Goal: Task Accomplishment & Management: Use online tool/utility

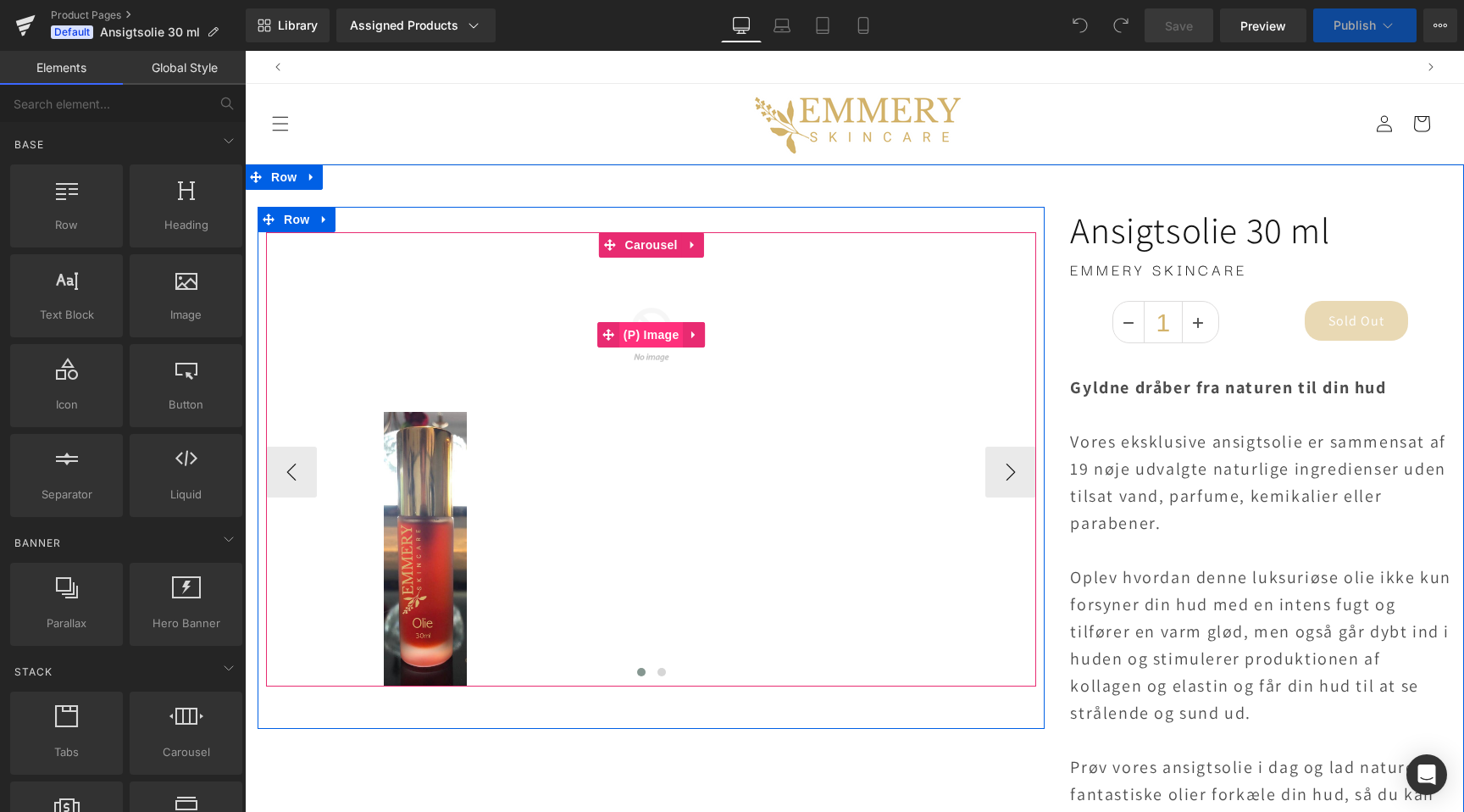
scroll to position [0, 1123]
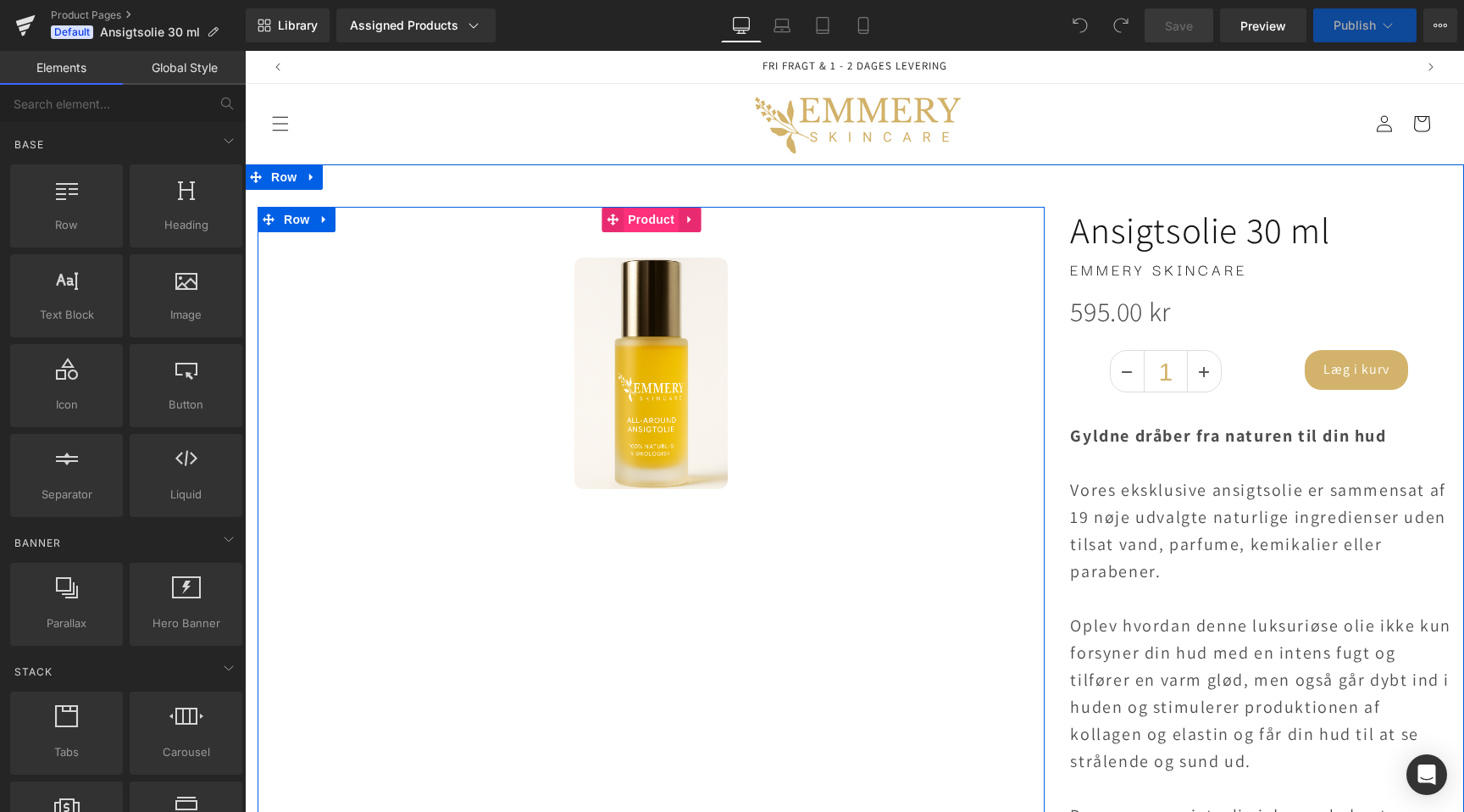
click at [648, 215] on span "Product" at bounding box center [651, 219] width 55 height 25
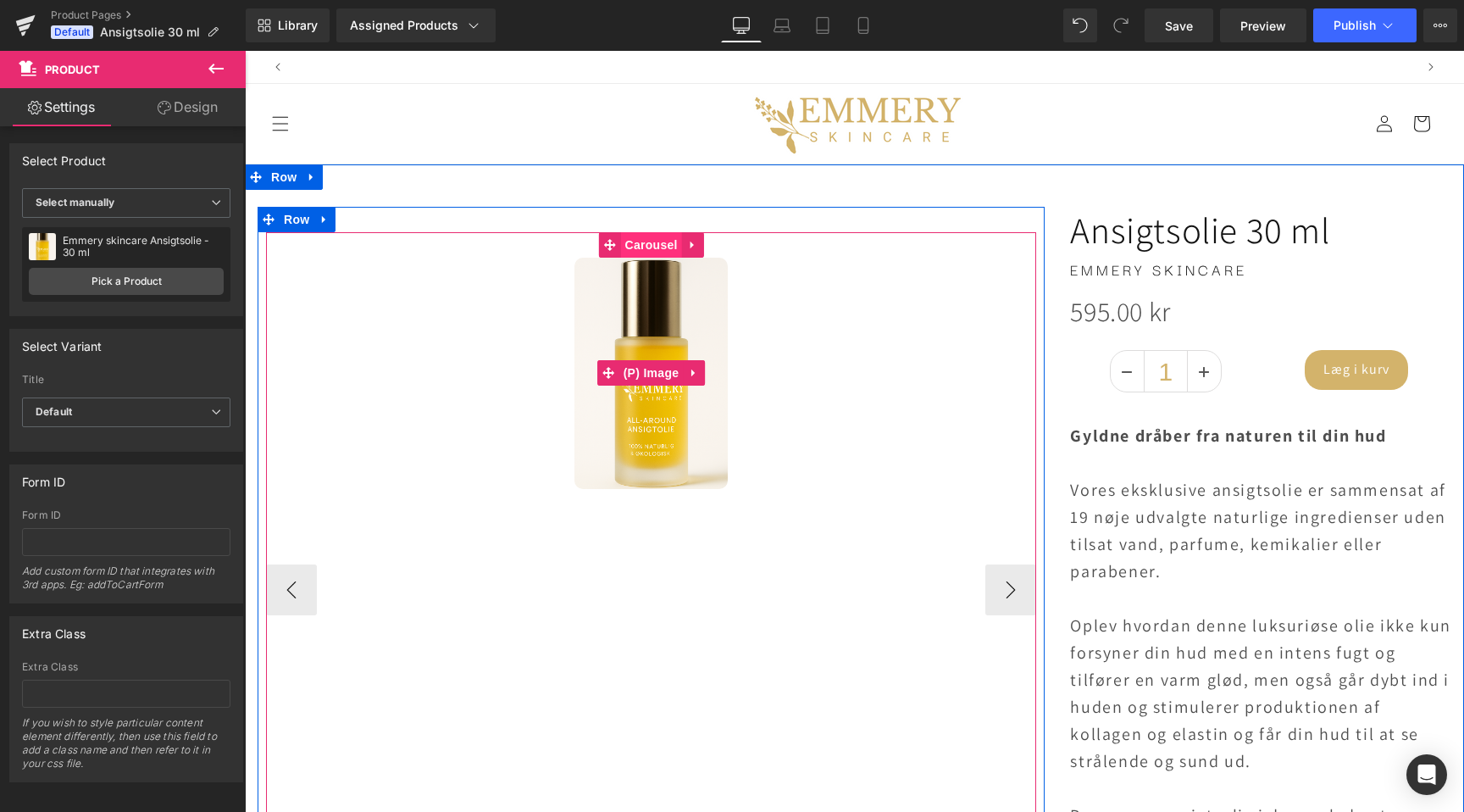
scroll to position [0, 0]
click at [646, 255] on span "Carousel" at bounding box center [651, 244] width 61 height 25
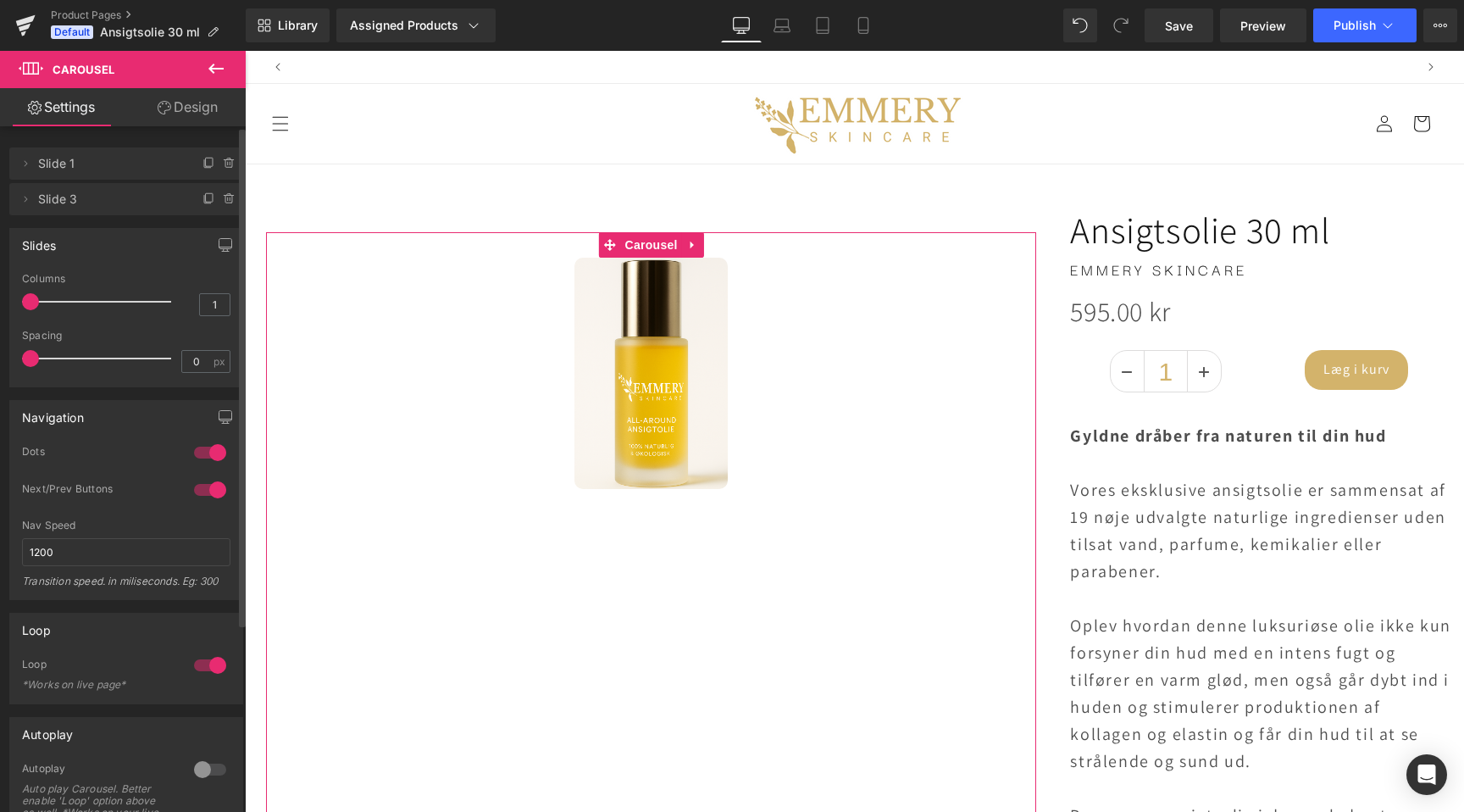
scroll to position [0, 1123]
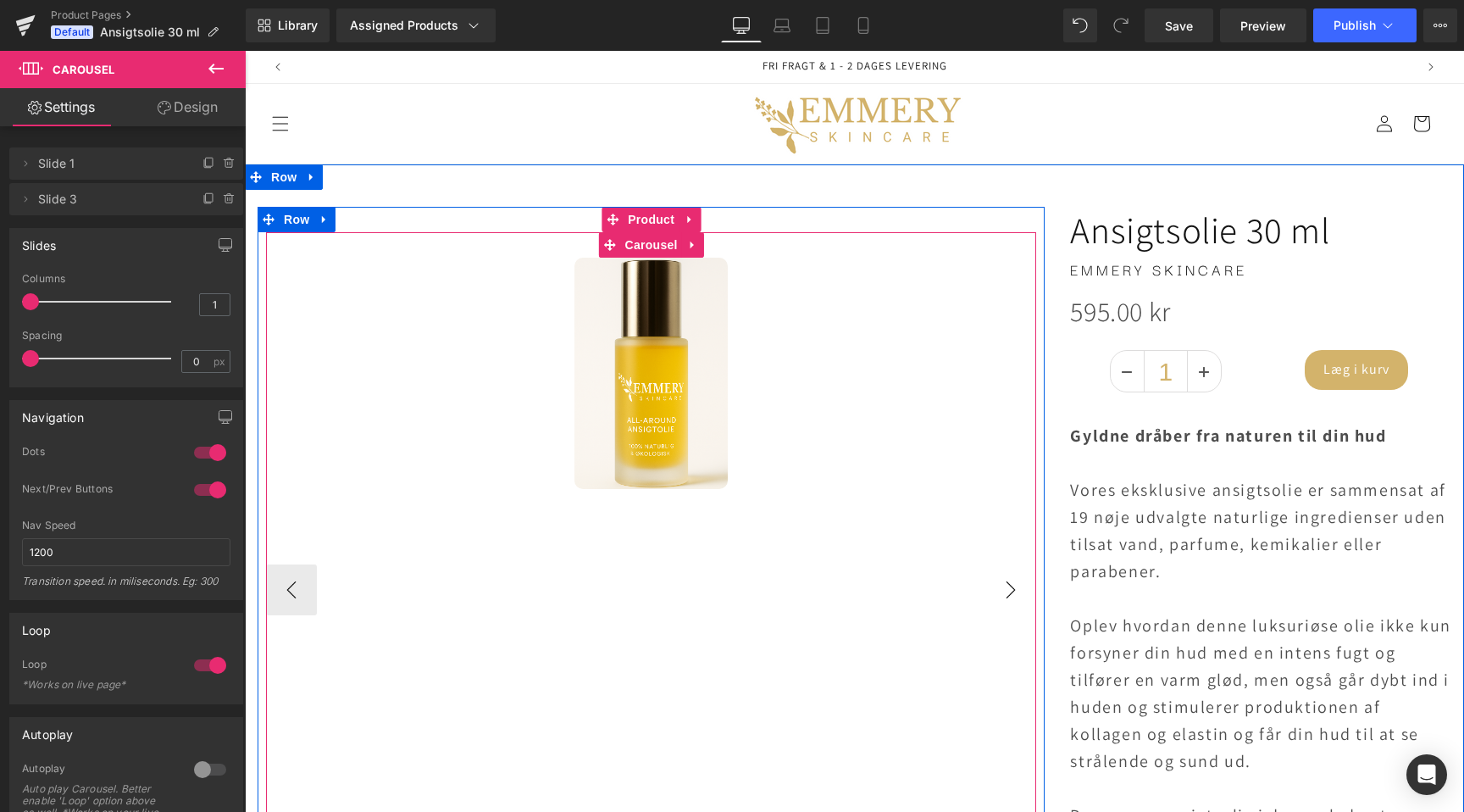
click at [1024, 591] on button "›" at bounding box center [1011, 590] width 51 height 51
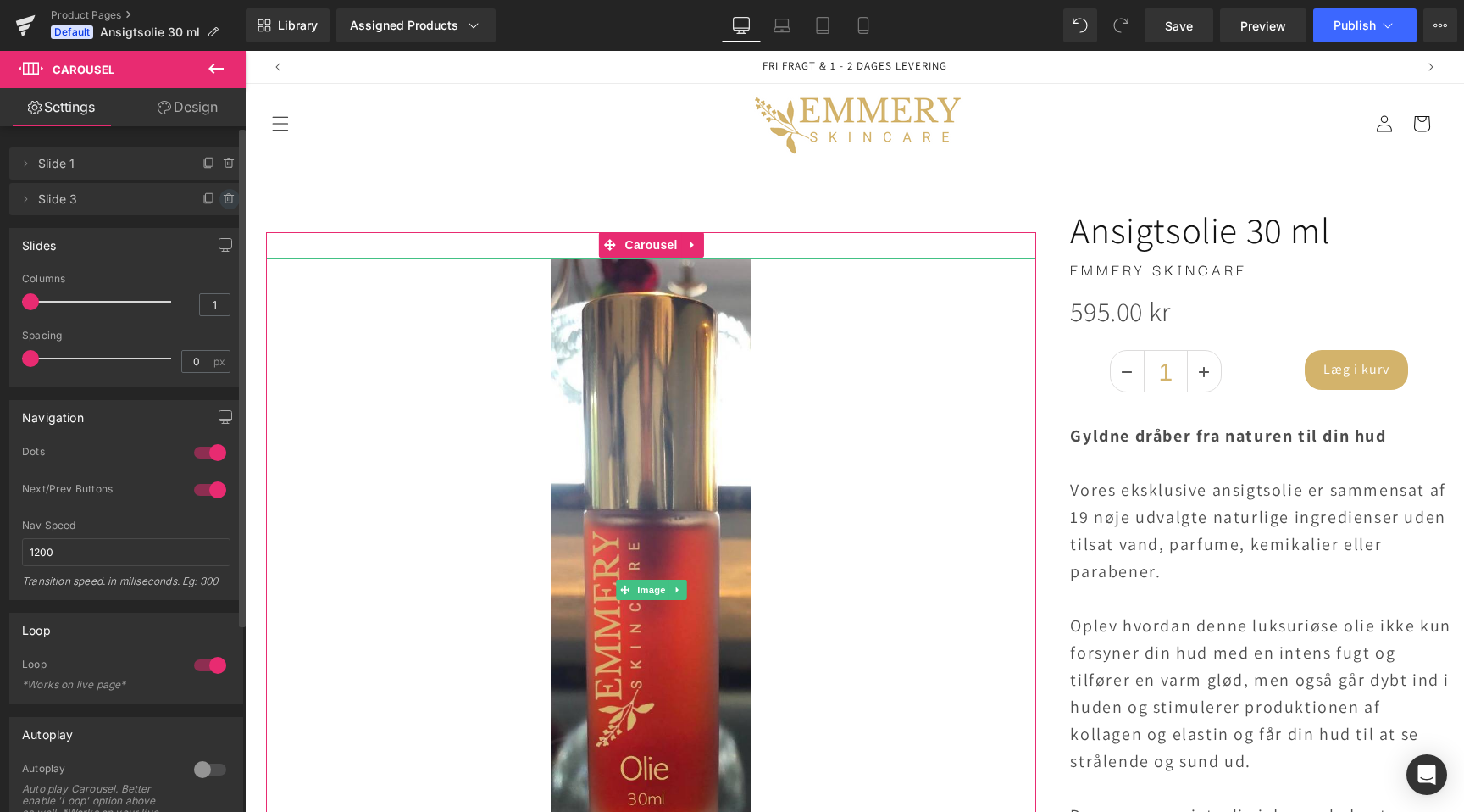
click at [223, 196] on icon at bounding box center [229, 199] width 13 height 13
click at [219, 197] on button "Delete" at bounding box center [211, 200] width 53 height 22
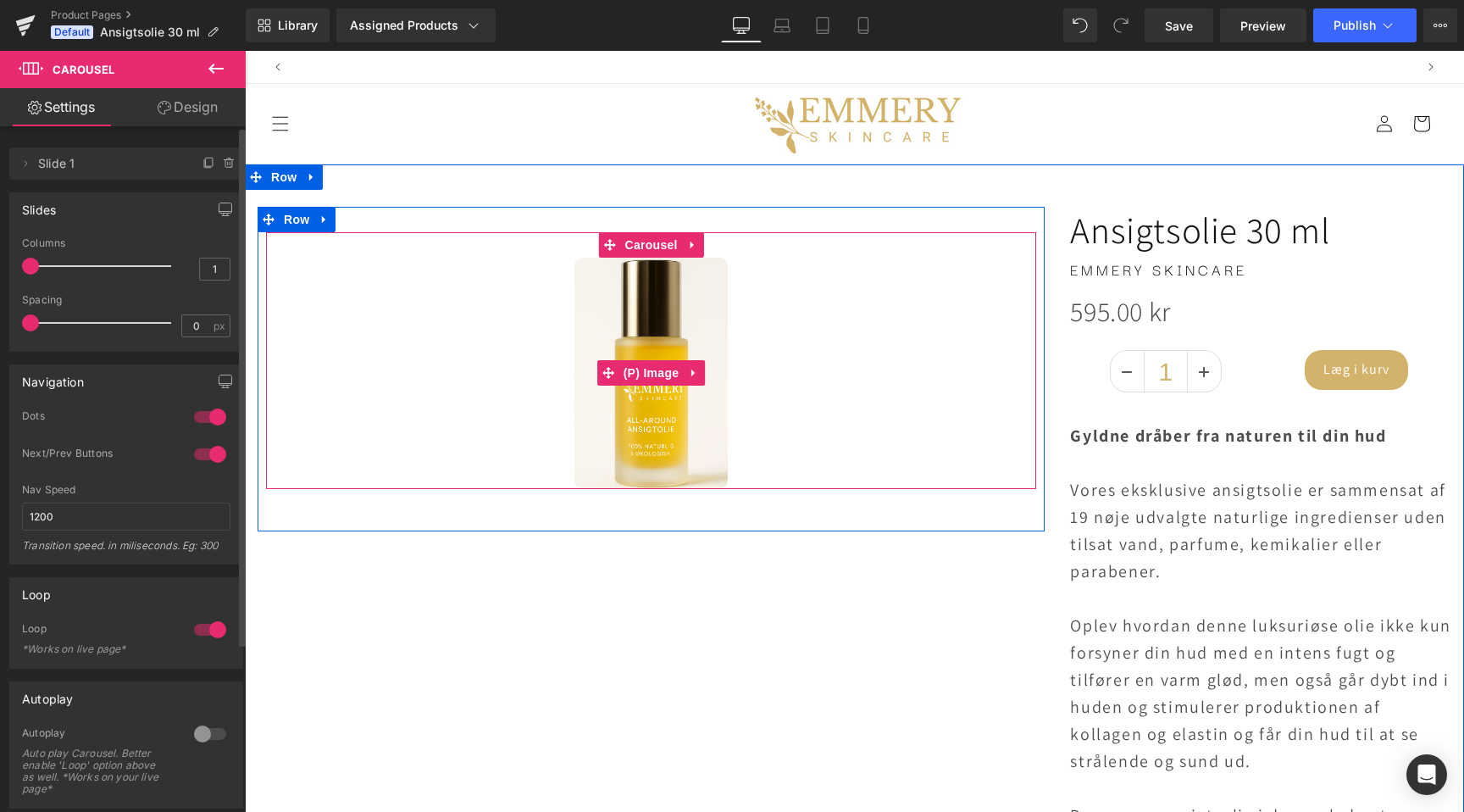
scroll to position [0, 0]
click at [640, 367] on span "(P) Image" at bounding box center [651, 373] width 65 height 25
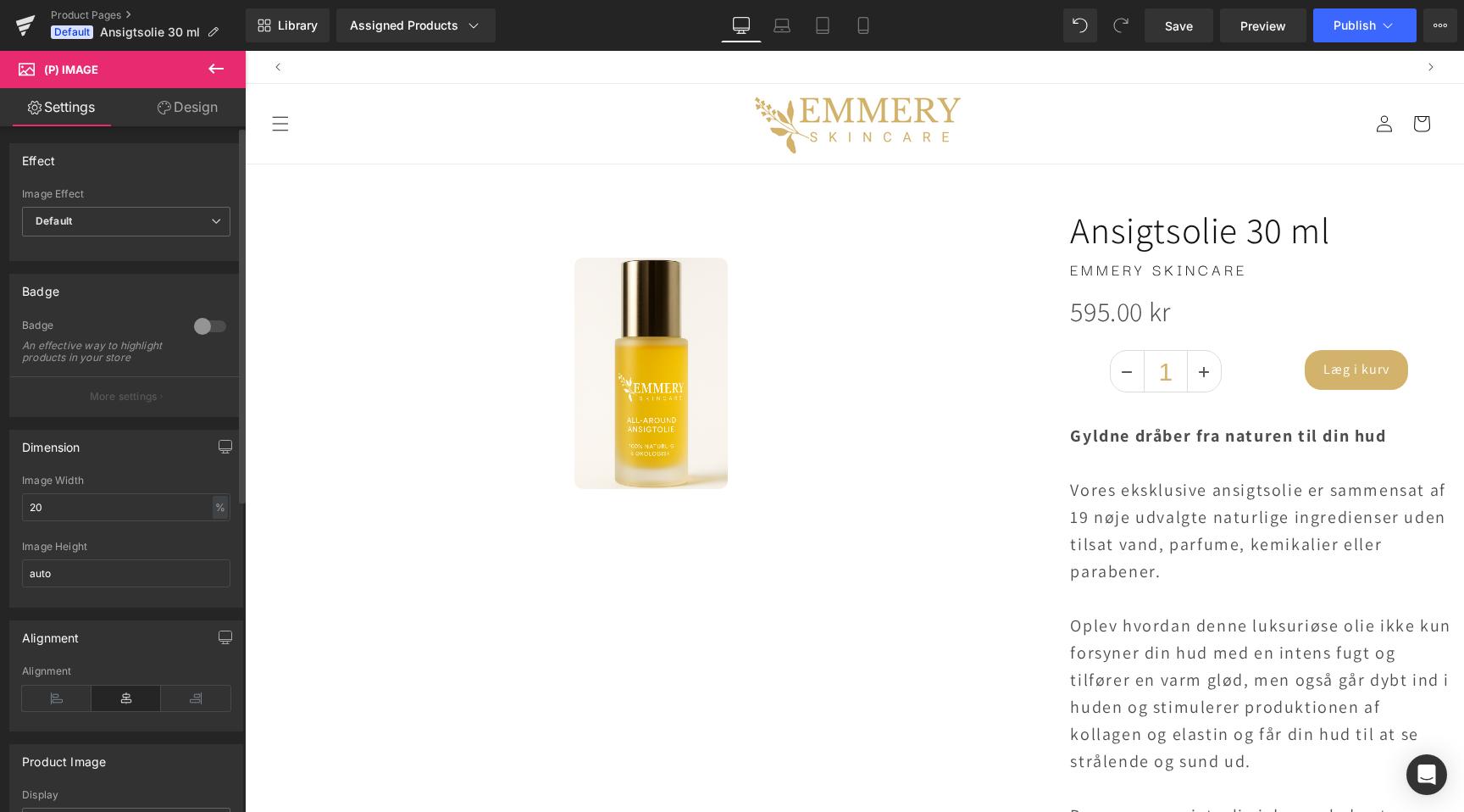
scroll to position [0, 2246]
click at [111, 521] on input "20" at bounding box center [126, 508] width 209 height 28
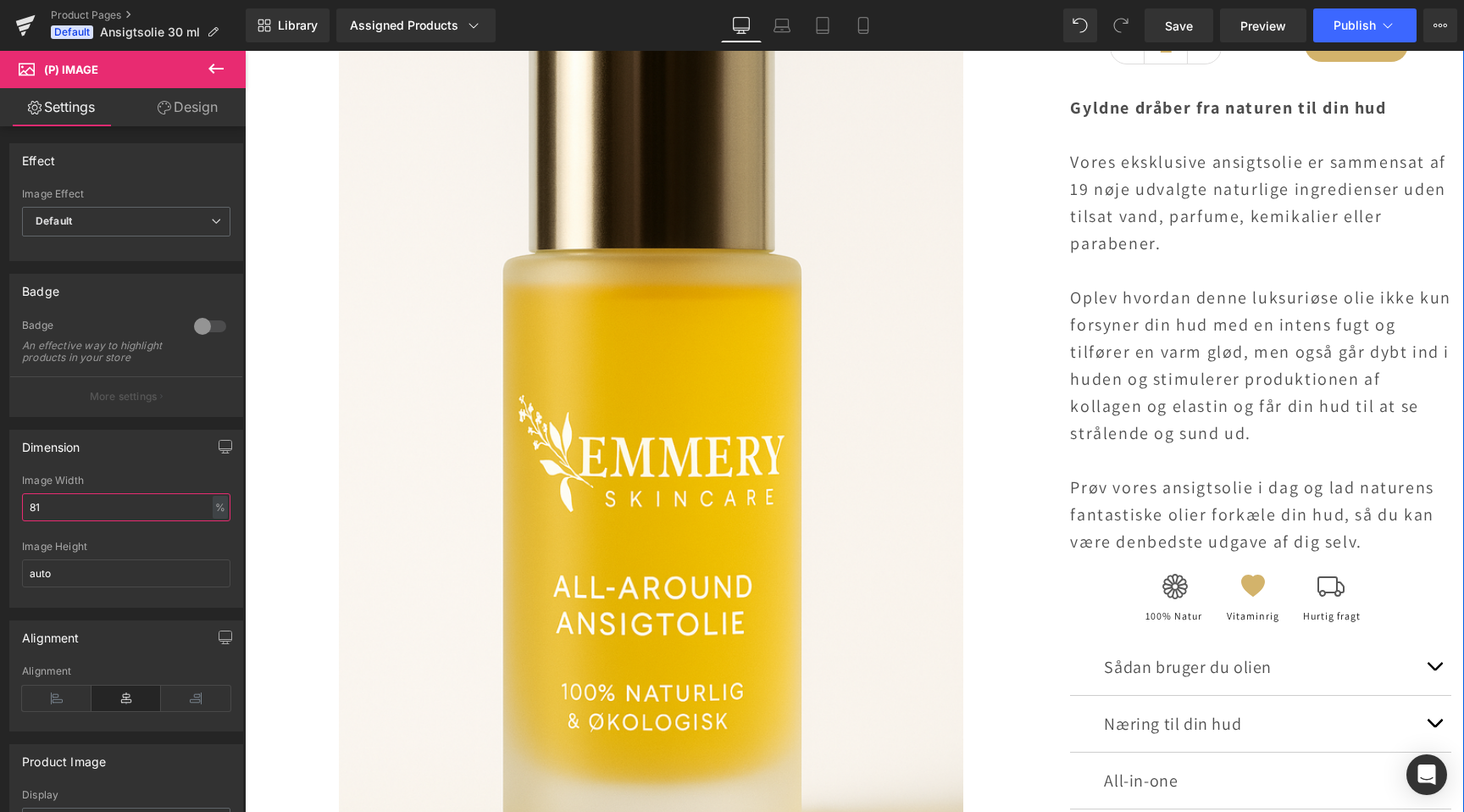
scroll to position [0, 1123]
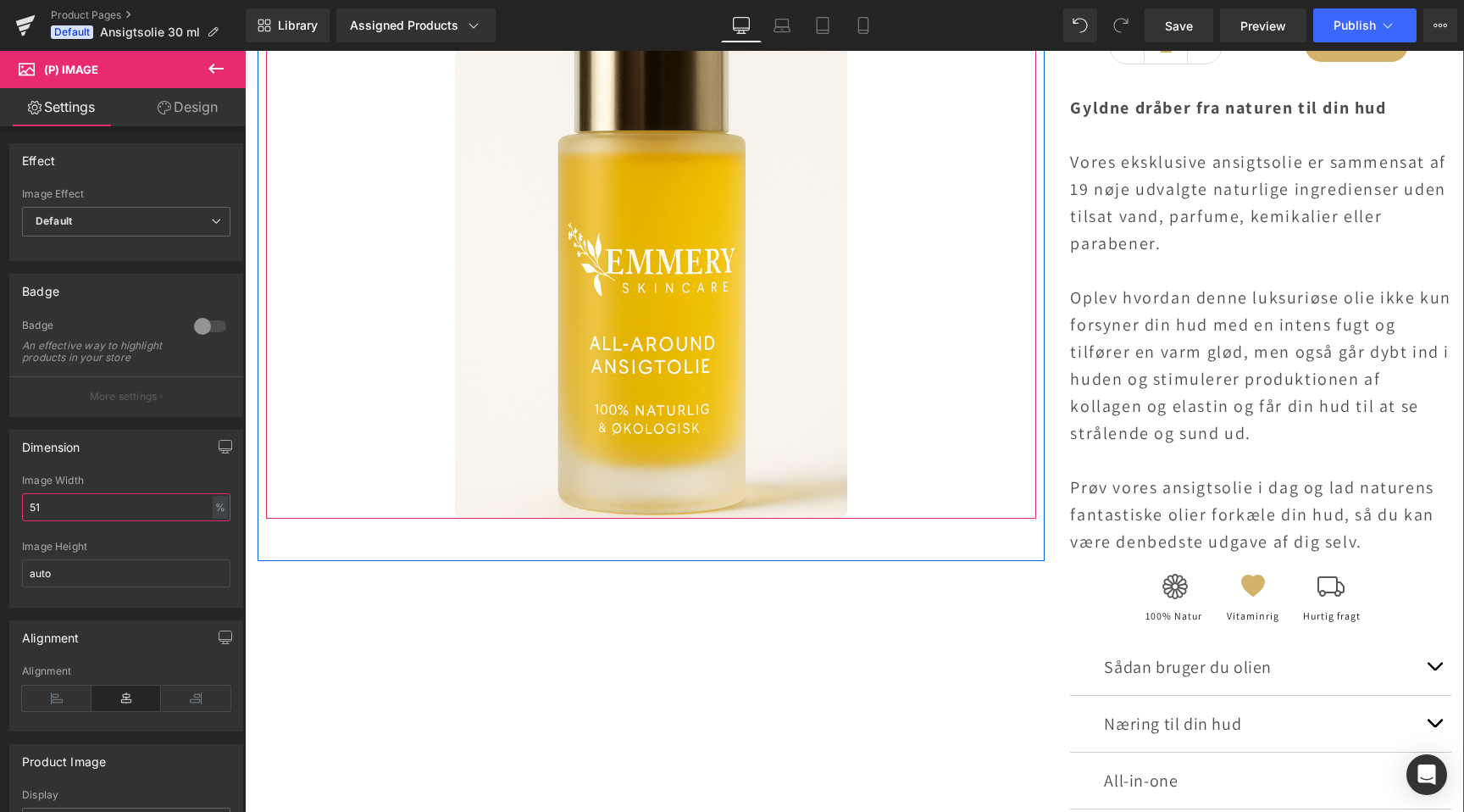
type input "61"
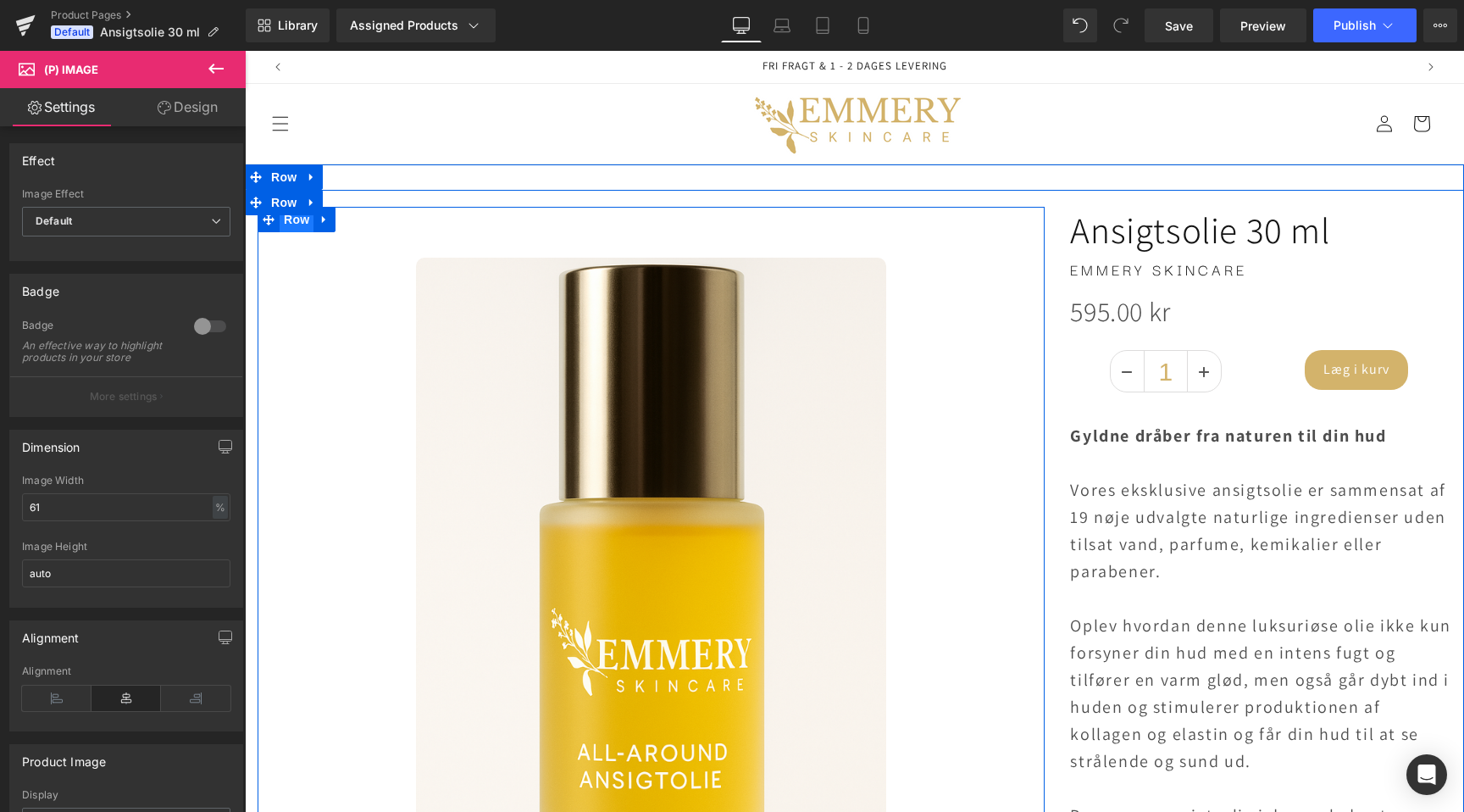
click at [299, 224] on span "Row" at bounding box center [297, 219] width 34 height 25
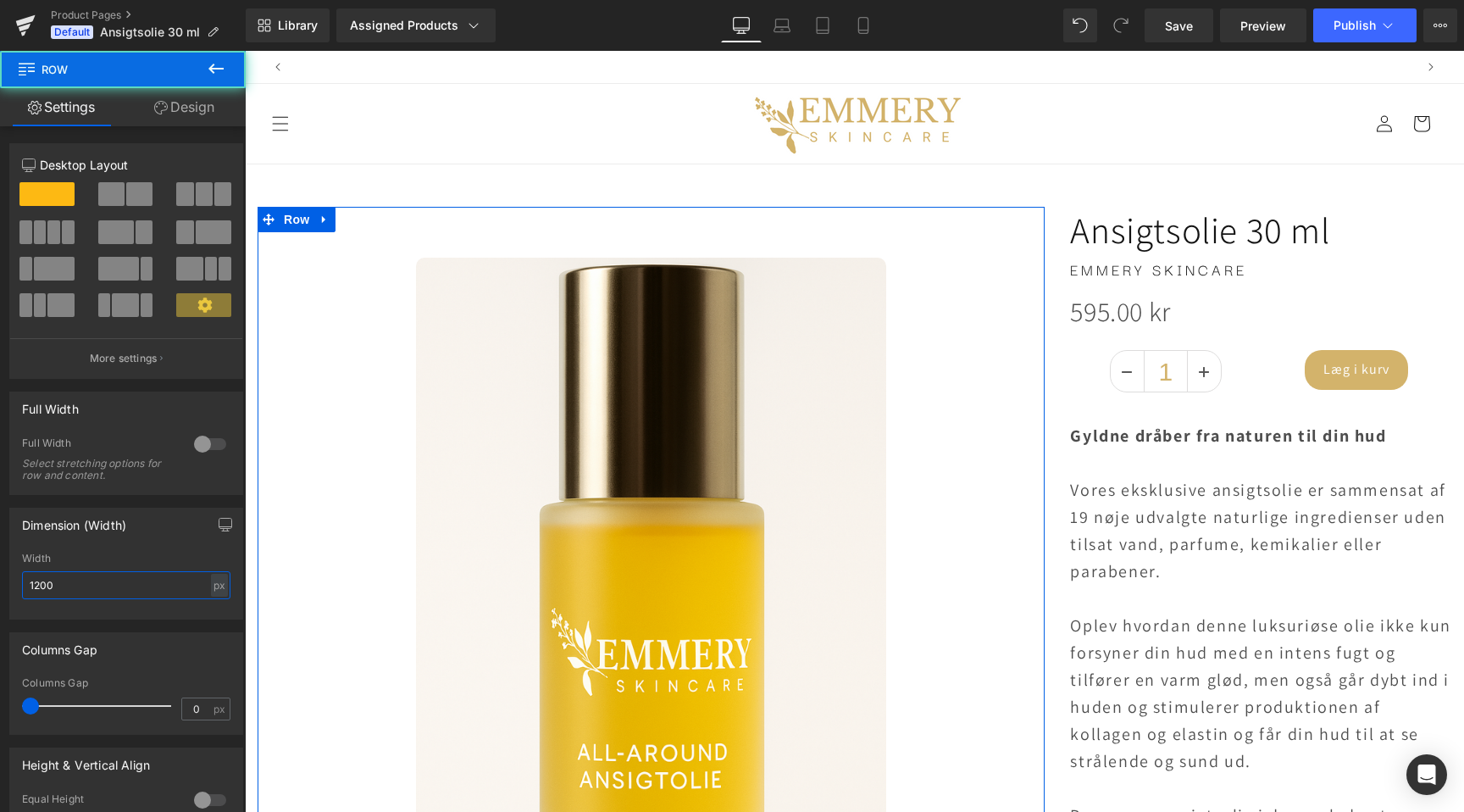
click at [87, 586] on input "1200" at bounding box center [126, 585] width 209 height 28
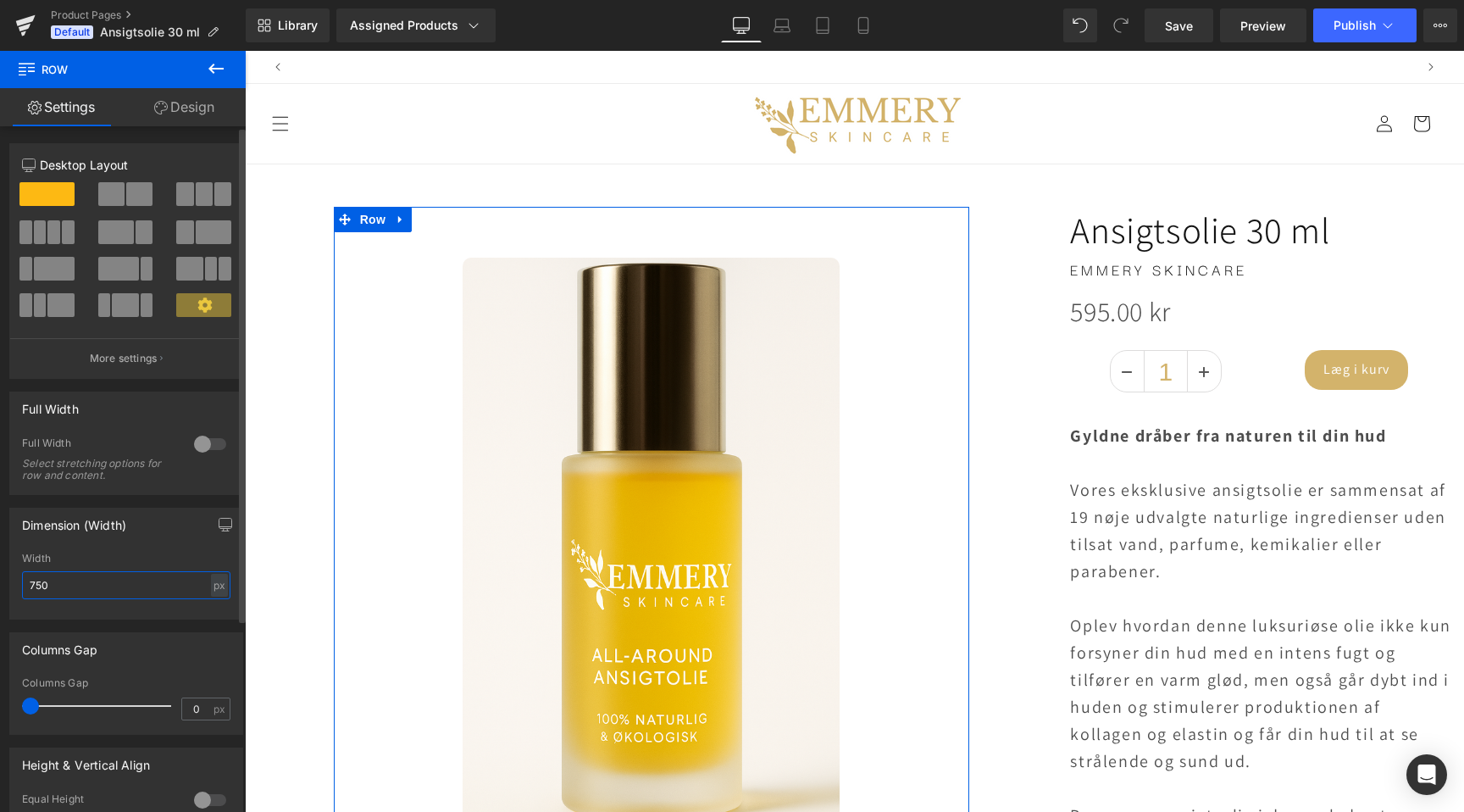
scroll to position [0, 2246]
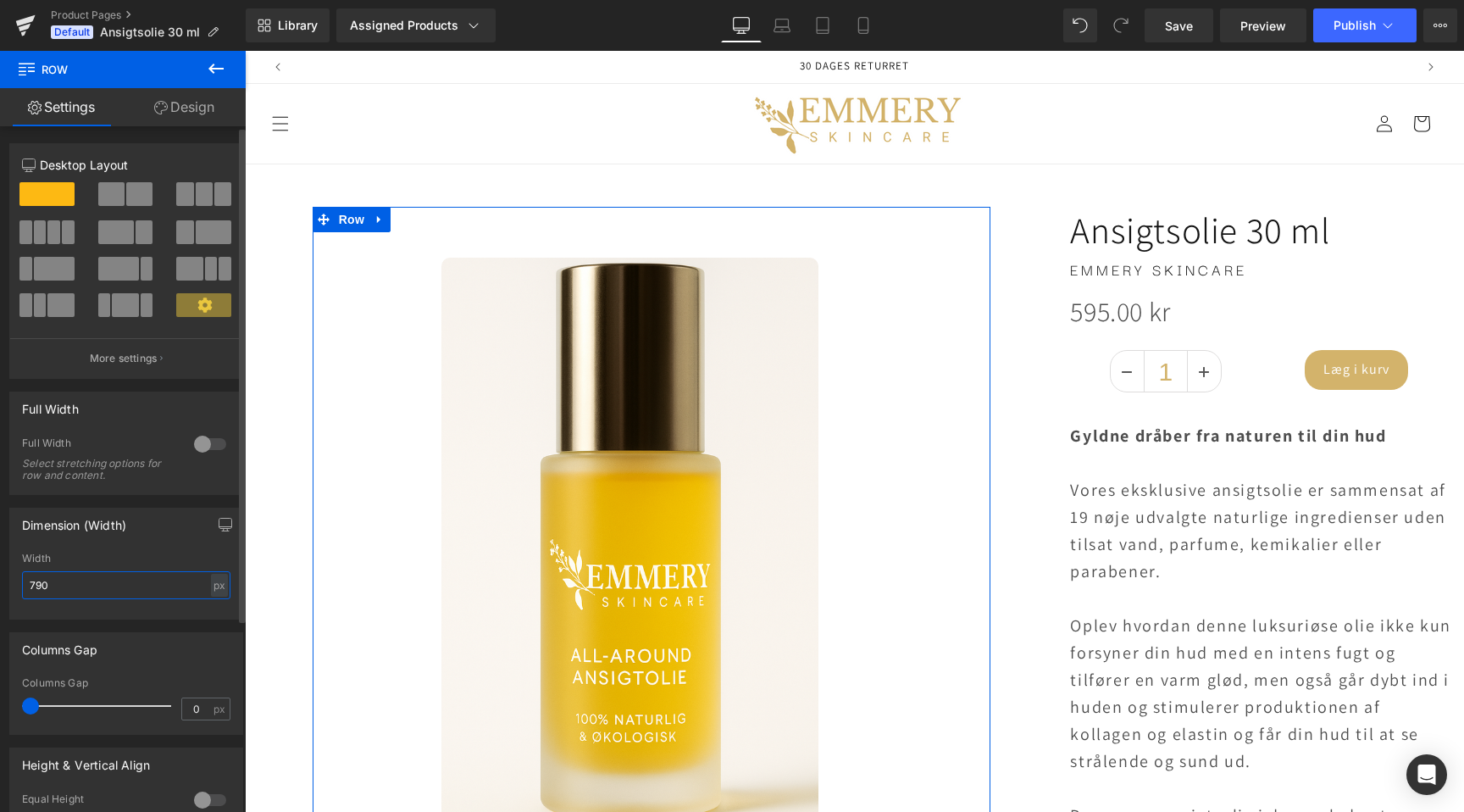
type input "800"
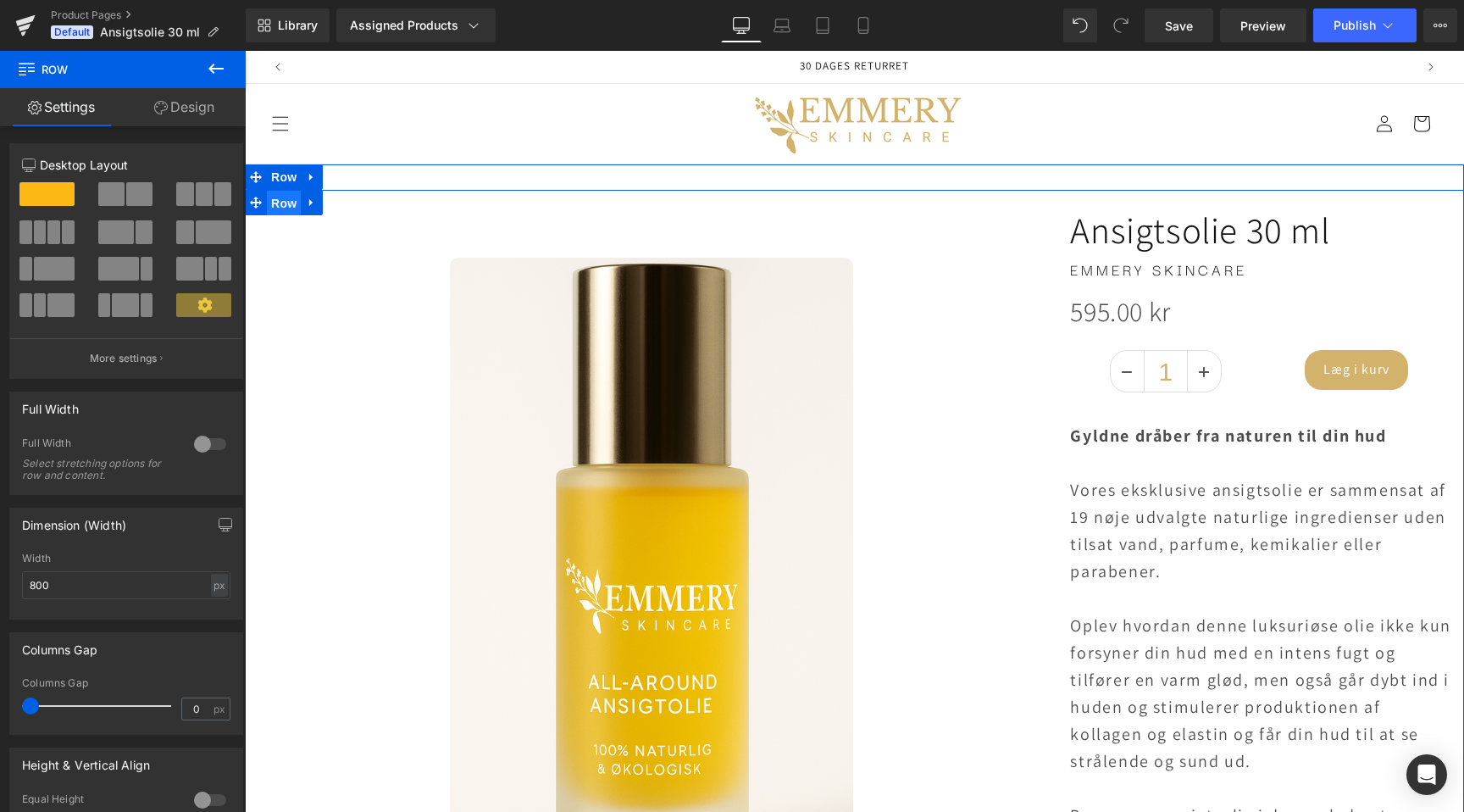
click at [283, 202] on span "Row" at bounding box center [284, 203] width 34 height 25
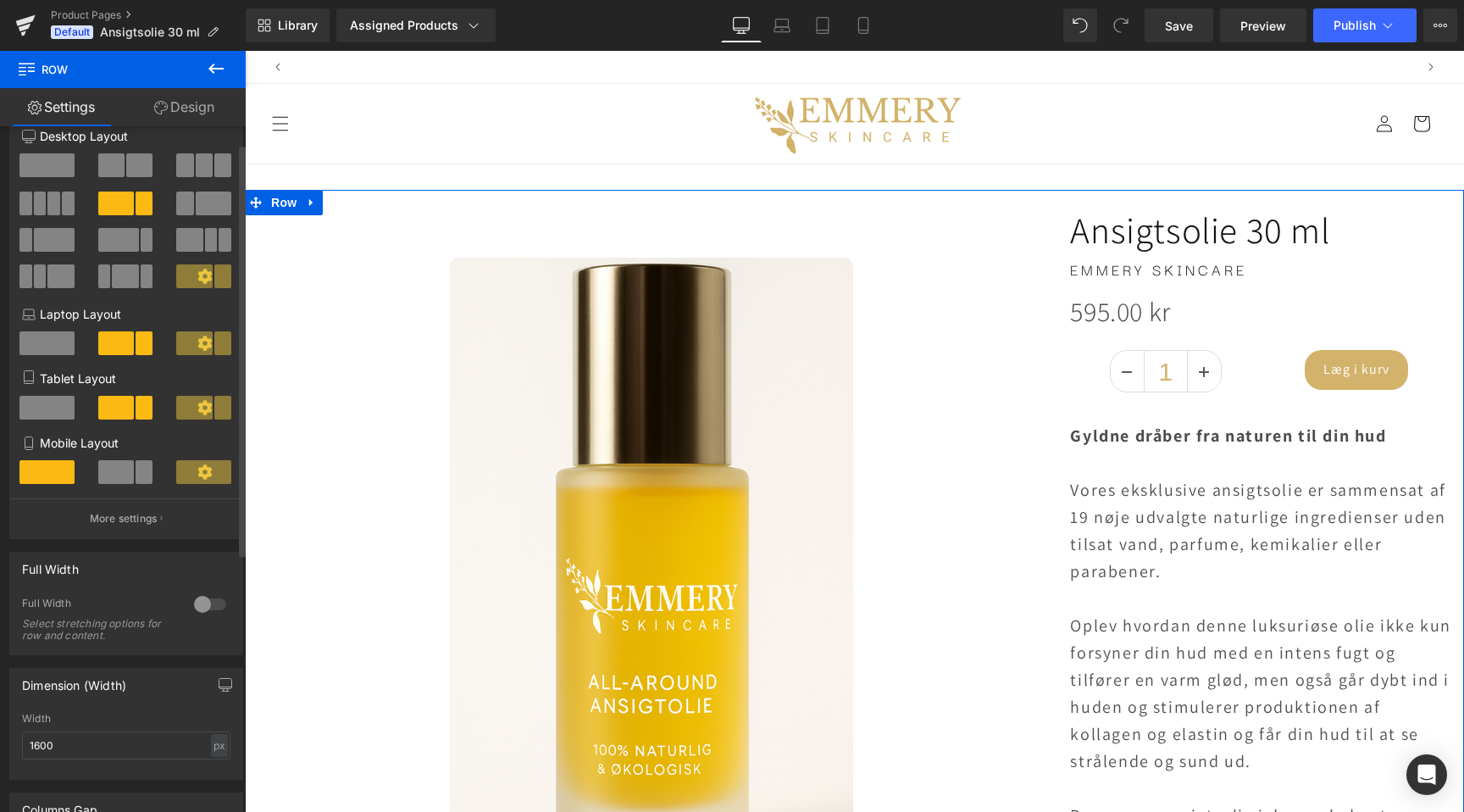
scroll to position [0, 0]
click at [102, 747] on input "1600" at bounding box center [126, 746] width 209 height 28
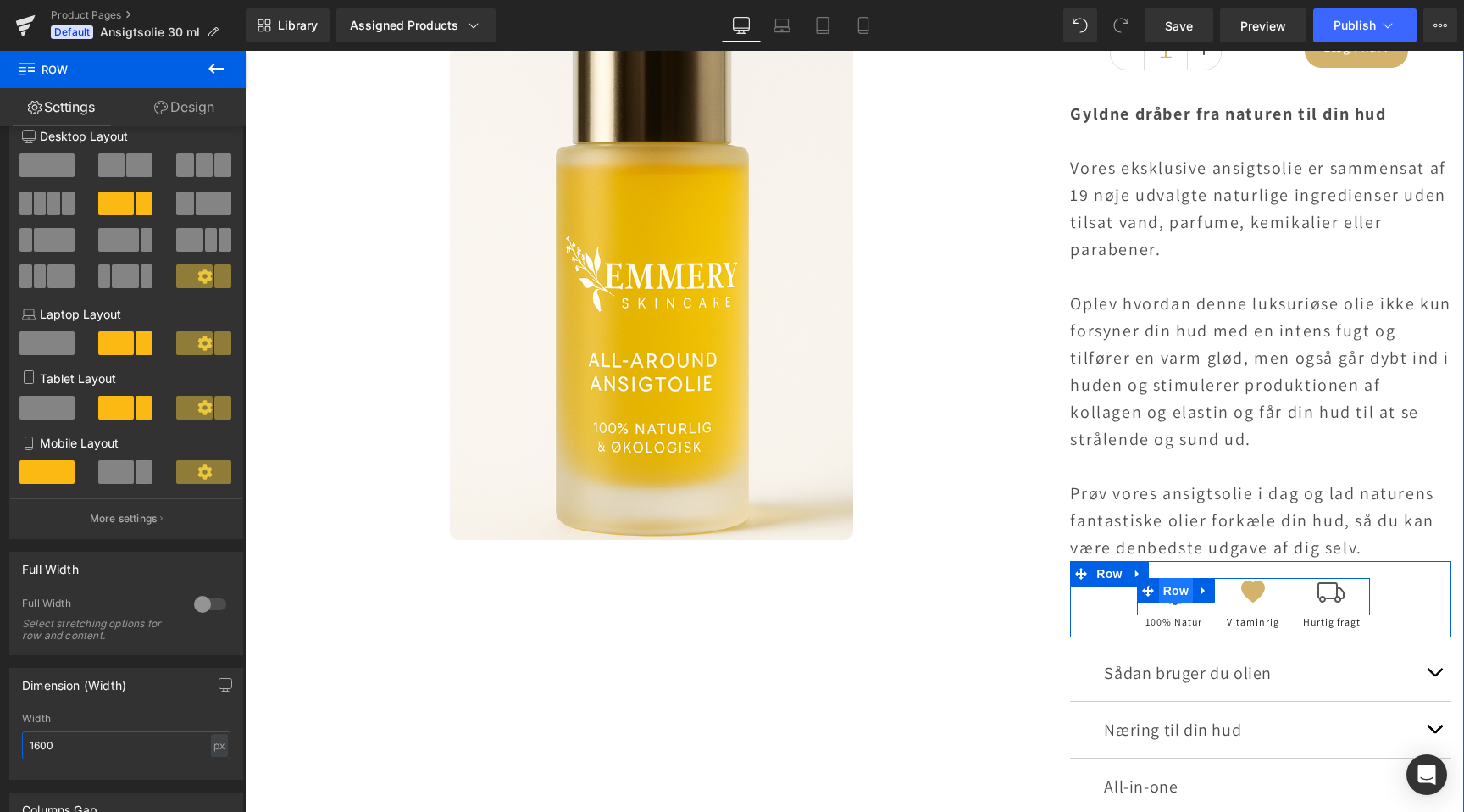
scroll to position [0, 1123]
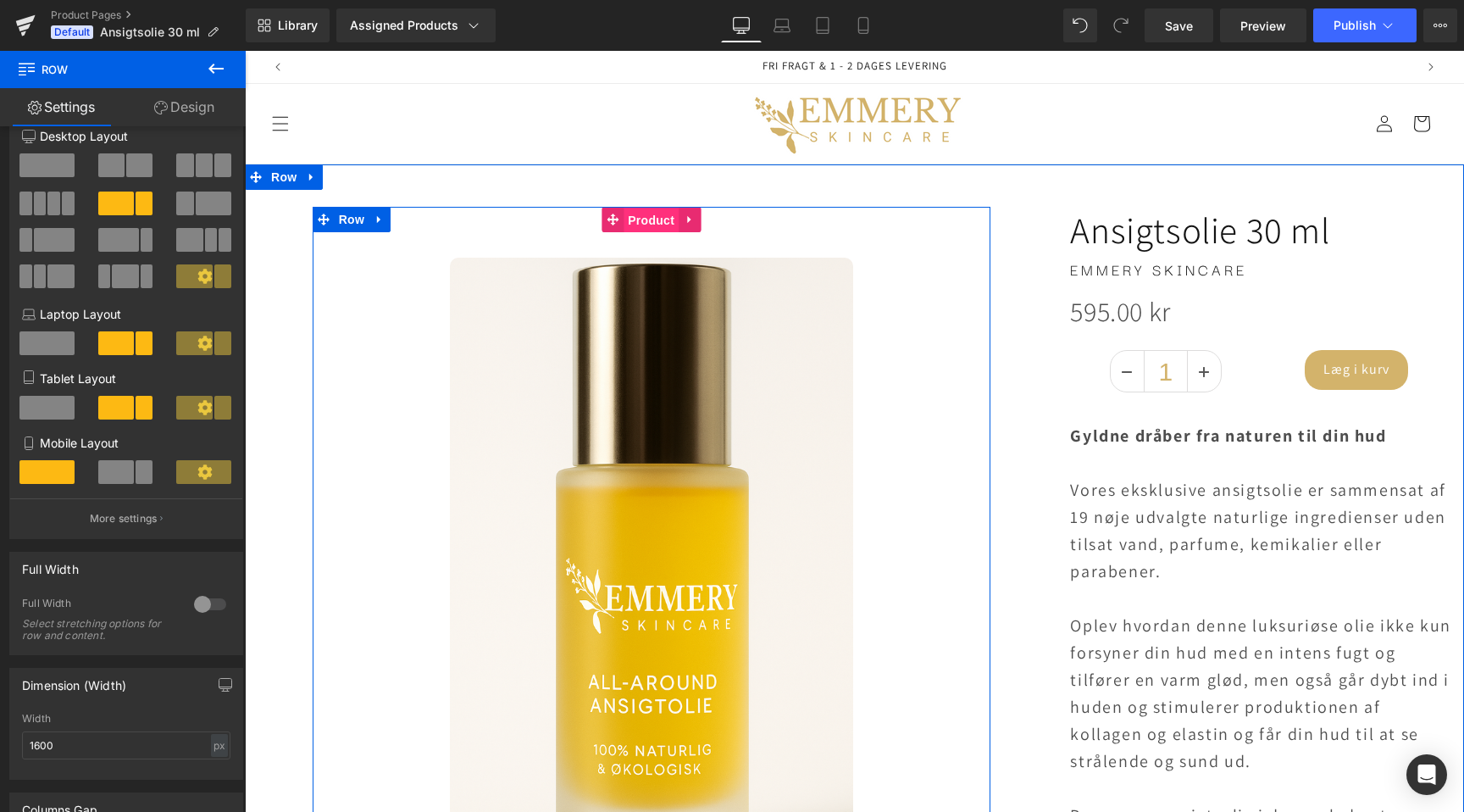
click at [644, 223] on span "Product" at bounding box center [651, 220] width 55 height 25
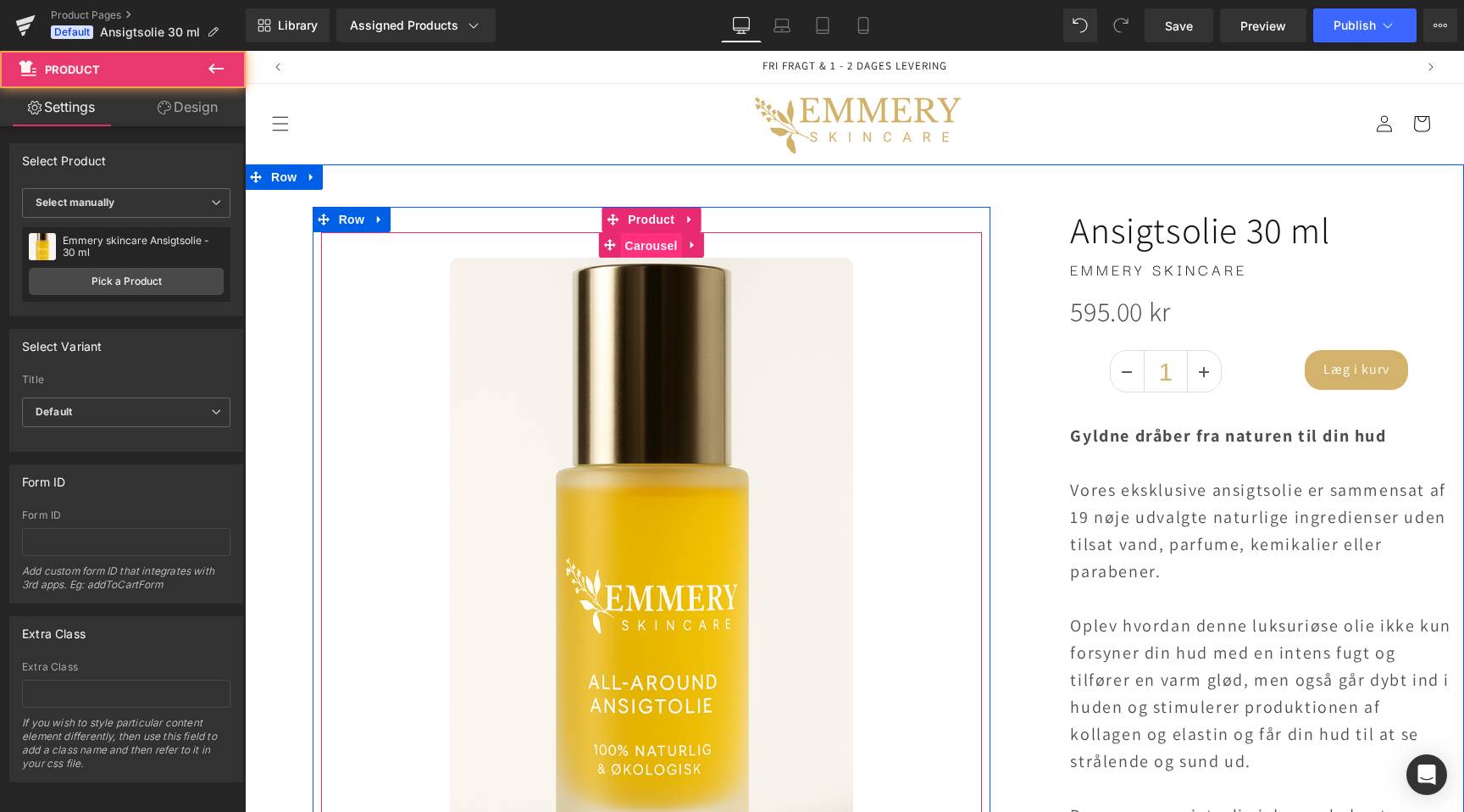
click at [648, 249] on span "Carousel" at bounding box center [651, 245] width 61 height 25
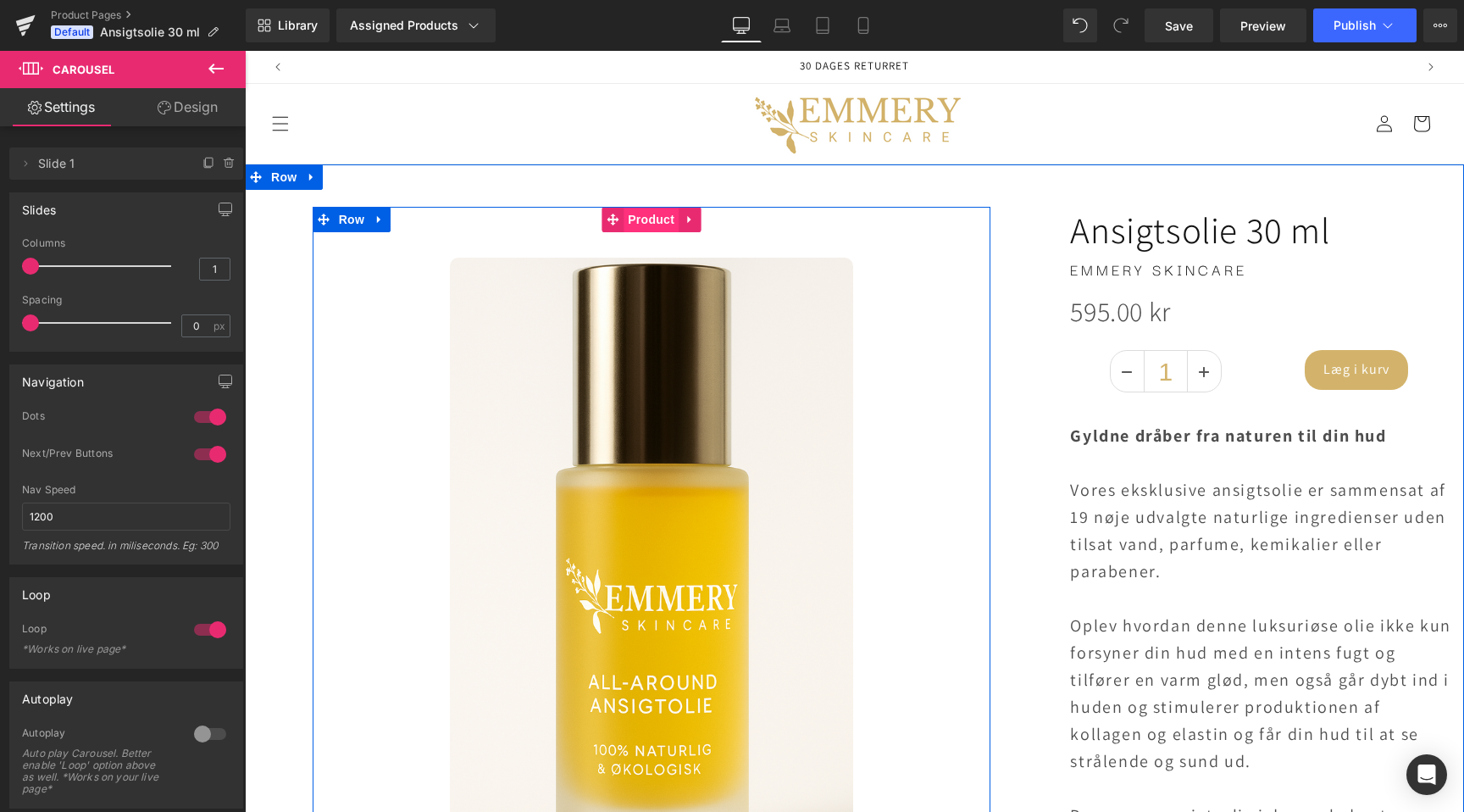
click at [654, 218] on span "Product" at bounding box center [651, 219] width 55 height 25
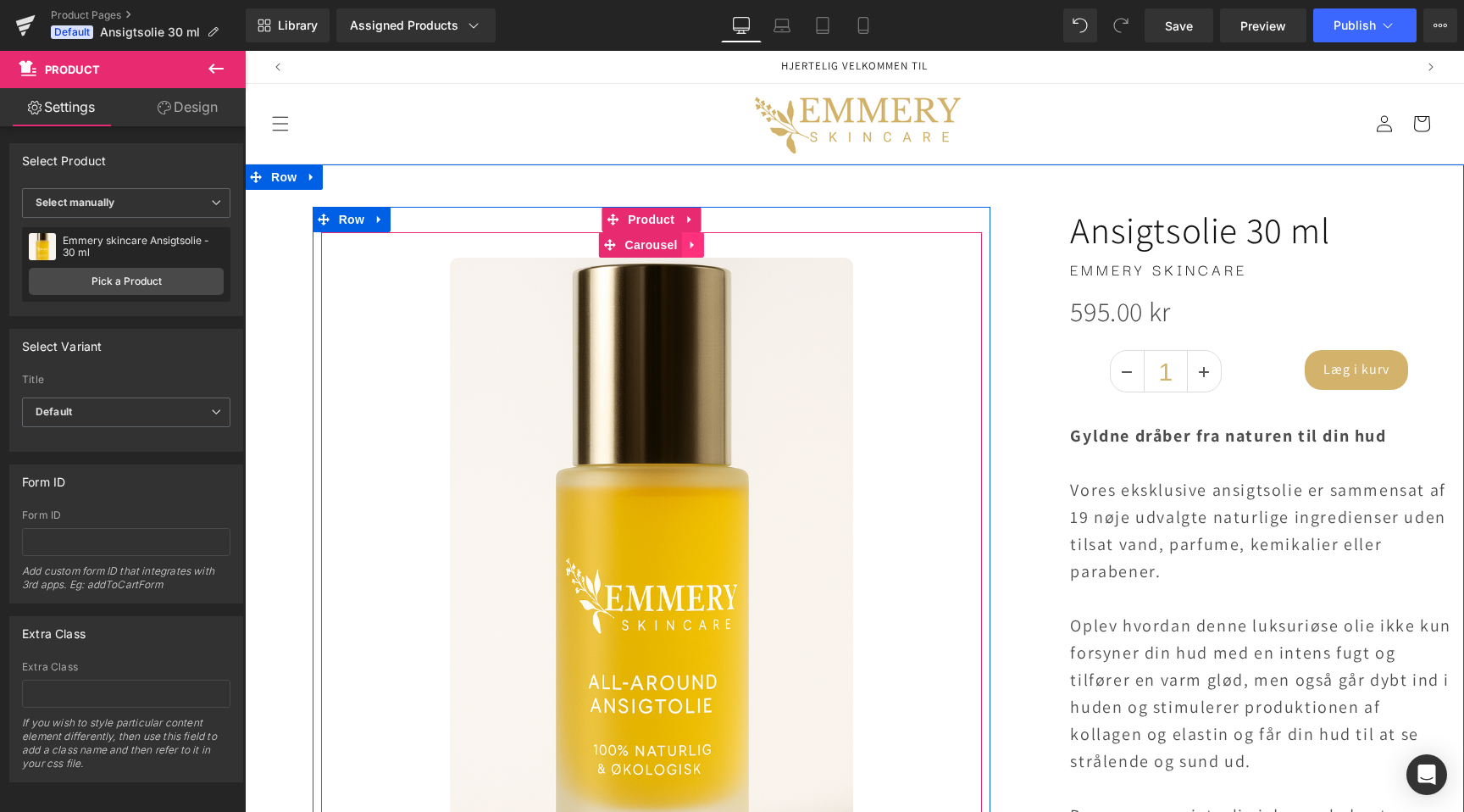
click at [693, 243] on icon at bounding box center [693, 245] width 12 height 13
click at [702, 244] on icon at bounding box center [704, 244] width 12 height 12
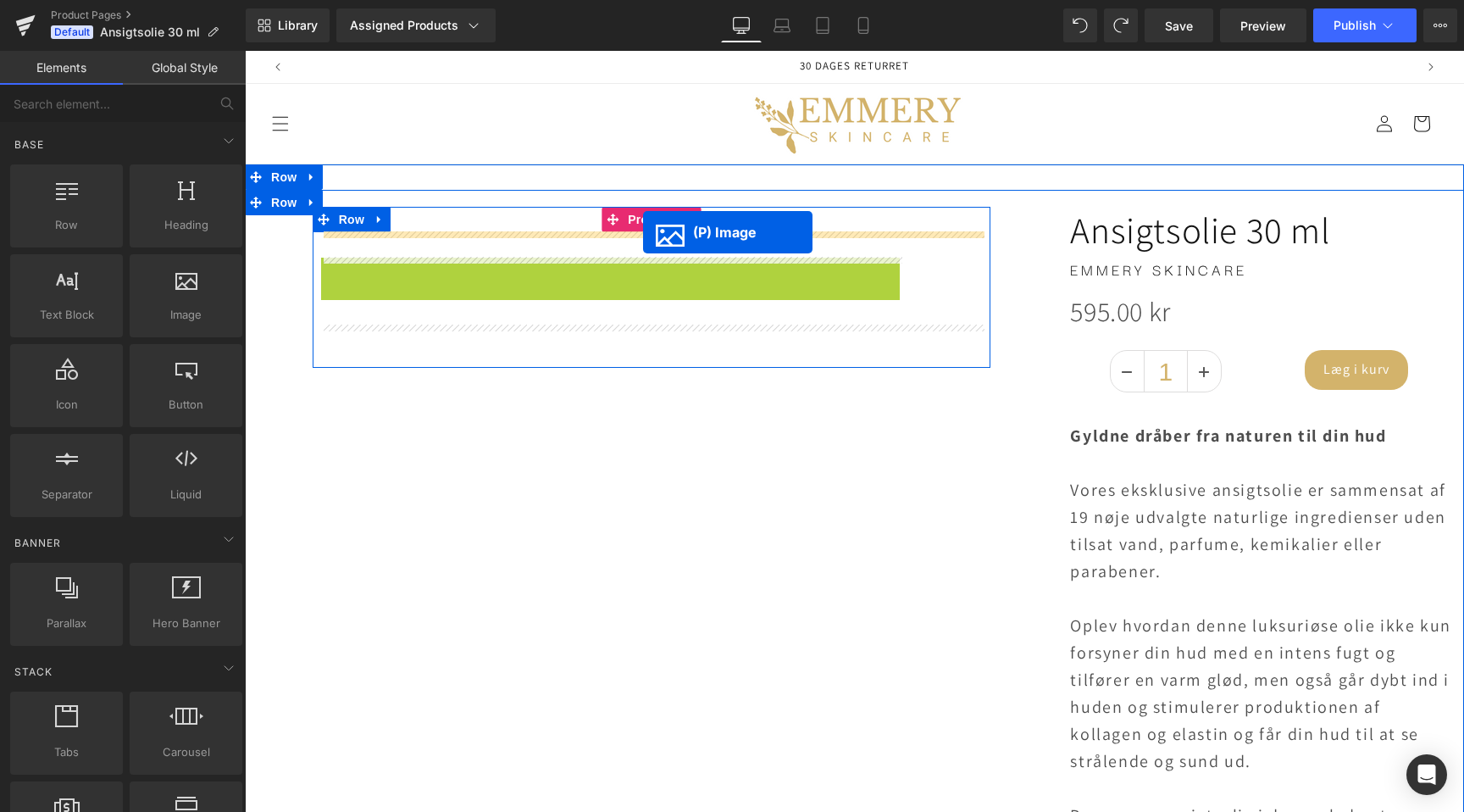
drag, startPoint x: 567, startPoint y: 523, endPoint x: 643, endPoint y: 232, distance: 300.8
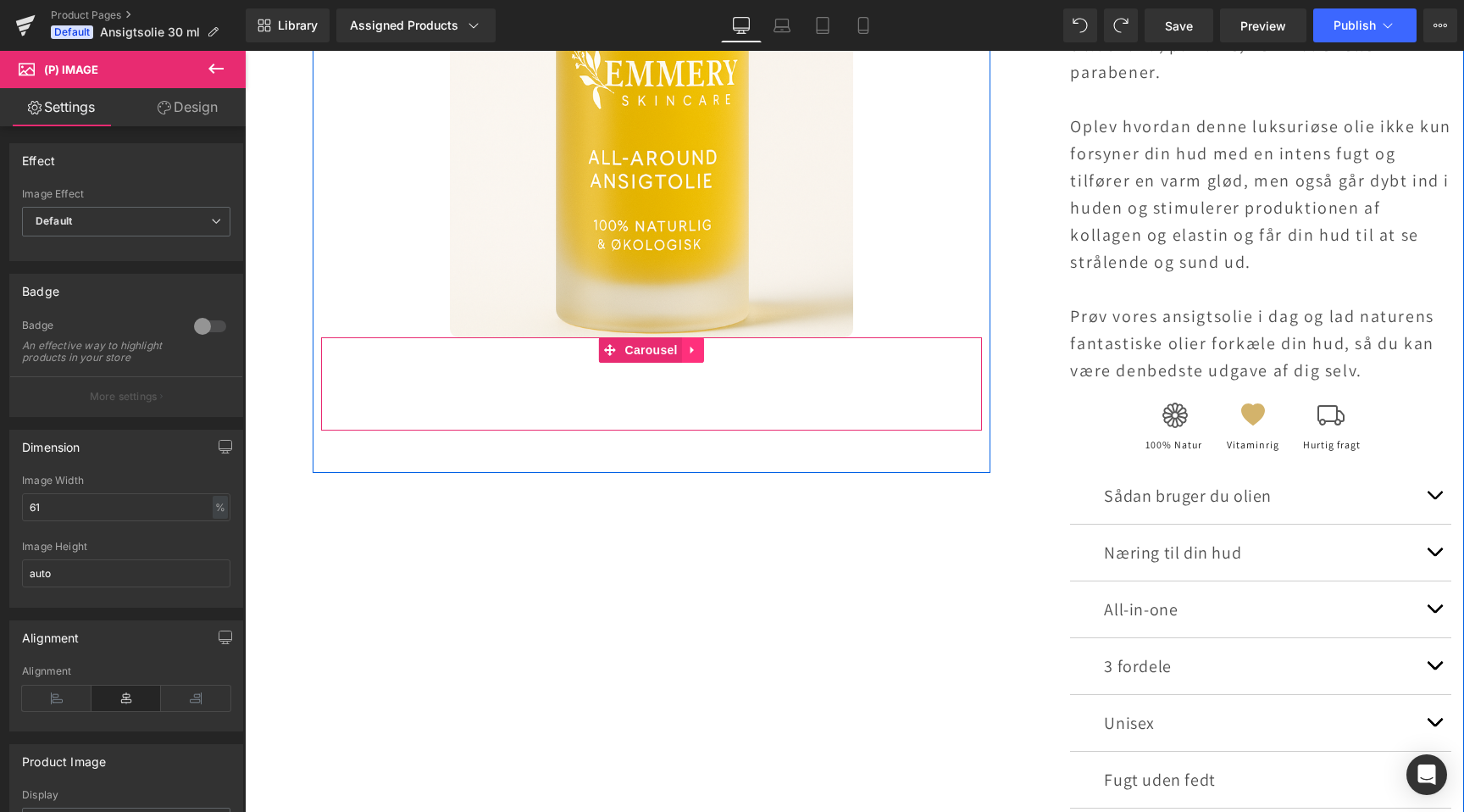
click at [693, 352] on icon at bounding box center [693, 350] width 12 height 13
click at [707, 350] on icon at bounding box center [704, 349] width 12 height 12
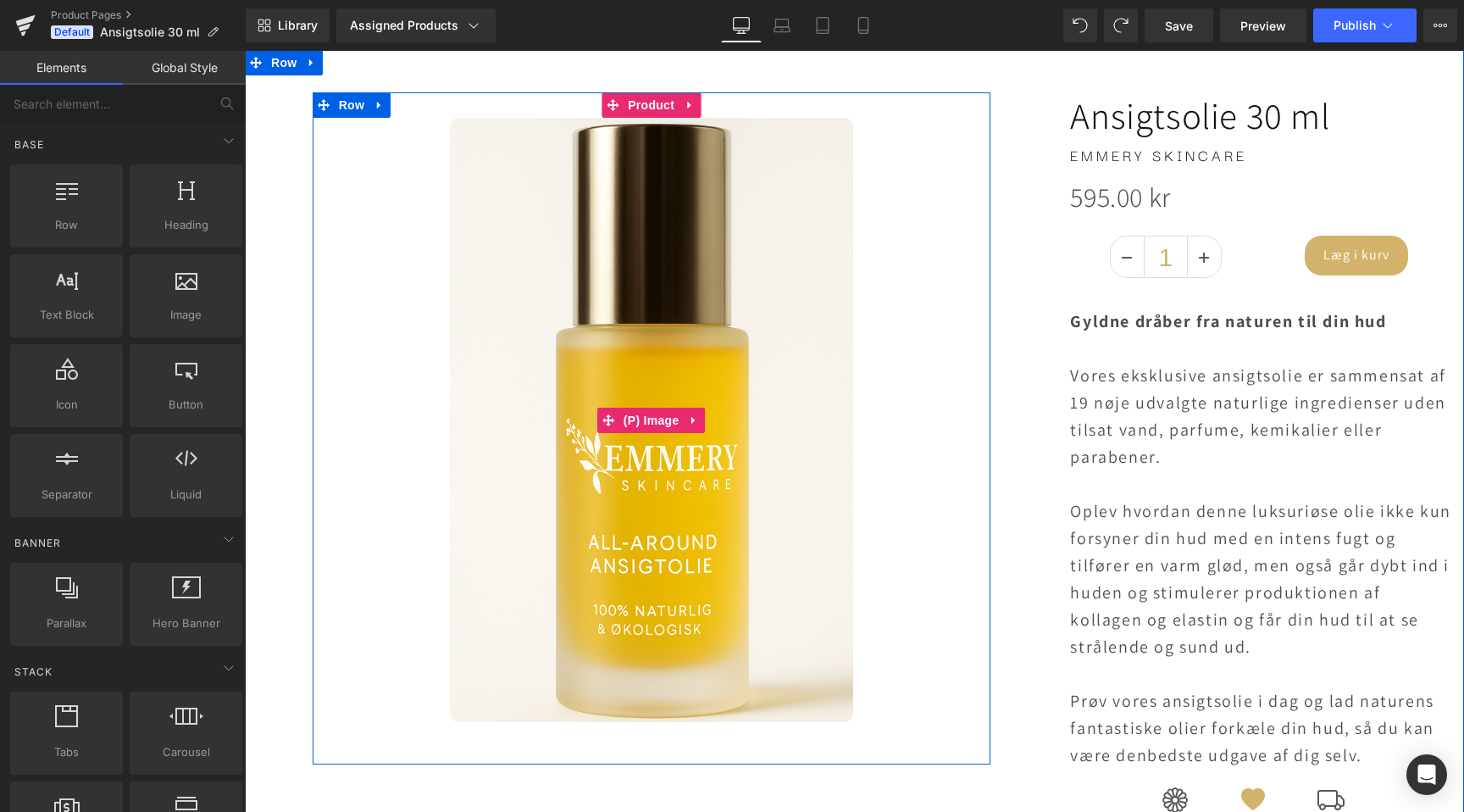
click at [680, 404] on img at bounding box center [651, 420] width 404 height 604
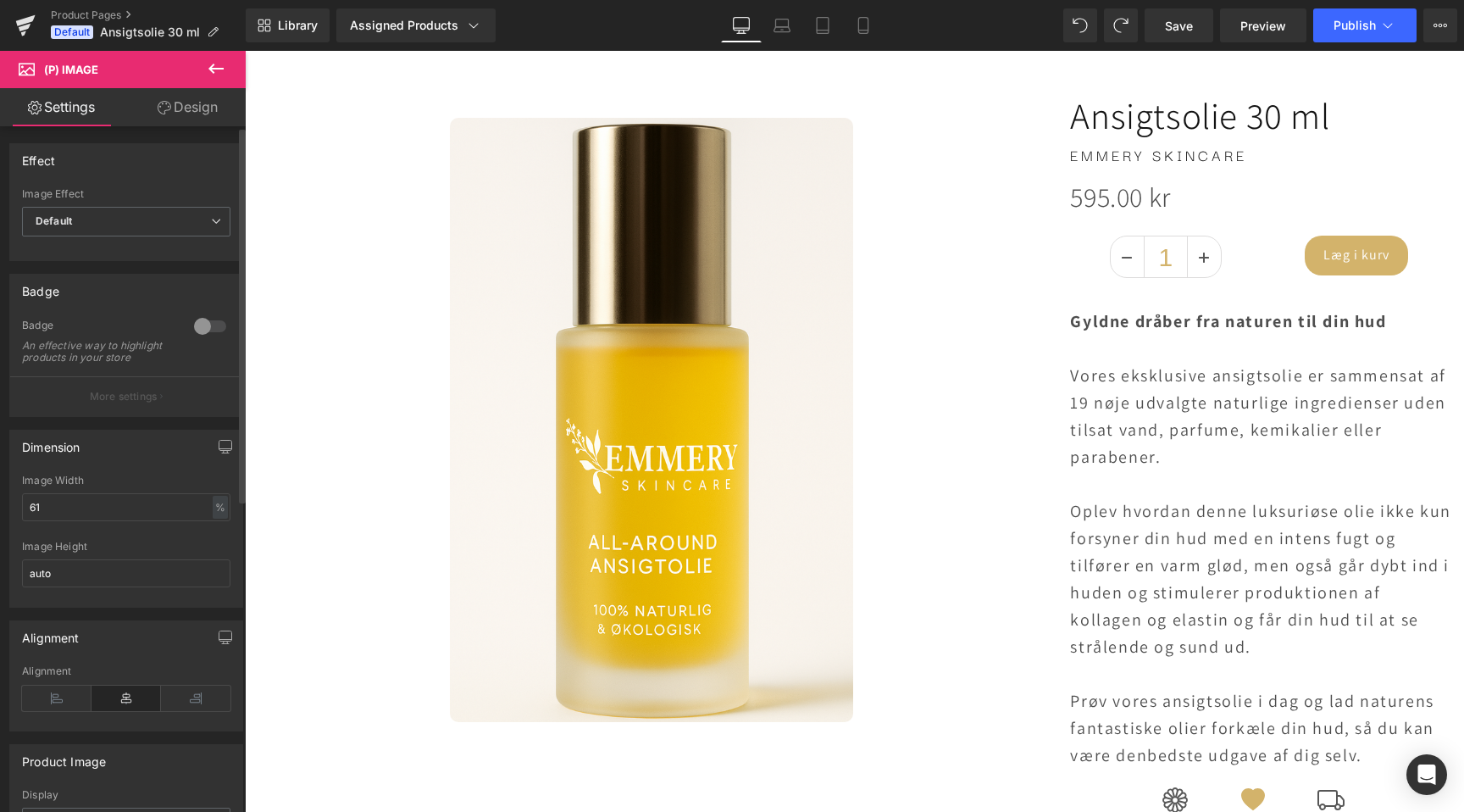
click at [206, 322] on div at bounding box center [210, 326] width 40 height 27
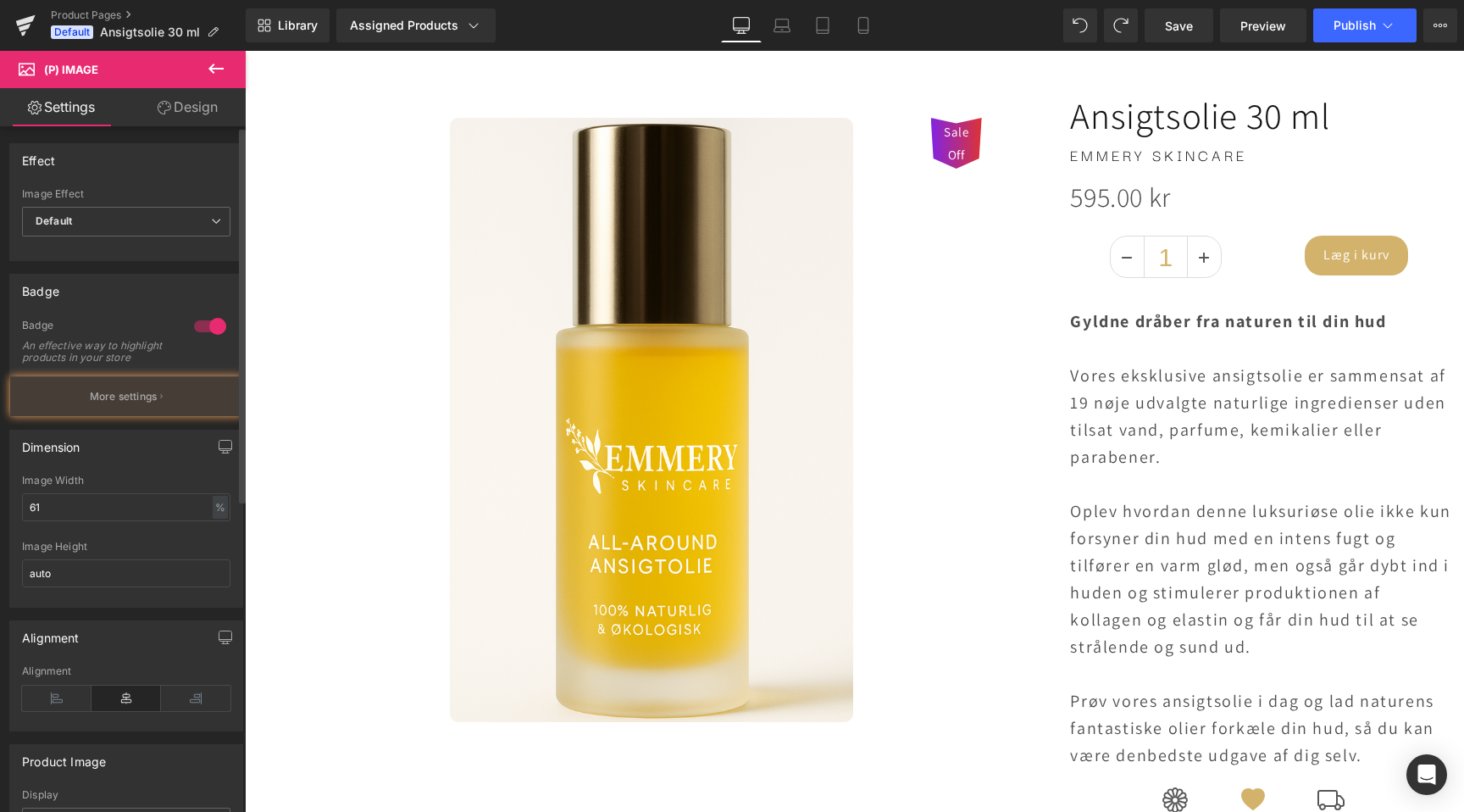
click at [206, 323] on div at bounding box center [210, 326] width 40 height 27
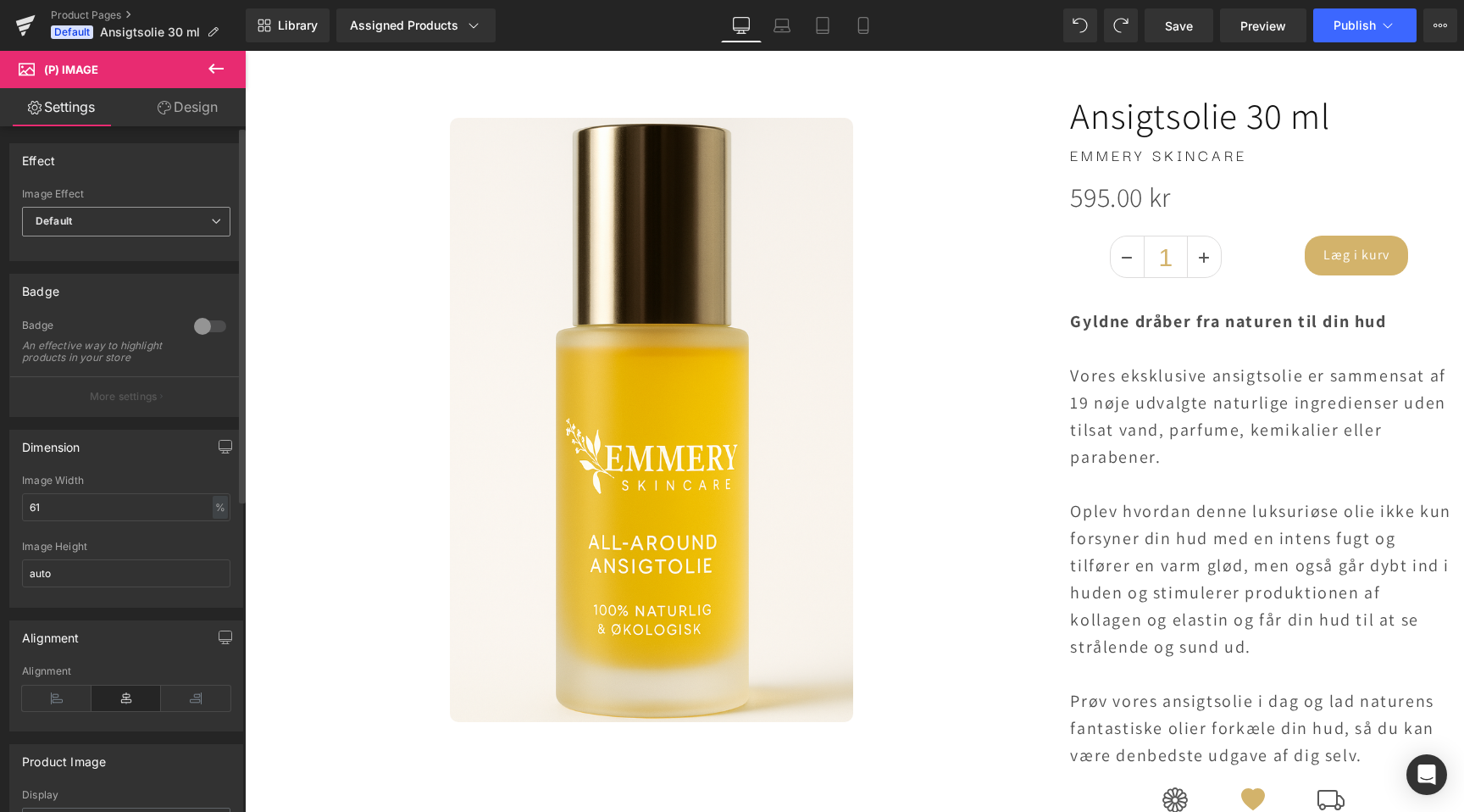
click at [137, 220] on span "Default" at bounding box center [126, 222] width 209 height 30
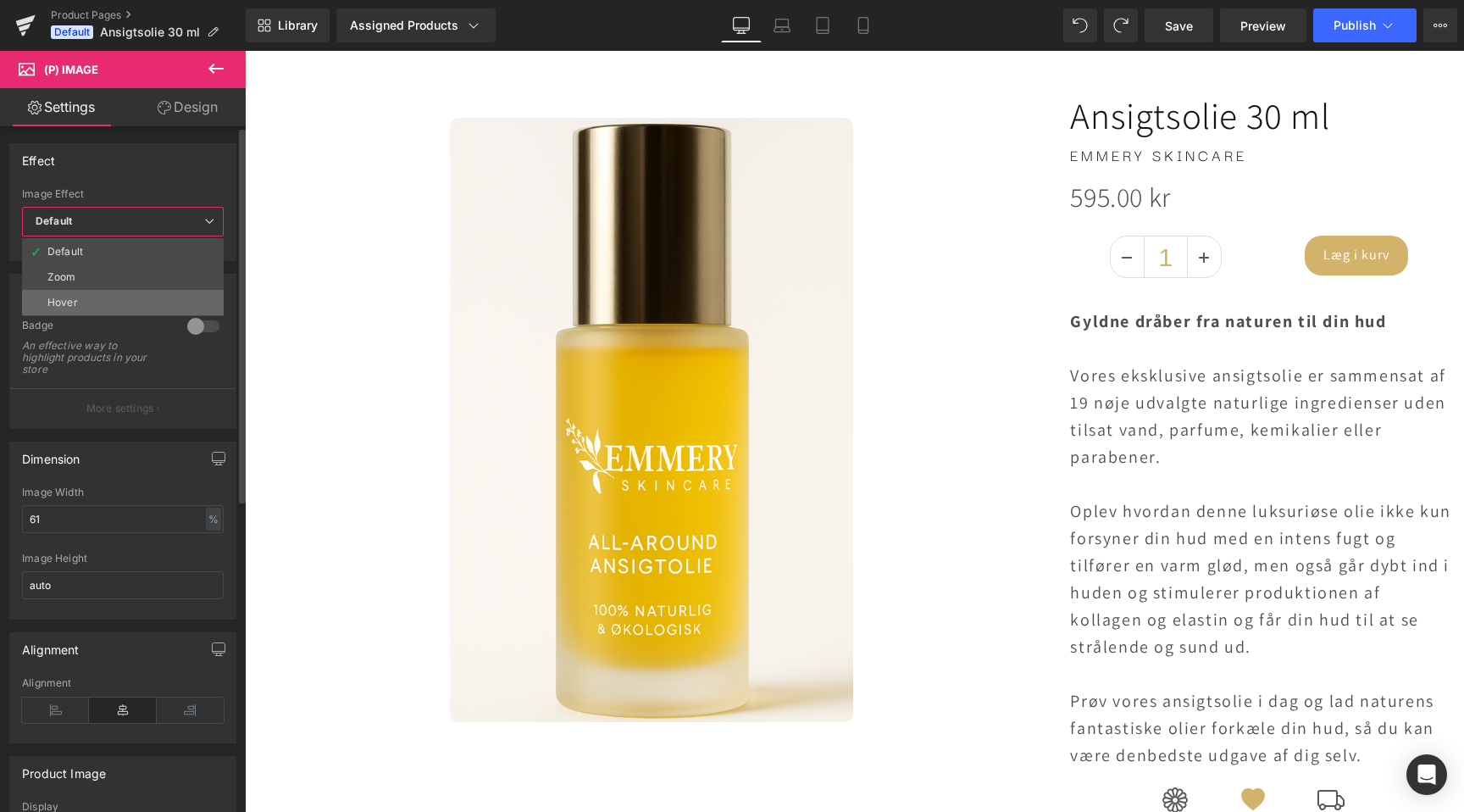
click at [129, 294] on li "Hover" at bounding box center [123, 302] width 201 height 25
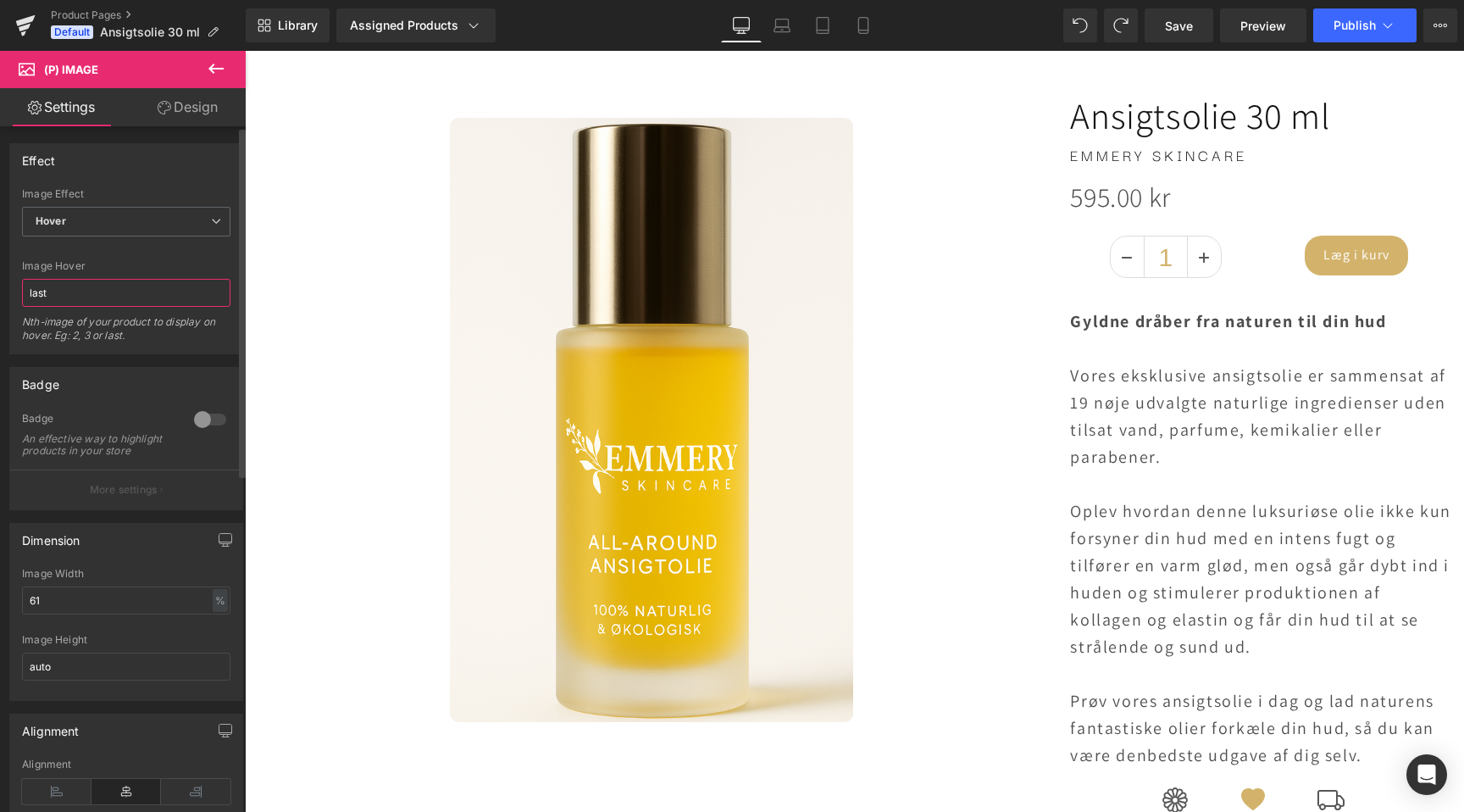
click at [116, 294] on input "last" at bounding box center [126, 293] width 209 height 28
click at [125, 225] on span "Hover" at bounding box center [126, 222] width 209 height 30
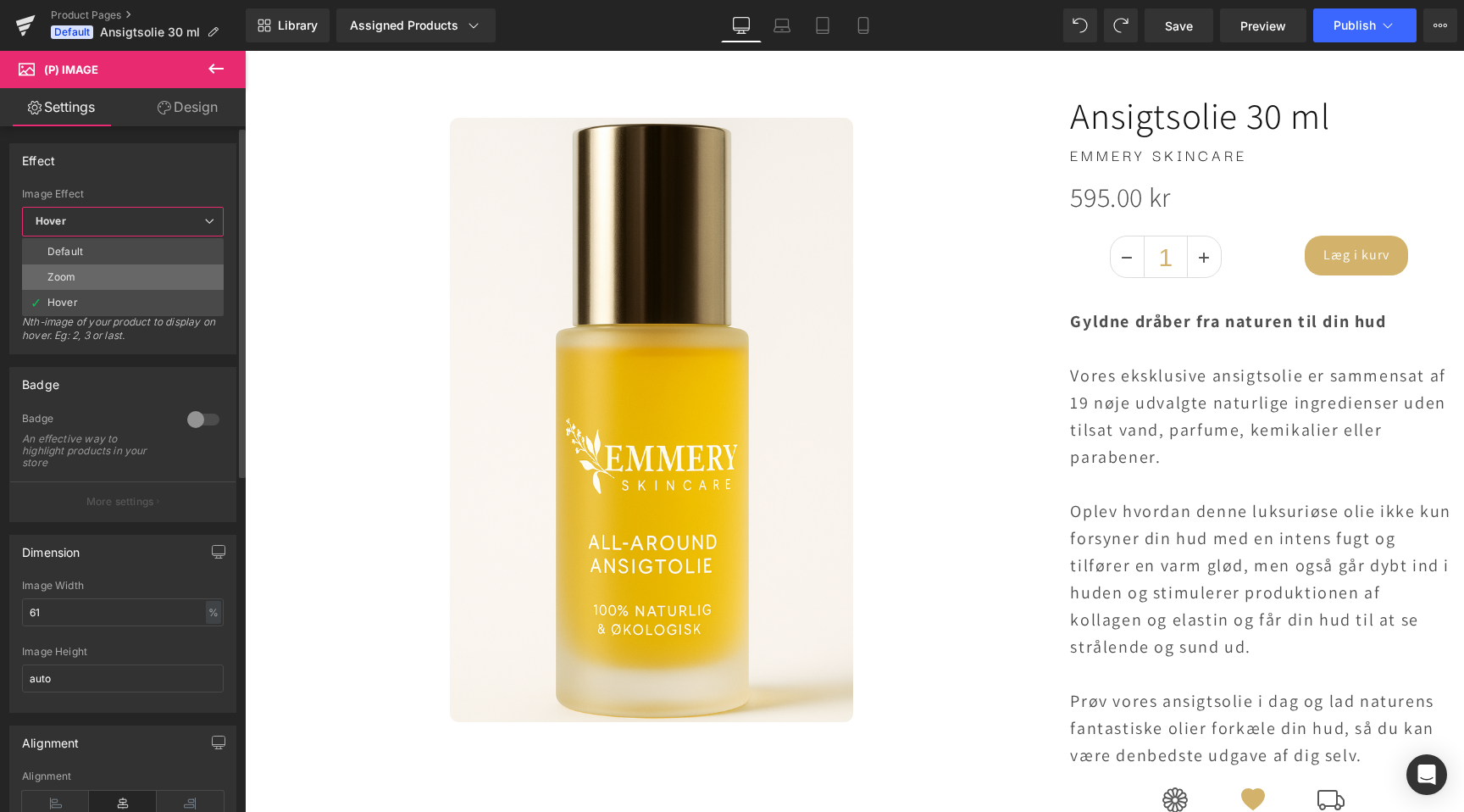
click at [112, 272] on li "Zoom" at bounding box center [123, 276] width 201 height 25
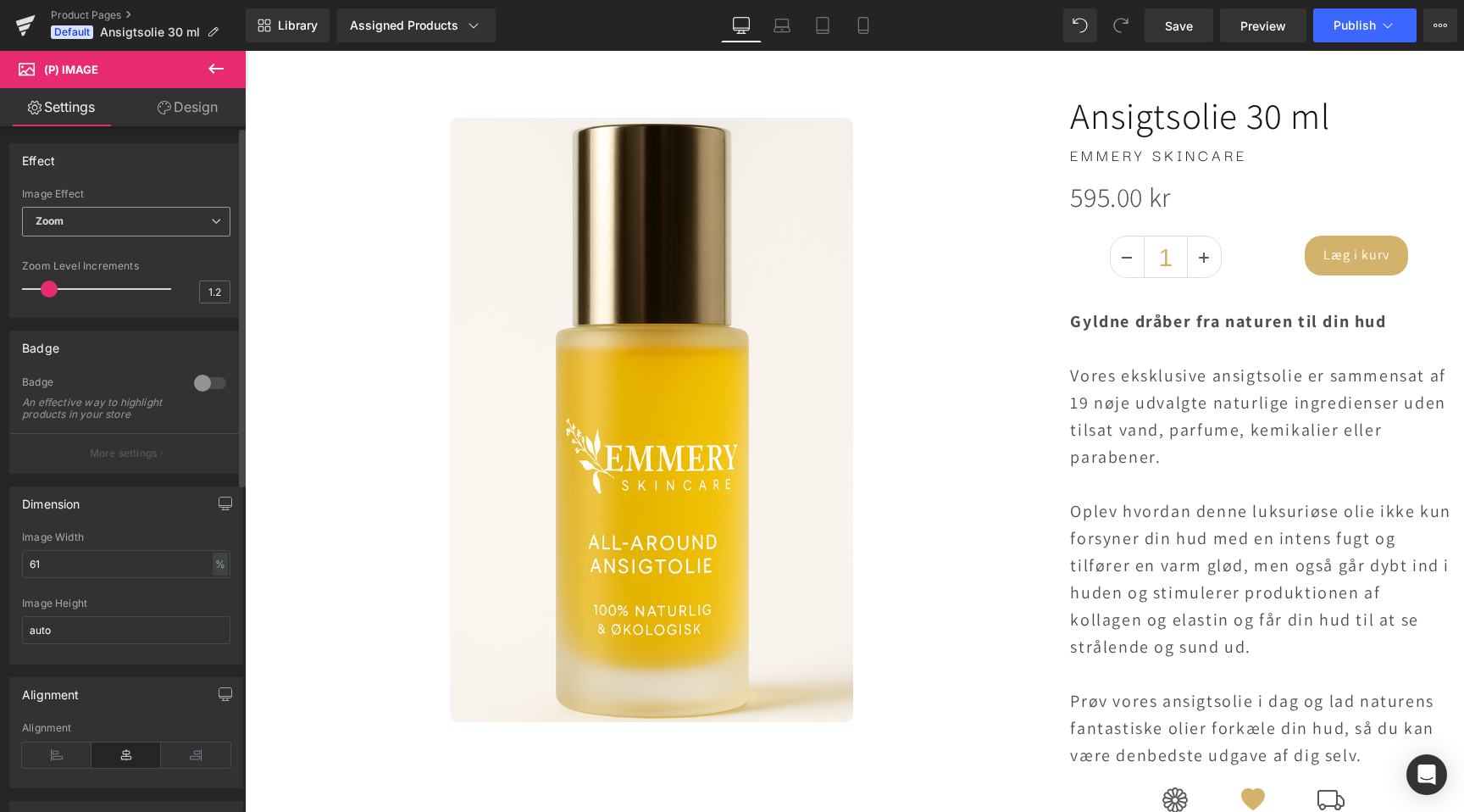
click at [72, 229] on span "Zoom" at bounding box center [126, 222] width 209 height 30
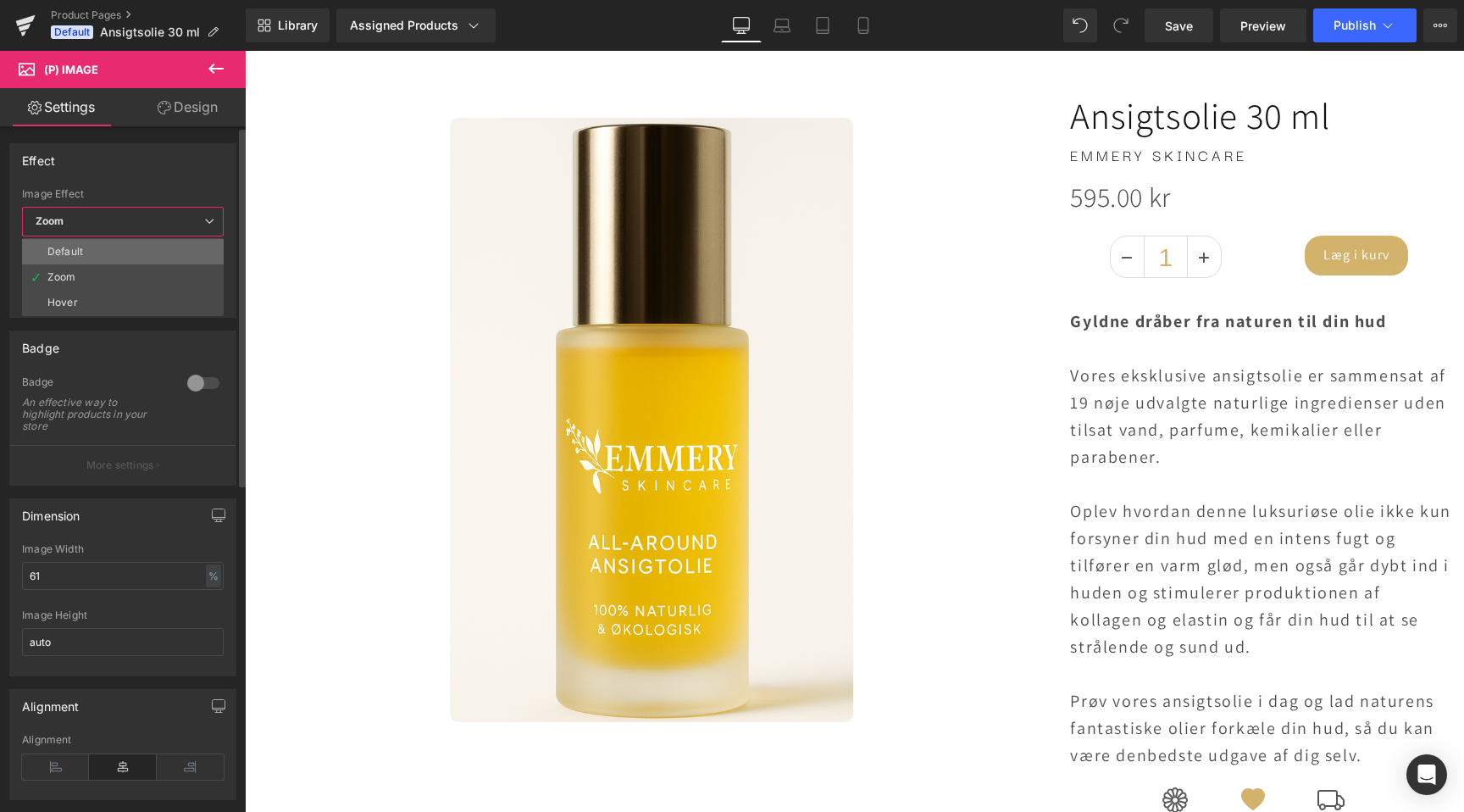
click at [84, 254] on li "Default" at bounding box center [123, 251] width 201 height 25
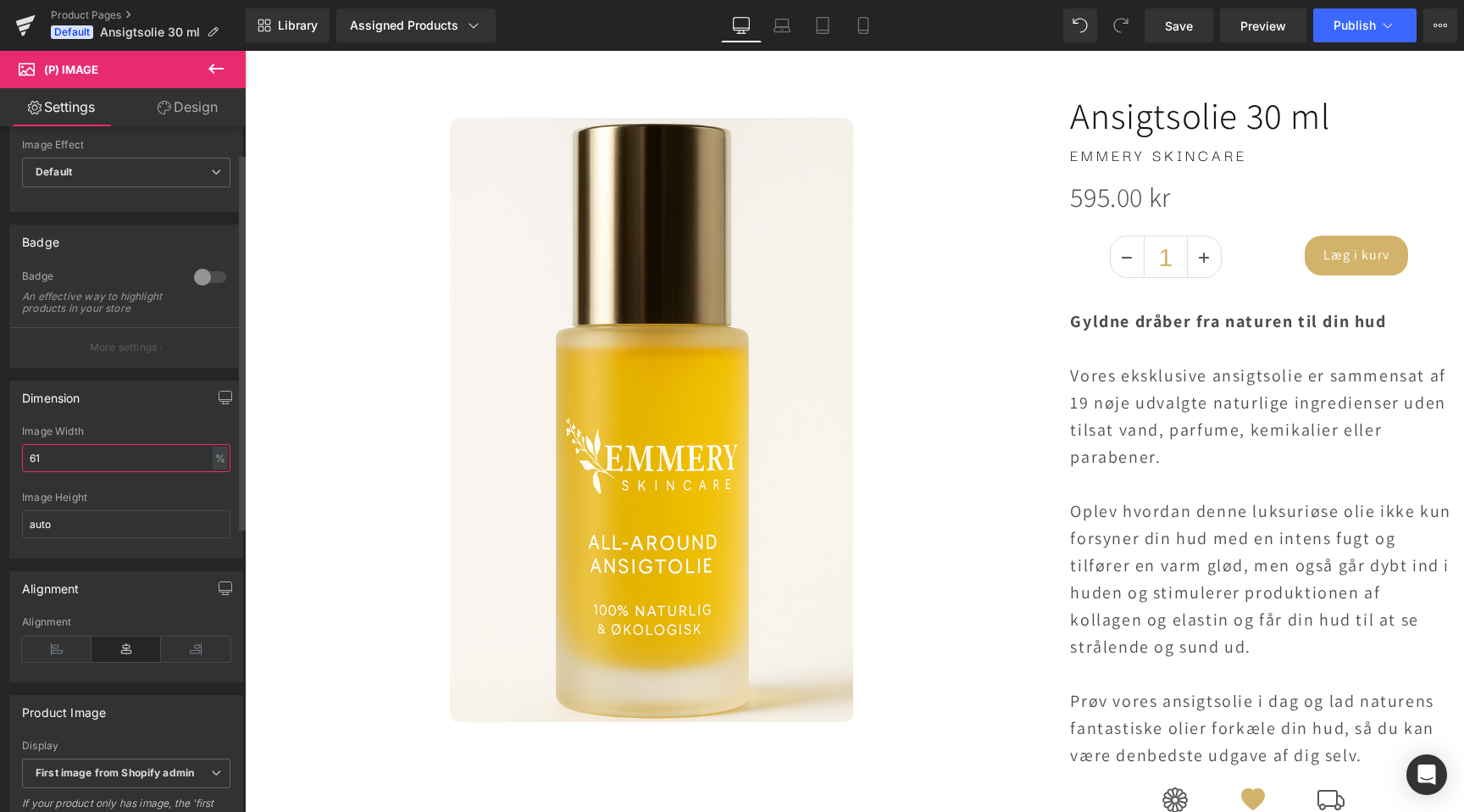
click at [139, 463] on input "61" at bounding box center [126, 458] width 209 height 28
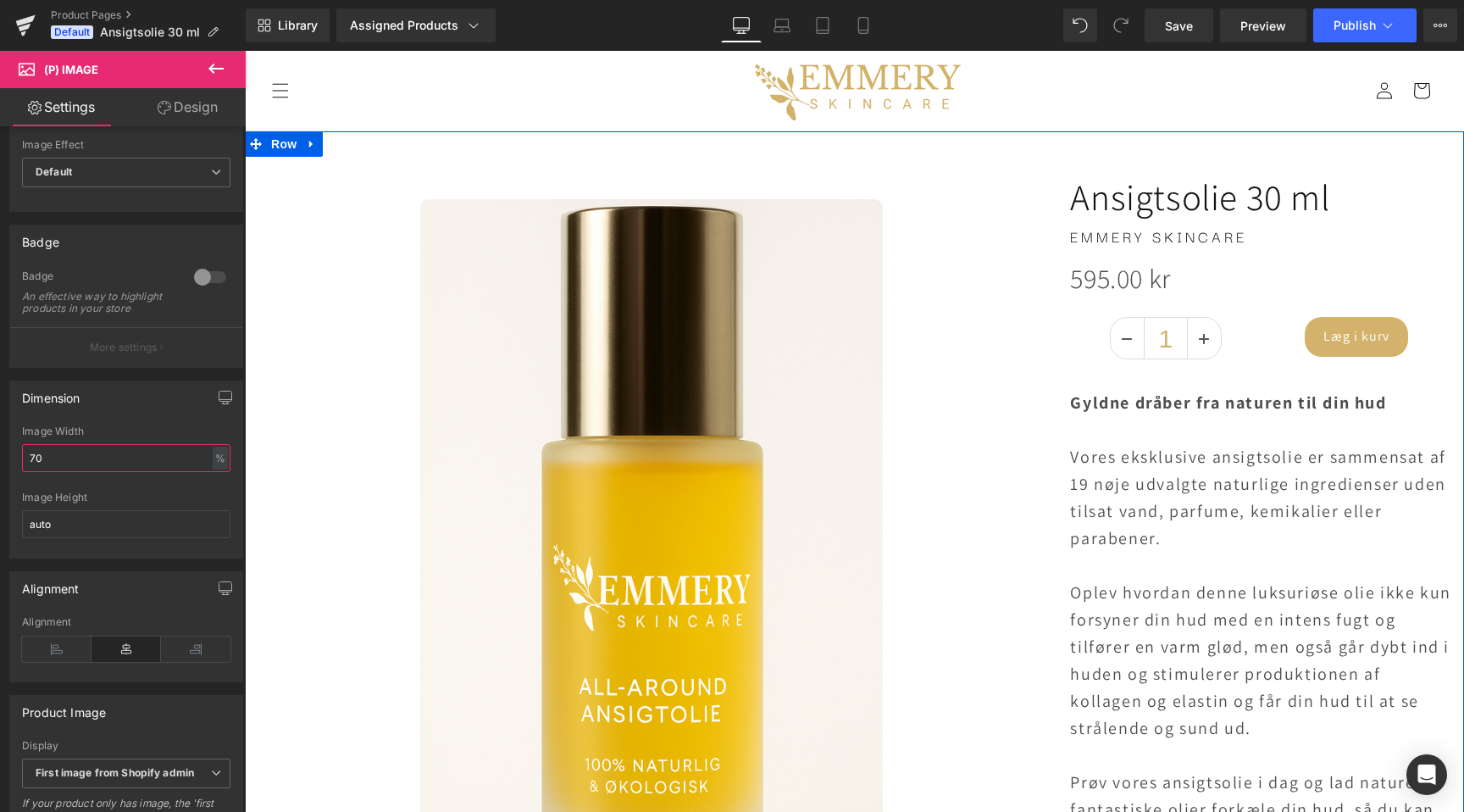
scroll to position [94, 0]
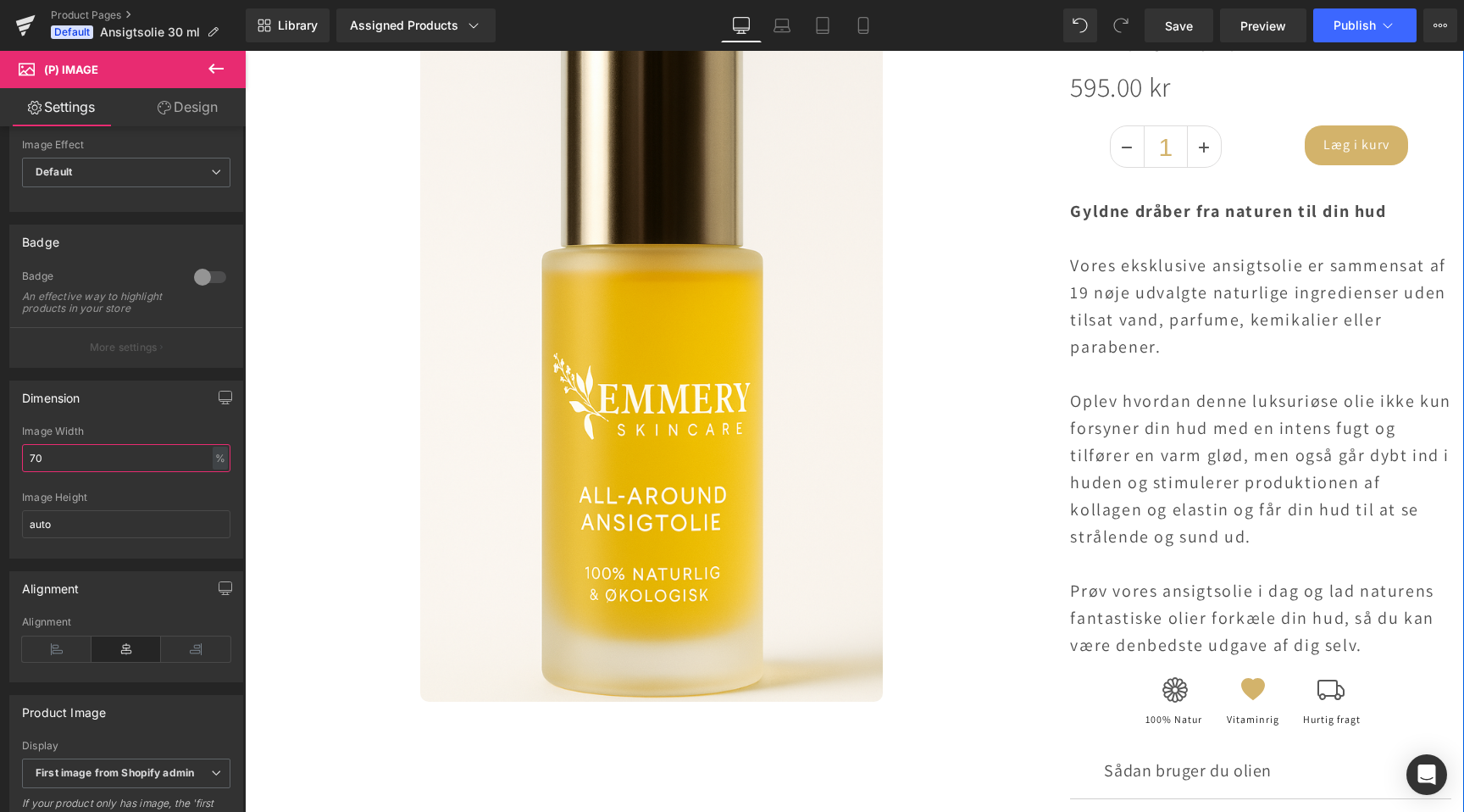
type input "80"
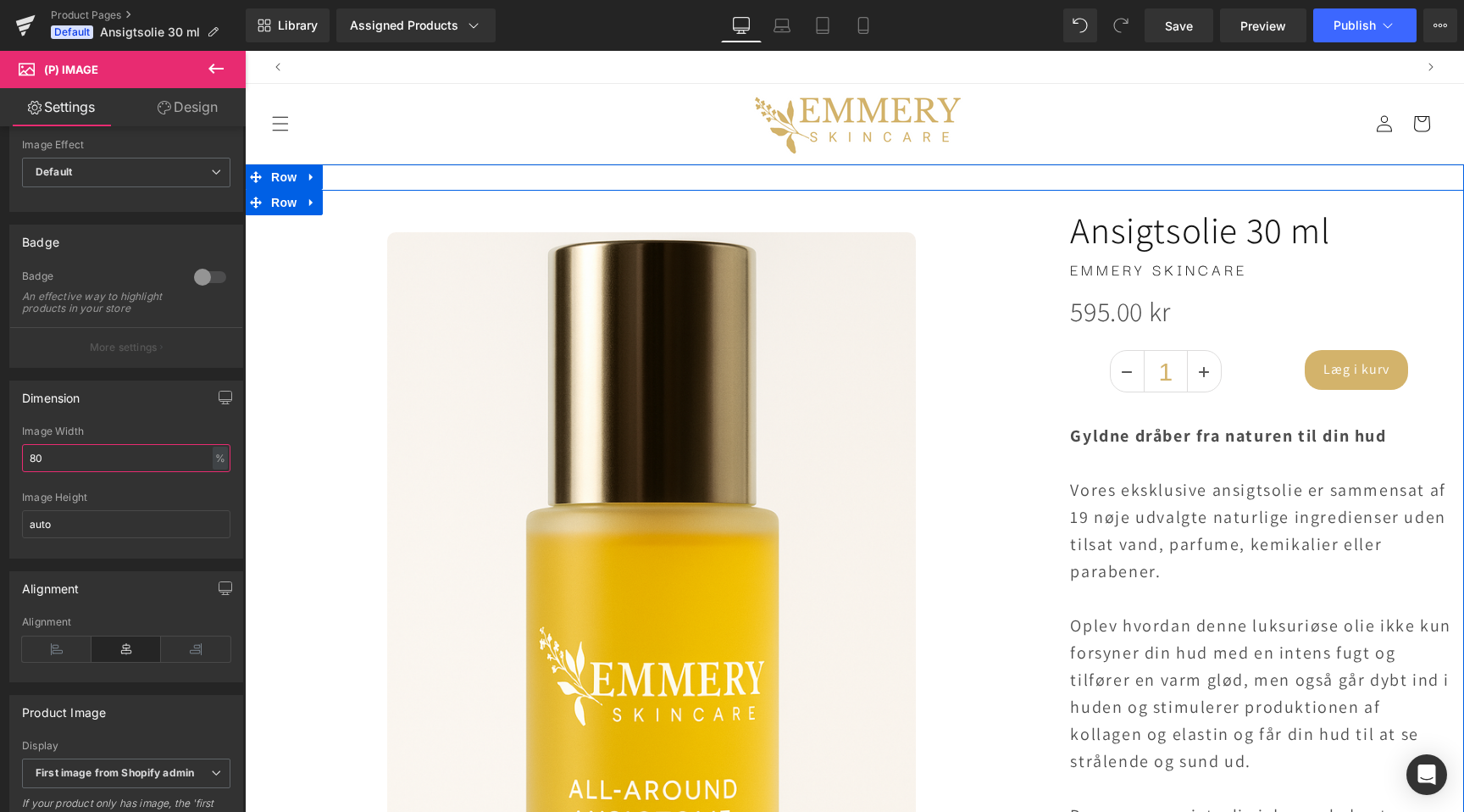
scroll to position [0, 1123]
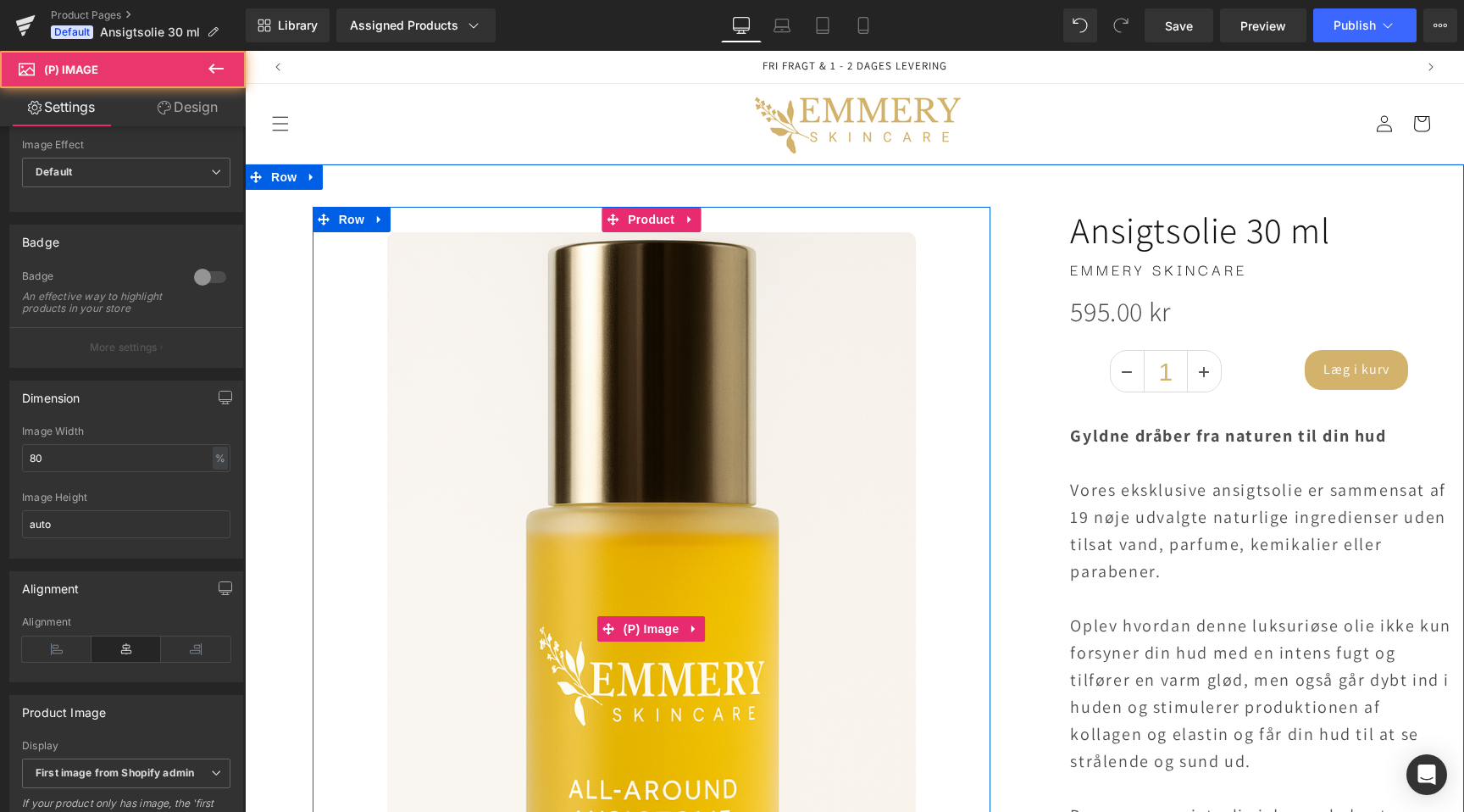
click at [982, 378] on div "Sale Off" at bounding box center [652, 628] width 661 height 793
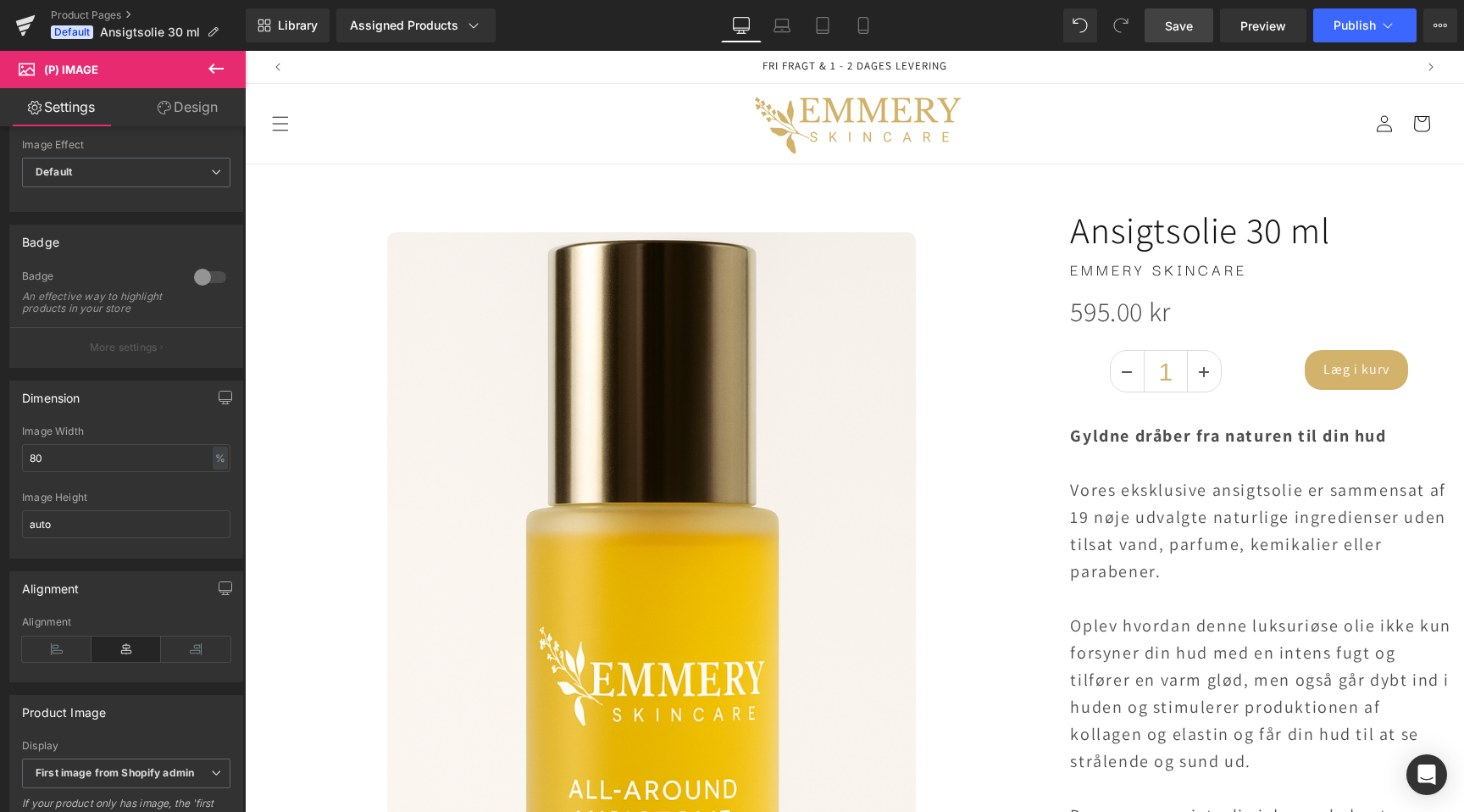
drag, startPoint x: 1183, startPoint y: 17, endPoint x: 939, endPoint y: 38, distance: 244.9
click at [1183, 17] on span "Save" at bounding box center [1179, 25] width 28 height 18
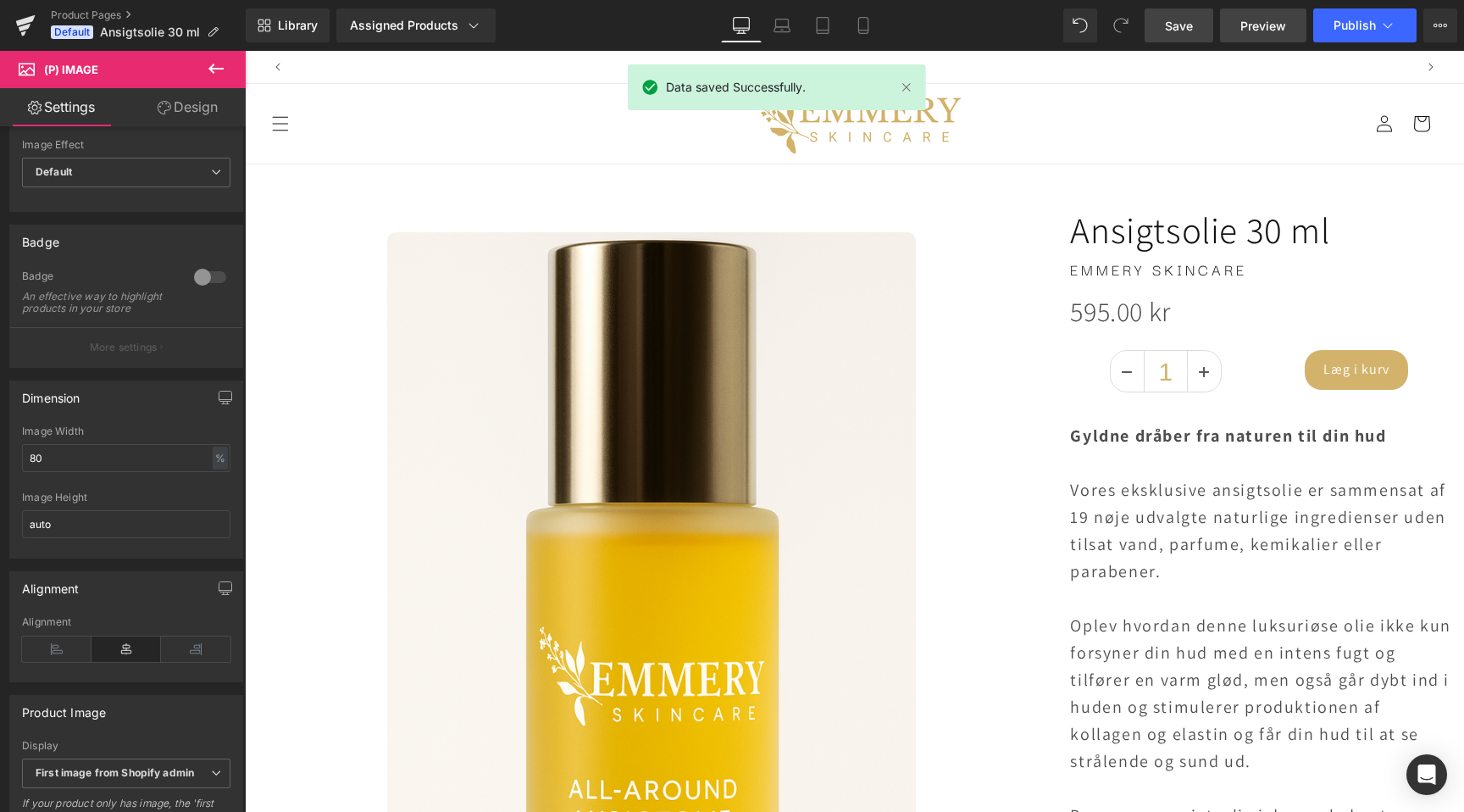
scroll to position [0, 2246]
click at [1255, 39] on link "Preview" at bounding box center [1264, 25] width 86 height 34
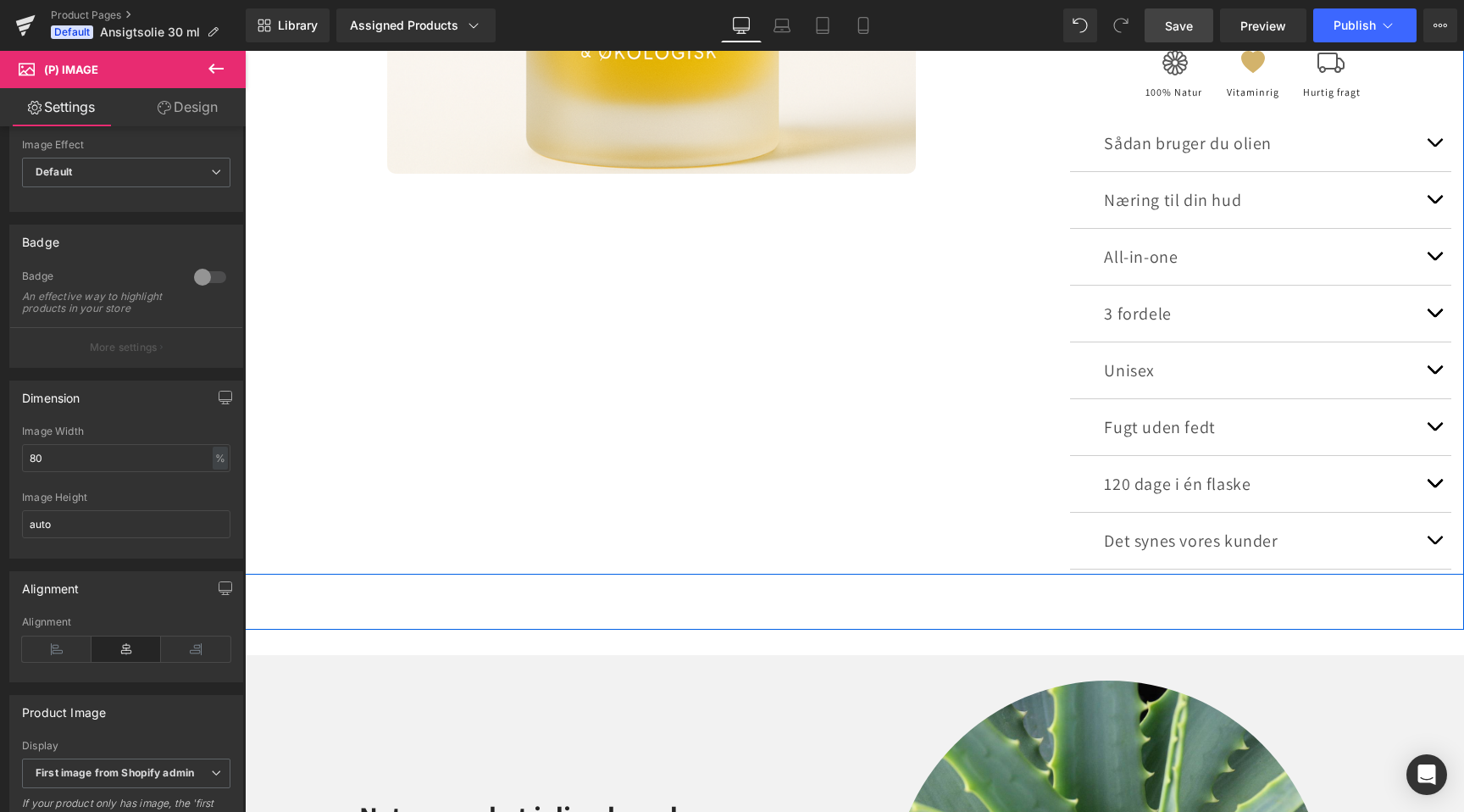
scroll to position [902, 0]
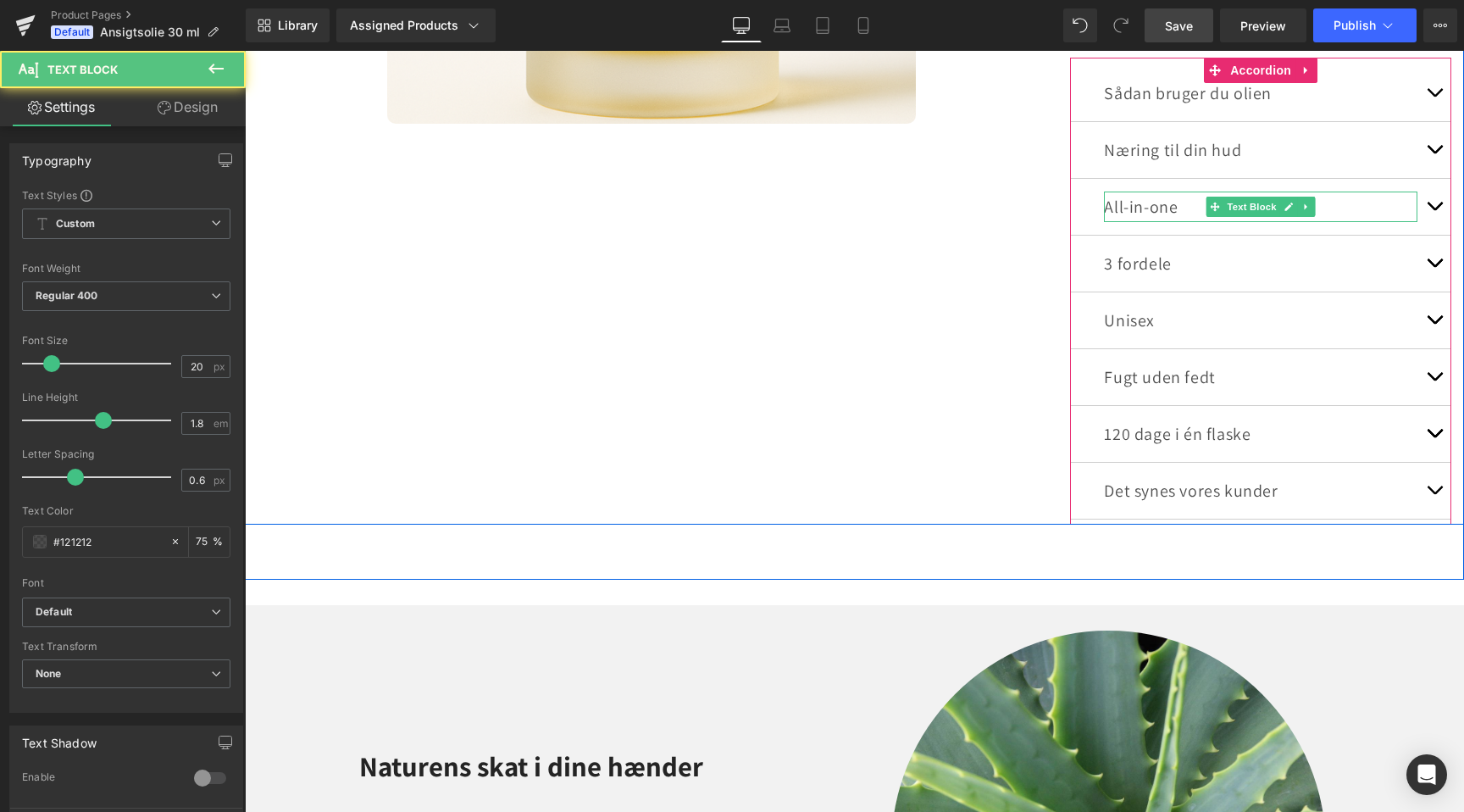
click at [1152, 208] on p "All-in-one" at bounding box center [1261, 206] width 314 height 31
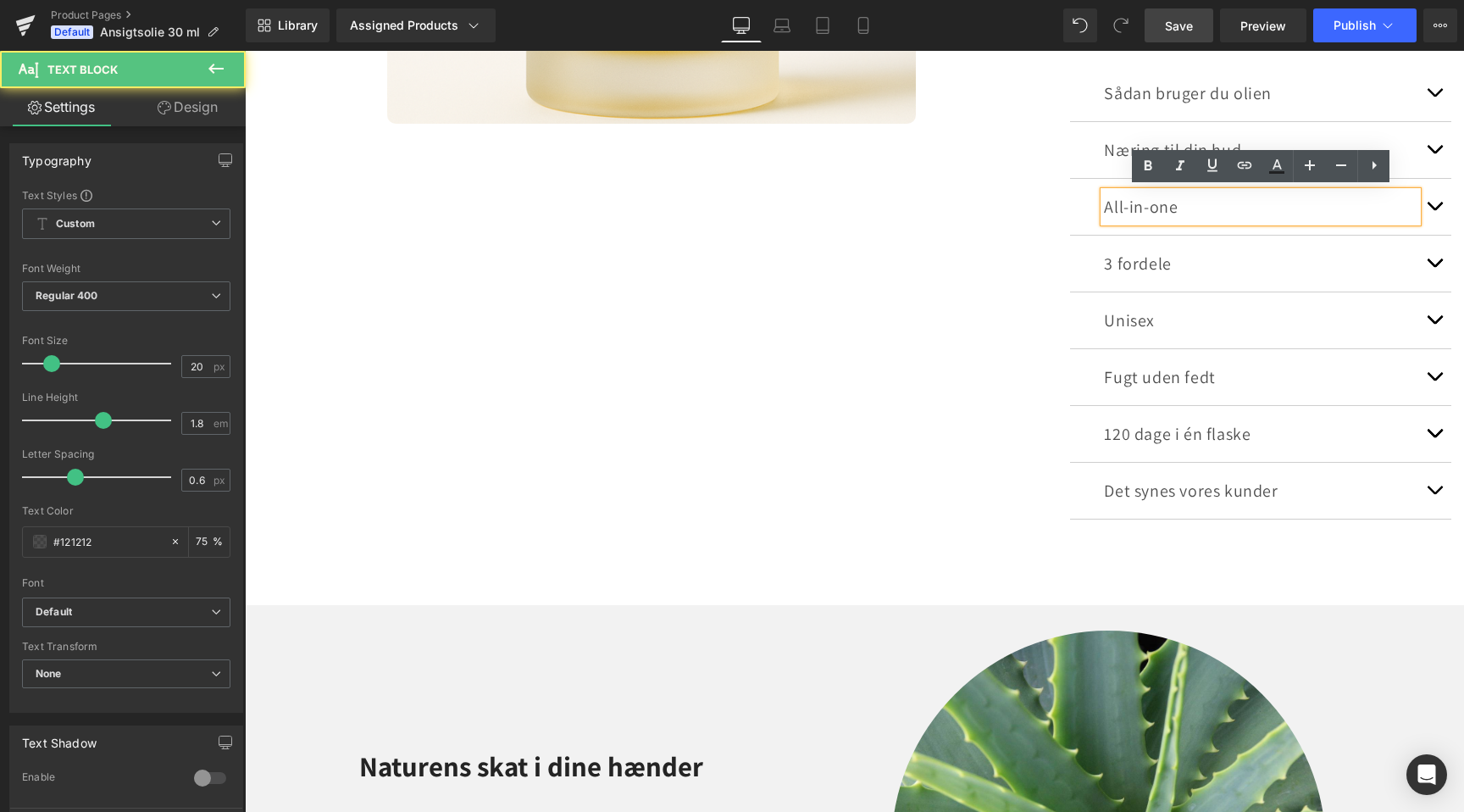
scroll to position [0, 2246]
click at [1183, 207] on p "All-in-one" at bounding box center [1261, 206] width 314 height 31
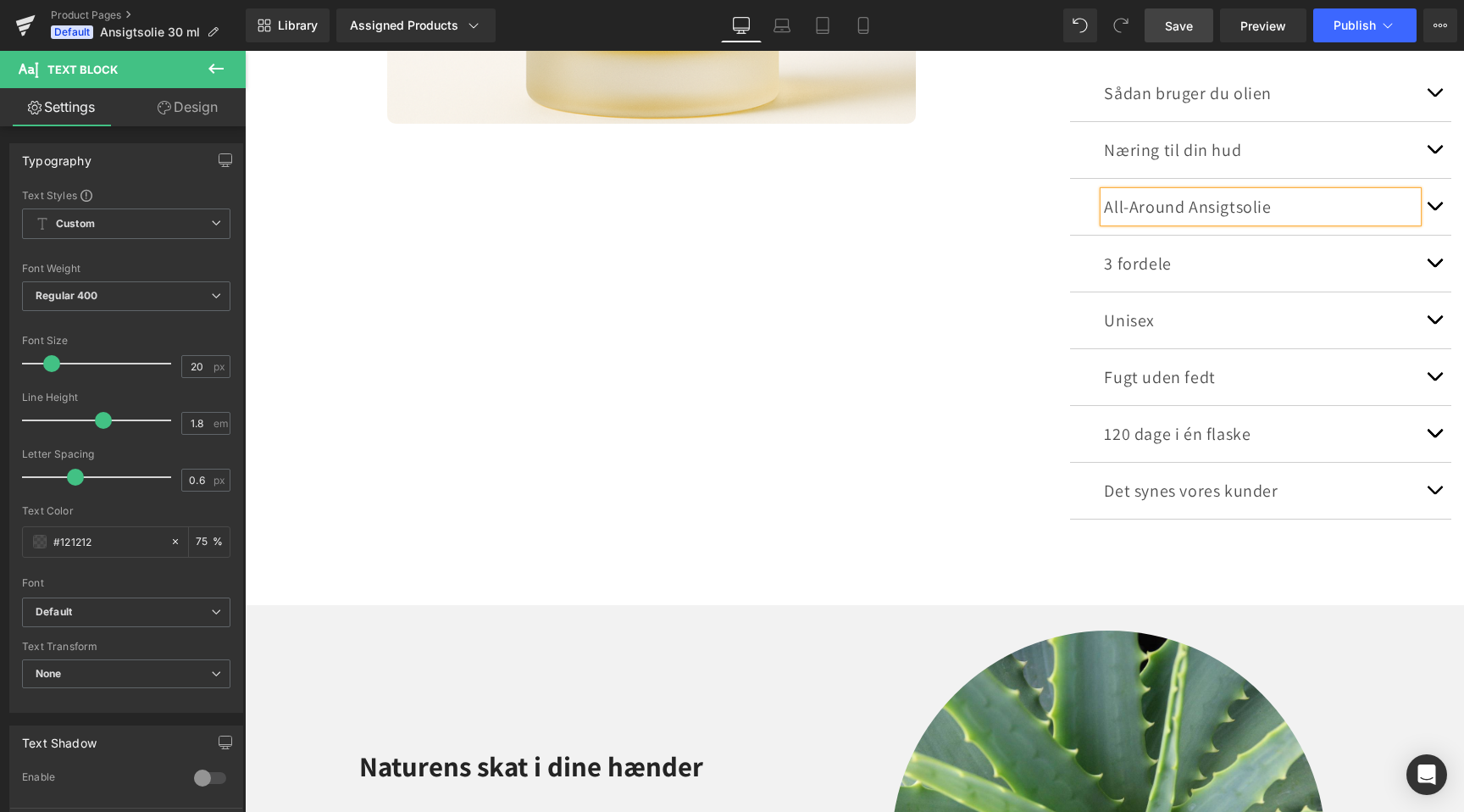
click at [1433, 208] on button "button" at bounding box center [1435, 207] width 34 height 56
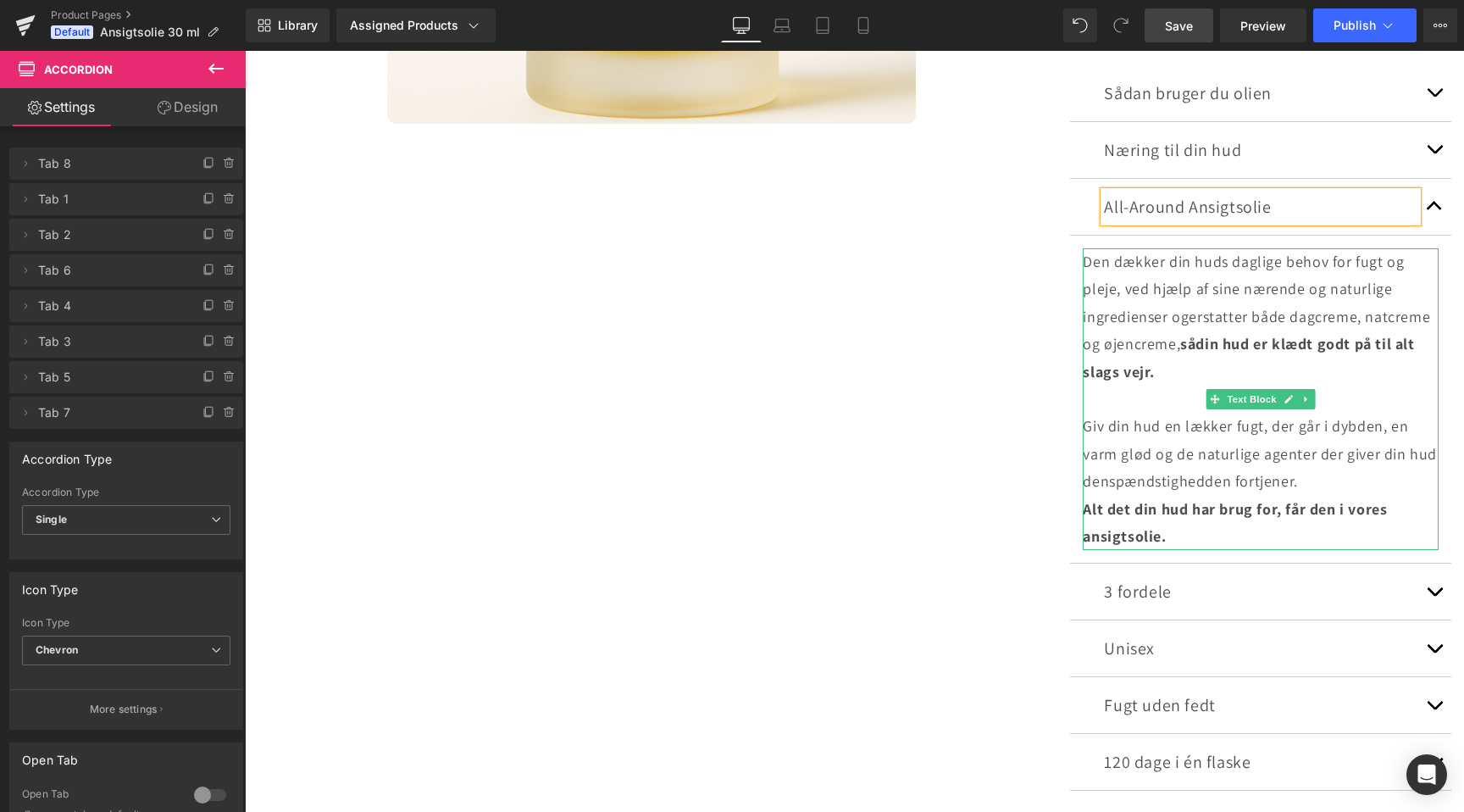
scroll to position [0, 1123]
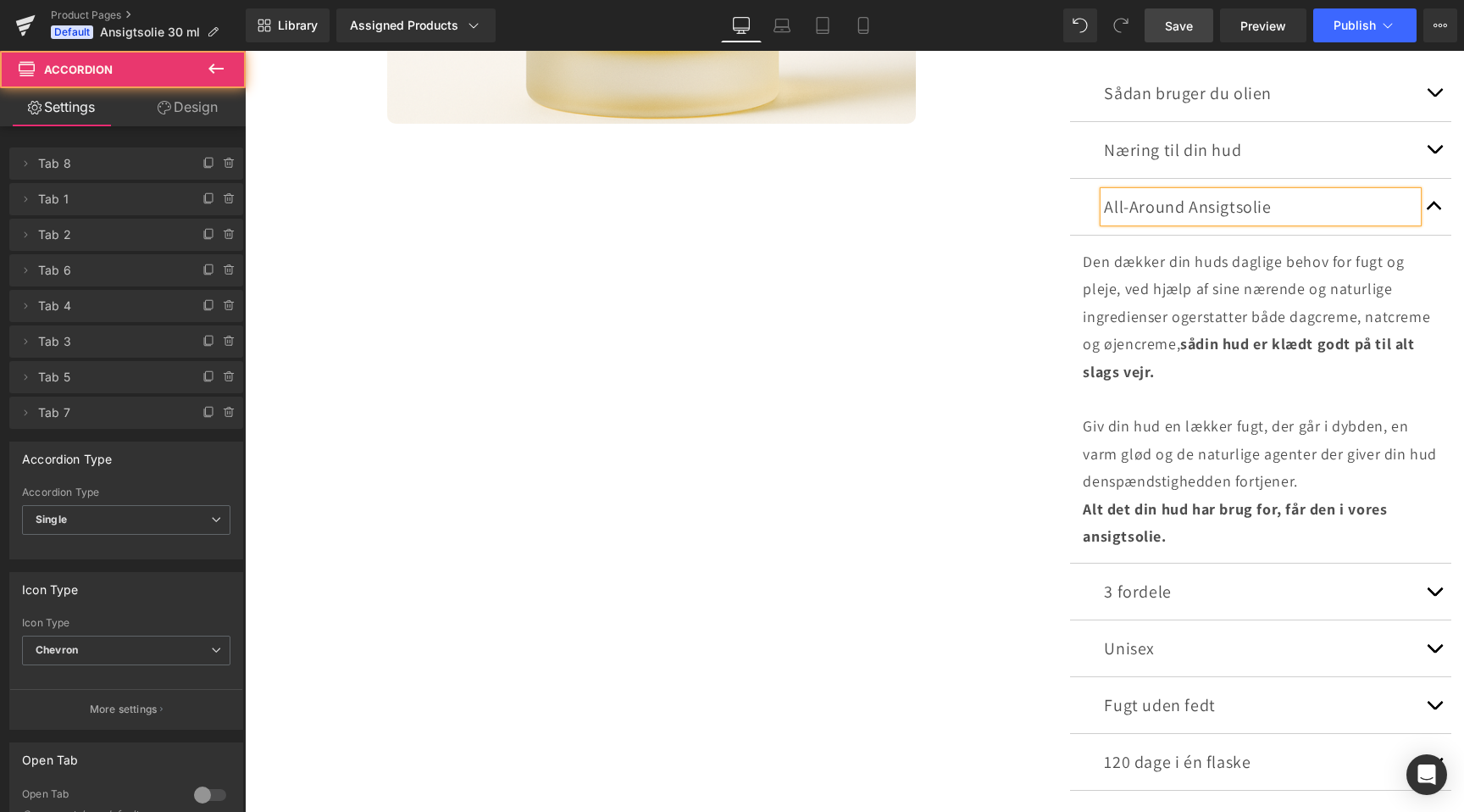
click at [1433, 209] on button "button" at bounding box center [1435, 207] width 34 height 56
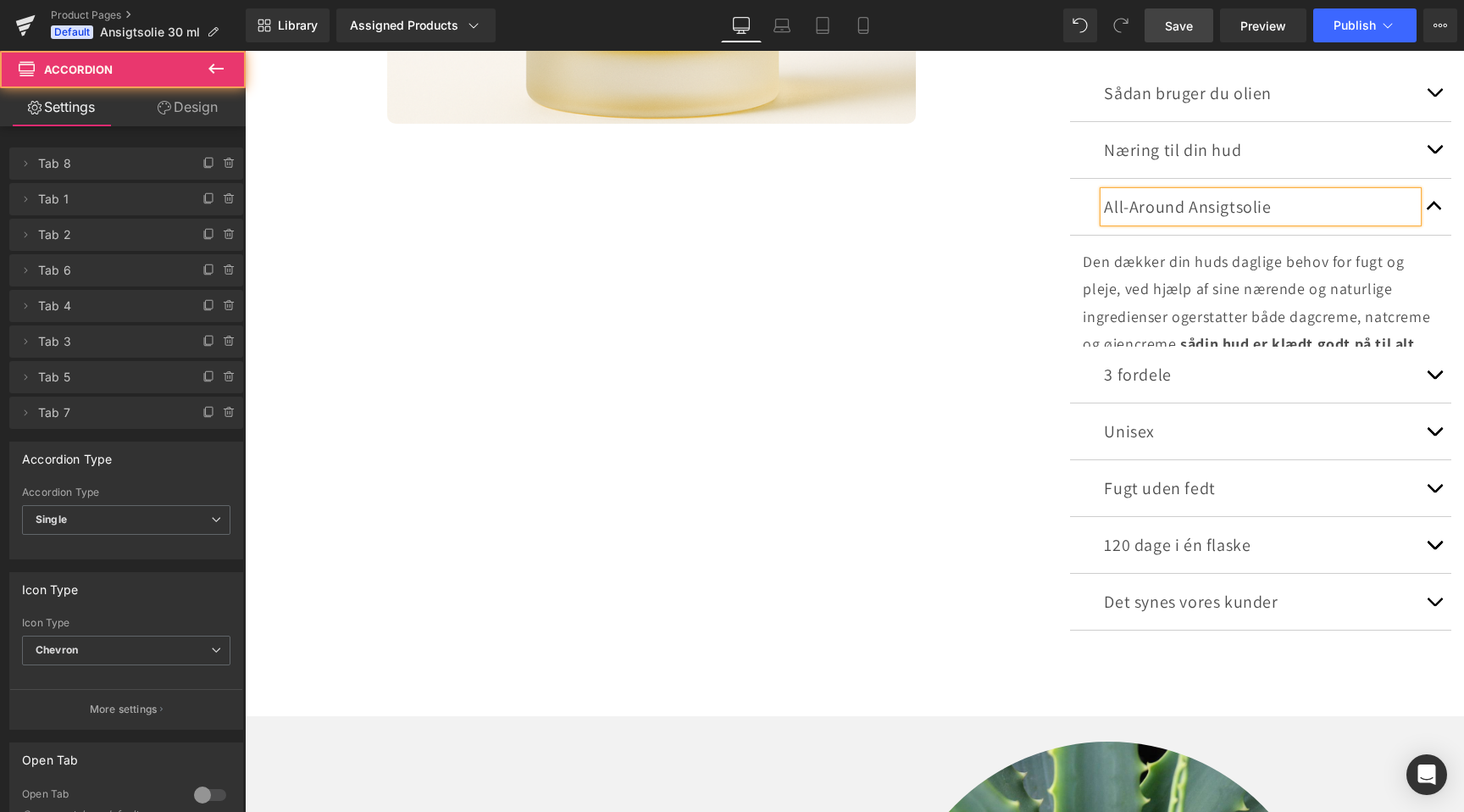
scroll to position [0, 2246]
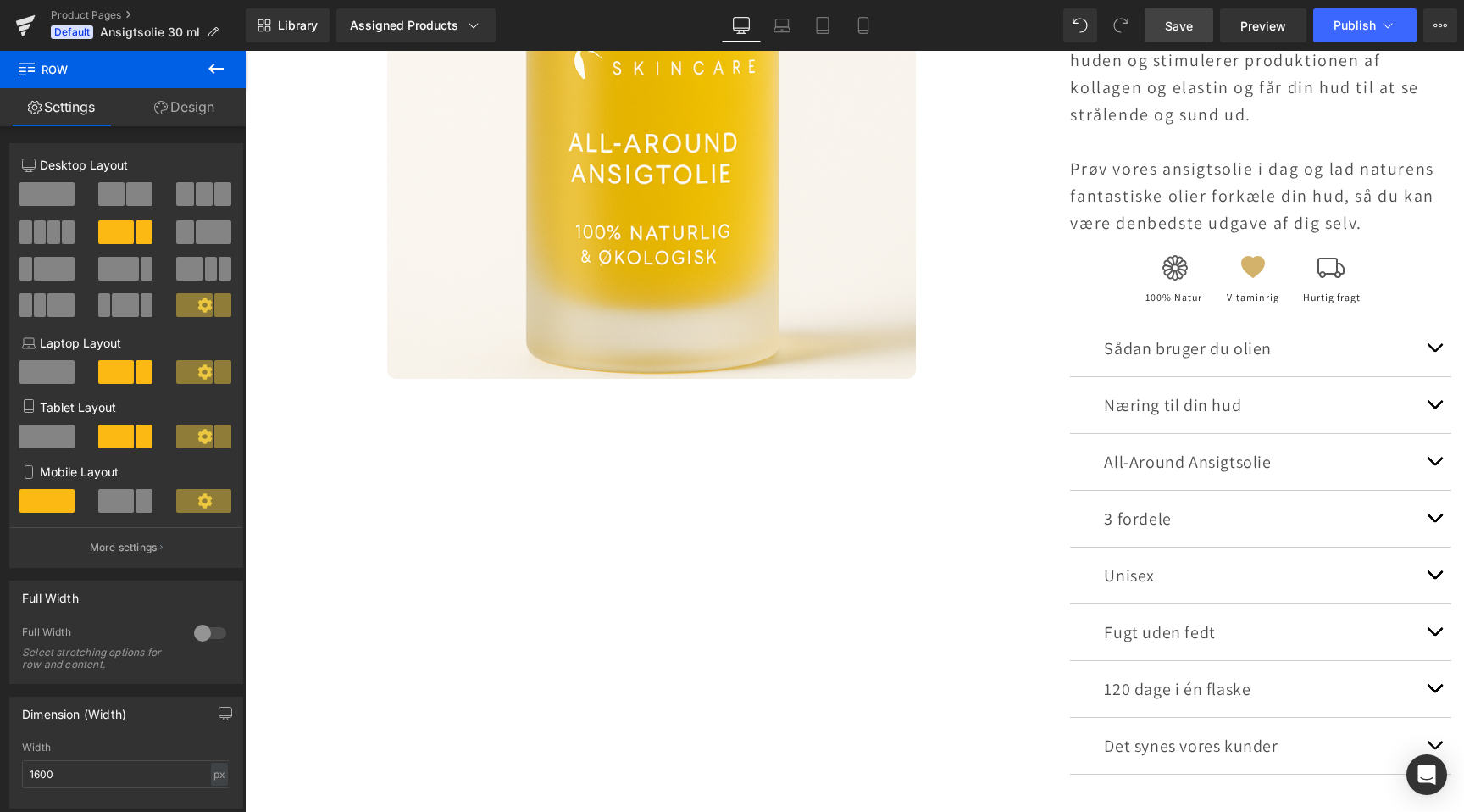
scroll to position [636, 0]
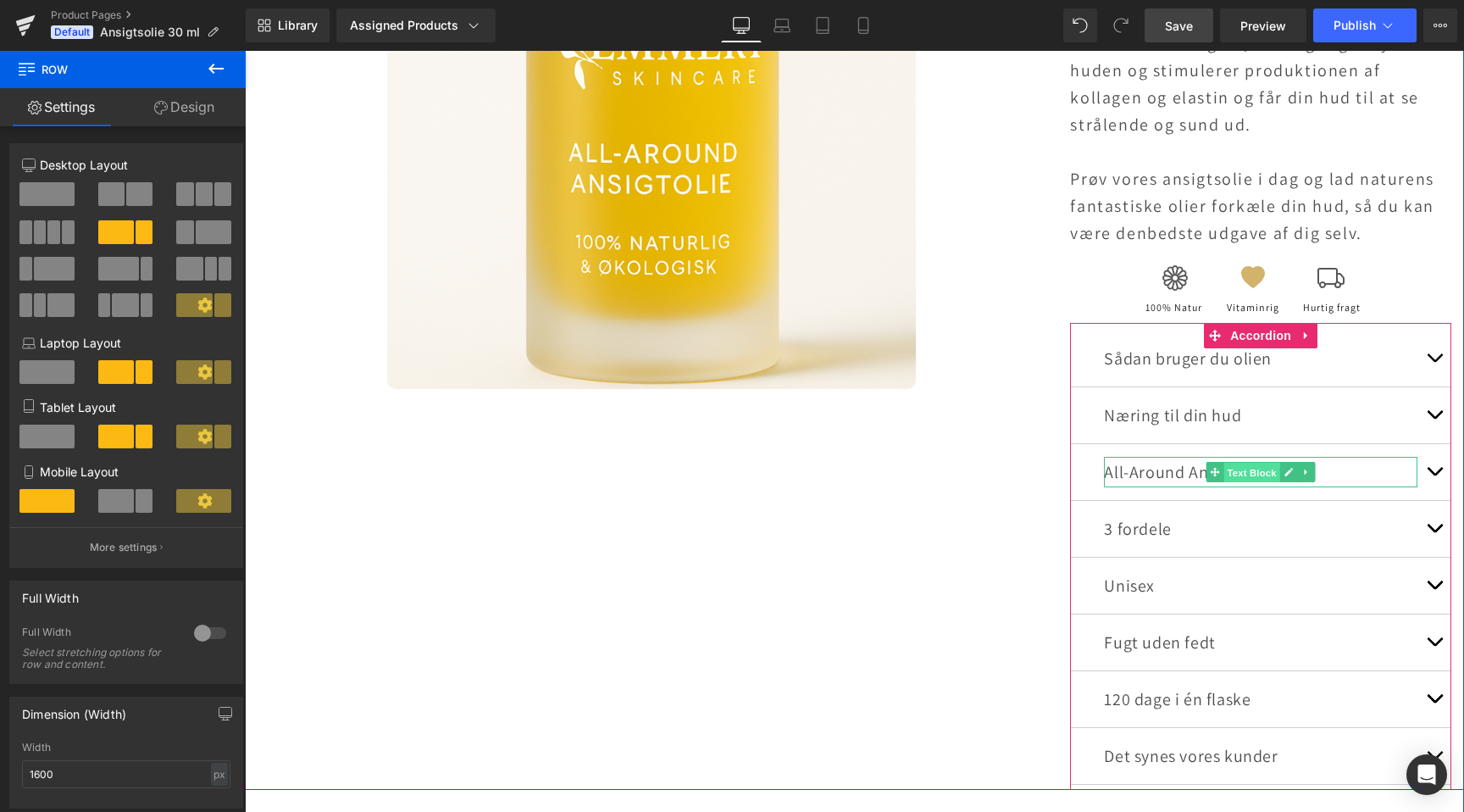
click at [1248, 474] on span "Text Block" at bounding box center [1252, 473] width 56 height 21
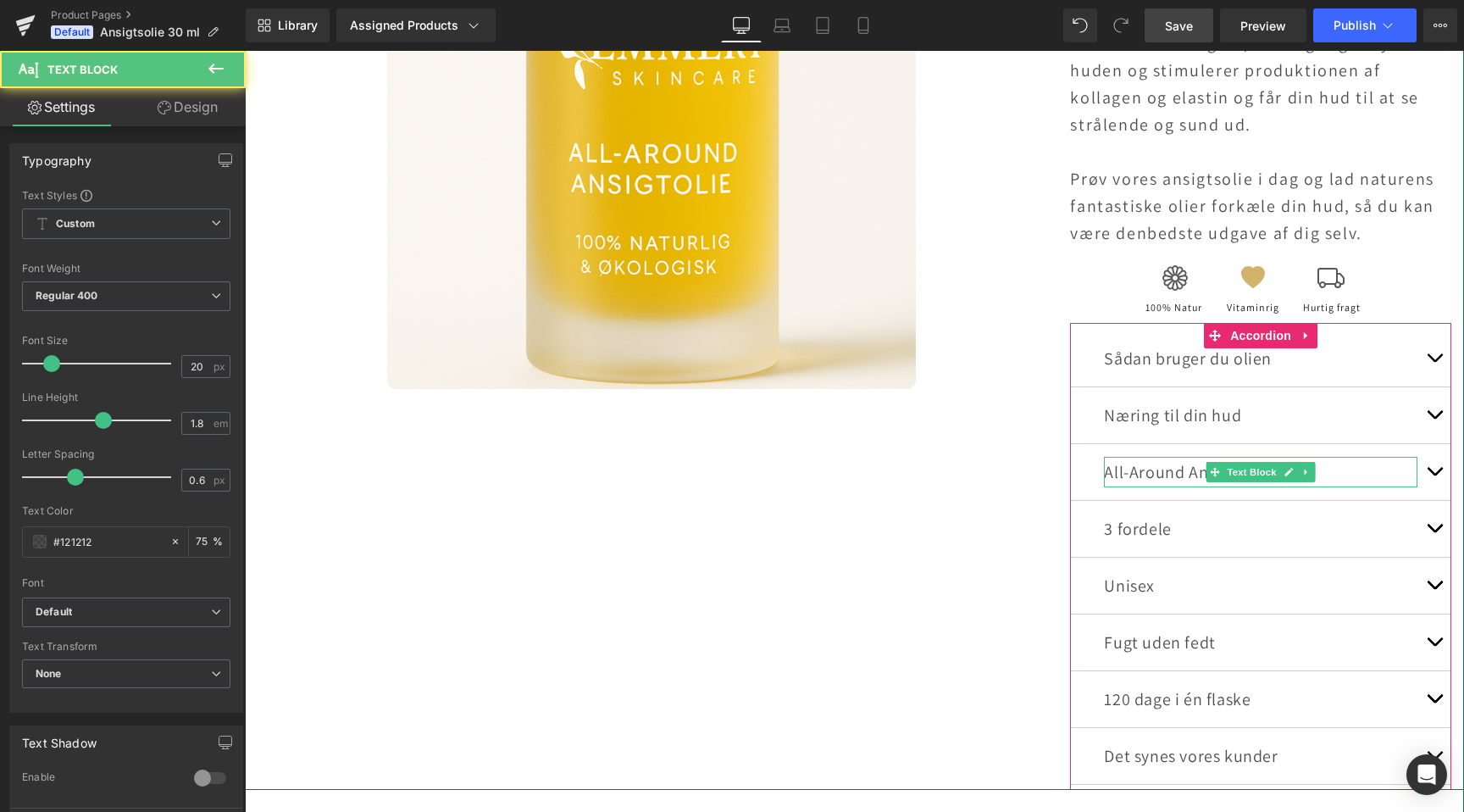
click at [1142, 474] on p "All-Around Ansigtsolie" at bounding box center [1261, 472] width 314 height 31
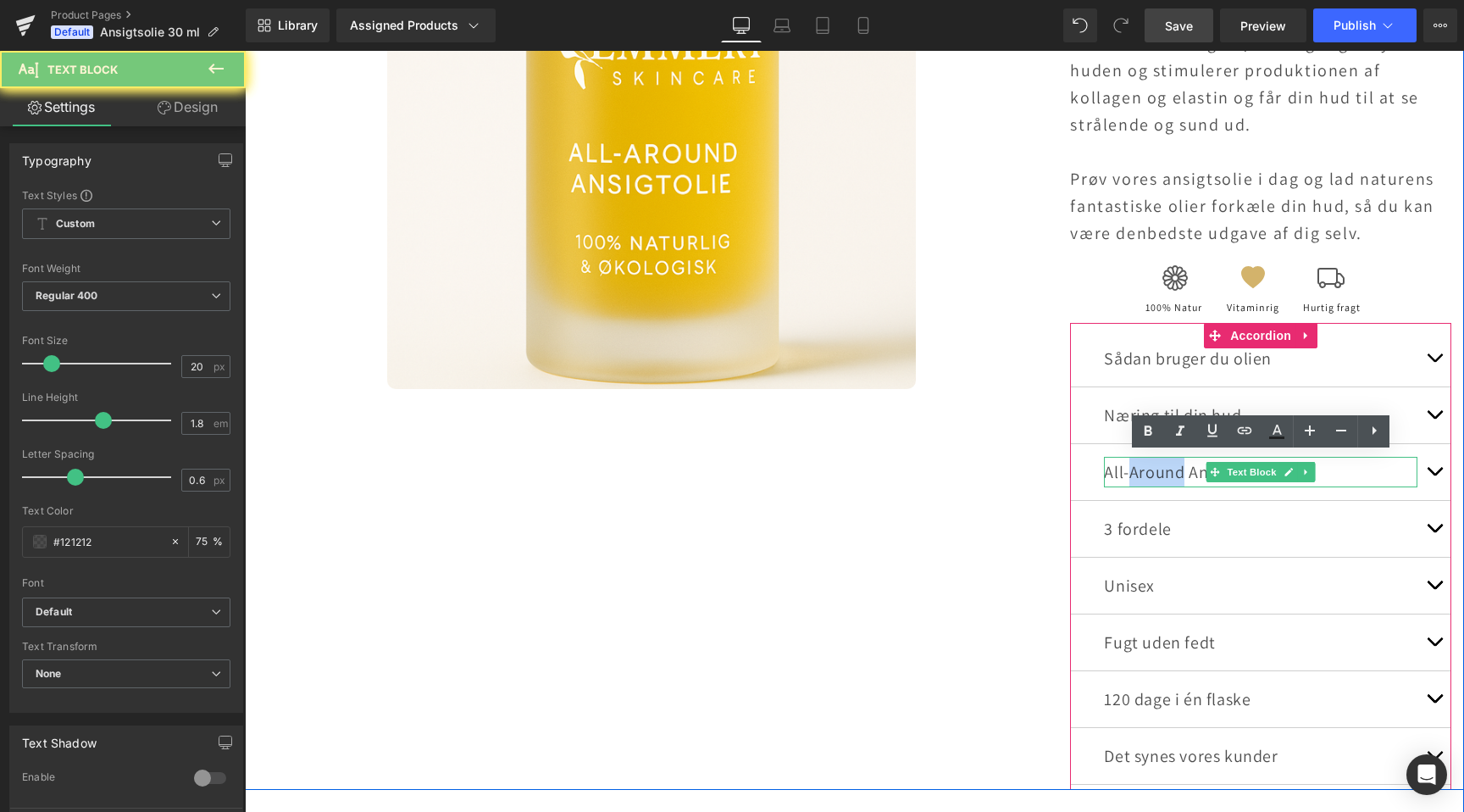
click at [1142, 474] on p "All-Around Ansigtsolie" at bounding box center [1261, 472] width 314 height 31
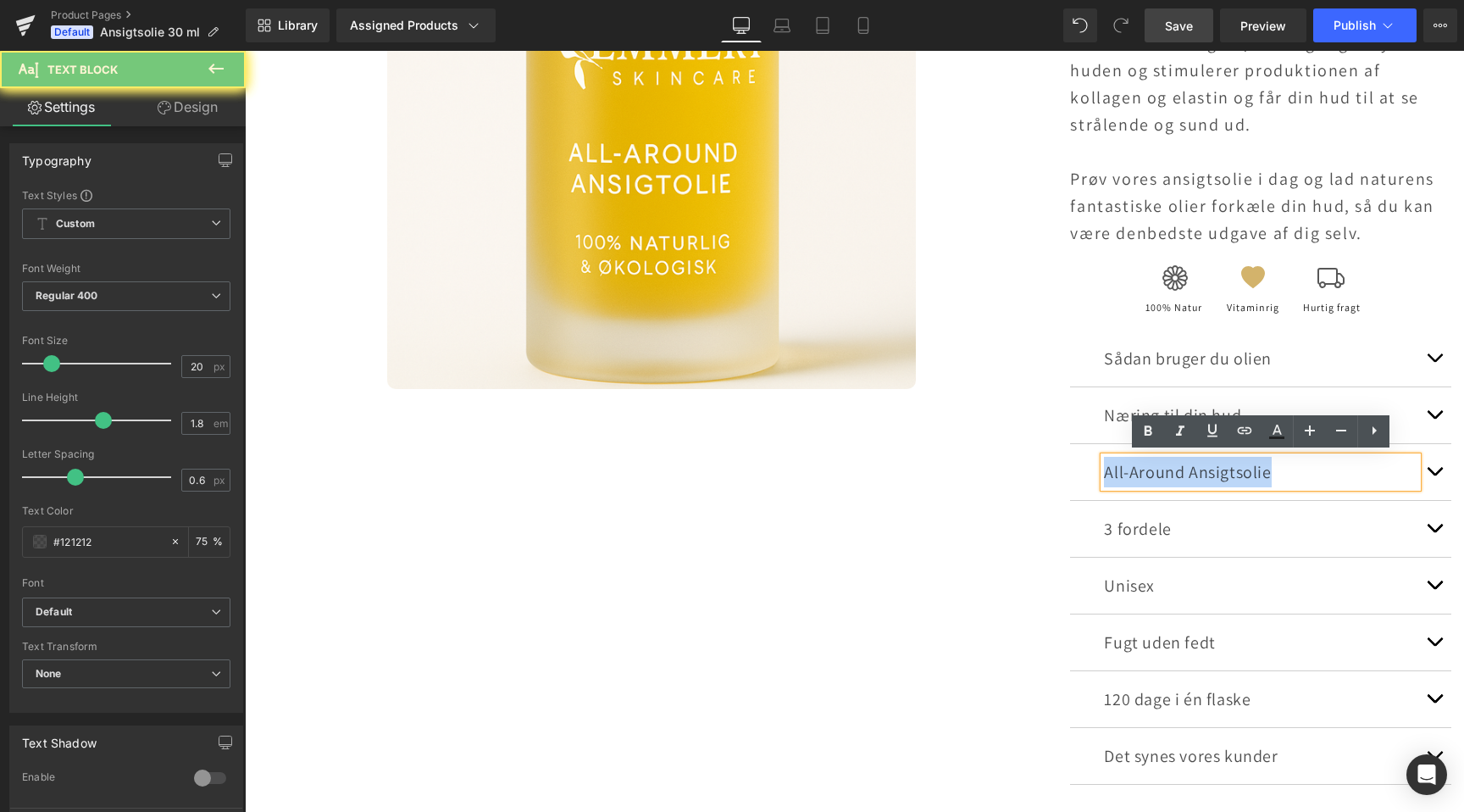
click at [1142, 474] on p "All-Around Ansigtsolie" at bounding box center [1261, 472] width 314 height 31
copy p "All-Around Ansigtsolie"
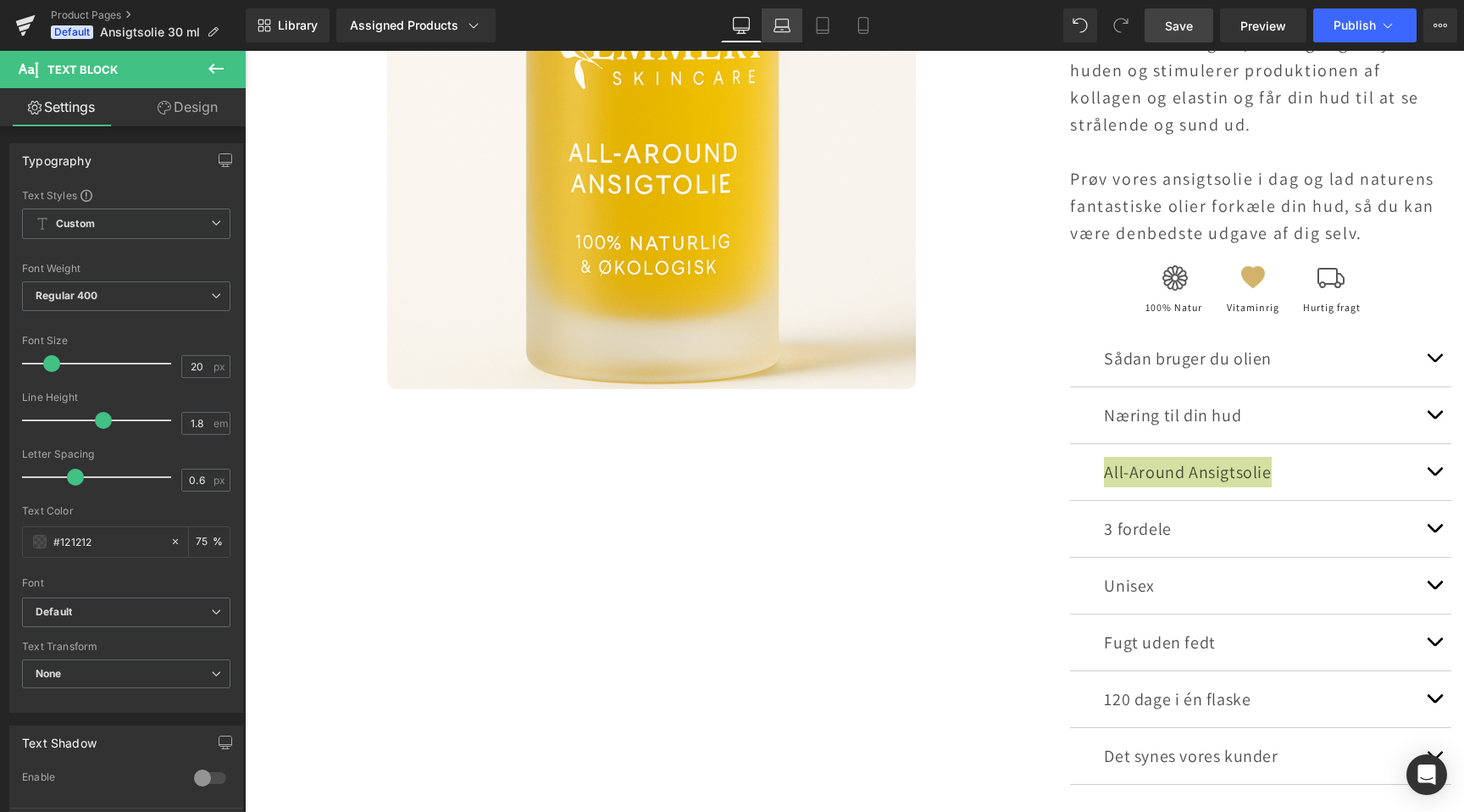
click at [767, 13] on link "Laptop" at bounding box center [781, 25] width 40 height 34
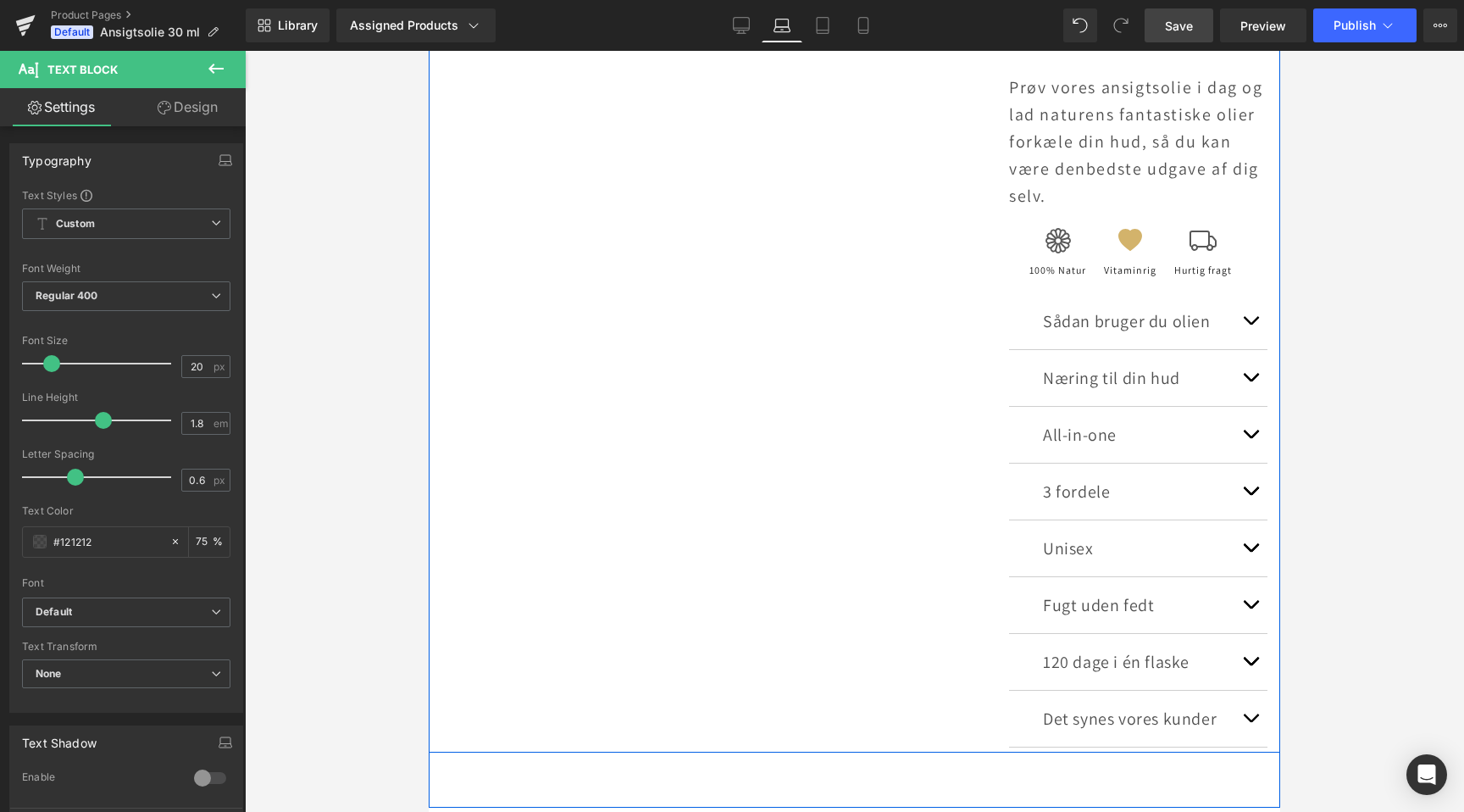
scroll to position [893, 0]
click at [1112, 418] on div "All-in-one Text Block" at bounding box center [1139, 433] width 191 height 31
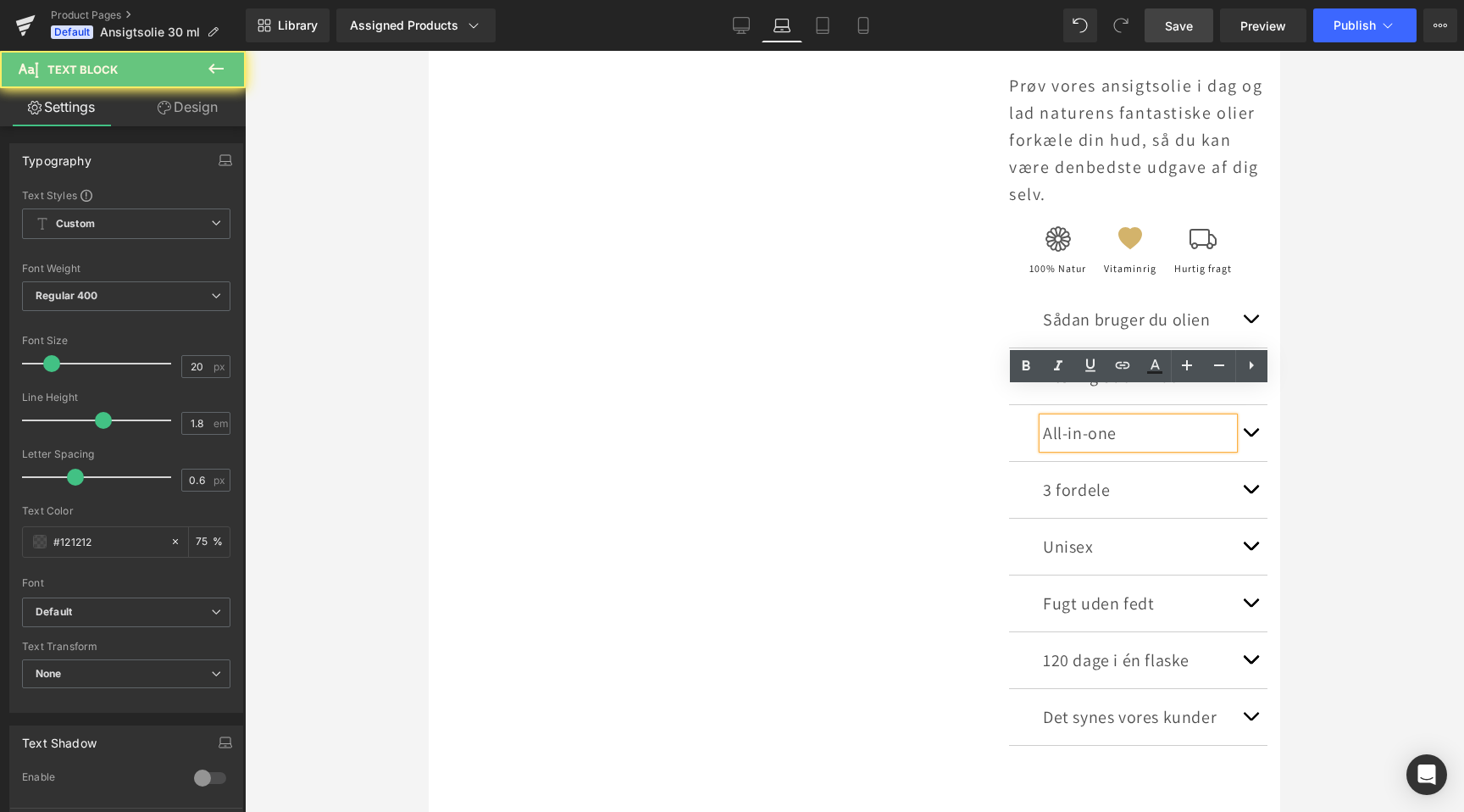
click at [1116, 418] on p "All-in-one" at bounding box center [1139, 433] width 191 height 31
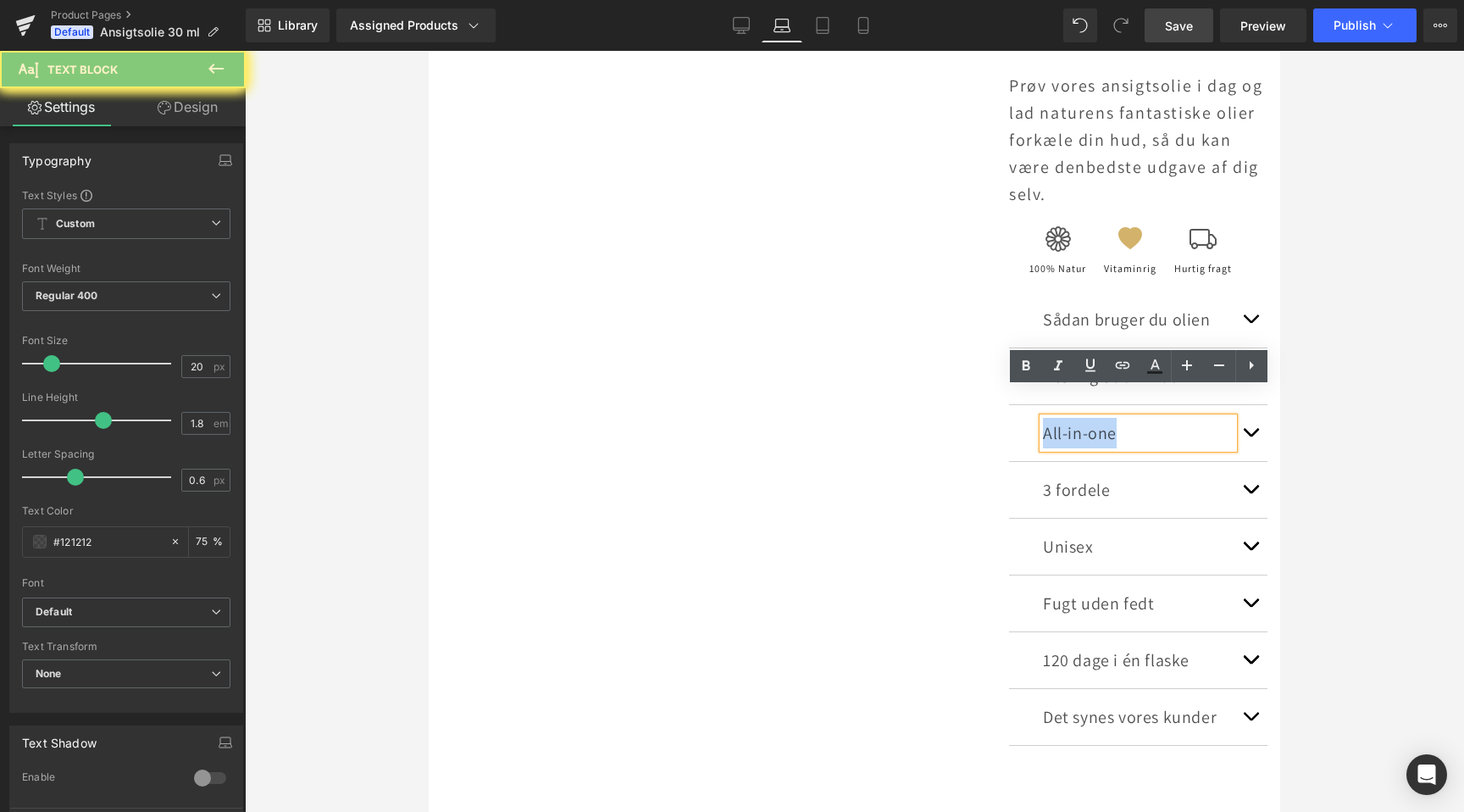
click at [1116, 418] on p "All-in-one" at bounding box center [1139, 433] width 191 height 31
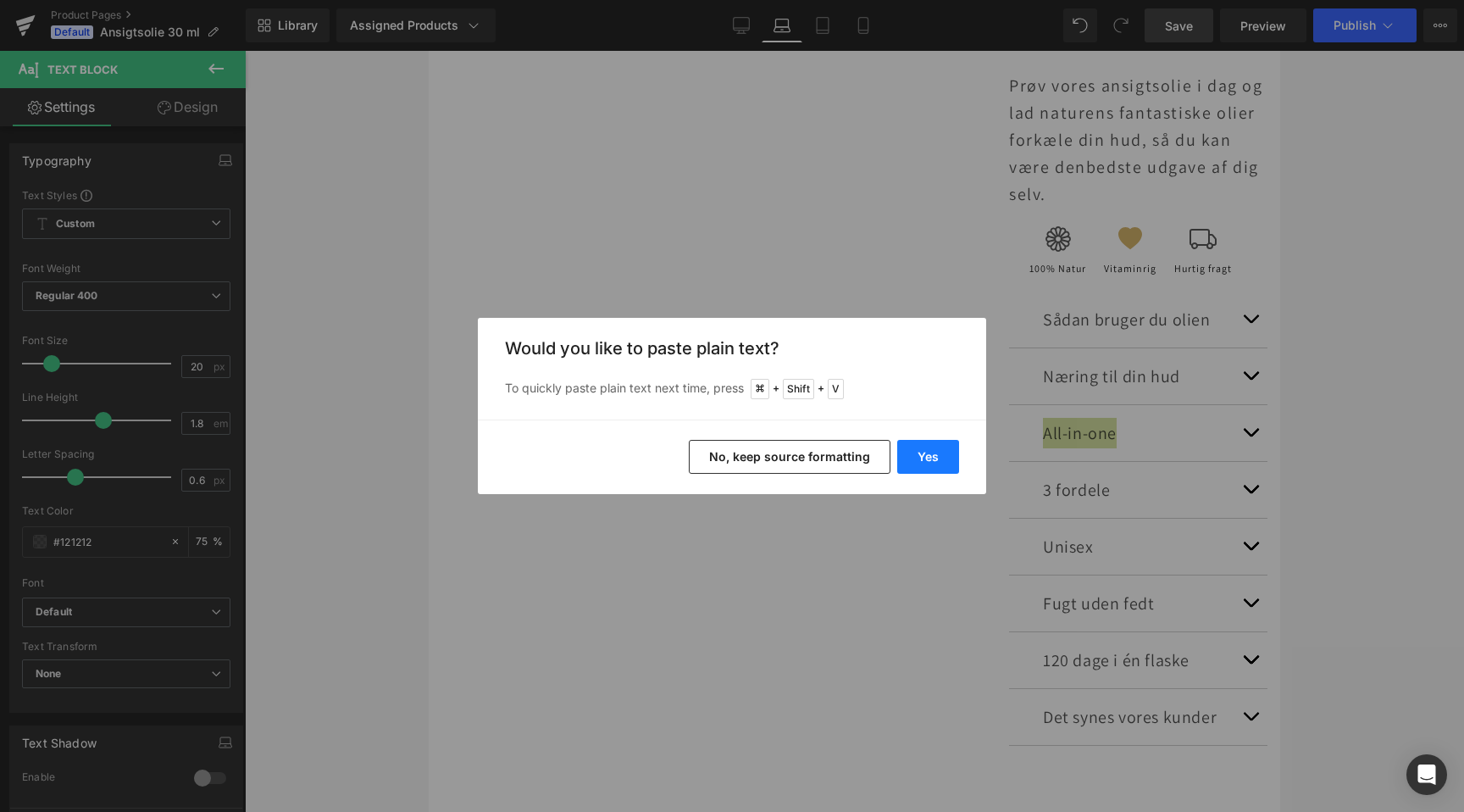
click at [928, 463] on button "Yes" at bounding box center [928, 457] width 62 height 34
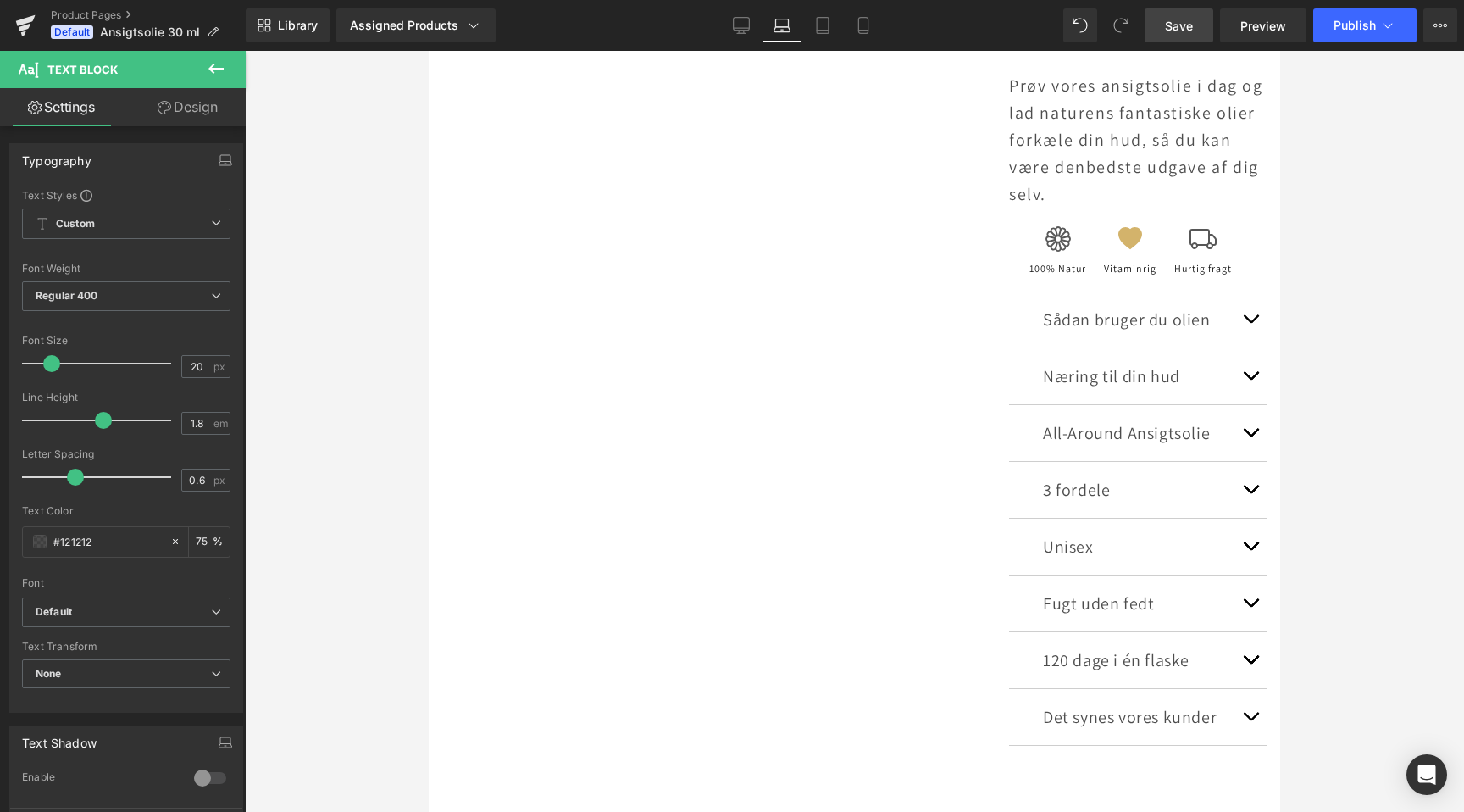
scroll to position [0, 0]
click at [823, 36] on link "Tablet" at bounding box center [822, 25] width 40 height 34
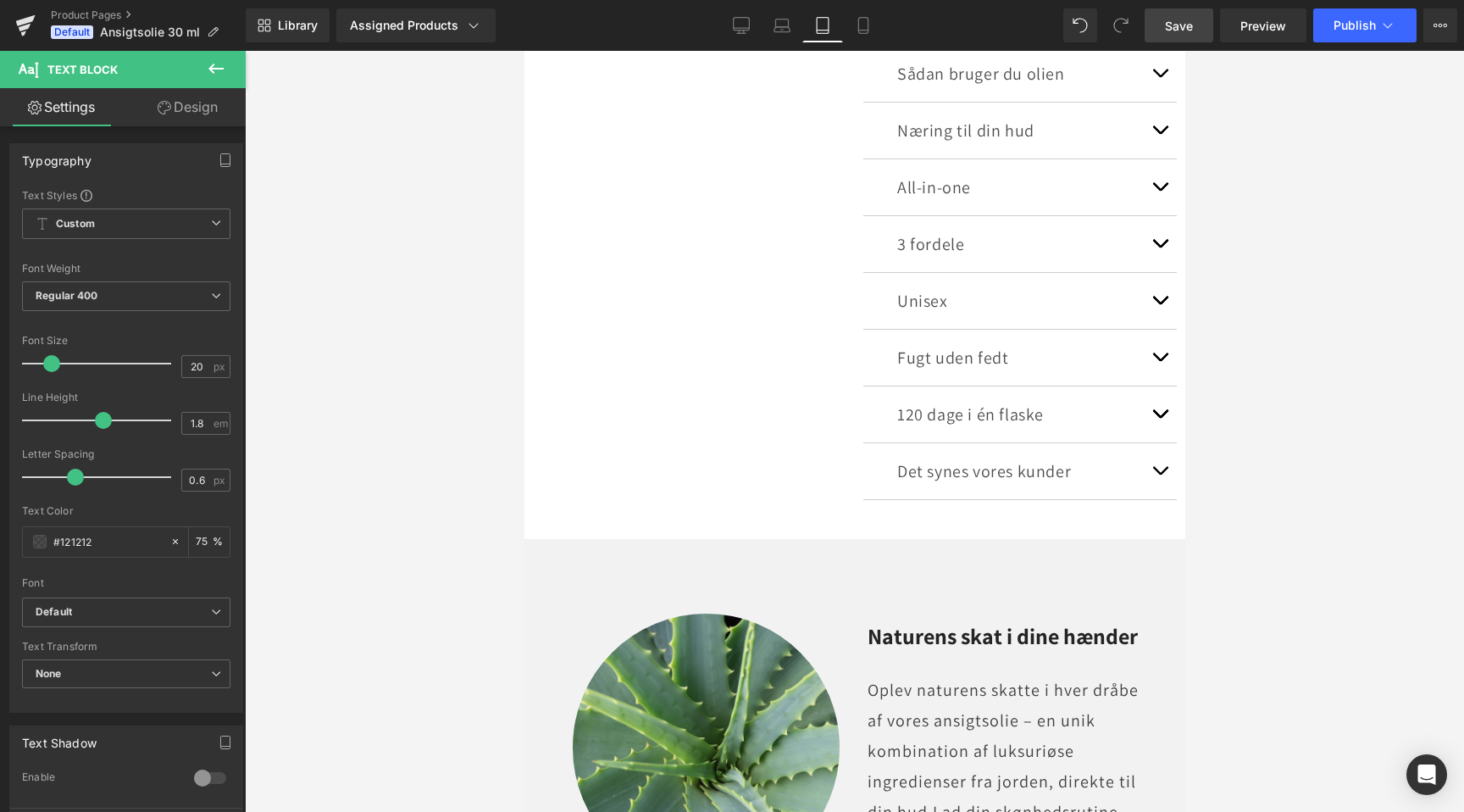
scroll to position [1028, 0]
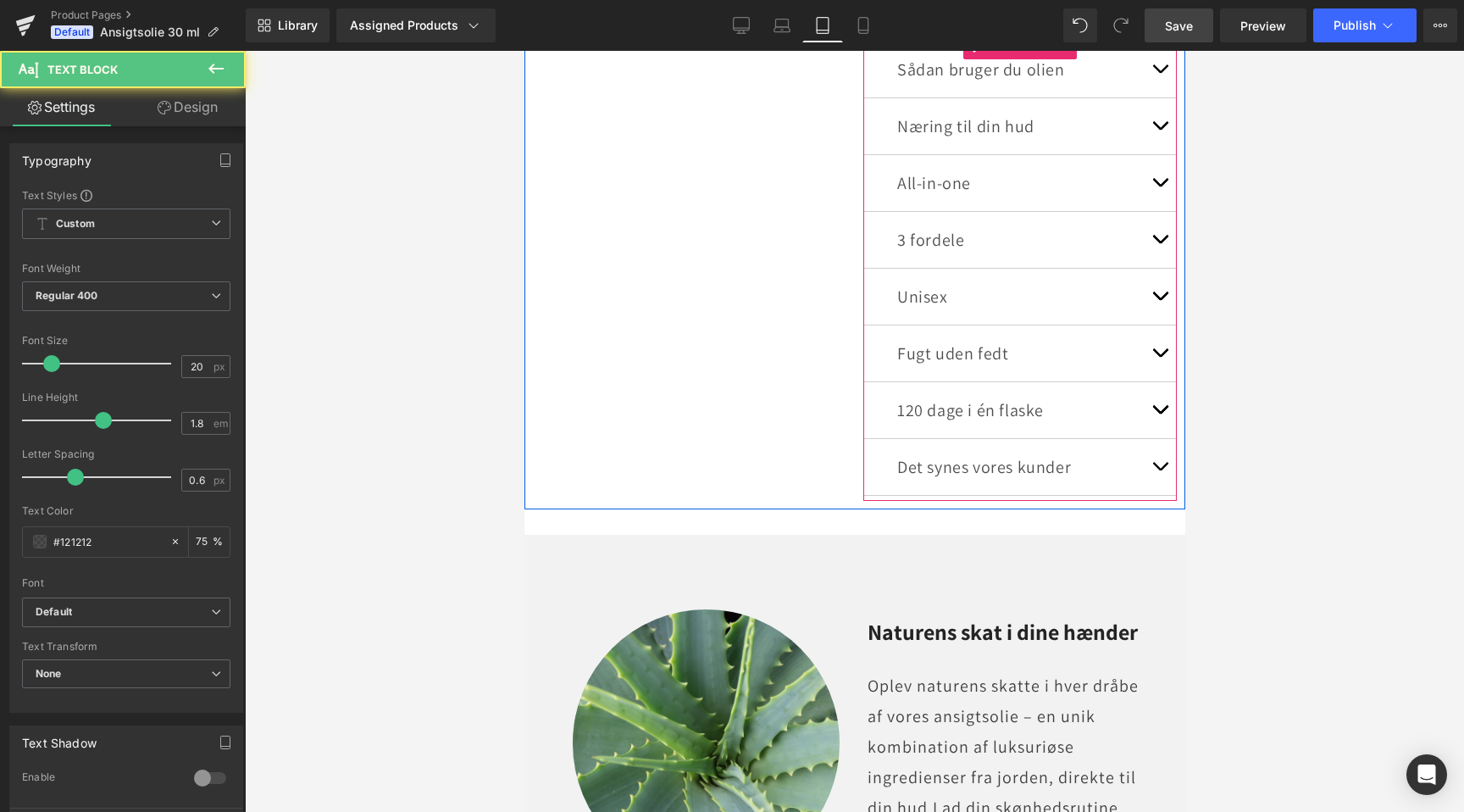
click at [960, 185] on p "All-in-one" at bounding box center [1019, 183] width 245 height 31
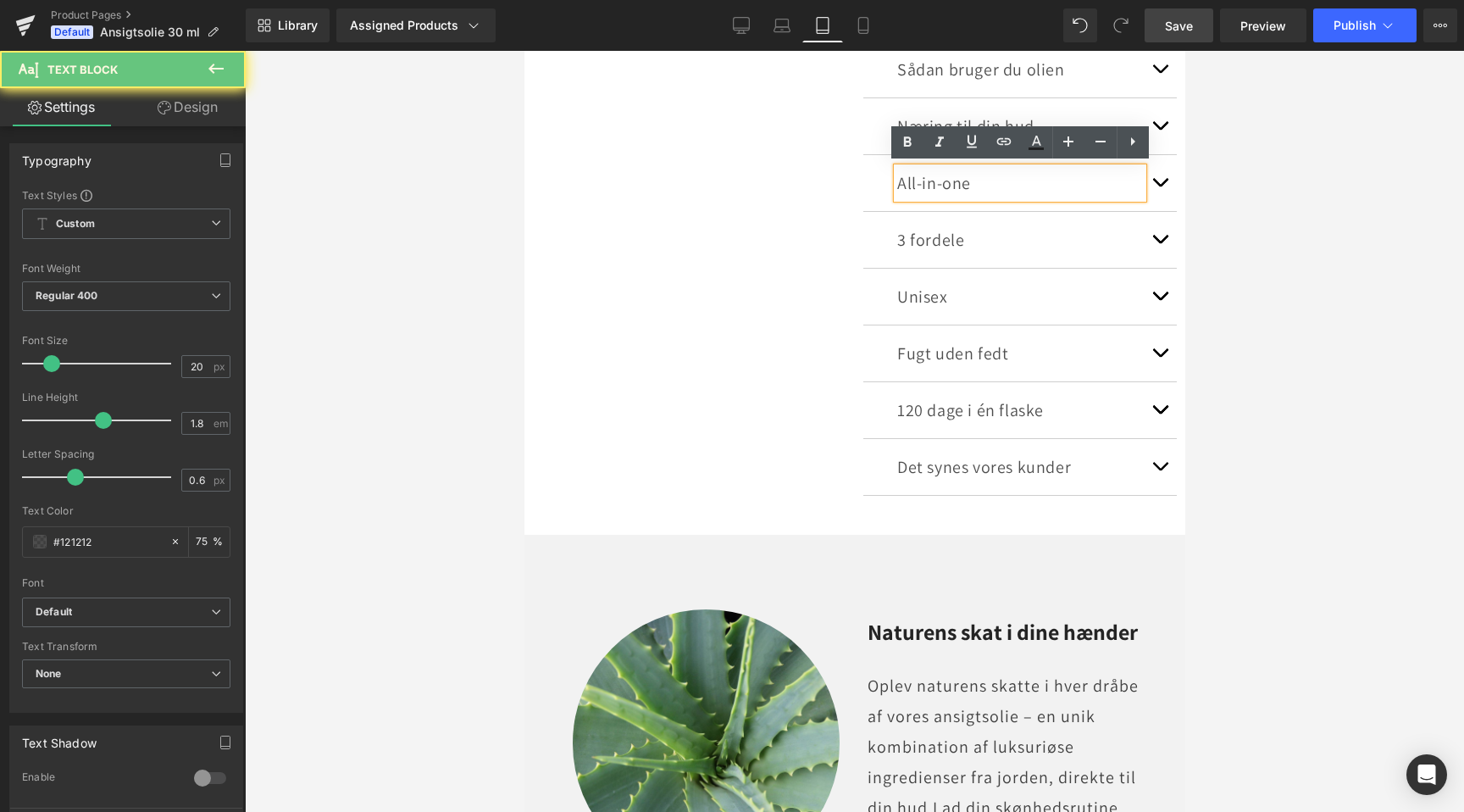
click at [965, 185] on p "All-in-one" at bounding box center [1019, 183] width 245 height 31
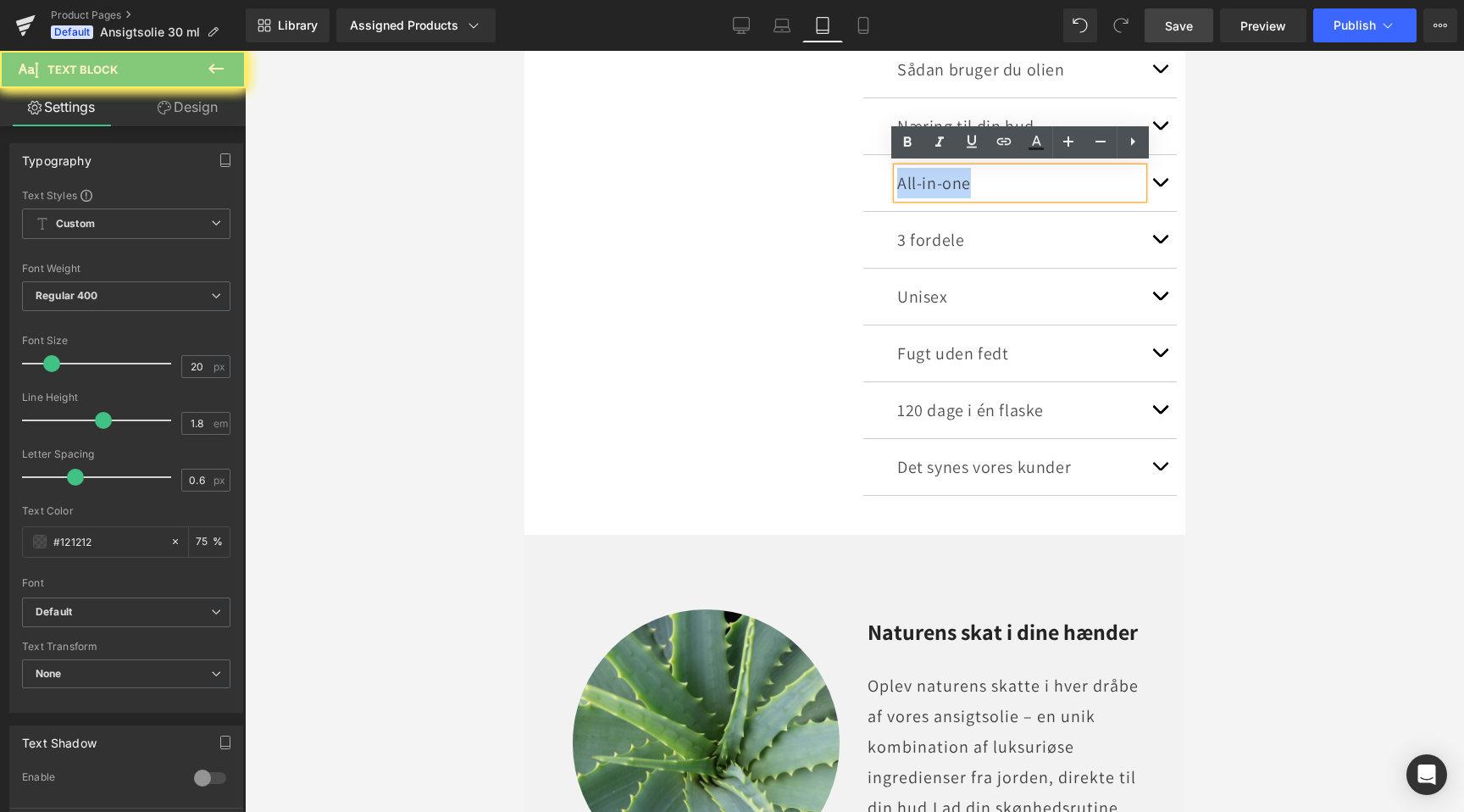
click at [965, 185] on p "All-in-one" at bounding box center [1019, 183] width 245 height 31
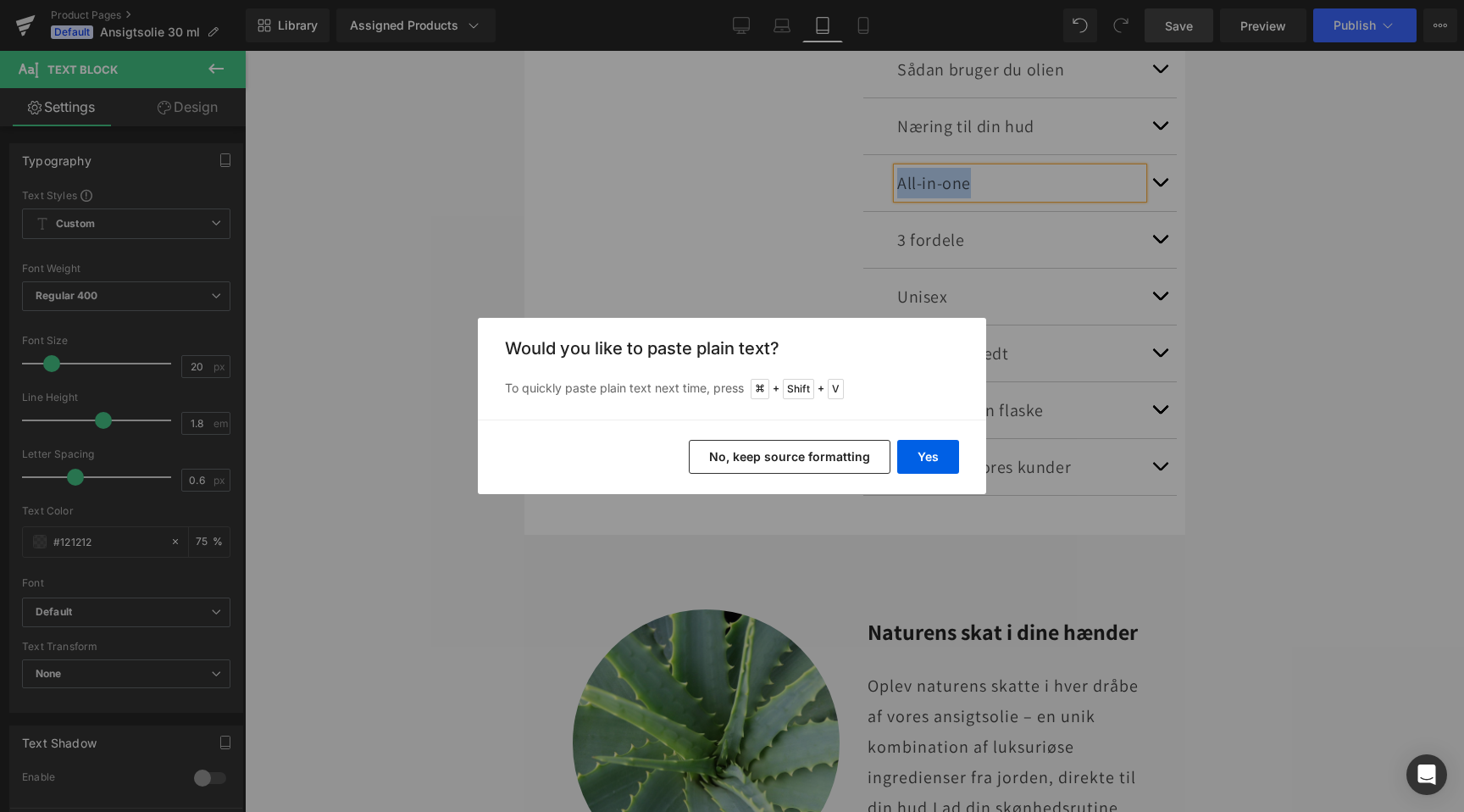
scroll to position [0, 565]
click at [930, 442] on button "Yes" at bounding box center [928, 457] width 62 height 34
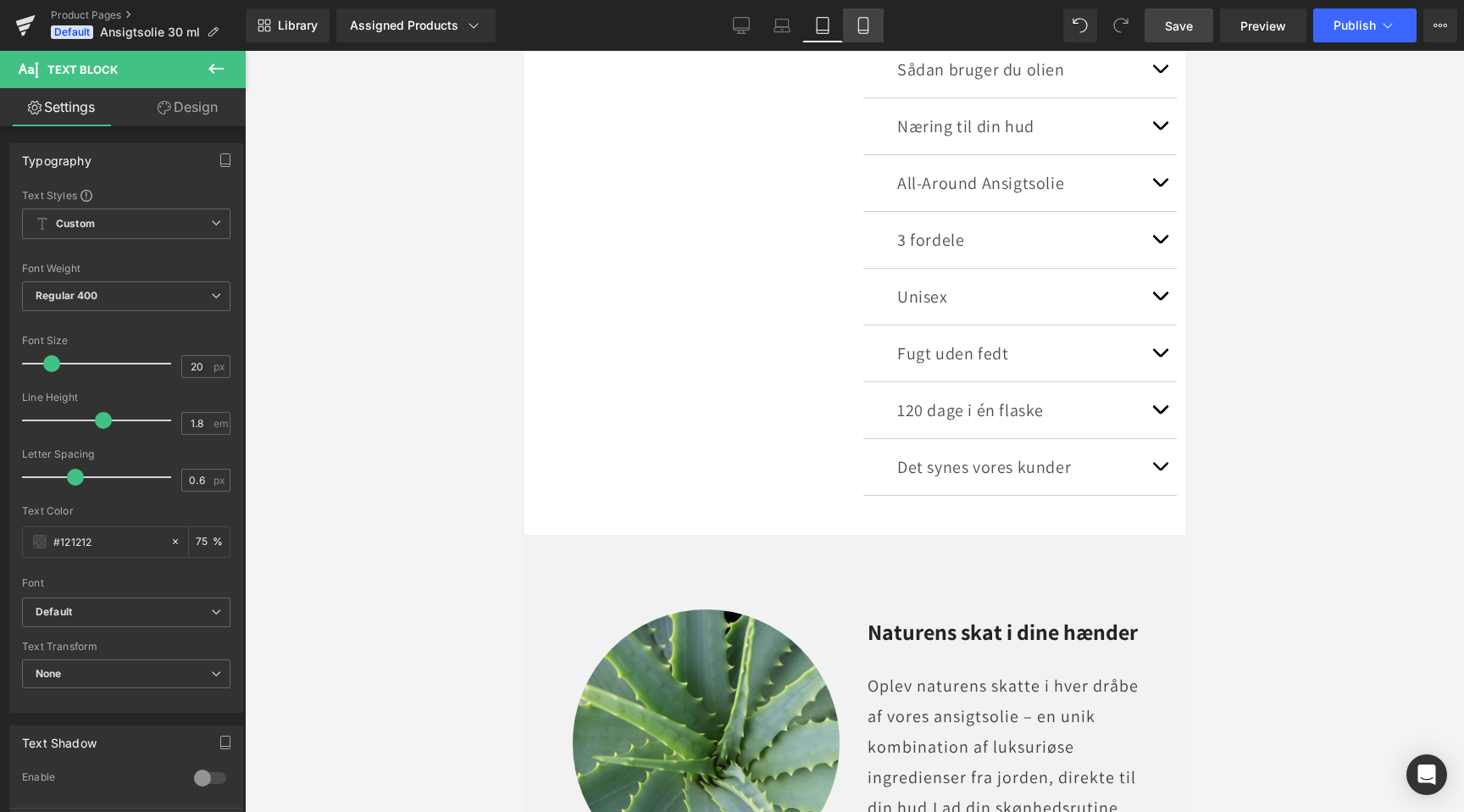
click at [869, 22] on icon at bounding box center [864, 25] width 17 height 17
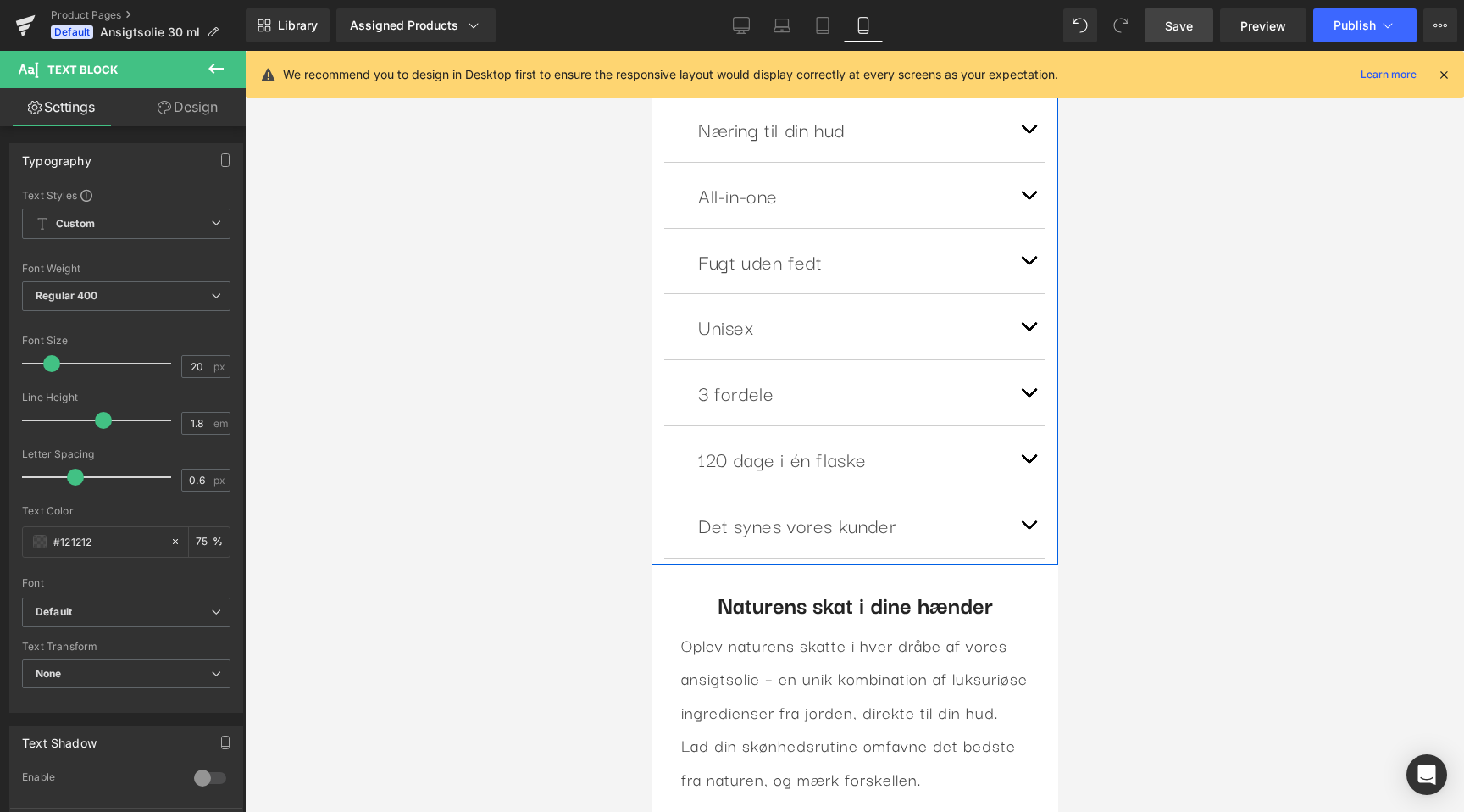
scroll to position [0, 0]
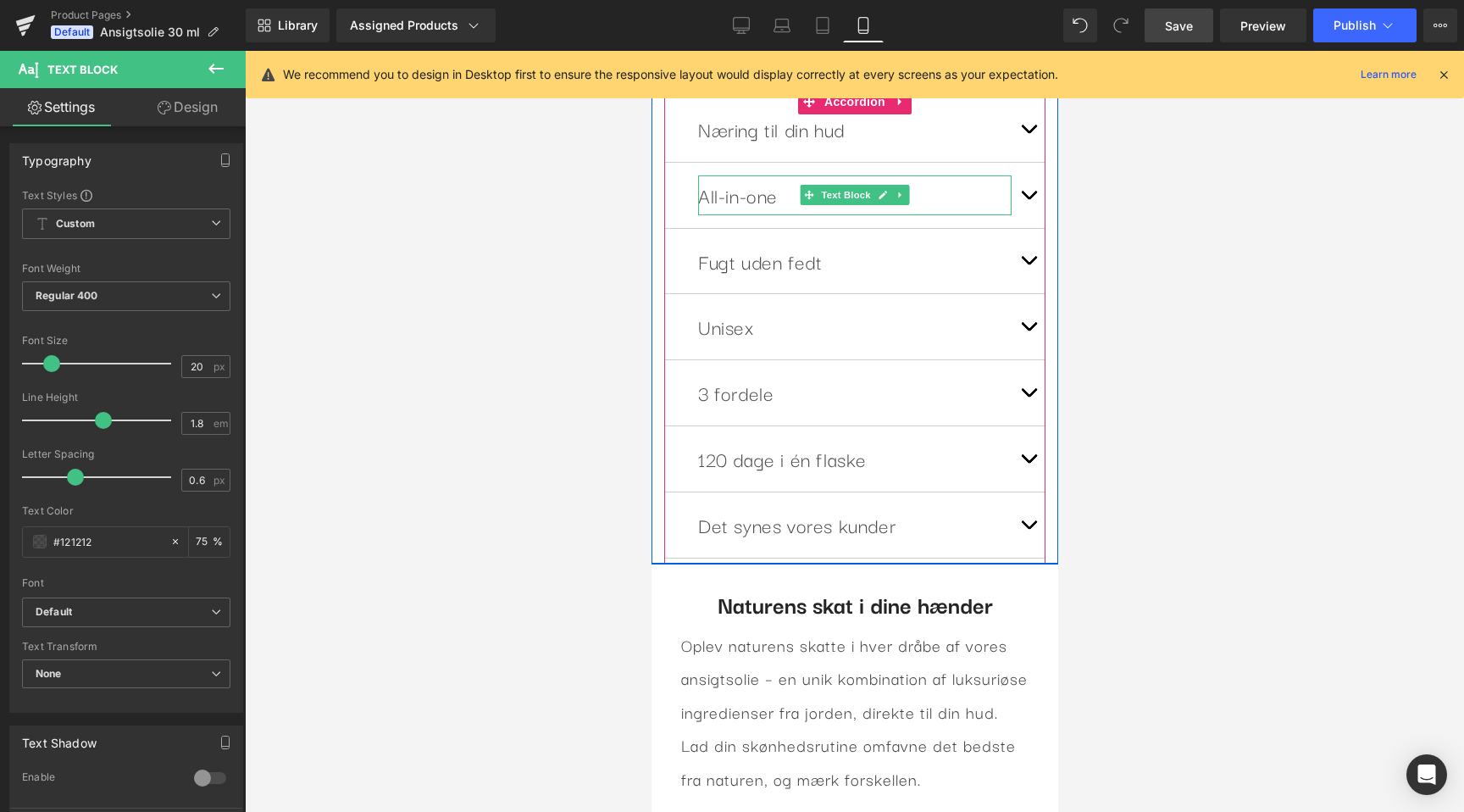
click at [770, 207] on p "All-in-one" at bounding box center [854, 195] width 314 height 40
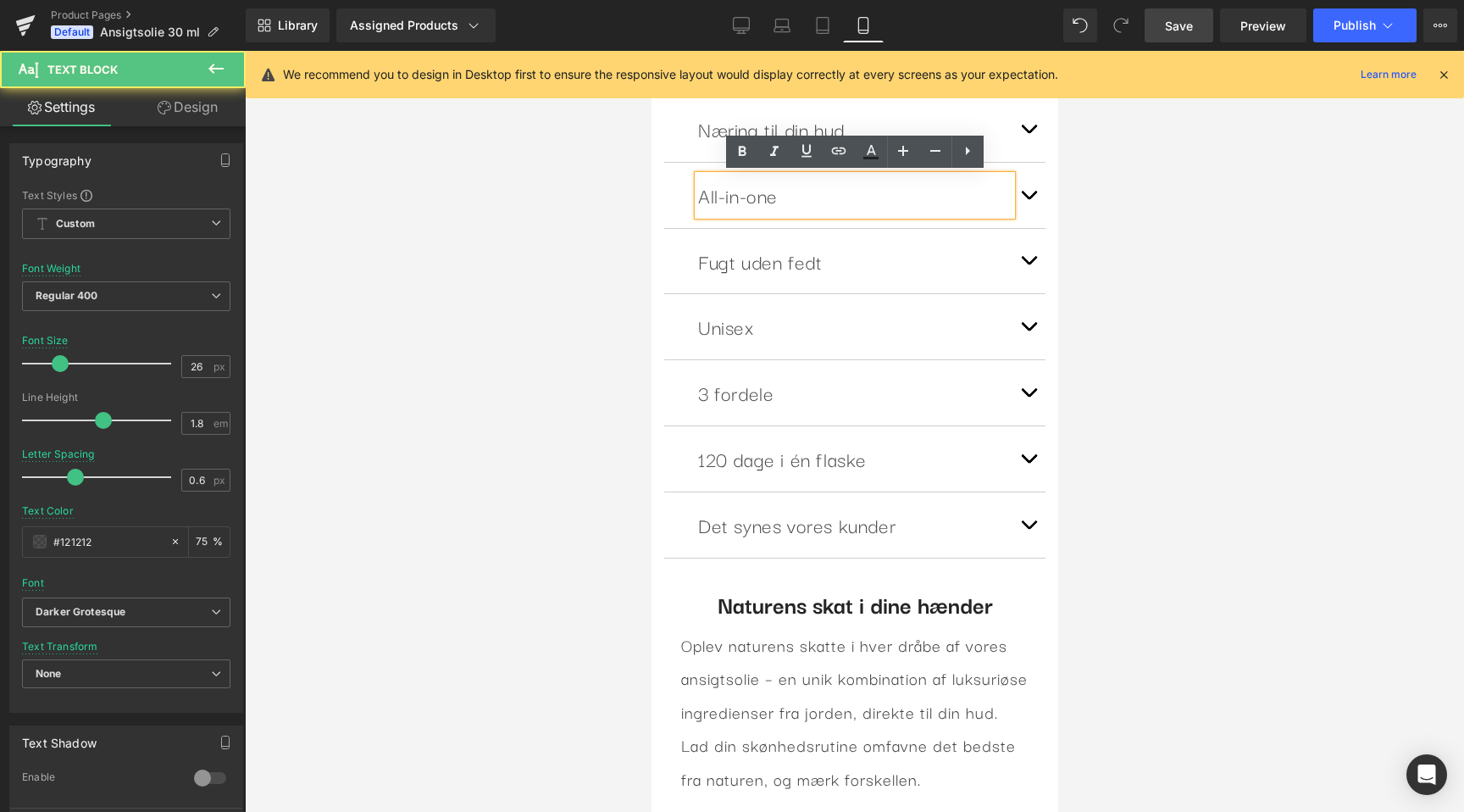
click at [773, 201] on p "All-in-one" at bounding box center [854, 195] width 314 height 40
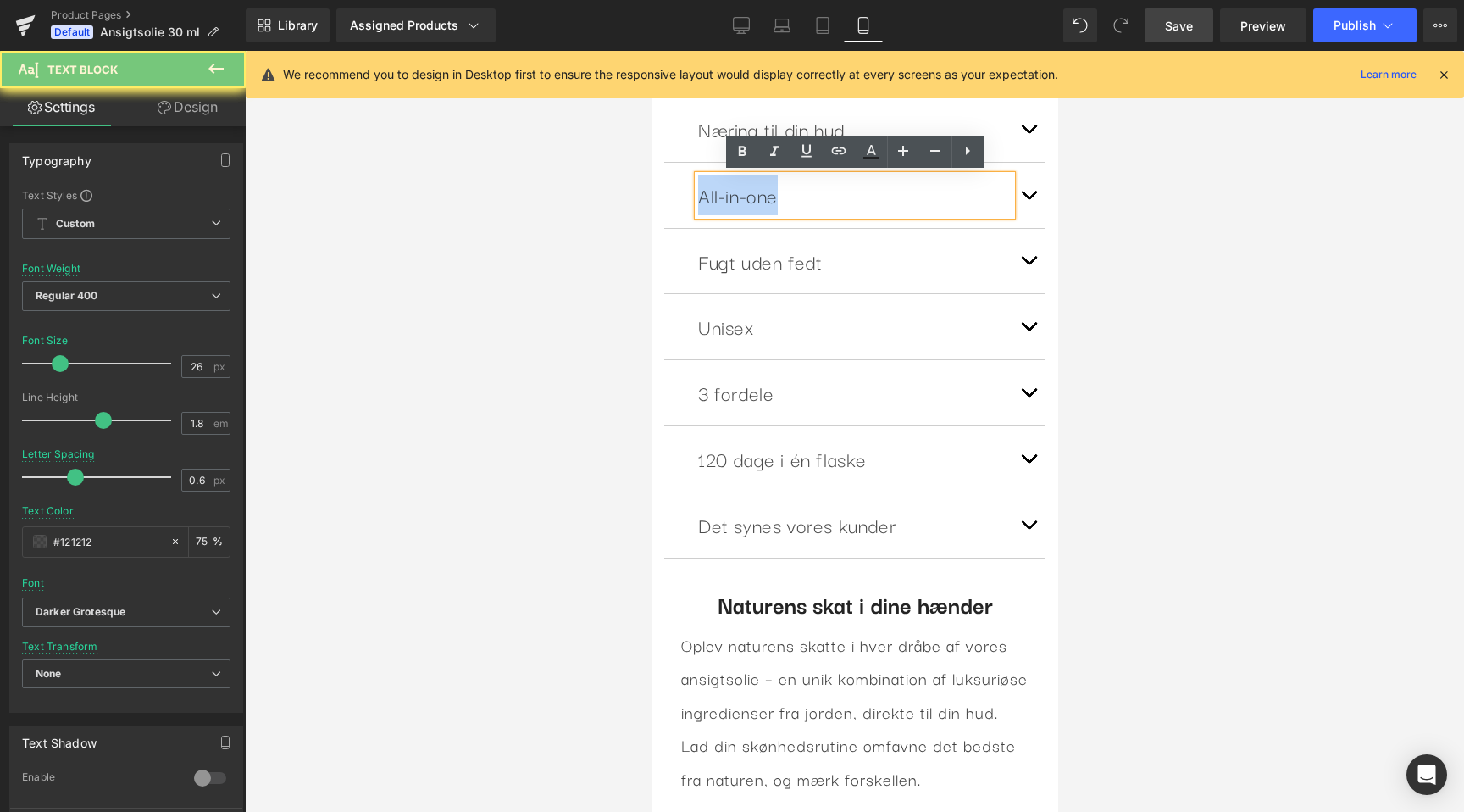
click at [773, 201] on p "All-in-one" at bounding box center [854, 195] width 314 height 40
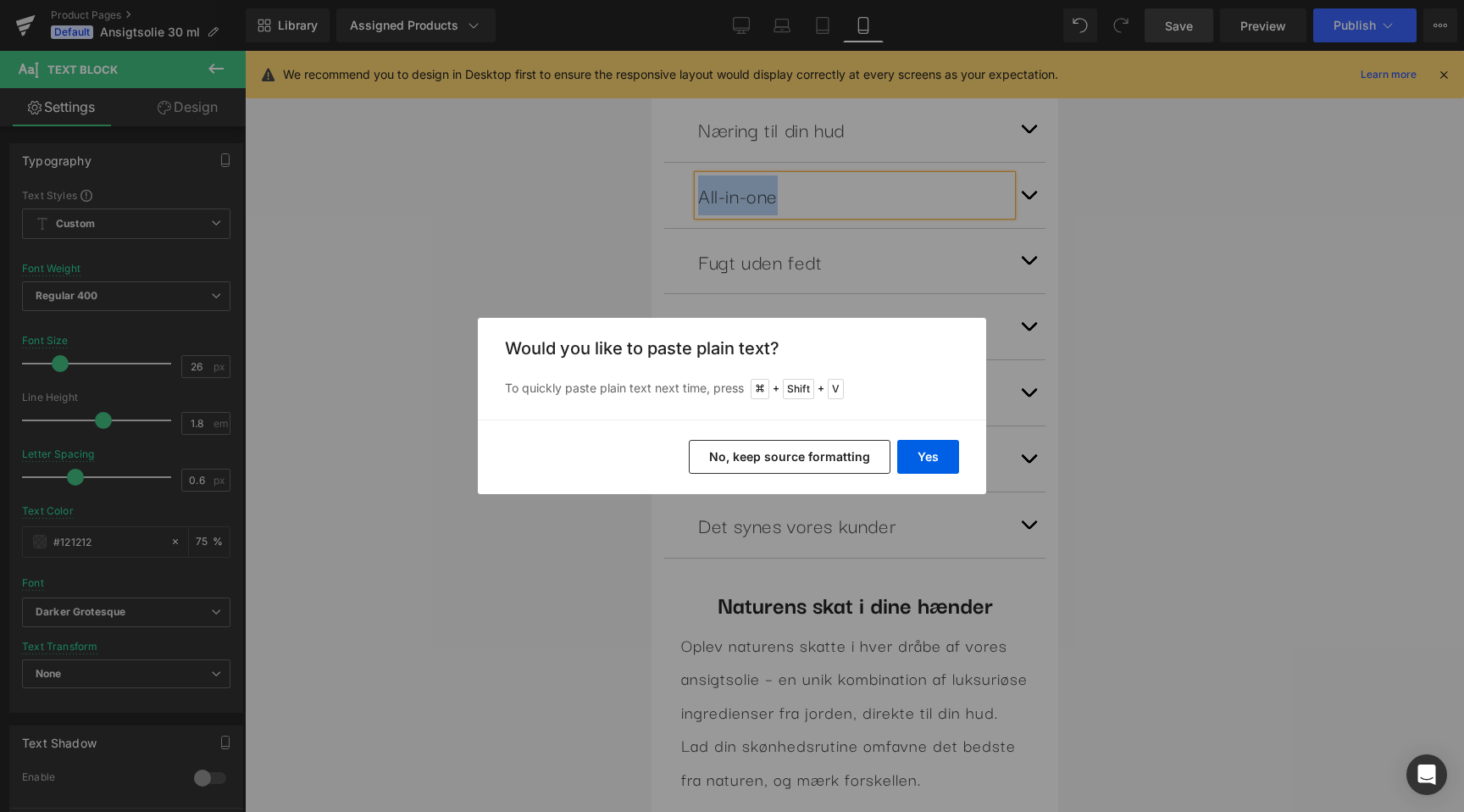
scroll to position [0, 310]
click at [924, 448] on button "Yes" at bounding box center [928, 457] width 62 height 34
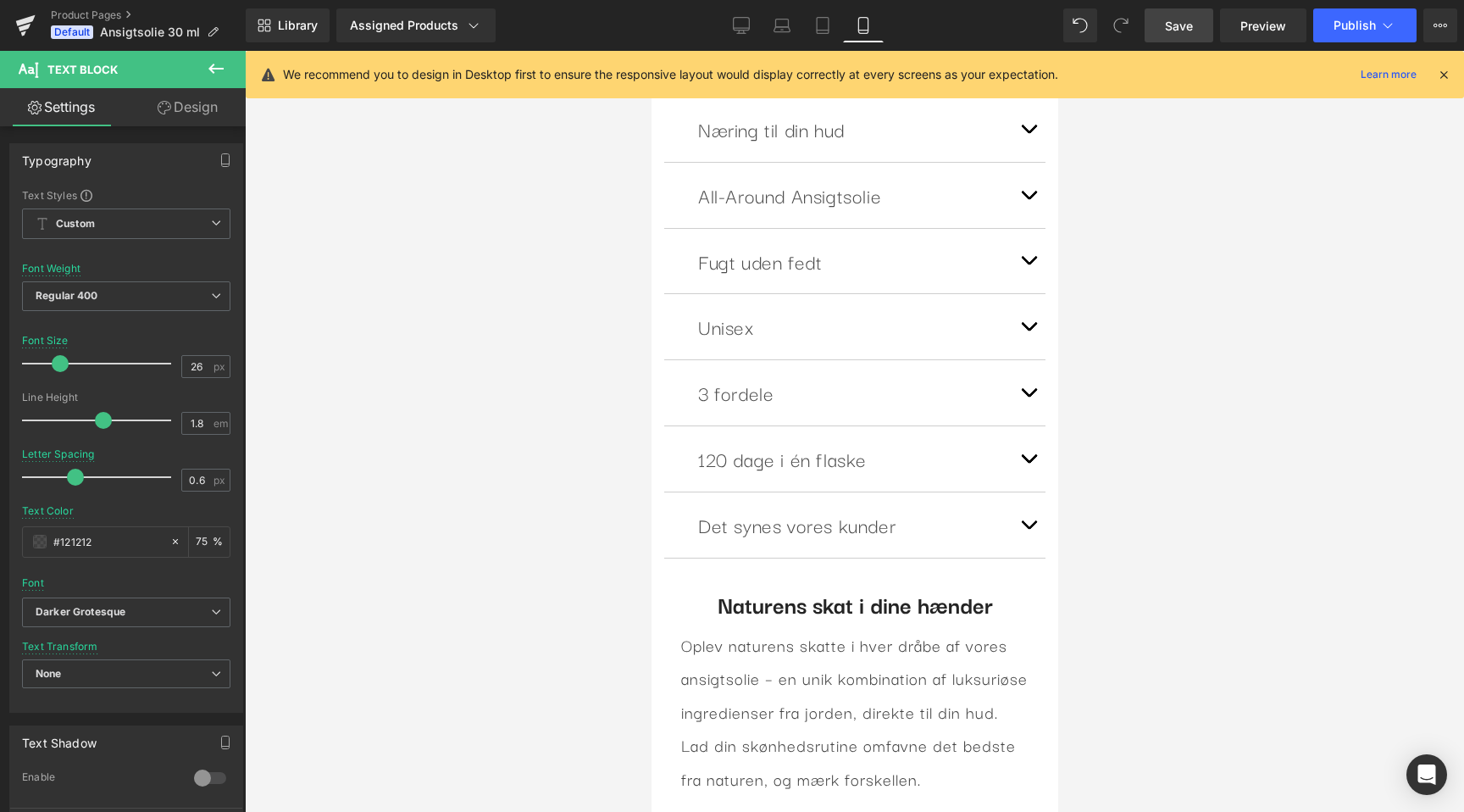
click at [488, 400] on div at bounding box center [854, 431] width 1220 height 760
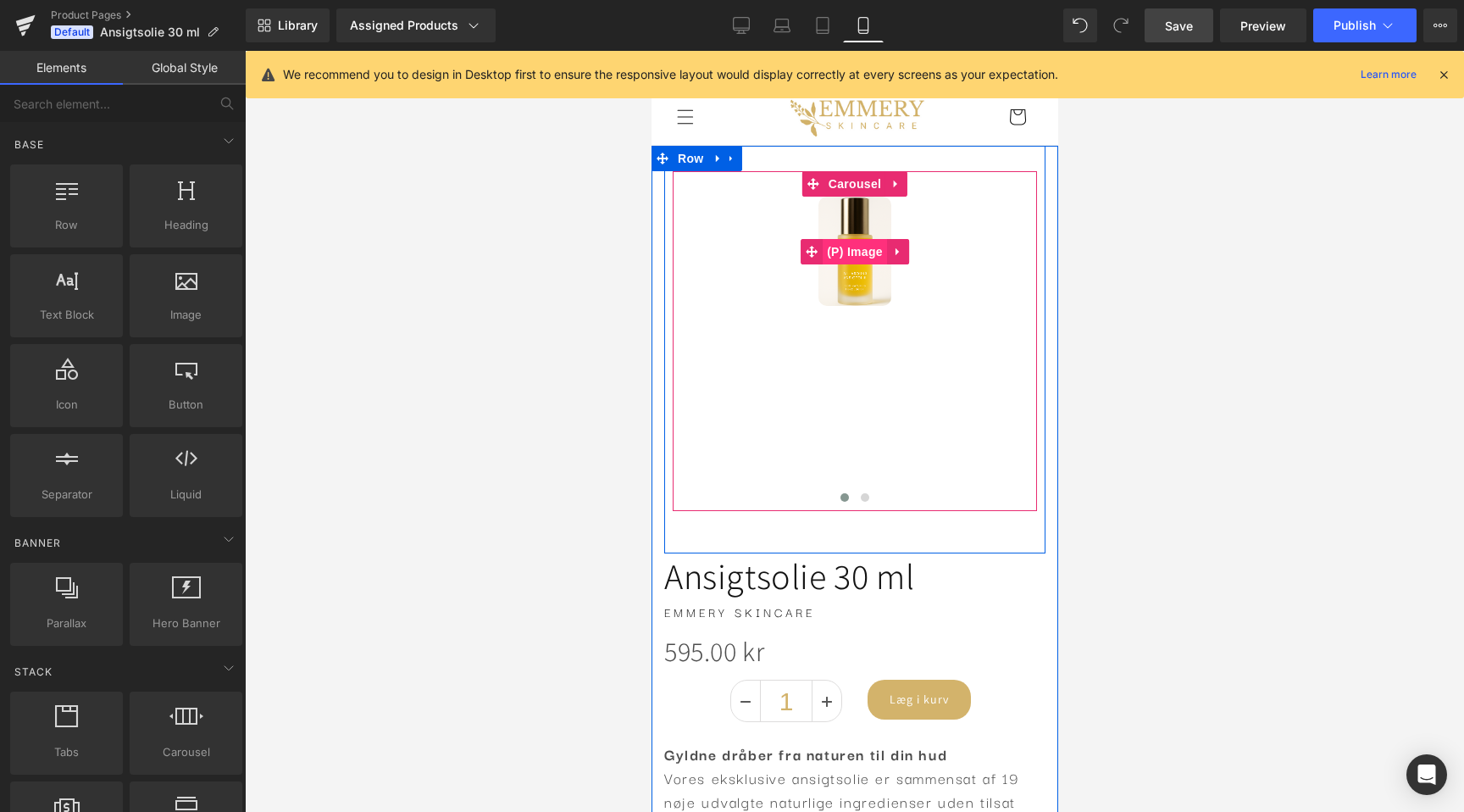
scroll to position [0, 620]
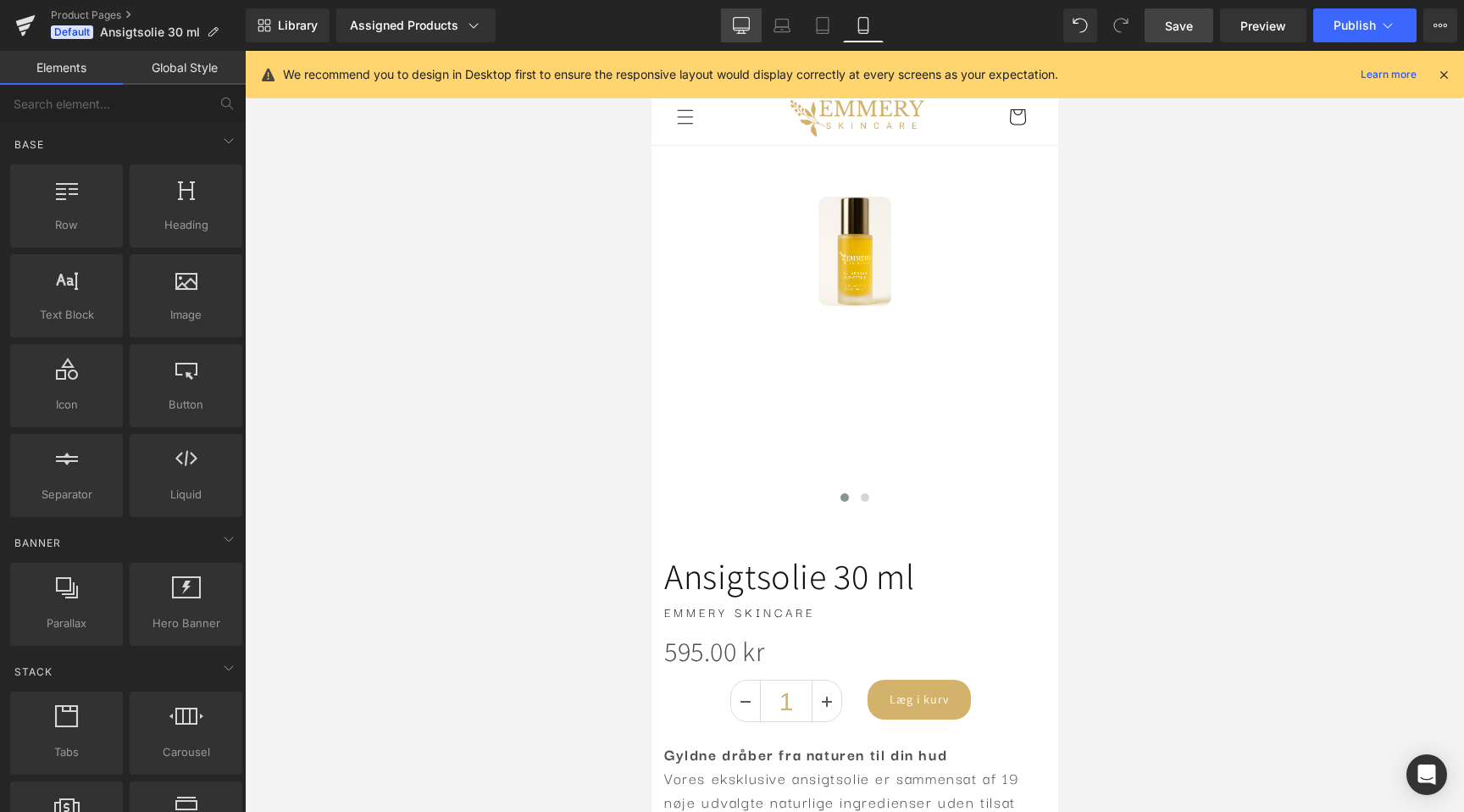
click at [747, 22] on icon at bounding box center [742, 25] width 17 height 17
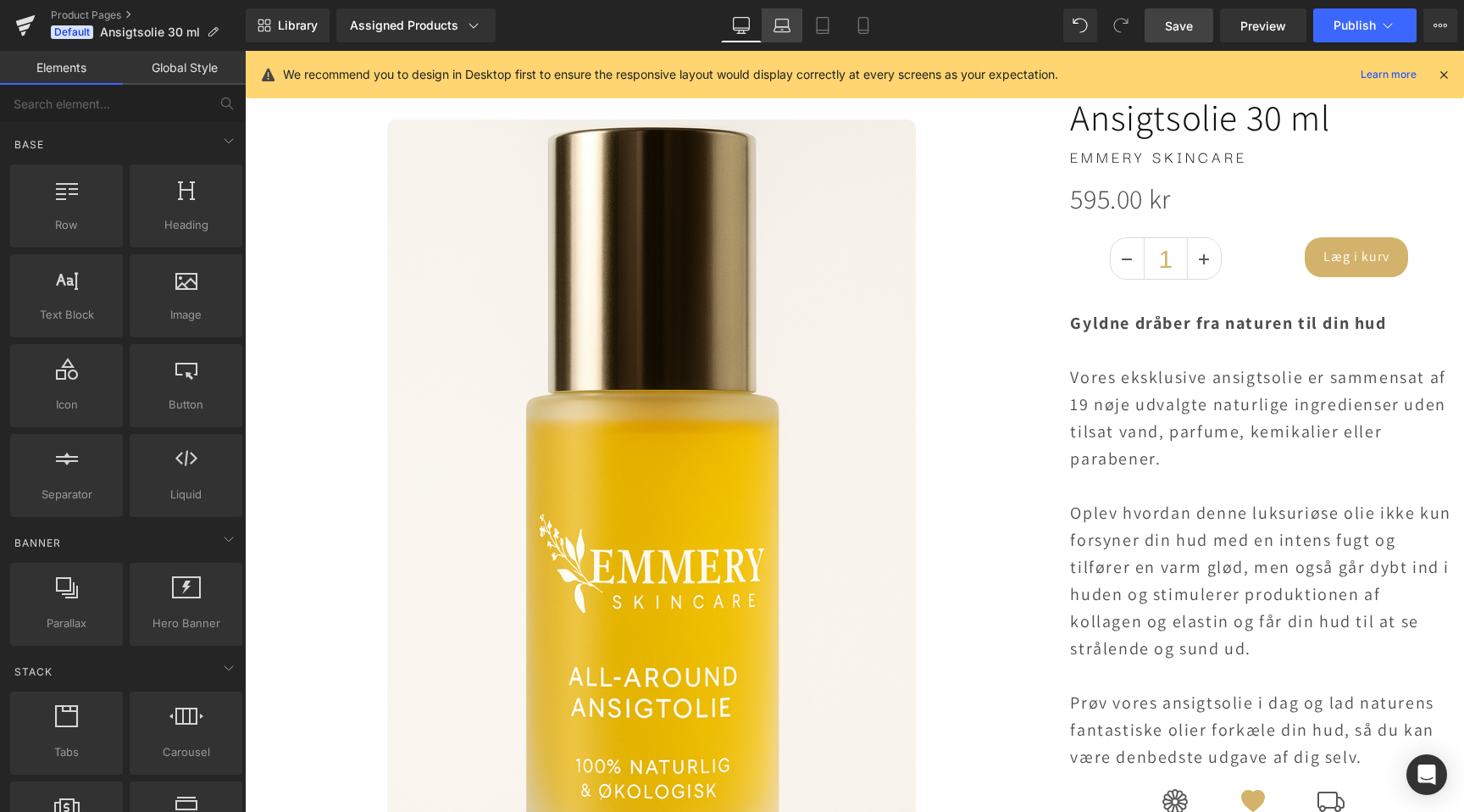
click at [791, 27] on icon at bounding box center [782, 25] width 17 height 17
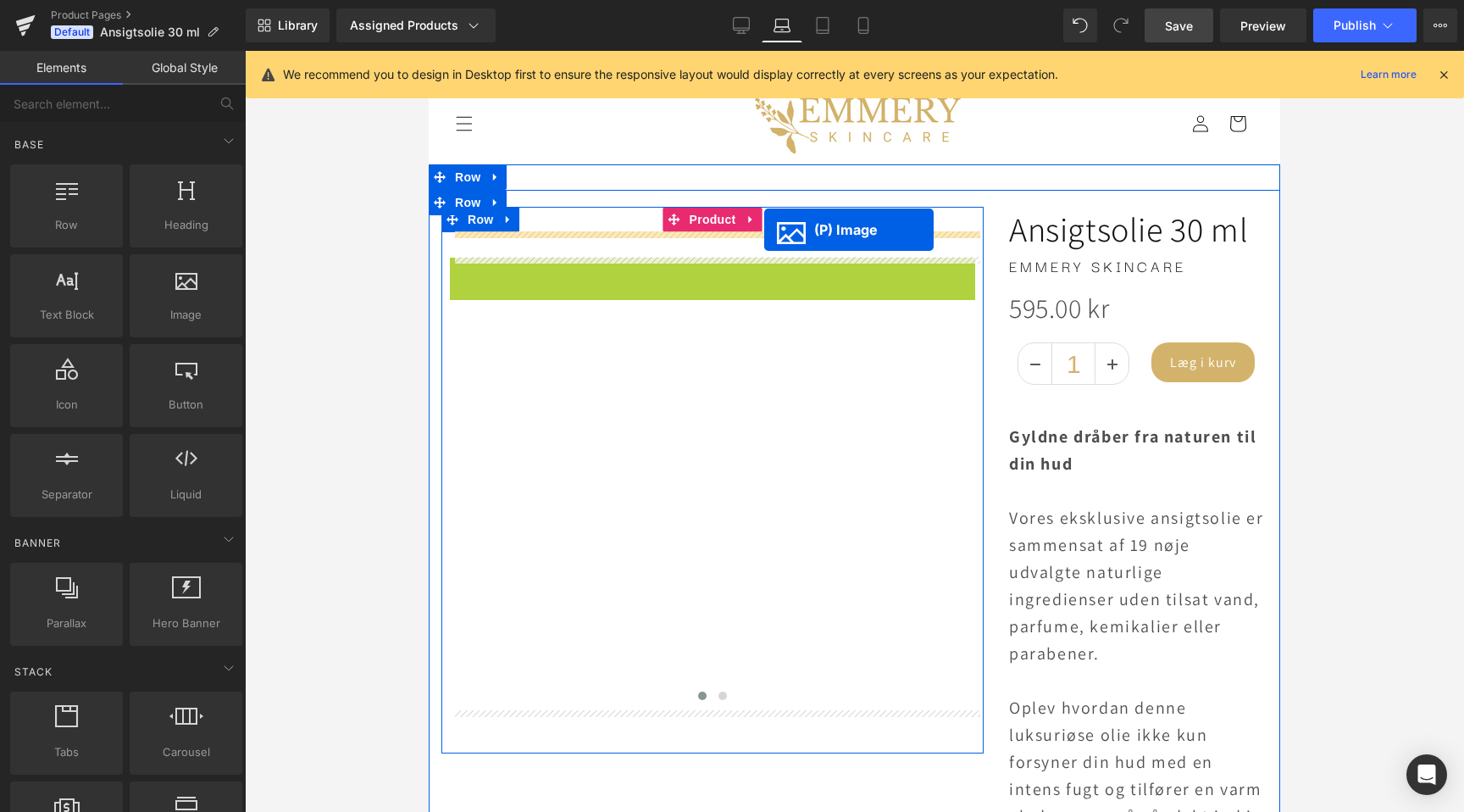
drag, startPoint x: 668, startPoint y: 224, endPoint x: 764, endPoint y: 229, distance: 96.1
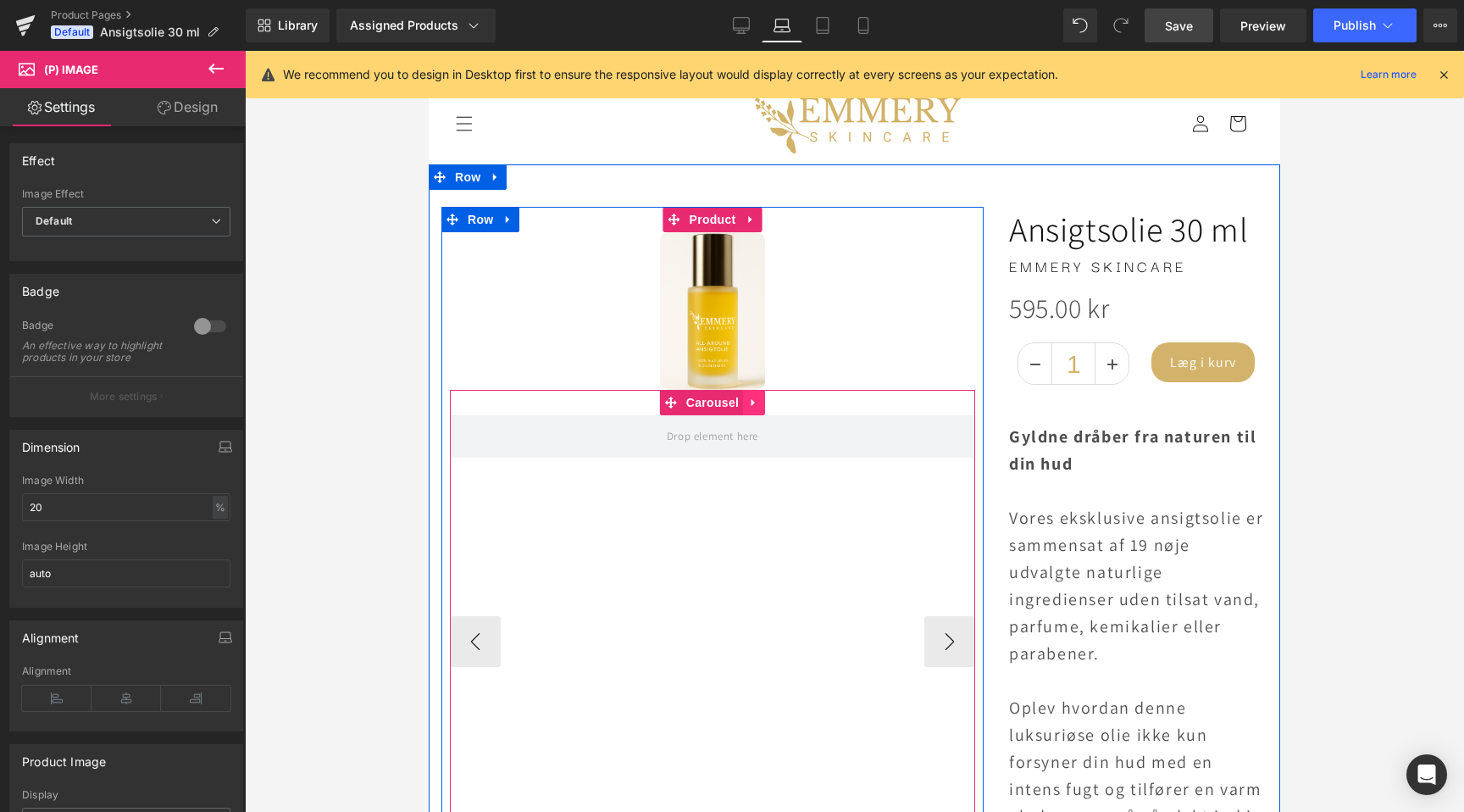
click at [752, 400] on icon at bounding box center [754, 403] width 4 height 7
click at [770, 402] on icon at bounding box center [765, 402] width 12 height 12
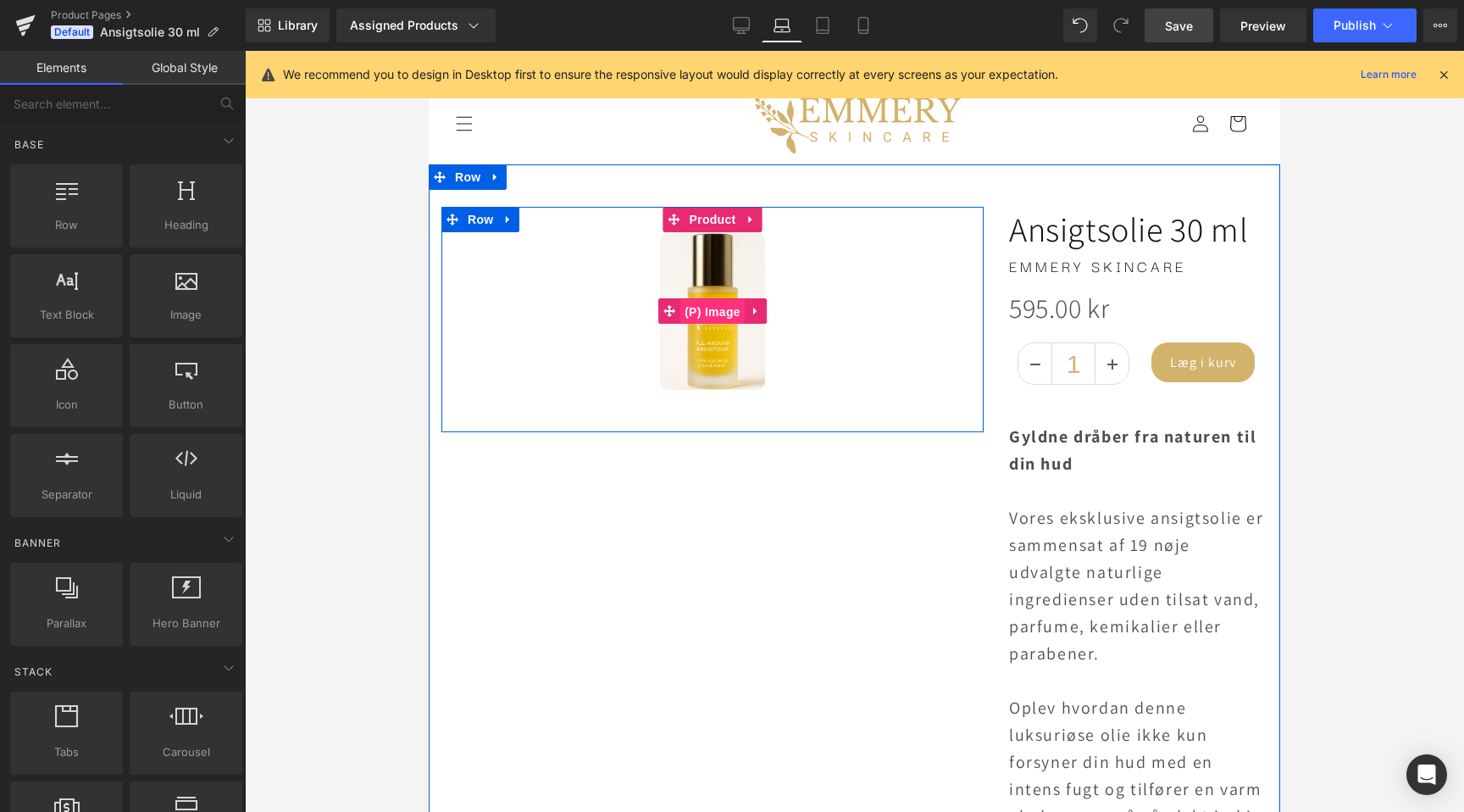
click at [704, 306] on span "(P) Image" at bounding box center [713, 311] width 65 height 25
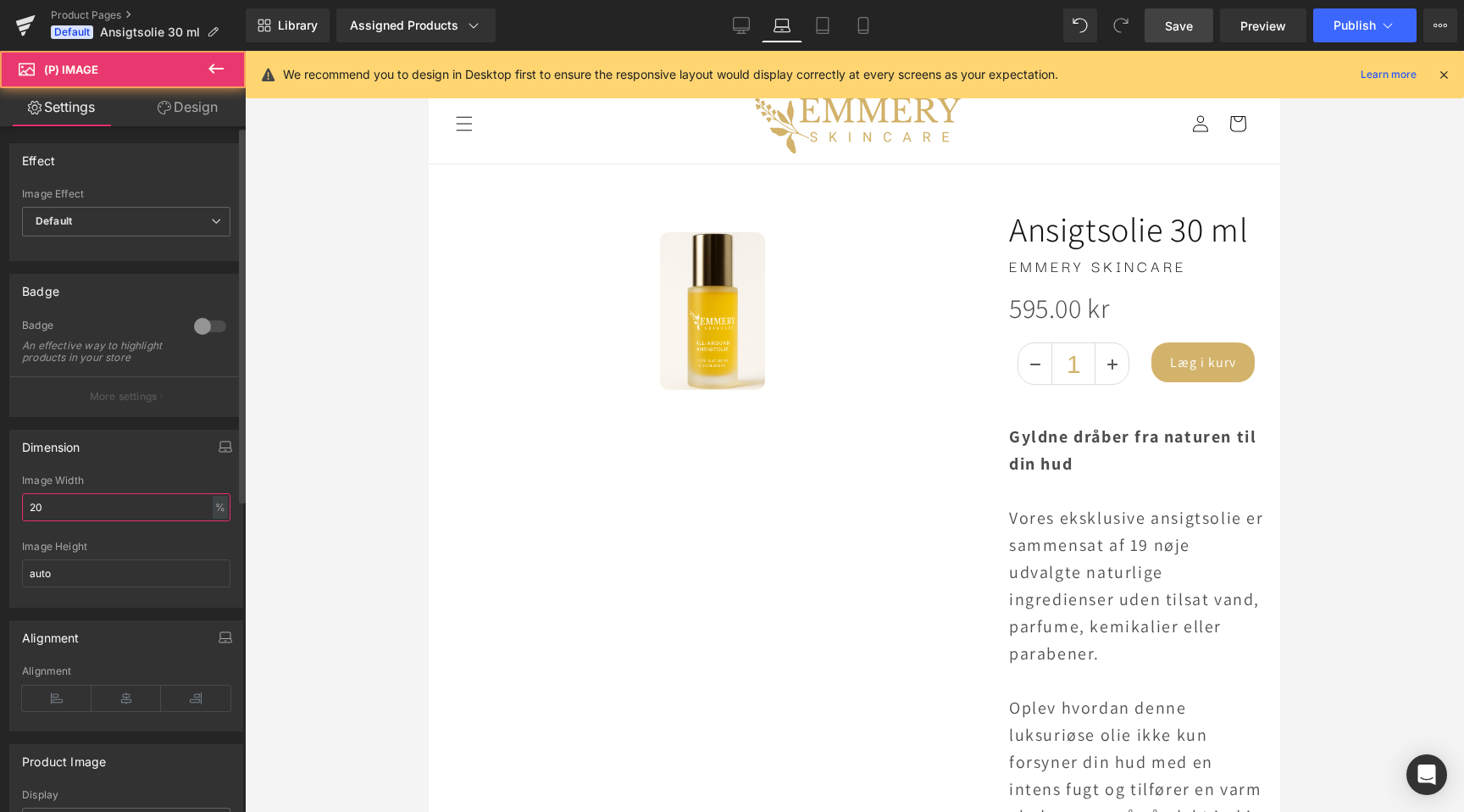
click at [108, 521] on input "20" at bounding box center [126, 508] width 209 height 28
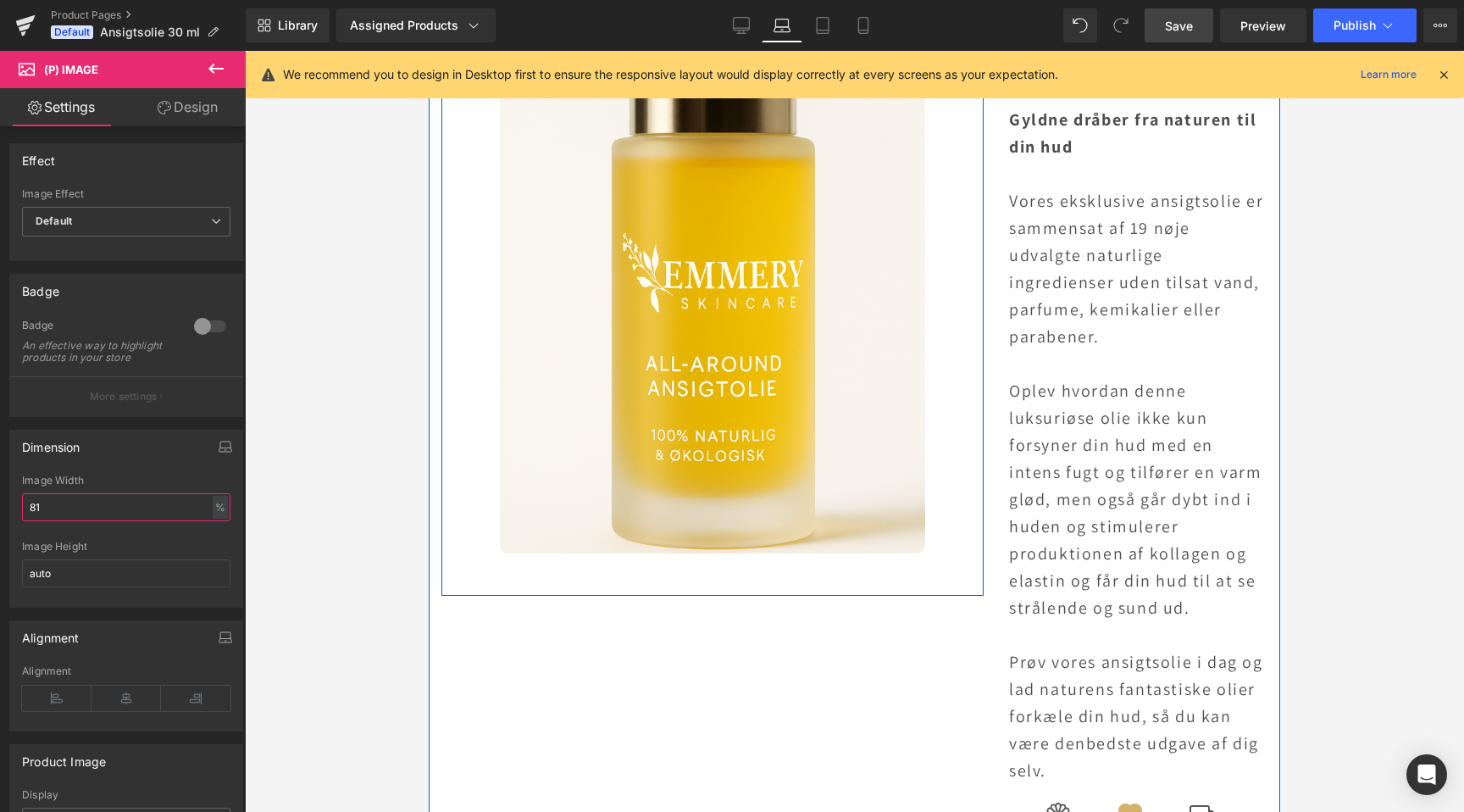
type input "82"
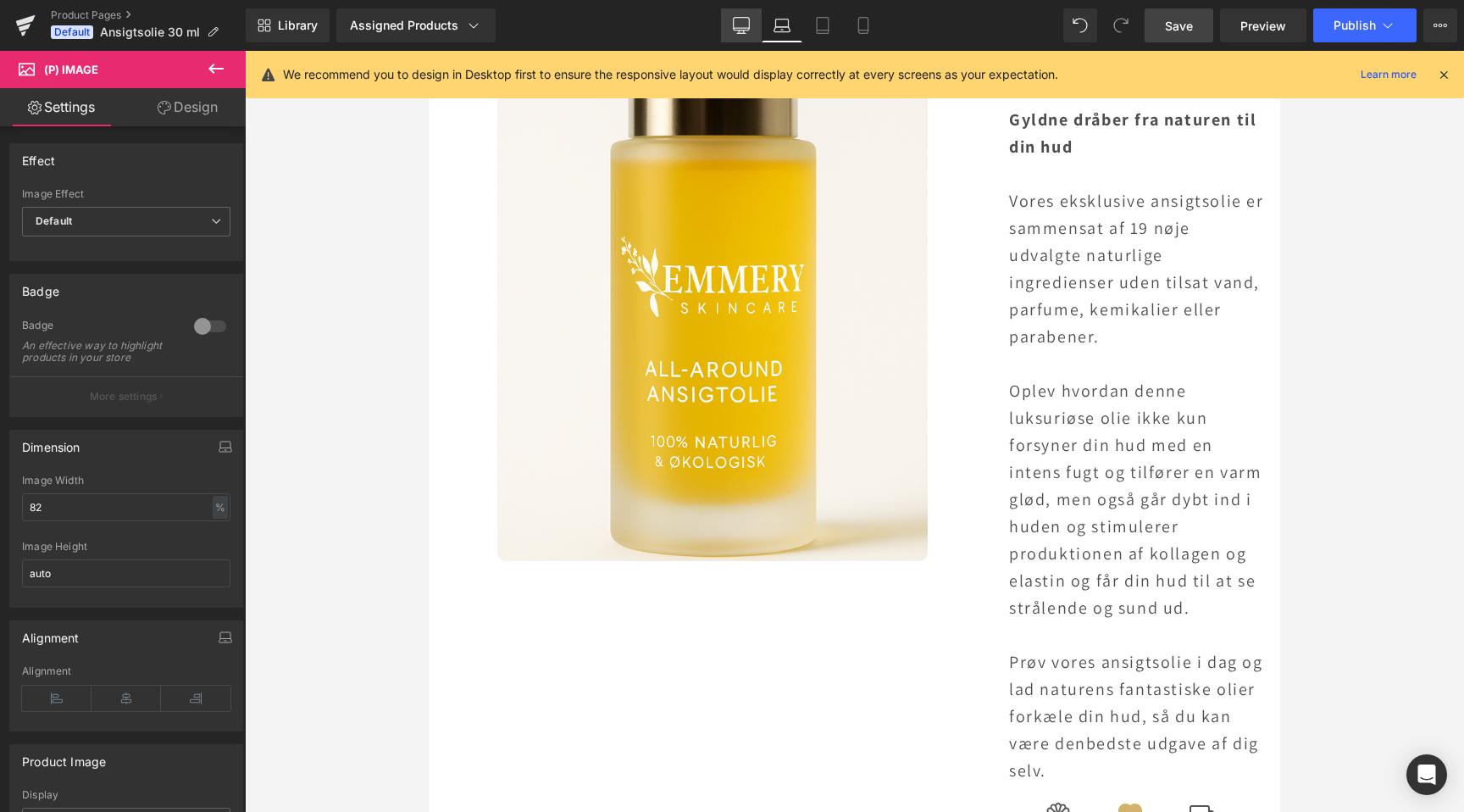
click at [739, 10] on link "Desktop" at bounding box center [741, 25] width 40 height 34
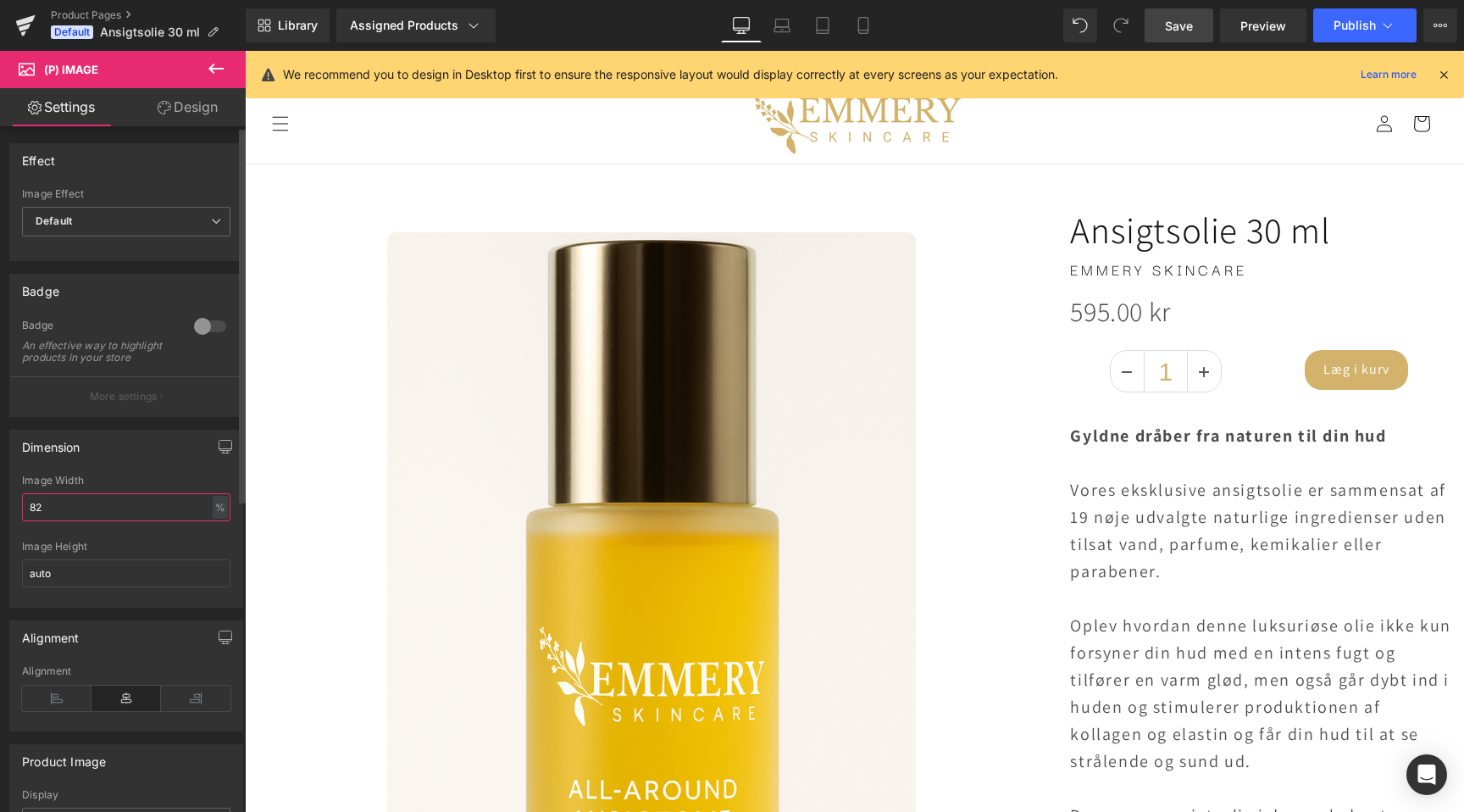
click at [85, 521] on input "82" at bounding box center [126, 508] width 209 height 28
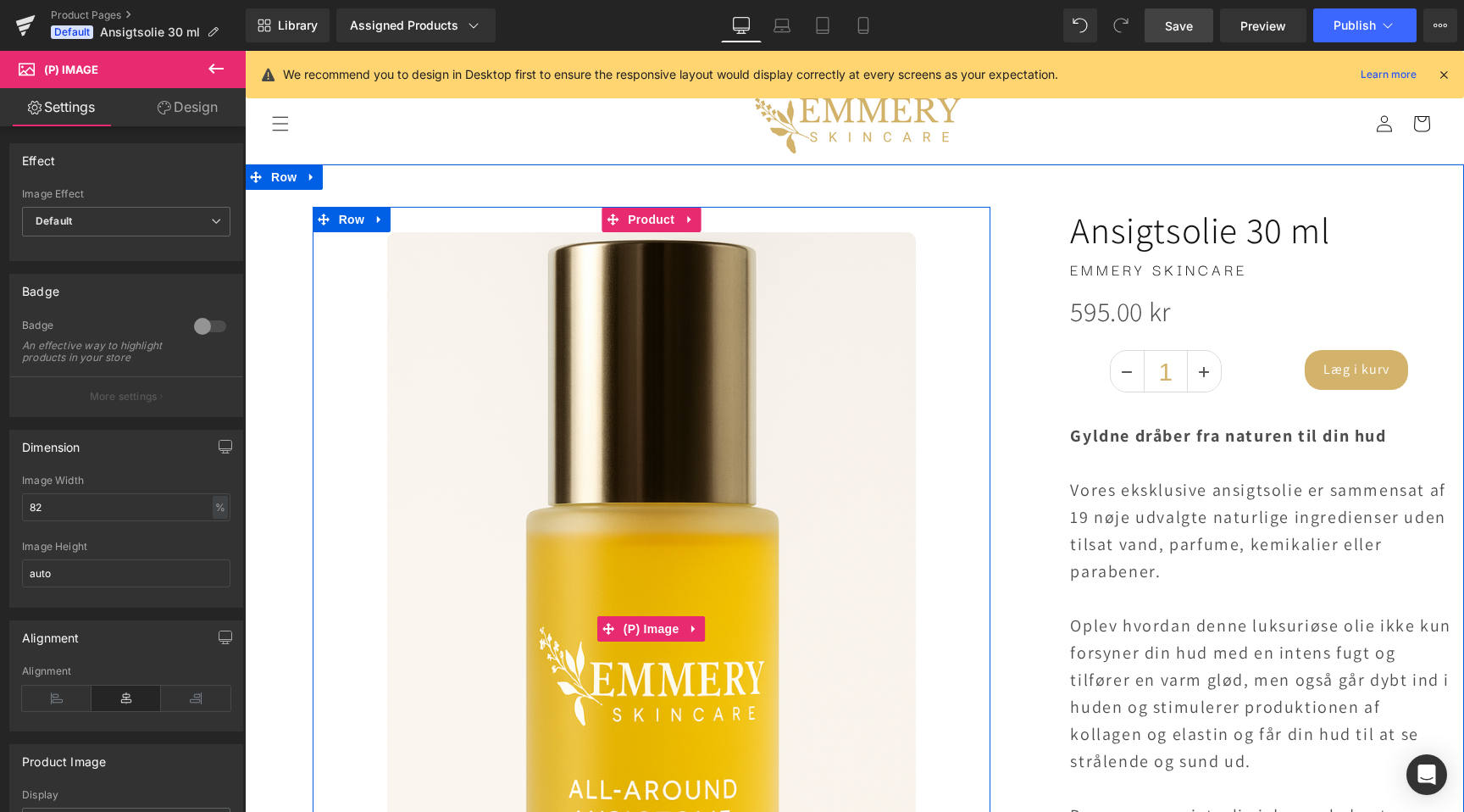
click at [668, 511] on img at bounding box center [651, 628] width 529 height 793
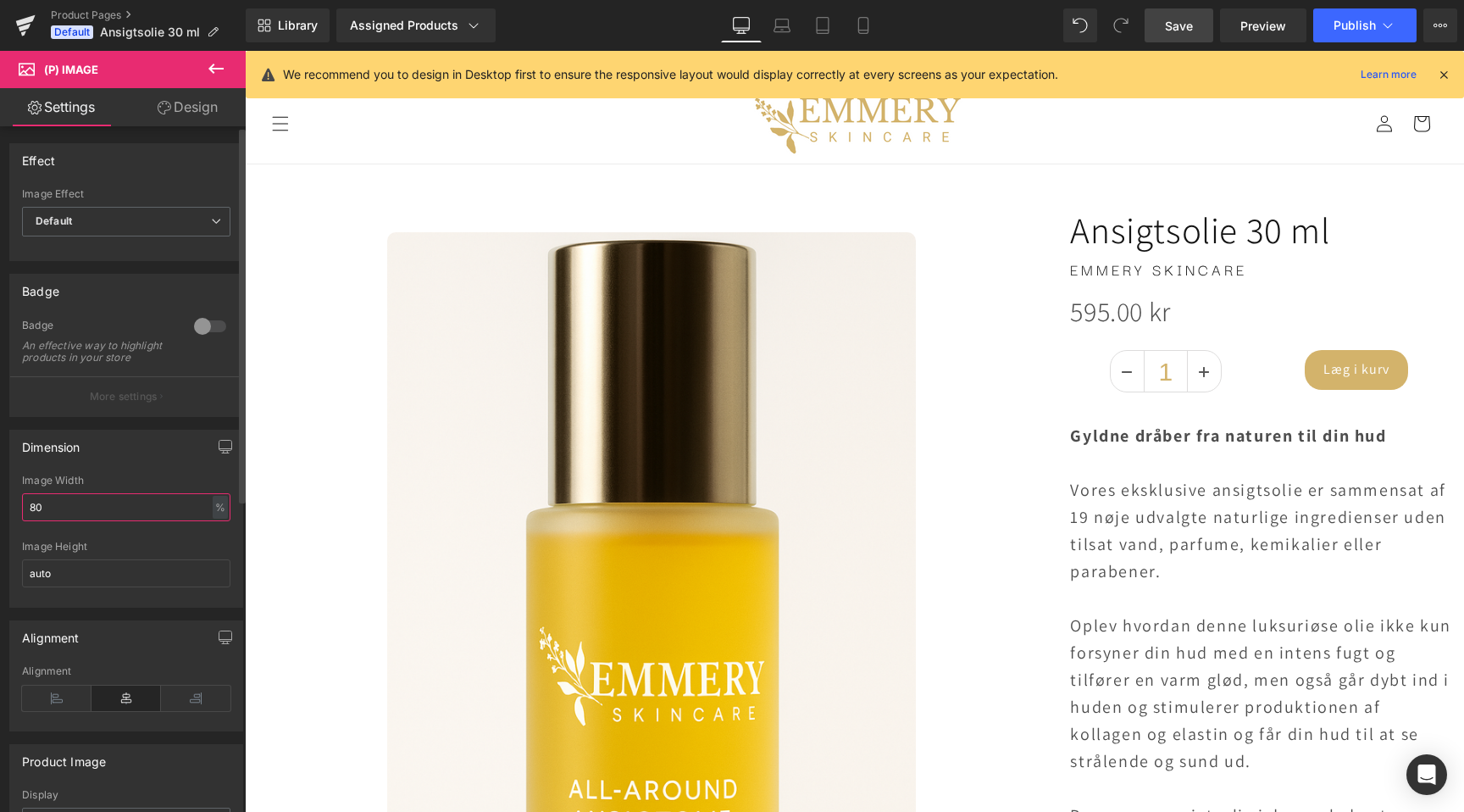
click at [50, 512] on input "80" at bounding box center [126, 508] width 209 height 28
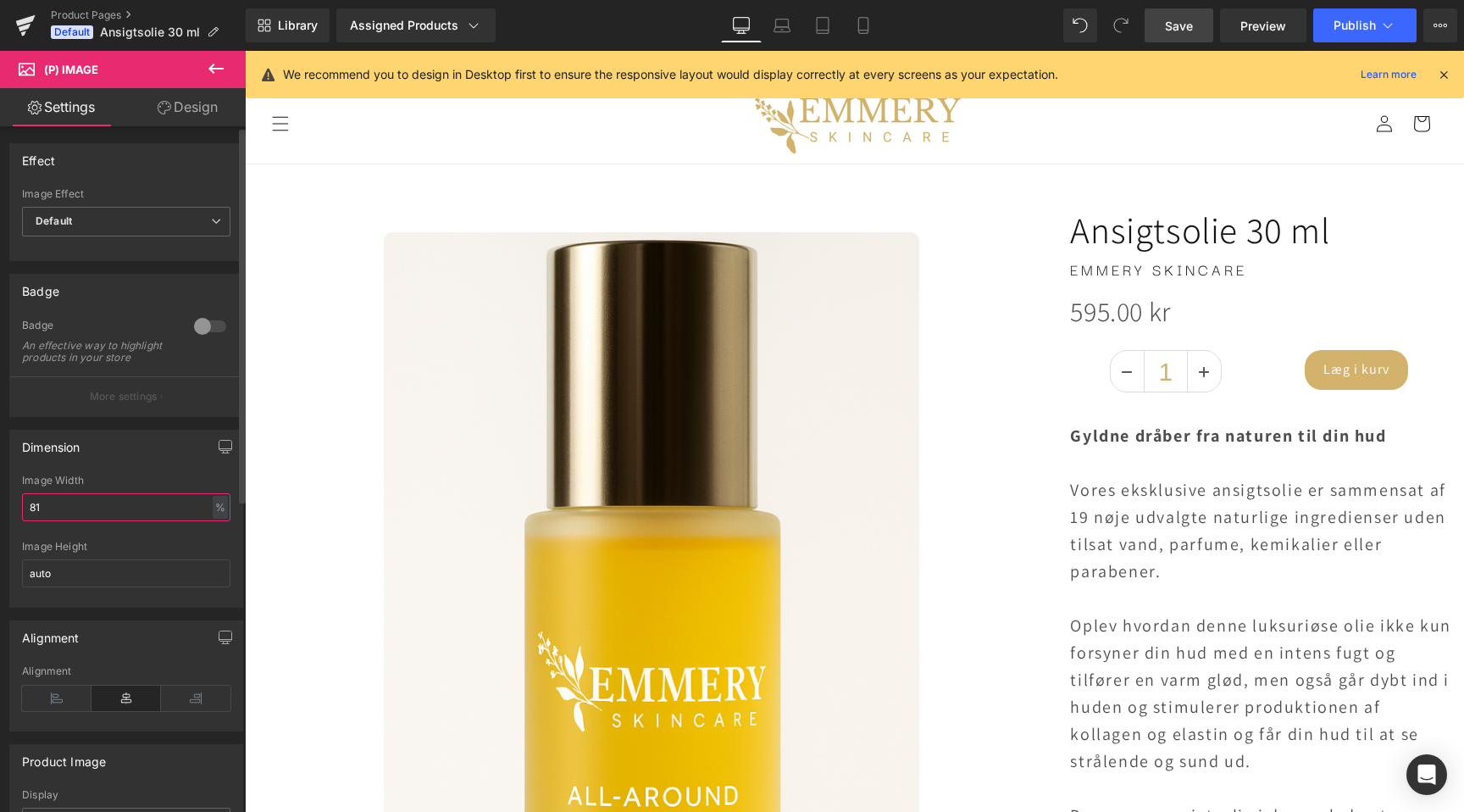
type input "82"
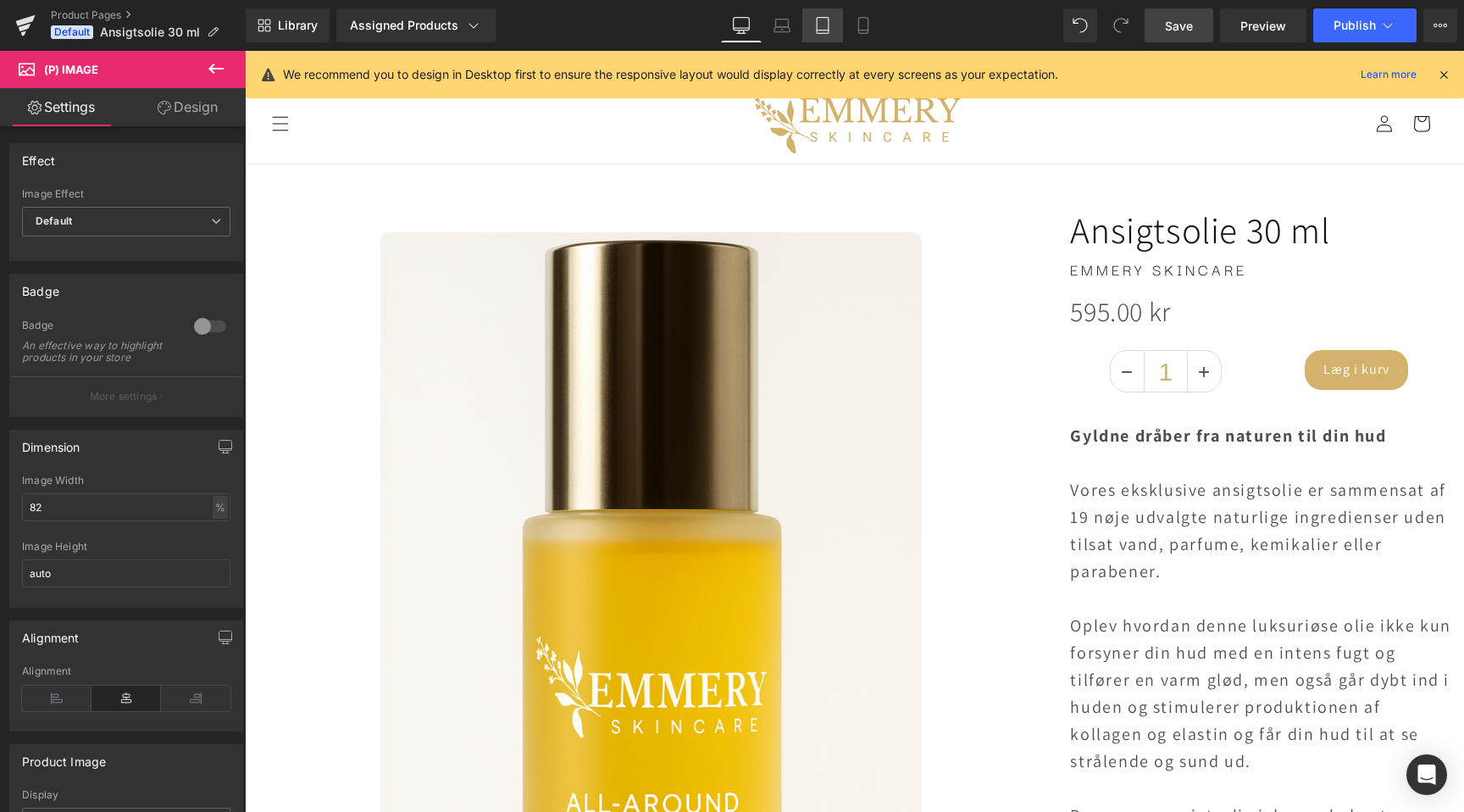
click at [823, 18] on icon at bounding box center [822, 25] width 12 height 16
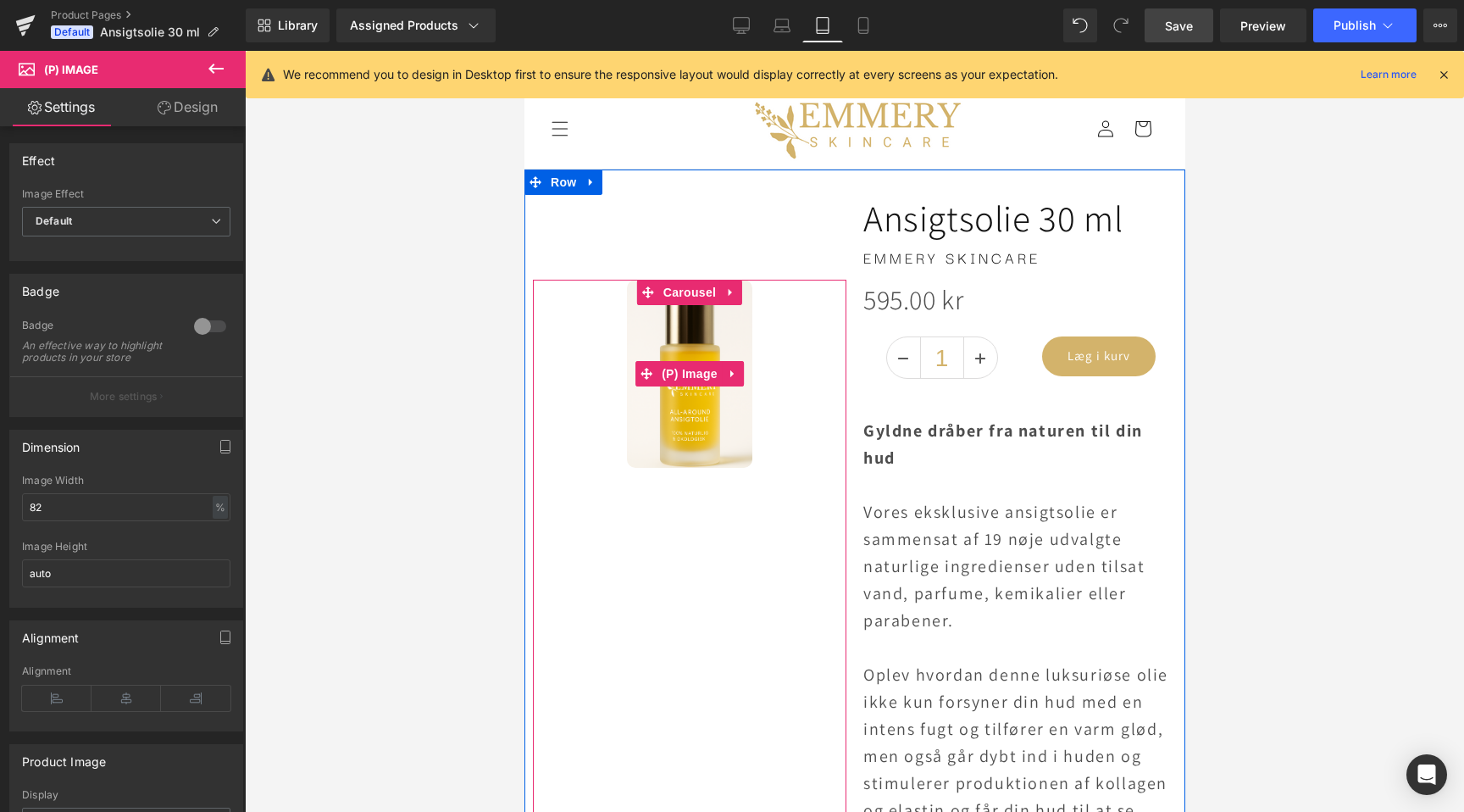
click at [715, 423] on img at bounding box center [689, 374] width 126 height 188
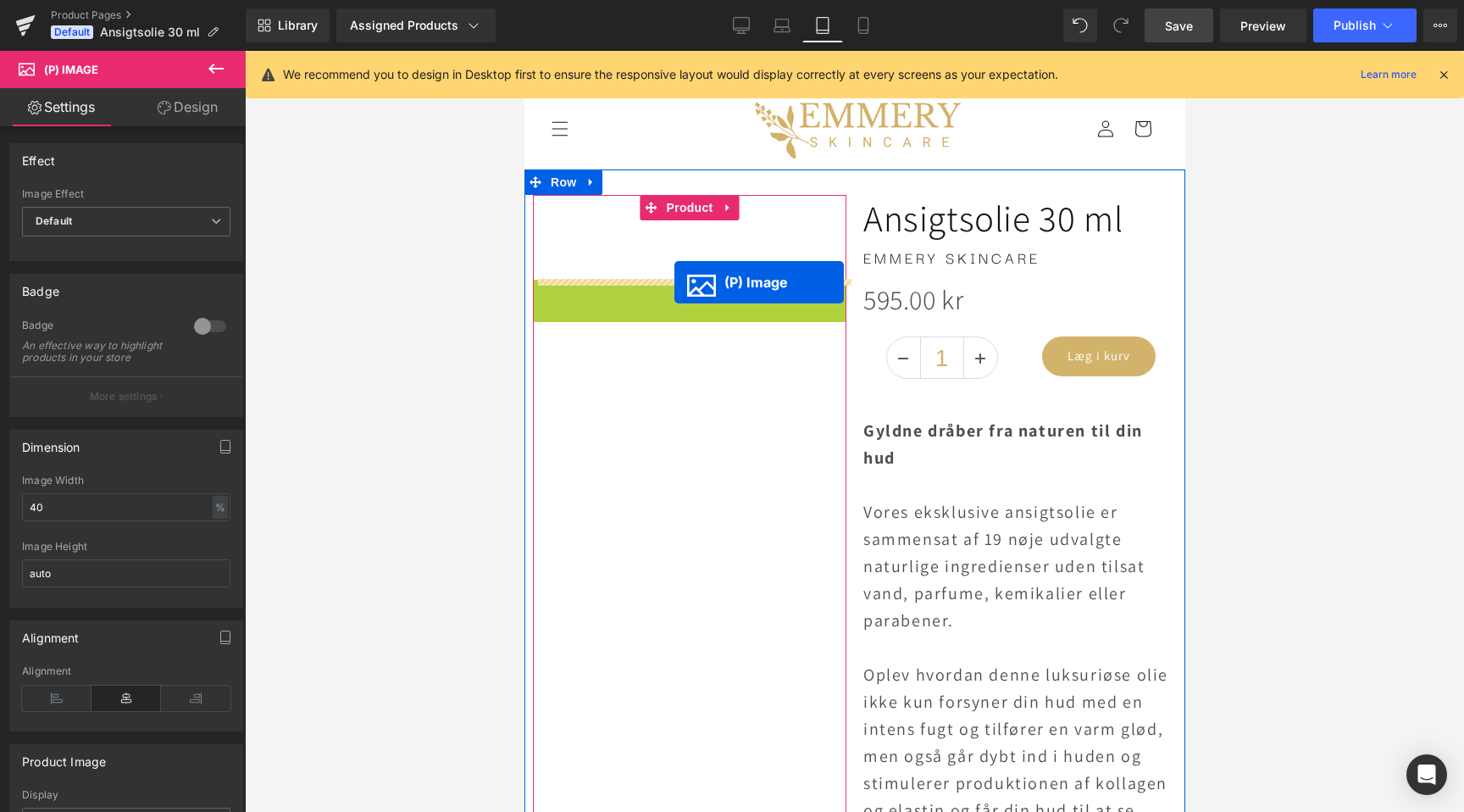
drag, startPoint x: 642, startPoint y: 375, endPoint x: 673, endPoint y: 282, distance: 98.0
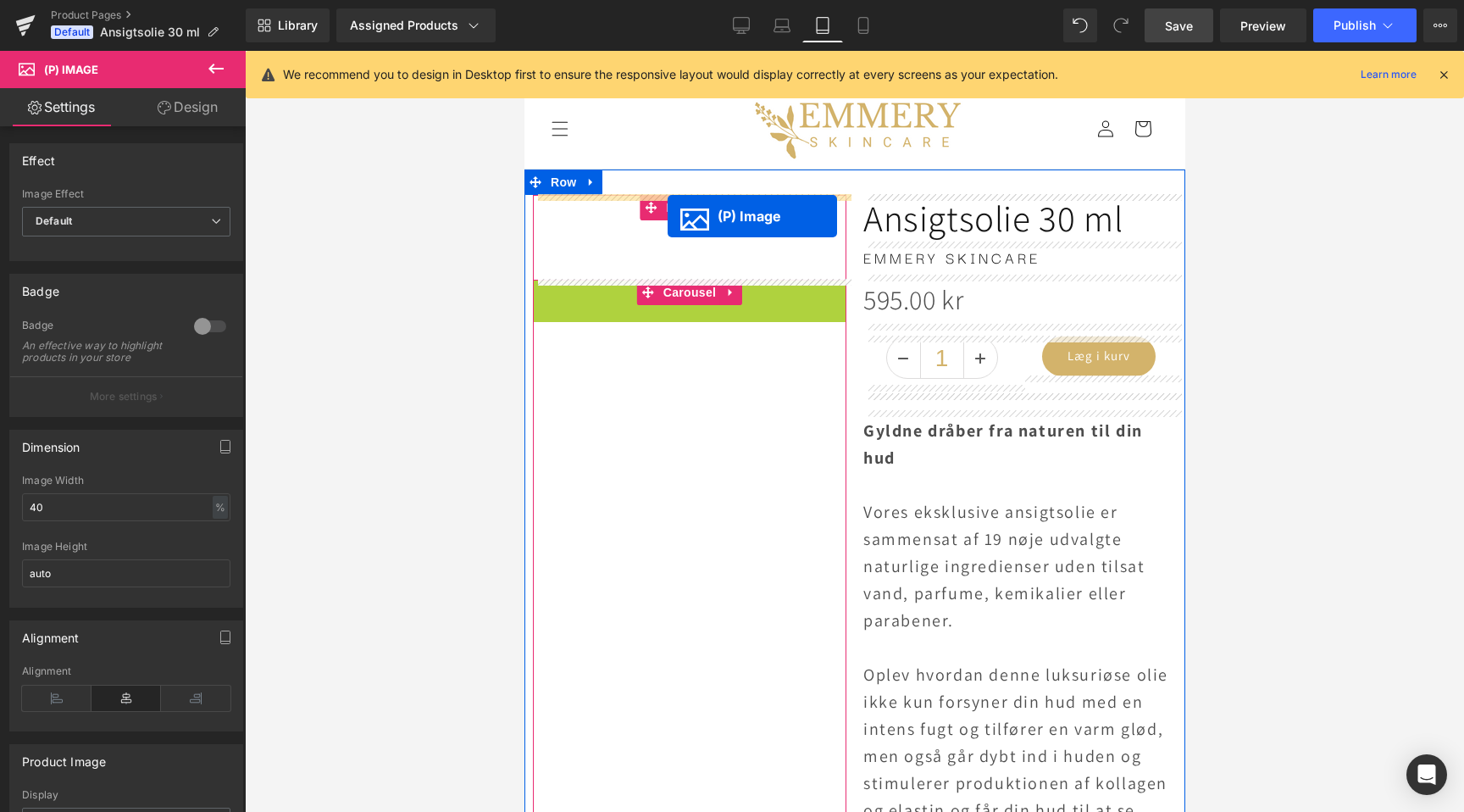
drag, startPoint x: 644, startPoint y: 370, endPoint x: 667, endPoint y: 216, distance: 155.7
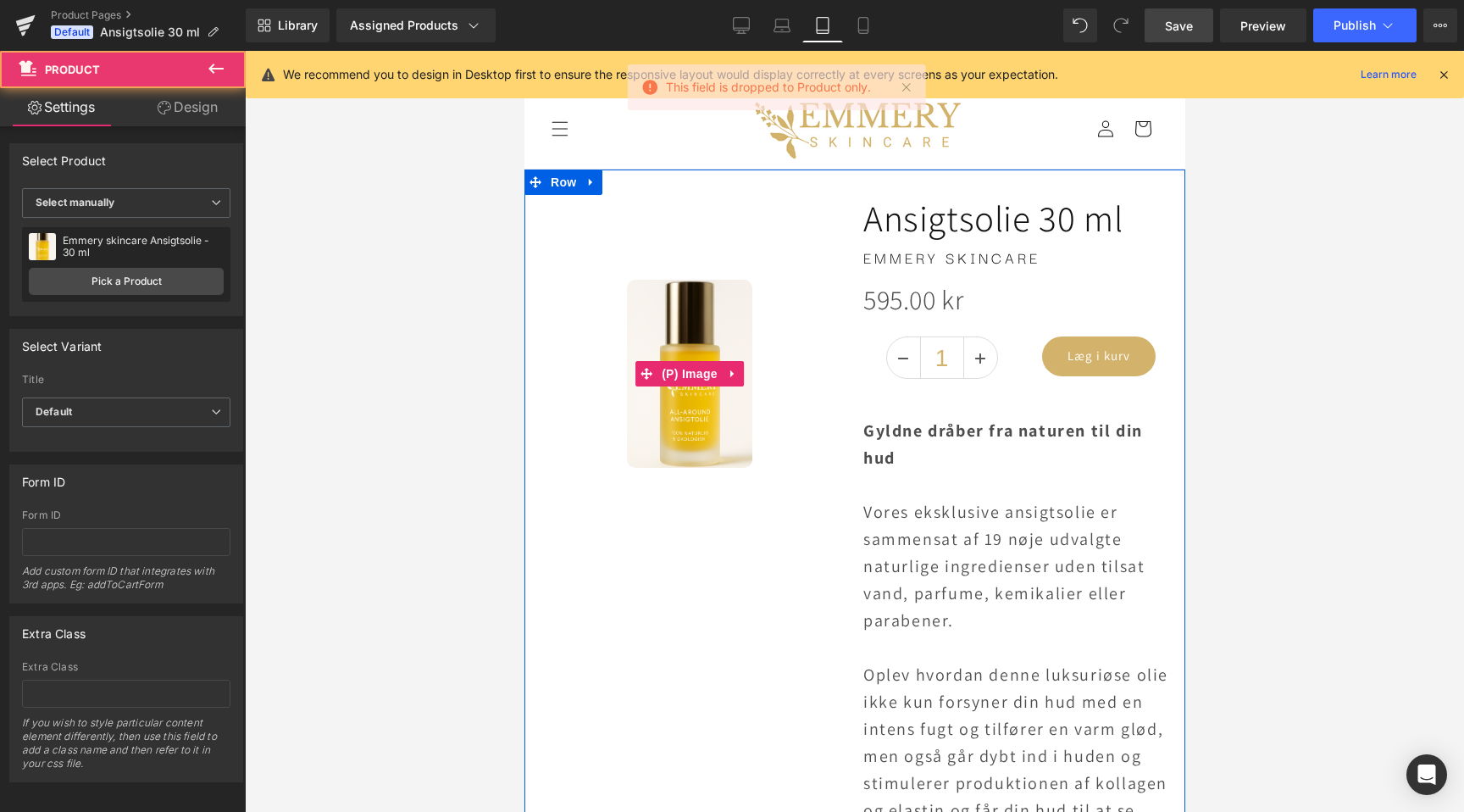
click at [685, 204] on div "Sale Off (P) Image Image ‹ › Carousel Product" at bounding box center [688, 596] width 314 height 803
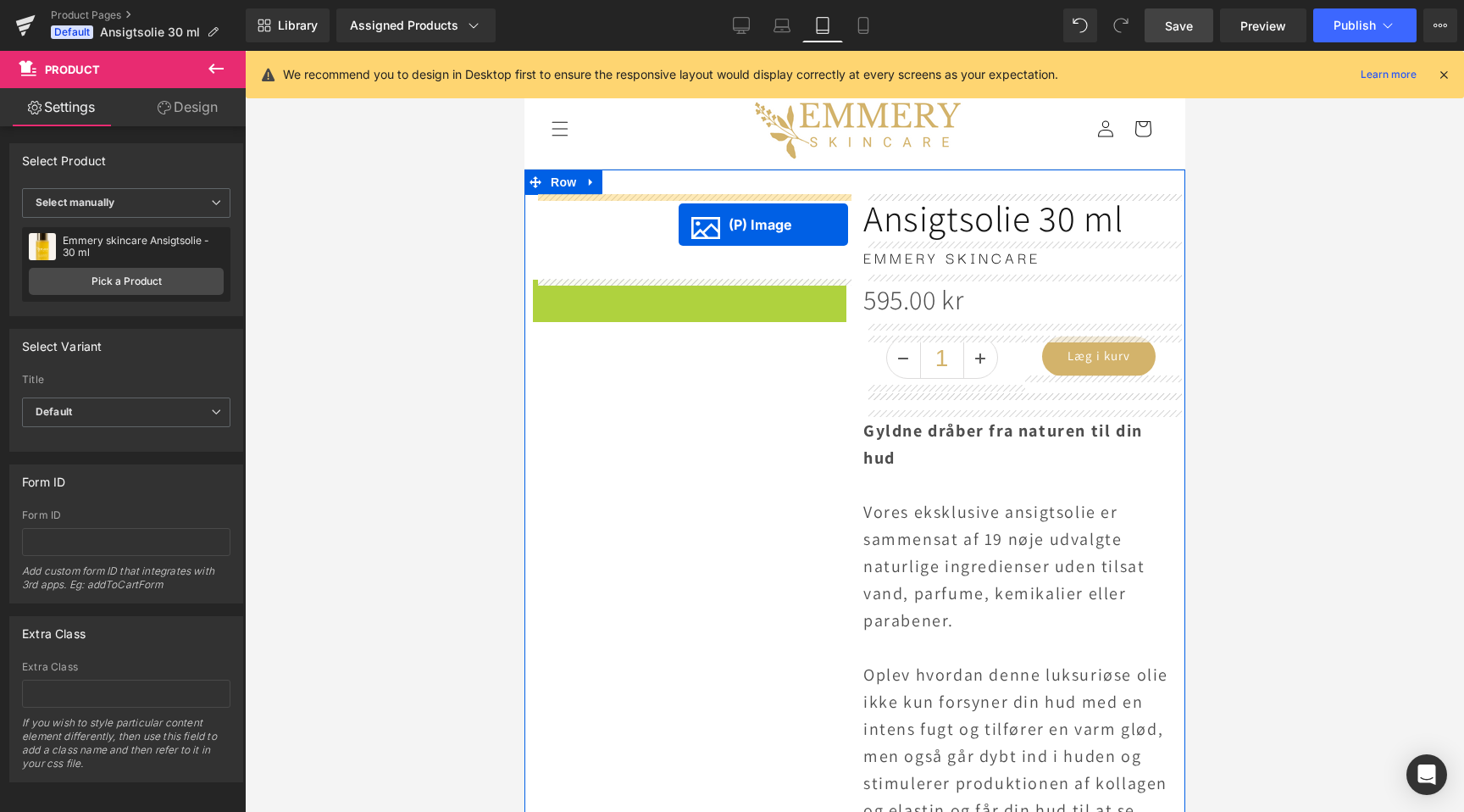
drag, startPoint x: 647, startPoint y: 374, endPoint x: 678, endPoint y: 225, distance: 152.2
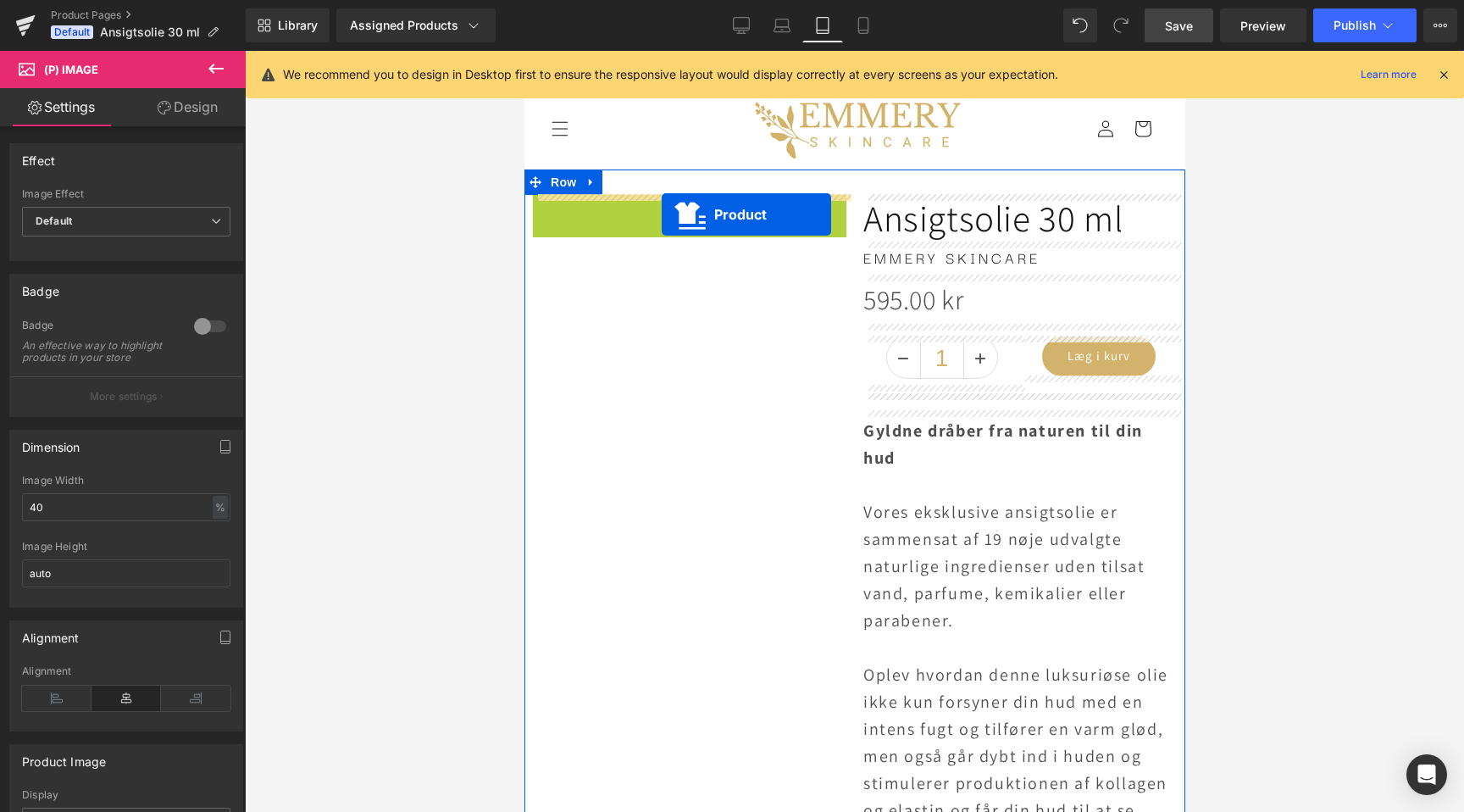
scroll to position [0, 565]
drag, startPoint x: 647, startPoint y: 208, endPoint x: 661, endPoint y: 212, distance: 14.6
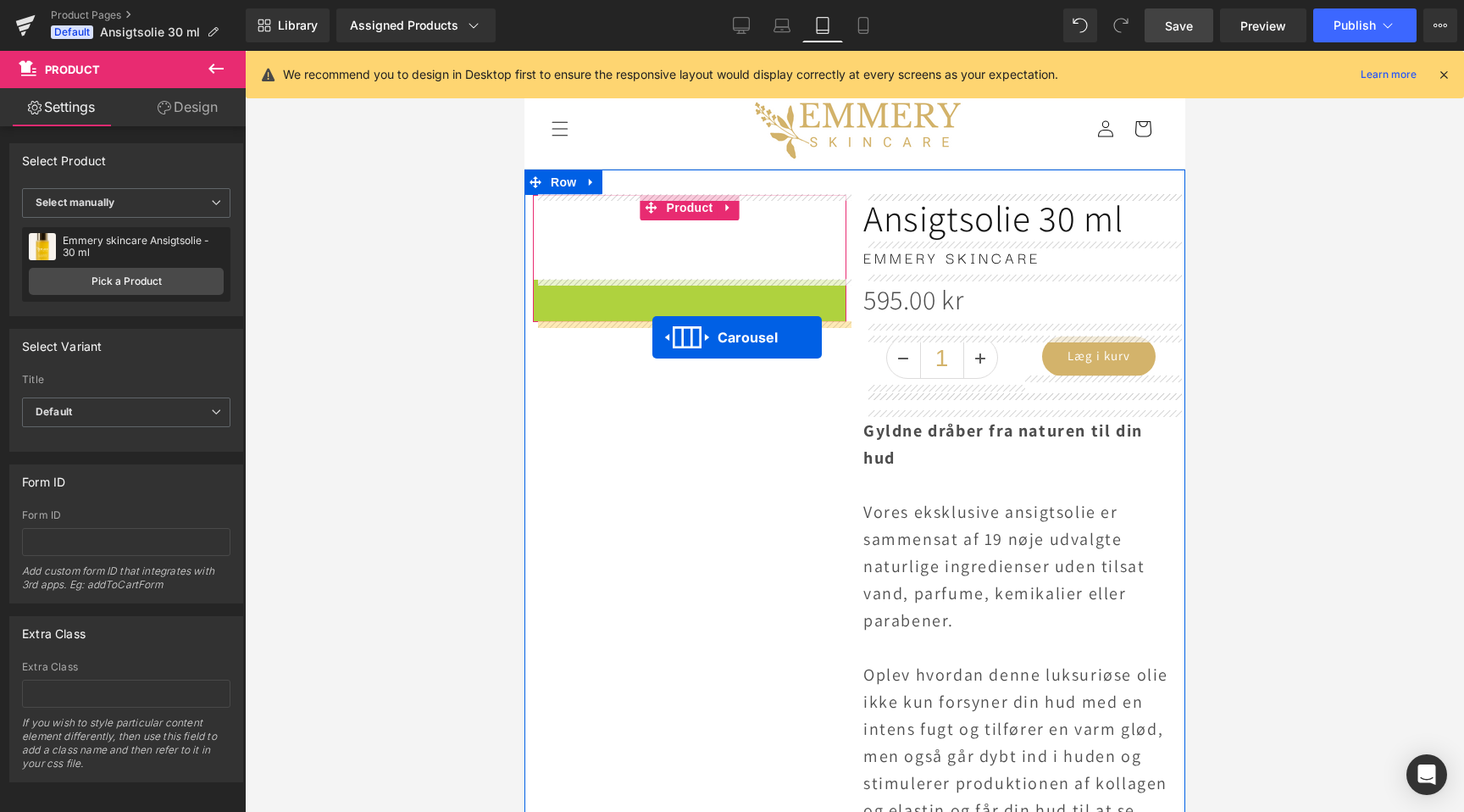
scroll to position [0, 1129]
drag, startPoint x: 645, startPoint y: 296, endPoint x: 655, endPoint y: 333, distance: 38.3
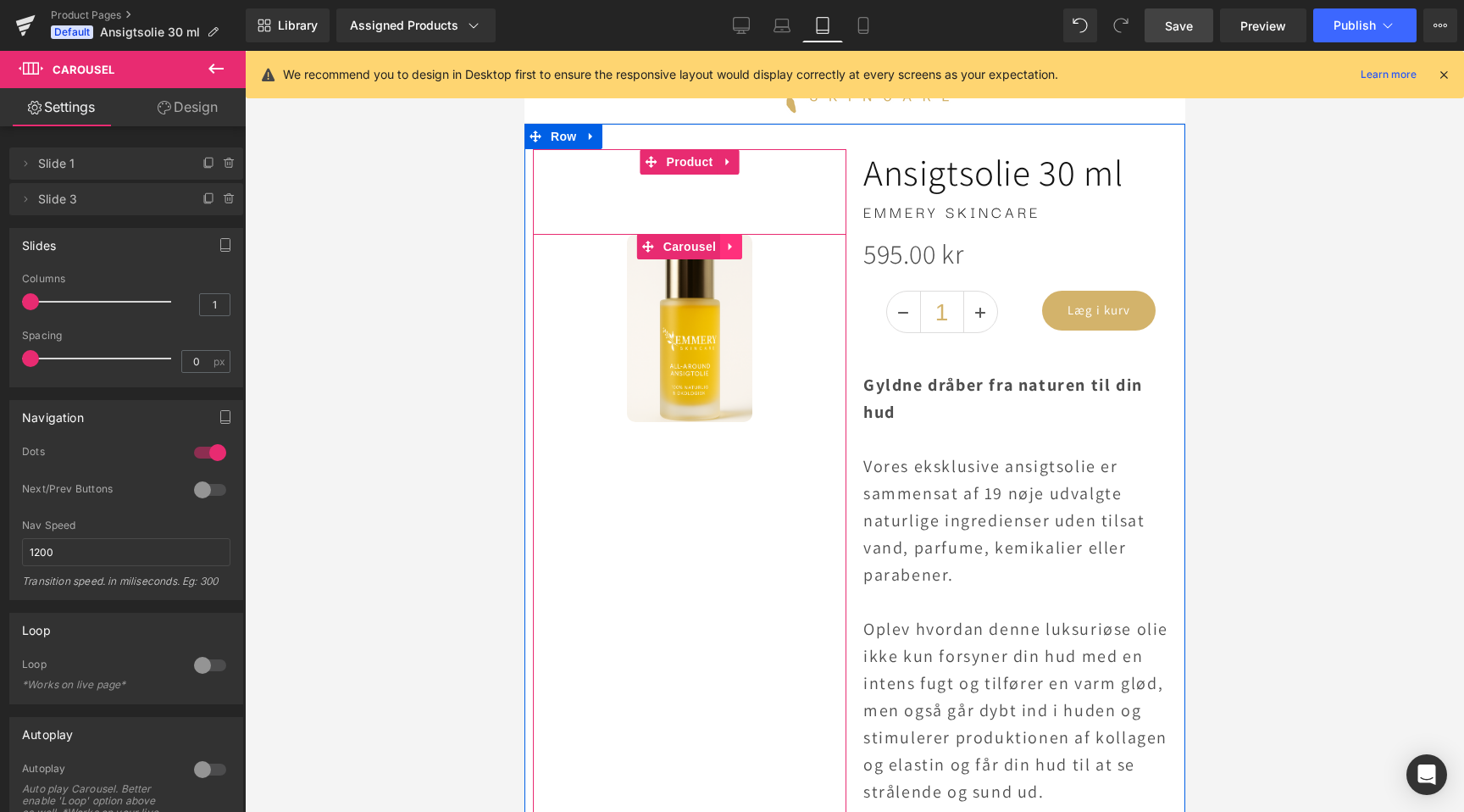
click at [732, 246] on icon at bounding box center [730, 247] width 4 height 7
click at [737, 245] on icon at bounding box center [741, 246] width 12 height 12
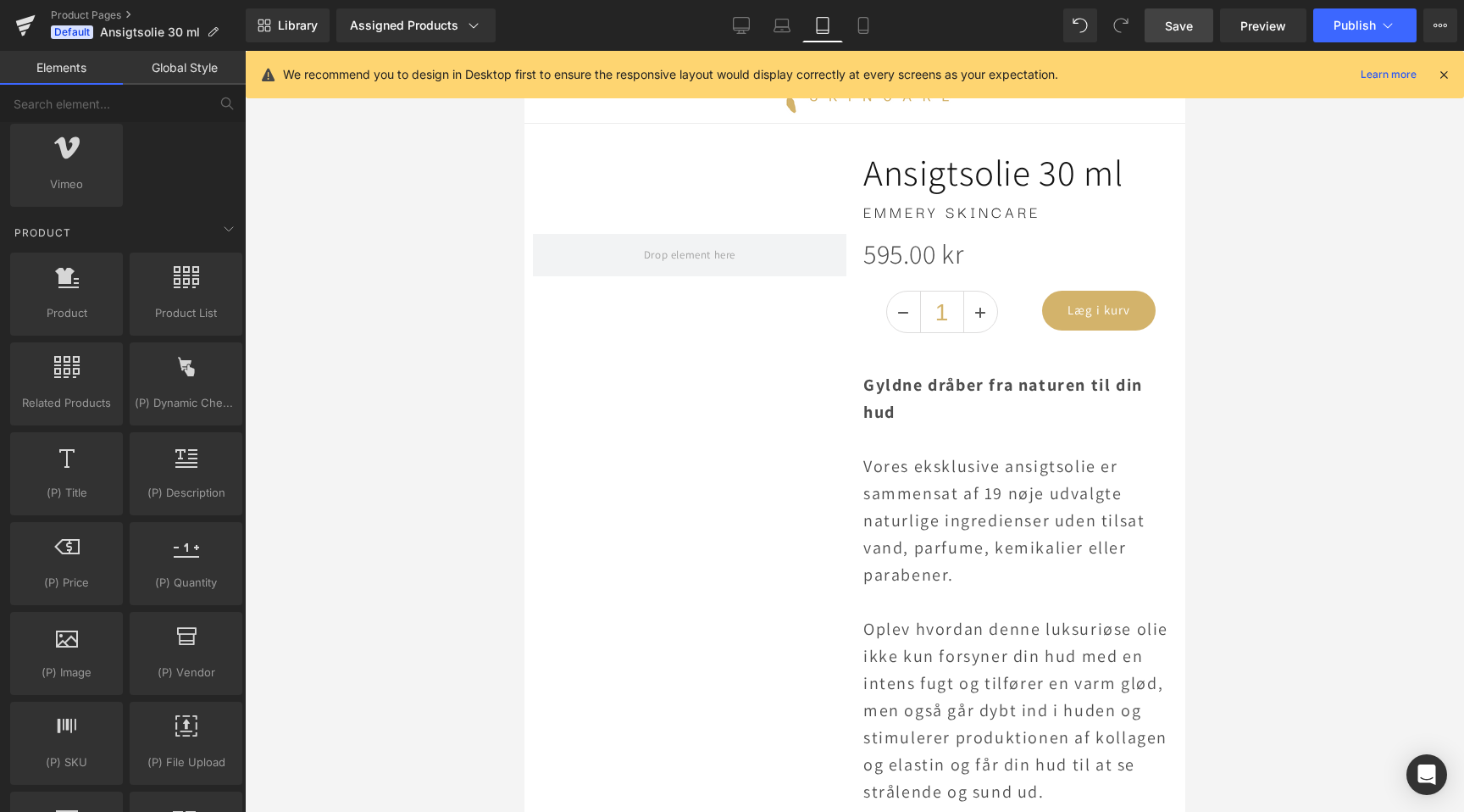
scroll to position [0, 0]
click at [81, 322] on div "Product products, goods, sells" at bounding box center [67, 294] width 112 height 83
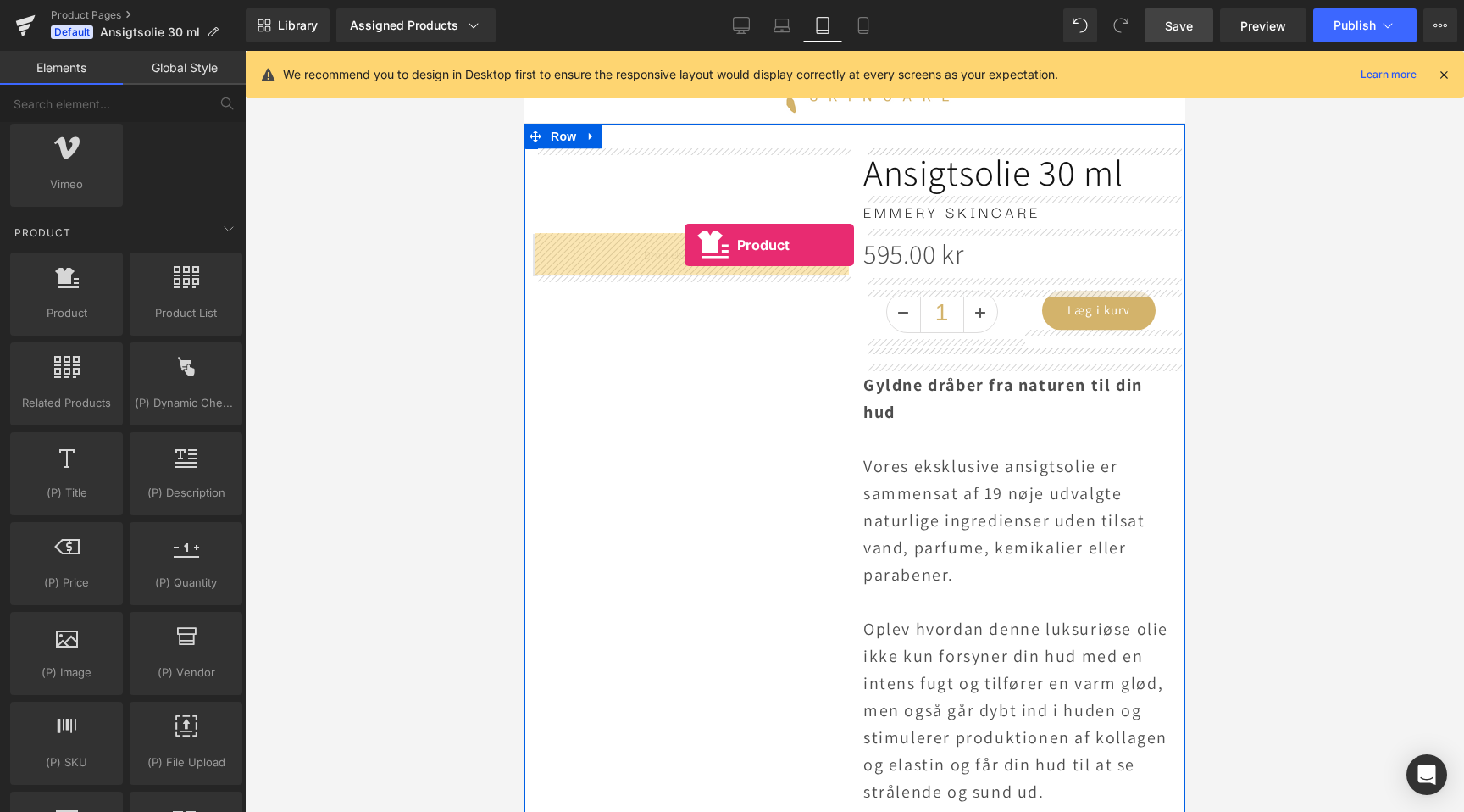
scroll to position [0, 565]
drag, startPoint x: 595, startPoint y: 362, endPoint x: 684, endPoint y: 246, distance: 146.2
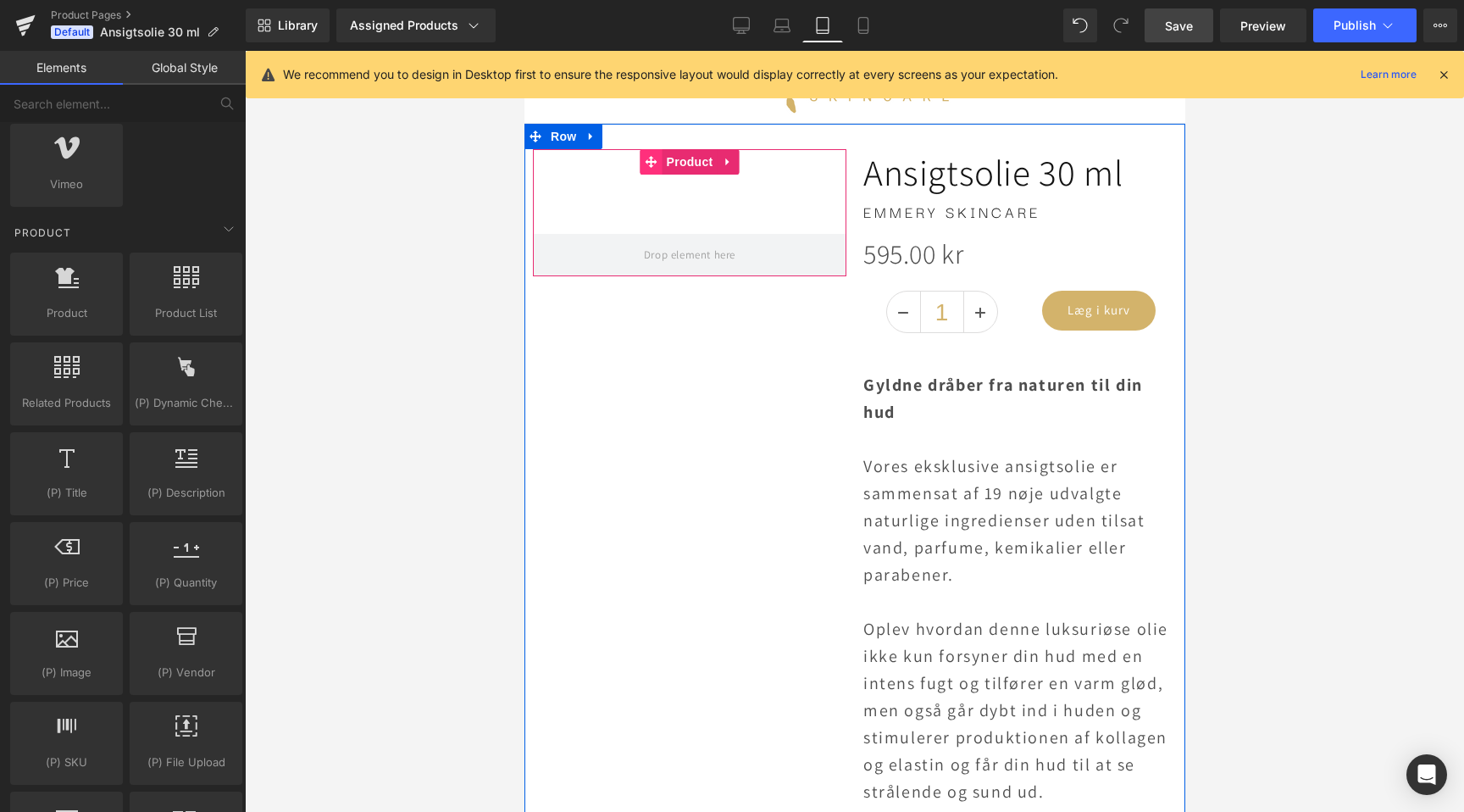
scroll to position [0, 1129]
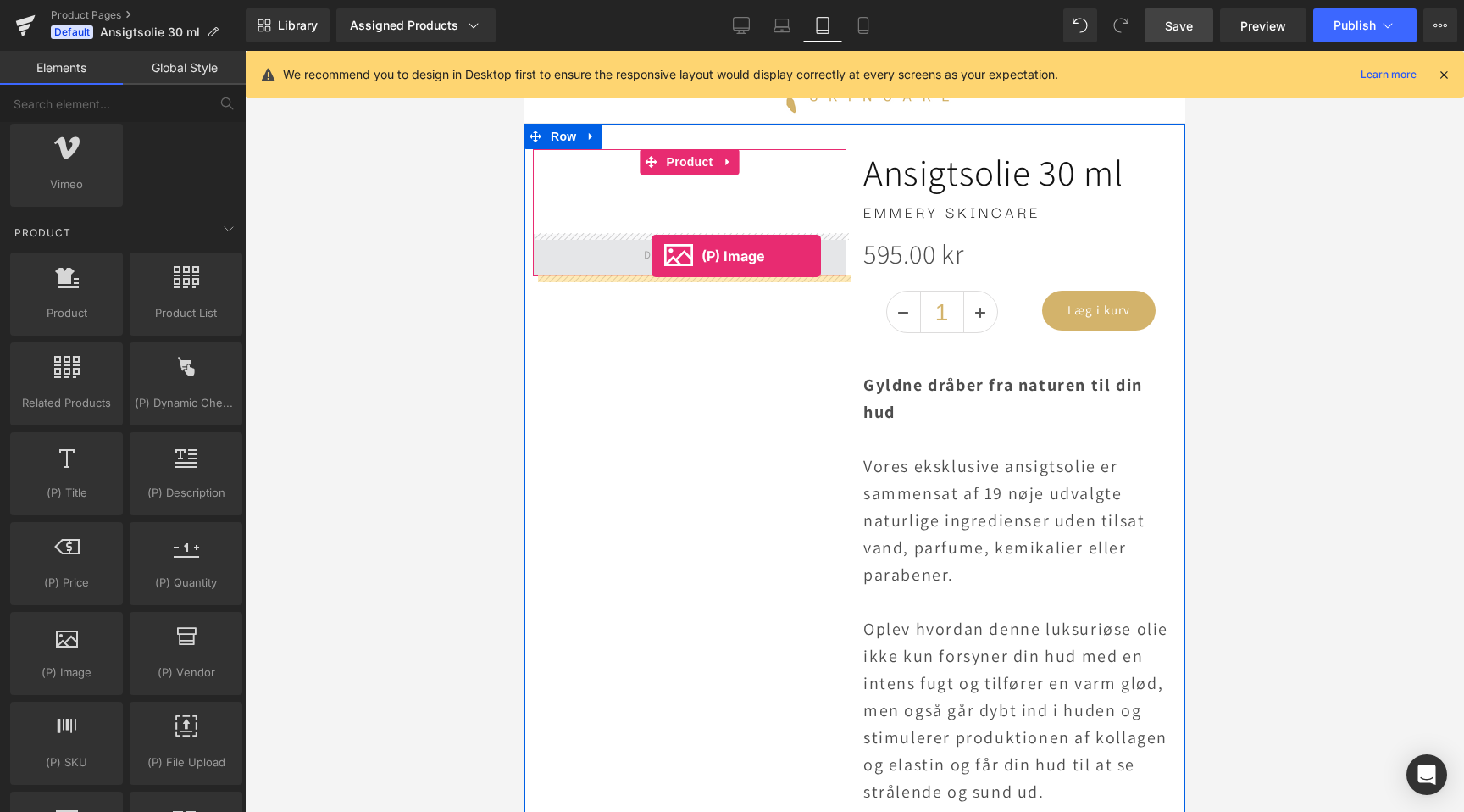
drag, startPoint x: 584, startPoint y: 716, endPoint x: 651, endPoint y: 256, distance: 464.9
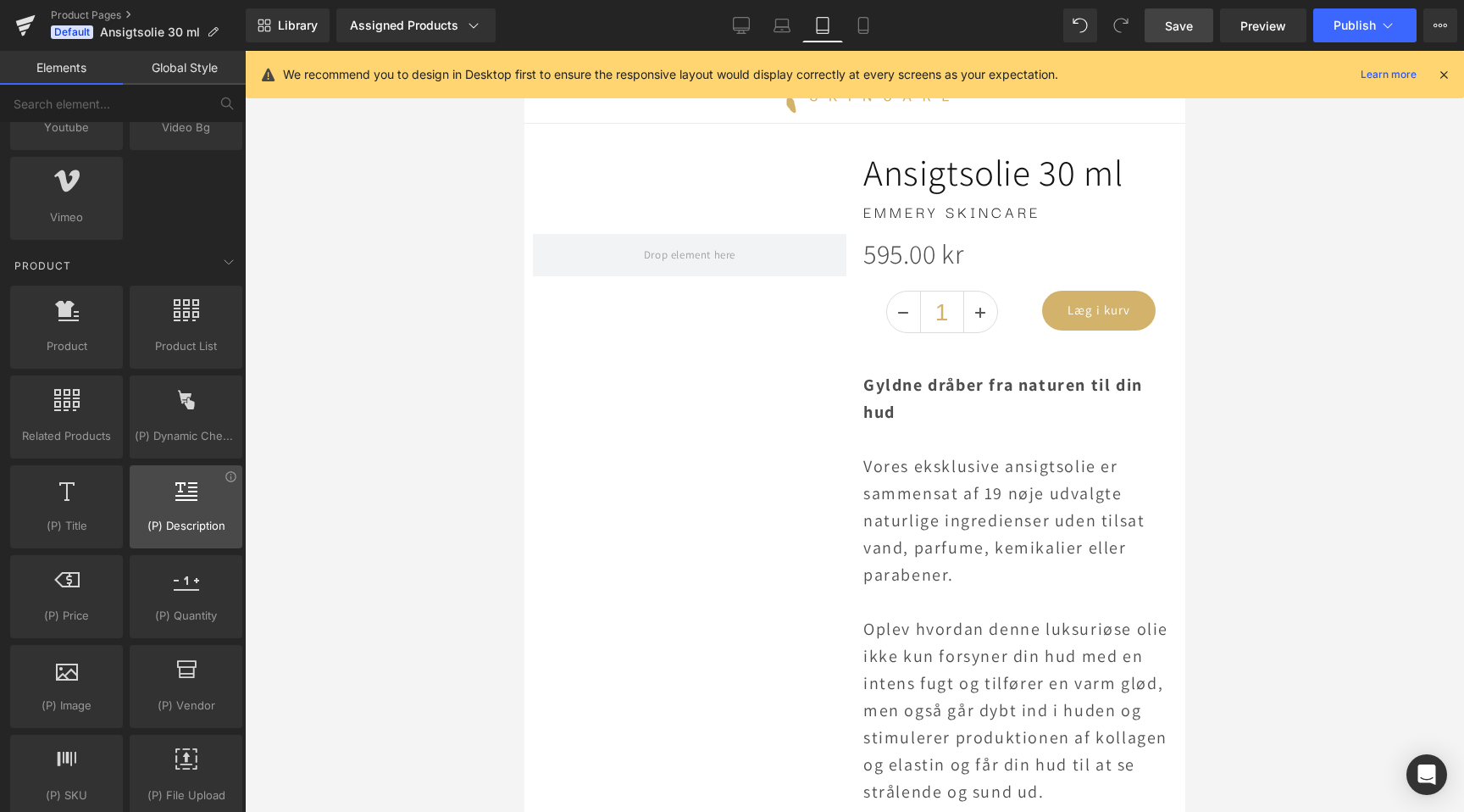
scroll to position [1319, 0]
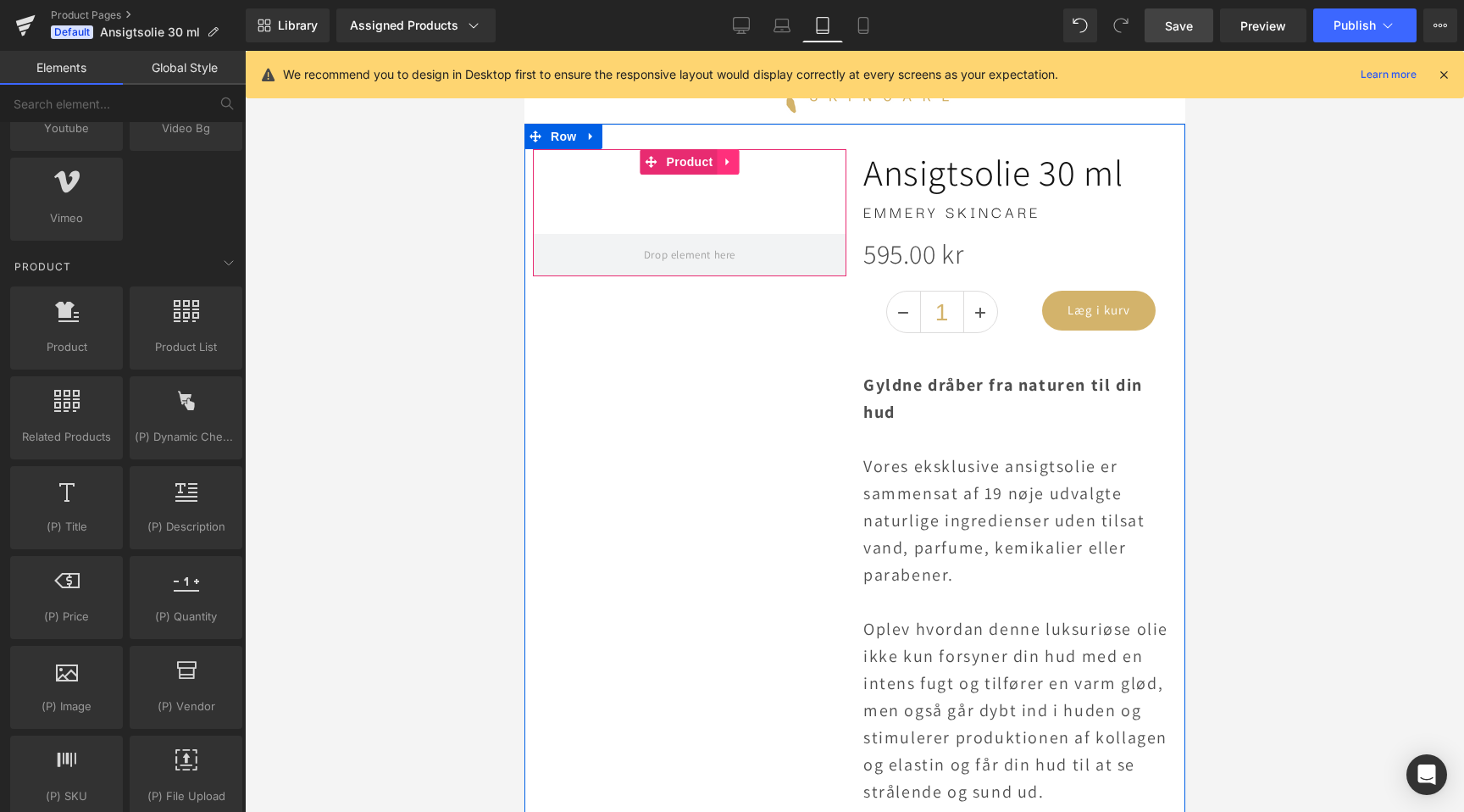
click at [732, 163] on icon at bounding box center [728, 162] width 12 height 13
click at [737, 163] on icon at bounding box center [739, 161] width 12 height 12
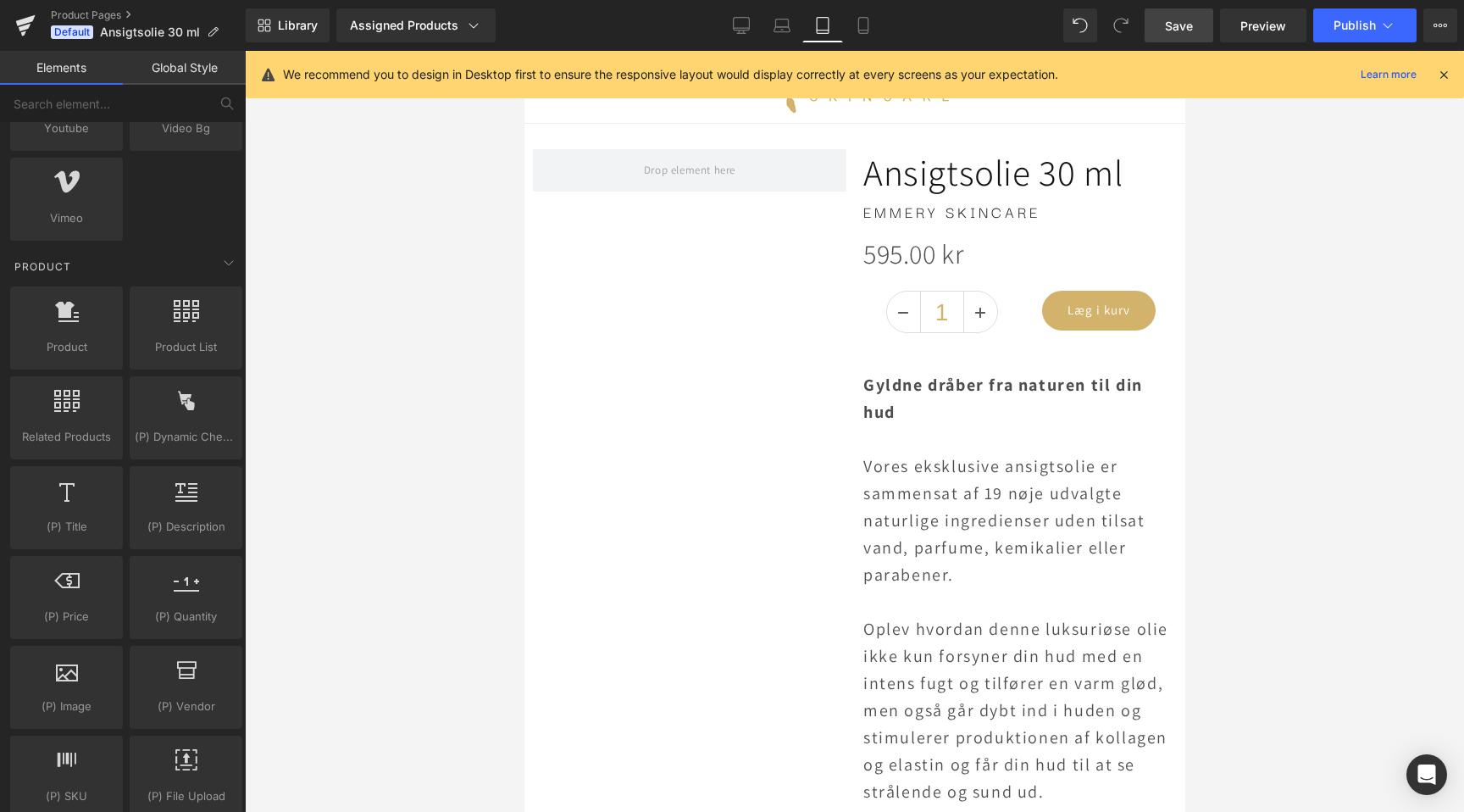
scroll to position [0, 0]
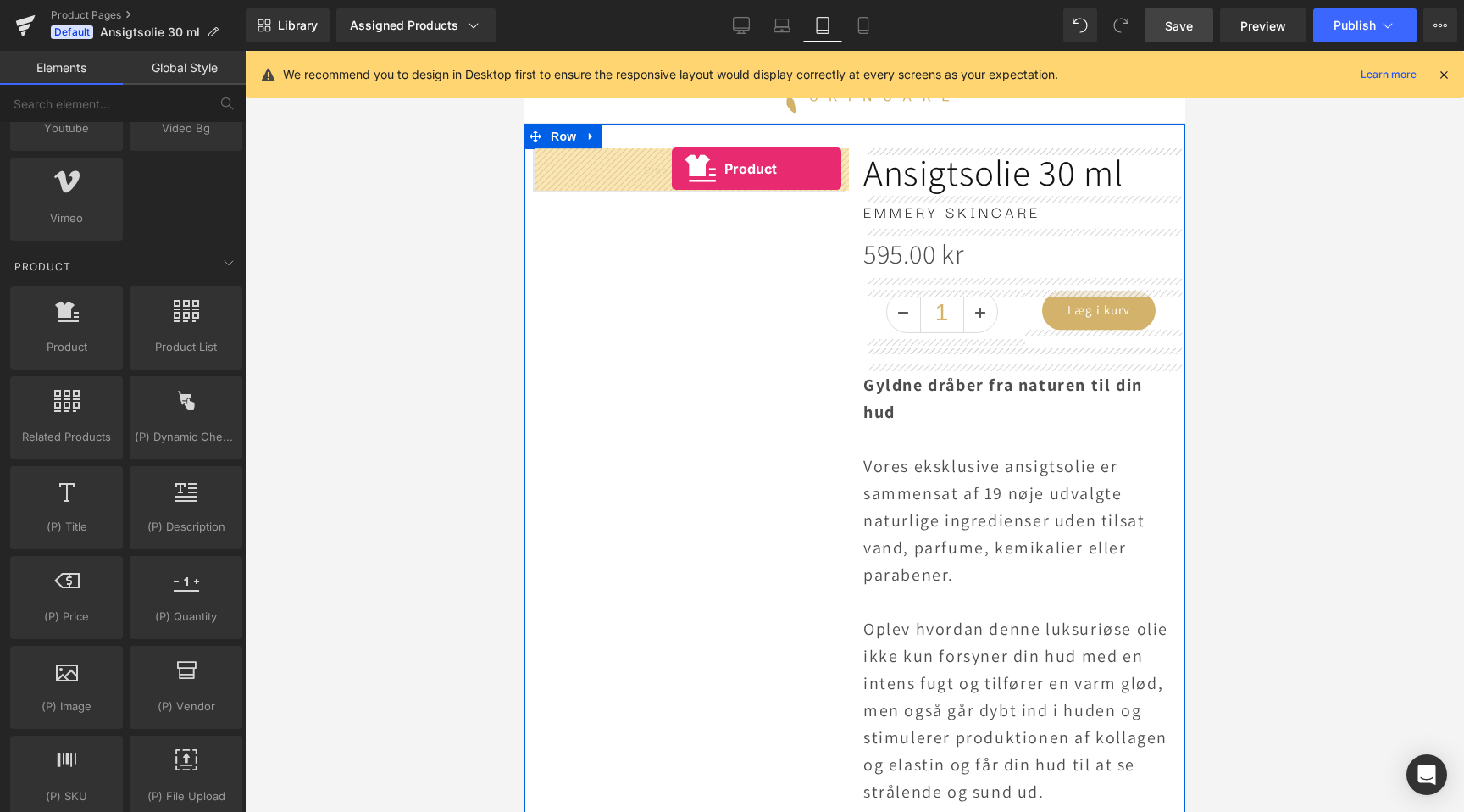
drag, startPoint x: 567, startPoint y: 401, endPoint x: 672, endPoint y: 170, distance: 253.7
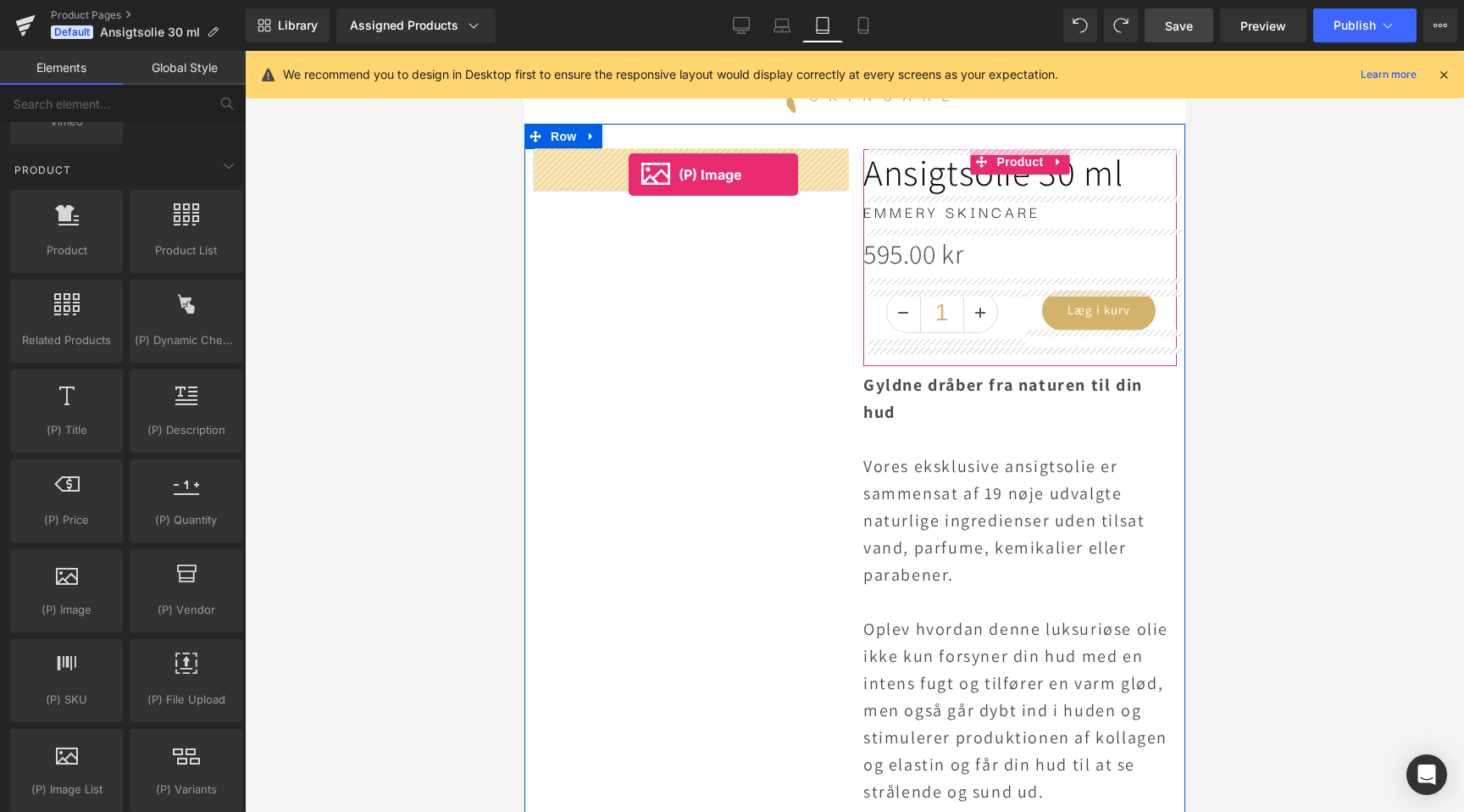
drag, startPoint x: 584, startPoint y: 654, endPoint x: 628, endPoint y: 174, distance: 482.0
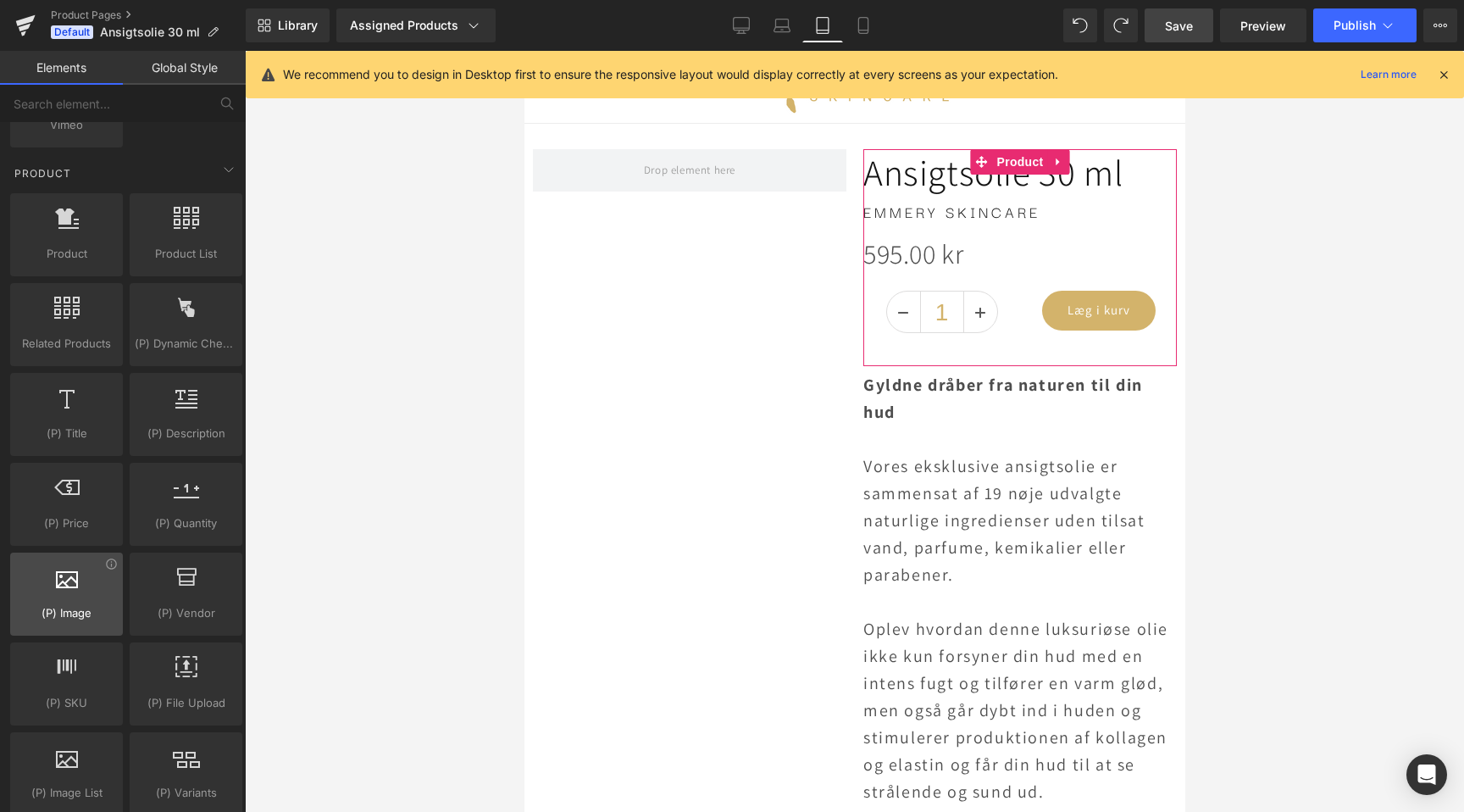
scroll to position [0, 565]
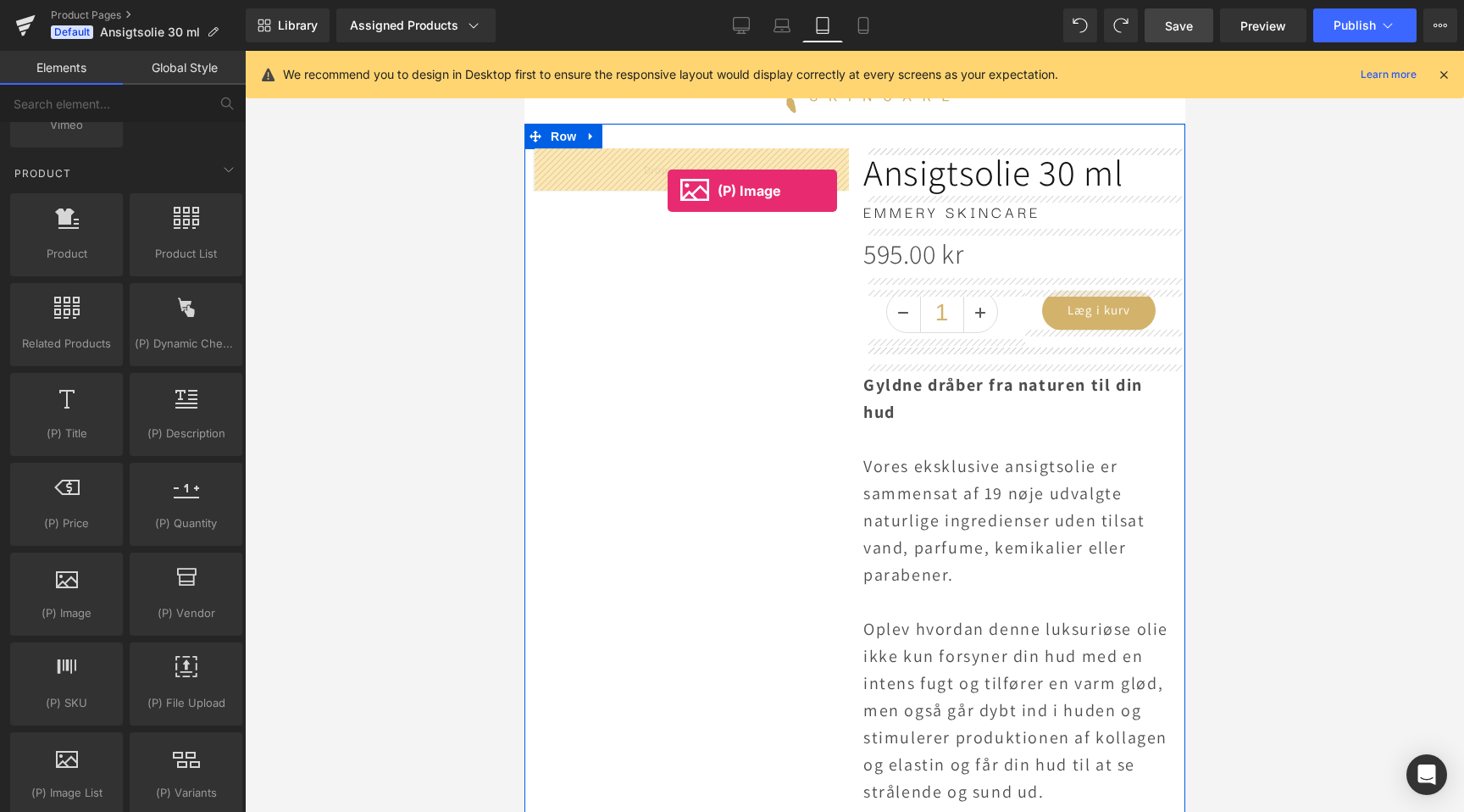
drag, startPoint x: 589, startPoint y: 642, endPoint x: 667, endPoint y: 191, distance: 457.7
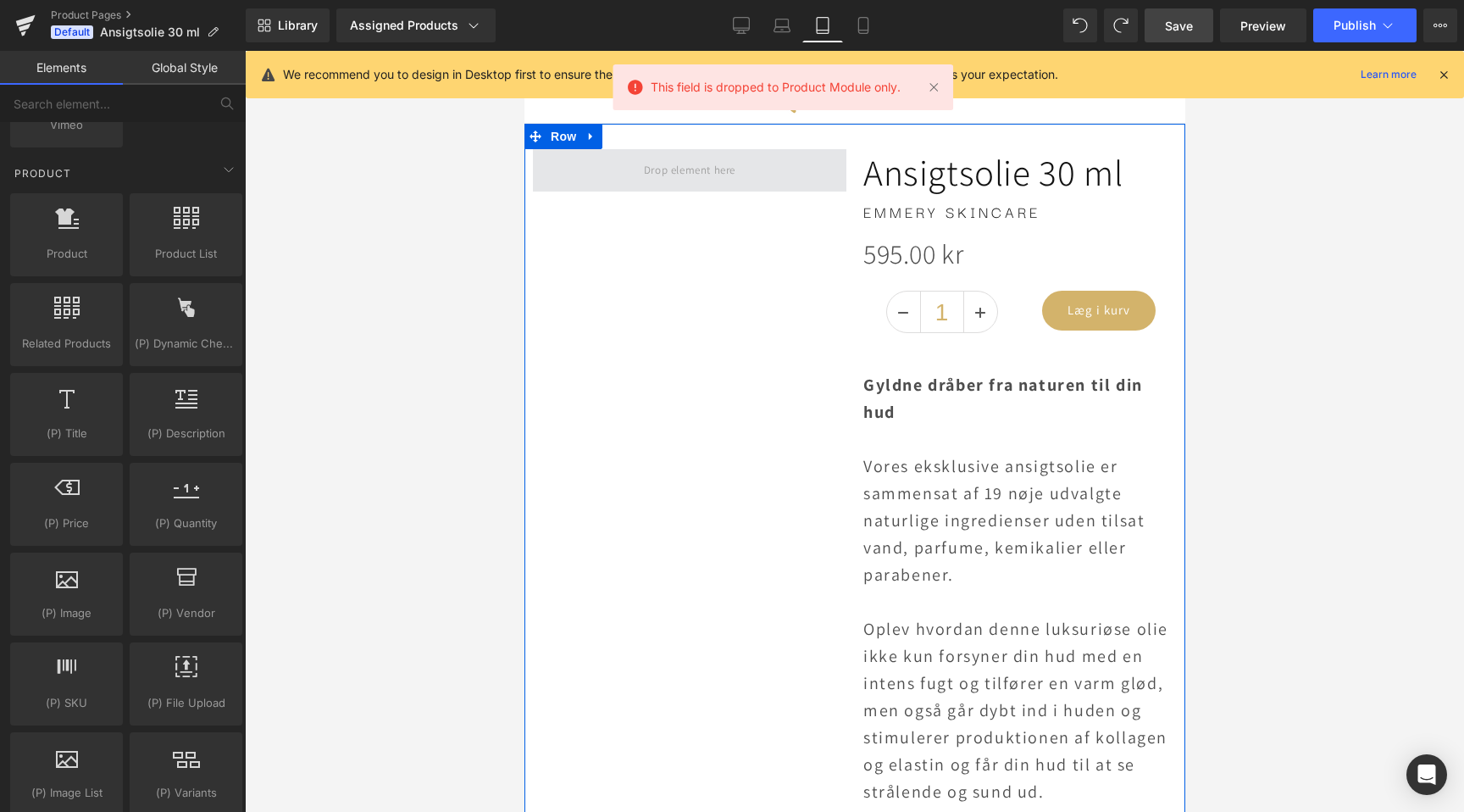
scroll to position [0, 1129]
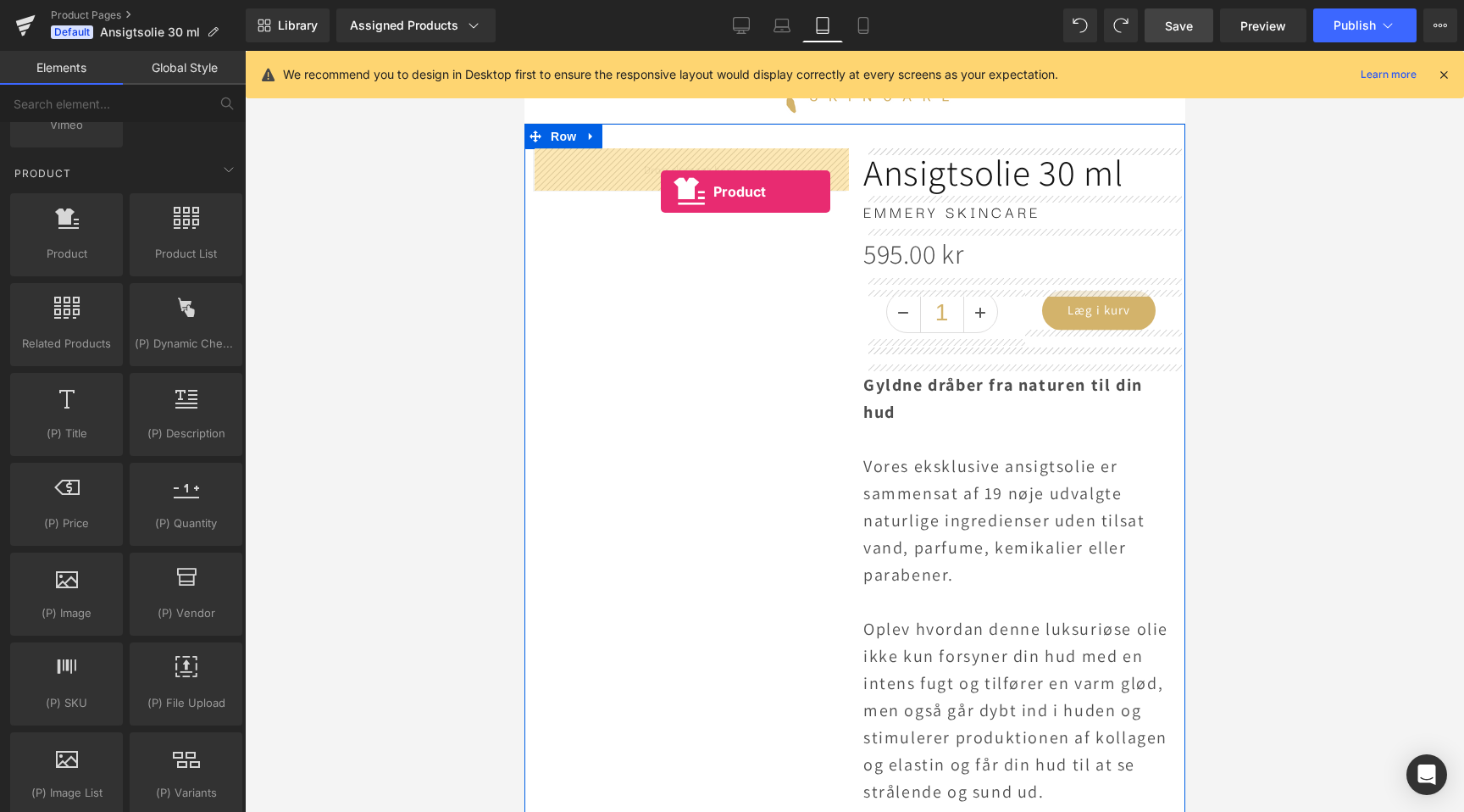
drag, startPoint x: 598, startPoint y: 290, endPoint x: 660, endPoint y: 191, distance: 116.8
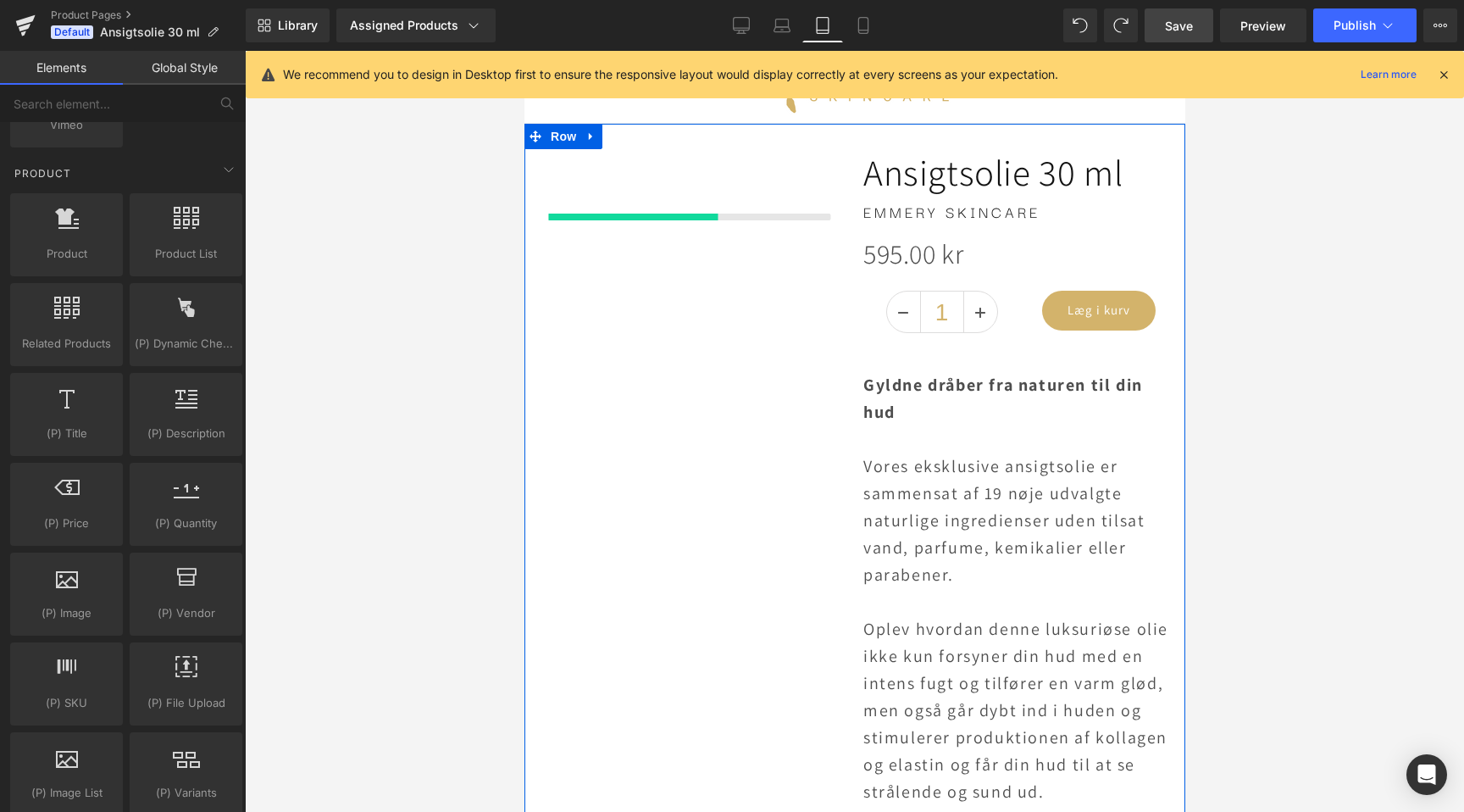
scroll to position [0, 0]
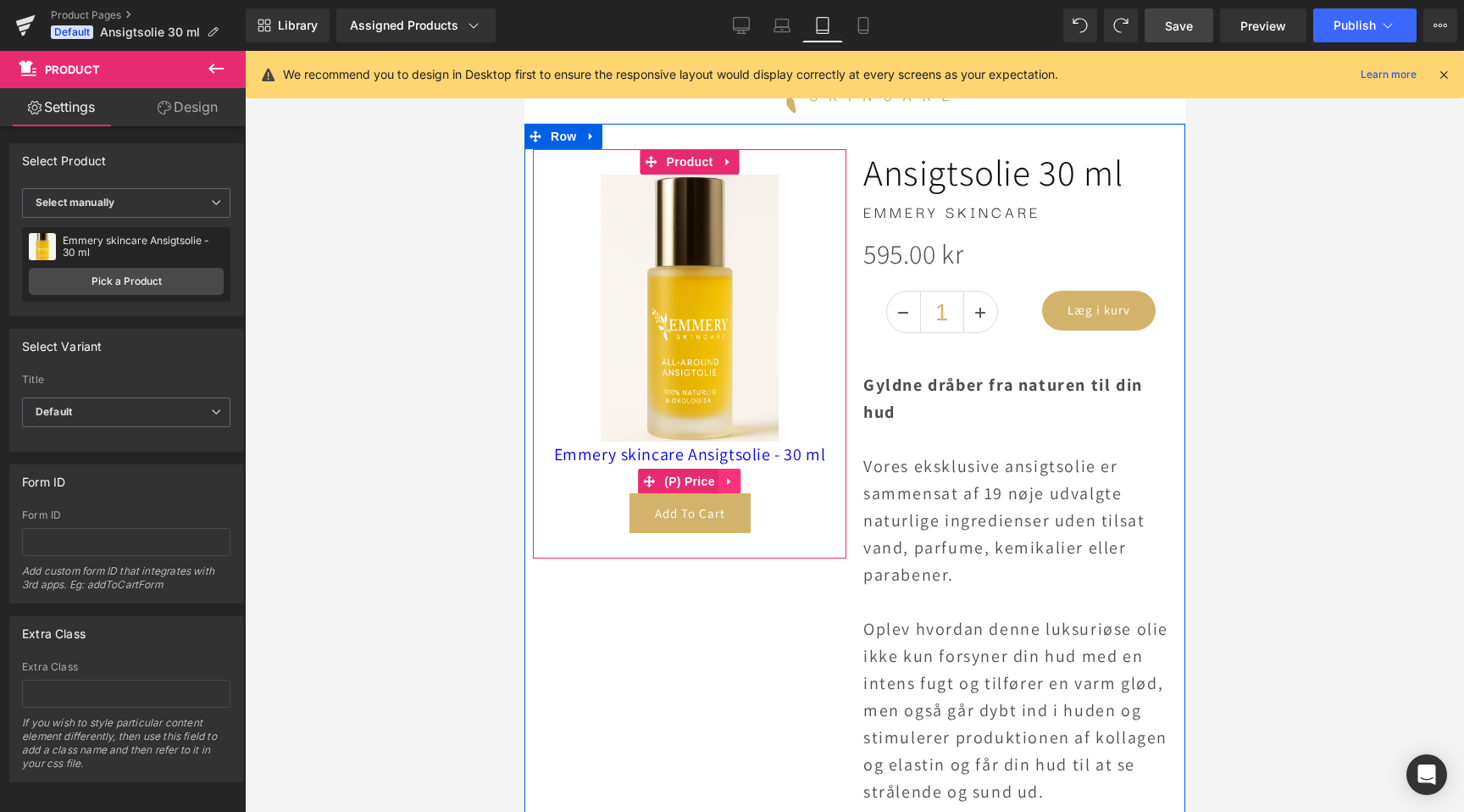
click at [727, 476] on icon at bounding box center [730, 481] width 12 height 13
click at [734, 477] on icon at bounding box center [740, 481] width 12 height 12
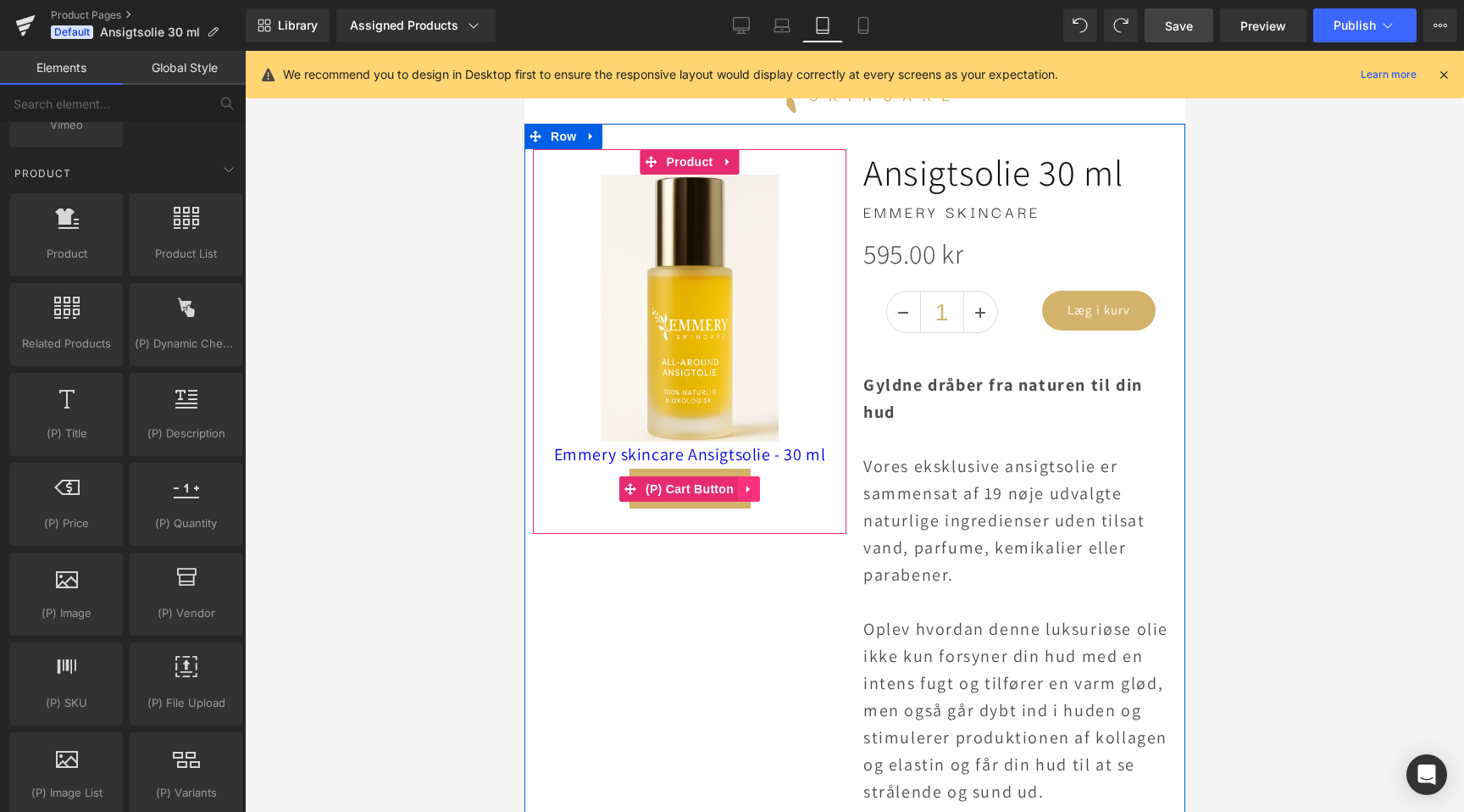
click at [747, 490] on icon at bounding box center [747, 489] width 4 height 7
click at [758, 483] on icon at bounding box center [759, 489] width 12 height 12
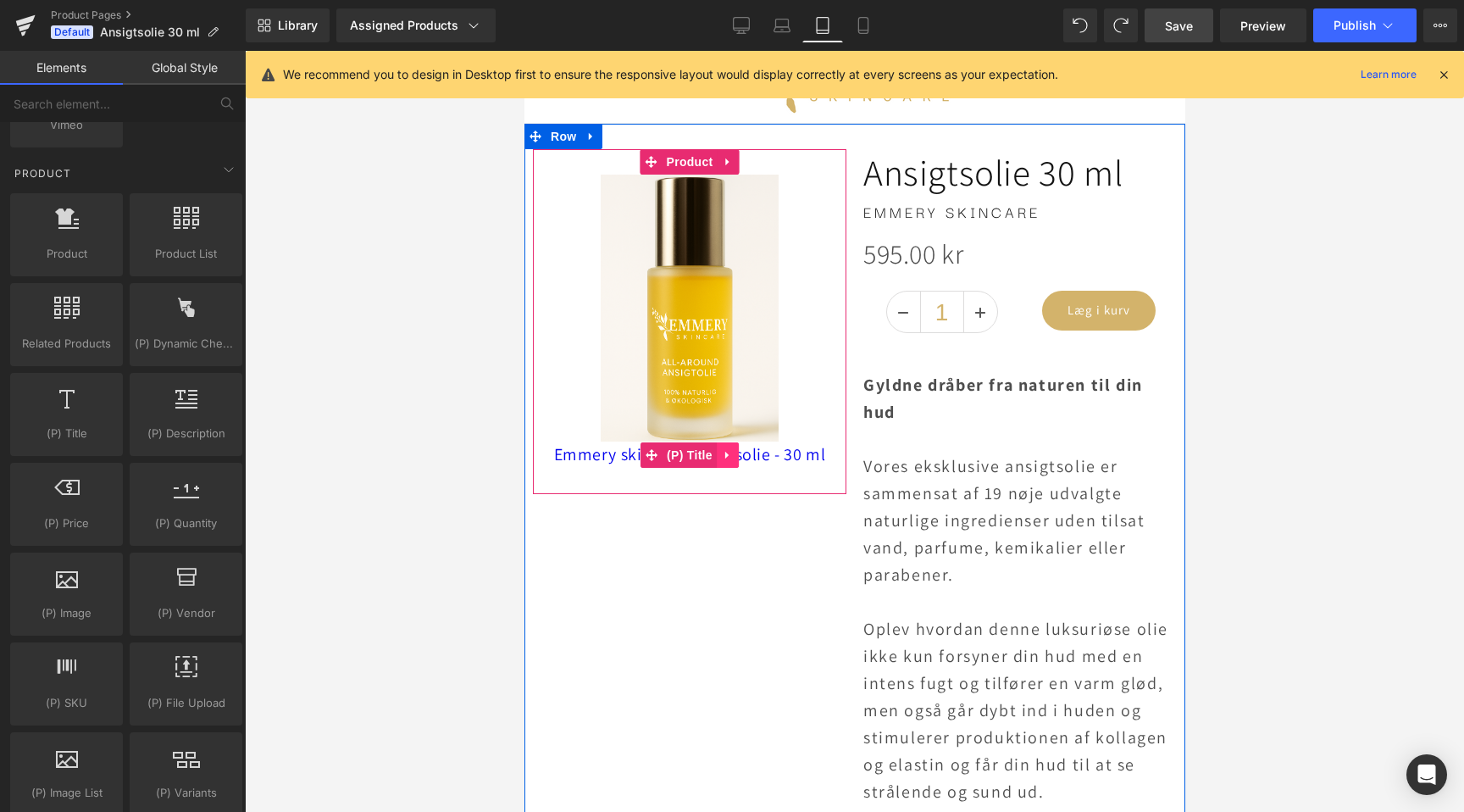
click at [721, 450] on icon at bounding box center [727, 456] width 12 height 13
click at [733, 452] on icon at bounding box center [738, 455] width 12 height 12
click at [695, 307] on span "(P) Image" at bounding box center [688, 308] width 65 height 25
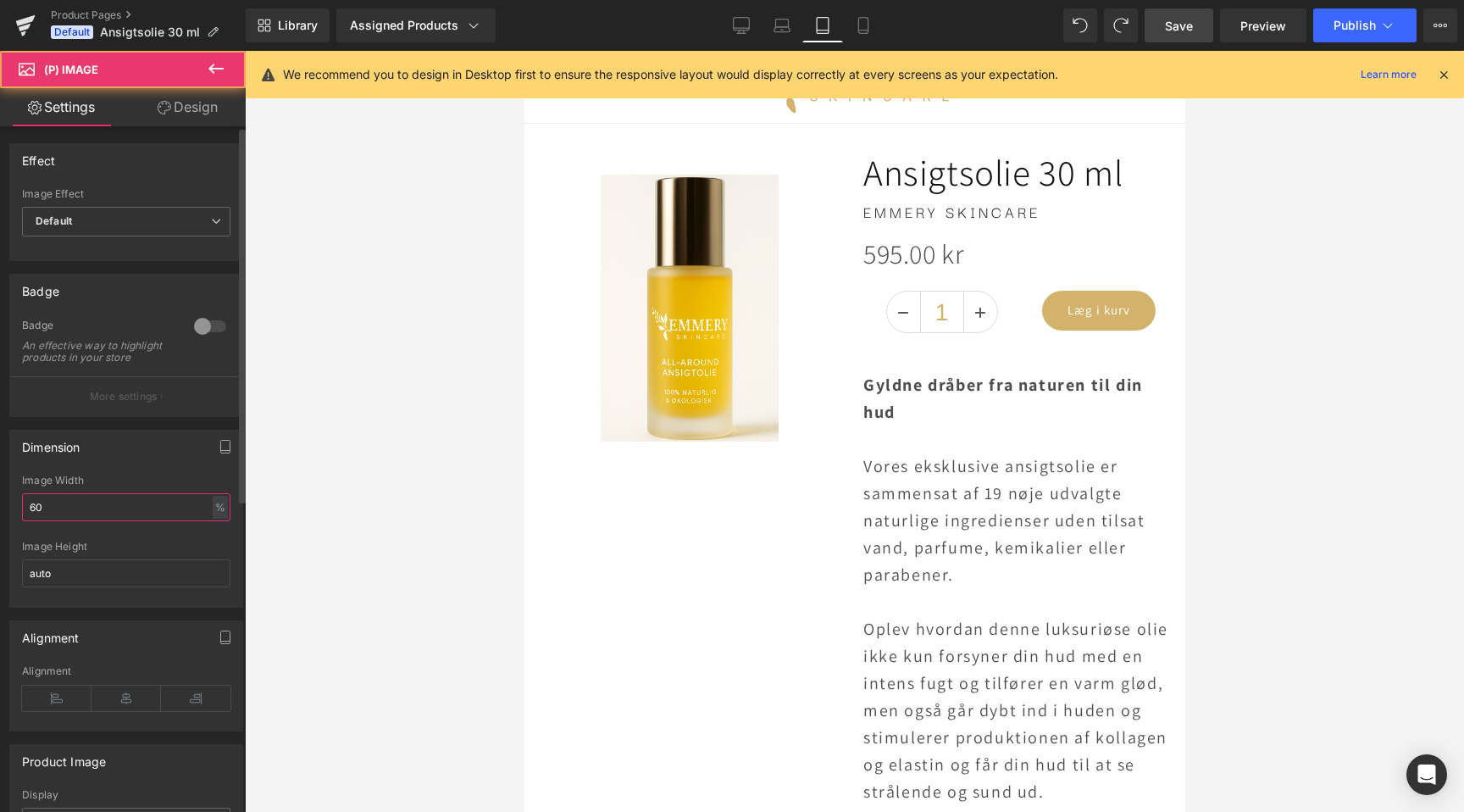
click at [173, 516] on input "60" at bounding box center [126, 508] width 209 height 28
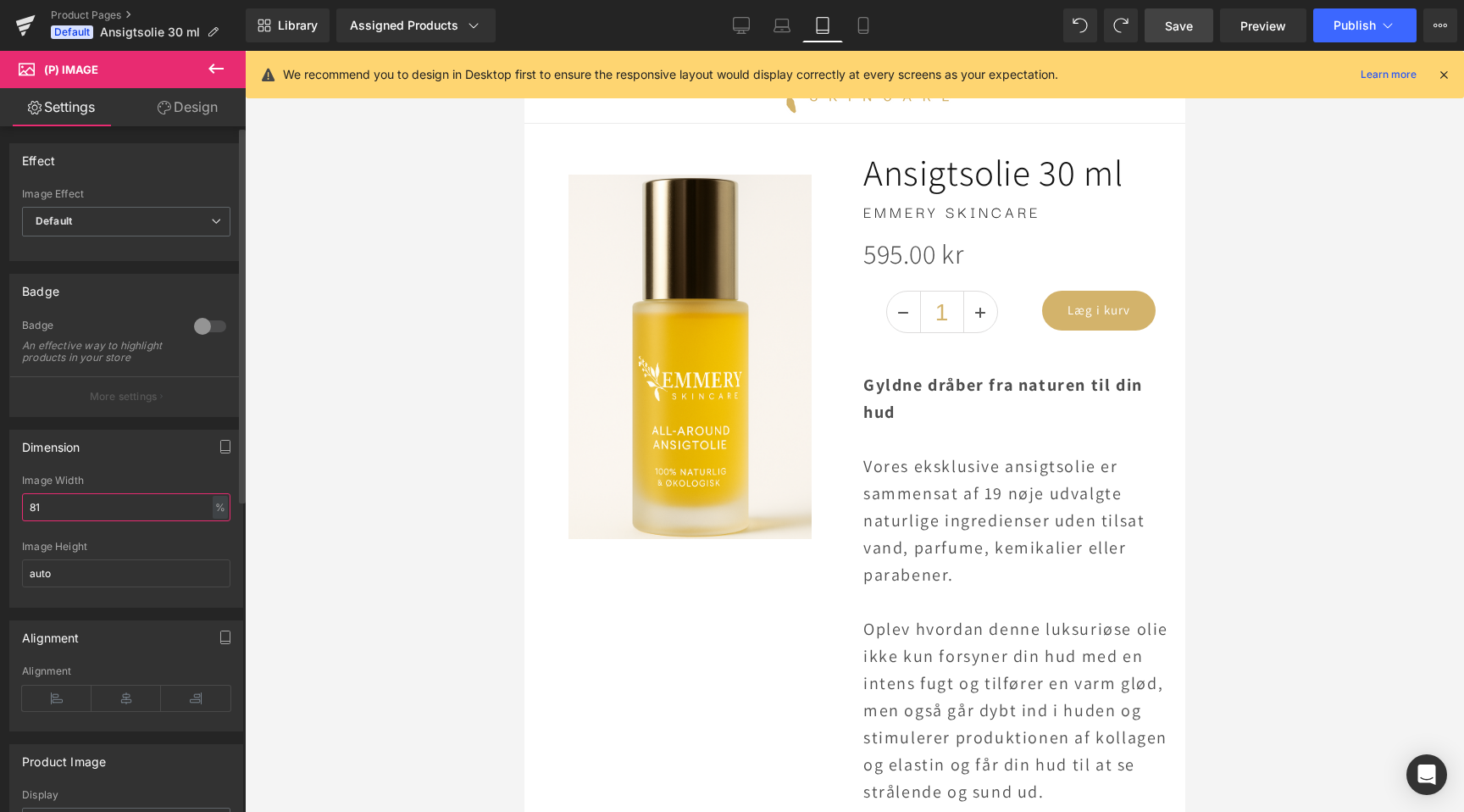
type input "82"
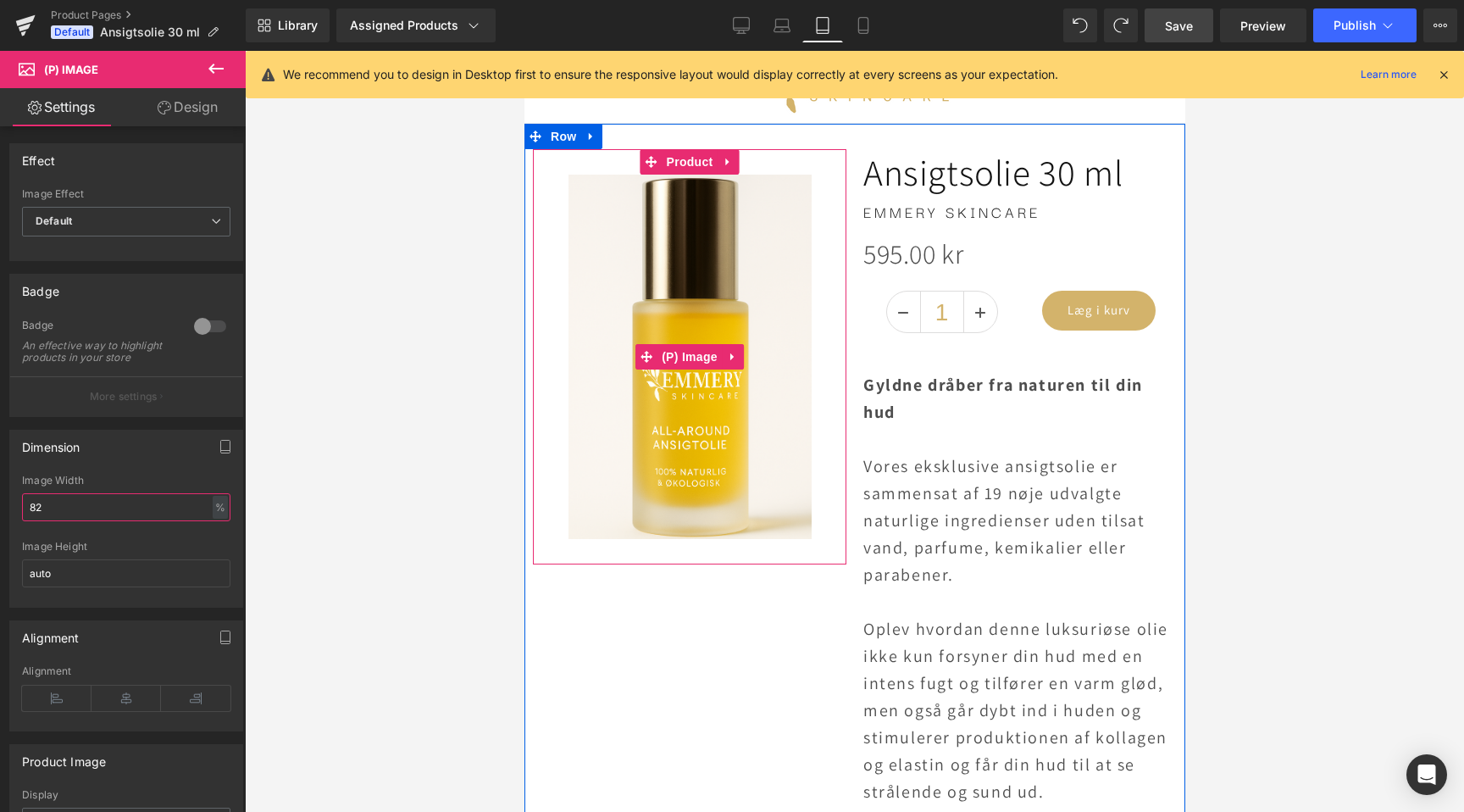
scroll to position [0, 1129]
click at [698, 150] on span "Product" at bounding box center [689, 162] width 55 height 25
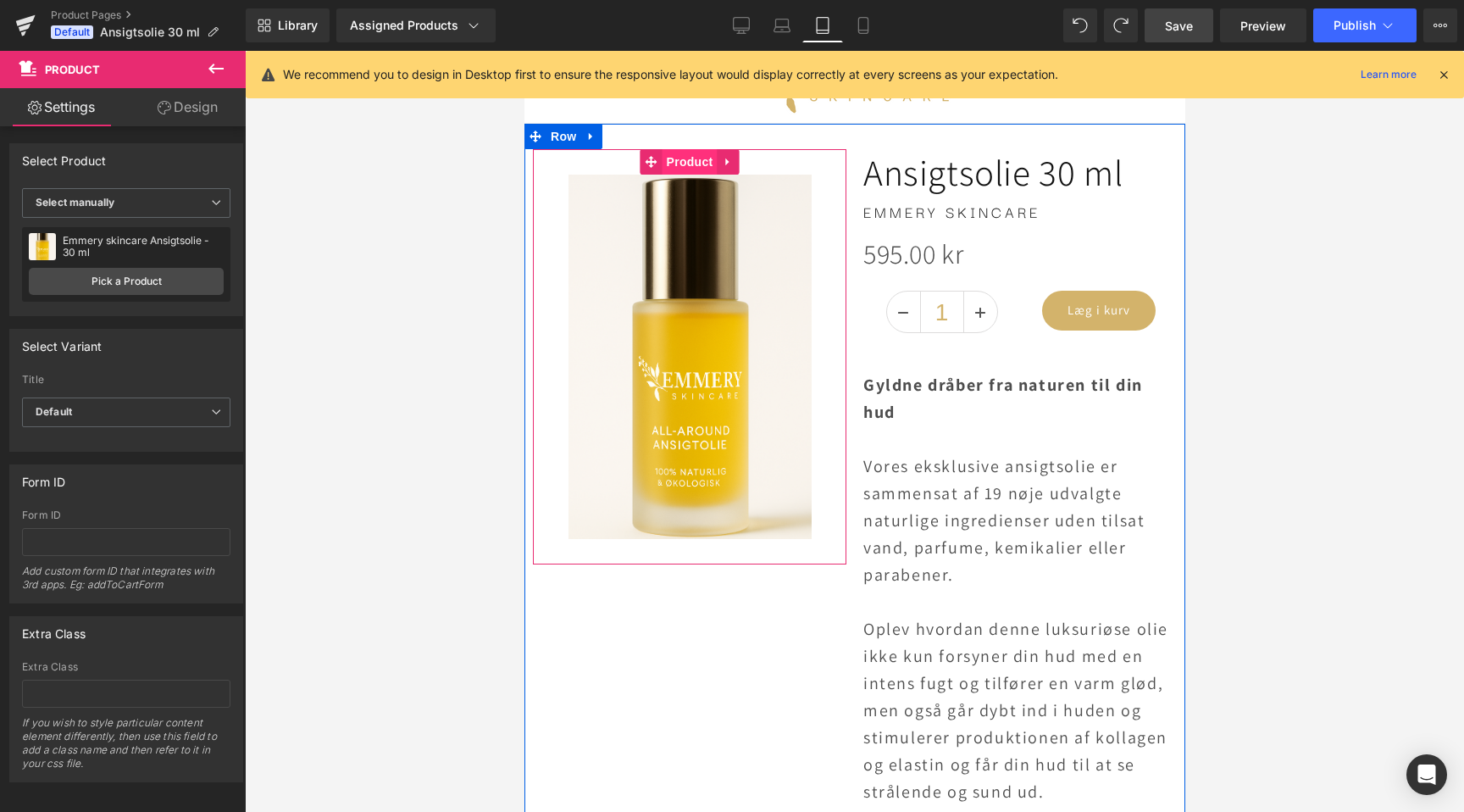
scroll to position [0, 0]
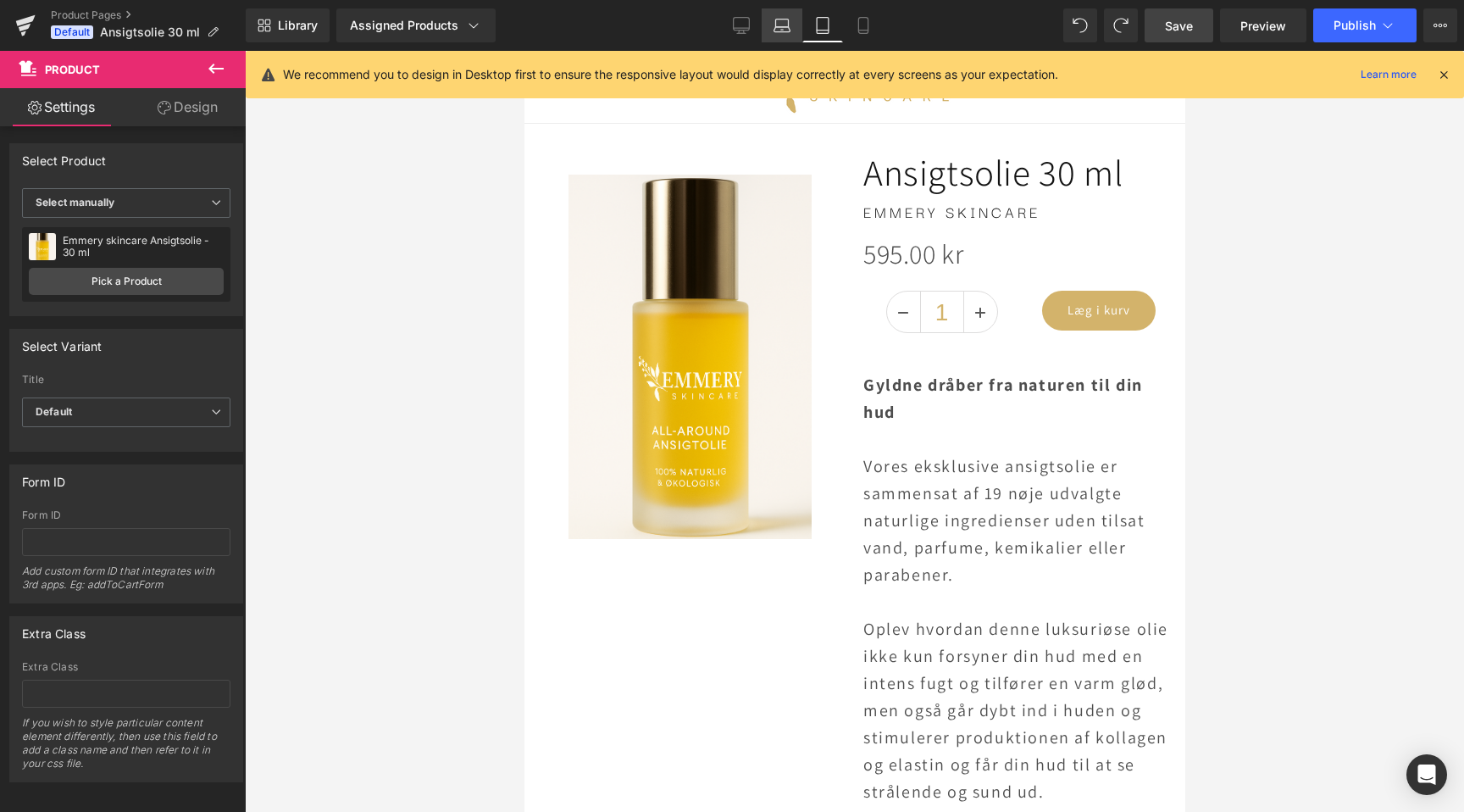
click at [776, 41] on link "Laptop" at bounding box center [781, 25] width 40 height 34
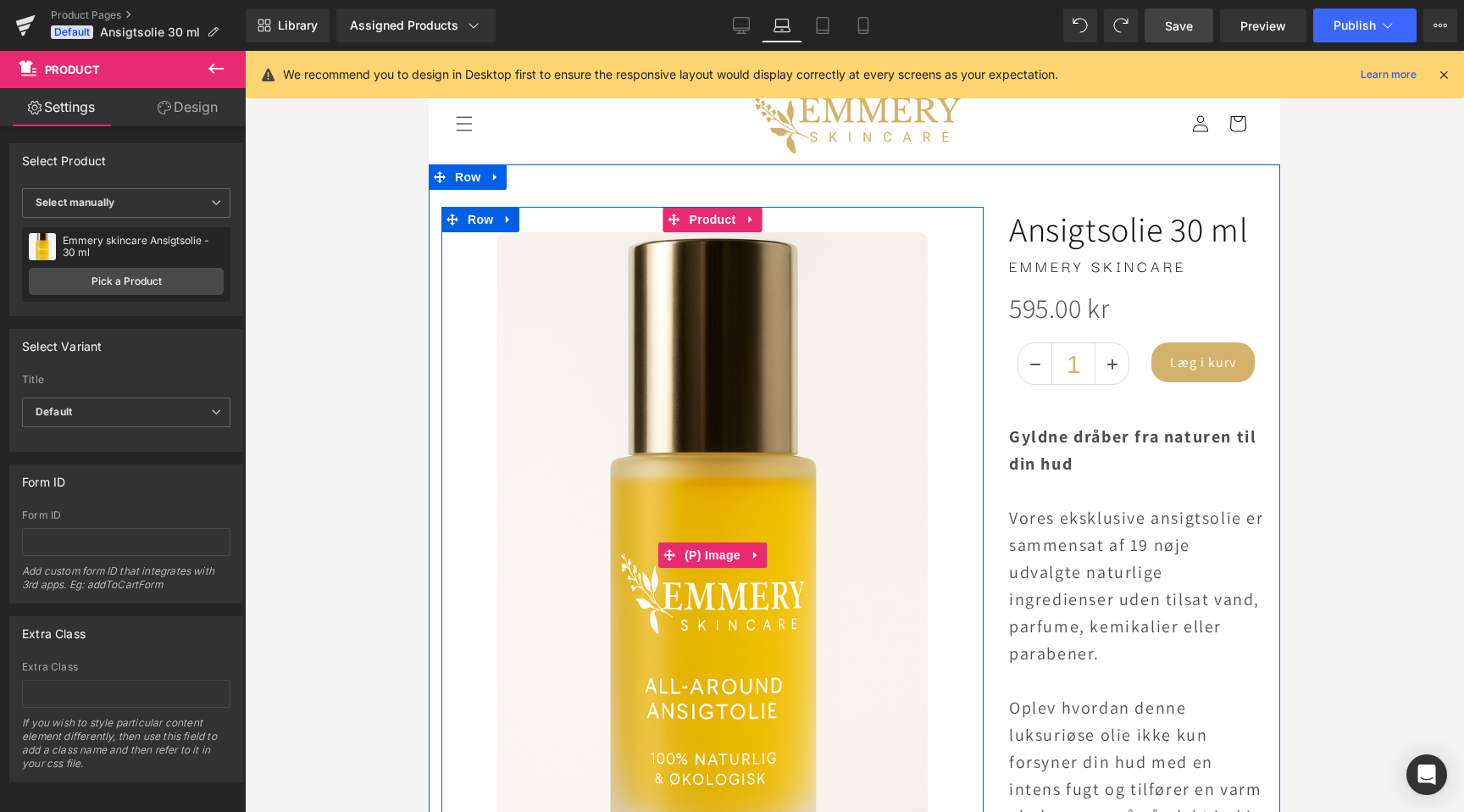
scroll to position [0, 755]
click at [717, 227] on span "Product" at bounding box center [713, 219] width 55 height 25
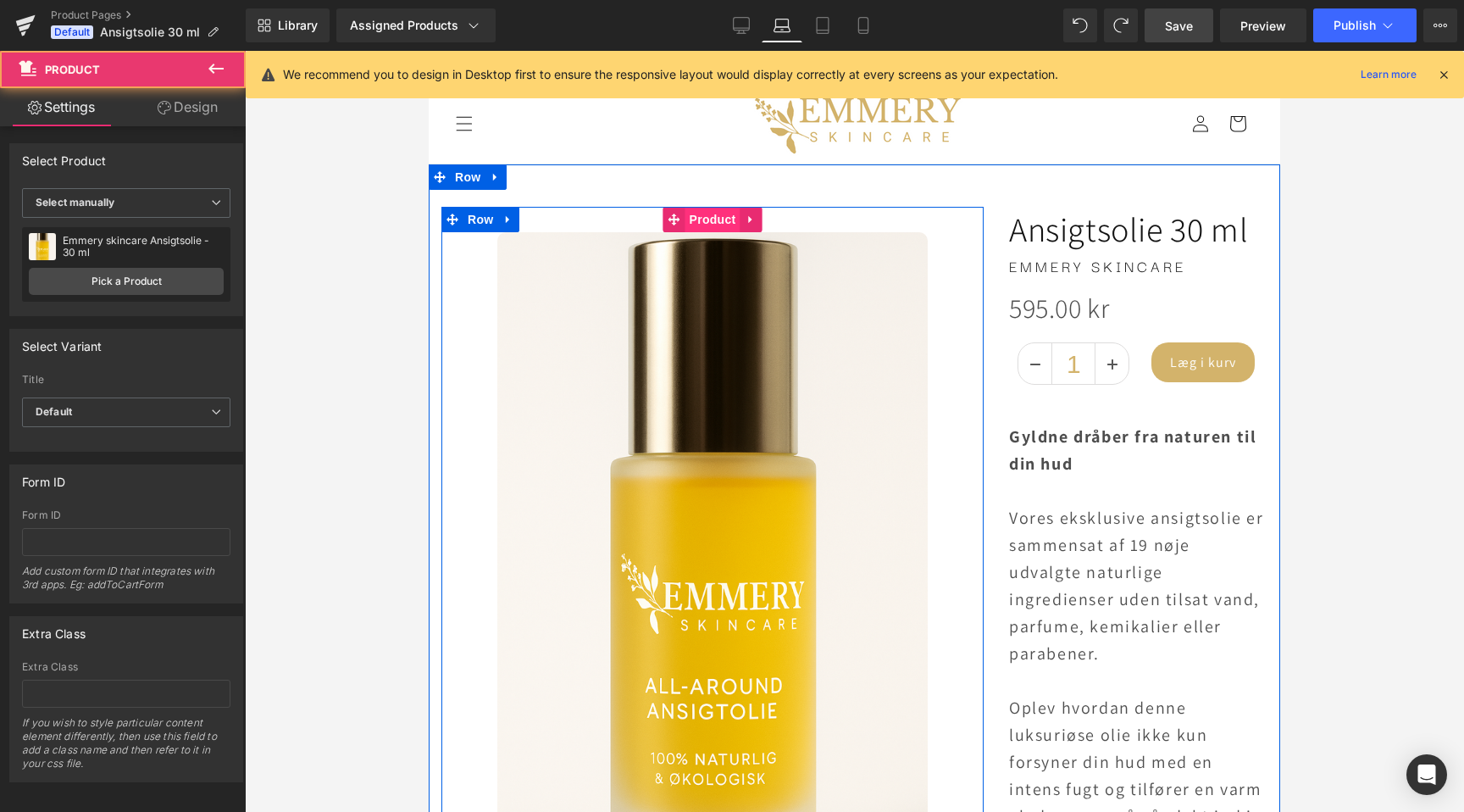
click at [717, 225] on span "Product" at bounding box center [713, 219] width 55 height 25
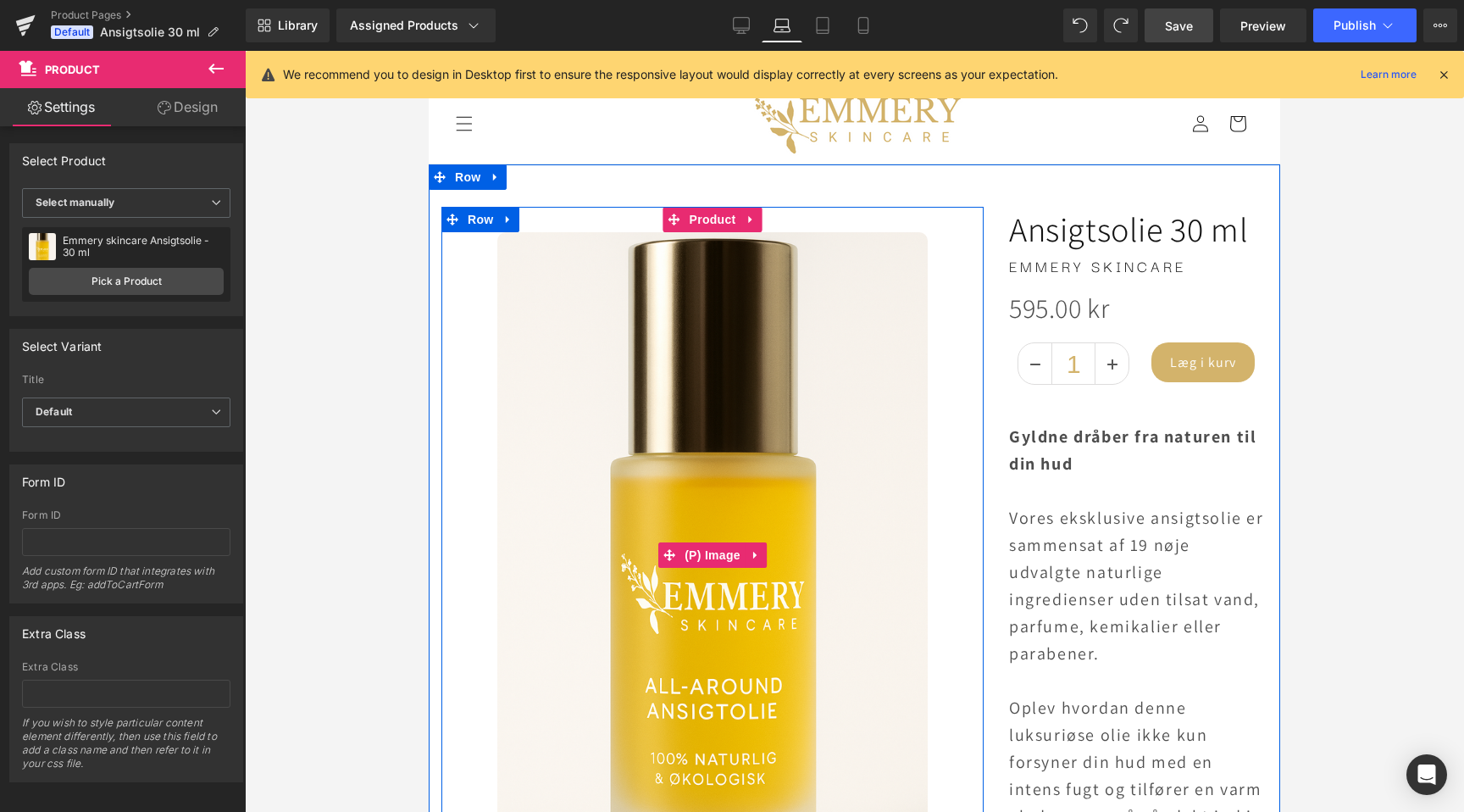
scroll to position [0, 1510]
click at [710, 565] on span "(P) Image" at bounding box center [713, 554] width 65 height 25
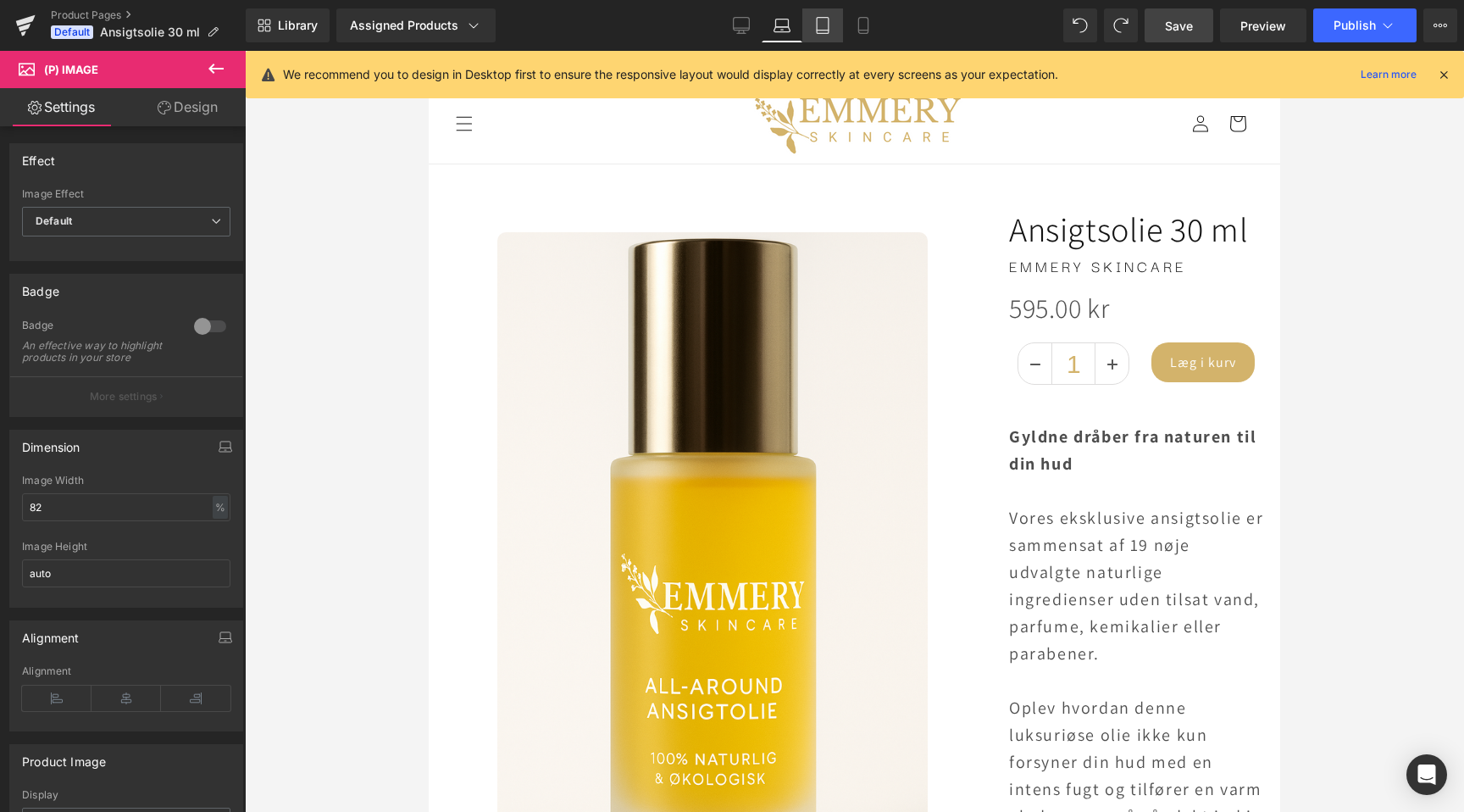
click at [821, 31] on icon at bounding box center [822, 25] width 17 height 17
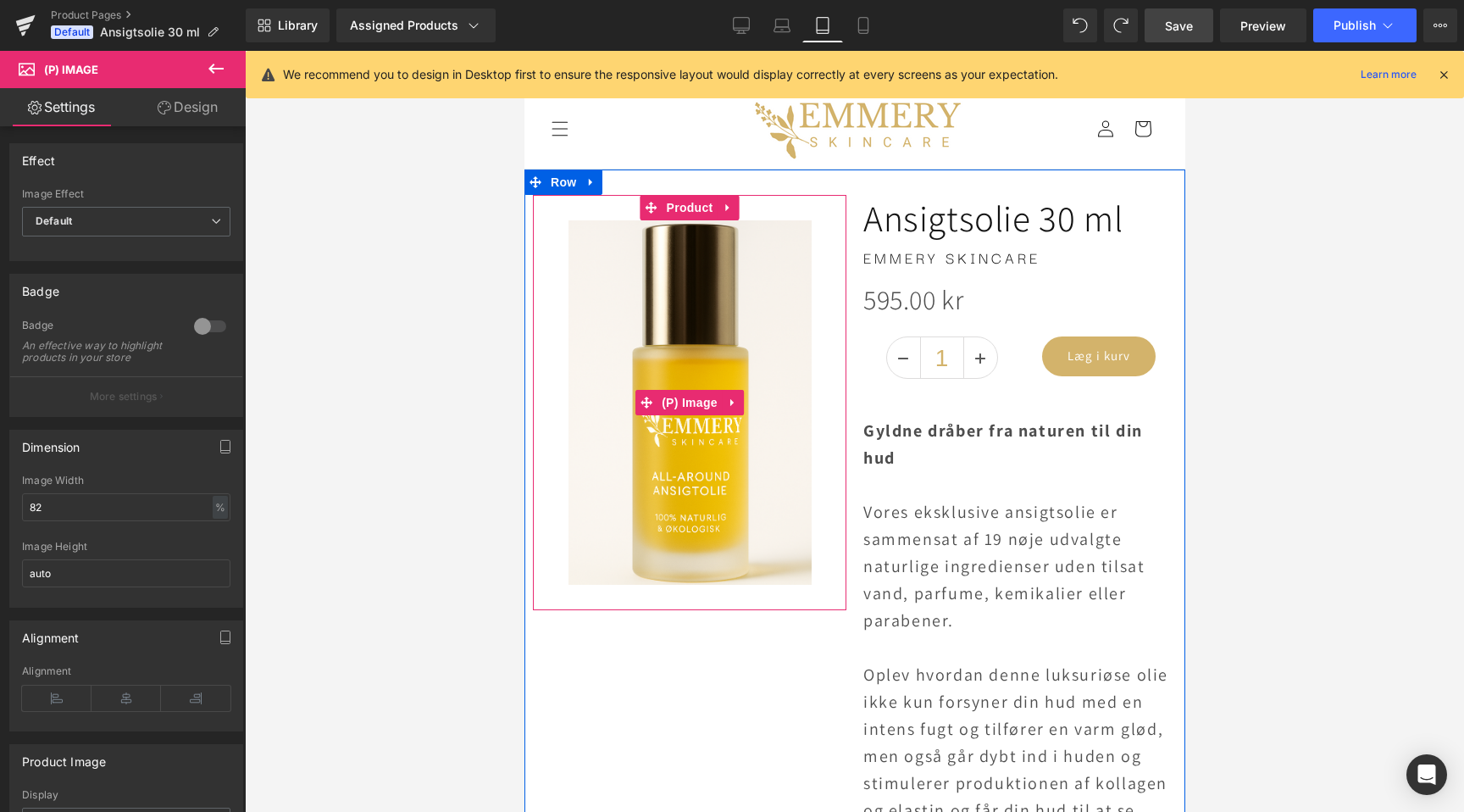
scroll to position [0, 0]
click at [689, 396] on span "(P) Image" at bounding box center [688, 402] width 65 height 25
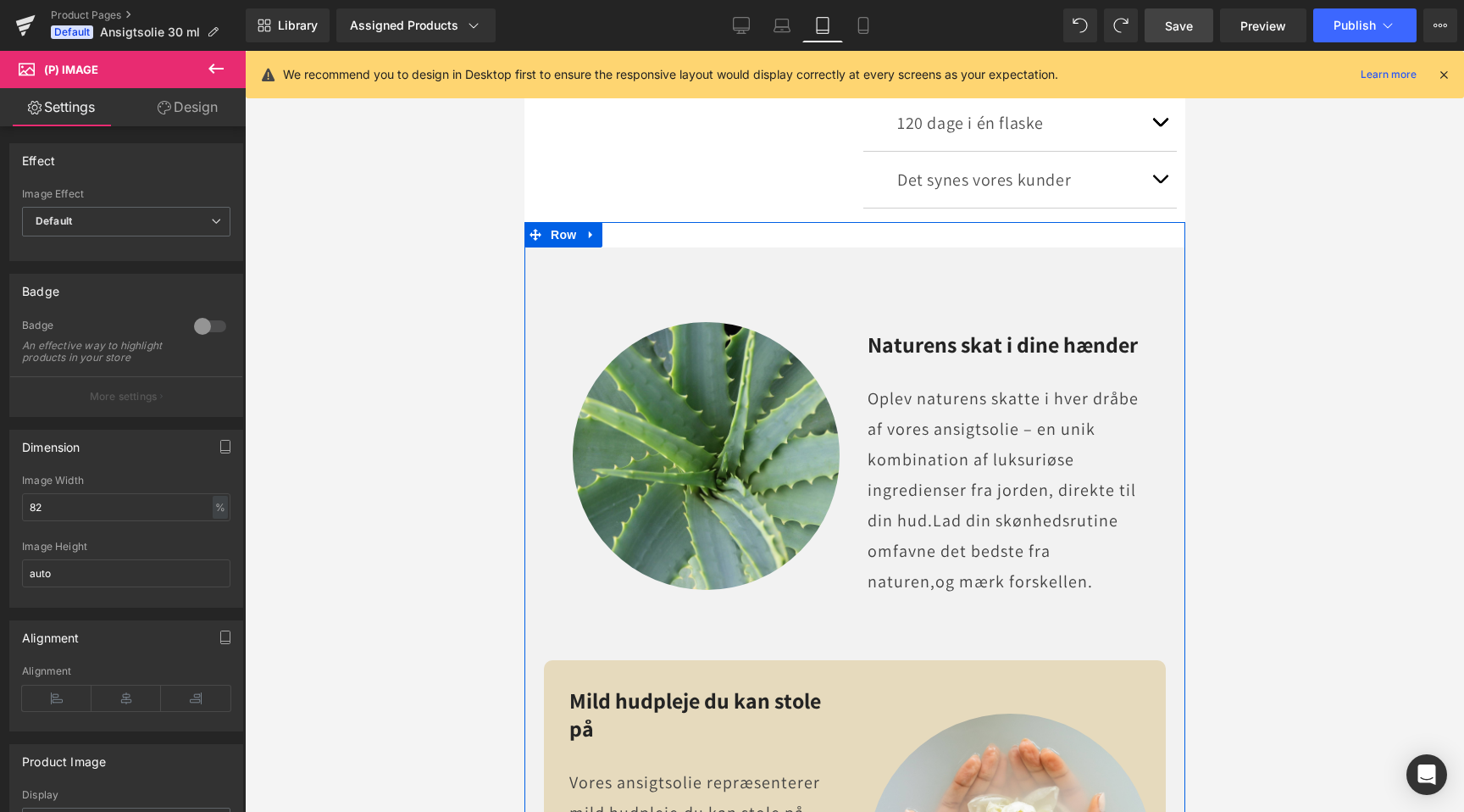
scroll to position [0, 1129]
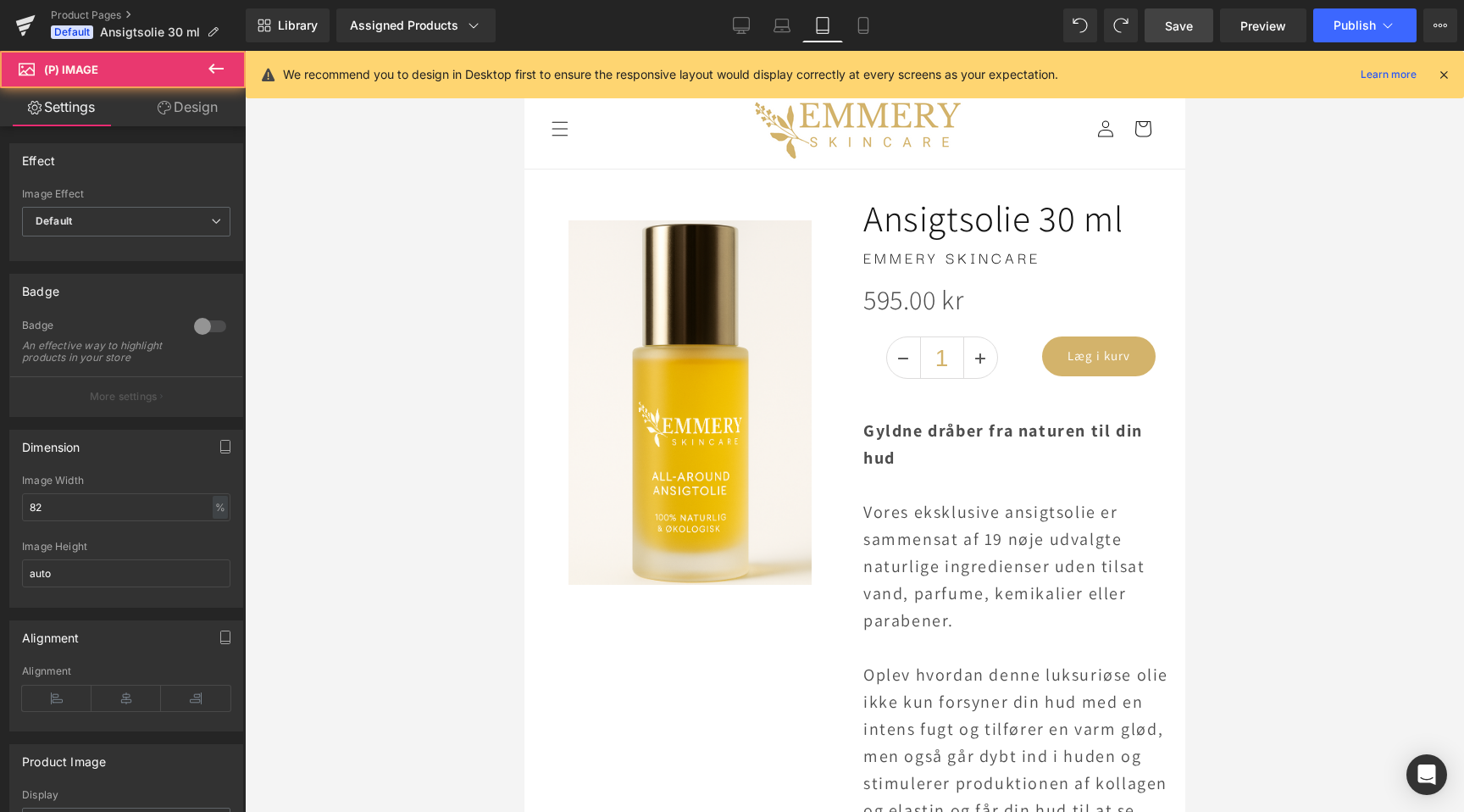
click at [709, 330] on img at bounding box center [689, 402] width 244 height 364
click at [856, 22] on icon at bounding box center [864, 25] width 17 height 17
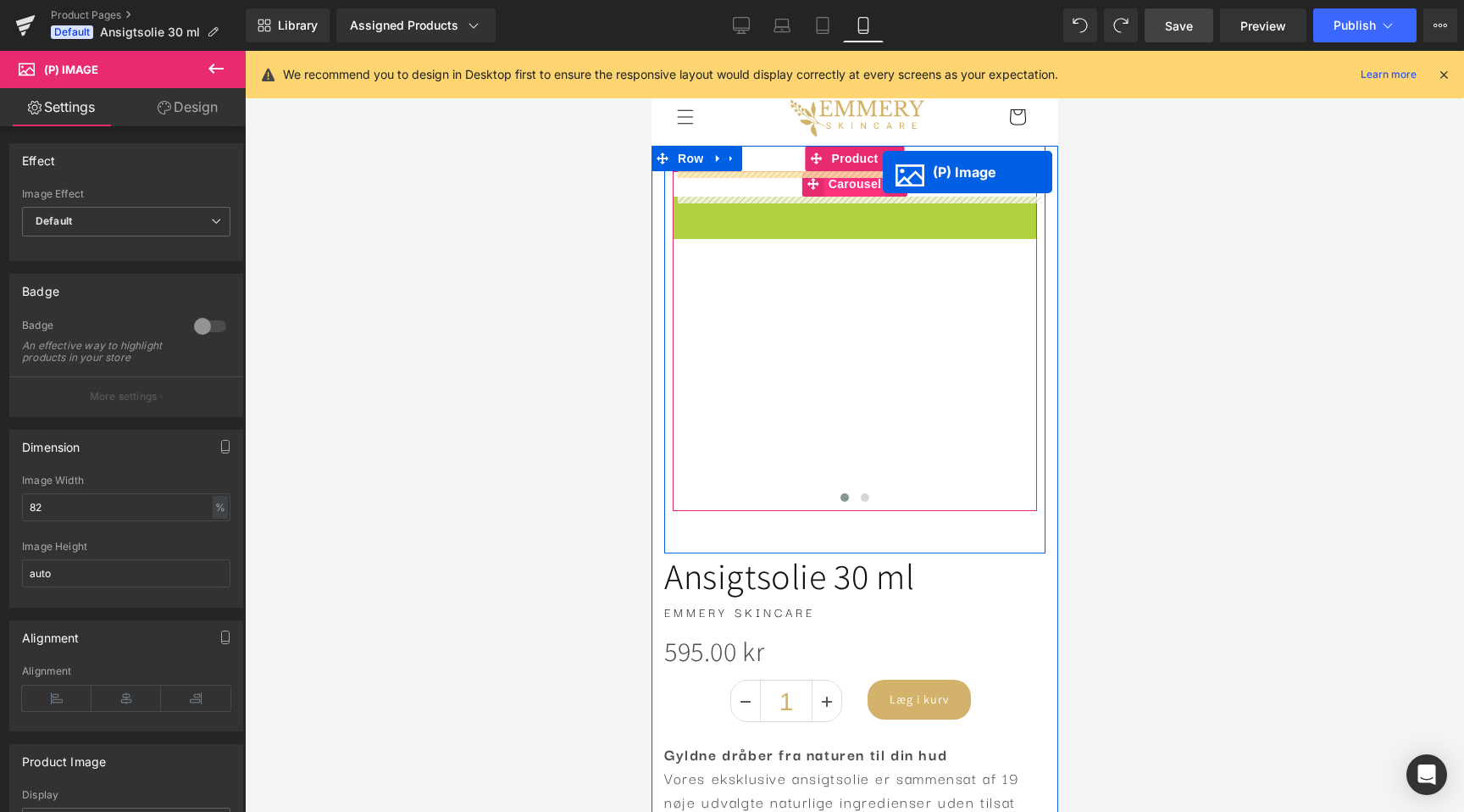
drag, startPoint x: 807, startPoint y: 253, endPoint x: 882, endPoint y: 172, distance: 110.4
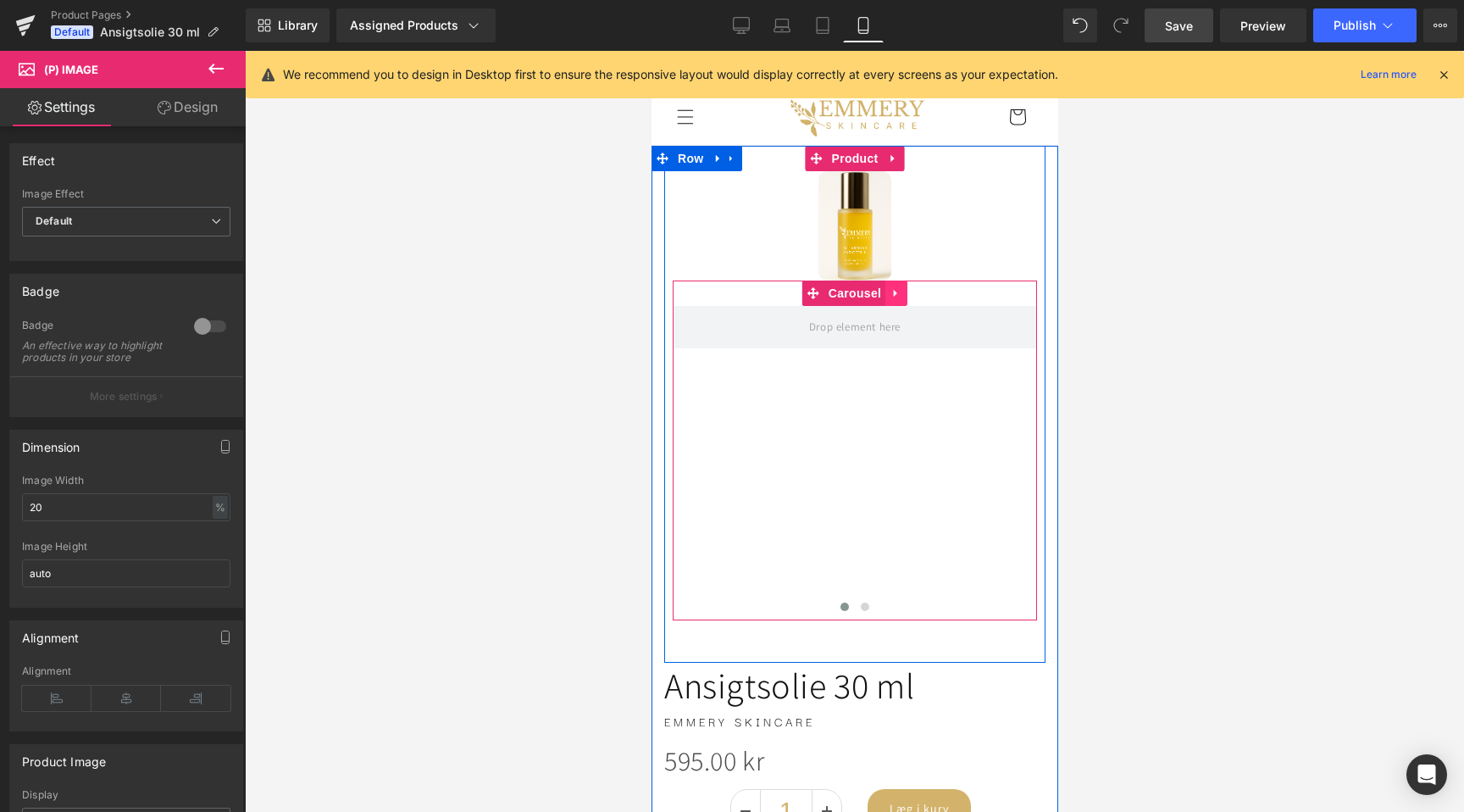
click at [895, 298] on icon at bounding box center [895, 294] width 12 height 13
click at [900, 298] on link at bounding box center [907, 292] width 22 height 25
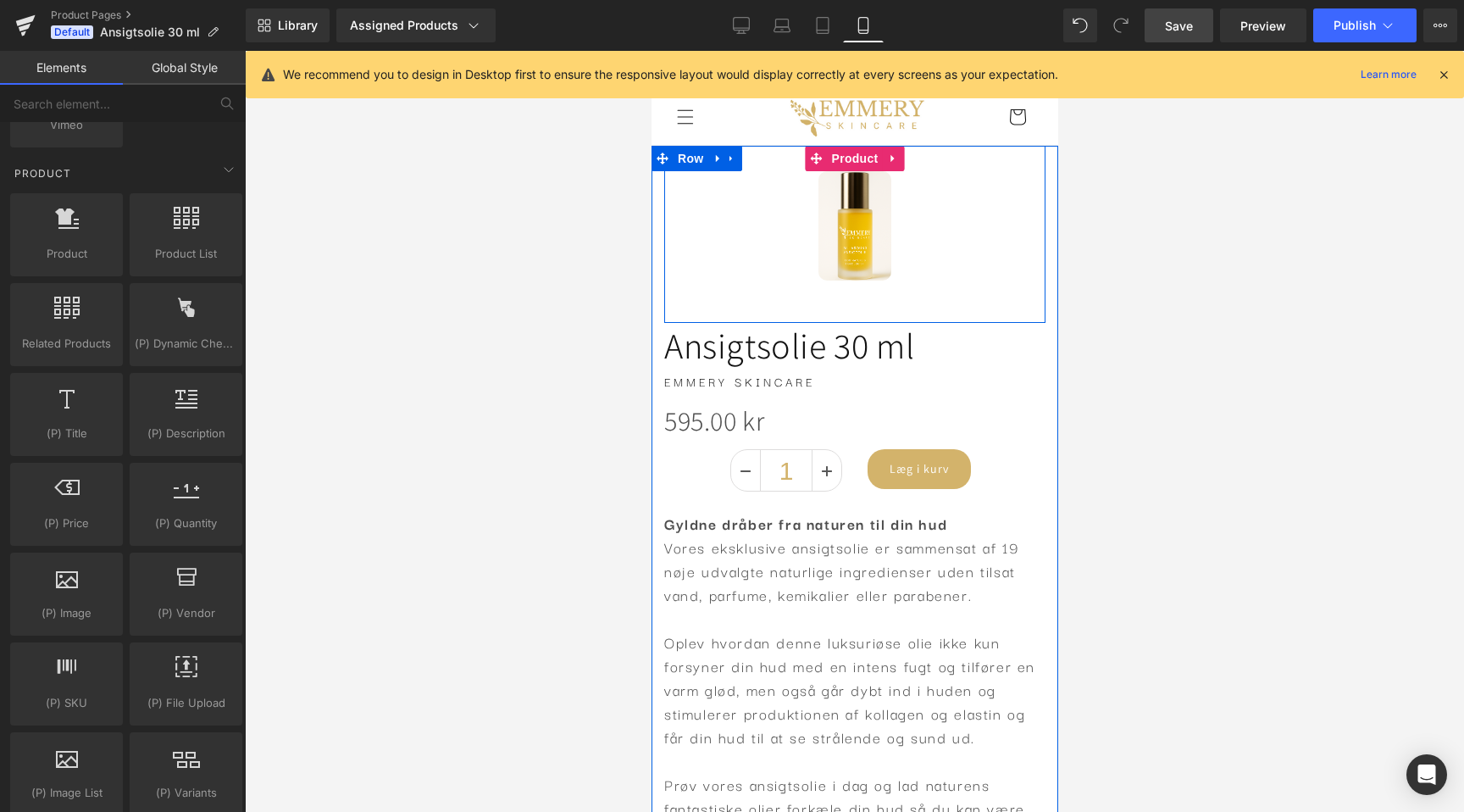
click at [900, 305] on div "Sale Off (P) Image Product" at bounding box center [853, 234] width 381 height 177
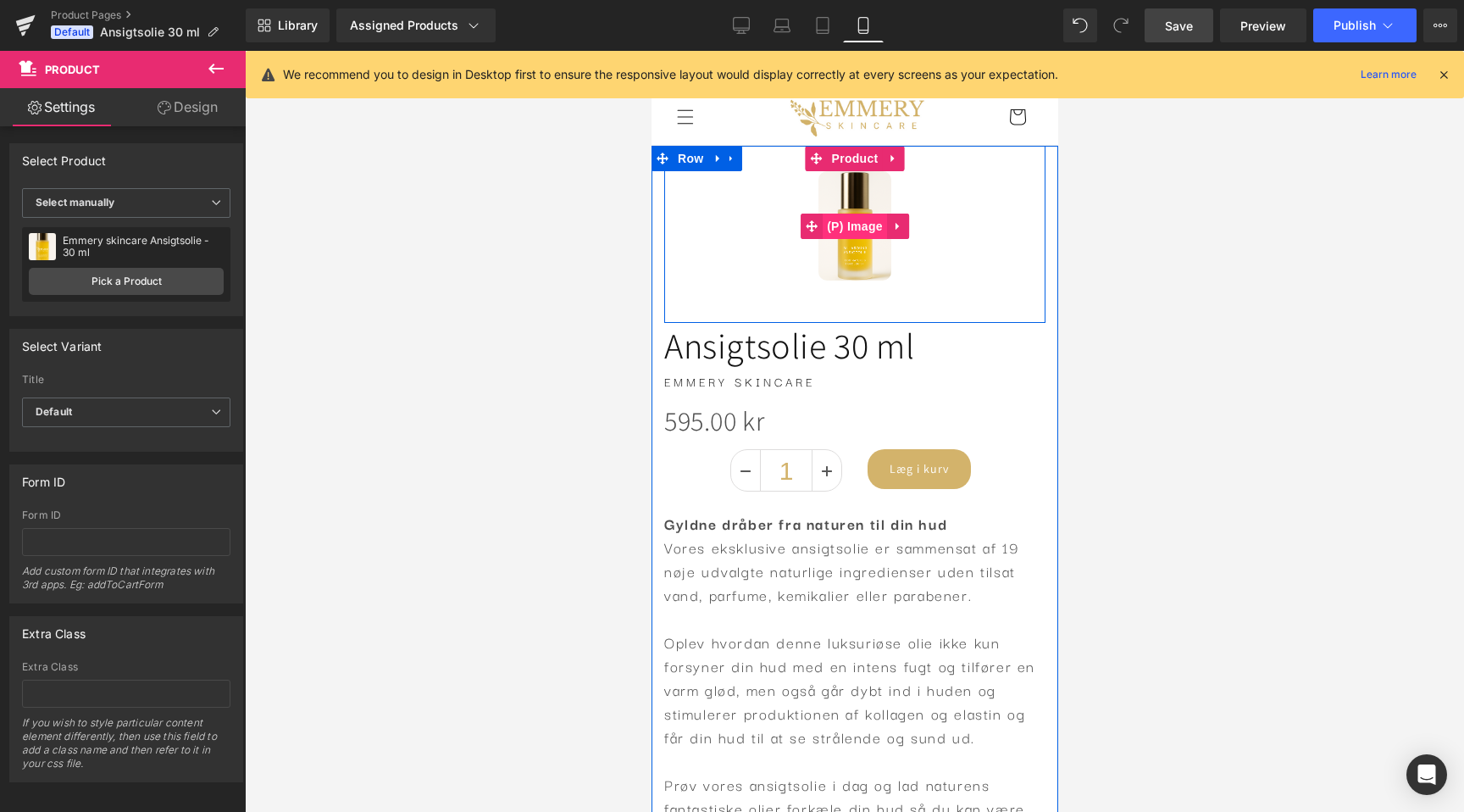
click at [864, 226] on span "(P) Image" at bounding box center [854, 226] width 65 height 25
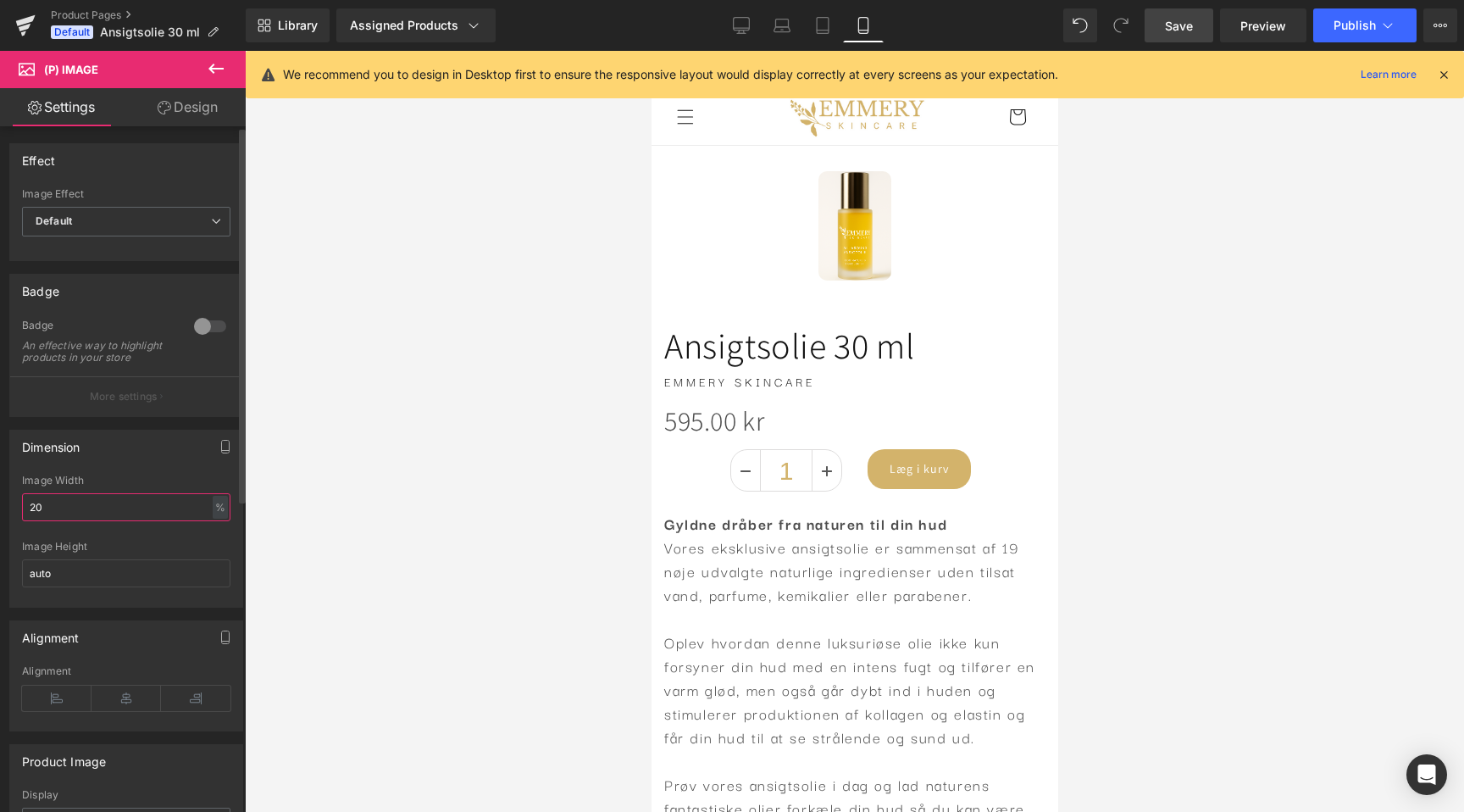
click at [155, 521] on input "20" at bounding box center [126, 508] width 209 height 28
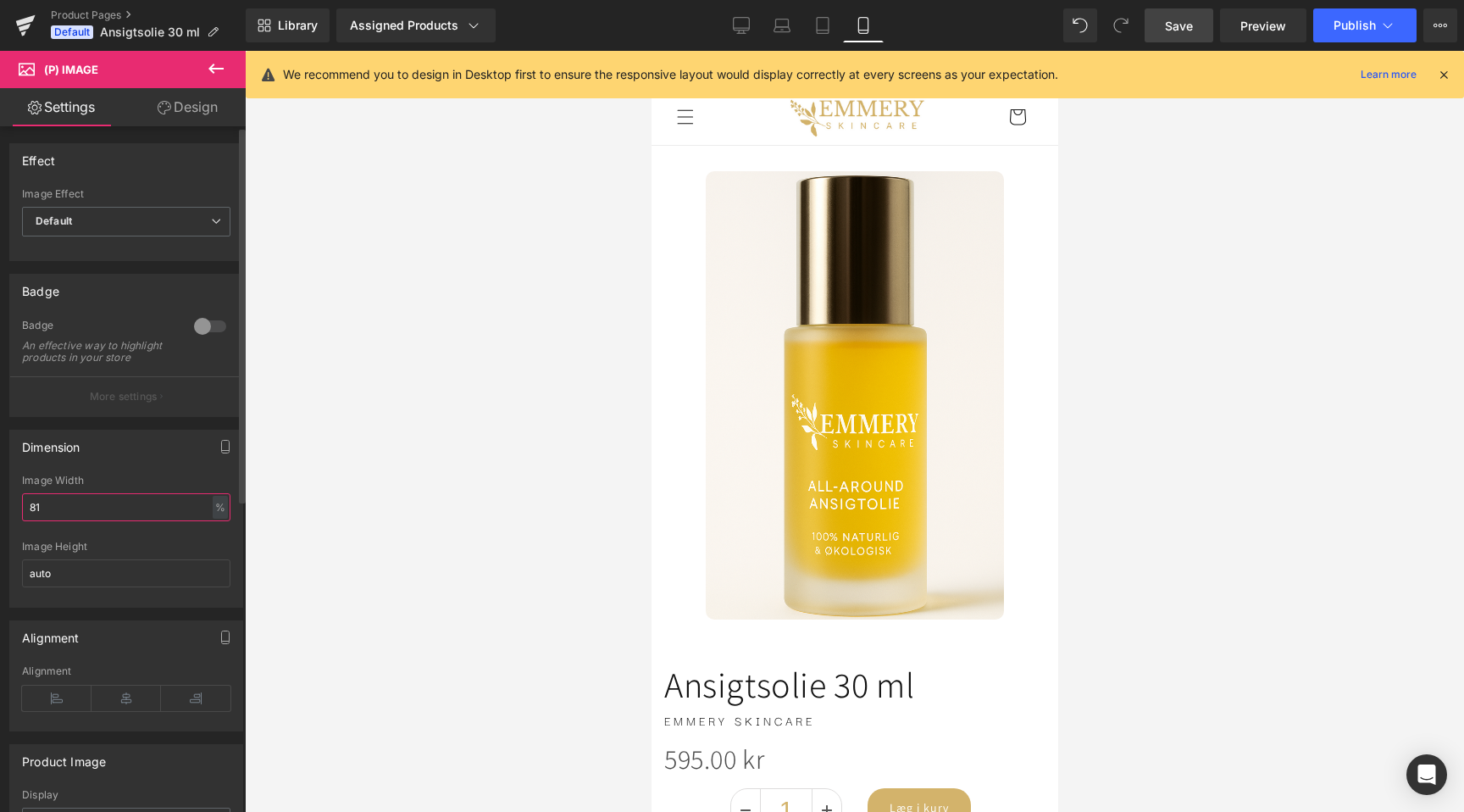
type input "82"
click at [343, 543] on div at bounding box center [854, 431] width 1220 height 760
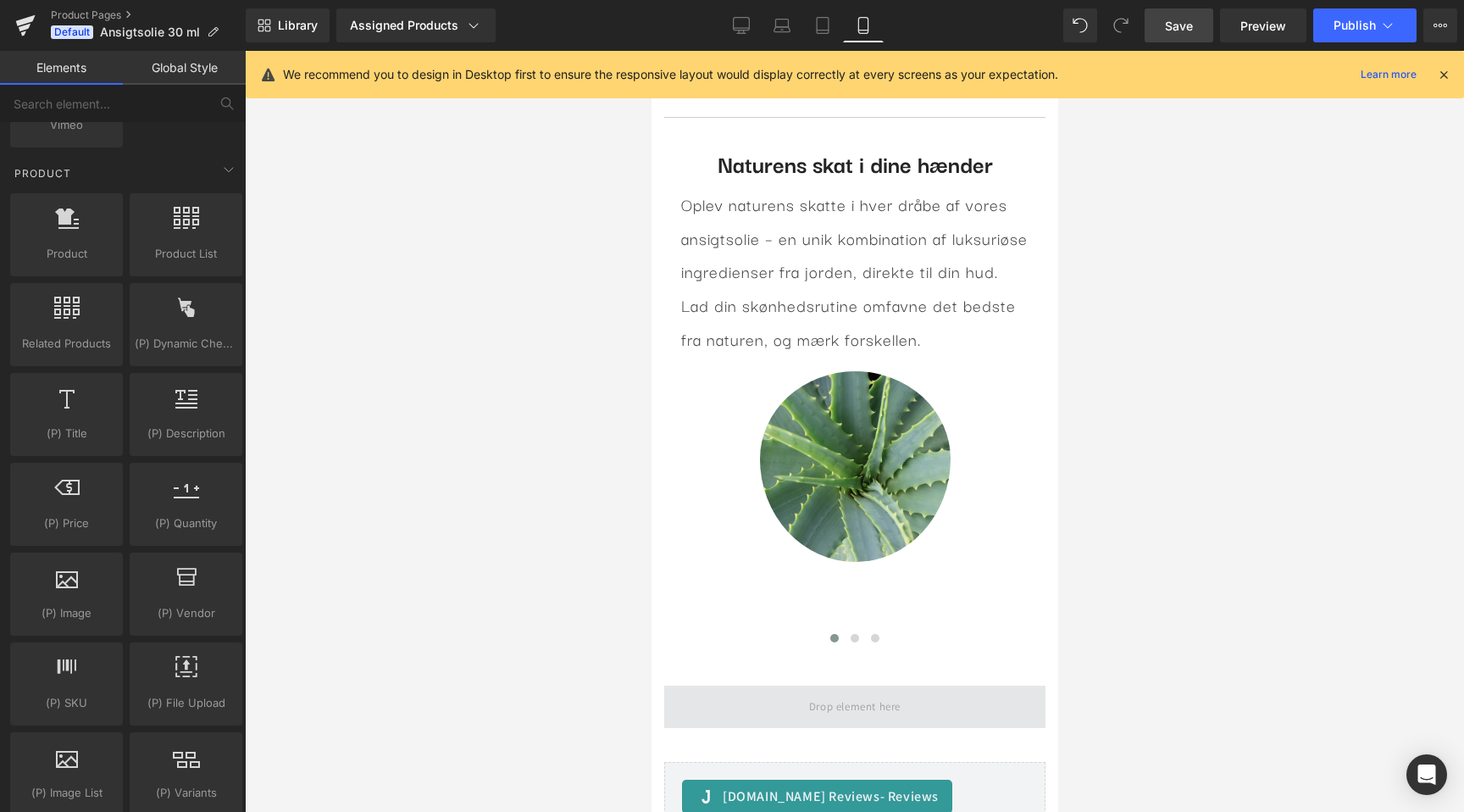
scroll to position [0, 0]
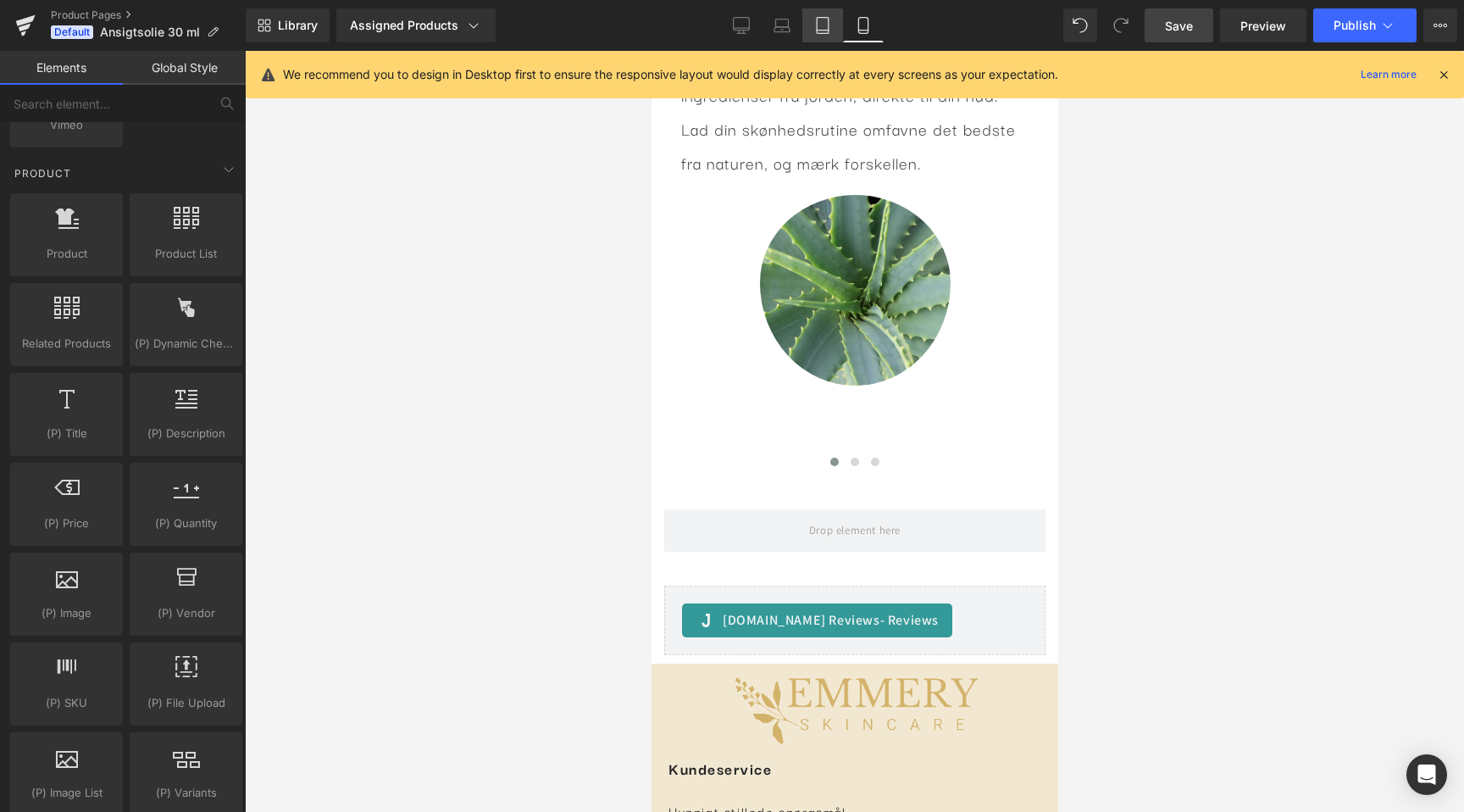
click at [810, 17] on link "Tablet" at bounding box center [822, 25] width 40 height 34
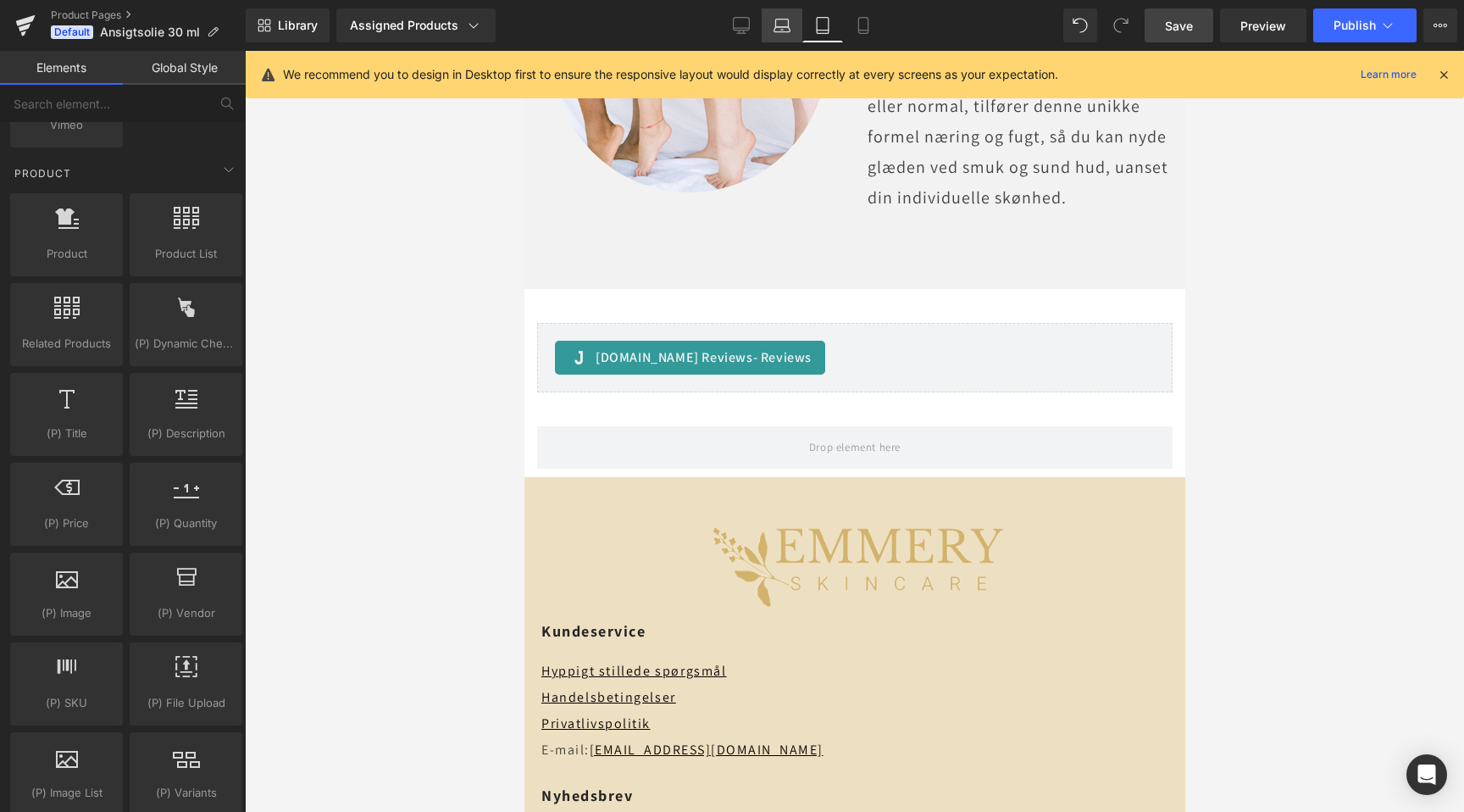
click at [785, 37] on link "Laptop" at bounding box center [781, 25] width 40 height 34
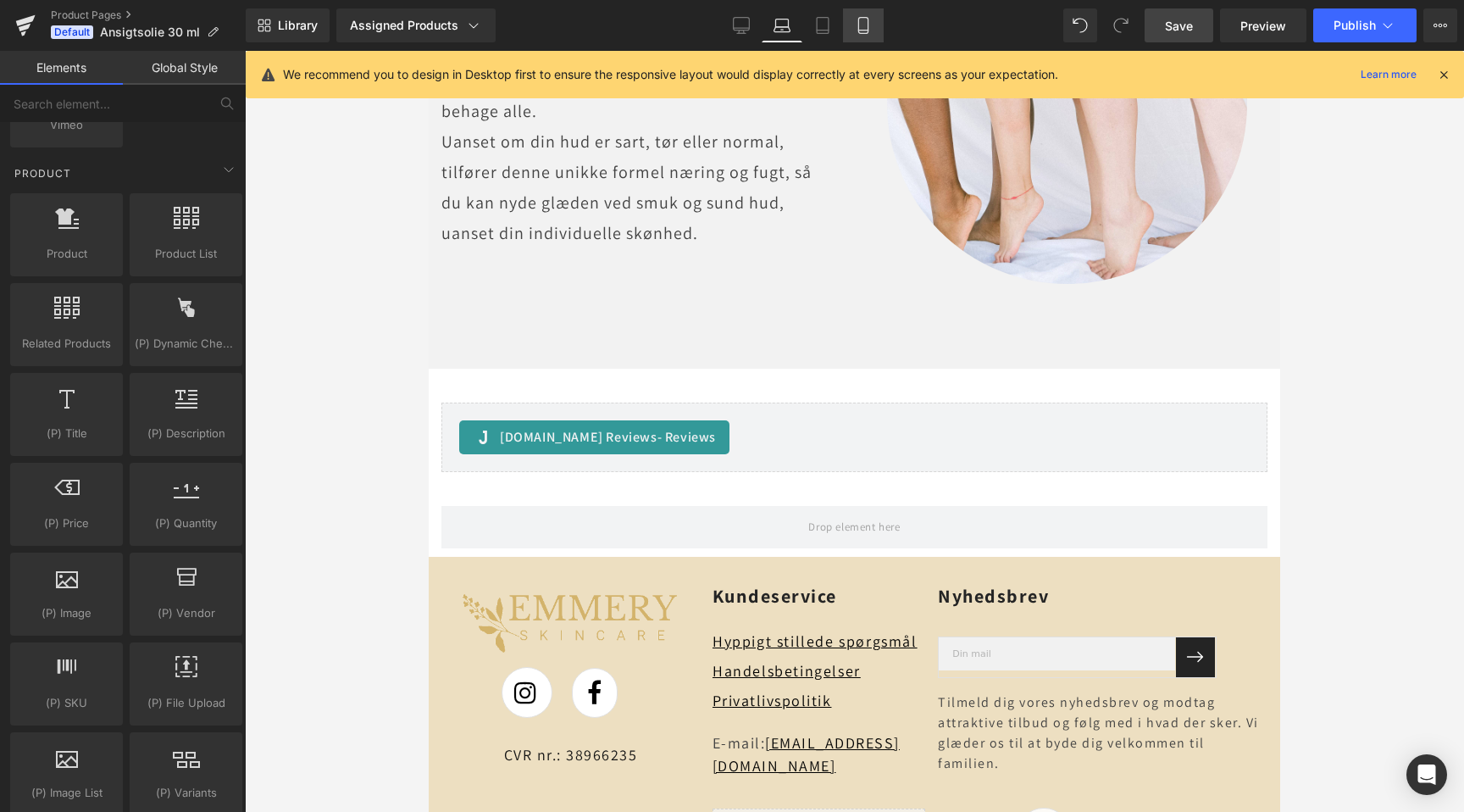
click at [860, 36] on link "Mobile" at bounding box center [863, 25] width 40 height 34
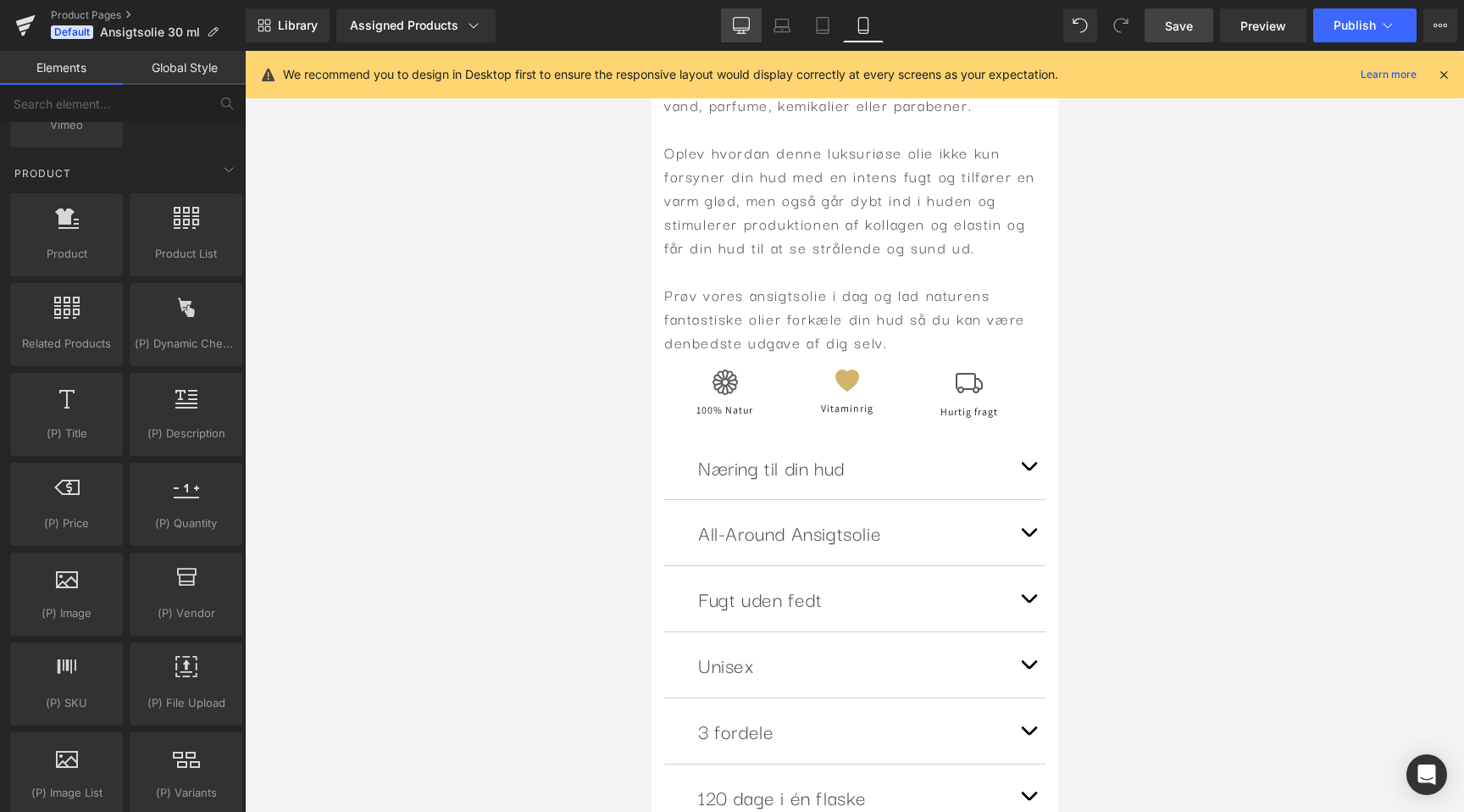
click at [741, 40] on link "Desktop" at bounding box center [741, 25] width 40 height 34
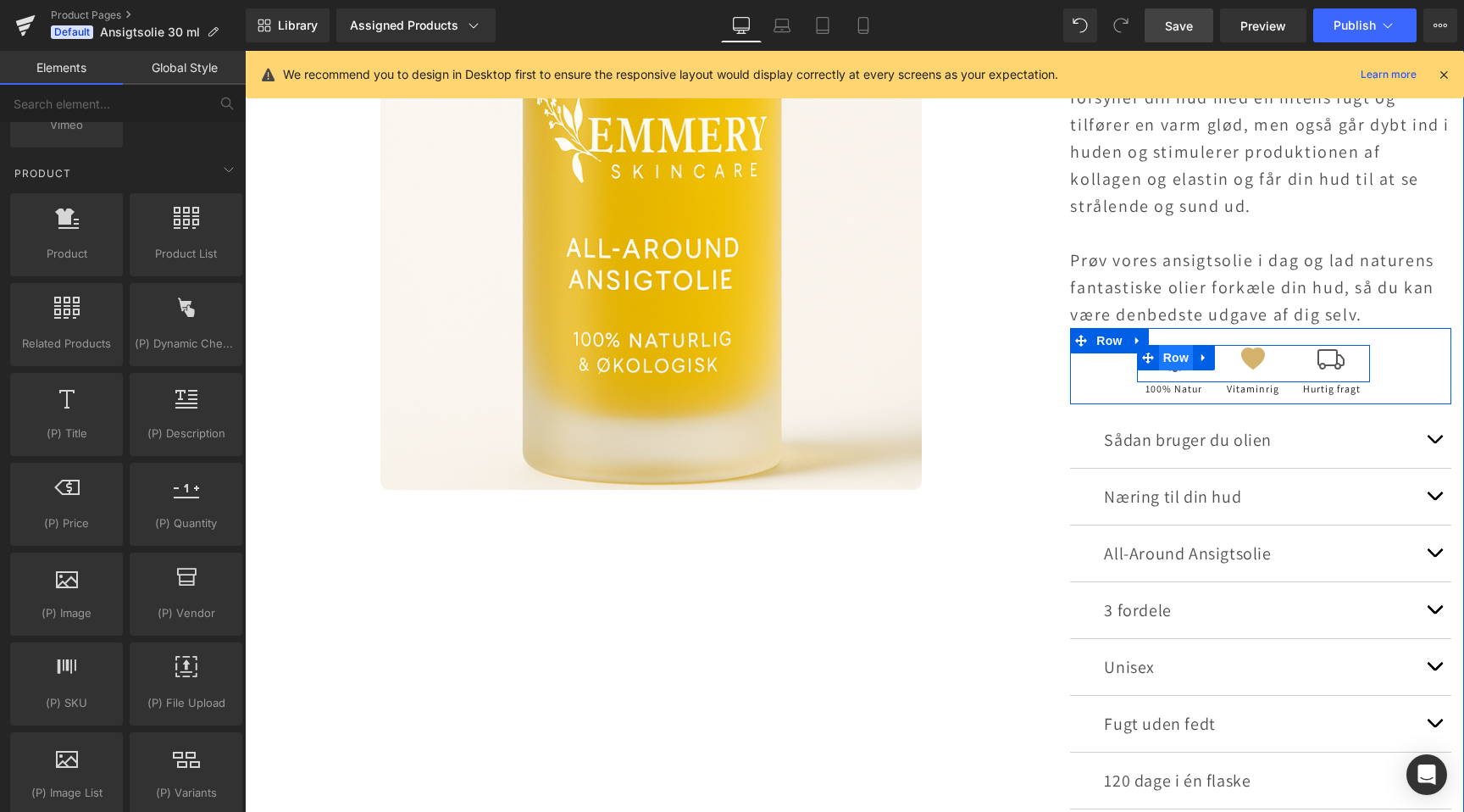
click at [1181, 356] on span "Row" at bounding box center [1176, 357] width 34 height 25
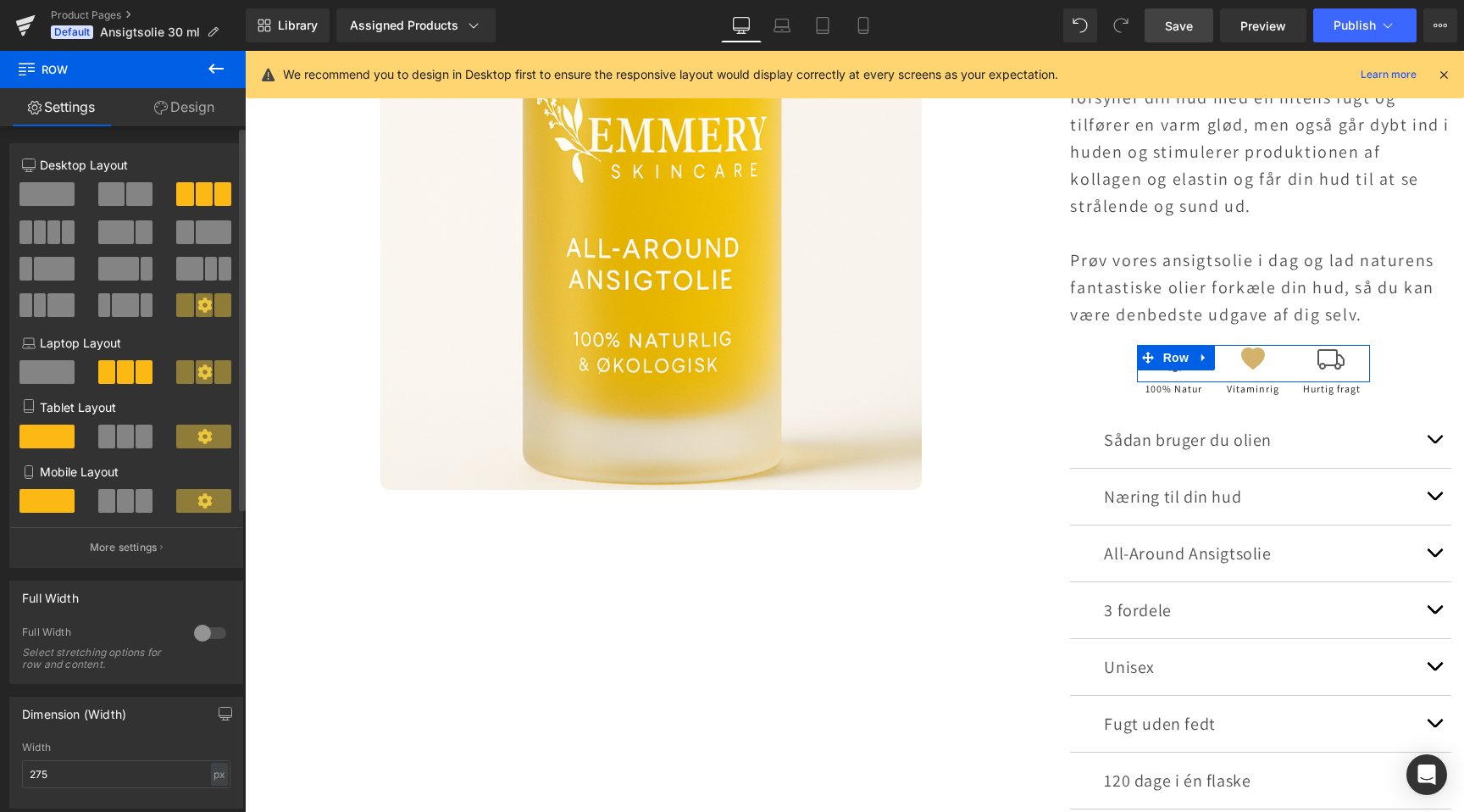
click at [198, 372] on icon at bounding box center [204, 371] width 14 height 14
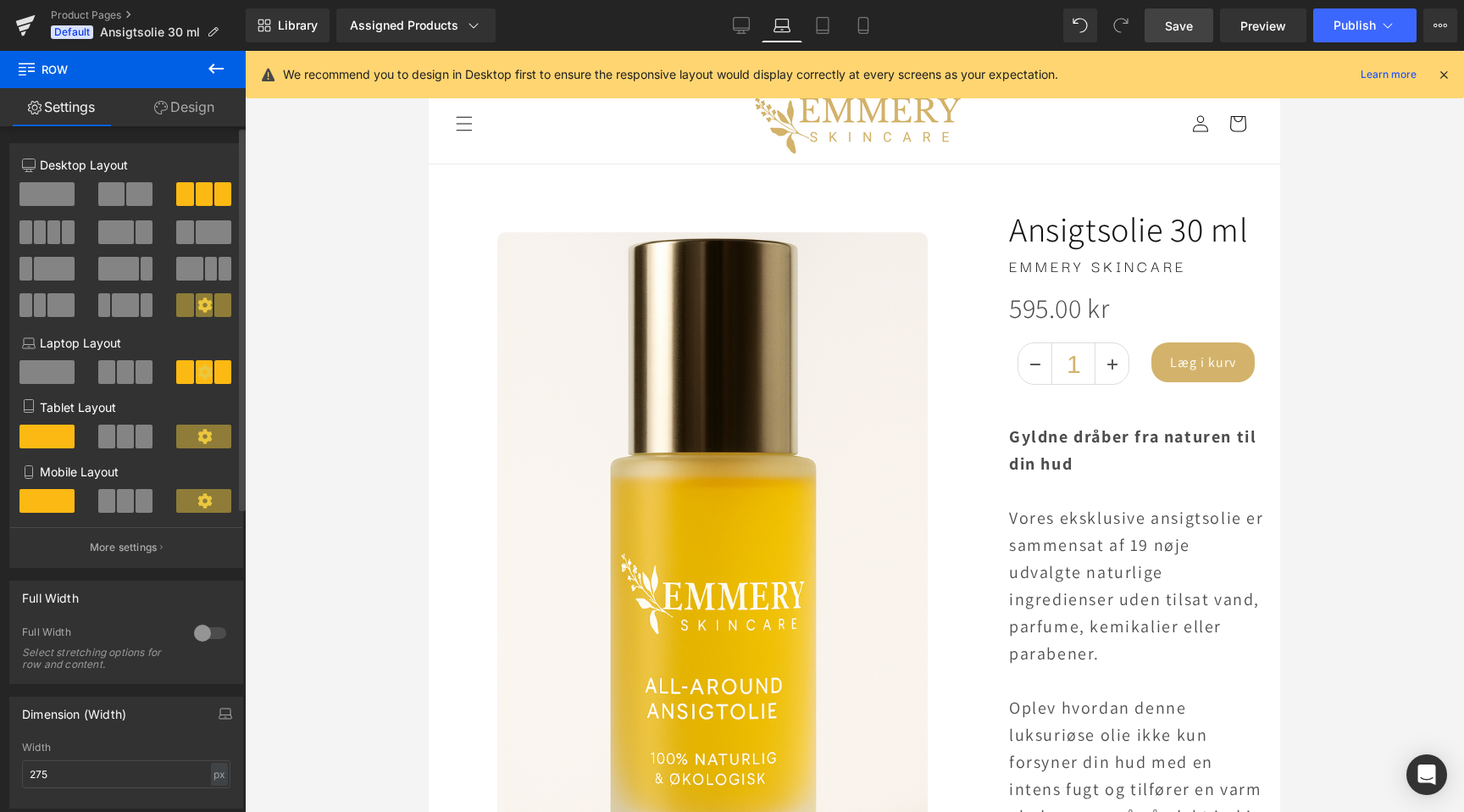
click at [200, 372] on icon at bounding box center [205, 372] width 15 height 15
click at [127, 376] on span at bounding box center [126, 372] width 17 height 23
click at [203, 307] on icon at bounding box center [204, 304] width 14 height 14
click at [735, 37] on link "Desktop" at bounding box center [741, 25] width 40 height 34
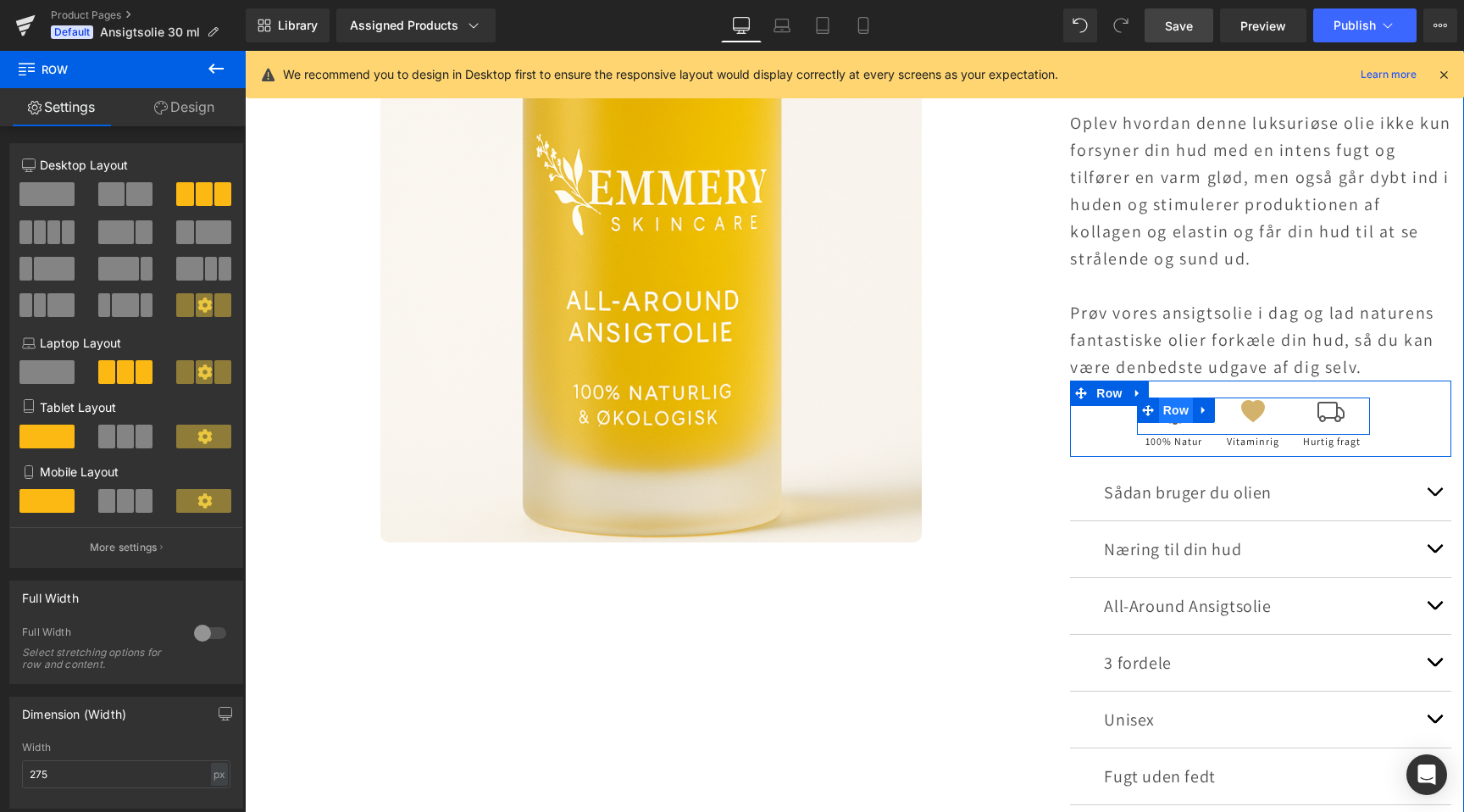
click at [1167, 419] on span "Row" at bounding box center [1176, 409] width 34 height 25
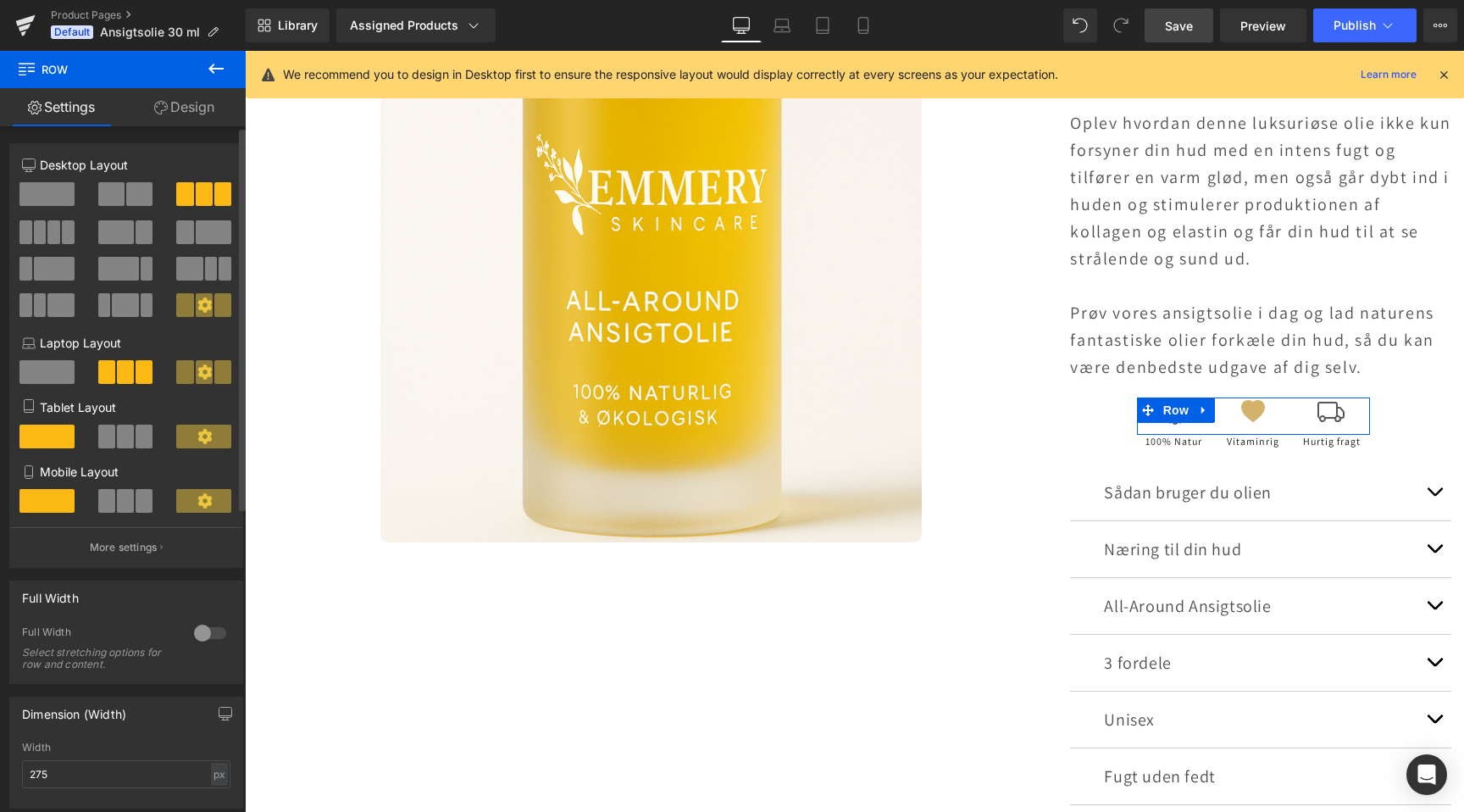
click at [211, 320] on div at bounding box center [204, 311] width 79 height 37
click at [214, 308] on span at bounding box center [223, 304] width 17 height 23
click at [155, 547] on button "More settings" at bounding box center [126, 547] width 232 height 40
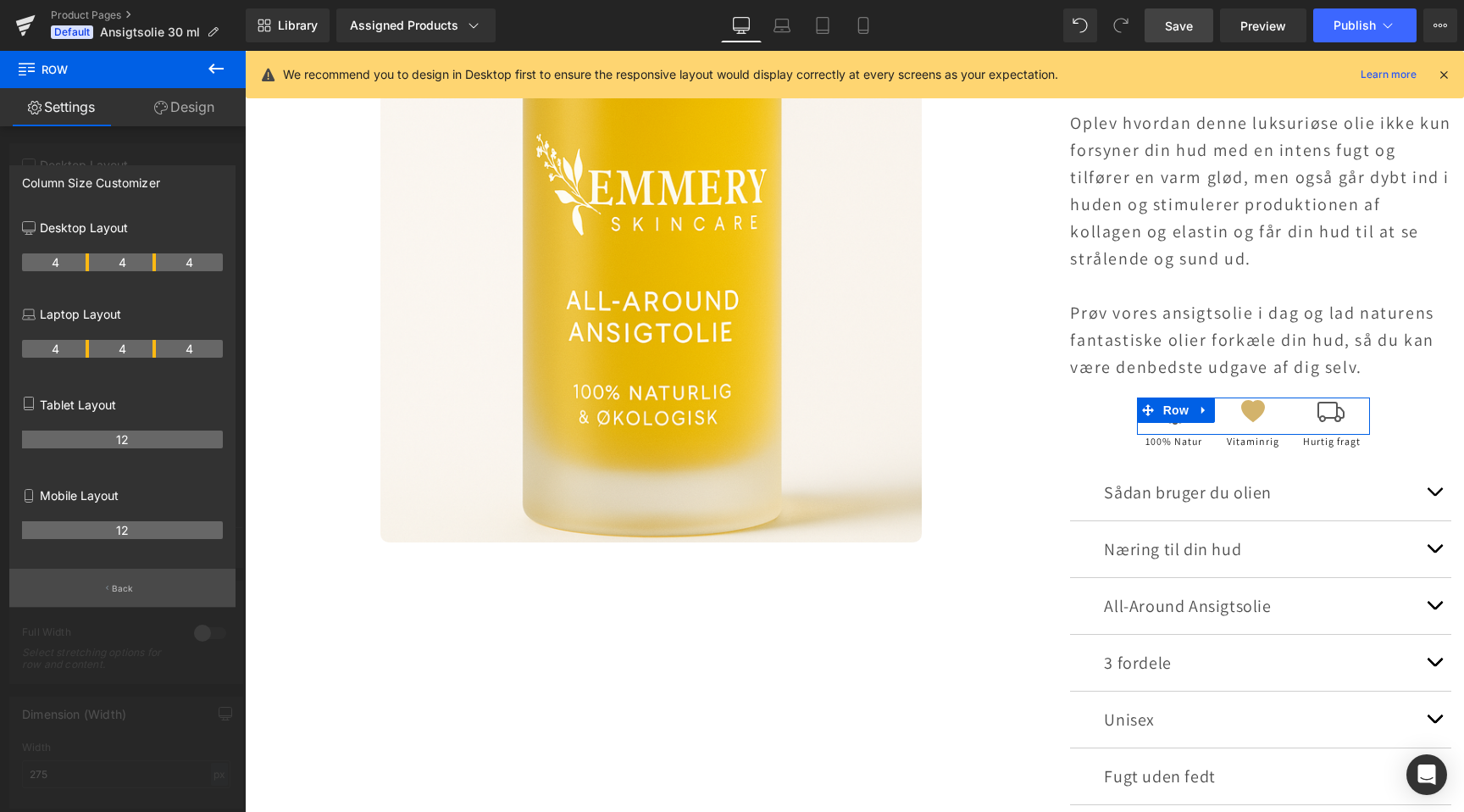
click at [136, 582] on button "Back" at bounding box center [123, 587] width 227 height 38
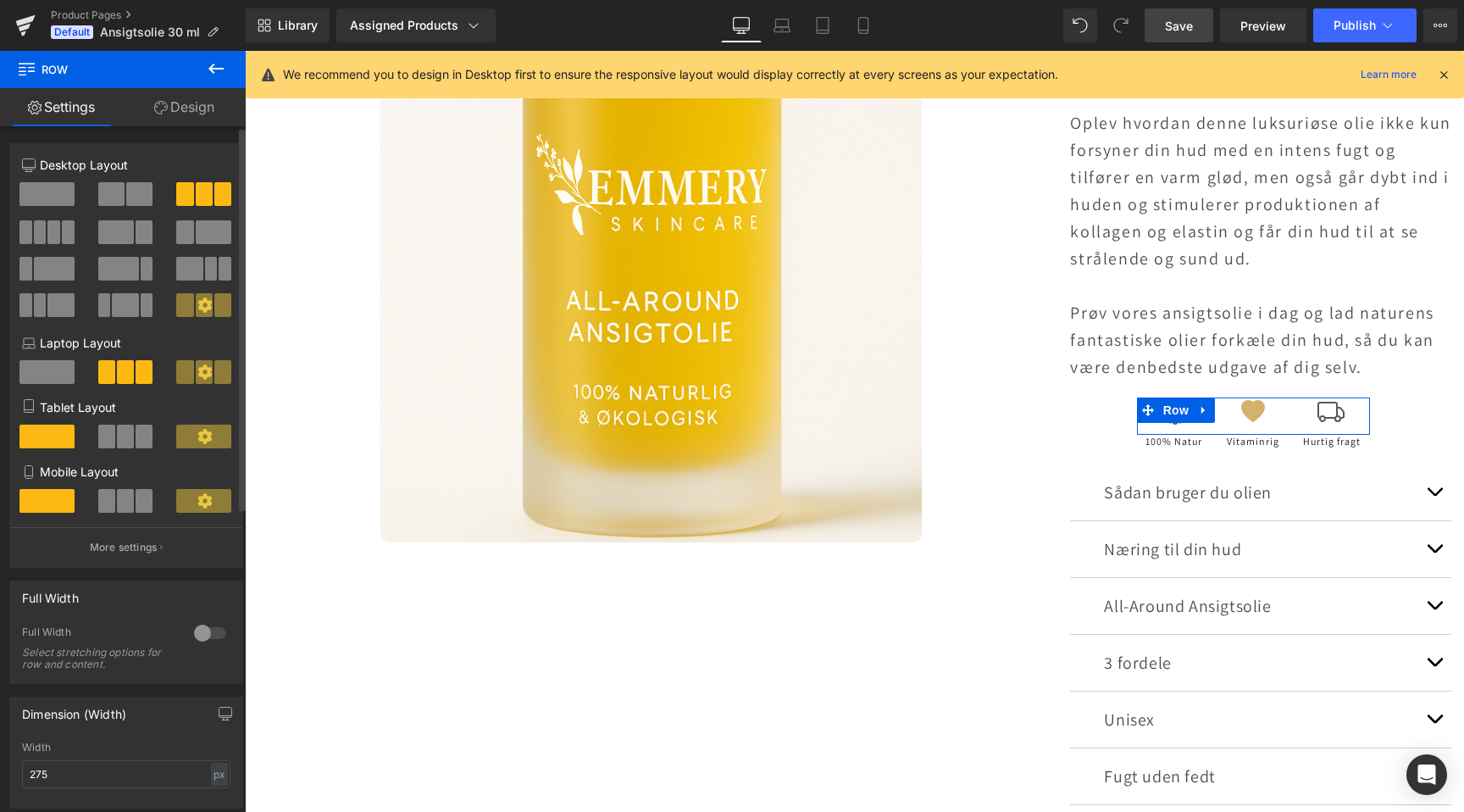
click at [58, 227] on button at bounding box center [48, 231] width 57 height 23
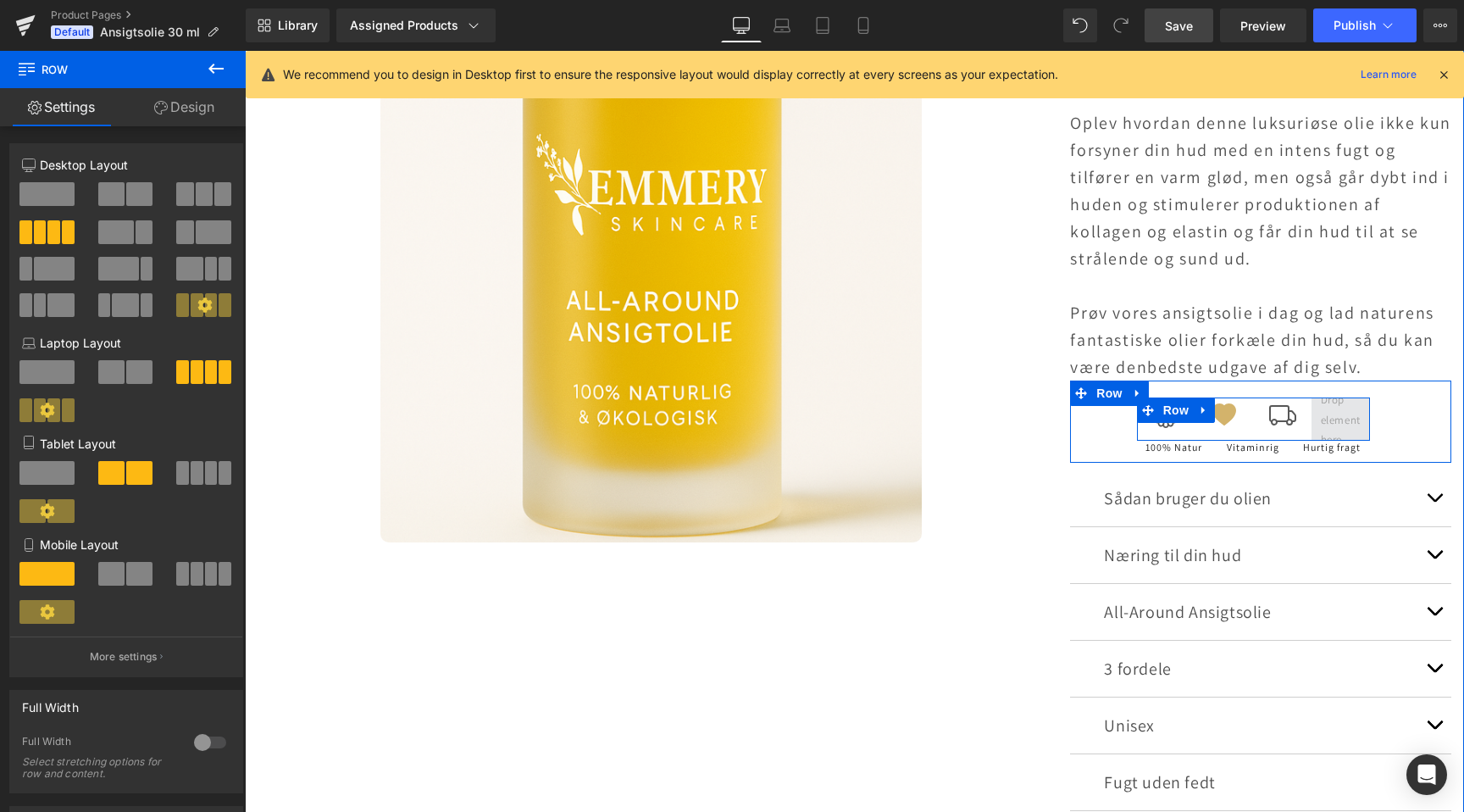
click at [1339, 420] on span at bounding box center [1340, 420] width 52 height 67
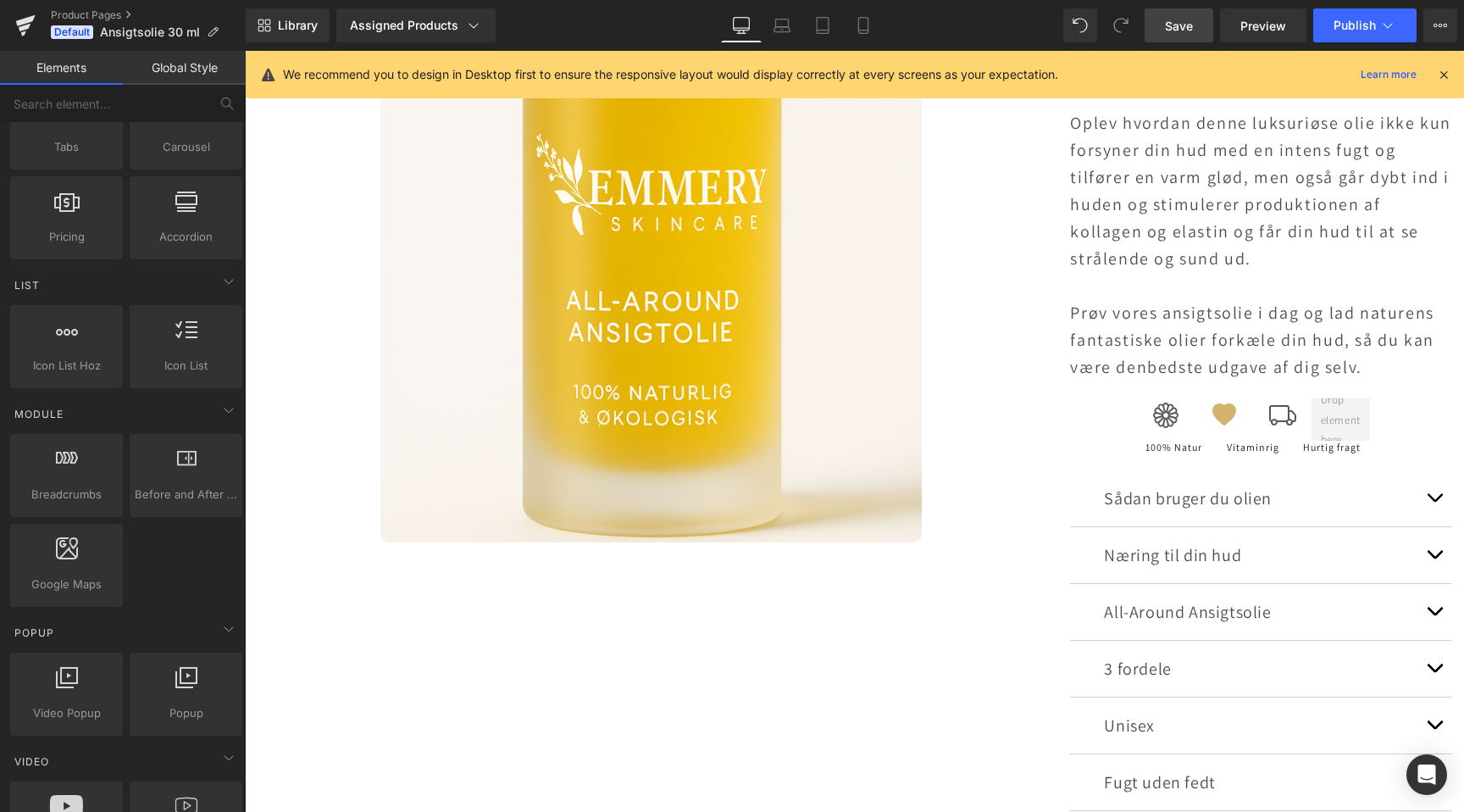
scroll to position [594, 0]
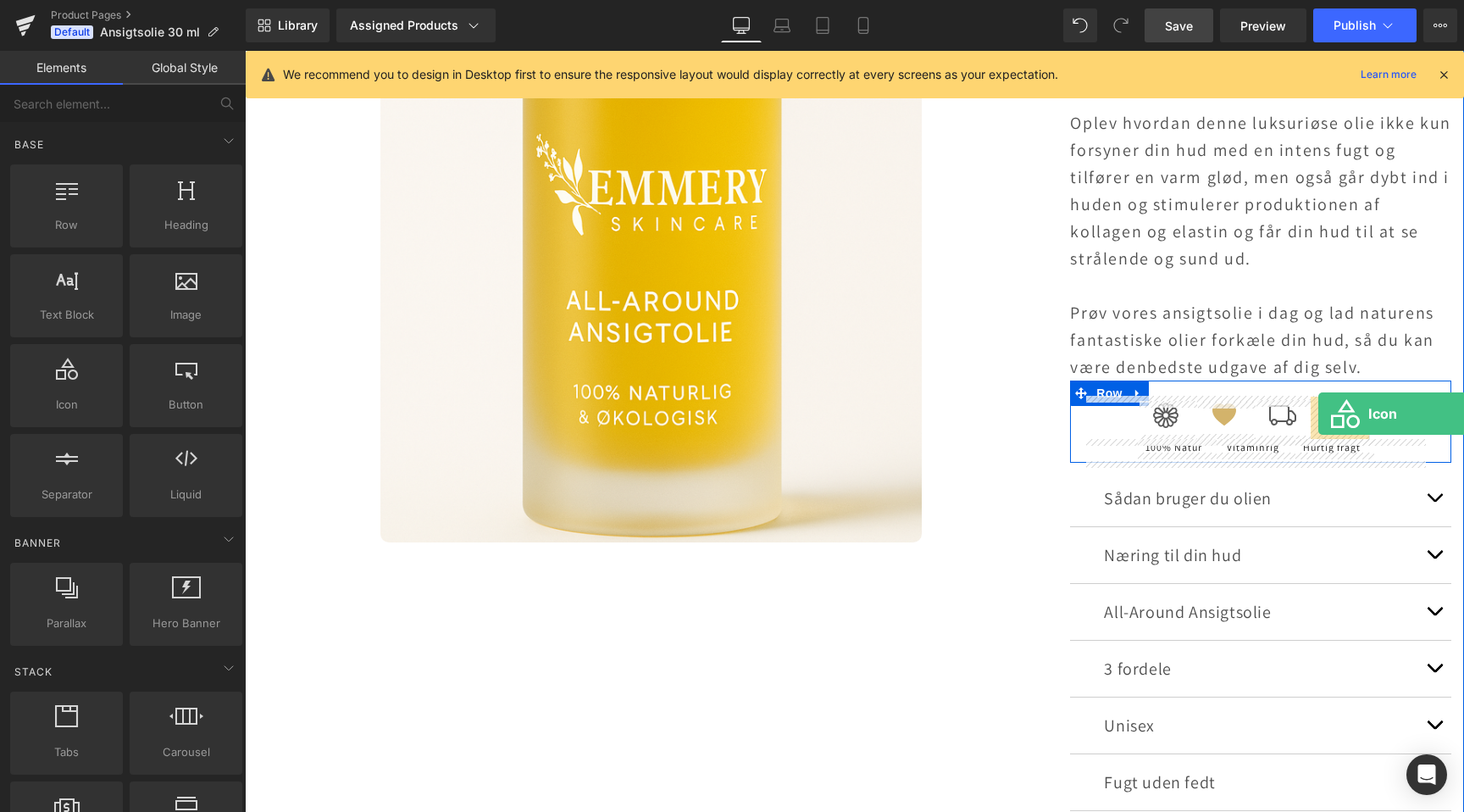
drag, startPoint x: 308, startPoint y: 432, endPoint x: 1319, endPoint y: 414, distance: 1011.2
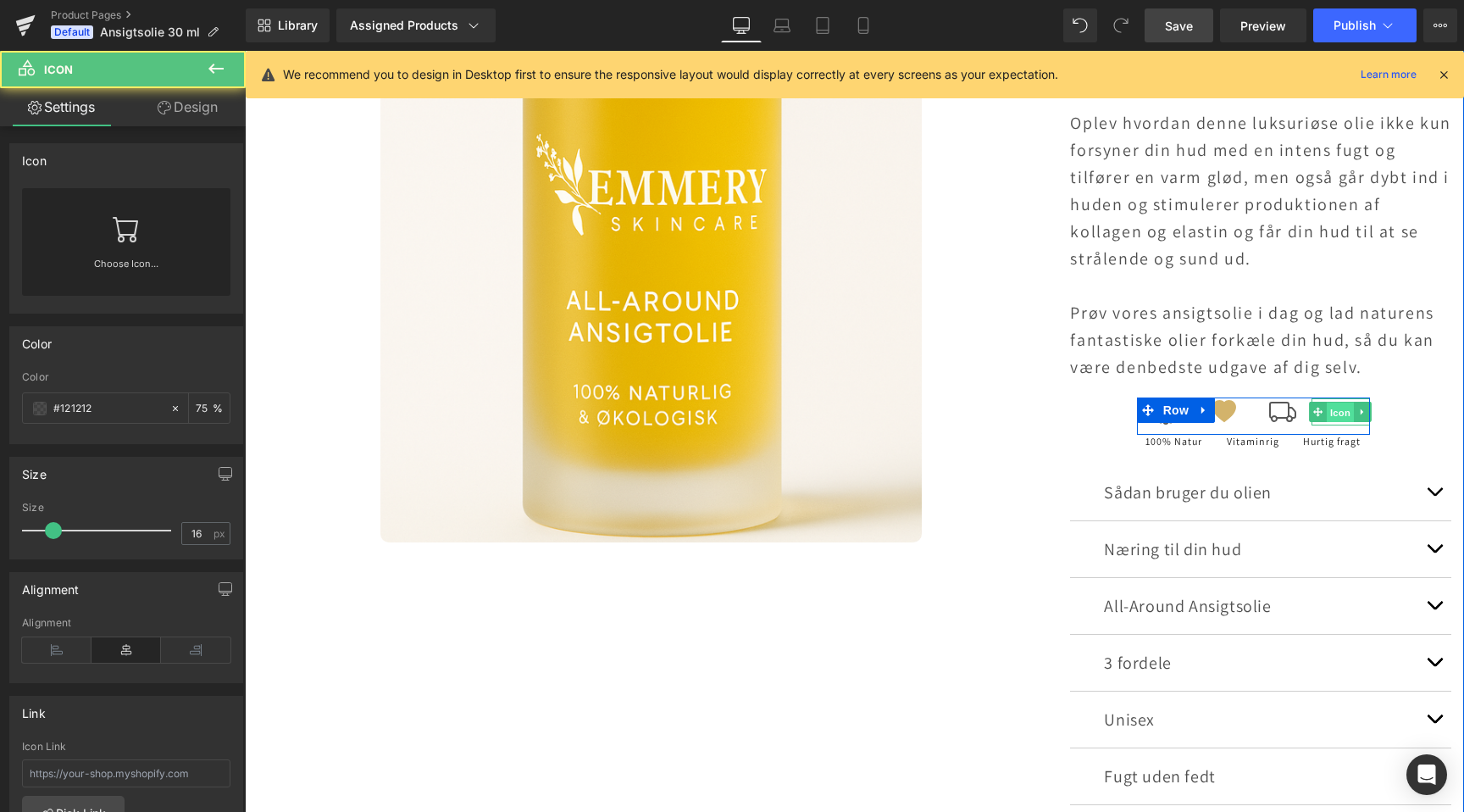
click at [1346, 415] on span "Icon" at bounding box center [1340, 413] width 27 height 21
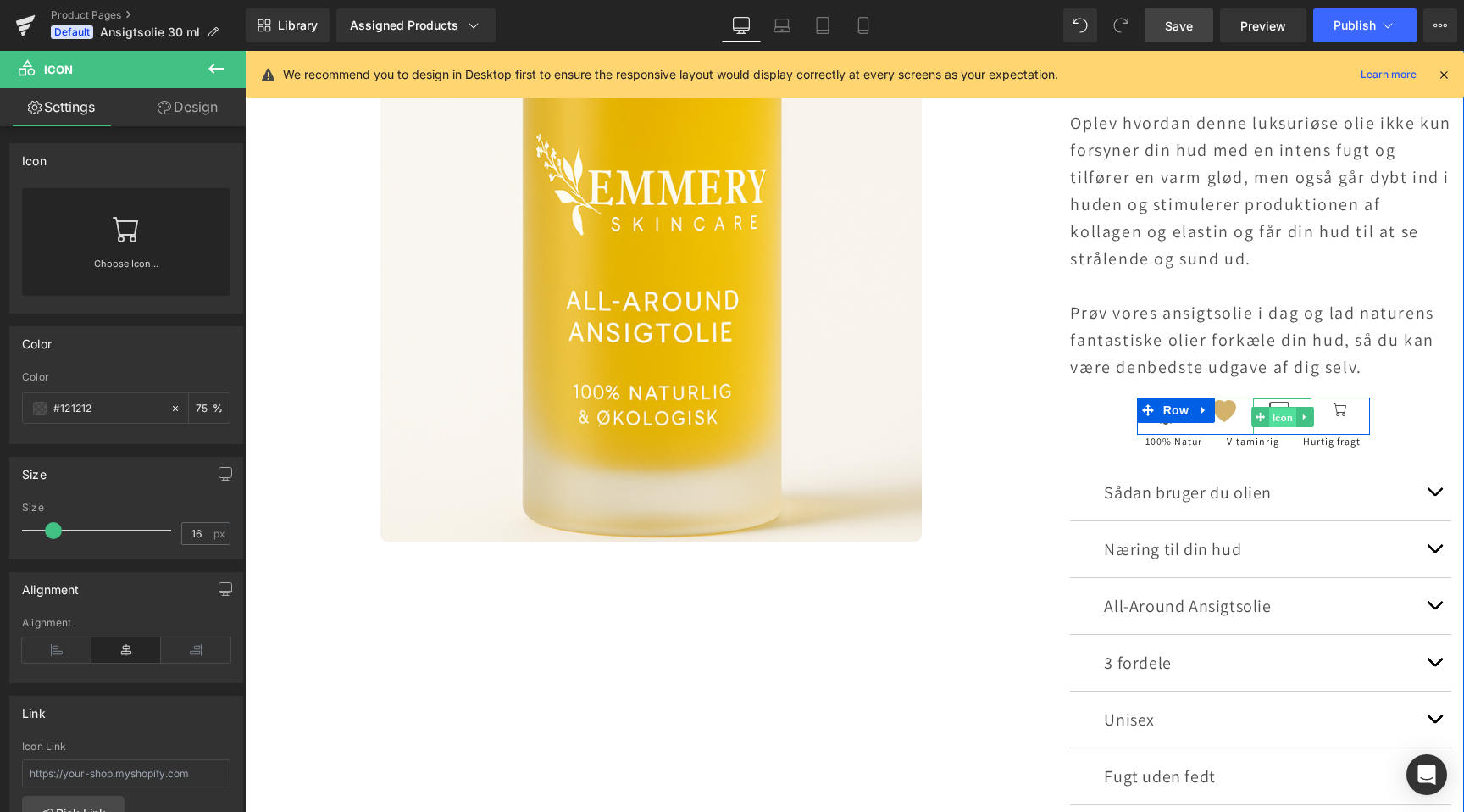
click at [1289, 418] on span "Icon" at bounding box center [1282, 418] width 27 height 21
click at [1338, 407] on span "Icon" at bounding box center [1340, 412] width 27 height 21
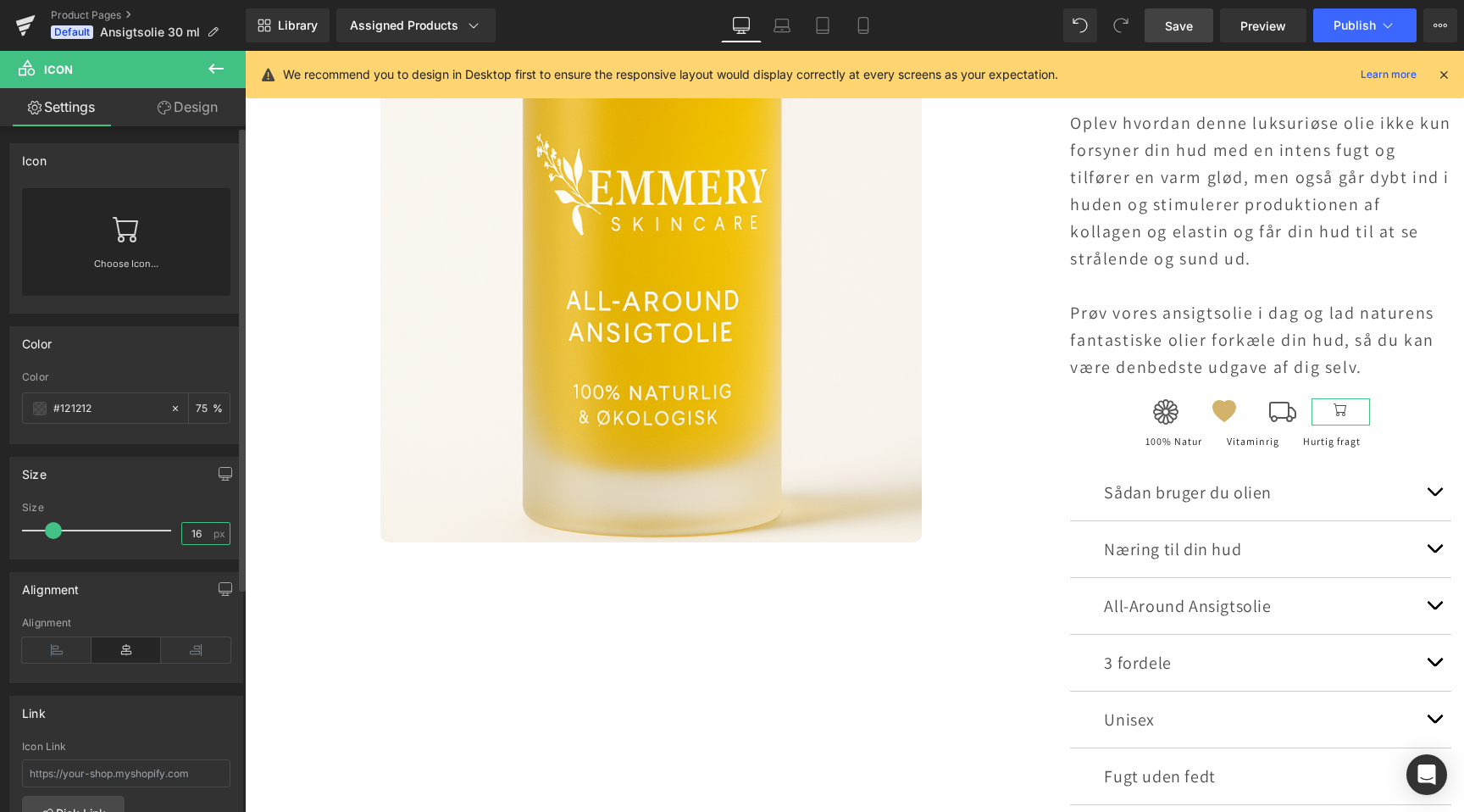
click at [189, 535] on input "16" at bounding box center [198, 533] width 30 height 22
type input "32"
click at [128, 244] on link at bounding box center [126, 222] width 27 height 67
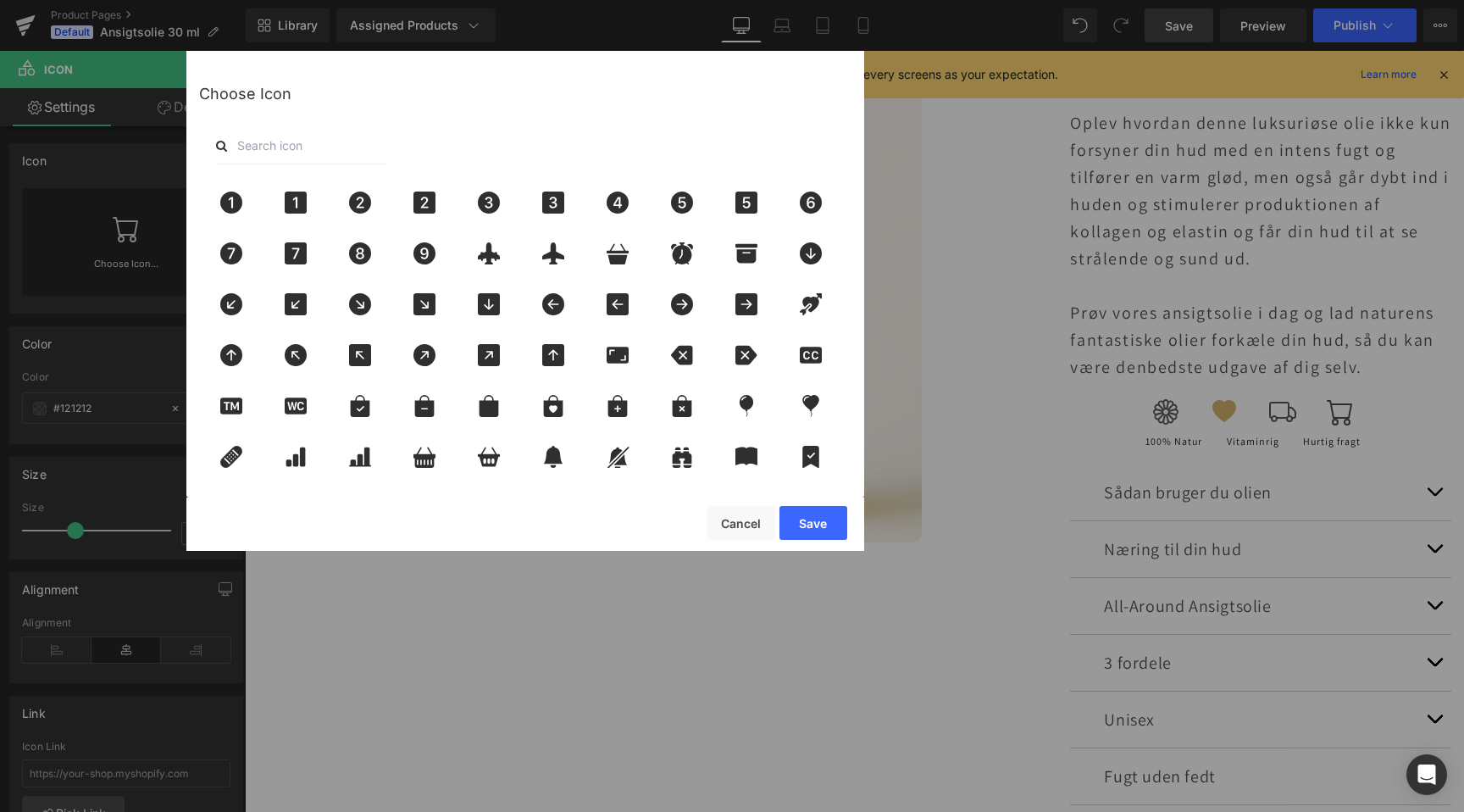
click at [281, 153] on input "text" at bounding box center [301, 146] width 170 height 37
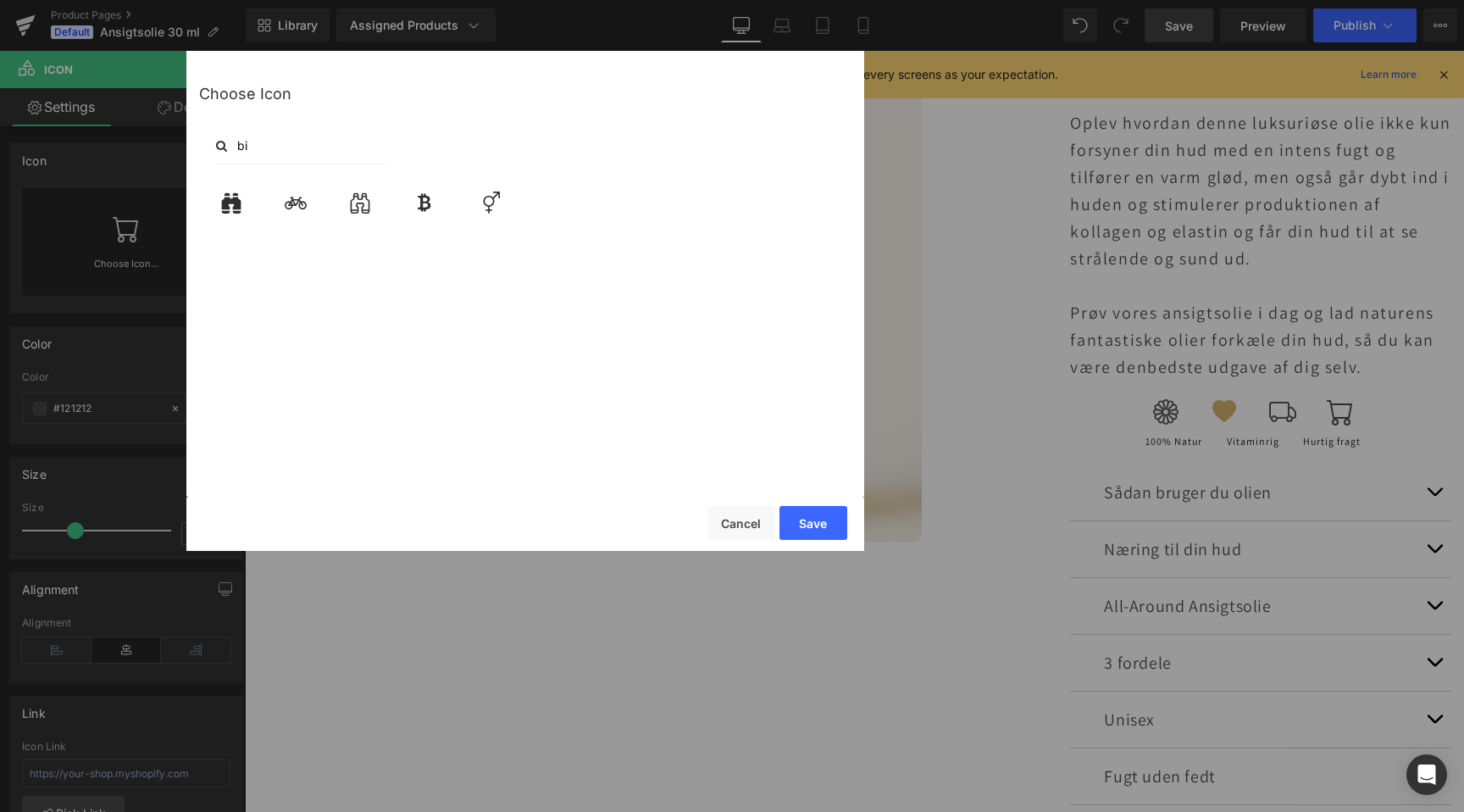
type input "b"
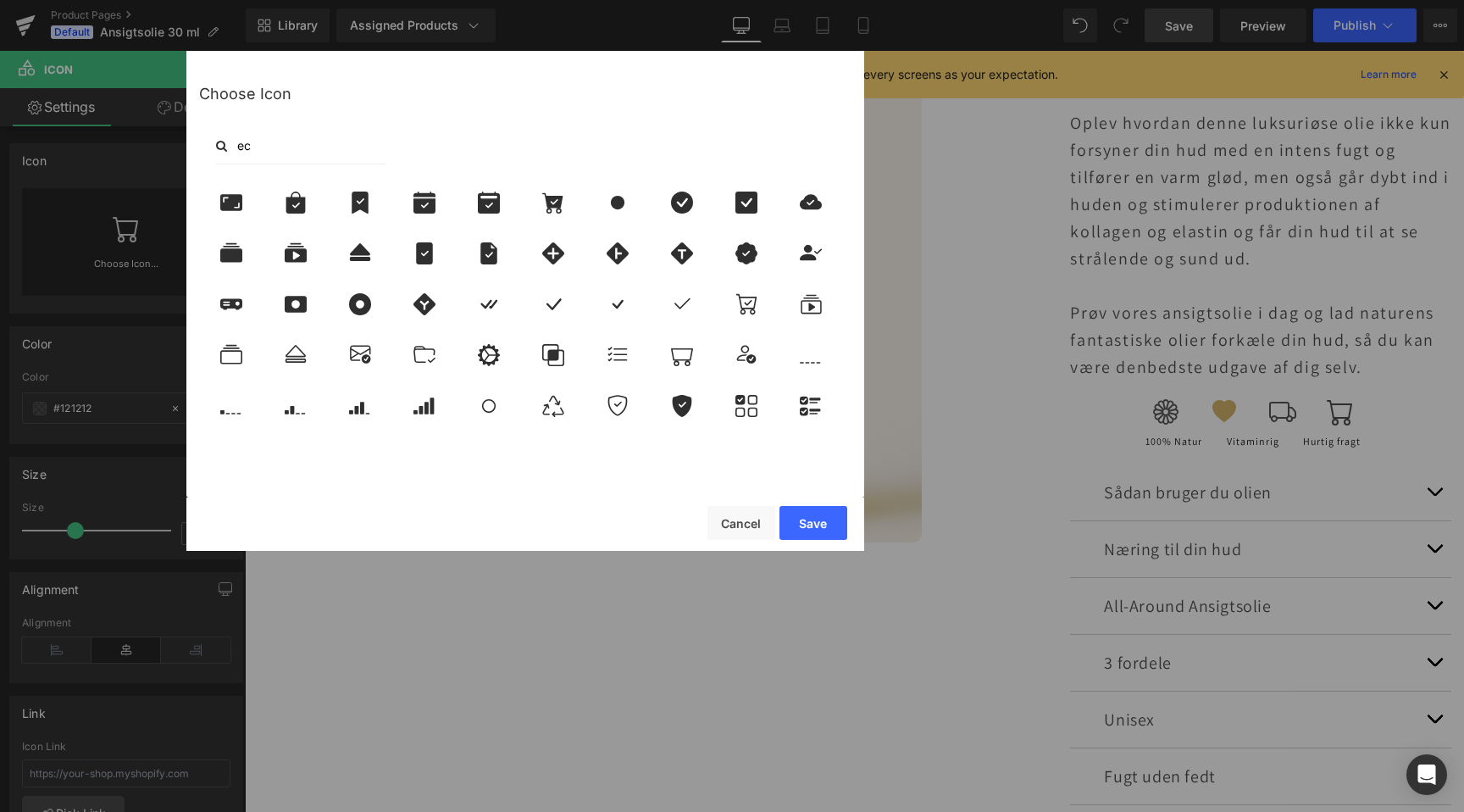
type input "e"
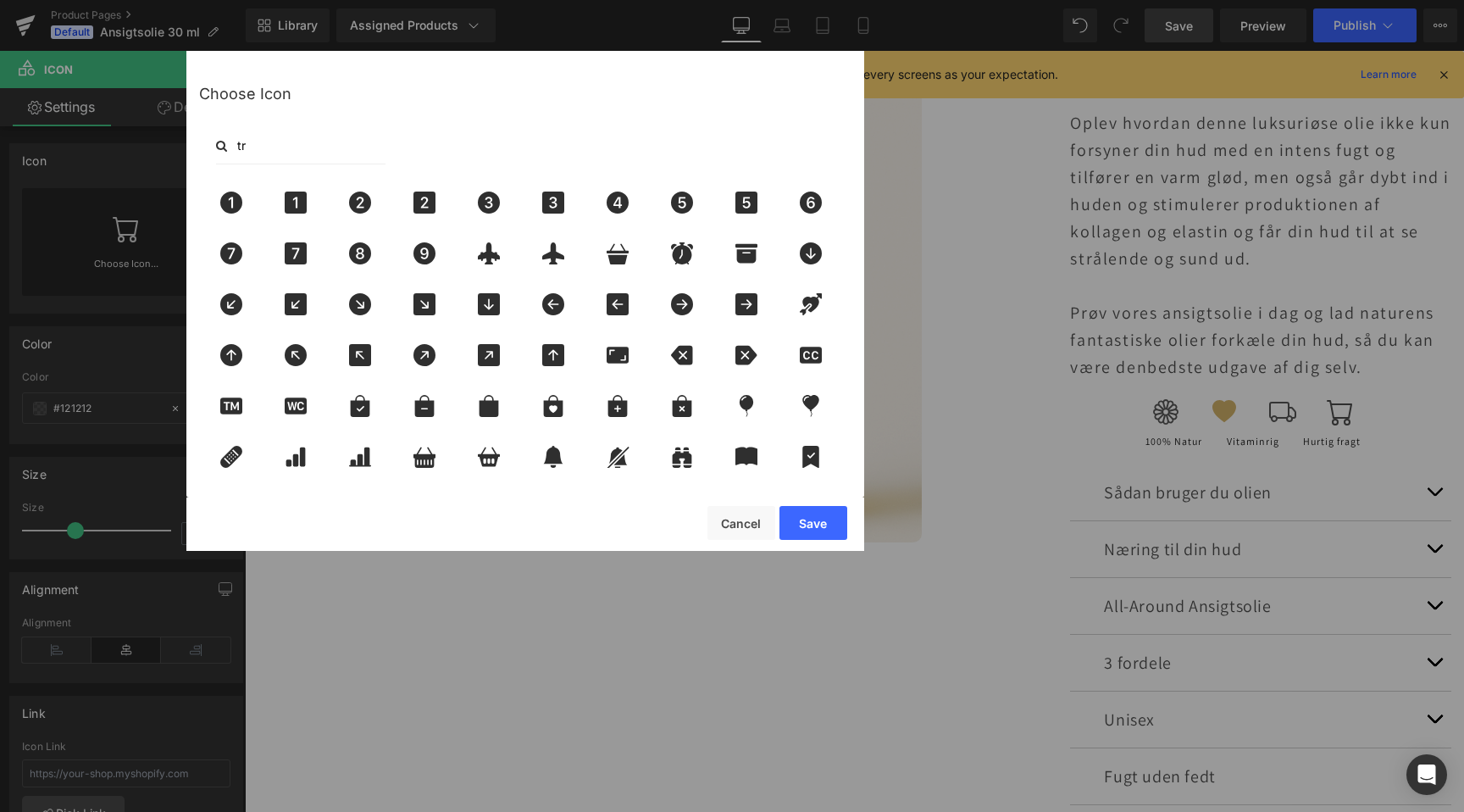
type input "t"
type input "a"
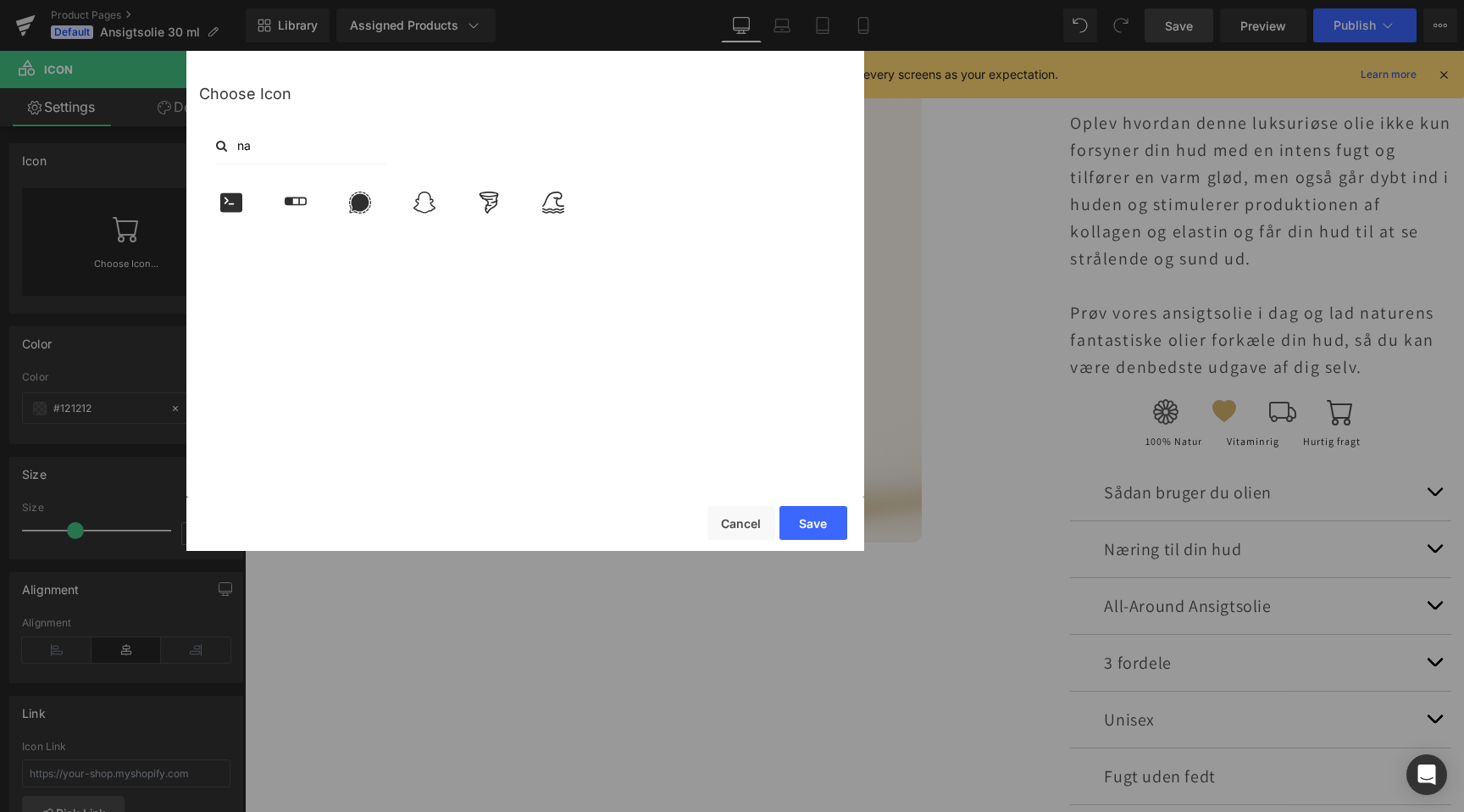
scroll to position [0, 0]
type input "n"
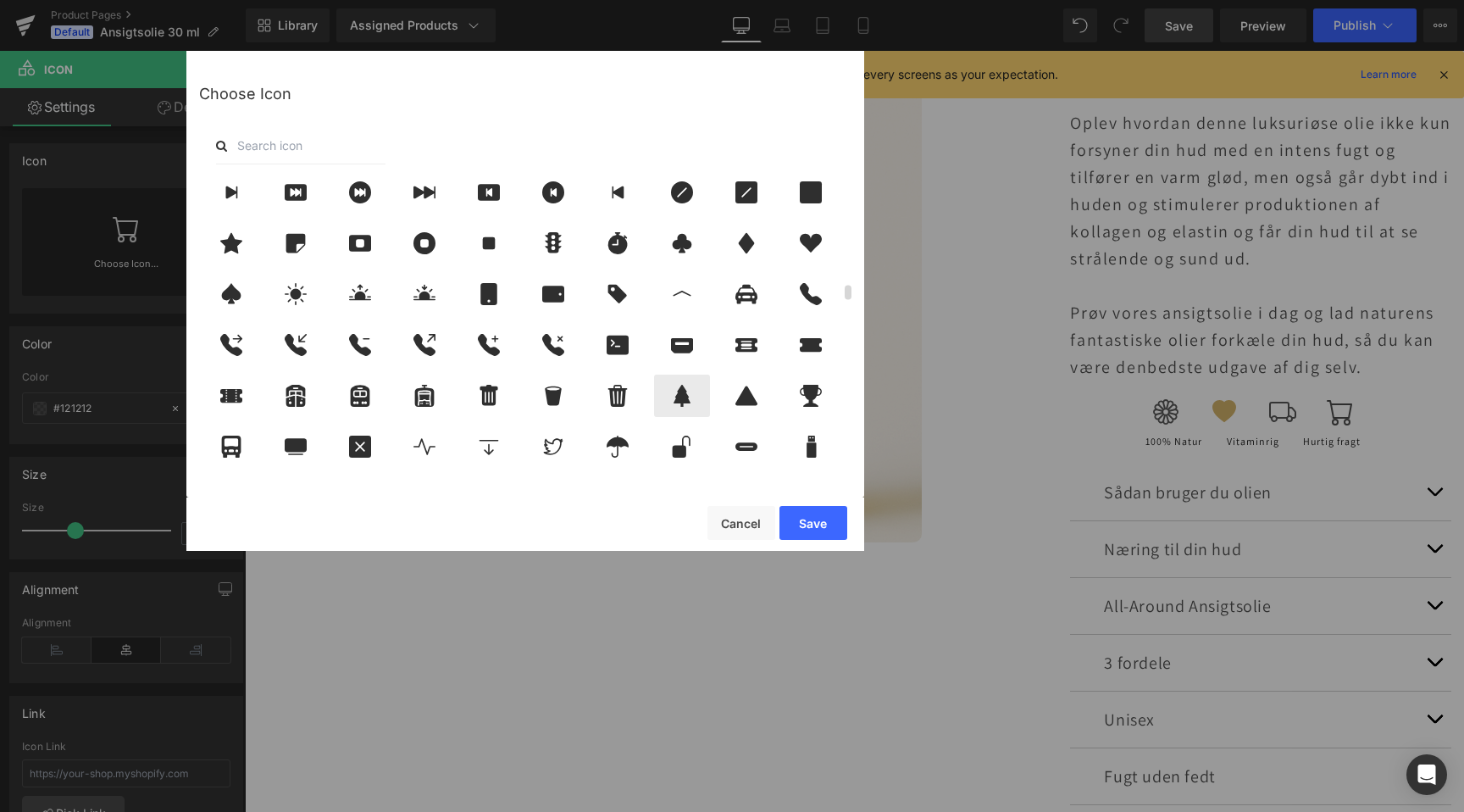
click at [684, 399] on icon at bounding box center [682, 396] width 17 height 22
click at [806, 524] on button "Save" at bounding box center [813, 523] width 67 height 34
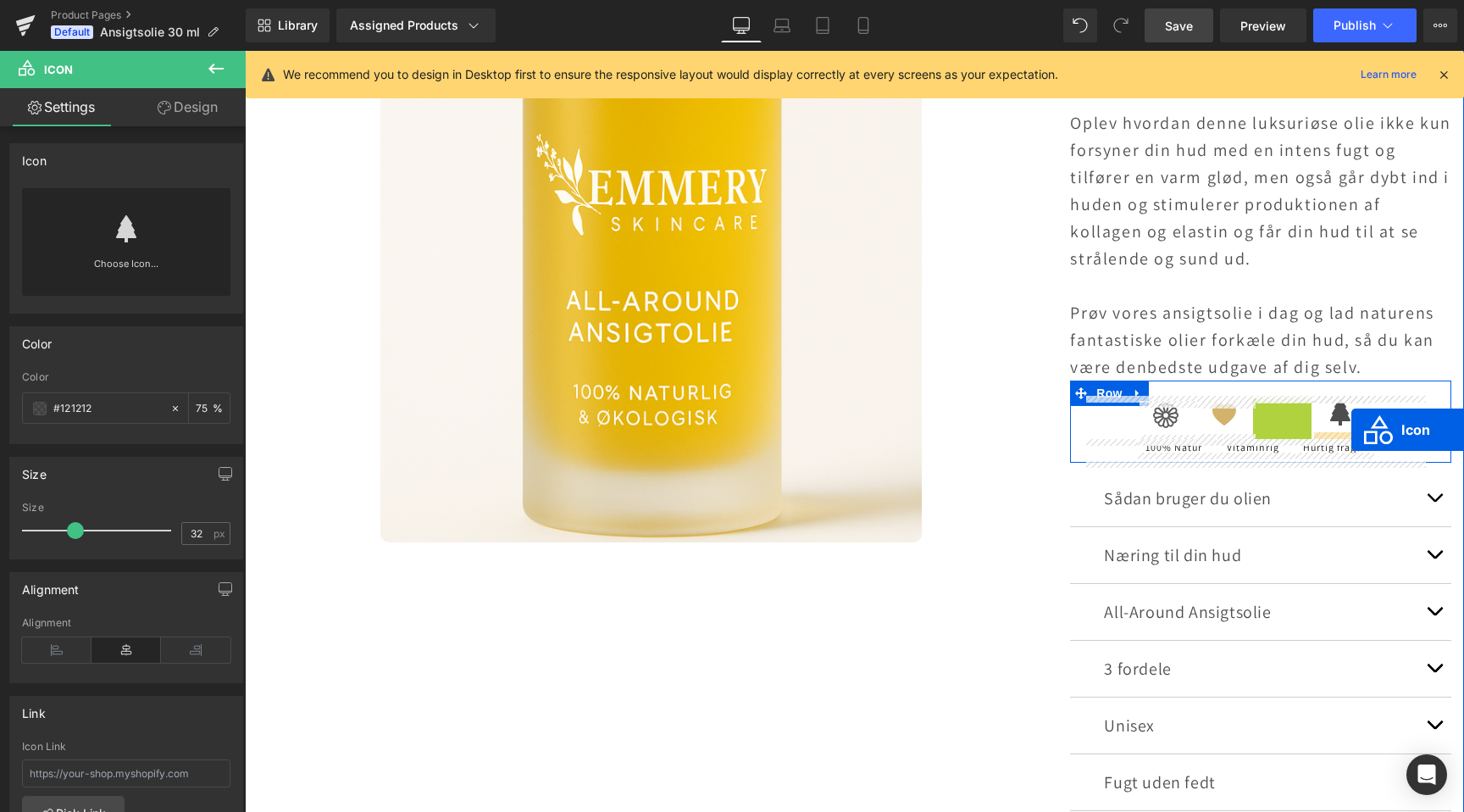
drag, startPoint x: 1263, startPoint y: 420, endPoint x: 1352, endPoint y: 430, distance: 89.6
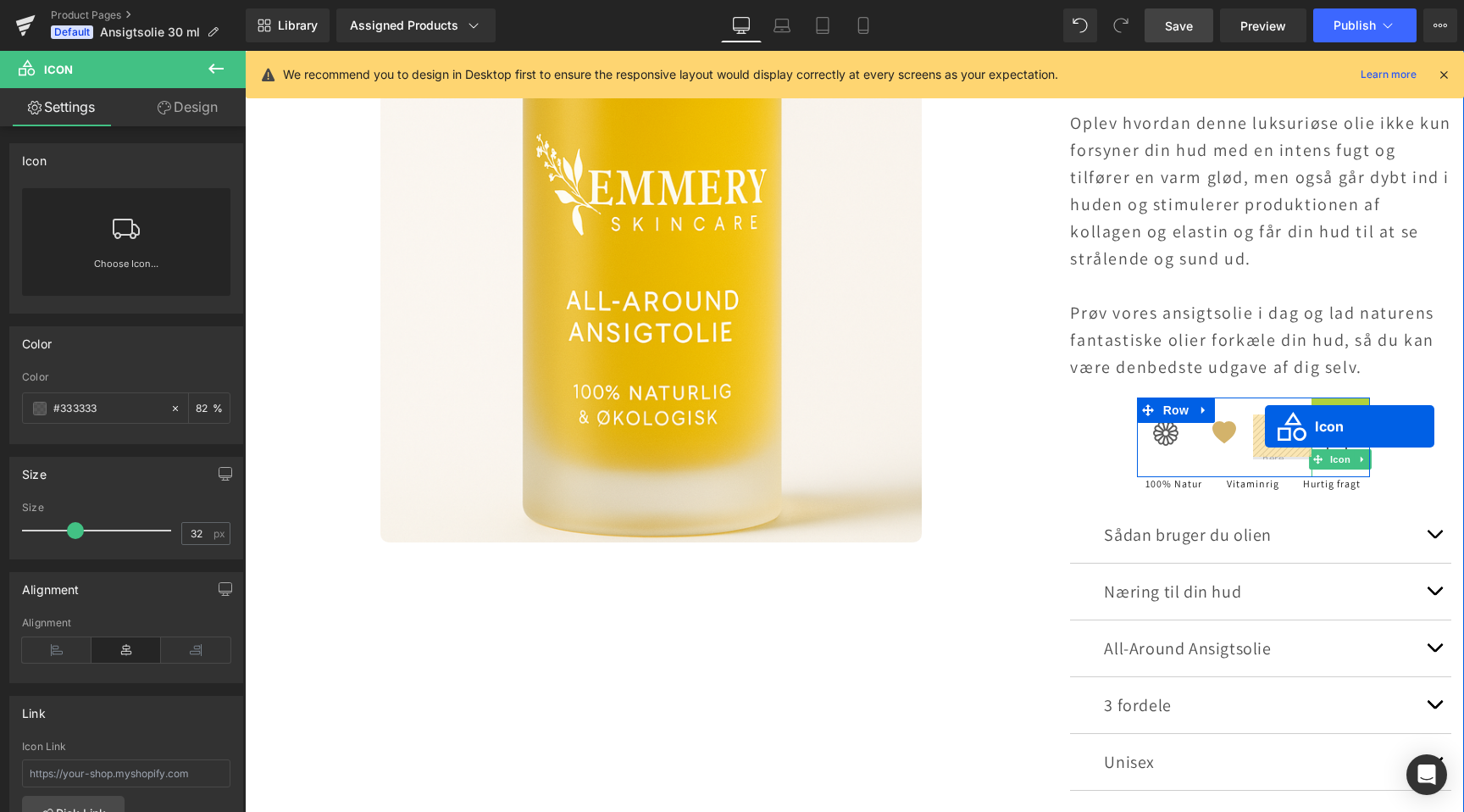
drag, startPoint x: 1324, startPoint y: 413, endPoint x: 1263, endPoint y: 432, distance: 63.9
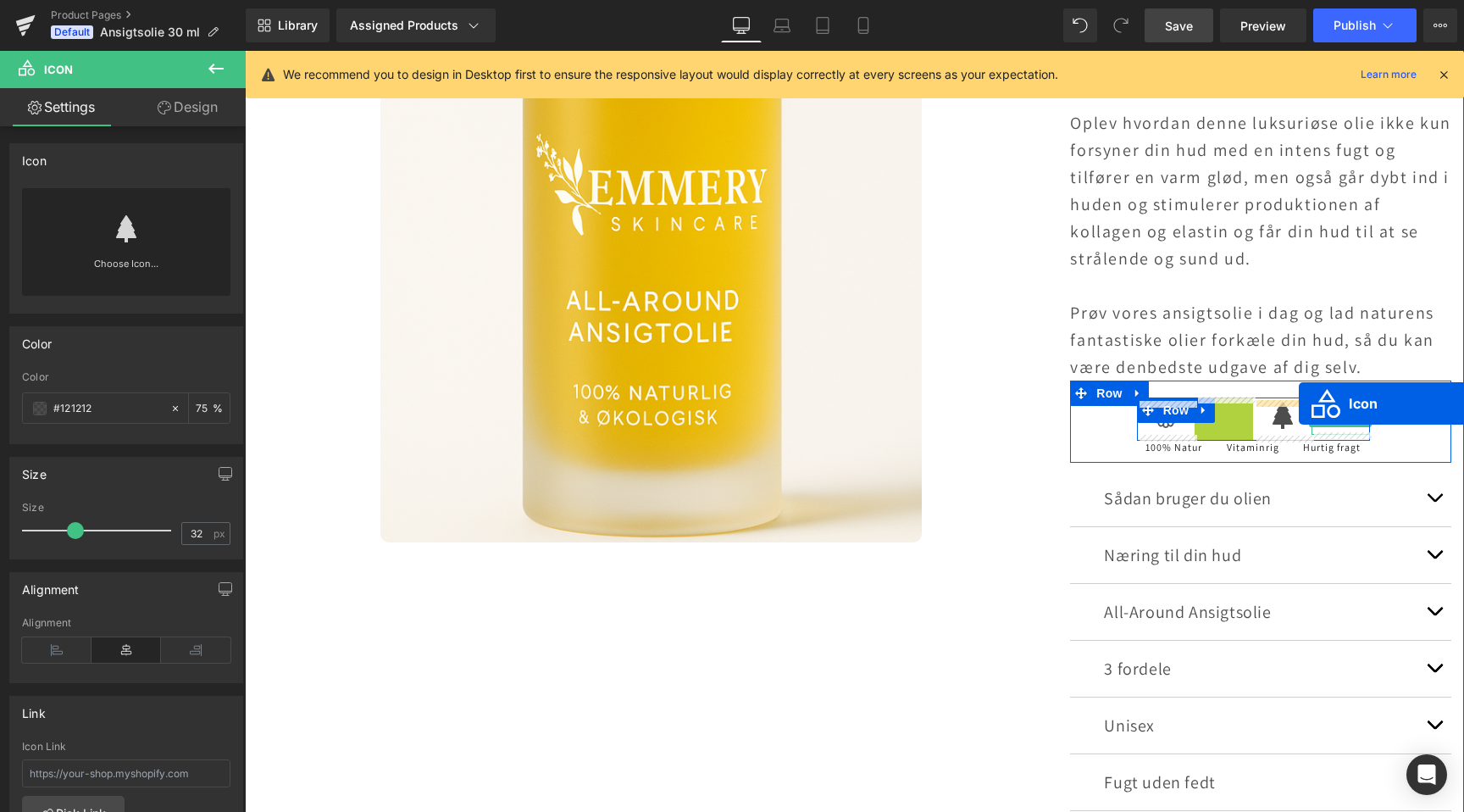
drag, startPoint x: 1222, startPoint y: 417, endPoint x: 1298, endPoint y: 404, distance: 77.1
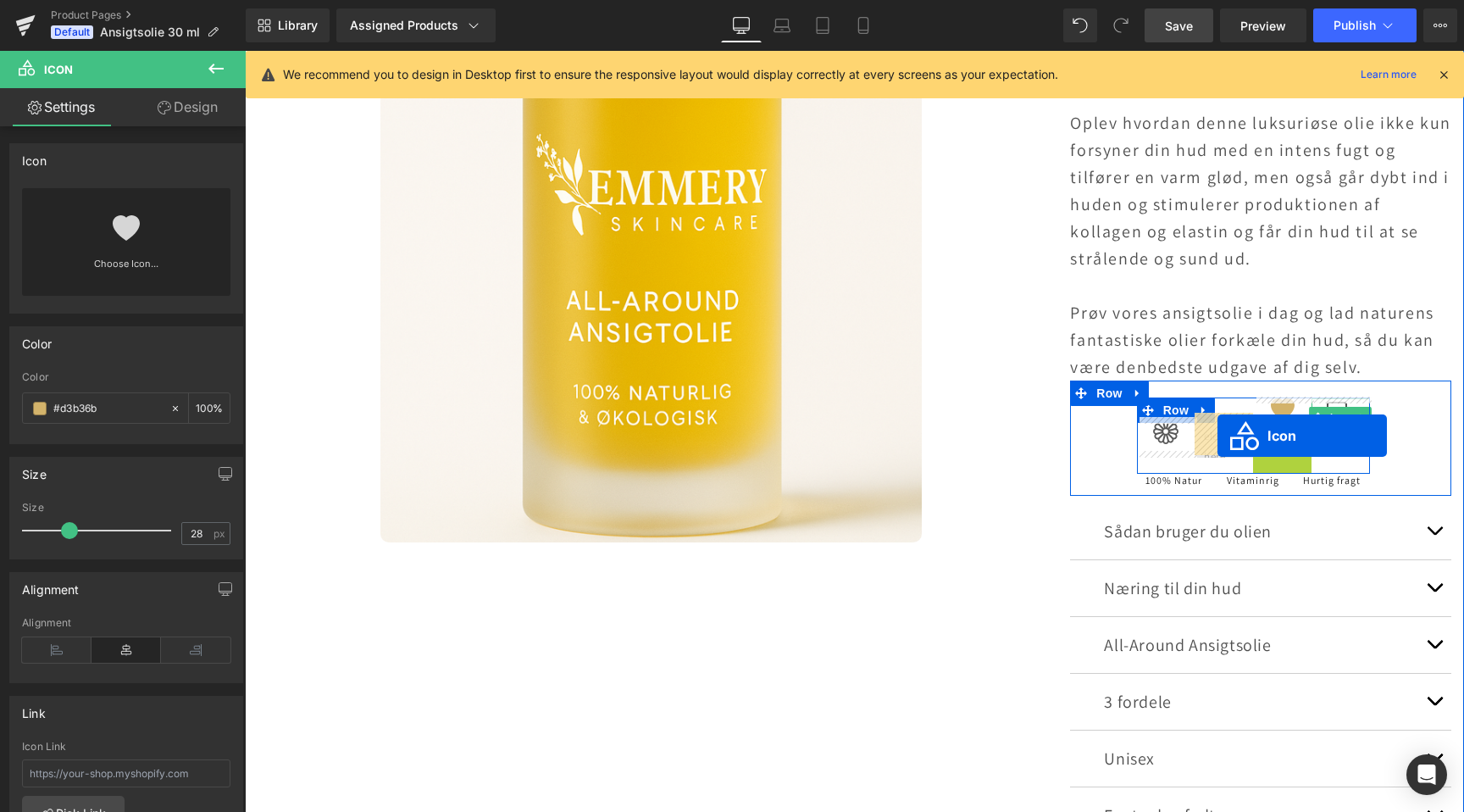
drag, startPoint x: 1263, startPoint y: 450, endPoint x: 1218, endPoint y: 436, distance: 47.1
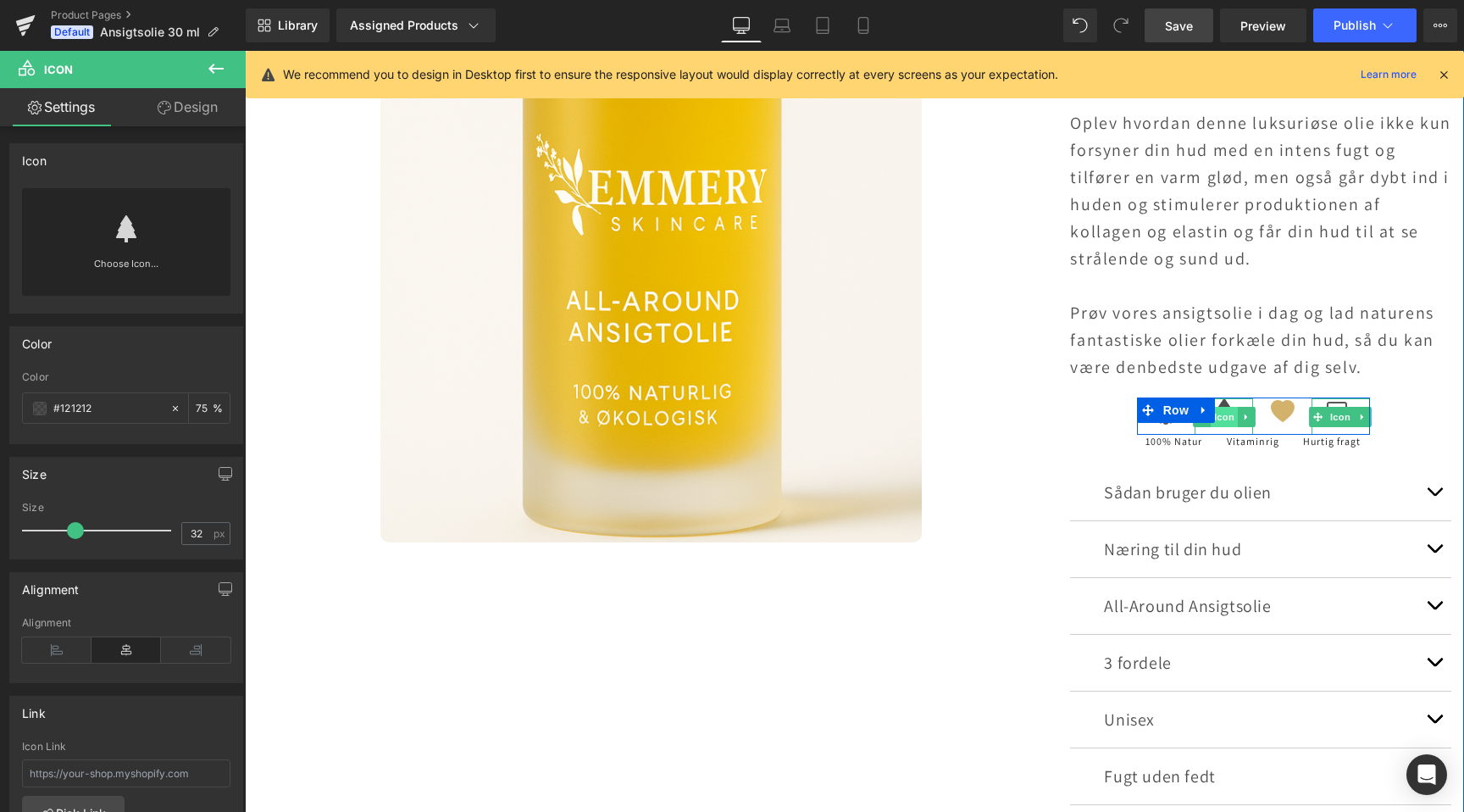
click at [1232, 421] on span "Icon" at bounding box center [1224, 417] width 27 height 21
click at [1280, 414] on span "Icon" at bounding box center [1282, 417] width 27 height 21
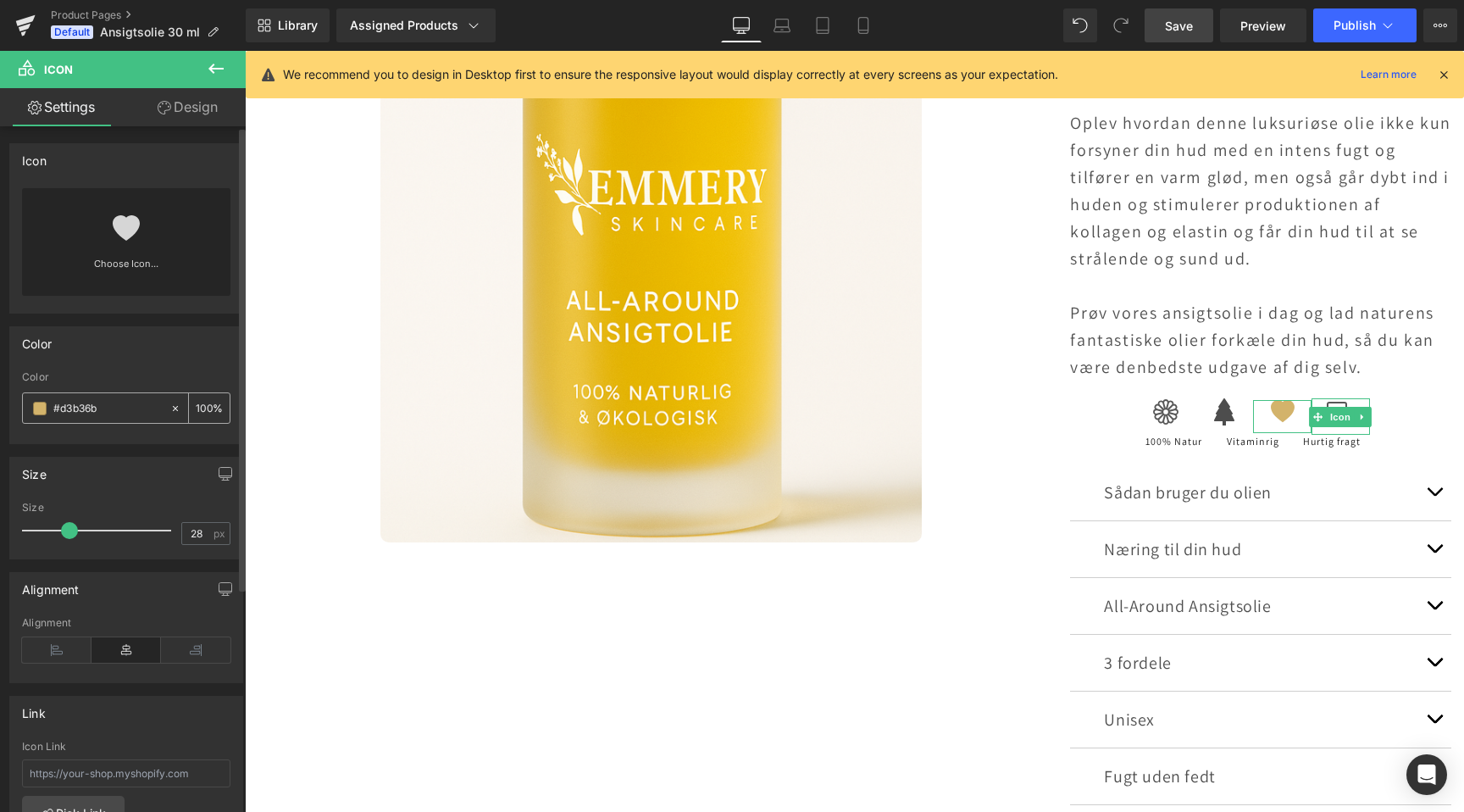
click at [112, 404] on input "#d3b36b" at bounding box center [108, 408] width 109 height 19
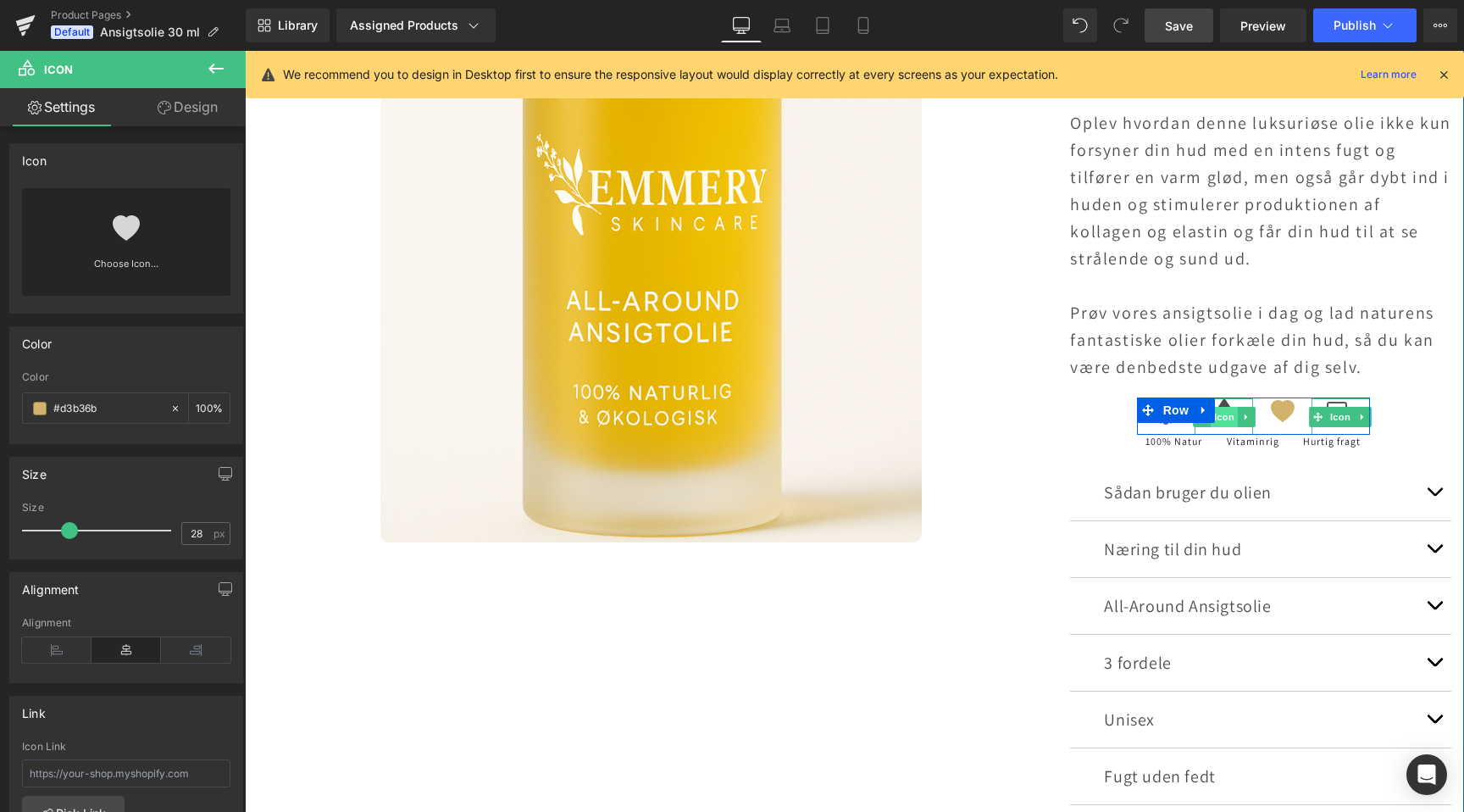
click at [1226, 413] on span "Icon" at bounding box center [1224, 417] width 27 height 21
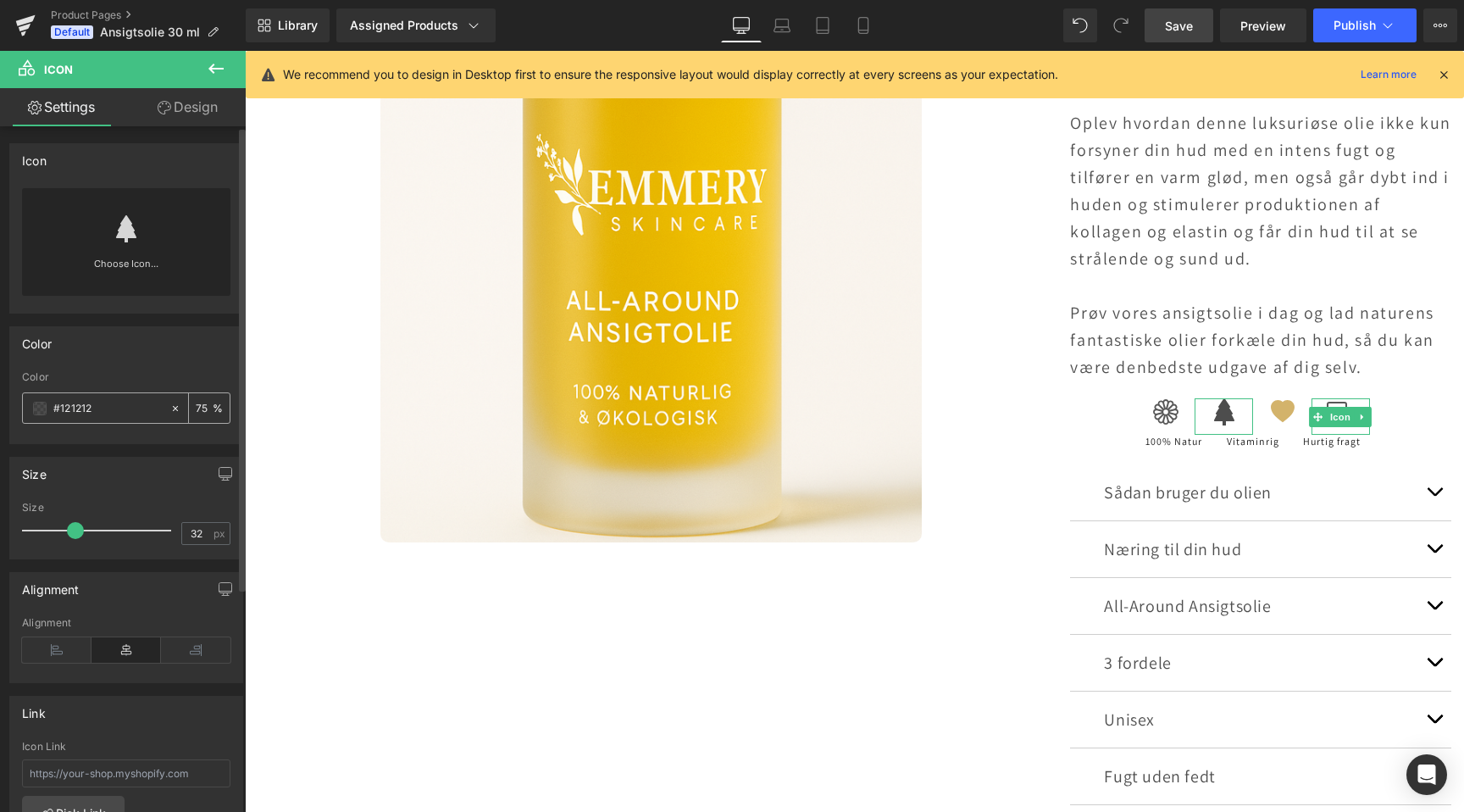
click at [138, 408] on input "#121212" at bounding box center [108, 408] width 109 height 19
paste input "d3b36b"
type input "#d3b36b"
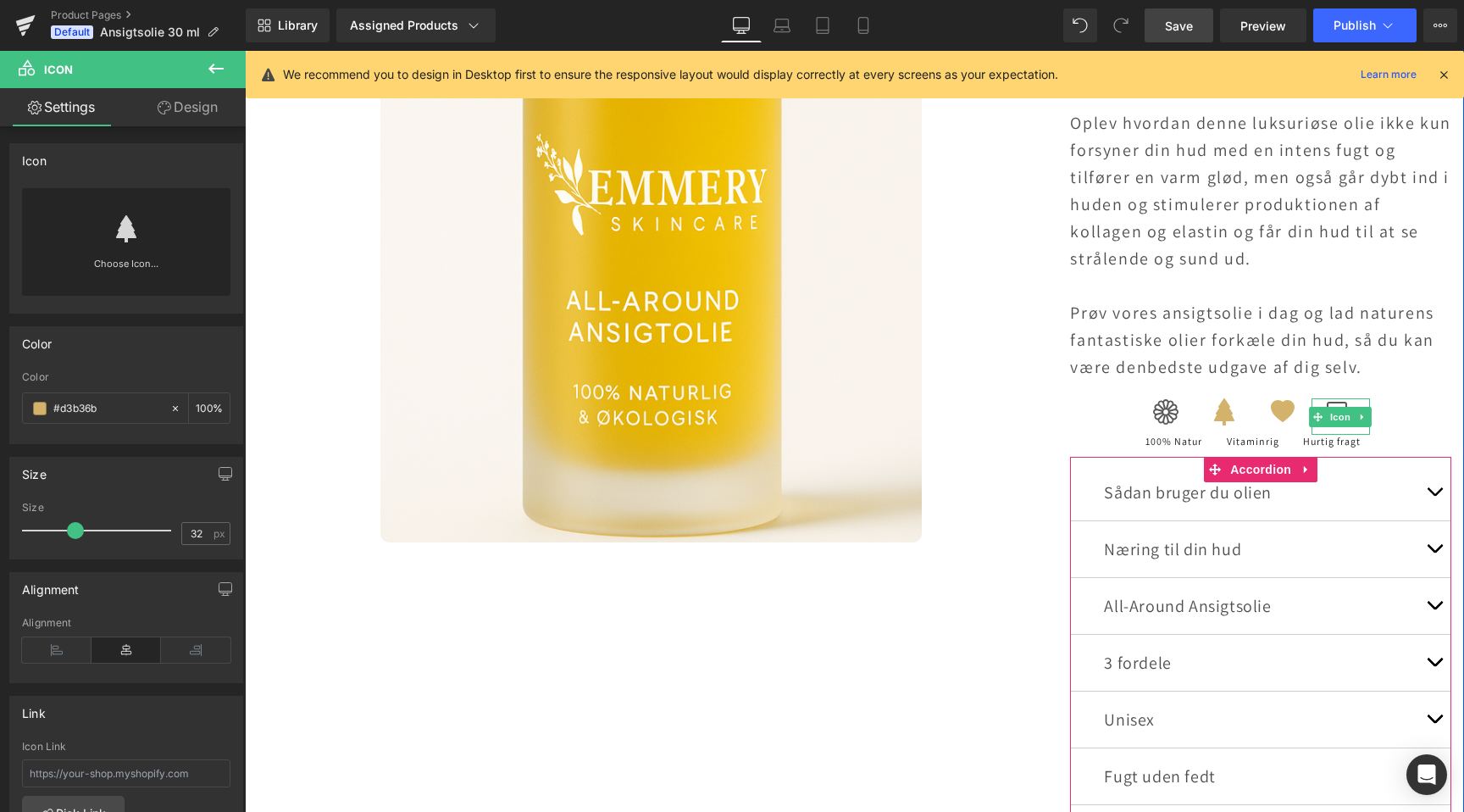
scroll to position [0, 1123]
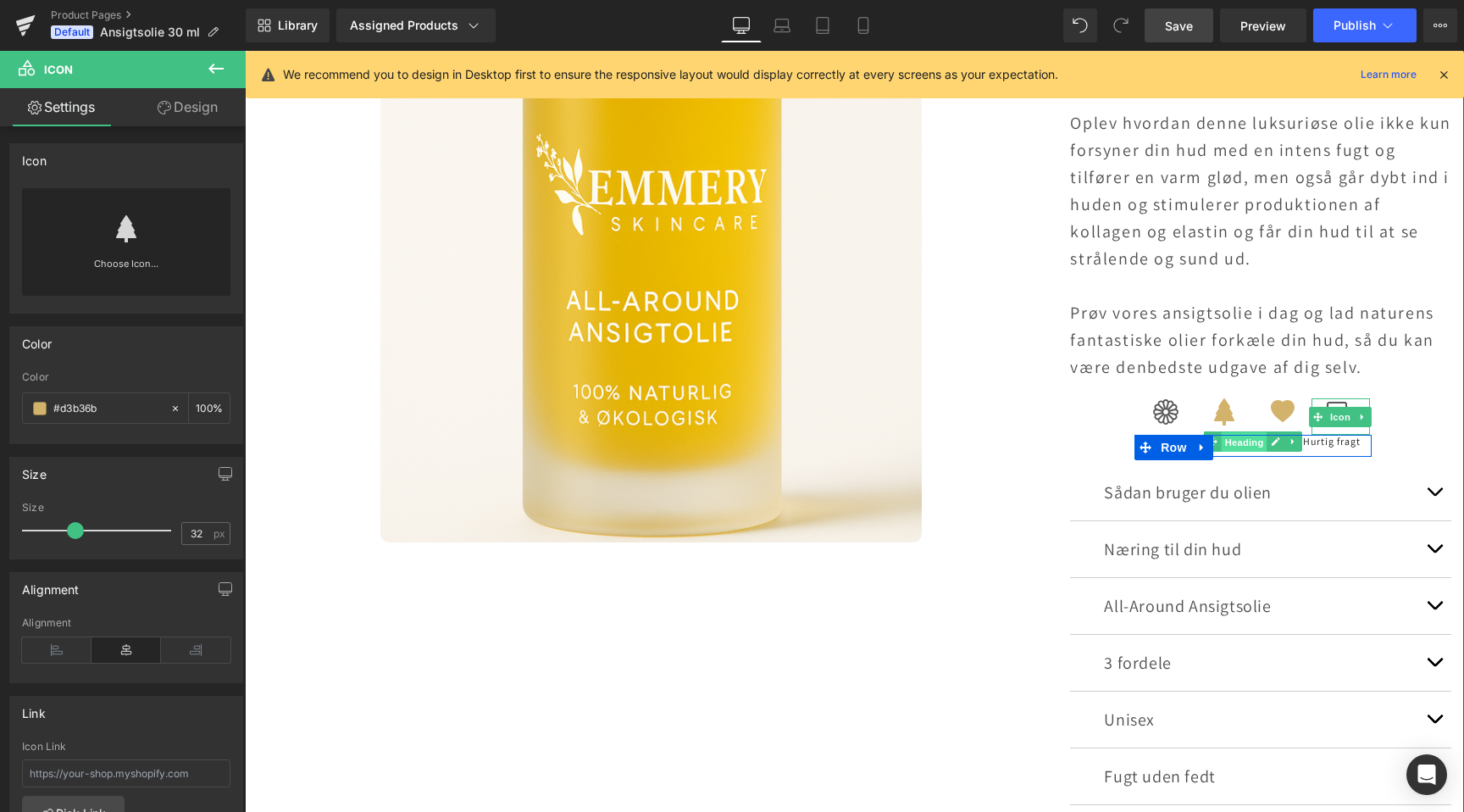
click at [1262, 443] on span "Heading" at bounding box center [1245, 442] width 46 height 21
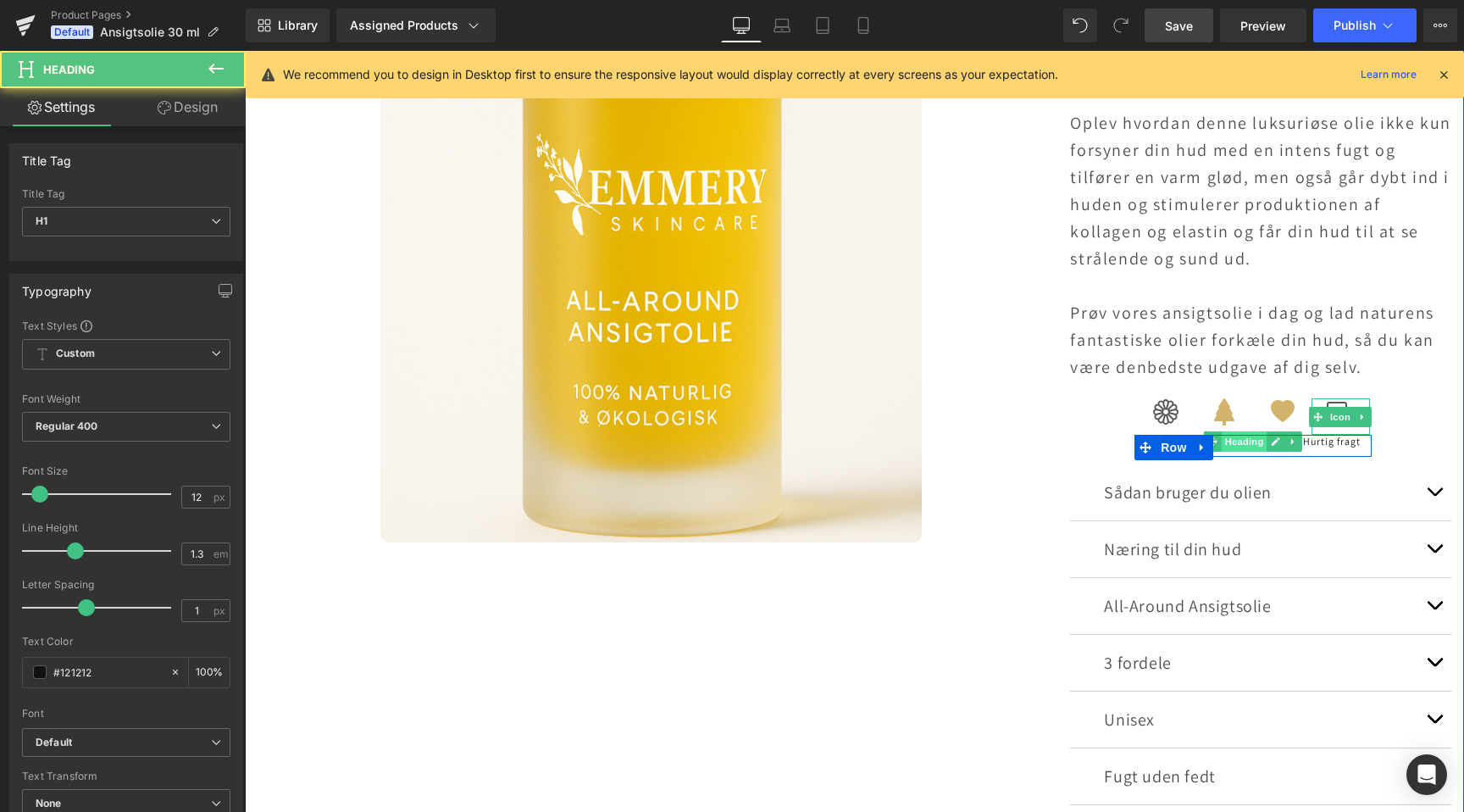
scroll to position [0, 2246]
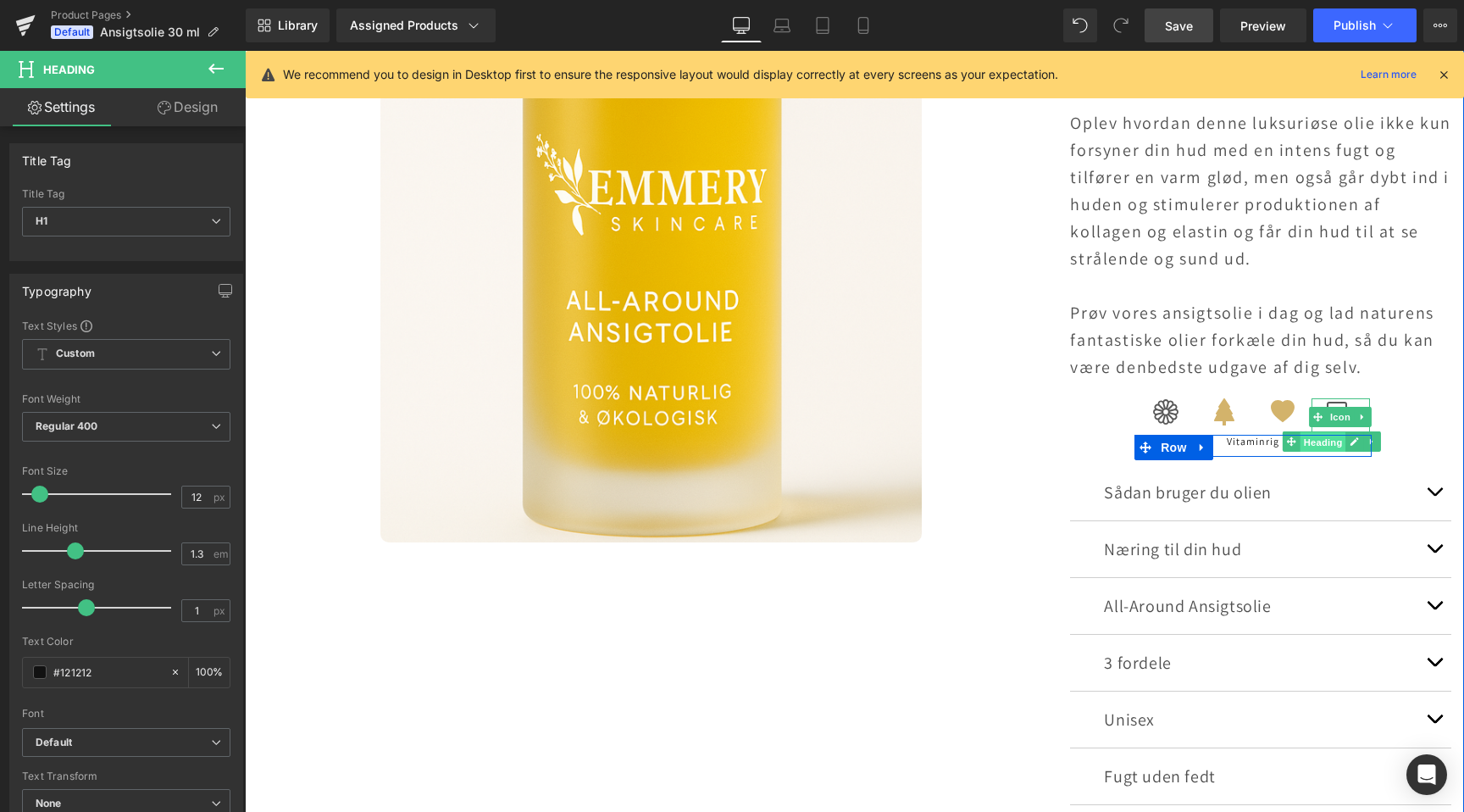
click at [1324, 442] on span "Heading" at bounding box center [1324, 442] width 46 height 21
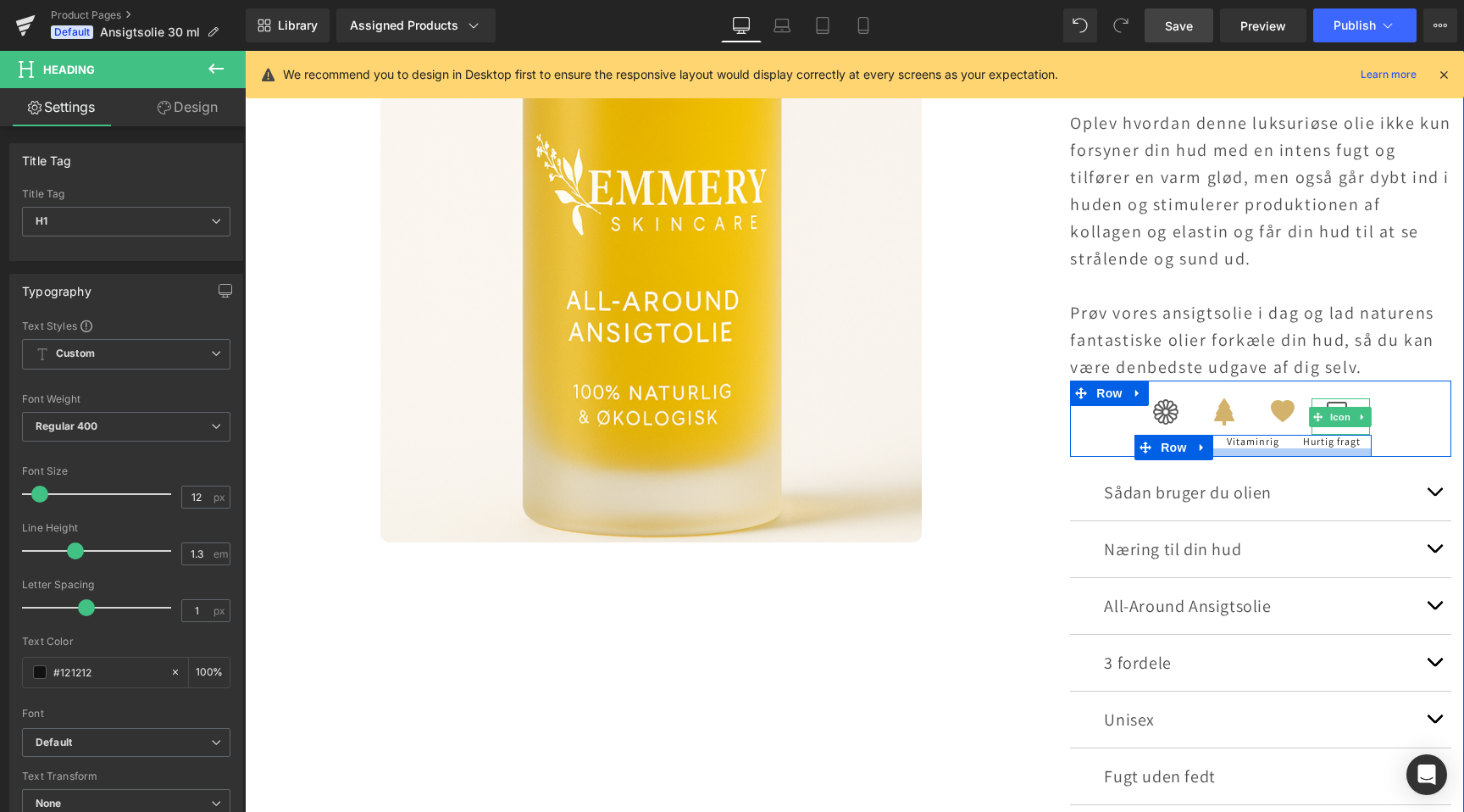
scroll to position [0, 0]
click at [1166, 444] on span "Row" at bounding box center [1174, 448] width 34 height 25
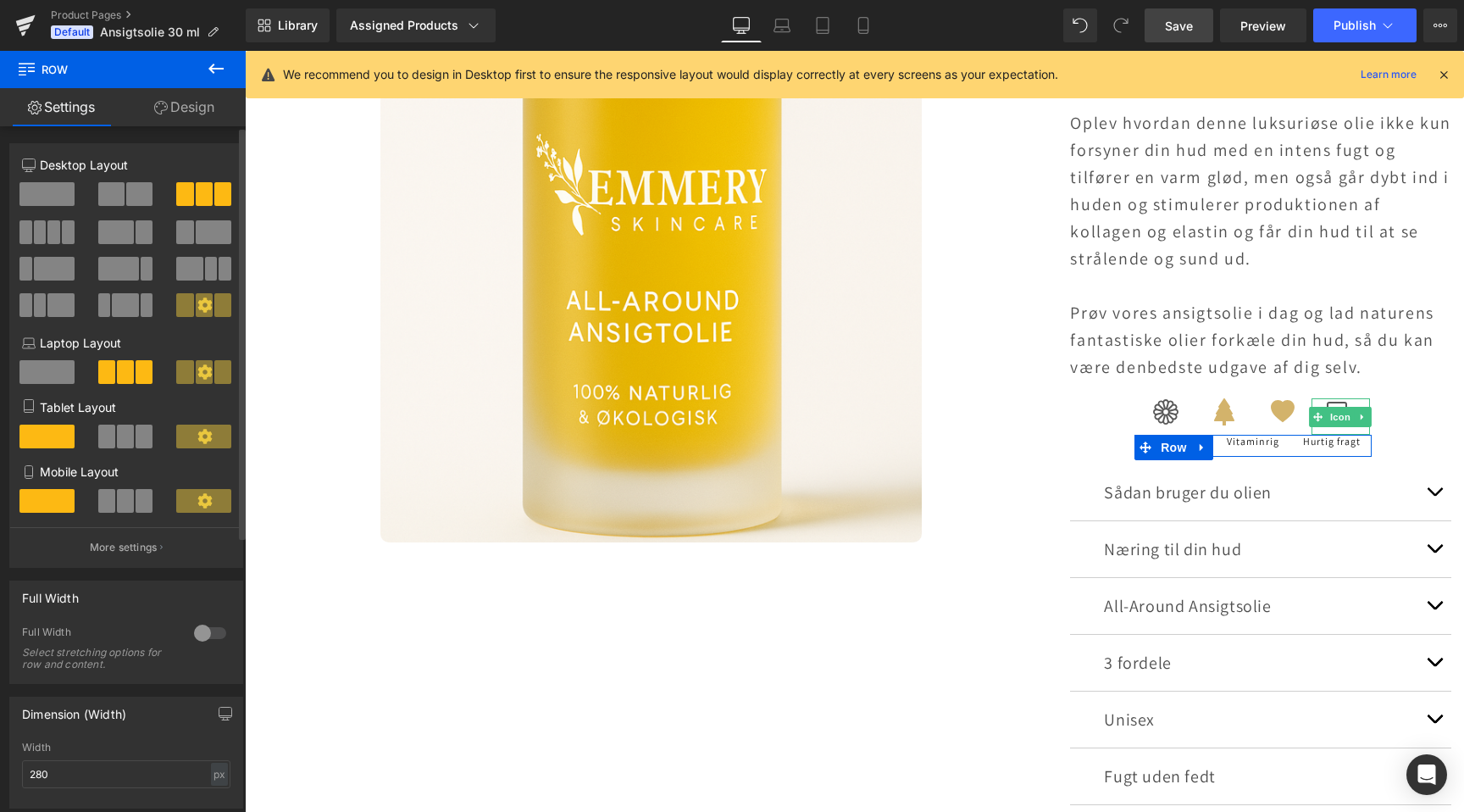
scroll to position [0, 1123]
click at [31, 226] on span at bounding box center [26, 231] width 13 height 23
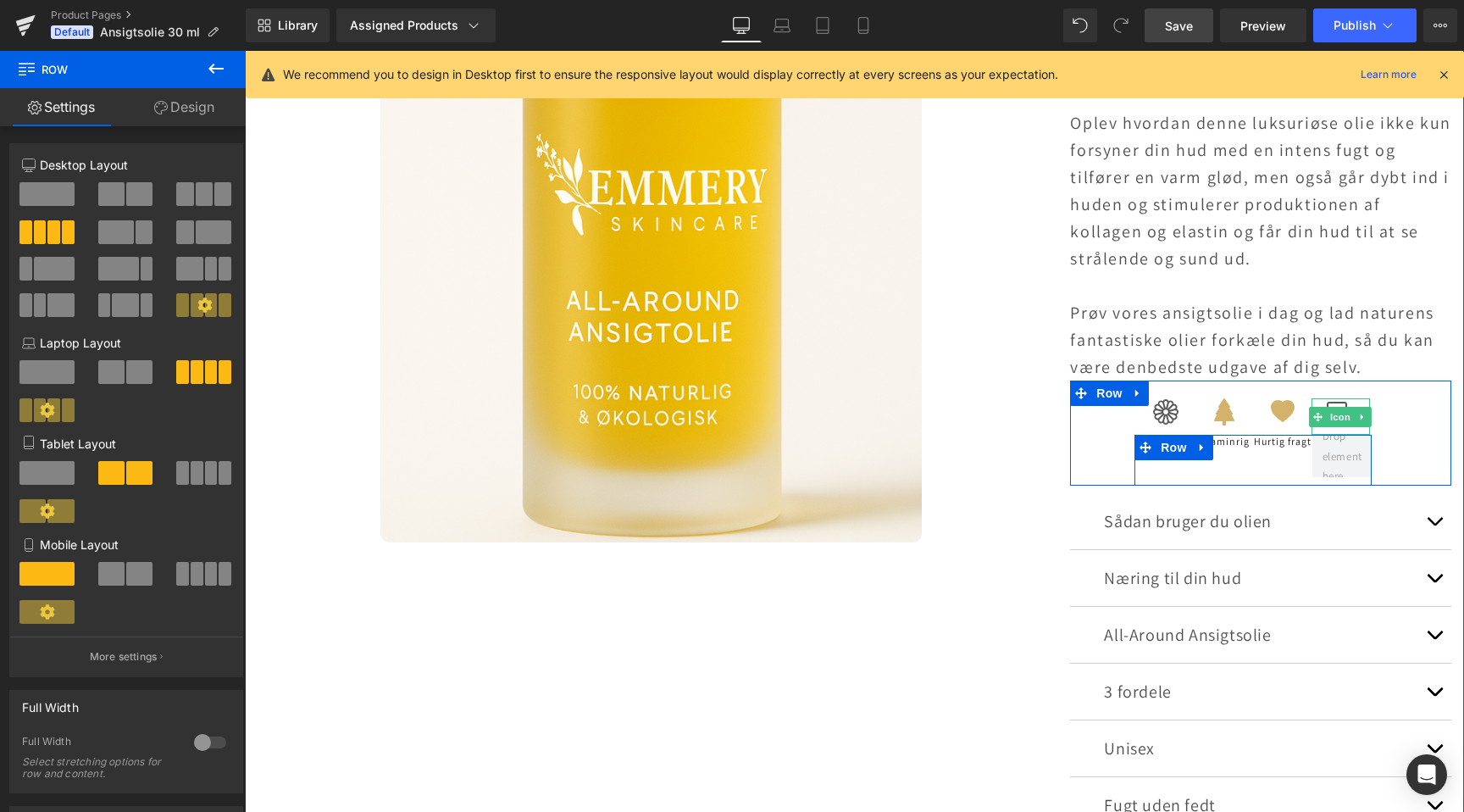
scroll to position [0, 0]
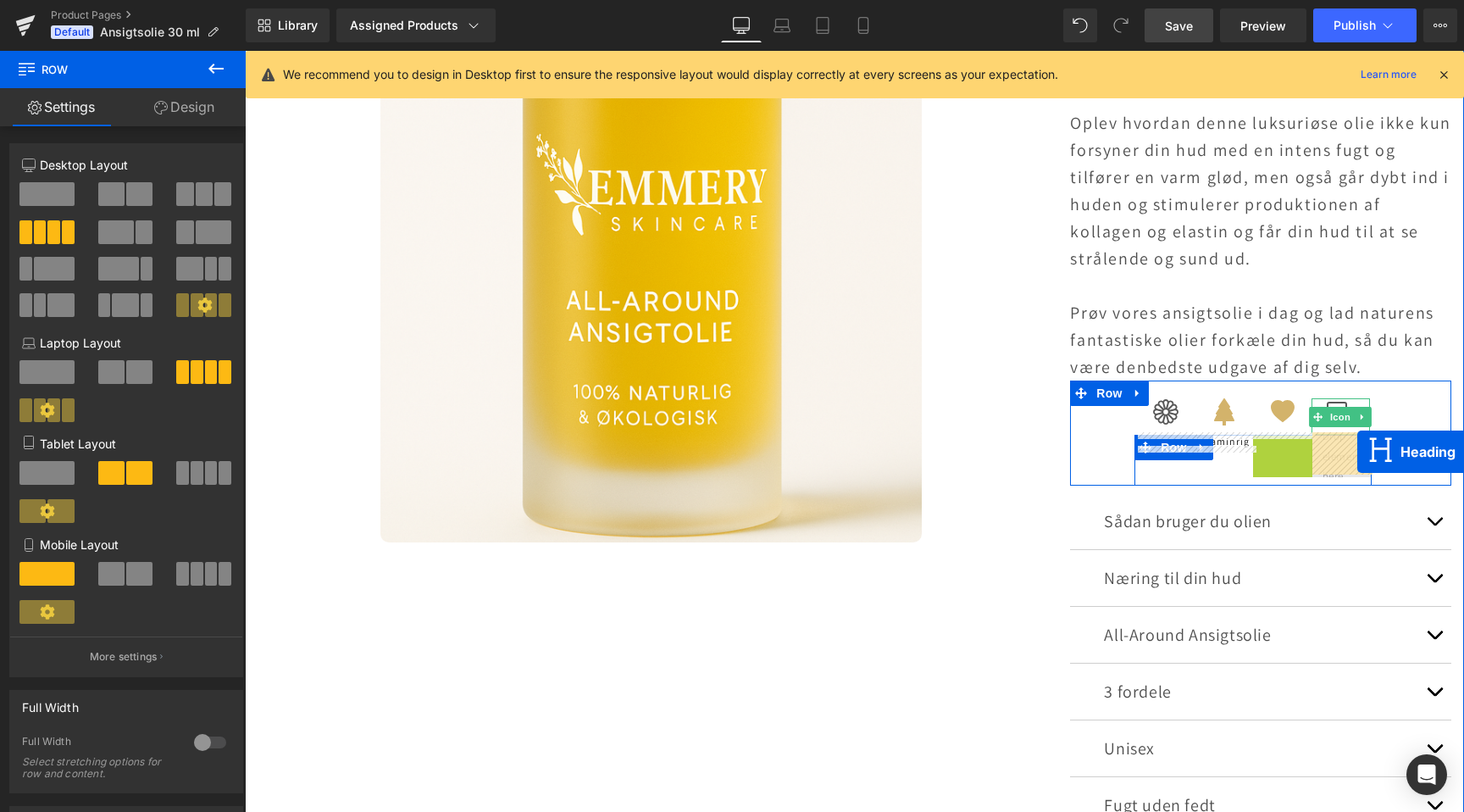
drag, startPoint x: 1244, startPoint y: 440, endPoint x: 1350, endPoint y: 450, distance: 106.5
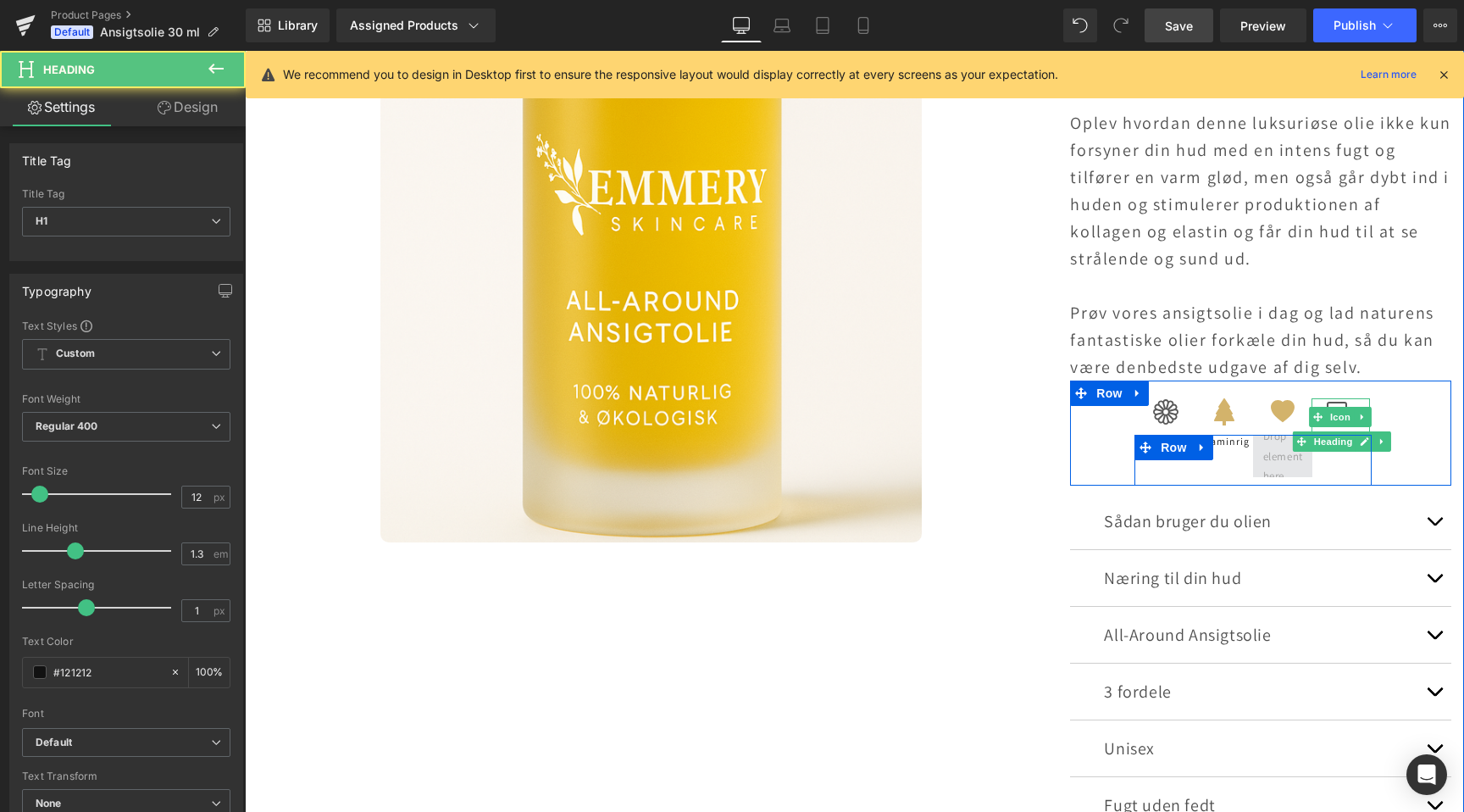
scroll to position [0, 1123]
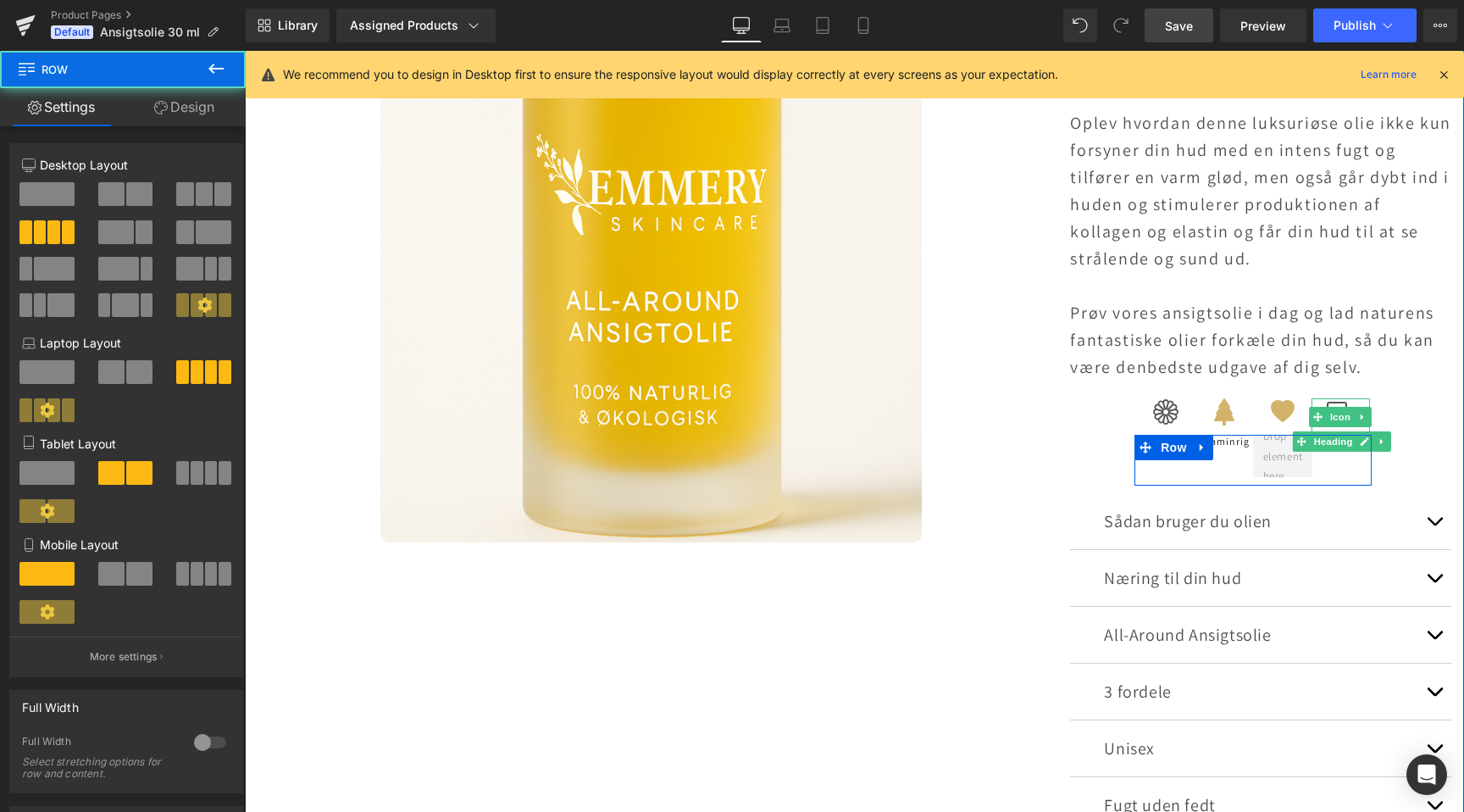
click at [1212, 469] on div "100% Natur Heading Vitaminrig Heading Hurtig fragt Heading Row" at bounding box center [1252, 460] width 237 height 51
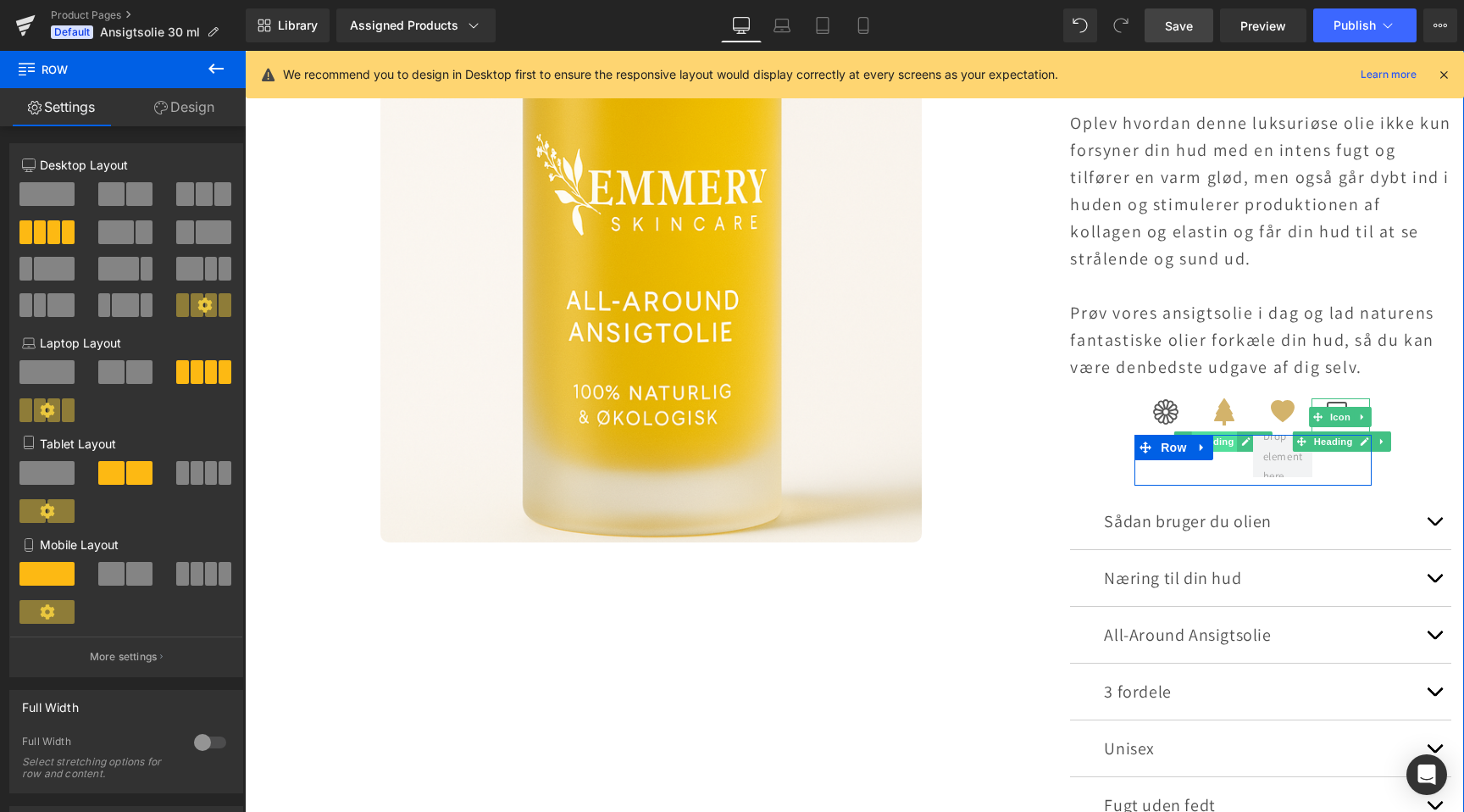
scroll to position [0, 2246]
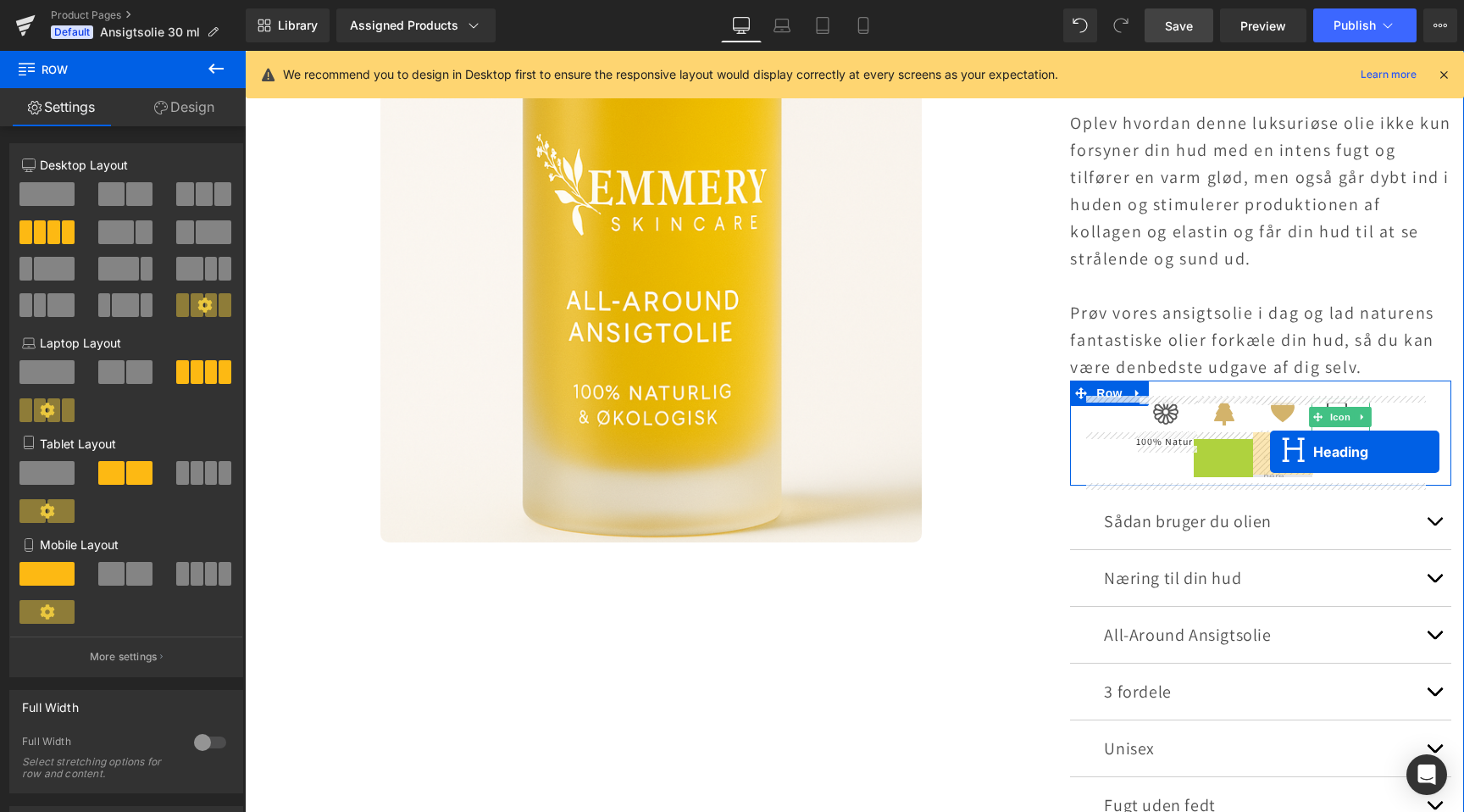
drag, startPoint x: 1226, startPoint y: 441, endPoint x: 1270, endPoint y: 451, distance: 45.1
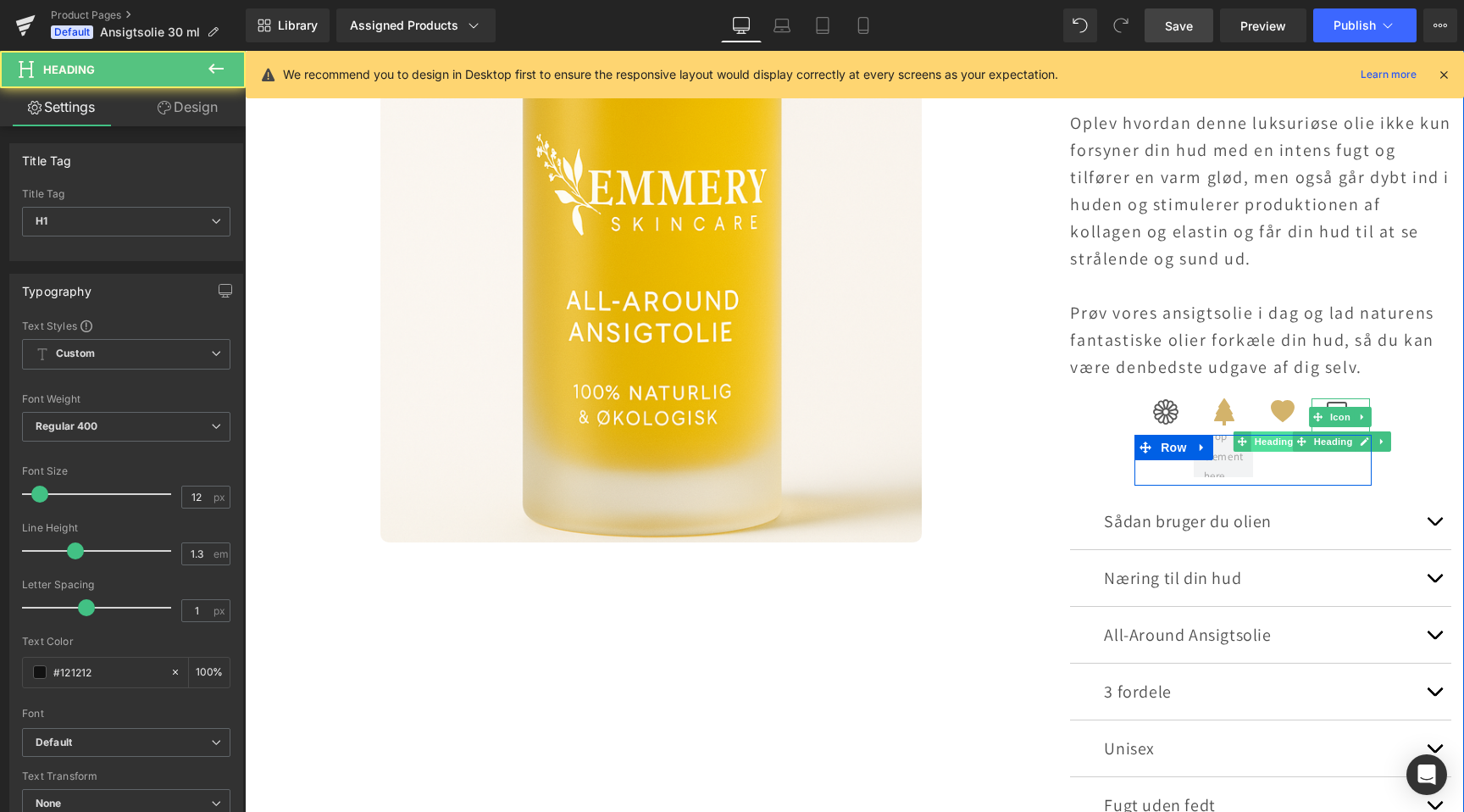
scroll to position [0, 0]
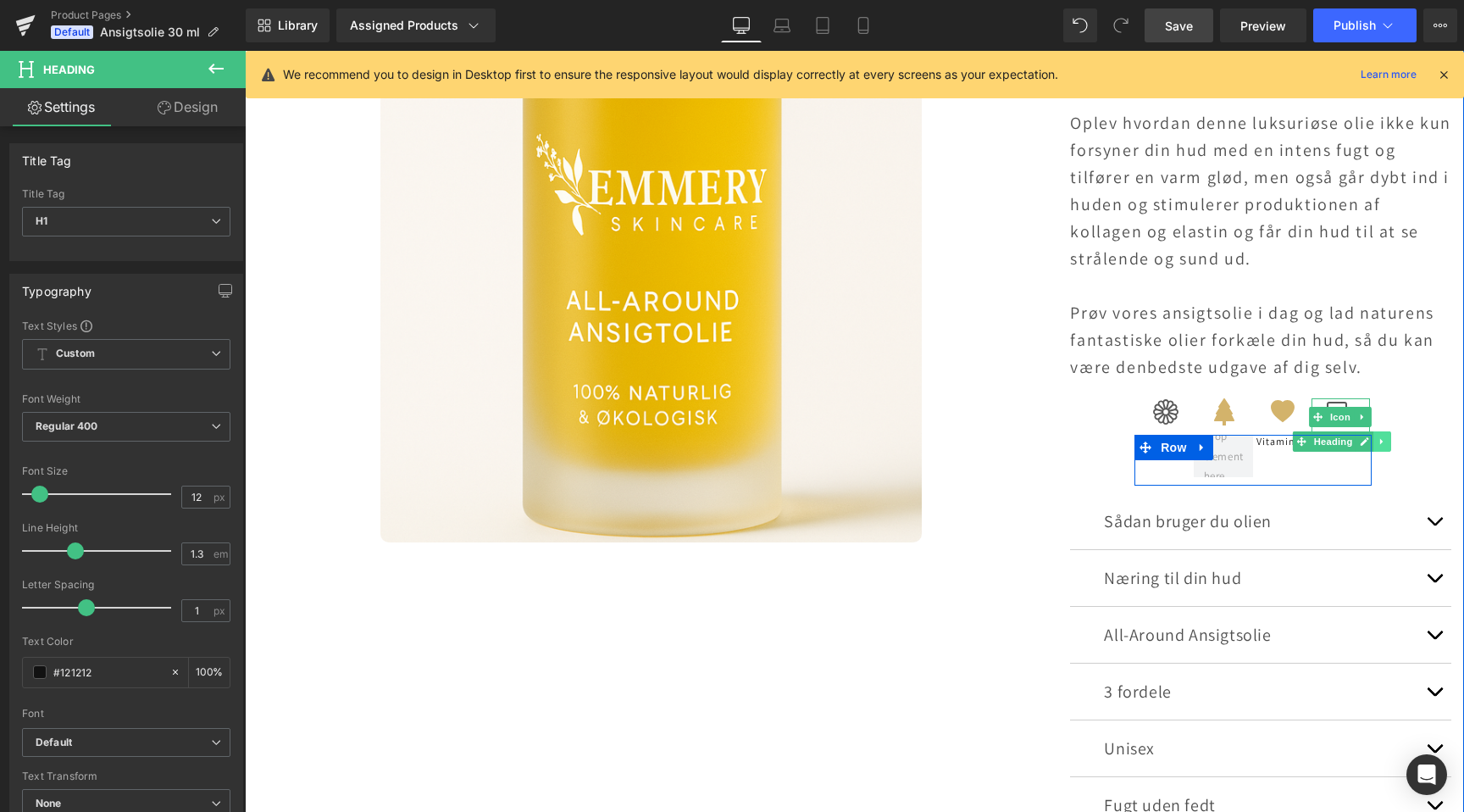
click at [1379, 444] on link at bounding box center [1383, 442] width 18 height 21
click at [1375, 443] on icon at bounding box center [1374, 441] width 9 height 9
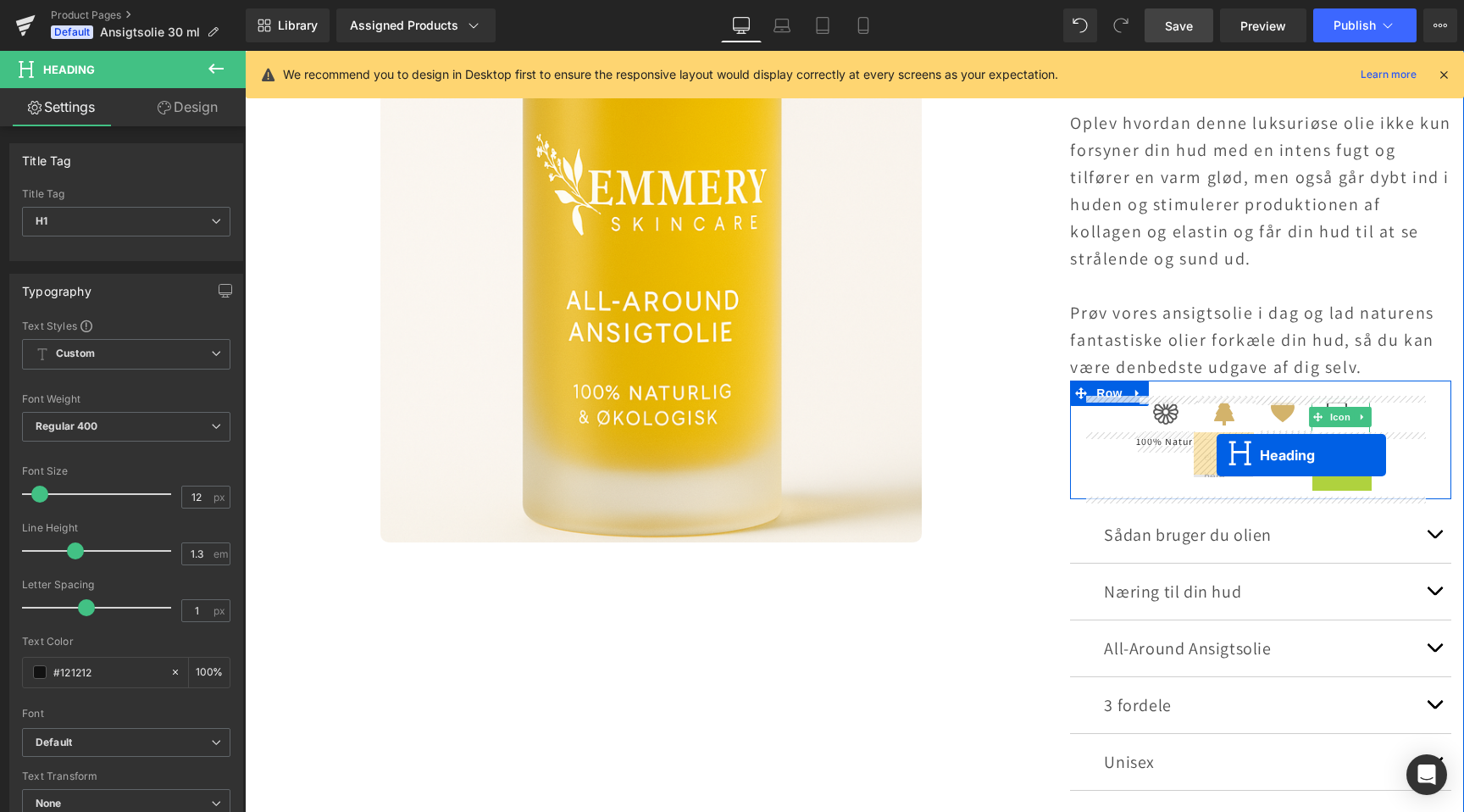
drag, startPoint x: 1330, startPoint y: 453, endPoint x: 1217, endPoint y: 455, distance: 113.0
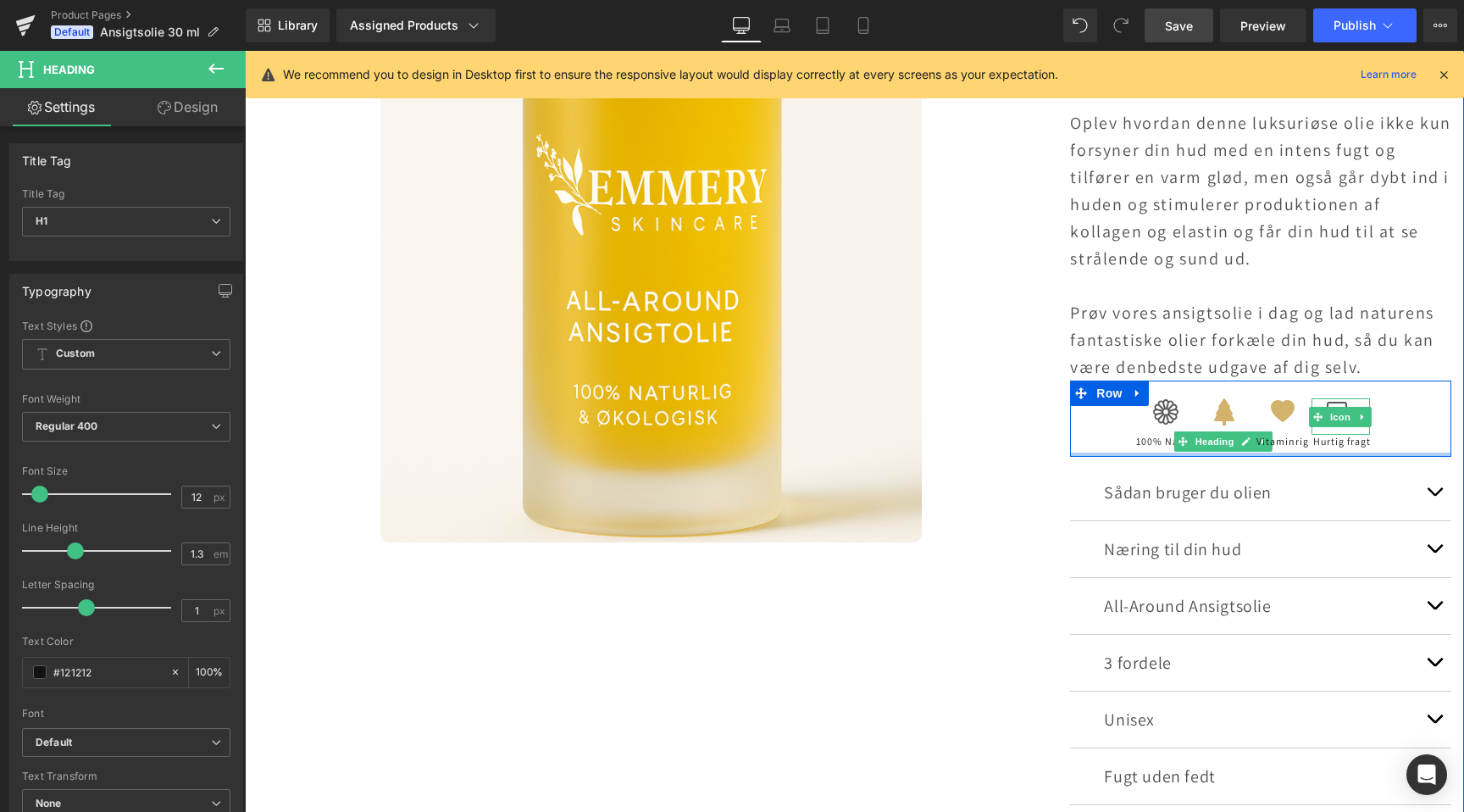
click at [1226, 452] on div at bounding box center [1261, 454] width 381 height 5
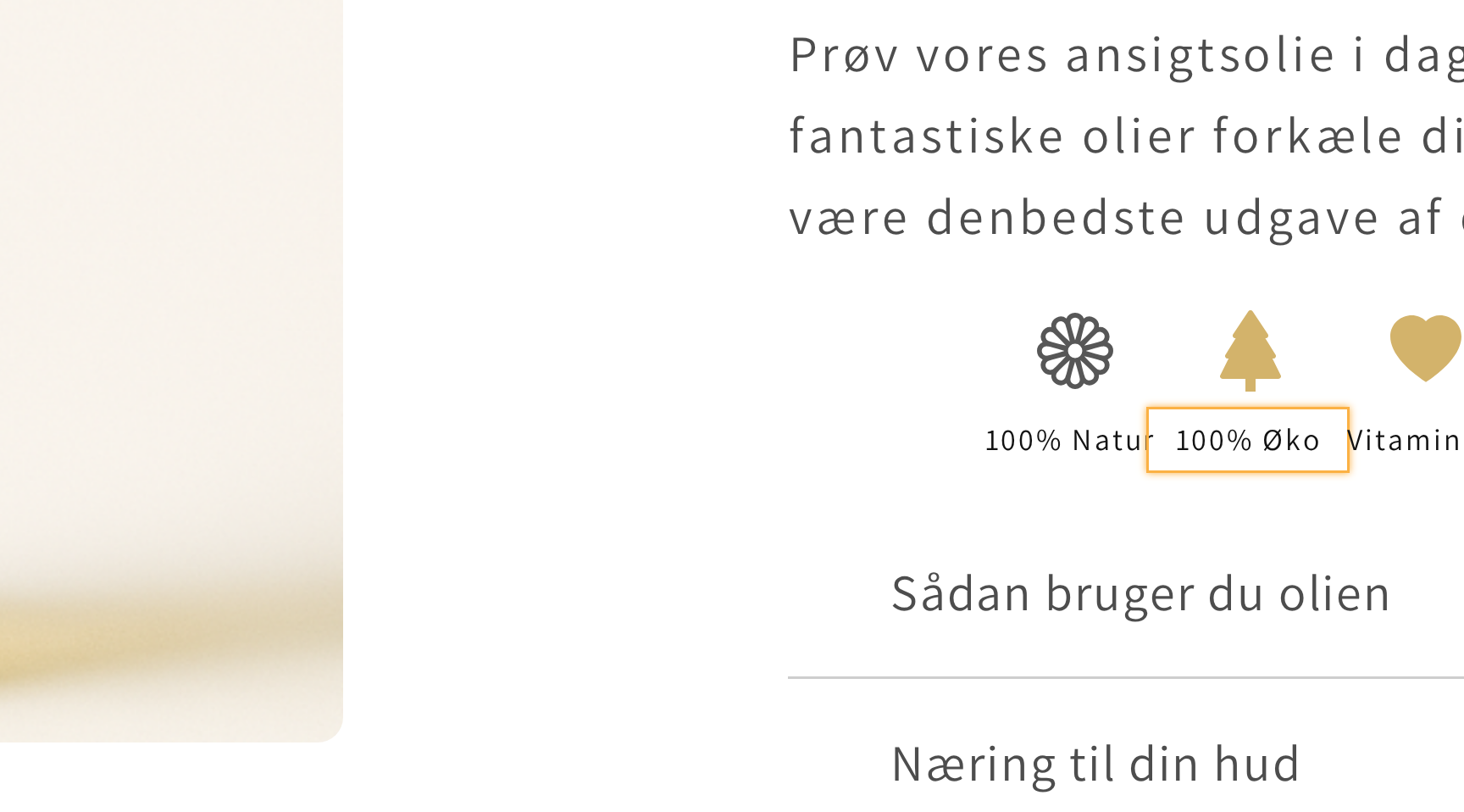
scroll to position [0, 2246]
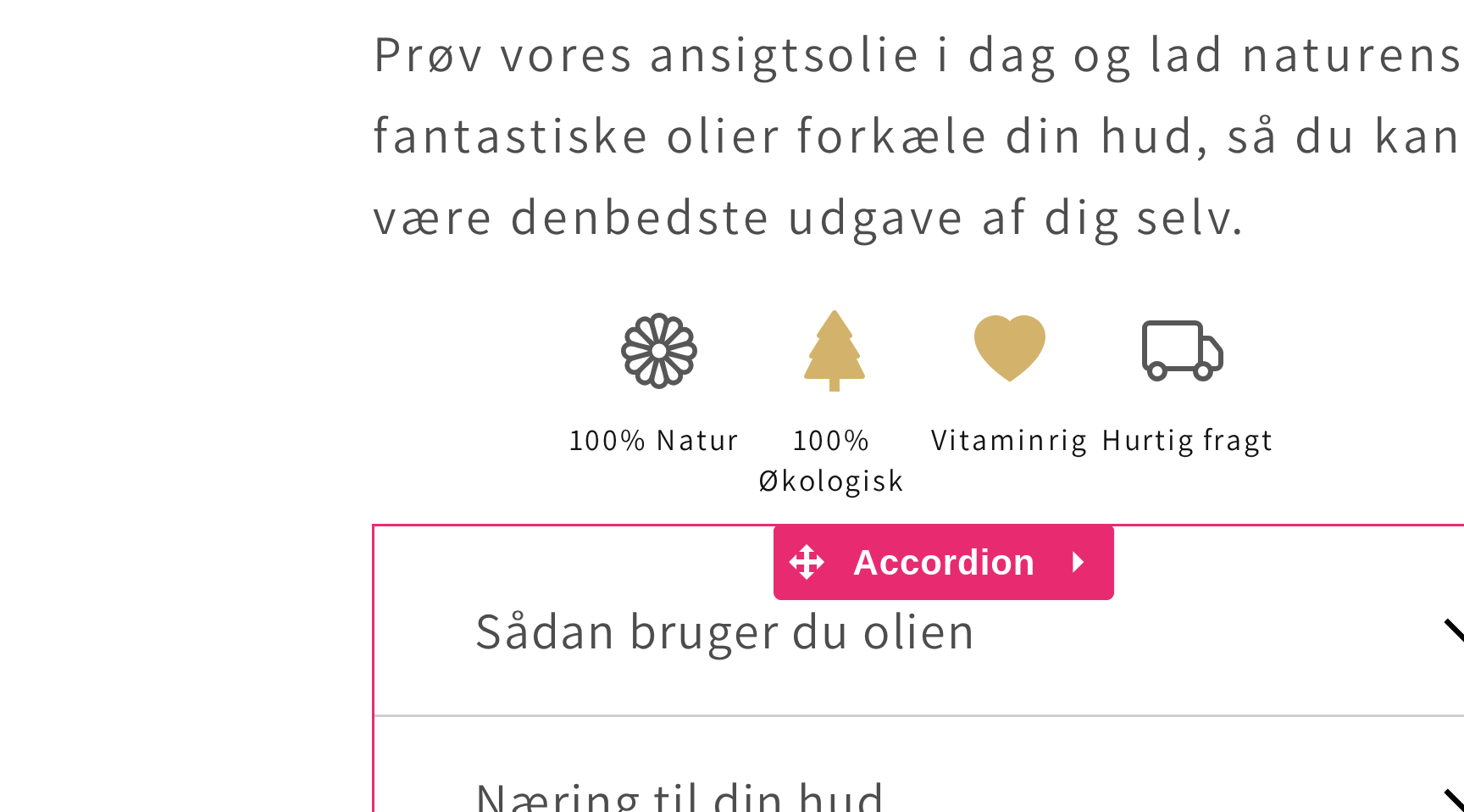
scroll to position [0, 1123]
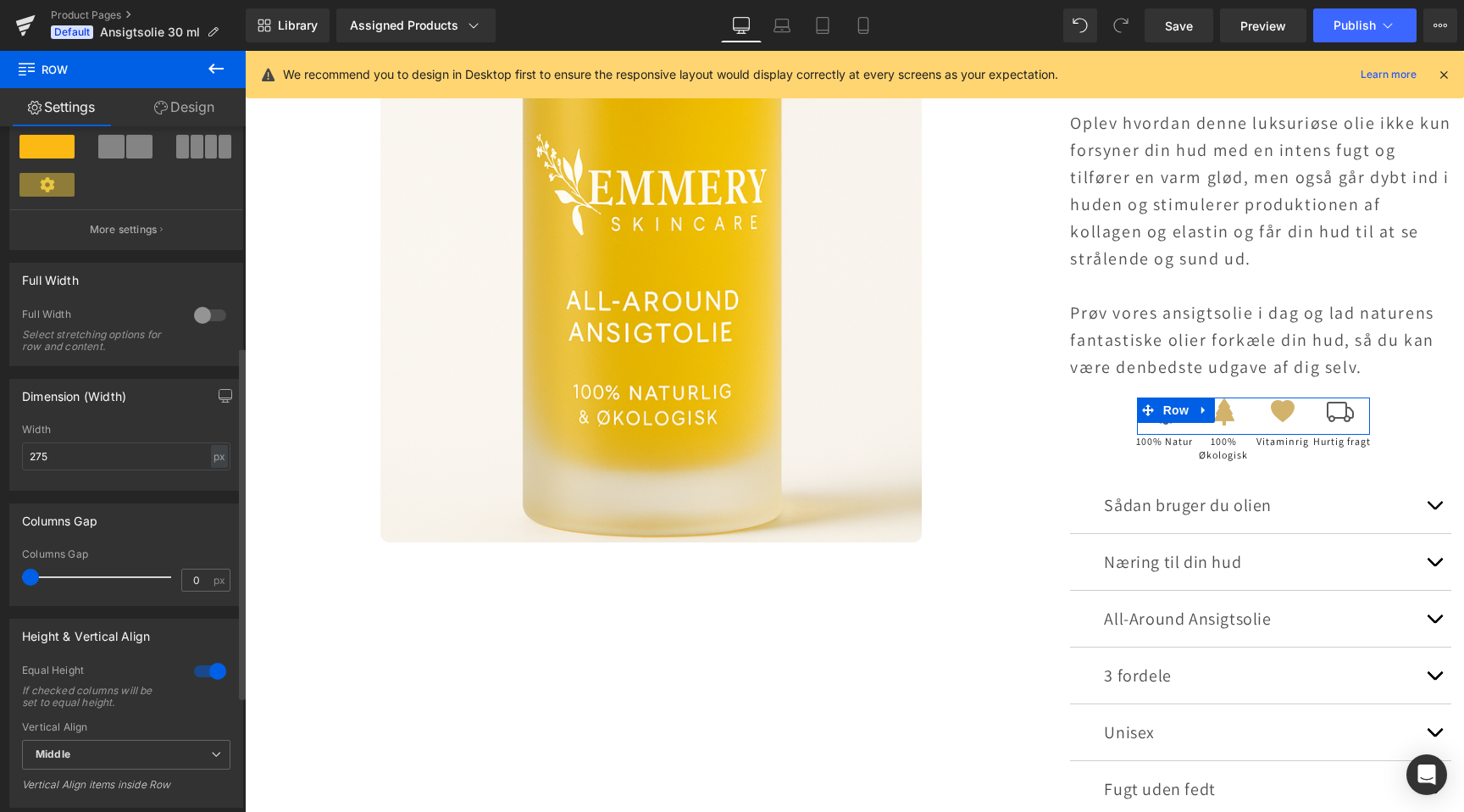
scroll to position [0, 0]
click at [102, 458] on input "275" at bounding box center [126, 456] width 209 height 28
type input "400"
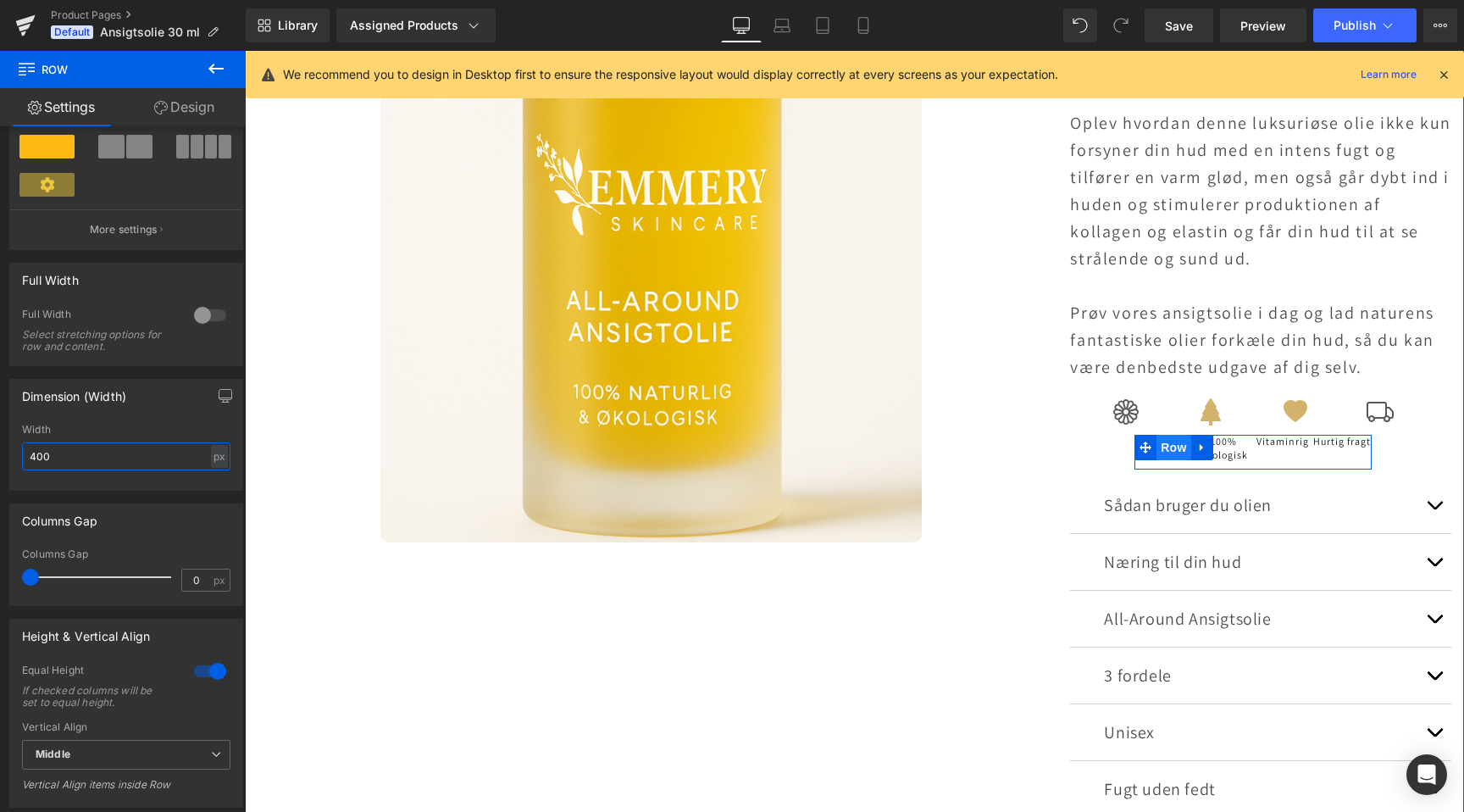
scroll to position [0, 1123]
click at [1167, 451] on span "Row" at bounding box center [1174, 447] width 34 height 25
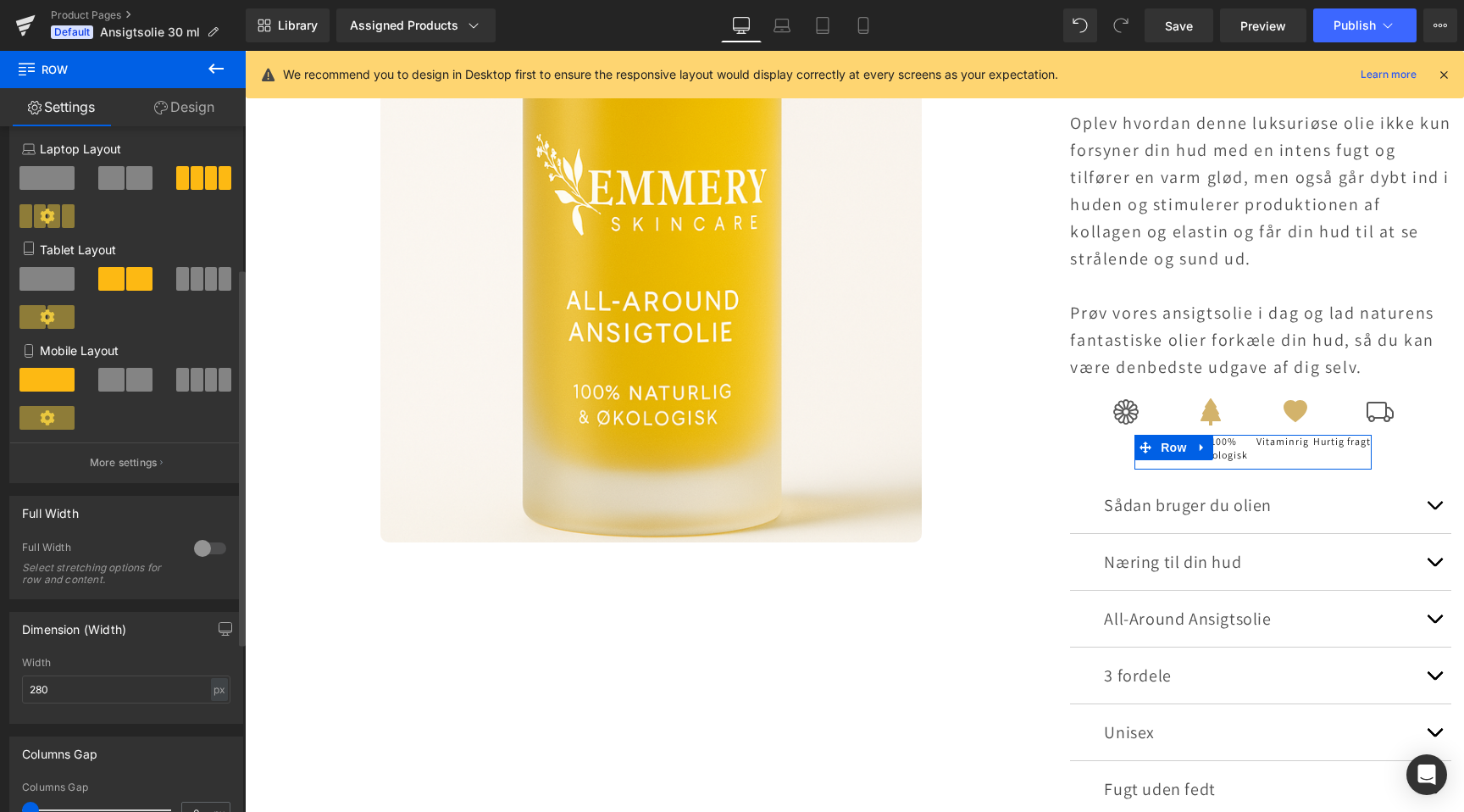
scroll to position [323, 0]
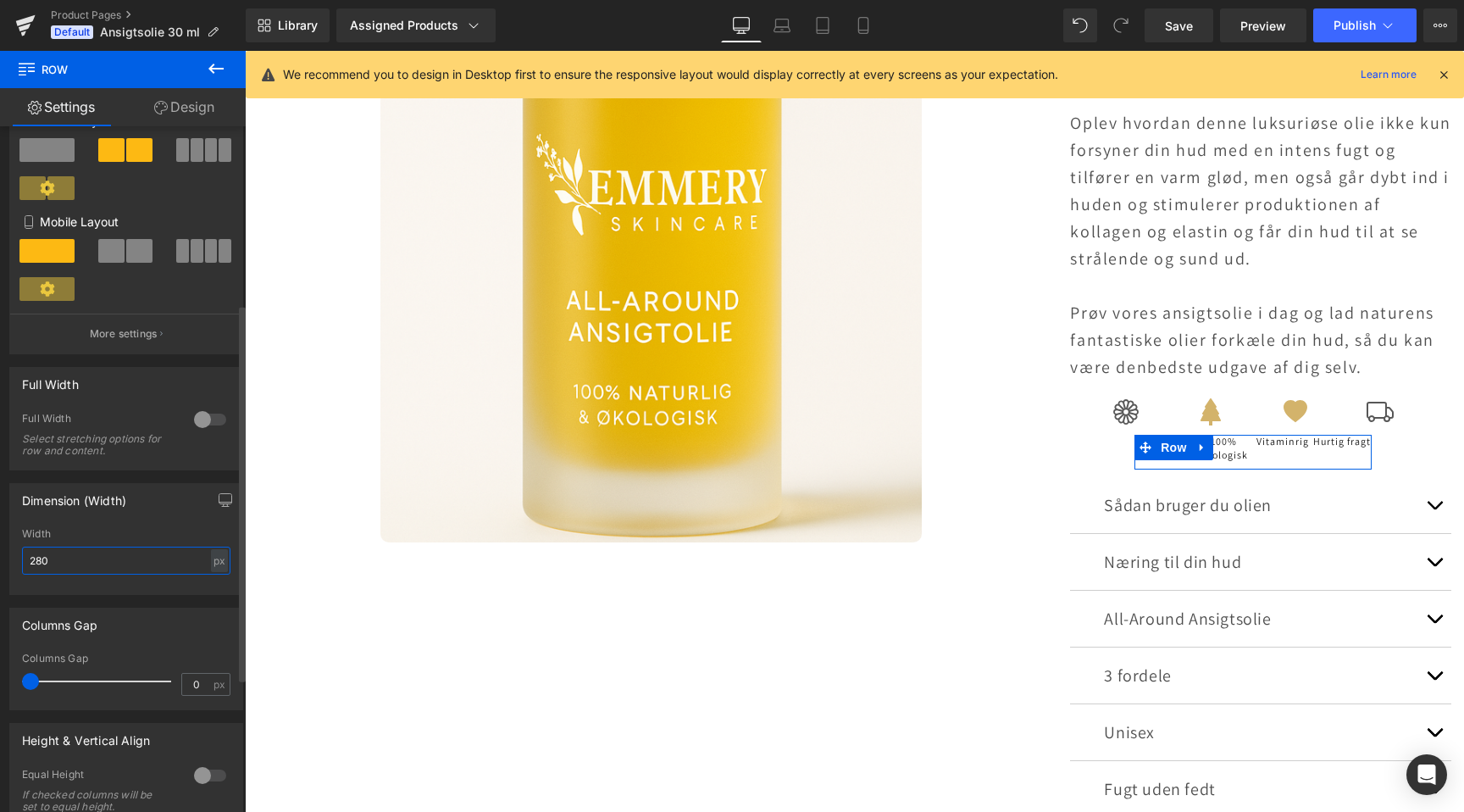
click at [125, 555] on input "280" at bounding box center [126, 561] width 209 height 28
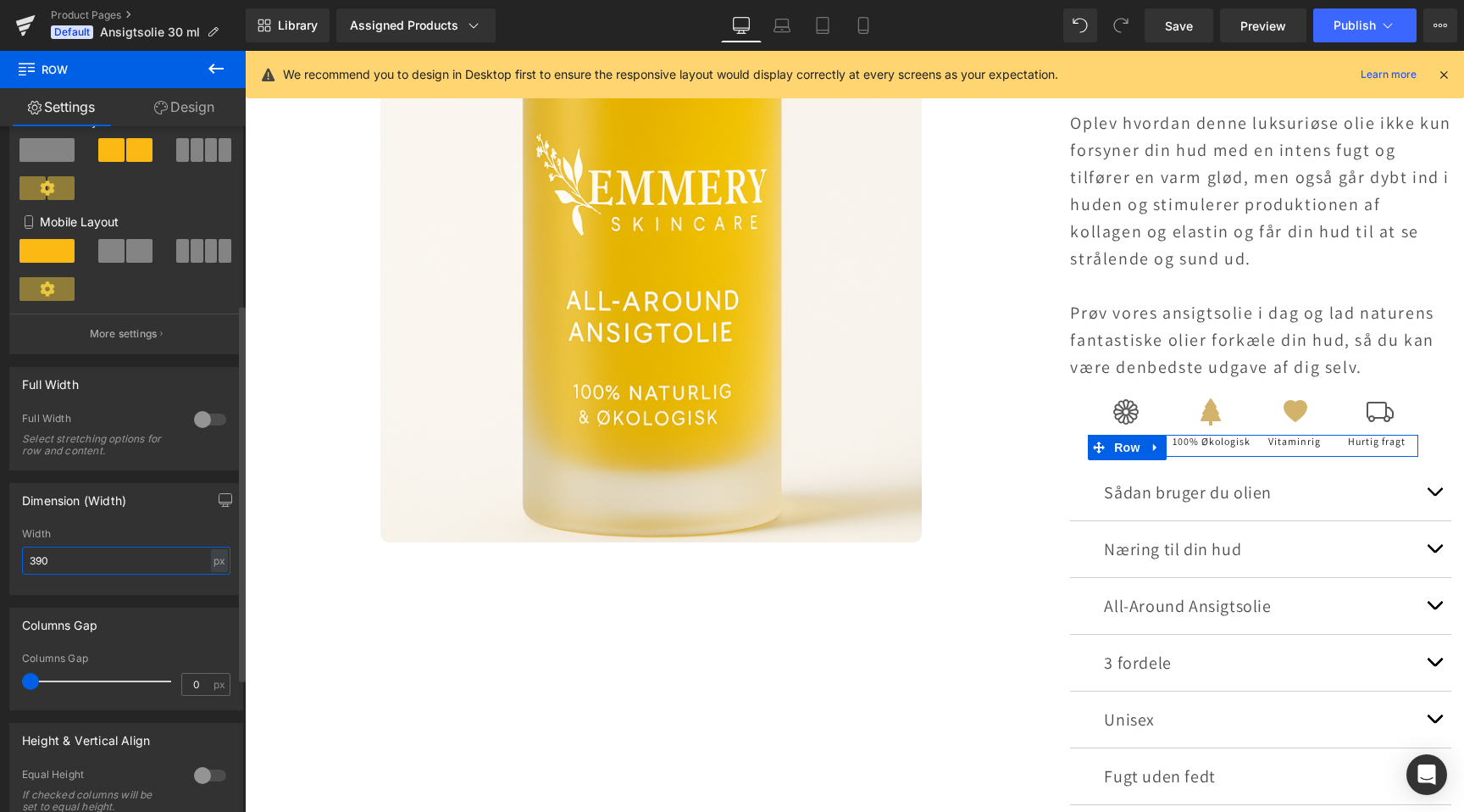
type input "400"
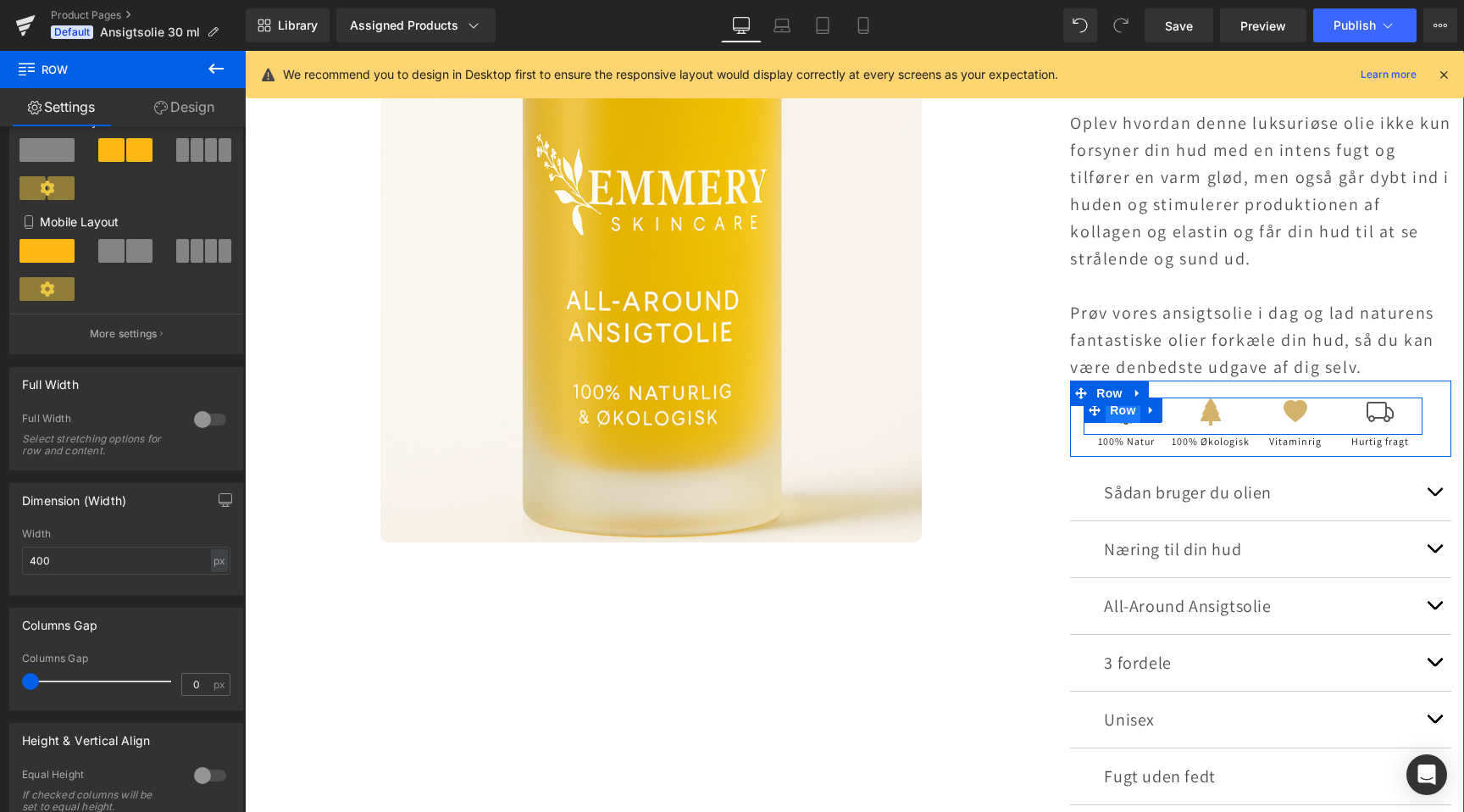
click at [1125, 414] on span "Row" at bounding box center [1123, 409] width 34 height 25
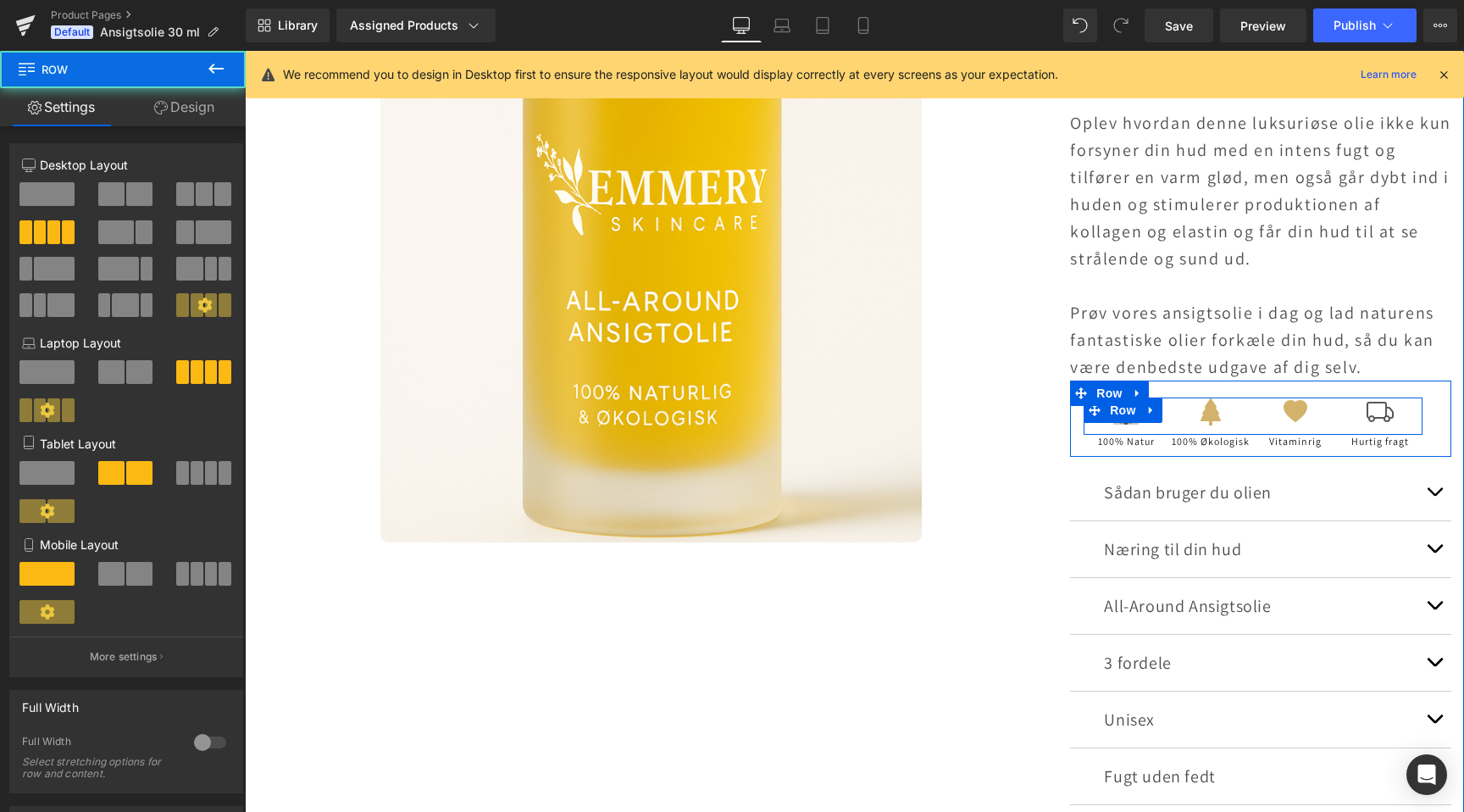
scroll to position [0, 0]
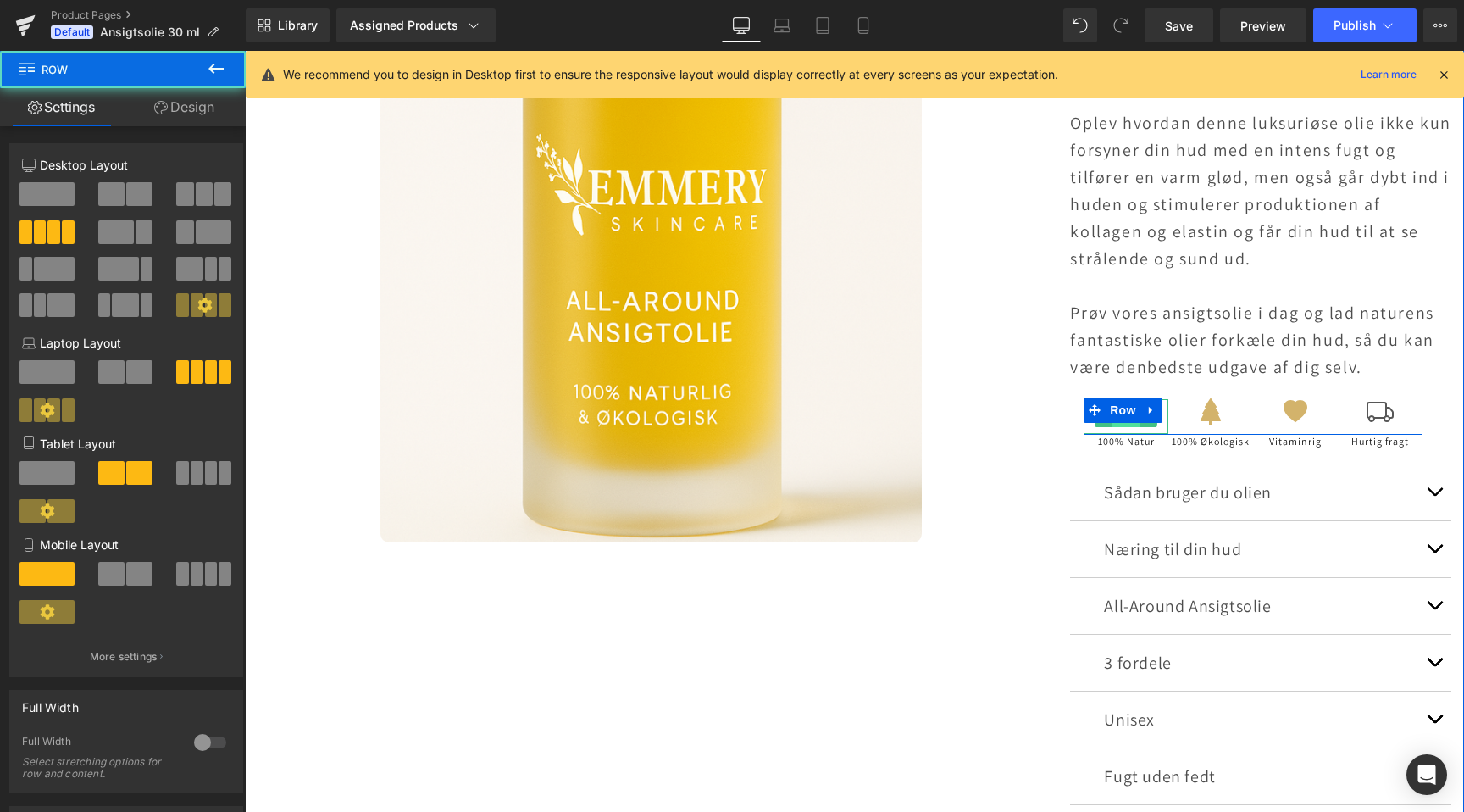
click at [1125, 422] on span "Icon" at bounding box center [1126, 418] width 27 height 21
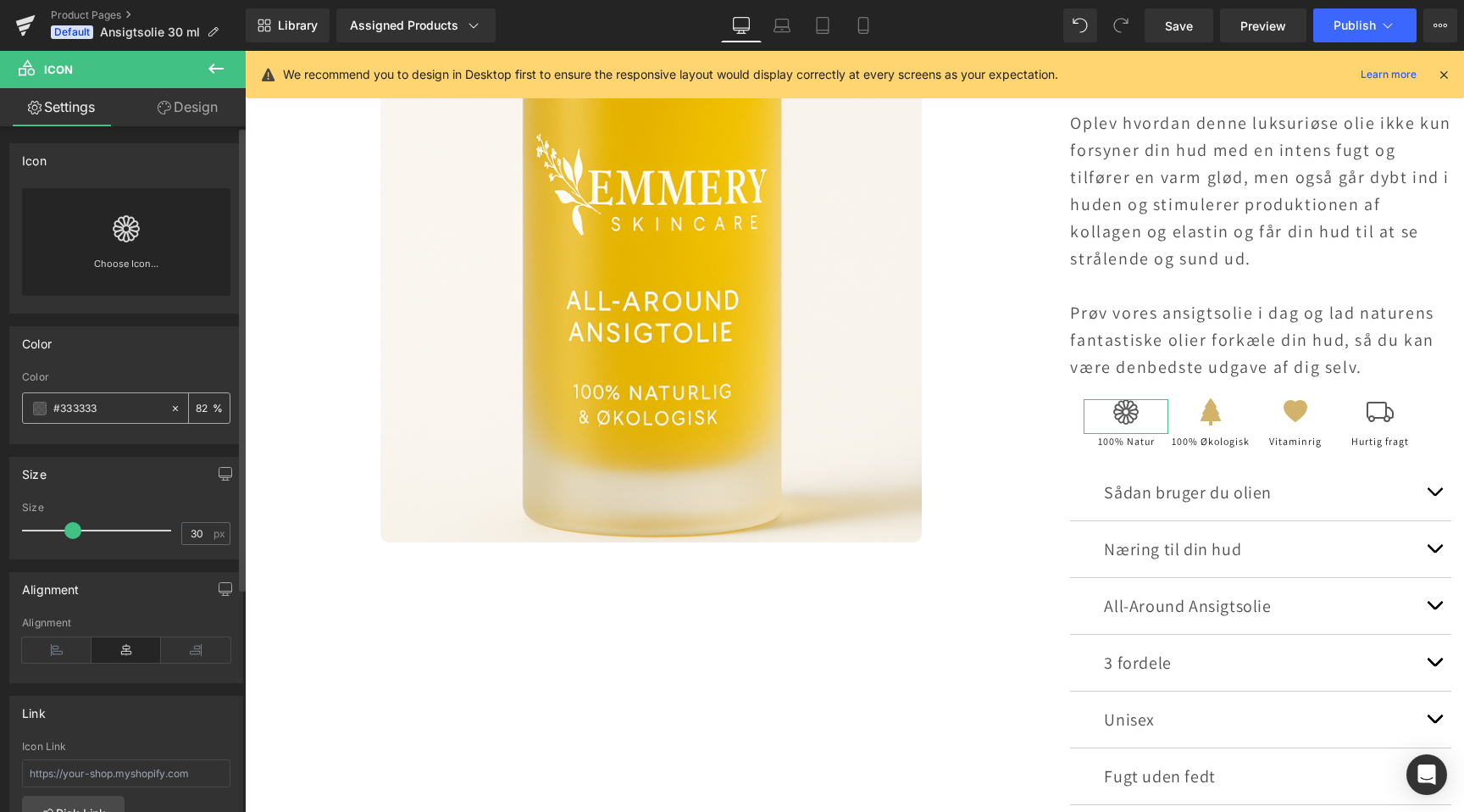
click at [113, 419] on div "#333333" at bounding box center [96, 408] width 147 height 30
click at [113, 412] on input "#333333" at bounding box center [108, 408] width 109 height 19
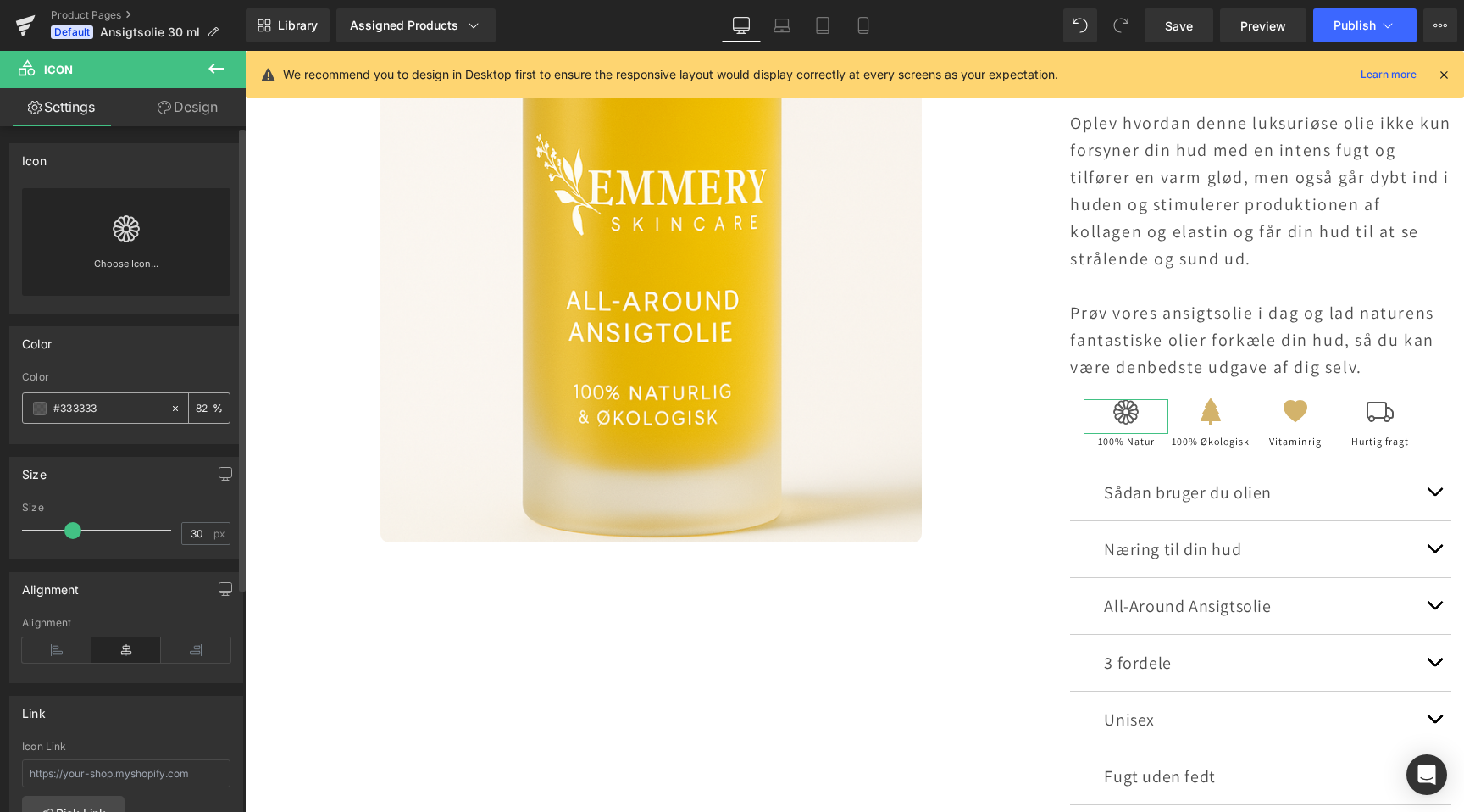
paste input "d3b36b"
type input "#d3b36b"
type input "100"
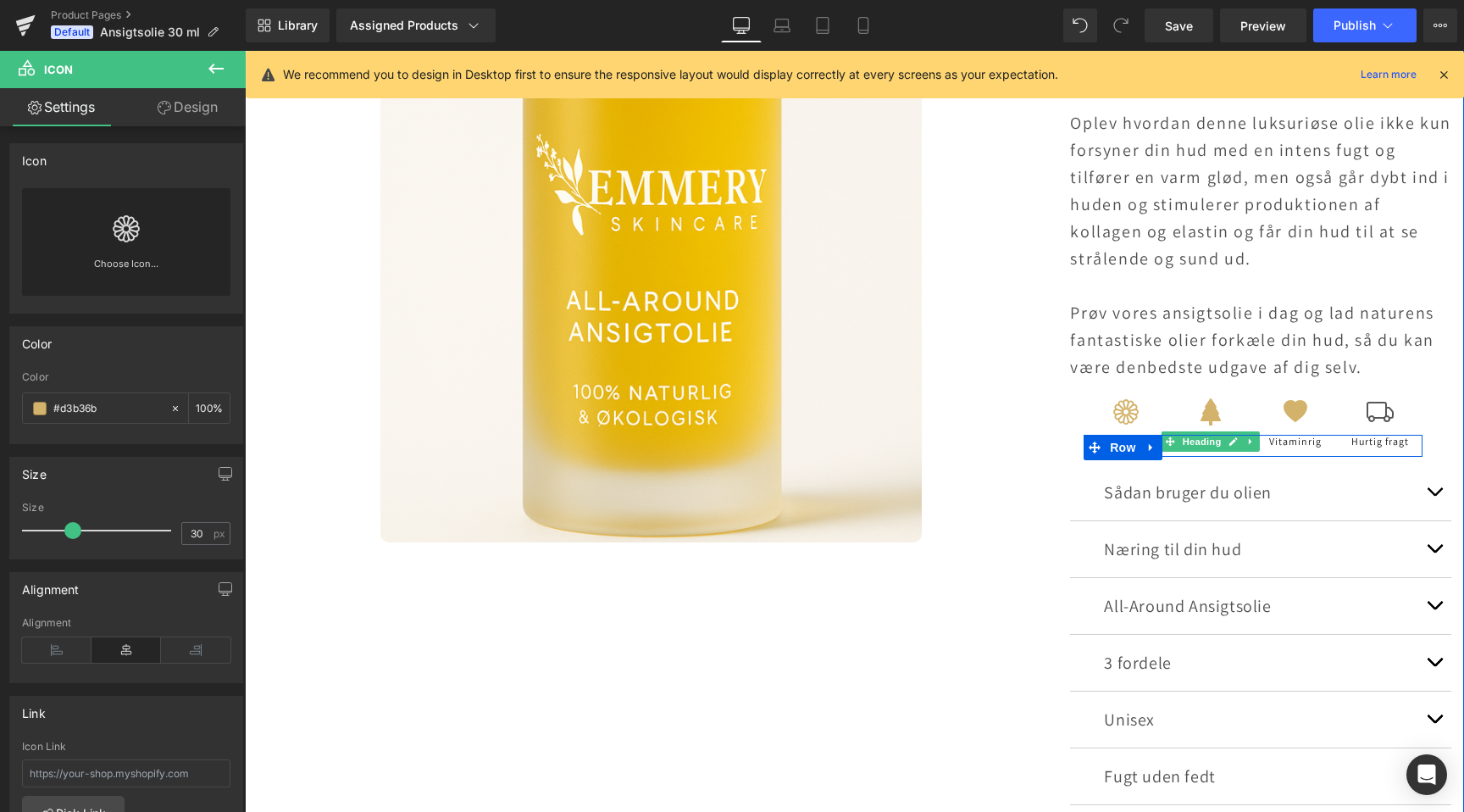
scroll to position [0, 0]
click at [1211, 440] on span "Heading" at bounding box center [1202, 442] width 46 height 21
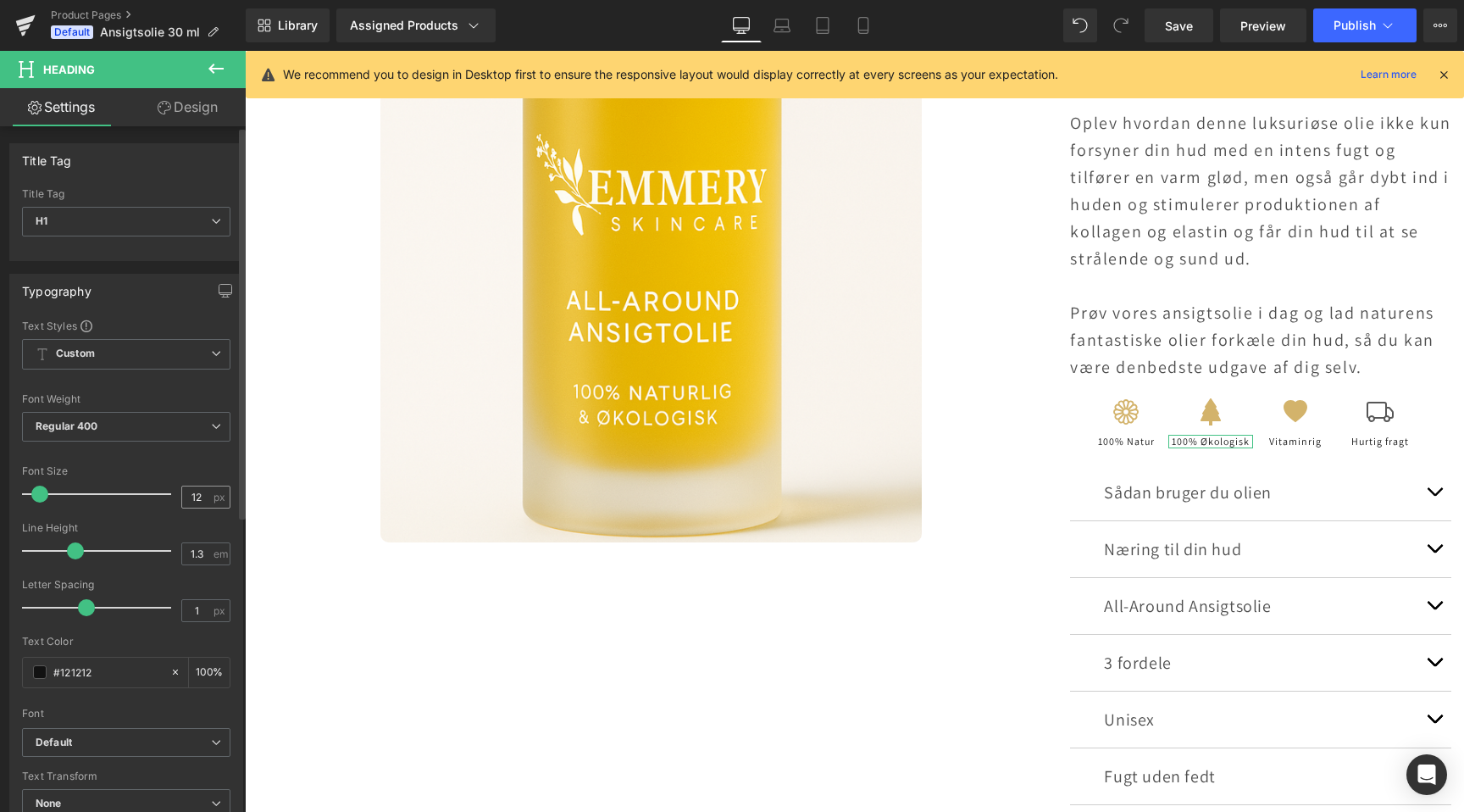
scroll to position [0, 1123]
click at [197, 497] on input "12" at bounding box center [198, 496] width 30 height 22
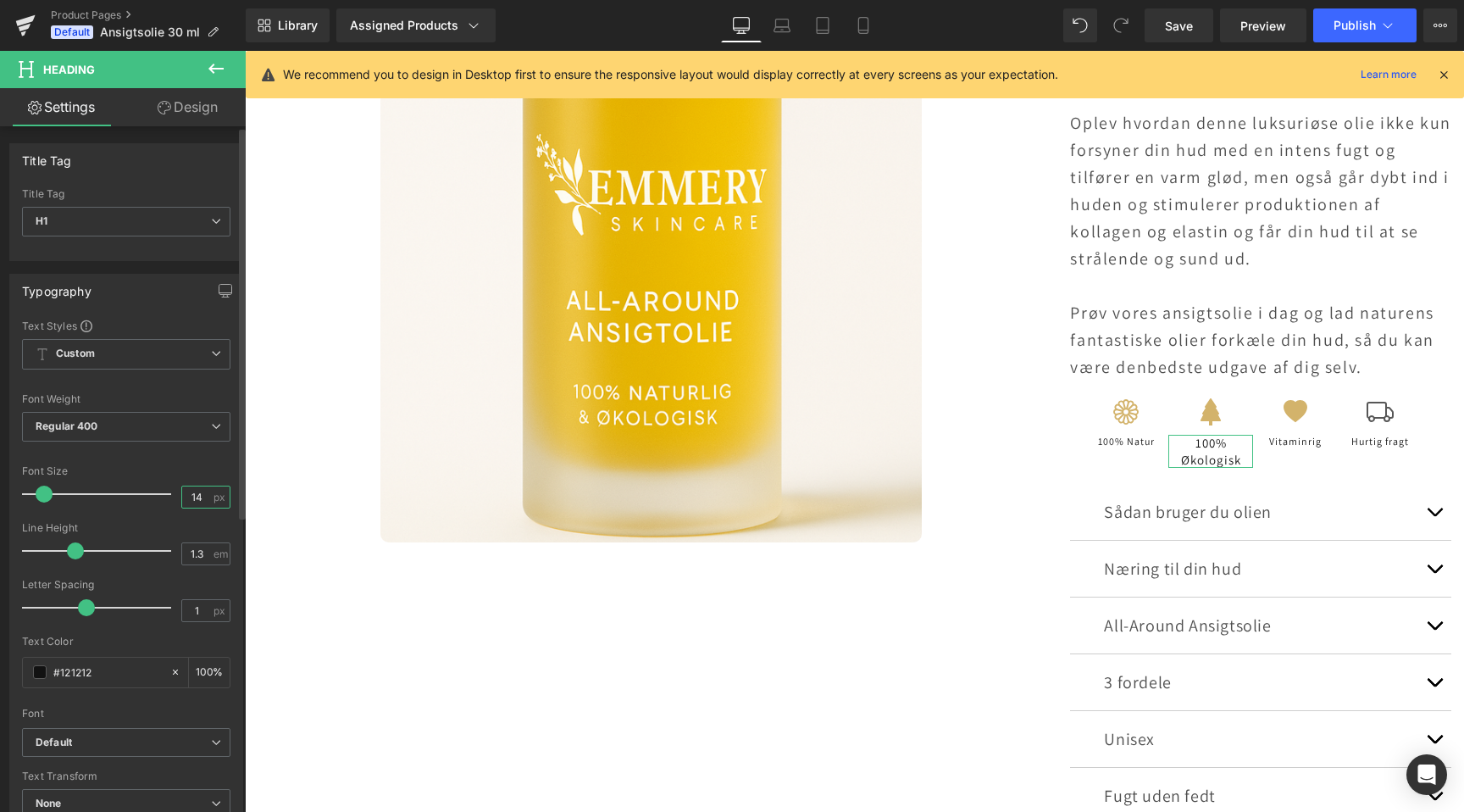
scroll to position [0, 0]
type input "13"
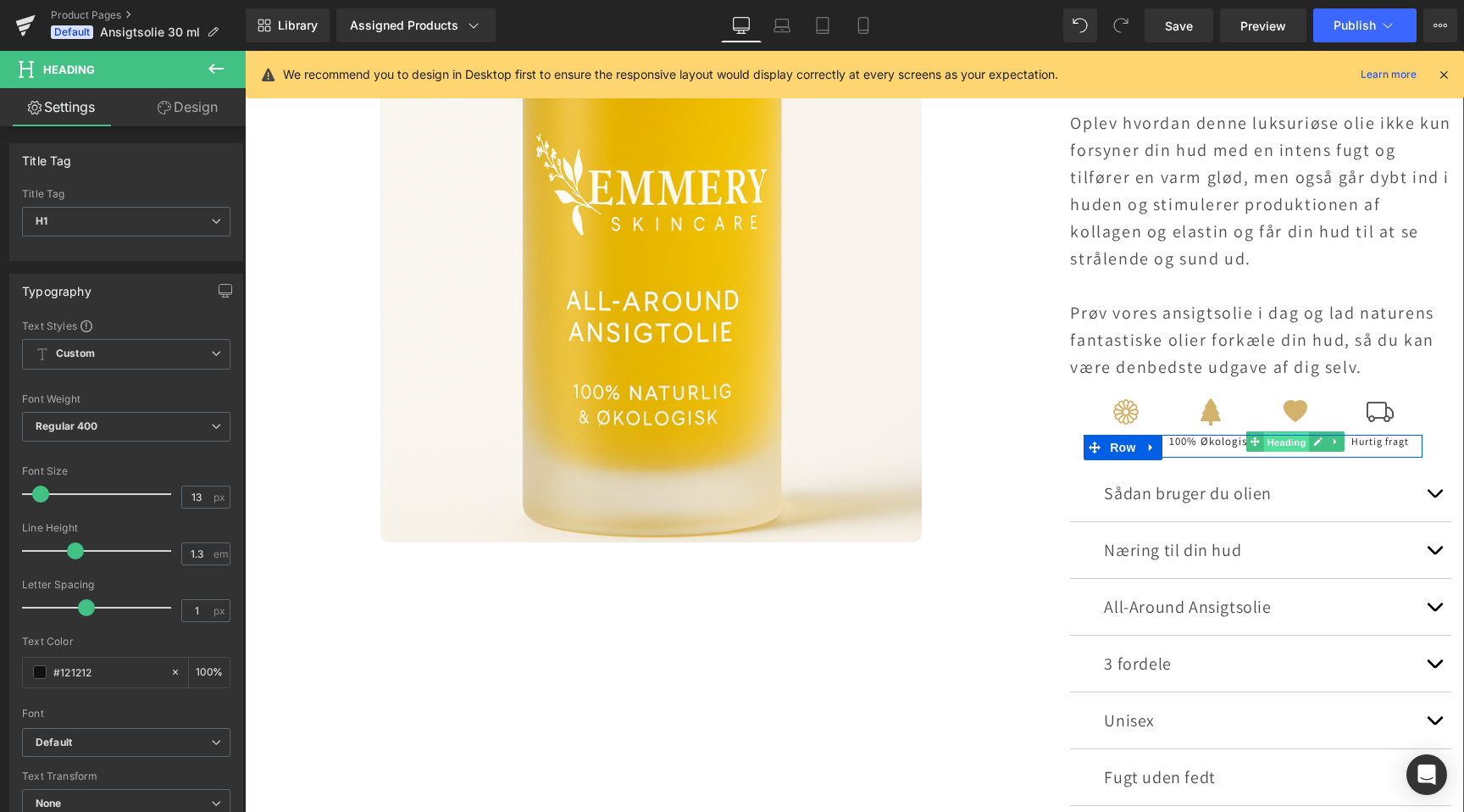
click at [1295, 441] on span "Heading" at bounding box center [1287, 442] width 46 height 21
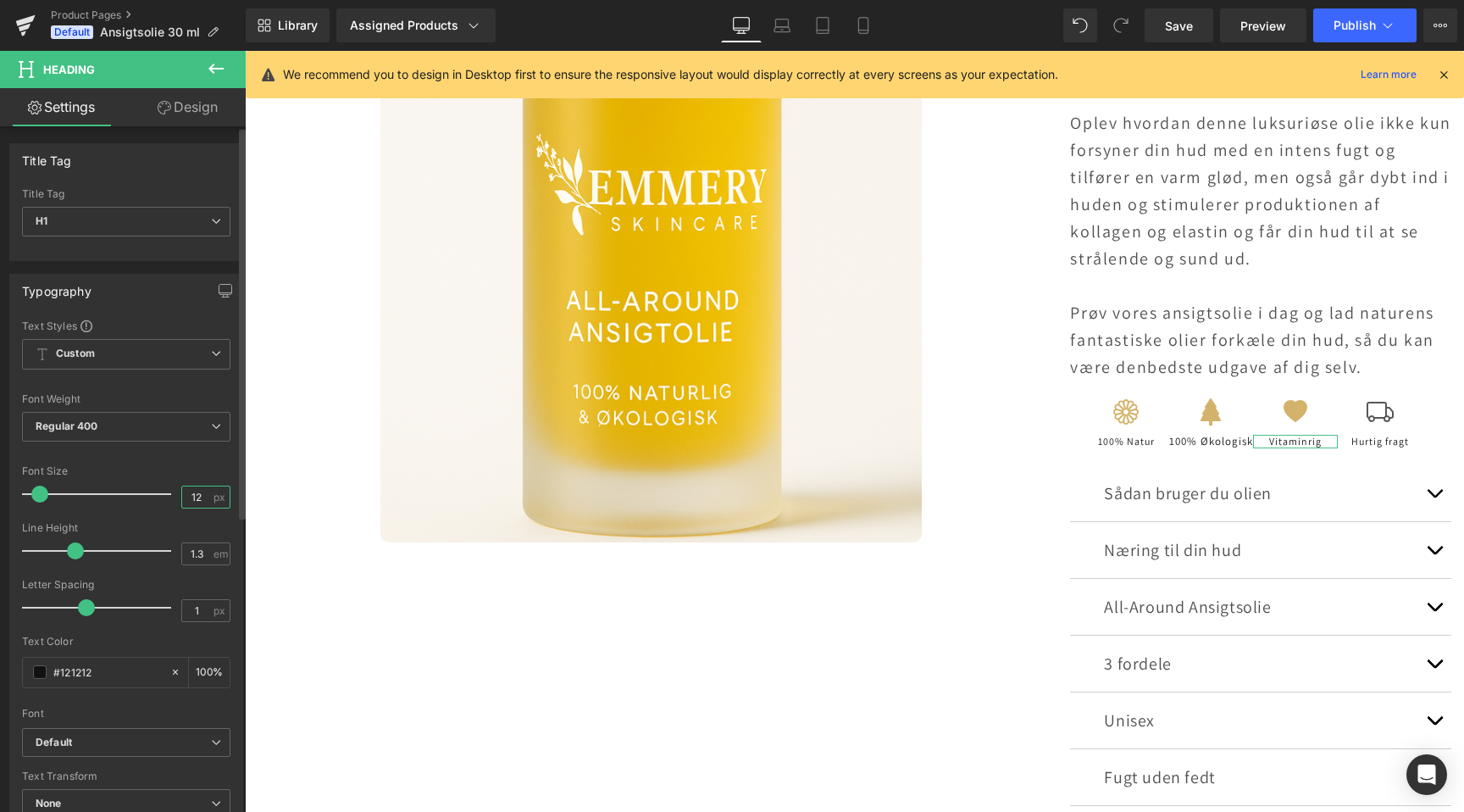
click at [185, 504] on input "12" at bounding box center [198, 496] width 30 height 22
type input "13"
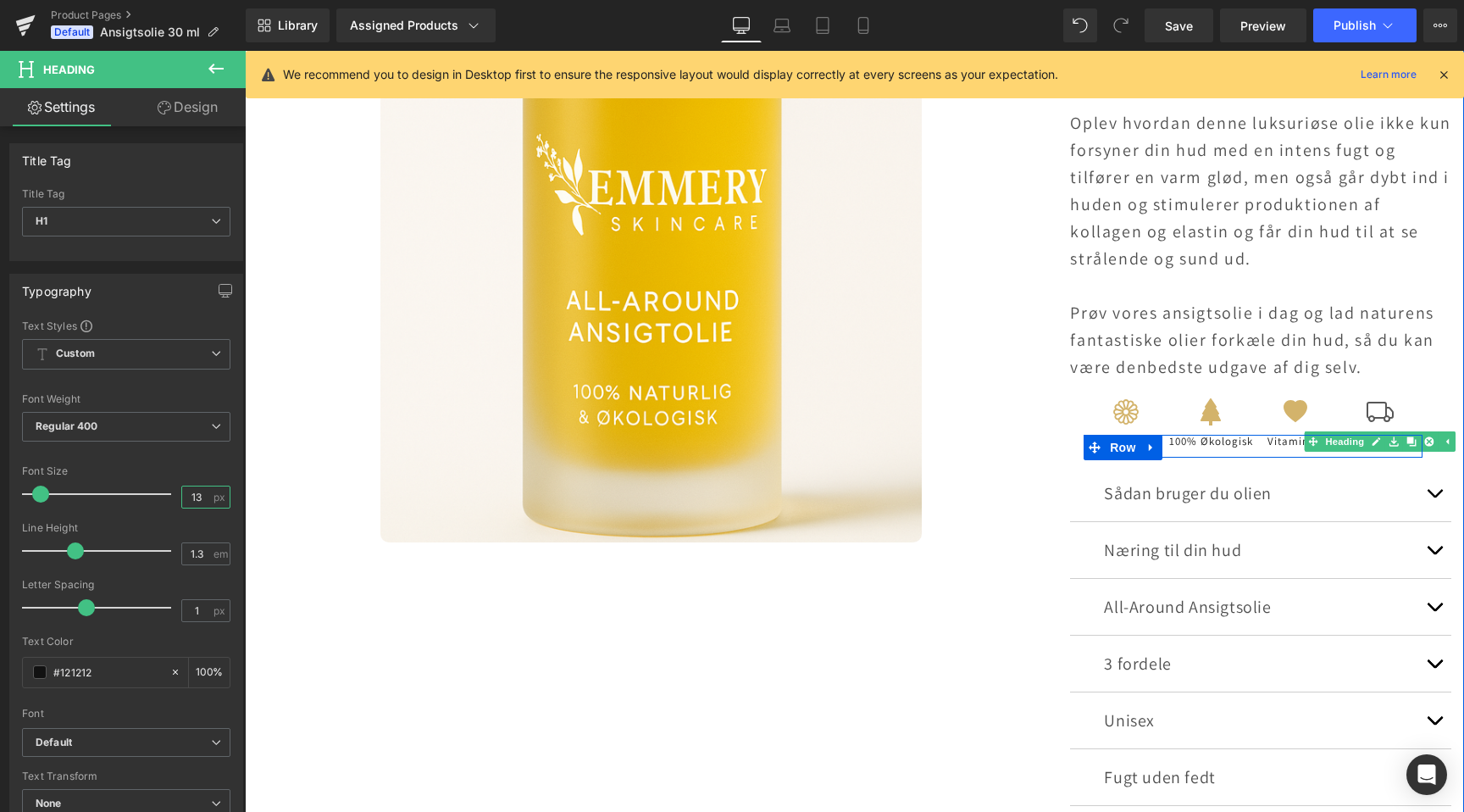
scroll to position [0, 2246]
click at [1346, 440] on link "Heading" at bounding box center [1363, 442] width 64 height 21
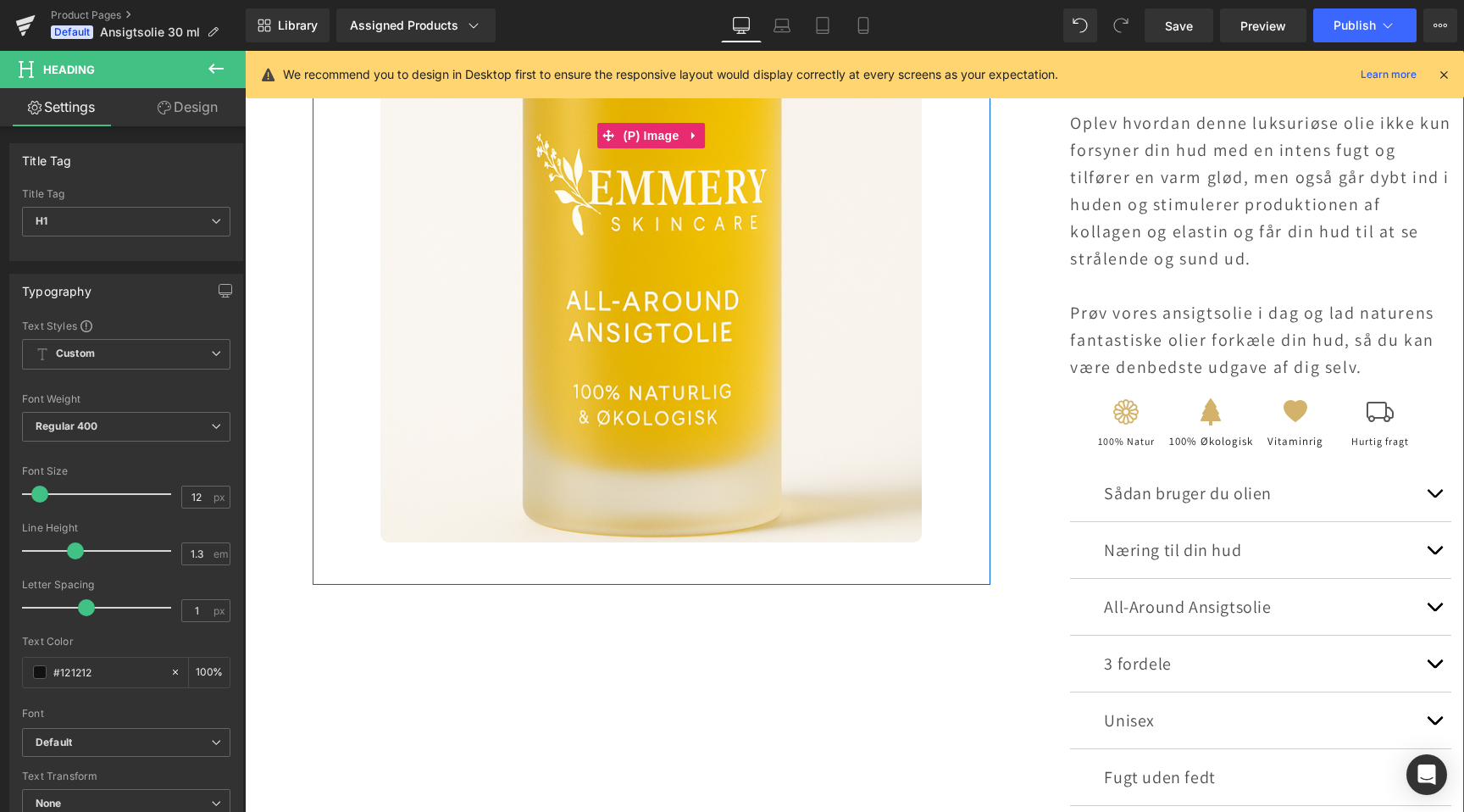
scroll to position [0, 0]
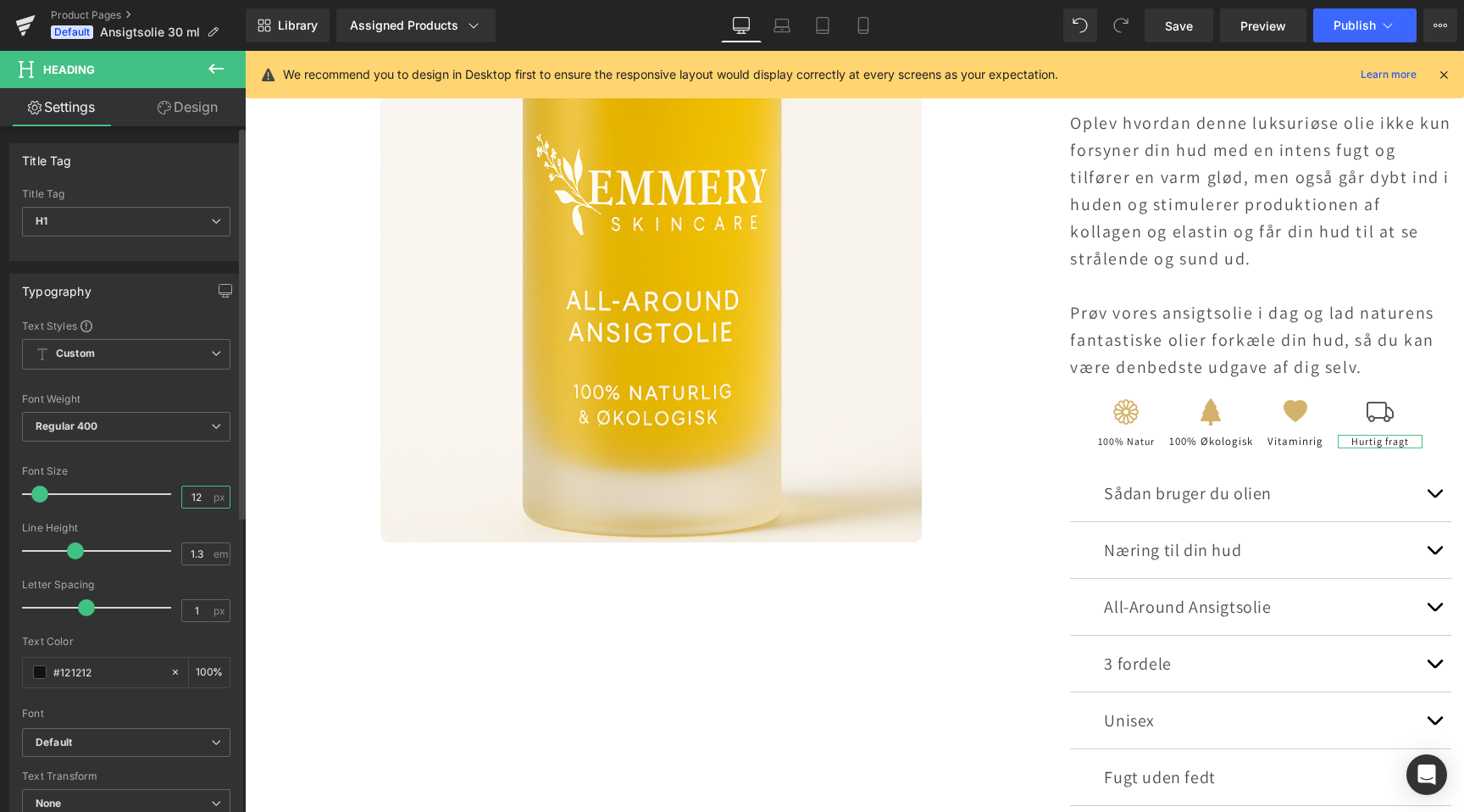
click at [184, 499] on input "12" at bounding box center [198, 496] width 30 height 22
type input "13"
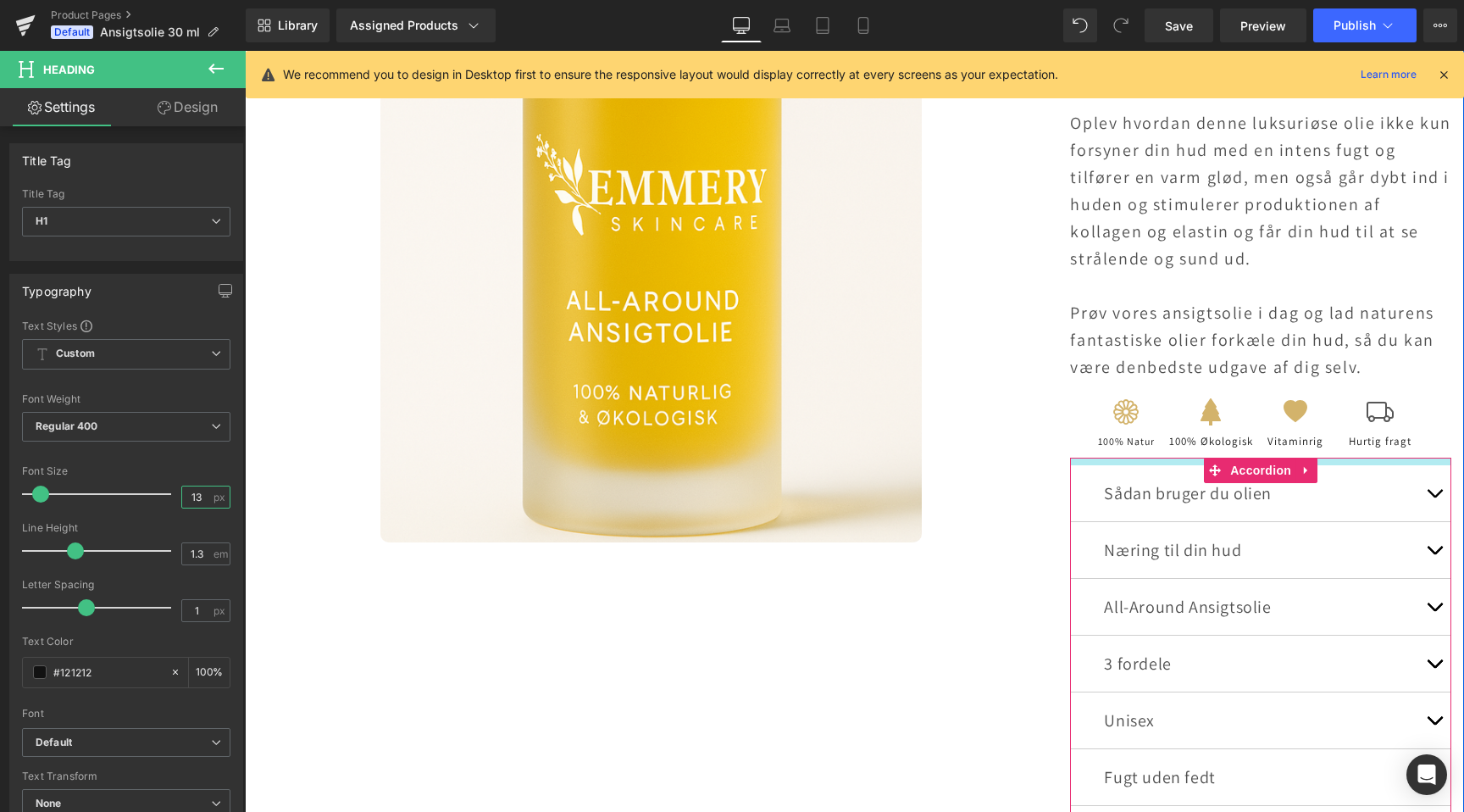
scroll to position [0, 1123]
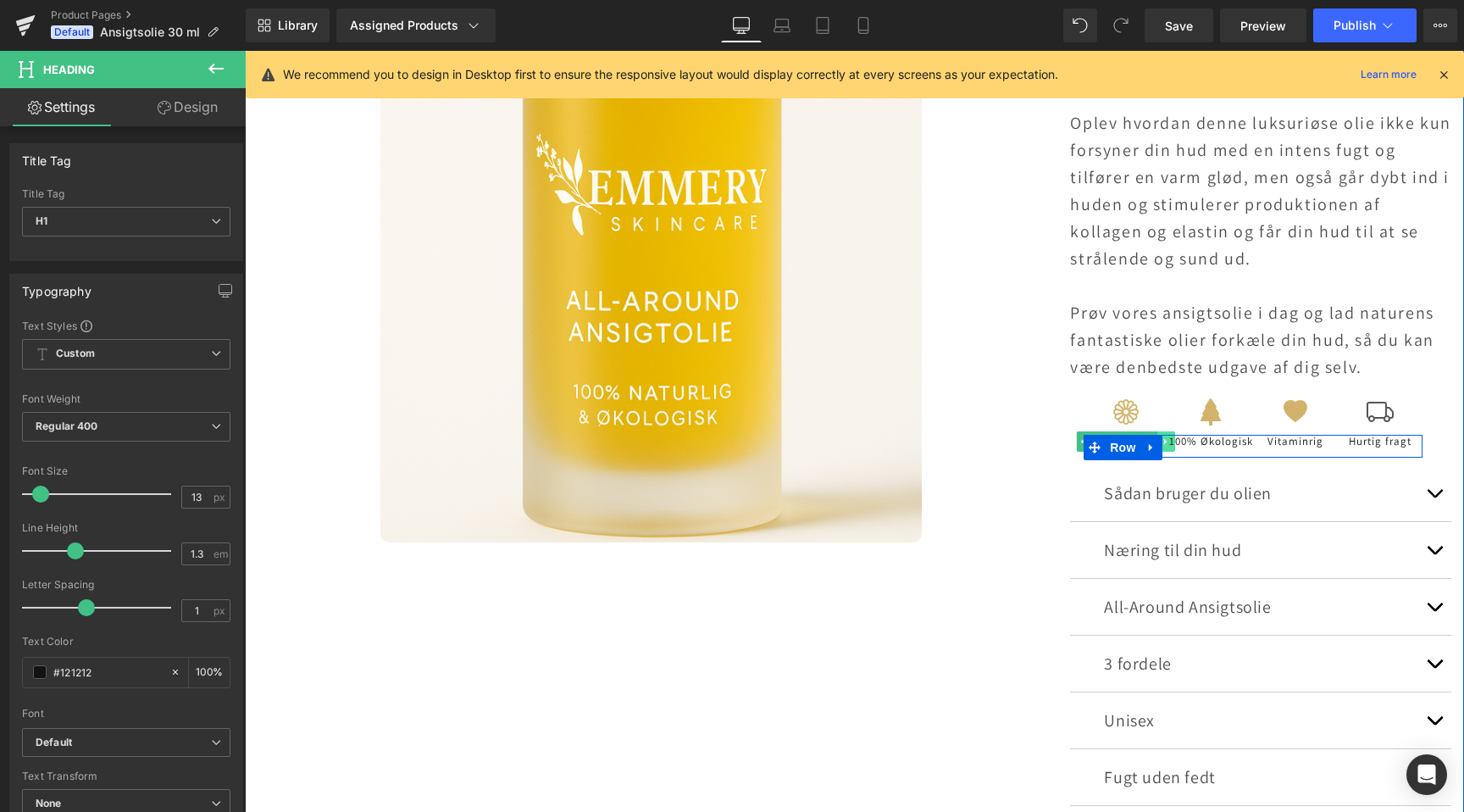
click at [1165, 439] on icon at bounding box center [1165, 442] width 3 height 6
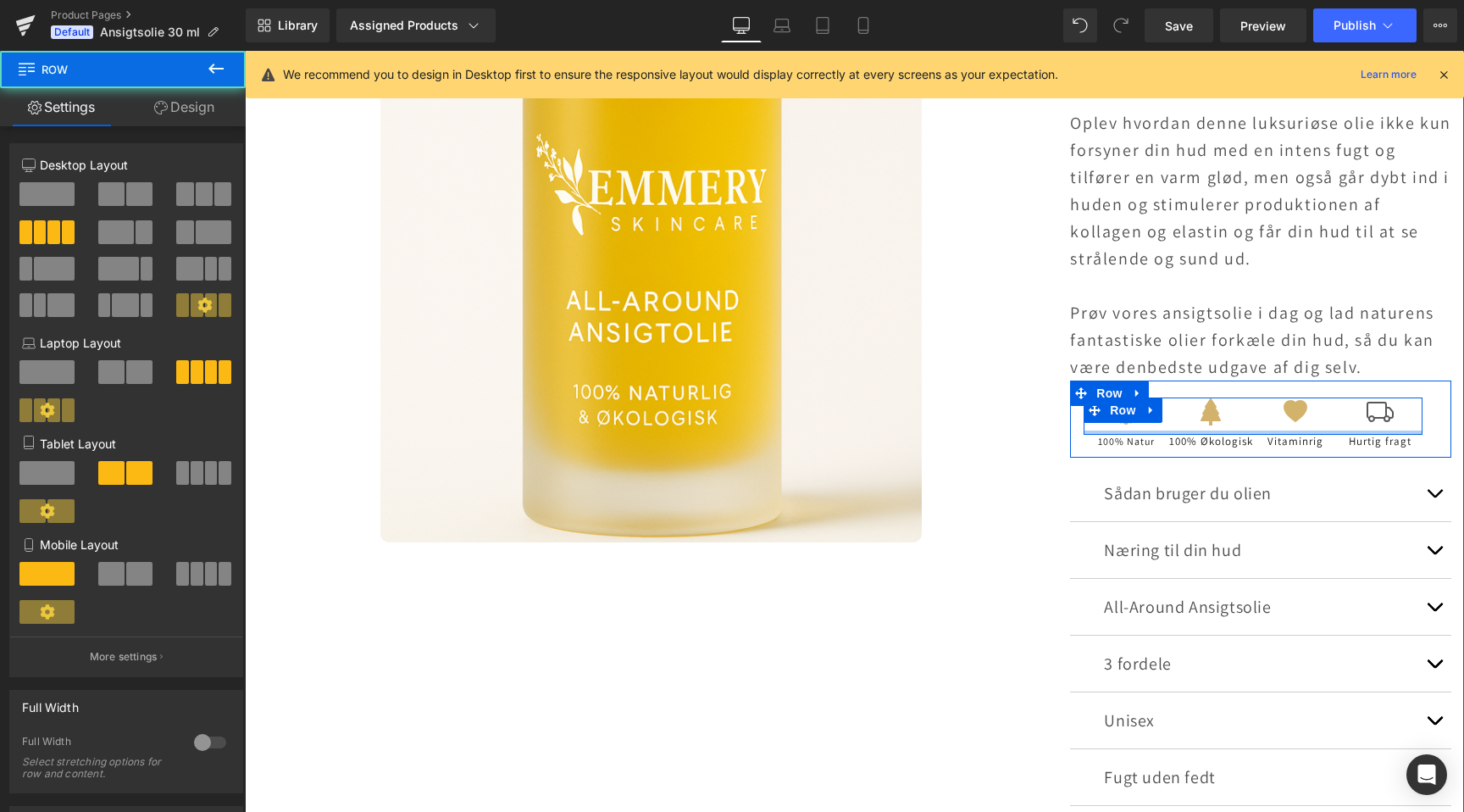
click at [1114, 431] on div at bounding box center [1253, 433] width 339 height 5
click at [1115, 436] on span "Row" at bounding box center [1123, 448] width 34 height 25
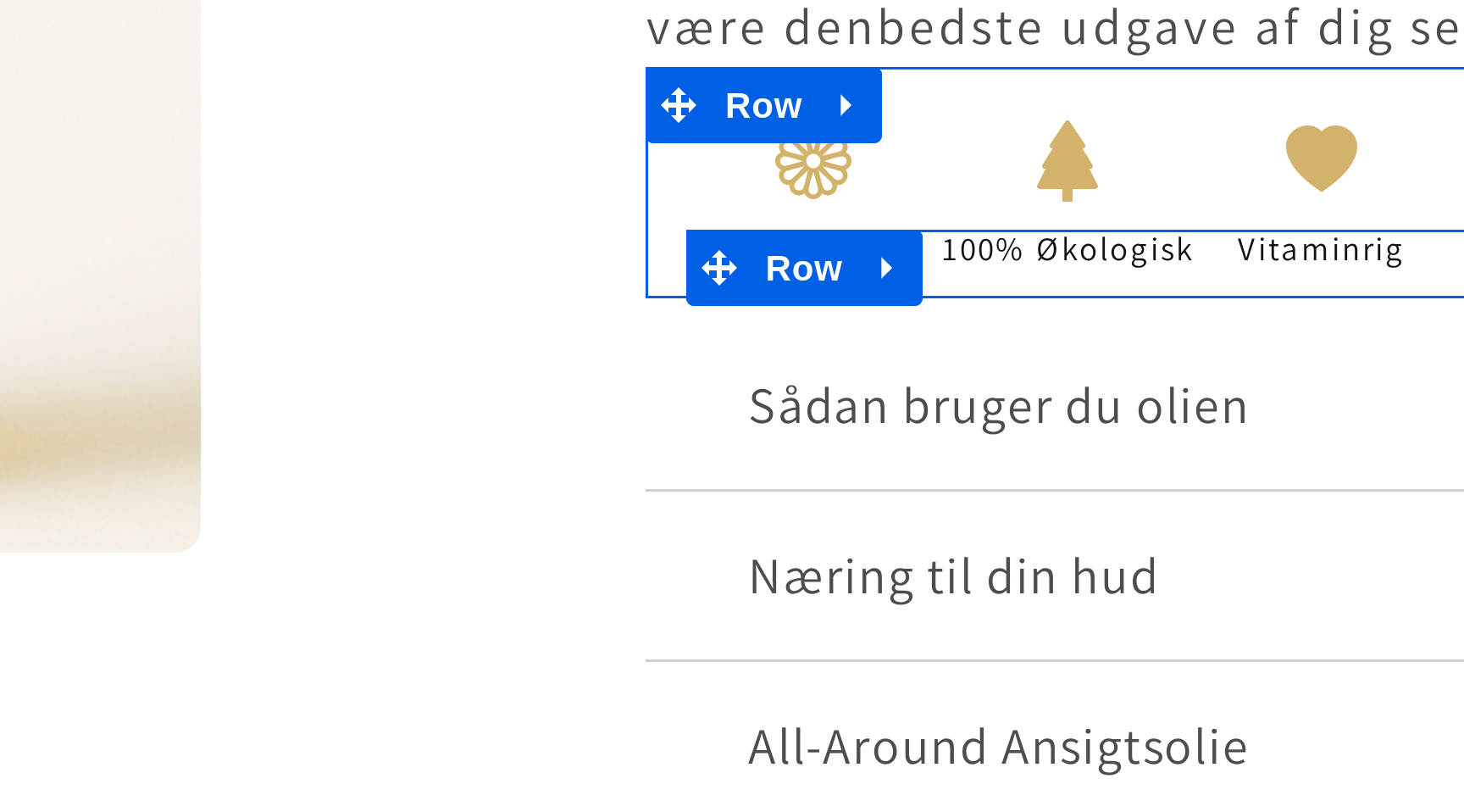
scroll to position [0, 2246]
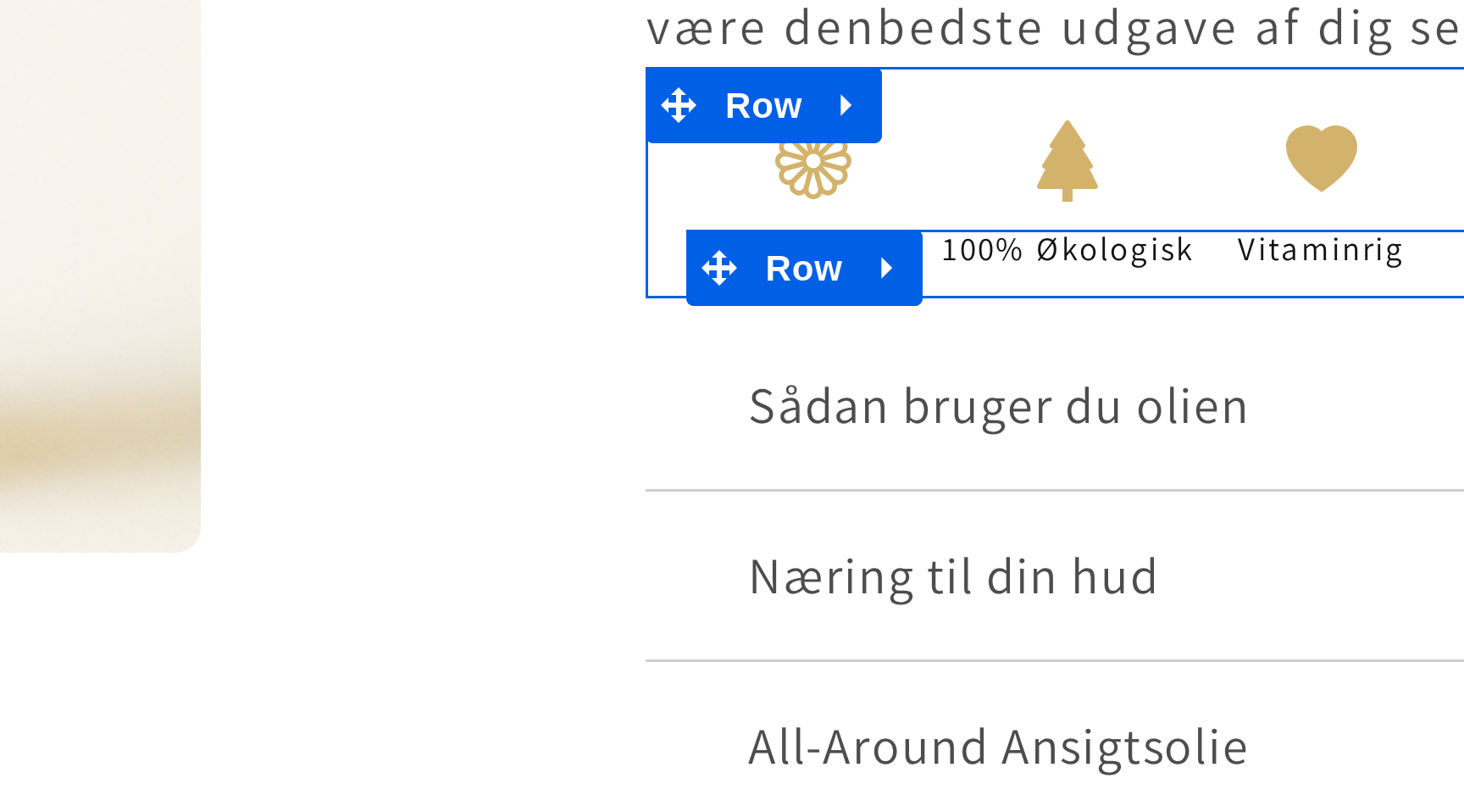
scroll to position [0, 0]
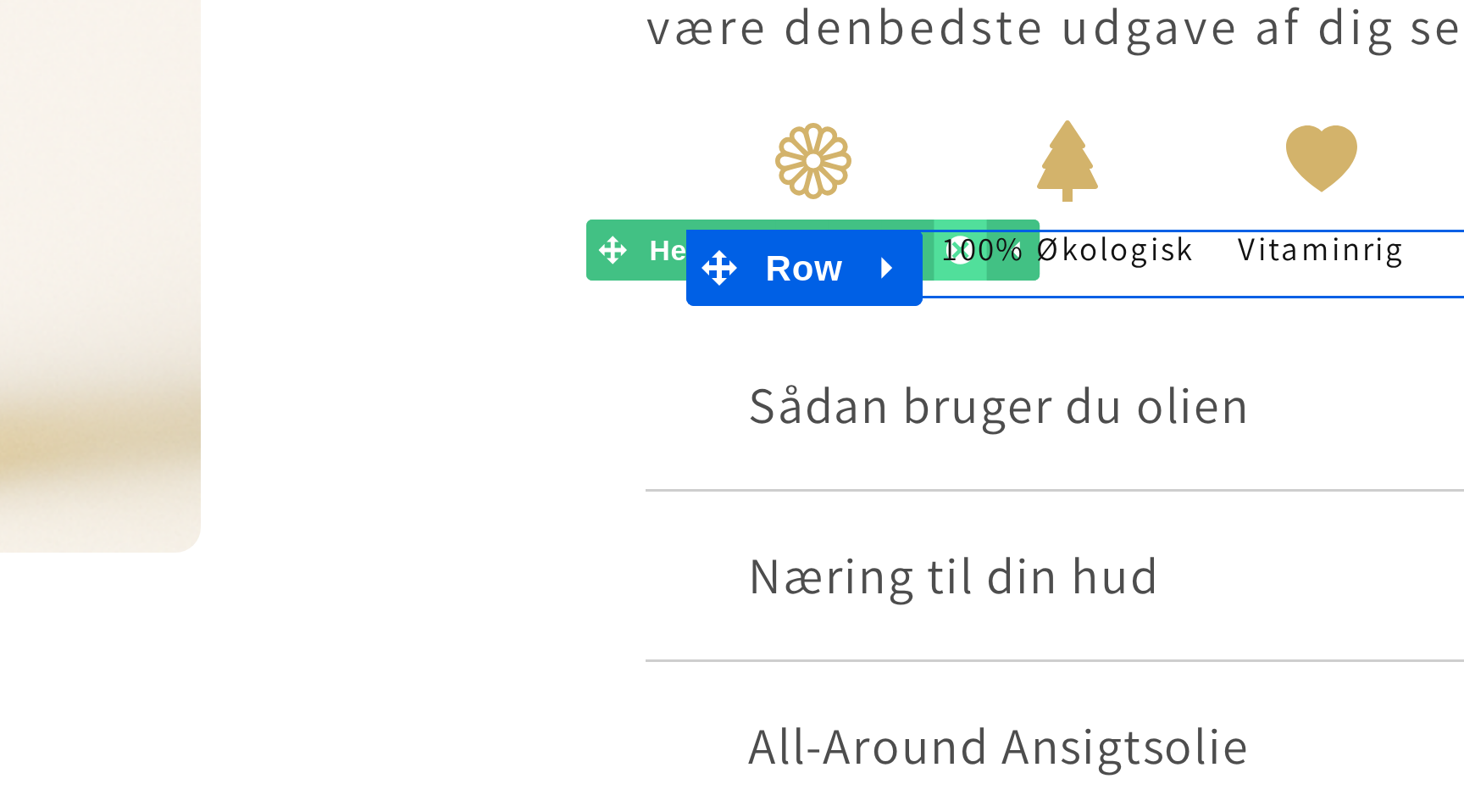
scroll to position [0, 1123]
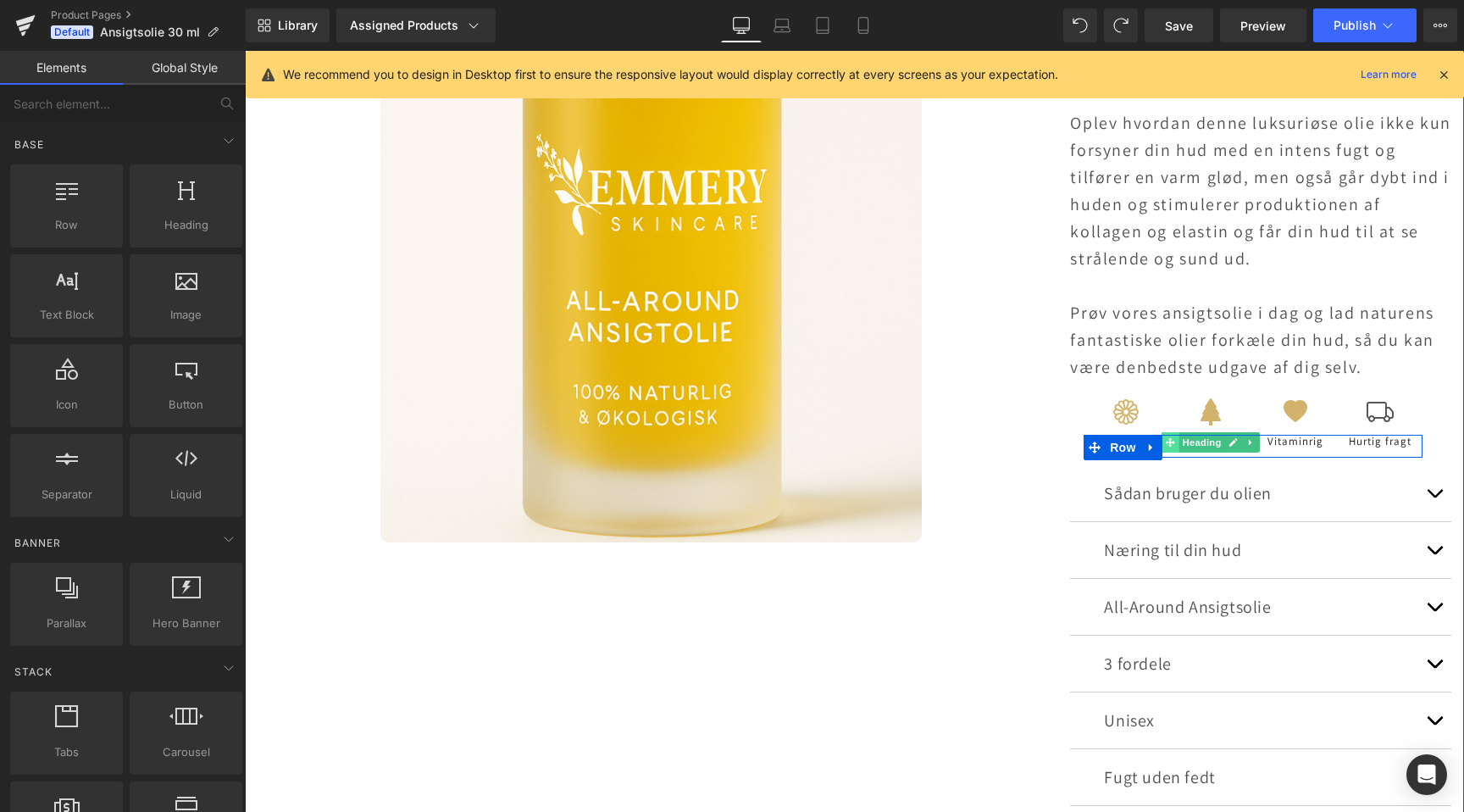
scroll to position [0, 2246]
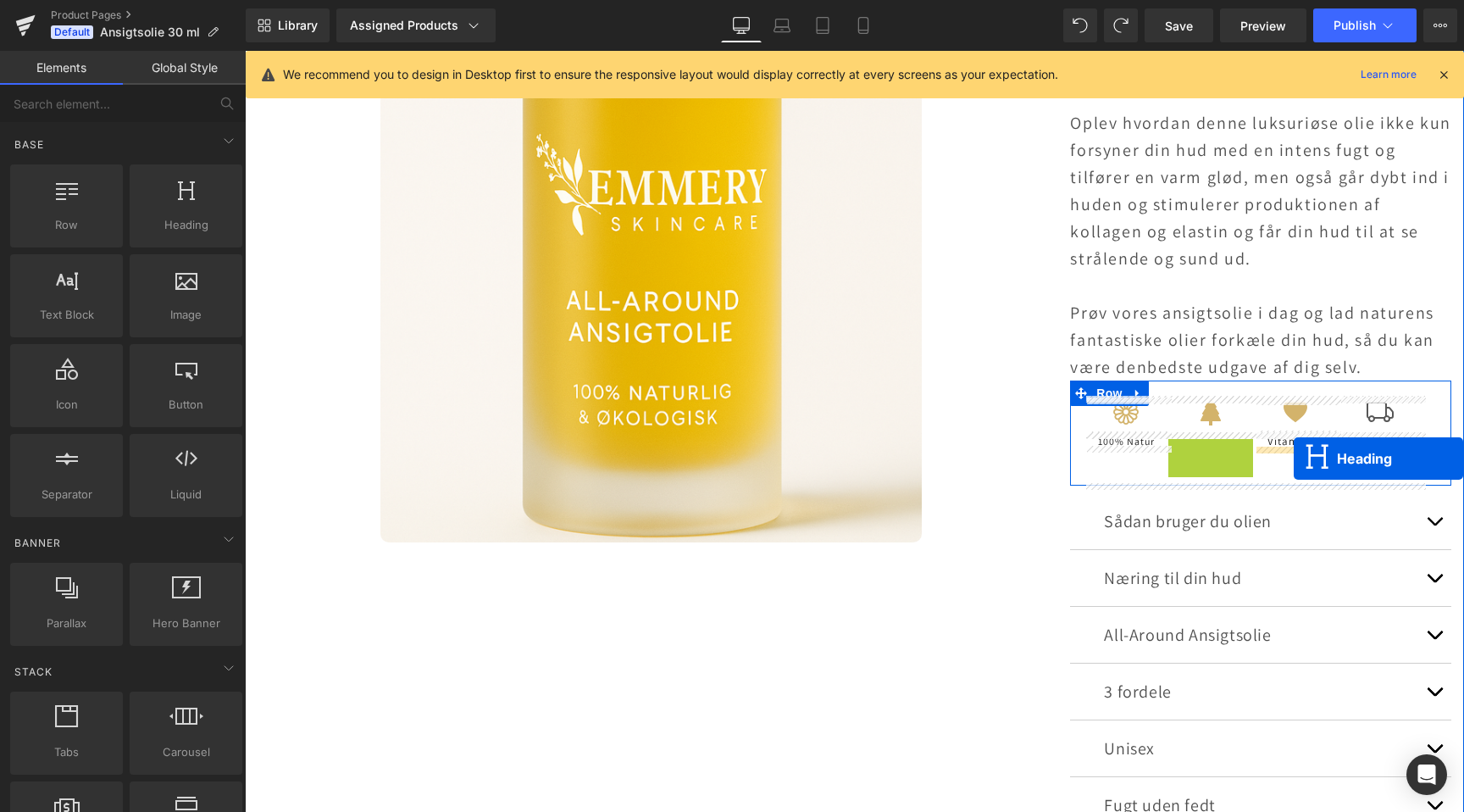
drag, startPoint x: 1170, startPoint y: 442, endPoint x: 1294, endPoint y: 458, distance: 125.0
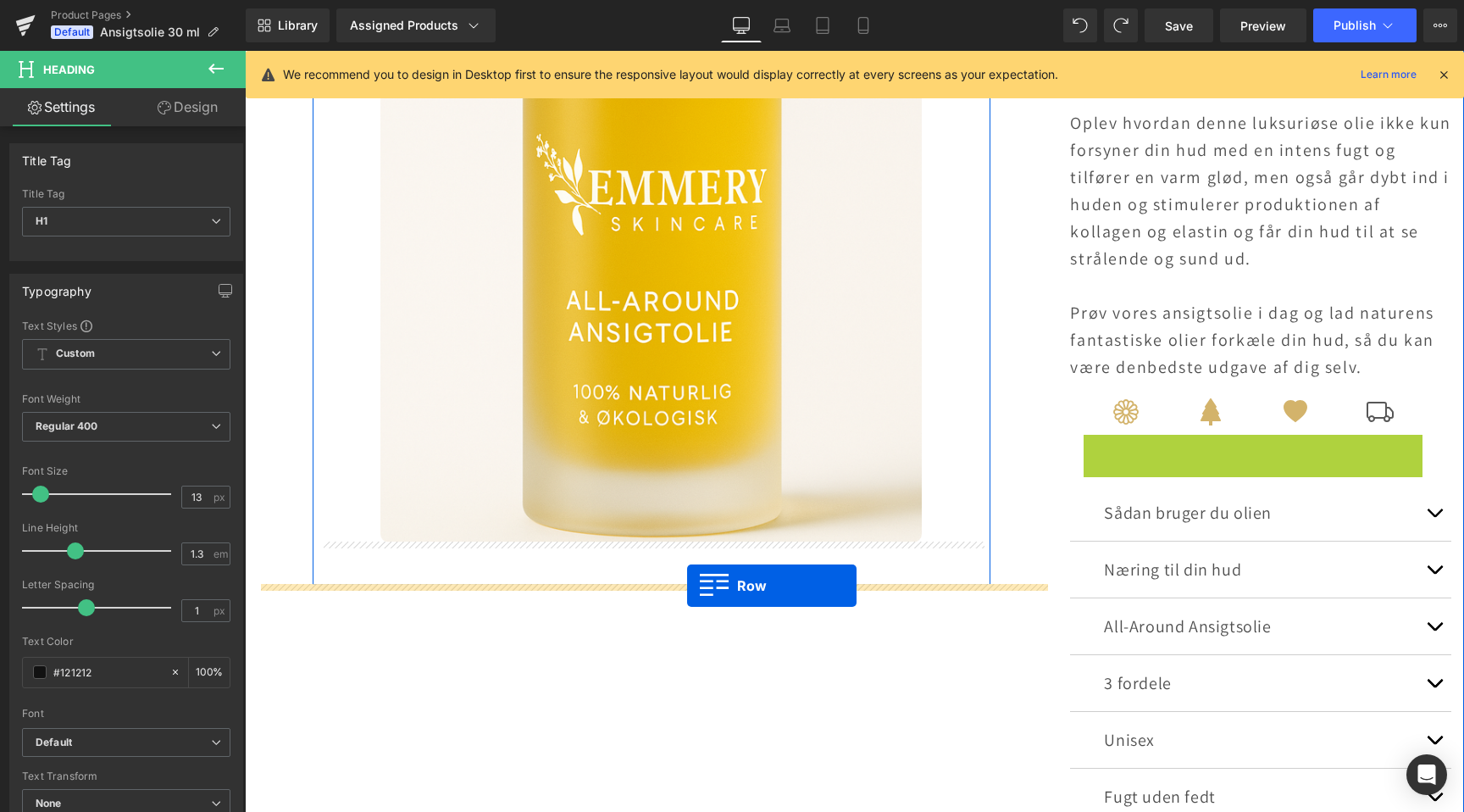
drag, startPoint x: 1096, startPoint y: 450, endPoint x: 688, endPoint y: 585, distance: 429.8
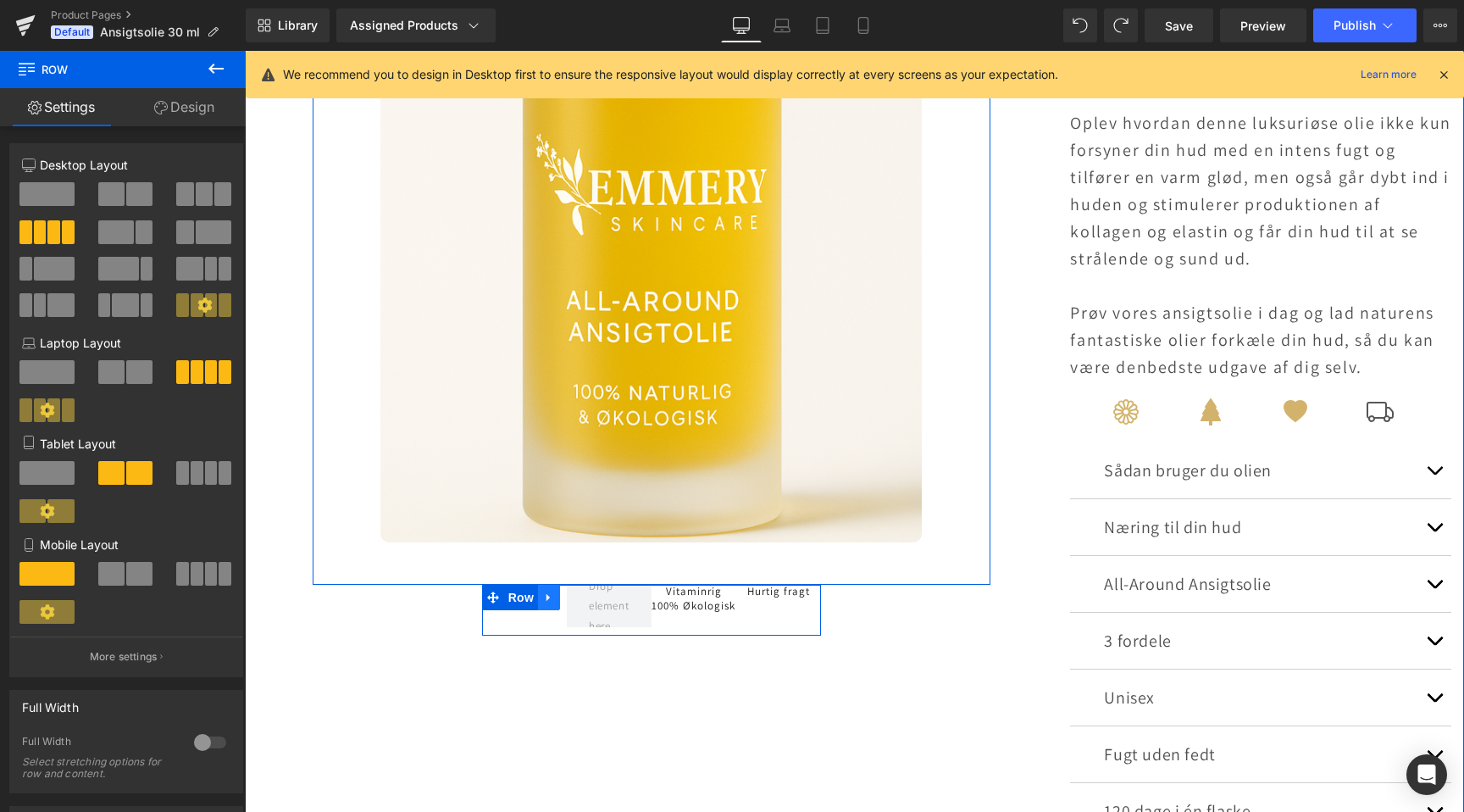
click at [549, 593] on icon at bounding box center [549, 598] width 12 height 13
click at [487, 645] on div "Sale Off (P) Image Product Row 100% Natur Heading Vitaminrig Heading 100% Økolo…" at bounding box center [854, 294] width 1220 height 1214
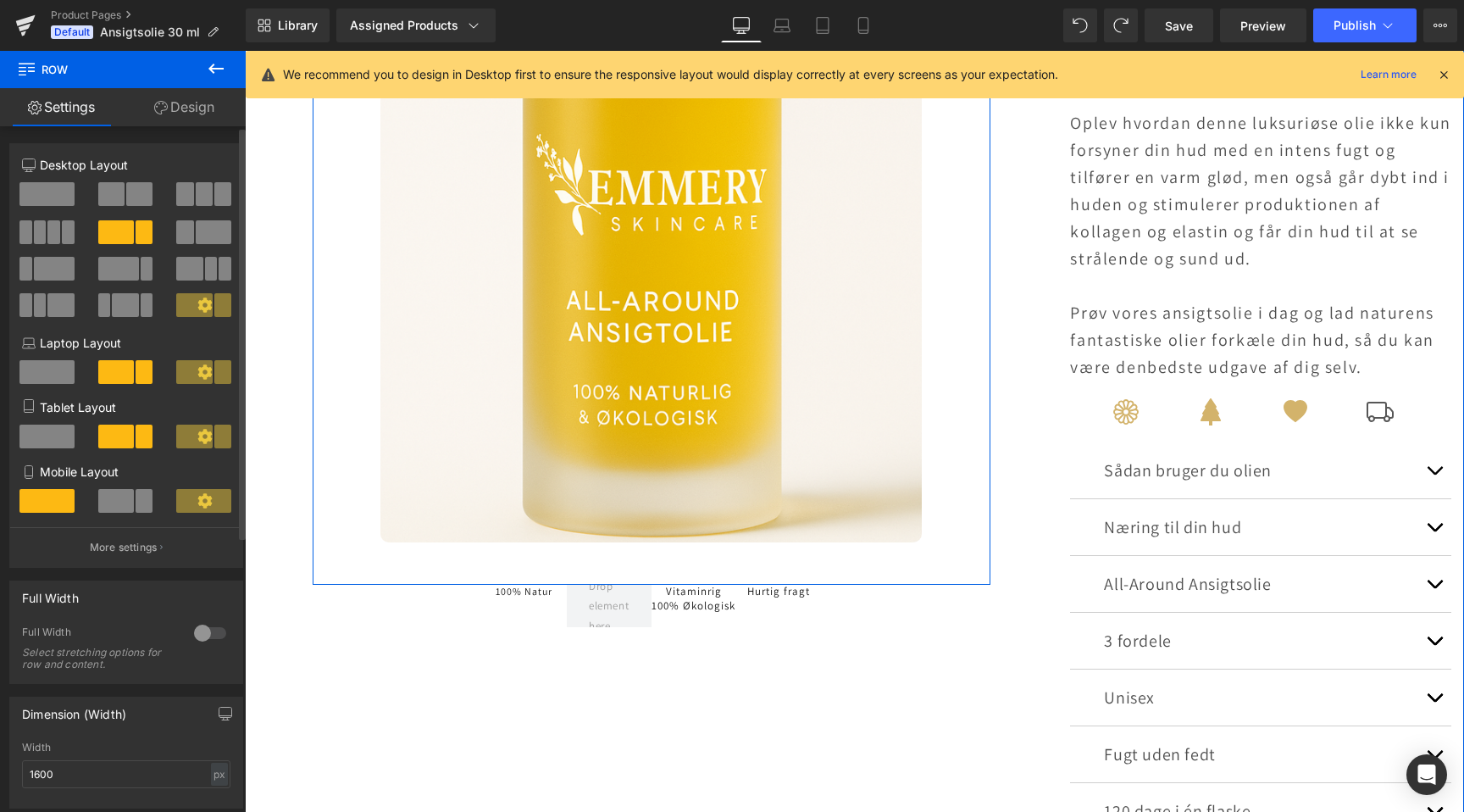
click at [203, 629] on div at bounding box center [210, 632] width 40 height 27
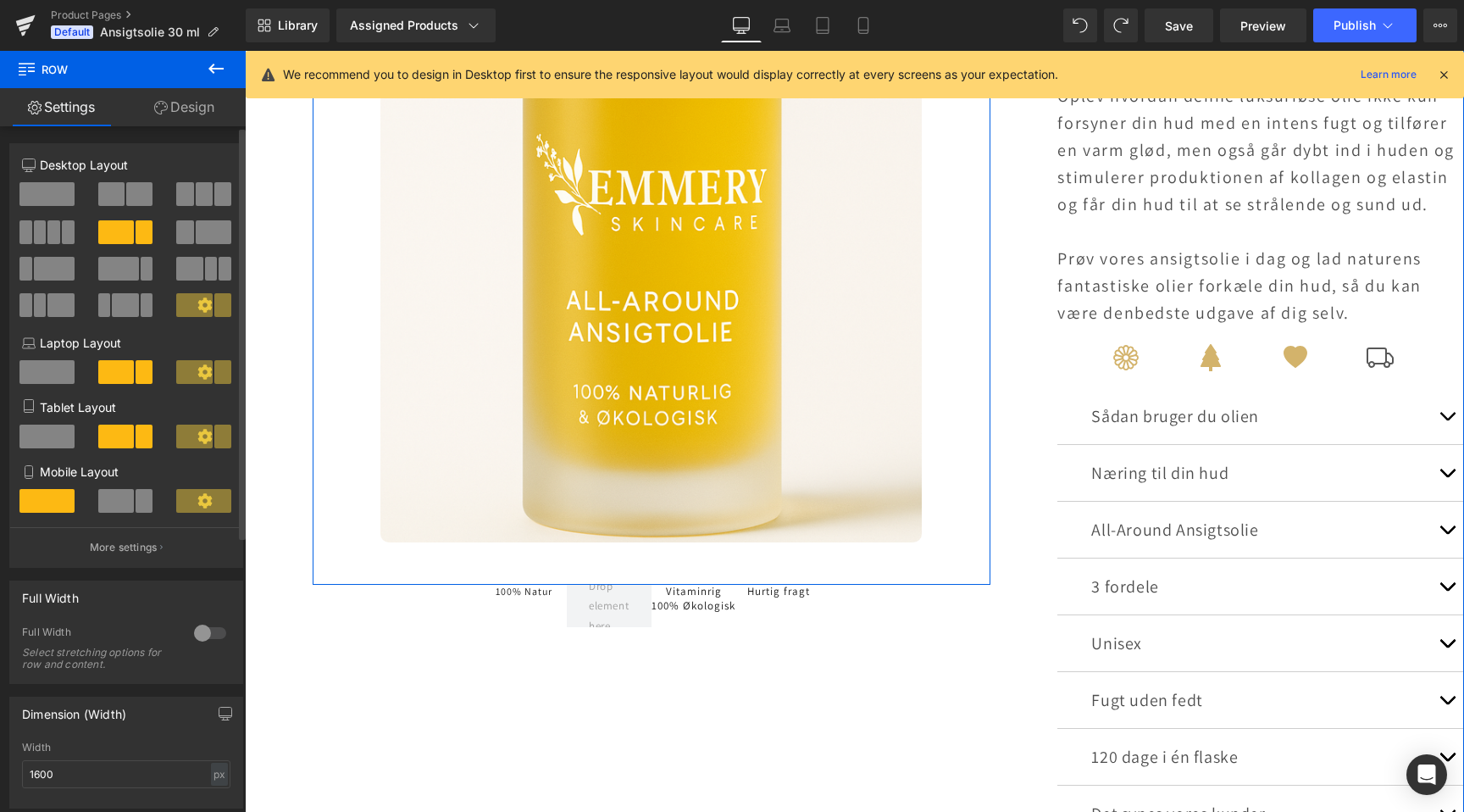
scroll to position [0, 1123]
click at [207, 632] on div at bounding box center [210, 632] width 40 height 27
type input "1200"
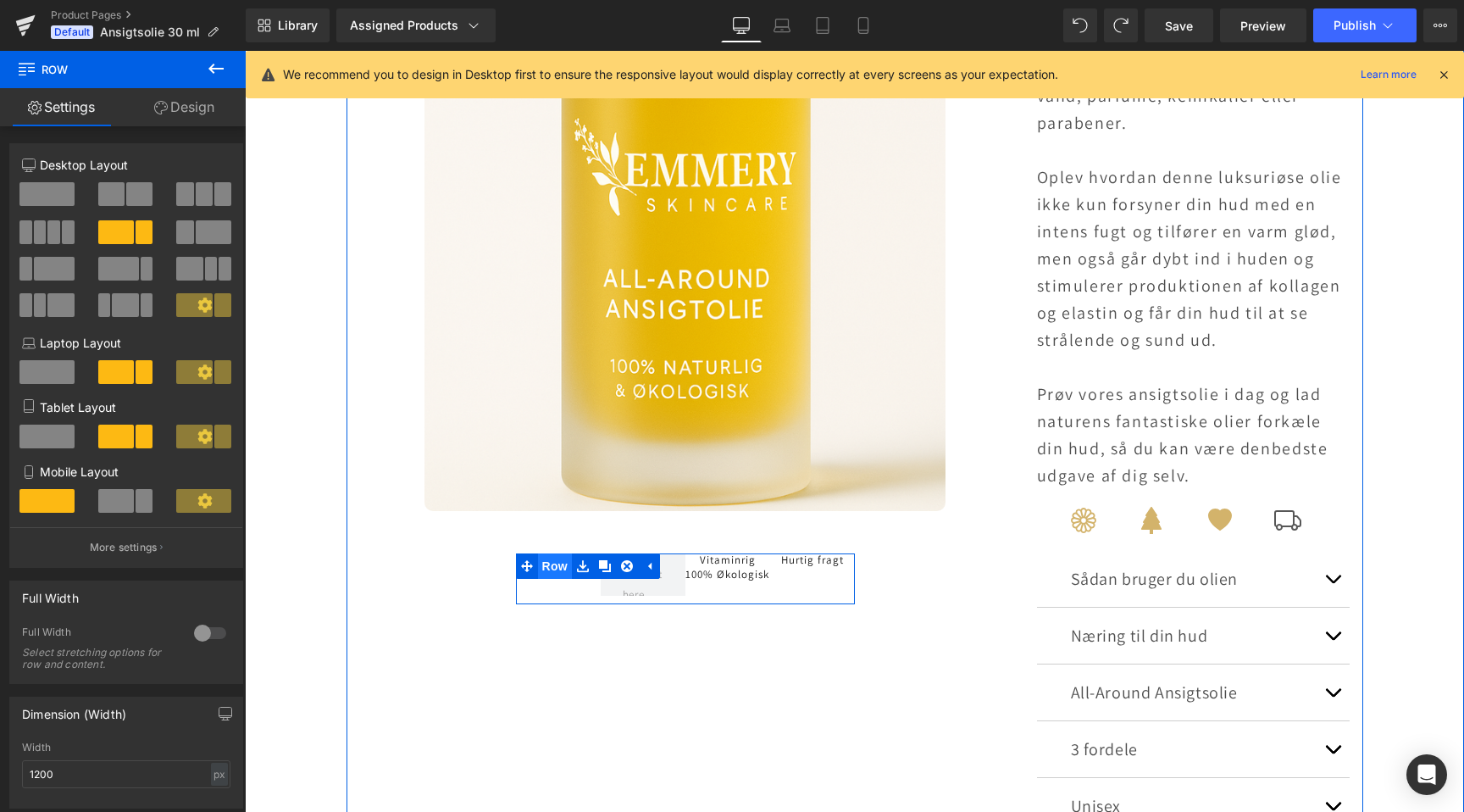
scroll to position [0, 2246]
click at [548, 567] on span "Row" at bounding box center [555, 566] width 34 height 25
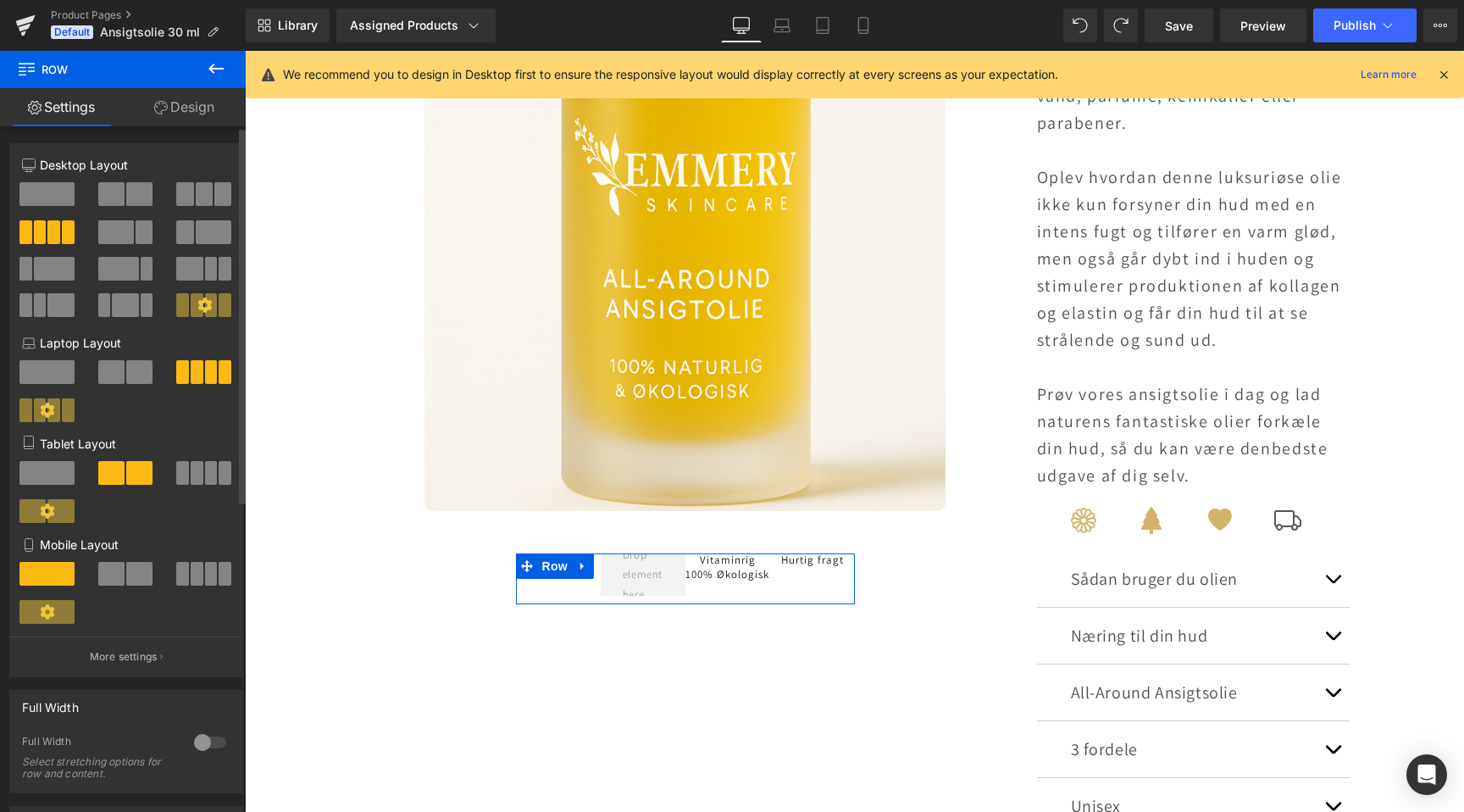
click at [198, 745] on div at bounding box center [210, 742] width 40 height 27
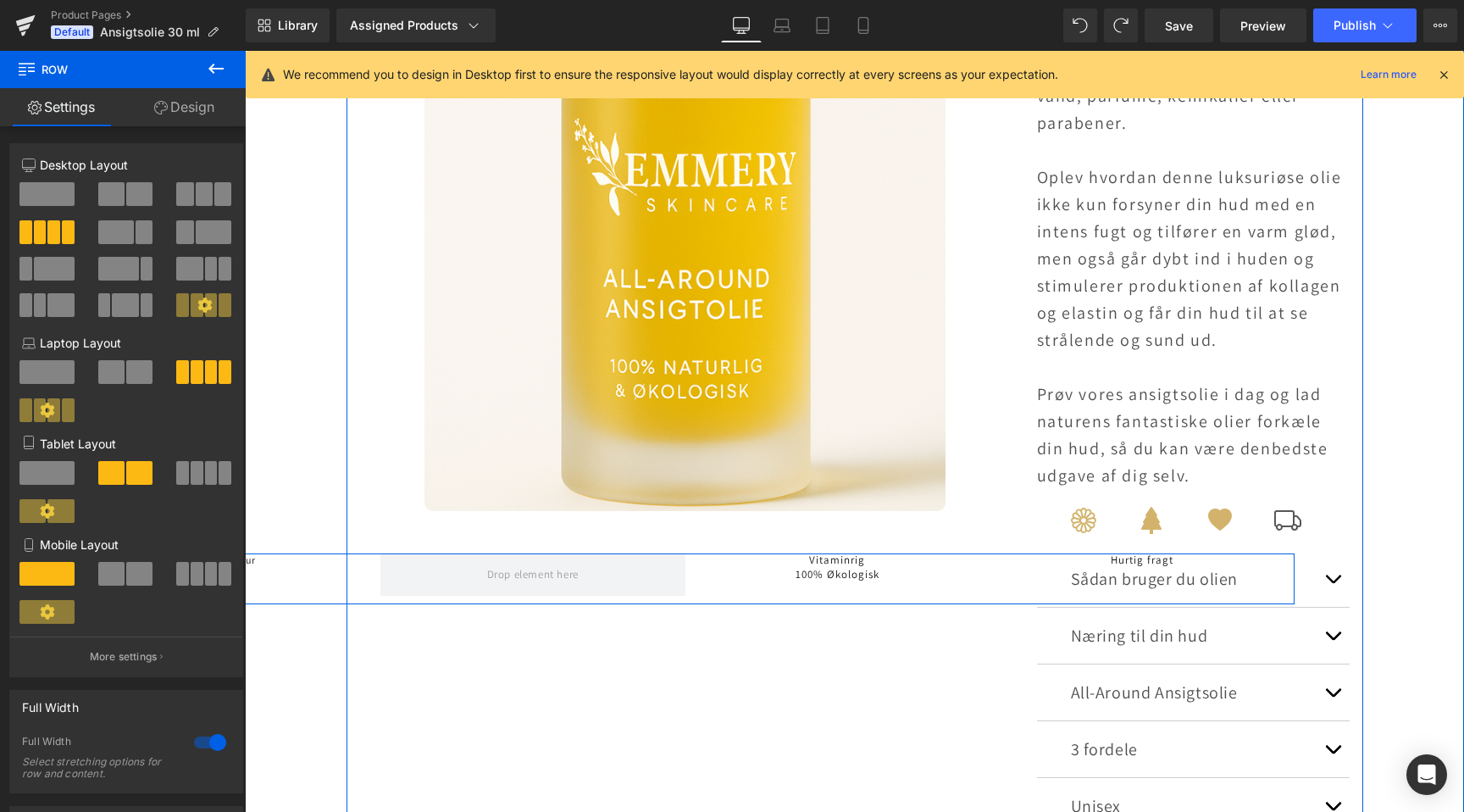
scroll to position [0, 0]
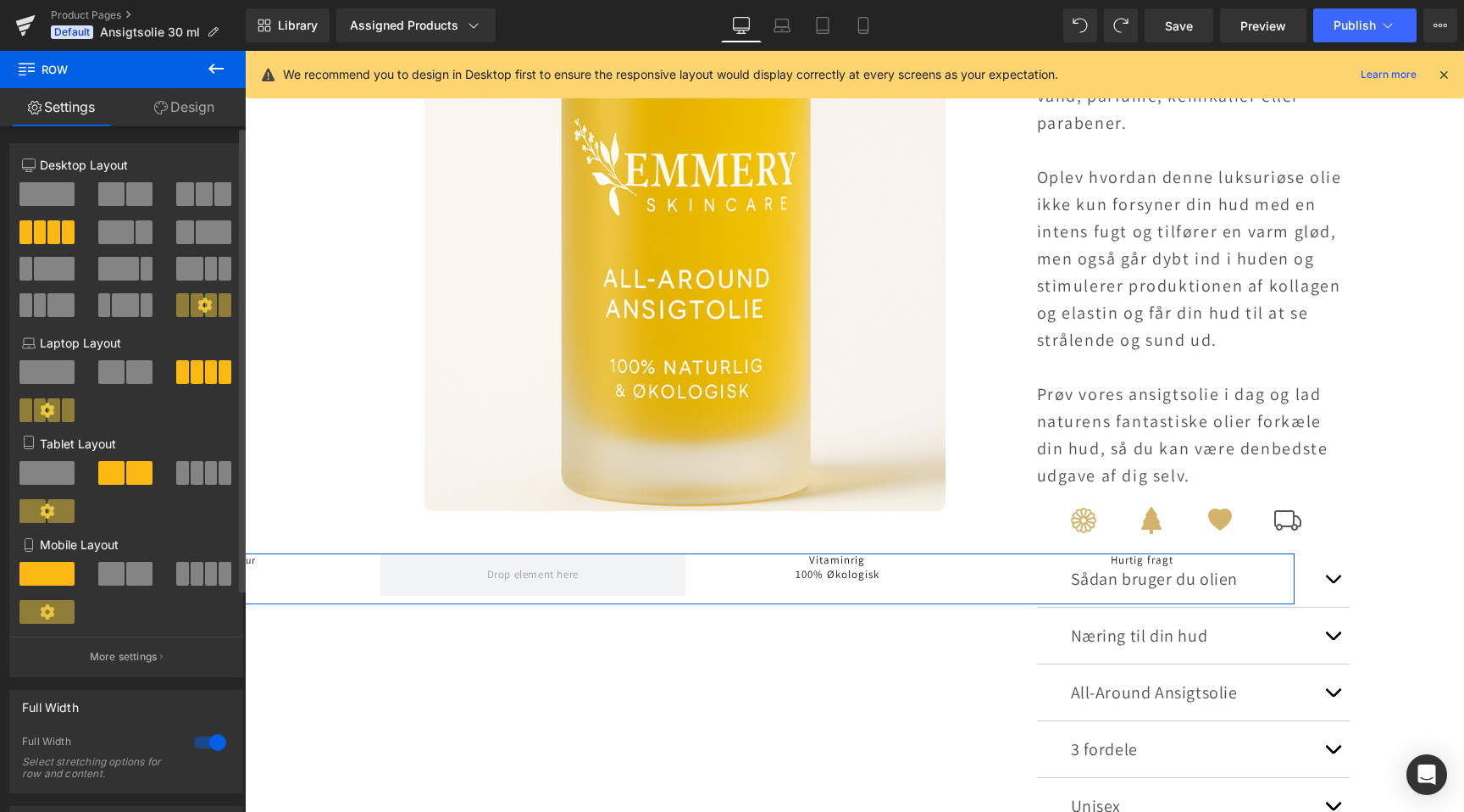
click at [191, 743] on div at bounding box center [210, 742] width 40 height 27
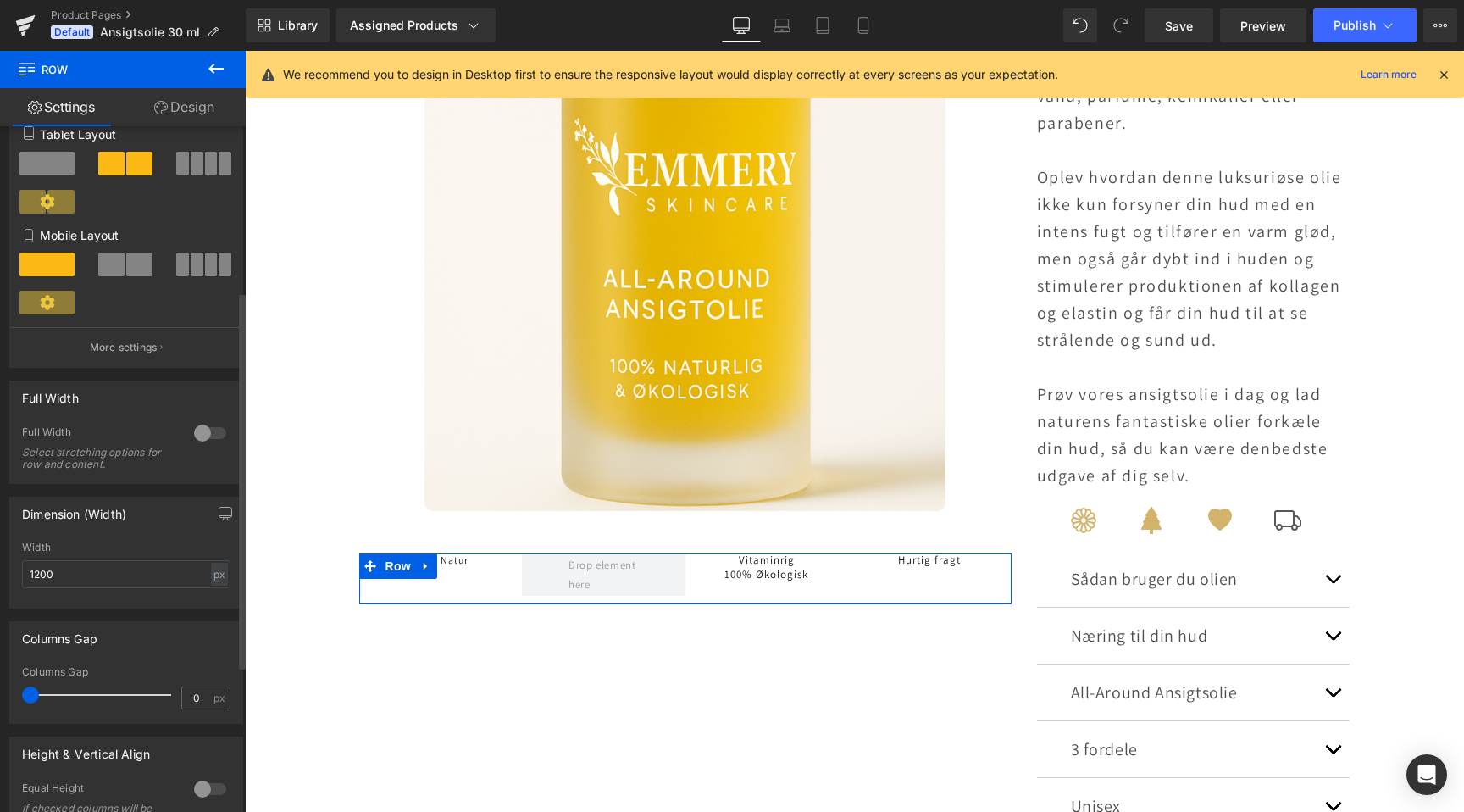
scroll to position [0, 1123]
click at [120, 576] on input "1200" at bounding box center [126, 574] width 209 height 28
type input "1310"
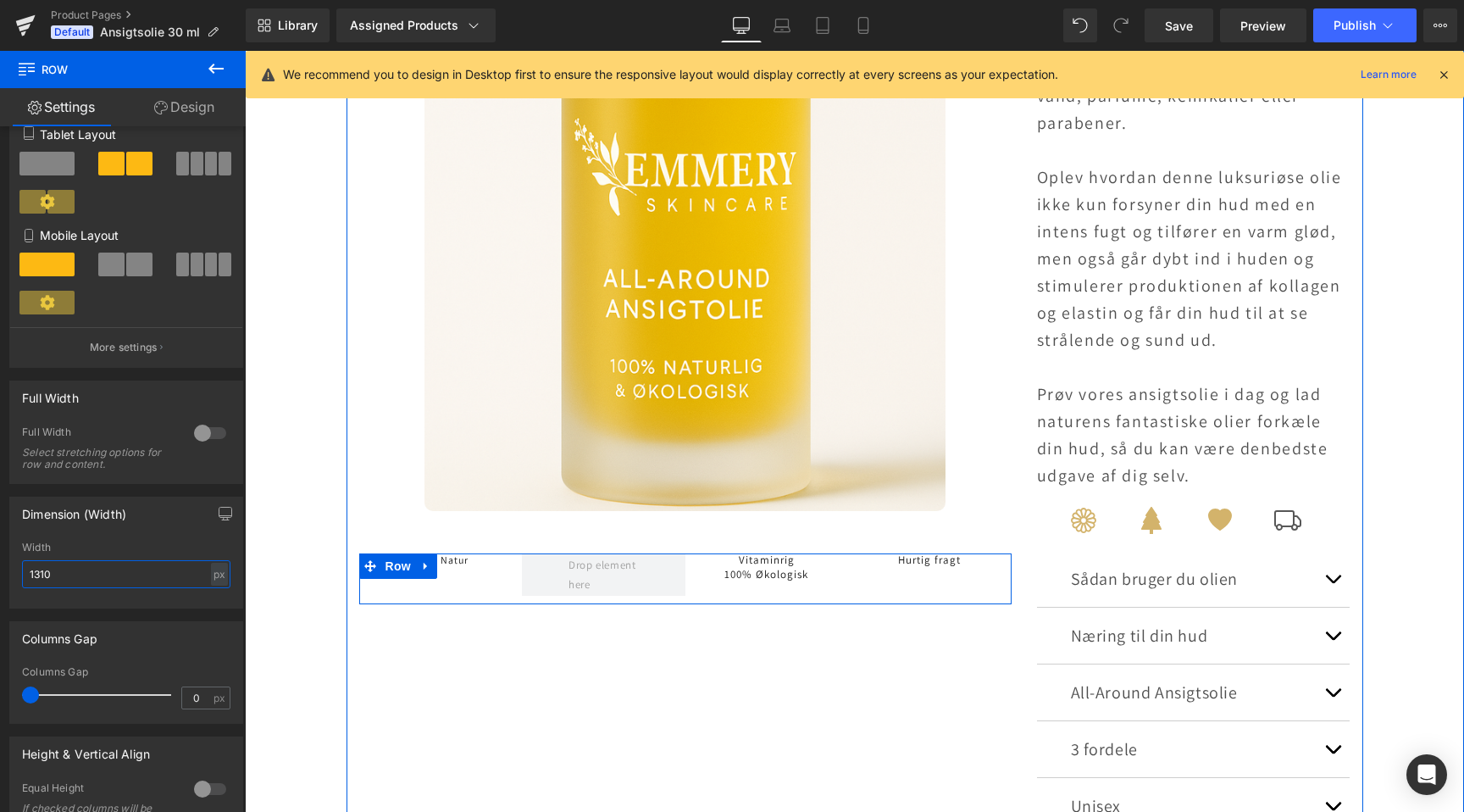
scroll to position [0, 0]
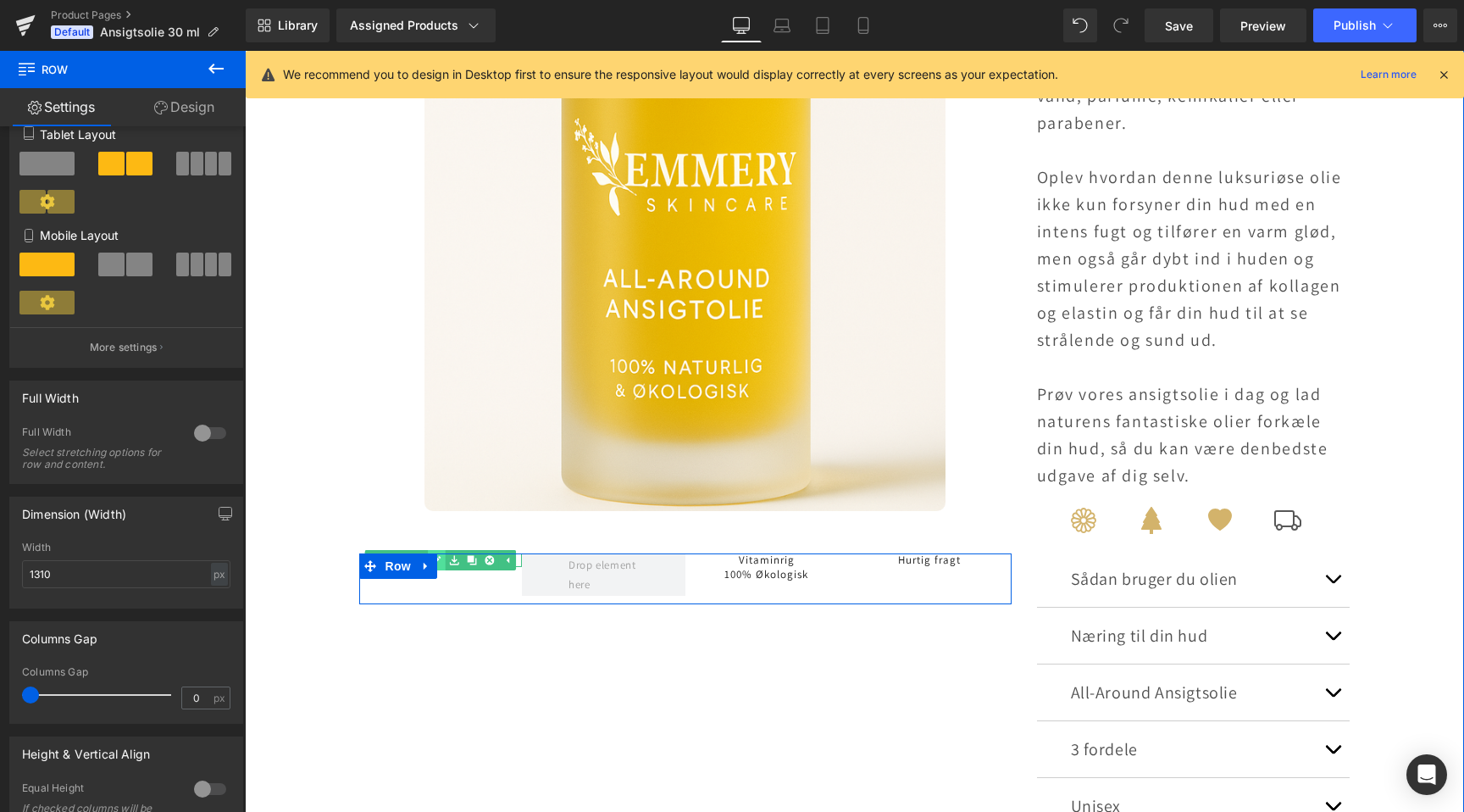
click at [443, 564] on link at bounding box center [436, 560] width 18 height 21
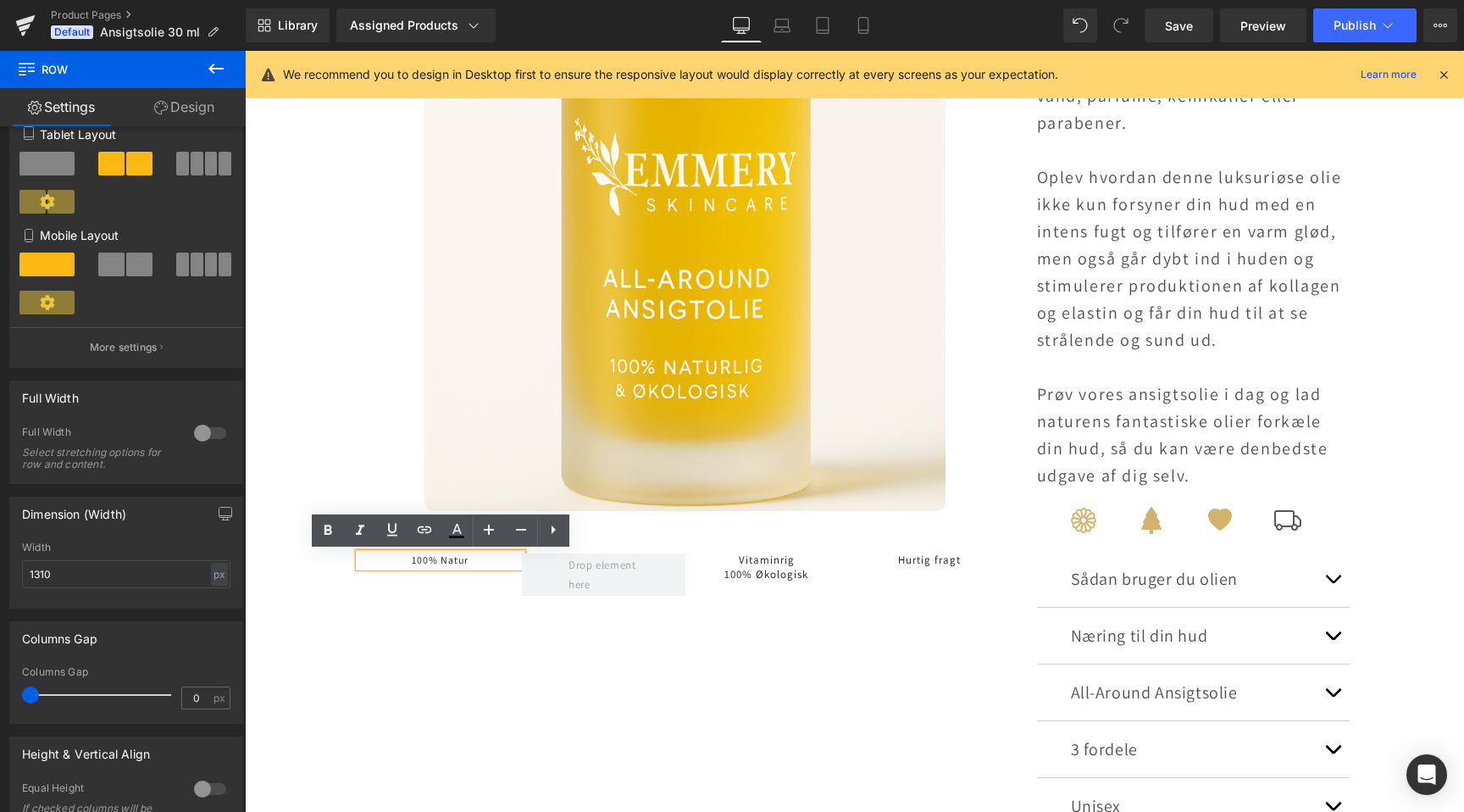
scroll to position [0, 1123]
click at [436, 574] on div "100% Natur Heading Vitaminrig Heading 100% Økologisk Heading Hurtig fragt Headi…" at bounding box center [686, 579] width 653 height 51
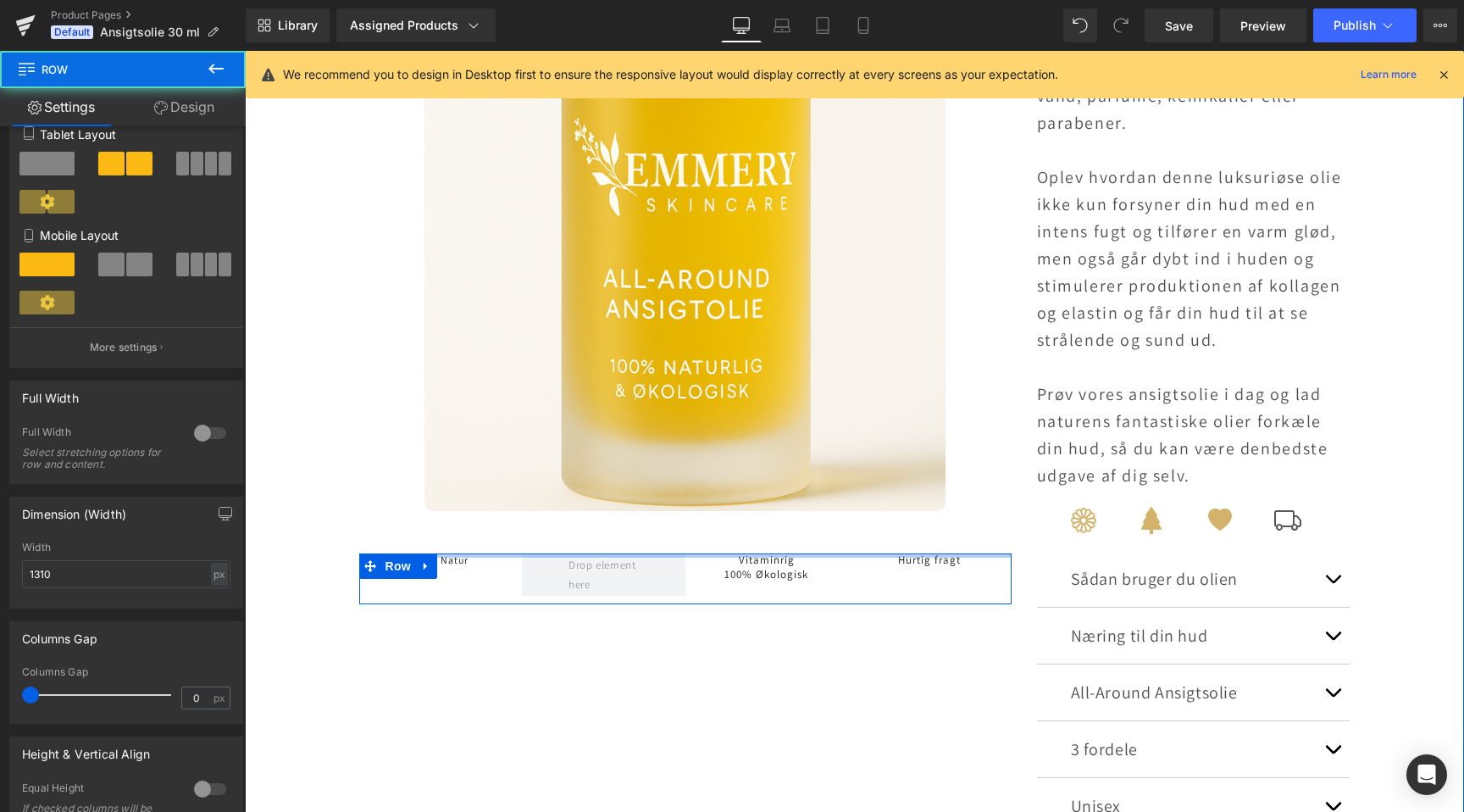
click at [451, 555] on div at bounding box center [686, 555] width 653 height 5
click at [452, 565] on link at bounding box center [454, 560] width 18 height 21
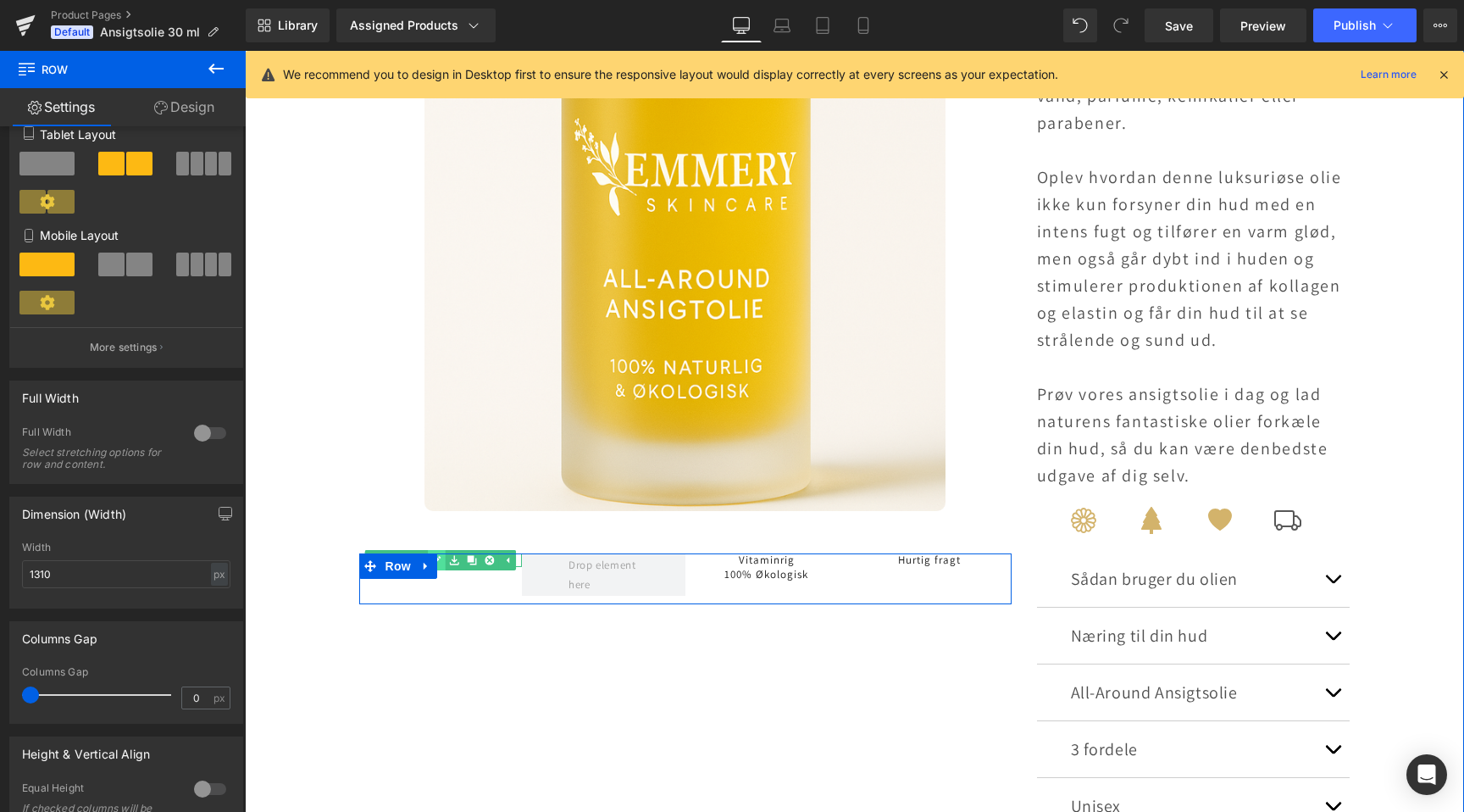
click at [444, 564] on link at bounding box center [436, 560] width 18 height 21
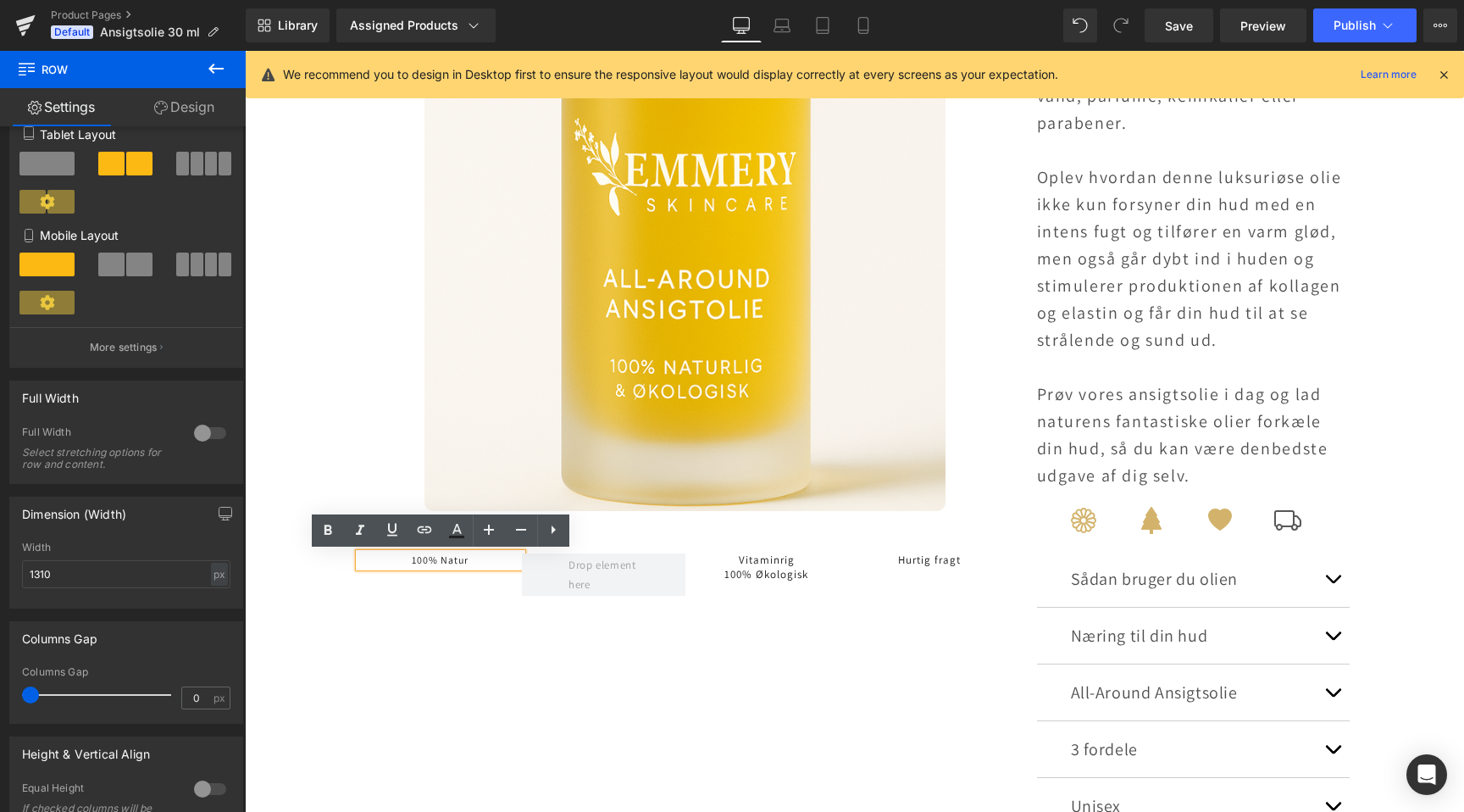
click at [445, 564] on h1 "100% Natur" at bounding box center [441, 560] width 164 height 13
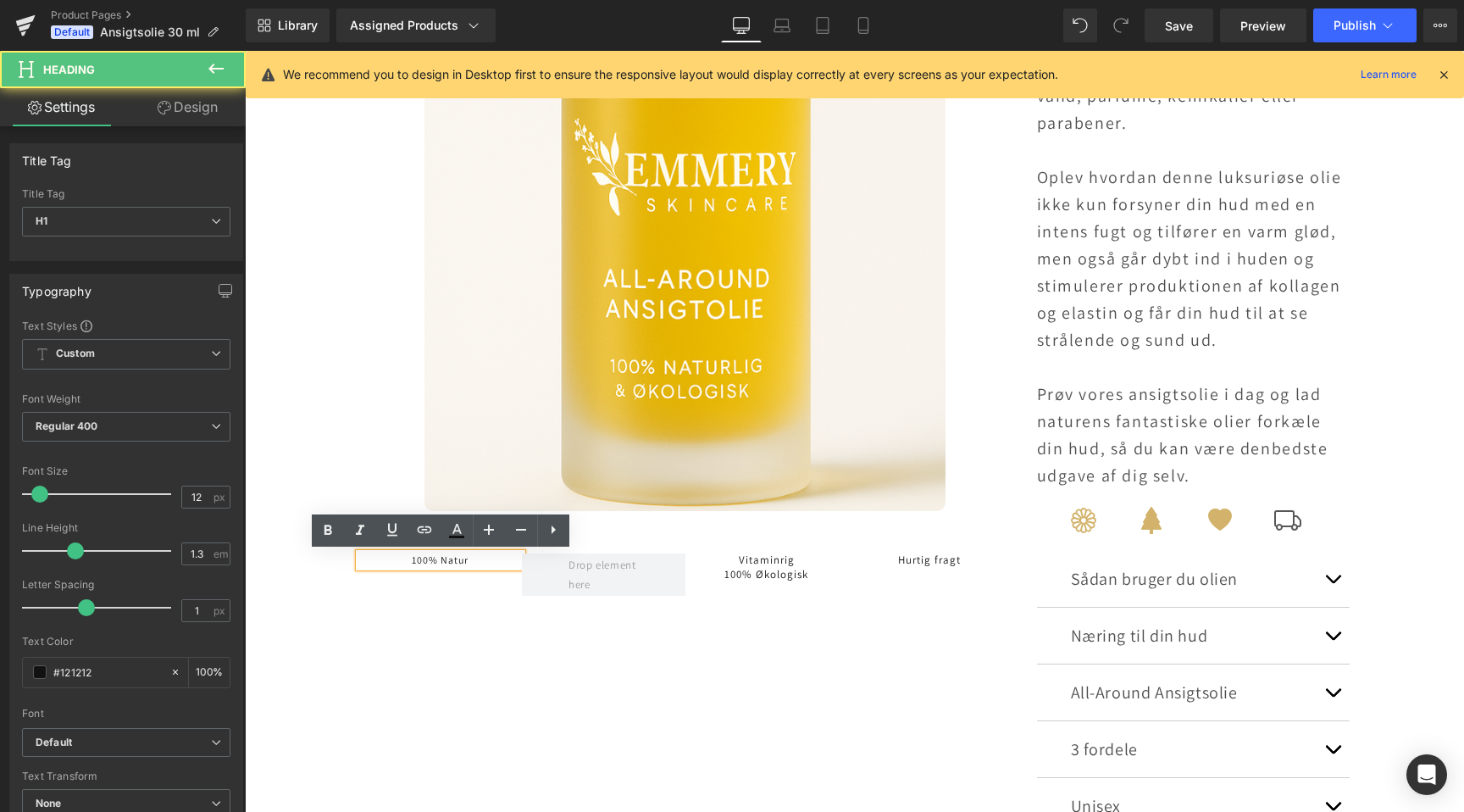
scroll to position [0, 1123]
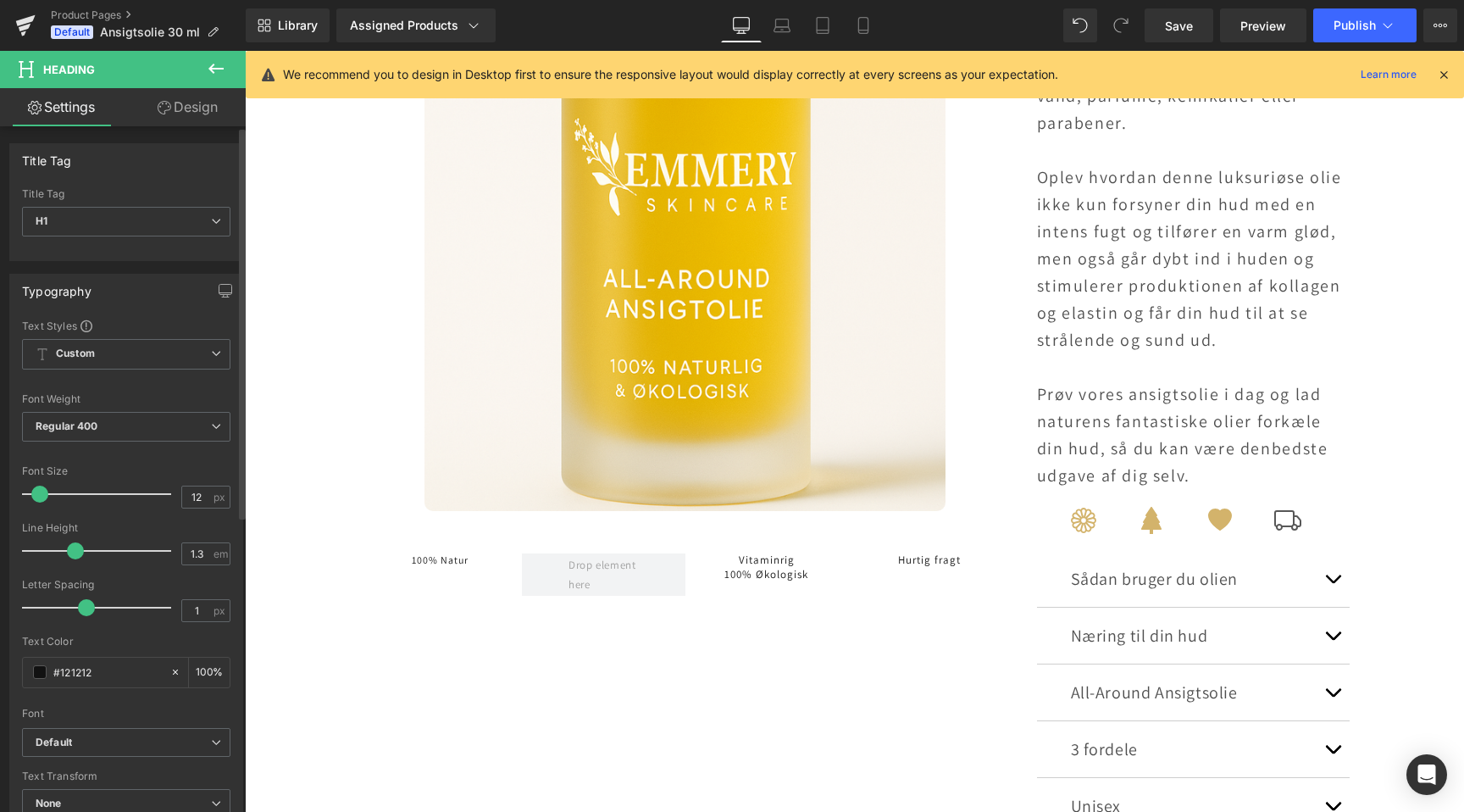
type input "13"
click at [35, 496] on span at bounding box center [40, 494] width 17 height 17
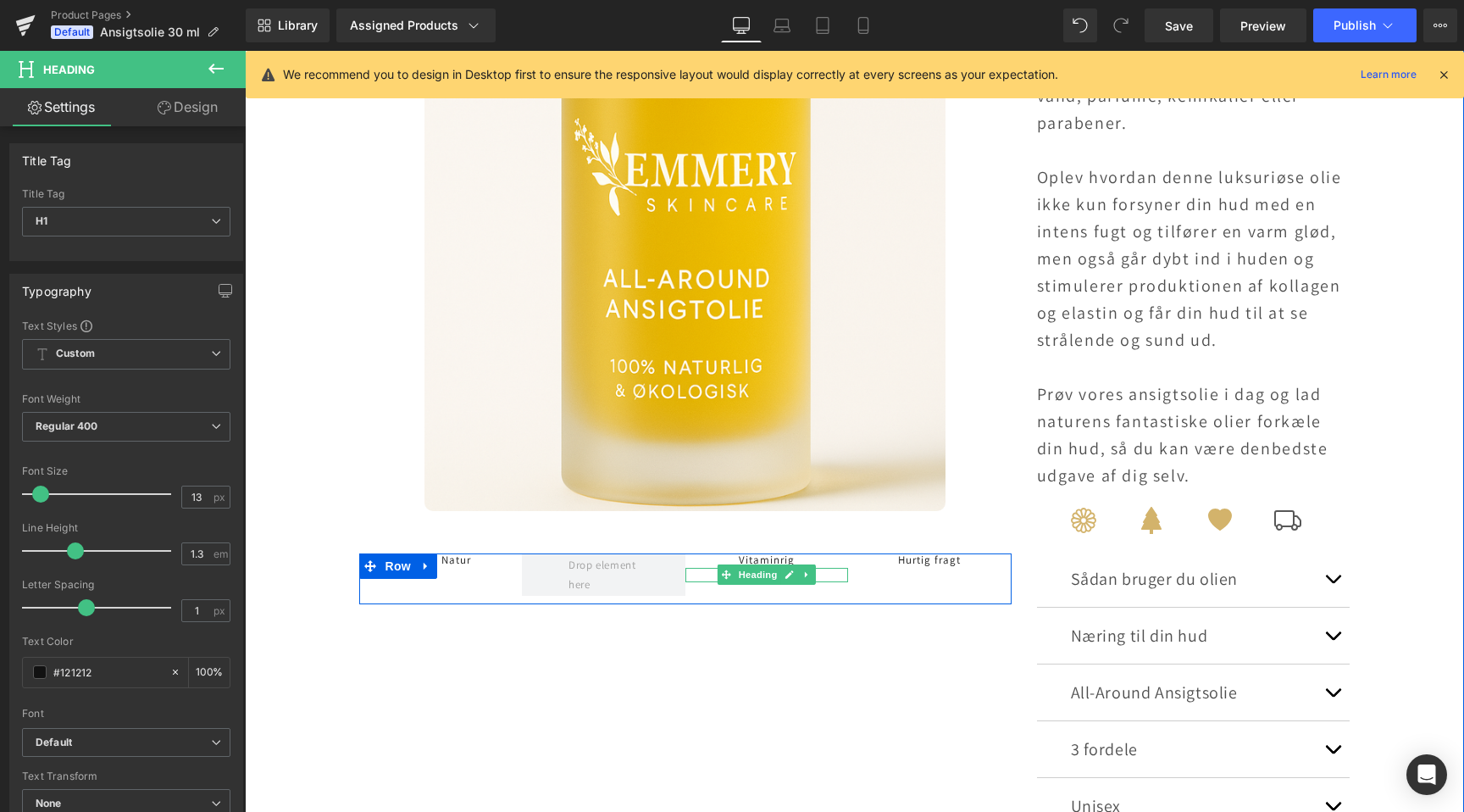
scroll to position [0, 0]
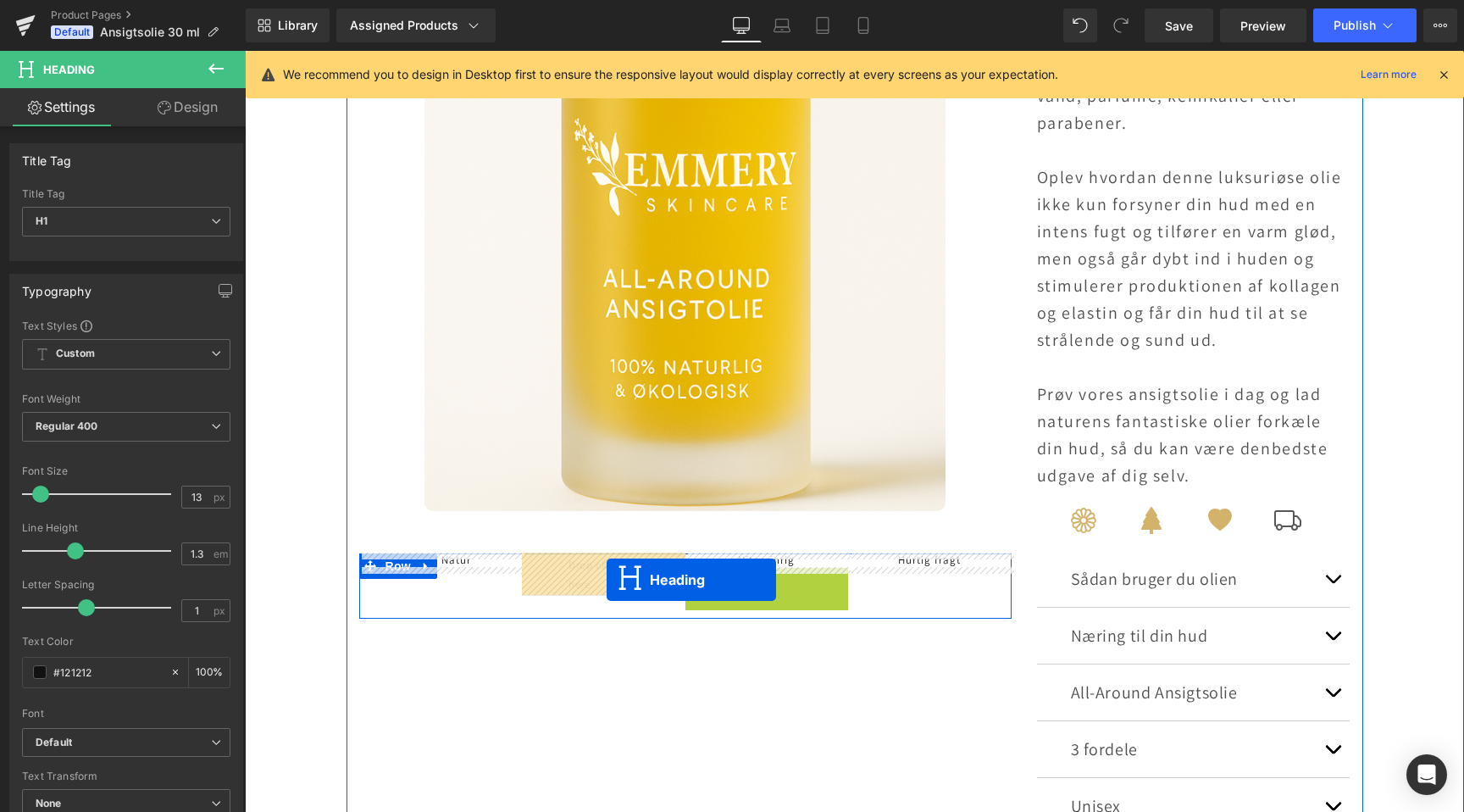
drag, startPoint x: 729, startPoint y: 576, endPoint x: 607, endPoint y: 580, distance: 122.1
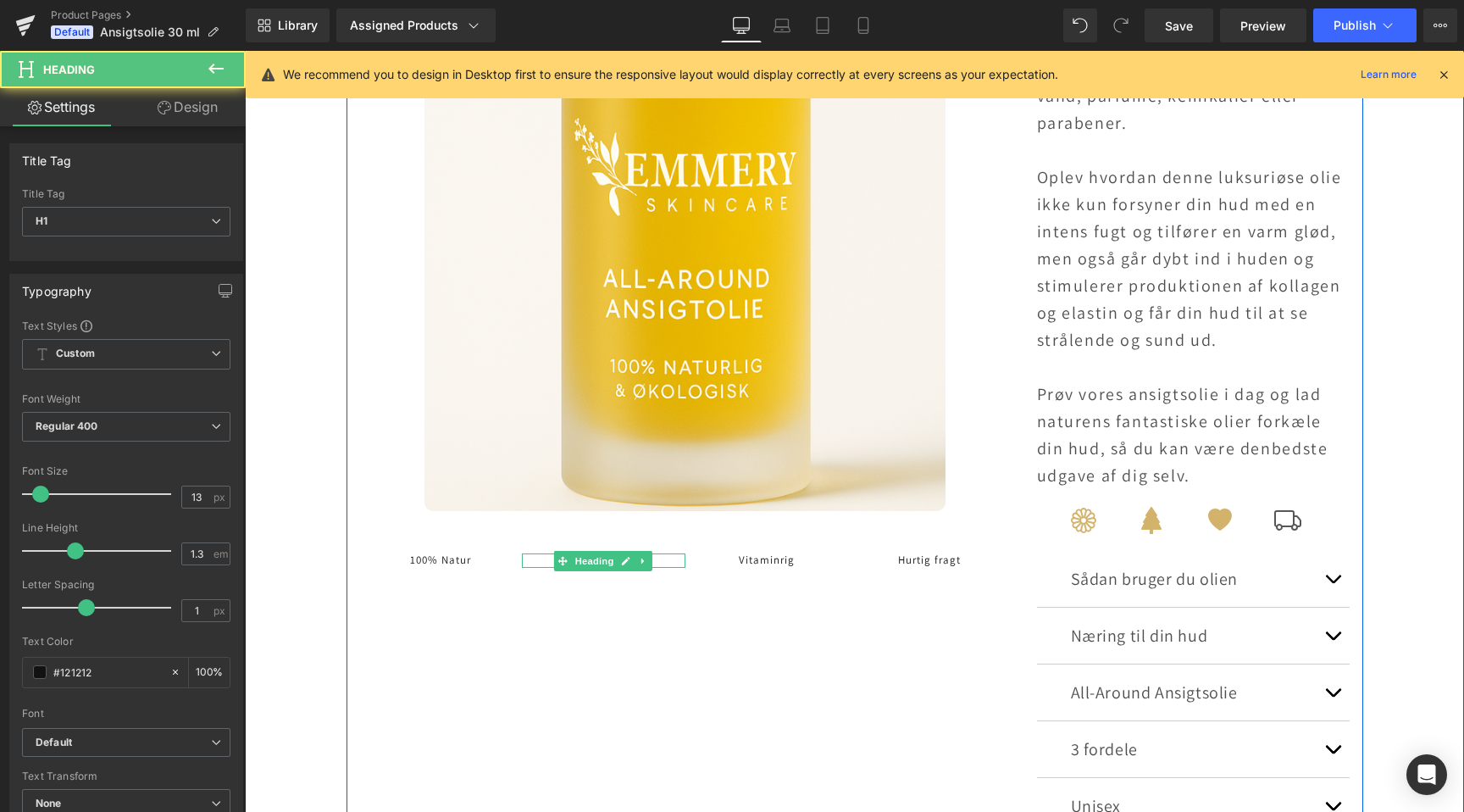
scroll to position [0, 1123]
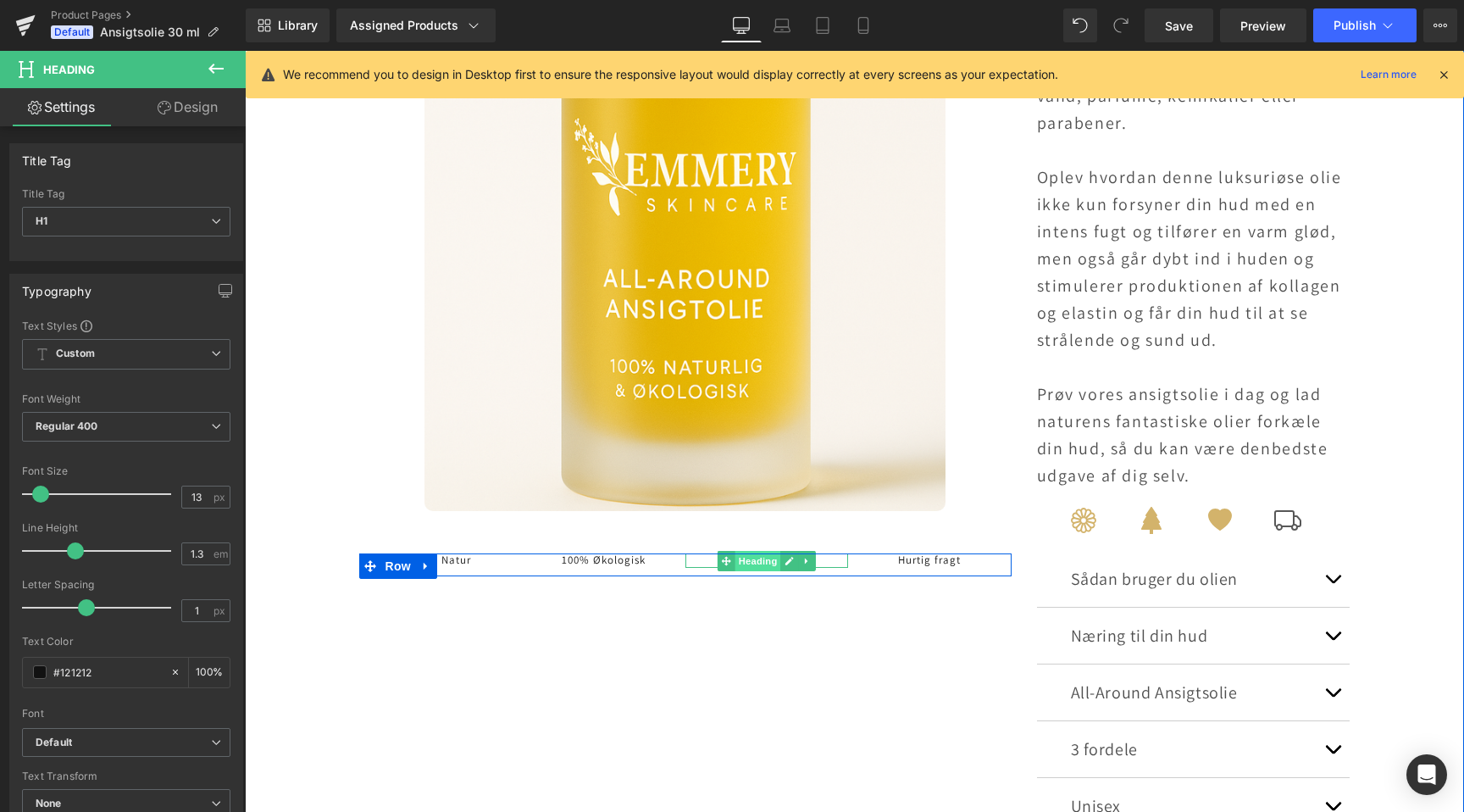
click at [757, 559] on span "Heading" at bounding box center [757, 561] width 46 height 21
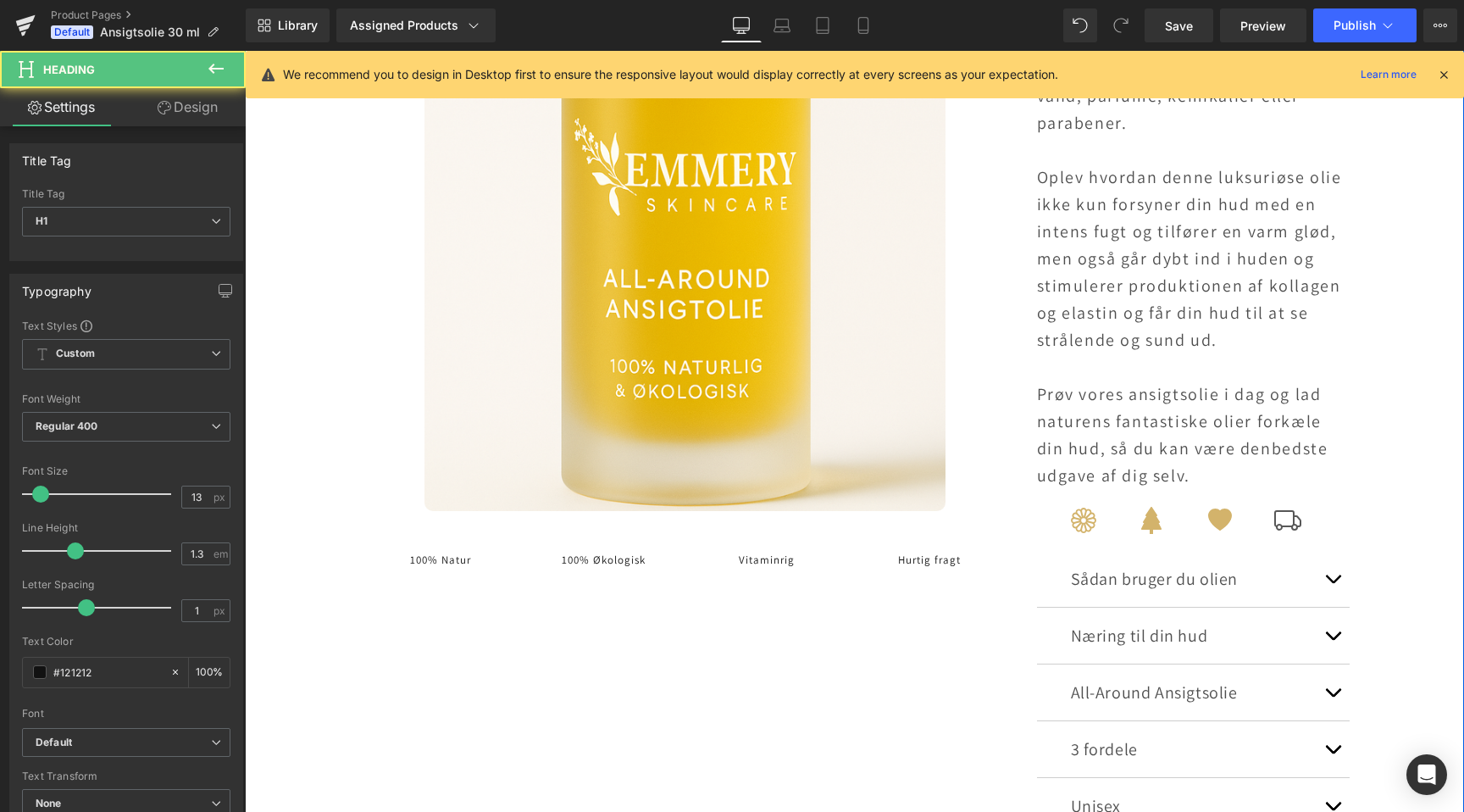
scroll to position [0, 2246]
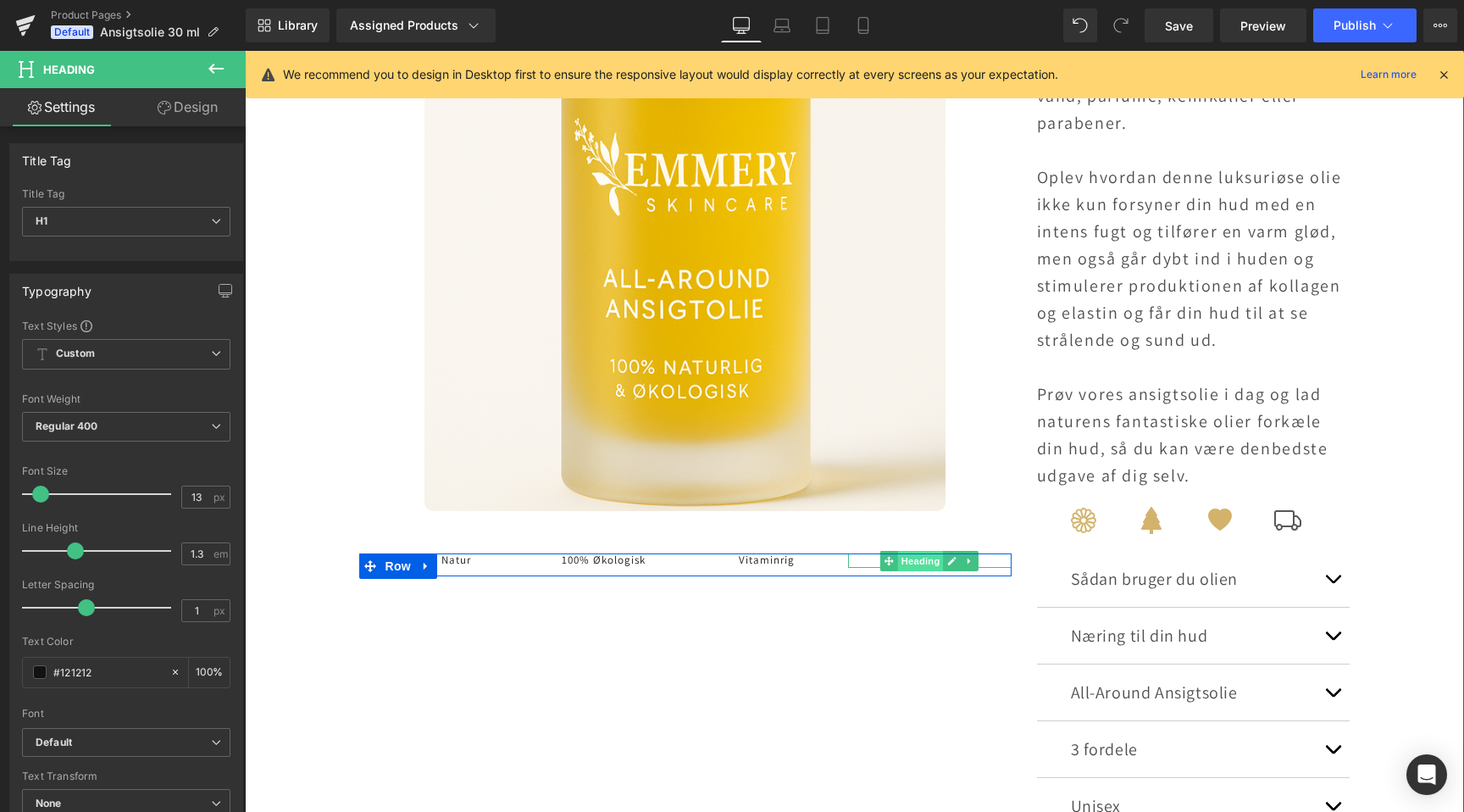
click at [930, 561] on span "Heading" at bounding box center [921, 561] width 46 height 21
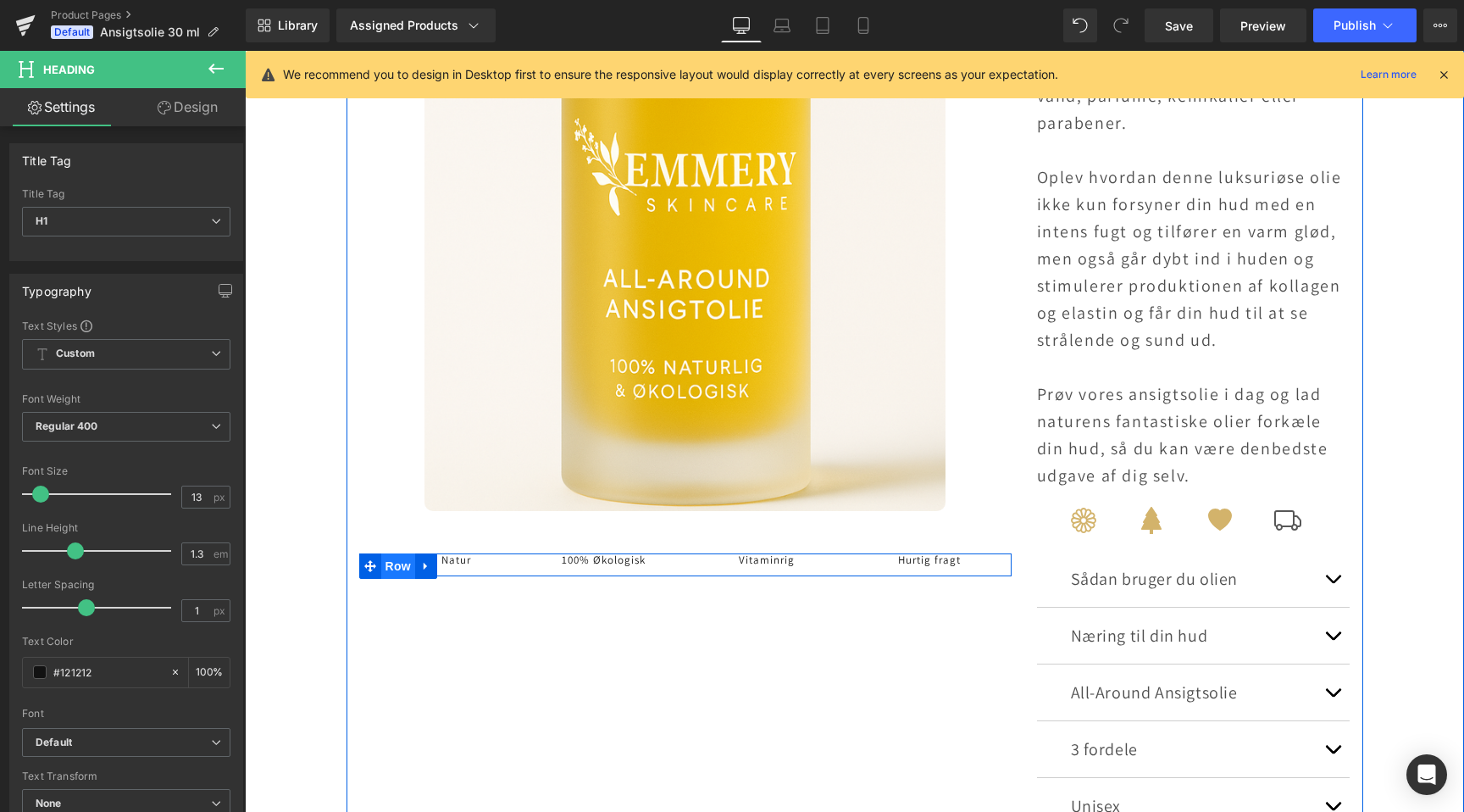
click at [389, 571] on span "Row" at bounding box center [398, 566] width 34 height 25
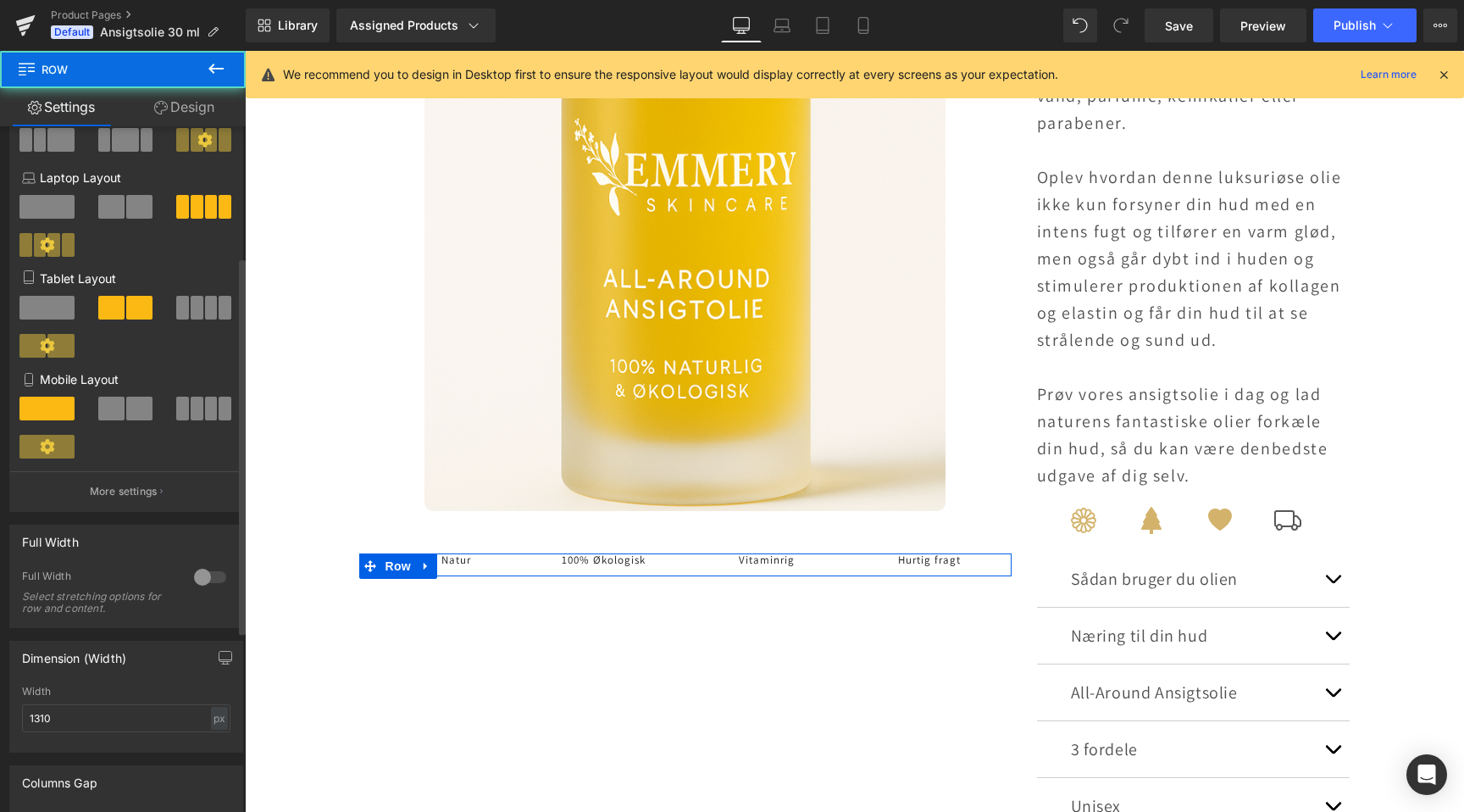
scroll to position [237, 0]
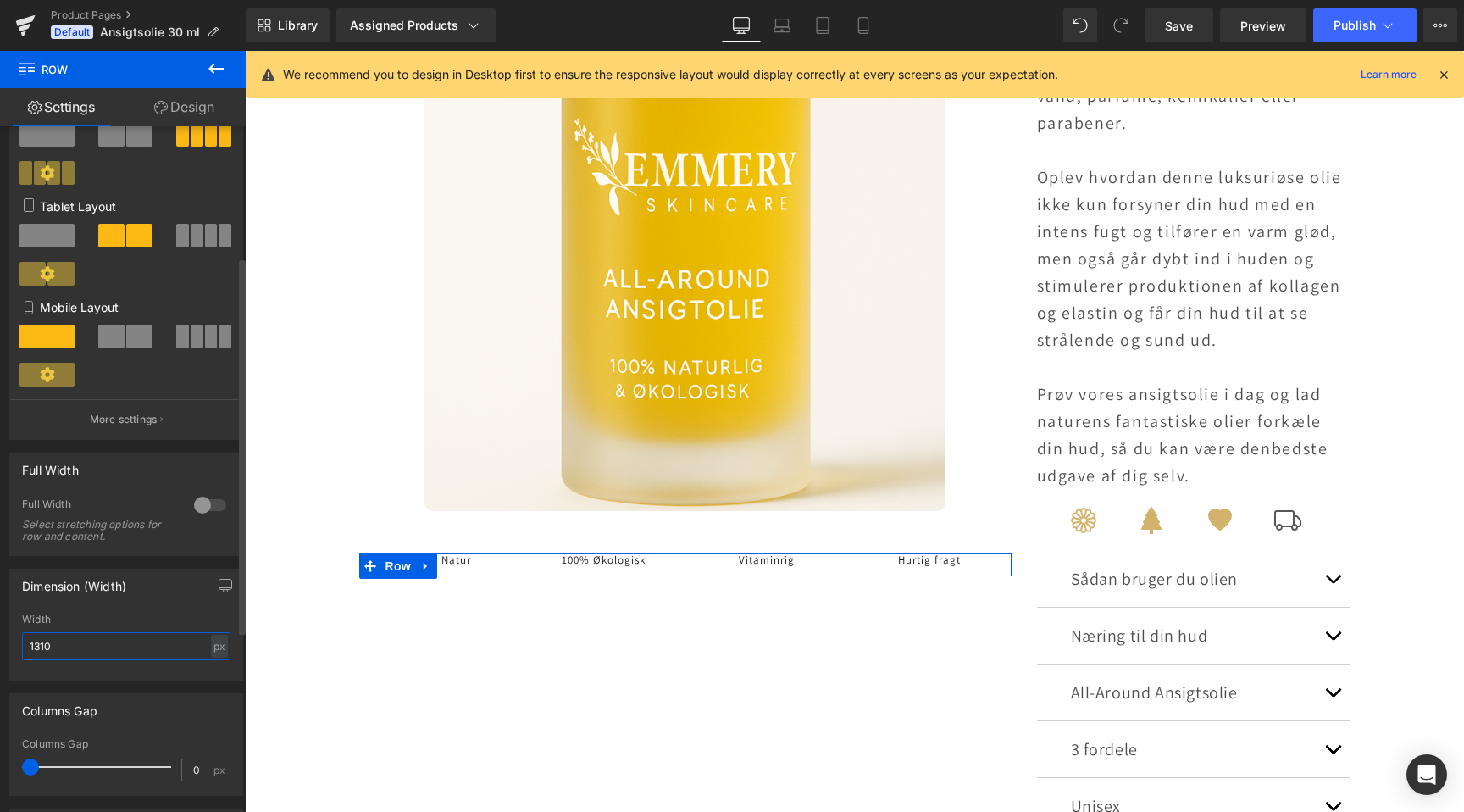
click at [70, 657] on input "1310" at bounding box center [126, 646] width 209 height 28
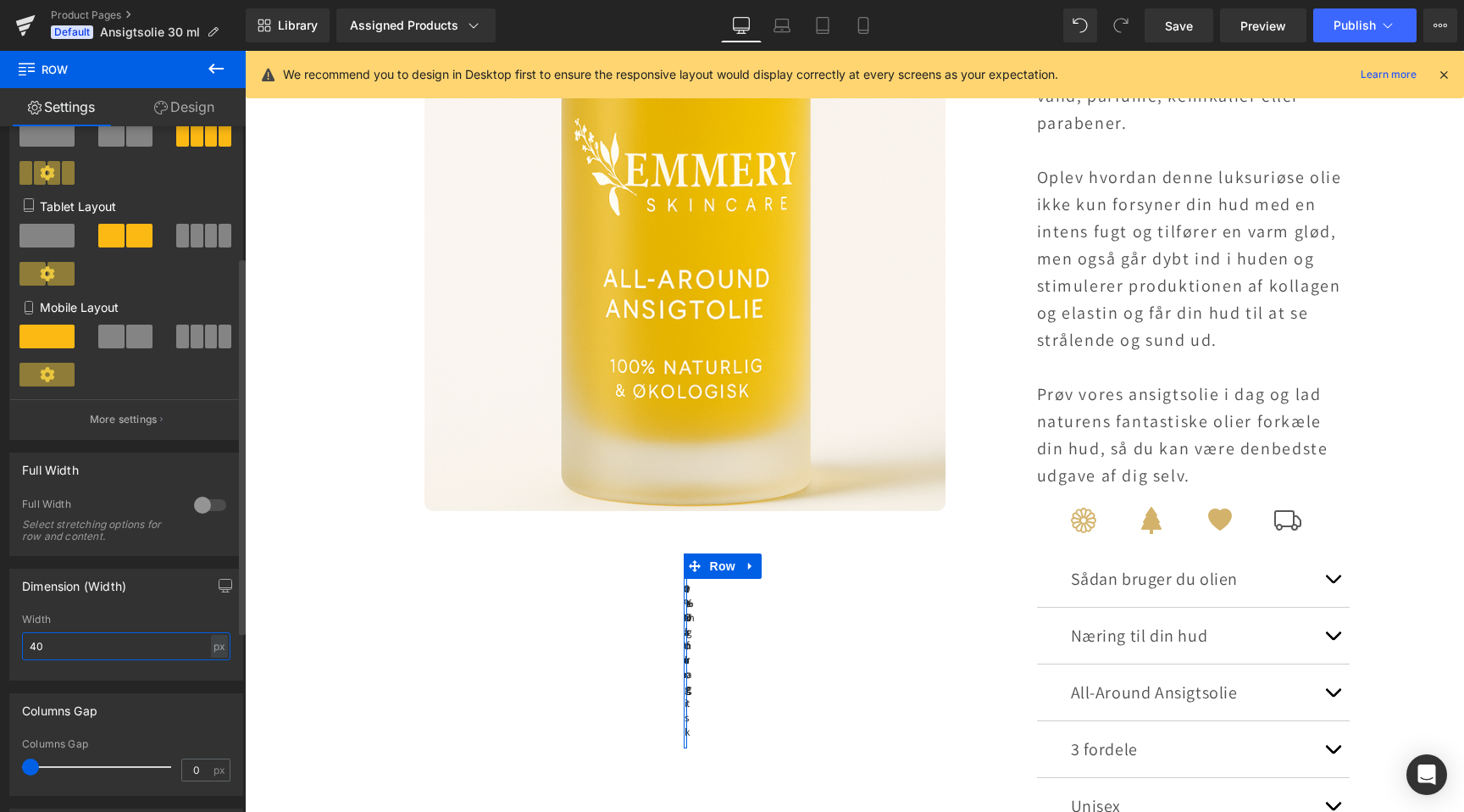
type input "400"
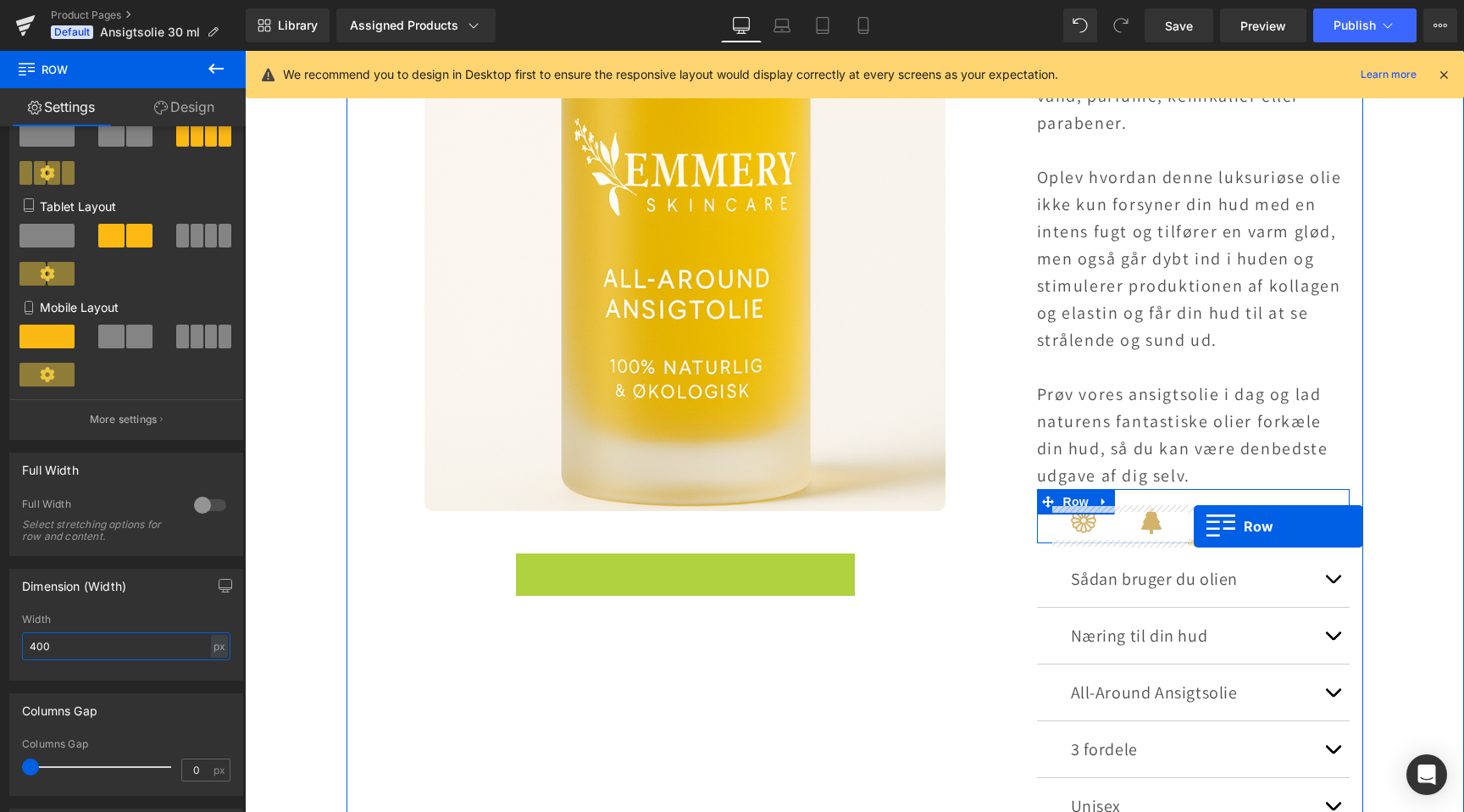
scroll to position [0, 2246]
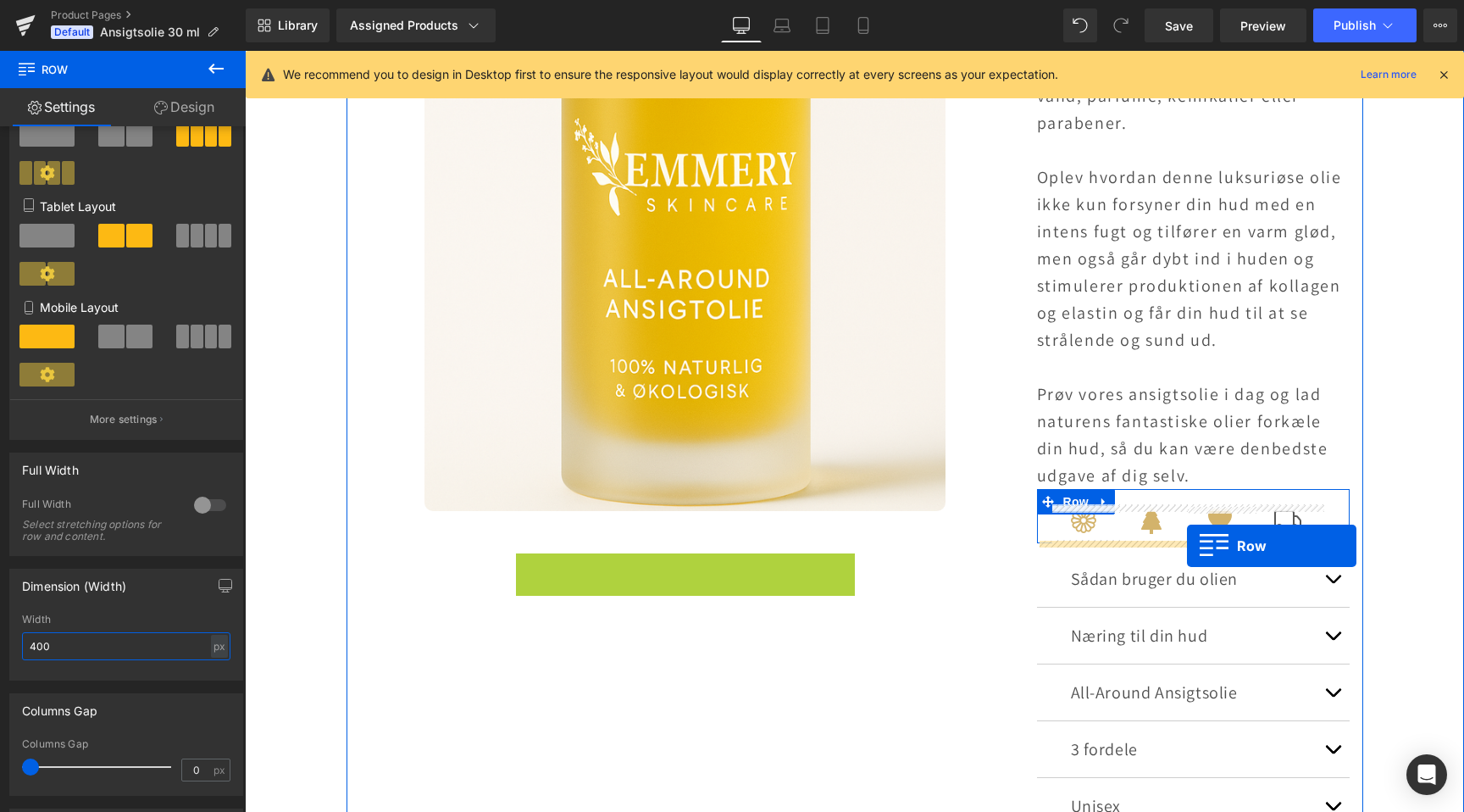
drag, startPoint x: 529, startPoint y: 565, endPoint x: 1188, endPoint y: 546, distance: 659.3
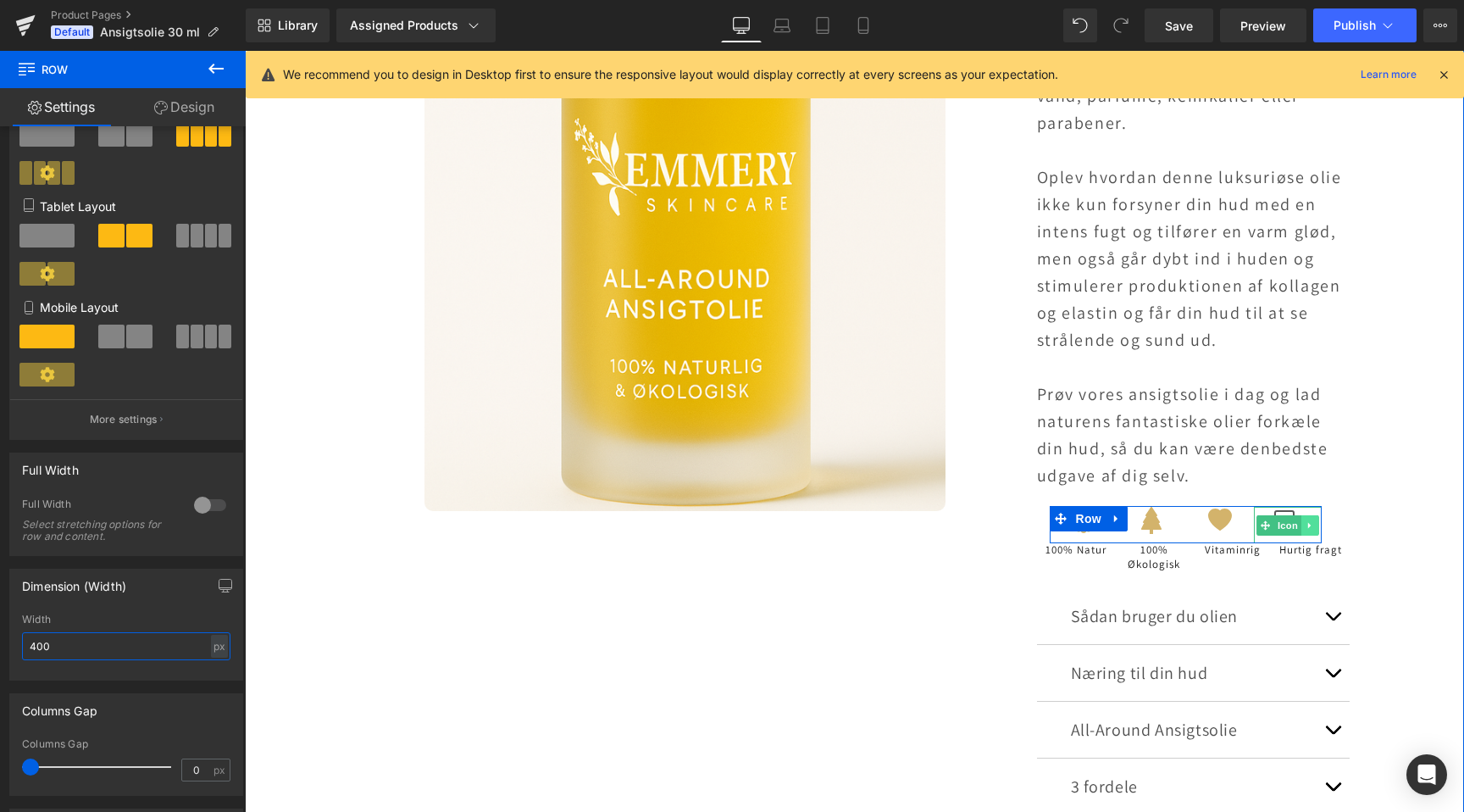
scroll to position [0, 0]
click at [1087, 523] on span "Row" at bounding box center [1088, 518] width 34 height 25
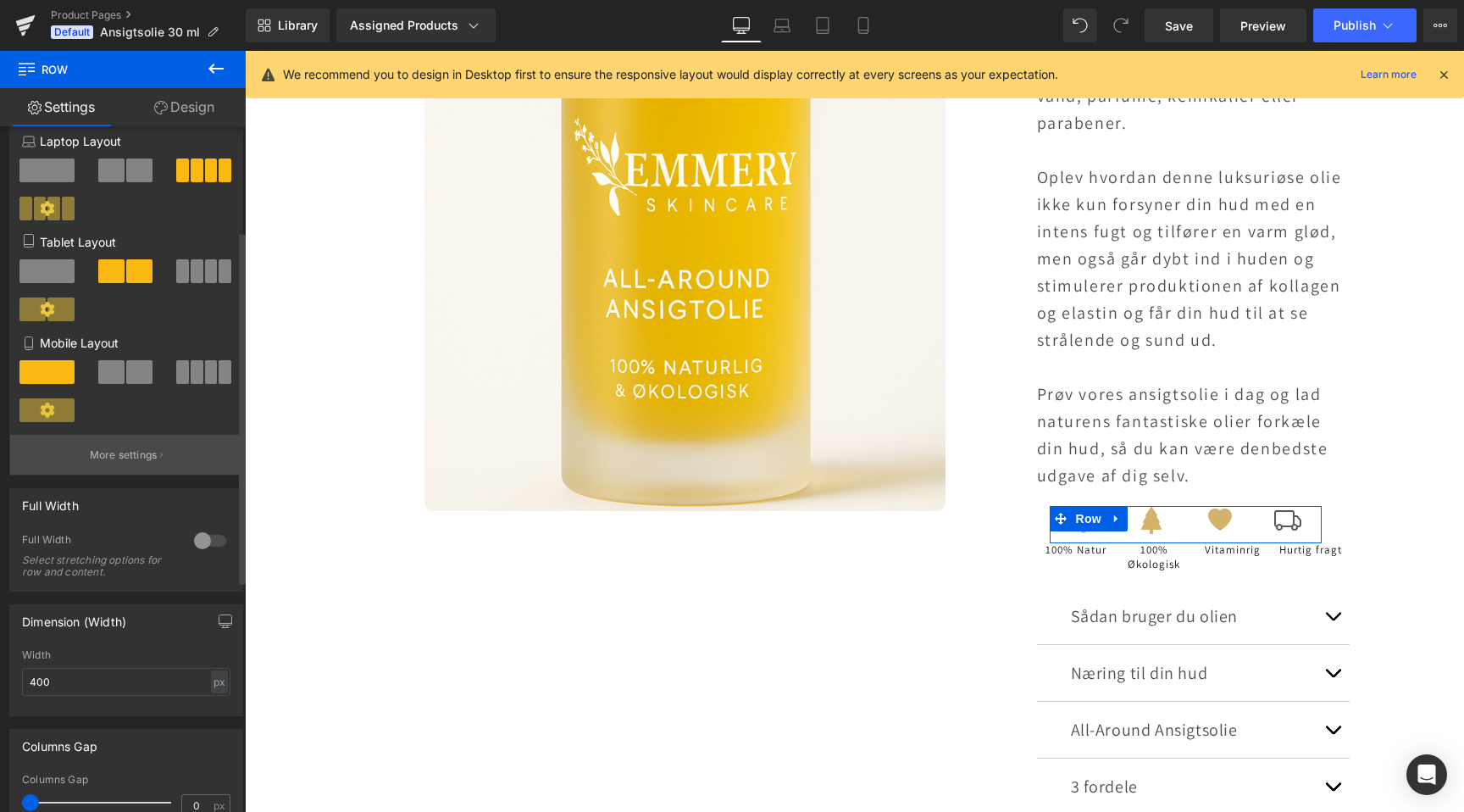
scroll to position [206, 0]
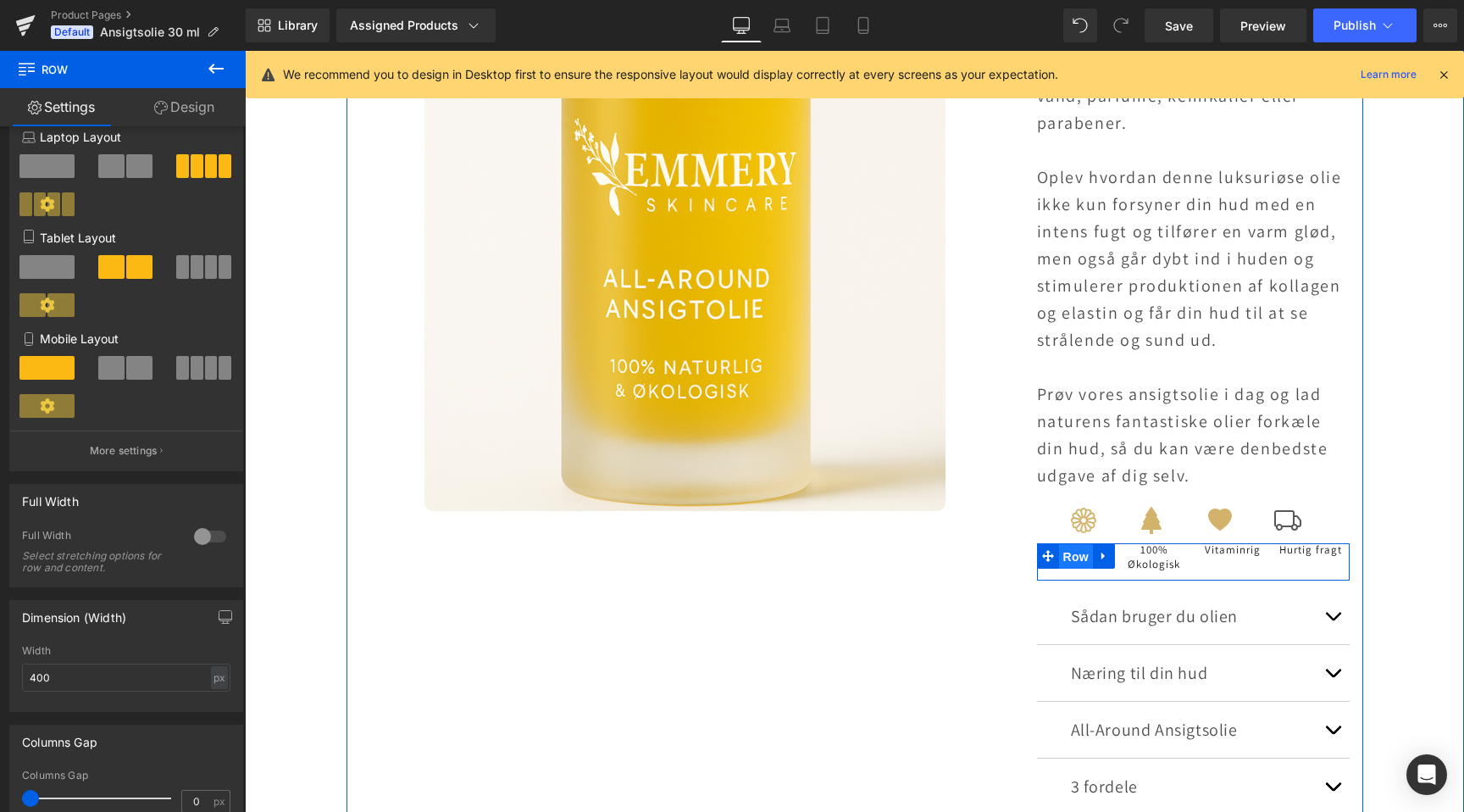
click at [1073, 559] on span "Row" at bounding box center [1076, 556] width 34 height 25
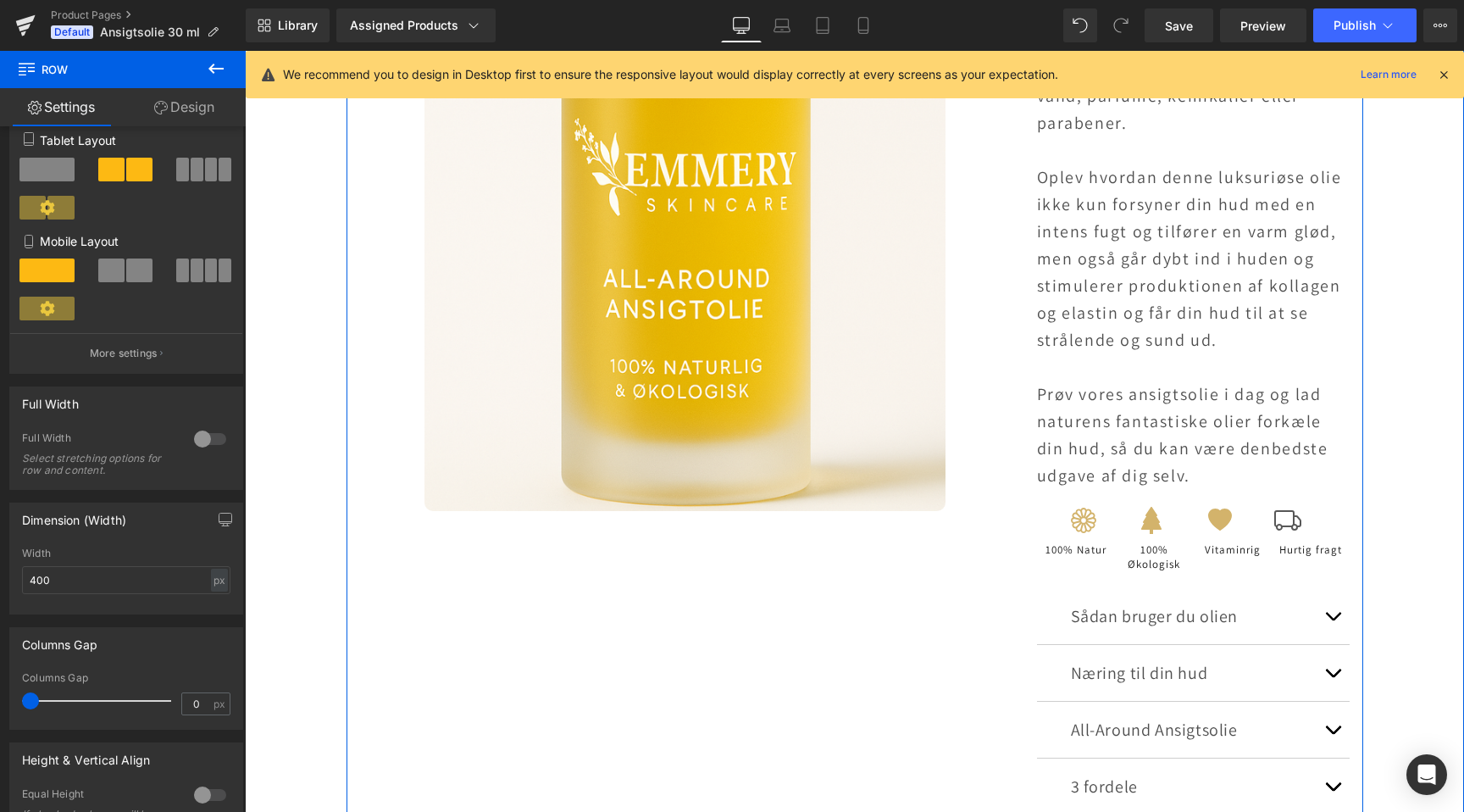
scroll to position [0, 0]
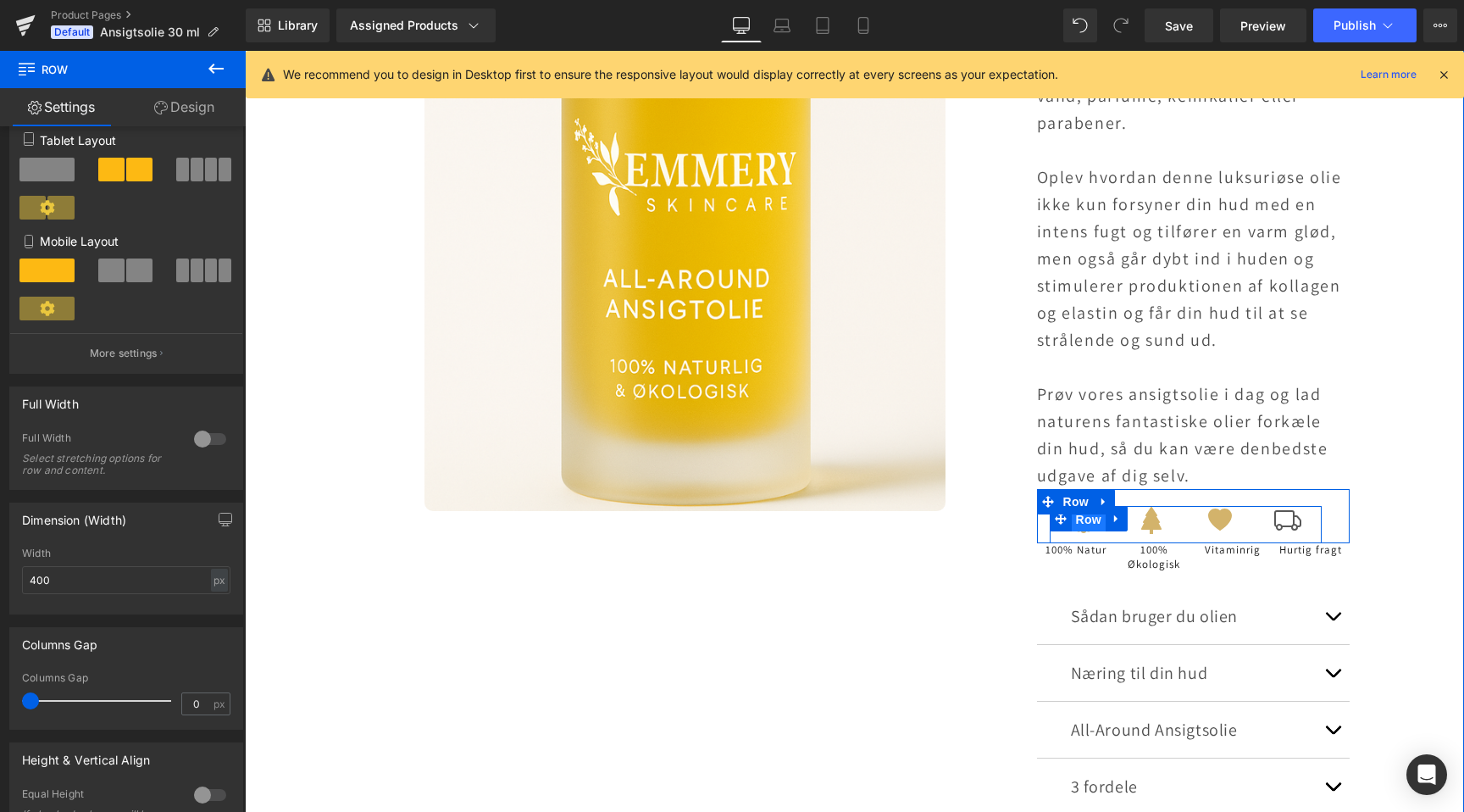
click at [1096, 521] on span "Row" at bounding box center [1088, 519] width 34 height 25
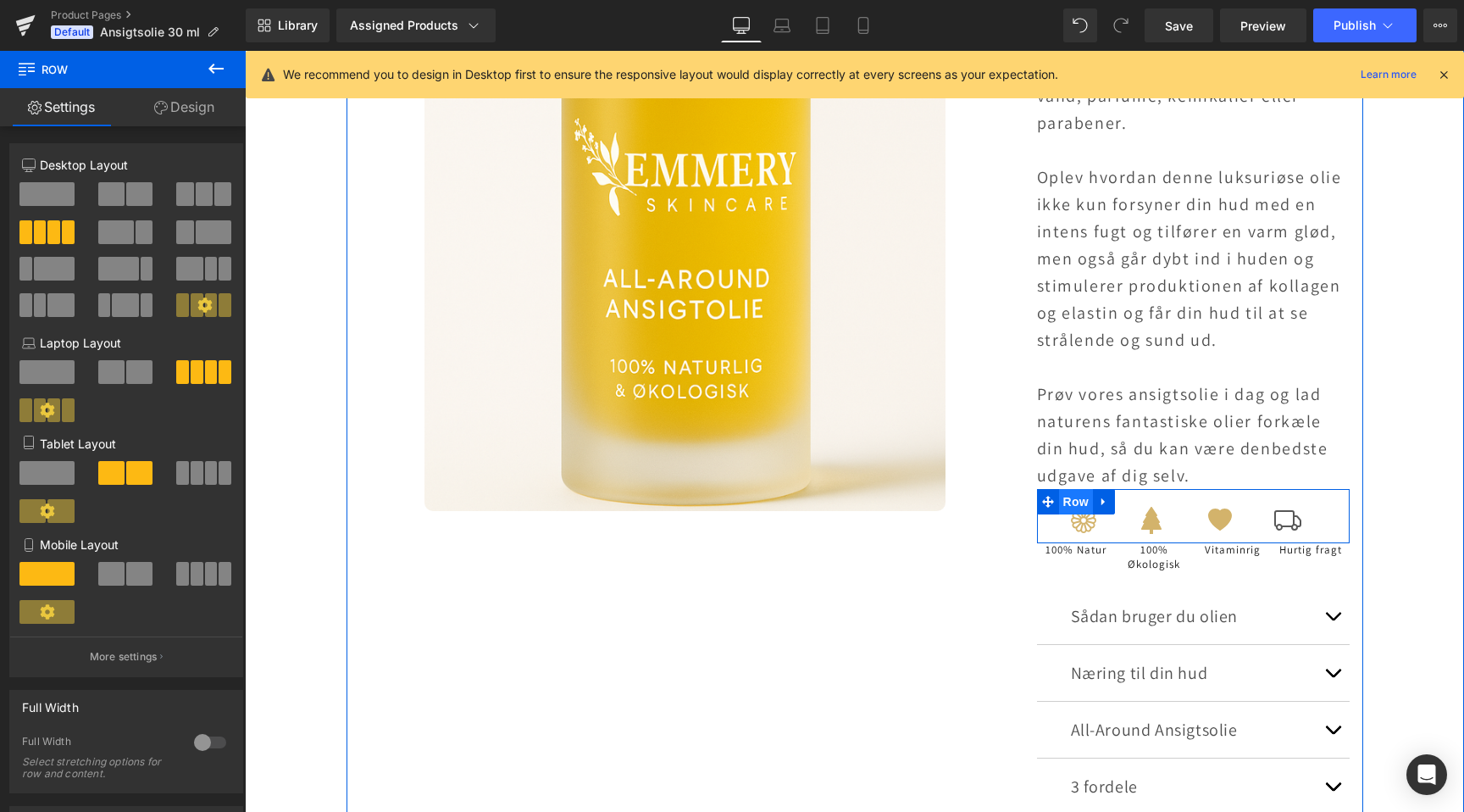
click at [1086, 503] on span "Row" at bounding box center [1076, 501] width 34 height 25
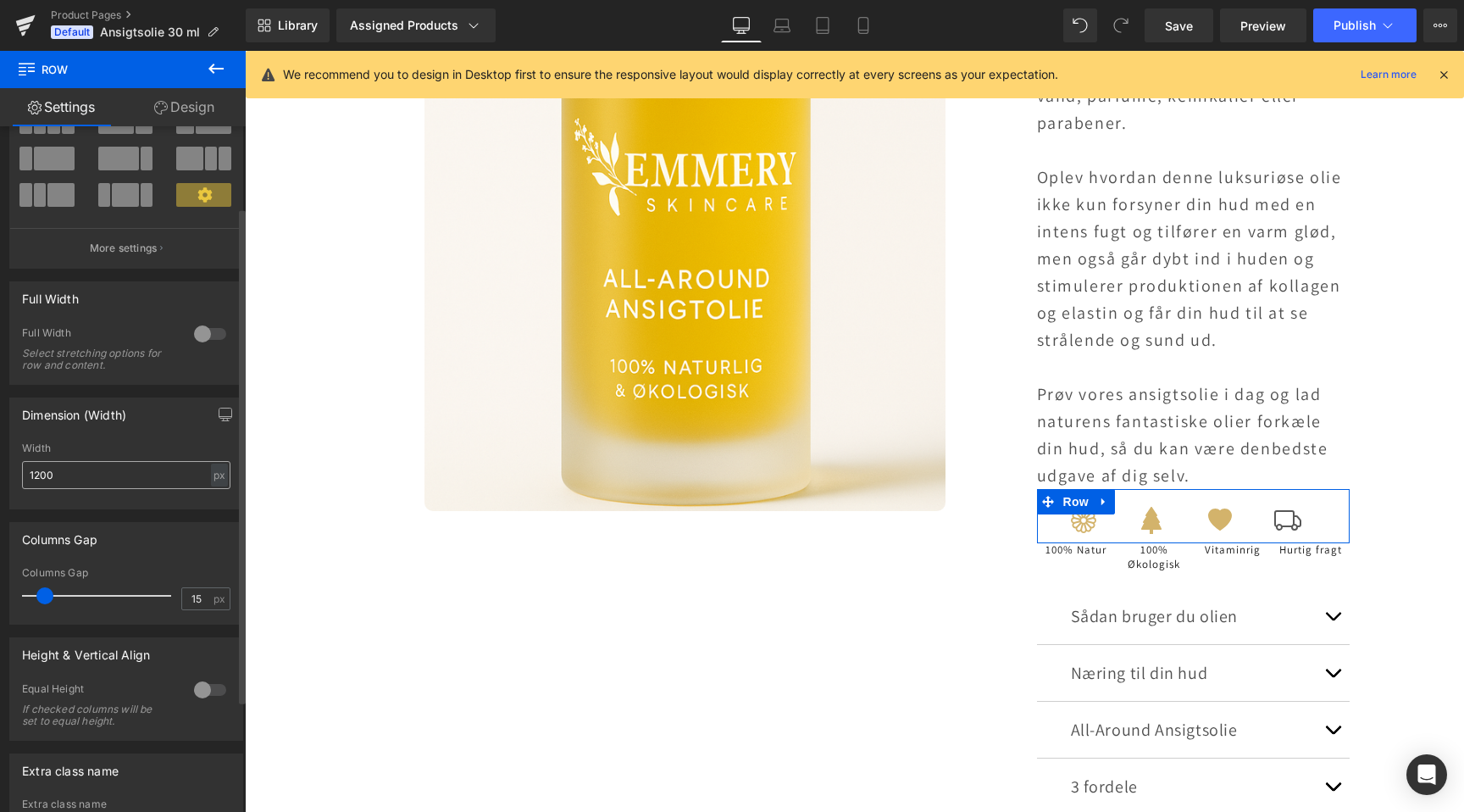
scroll to position [111, 0]
type input "0"
drag, startPoint x: 48, startPoint y: 600, endPoint x: 13, endPoint y: 600, distance: 35.0
click at [13, 600] on div "0px Columns Gap 0 px" at bounding box center [126, 593] width 232 height 57
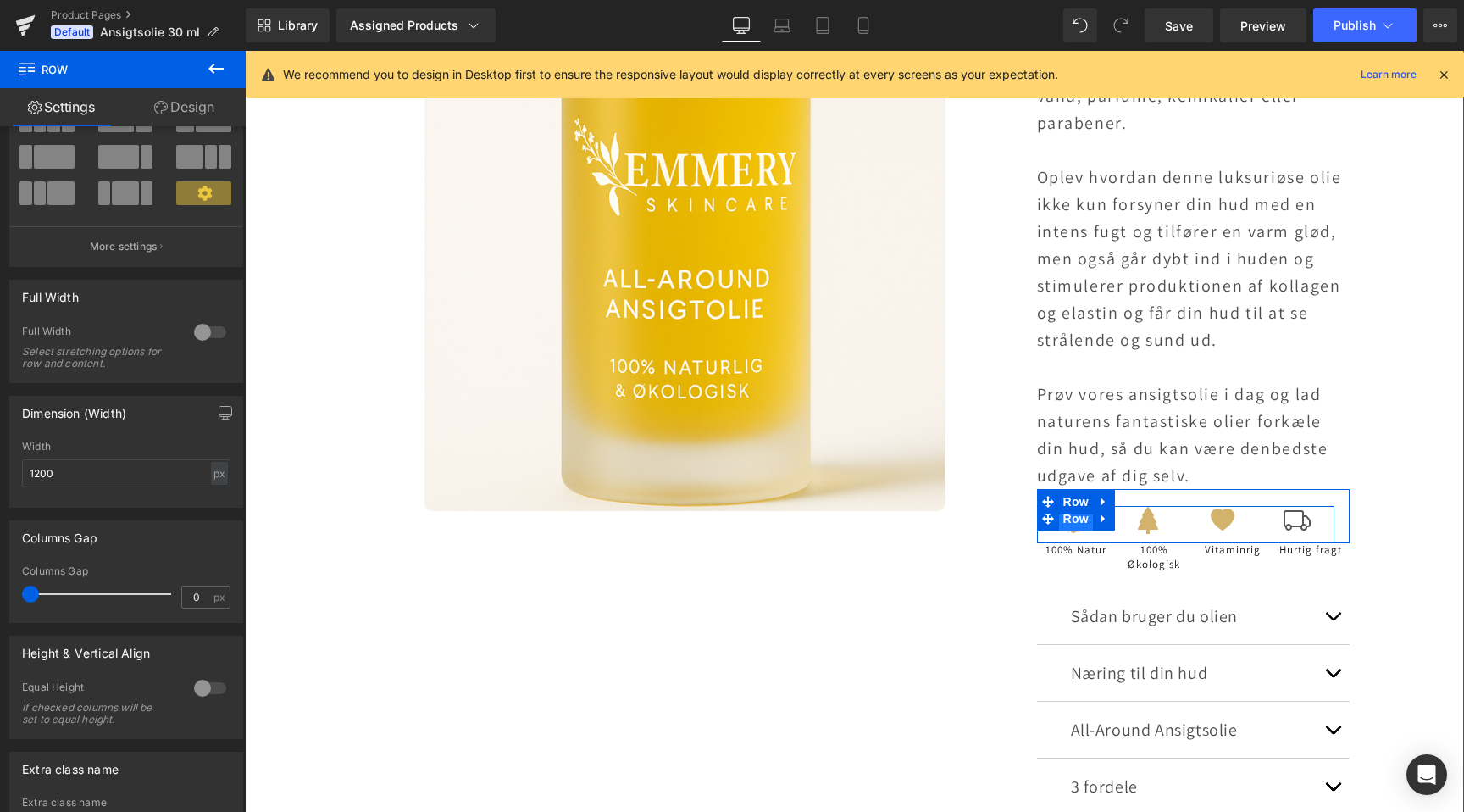
click at [1072, 520] on span "Row" at bounding box center [1076, 518] width 34 height 25
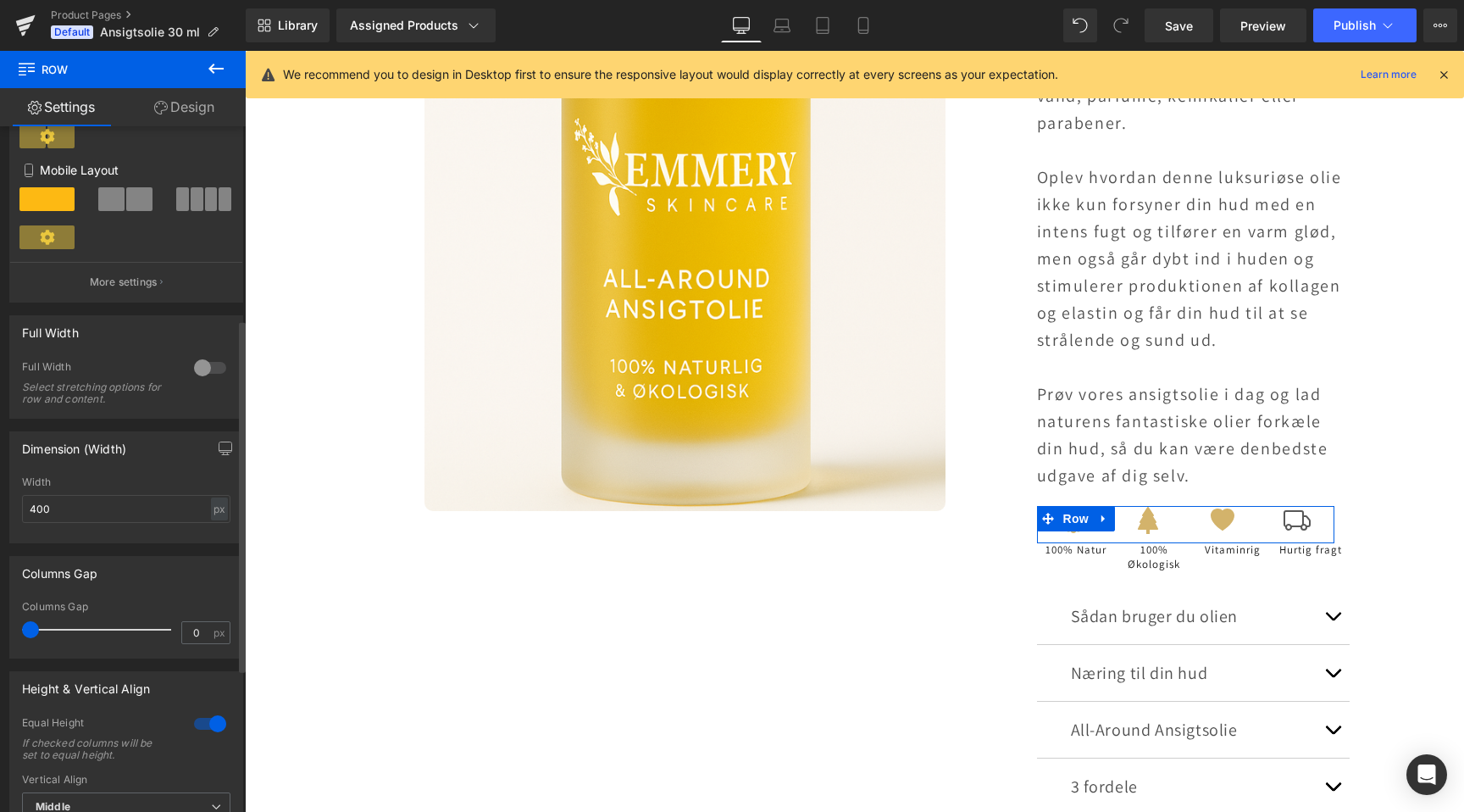
scroll to position [0, 2246]
click at [71, 520] on input "400" at bounding box center [126, 509] width 209 height 28
type input "500"
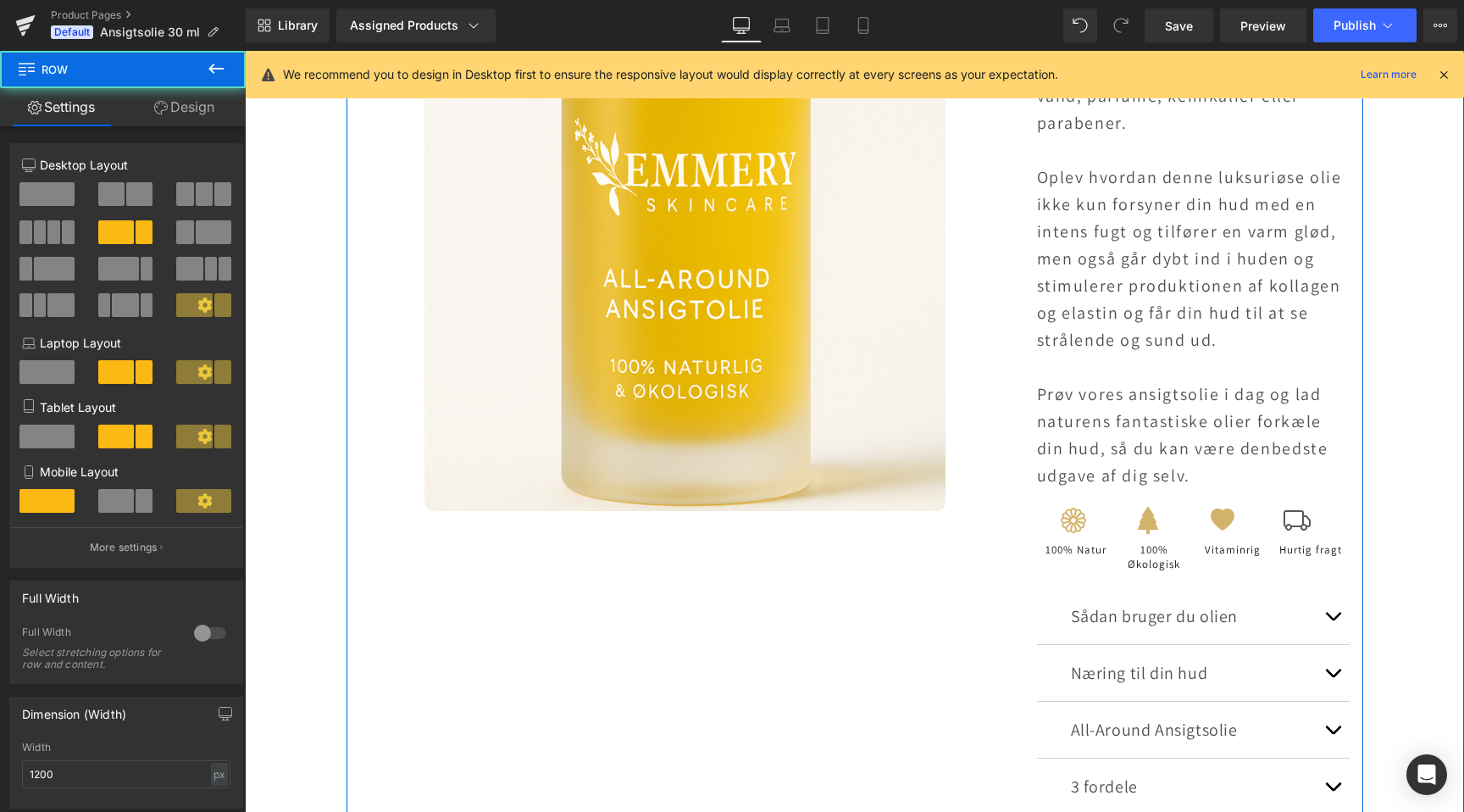
click at [701, 610] on div "Sale Off (P) Image Product Row Ansigtsolie 30 ml Heading EMMERY SKINCARE Text B…" at bounding box center [855, 367] width 1017 height 1360
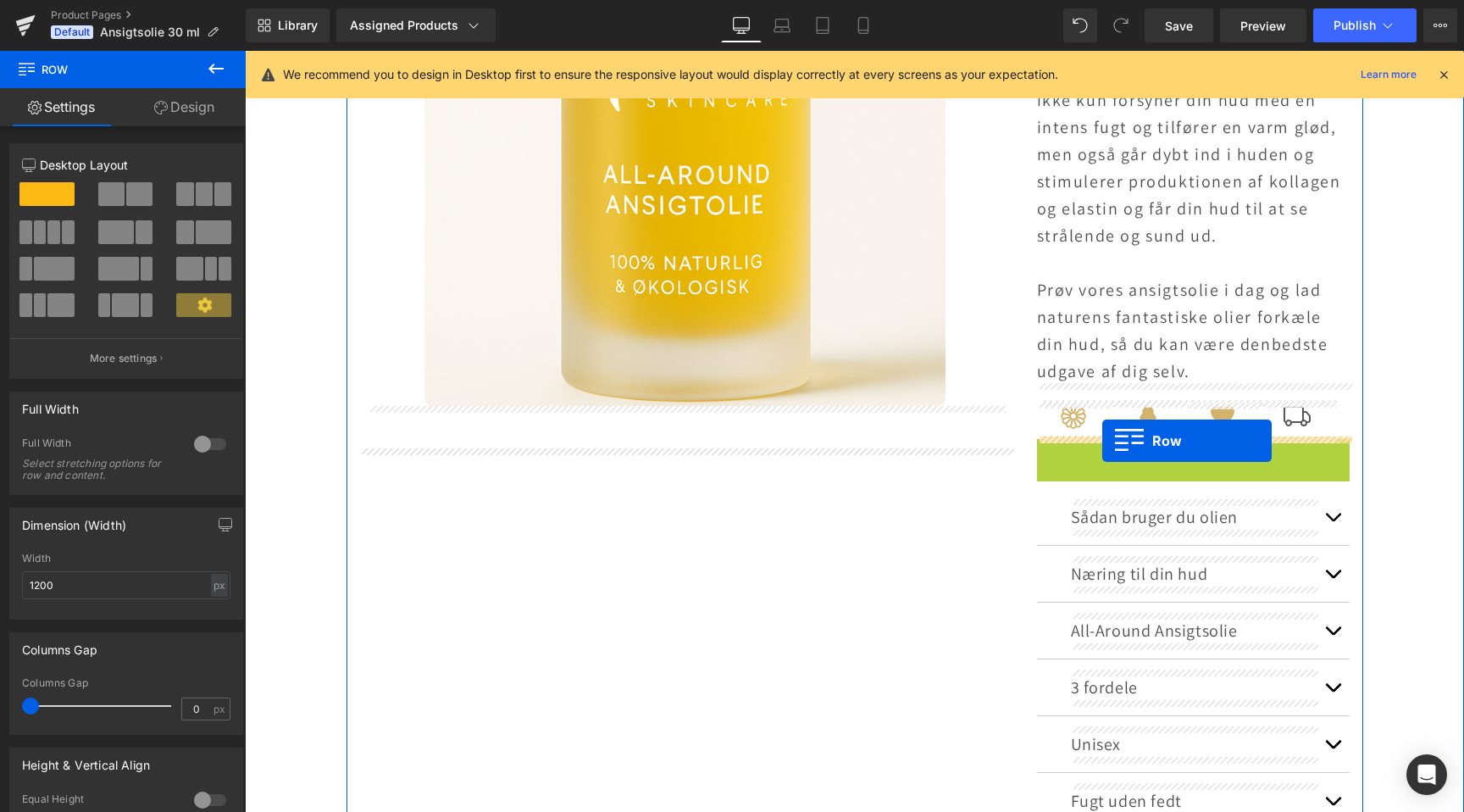
drag, startPoint x: 1046, startPoint y: 451, endPoint x: 1102, endPoint y: 440, distance: 57.1
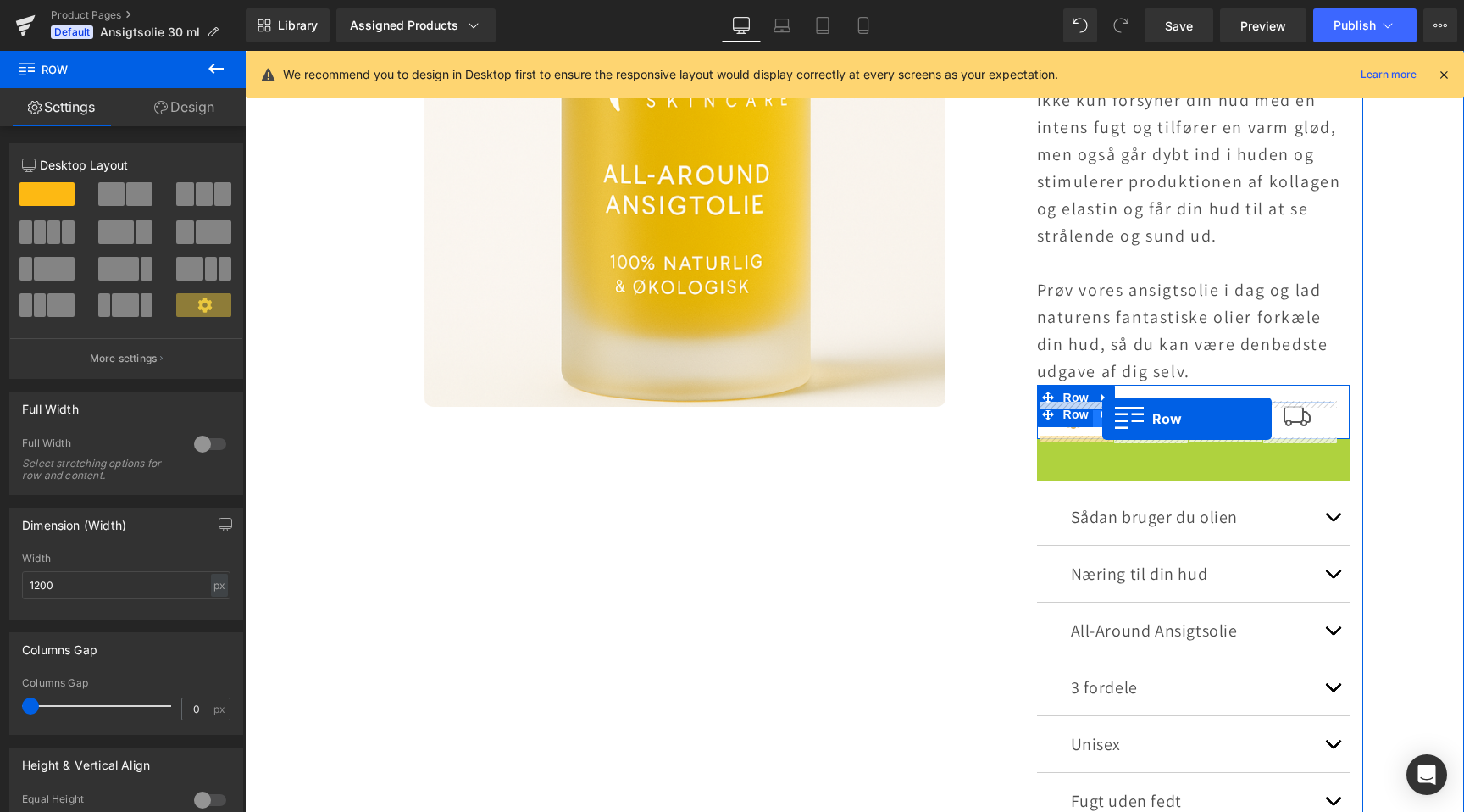
drag, startPoint x: 1042, startPoint y: 450, endPoint x: 1102, endPoint y: 419, distance: 67.5
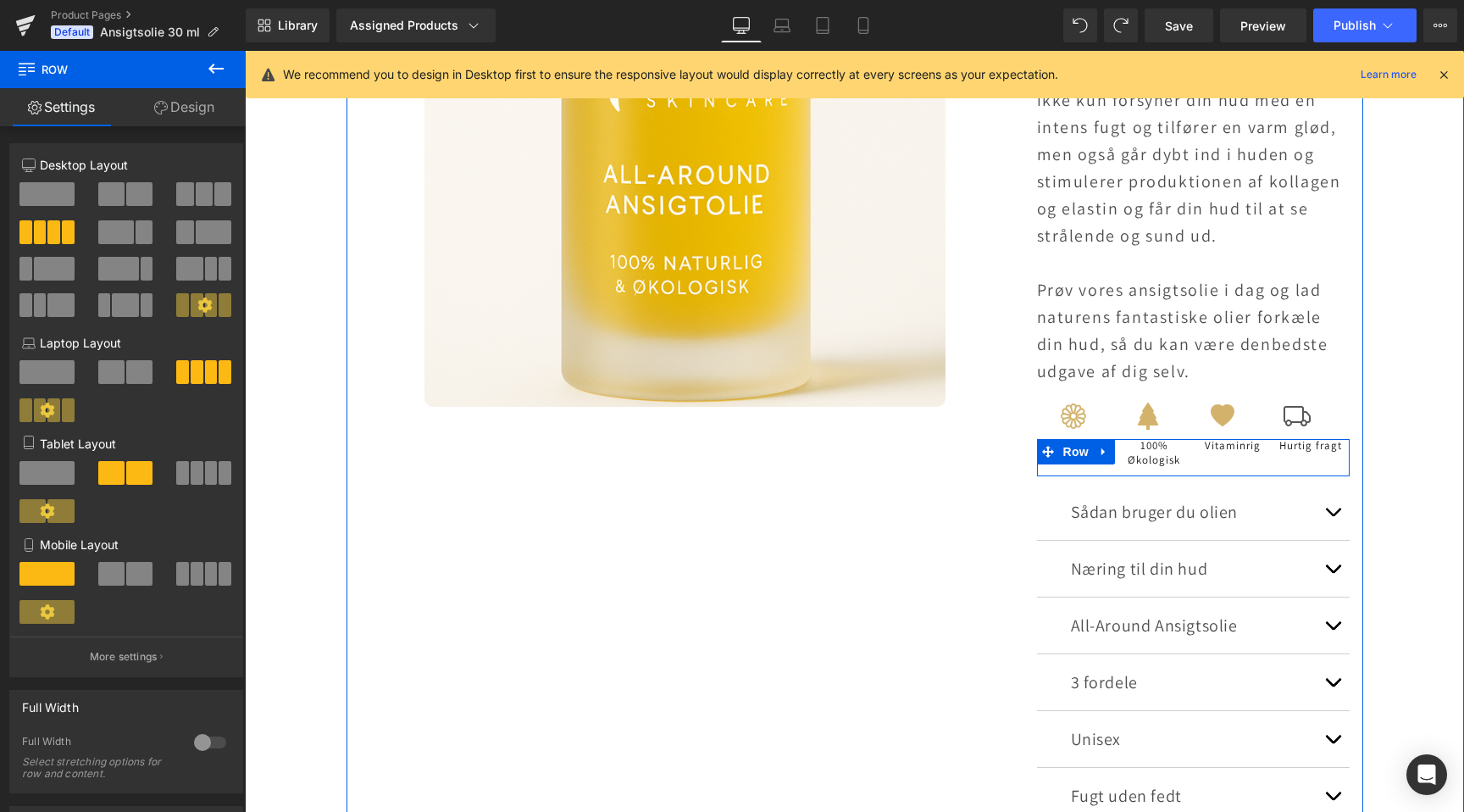
scroll to position [0, 2246]
click at [1084, 463] on div "100% Natur Heading 100% Økologisk Heading Vitaminrig Heading Hurtig fragt Headi…" at bounding box center [1193, 458] width 314 height 37
click at [1078, 461] on span "Row" at bounding box center [1076, 451] width 34 height 25
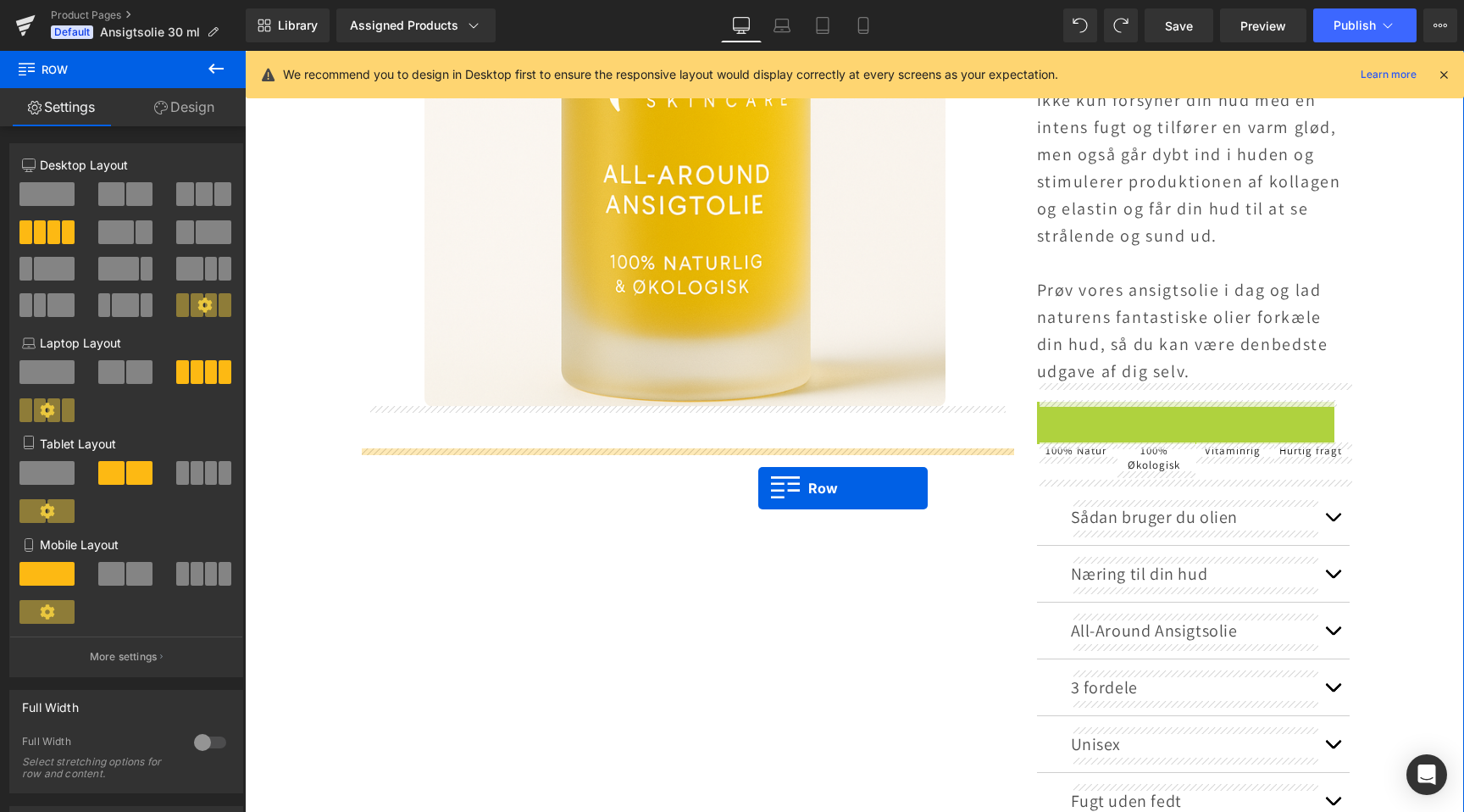
drag, startPoint x: 1049, startPoint y: 419, endPoint x: 703, endPoint y: 476, distance: 350.7
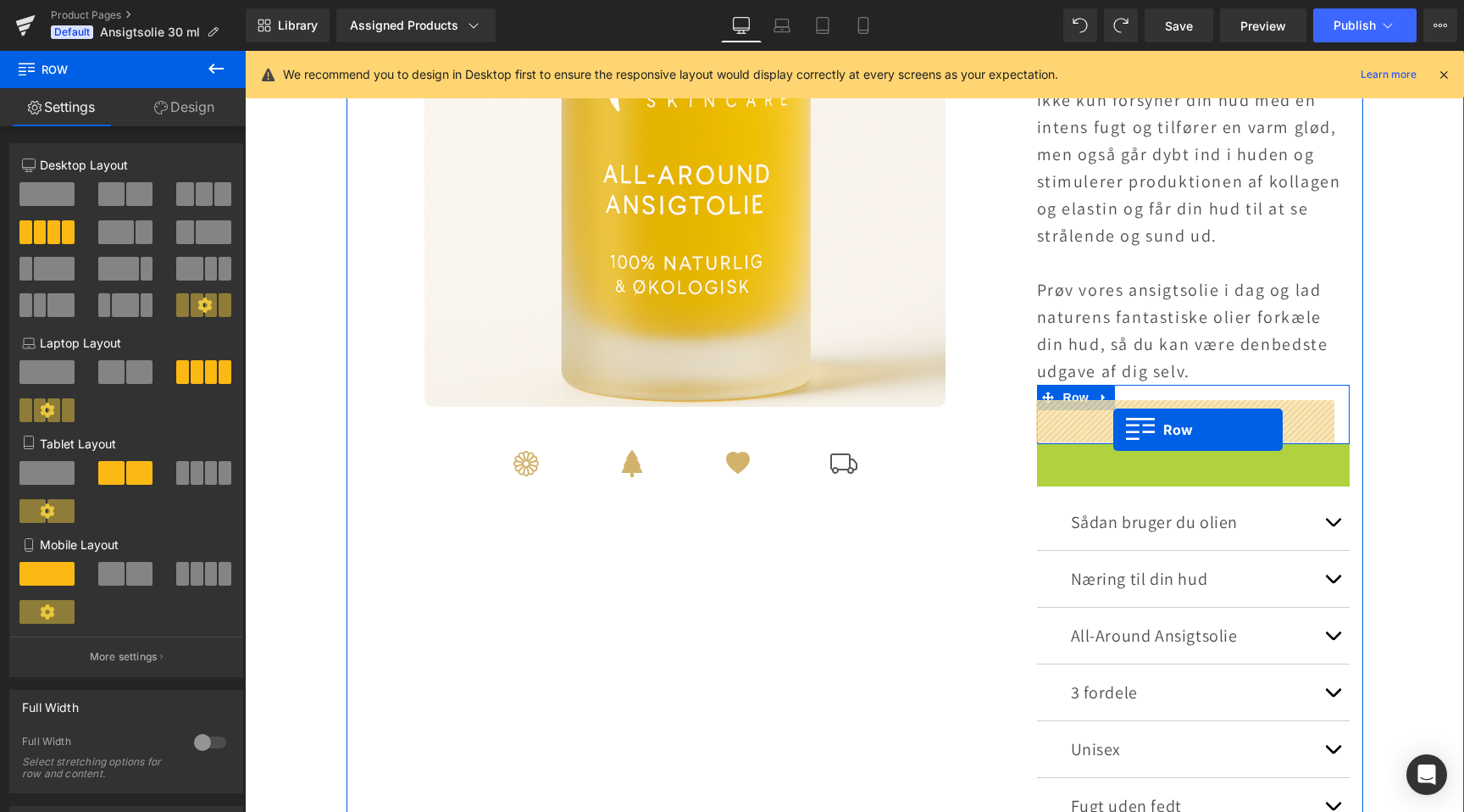
scroll to position [0, 1123]
drag, startPoint x: 1040, startPoint y: 458, endPoint x: 1154, endPoint y: 425, distance: 118.7
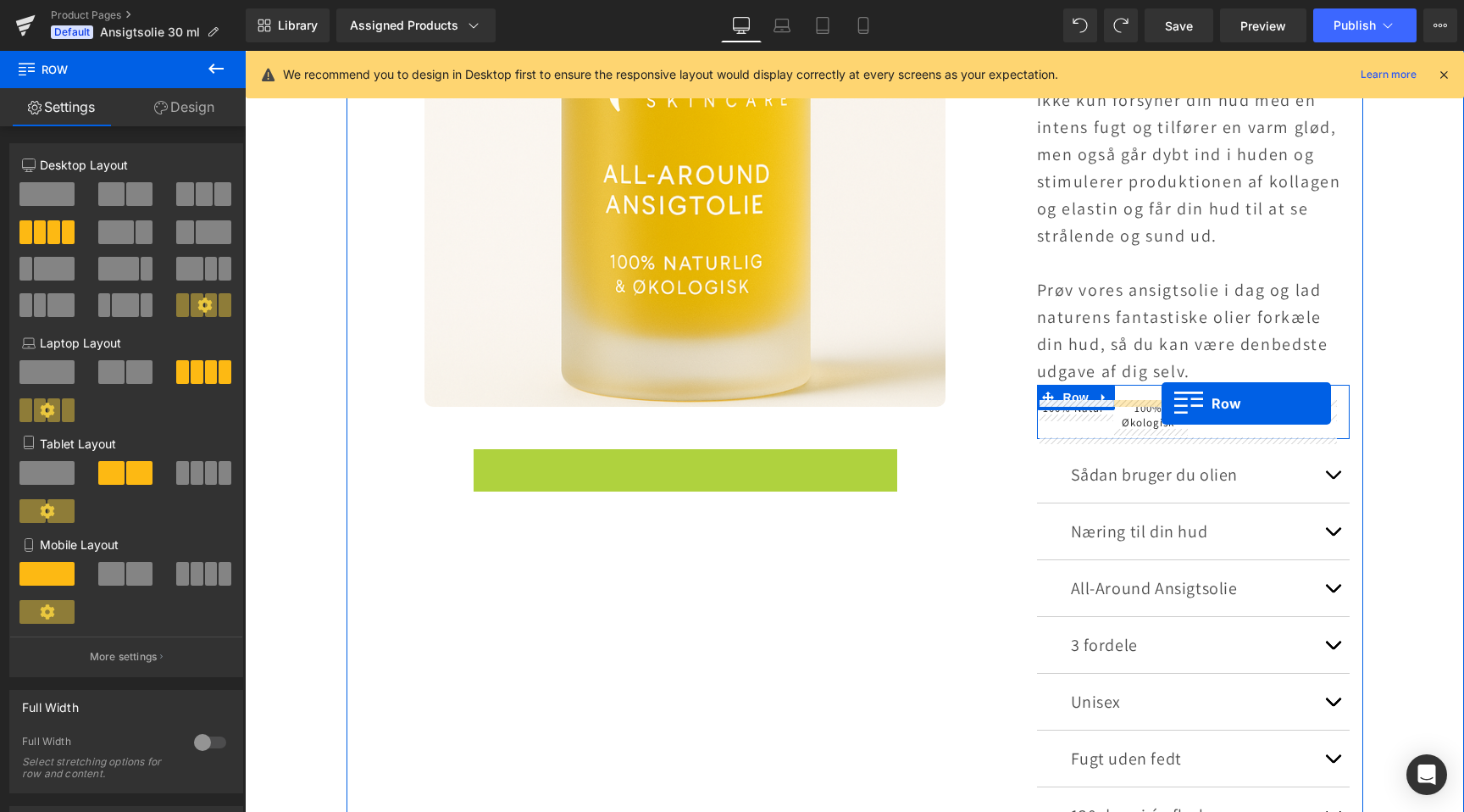
drag, startPoint x: 481, startPoint y: 465, endPoint x: 1161, endPoint y: 404, distance: 682.7
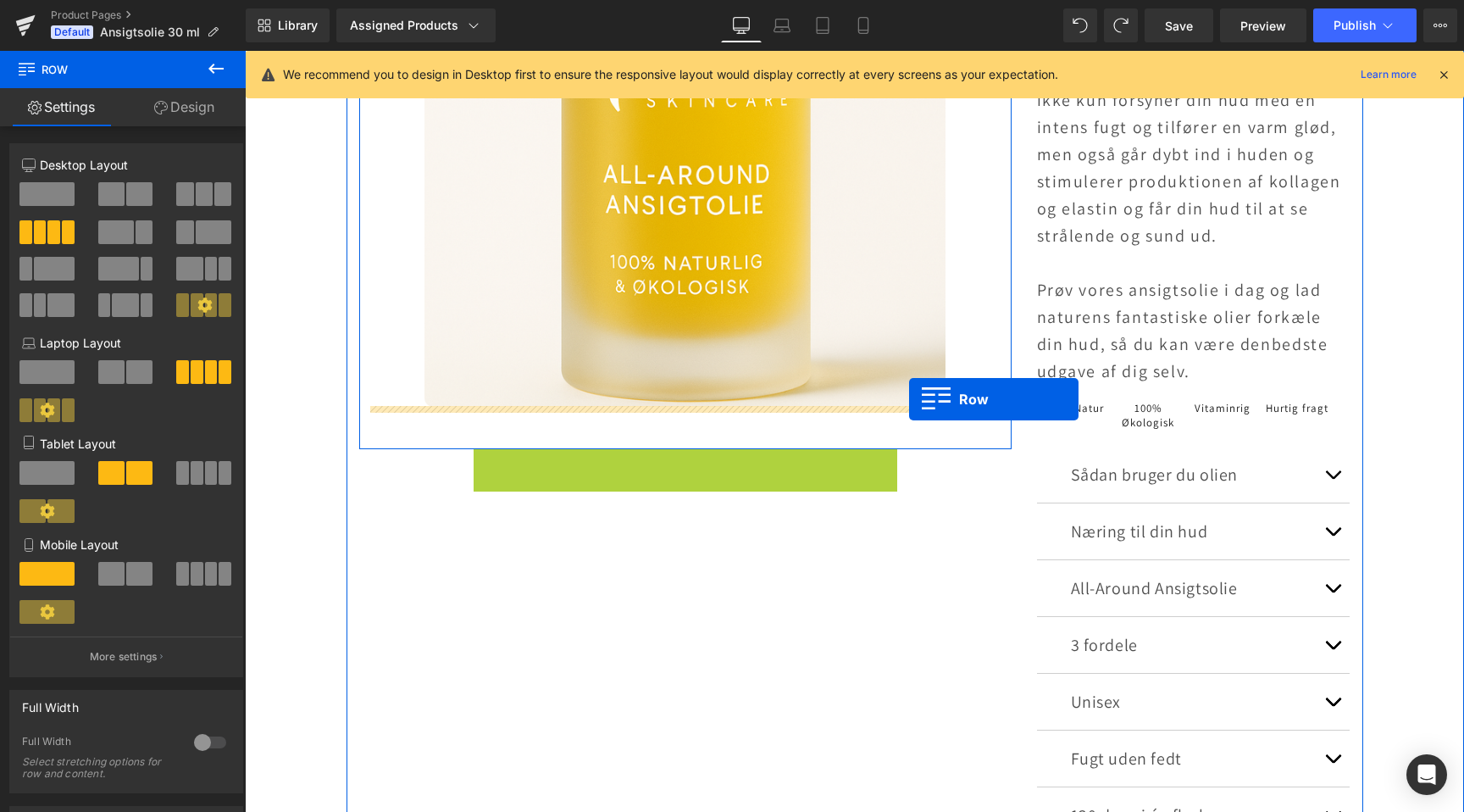
scroll to position [0, 0]
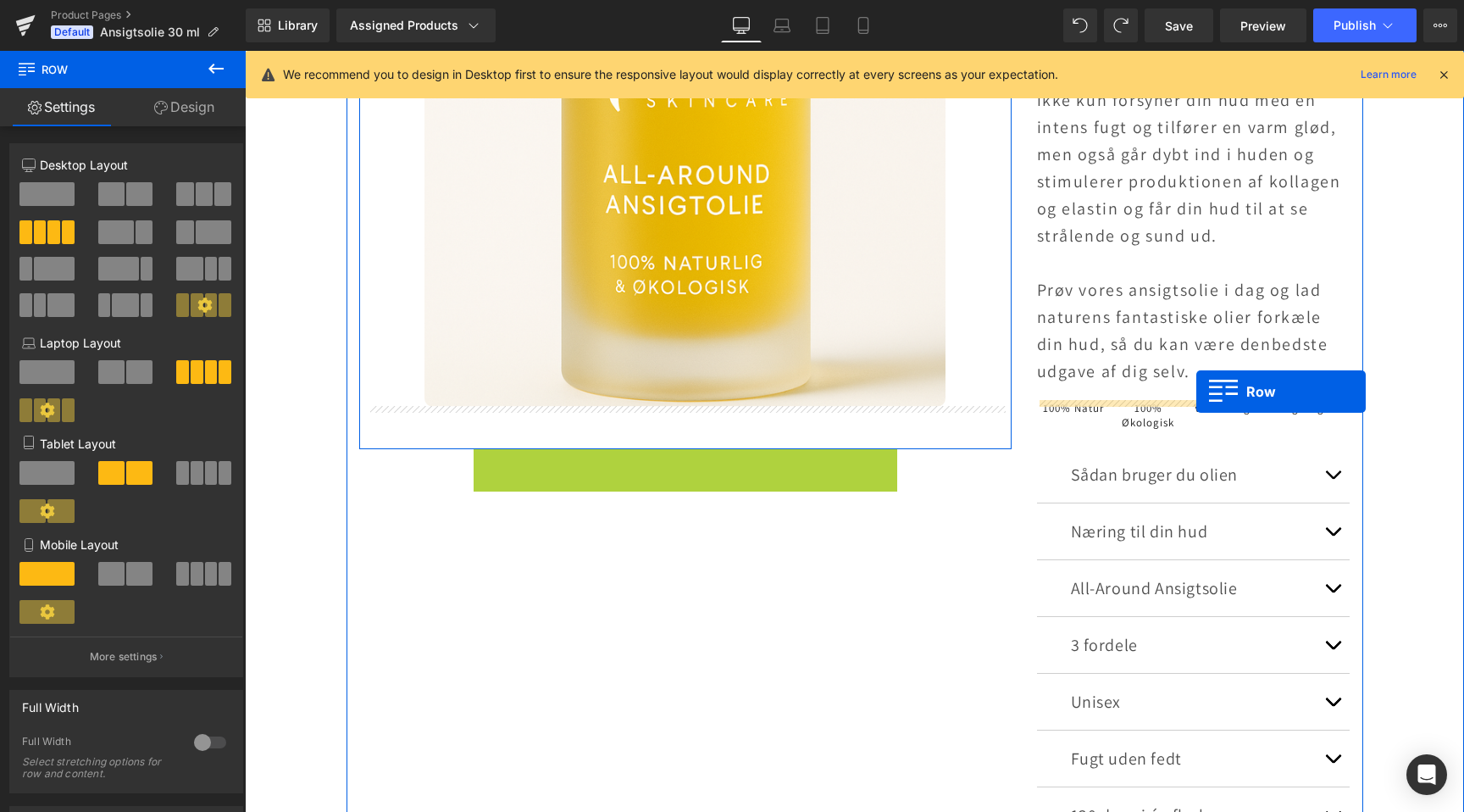
drag, startPoint x: 481, startPoint y: 458, endPoint x: 1196, endPoint y: 391, distance: 718.1
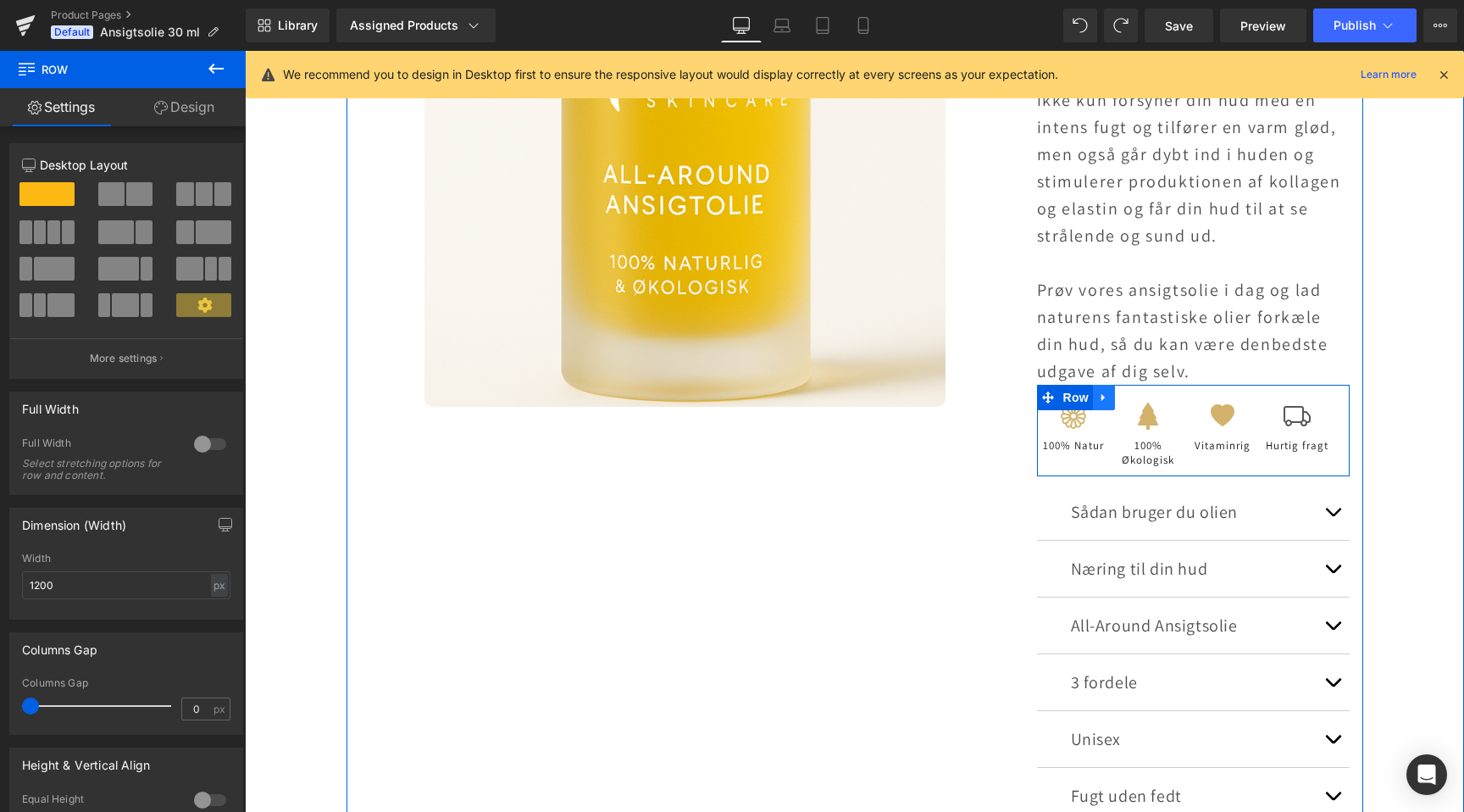
click at [1102, 399] on icon at bounding box center [1104, 398] width 12 height 13
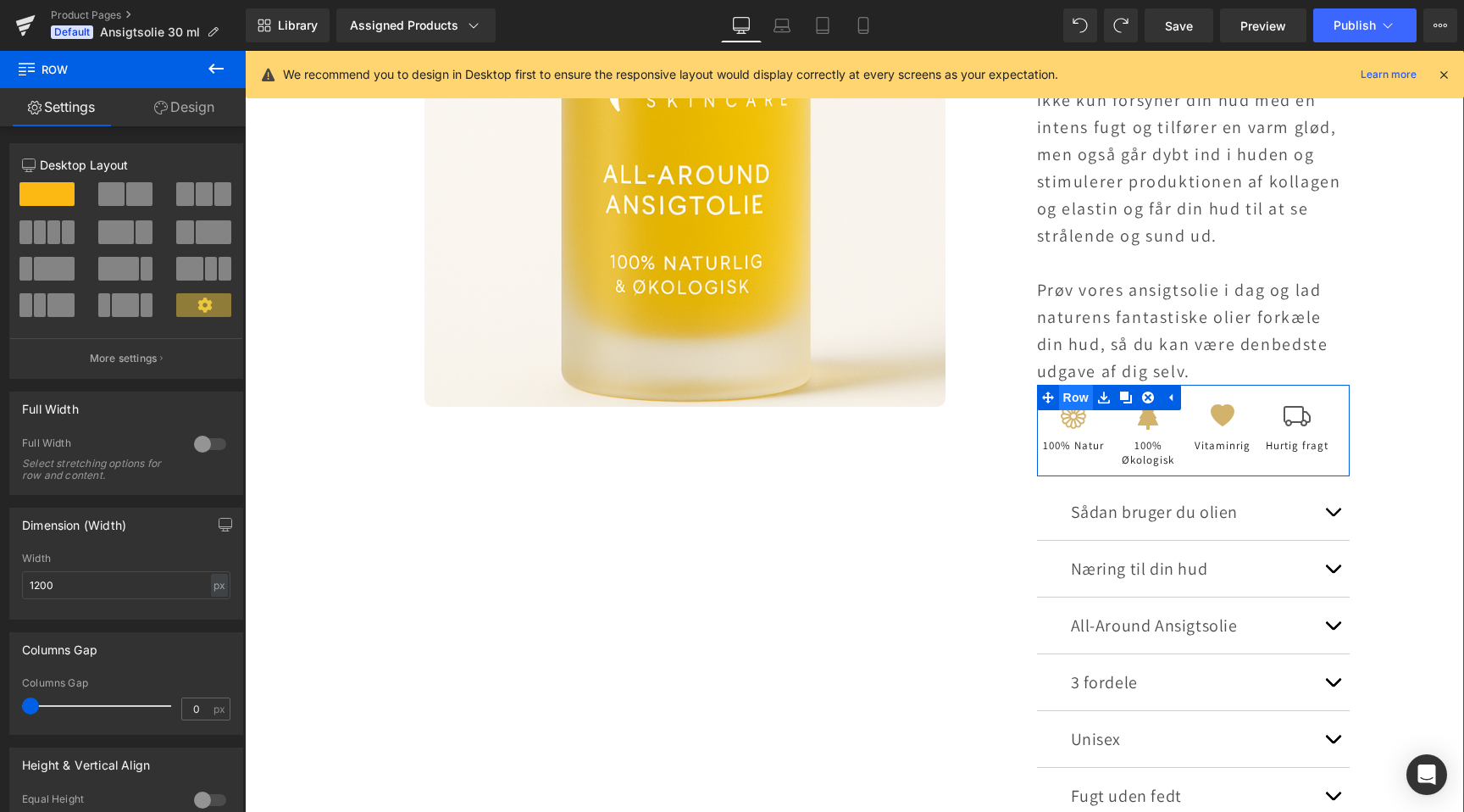
scroll to position [0, 1123]
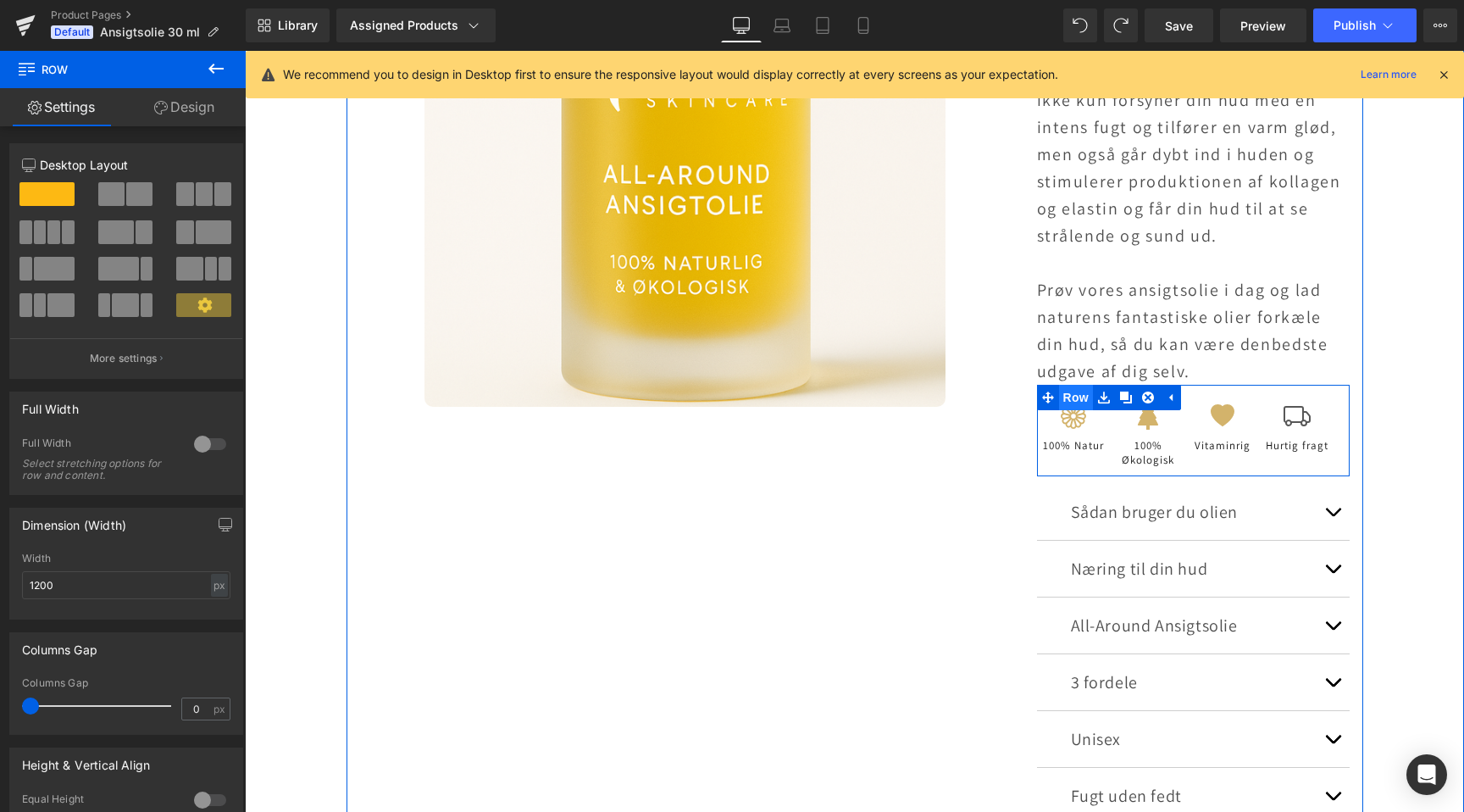
click at [1068, 391] on span "Row" at bounding box center [1076, 397] width 34 height 25
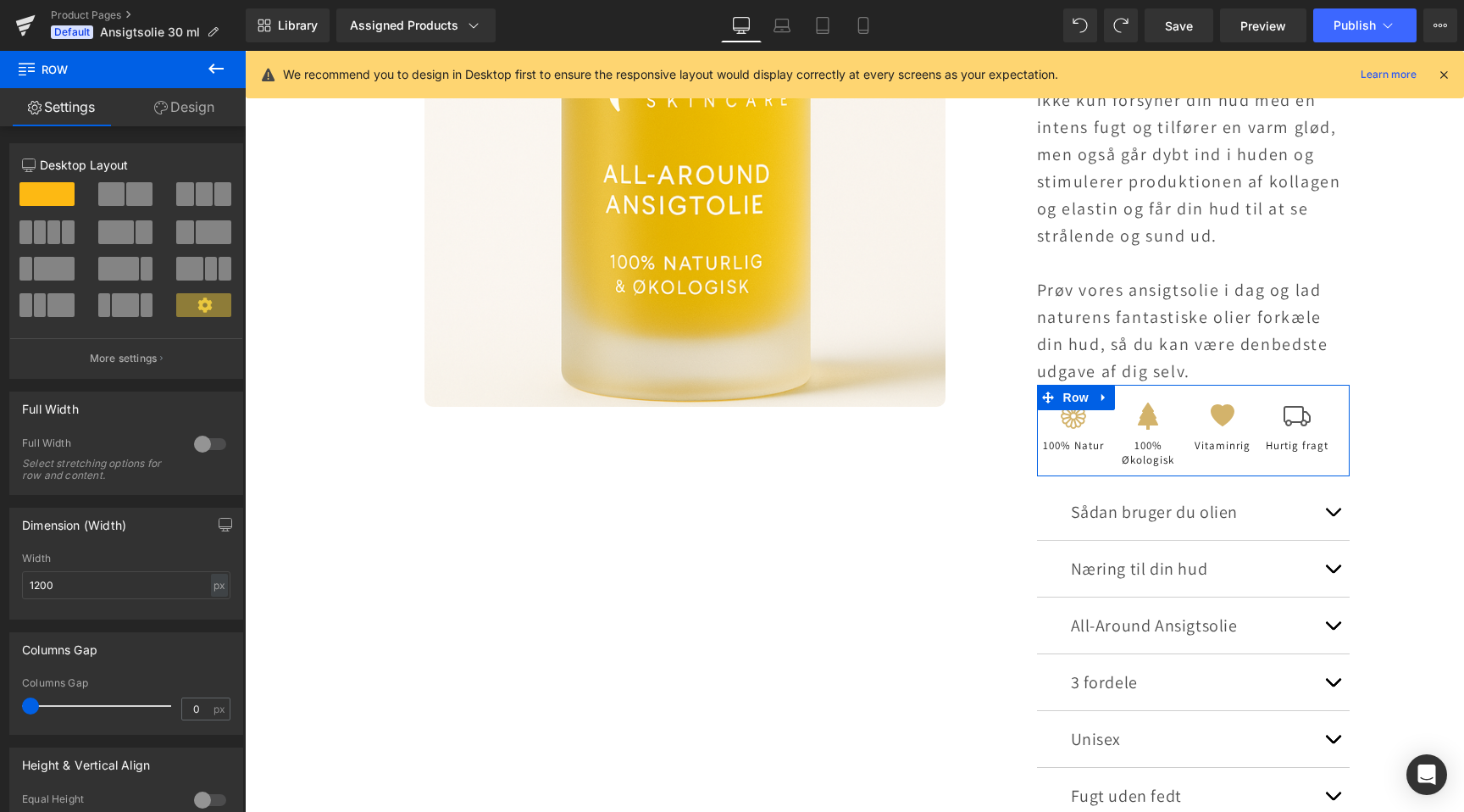
click at [178, 102] on link "Design" at bounding box center [184, 107] width 123 height 38
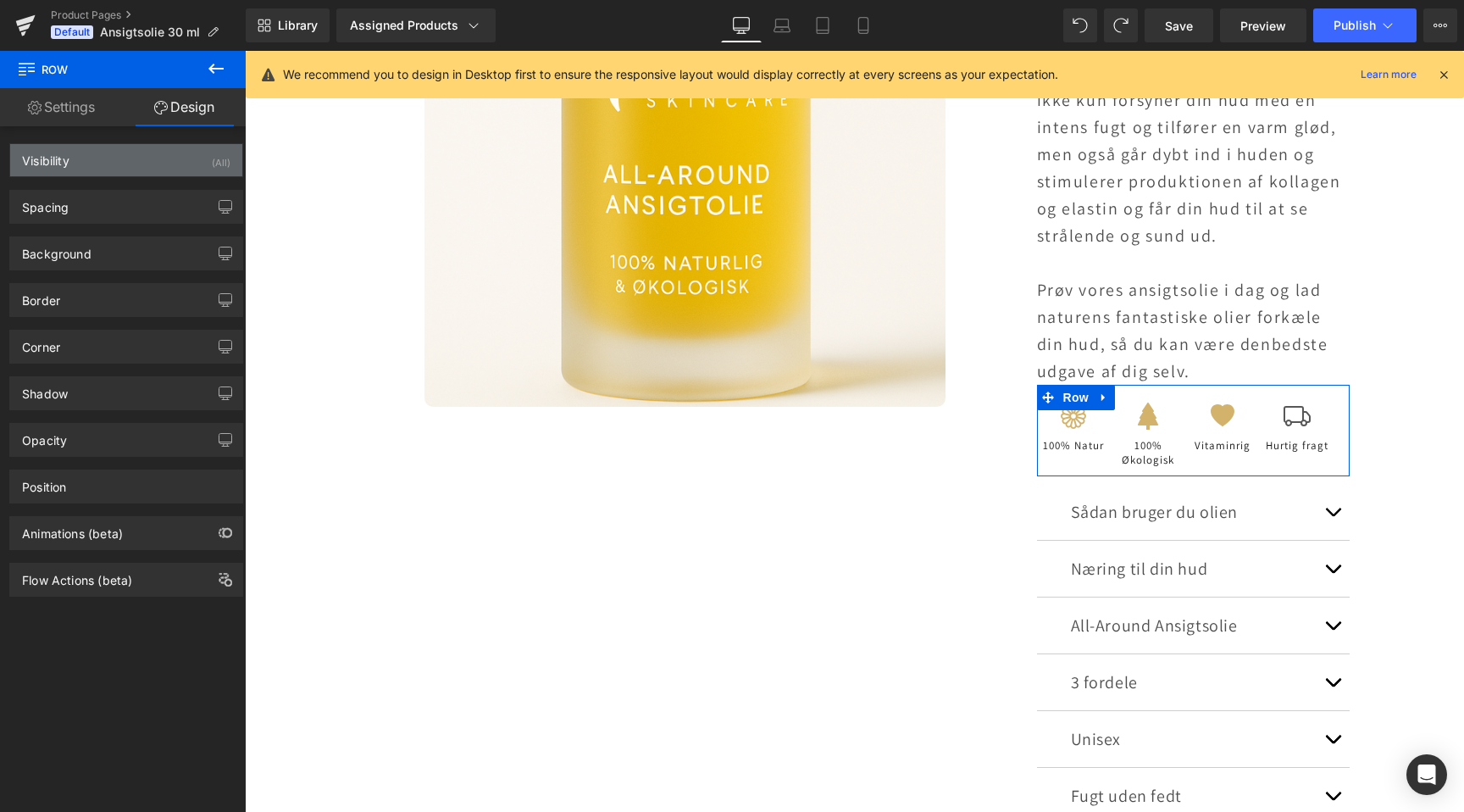
click at [165, 170] on div "Visibility (All)" at bounding box center [126, 160] width 232 height 32
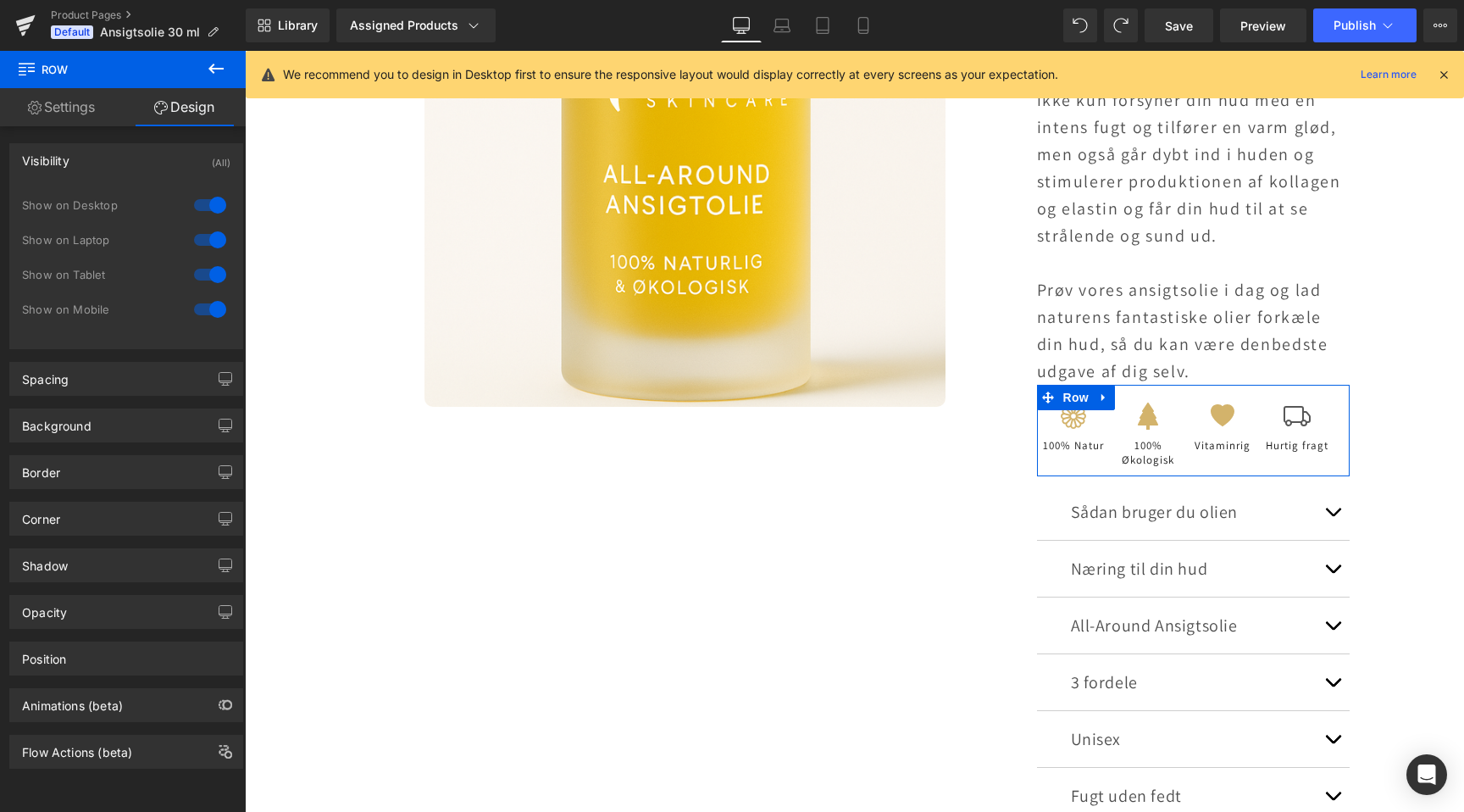
scroll to position [0, 2246]
click at [207, 275] on div at bounding box center [210, 274] width 40 height 27
click at [207, 311] on div at bounding box center [210, 309] width 40 height 27
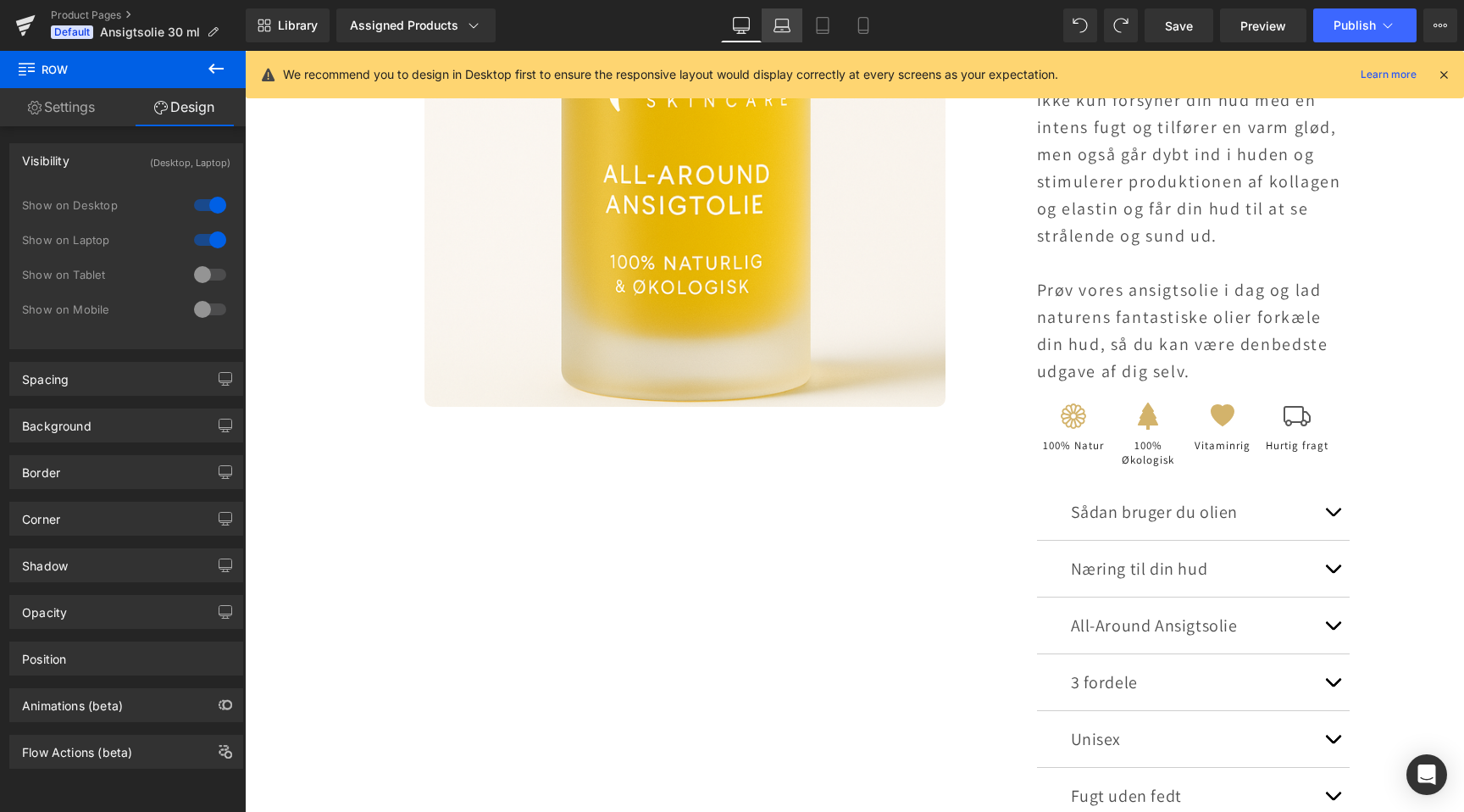
click at [787, 33] on icon at bounding box center [782, 25] width 17 height 17
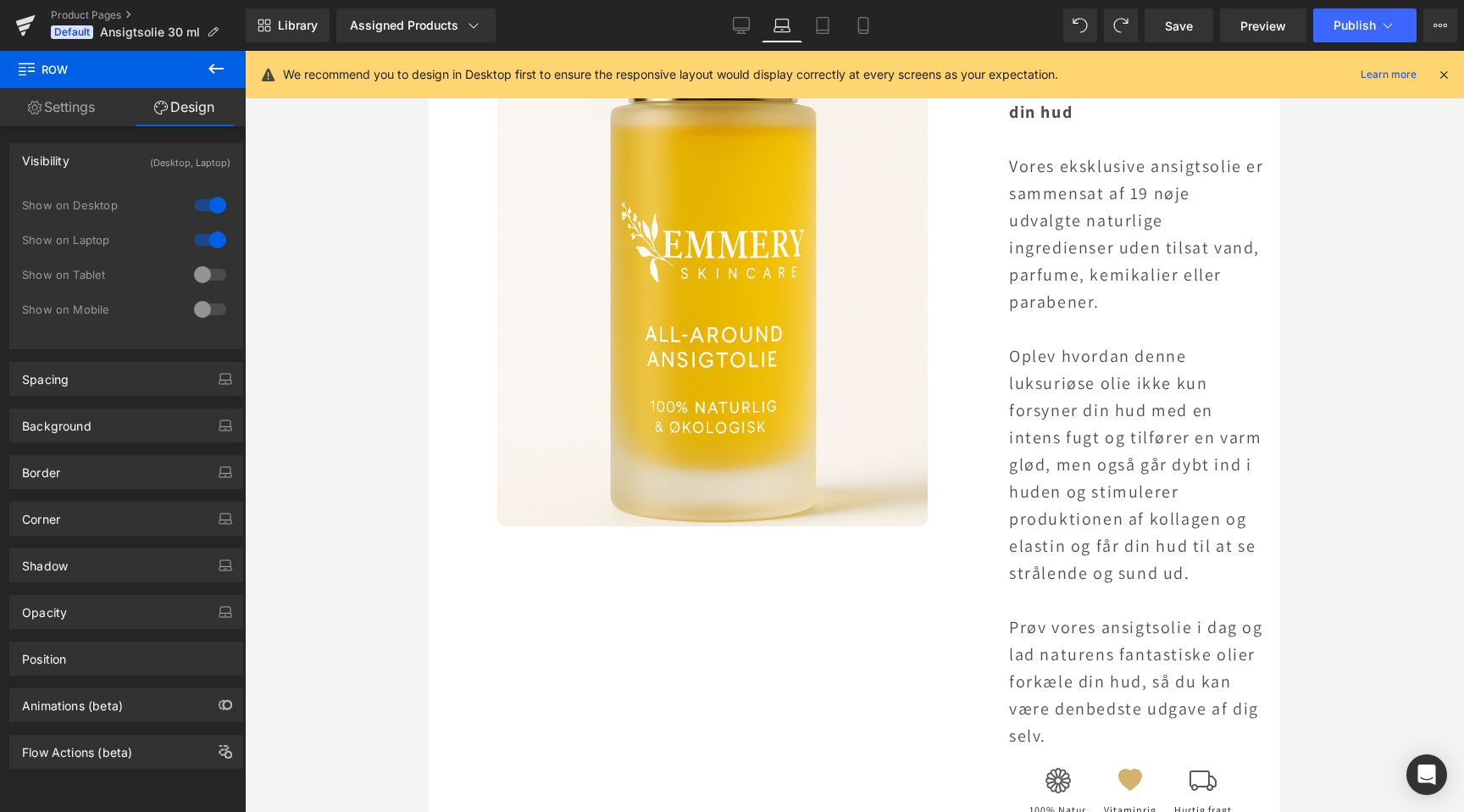
scroll to position [228, 0]
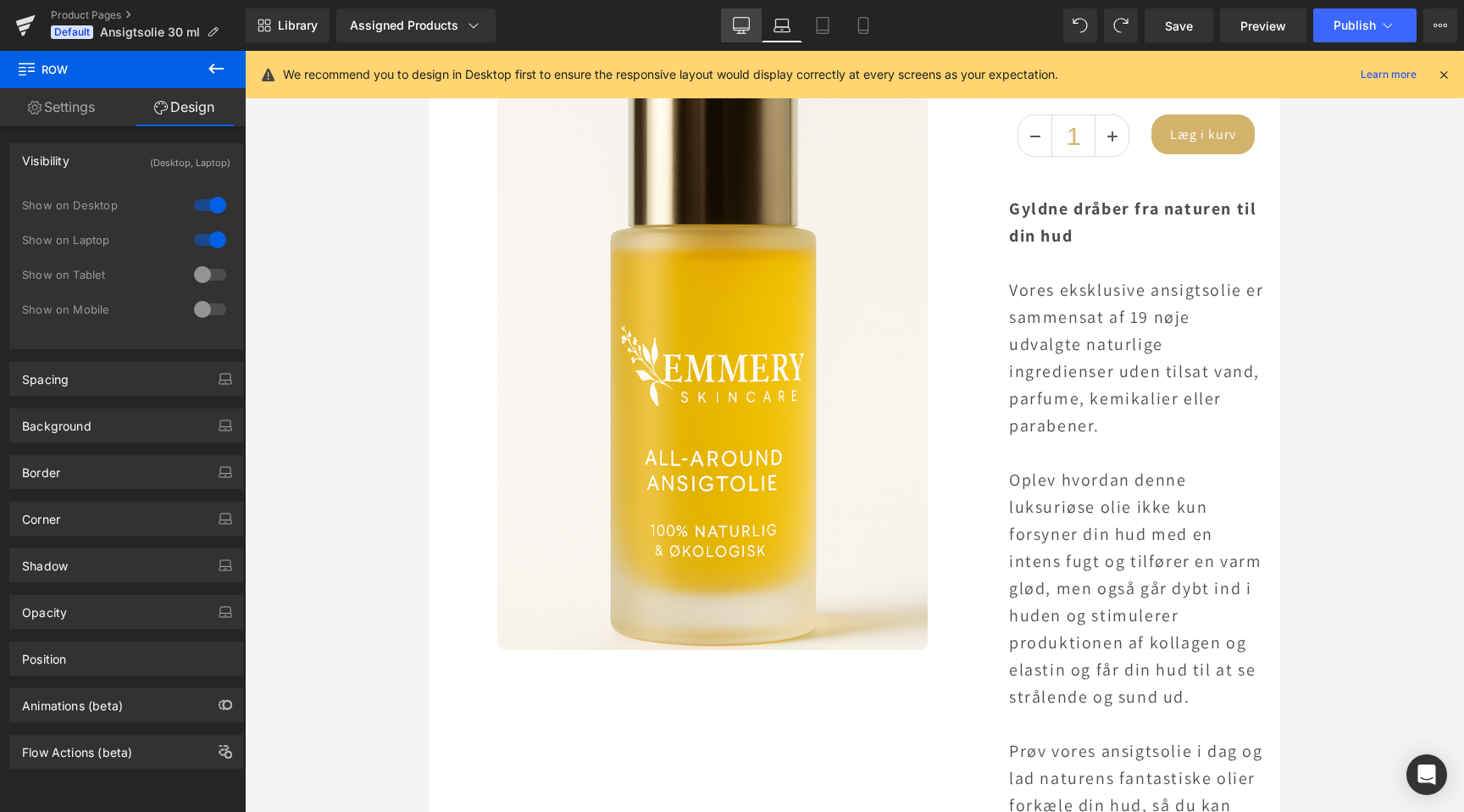
click at [747, 22] on icon at bounding box center [742, 25] width 17 height 17
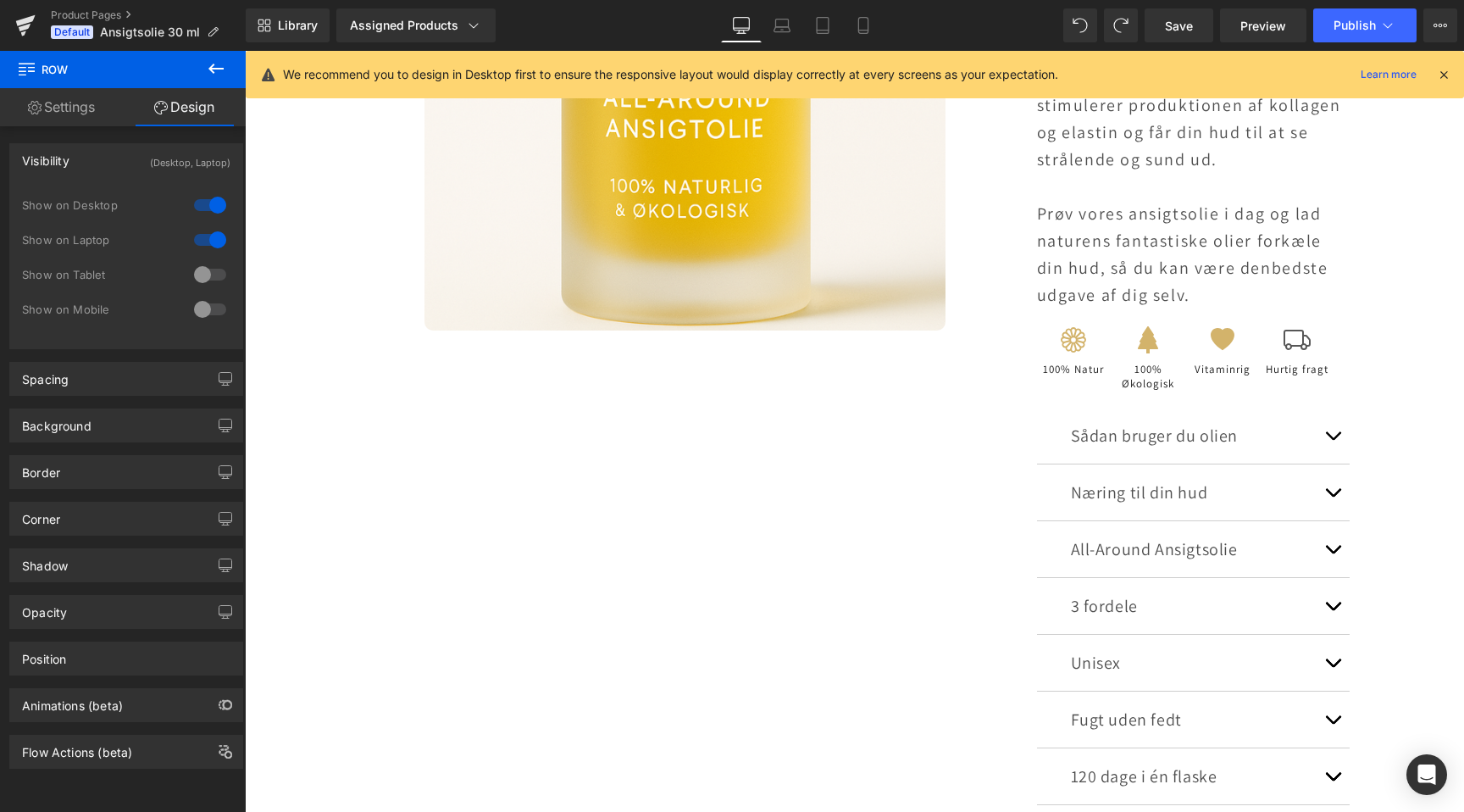
scroll to position [0, 1123]
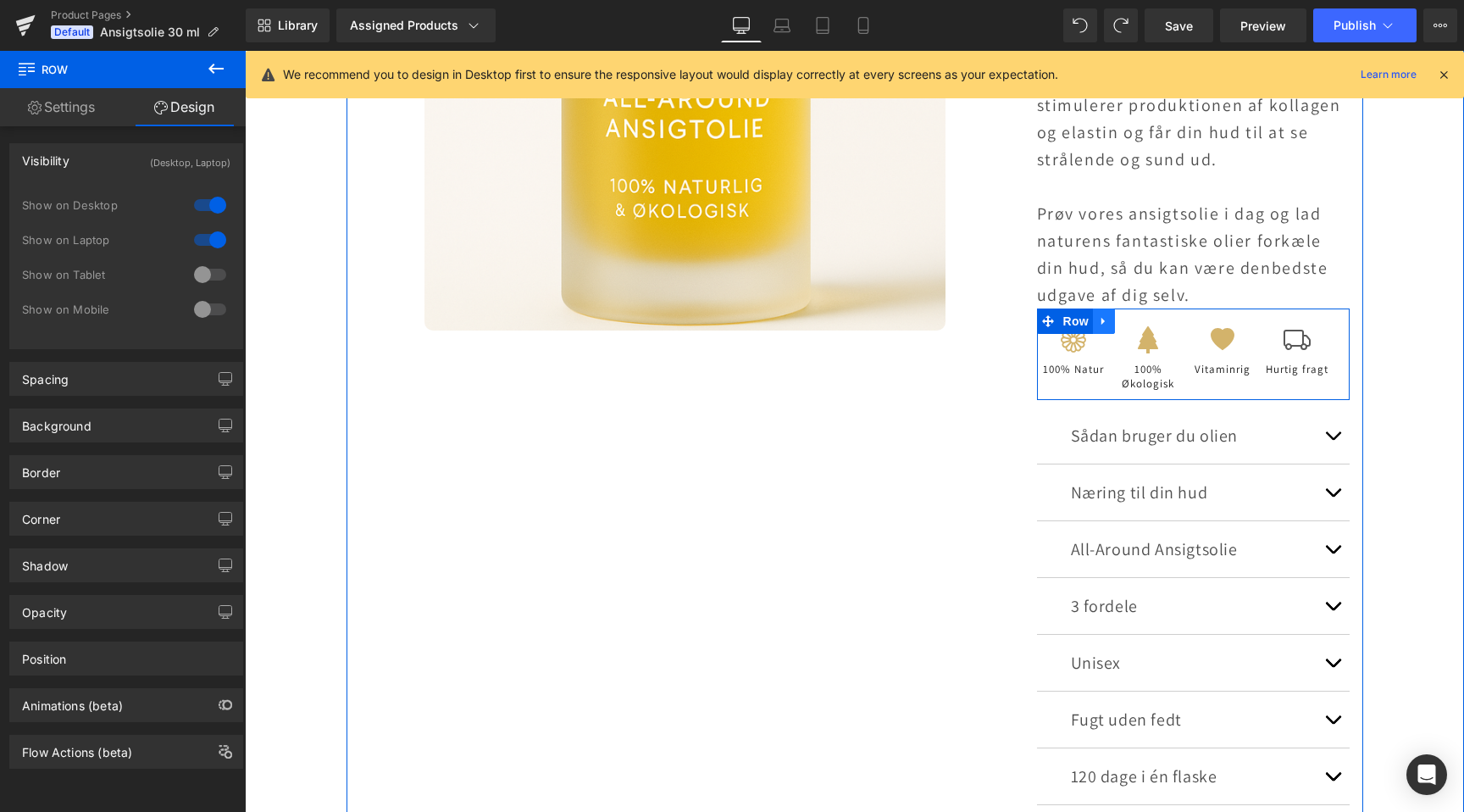
click at [1102, 324] on icon at bounding box center [1104, 322] width 12 height 13
click at [1125, 320] on icon at bounding box center [1126, 321] width 12 height 12
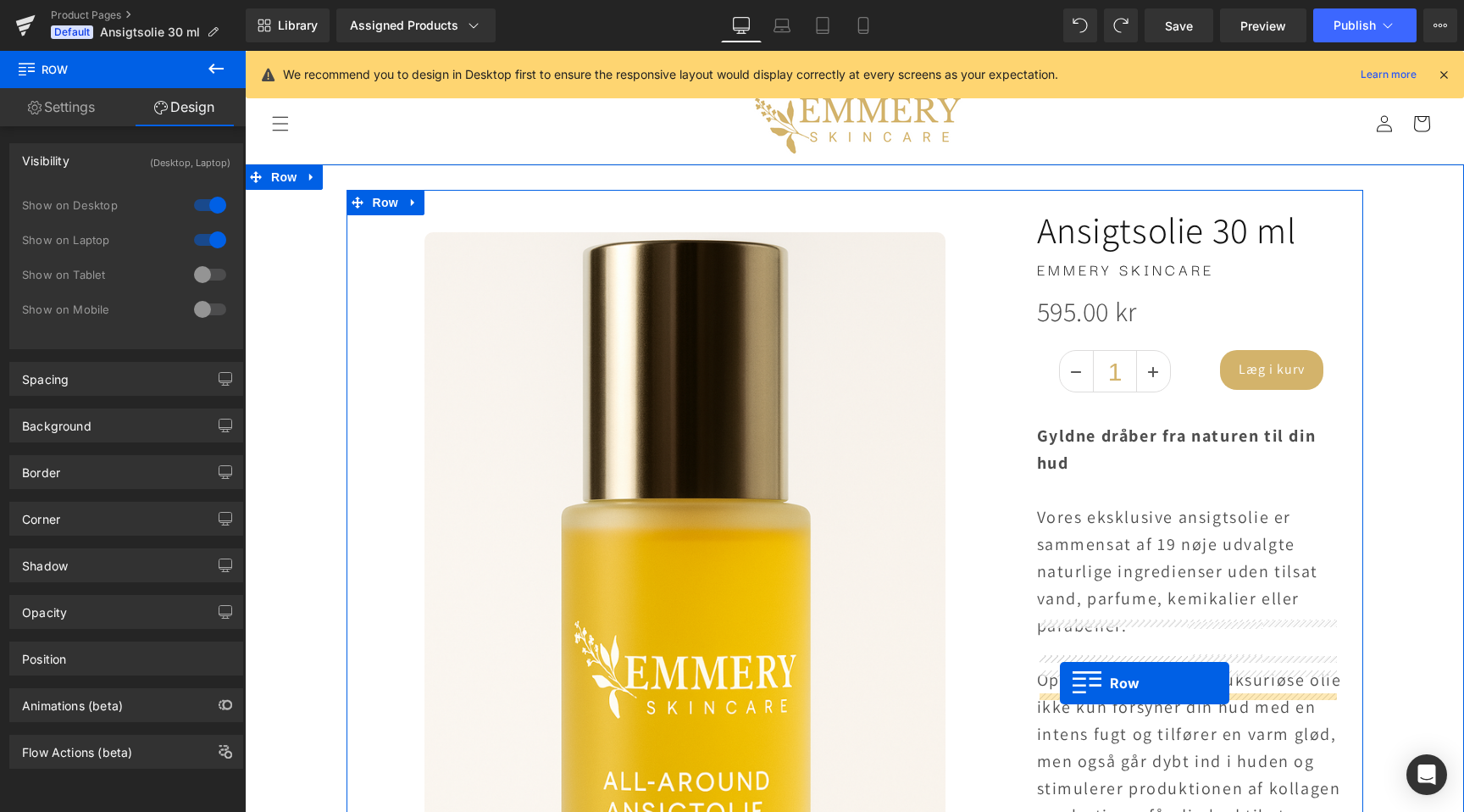
scroll to position [0, 0]
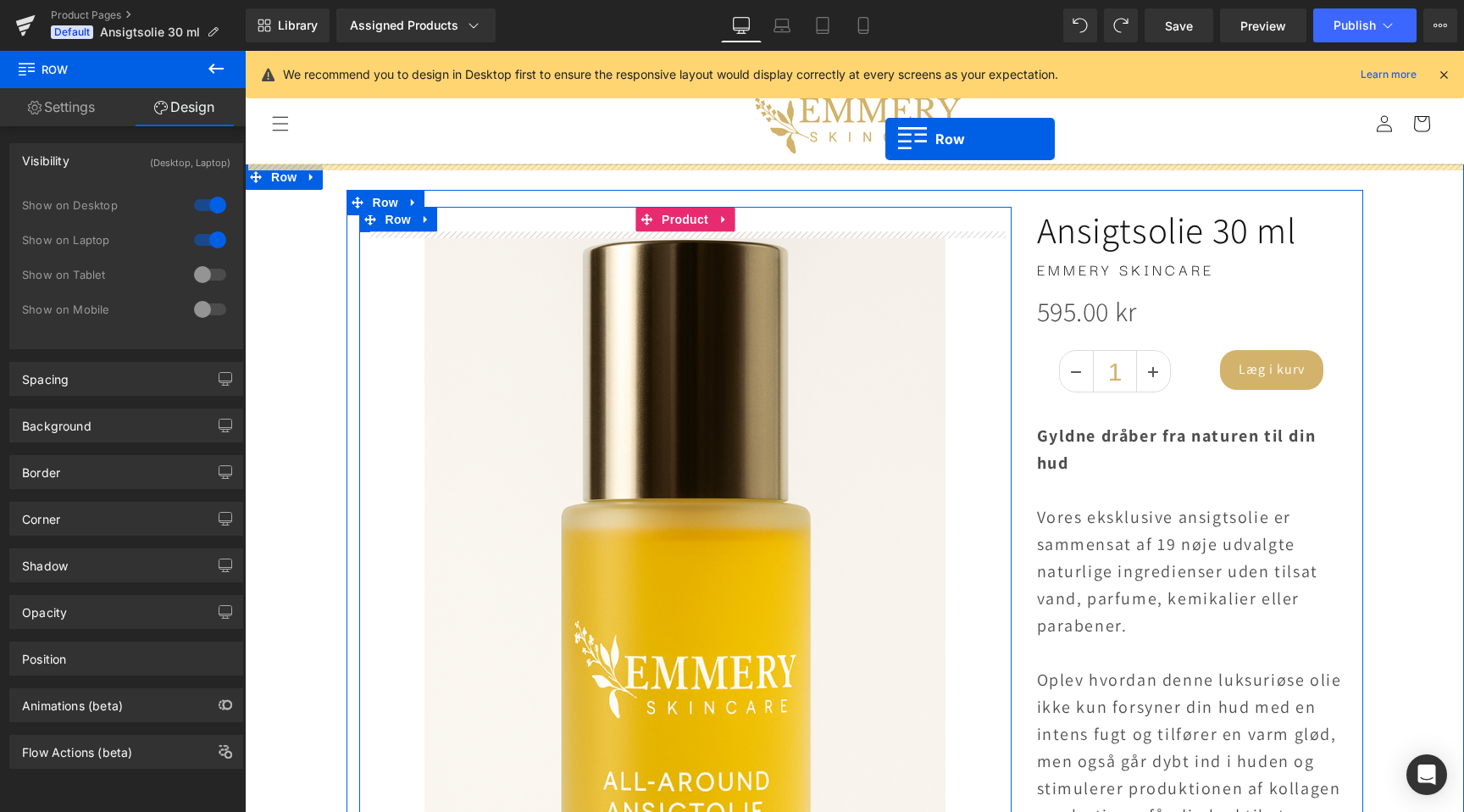
drag, startPoint x: 1051, startPoint y: 419, endPoint x: 885, endPoint y: 139, distance: 325.5
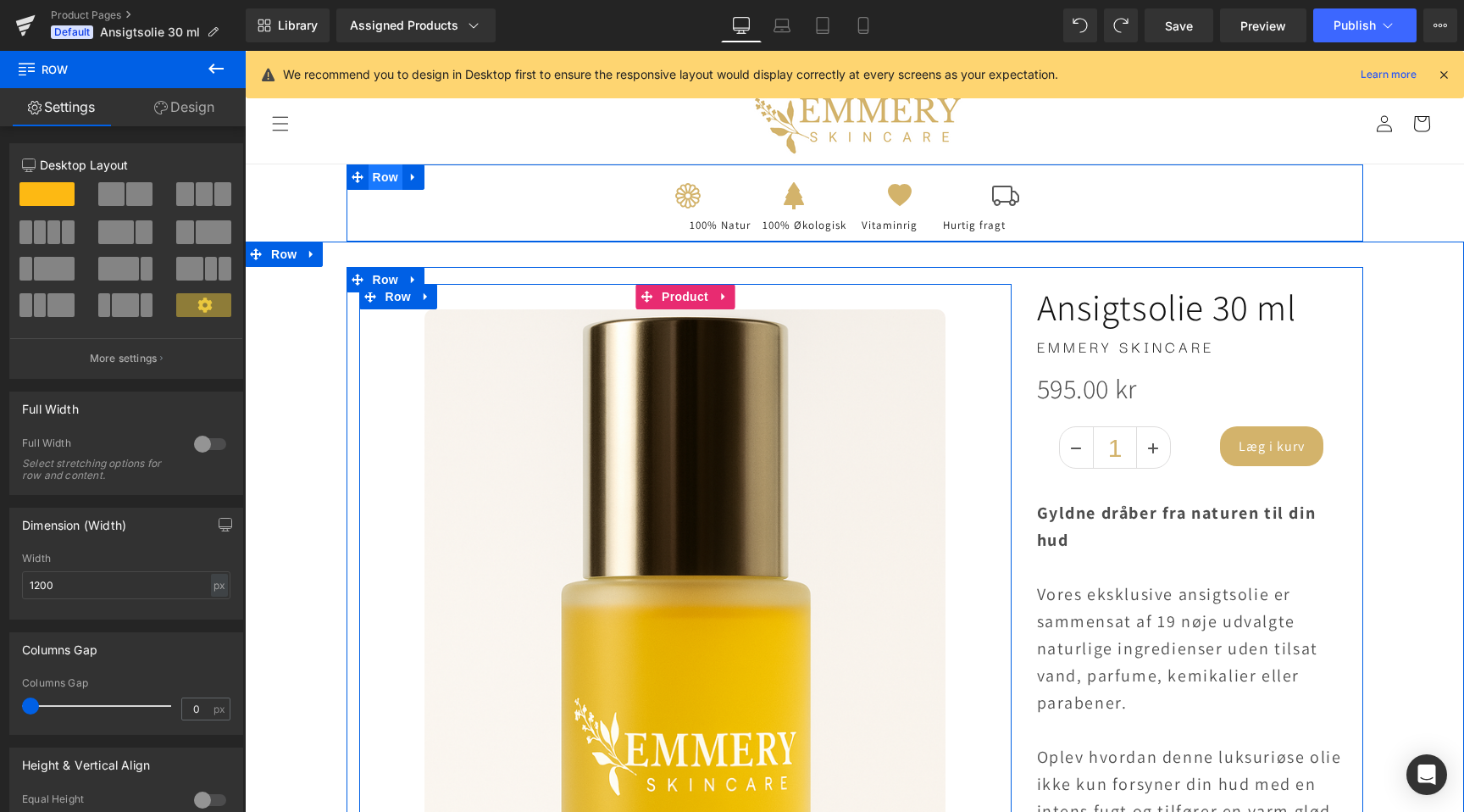
click at [394, 182] on span "Row" at bounding box center [386, 177] width 34 height 25
click at [179, 116] on link "Design" at bounding box center [184, 107] width 123 height 38
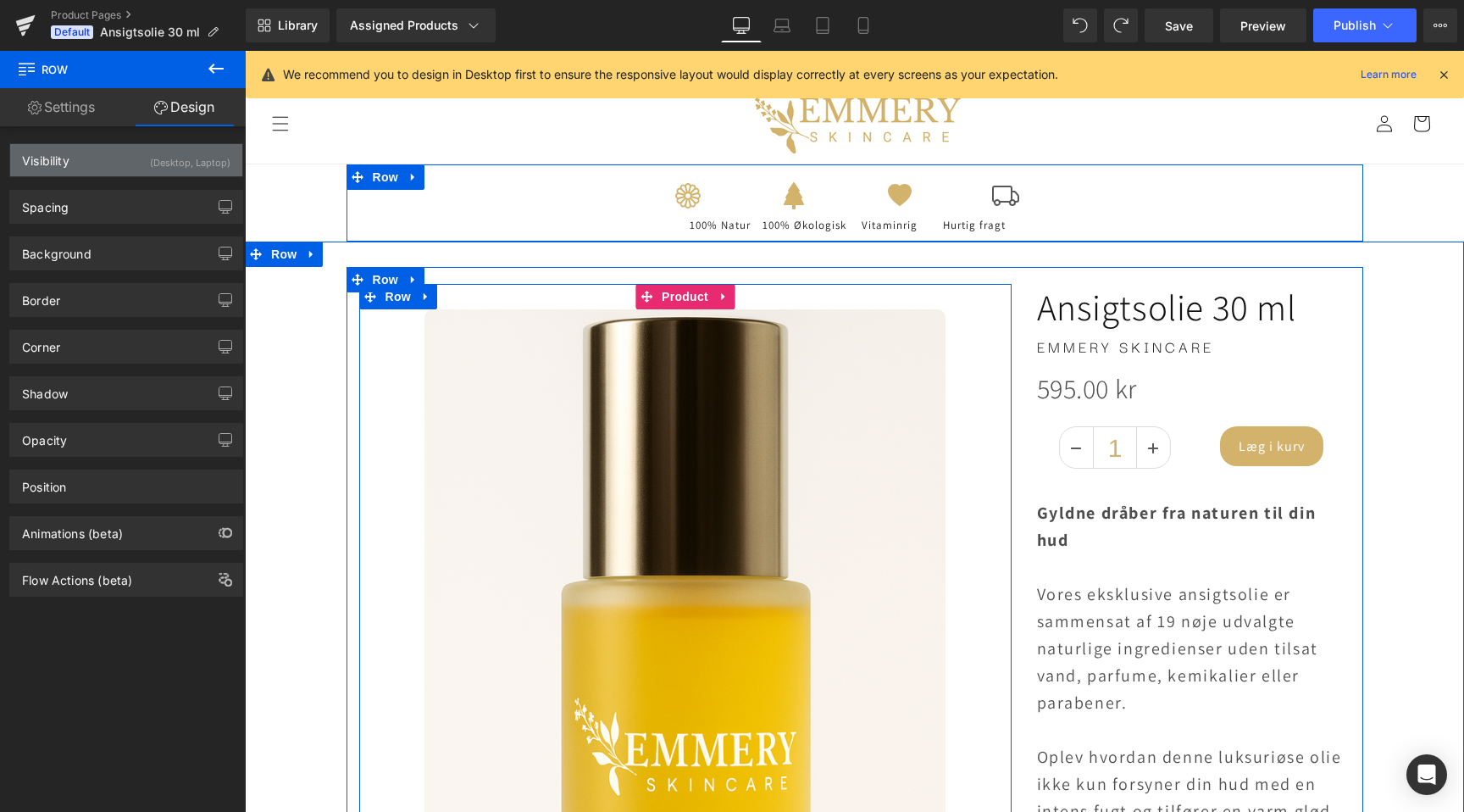
click at [177, 169] on div "(Desktop, Laptop)" at bounding box center [190, 158] width 81 height 28
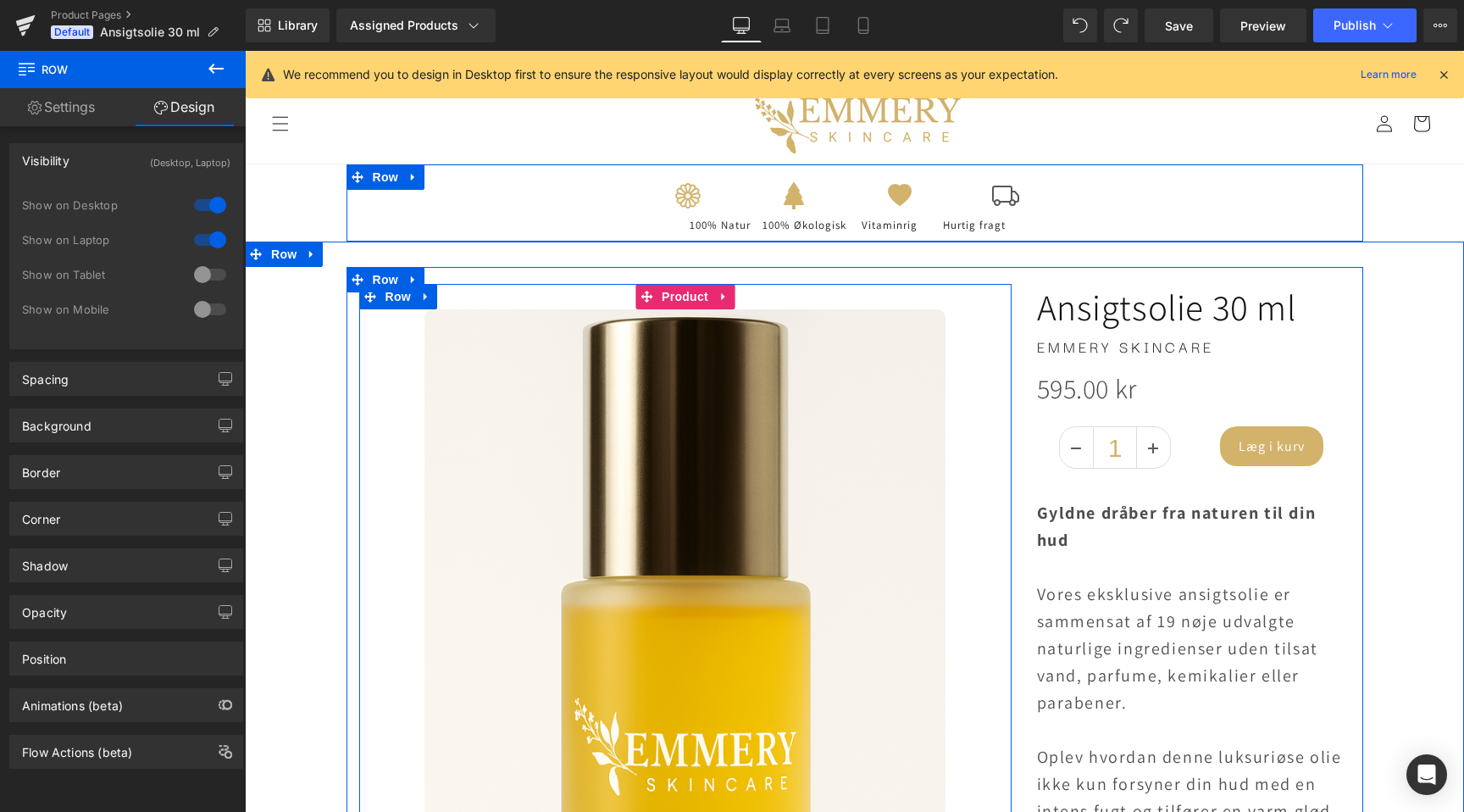
scroll to position [0, 2246]
click at [212, 206] on div at bounding box center [210, 204] width 40 height 27
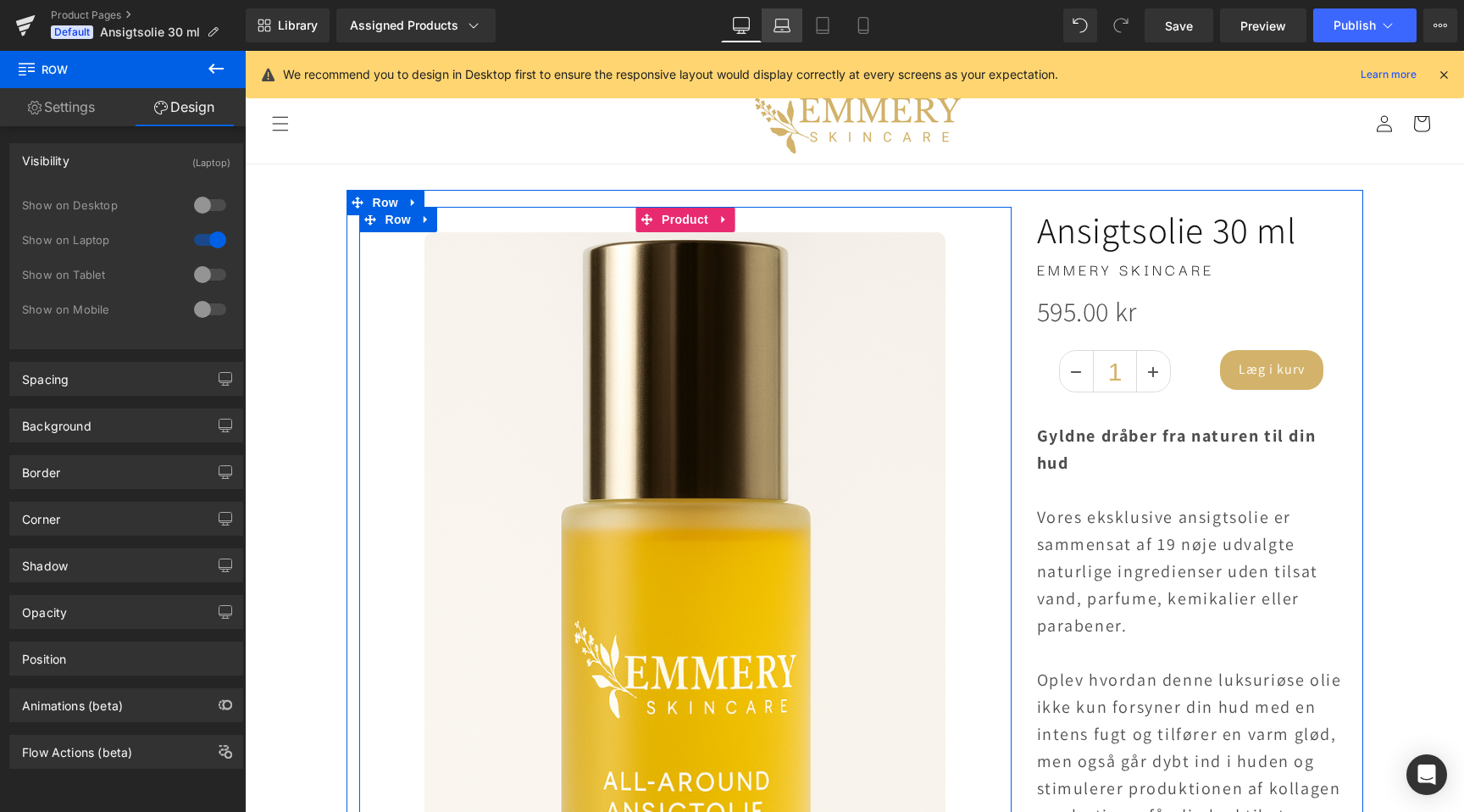
click at [791, 15] on link "Laptop" at bounding box center [781, 25] width 40 height 34
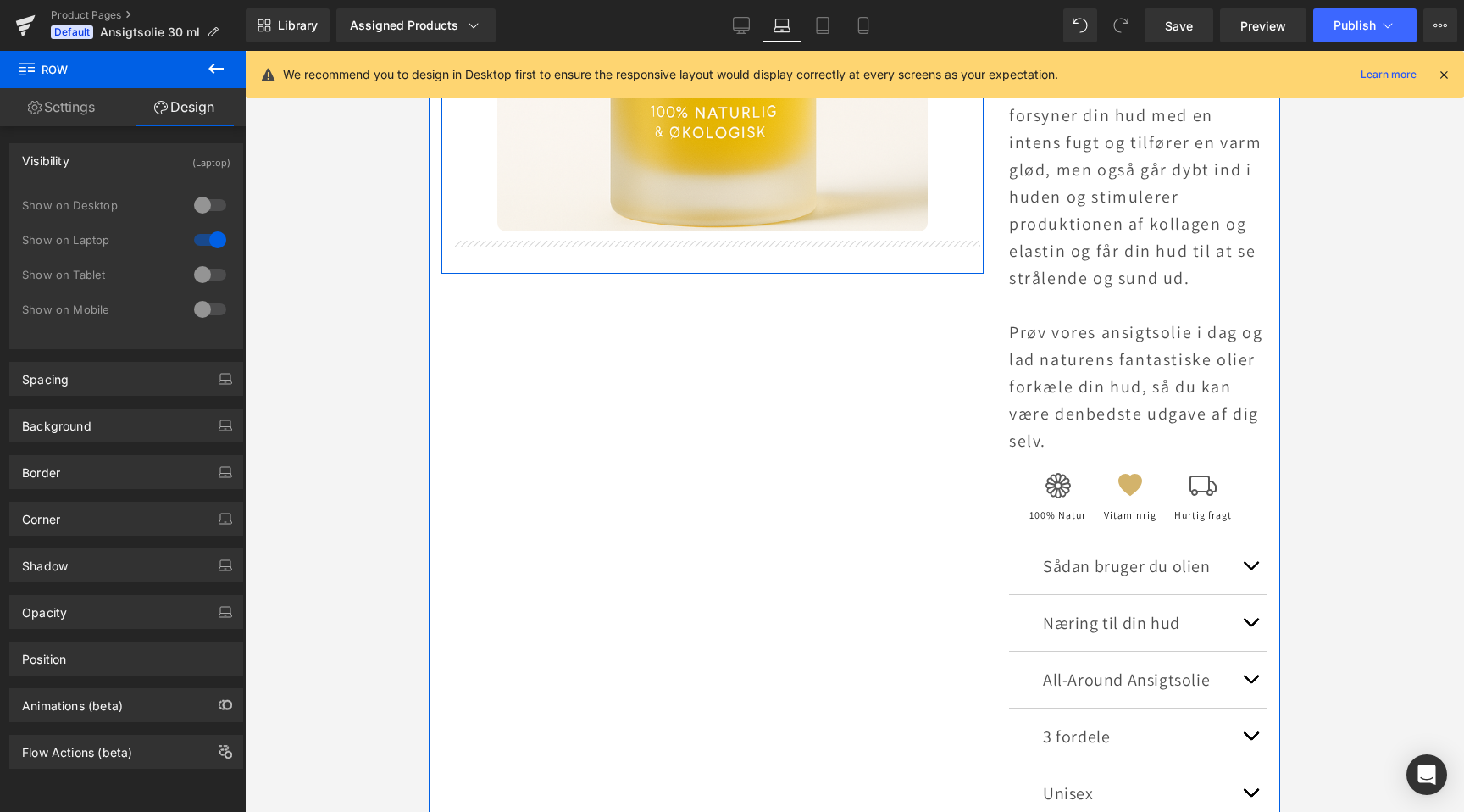
scroll to position [692, 0]
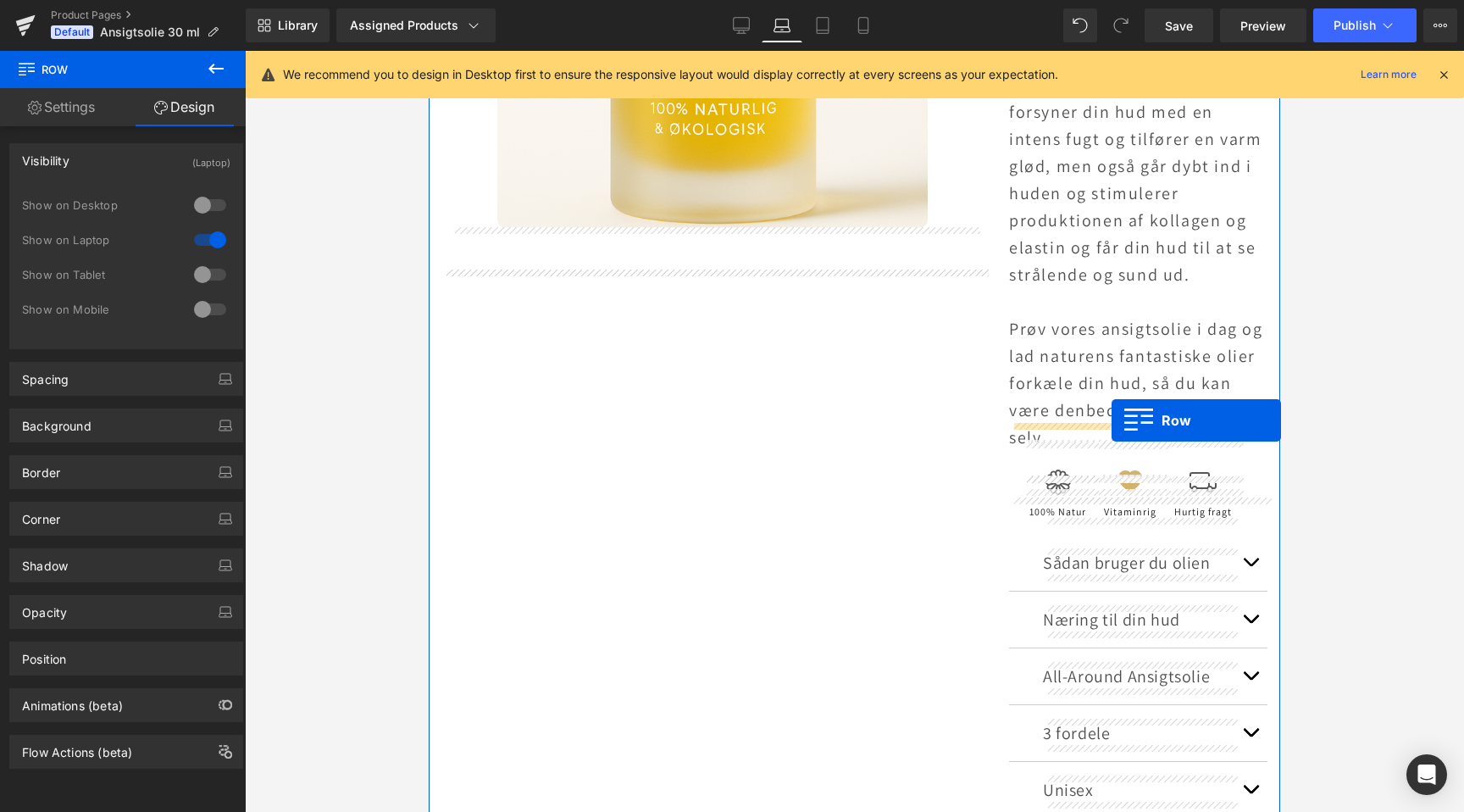
drag, startPoint x: 444, startPoint y: 182, endPoint x: 1112, endPoint y: 421, distance: 709.5
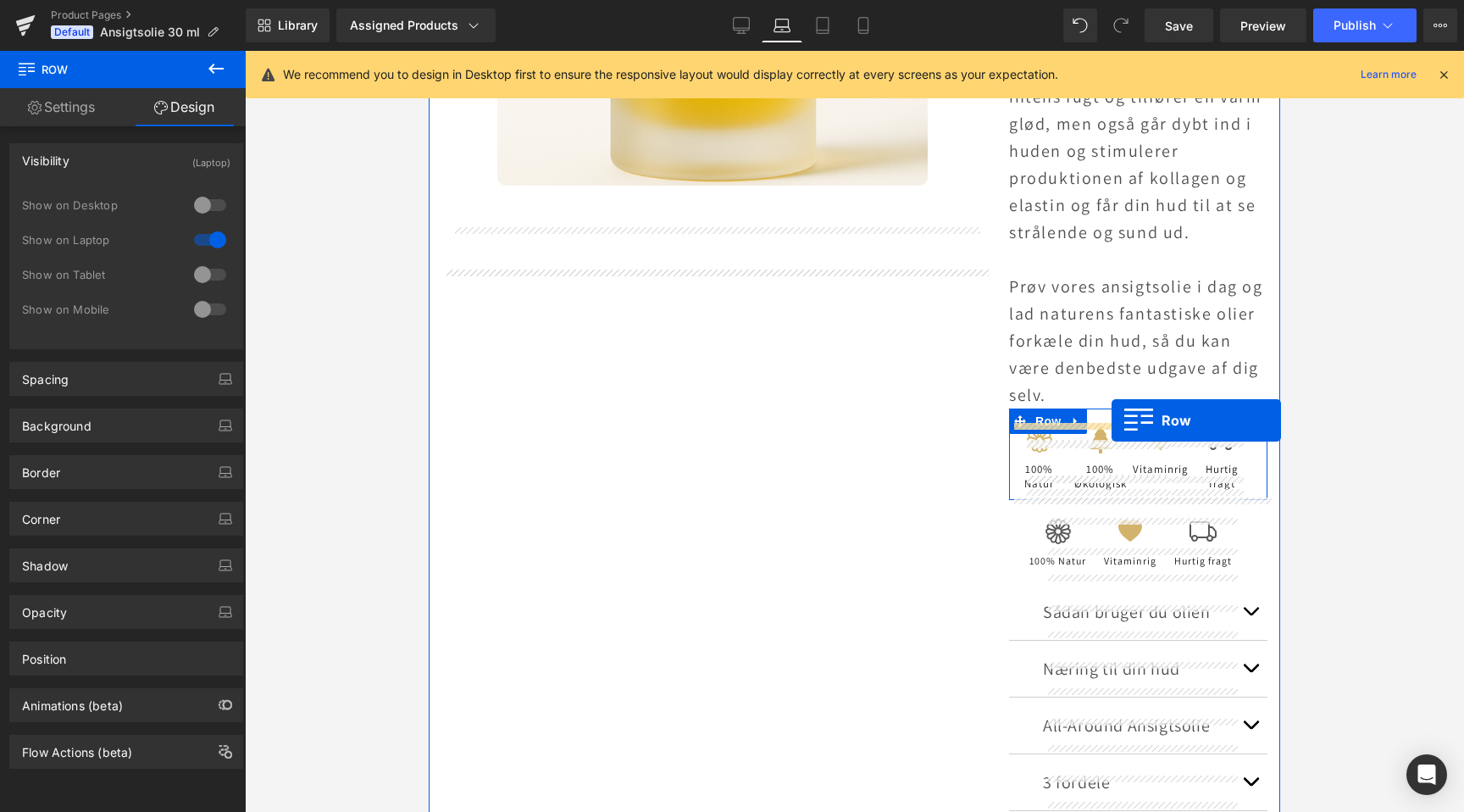
scroll to position [0, 0]
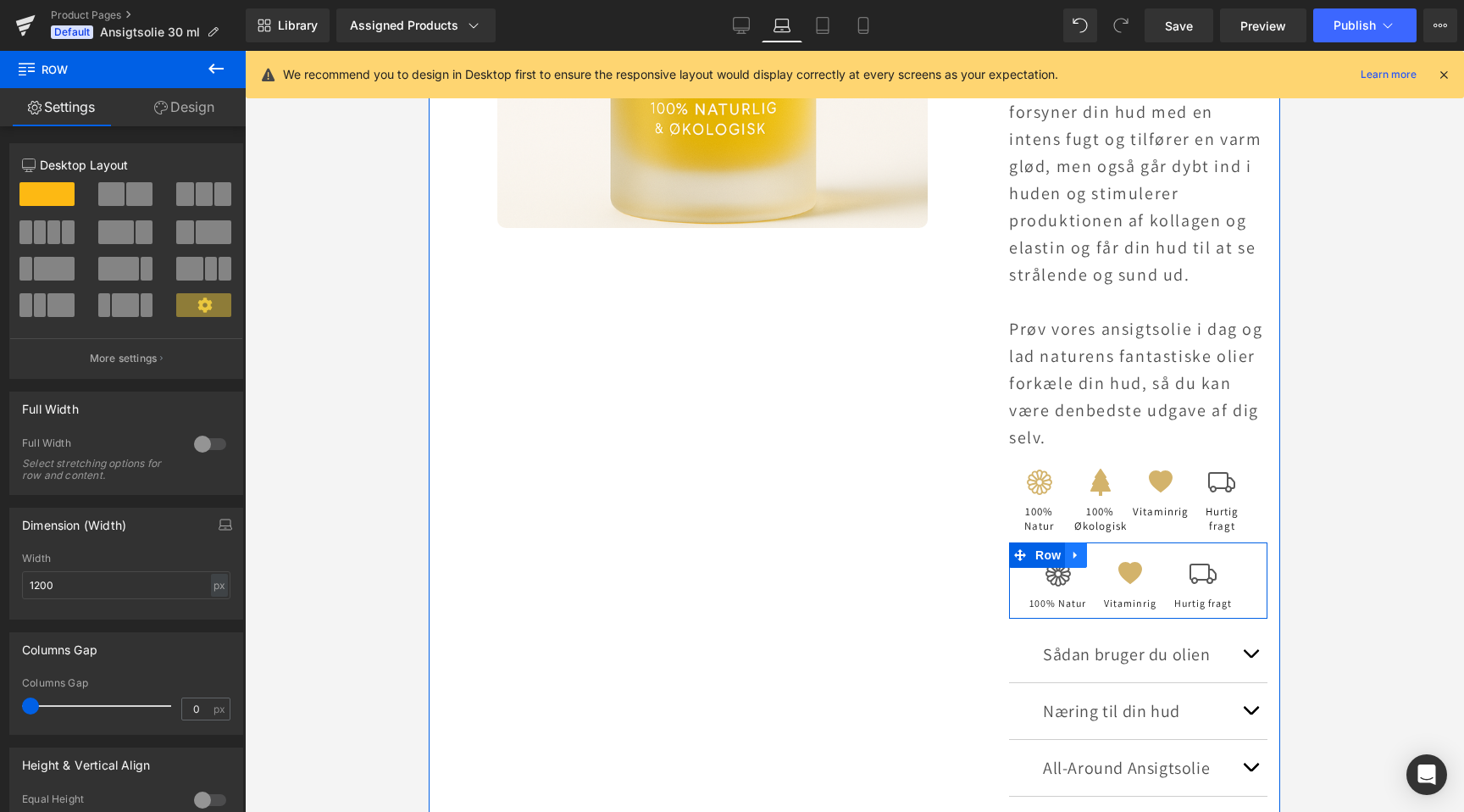
click at [1079, 549] on icon at bounding box center [1076, 555] width 12 height 13
click at [1120, 549] on icon at bounding box center [1120, 554] width 12 height 12
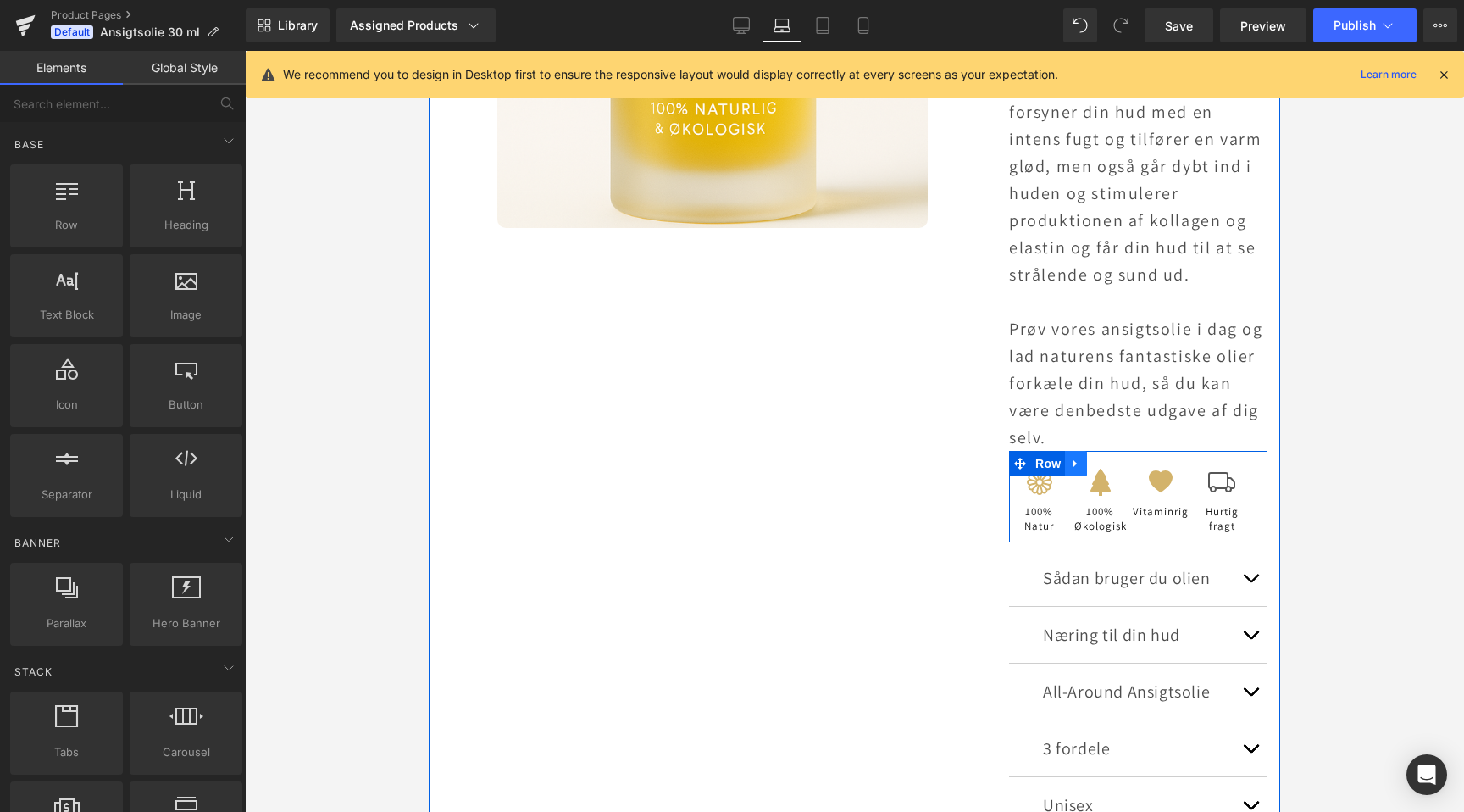
click at [1070, 450] on link at bounding box center [1076, 463] width 22 height 25
click at [1099, 458] on icon at bounding box center [1098, 464] width 12 height 12
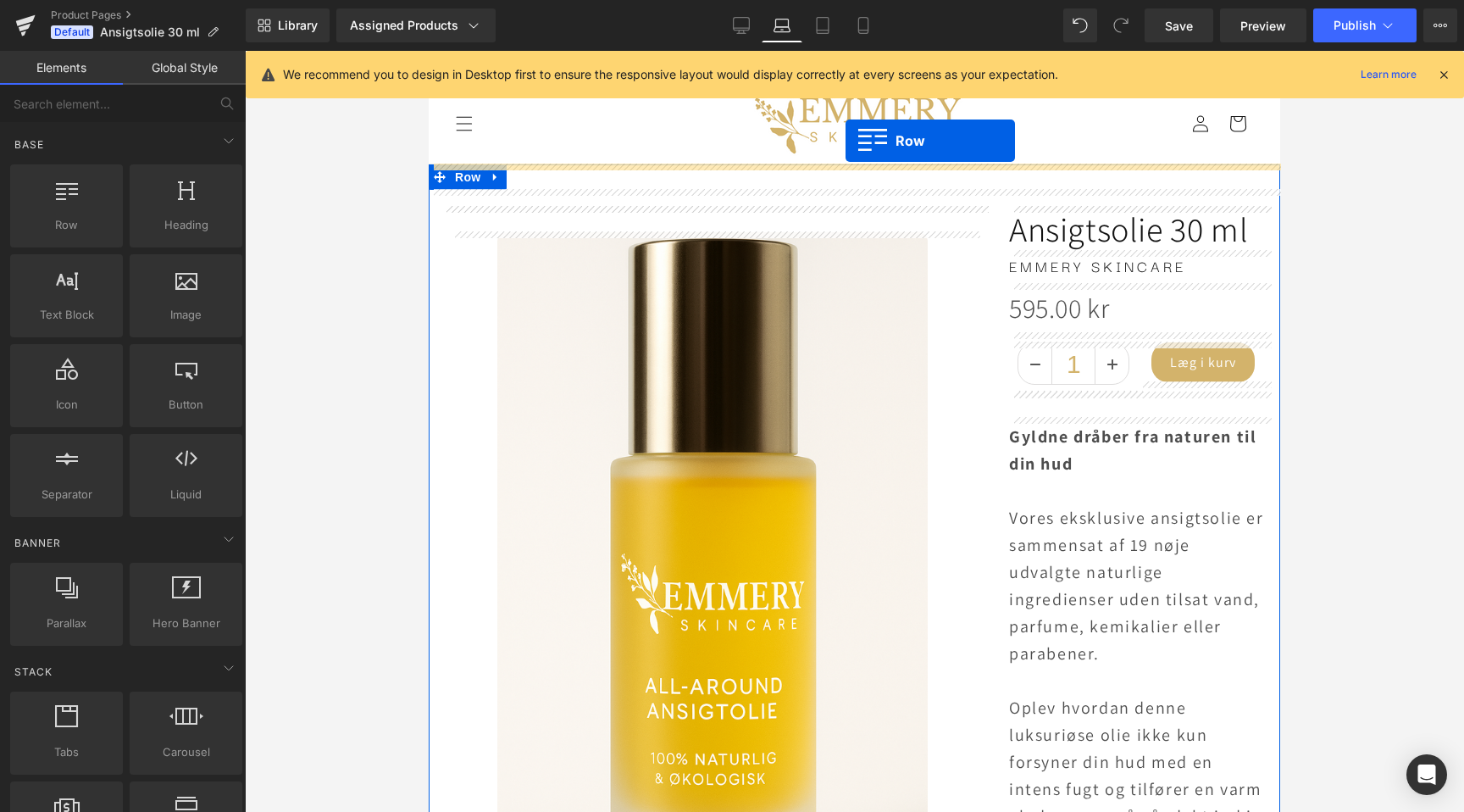
drag, startPoint x: 1026, startPoint y: 533, endPoint x: 846, endPoint y: 140, distance: 432.3
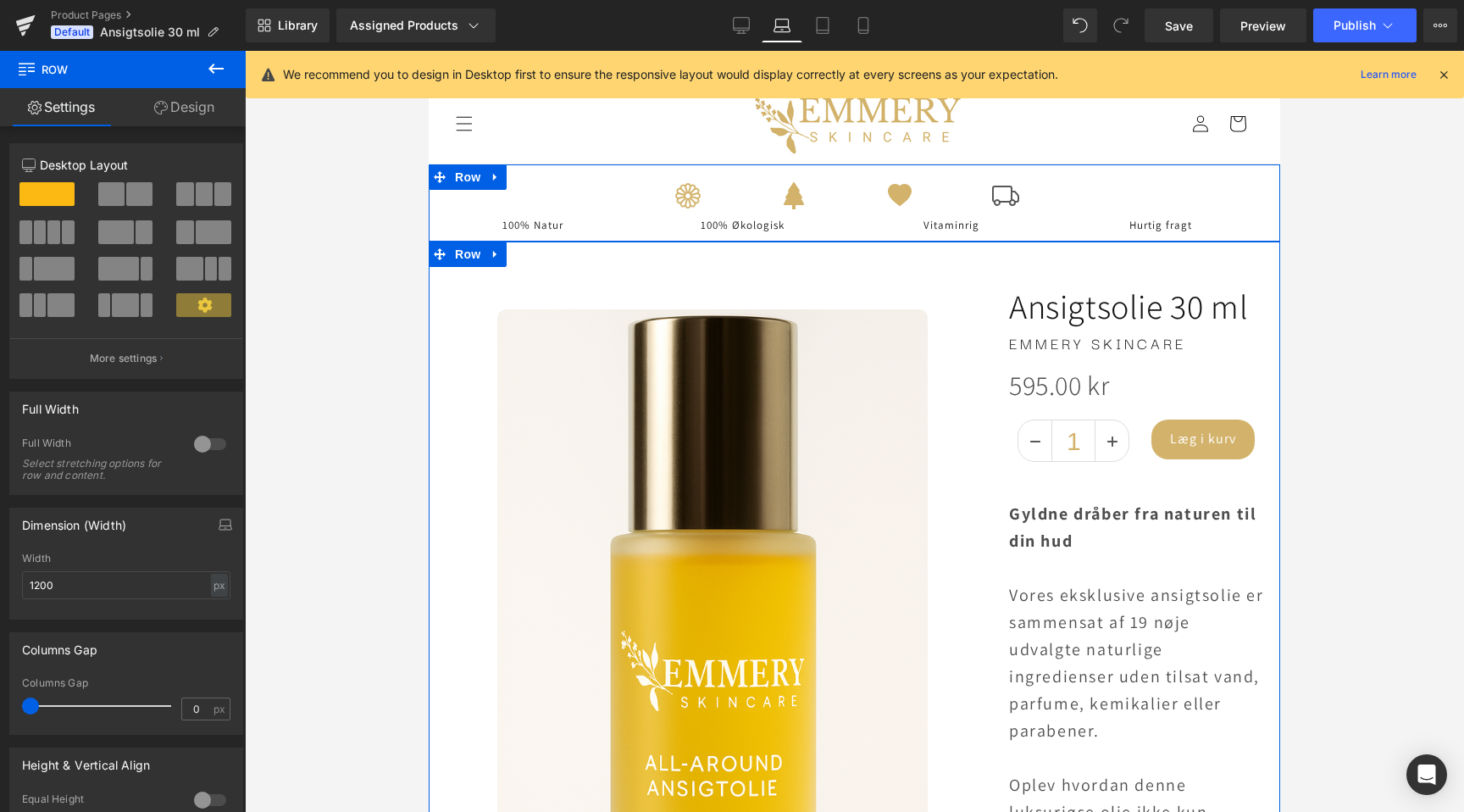
click at [173, 96] on link "Design" at bounding box center [184, 107] width 123 height 38
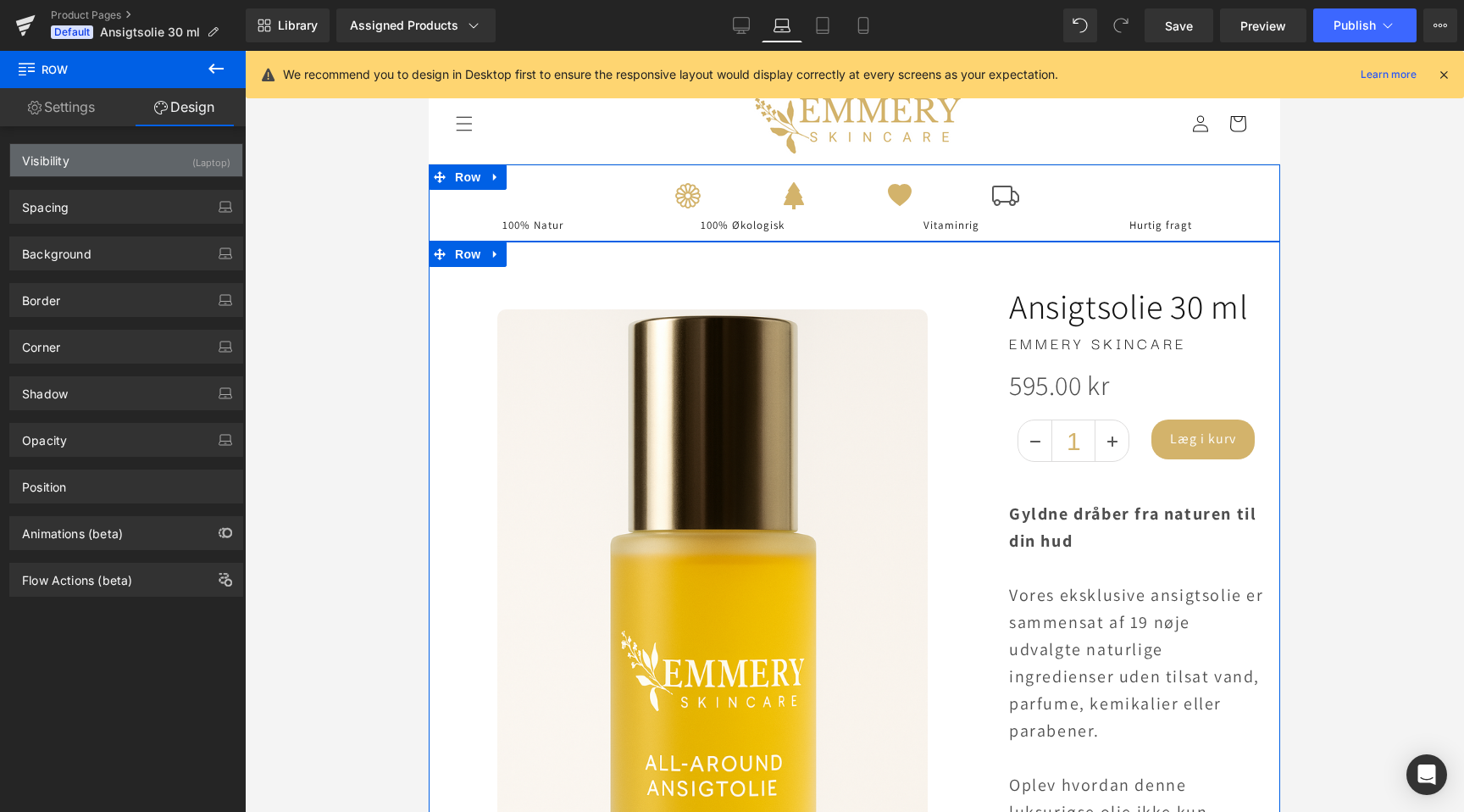
click at [173, 148] on div "Visibility (Laptop)" at bounding box center [126, 160] width 232 height 32
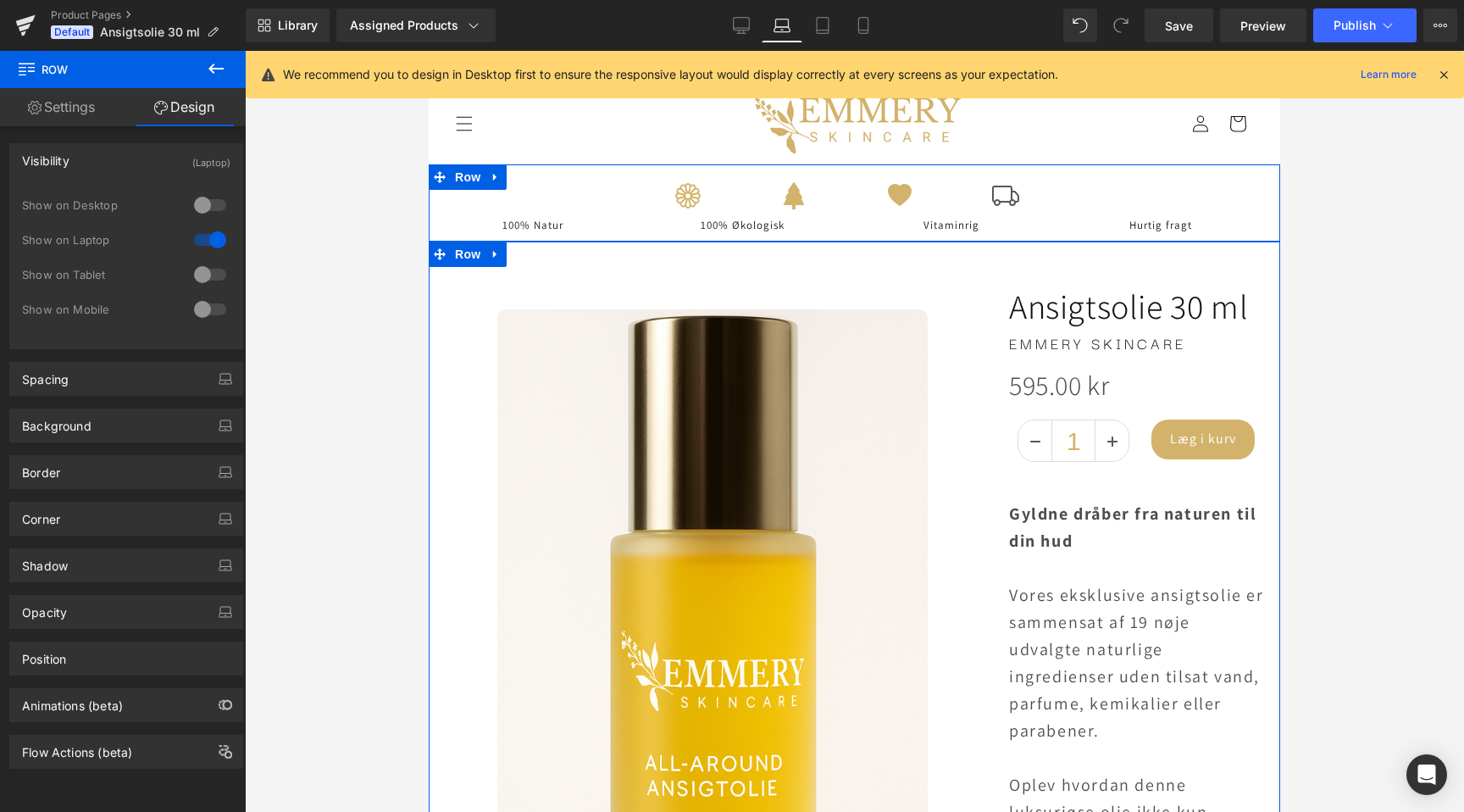
click at [199, 274] on div at bounding box center [210, 274] width 40 height 27
click at [203, 244] on div at bounding box center [210, 240] width 40 height 27
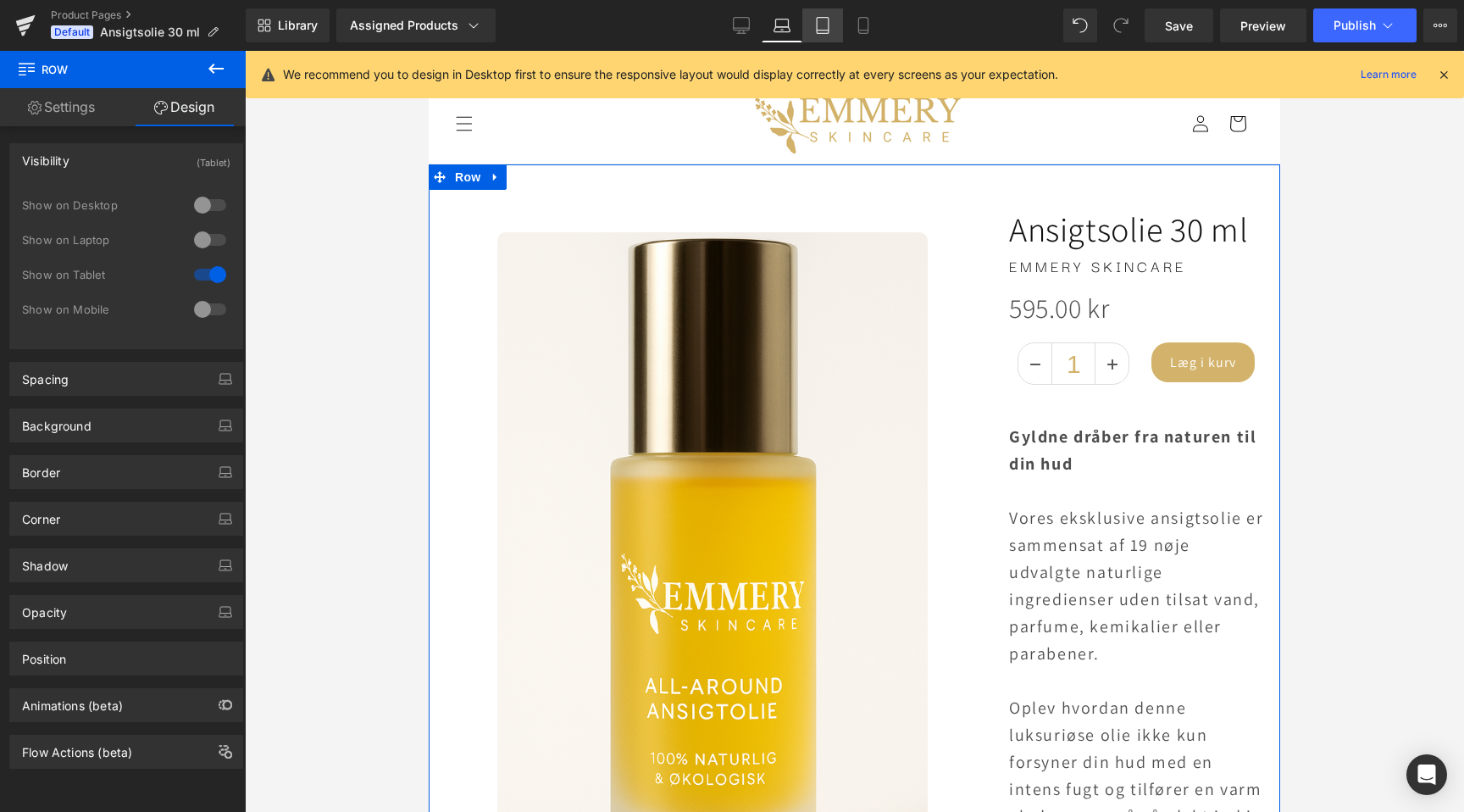
click at [824, 35] on link "Tablet" at bounding box center [822, 25] width 40 height 34
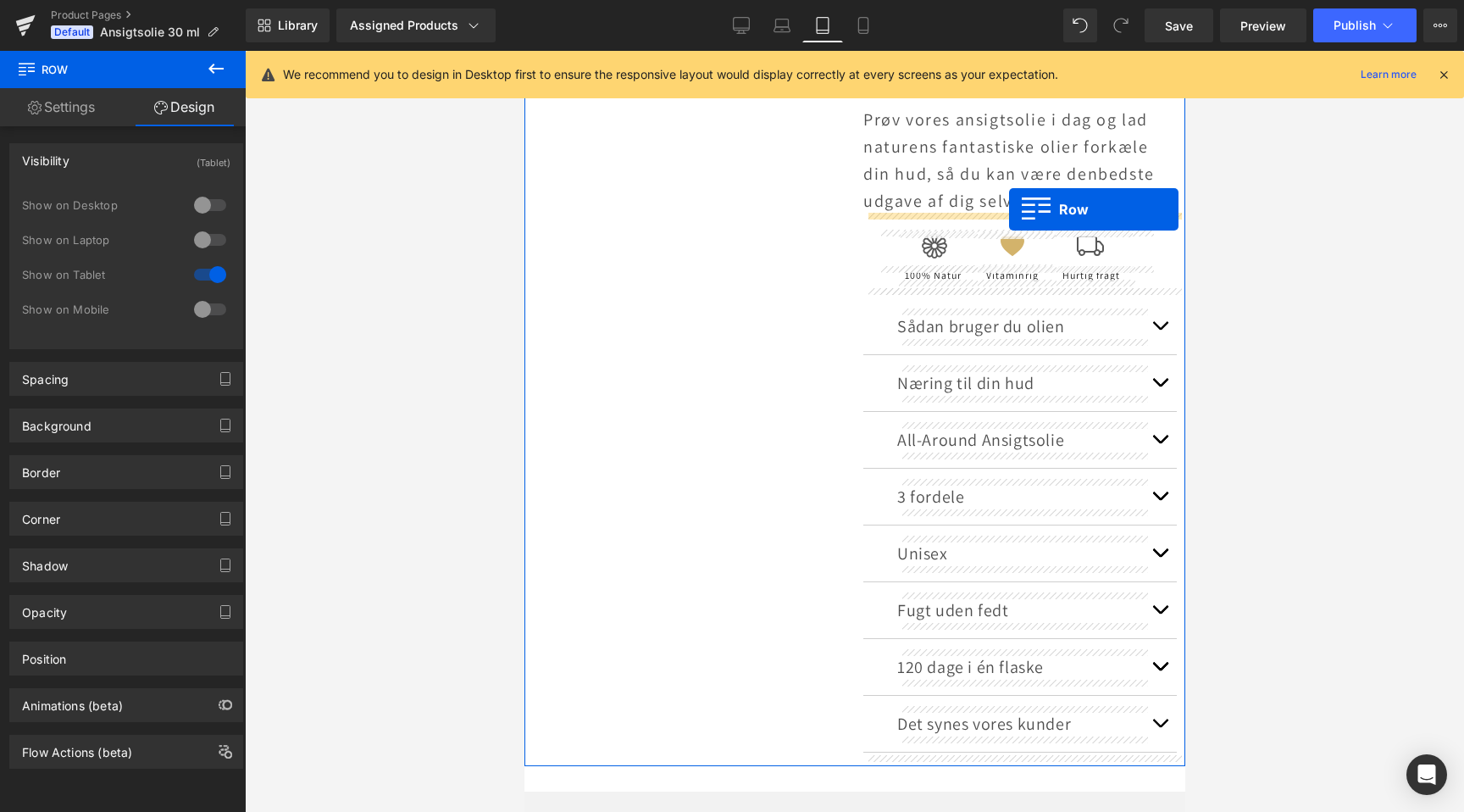
drag, startPoint x: 534, startPoint y: 179, endPoint x: 1009, endPoint y: 209, distance: 475.9
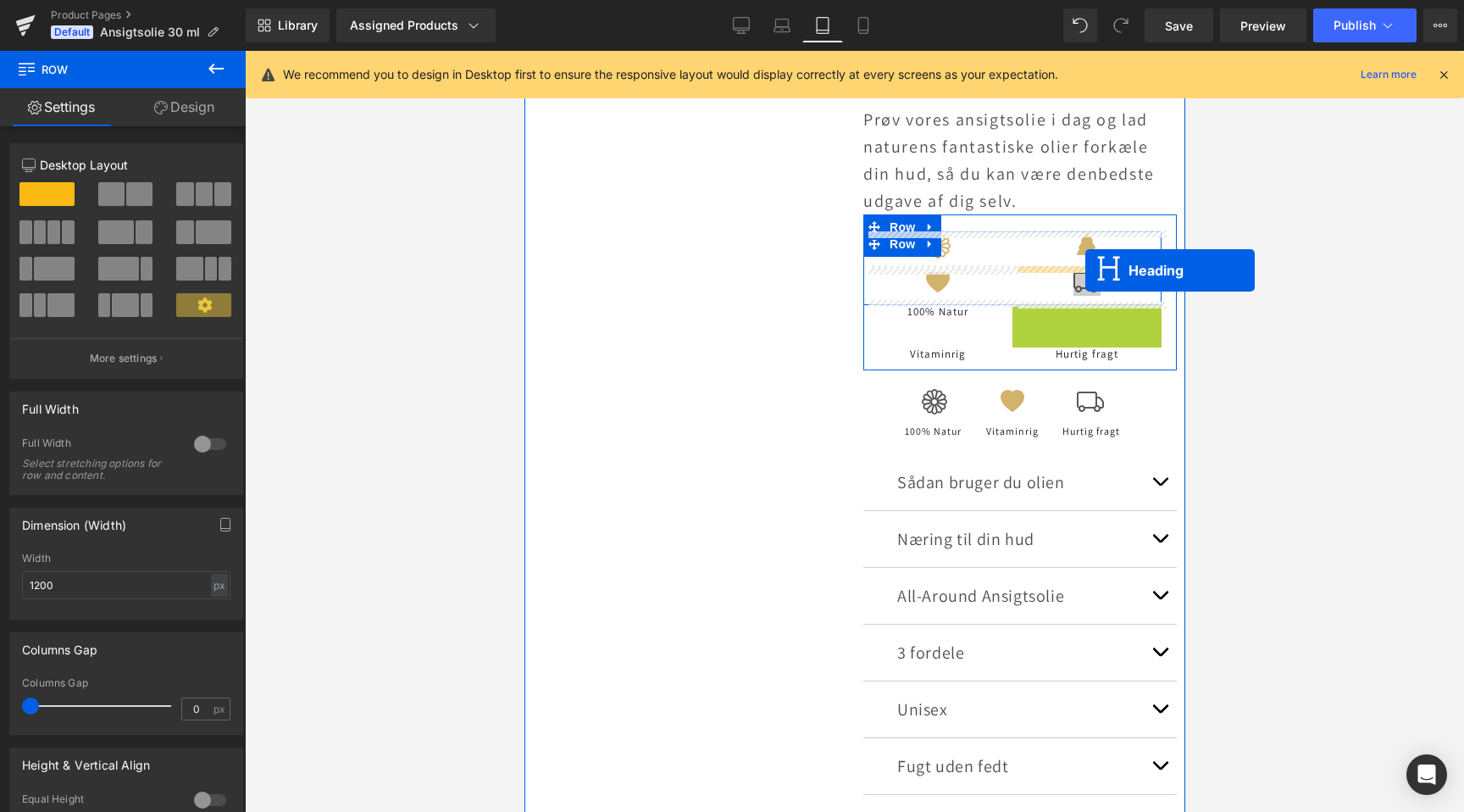
drag, startPoint x: 1045, startPoint y: 311, endPoint x: 1085, endPoint y: 271, distance: 56.6
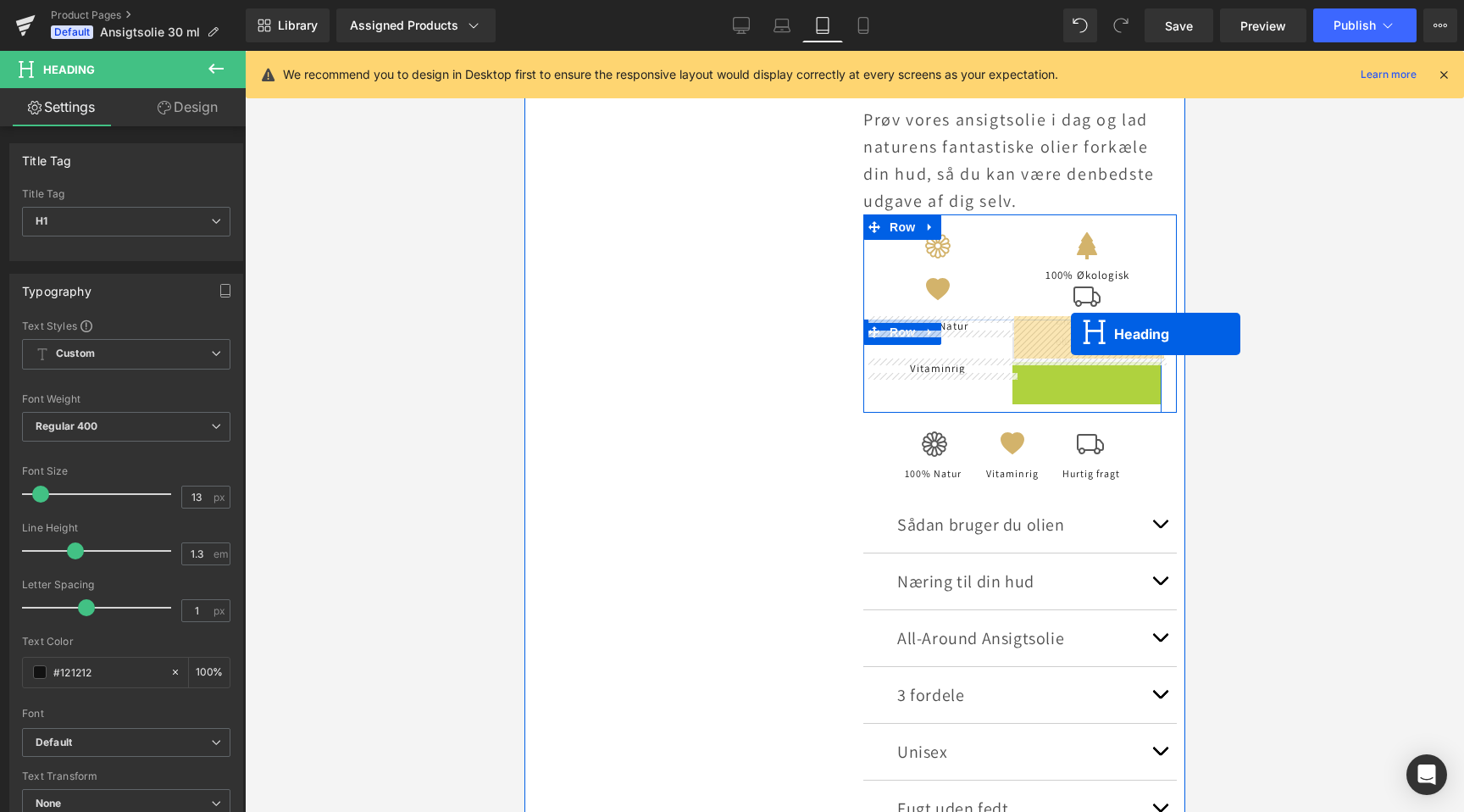
drag, startPoint x: 1043, startPoint y: 366, endPoint x: 1071, endPoint y: 333, distance: 43.3
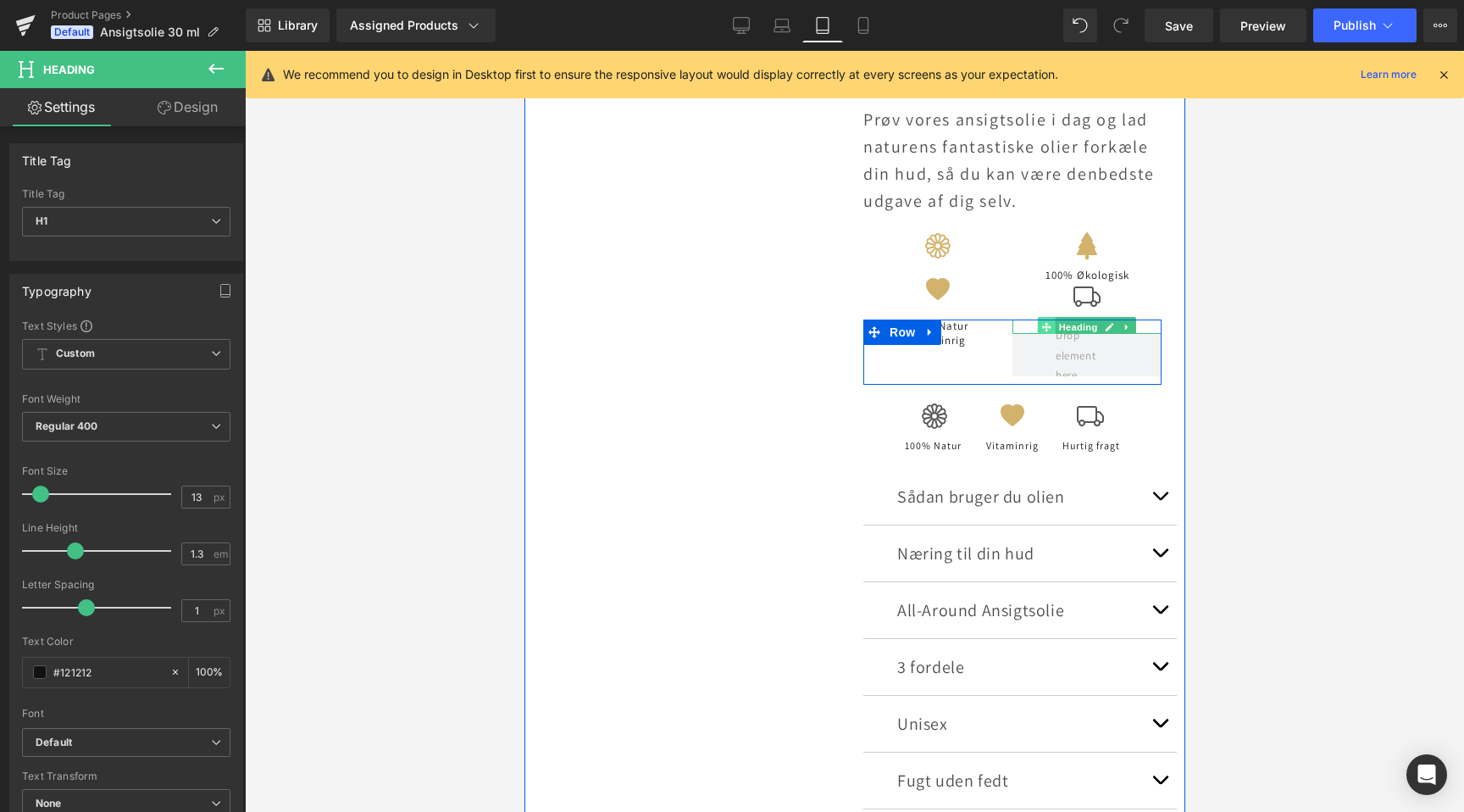
scroll to position [0, 1129]
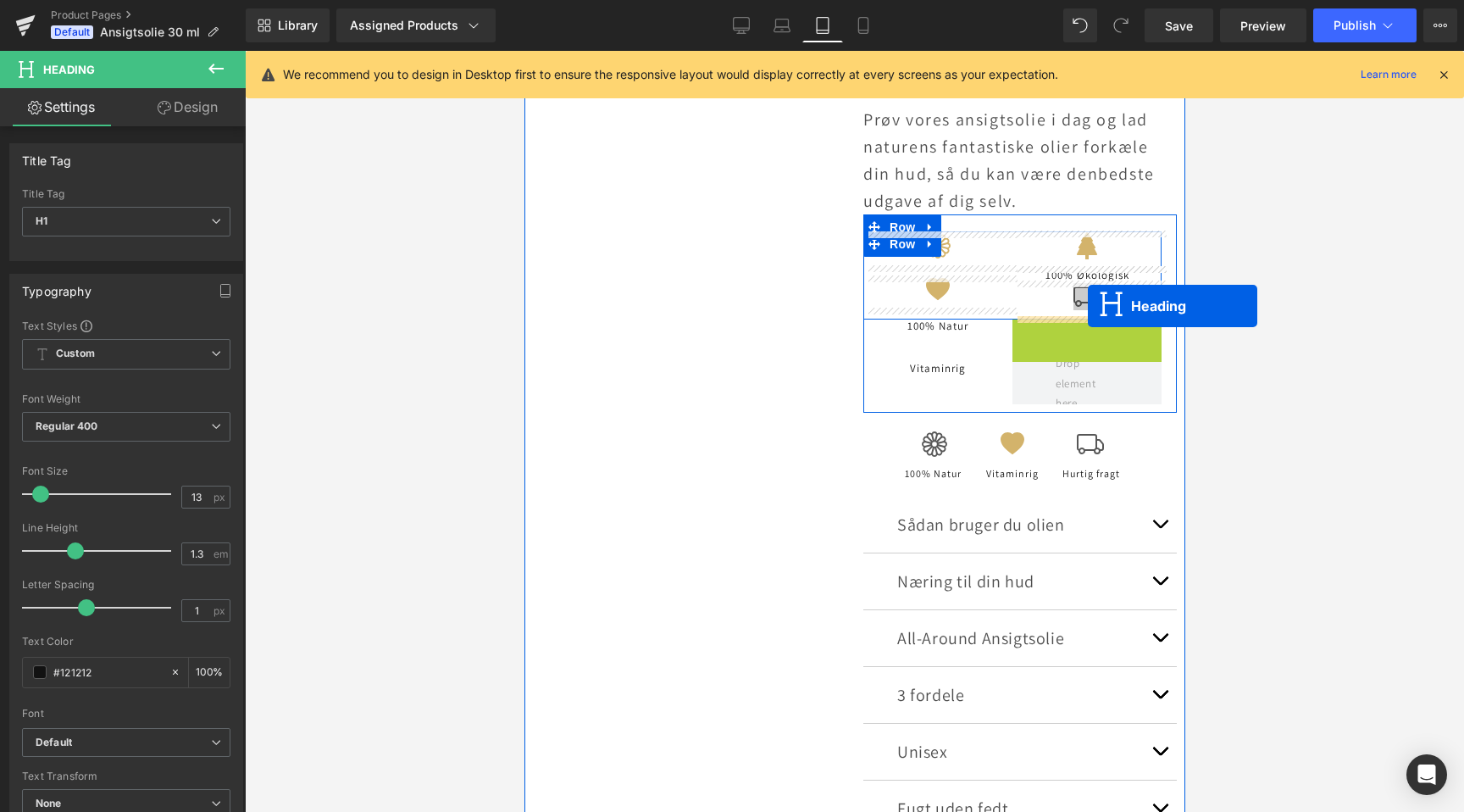
drag, startPoint x: 1047, startPoint y: 324, endPoint x: 1087, endPoint y: 306, distance: 43.9
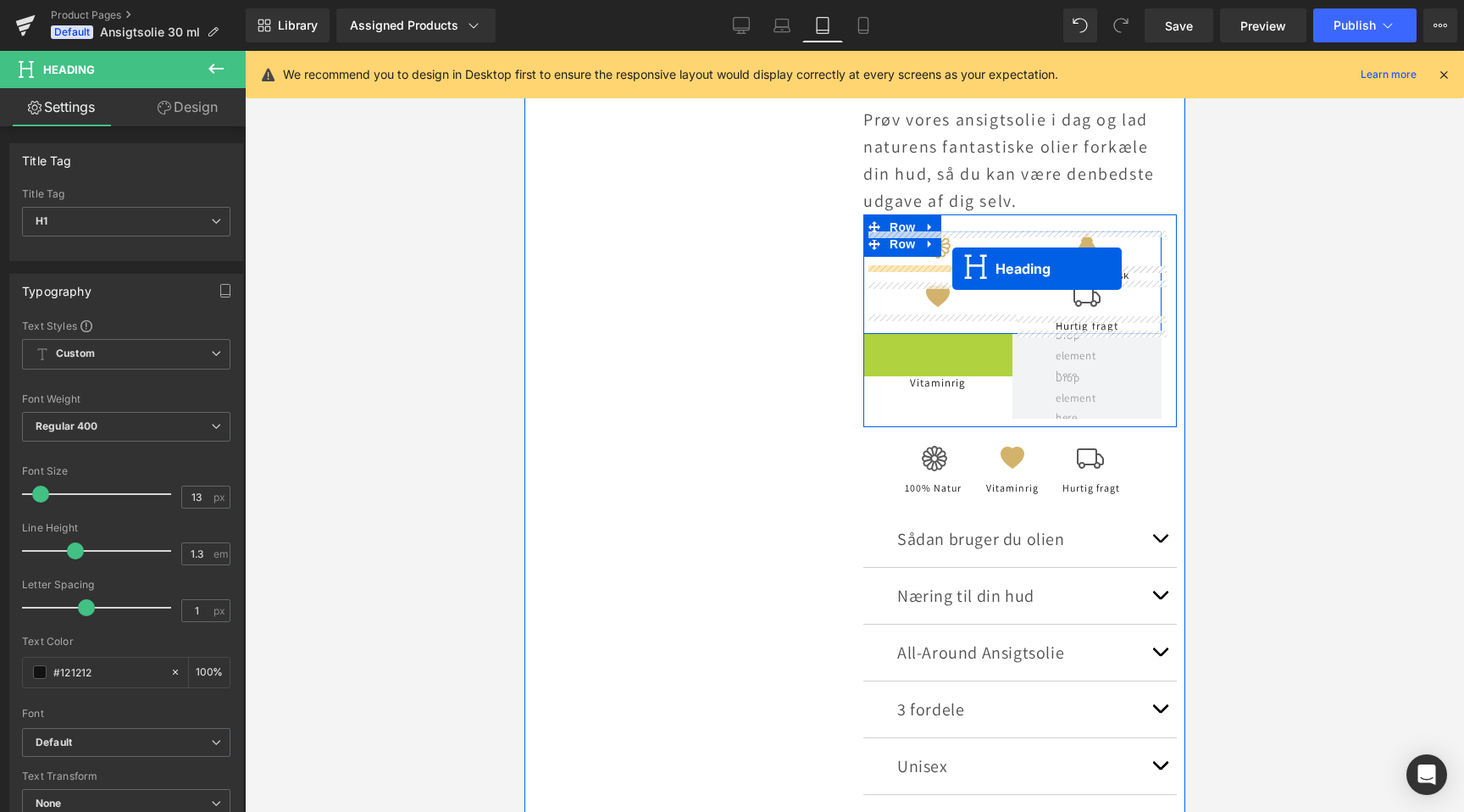
scroll to position [0, 565]
drag, startPoint x: 944, startPoint y: 337, endPoint x: 952, endPoint y: 269, distance: 68.5
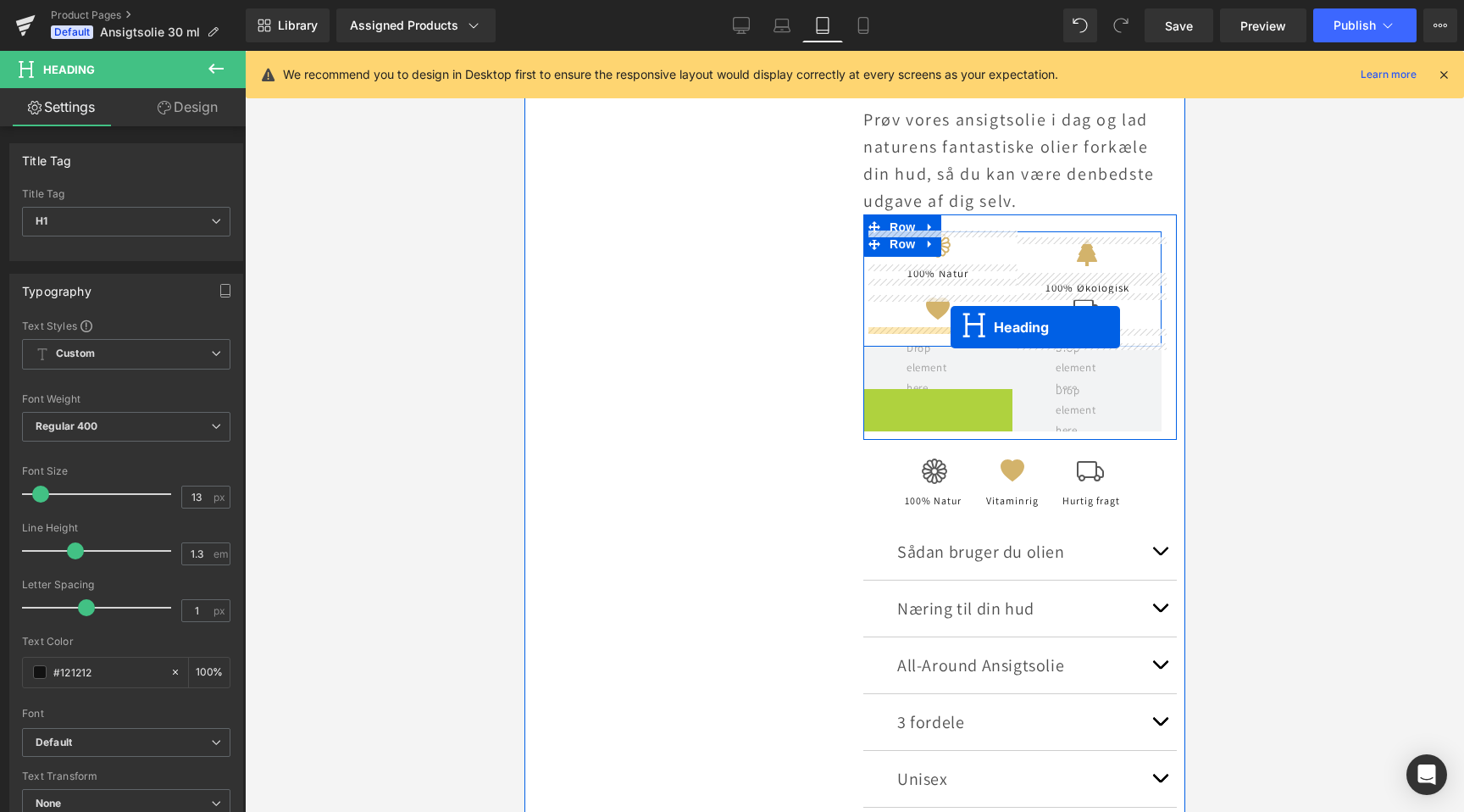
drag, startPoint x: 925, startPoint y: 392, endPoint x: 950, endPoint y: 327, distance: 69.6
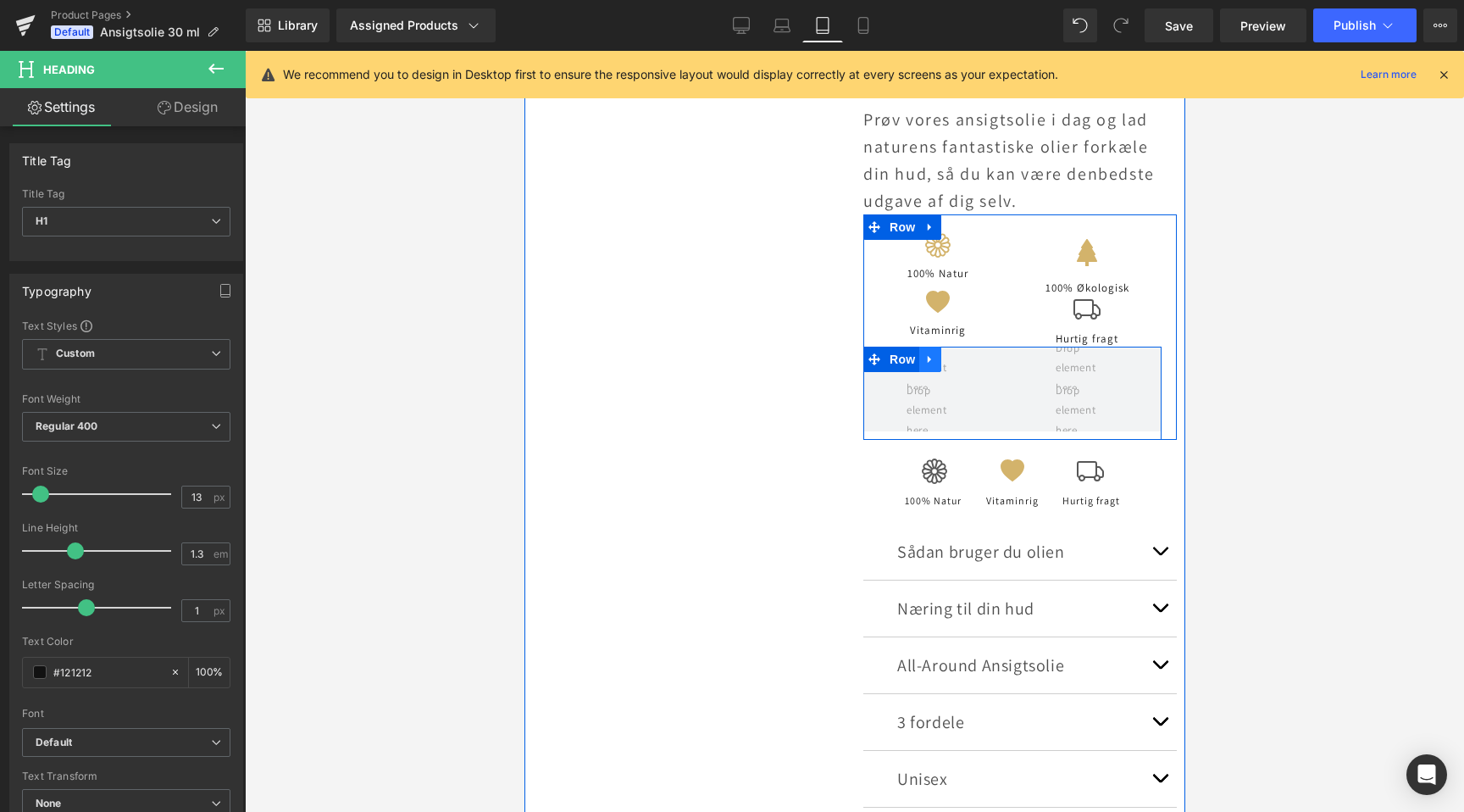
scroll to position [0, 0]
click at [921, 354] on link at bounding box center [930, 359] width 22 height 25
click at [969, 353] on icon at bounding box center [973, 359] width 12 height 12
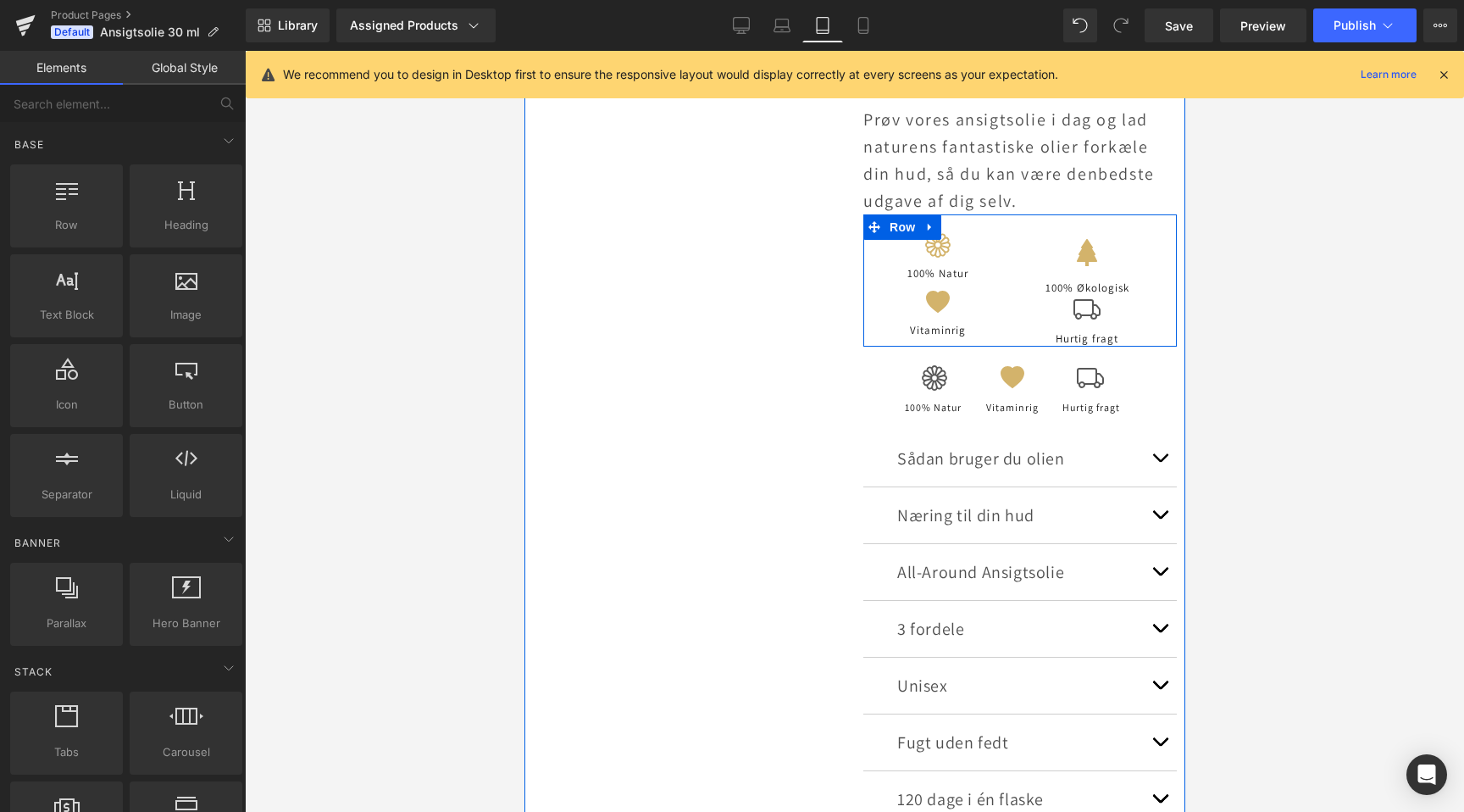
click at [739, 318] on div "Sale Off (P) Image Product Ansigtsolie 30 ml Heading EMMERY SKINCARE Text Block…" at bounding box center [854, 148] width 661 height 1500
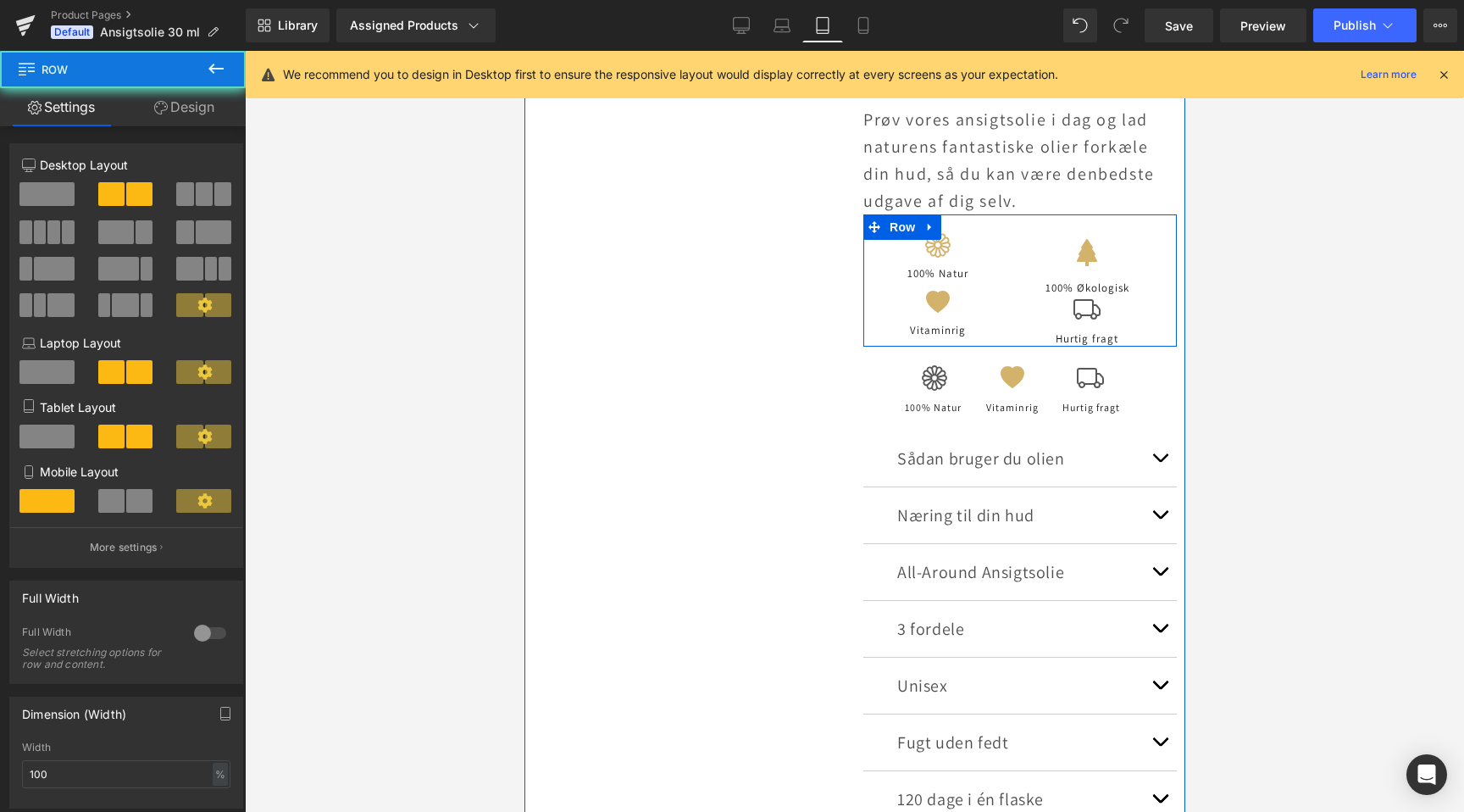
click at [813, 249] on div "Sale Off (P) Image Product Ansigtsolie 30 ml Heading EMMERY SKINCARE Text Block…" at bounding box center [854, 148] width 661 height 1500
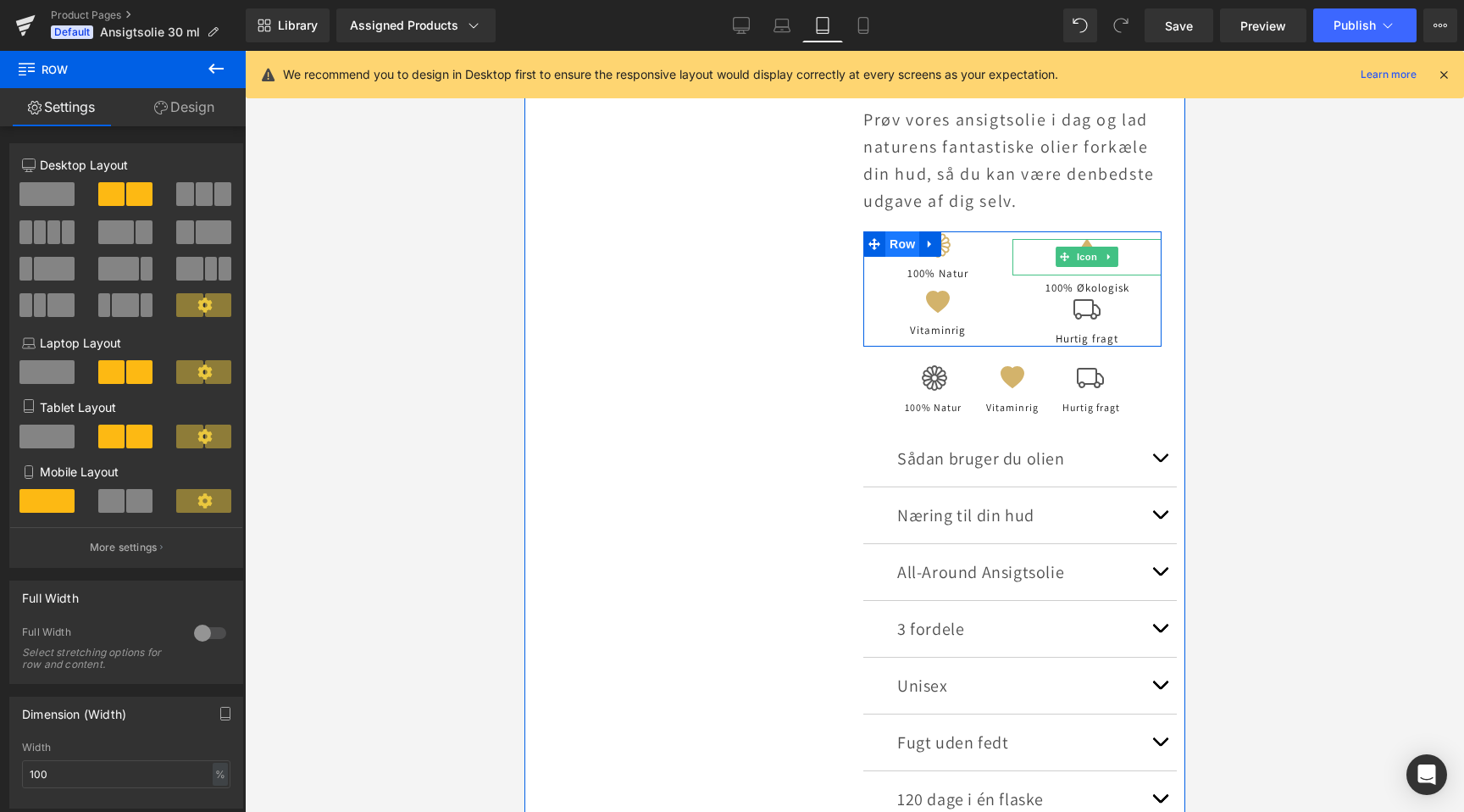
scroll to position [0, 1129]
click at [1086, 253] on span "Icon" at bounding box center [1086, 257] width 27 height 21
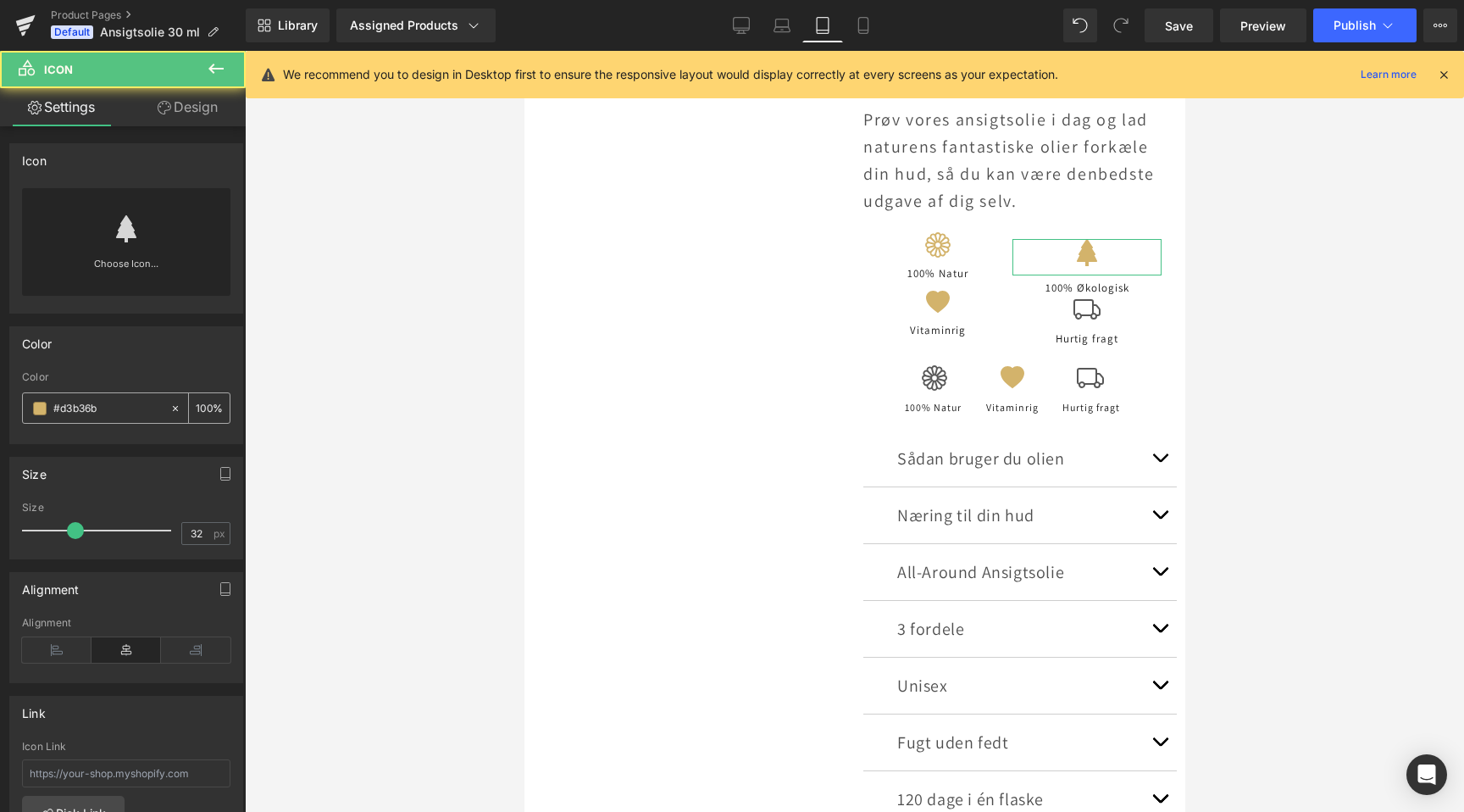
scroll to position [0, 0]
click at [184, 104] on link "Design" at bounding box center [187, 107] width 123 height 38
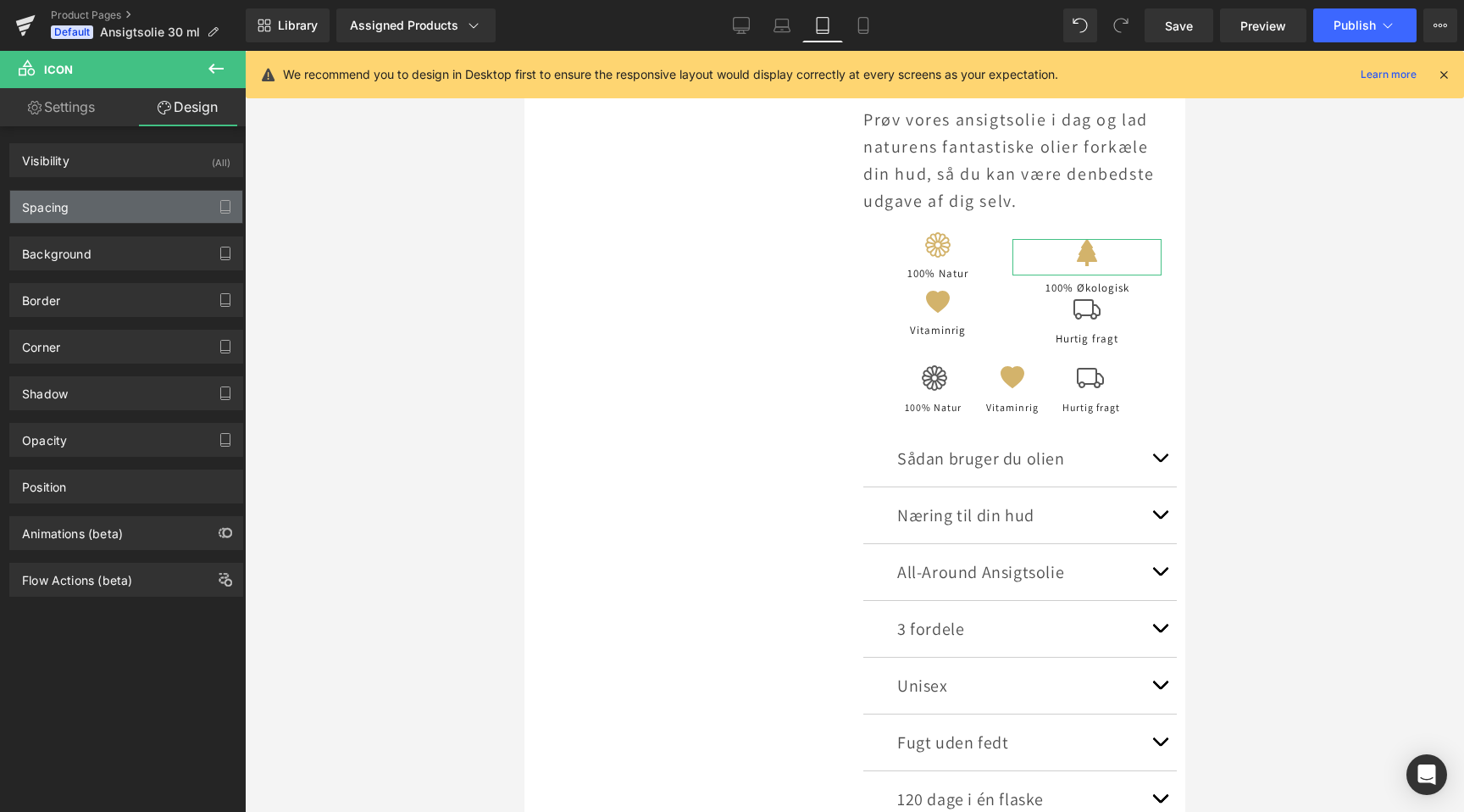
click at [90, 213] on div "Spacing" at bounding box center [126, 207] width 232 height 32
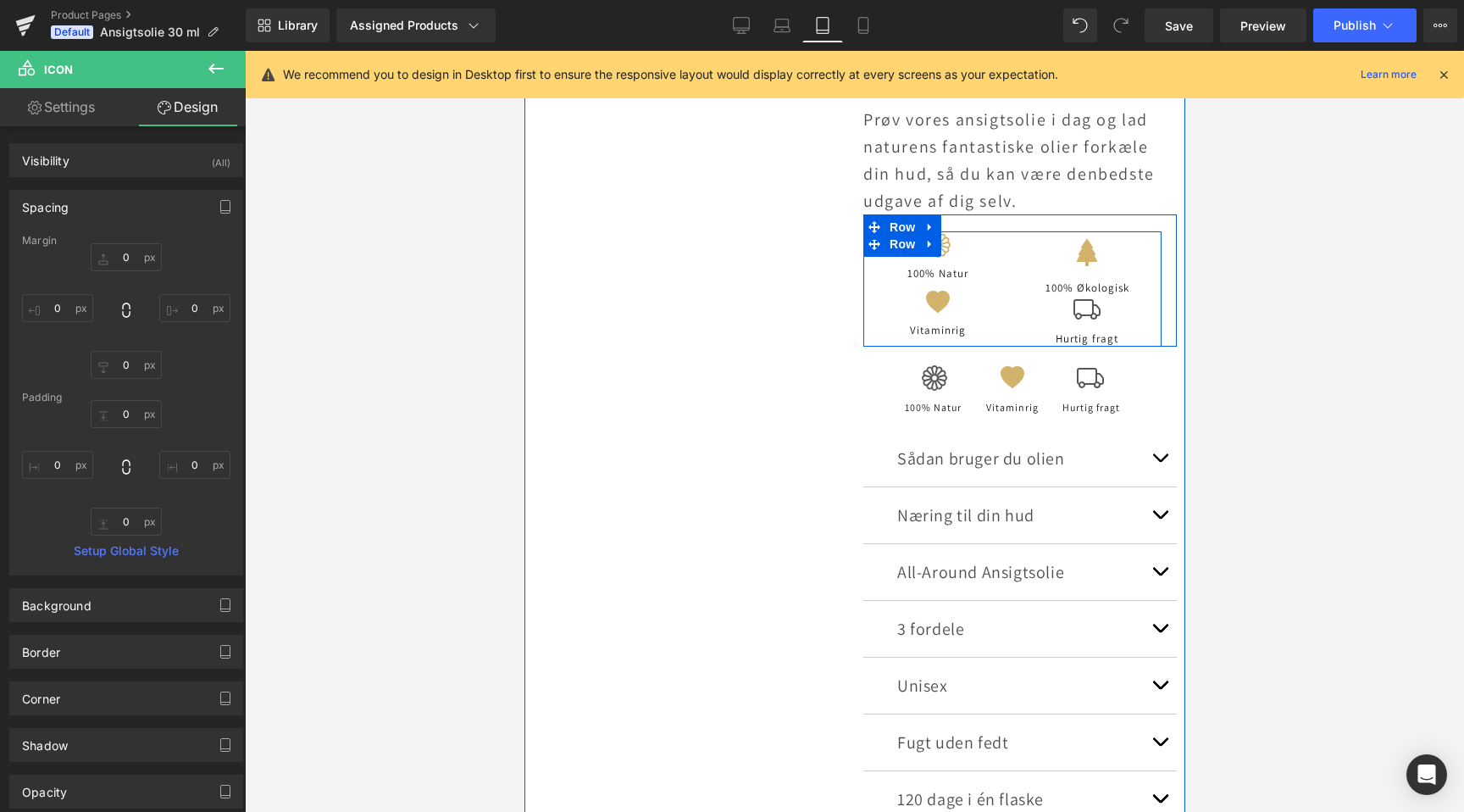
scroll to position [0, 1129]
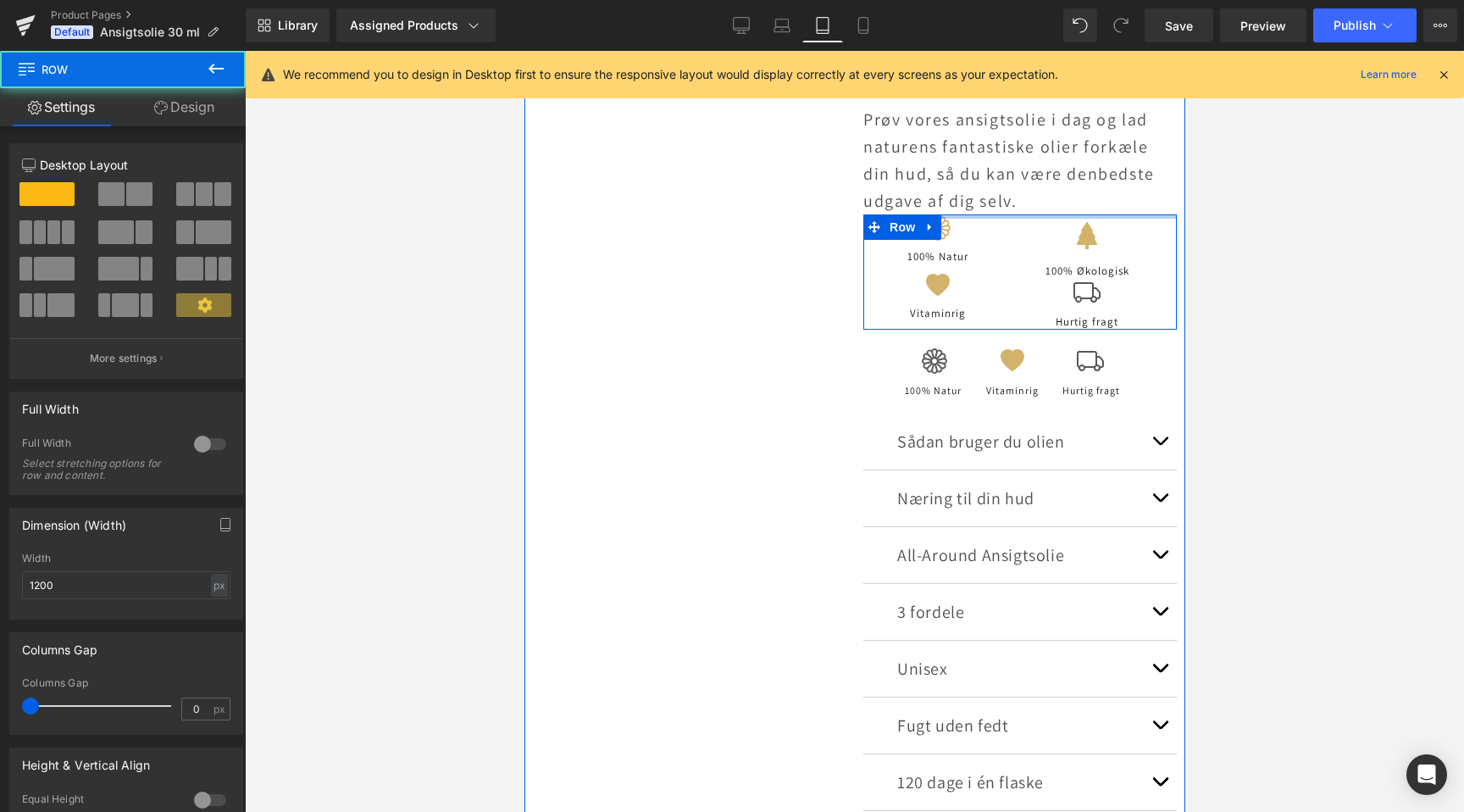
drag, startPoint x: 1037, startPoint y: 221, endPoint x: 1039, endPoint y: 197, distance: 24.1
click at [1039, 197] on div "Ansigtsolie 30 ml Heading EMMERY SKINCARE Text Block 0 kr 595.00 kr (P) Price 1…" at bounding box center [1019, 148] width 331 height 1450
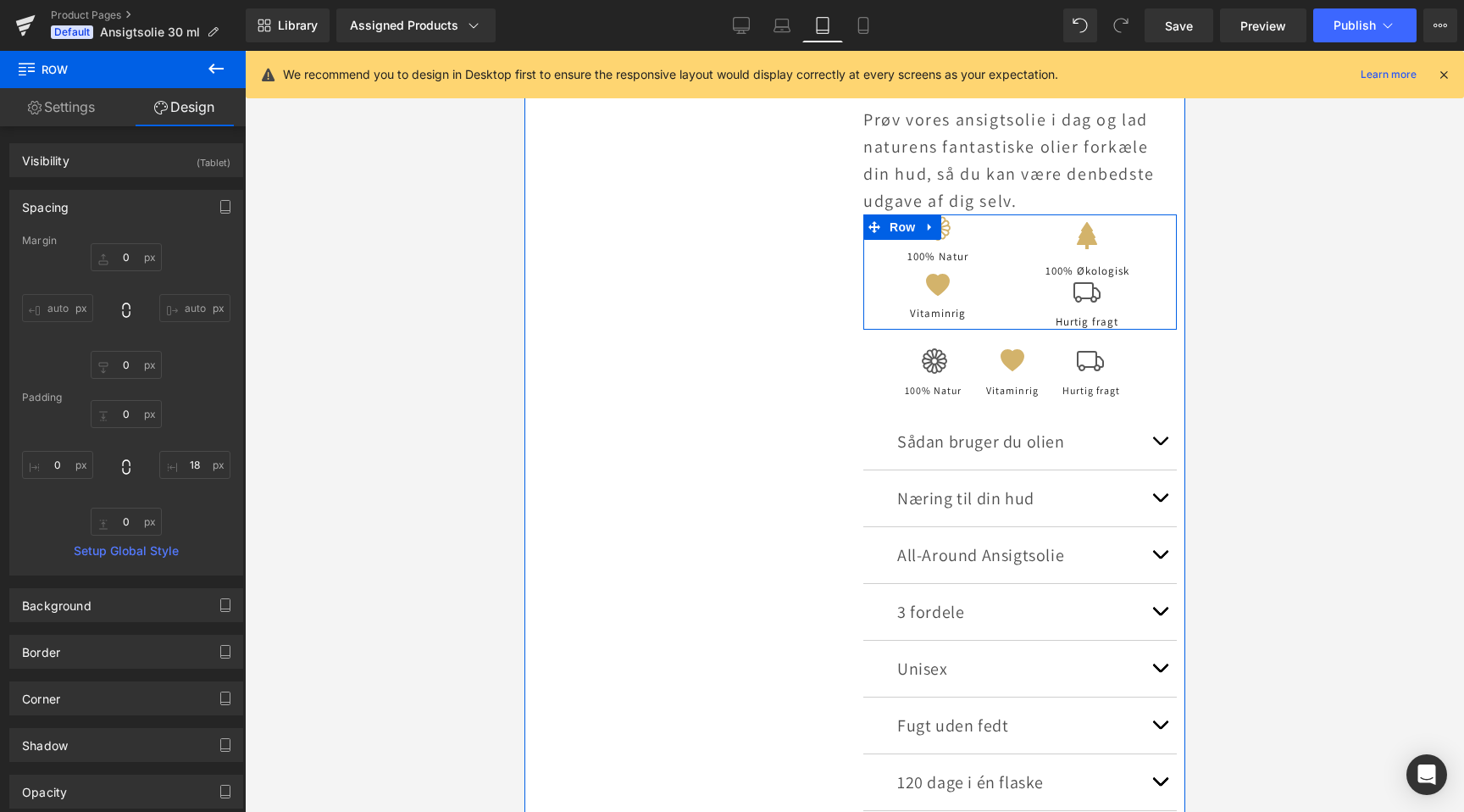
scroll to position [0, 0]
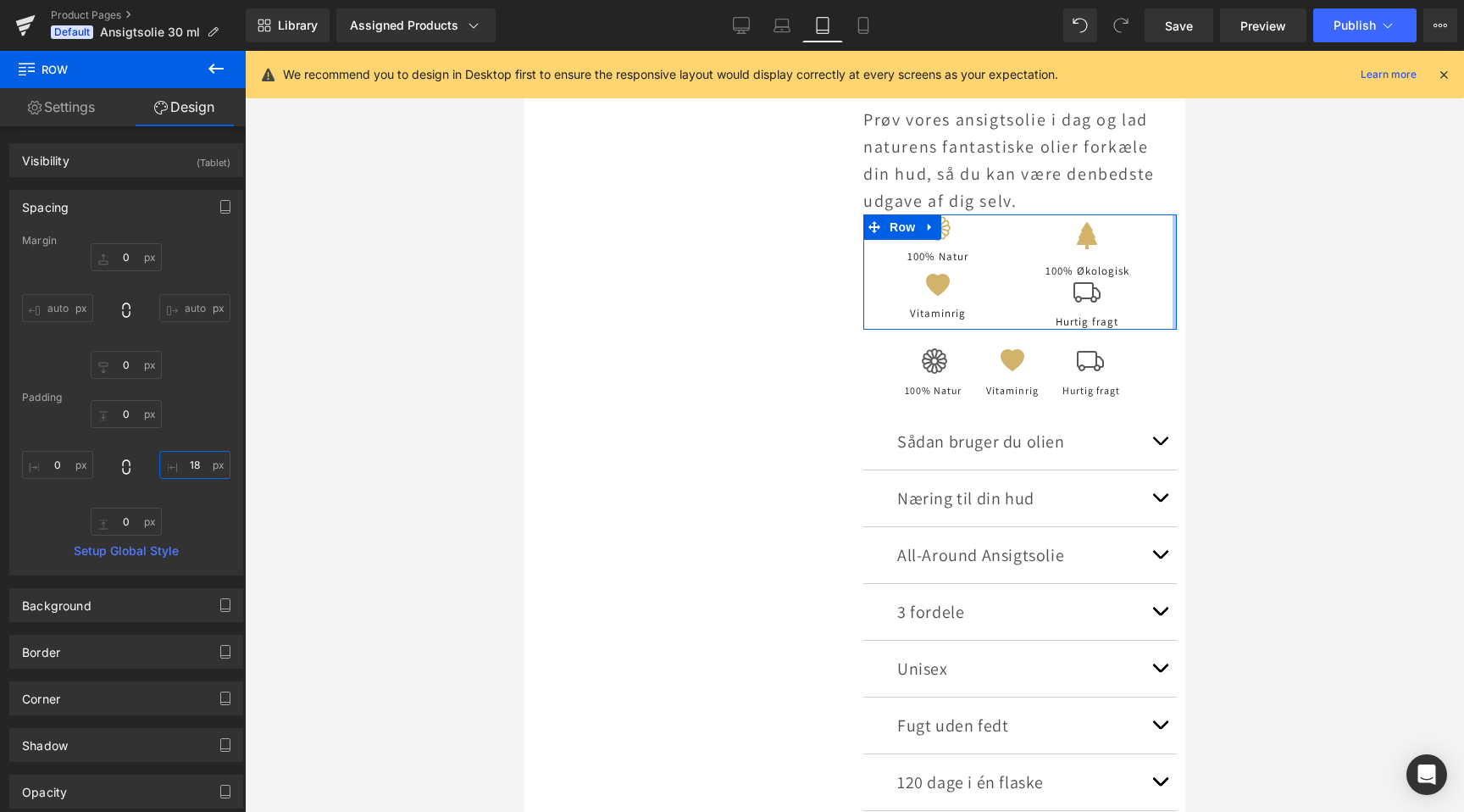
click at [194, 468] on input "18" at bounding box center [195, 465] width 71 height 28
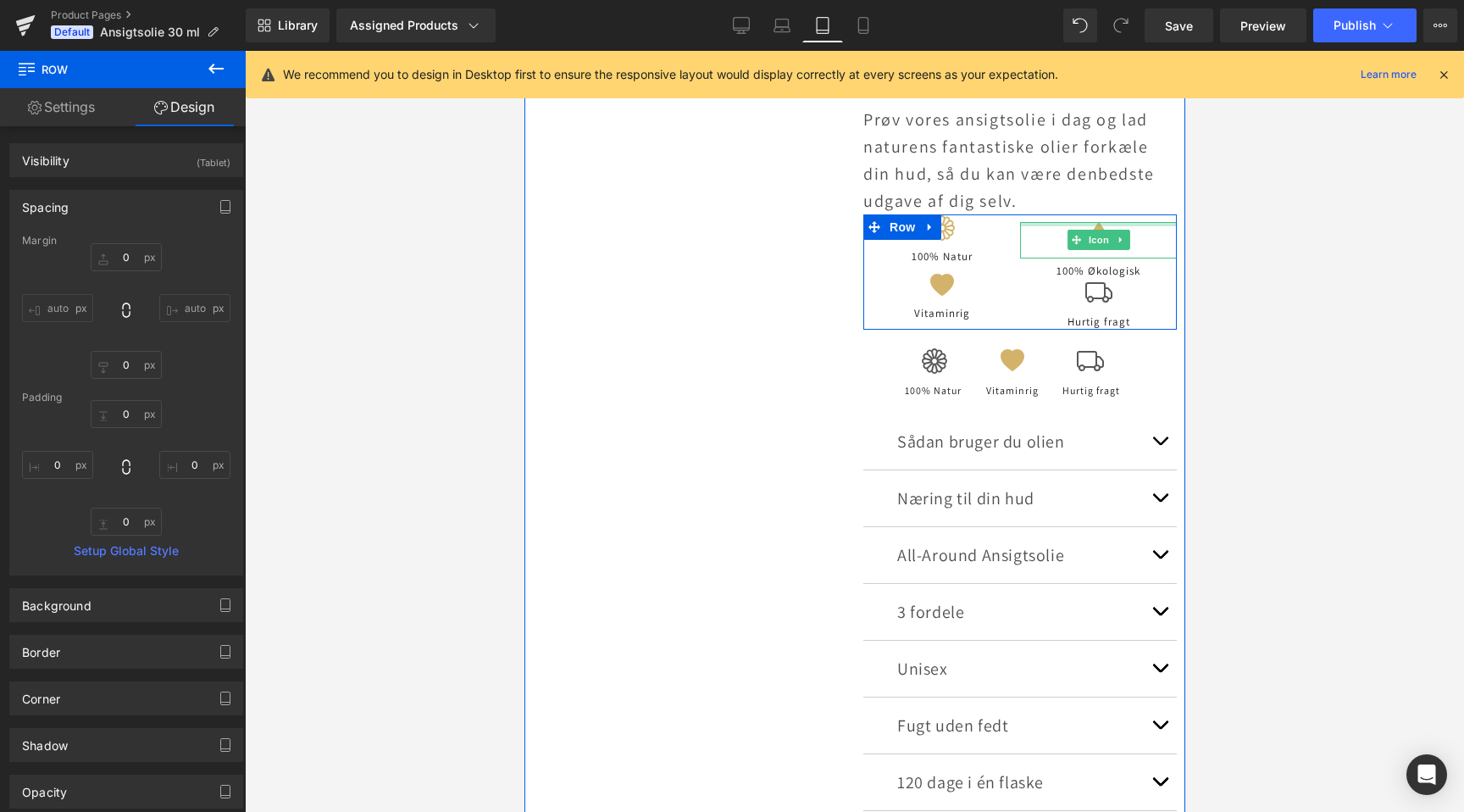
scroll to position [0, 1129]
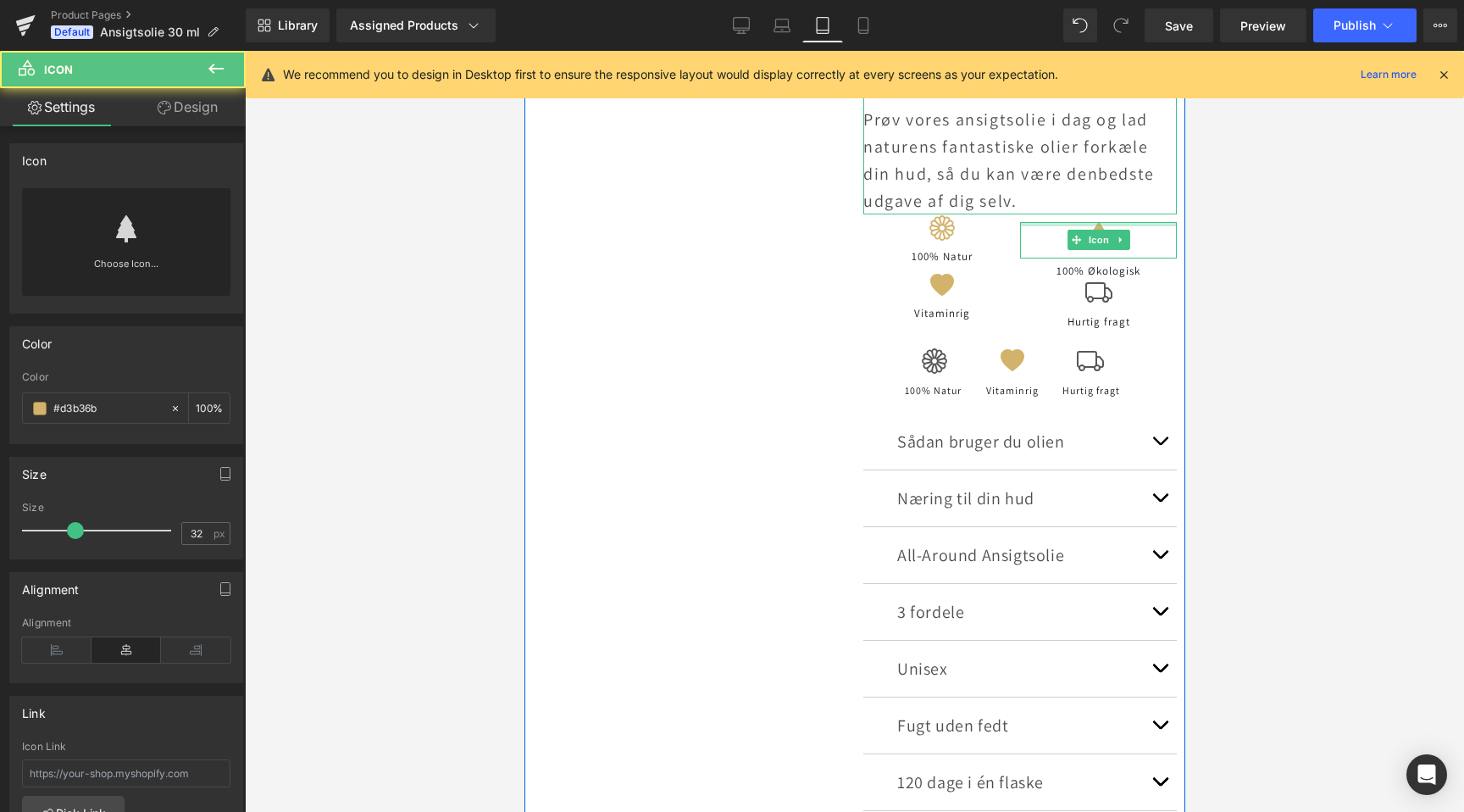
drag, startPoint x: 1106, startPoint y: 220, endPoint x: 1106, endPoint y: 208, distance: 12.0
click at [1106, 208] on div "Ansigtsolie 30 ml Heading EMMERY SKINCARE Text Block 0 kr 595.00 kr (P) Price 1…" at bounding box center [1019, 148] width 331 height 1450
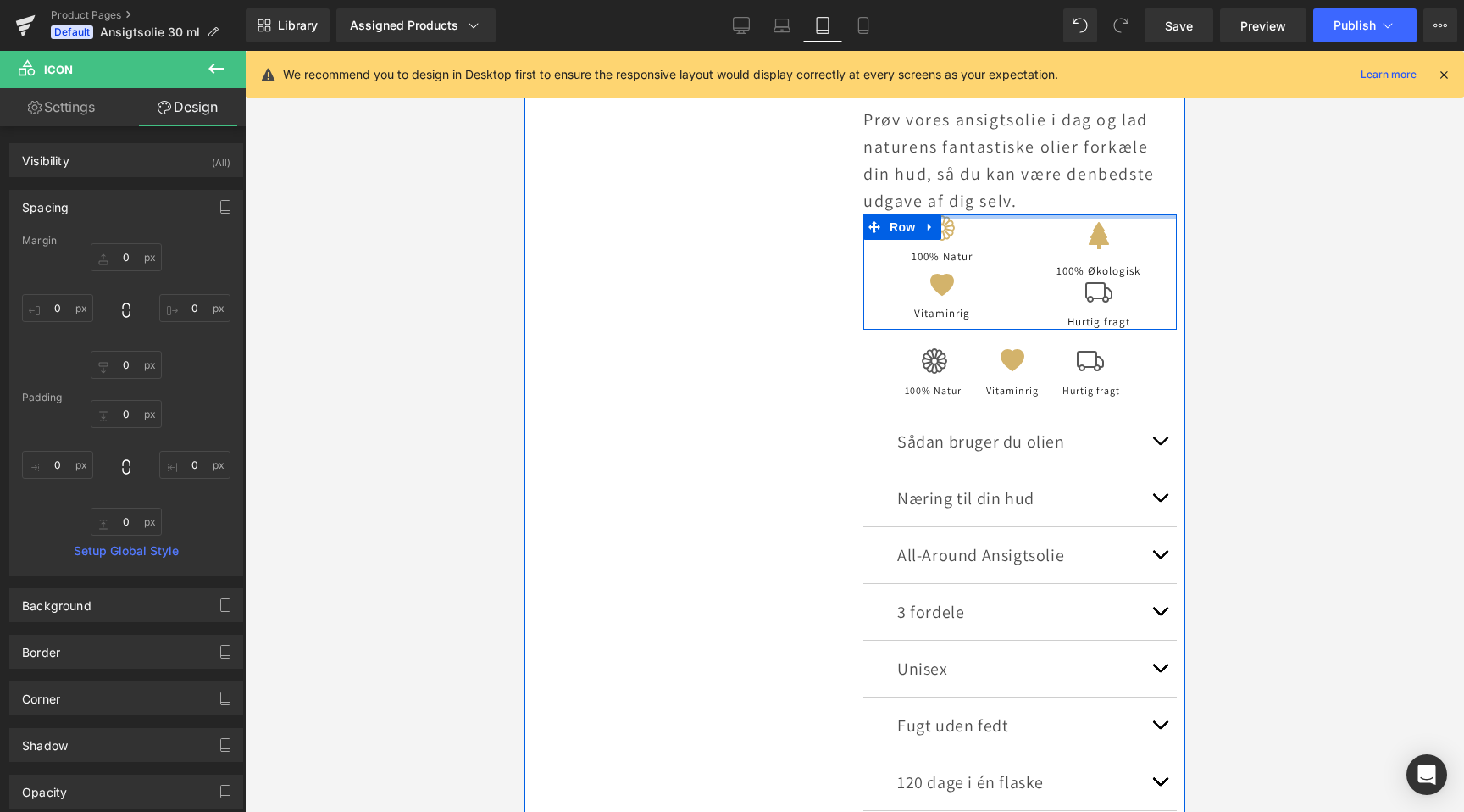
scroll to position [0, 0]
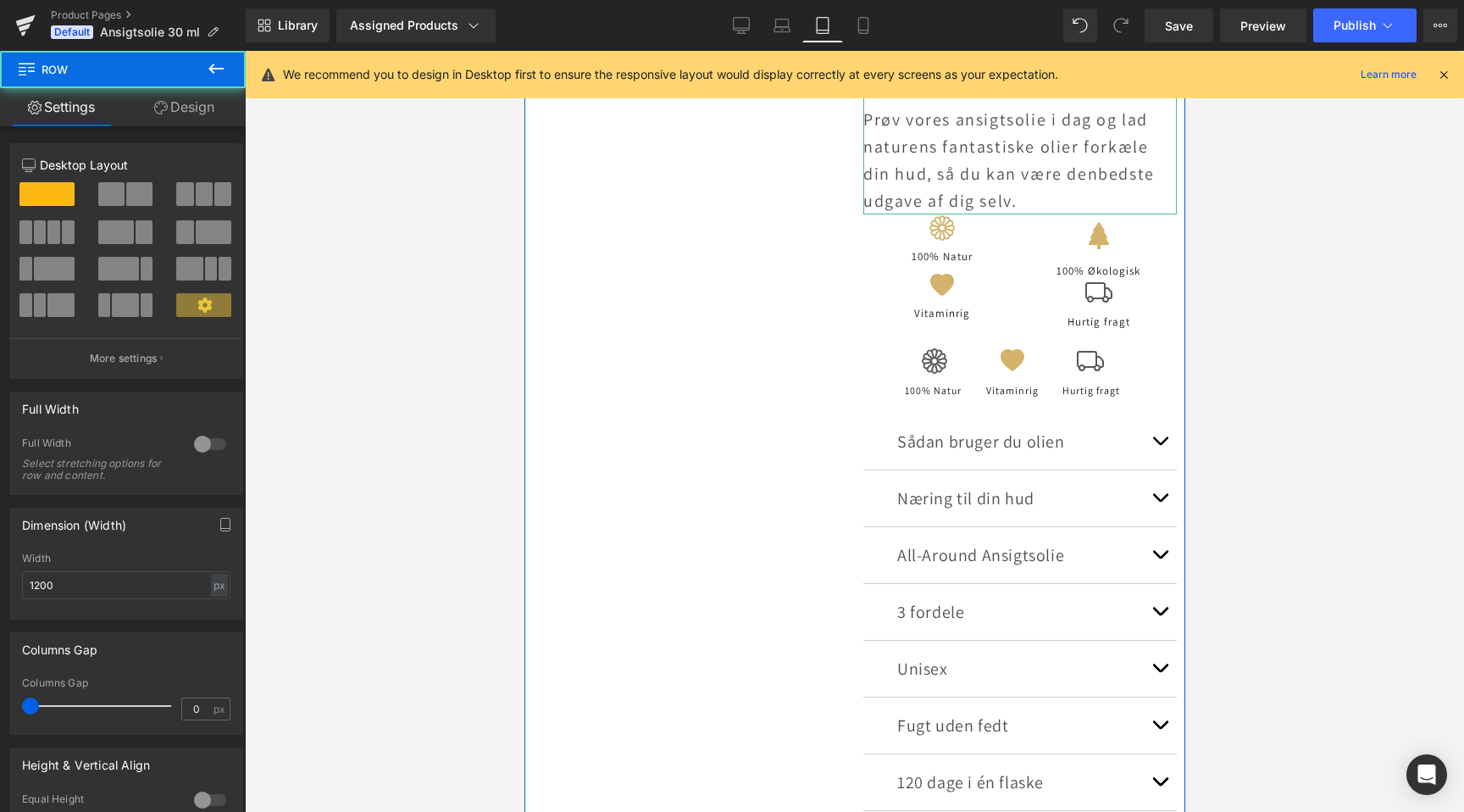
drag, startPoint x: 1102, startPoint y: 216, endPoint x: 1101, endPoint y: 204, distance: 12.0
click at [1101, 204] on div "Ansigtsolie 30 ml Heading EMMERY SKINCARE Text Block 0 kr 595.00 kr (P) Price 1…" at bounding box center [1019, 148] width 331 height 1450
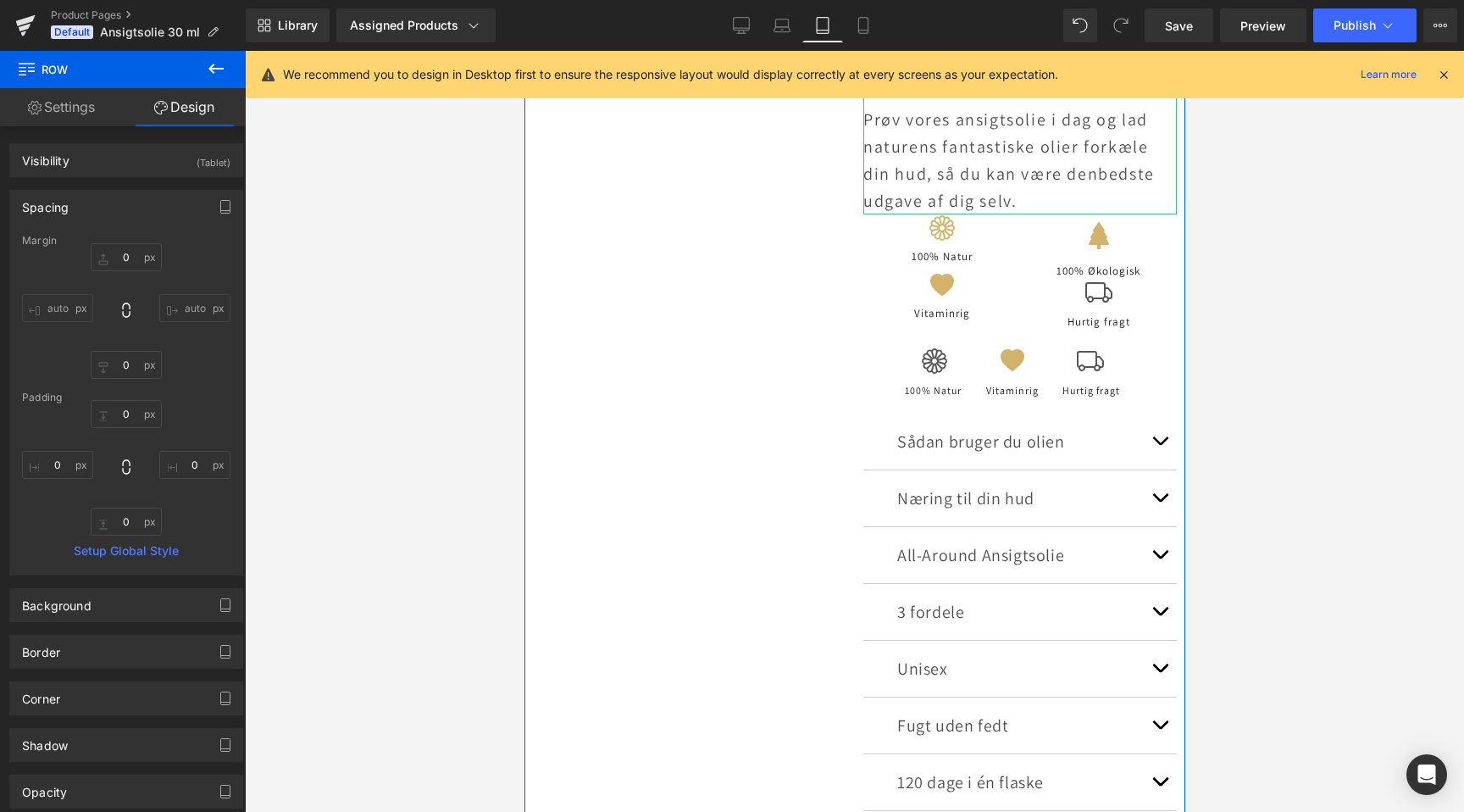
scroll to position [0, 565]
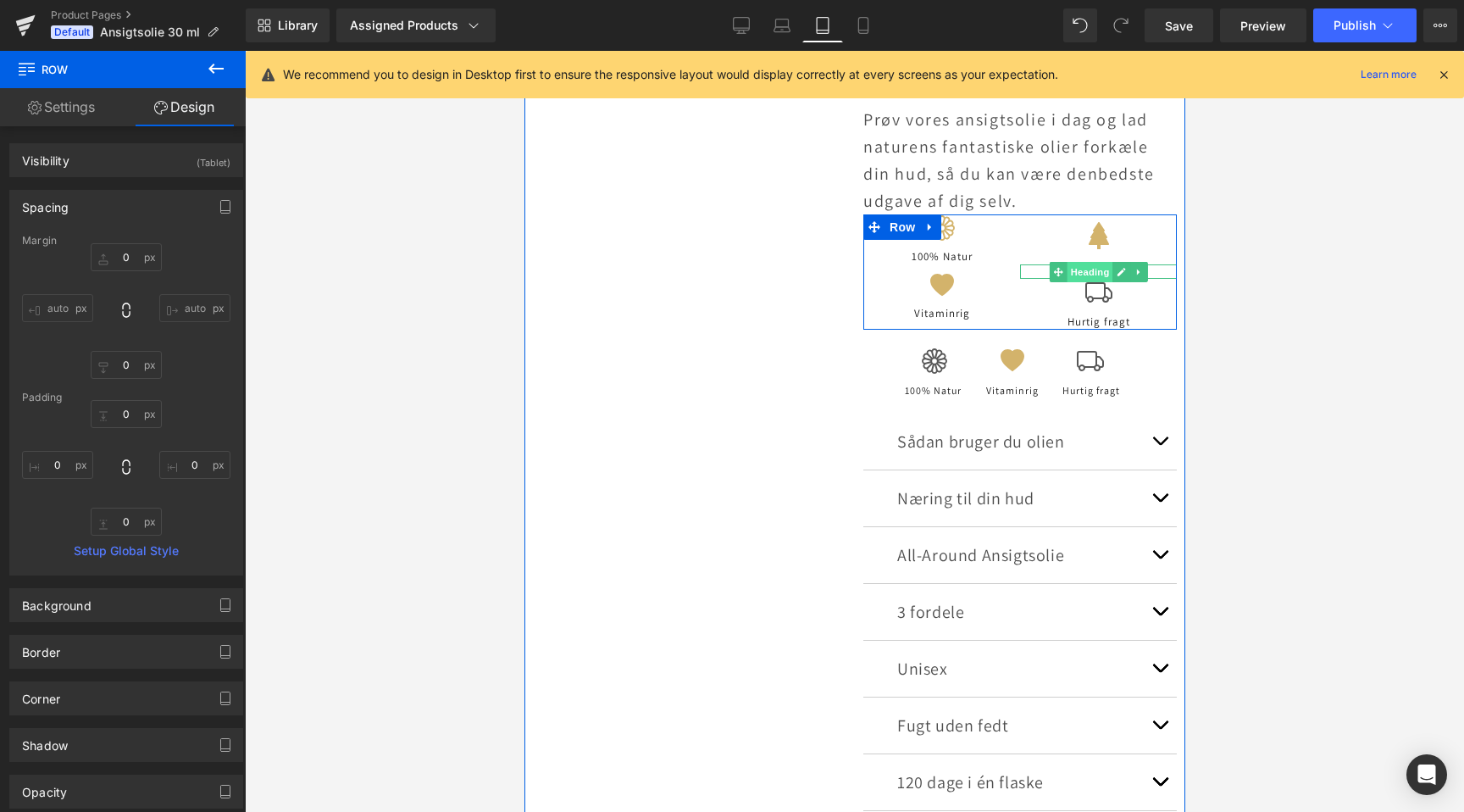
click at [1095, 269] on span "Heading" at bounding box center [1088, 273] width 46 height 21
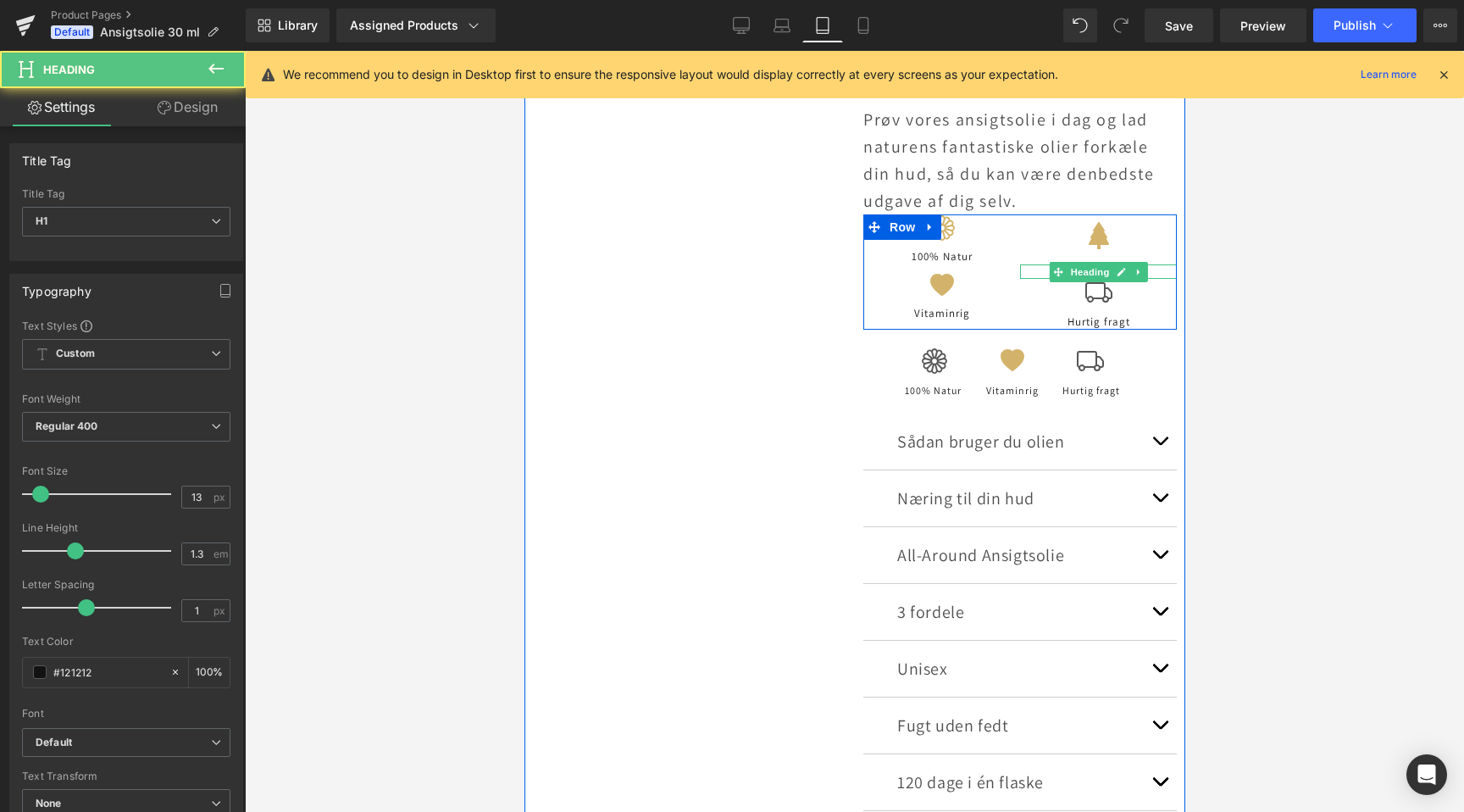
scroll to position [0, 1129]
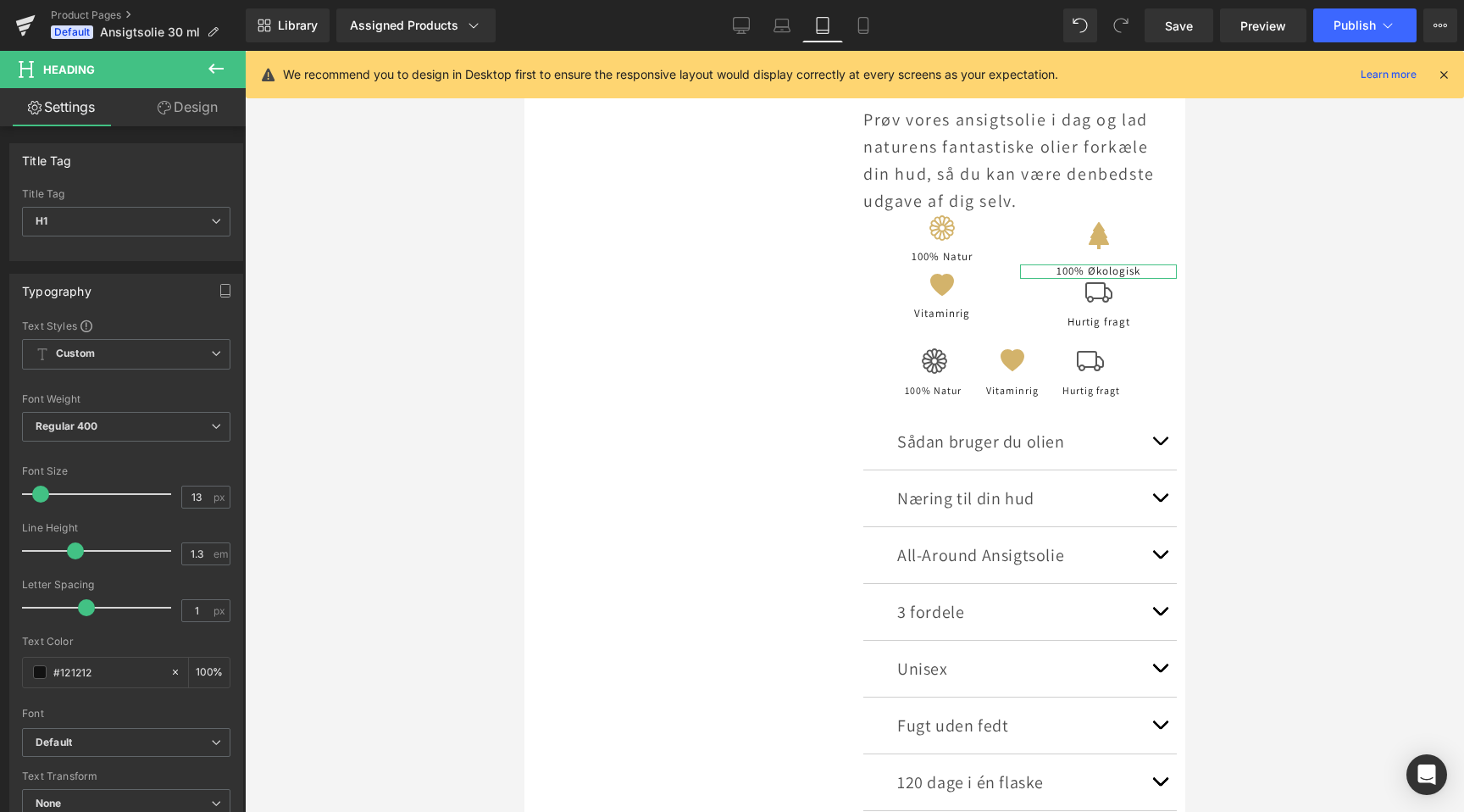
click at [187, 105] on link "Design" at bounding box center [187, 107] width 123 height 38
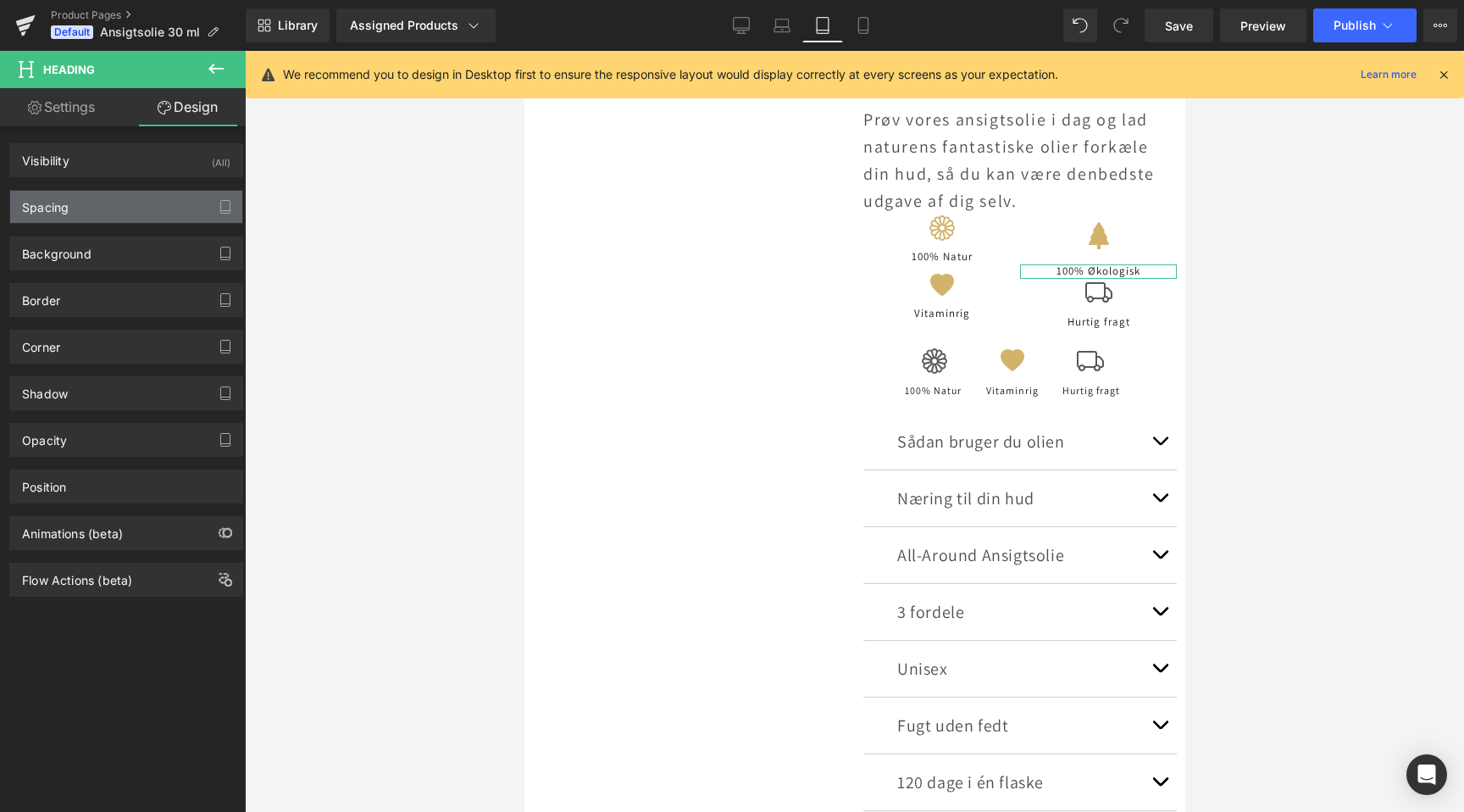
click at [147, 213] on div "Spacing" at bounding box center [126, 207] width 232 height 32
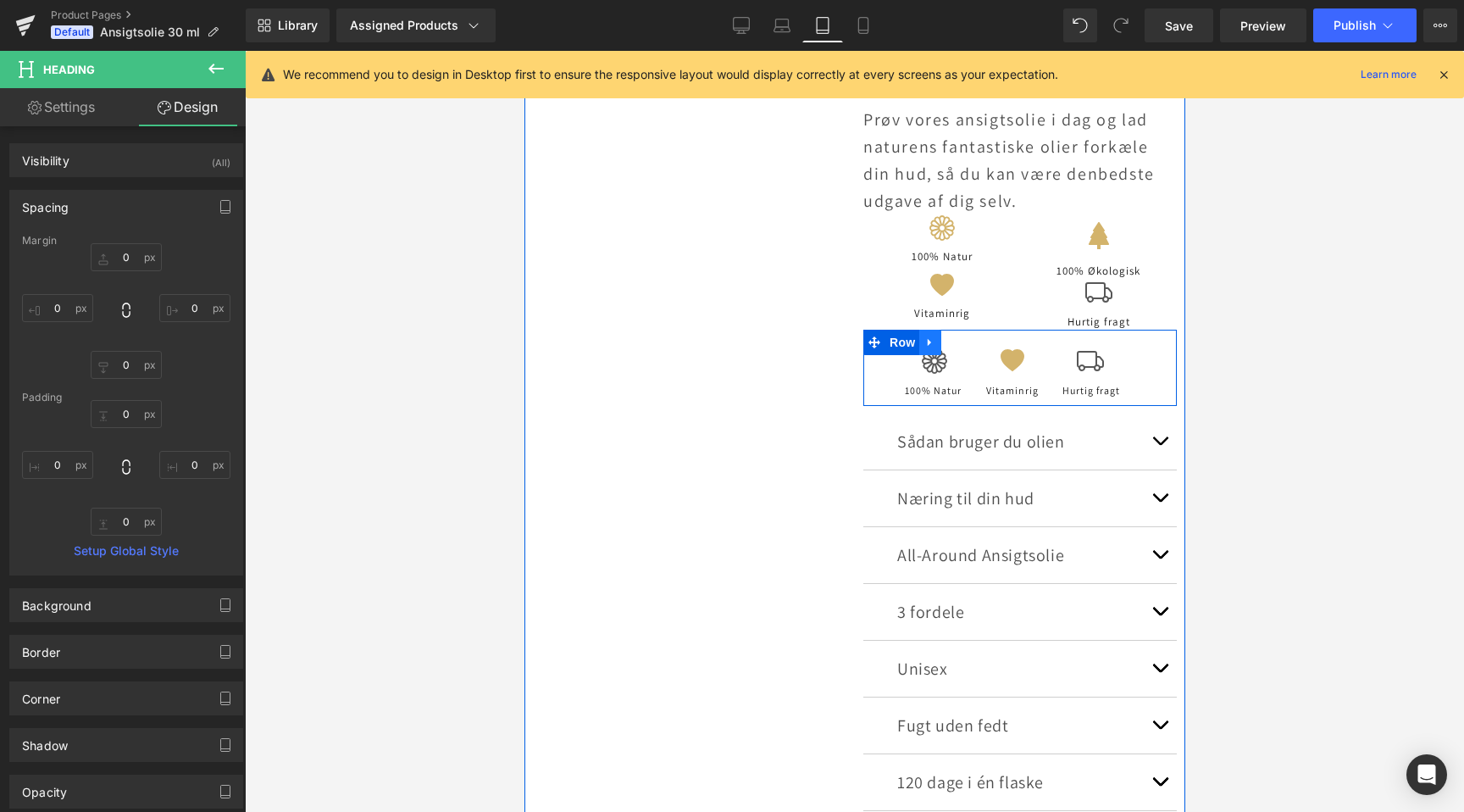
scroll to position [0, 0]
click at [928, 347] on link at bounding box center [930, 342] width 22 height 25
click at [969, 343] on icon at bounding box center [973, 343] width 12 height 13
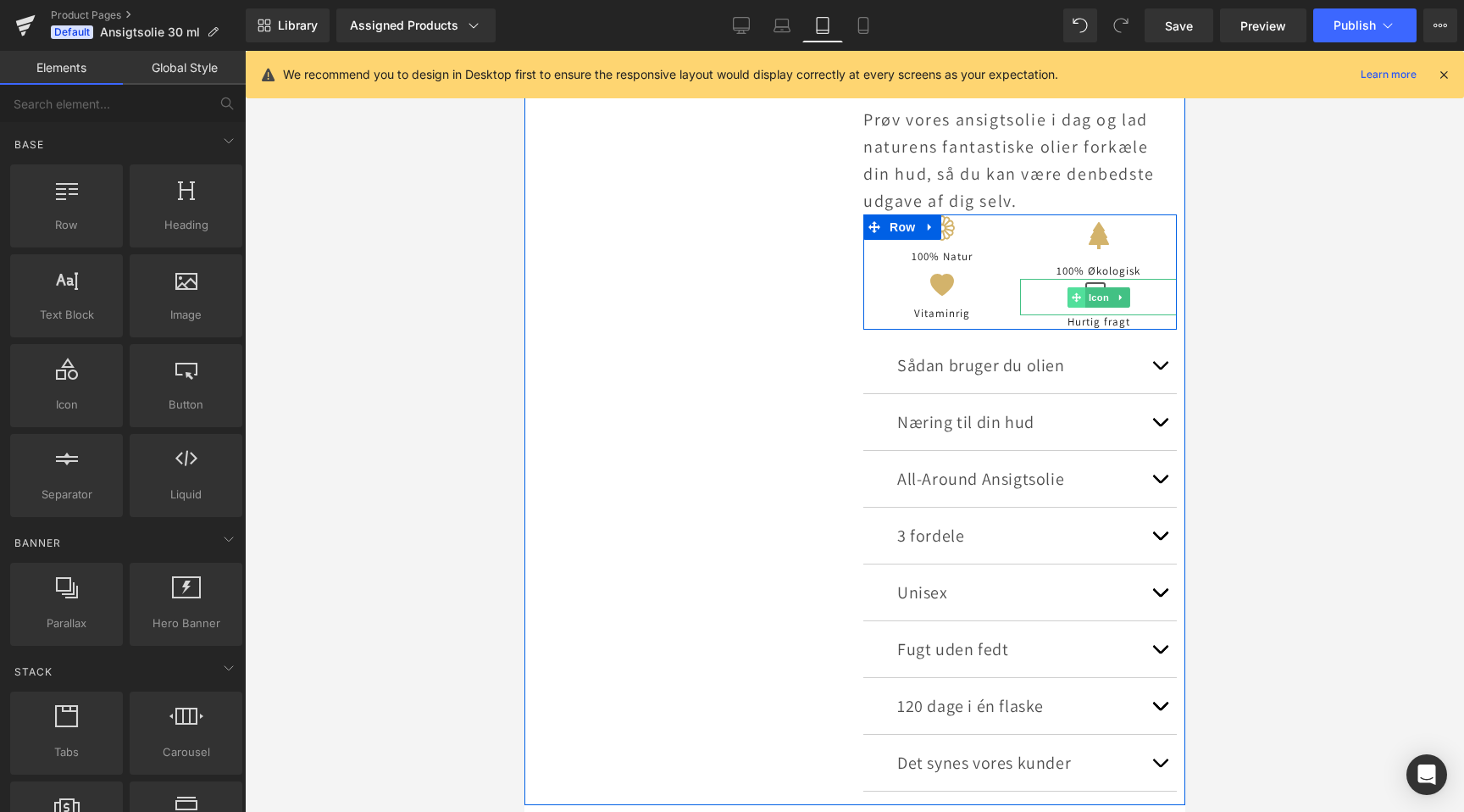
scroll to position [0, 1129]
click at [892, 229] on span "Row" at bounding box center [902, 228] width 34 height 25
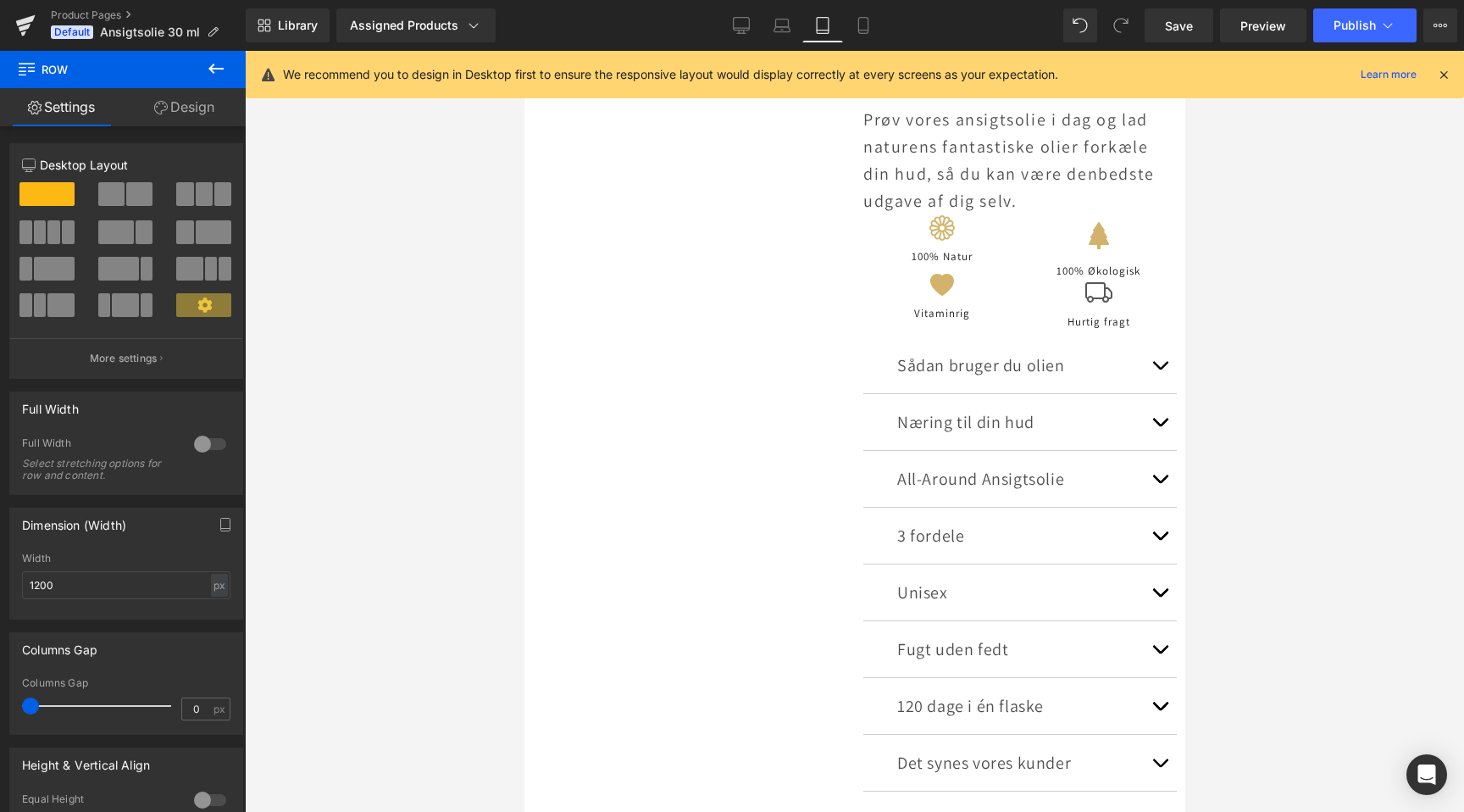
scroll to position [0, 0]
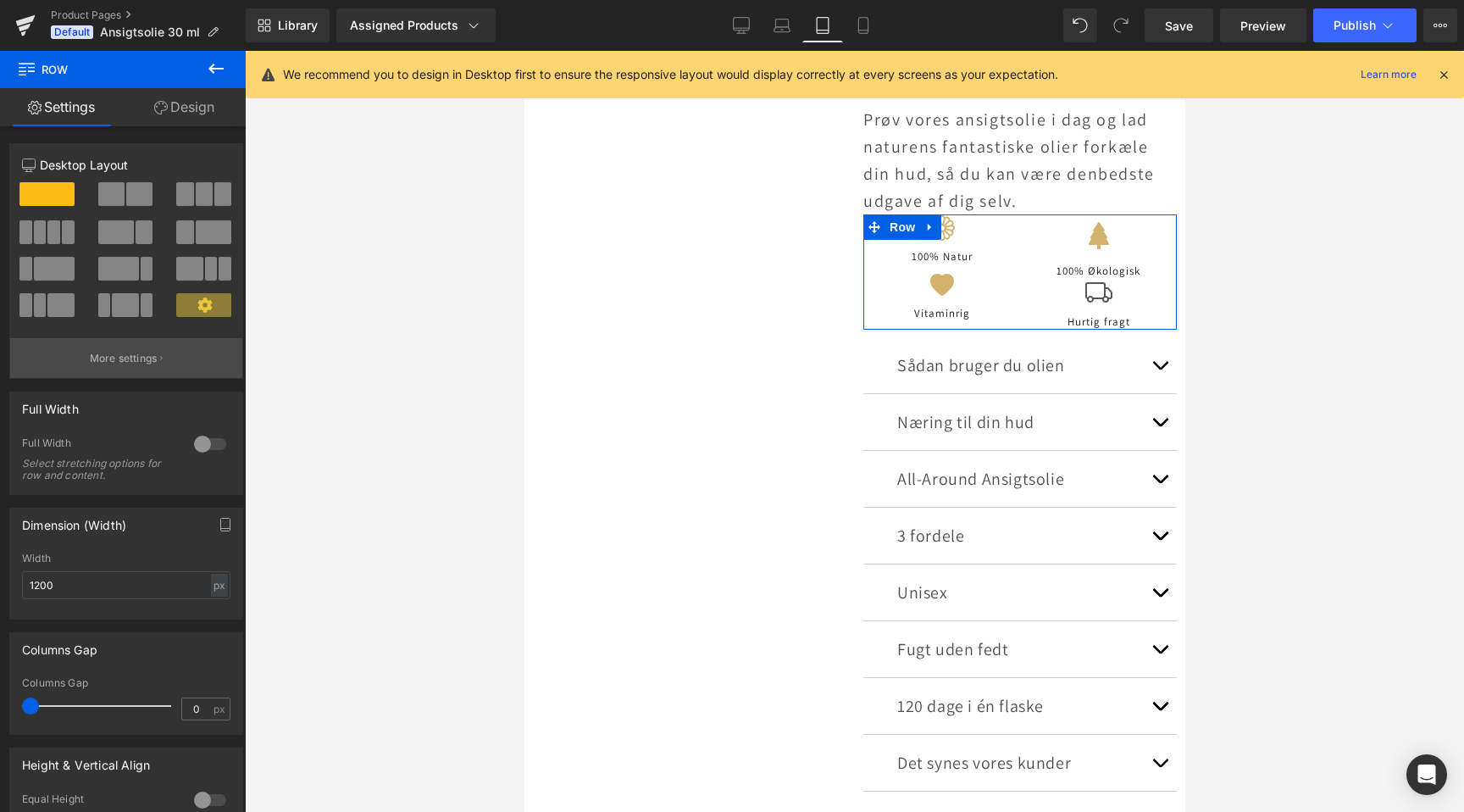
click at [113, 367] on button "More settings" at bounding box center [126, 358] width 232 height 40
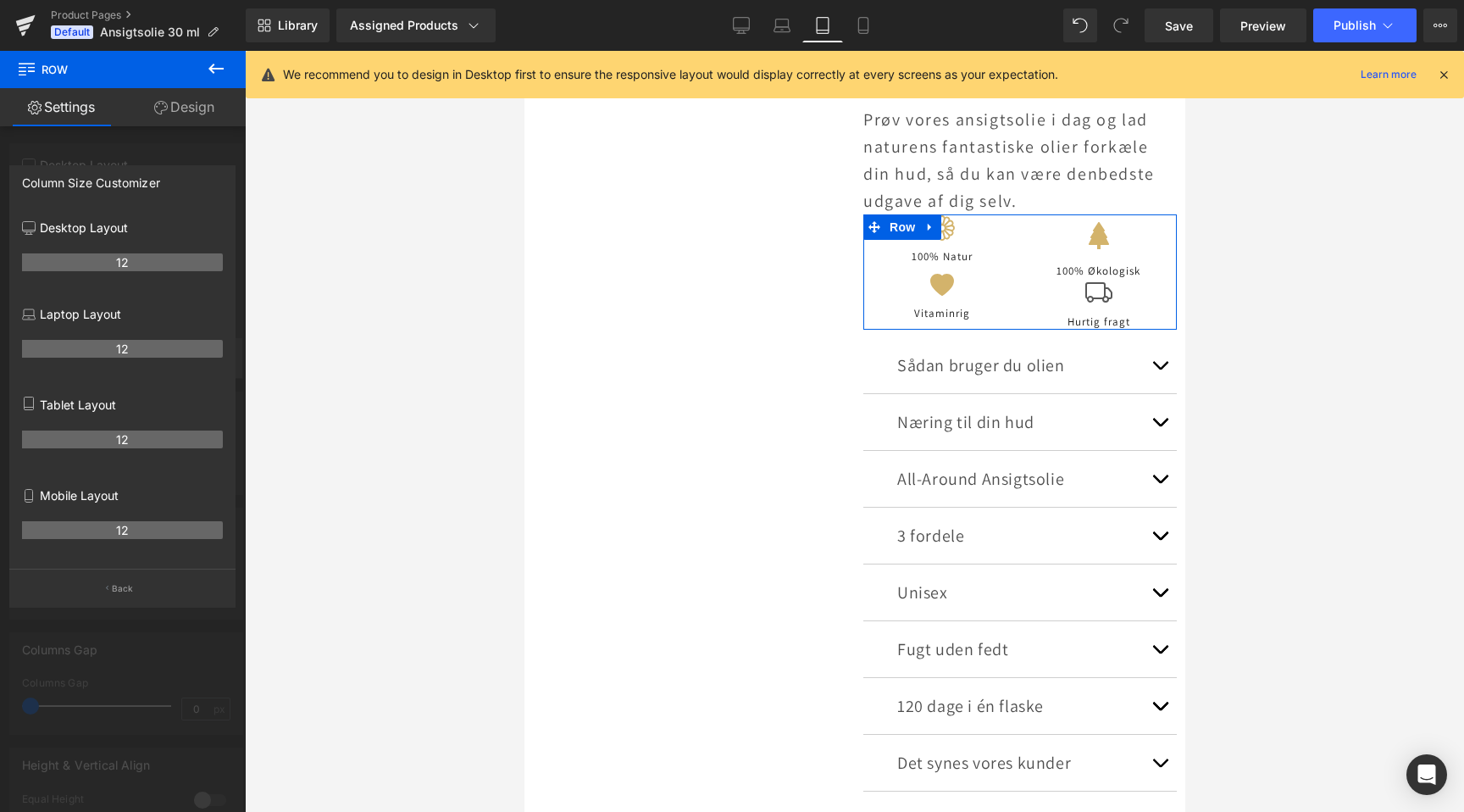
scroll to position [0, 565]
click at [57, 399] on p "Tablet Layout" at bounding box center [123, 405] width 200 height 18
click at [72, 437] on th "12" at bounding box center [123, 439] width 200 height 18
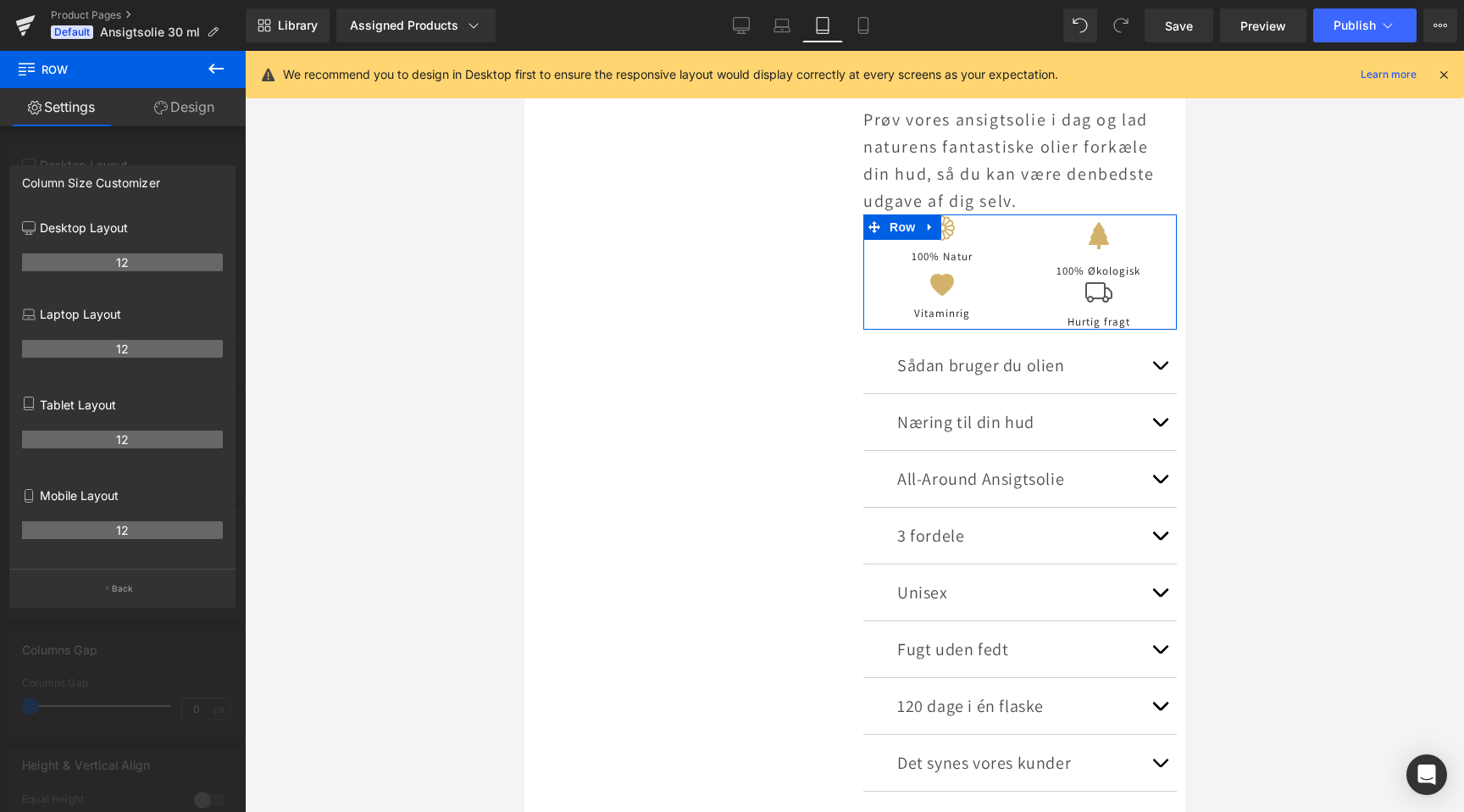
click at [72, 437] on th "12" at bounding box center [123, 439] width 200 height 18
click at [120, 592] on p "Back" at bounding box center [123, 589] width 22 height 13
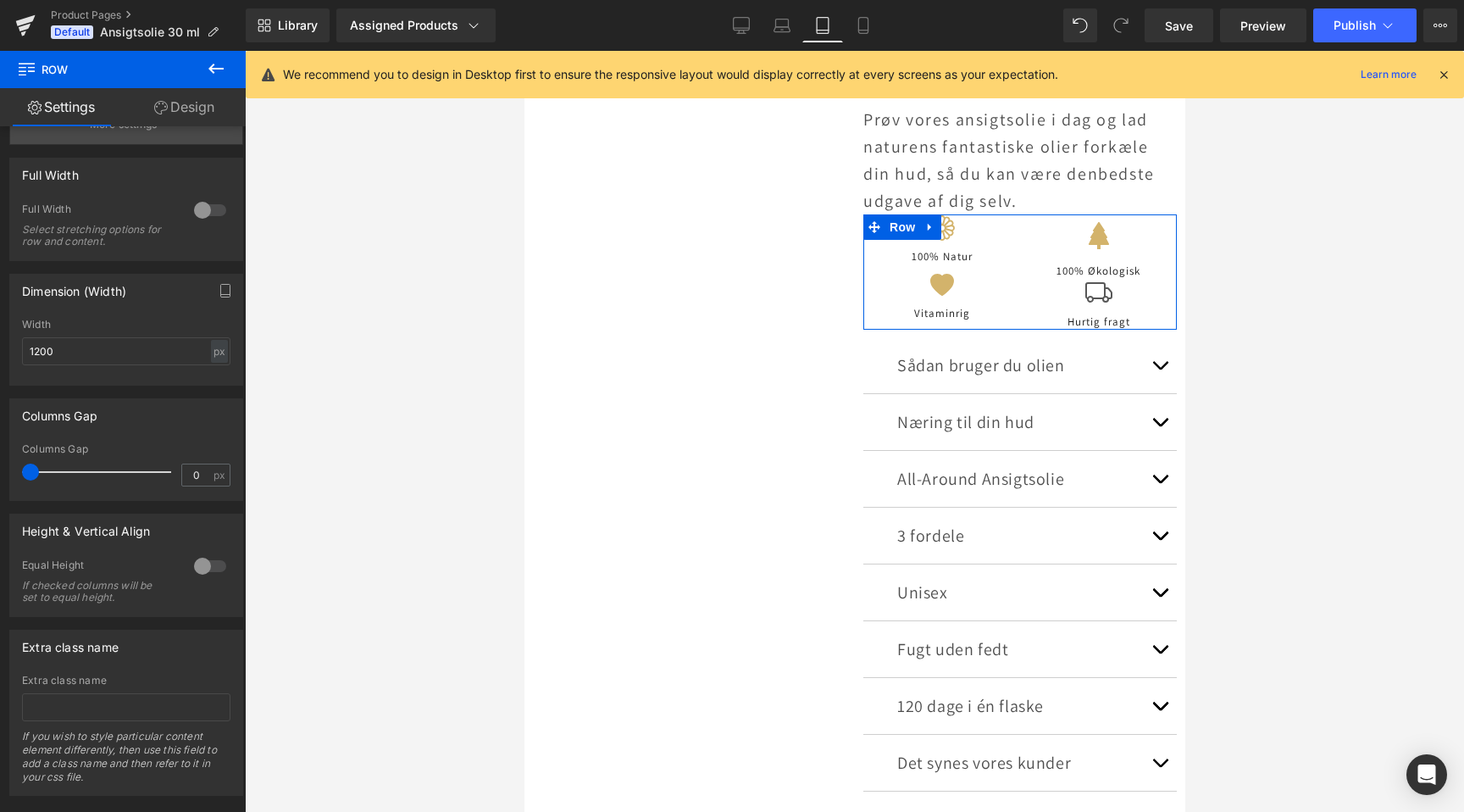
scroll to position [0, 565]
click at [200, 564] on div at bounding box center [210, 566] width 40 height 27
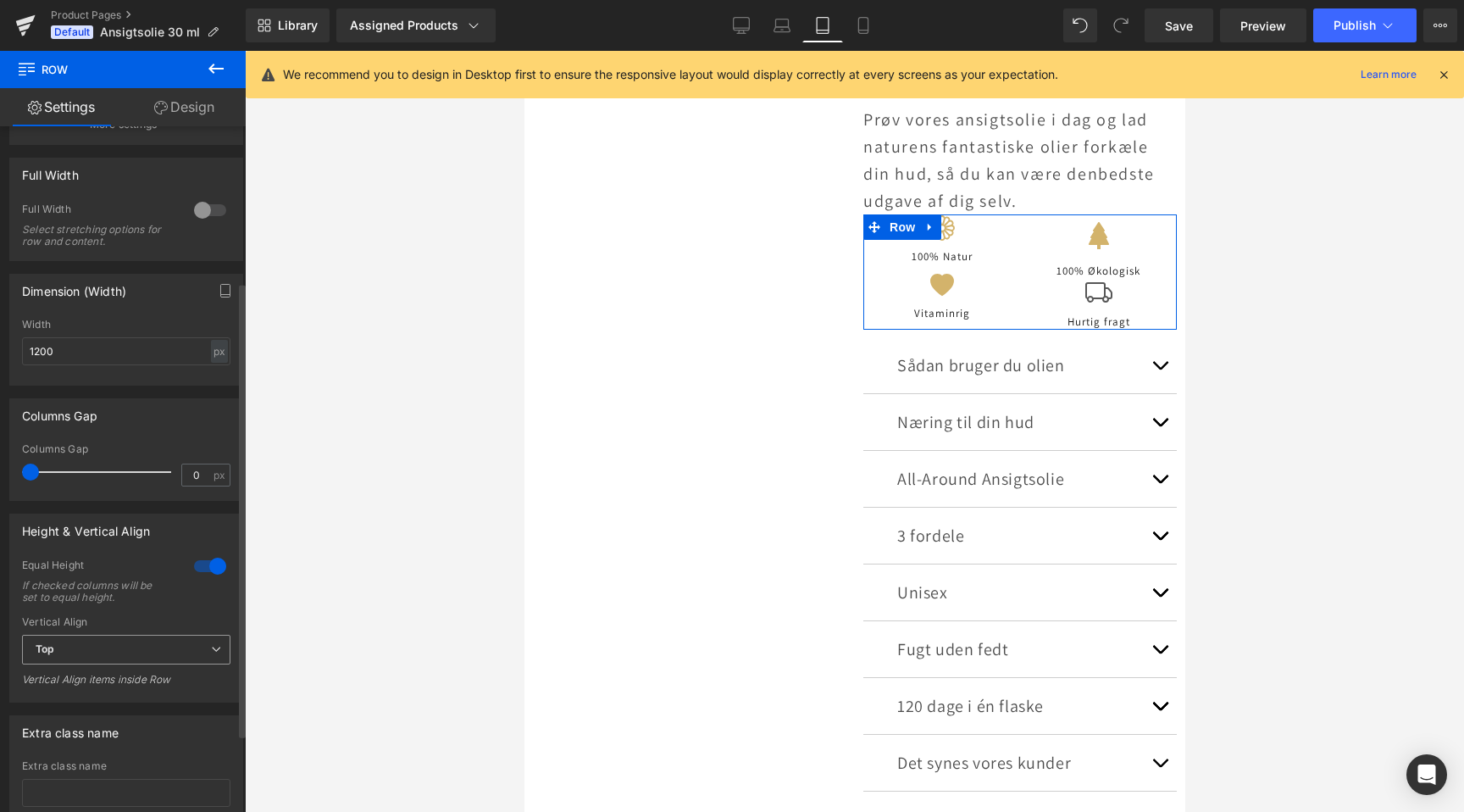
click at [149, 654] on span "Top" at bounding box center [126, 650] width 209 height 30
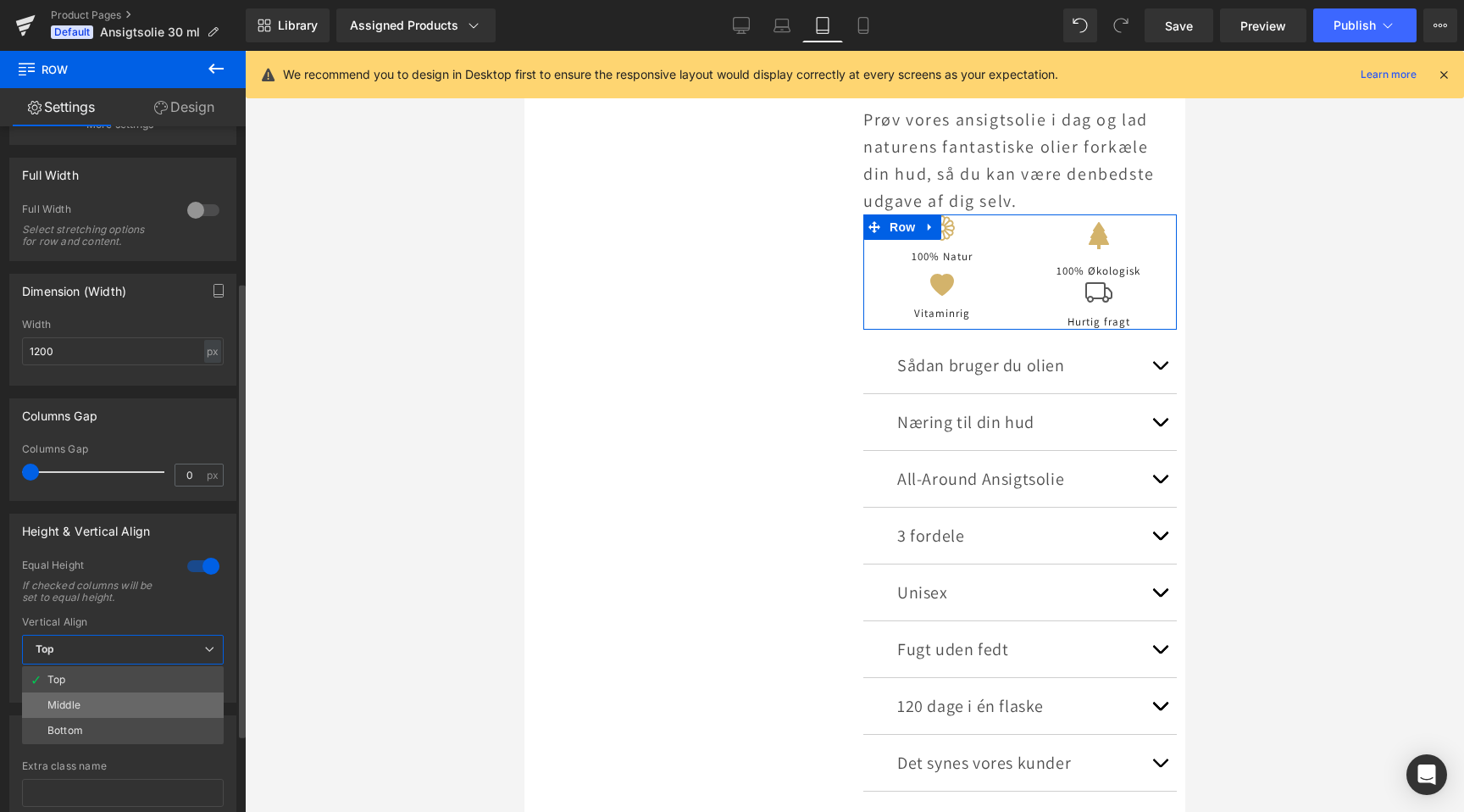
scroll to position [0, 1129]
click at [134, 705] on li "Middle" at bounding box center [123, 704] width 201 height 25
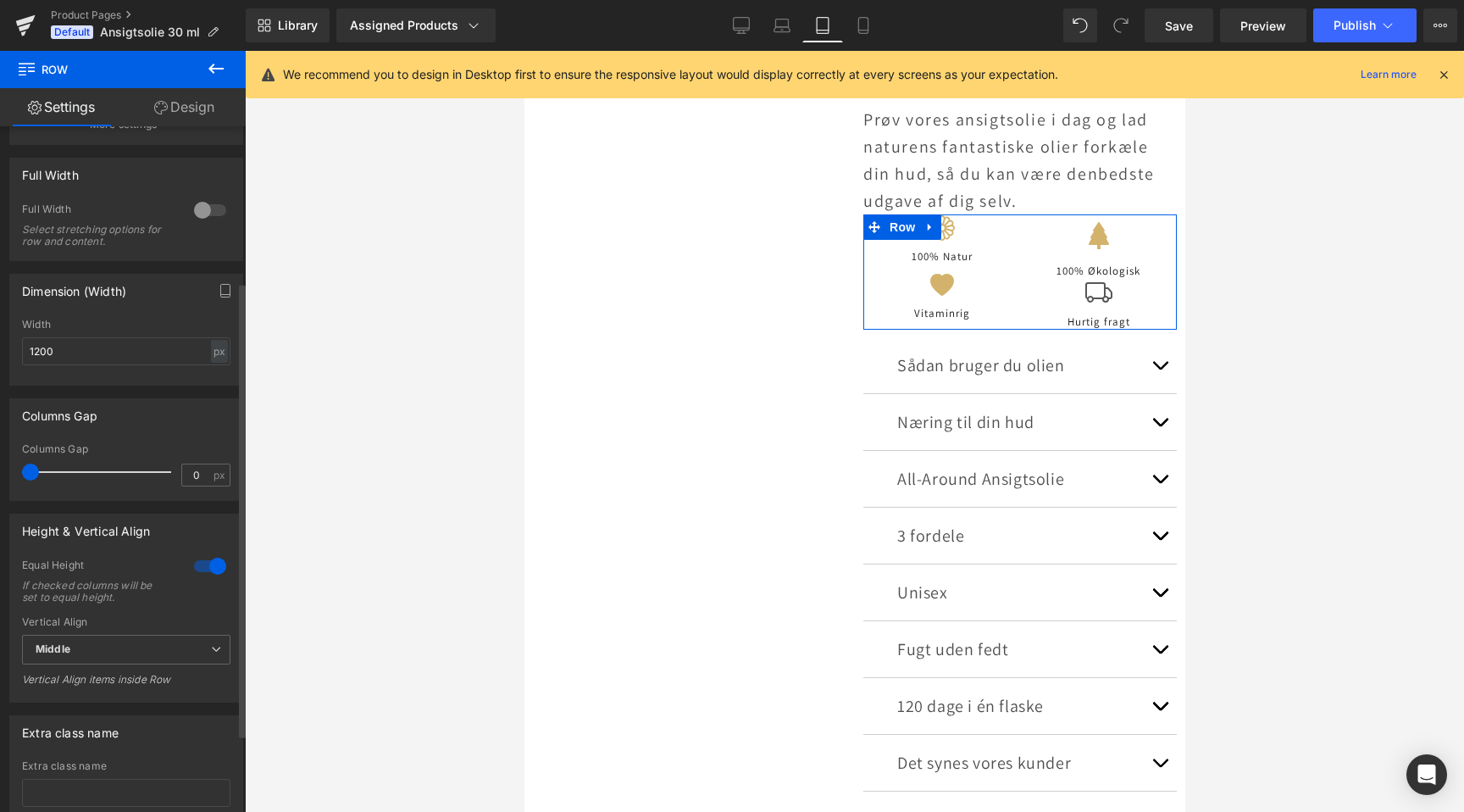
click at [140, 634] on div "Vertical Align Middle Top Middle Bottom Vertical Align items inside Row" at bounding box center [126, 657] width 209 height 81
click at [140, 638] on span "Middle" at bounding box center [126, 650] width 209 height 30
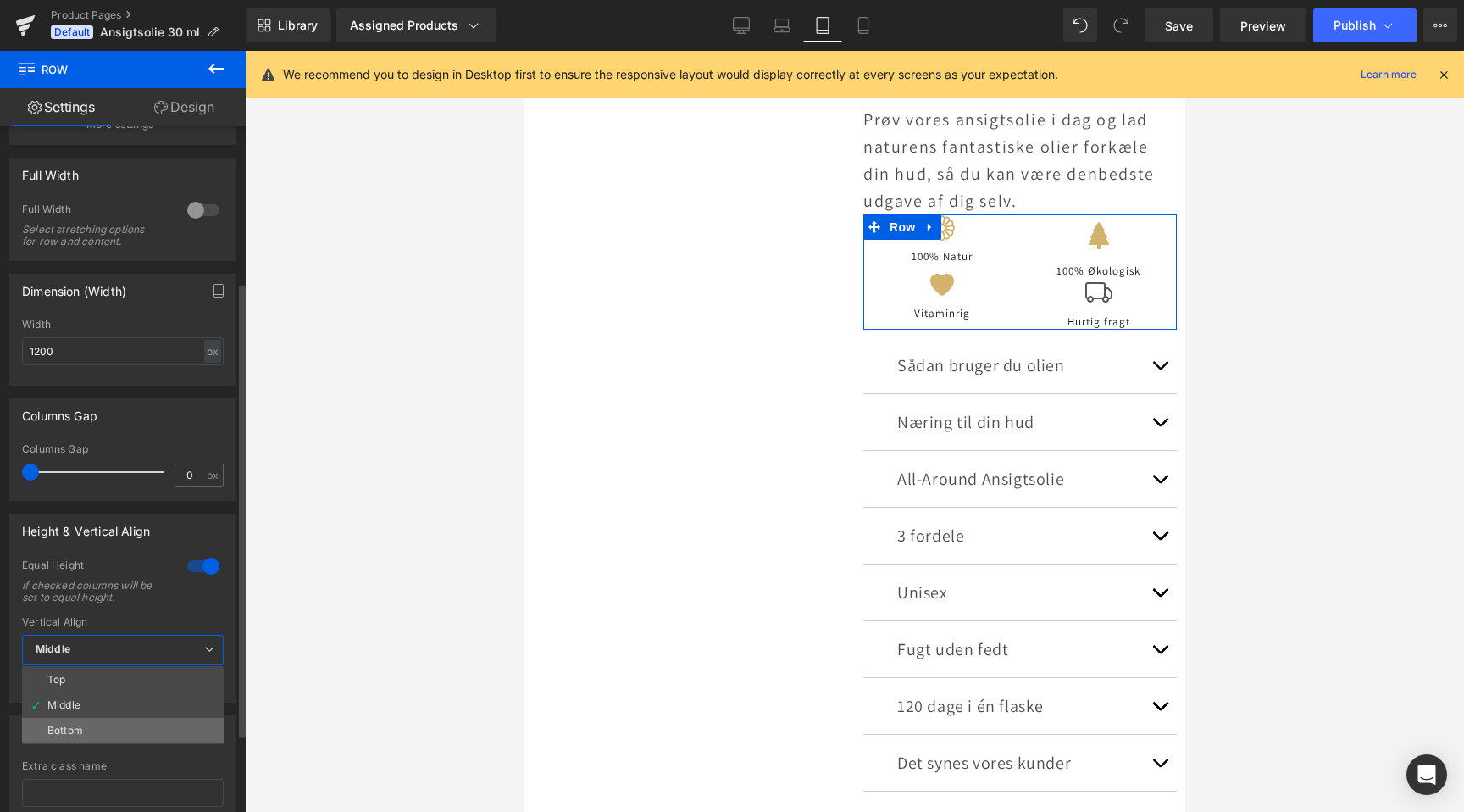
scroll to position [0, 0]
click at [131, 738] on li "Bottom" at bounding box center [123, 730] width 201 height 25
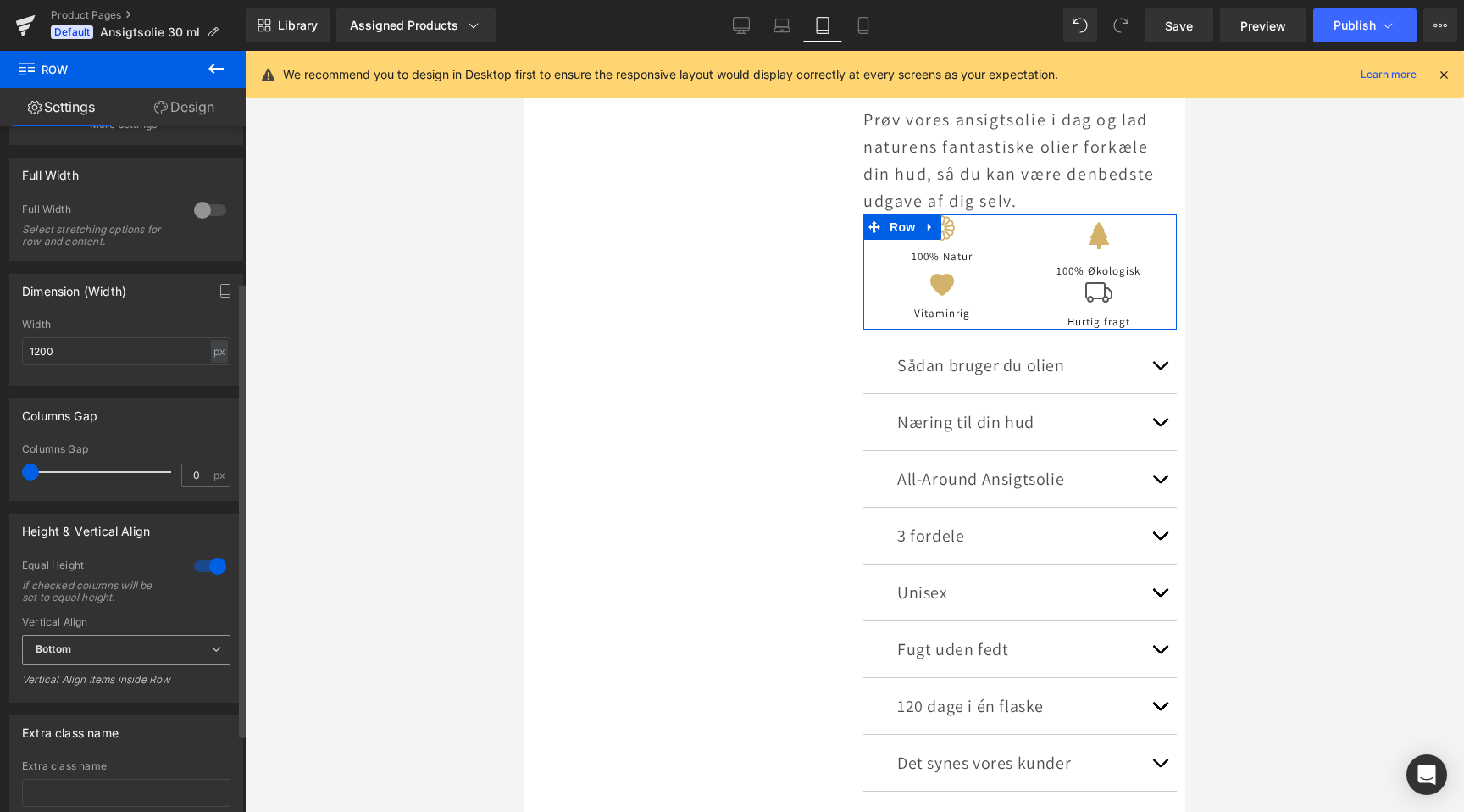
click at [149, 646] on span "Bottom" at bounding box center [126, 650] width 209 height 30
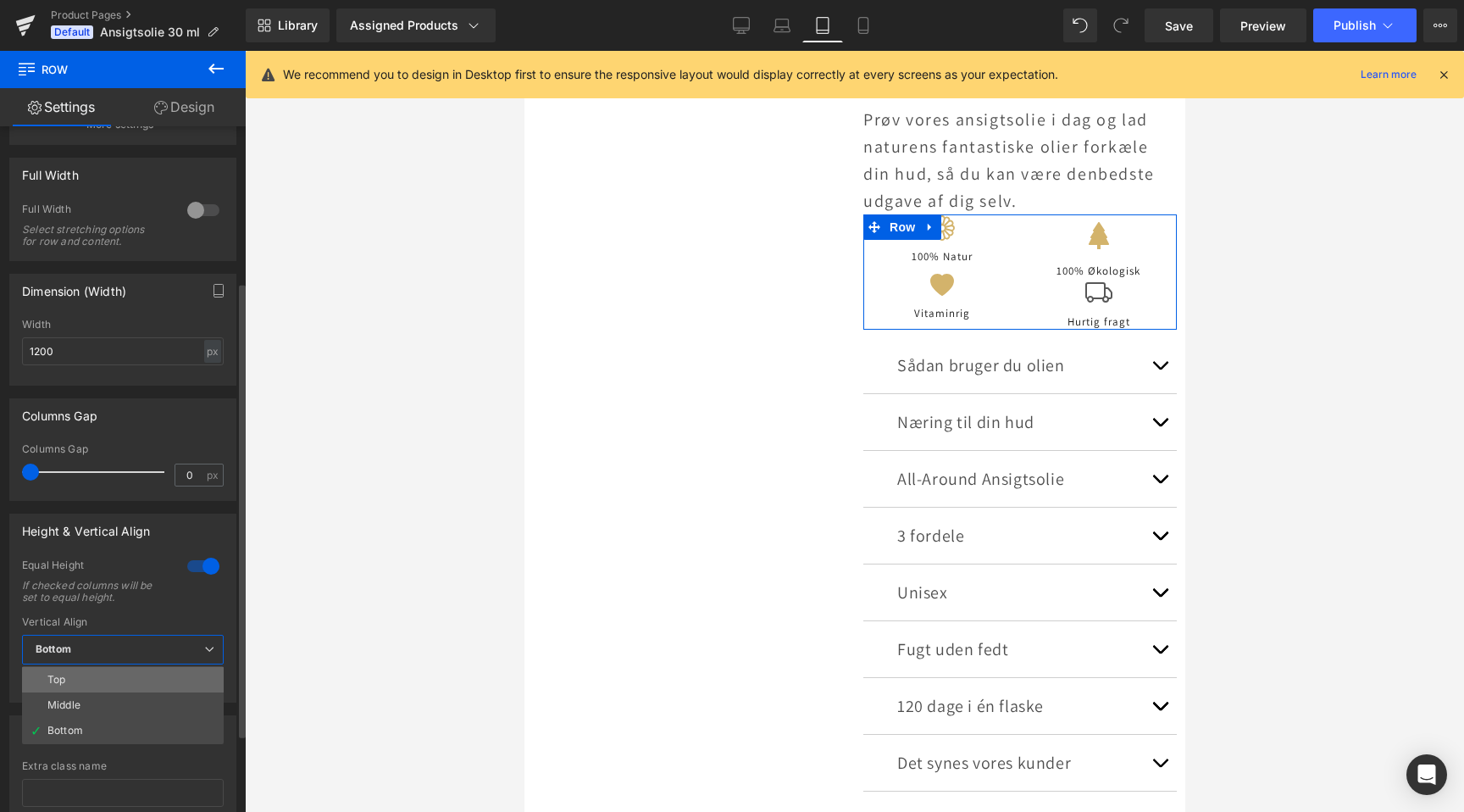
click at [144, 672] on li "Top" at bounding box center [123, 679] width 201 height 25
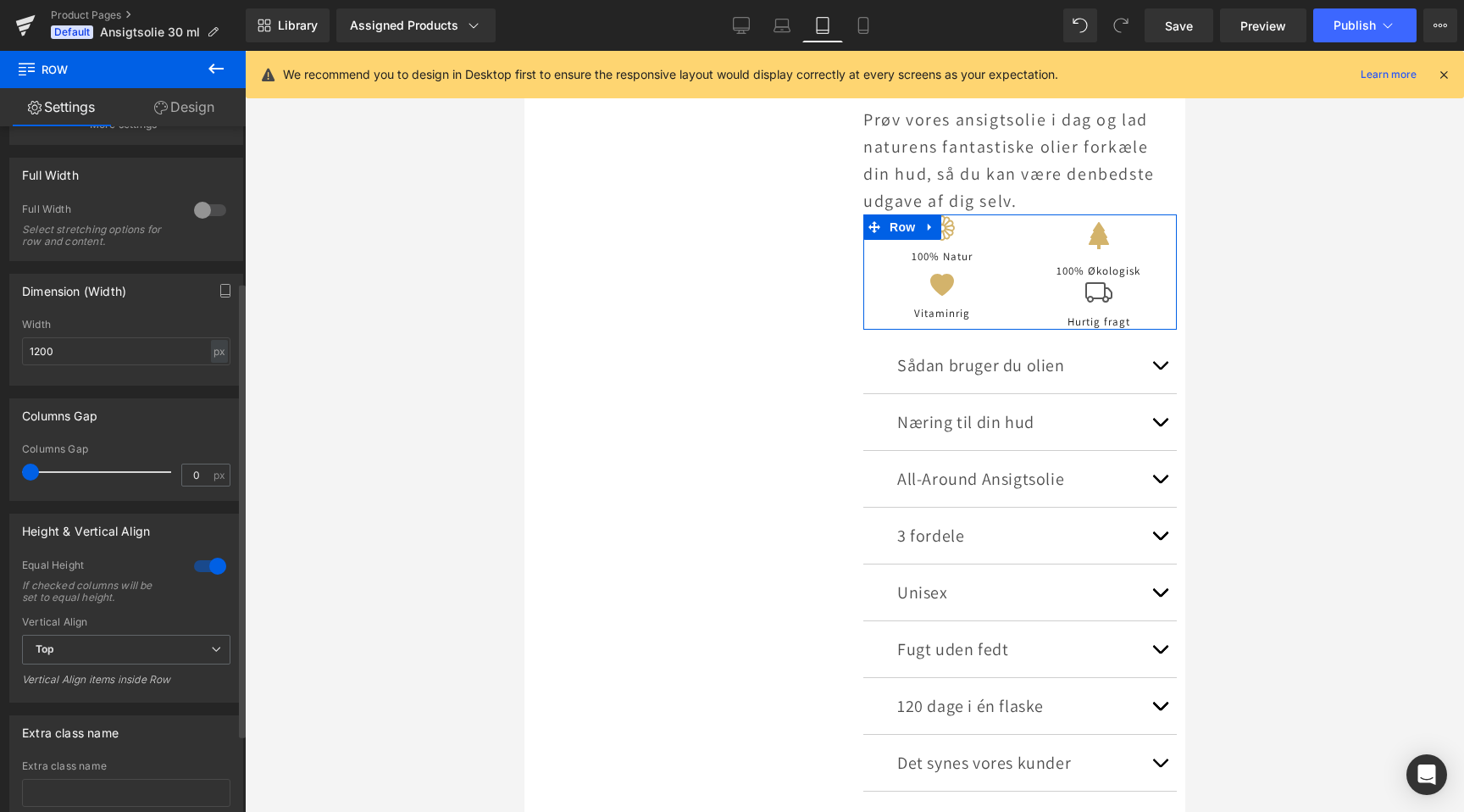
scroll to position [0, 565]
click at [190, 560] on div at bounding box center [210, 566] width 40 height 27
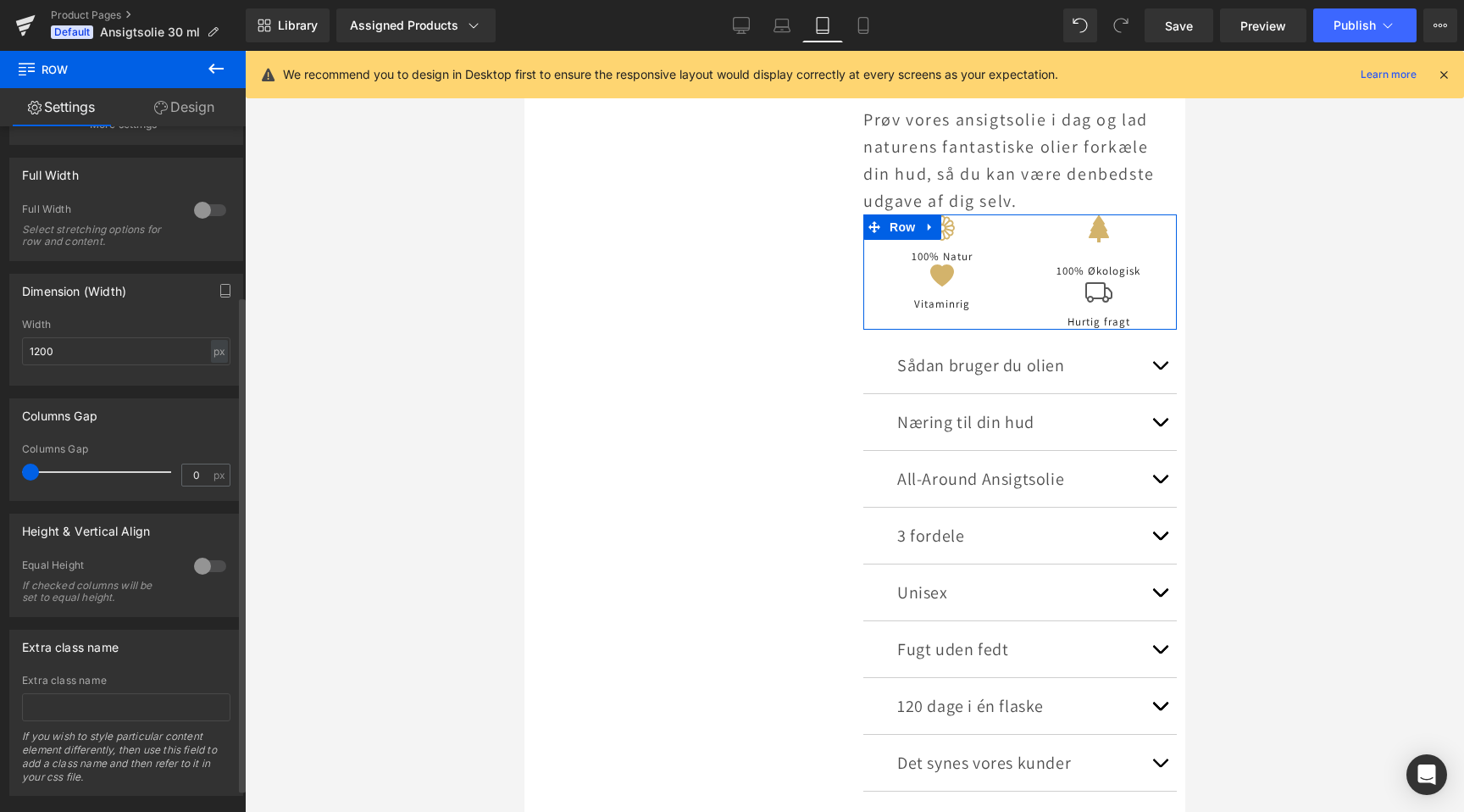
click at [192, 563] on div at bounding box center [210, 566] width 40 height 27
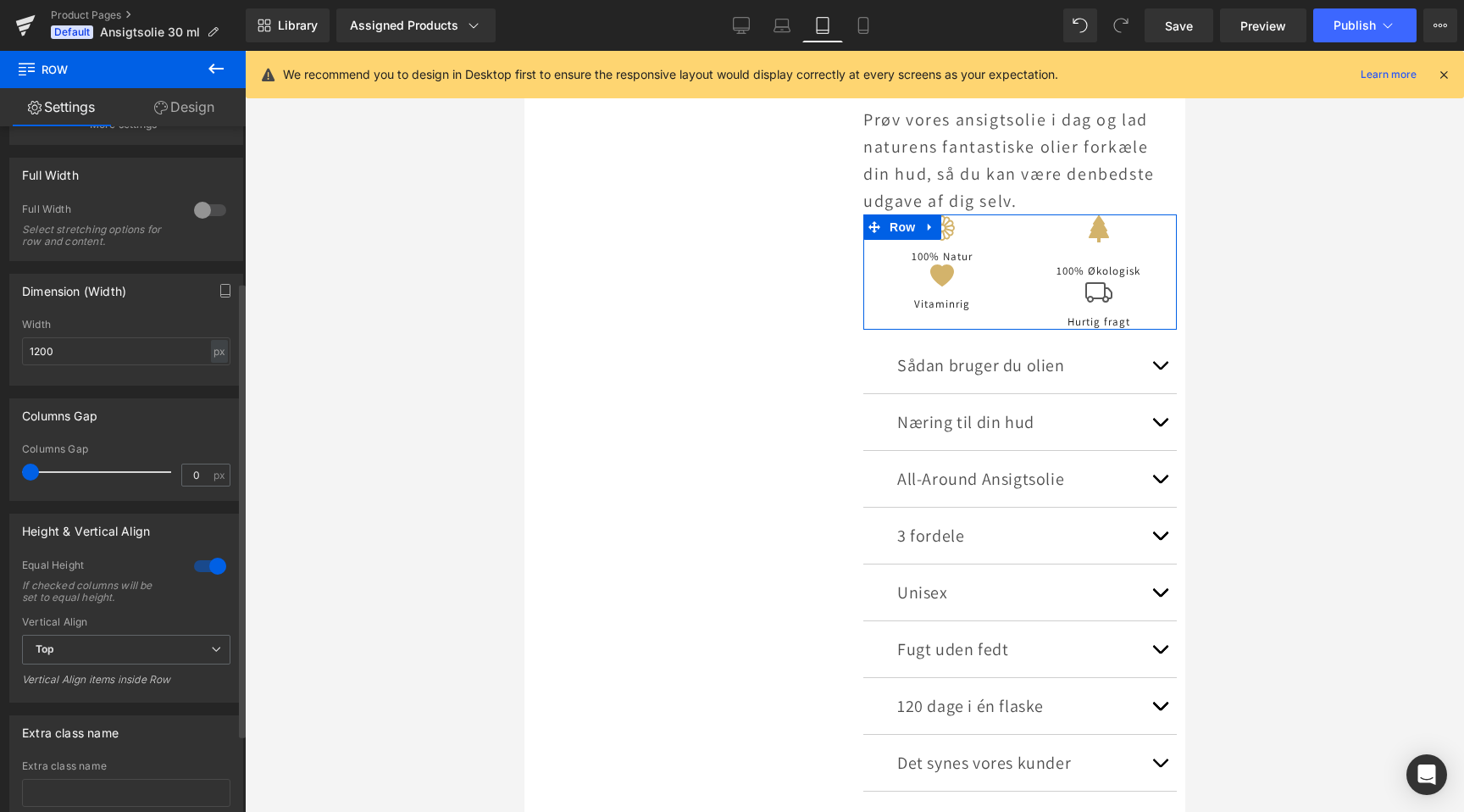
scroll to position [0, 1129]
click at [194, 566] on div at bounding box center [210, 566] width 40 height 27
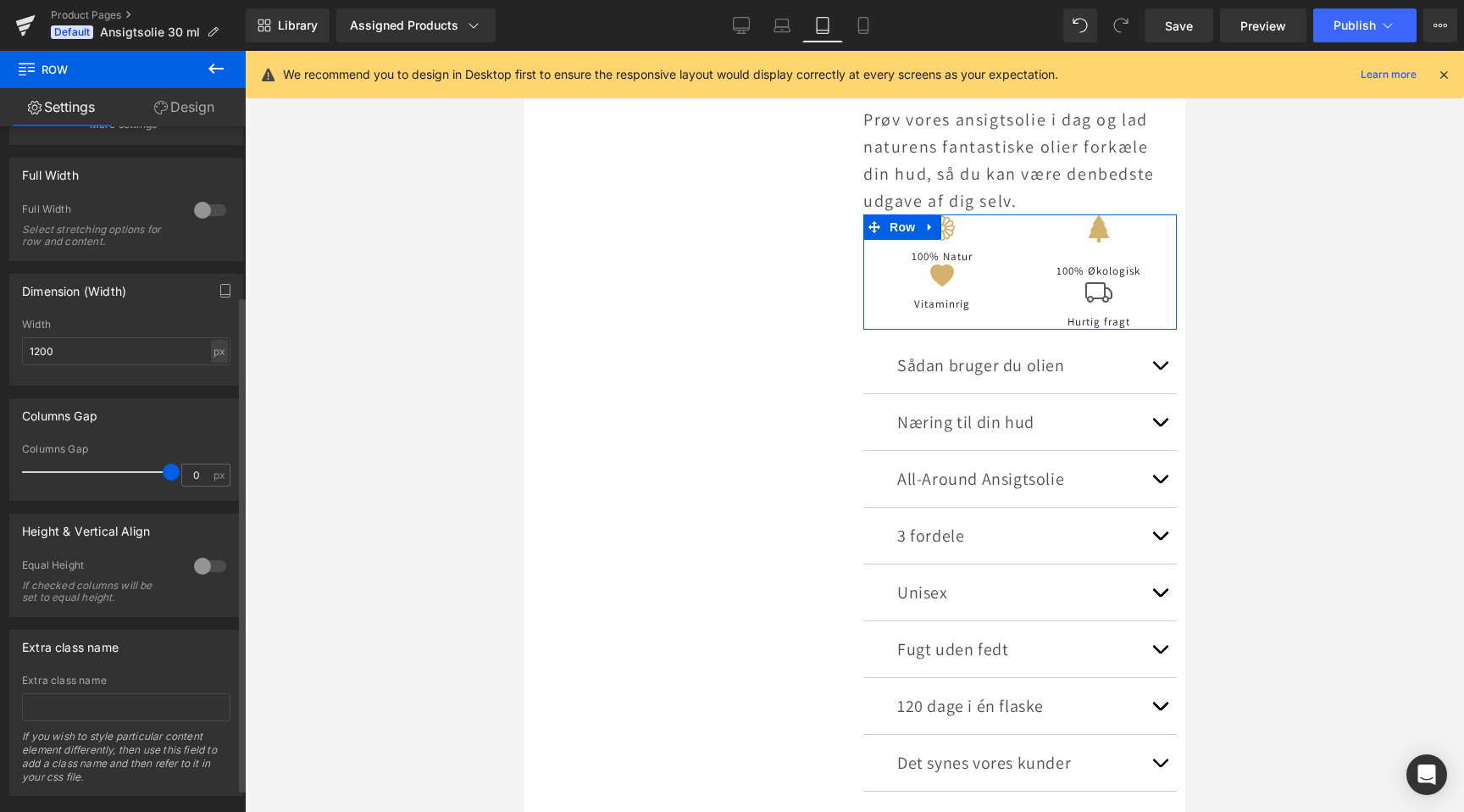
scroll to position [0, 0]
type input "0"
drag, startPoint x: 29, startPoint y: 477, endPoint x: 0, endPoint y: 464, distance: 31.8
click at [0, 464] on div "Columns Gap 0px Columns Gap 0 px" at bounding box center [126, 443] width 254 height 115
click at [116, 358] on input "1200" at bounding box center [126, 351] width 209 height 28
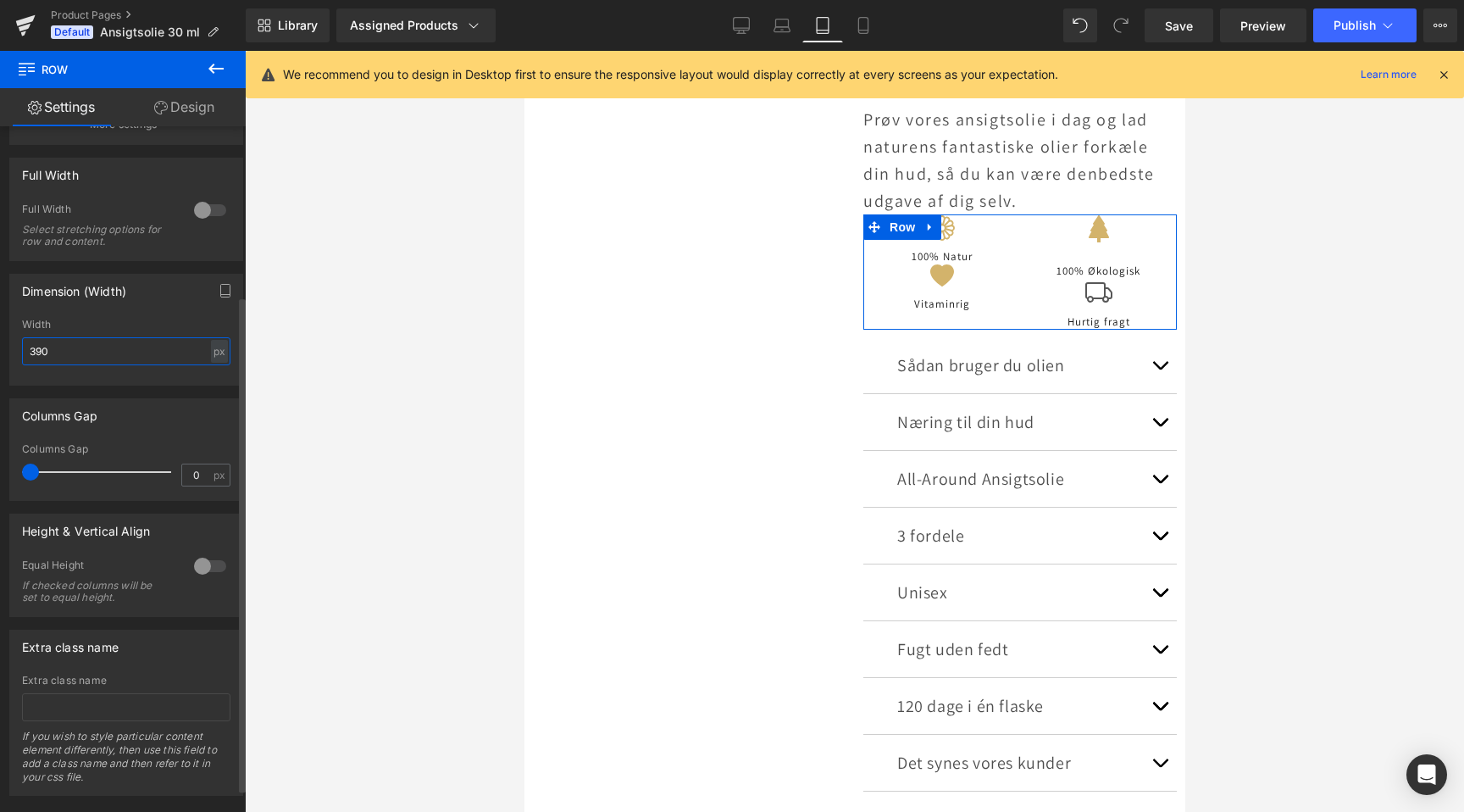
scroll to position [0, 565]
type input "400"
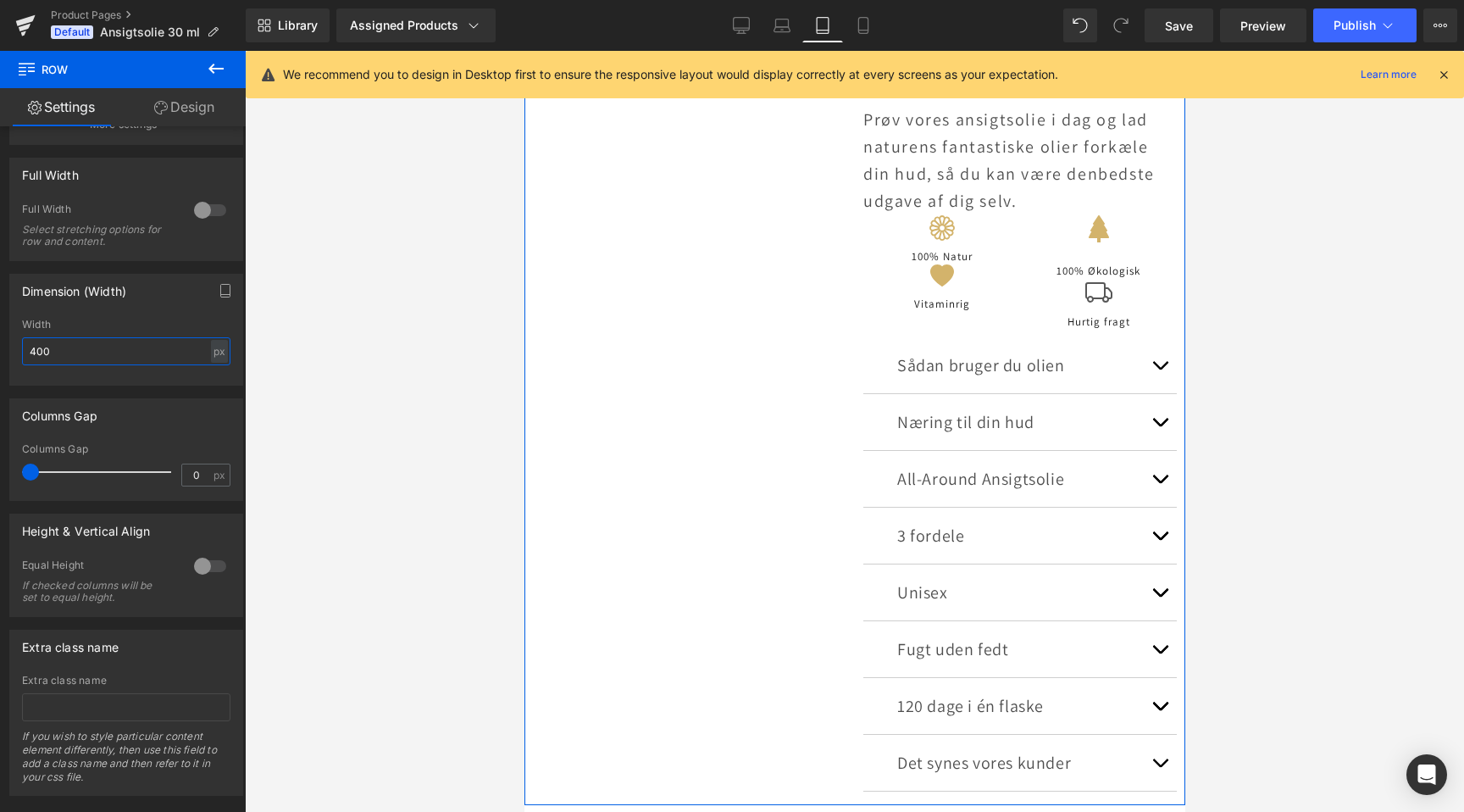
scroll to position [0, 1129]
click at [913, 226] on span "Row" at bounding box center [902, 228] width 34 height 25
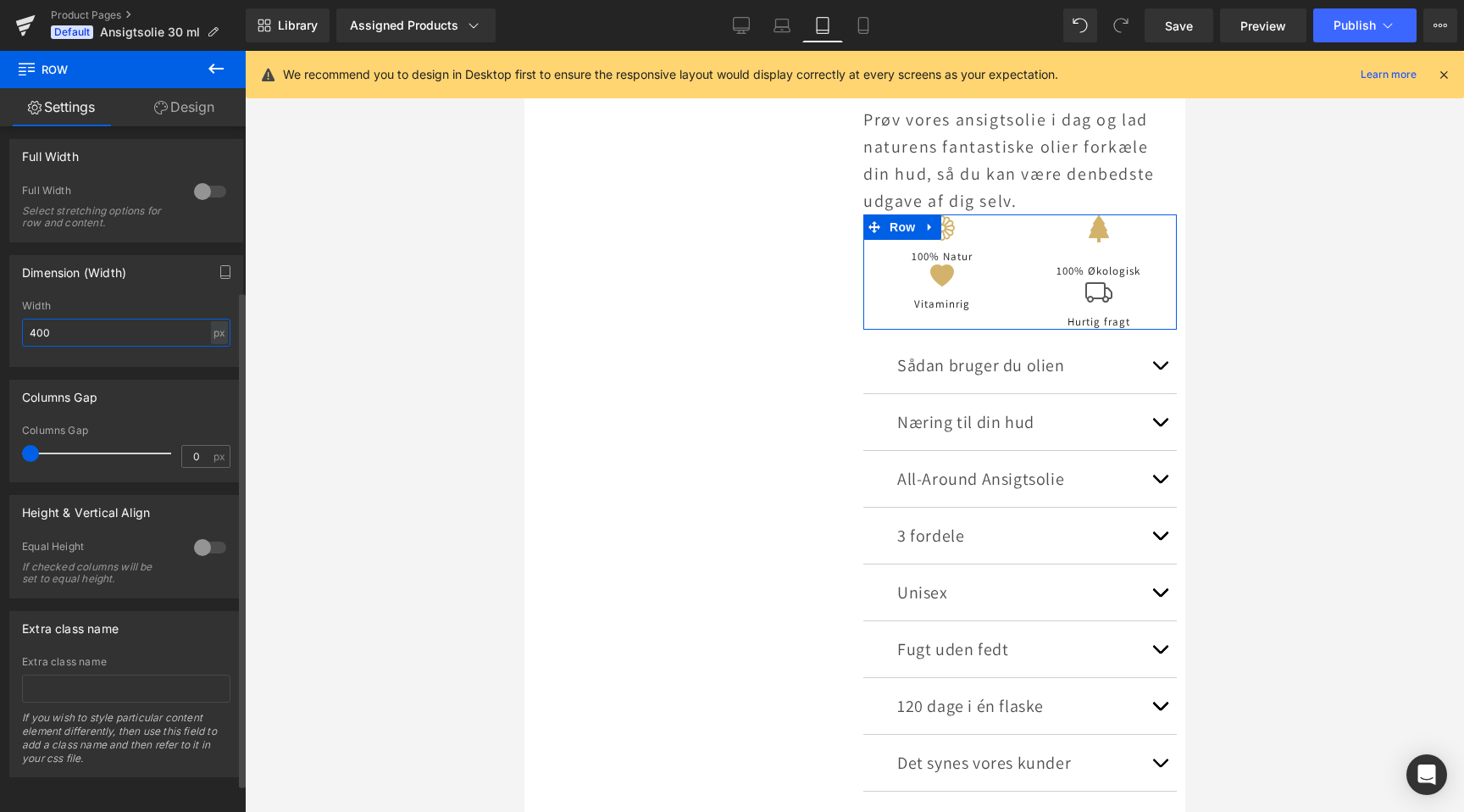
scroll to position [266, 0]
click at [210, 550] on div "Equal Height If checked columns will be set to equal height." at bounding box center [126, 568] width 209 height 58
click at [206, 534] on div at bounding box center [210, 547] width 40 height 27
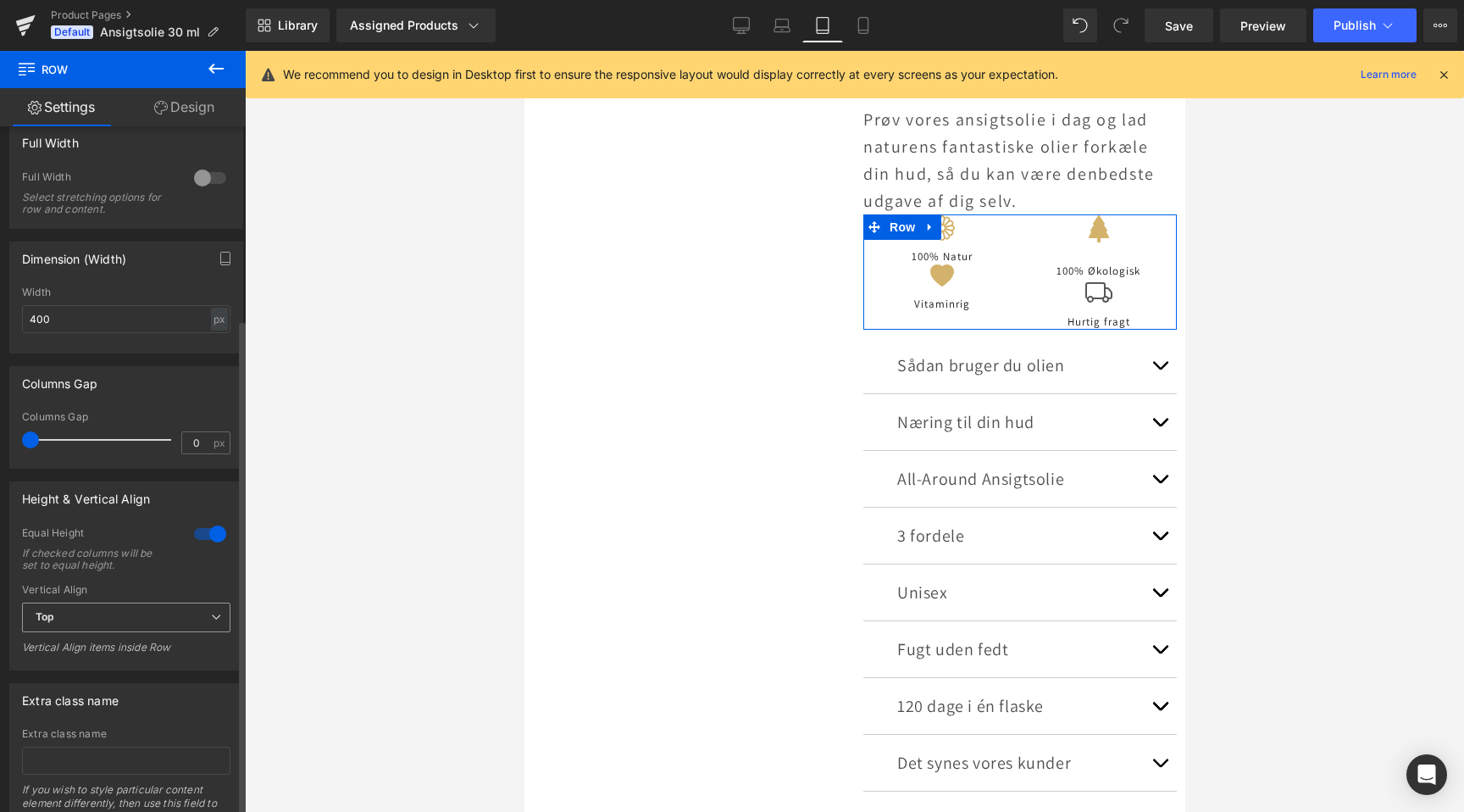
click at [117, 627] on span "Top" at bounding box center [126, 617] width 209 height 30
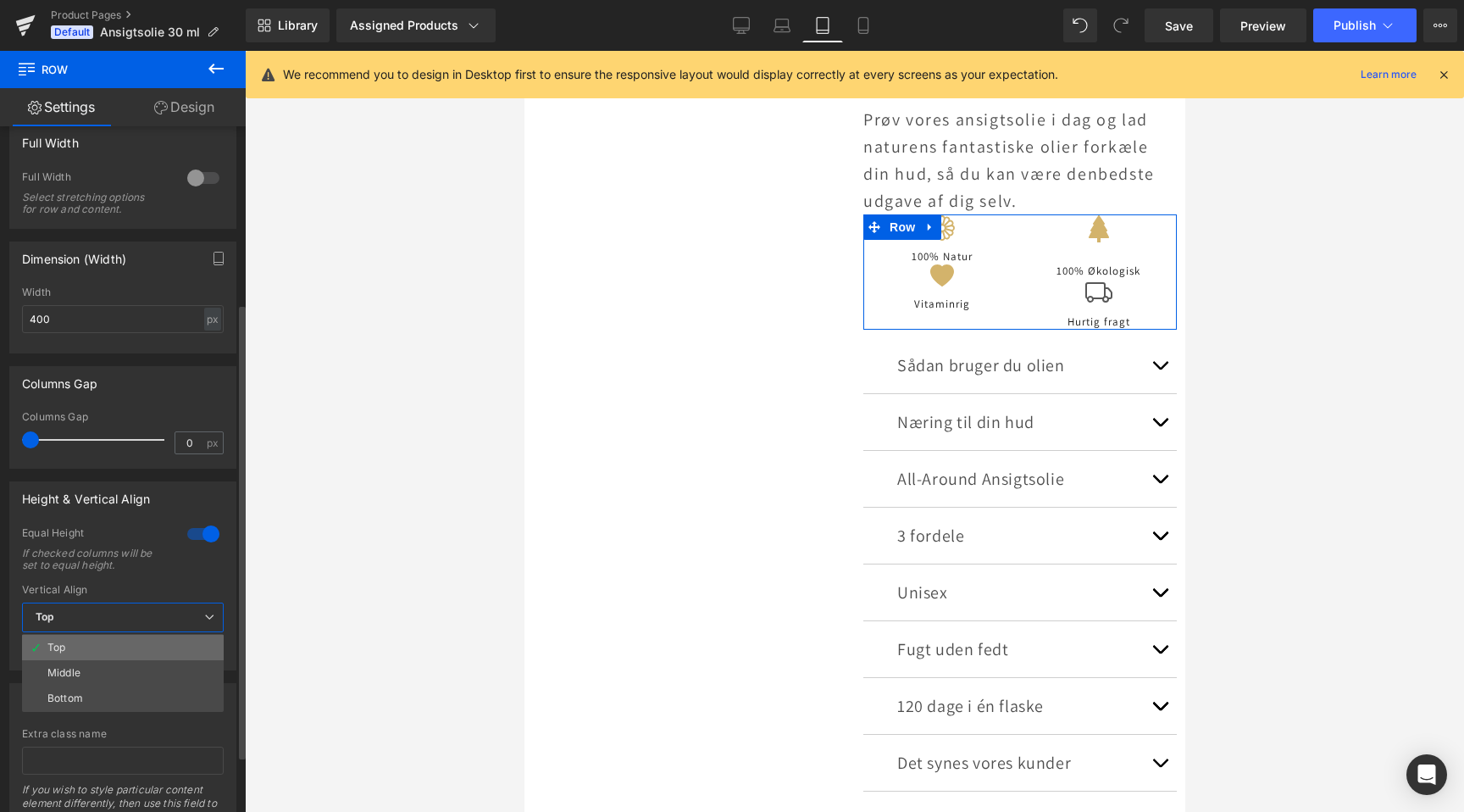
click at [111, 654] on li "Top" at bounding box center [123, 647] width 201 height 25
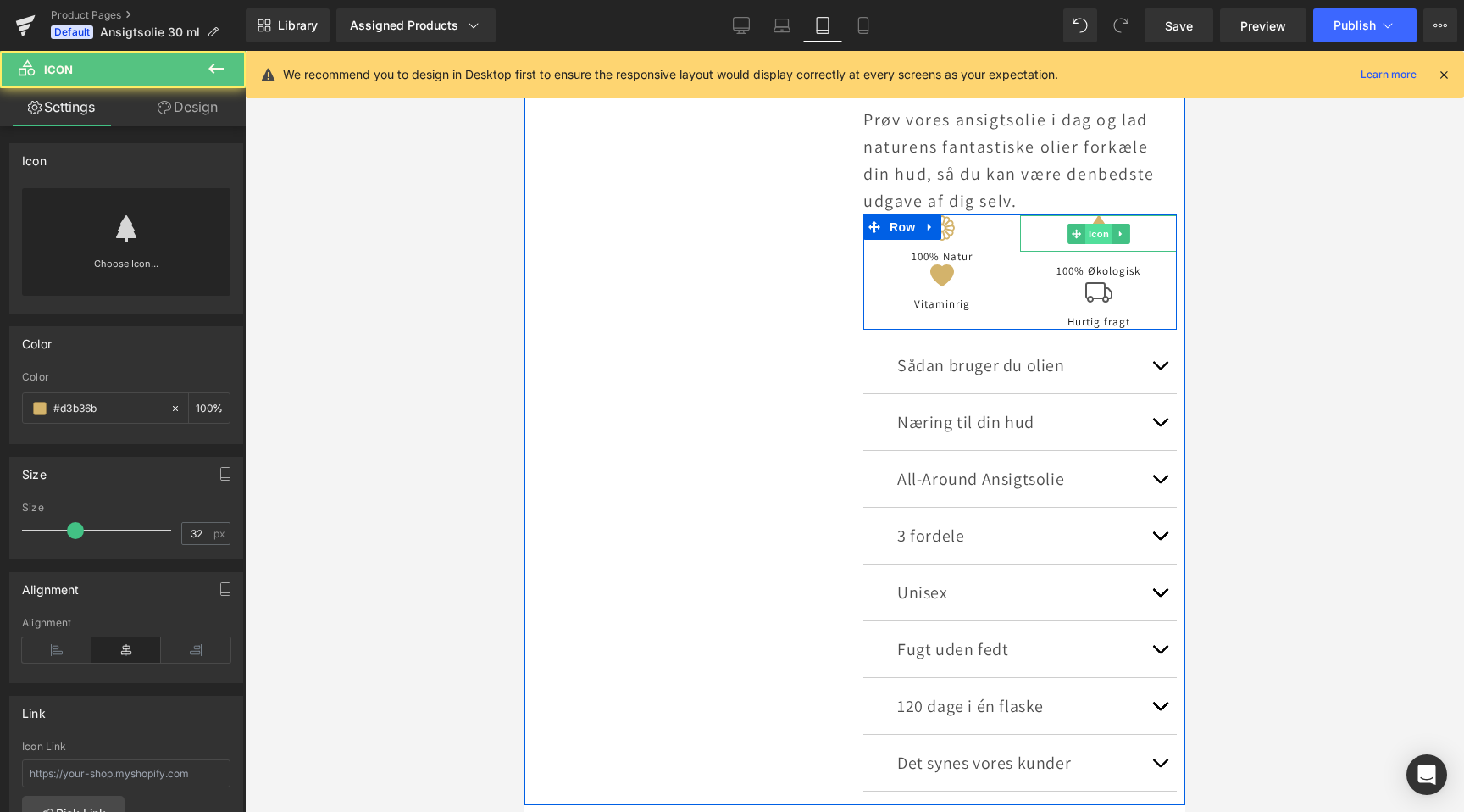
scroll to position [0, 565]
drag, startPoint x: 1101, startPoint y: 245, endPoint x: 1099, endPoint y: 225, distance: 20.1
click at [1099, 225] on div "Icon" at bounding box center [1097, 233] width 156 height 37
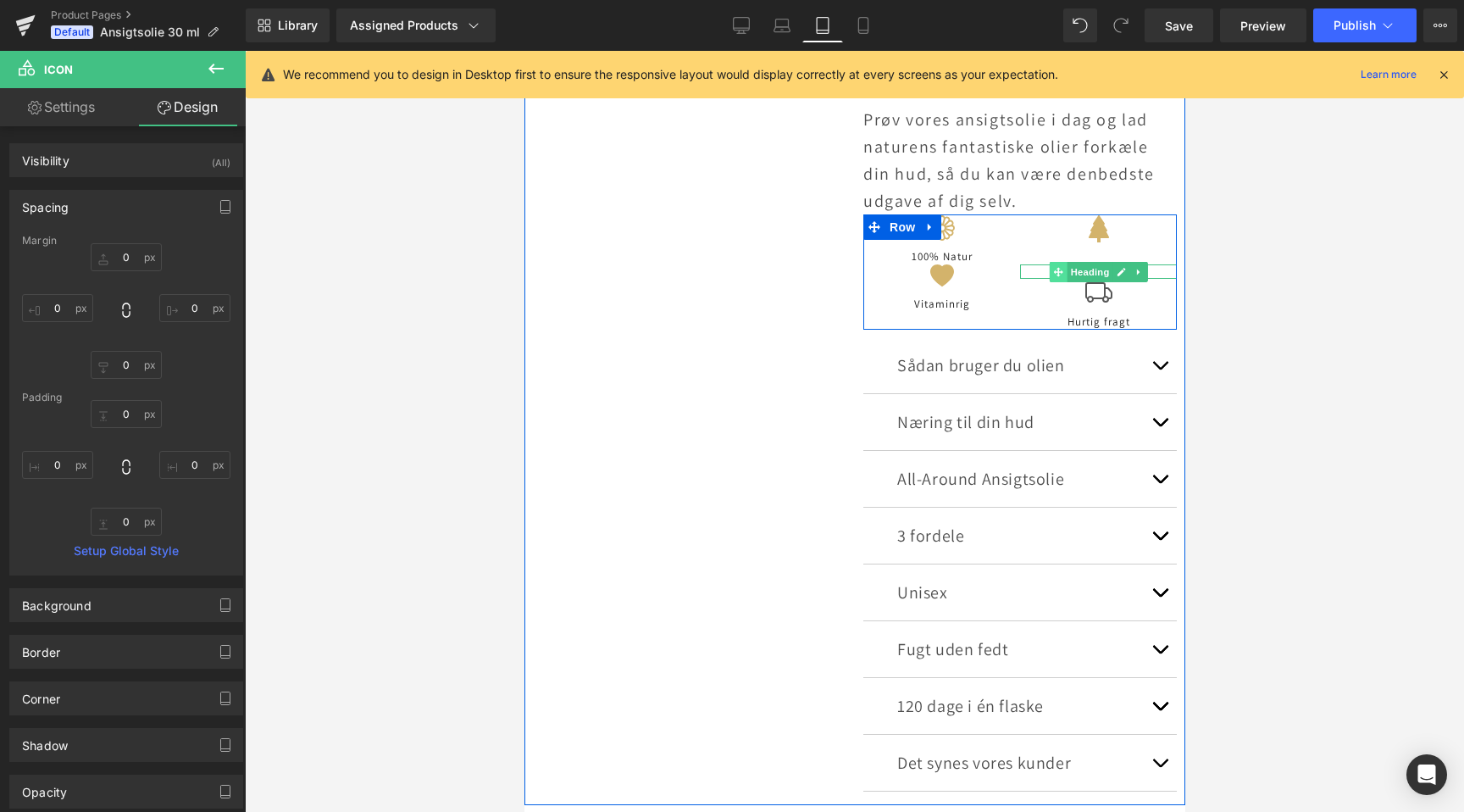
scroll to position [0, 1129]
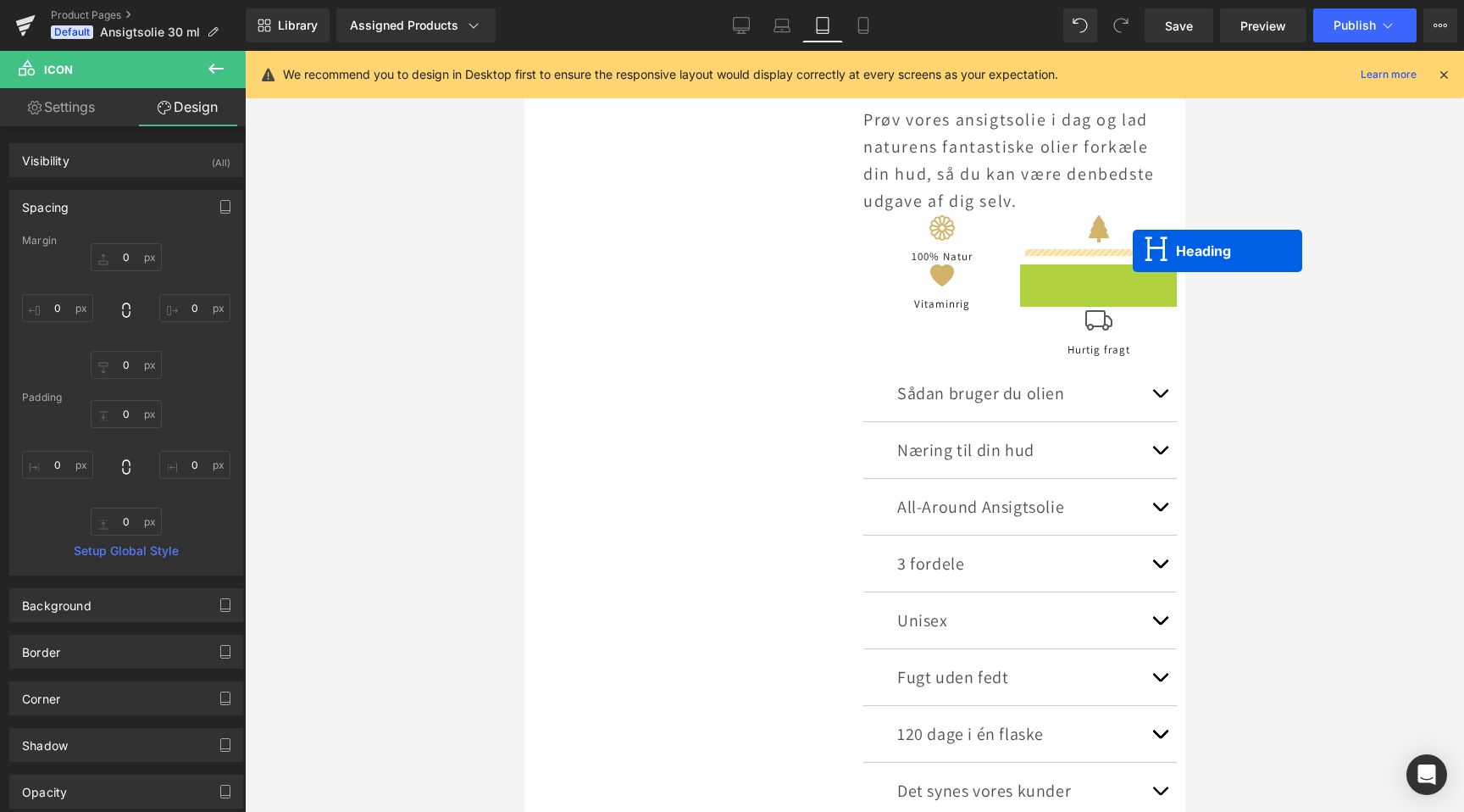
drag, startPoint x: 1054, startPoint y: 268, endPoint x: 1131, endPoint y: 251, distance: 78.9
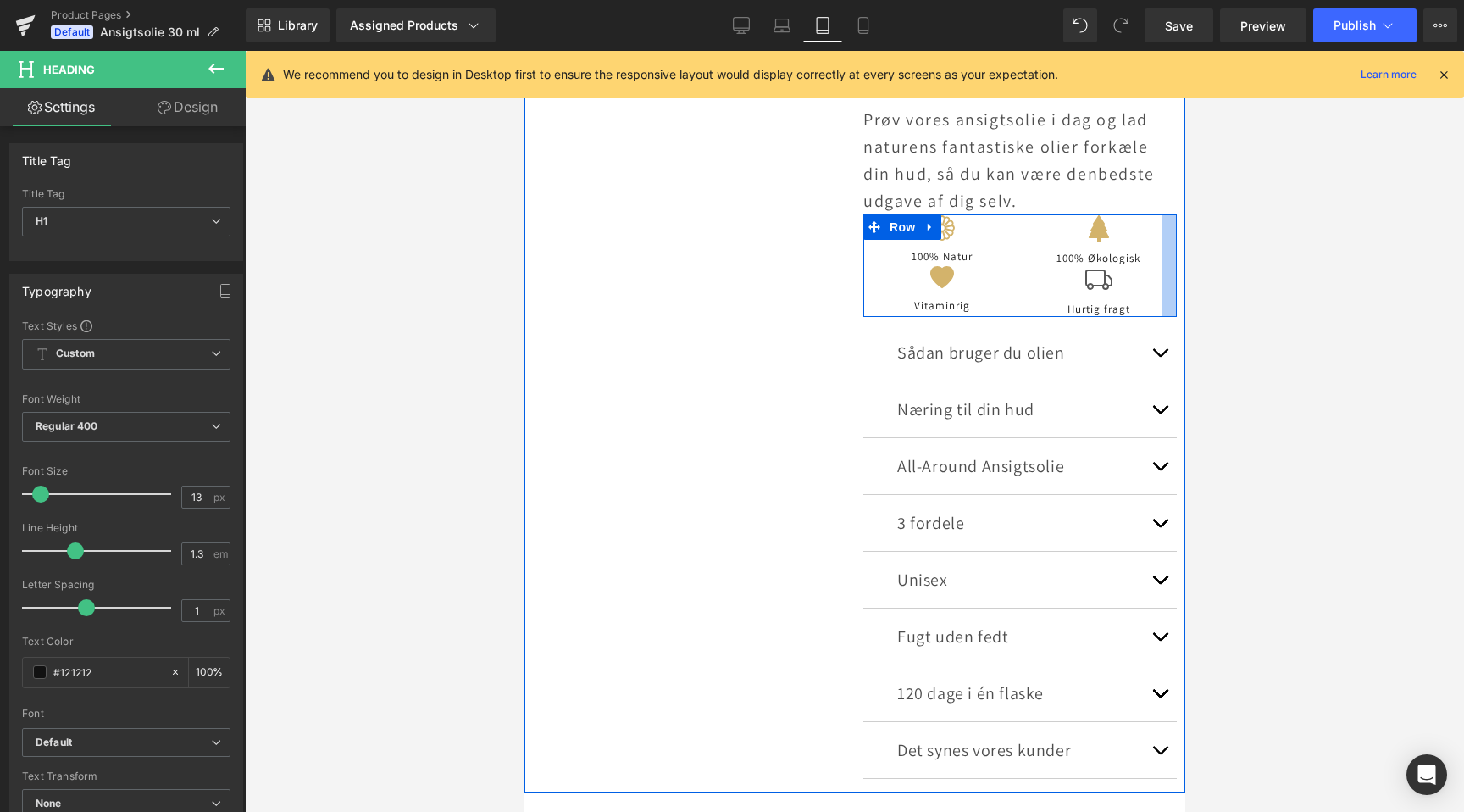
scroll to position [0, 0]
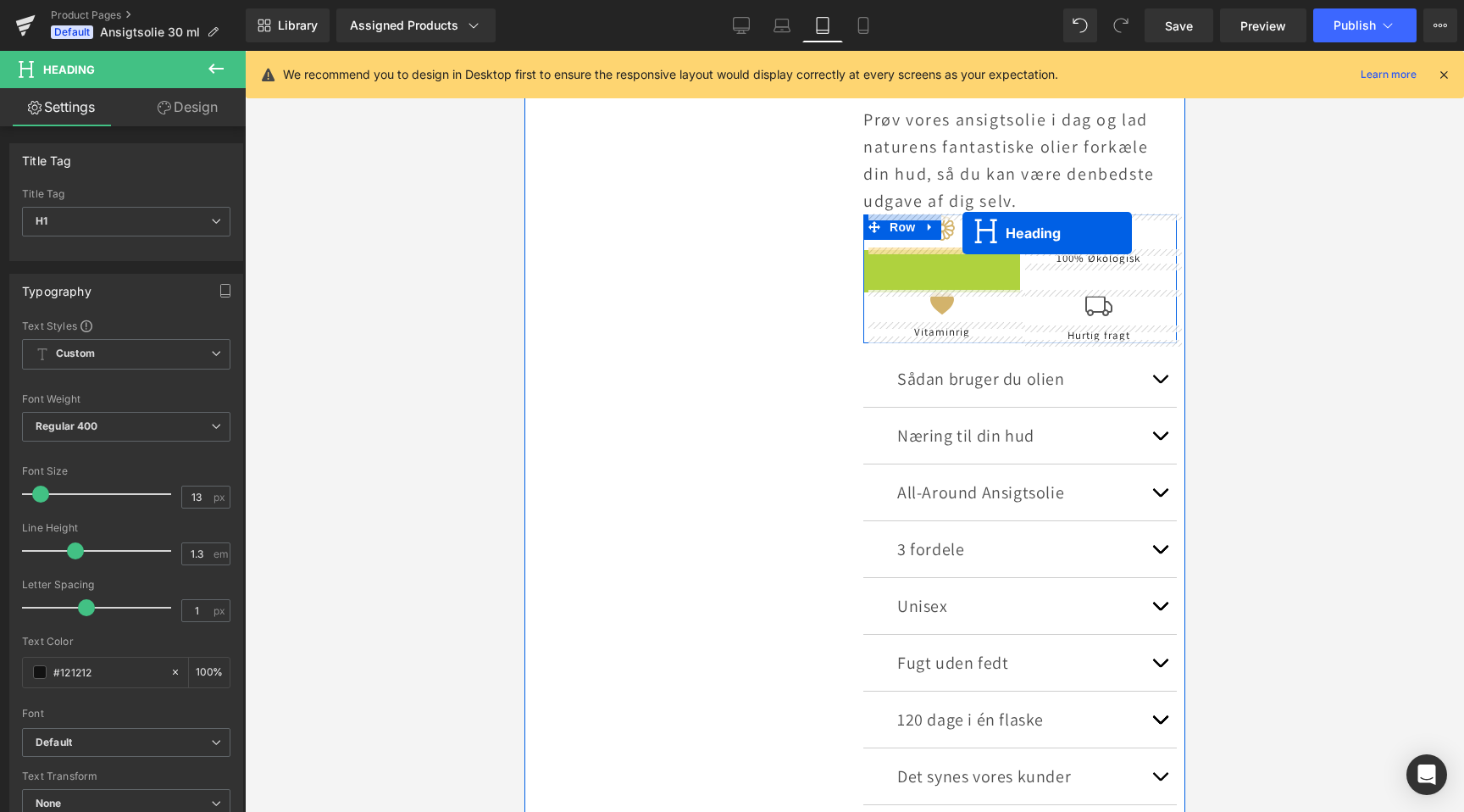
drag, startPoint x: 903, startPoint y: 258, endPoint x: 961, endPoint y: 234, distance: 62.8
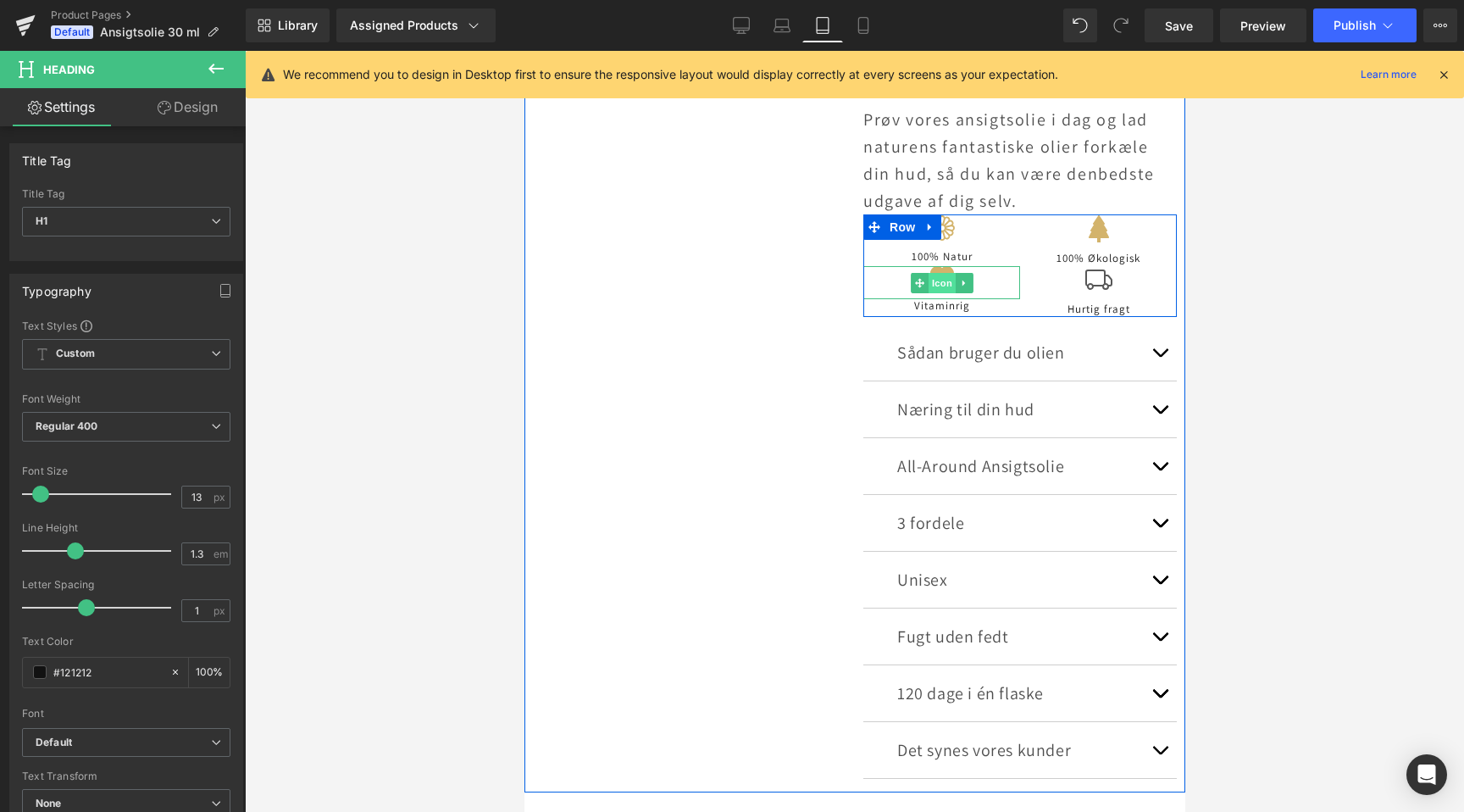
click at [941, 277] on span "Icon" at bounding box center [941, 283] width 27 height 21
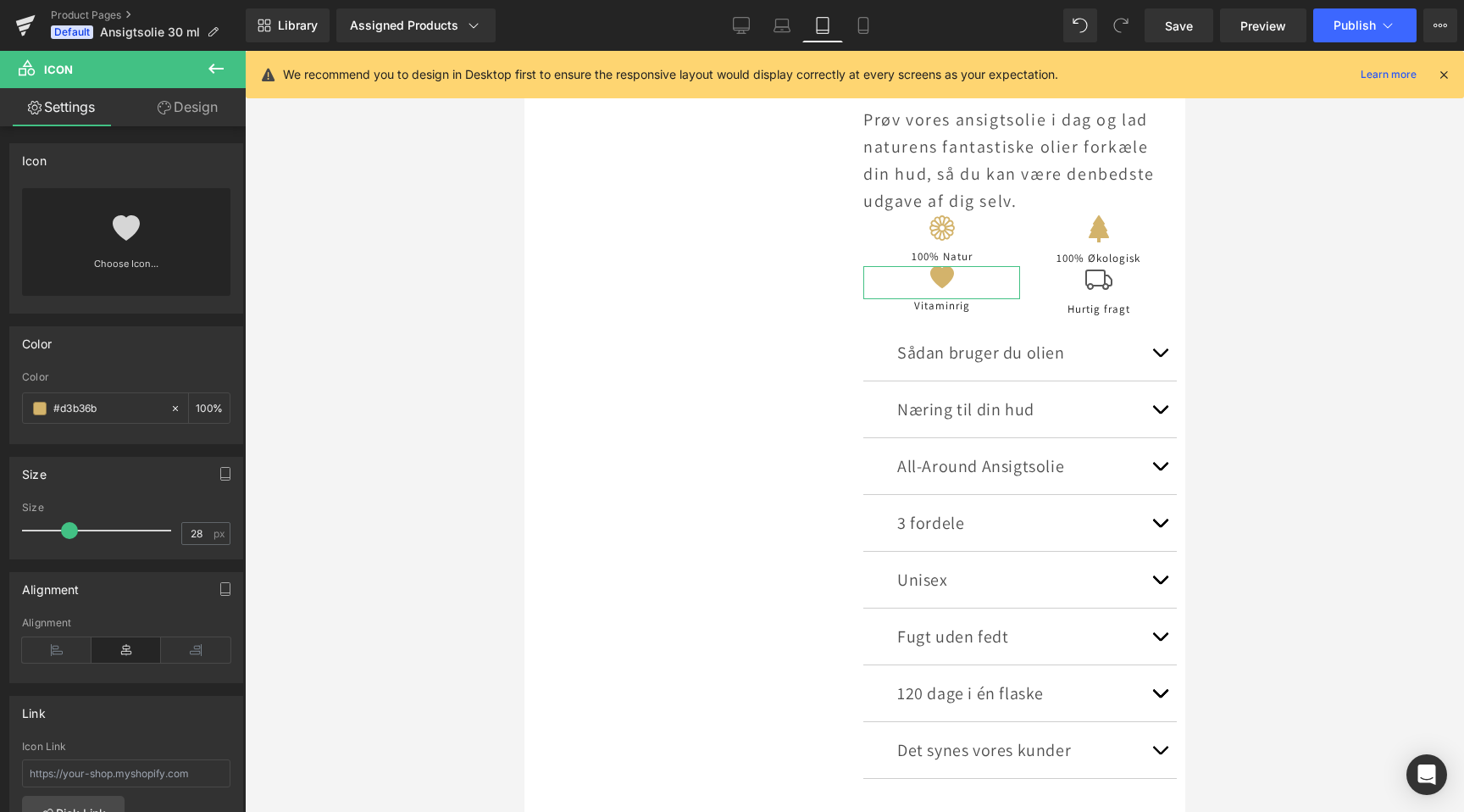
click at [191, 115] on link "Design" at bounding box center [187, 107] width 123 height 38
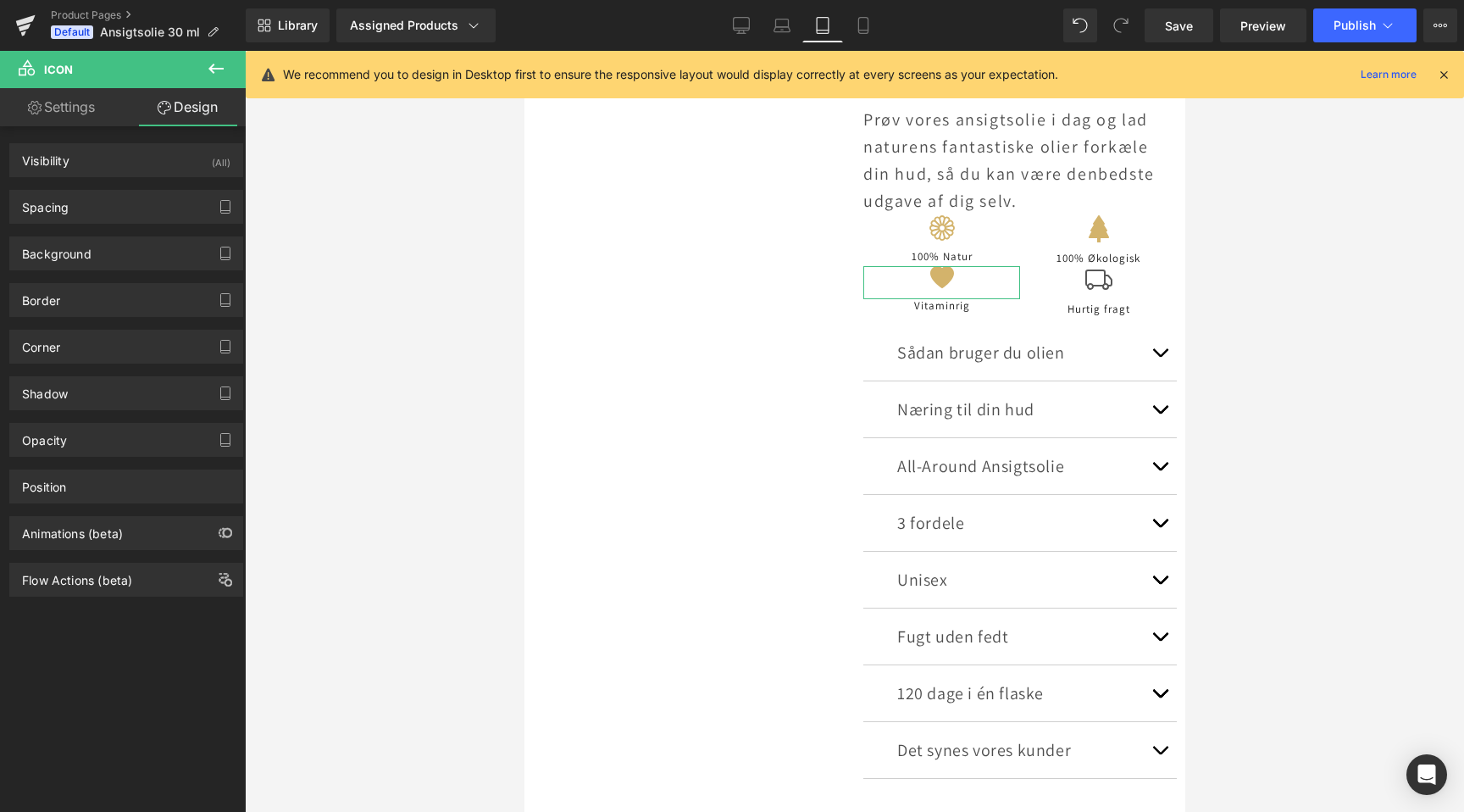
scroll to position [0, 565]
click at [115, 199] on div "Spacing" at bounding box center [126, 207] width 232 height 32
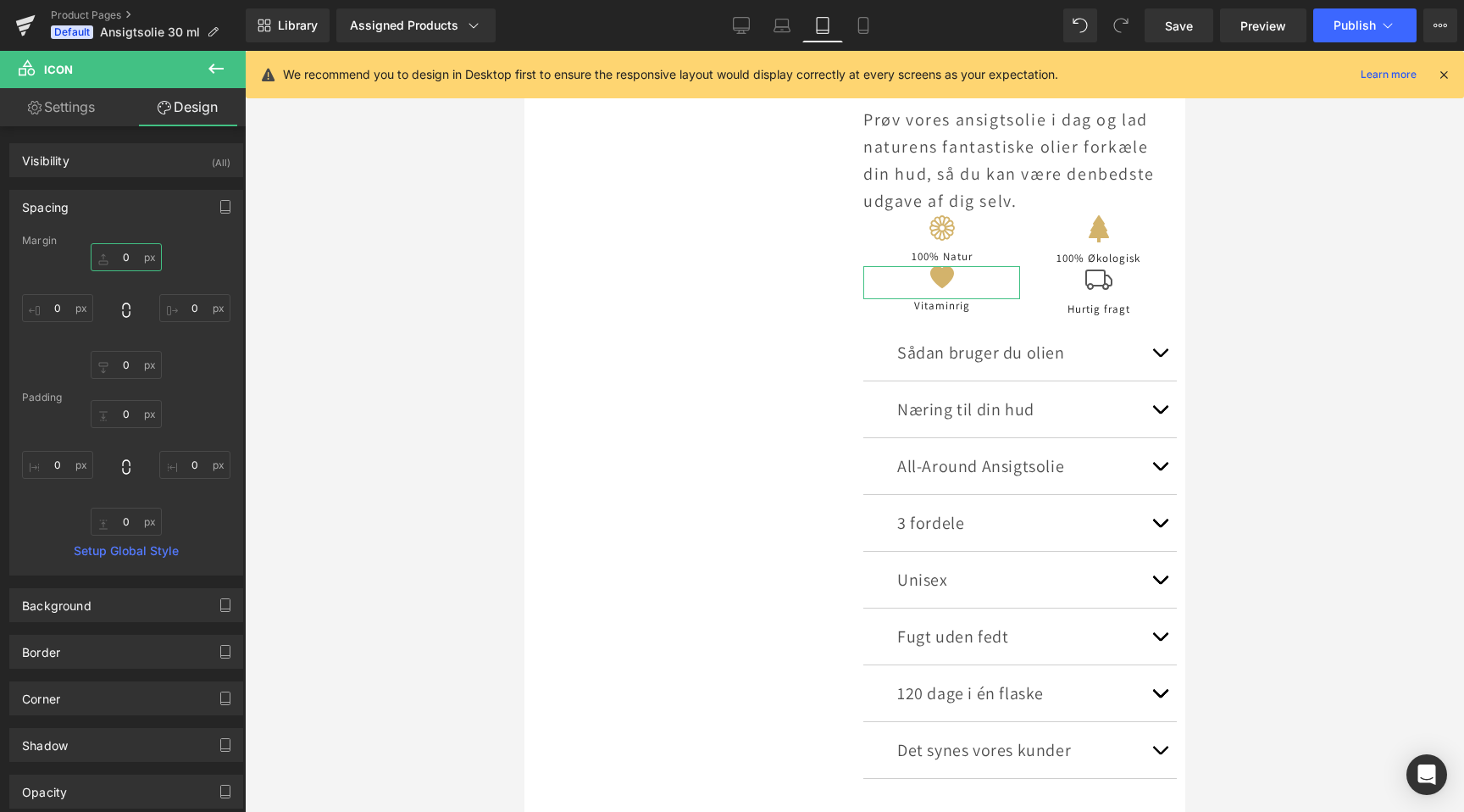
click at [126, 266] on input "0" at bounding box center [126, 258] width 71 height 28
type input "20"
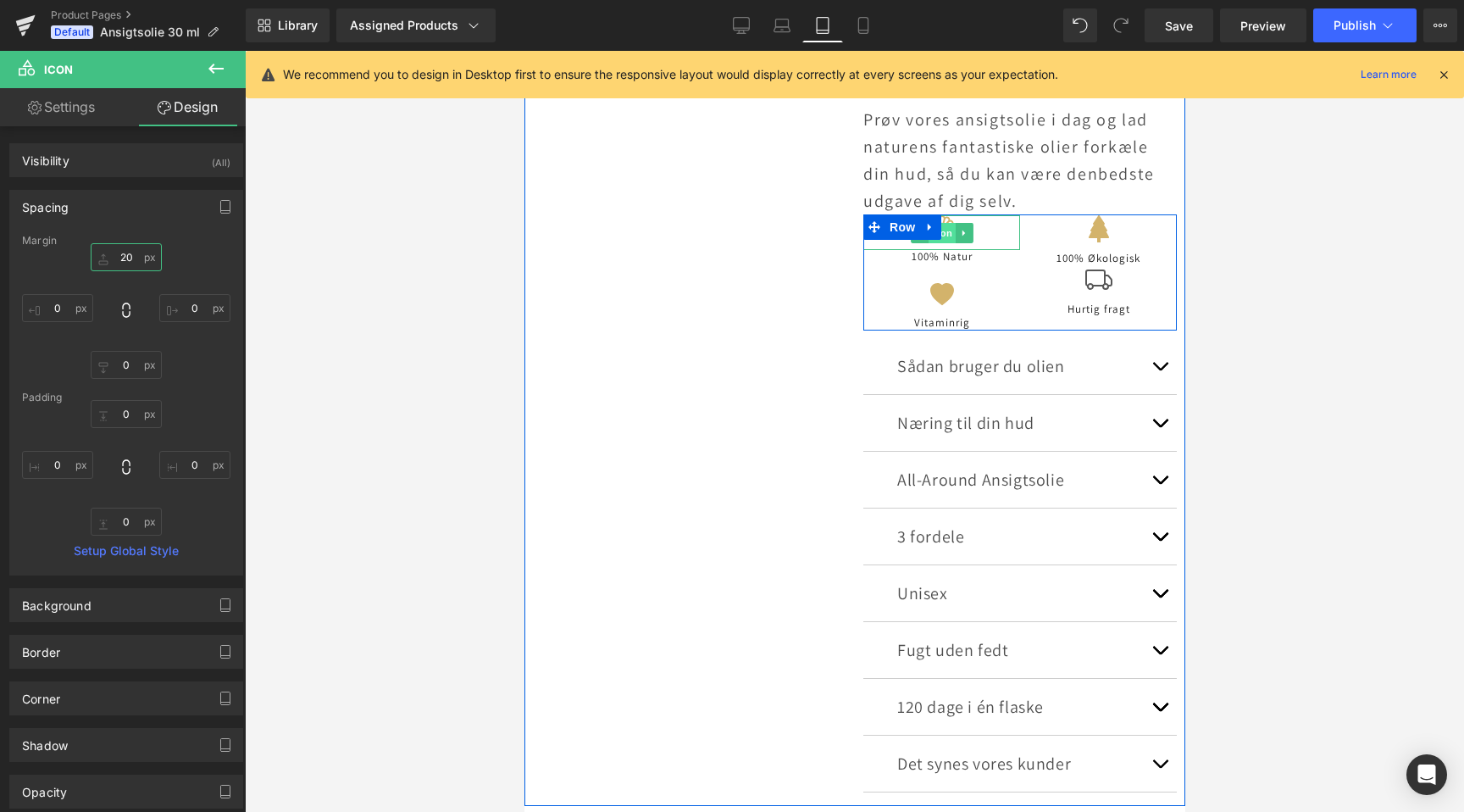
scroll to position [0, 0]
click at [947, 230] on span "Icon" at bounding box center [941, 234] width 27 height 21
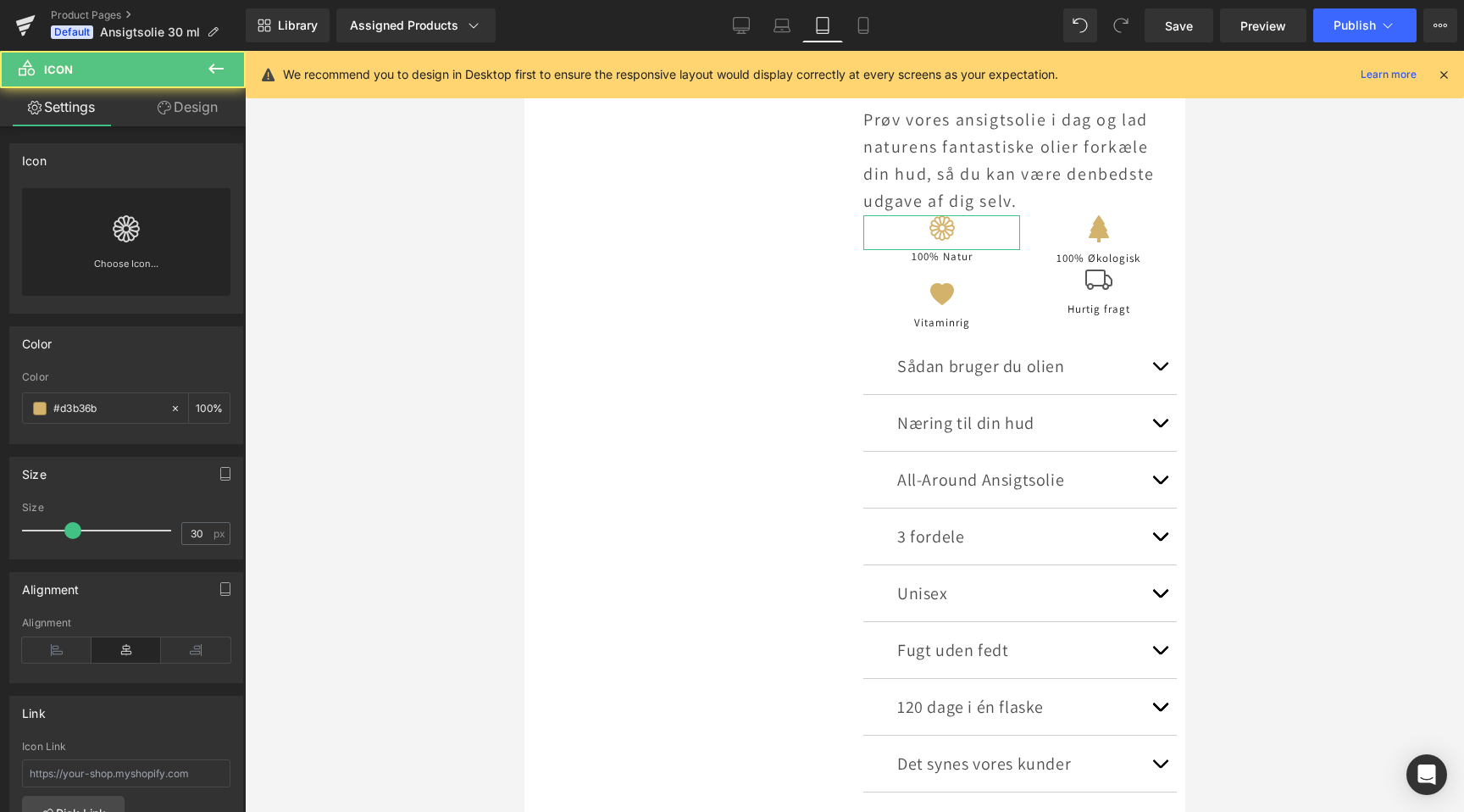
click at [198, 111] on link "Design" at bounding box center [187, 107] width 123 height 38
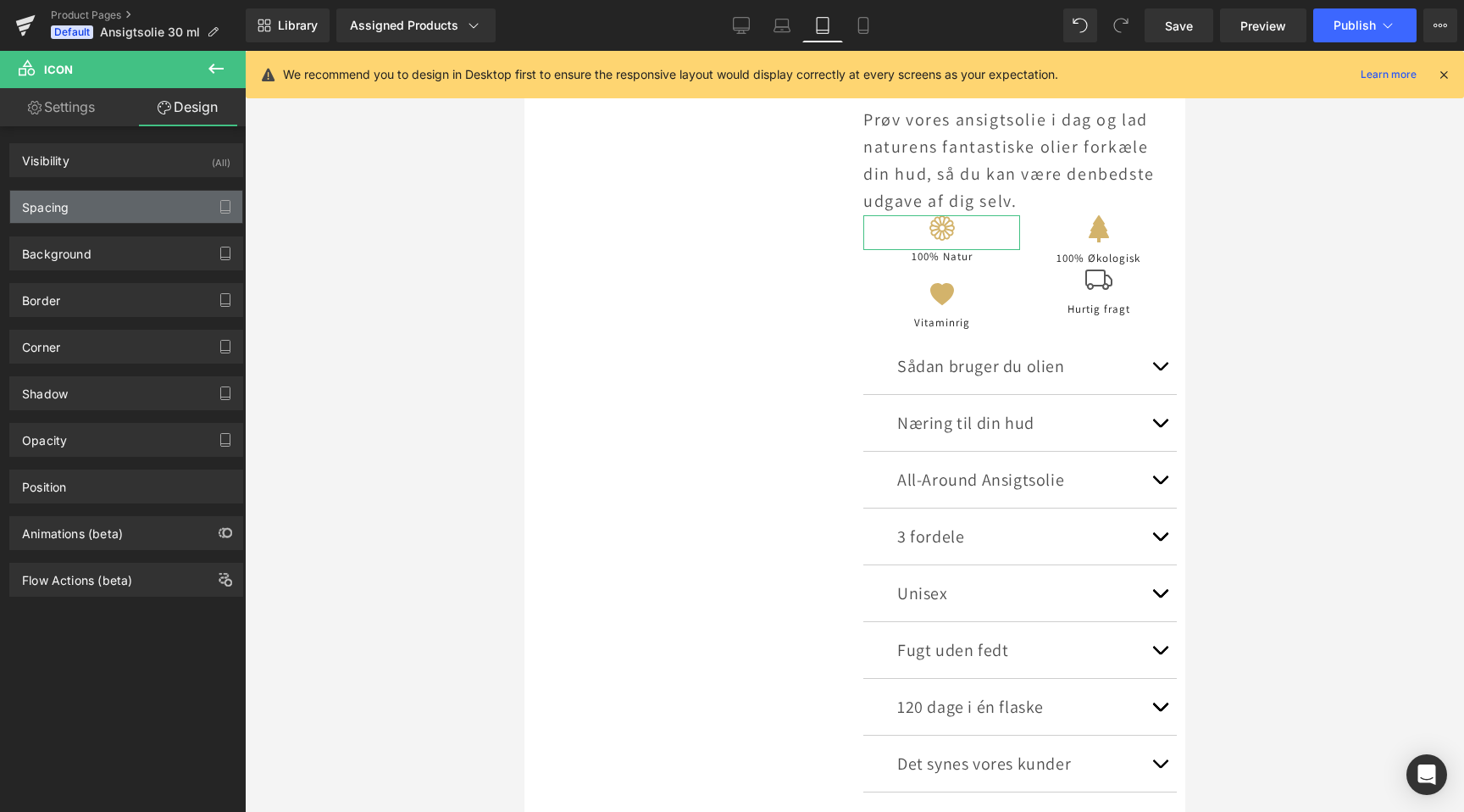
click at [107, 203] on div "Spacing" at bounding box center [126, 207] width 232 height 32
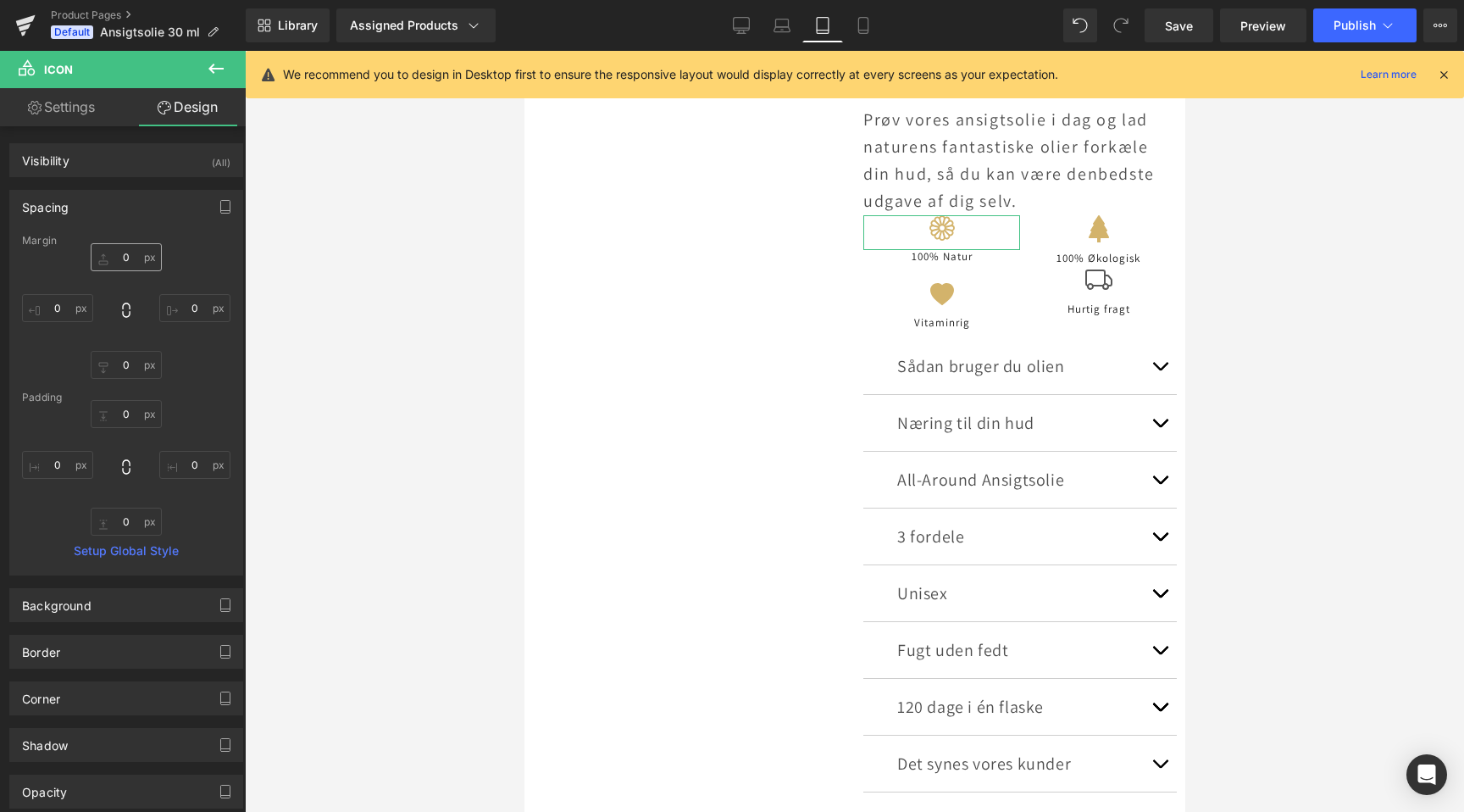
scroll to position [0, 565]
click at [125, 266] on input "0" at bounding box center [126, 258] width 71 height 28
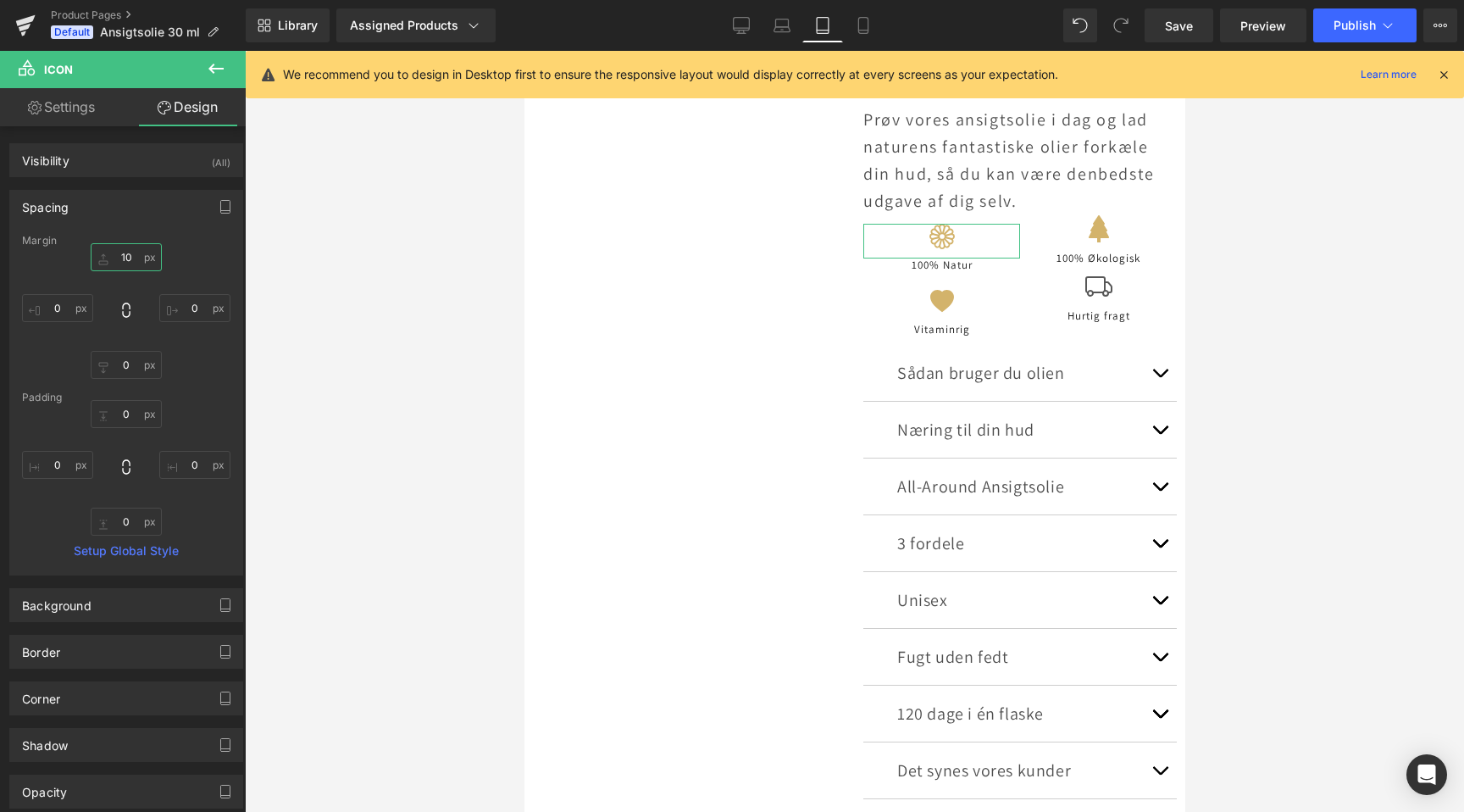
type input "20"
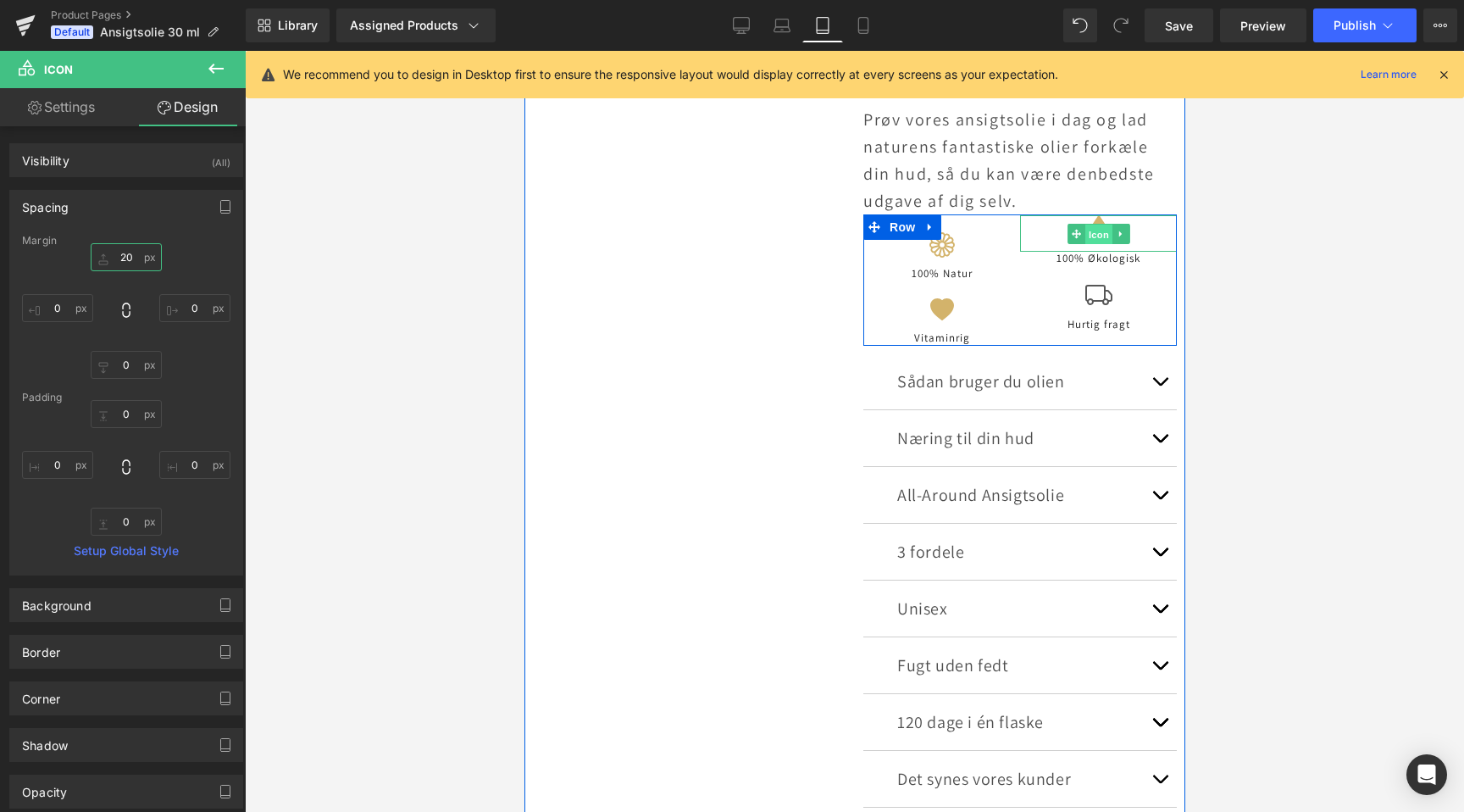
scroll to position [0, 1129]
click at [1102, 229] on span "Icon" at bounding box center [1098, 235] width 27 height 21
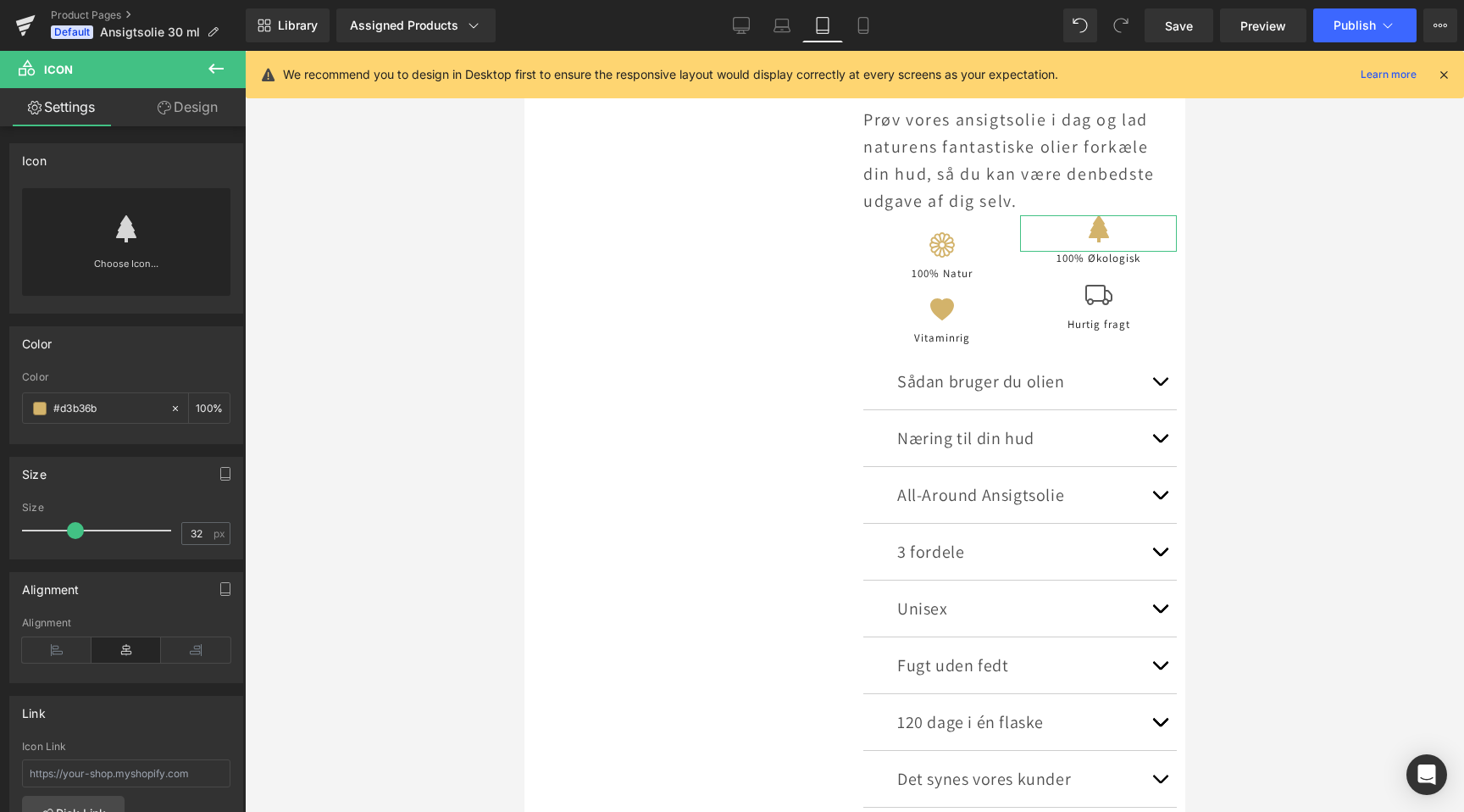
click at [201, 118] on link "Design" at bounding box center [187, 107] width 123 height 38
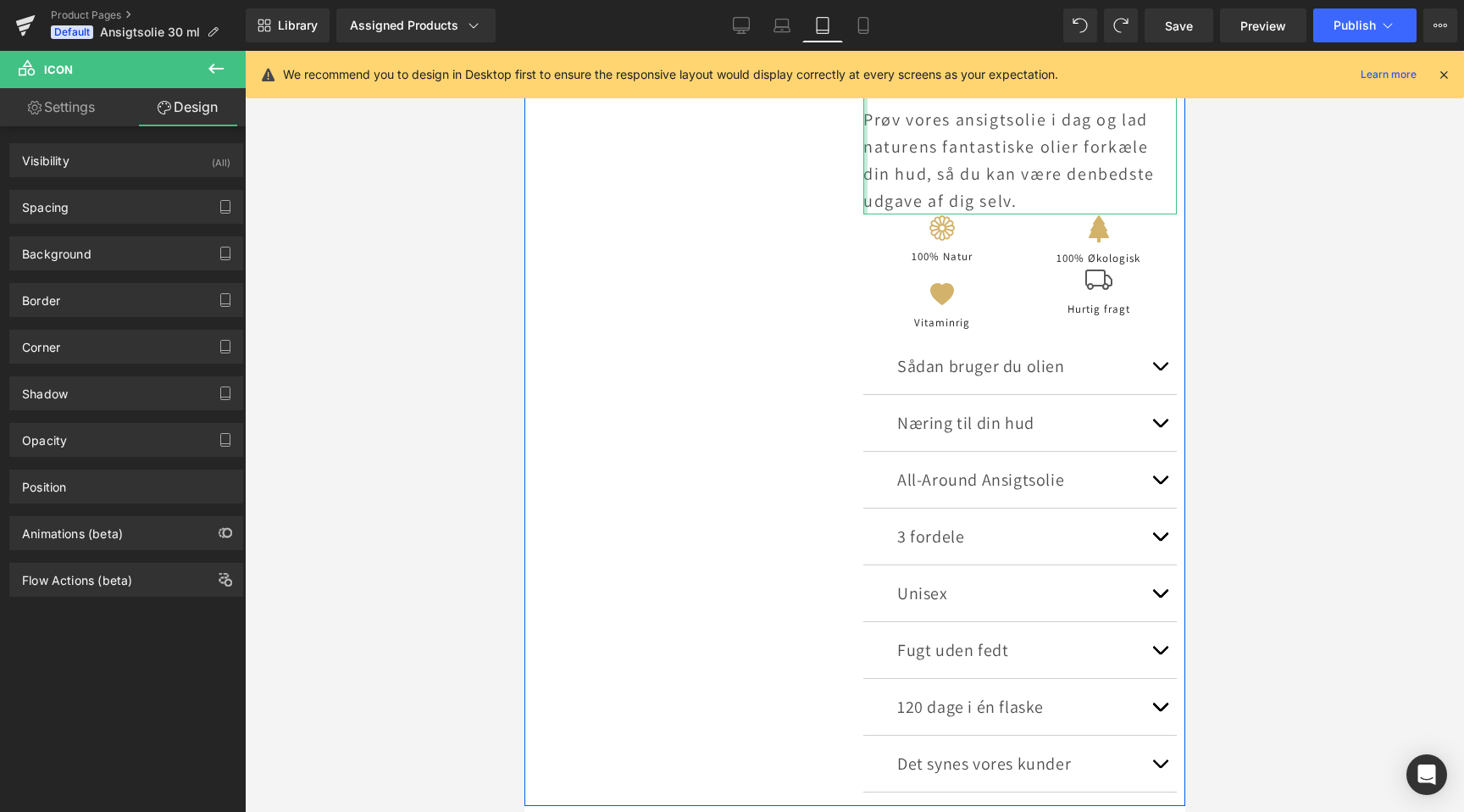
scroll to position [0, 565]
click at [903, 227] on span "Row" at bounding box center [902, 227] width 34 height 25
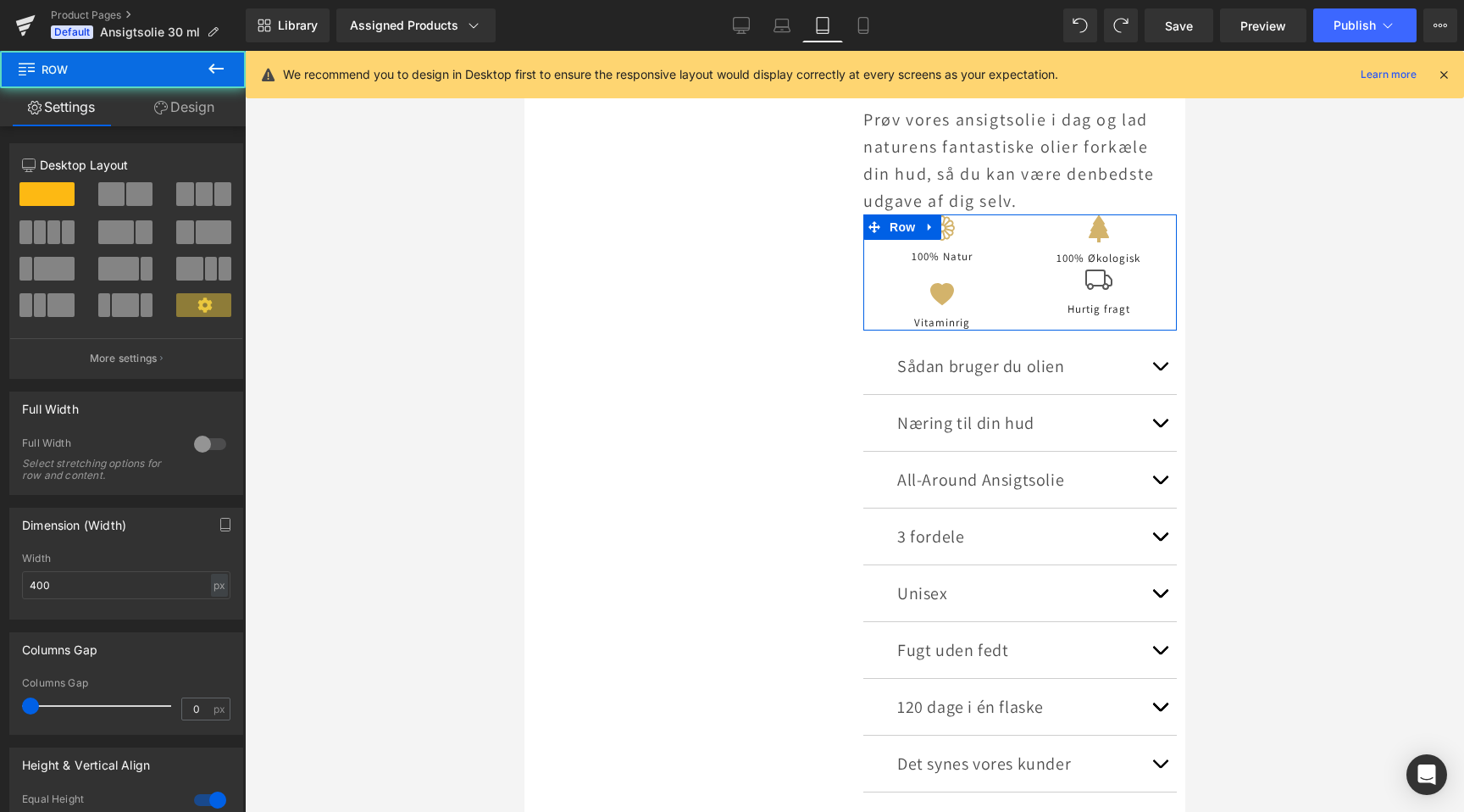
click at [200, 126] on div "12 12 12 Column Size Customizer 12 Desktop Layout Laptop Layout Tablet Layout M…" at bounding box center [126, 621] width 254 height 989
click at [205, 111] on link "Design" at bounding box center [184, 107] width 123 height 38
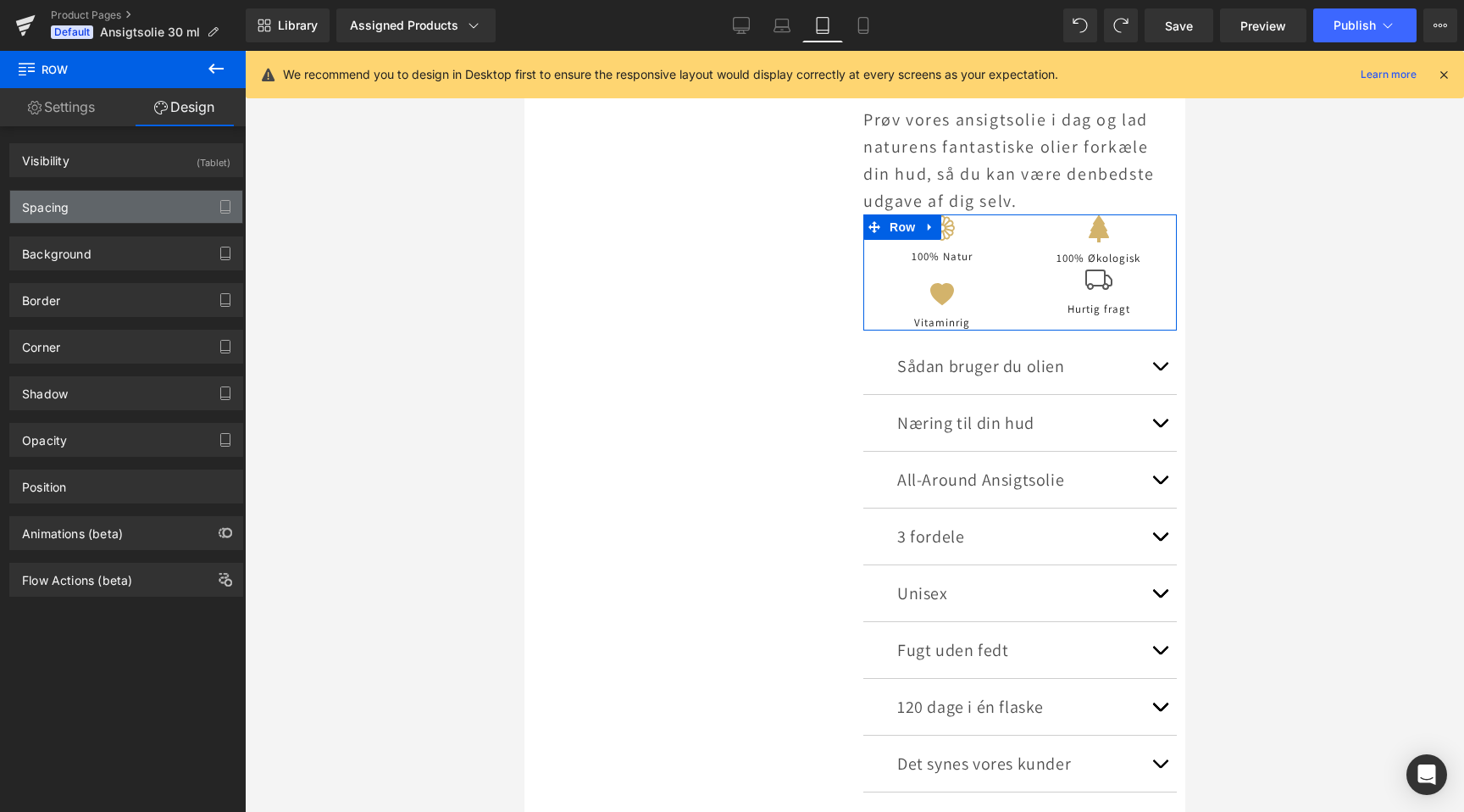
scroll to position [0, 1129]
click at [124, 220] on div "Spacing" at bounding box center [126, 207] width 232 height 32
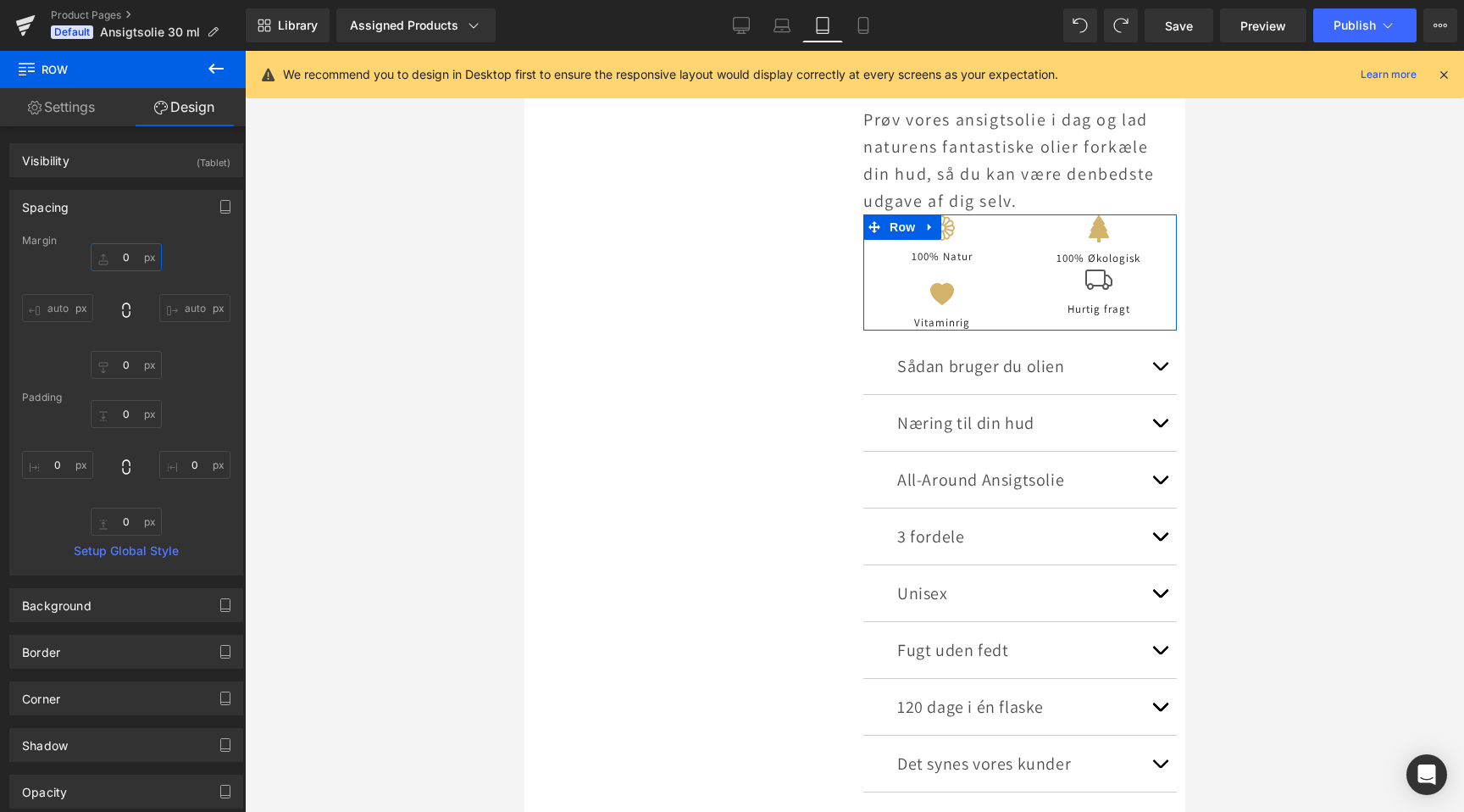
click at [135, 247] on input "0" at bounding box center [126, 258] width 71 height 28
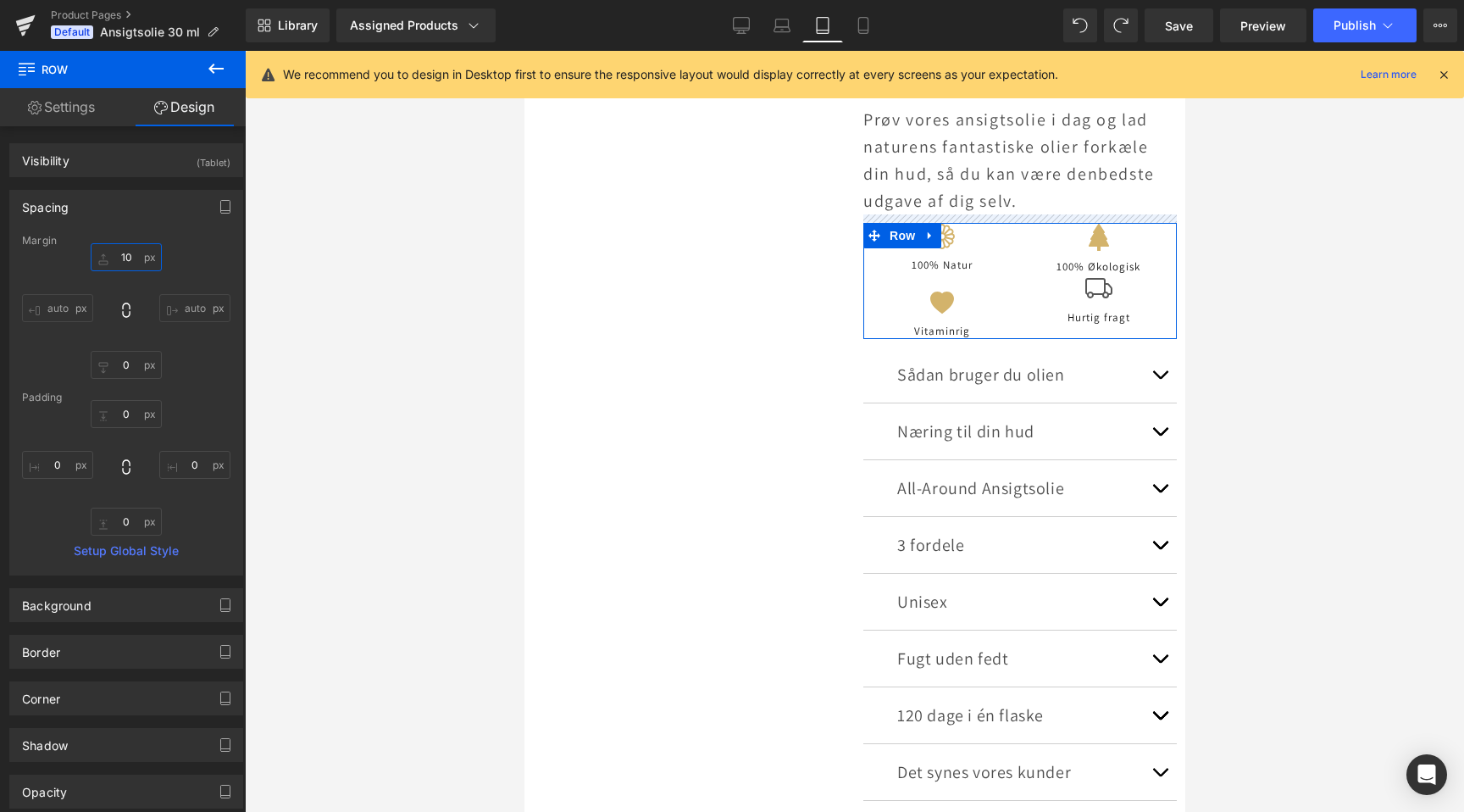
type input "20"
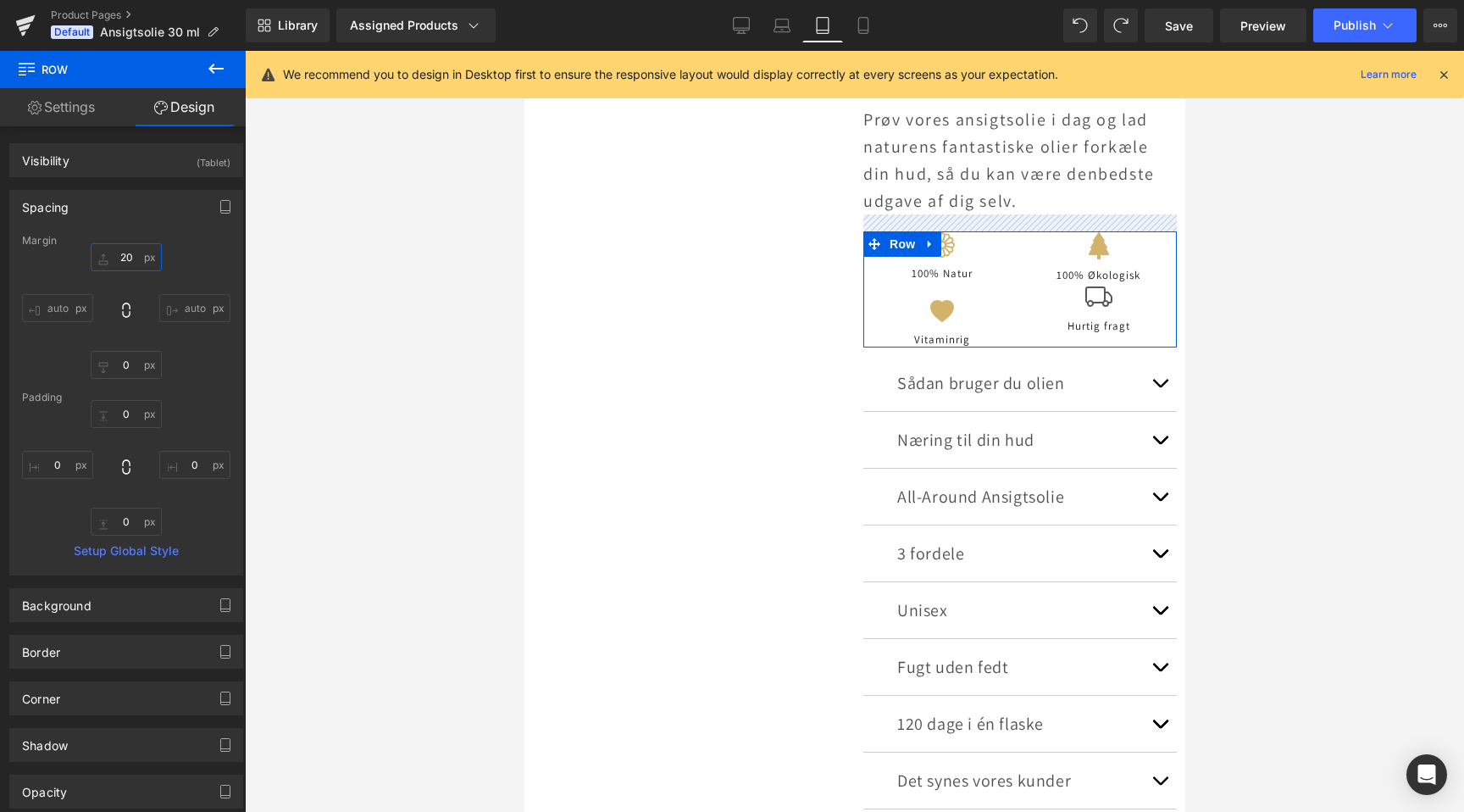
scroll to position [0, 0]
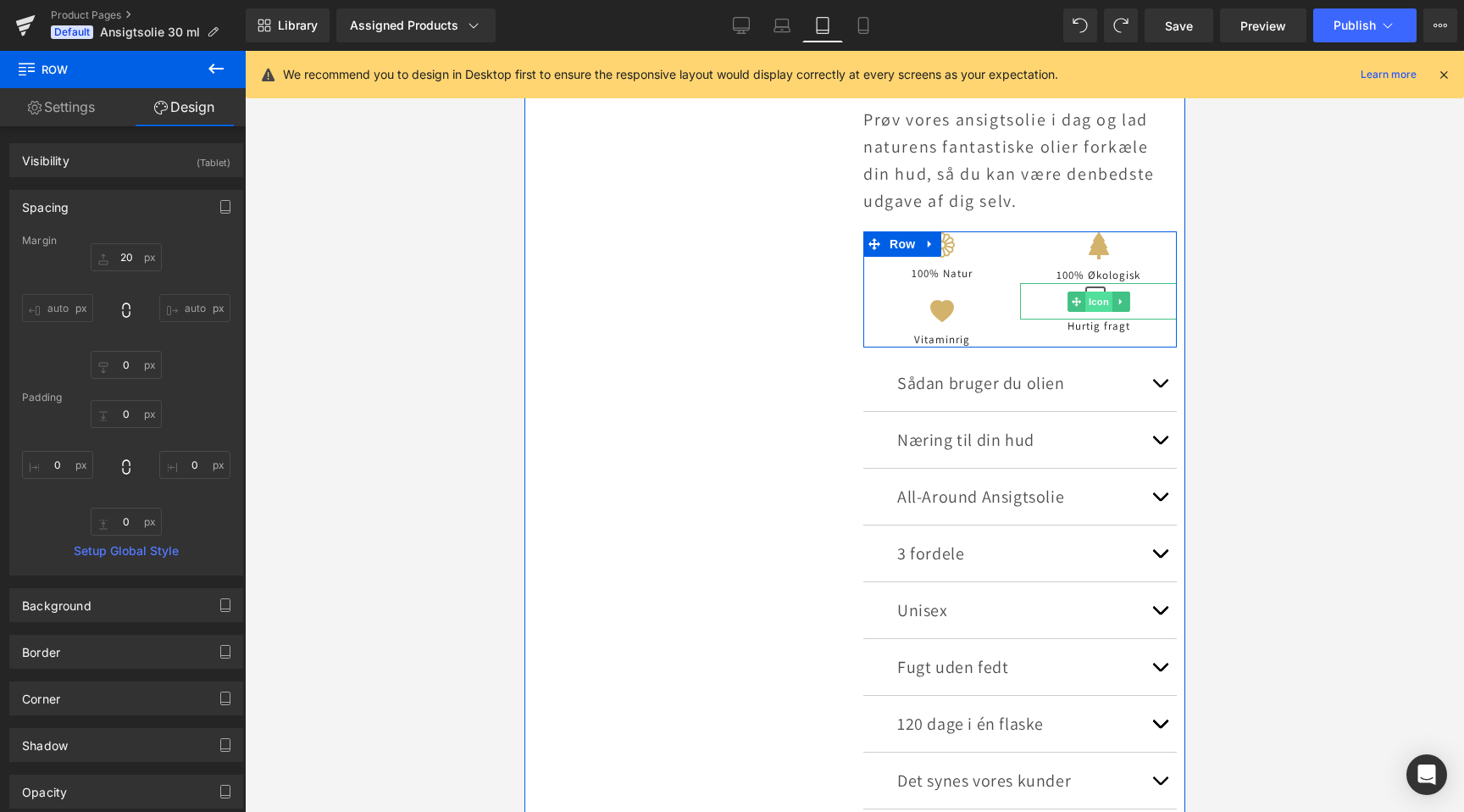
click at [1094, 301] on span "Icon" at bounding box center [1098, 302] width 27 height 21
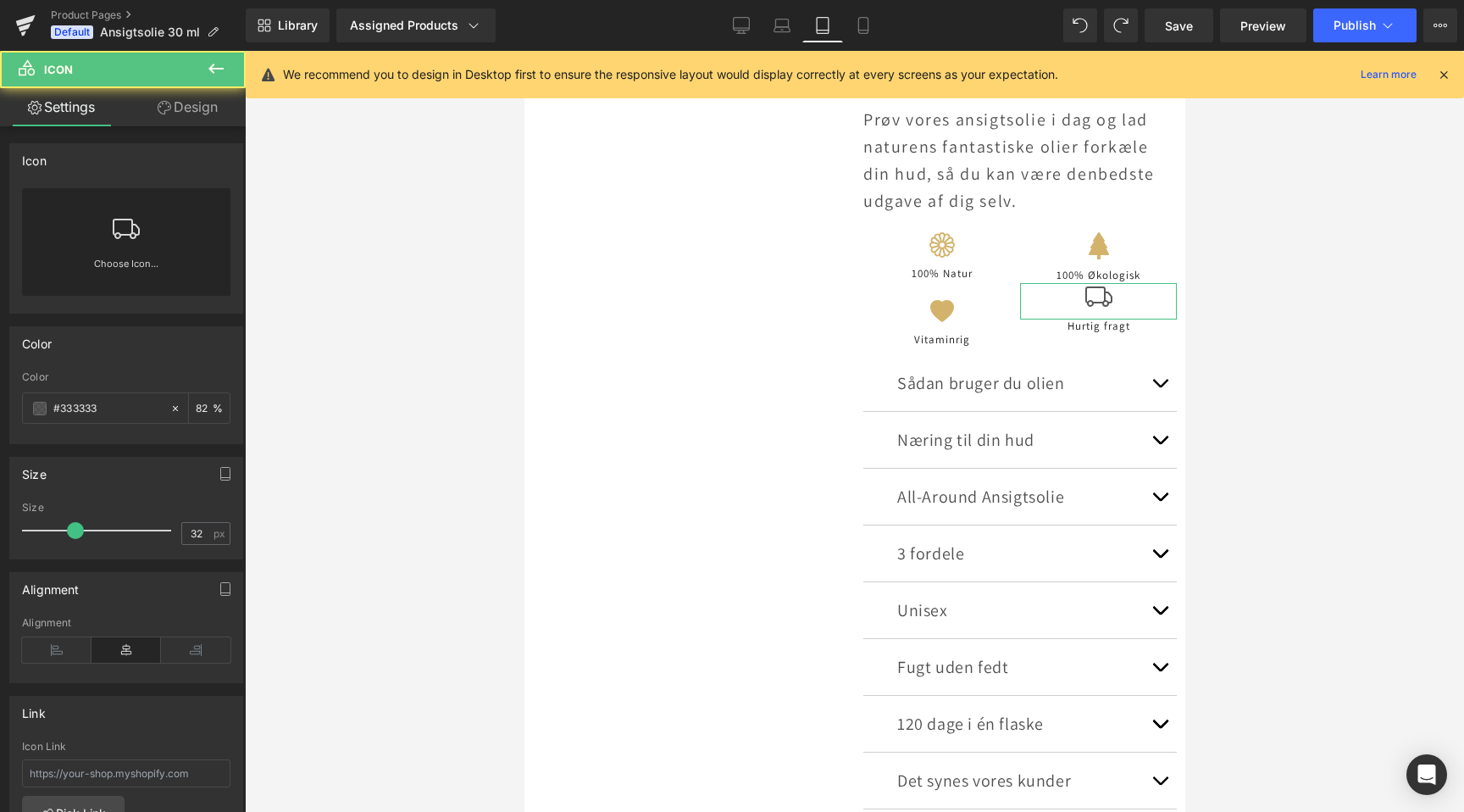
scroll to position [0, 565]
click at [188, 124] on link "Design" at bounding box center [187, 107] width 123 height 38
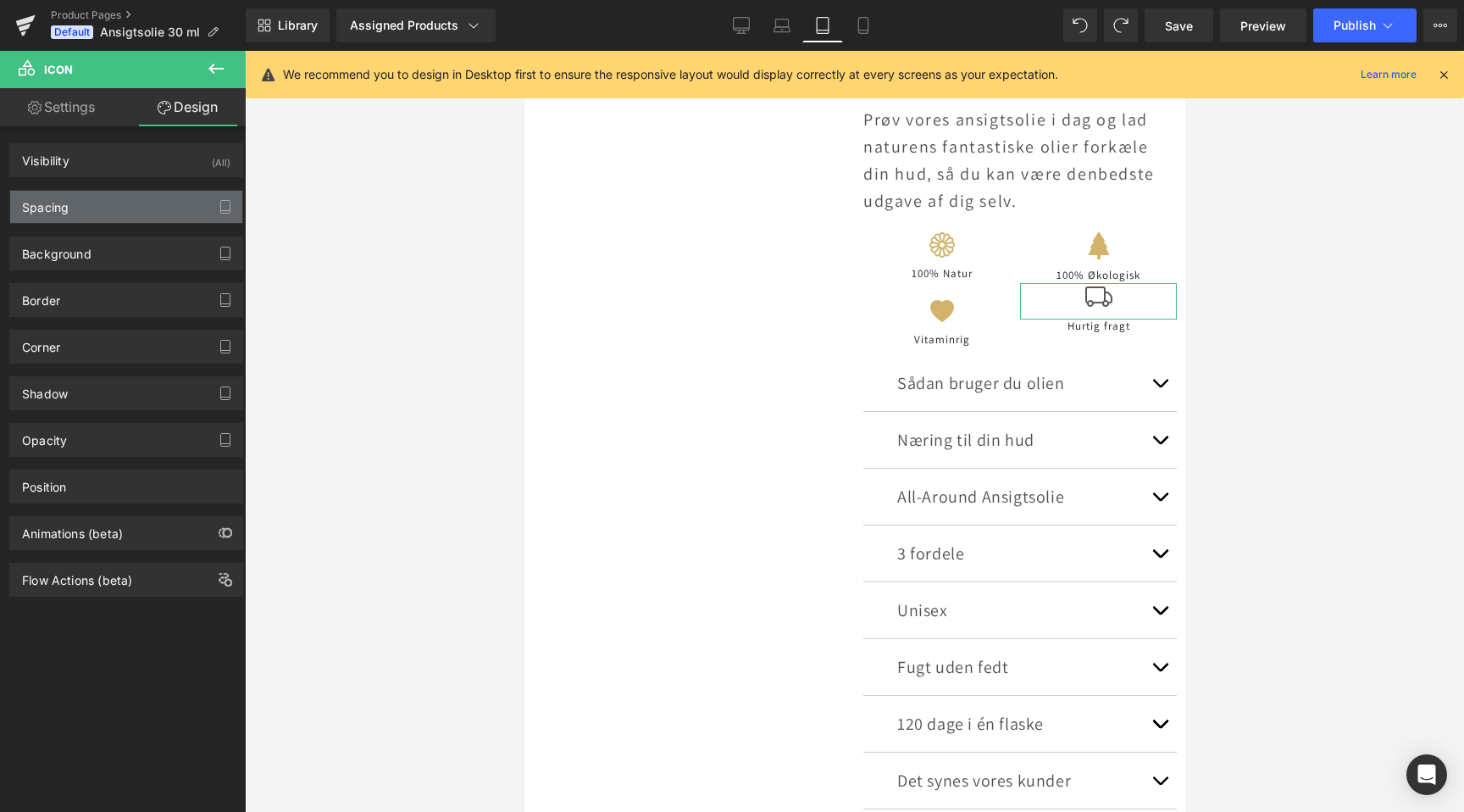
click at [96, 217] on div "Spacing" at bounding box center [126, 207] width 232 height 32
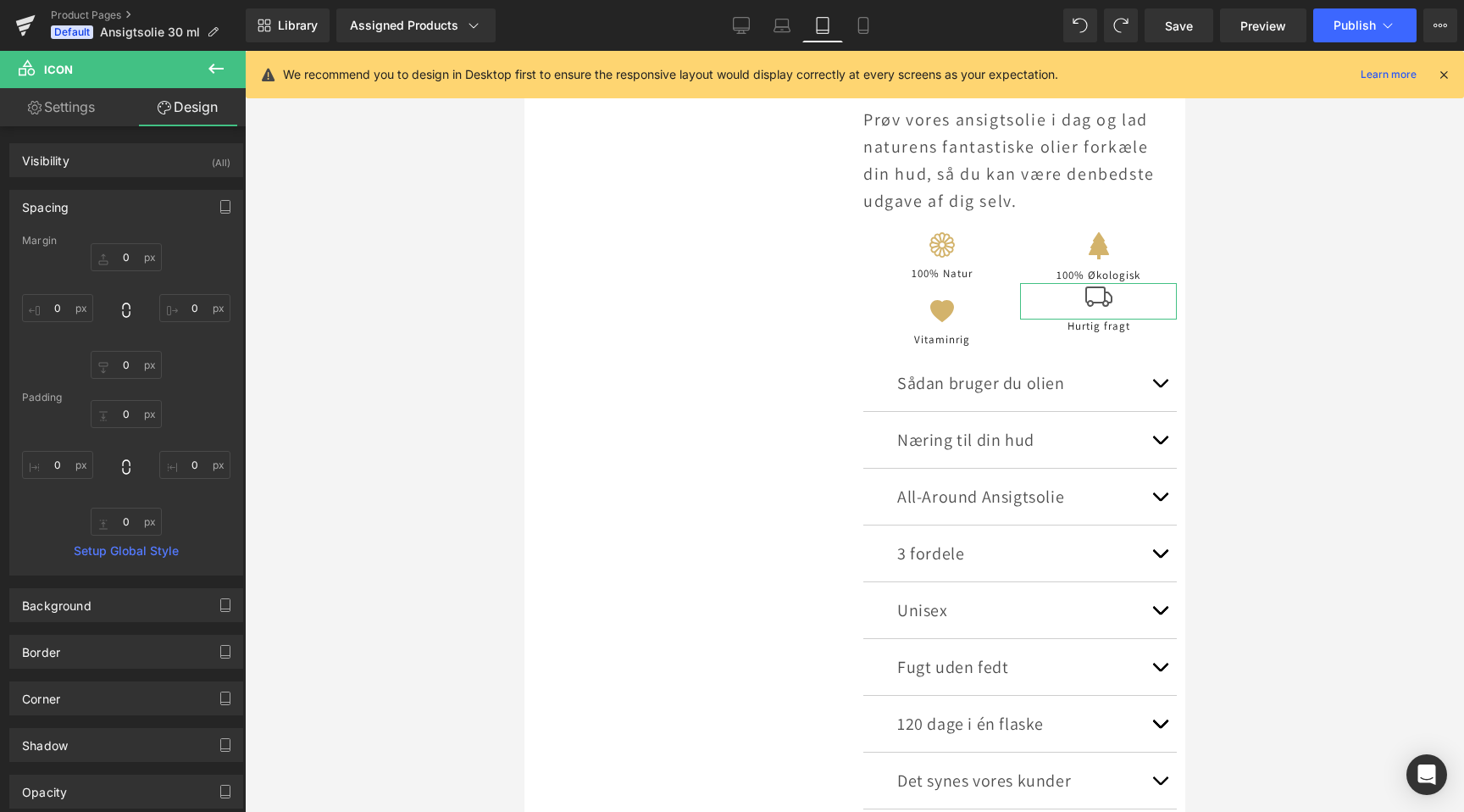
click at [126, 272] on div "0px 0 0px 0 0px 0 0px 0" at bounding box center [126, 311] width 209 height 136
click at [126, 262] on input "0" at bounding box center [126, 258] width 71 height 28
type input "20"
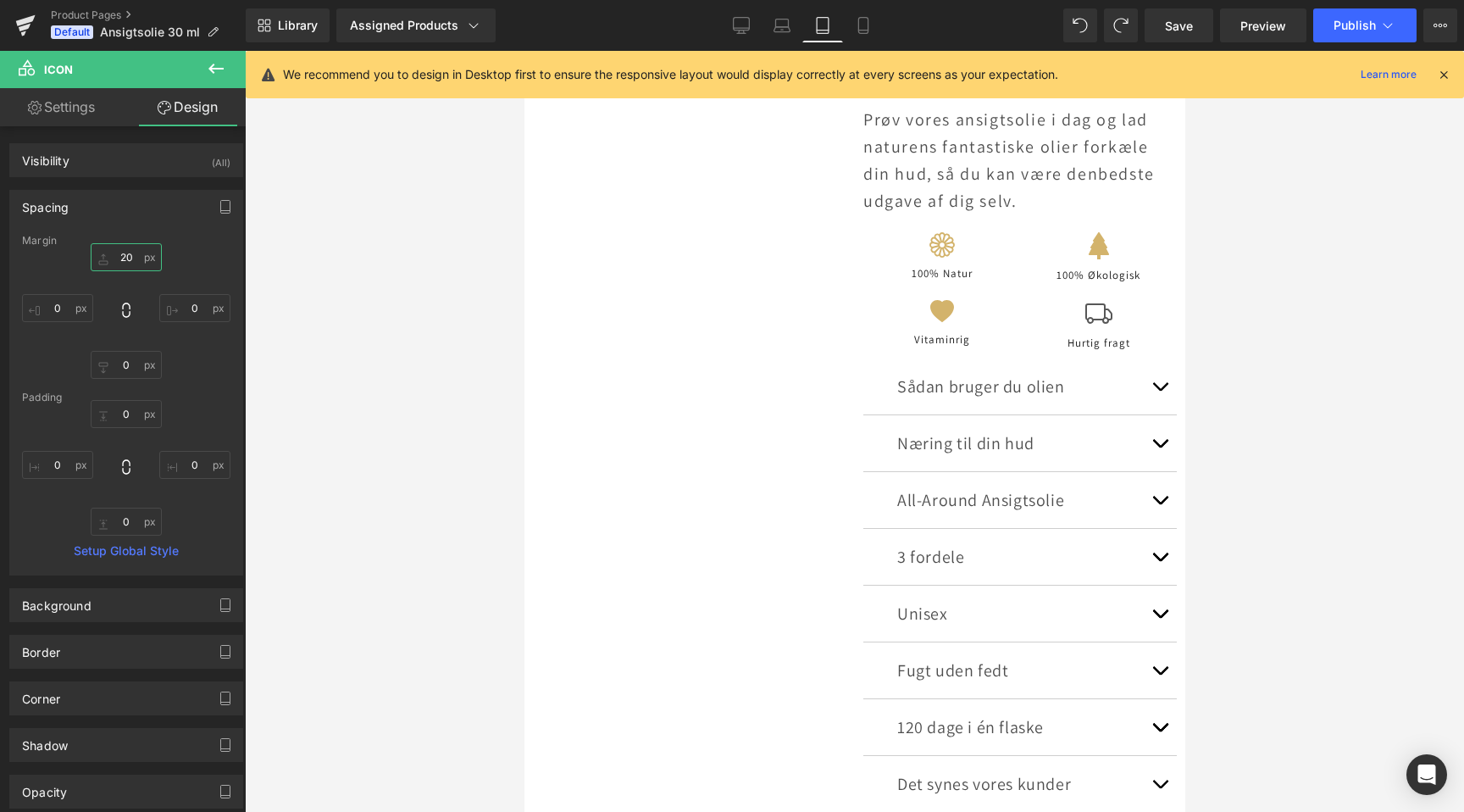
scroll to position [0, 565]
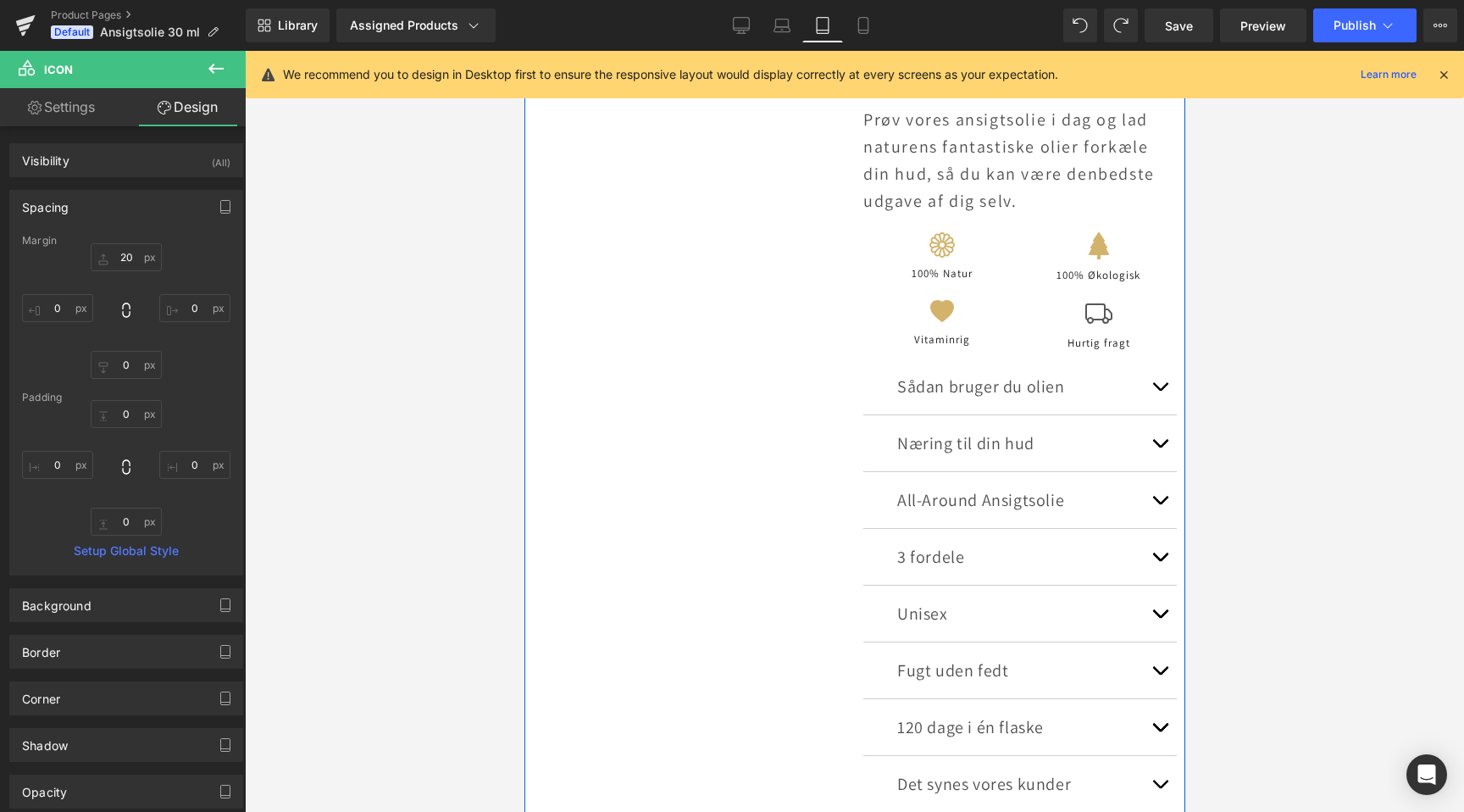
click at [732, 303] on div "Sale Off (P) Image Product Ansigtsolie 30 ml Heading EMMERY SKINCARE Text Block…" at bounding box center [854, 111] width 661 height 1428
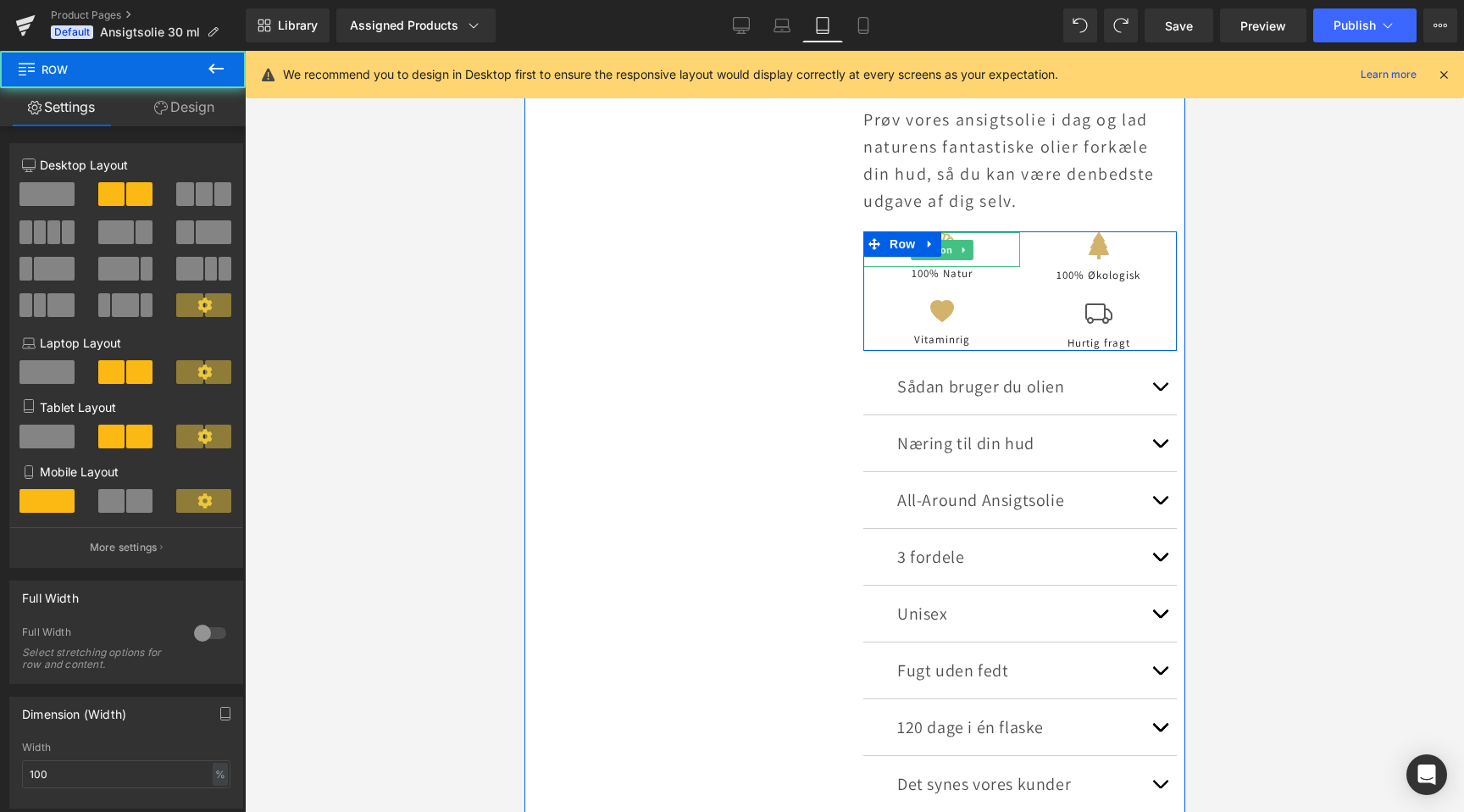
scroll to position [0, 1129]
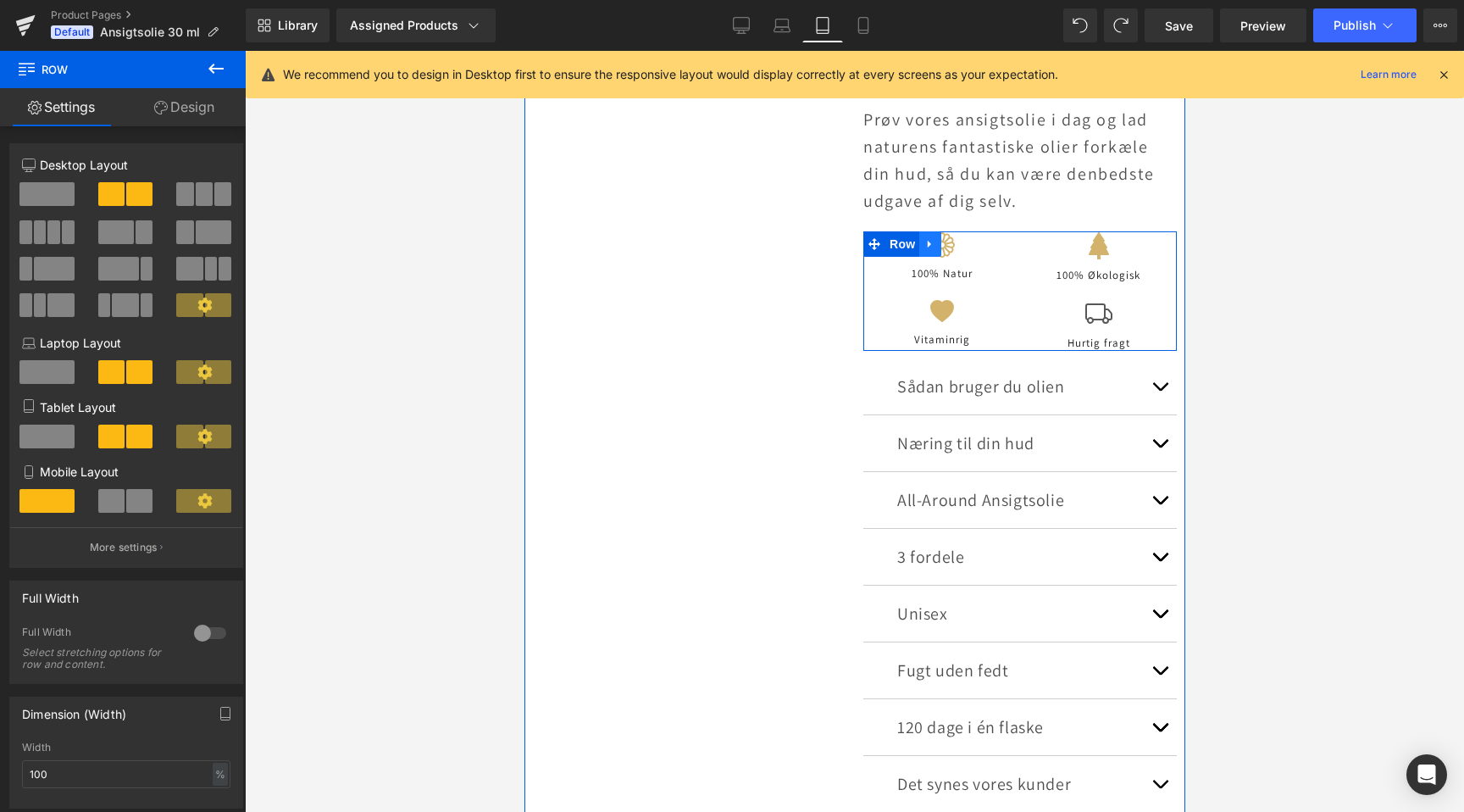
click at [926, 245] on icon at bounding box center [929, 244] width 12 height 13
click at [953, 244] on icon at bounding box center [952, 244] width 12 height 12
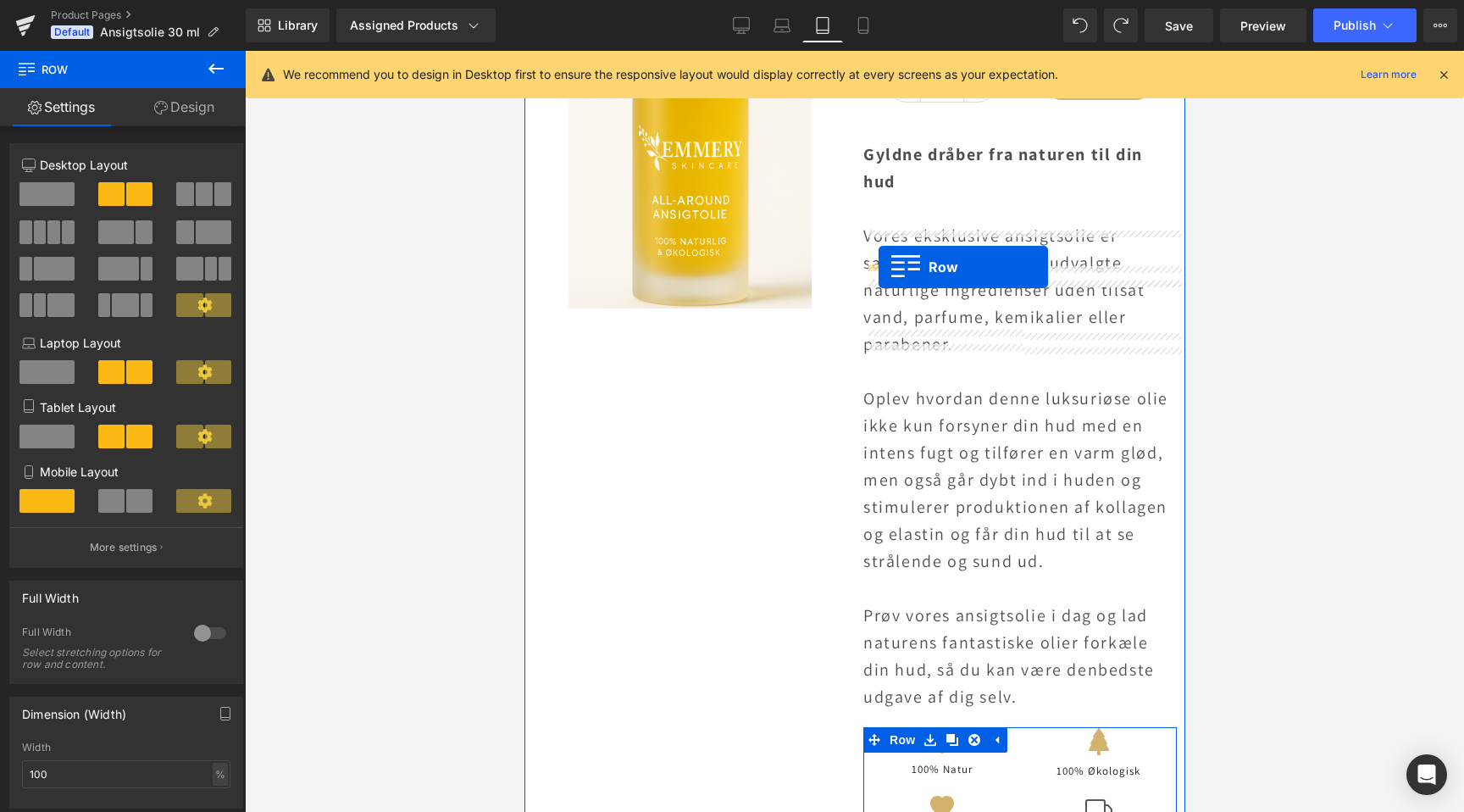
scroll to position [0, 0]
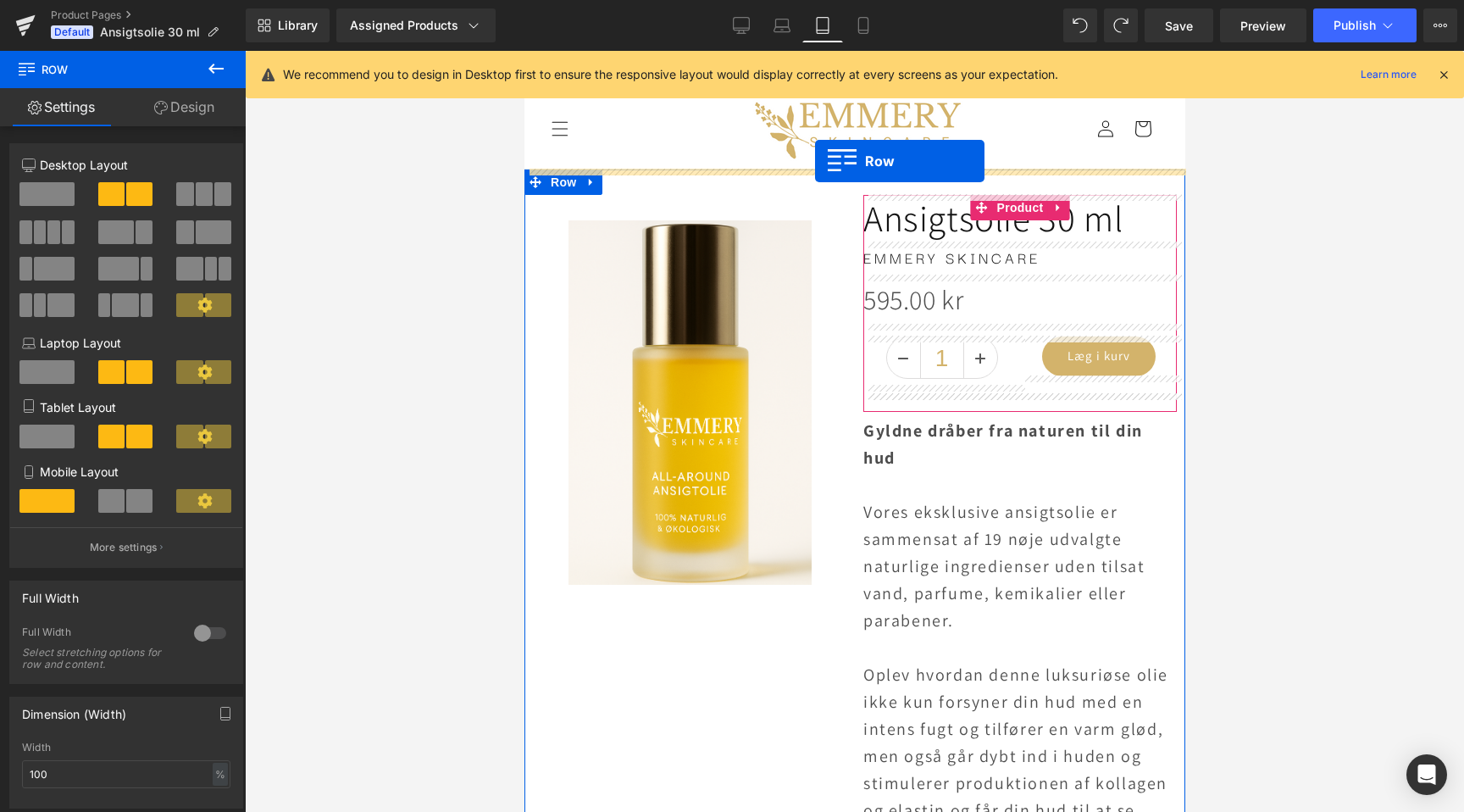
drag, startPoint x: 878, startPoint y: 376, endPoint x: 814, endPoint y: 161, distance: 224.3
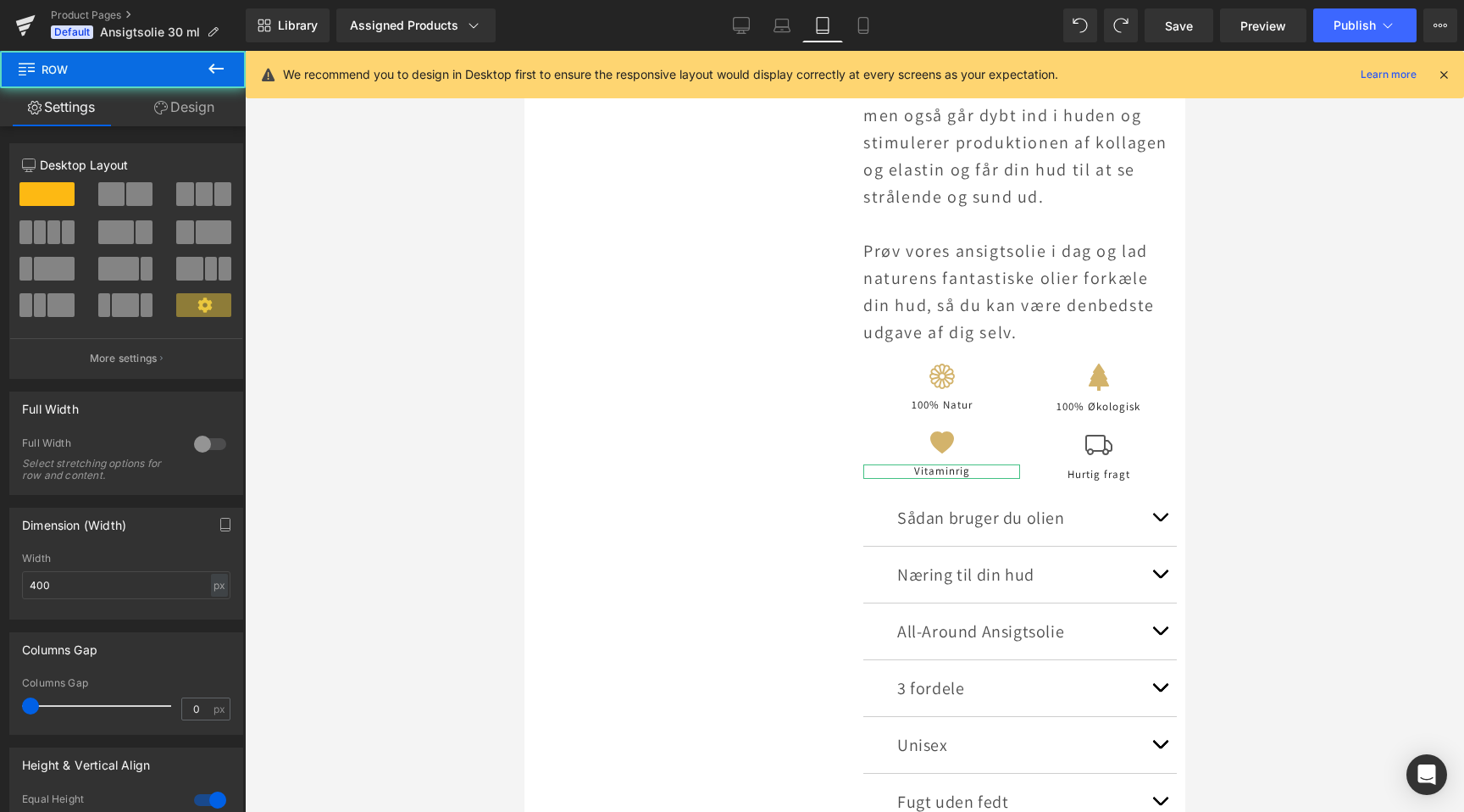
scroll to position [750, 0]
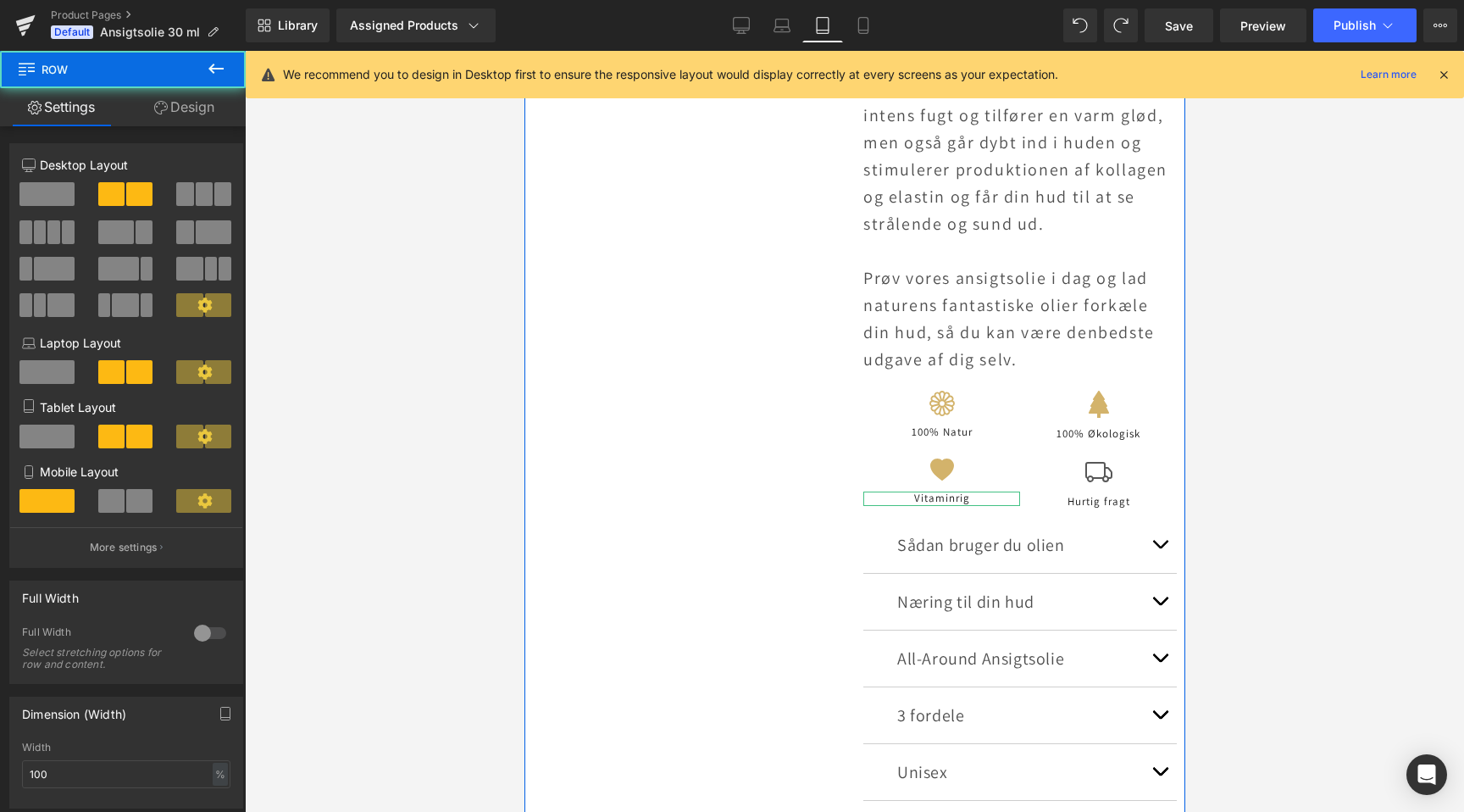
click at [675, 492] on div "Sale Off (P) Image Product Ansigtsolie 30 ml Heading EMMERY SKINCARE Text Block…" at bounding box center [854, 270] width 661 height 1428
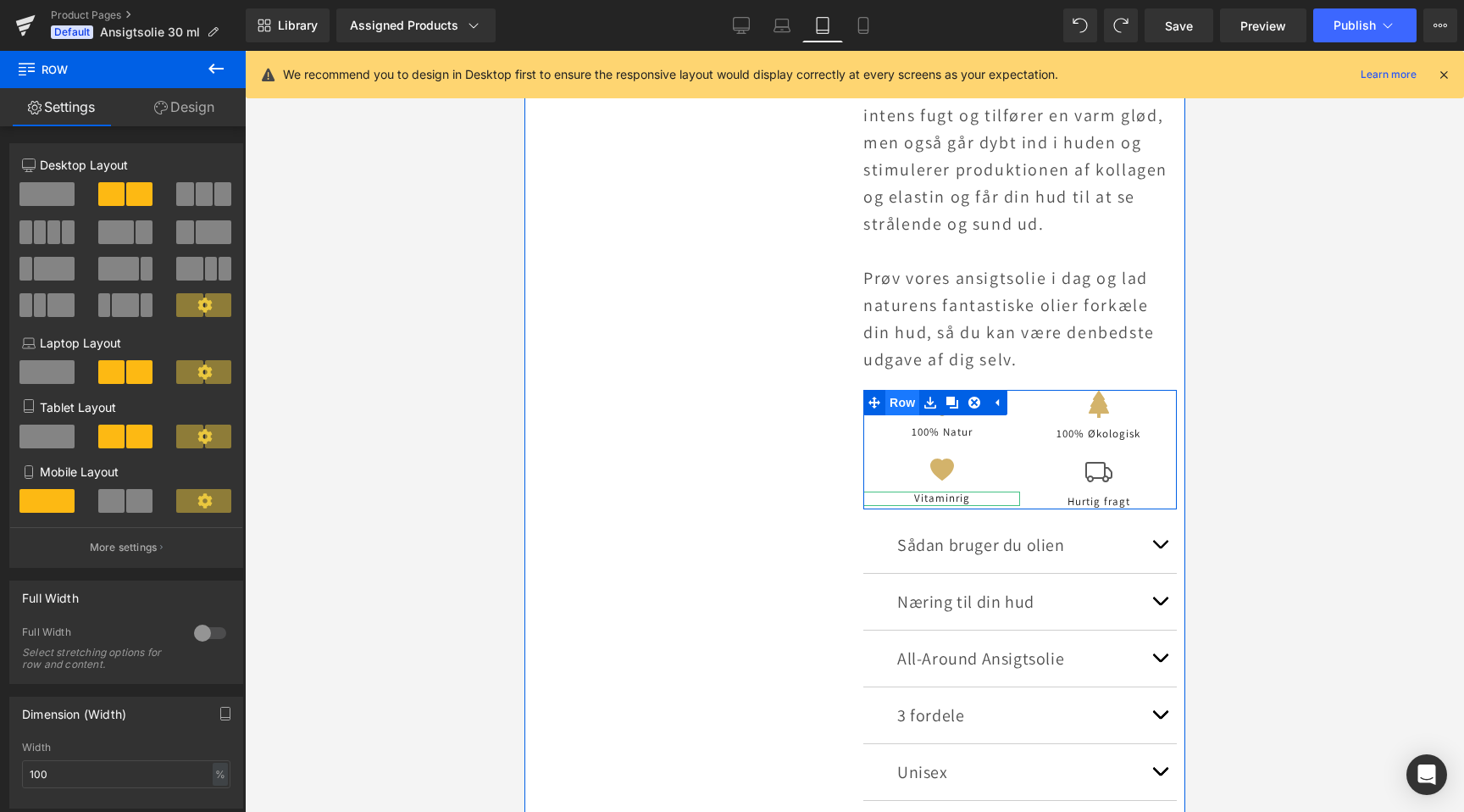
click at [898, 399] on span "Row" at bounding box center [902, 402] width 34 height 25
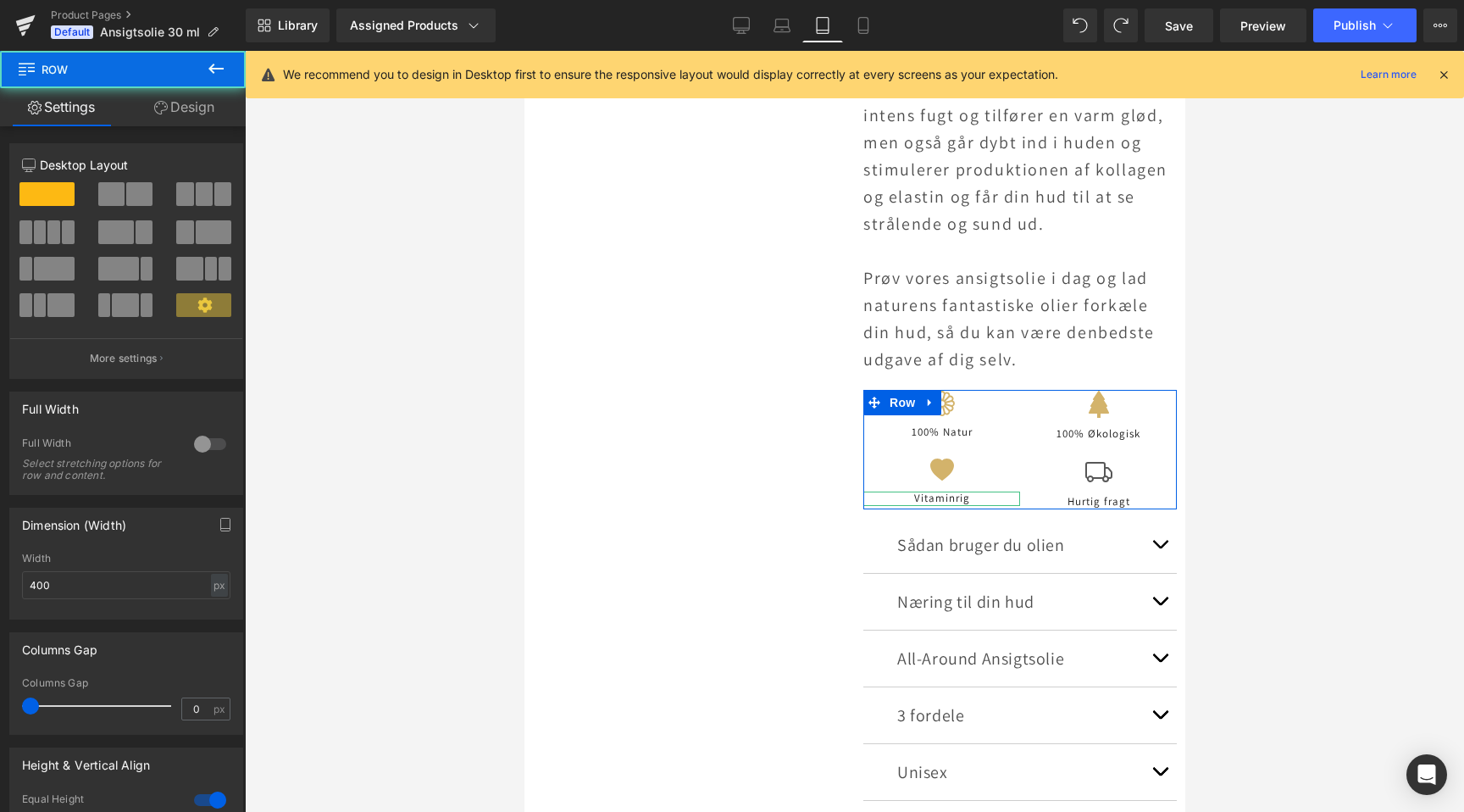
scroll to position [0, 1129]
click at [174, 92] on link "Design" at bounding box center [184, 107] width 123 height 38
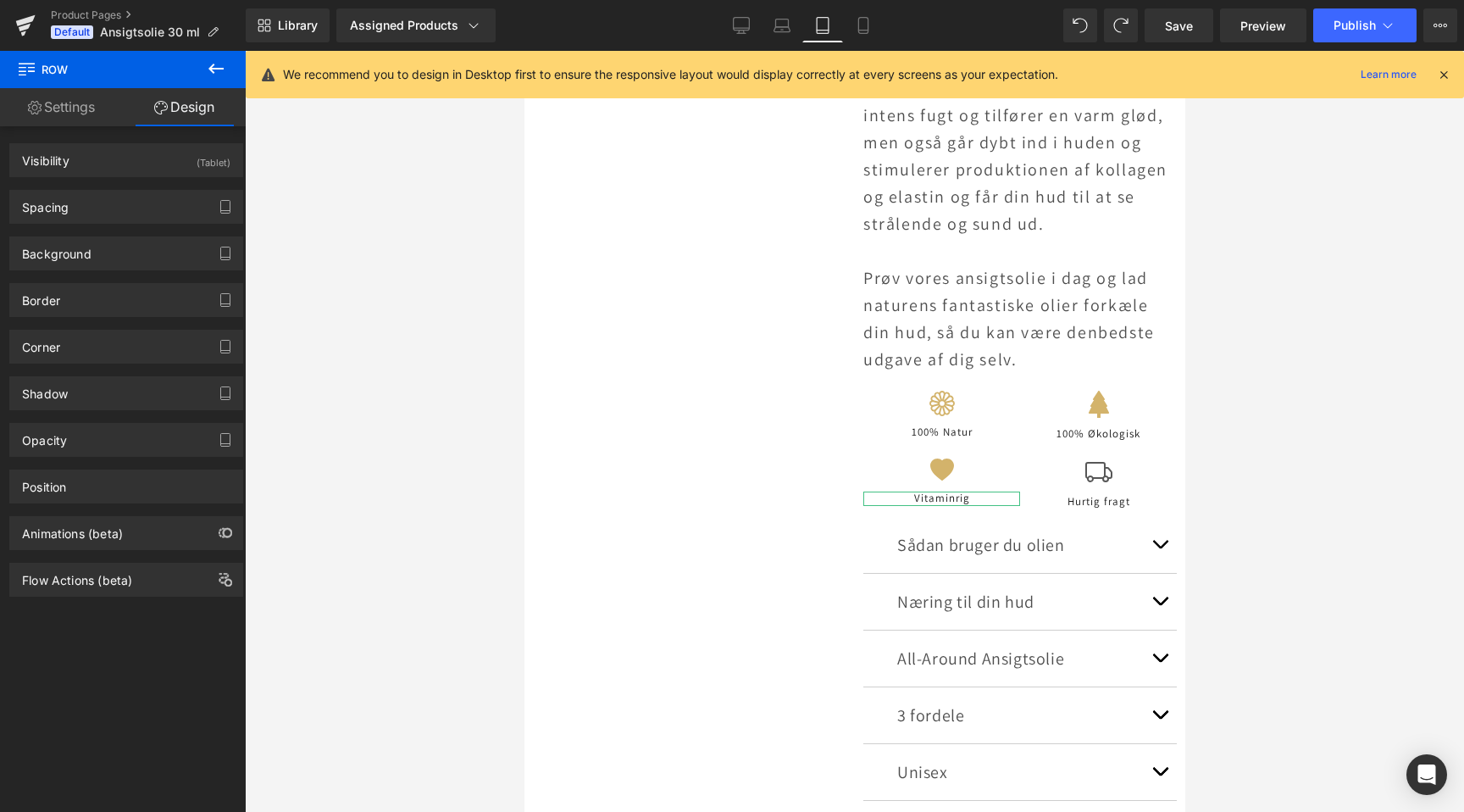
click at [494, 334] on div at bounding box center [854, 431] width 1220 height 760
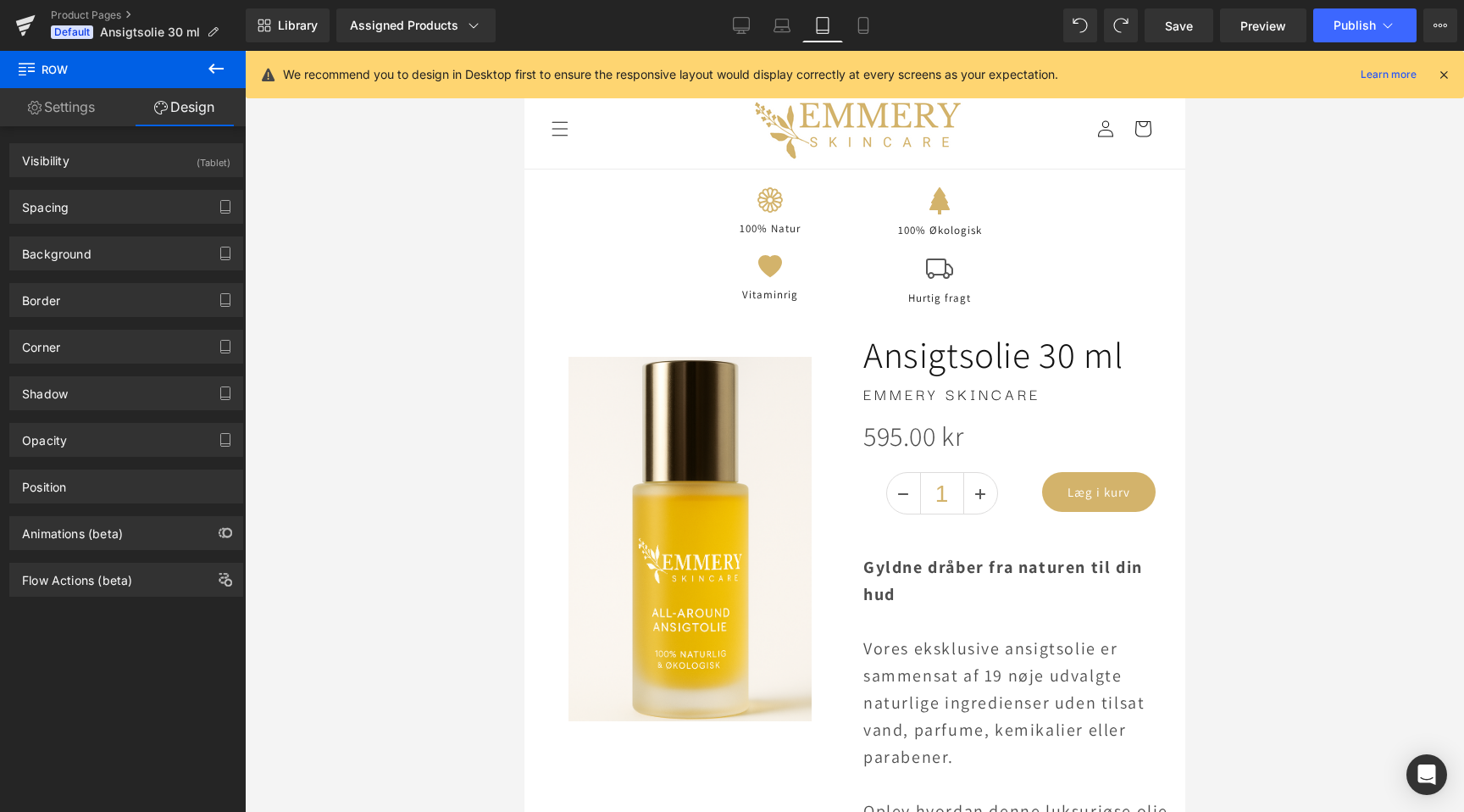
scroll to position [0, 0]
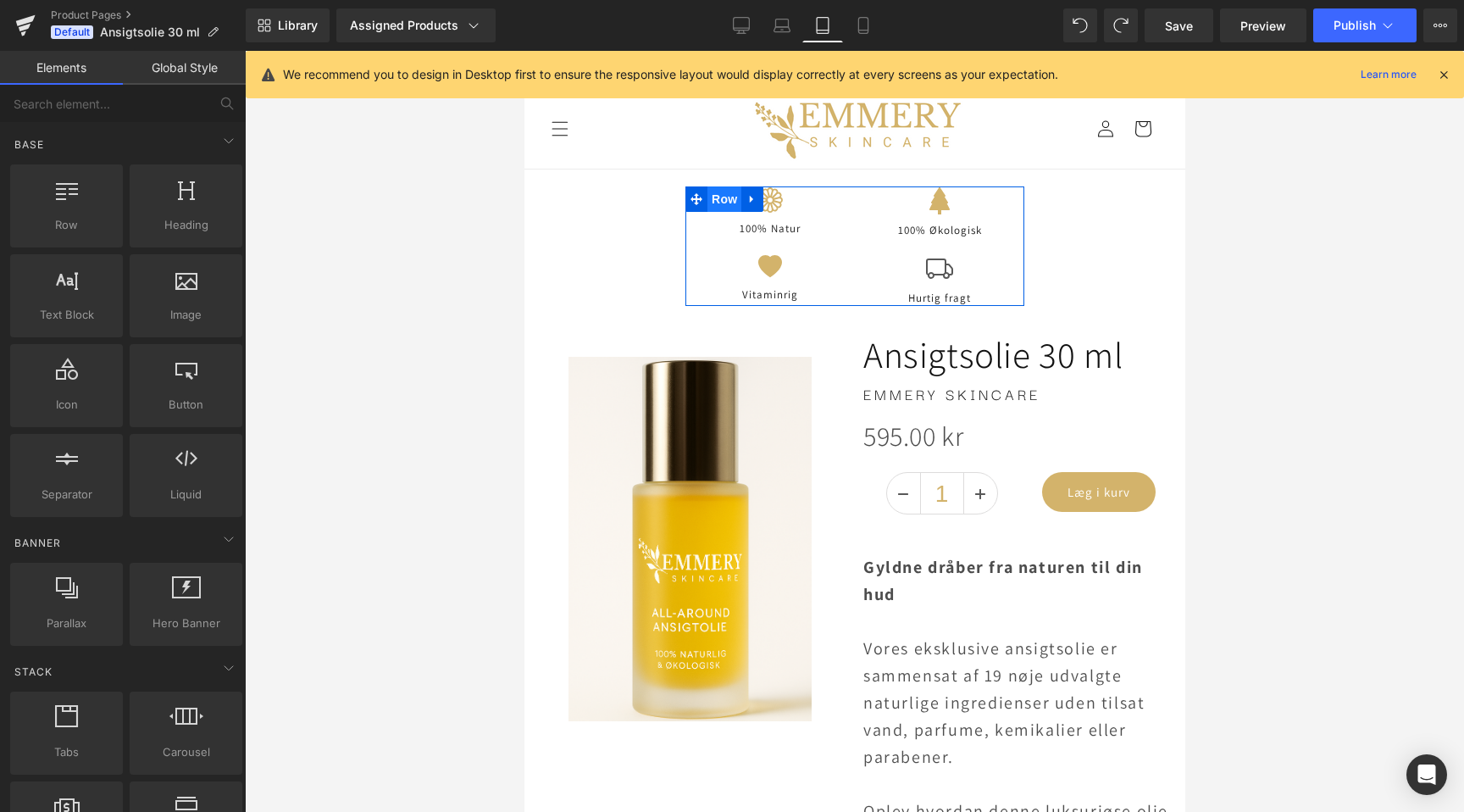
click at [724, 204] on span "Row" at bounding box center [724, 199] width 34 height 25
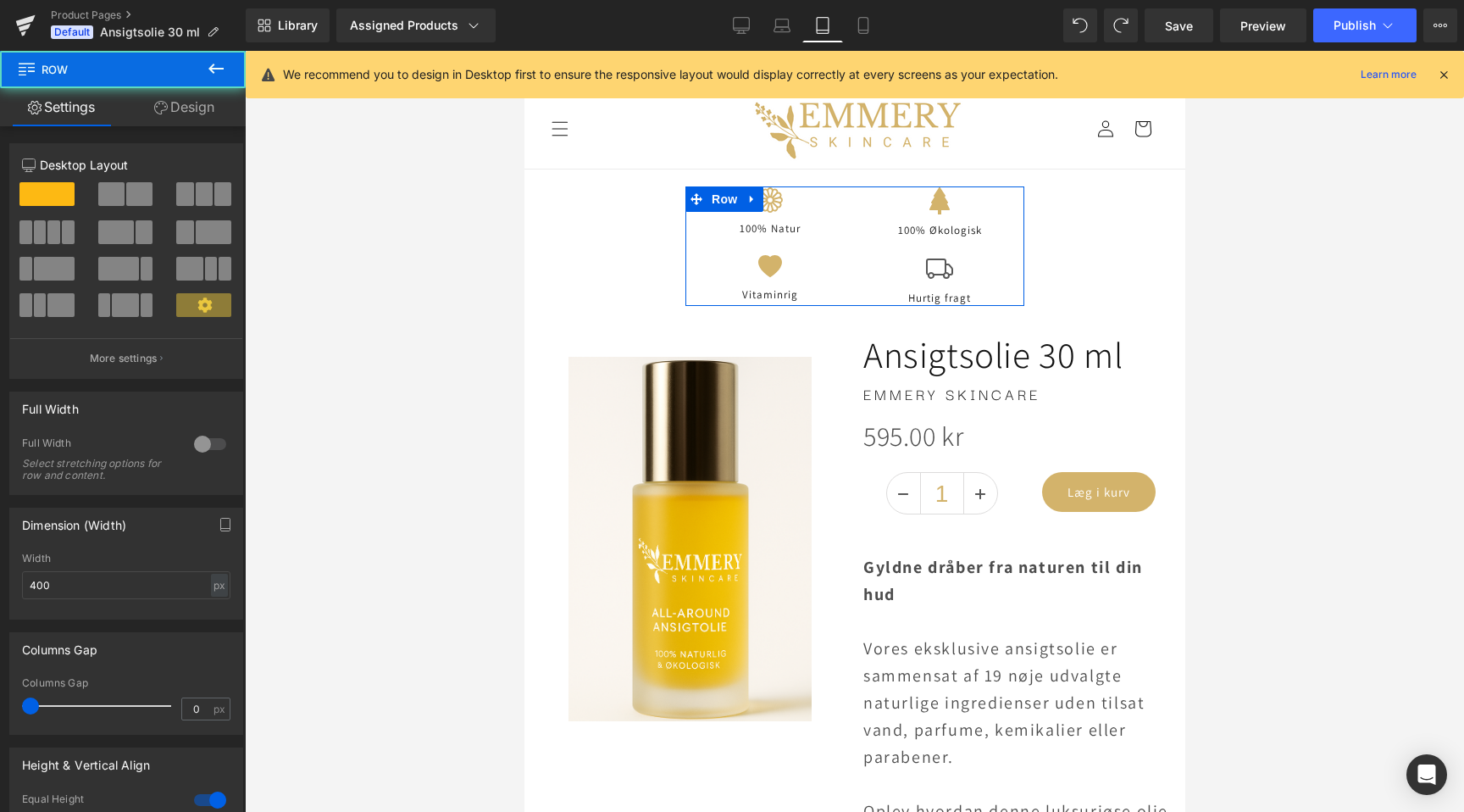
click at [167, 99] on link "Design" at bounding box center [184, 107] width 123 height 38
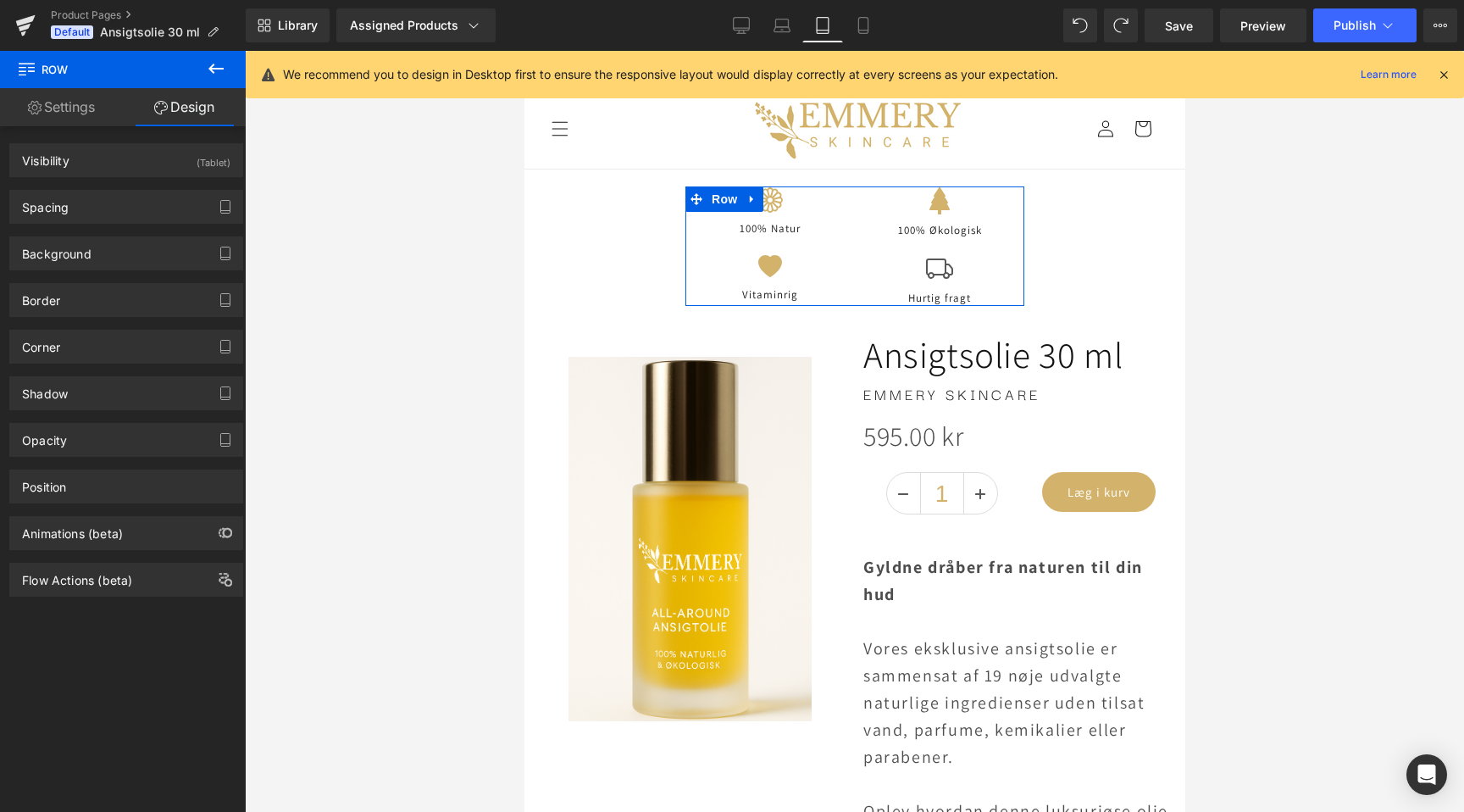
scroll to position [0, 565]
click at [158, 143] on div "Visibility (Tablet) 0|0|0|0 0 Show on Desktop 0 Show on Laptop 1 Show on Tablet…" at bounding box center [126, 160] width 234 height 34
click at [159, 145] on div "Visibility (Tablet)" at bounding box center [126, 160] width 232 height 32
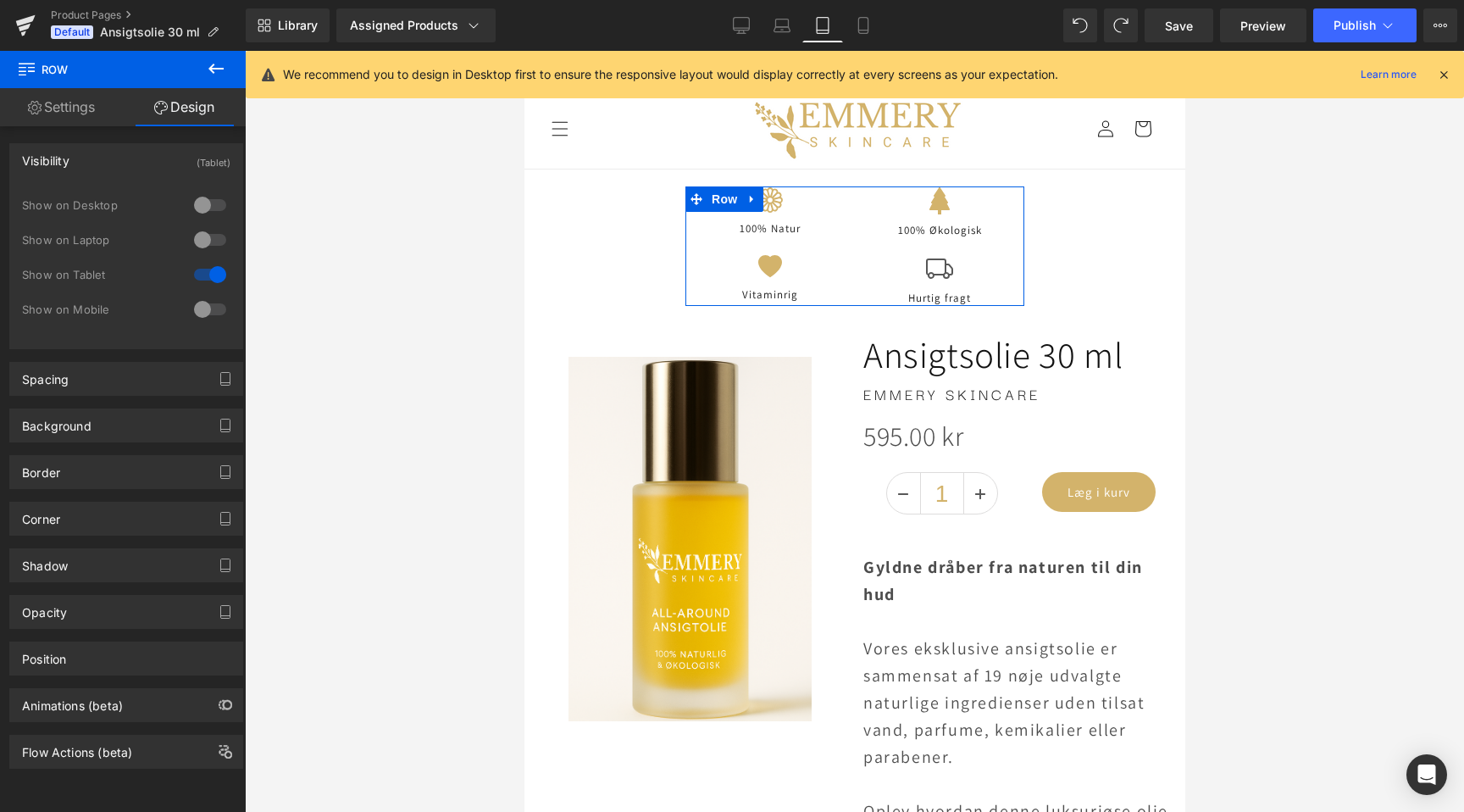
click at [209, 308] on div at bounding box center [210, 309] width 40 height 27
click at [201, 274] on div at bounding box center [210, 274] width 40 height 27
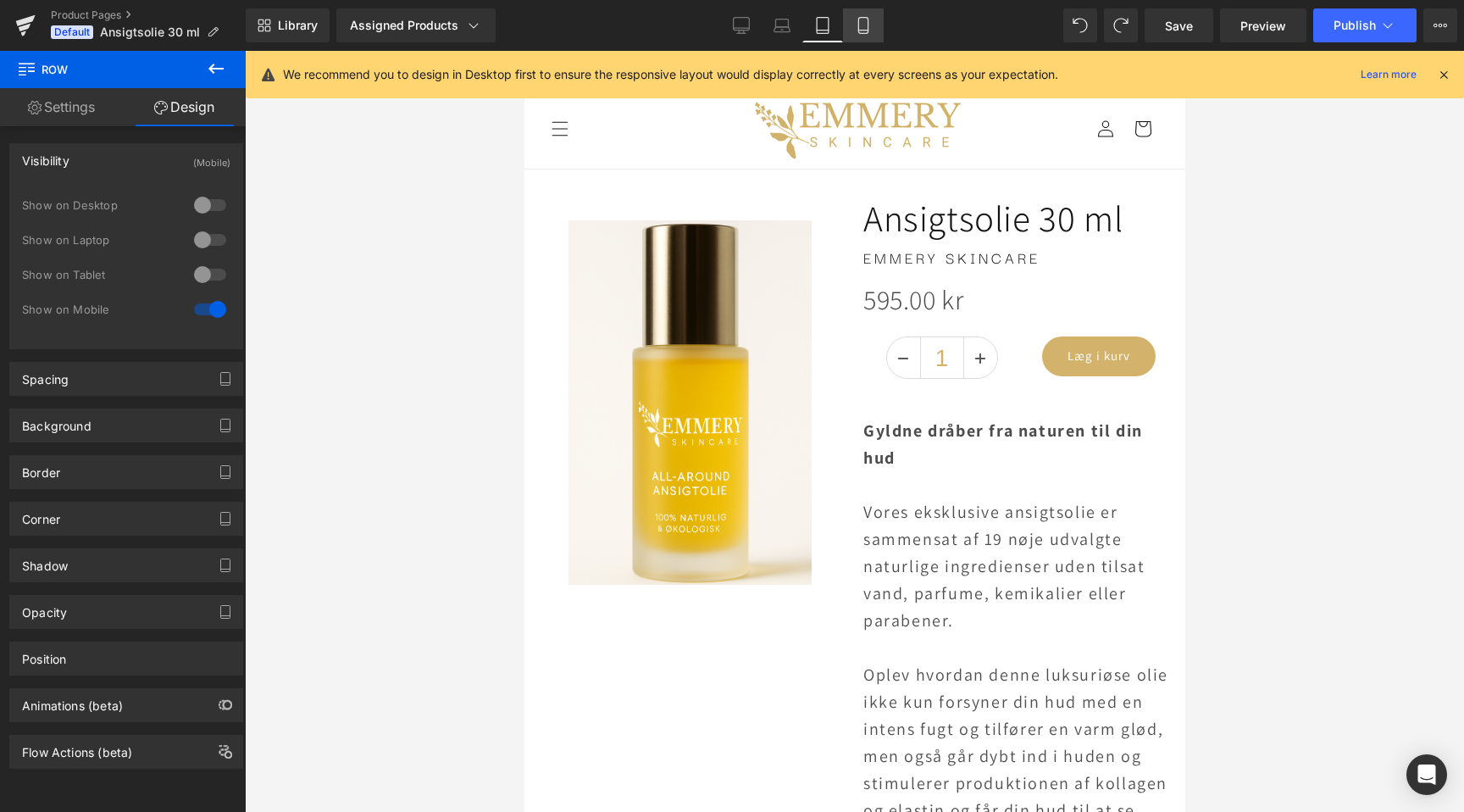
click at [867, 22] on icon at bounding box center [864, 25] width 9 height 16
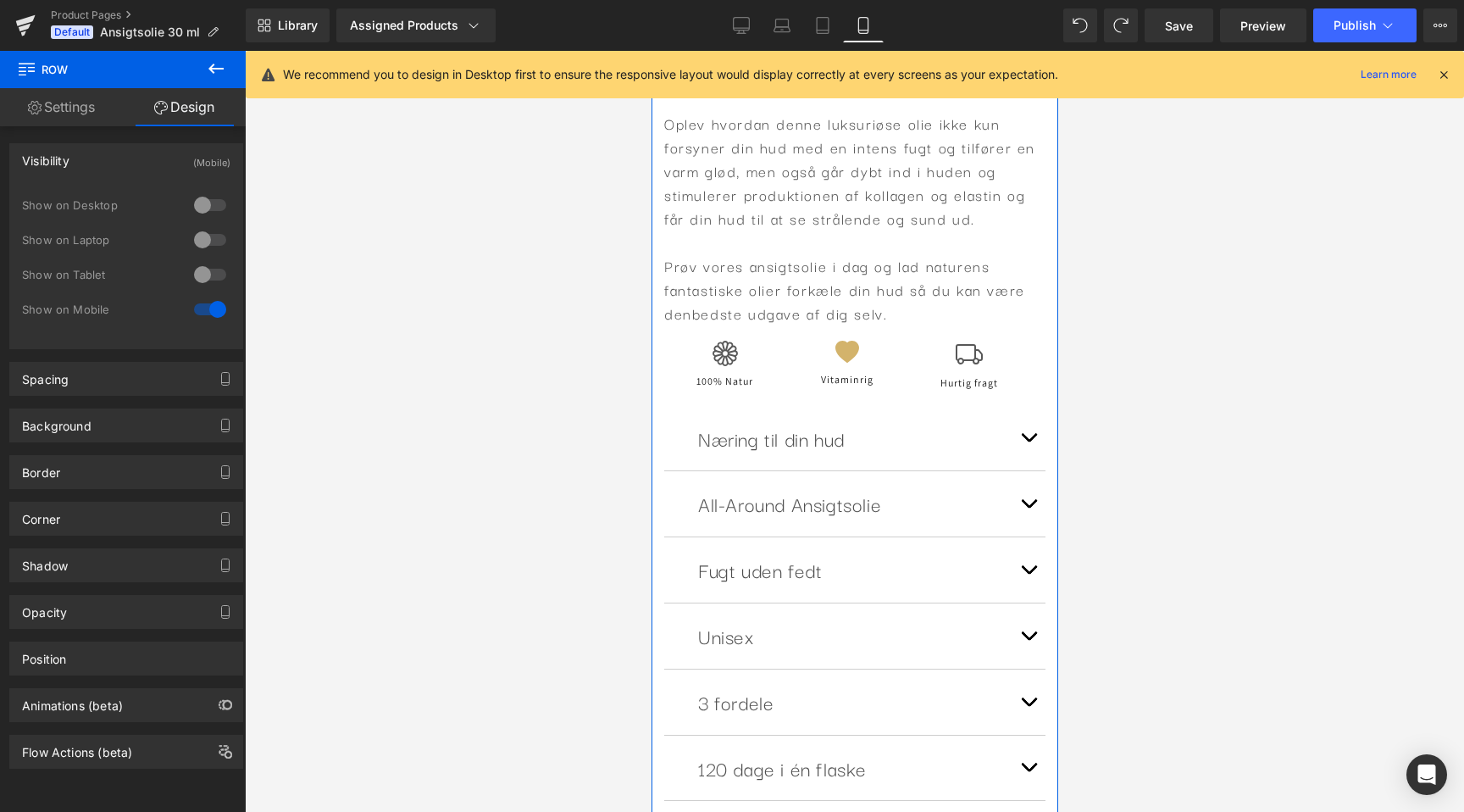
scroll to position [0, 0]
drag, startPoint x: 663, startPoint y: 158, endPoint x: 864, endPoint y: 316, distance: 255.7
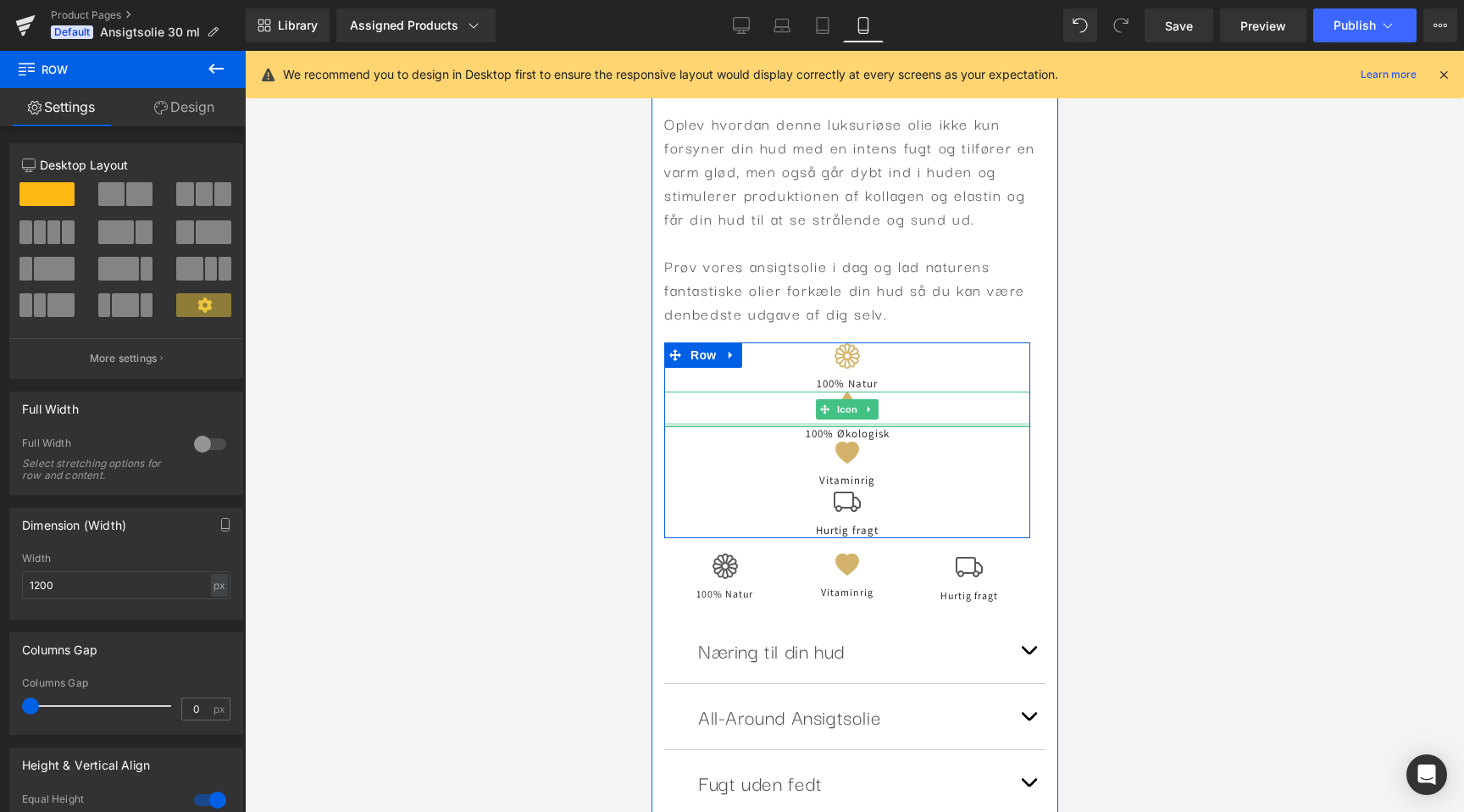
scroll to position [0, 620]
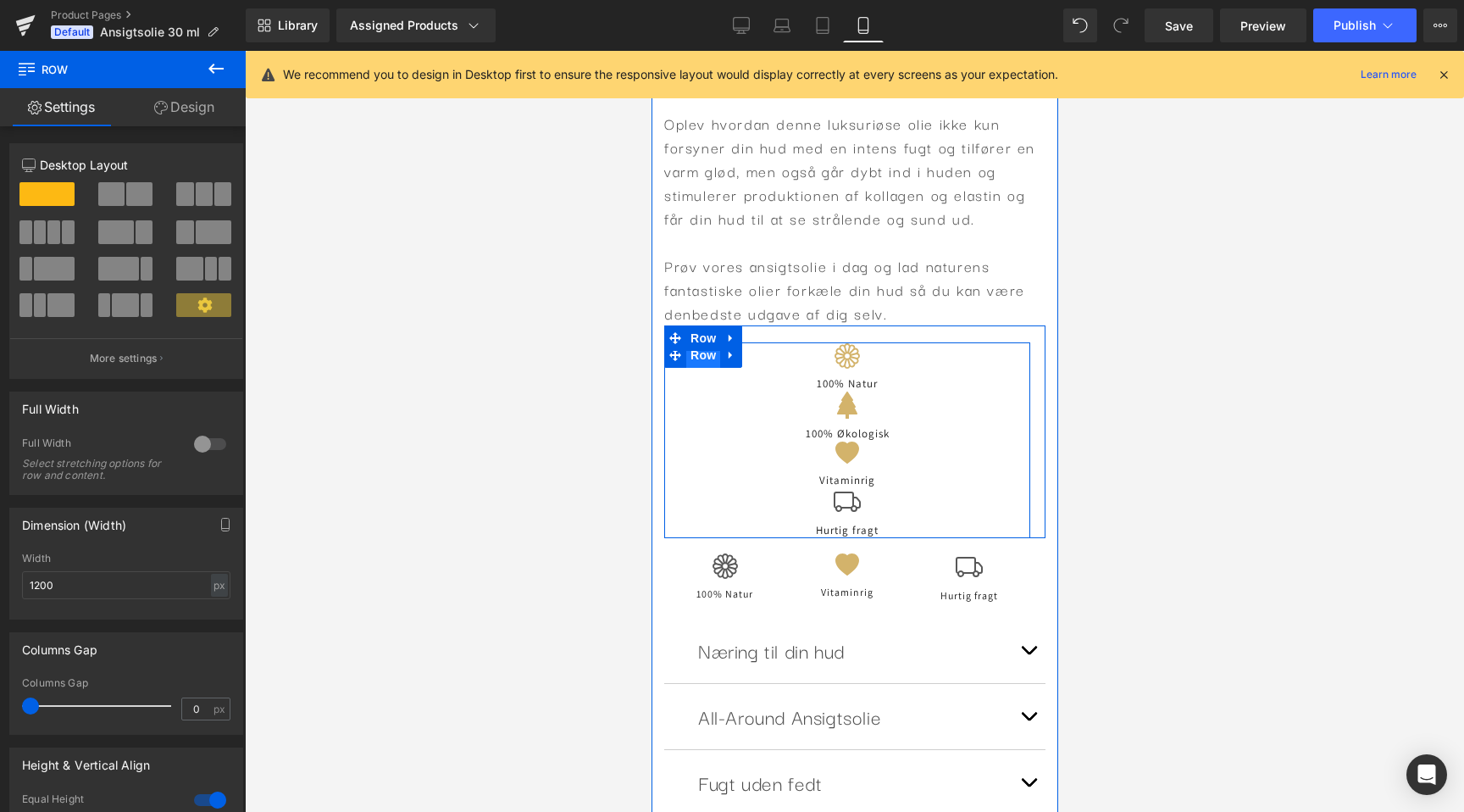
click at [704, 358] on span "Row" at bounding box center [702, 355] width 34 height 25
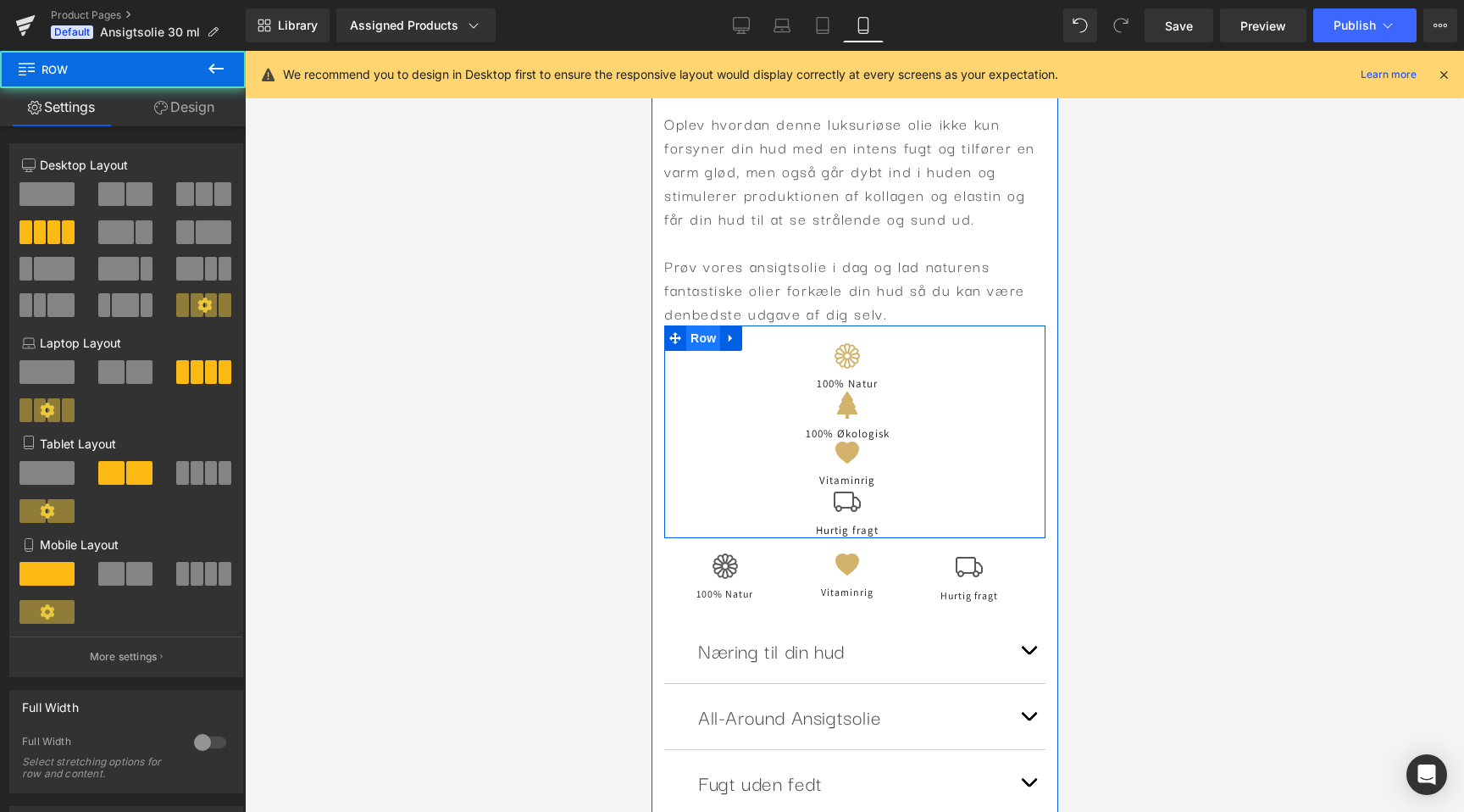
scroll to position [0, 0]
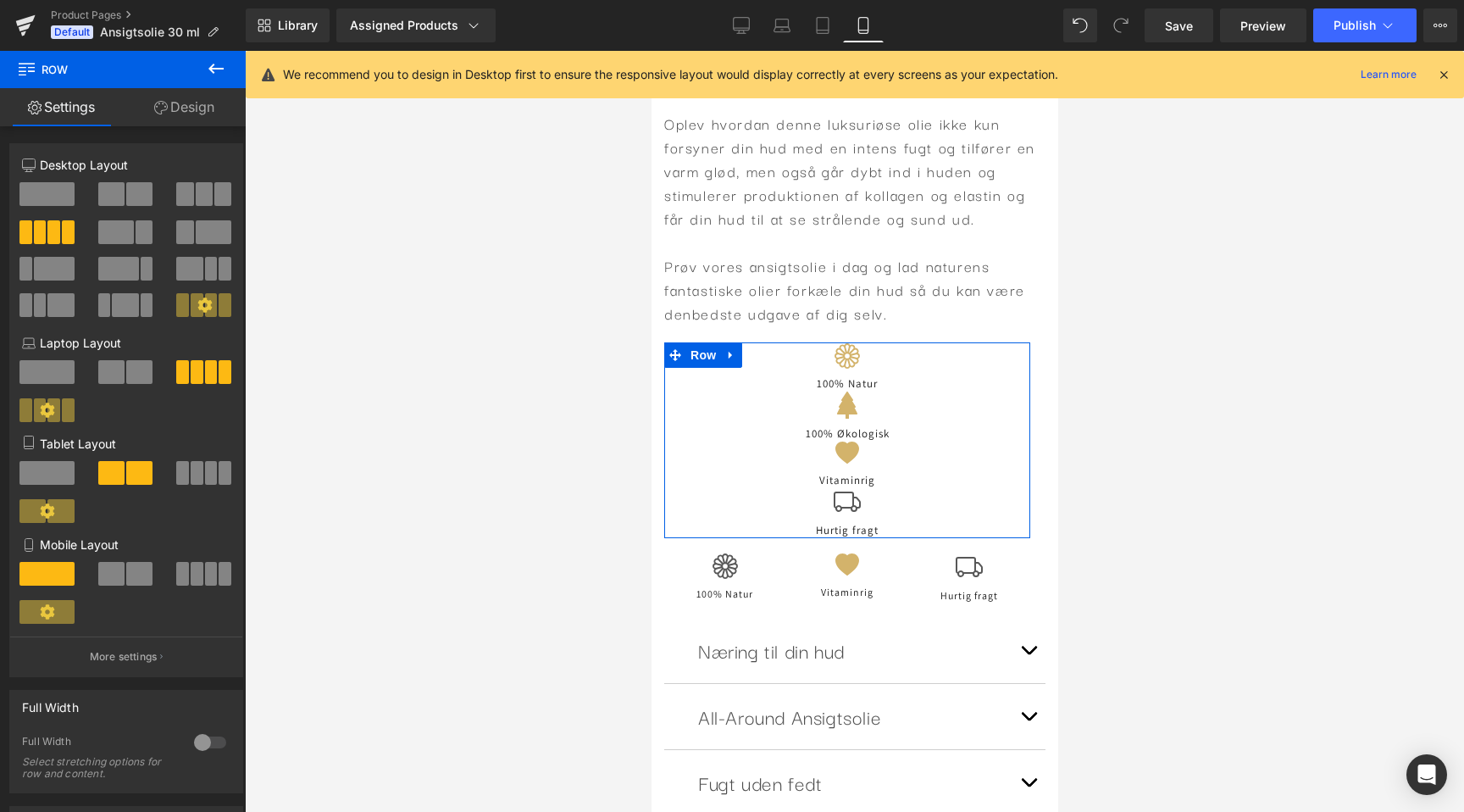
click at [195, 577] on span at bounding box center [198, 573] width 13 height 23
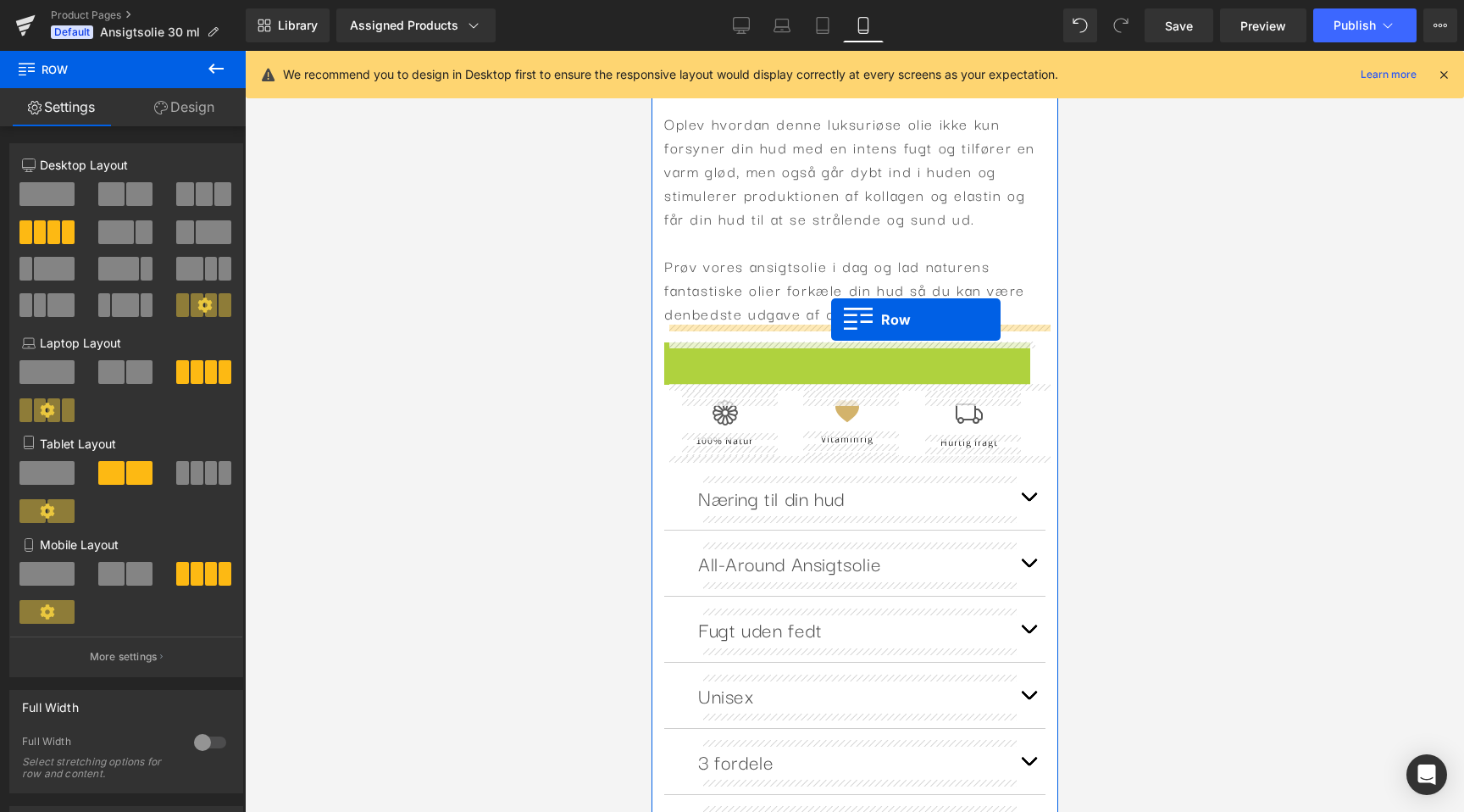
scroll to position [0, 620]
drag, startPoint x: 678, startPoint y: 361, endPoint x: 837, endPoint y: 317, distance: 165.0
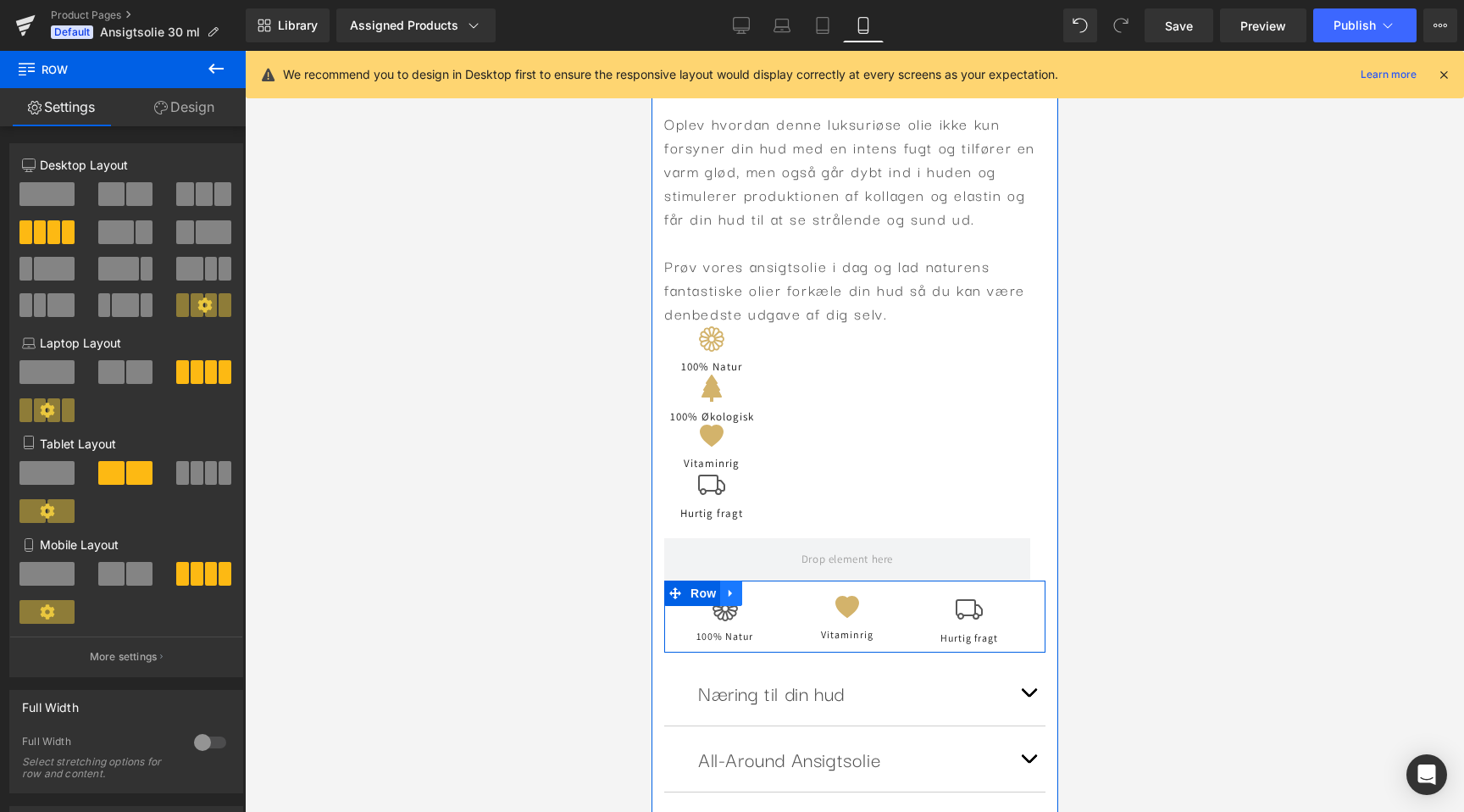
scroll to position [0, 310]
click at [724, 592] on link at bounding box center [731, 593] width 22 height 25
click at [770, 592] on icon at bounding box center [775, 593] width 12 height 12
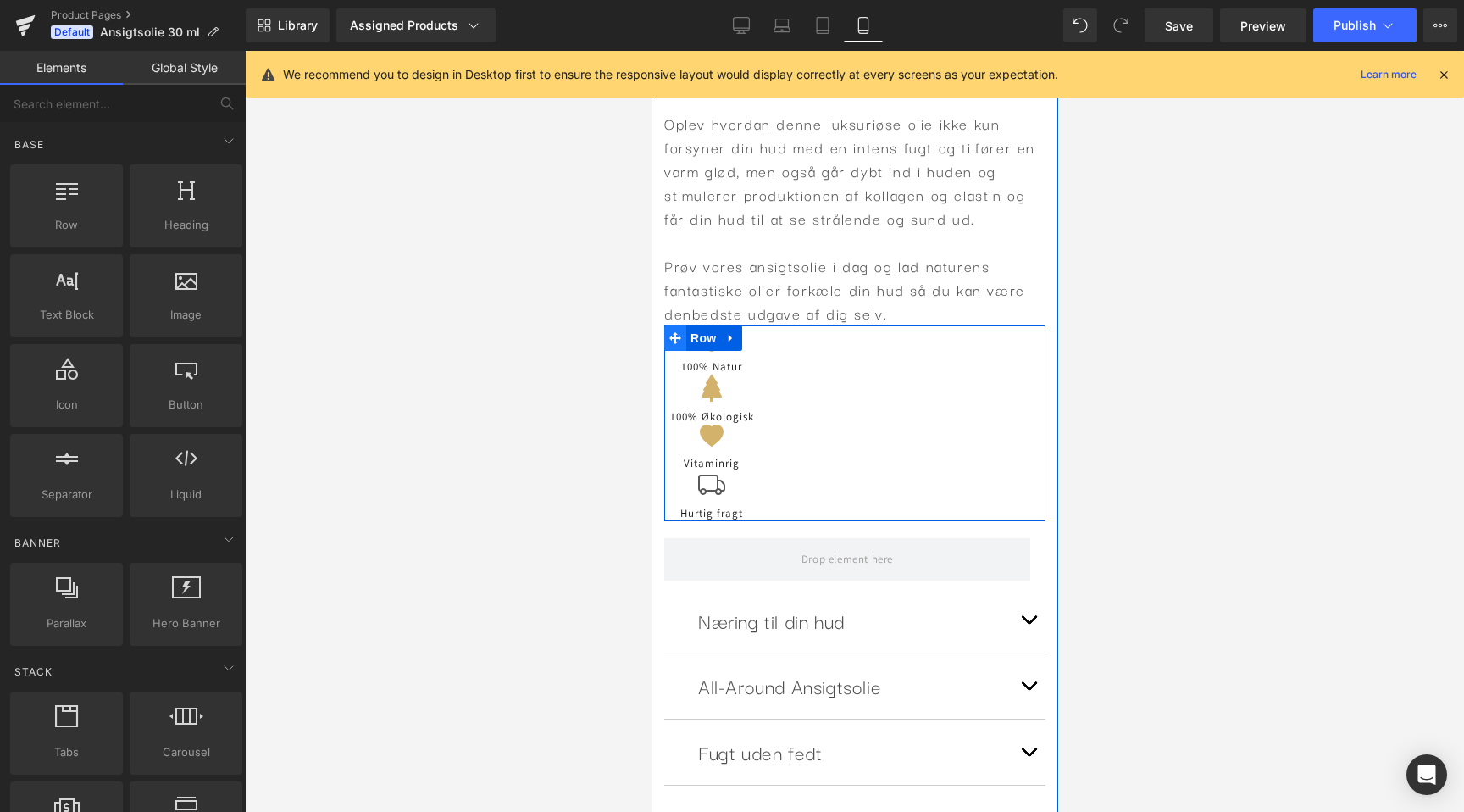
scroll to position [0, 0]
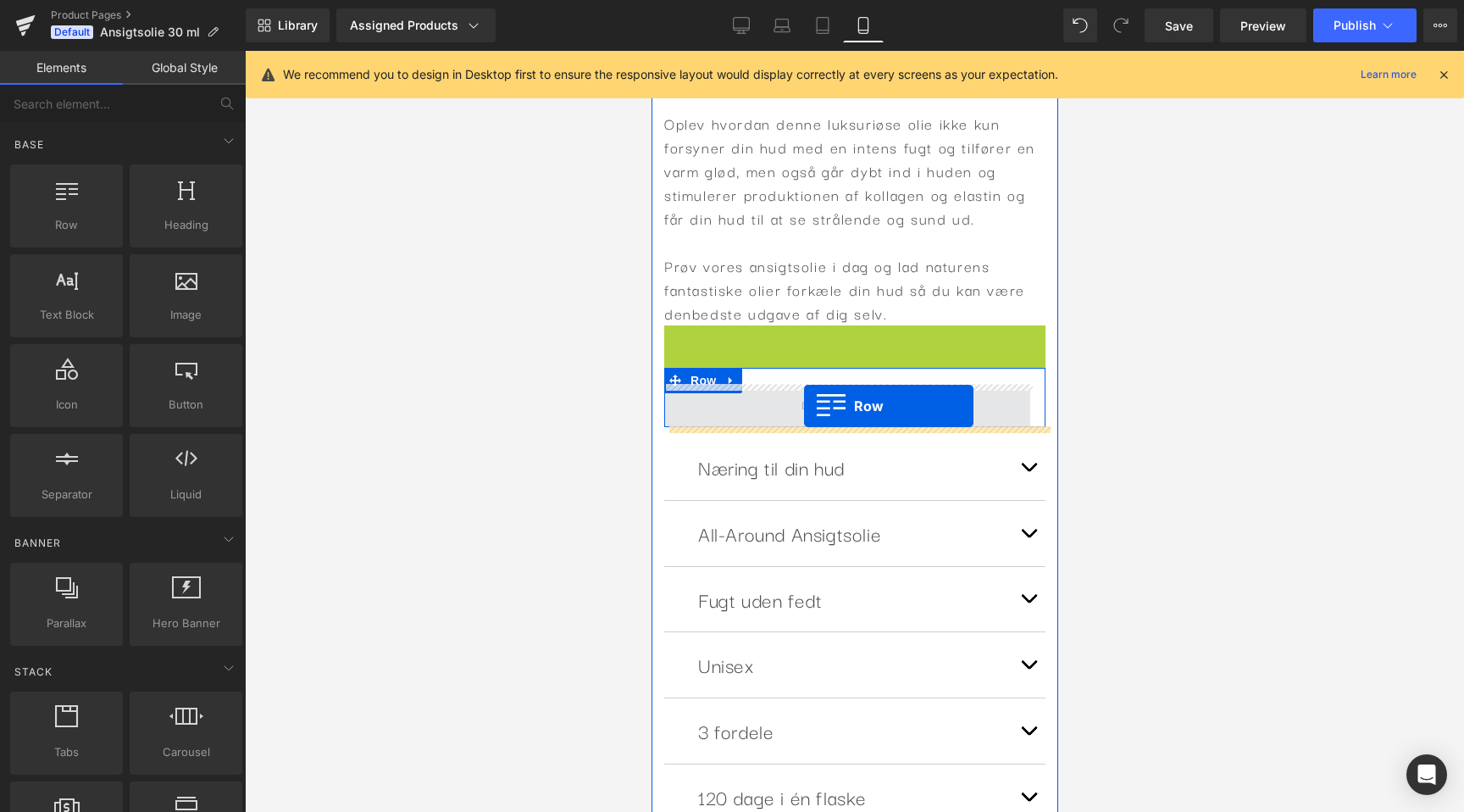
drag, startPoint x: 674, startPoint y: 339, endPoint x: 804, endPoint y: 406, distance: 146.2
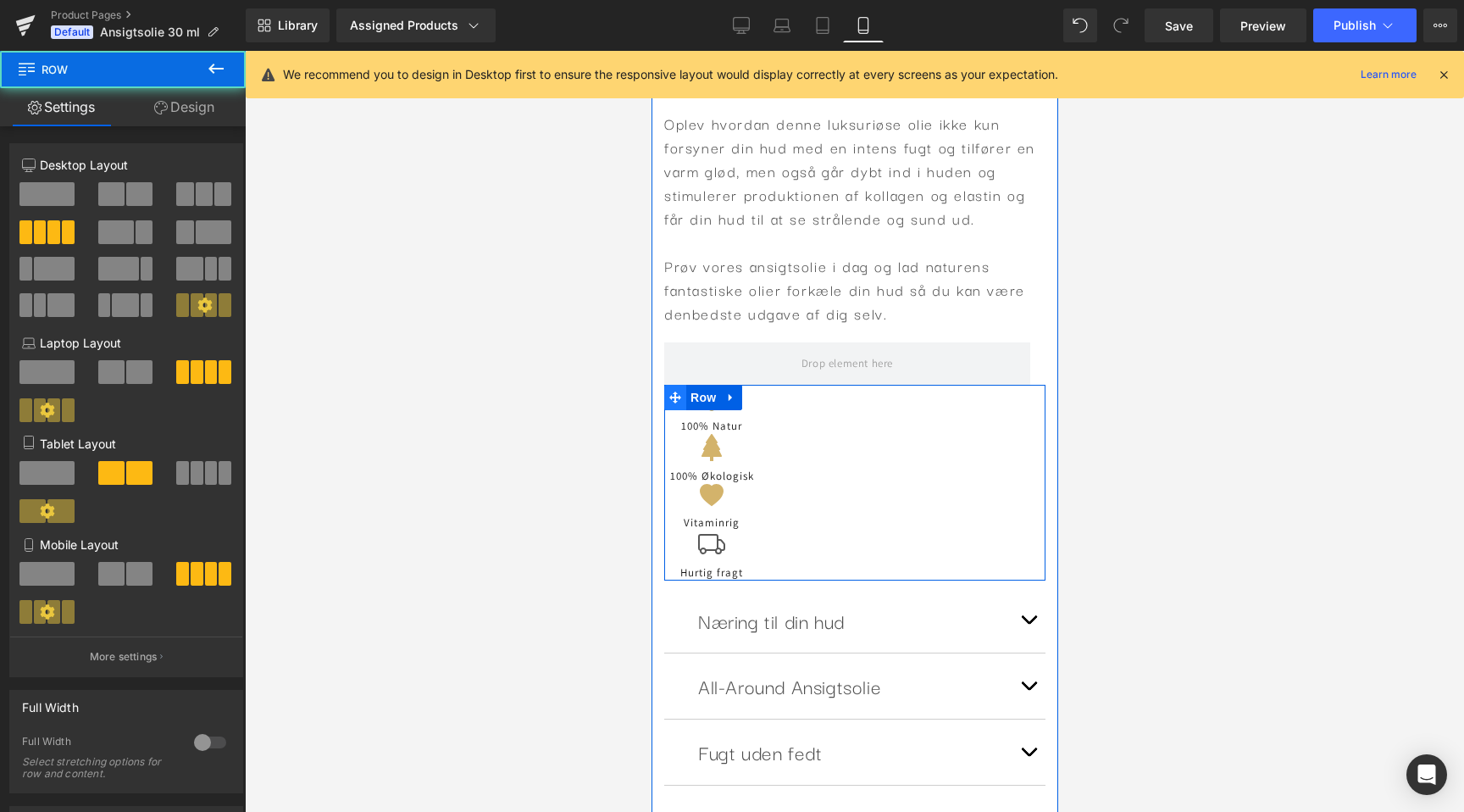
scroll to position [0, 310]
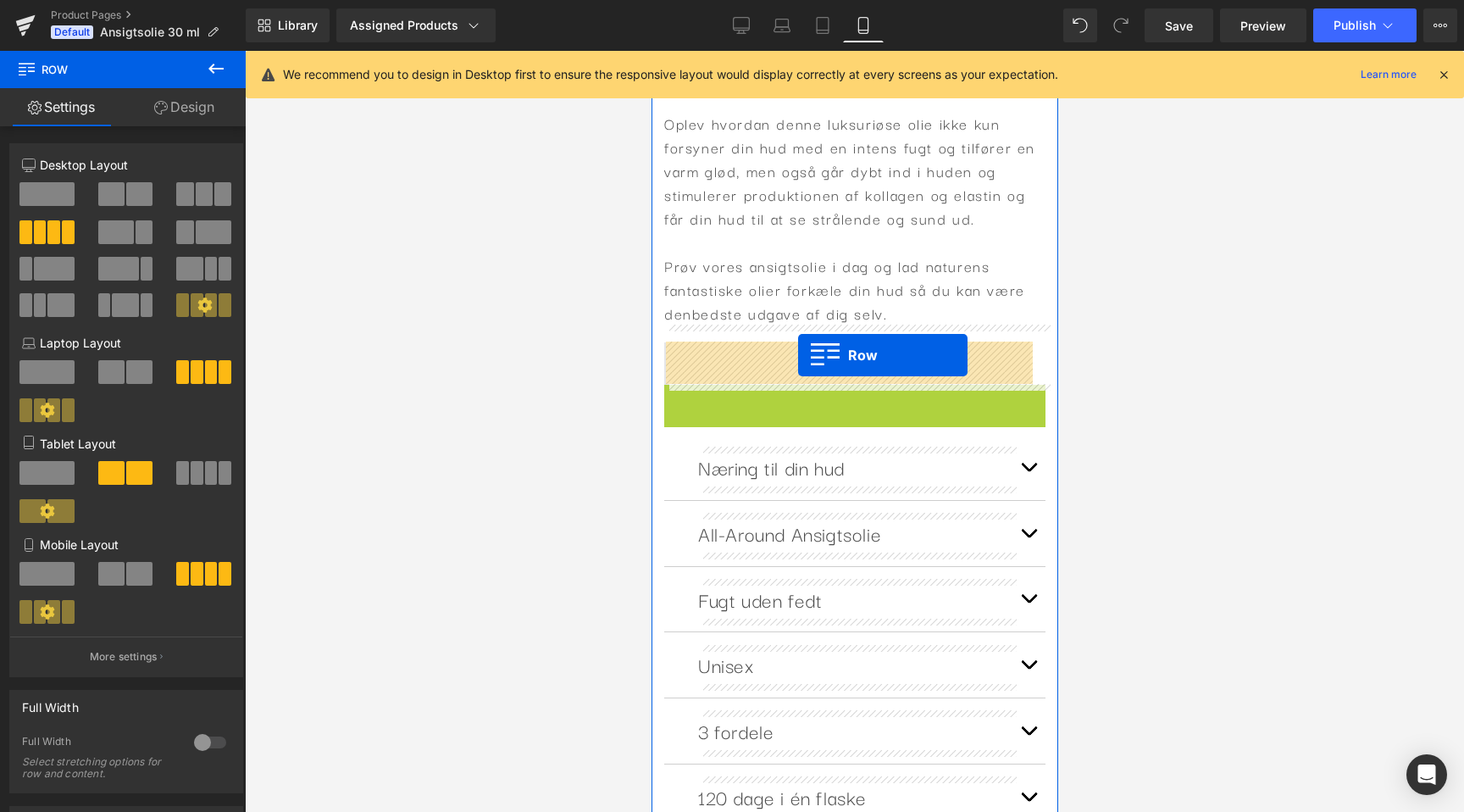
drag, startPoint x: 677, startPoint y: 401, endPoint x: 796, endPoint y: 356, distance: 127.2
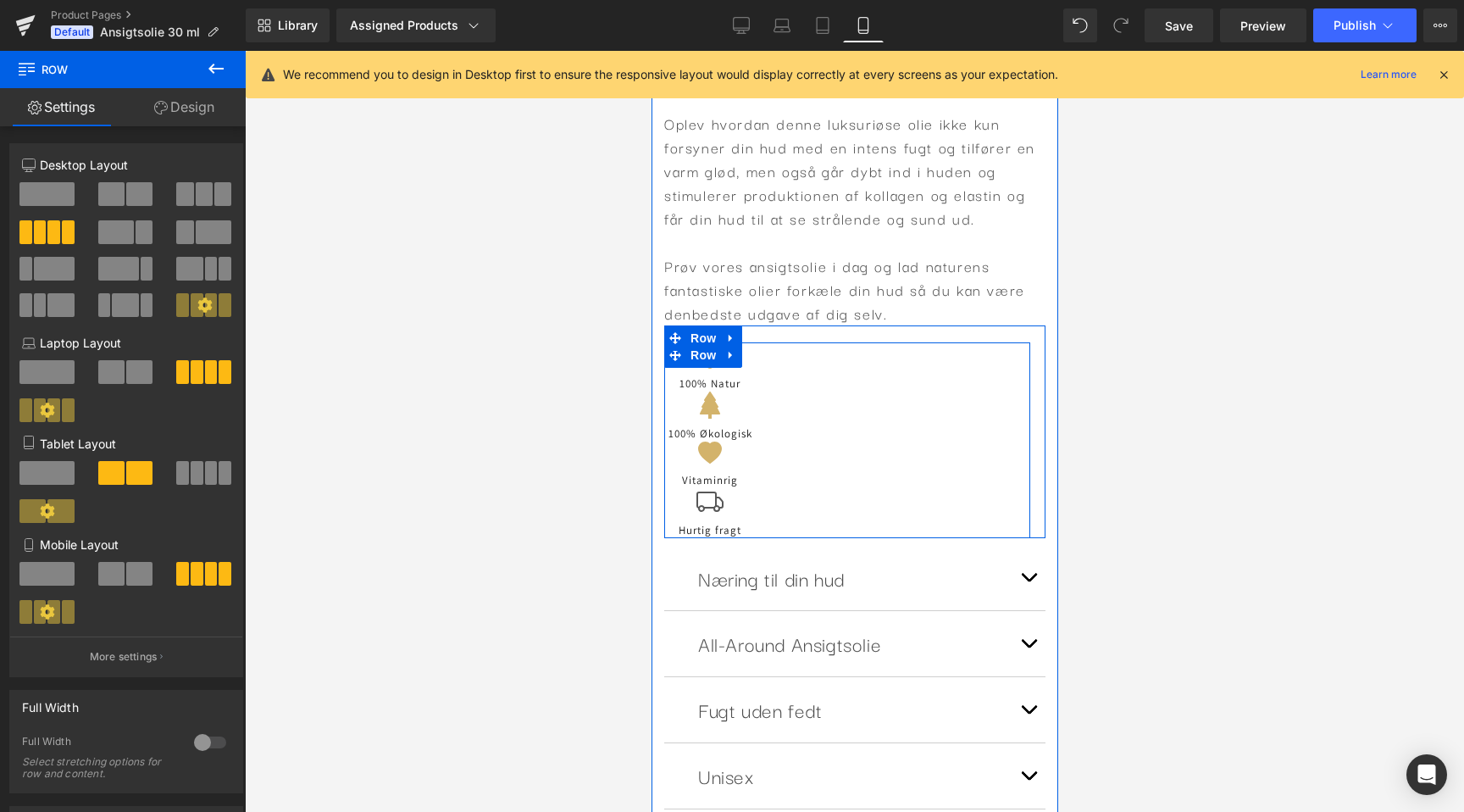
scroll to position [0, 620]
click at [708, 356] on span "Row" at bounding box center [702, 355] width 34 height 25
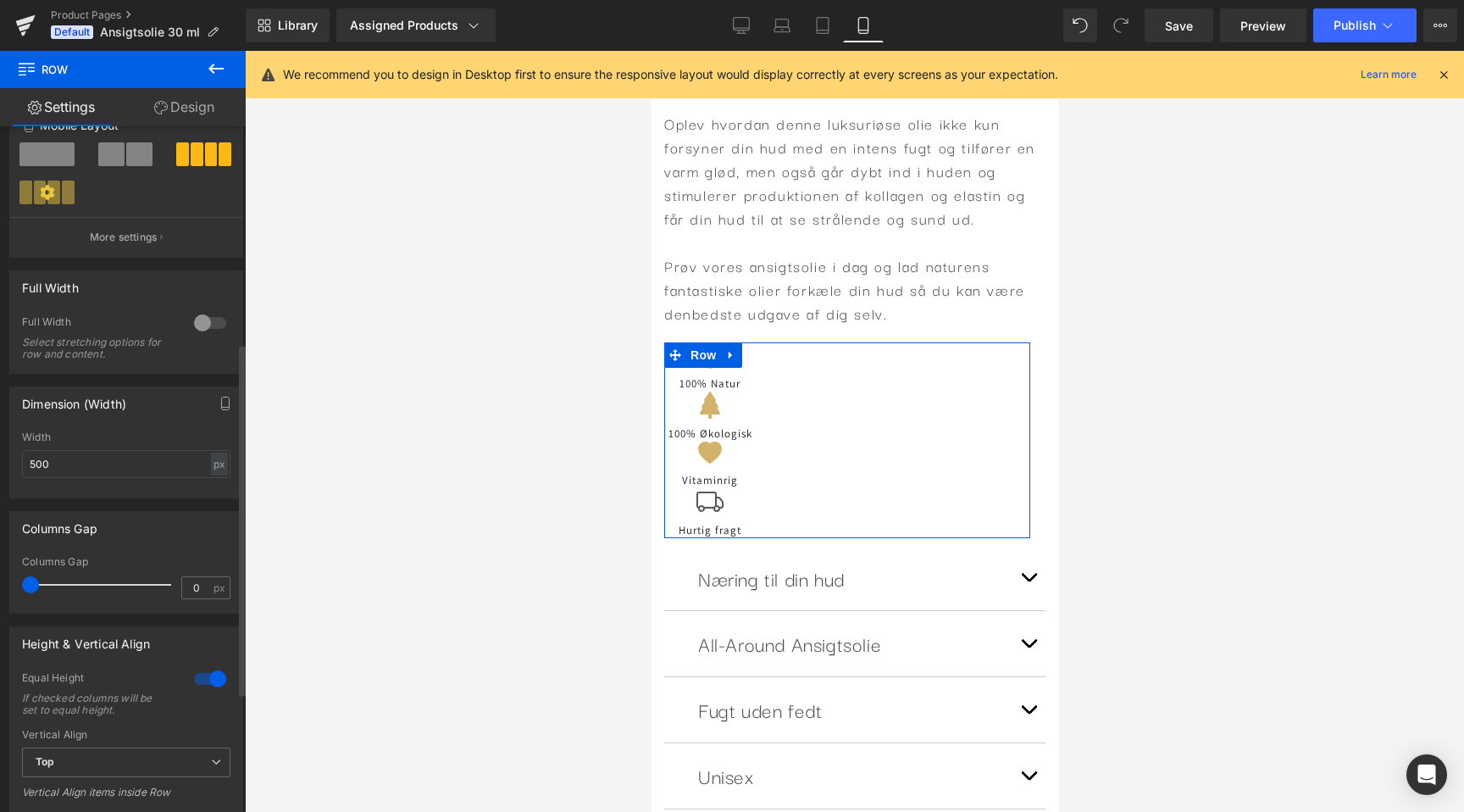
scroll to position [426, 0]
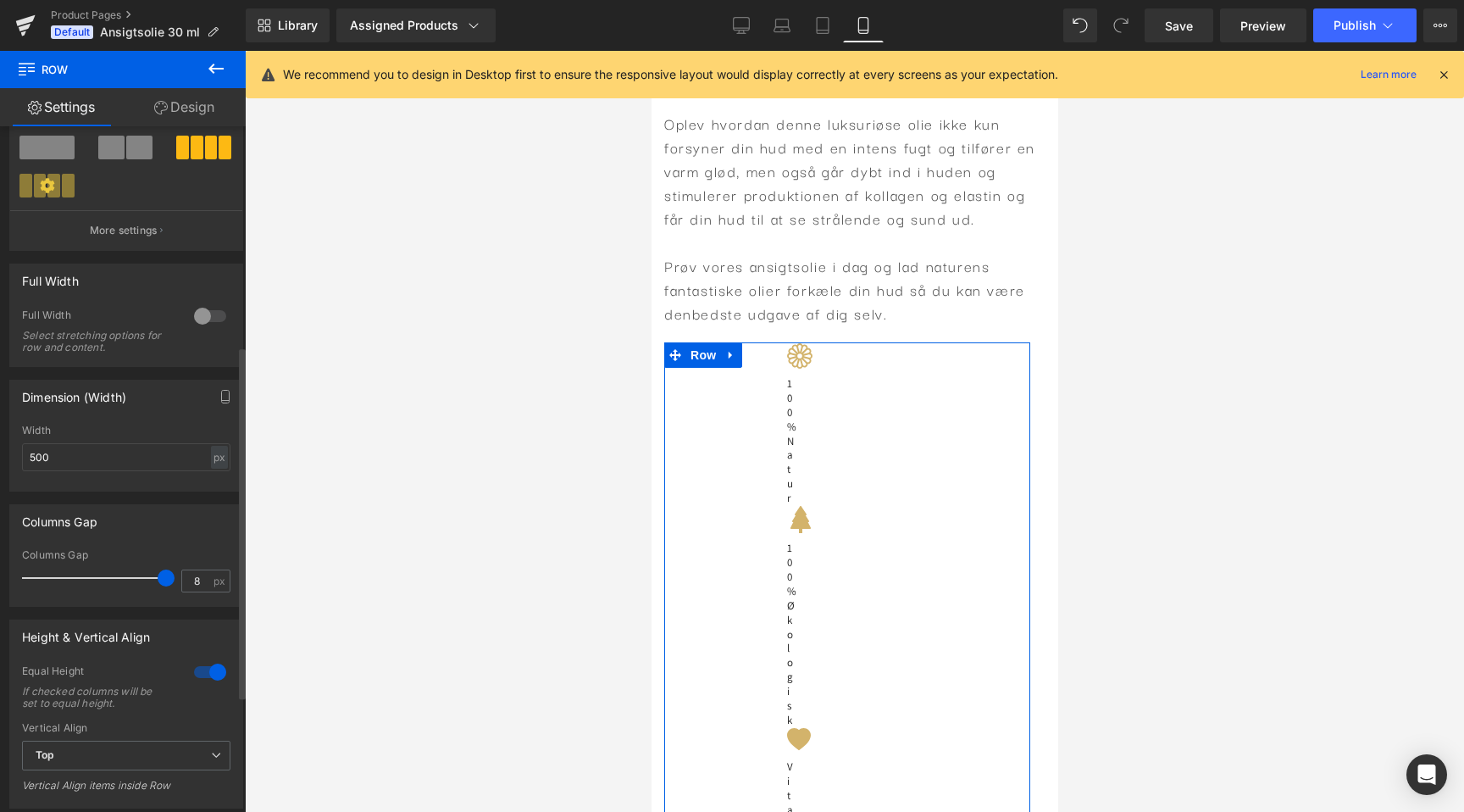
type input "0"
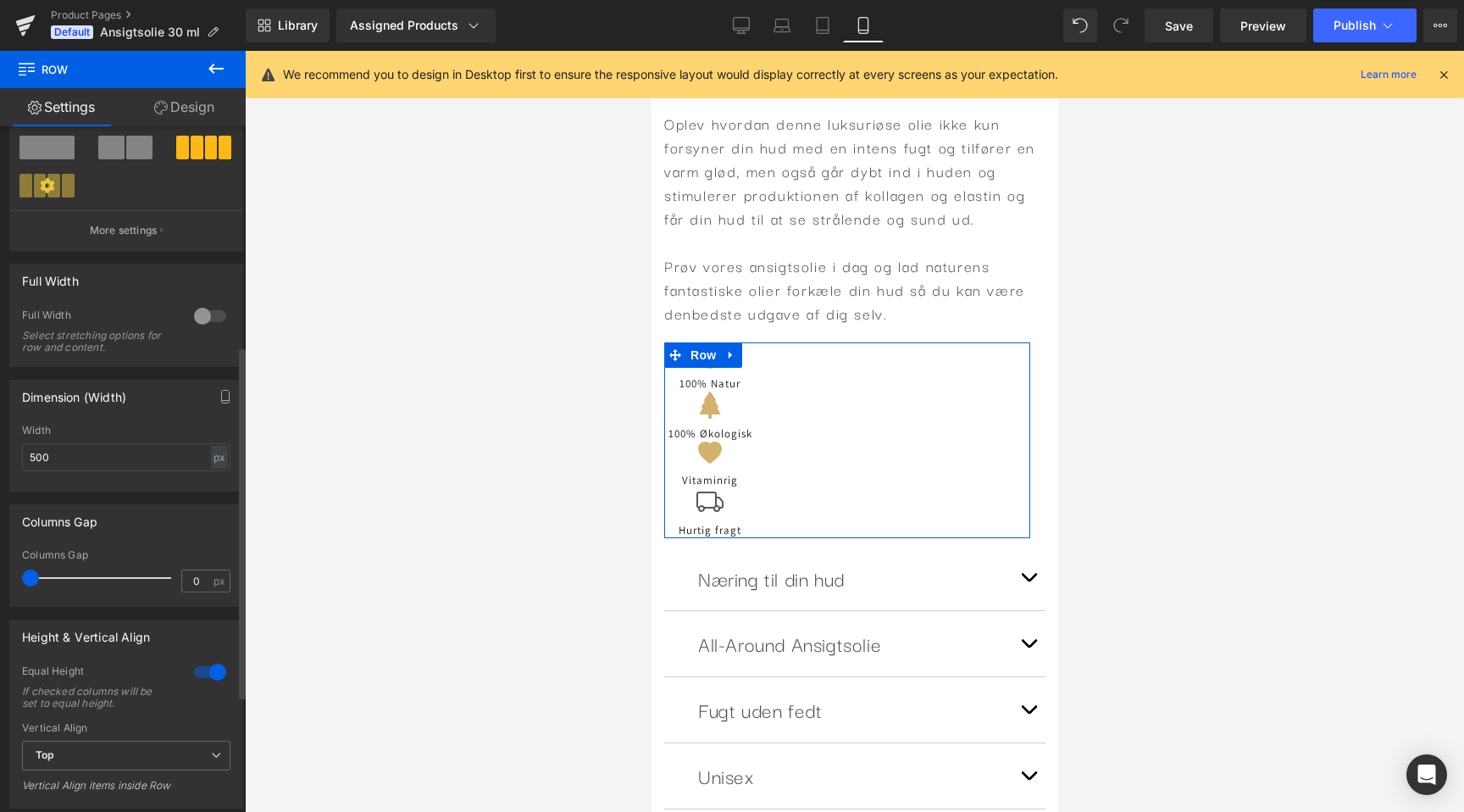
drag, startPoint x: 32, startPoint y: 581, endPoint x: 0, endPoint y: 574, distance: 32.8
click at [0, 574] on div "Columns Gap 0px Columns Gap 0 px" at bounding box center [126, 549] width 254 height 115
click at [147, 454] on input "500" at bounding box center [126, 457] width 209 height 28
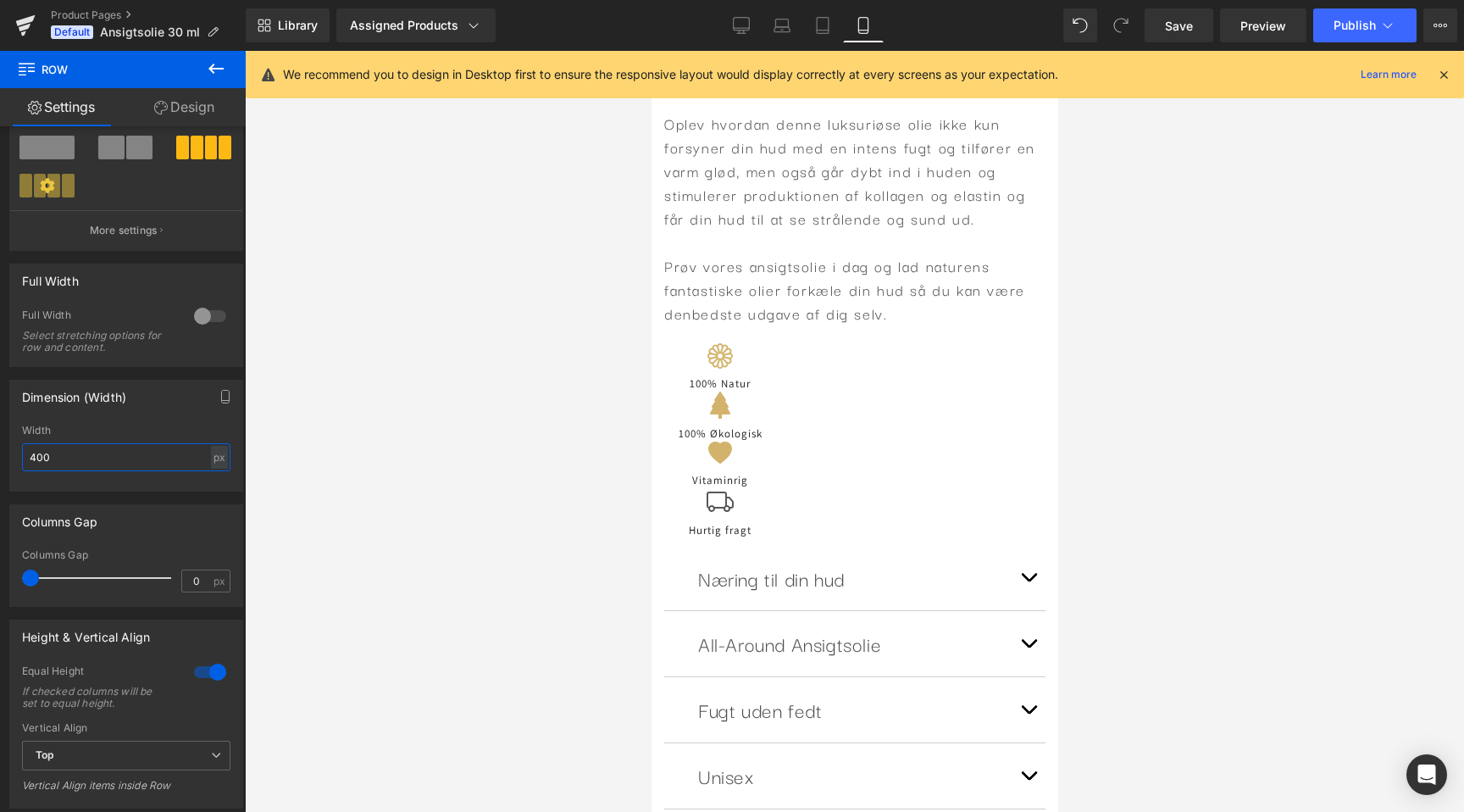
scroll to position [0, 0]
type input "500"
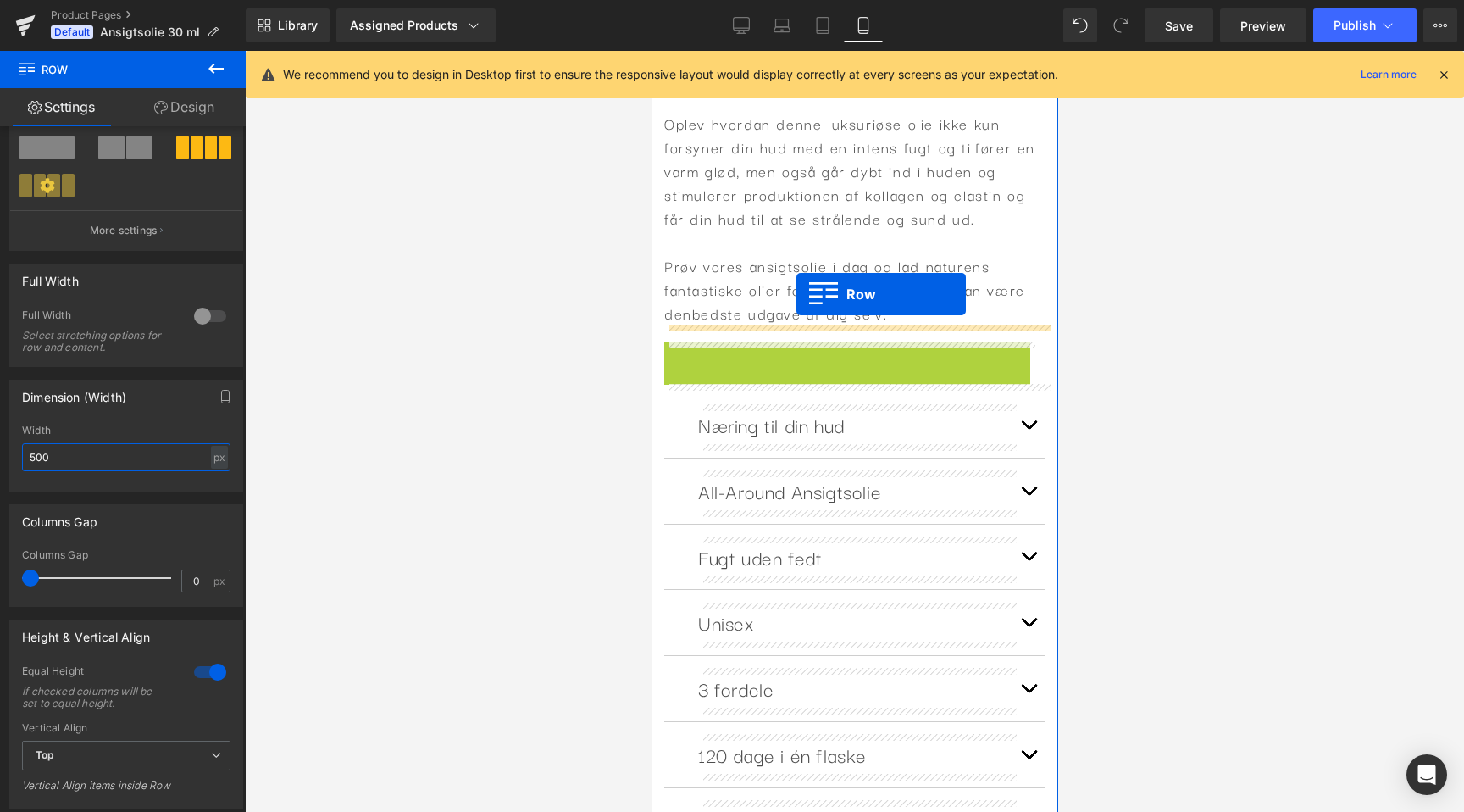
drag, startPoint x: 675, startPoint y: 361, endPoint x: 796, endPoint y: 295, distance: 137.8
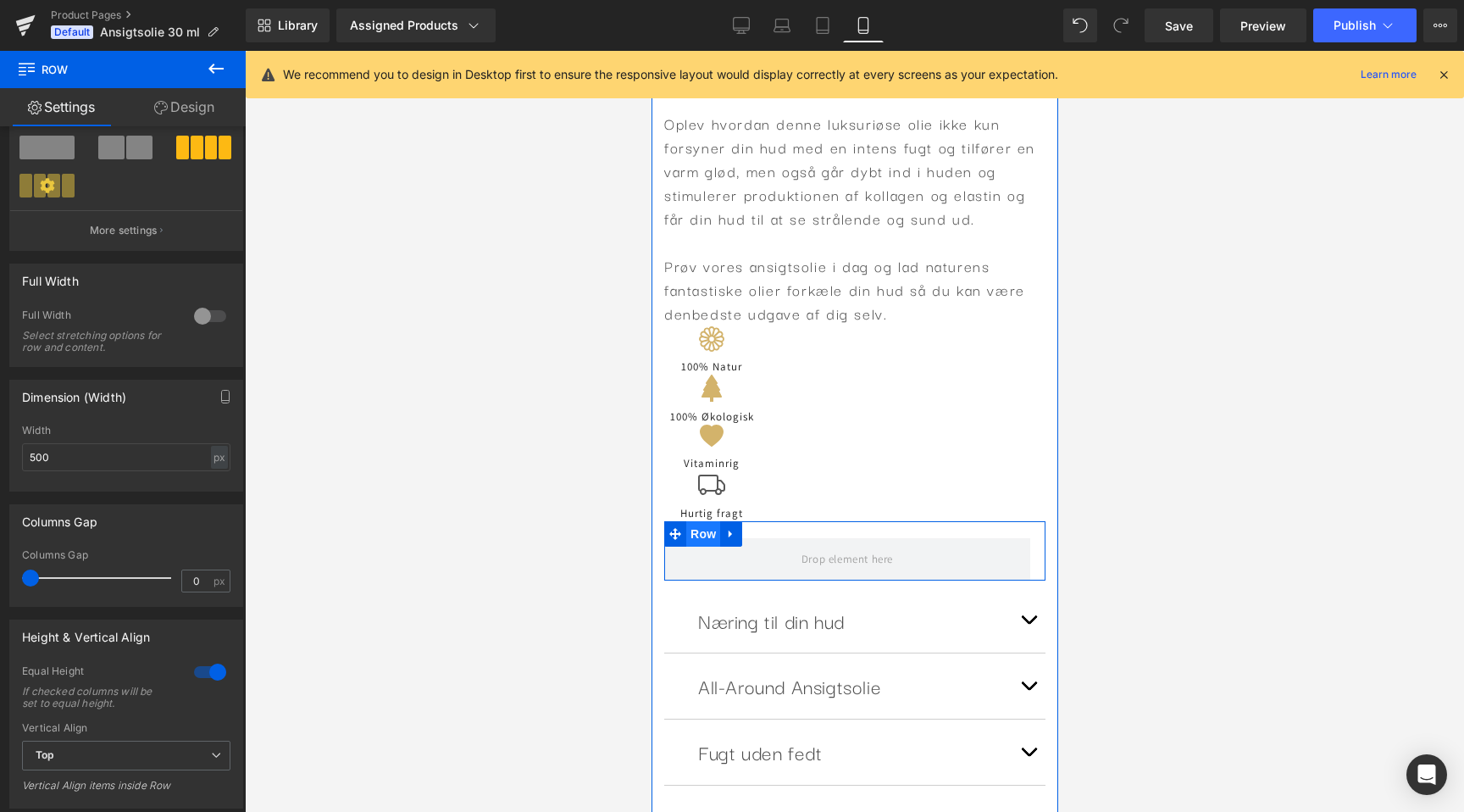
click at [703, 538] on span "Row" at bounding box center [702, 533] width 34 height 25
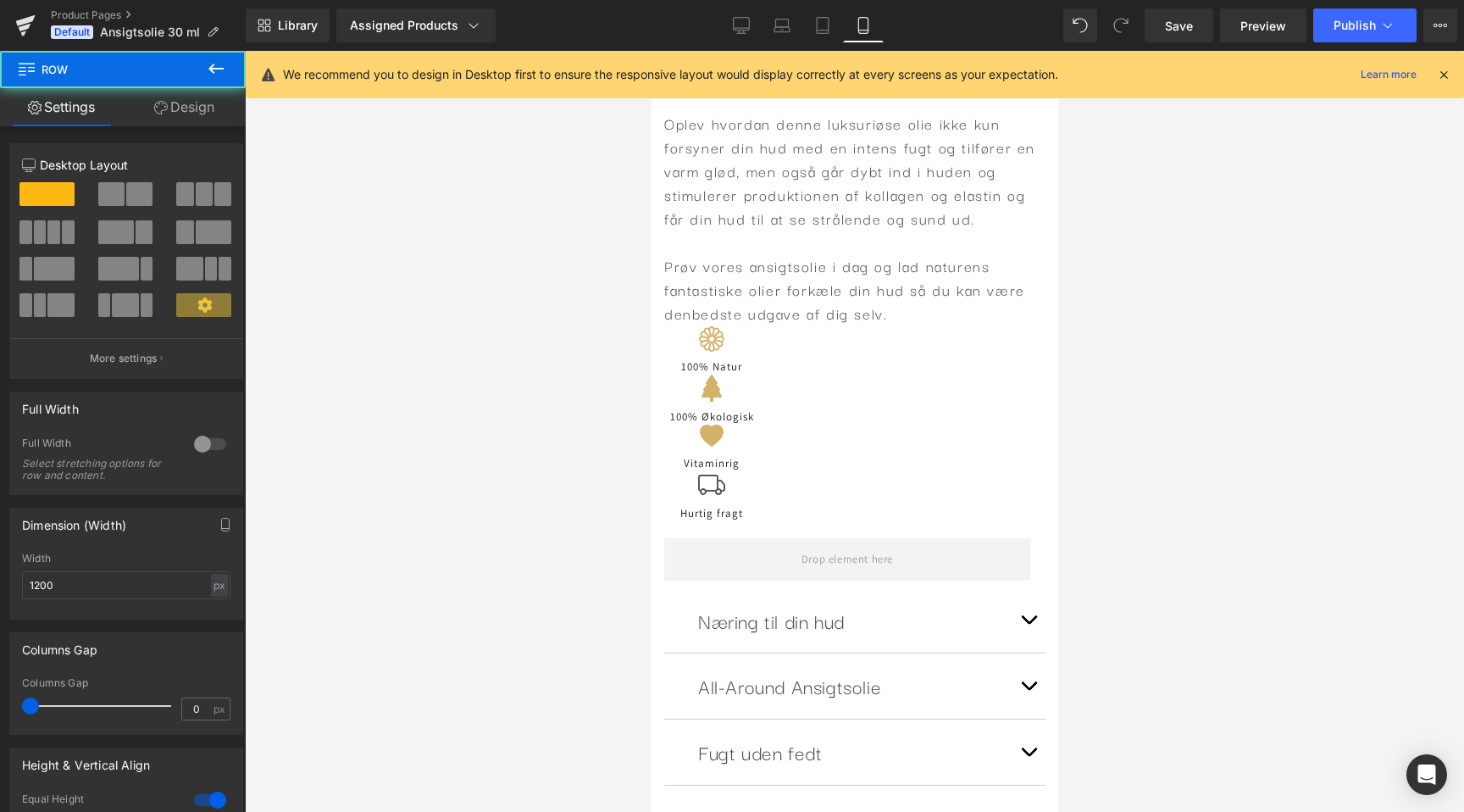
scroll to position [0, 310]
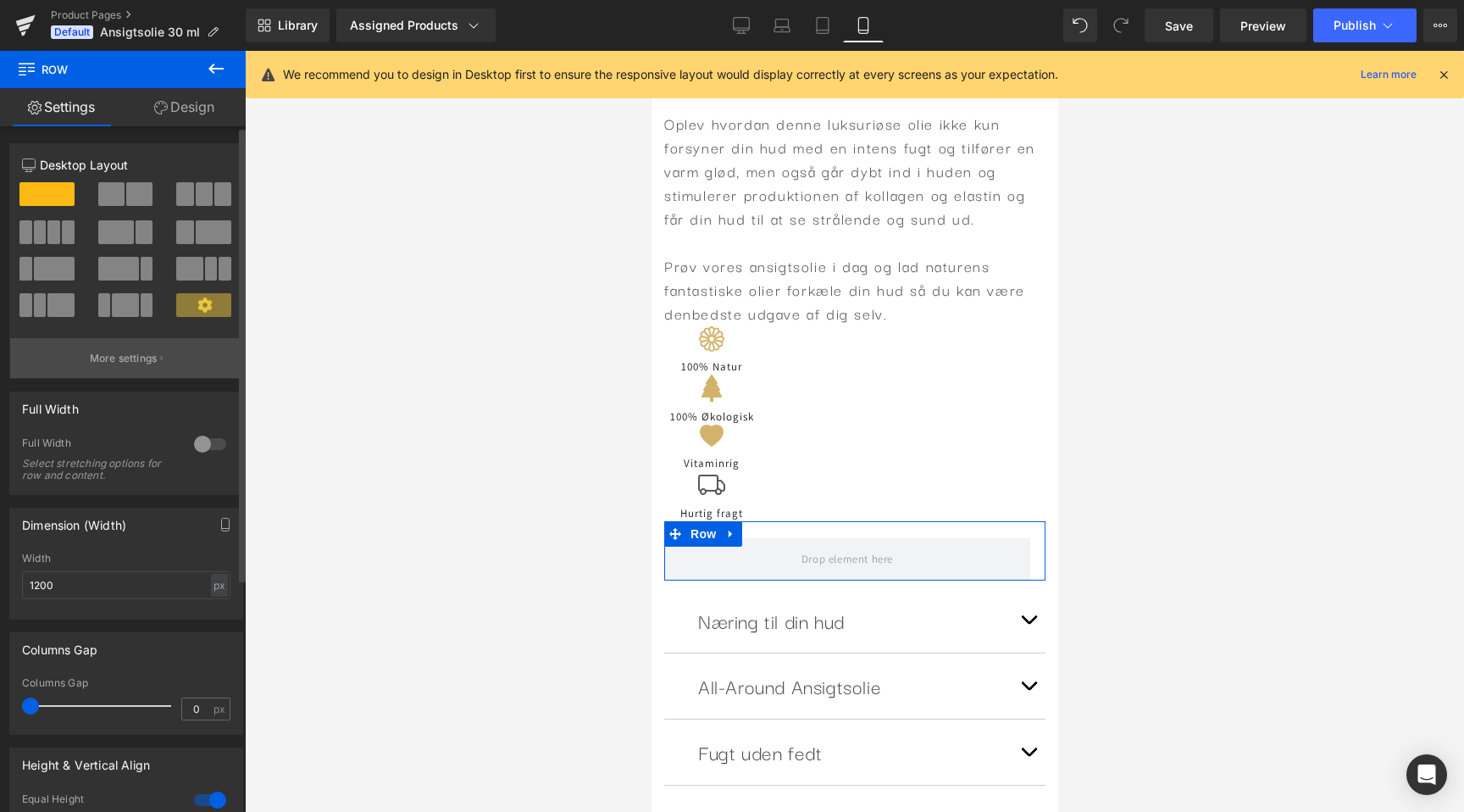
click at [126, 375] on button "More settings" at bounding box center [126, 358] width 232 height 40
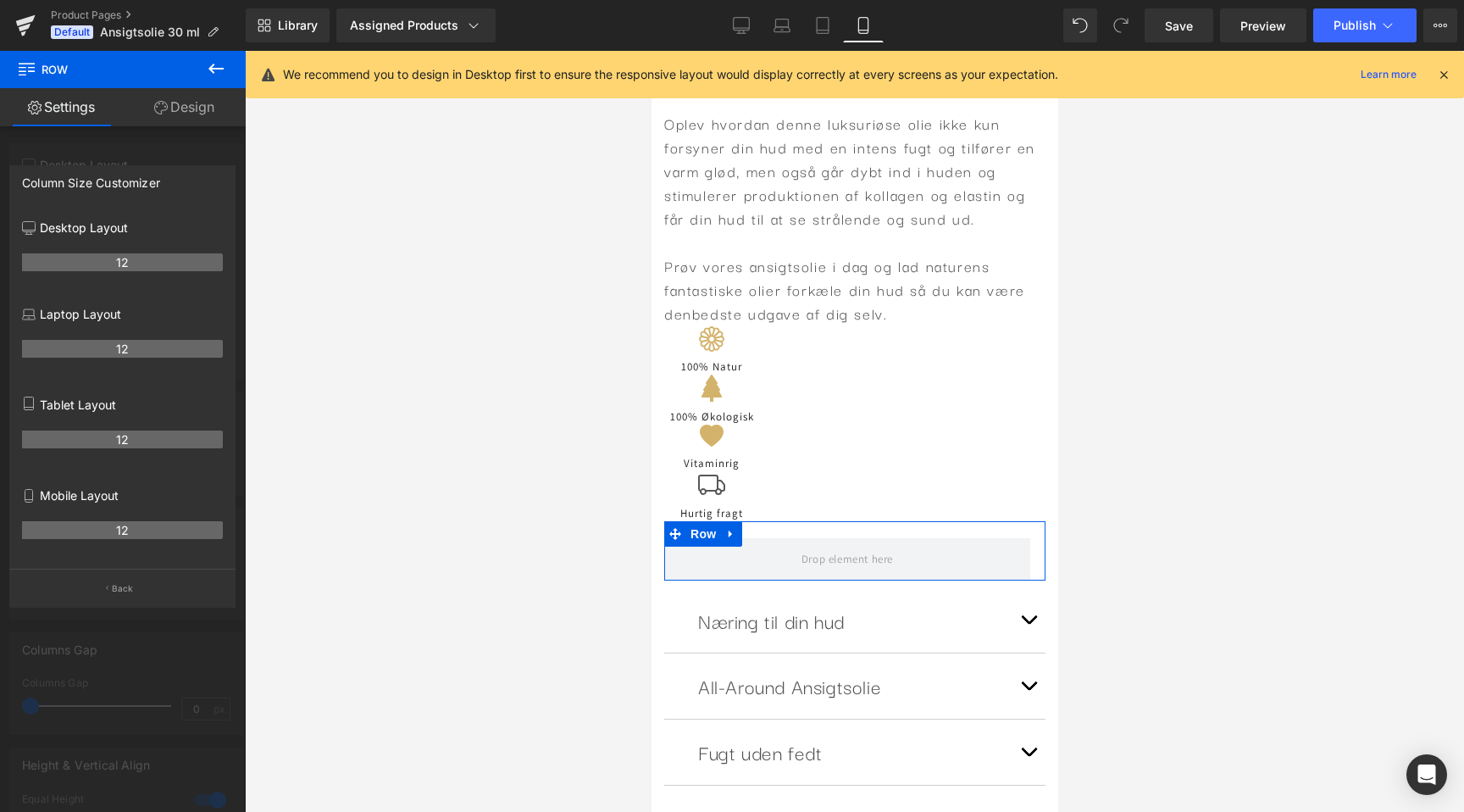
click at [112, 527] on th "12" at bounding box center [123, 529] width 200 height 18
click at [127, 598] on button "Back" at bounding box center [123, 587] width 227 height 38
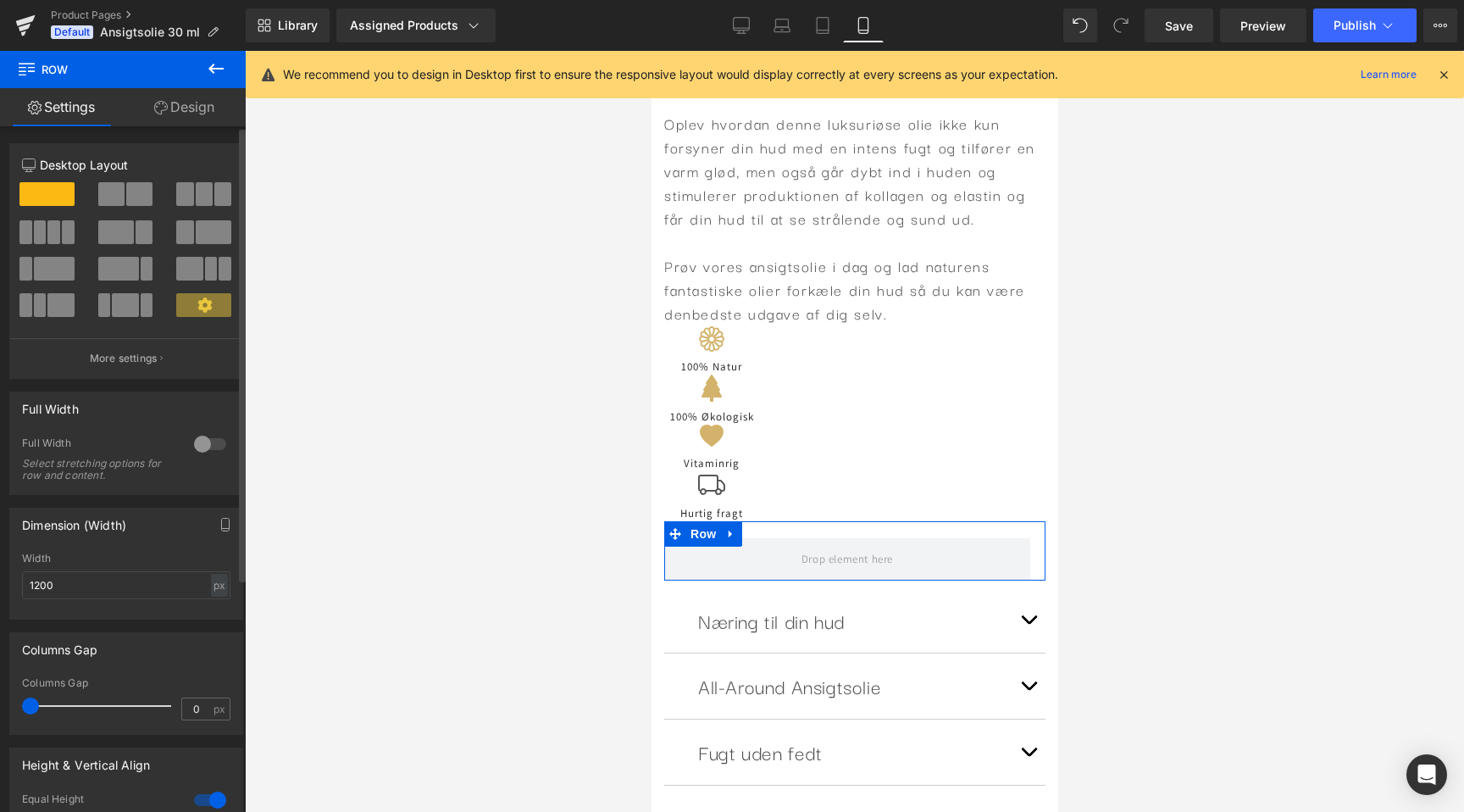
click at [40, 228] on span at bounding box center [40, 231] width 13 height 23
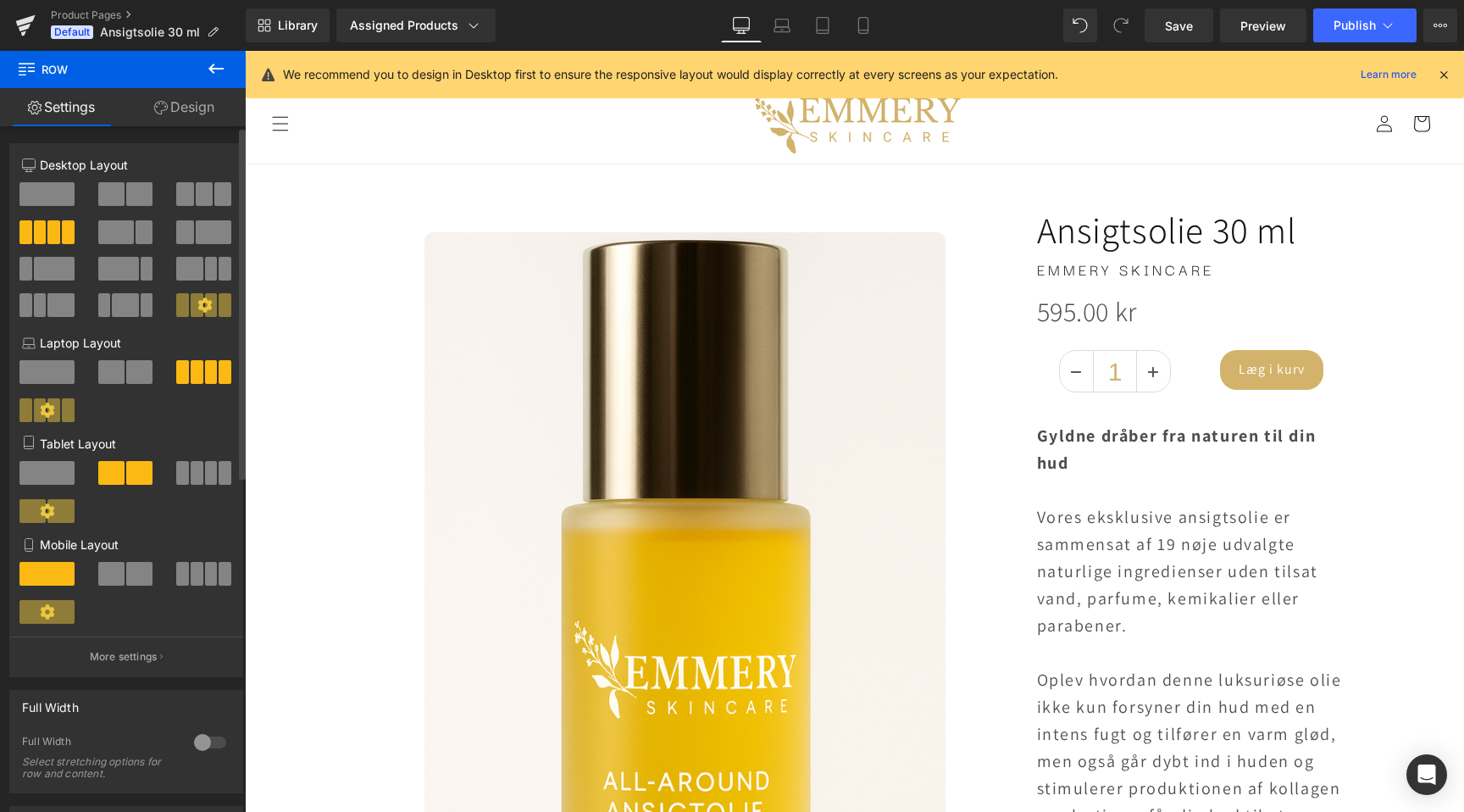
scroll to position [0, 0]
click at [205, 583] on span at bounding box center [212, 573] width 13 height 23
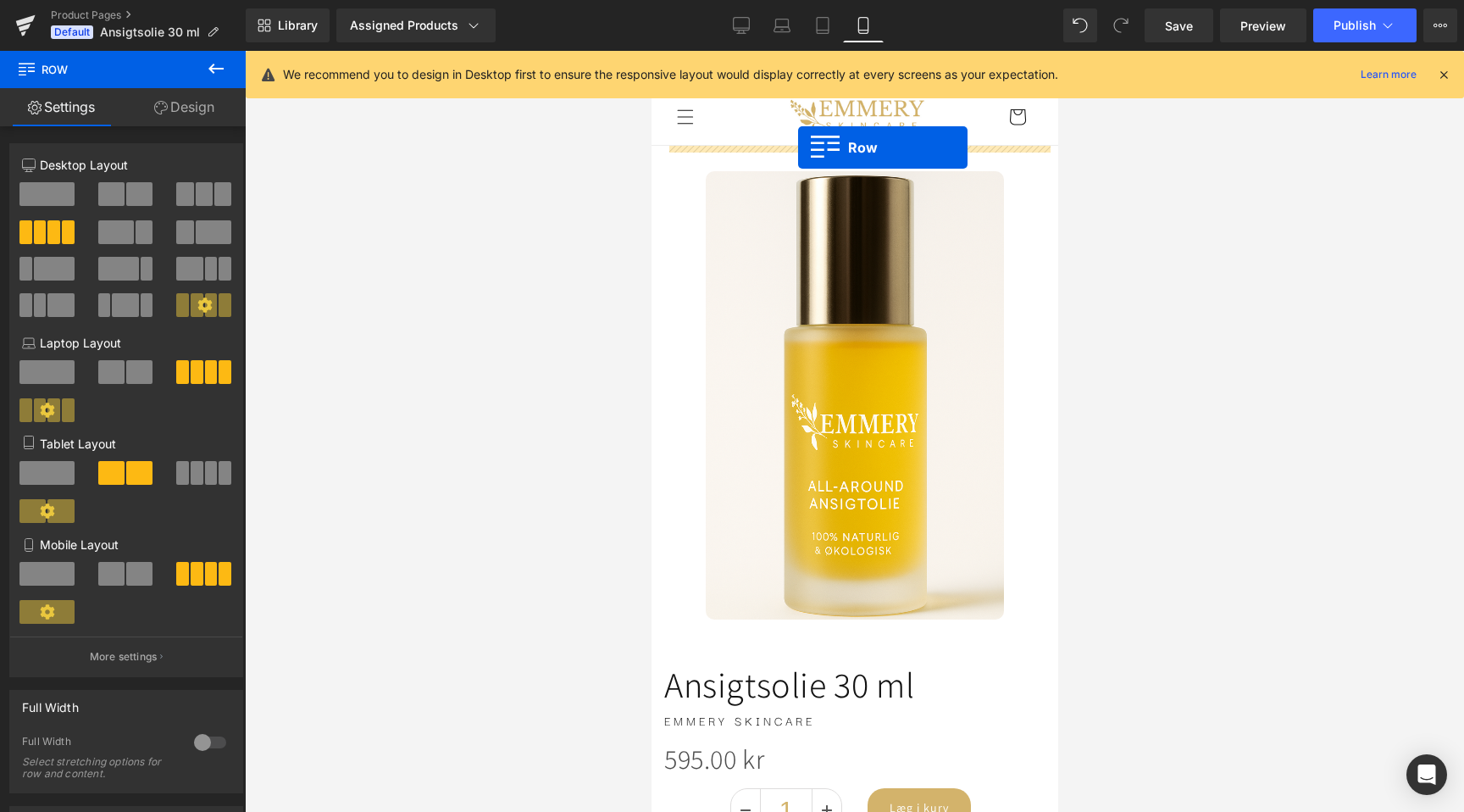
drag, startPoint x: 672, startPoint y: 426, endPoint x: 797, endPoint y: 147, distance: 305.7
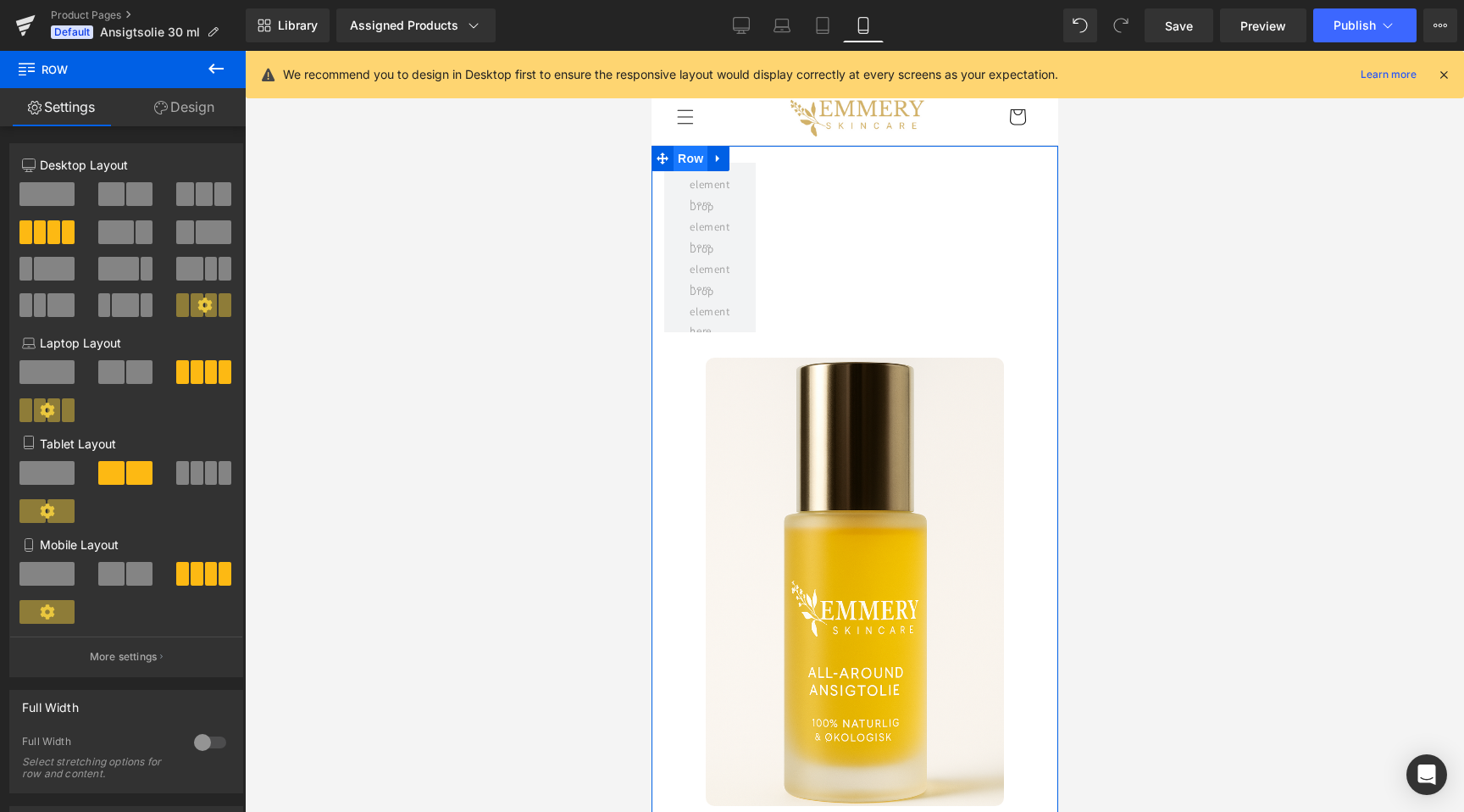
click at [690, 168] on span "Row" at bounding box center [689, 158] width 34 height 25
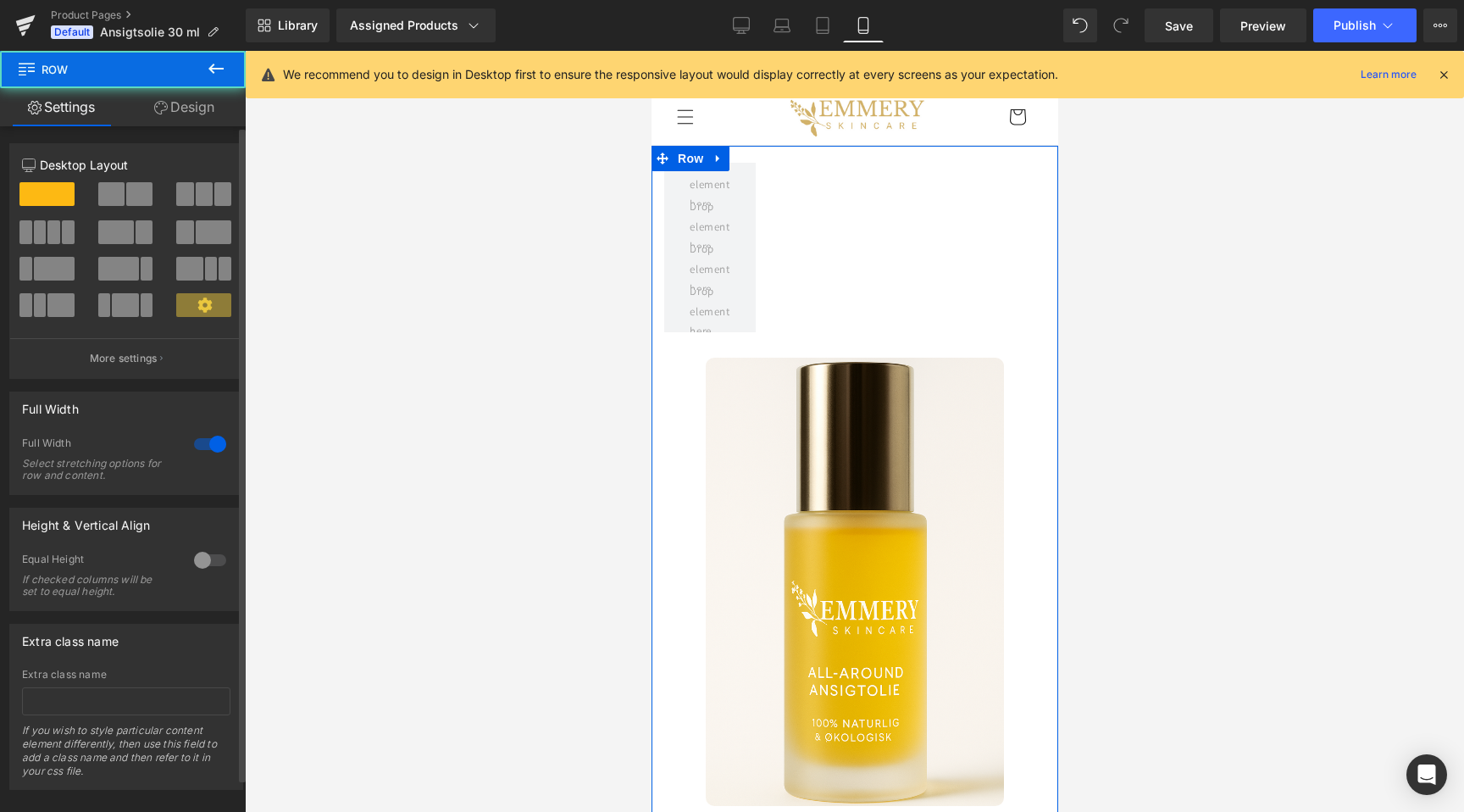
scroll to position [0, 310]
click at [121, 200] on button at bounding box center [126, 194] width 57 height 23
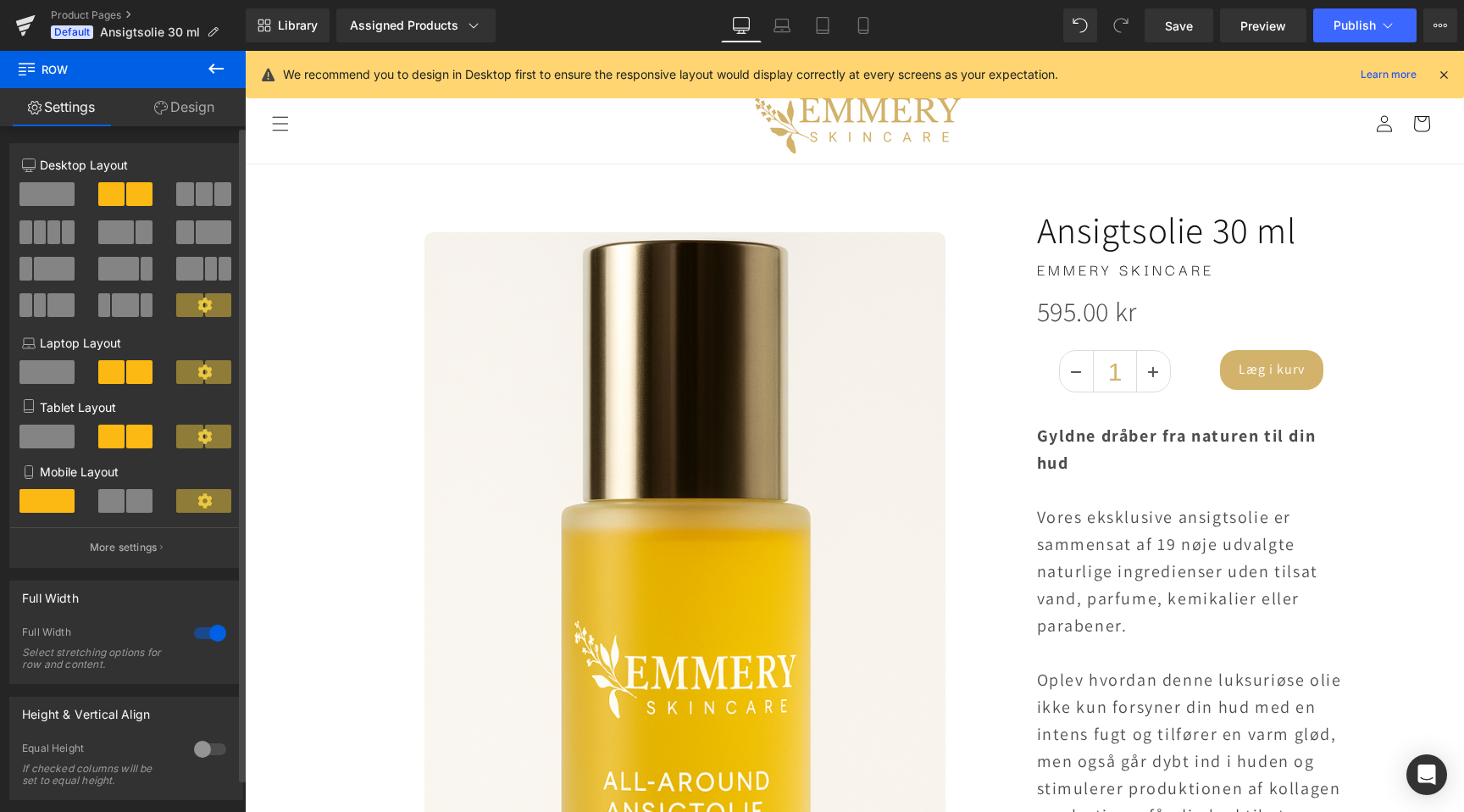
scroll to position [0, 2246]
click at [119, 503] on span at bounding box center [111, 500] width 26 height 23
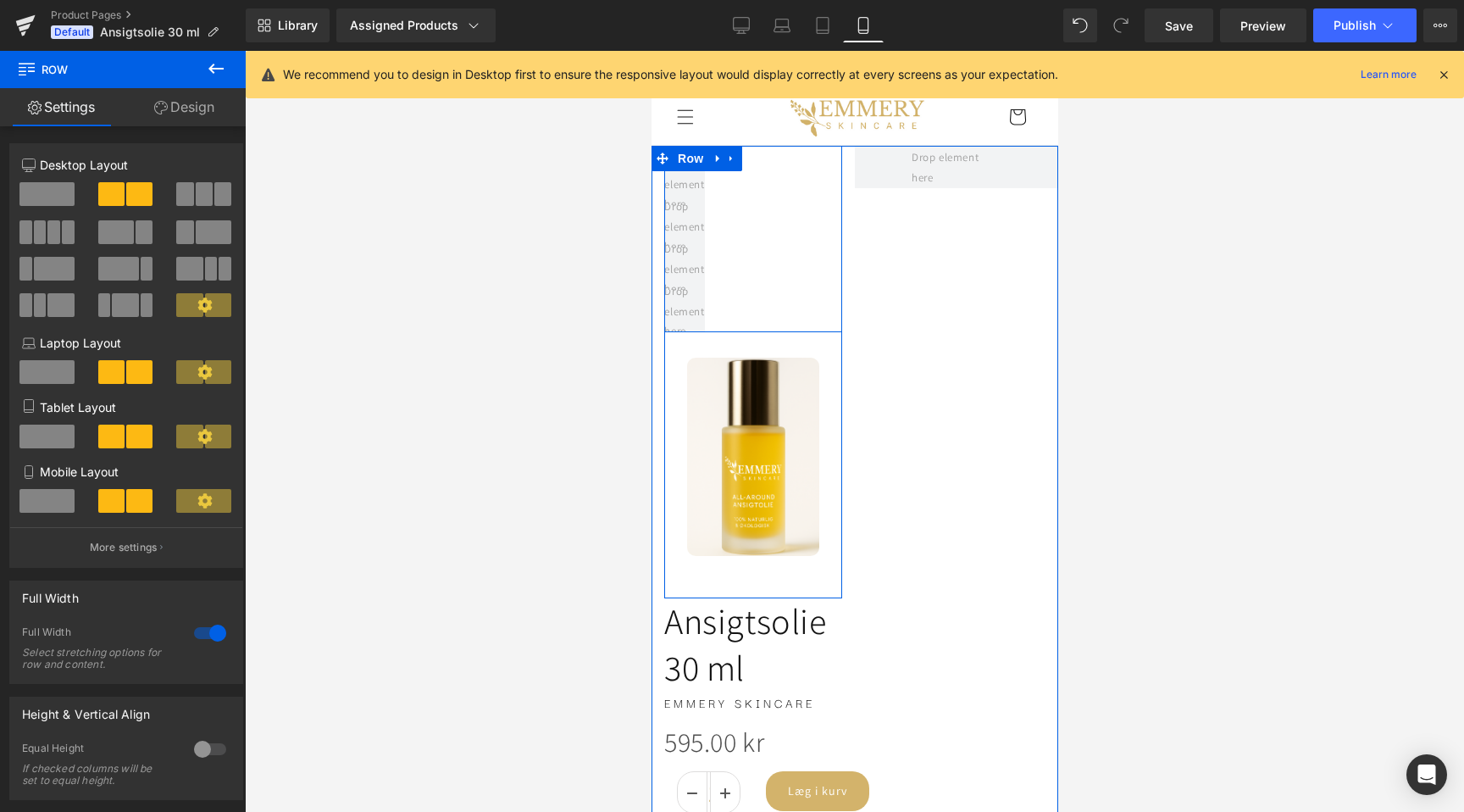
scroll to position [0, 310]
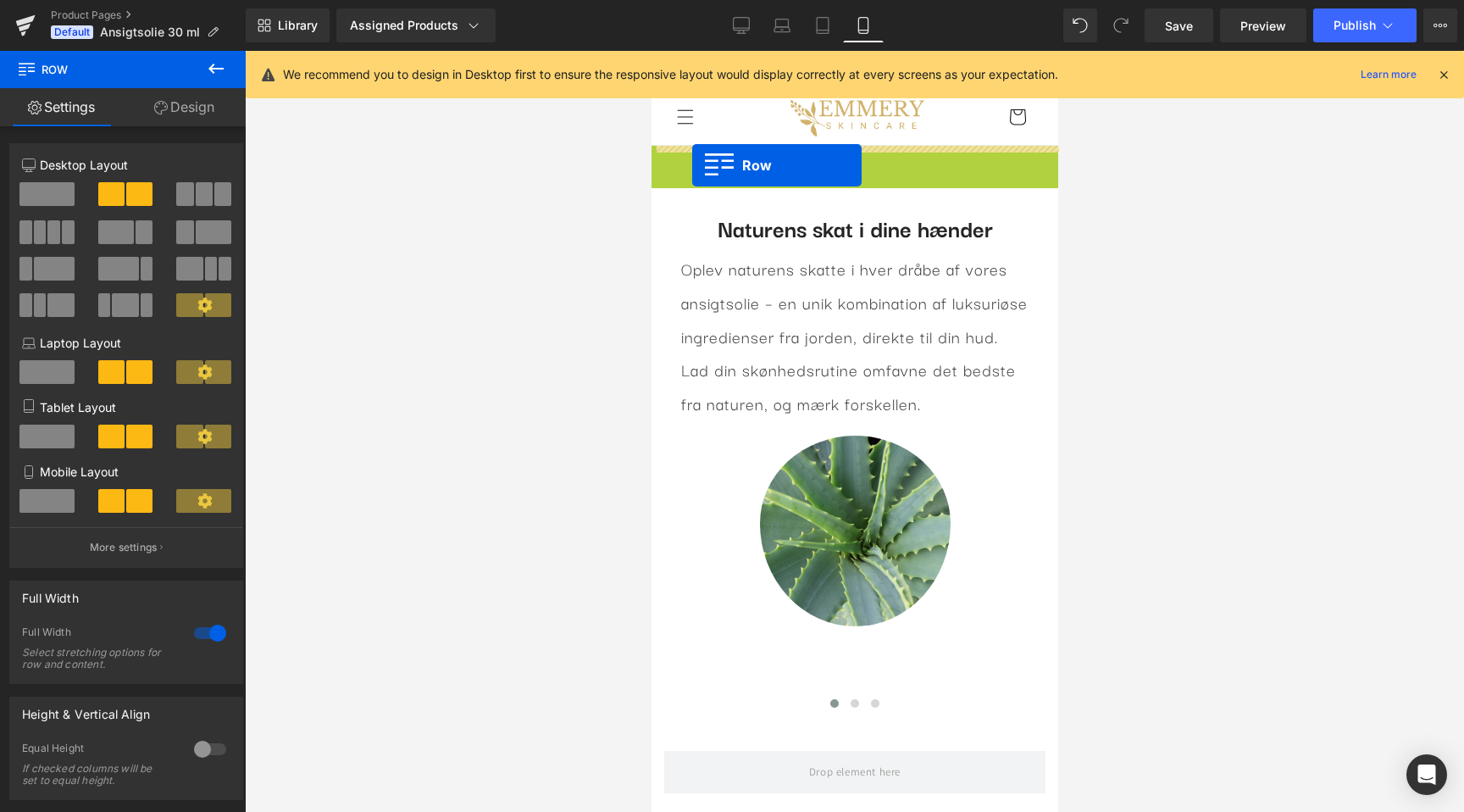
drag, startPoint x: 663, startPoint y: 162, endPoint x: 688, endPoint y: 165, distance: 25.2
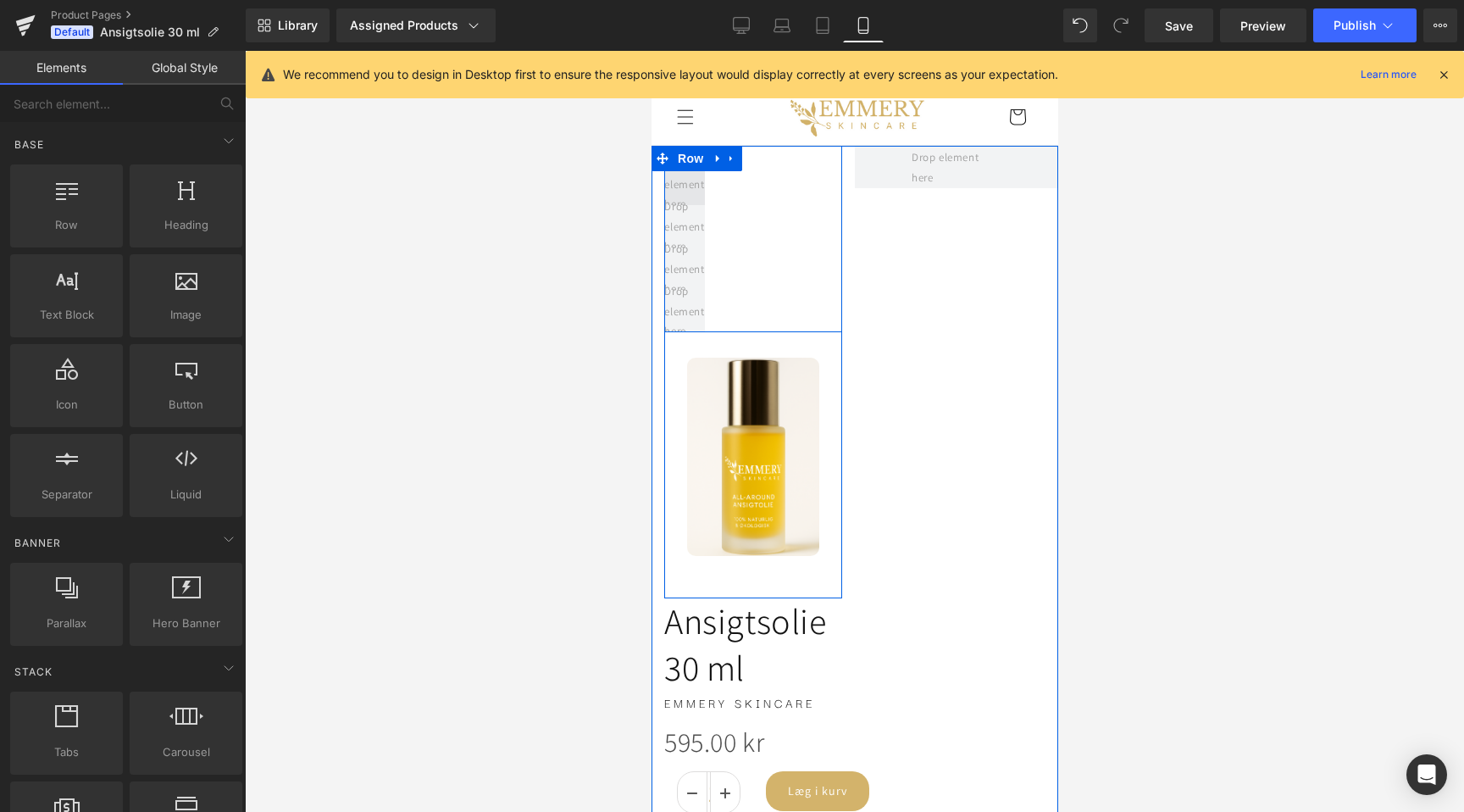
click at [693, 197] on span at bounding box center [683, 184] width 52 height 67
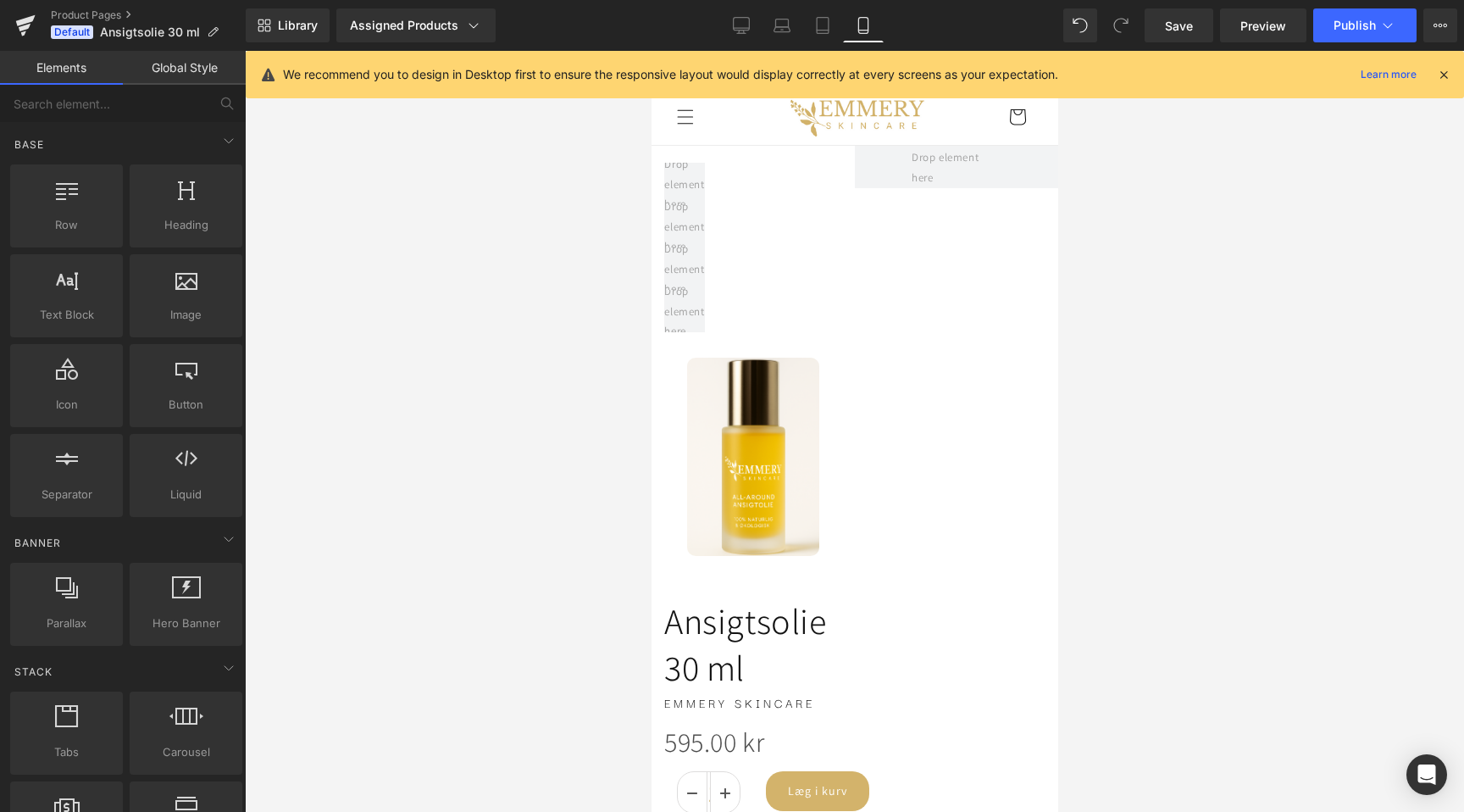
scroll to position [0, 0]
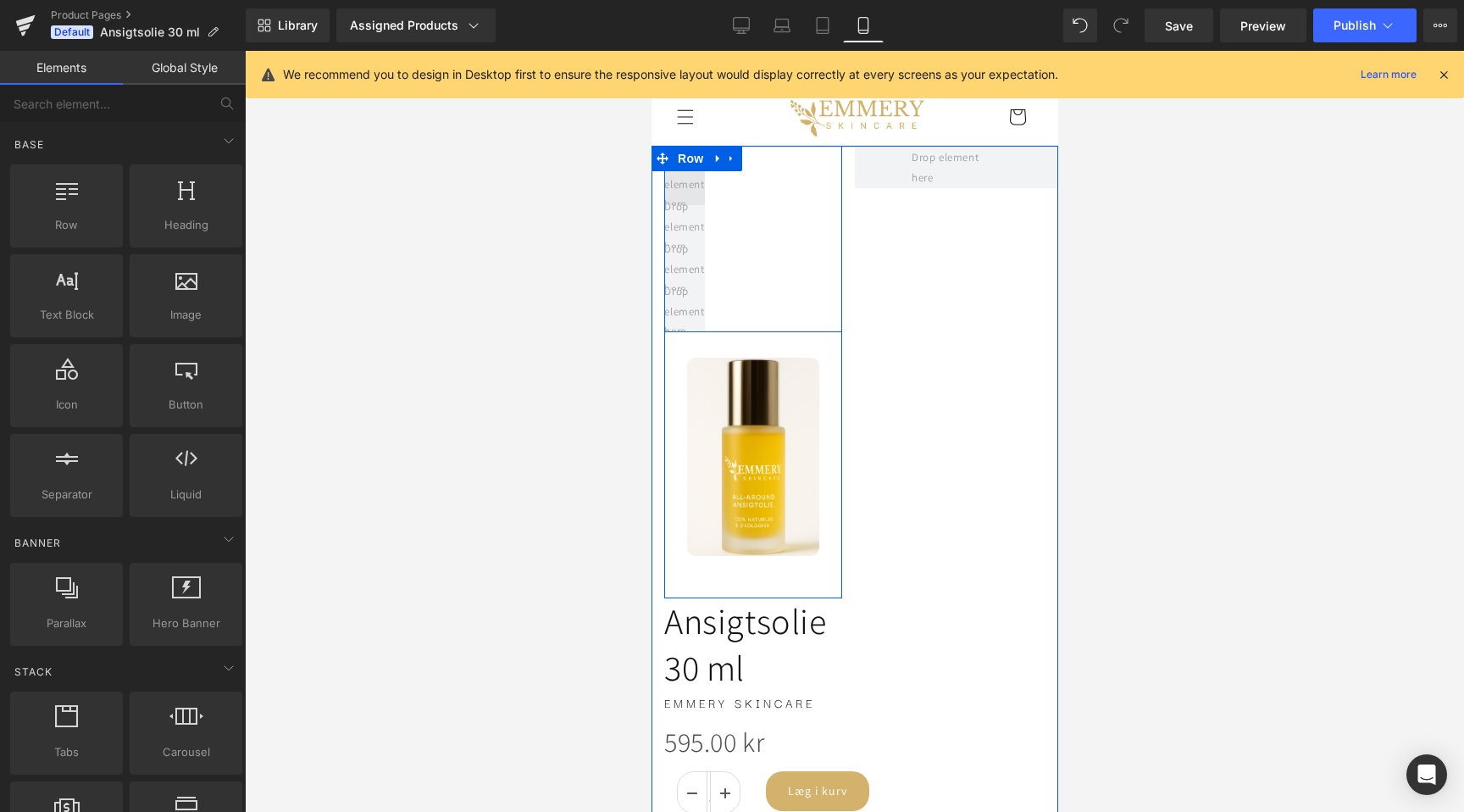
click at [695, 191] on span at bounding box center [683, 184] width 52 height 67
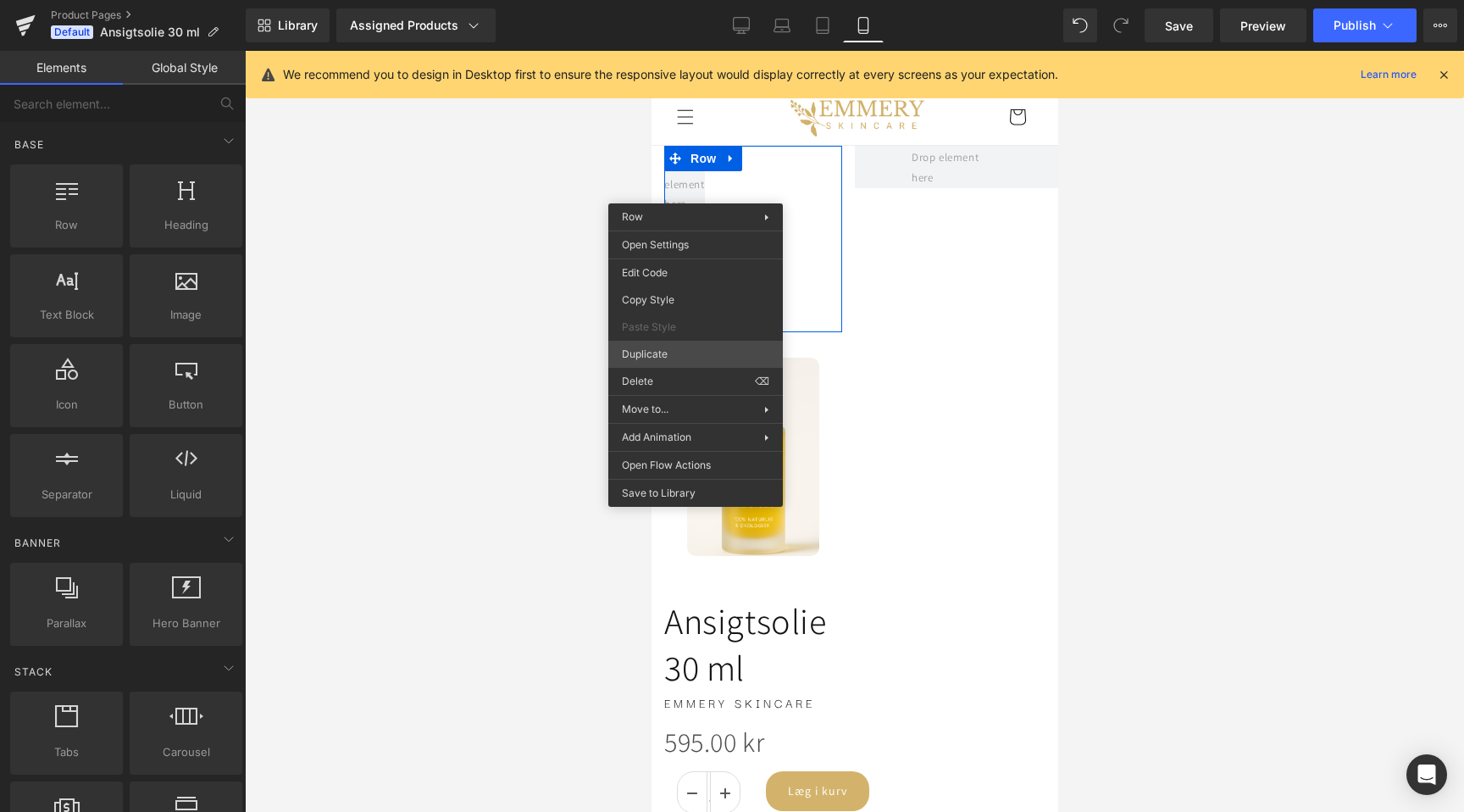
scroll to position [0, 310]
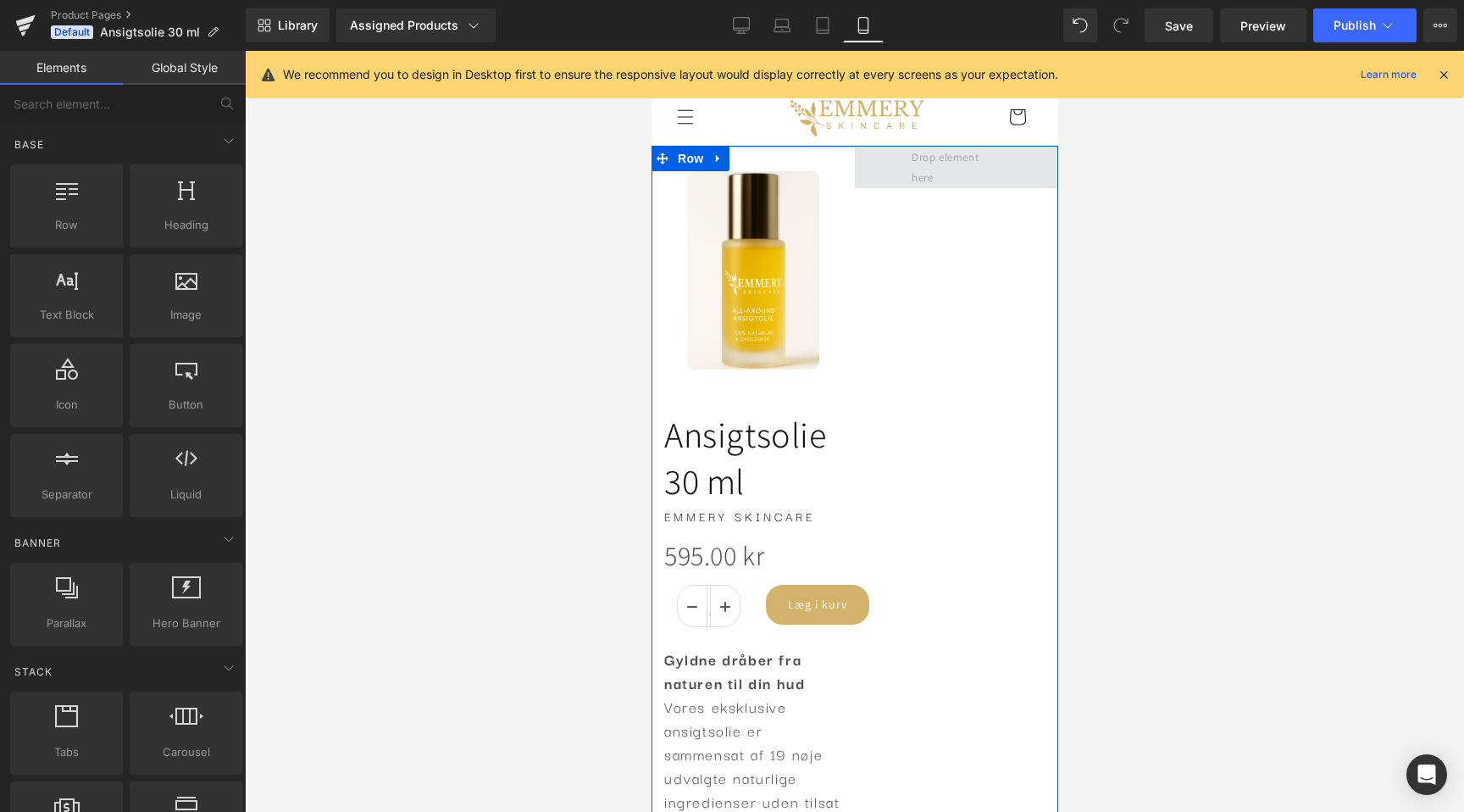
click at [924, 173] on span at bounding box center [955, 168] width 102 height 49
click at [677, 161] on span "Row" at bounding box center [689, 159] width 34 height 25
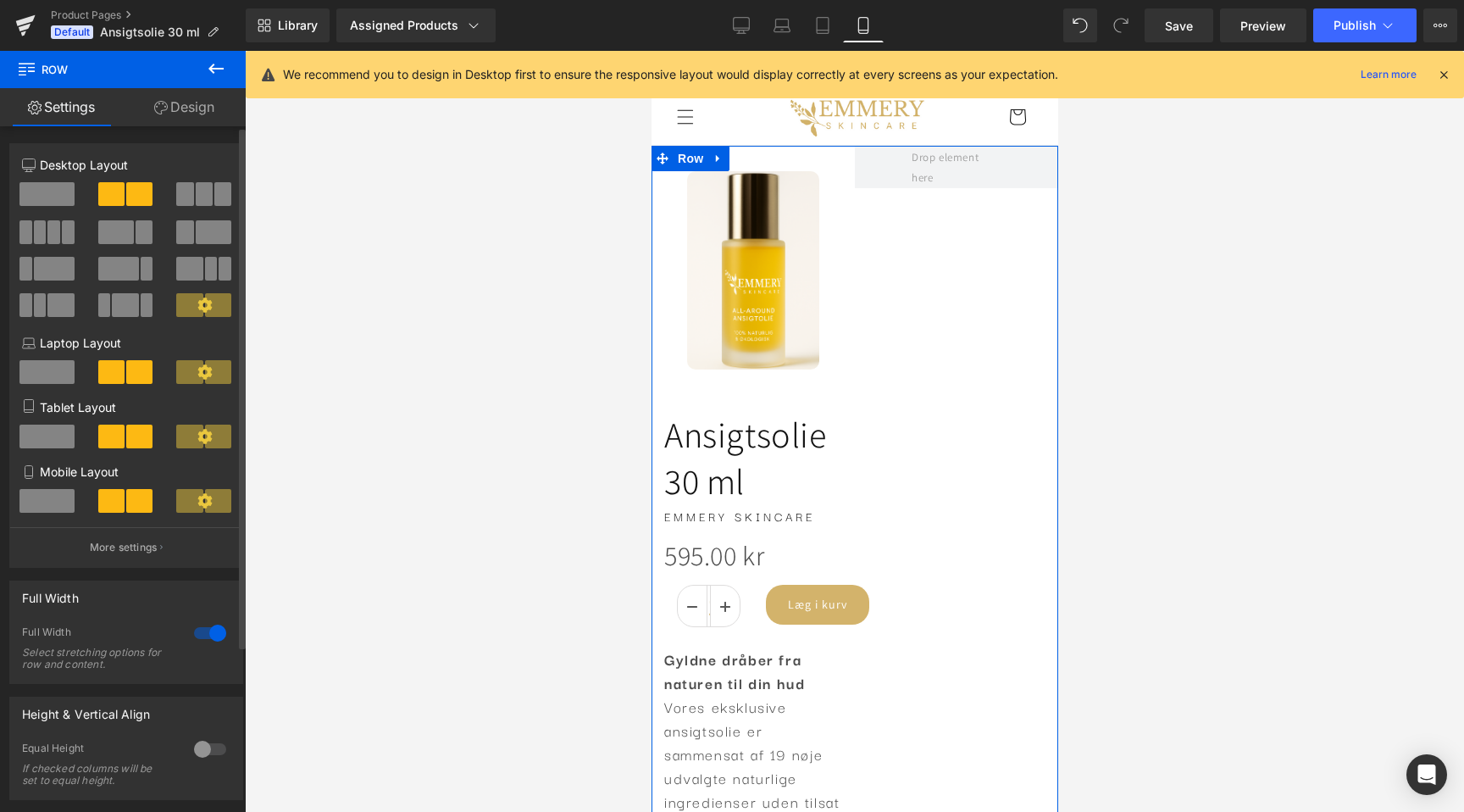
click at [49, 500] on span at bounding box center [47, 500] width 55 height 23
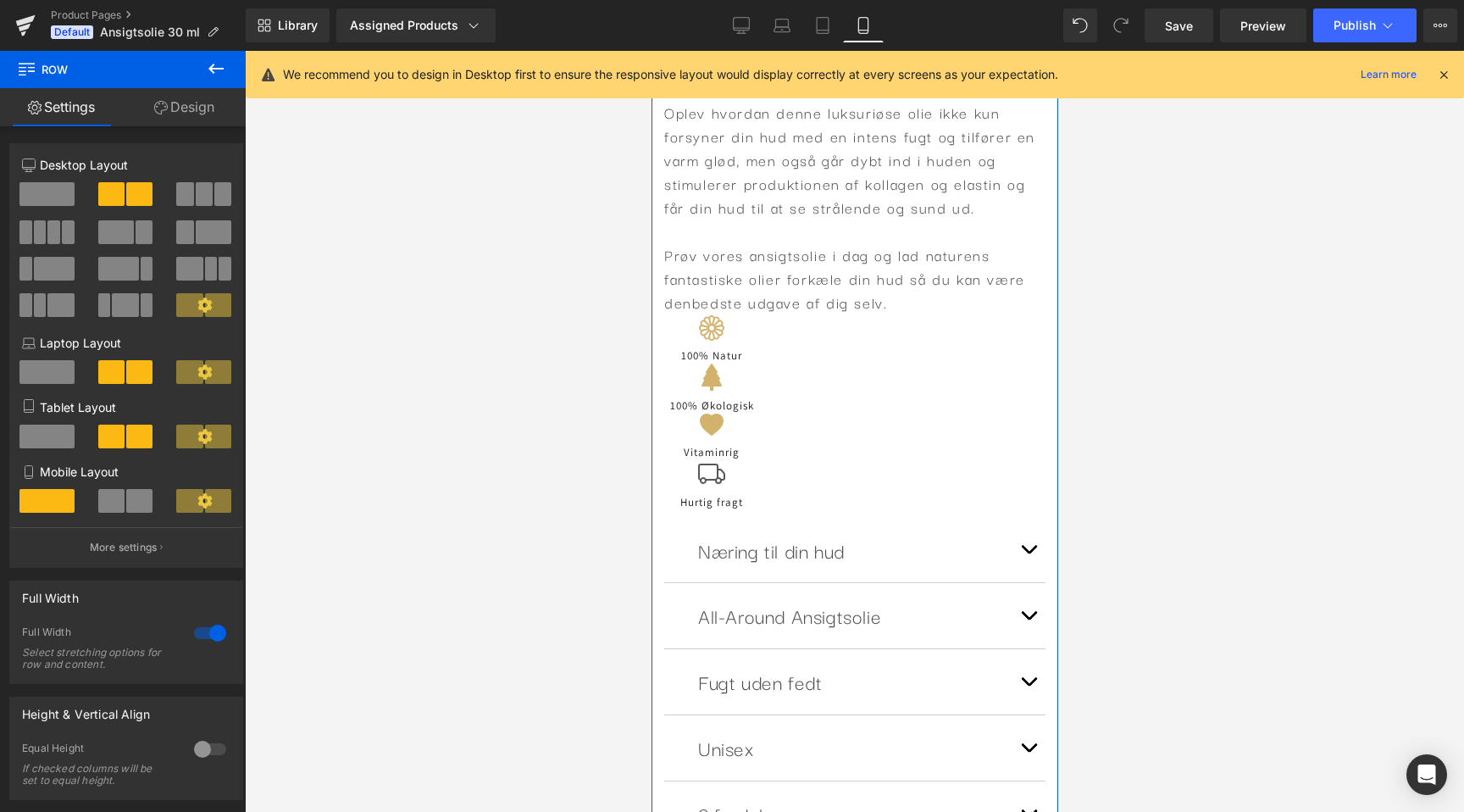
scroll to position [877, 0]
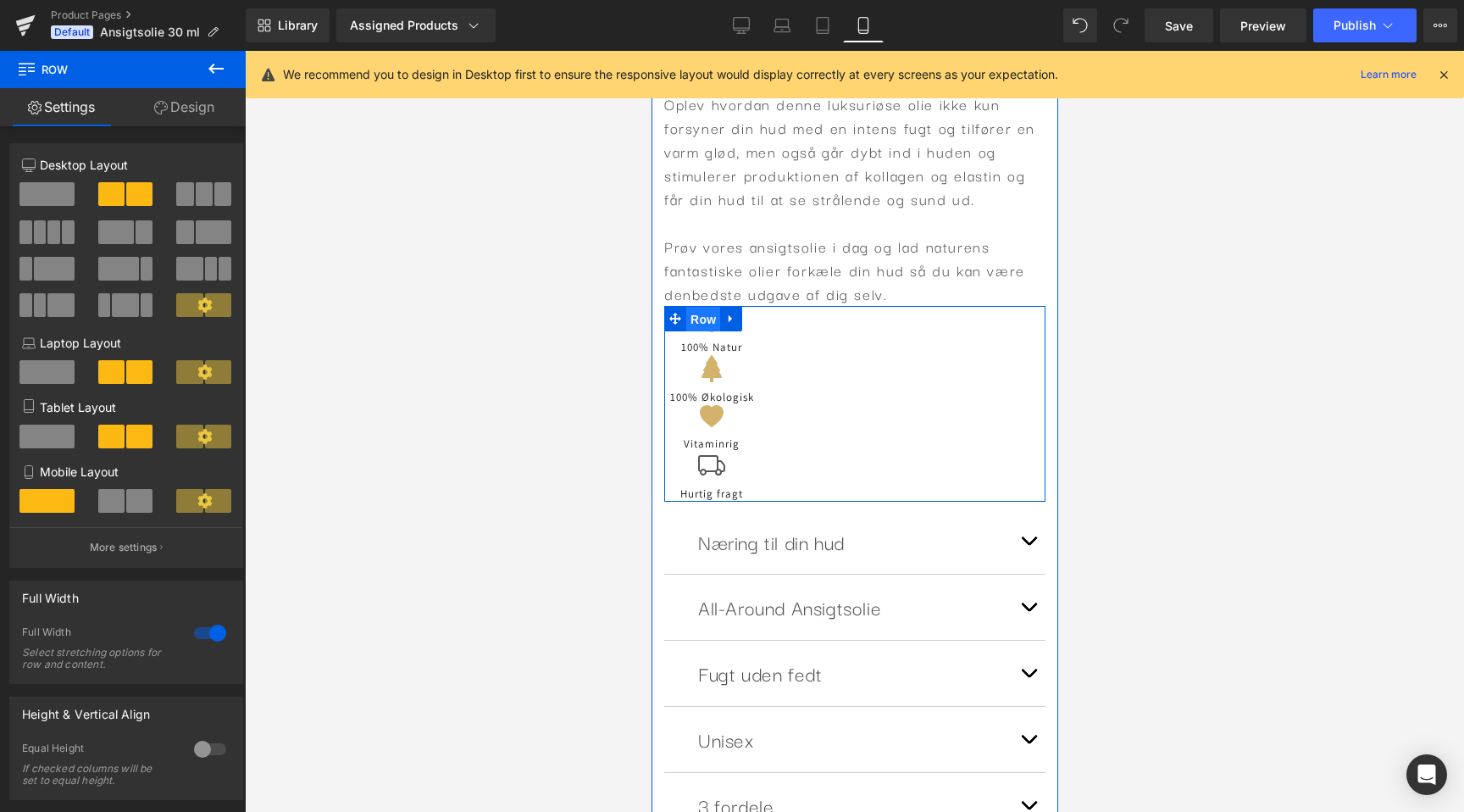
click at [695, 316] on span "Row" at bounding box center [702, 319] width 34 height 25
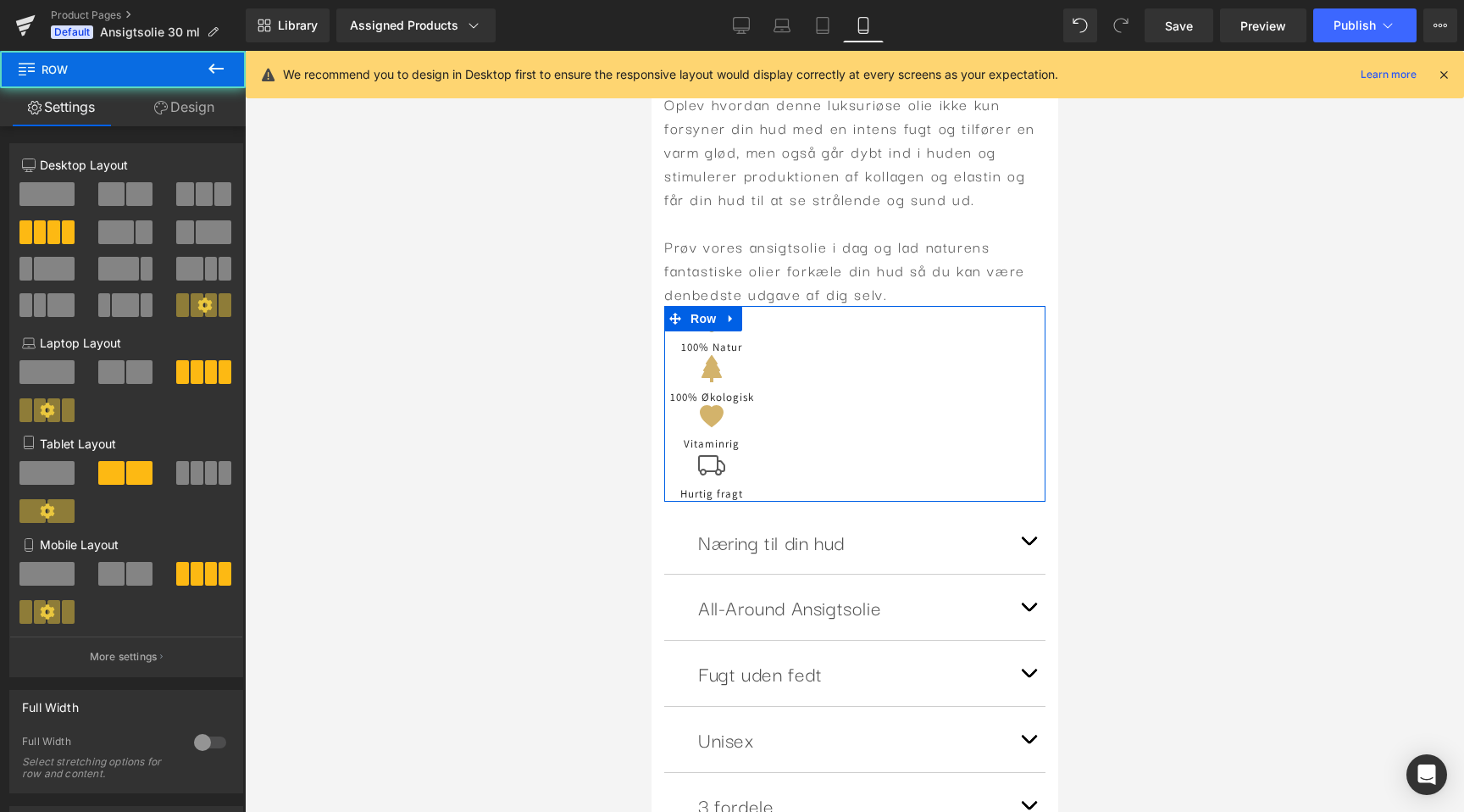
scroll to position [0, 310]
click at [108, 574] on span at bounding box center [111, 573] width 26 height 23
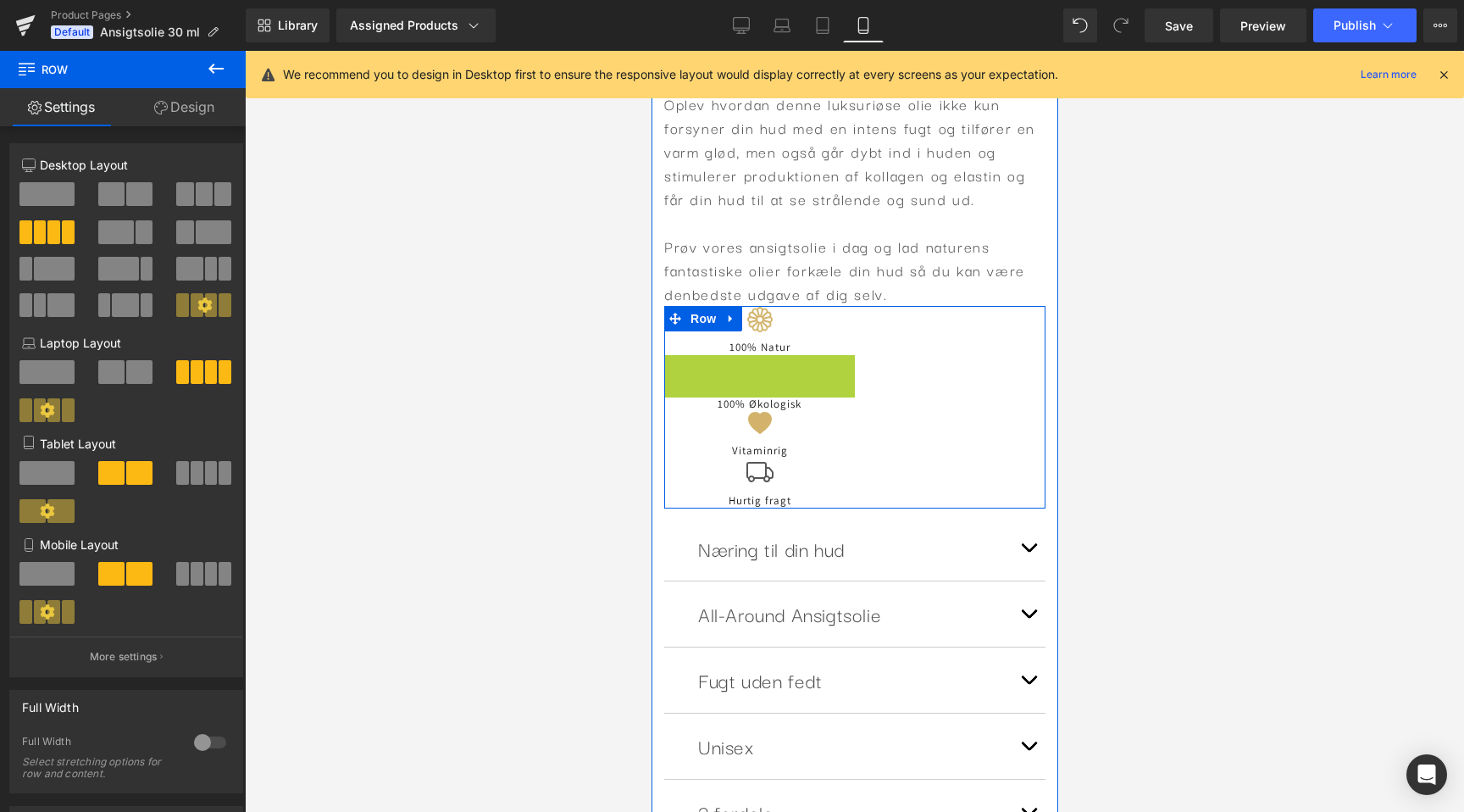
scroll to position [0, 0]
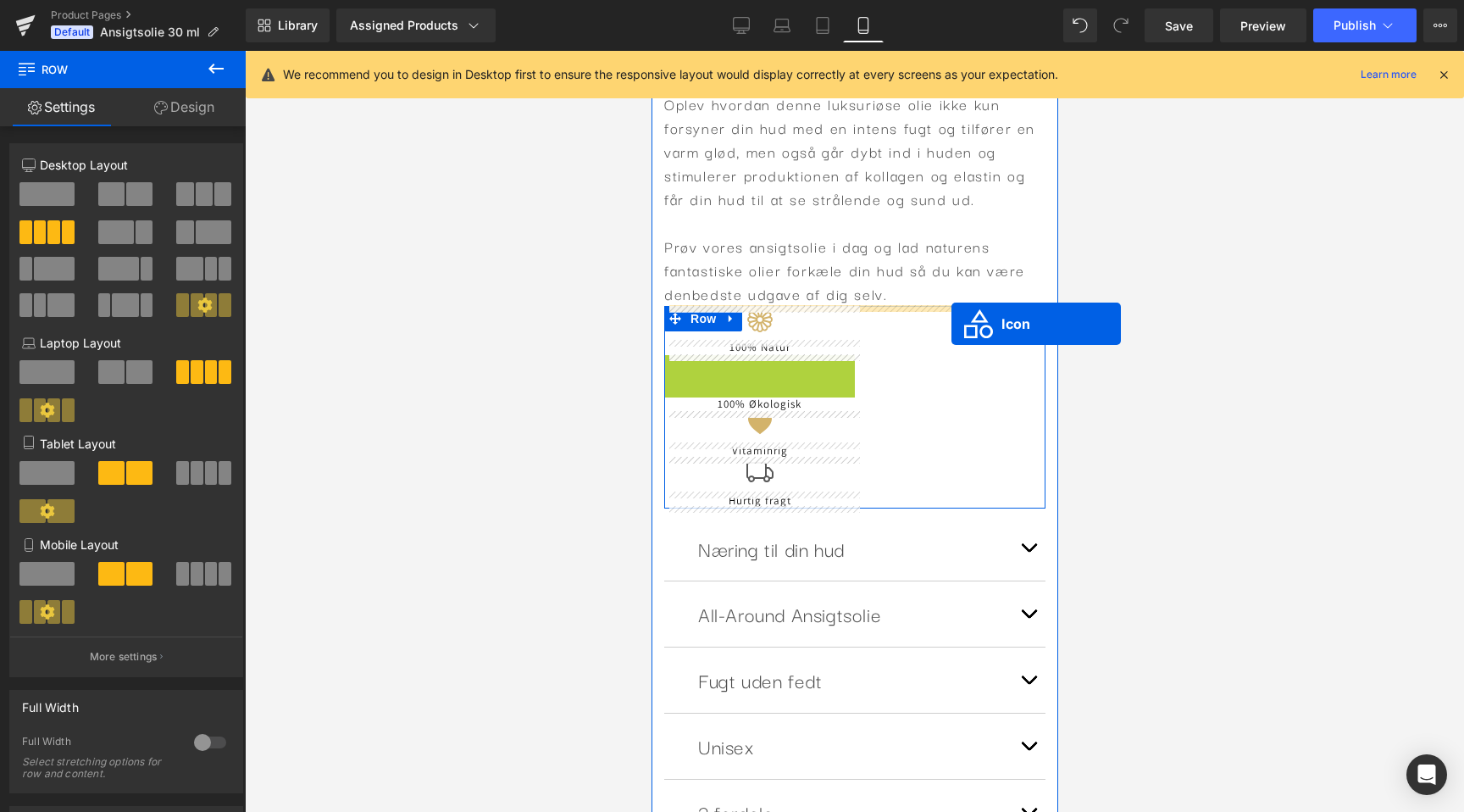
drag, startPoint x: 733, startPoint y: 372, endPoint x: 951, endPoint y: 324, distance: 223.2
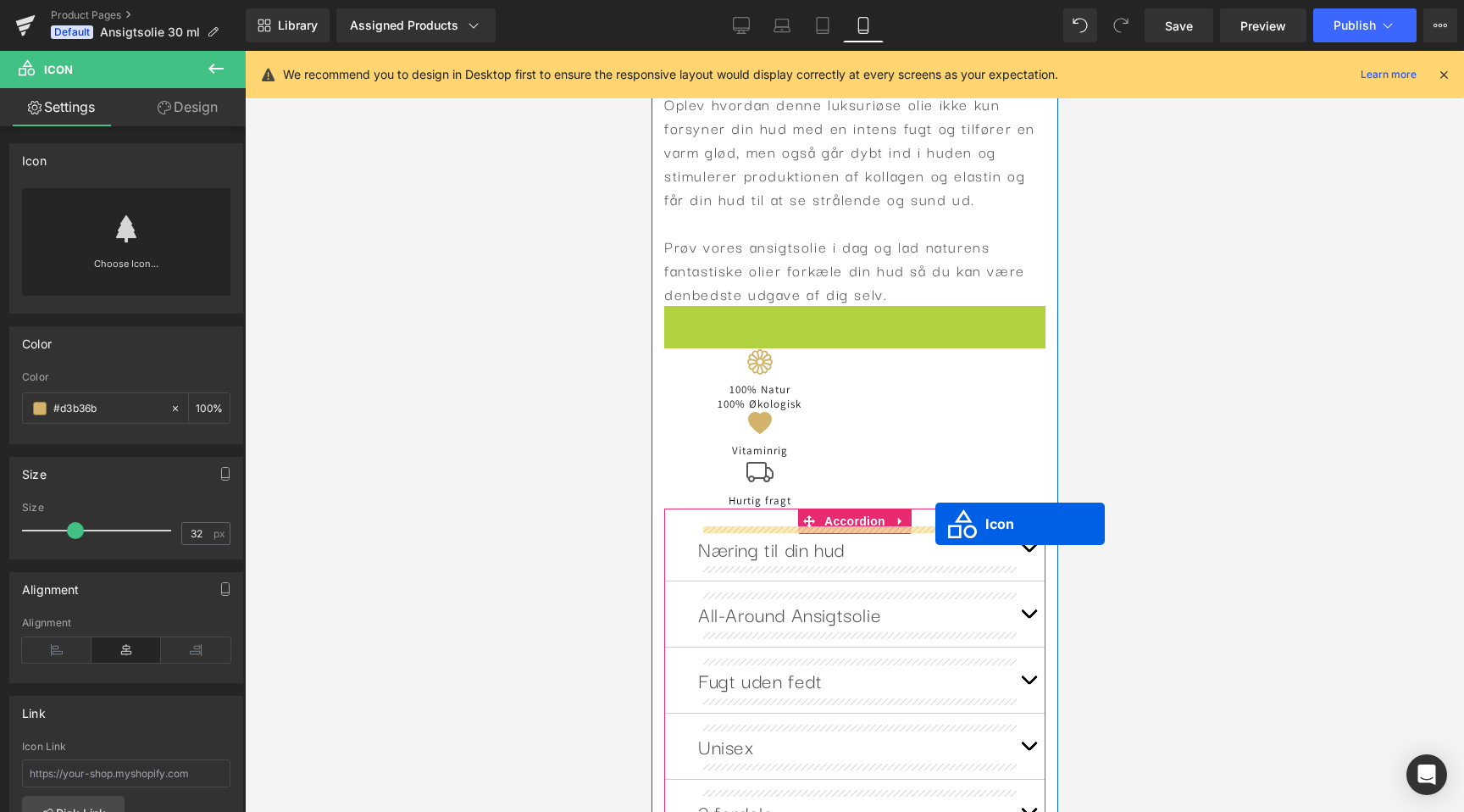
scroll to position [0, 620]
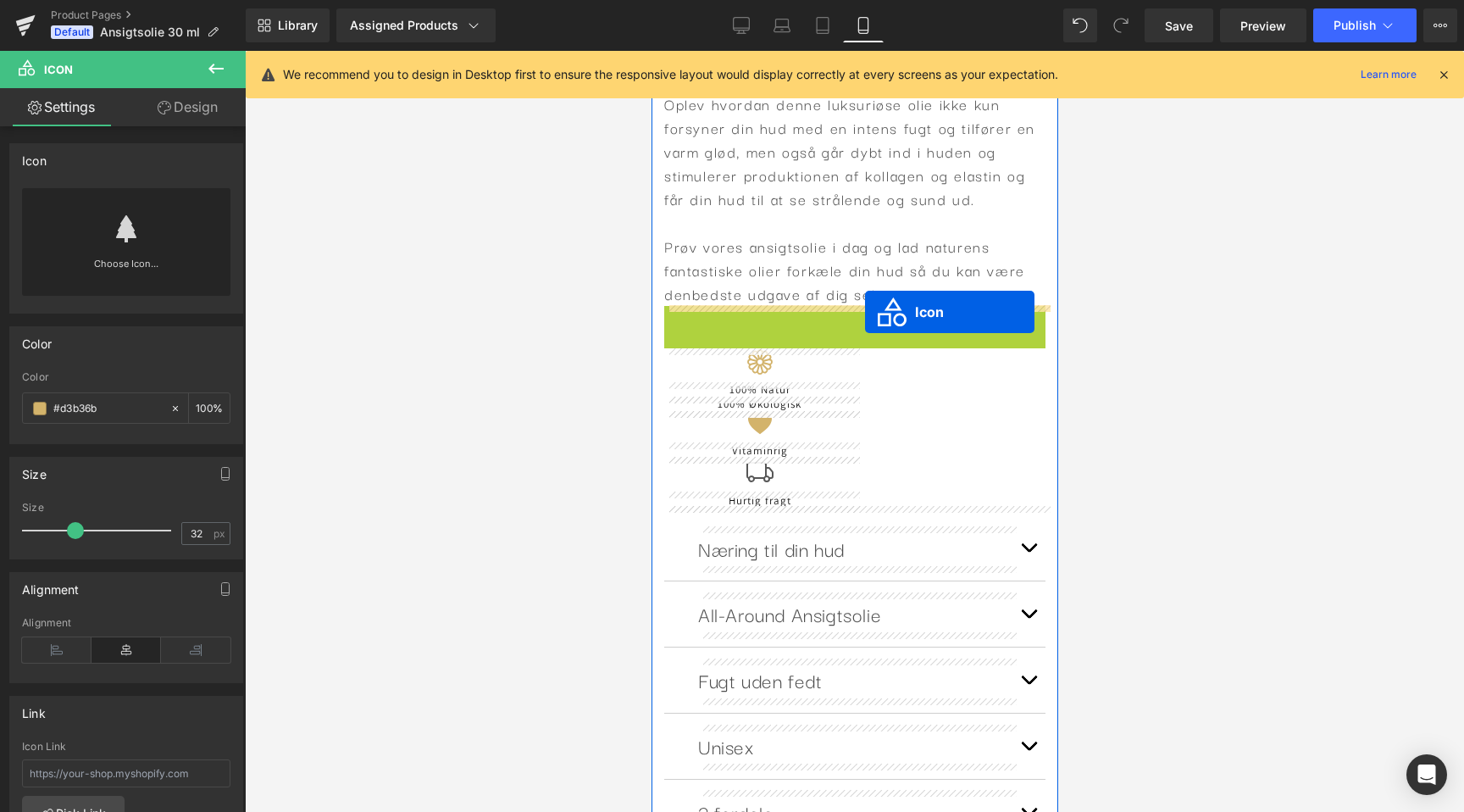
drag, startPoint x: 827, startPoint y: 321, endPoint x: 865, endPoint y: 312, distance: 39.1
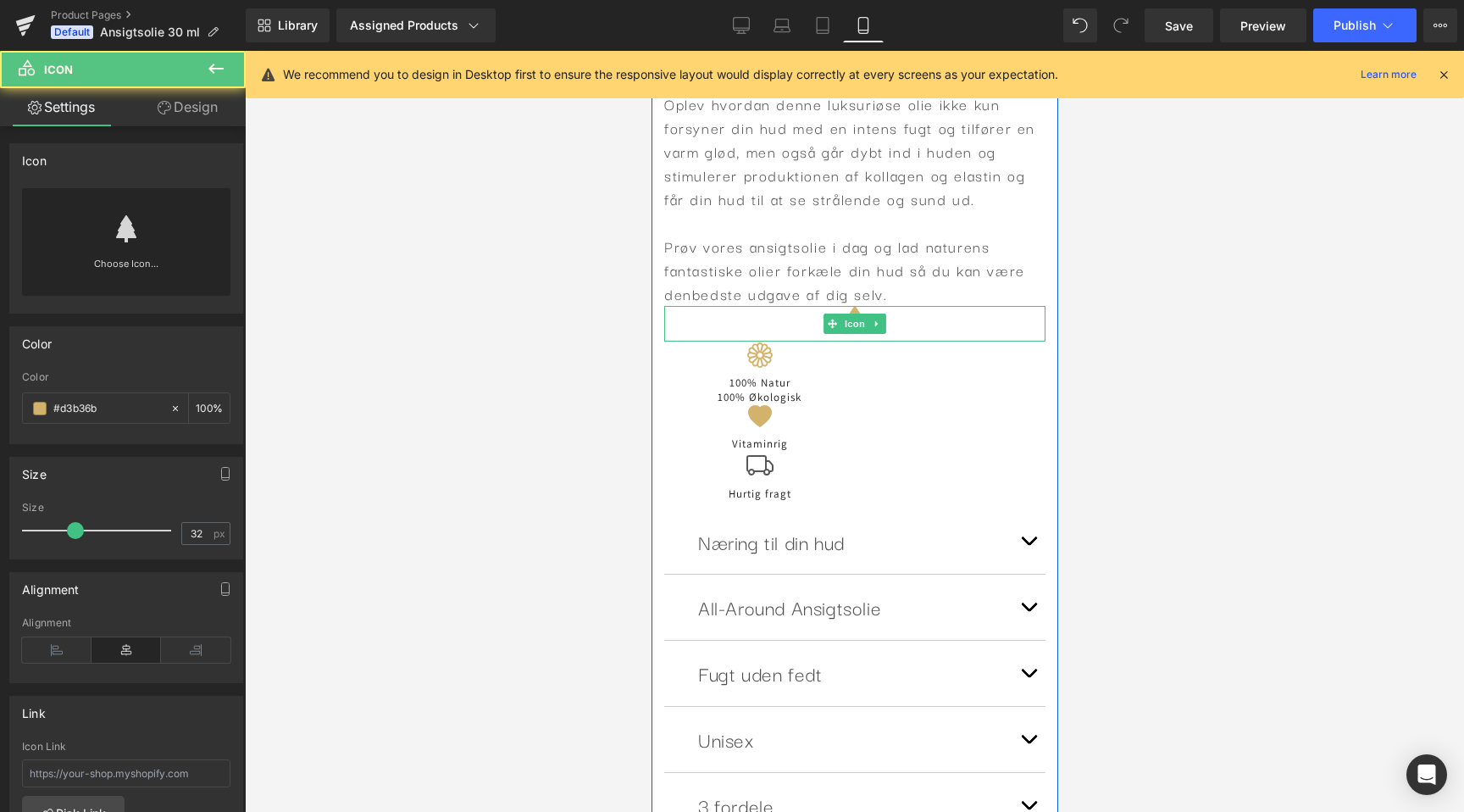
scroll to position [0, 0]
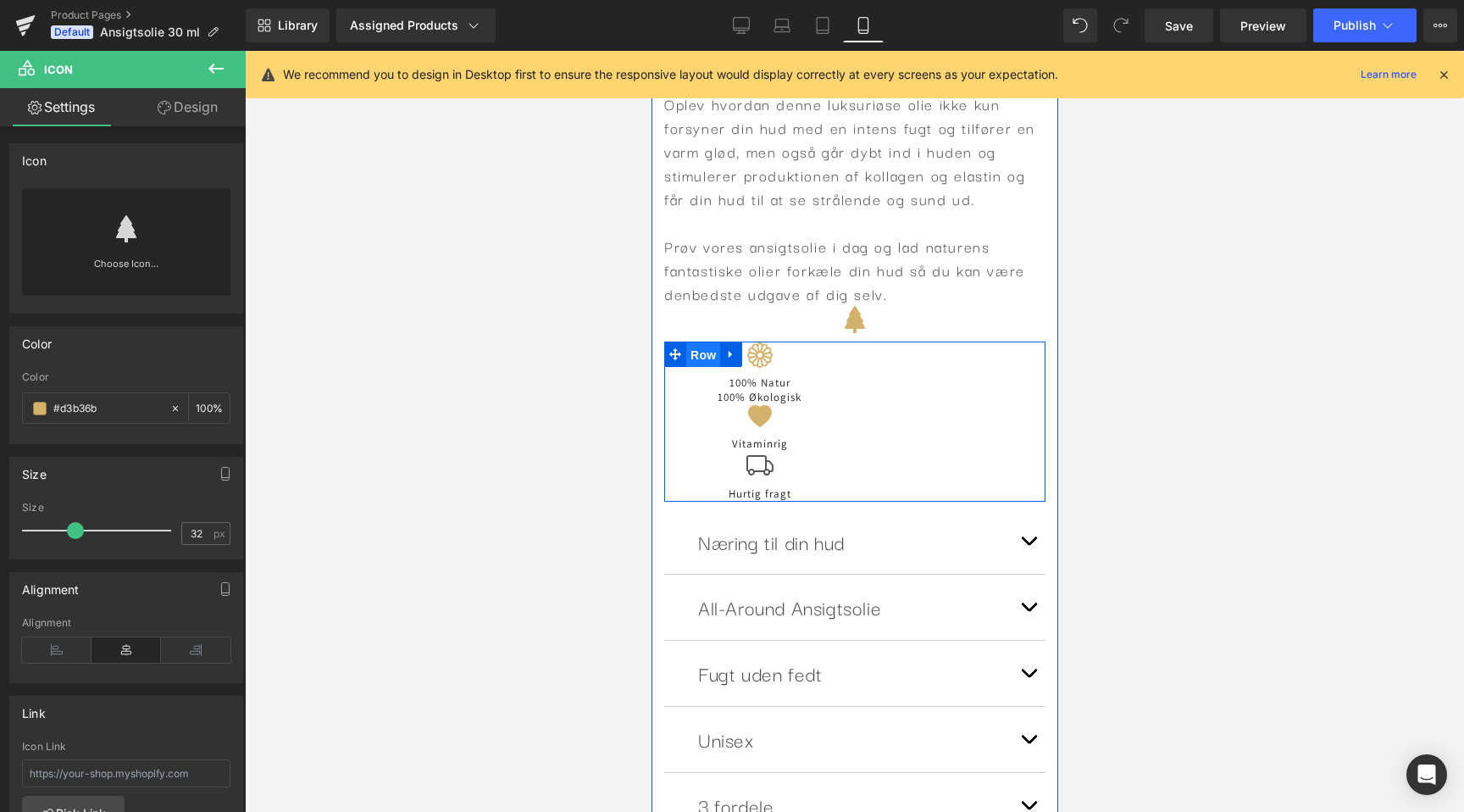
click at [708, 352] on span "Row" at bounding box center [702, 355] width 34 height 25
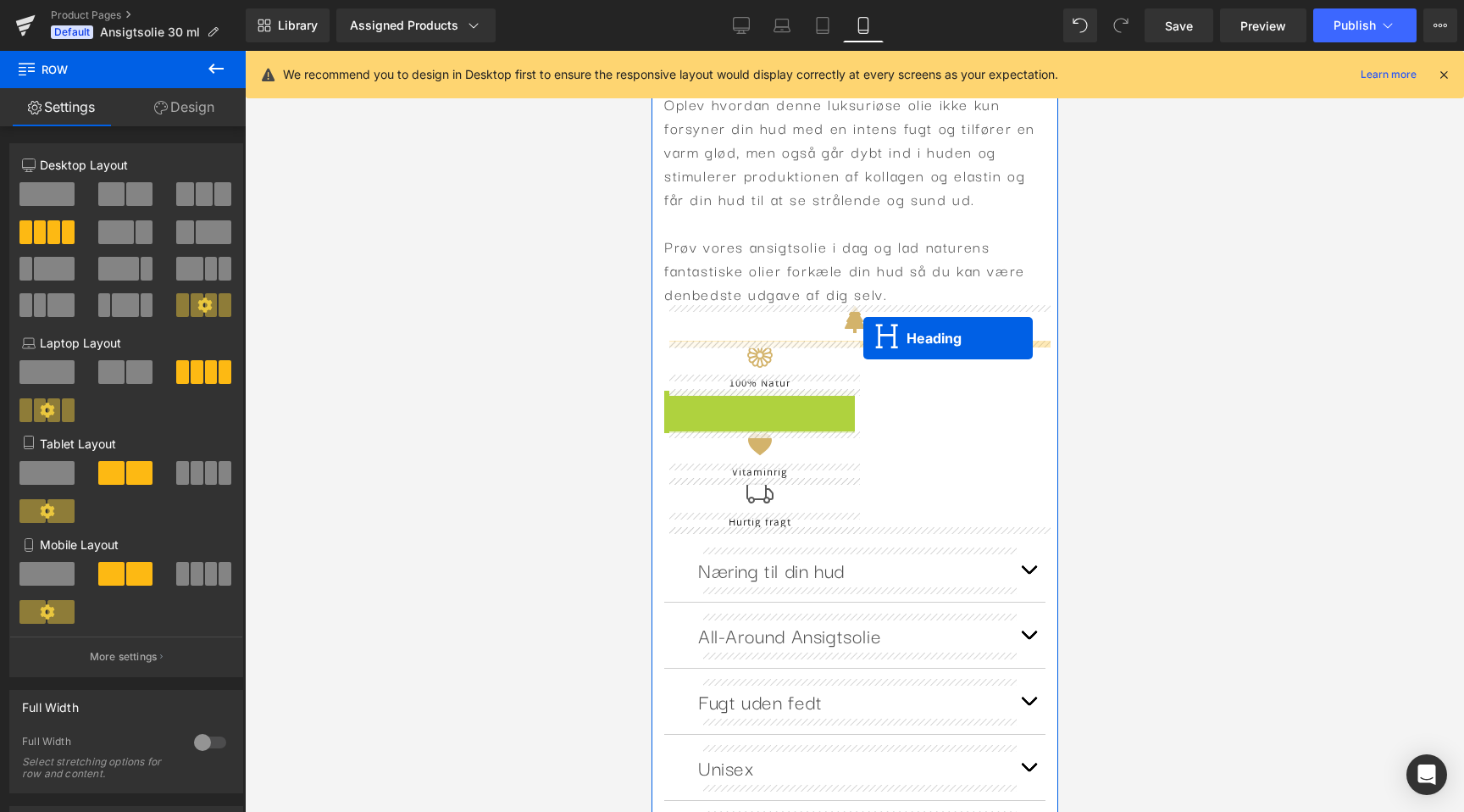
drag, startPoint x: 717, startPoint y: 400, endPoint x: 863, endPoint y: 338, distance: 158.6
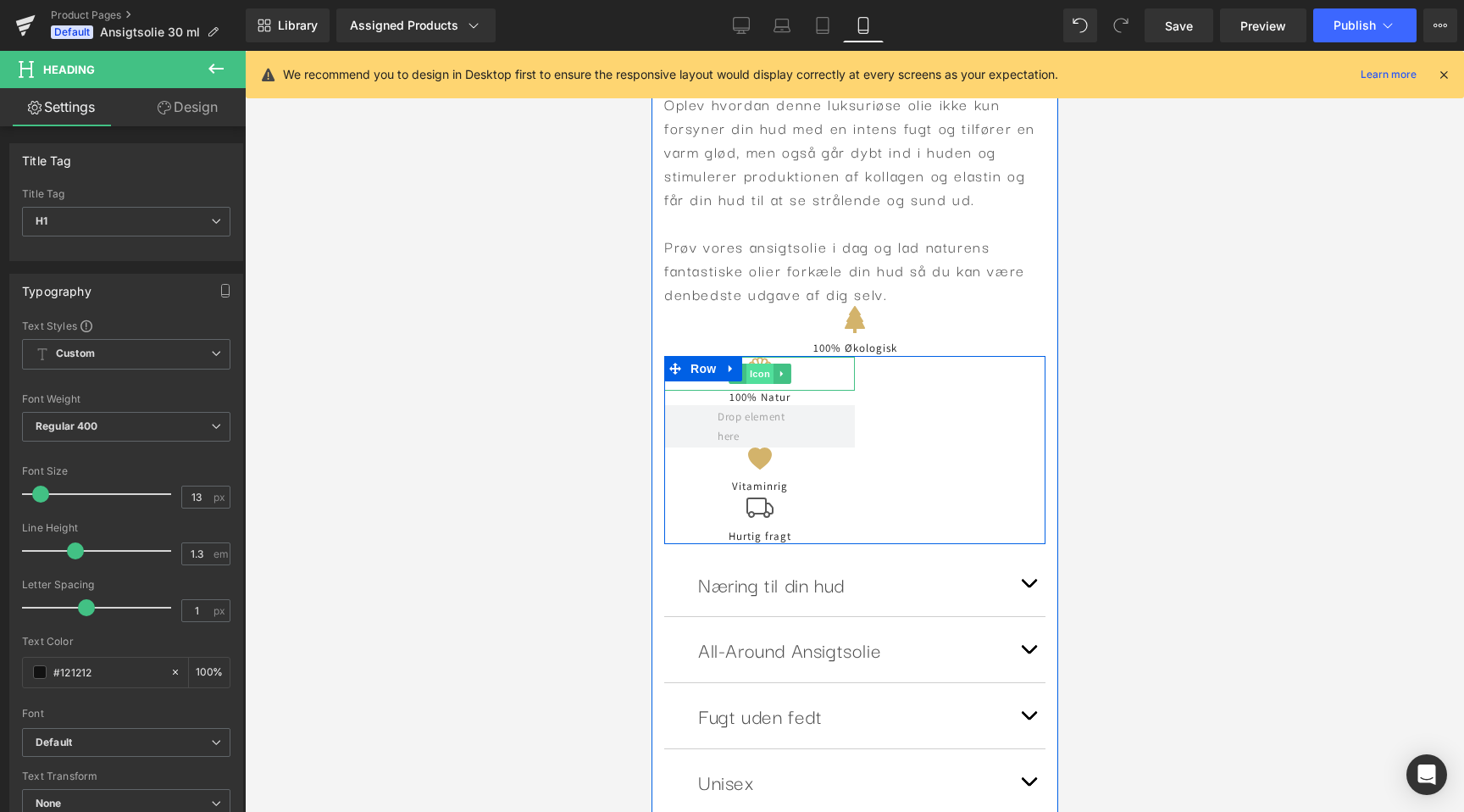
scroll to position [0, 620]
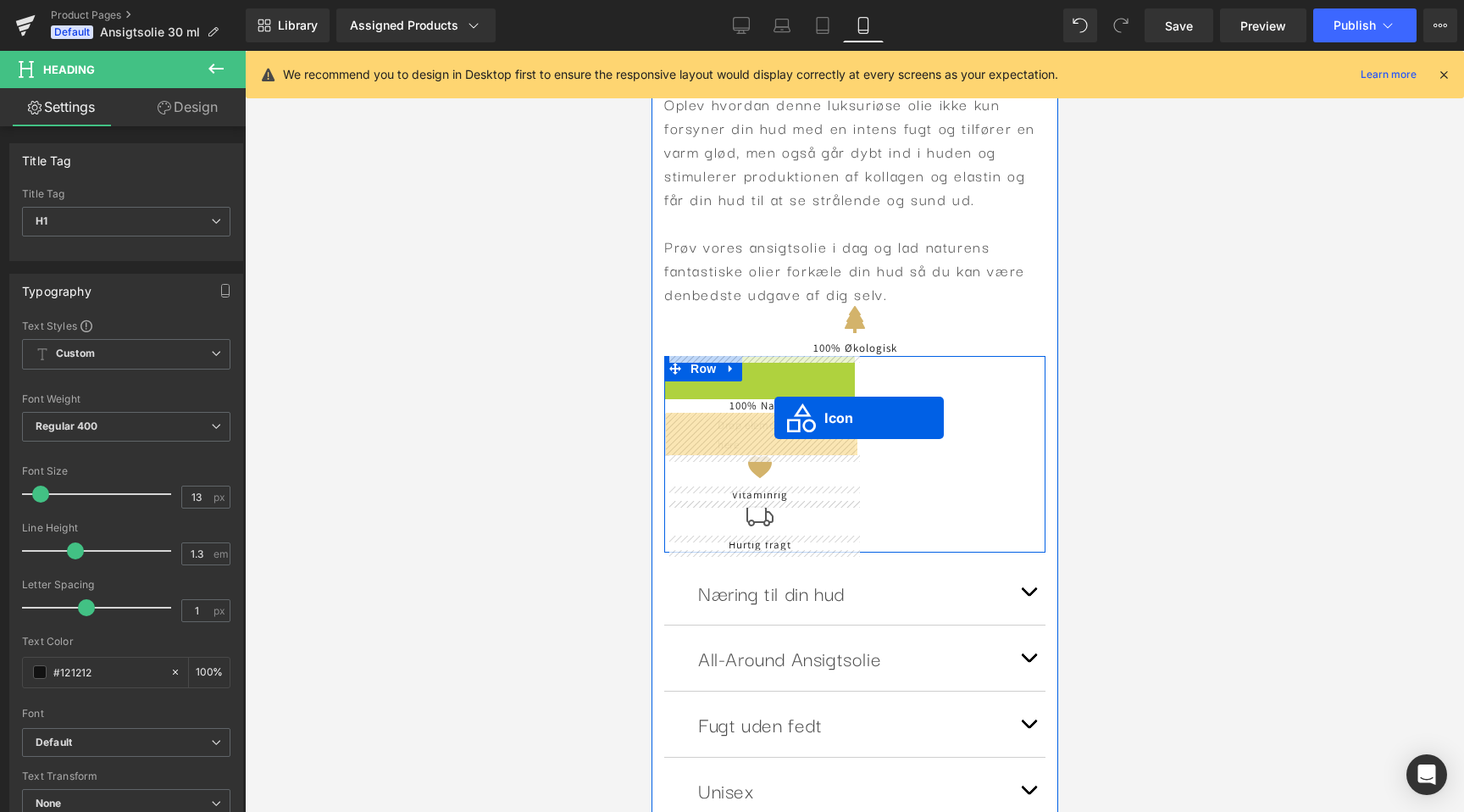
drag, startPoint x: 750, startPoint y: 374, endPoint x: 774, endPoint y: 418, distance: 50.1
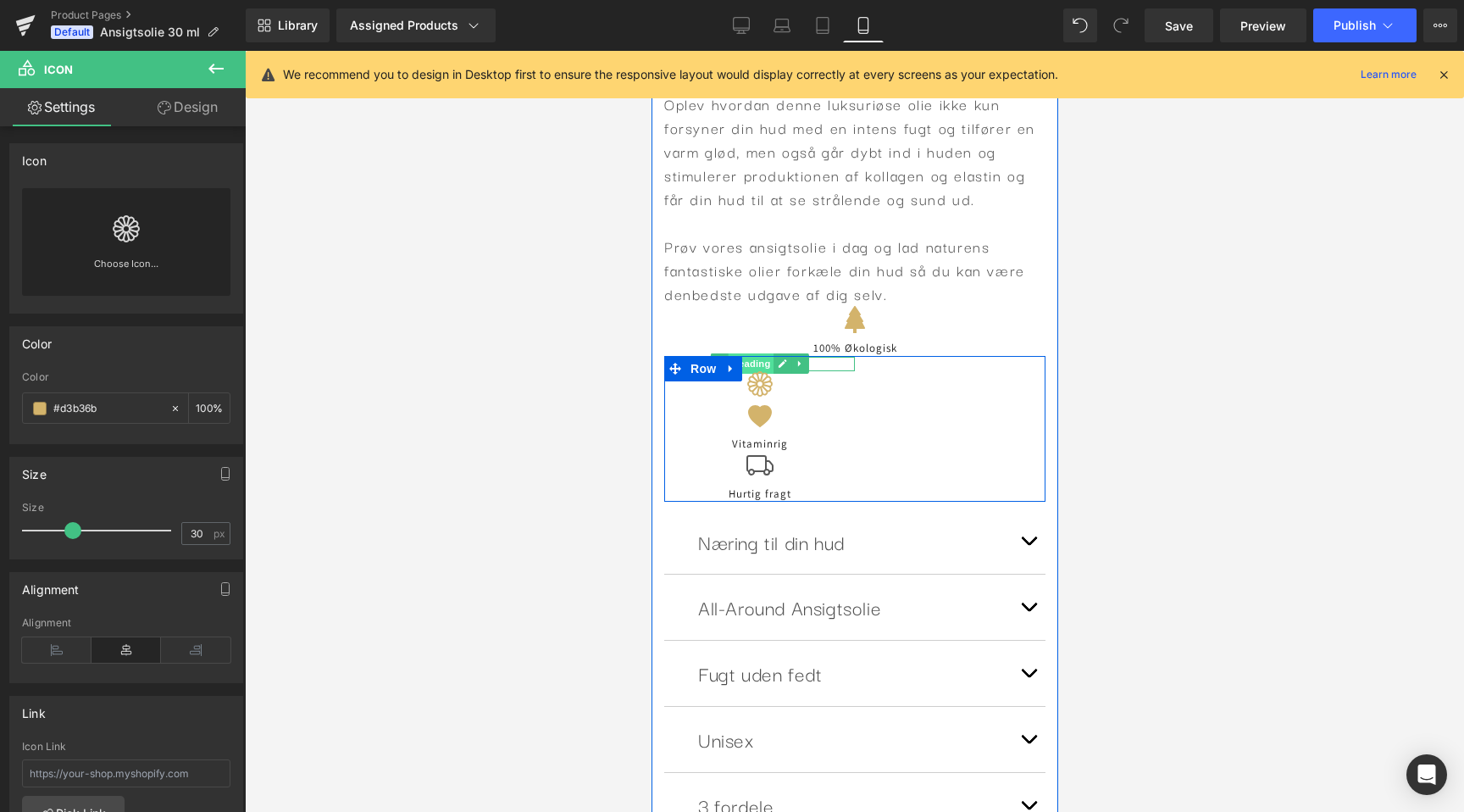
scroll to position [0, 0]
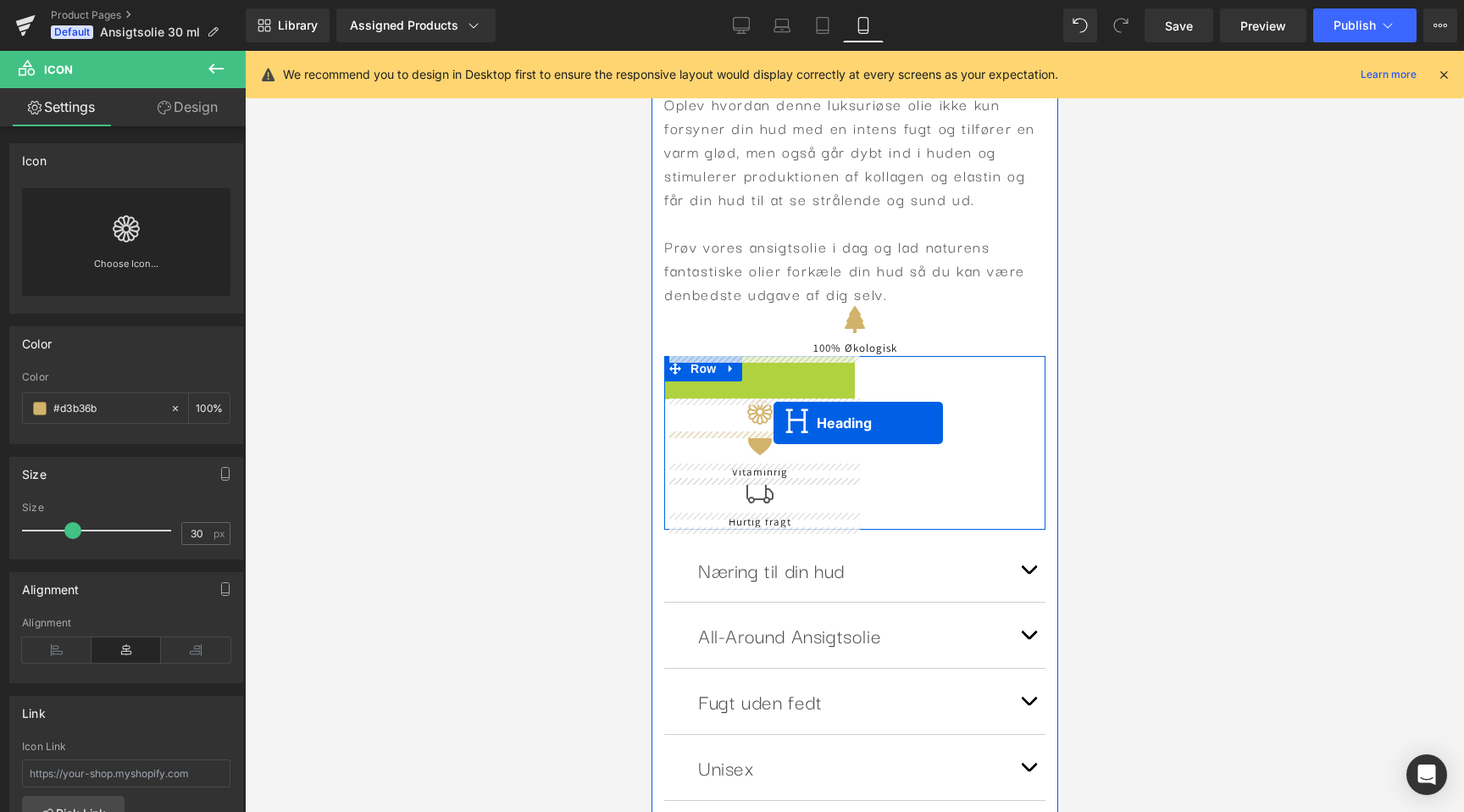
drag, startPoint x: 763, startPoint y: 364, endPoint x: 773, endPoint y: 422, distance: 58.9
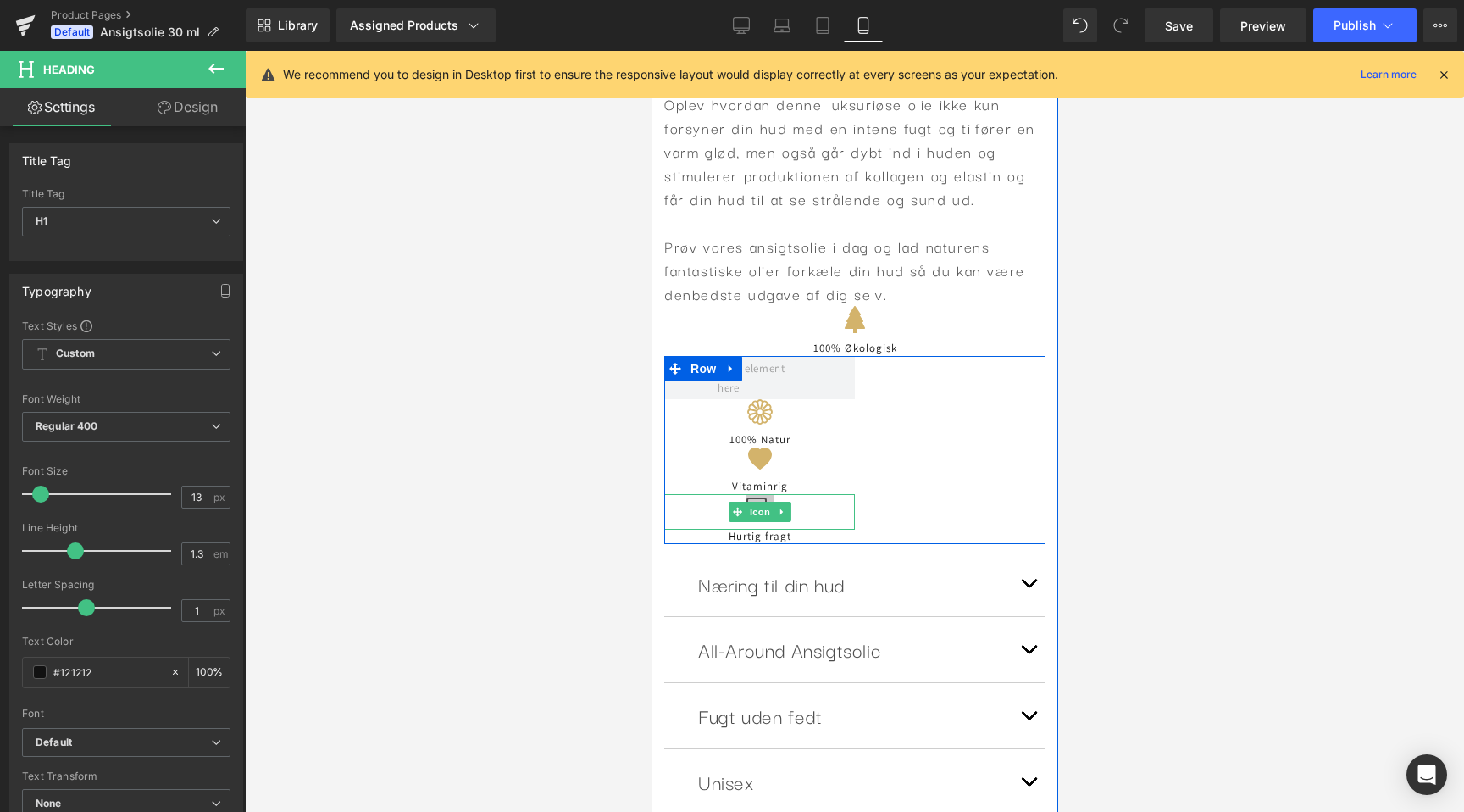
scroll to position [0, 620]
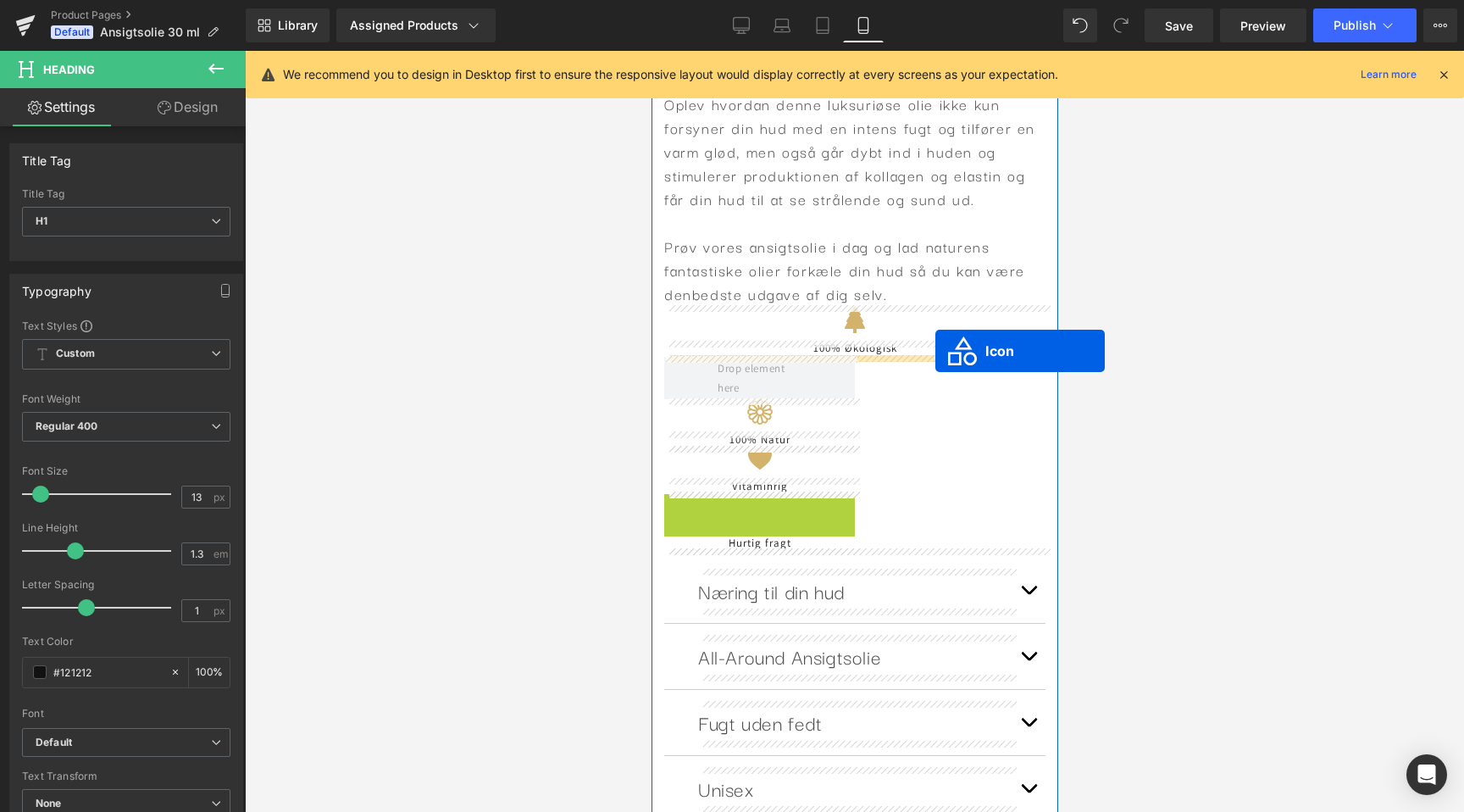
drag, startPoint x: 756, startPoint y: 511, endPoint x: 935, endPoint y: 351, distance: 240.1
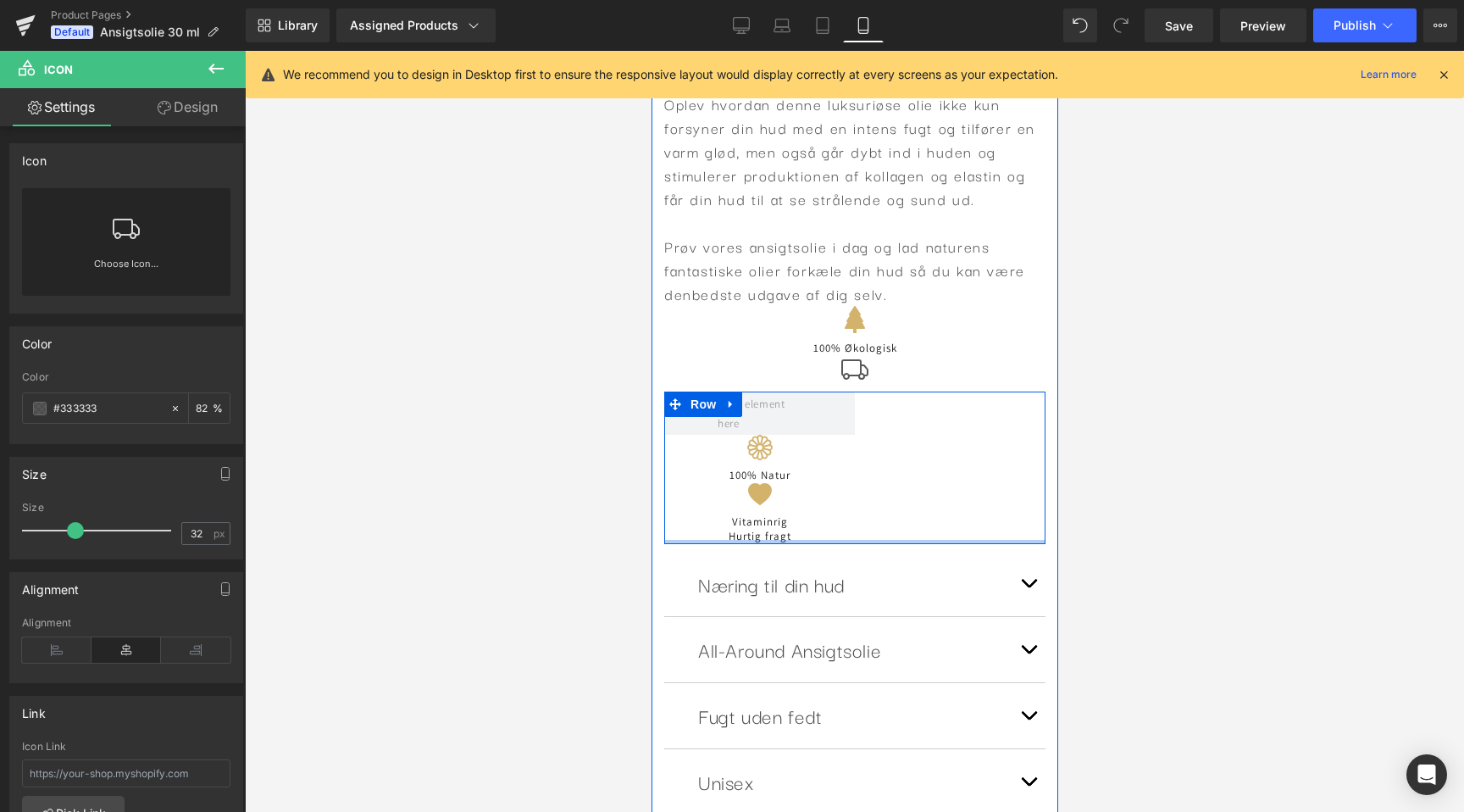
scroll to position [0, 0]
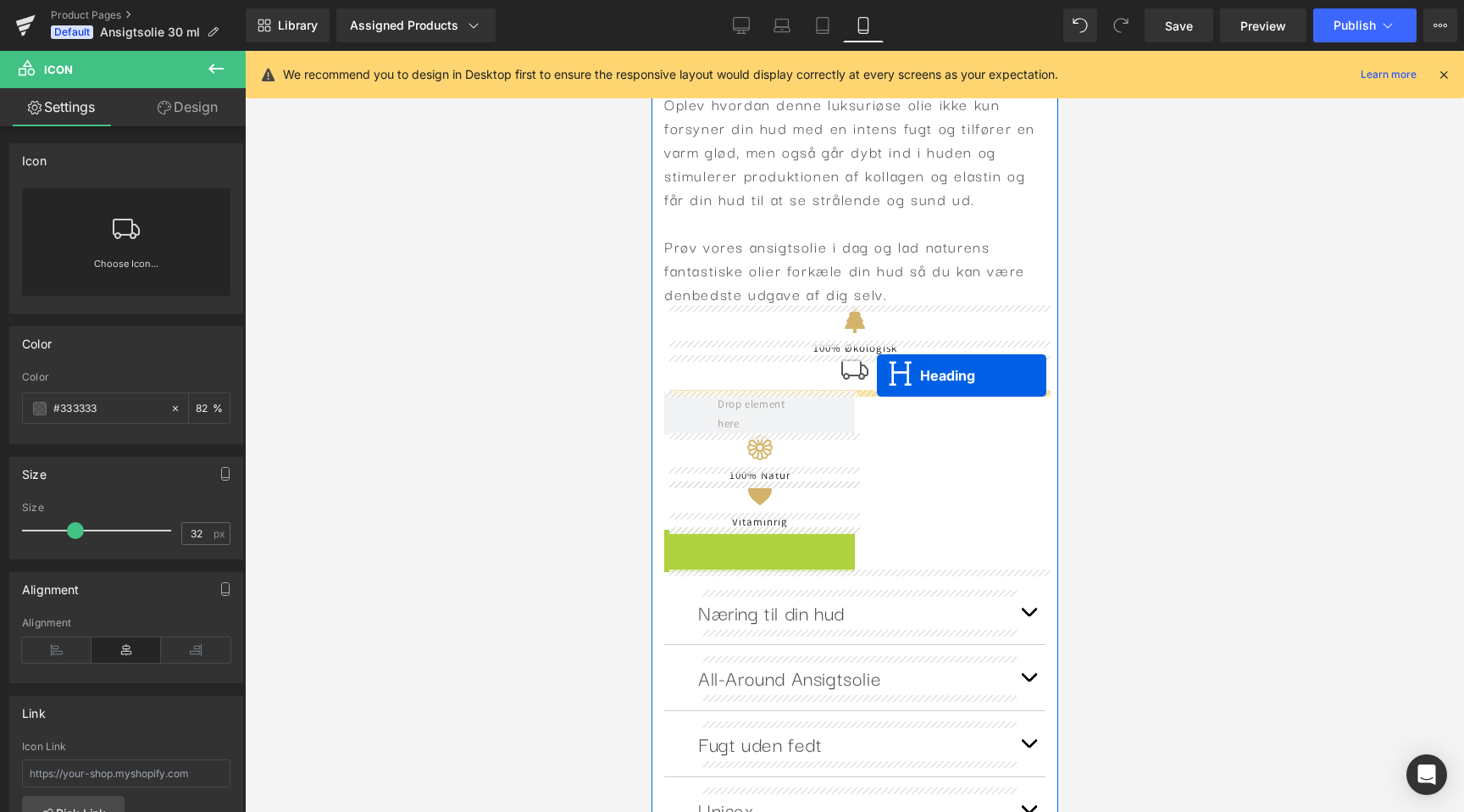
drag, startPoint x: 757, startPoint y: 534, endPoint x: 877, endPoint y: 376, distance: 198.4
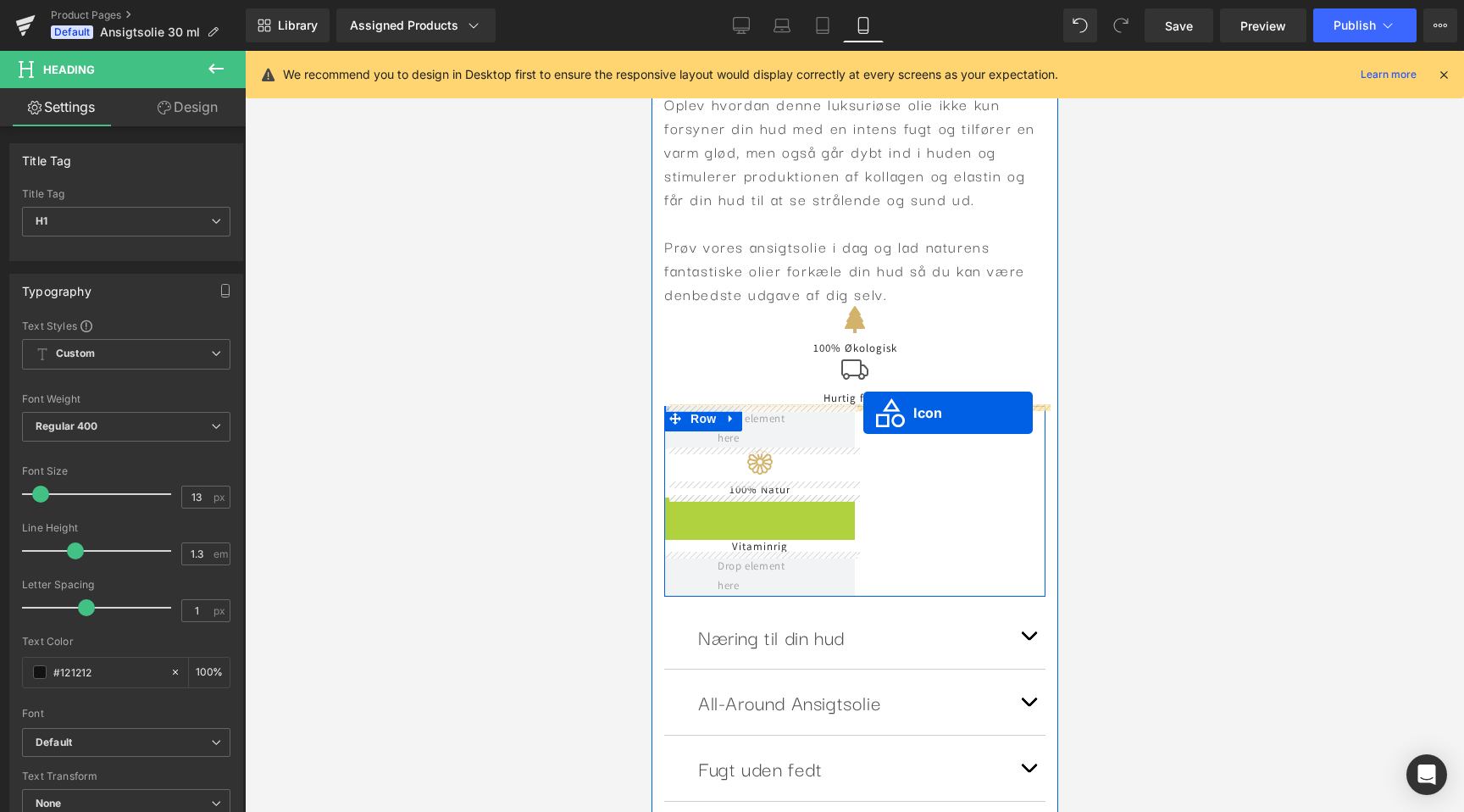
drag, startPoint x: 736, startPoint y: 514, endPoint x: 863, endPoint y: 413, distance: 162.3
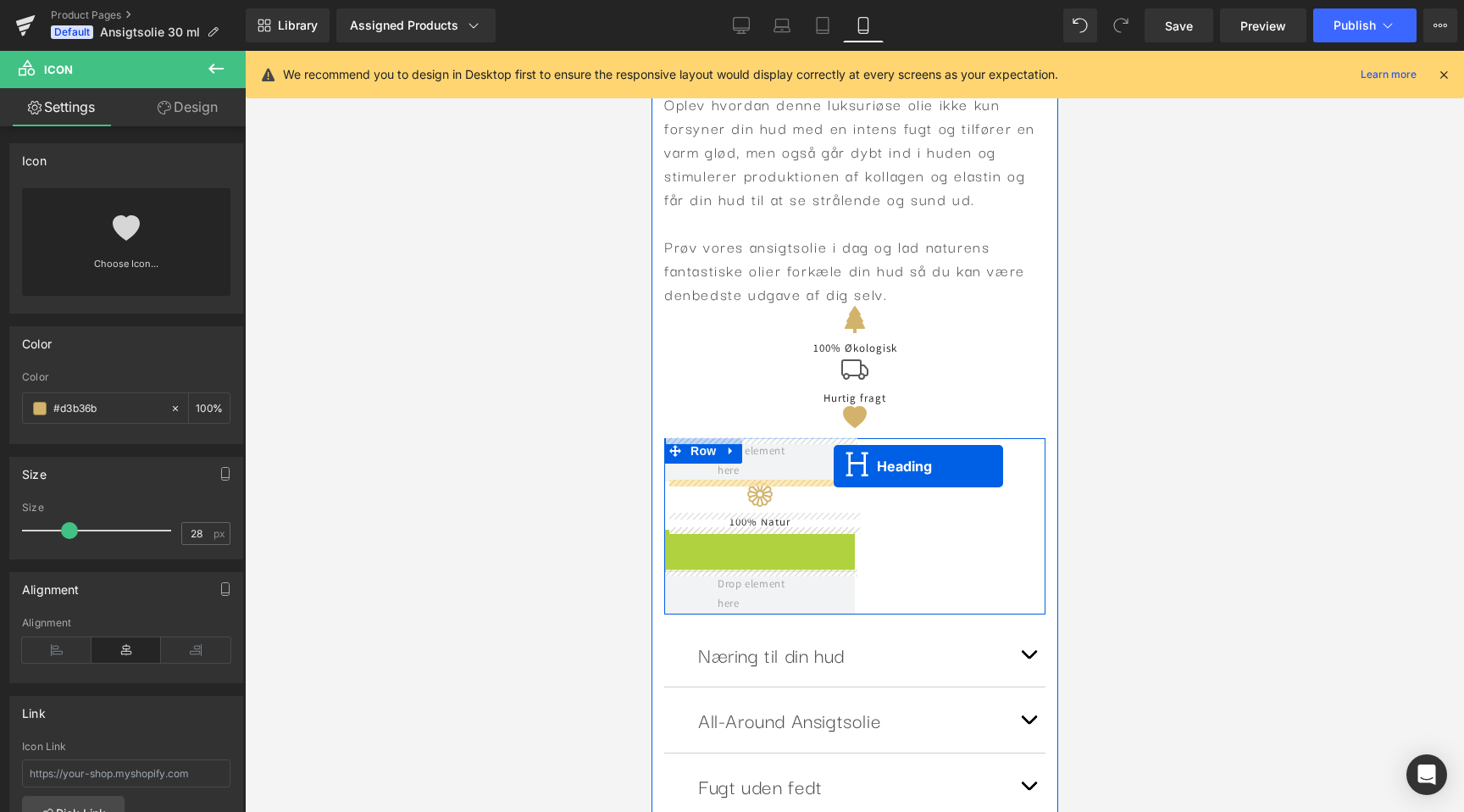
scroll to position [0, 620]
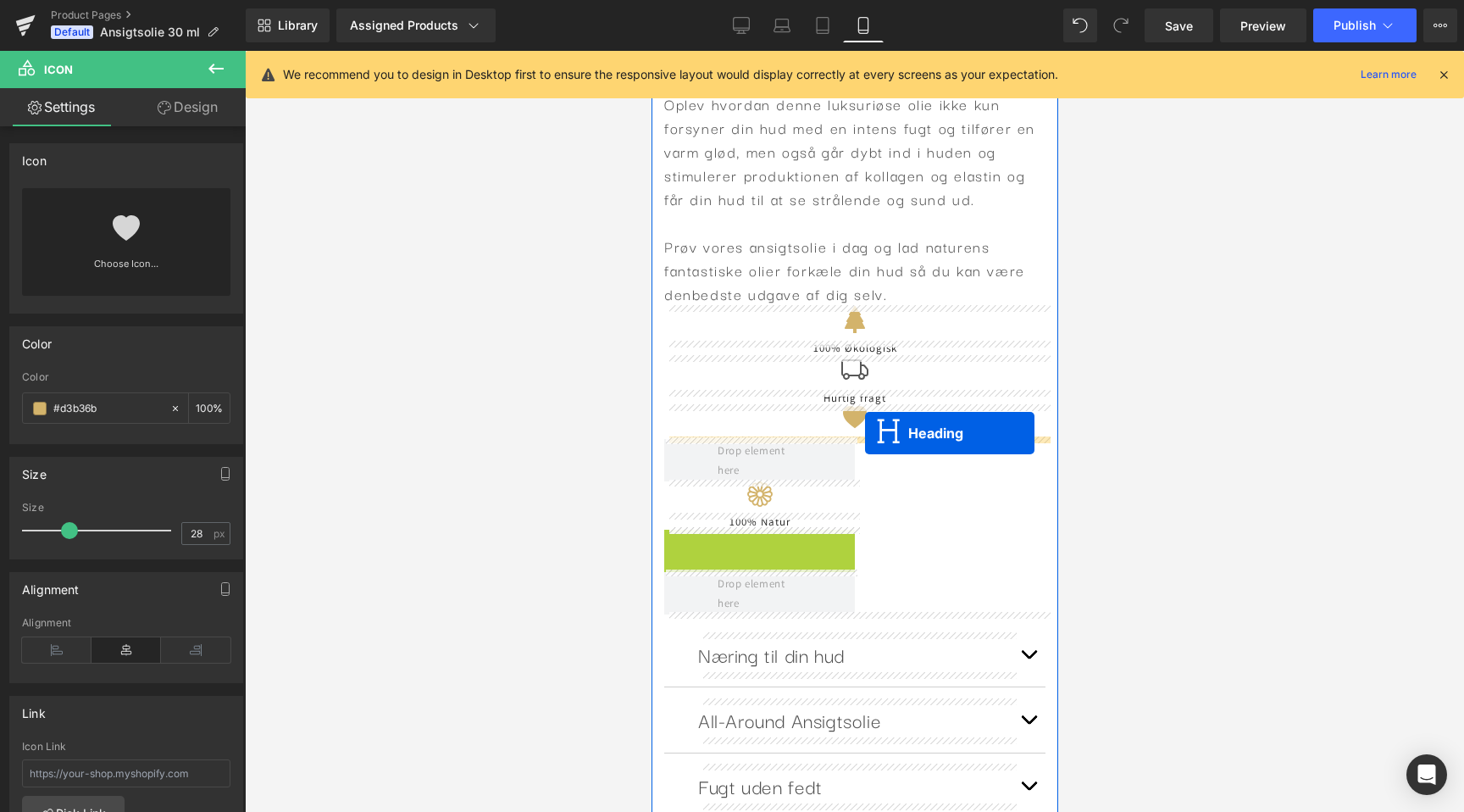
drag, startPoint x: 755, startPoint y: 534, endPoint x: 865, endPoint y: 433, distance: 149.3
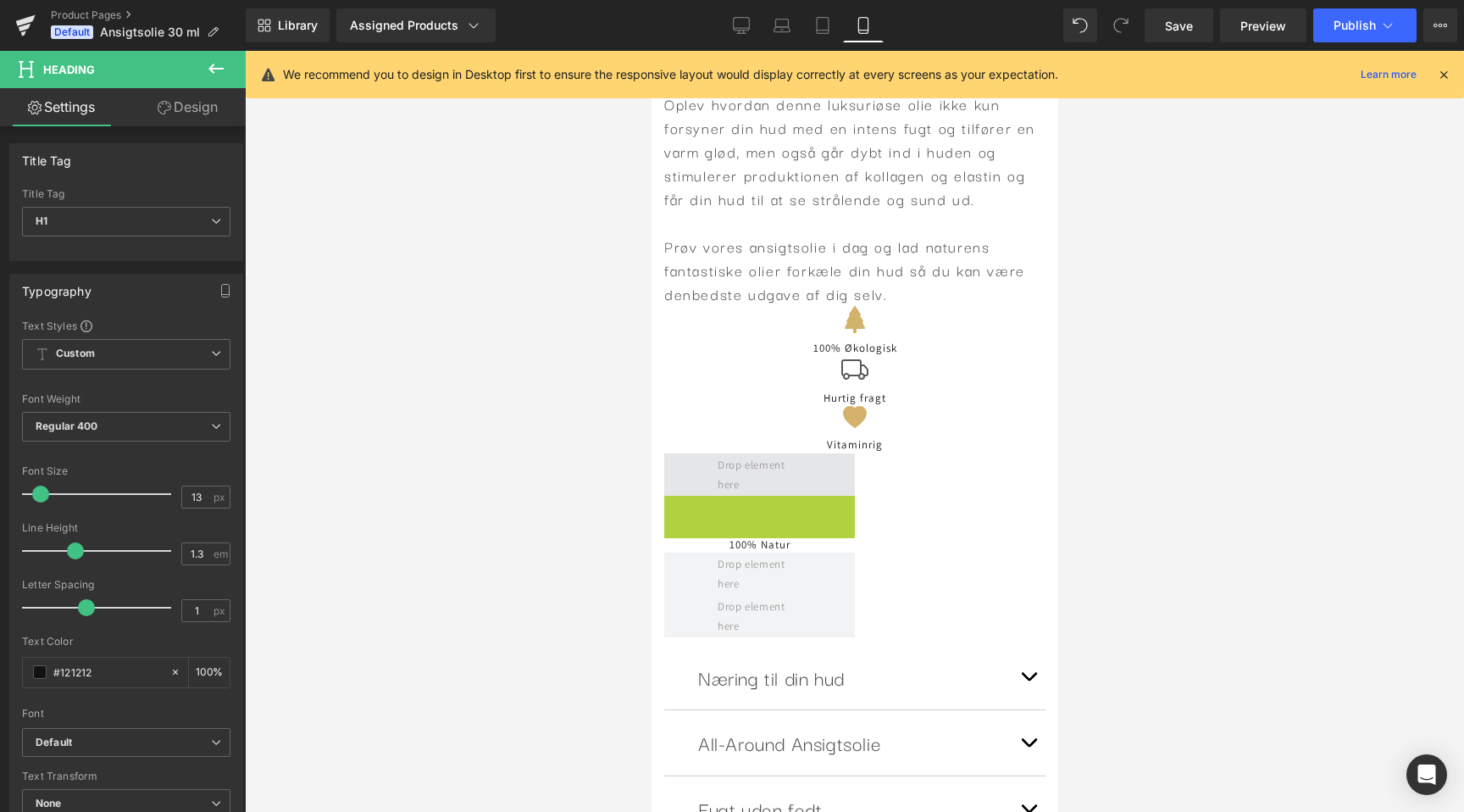
scroll to position [0, 0]
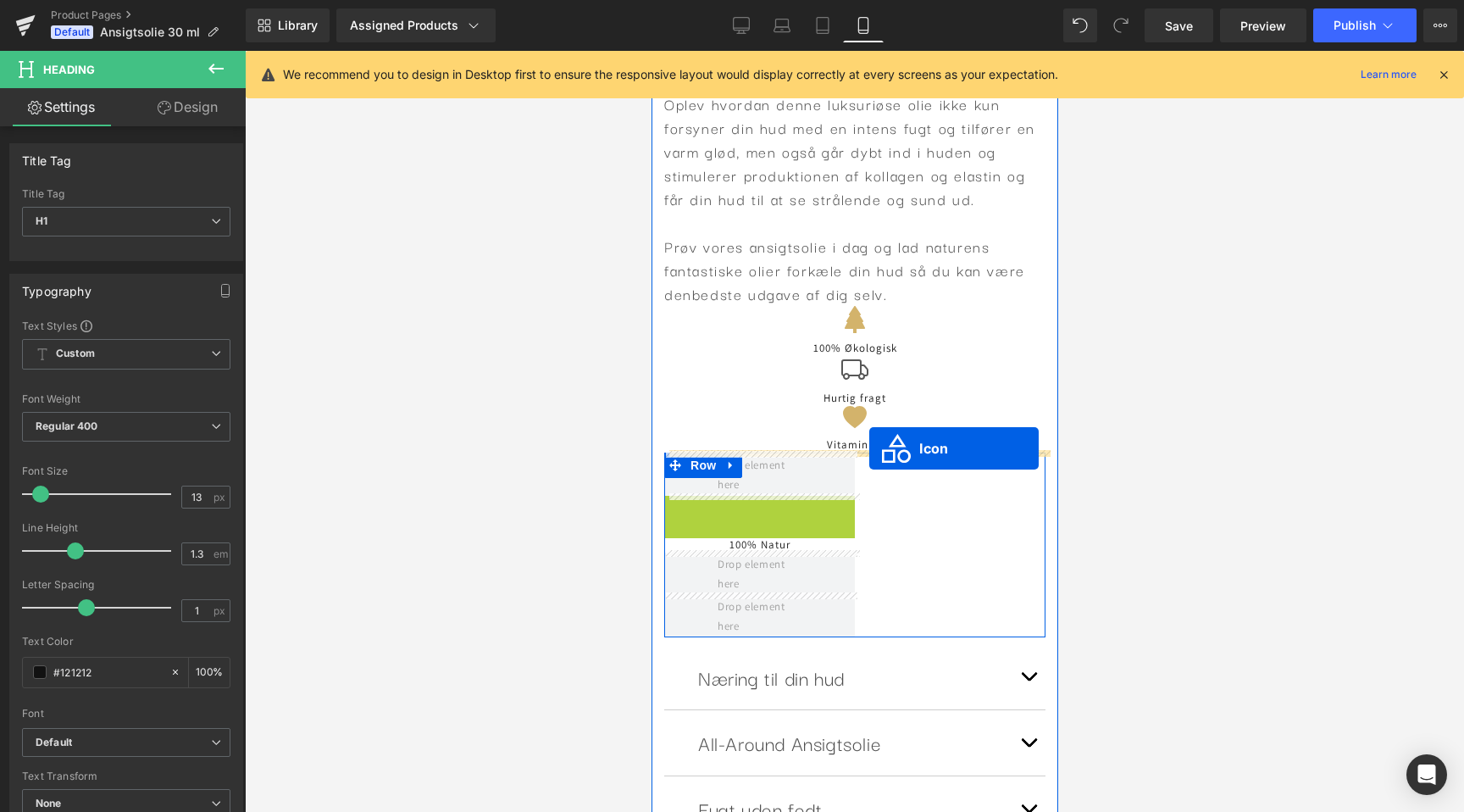
drag, startPoint x: 733, startPoint y: 511, endPoint x: 868, endPoint y: 449, distance: 148.6
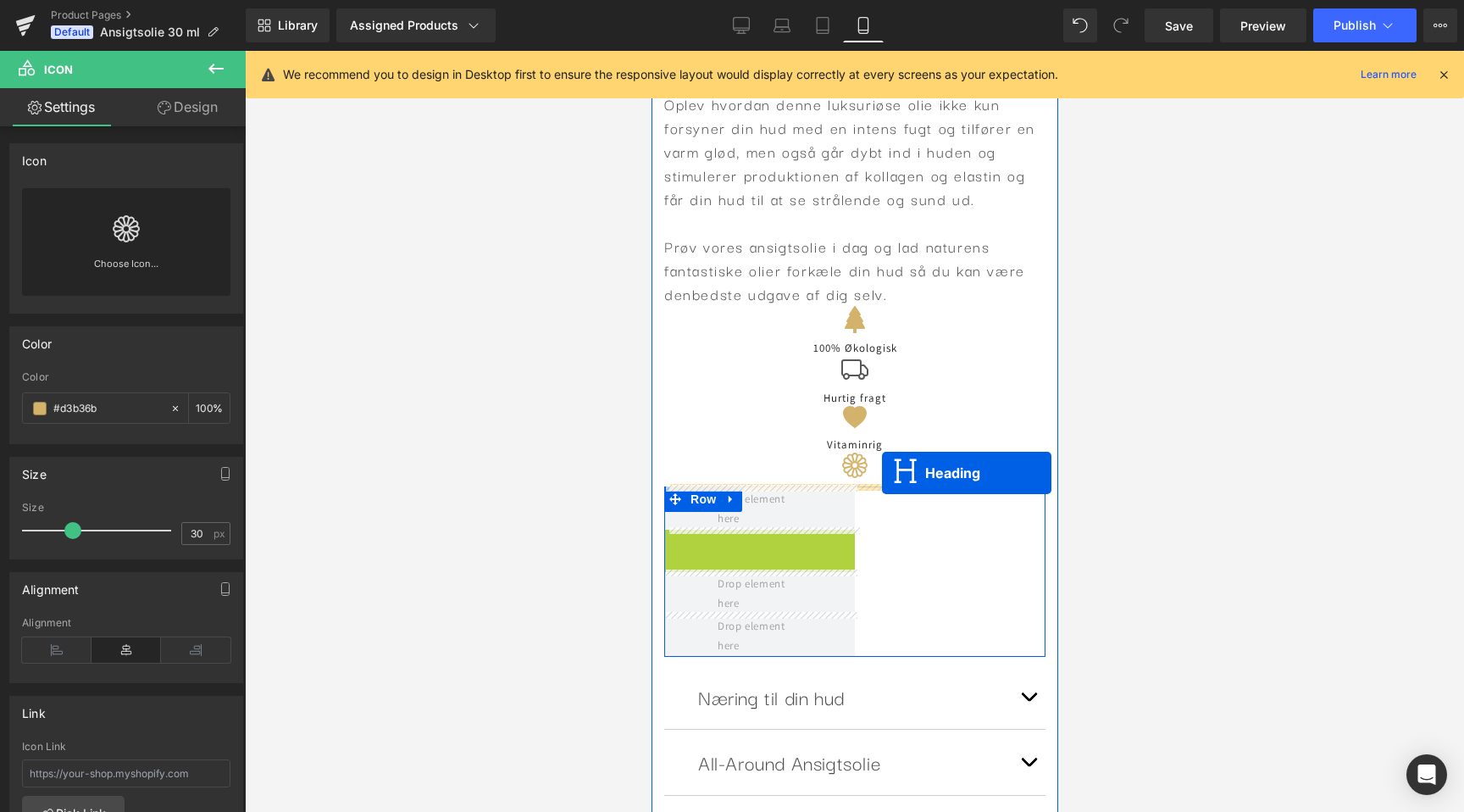
scroll to position [0, 310]
drag, startPoint x: 752, startPoint y: 532, endPoint x: 880, endPoint y: 475, distance: 140.1
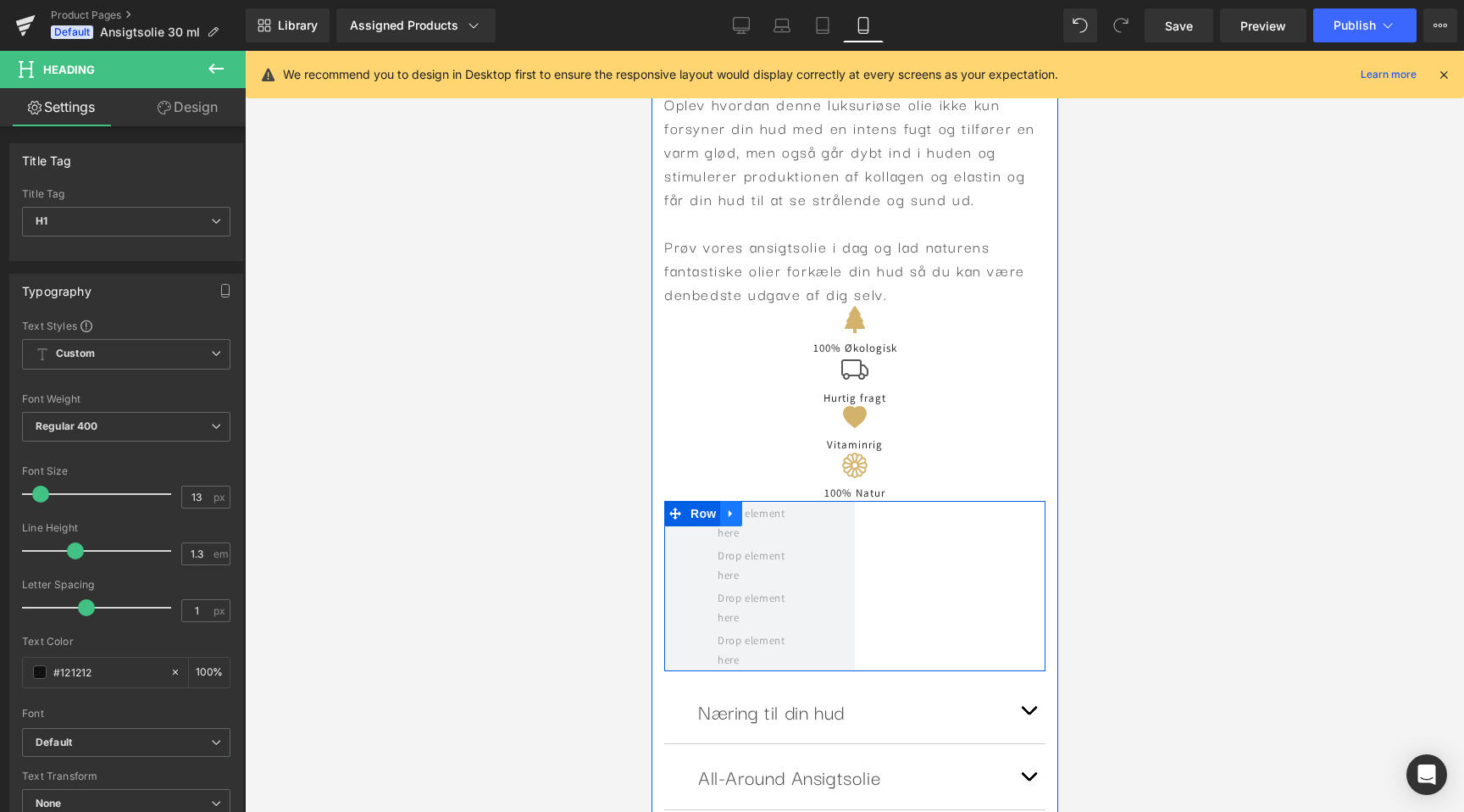
scroll to position [0, 620]
click at [731, 509] on icon at bounding box center [730, 513] width 4 height 7
click at [776, 514] on icon at bounding box center [775, 513] width 12 height 12
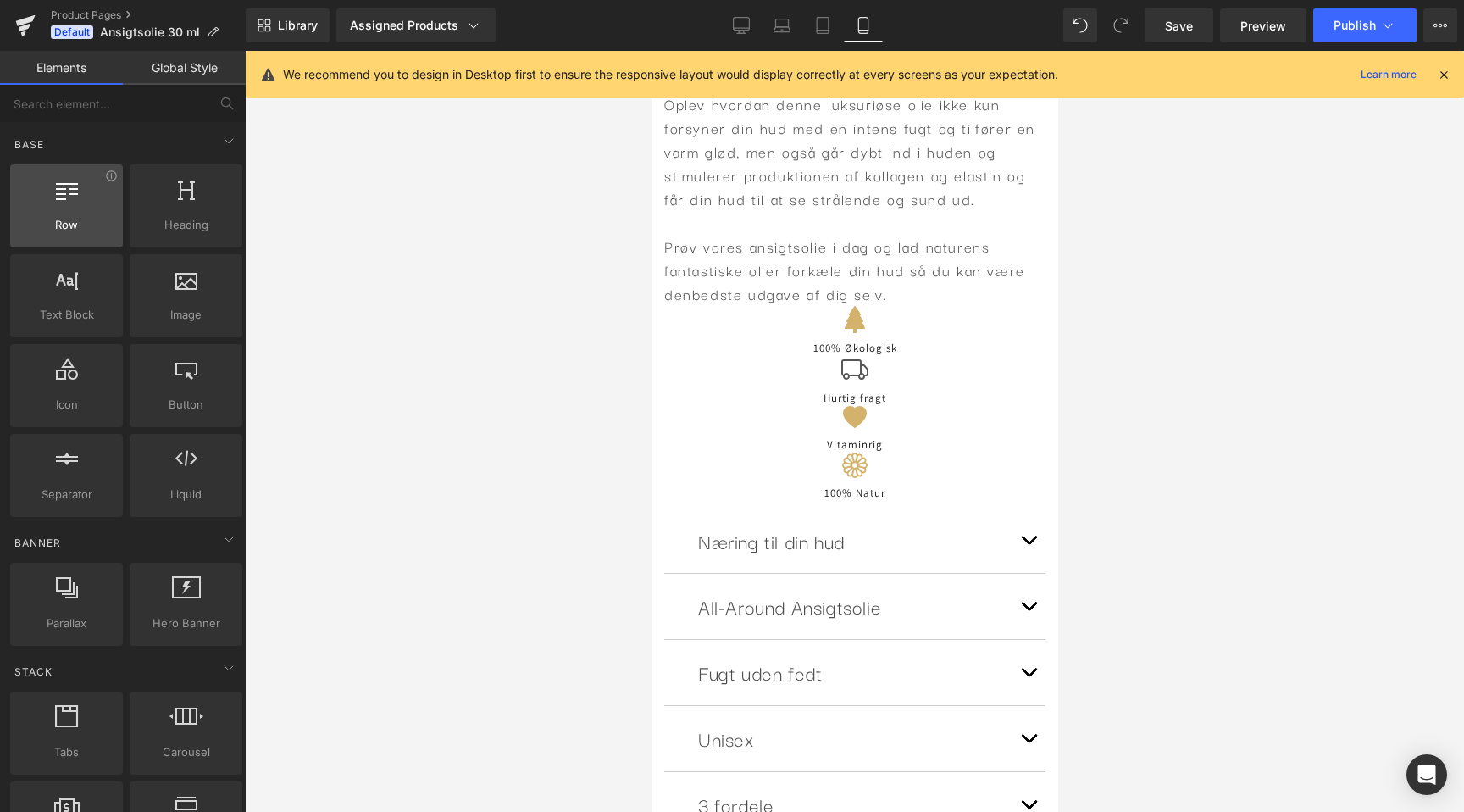
scroll to position [0, 0]
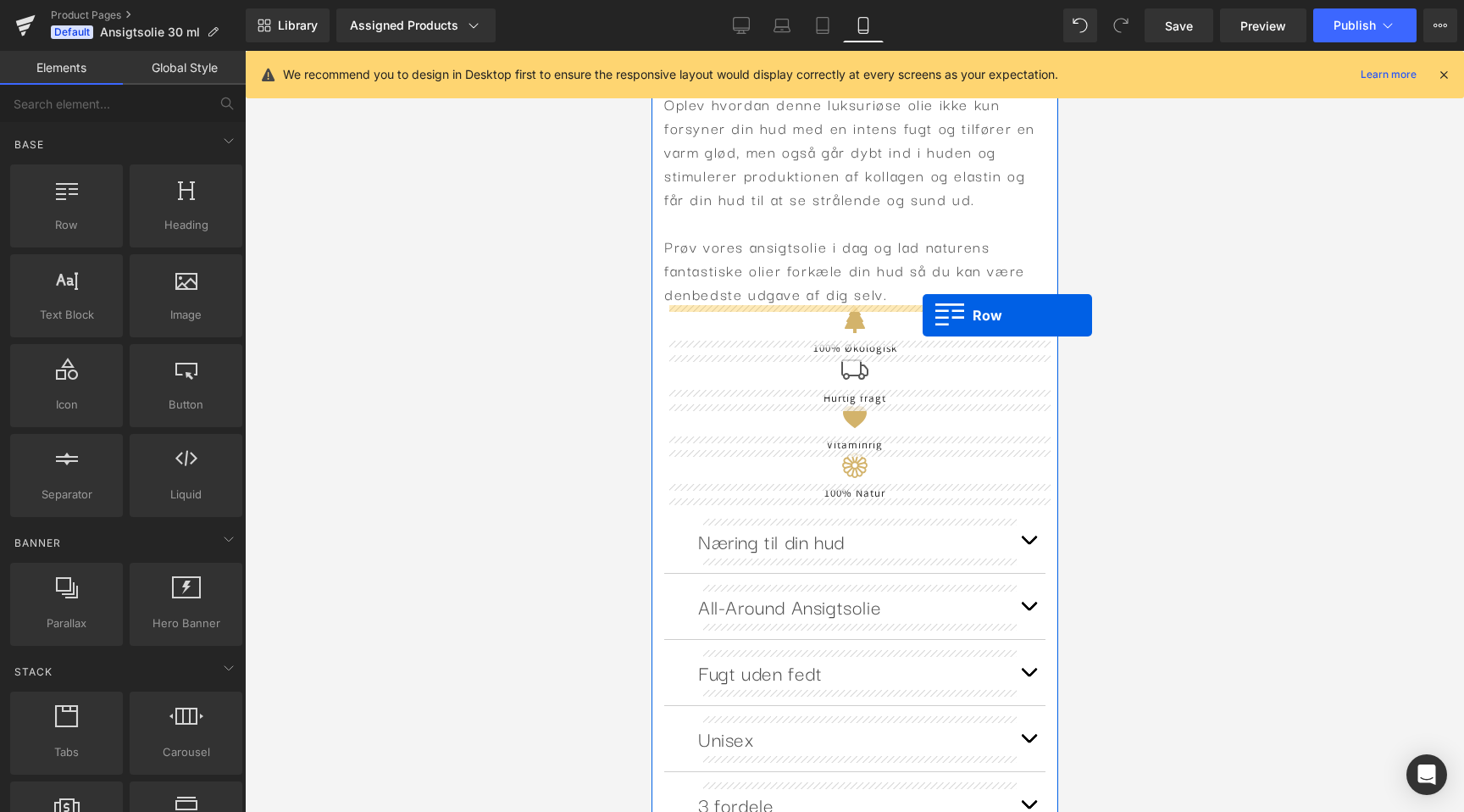
drag, startPoint x: 743, startPoint y: 250, endPoint x: 924, endPoint y: 310, distance: 190.7
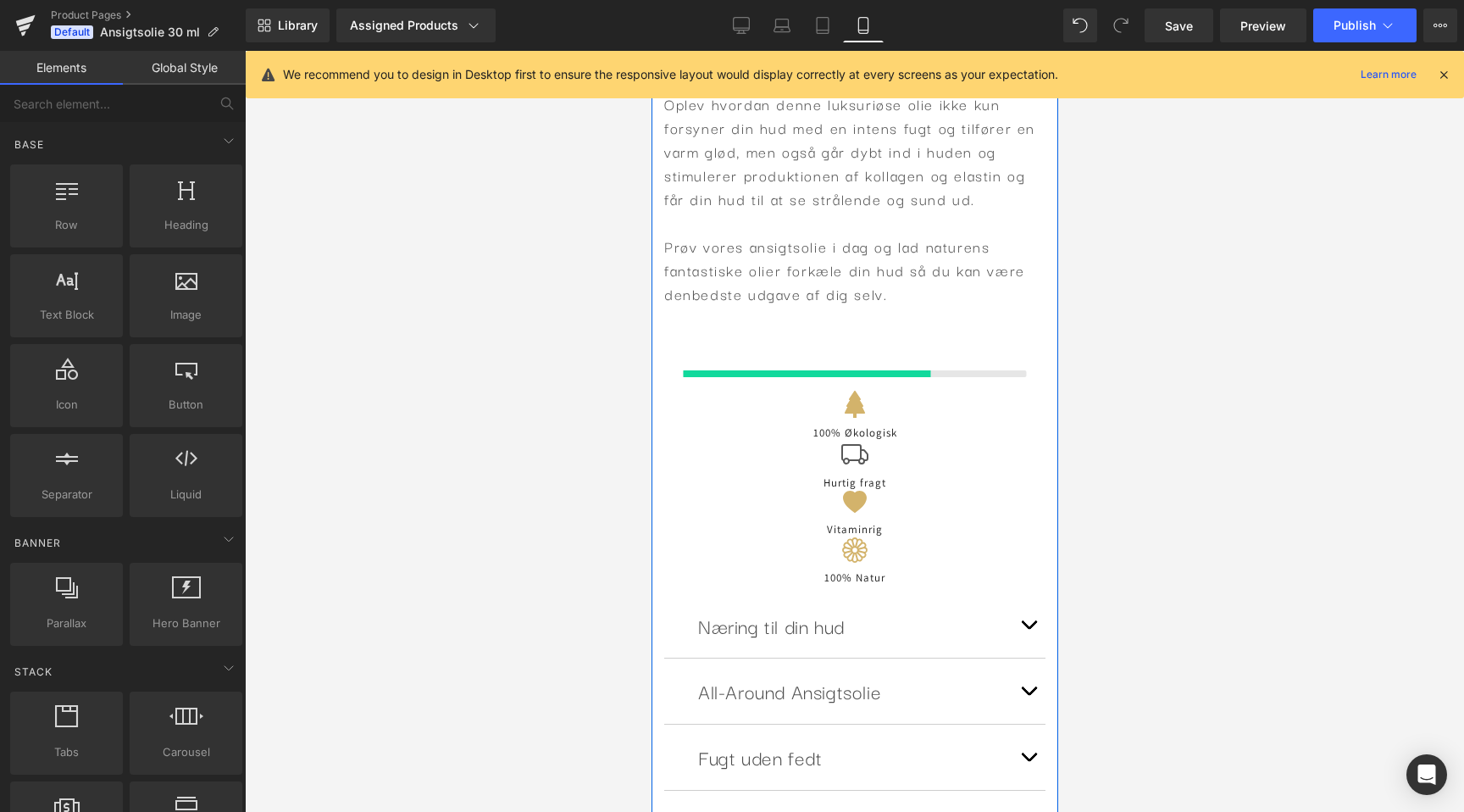
scroll to position [0, 310]
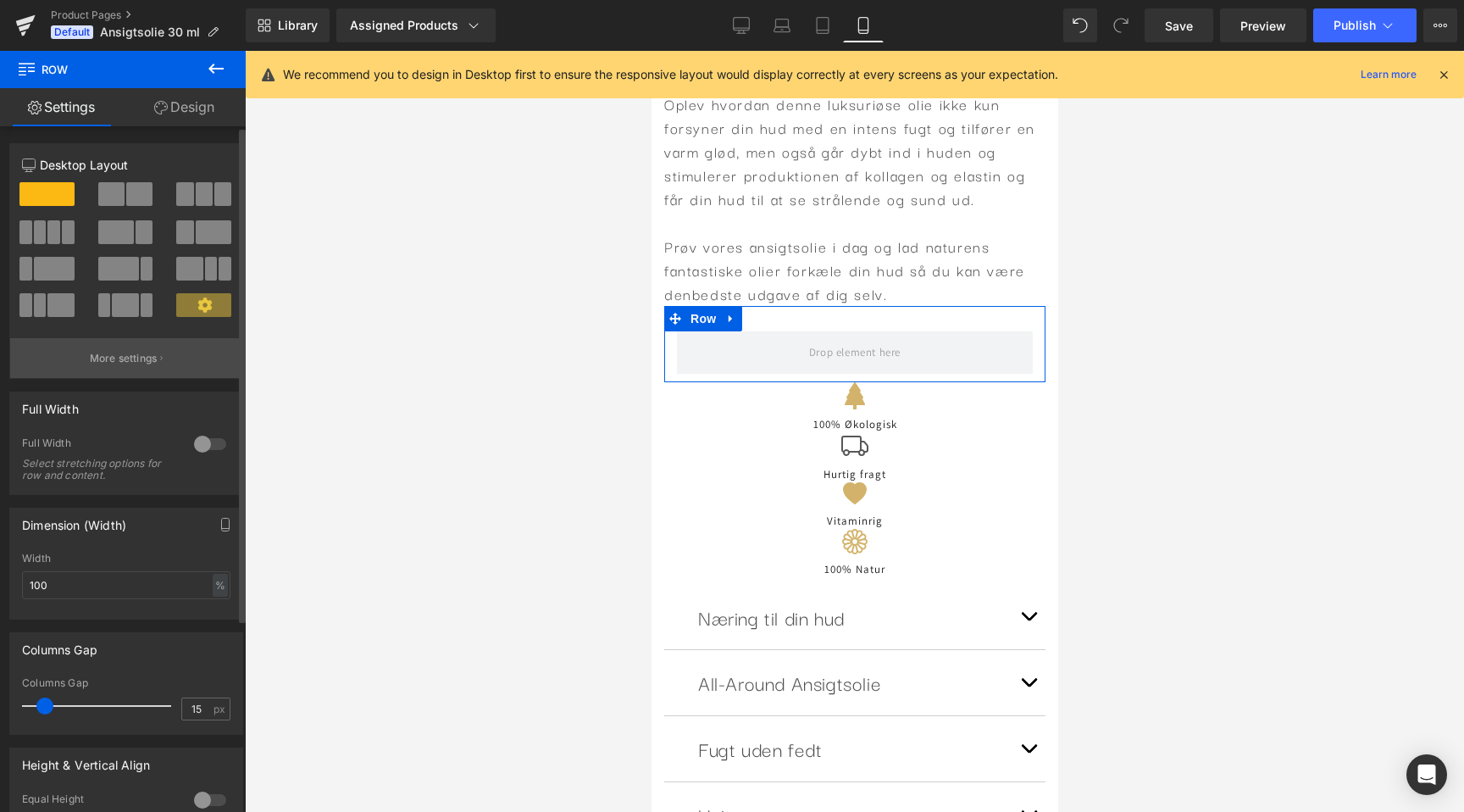
click at [114, 353] on p "More settings" at bounding box center [124, 359] width 67 height 15
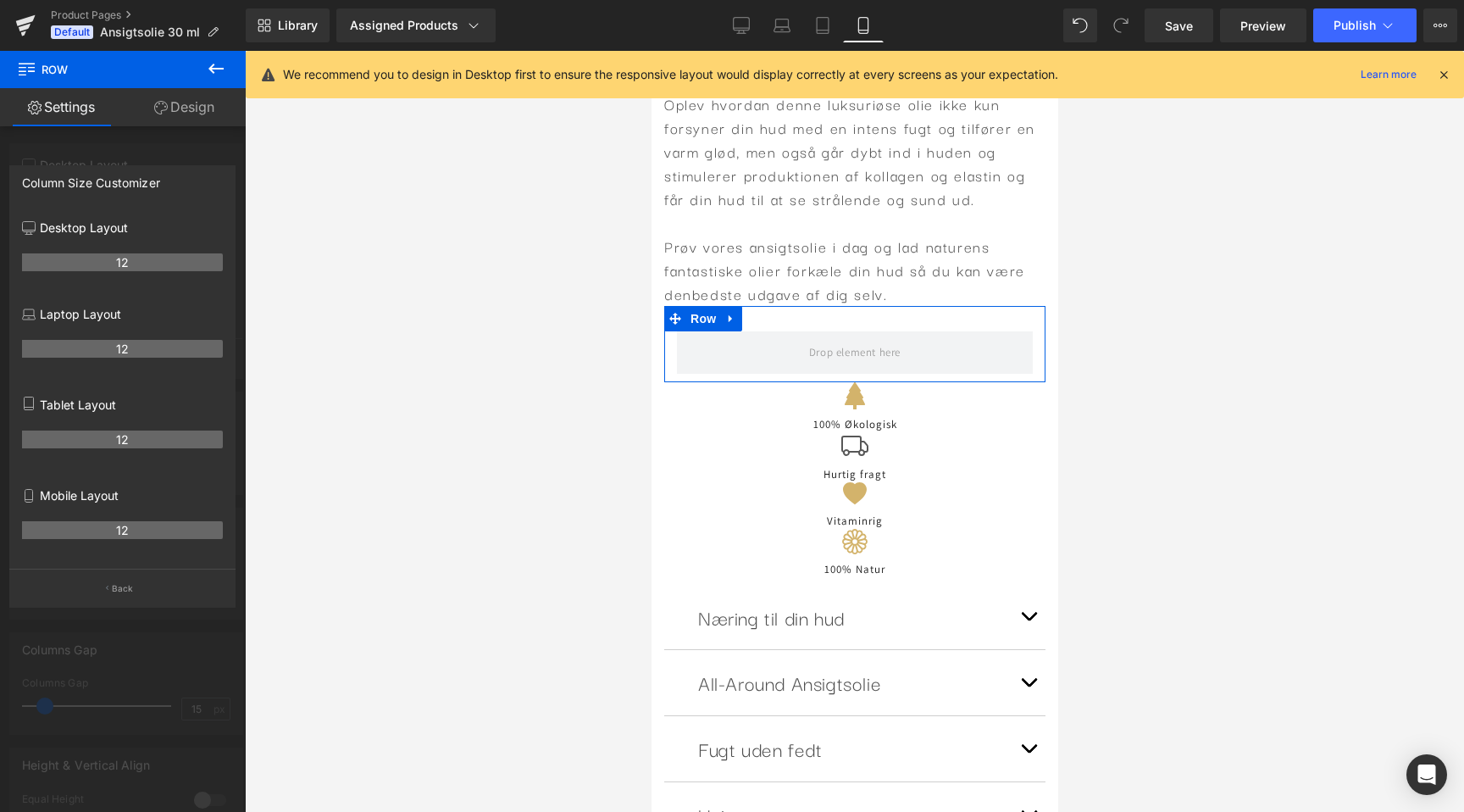
scroll to position [0, 620]
click at [116, 602] on button "Back" at bounding box center [123, 587] width 227 height 38
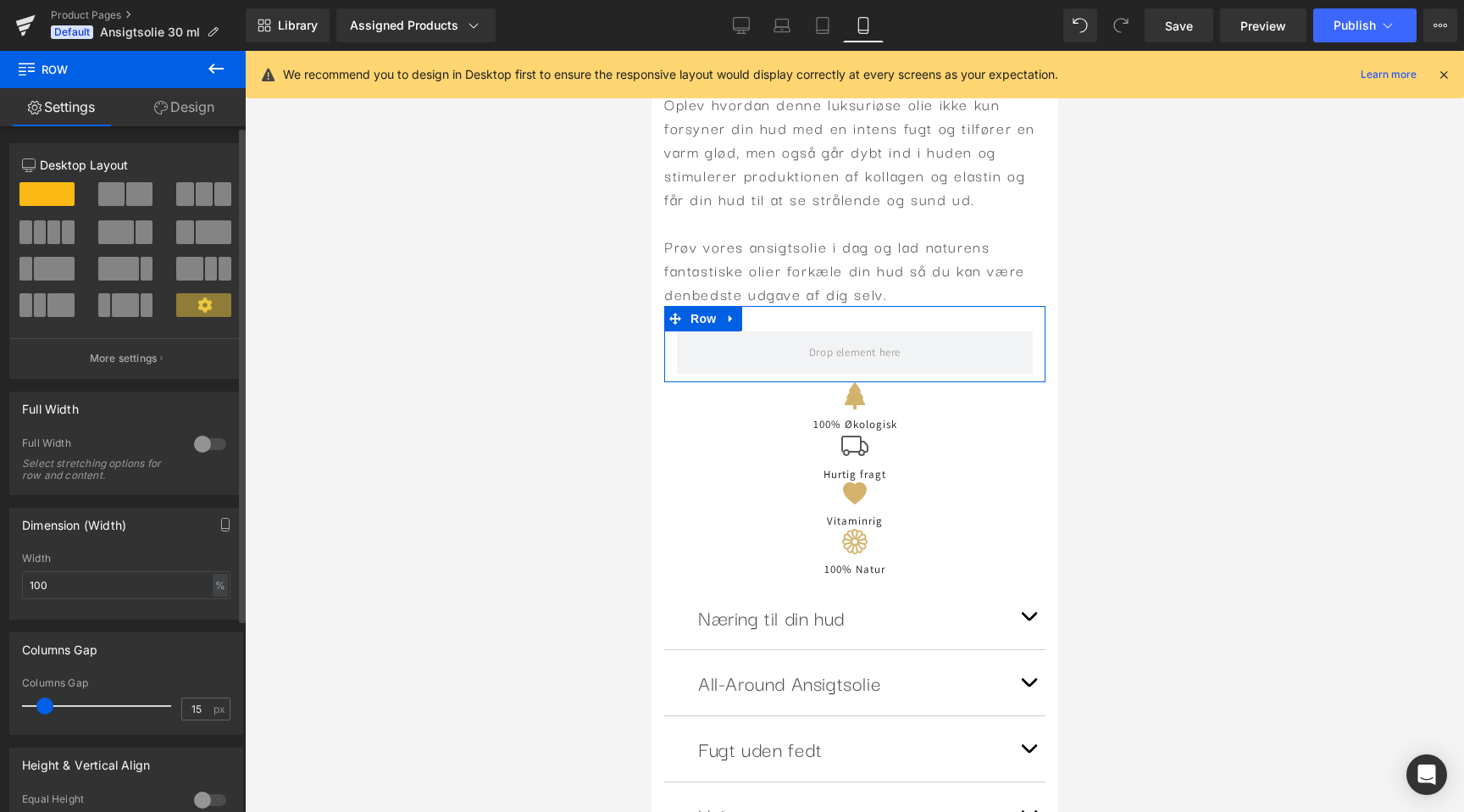
click at [126, 193] on span at bounding box center [140, 194] width 26 height 23
type input "1200"
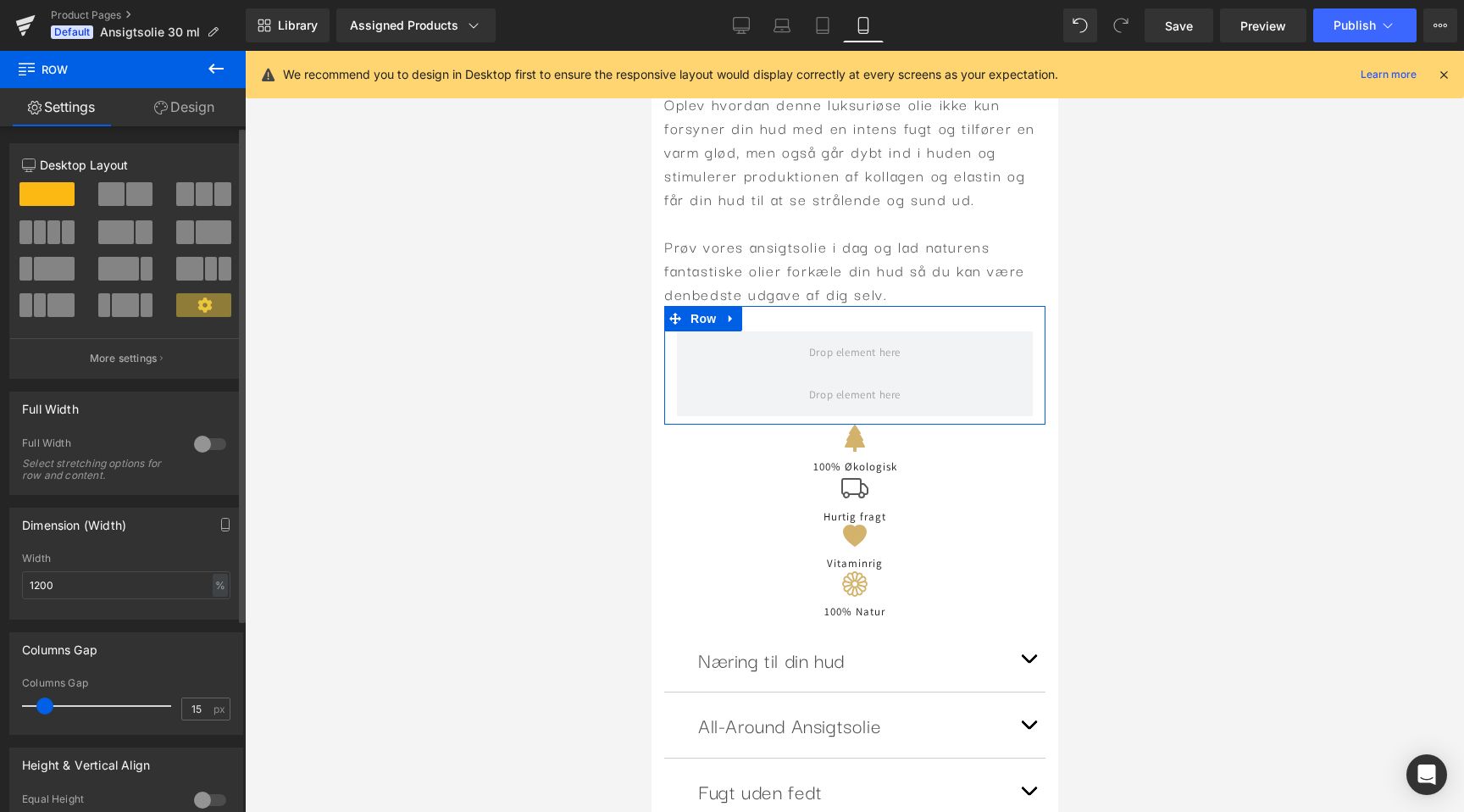
scroll to position [0, 2246]
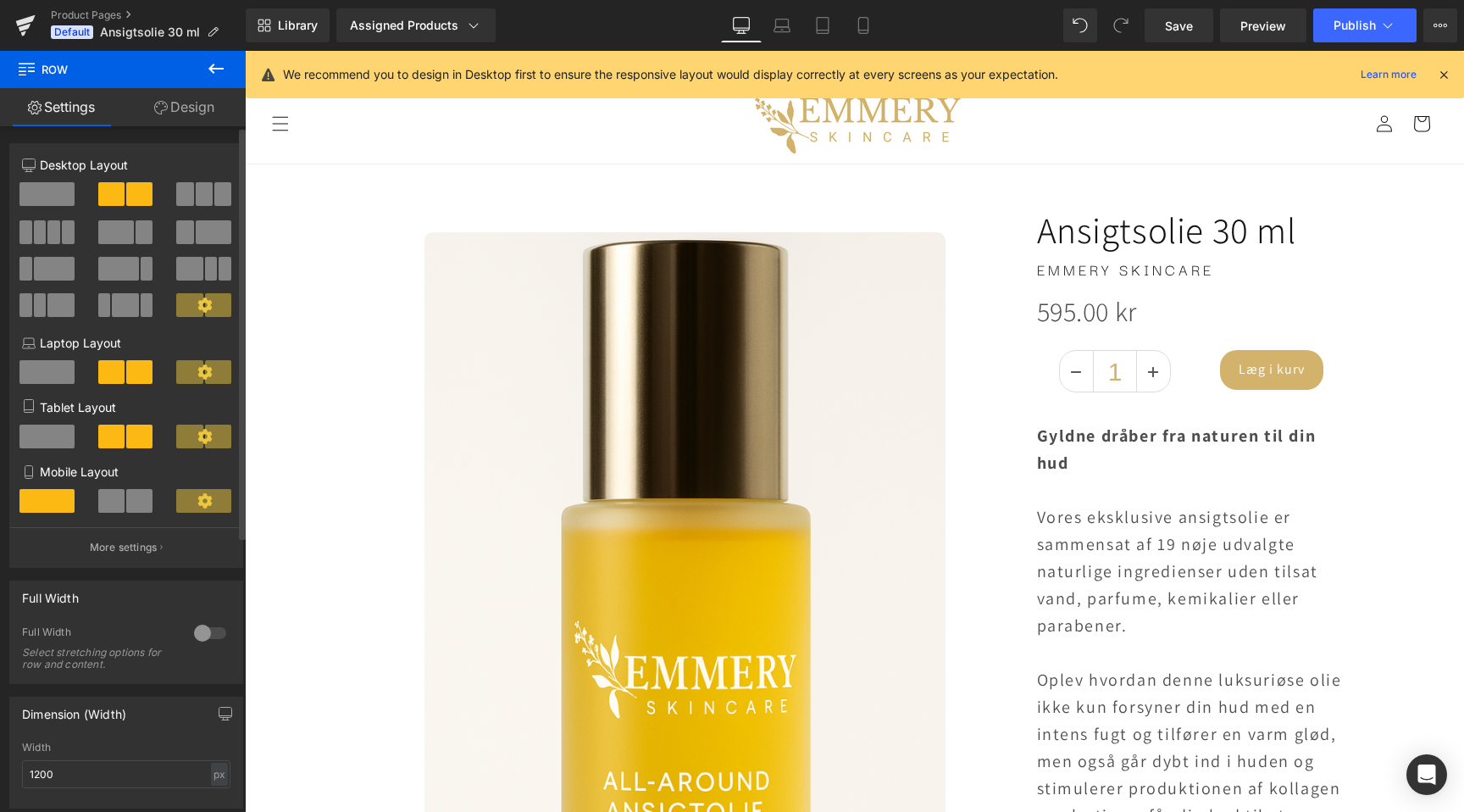
click at [119, 509] on span at bounding box center [111, 500] width 26 height 23
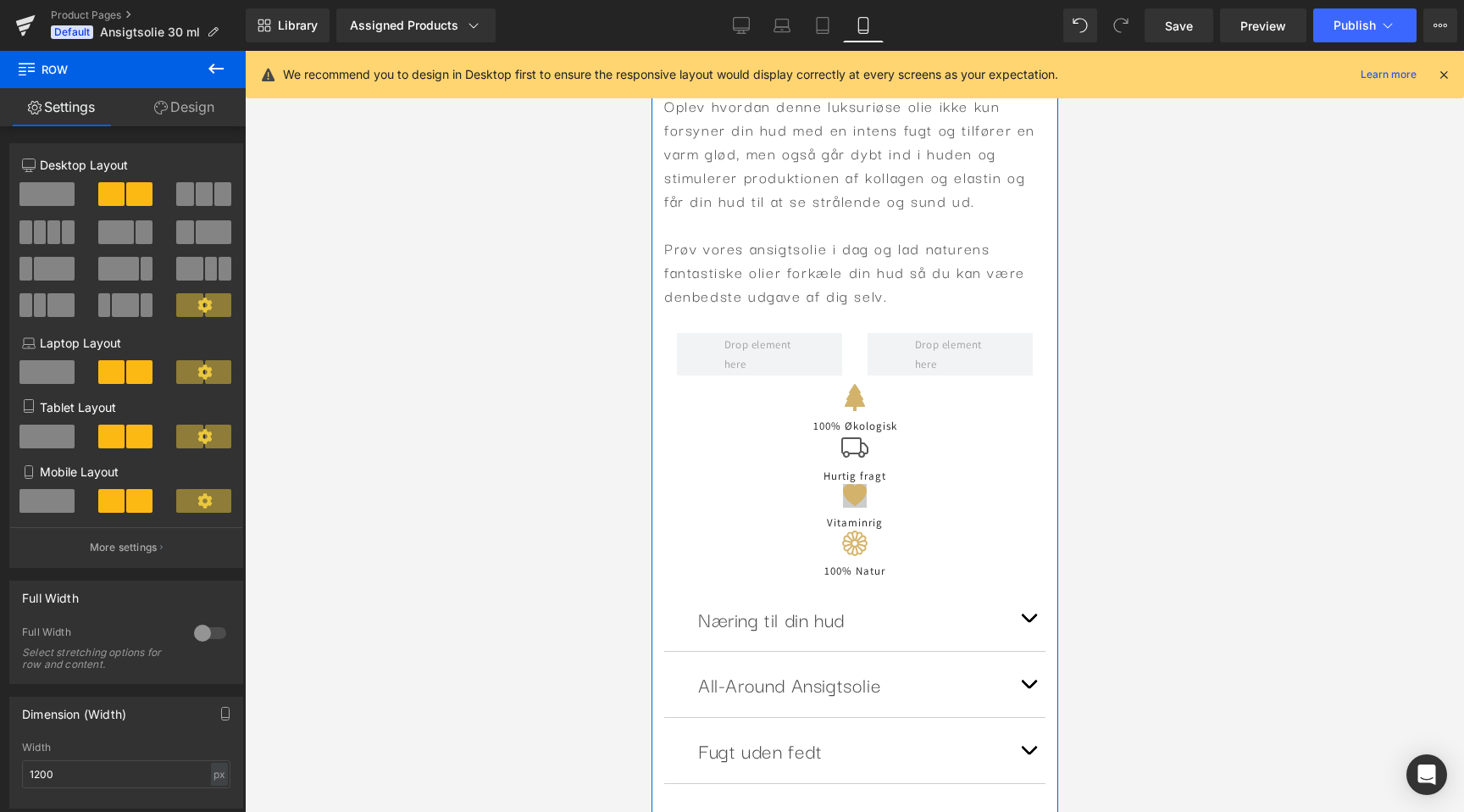
scroll to position [0, 310]
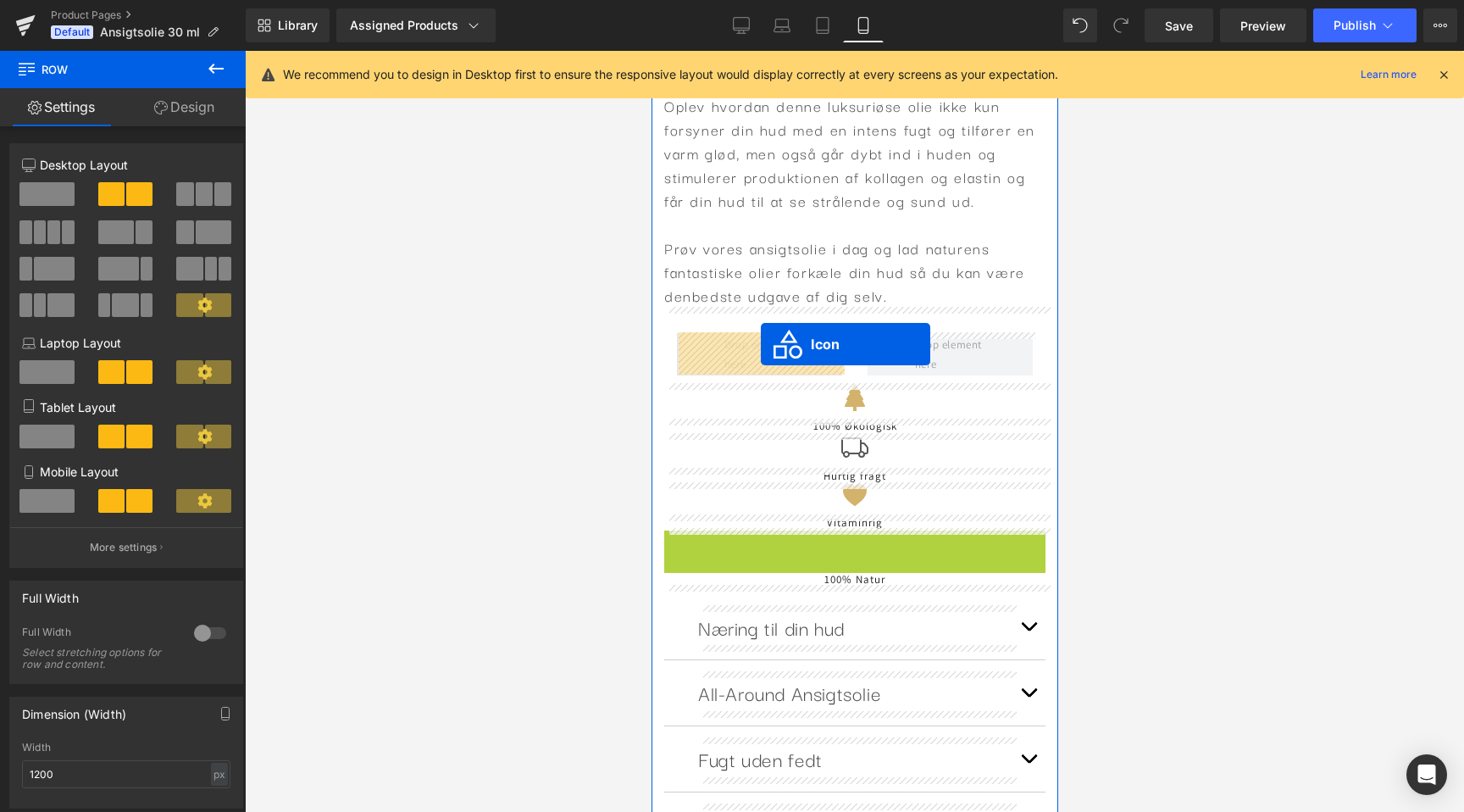
drag, startPoint x: 834, startPoint y: 549, endPoint x: 761, endPoint y: 344, distance: 217.6
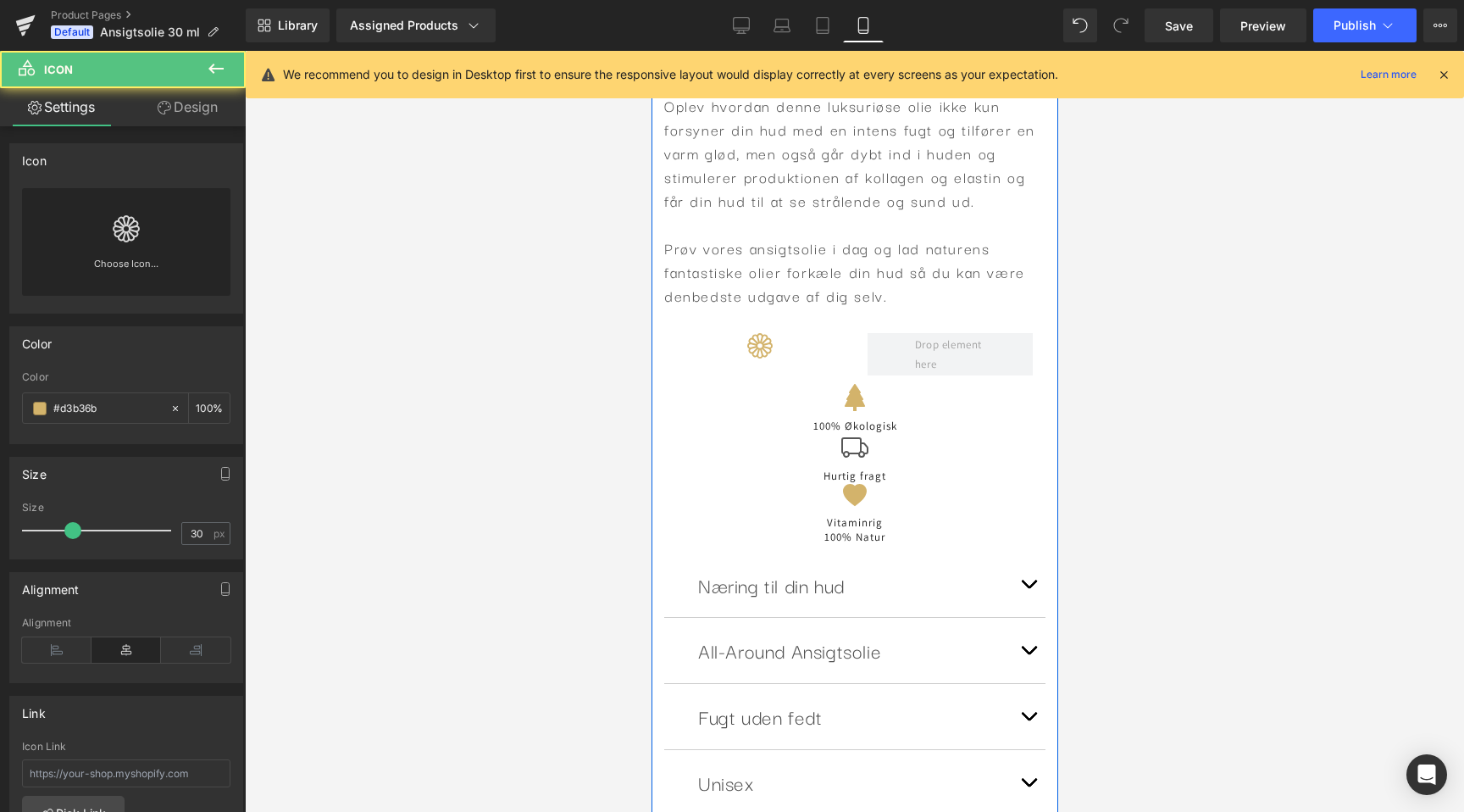
scroll to position [0, 620]
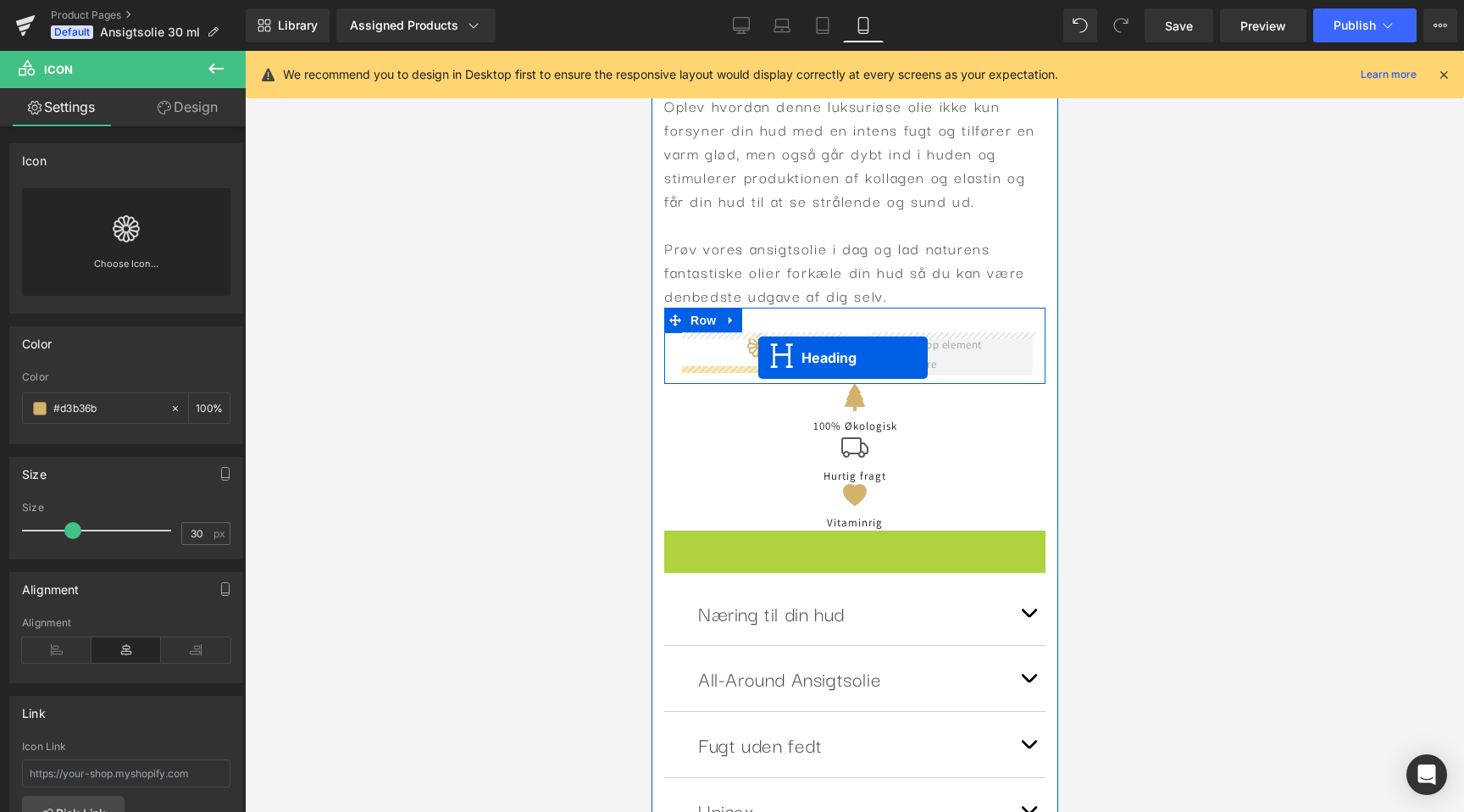
drag, startPoint x: 837, startPoint y: 538, endPoint x: 758, endPoint y: 358, distance: 196.6
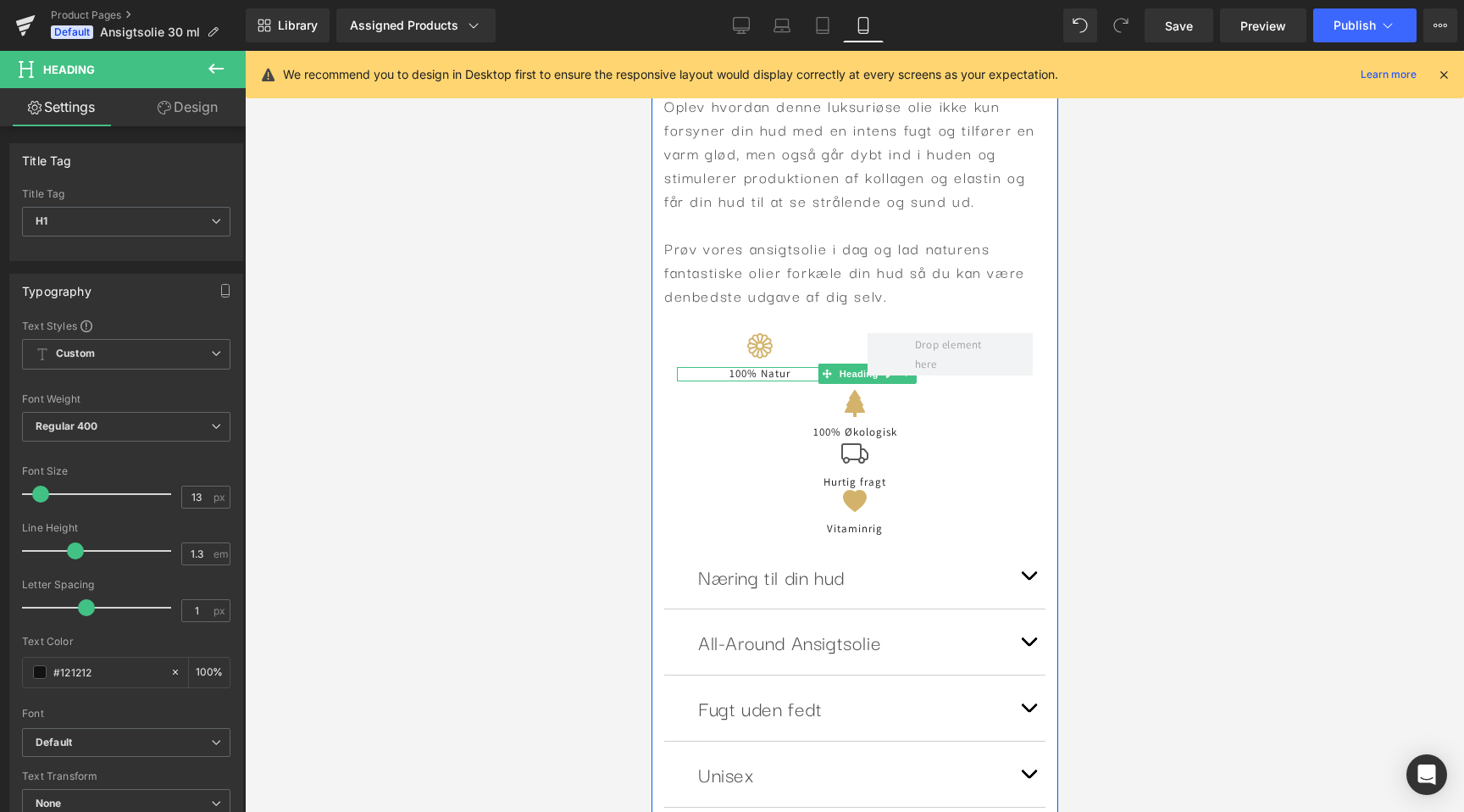
scroll to position [0, 0]
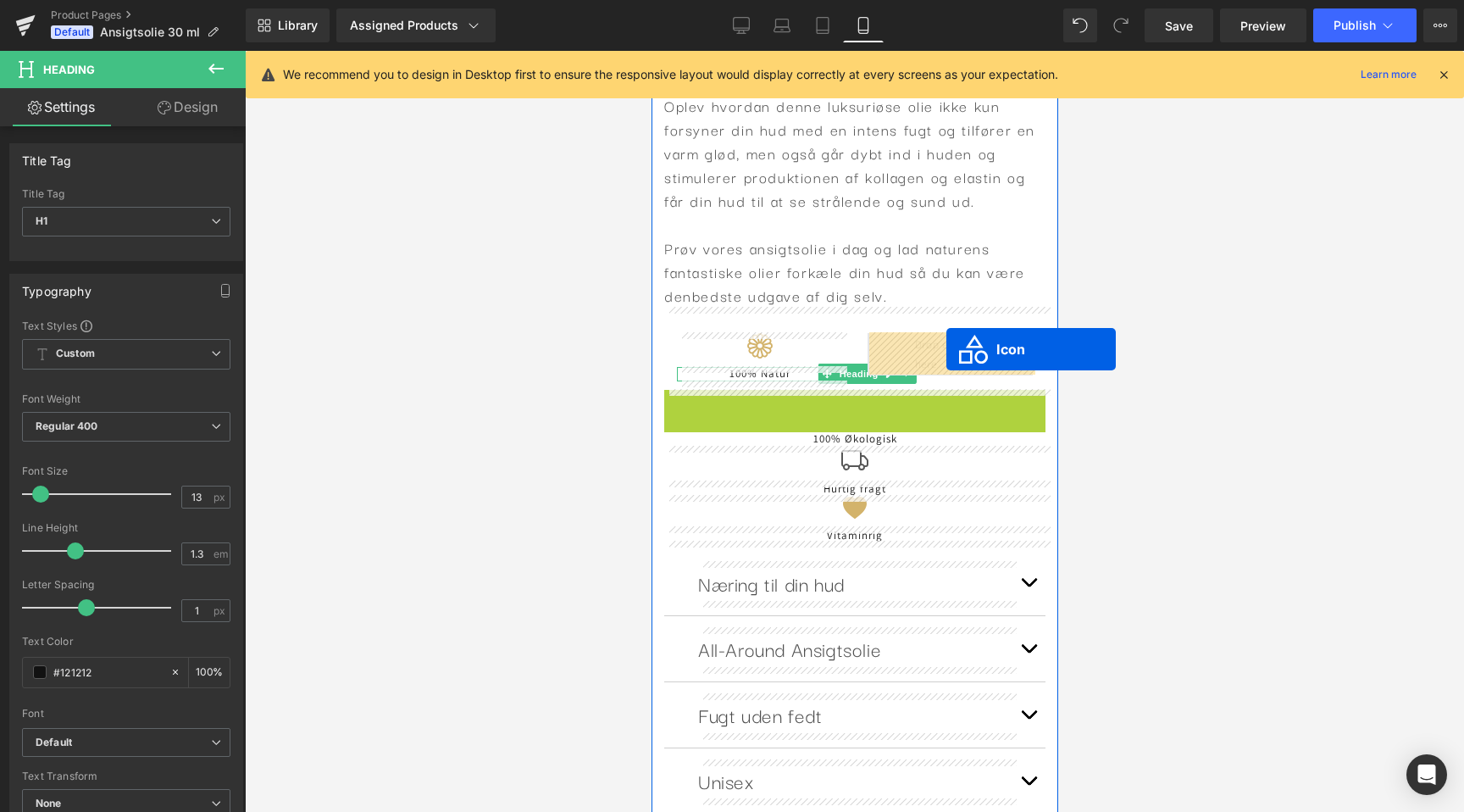
drag, startPoint x: 849, startPoint y: 407, endPoint x: 946, endPoint y: 349, distance: 113.0
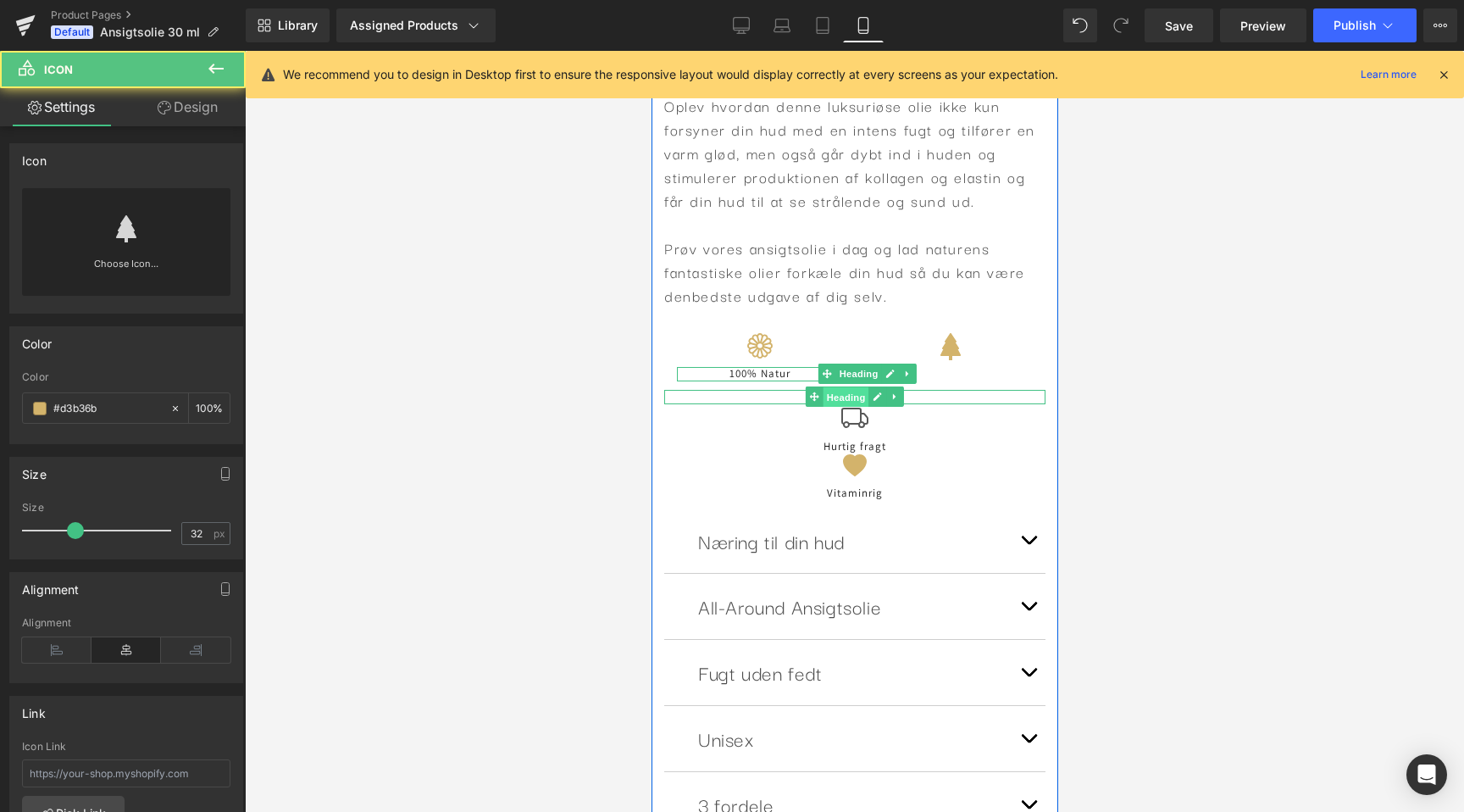
scroll to position [0, 310]
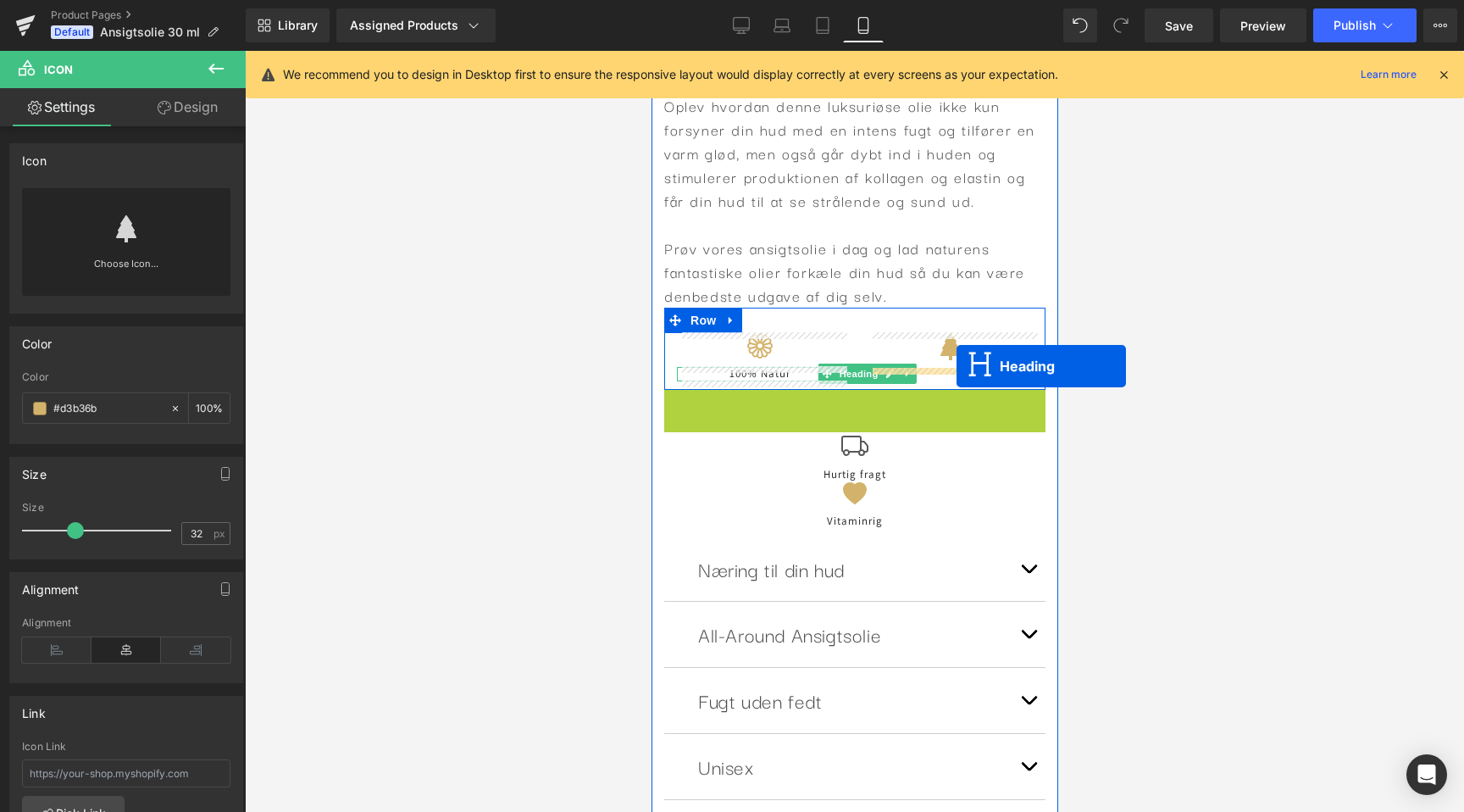
drag, startPoint x: 847, startPoint y: 396, endPoint x: 956, endPoint y: 366, distance: 113.1
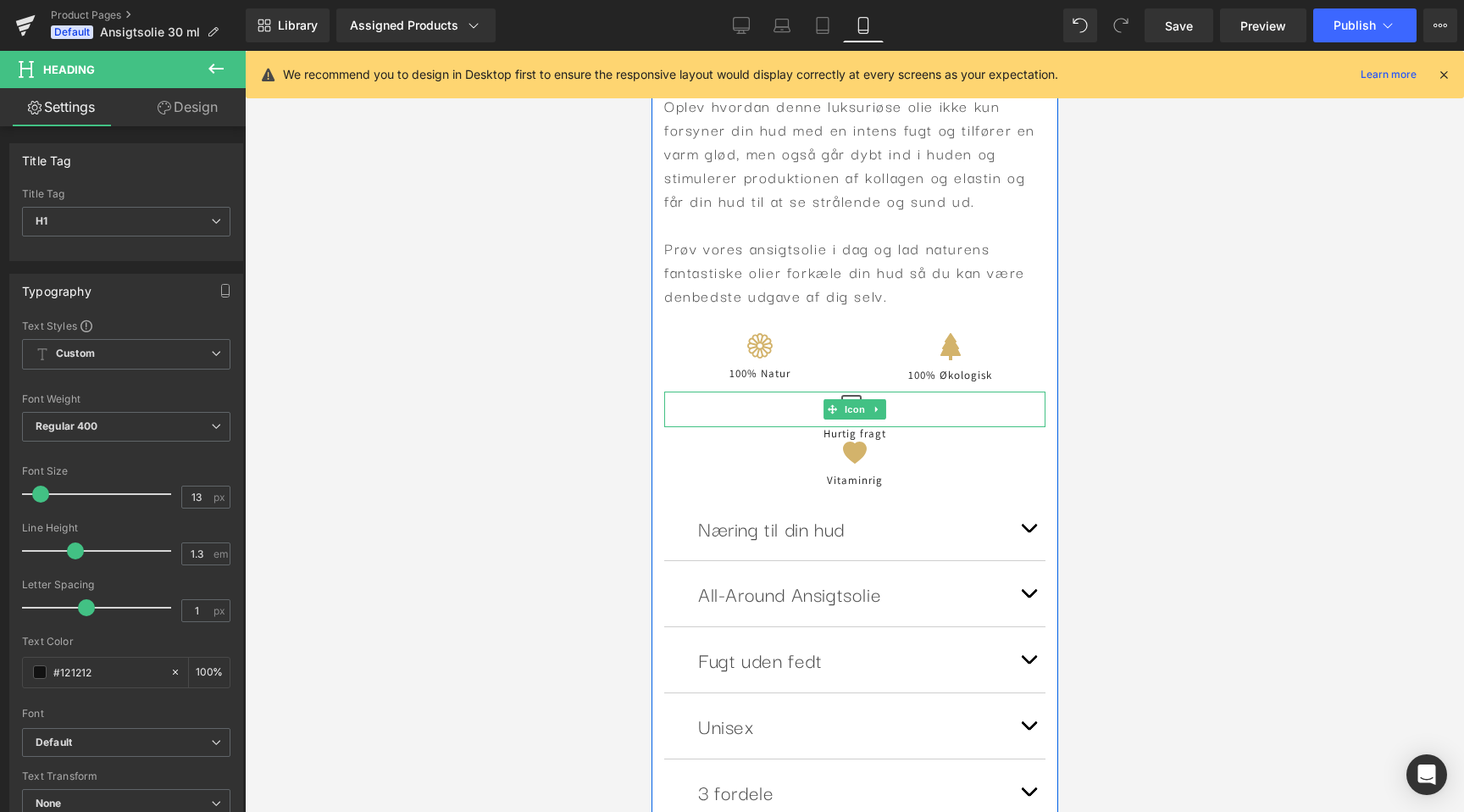
scroll to position [0, 620]
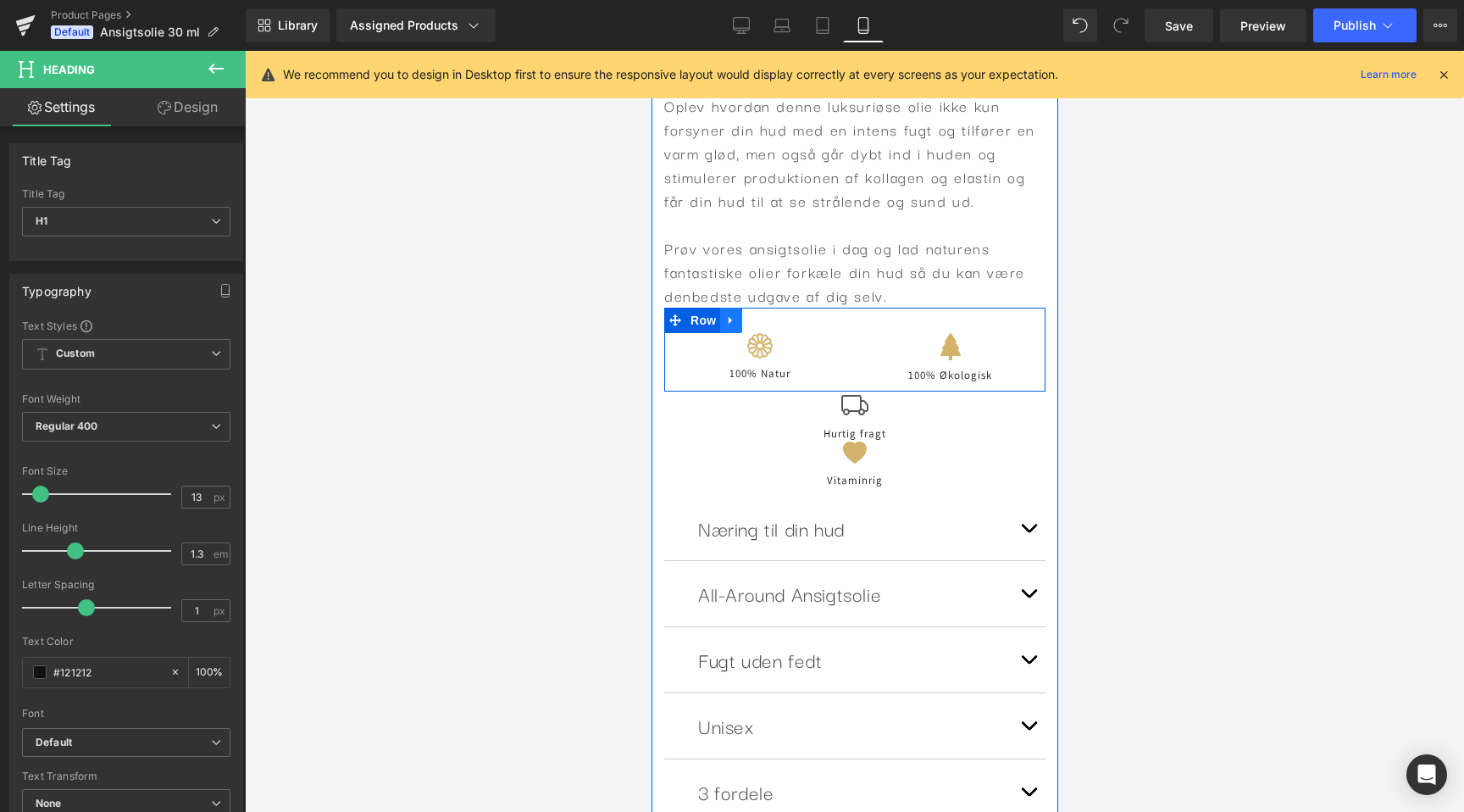
click at [729, 327] on link at bounding box center [731, 319] width 22 height 25
click at [752, 317] on icon at bounding box center [752, 320] width 12 height 12
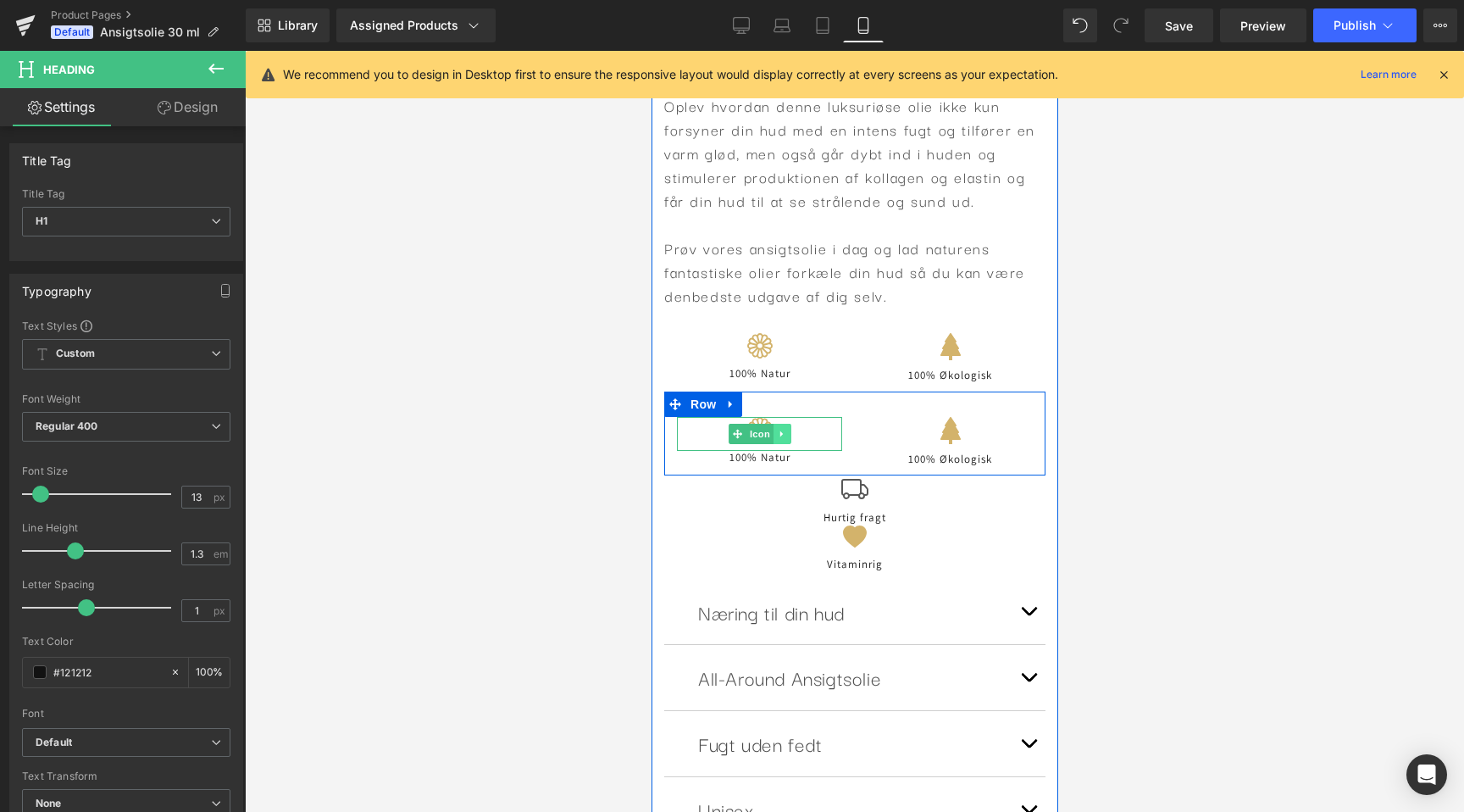
click at [778, 433] on icon at bounding box center [781, 434] width 9 height 10
click at [788, 436] on icon at bounding box center [791, 434] width 9 height 9
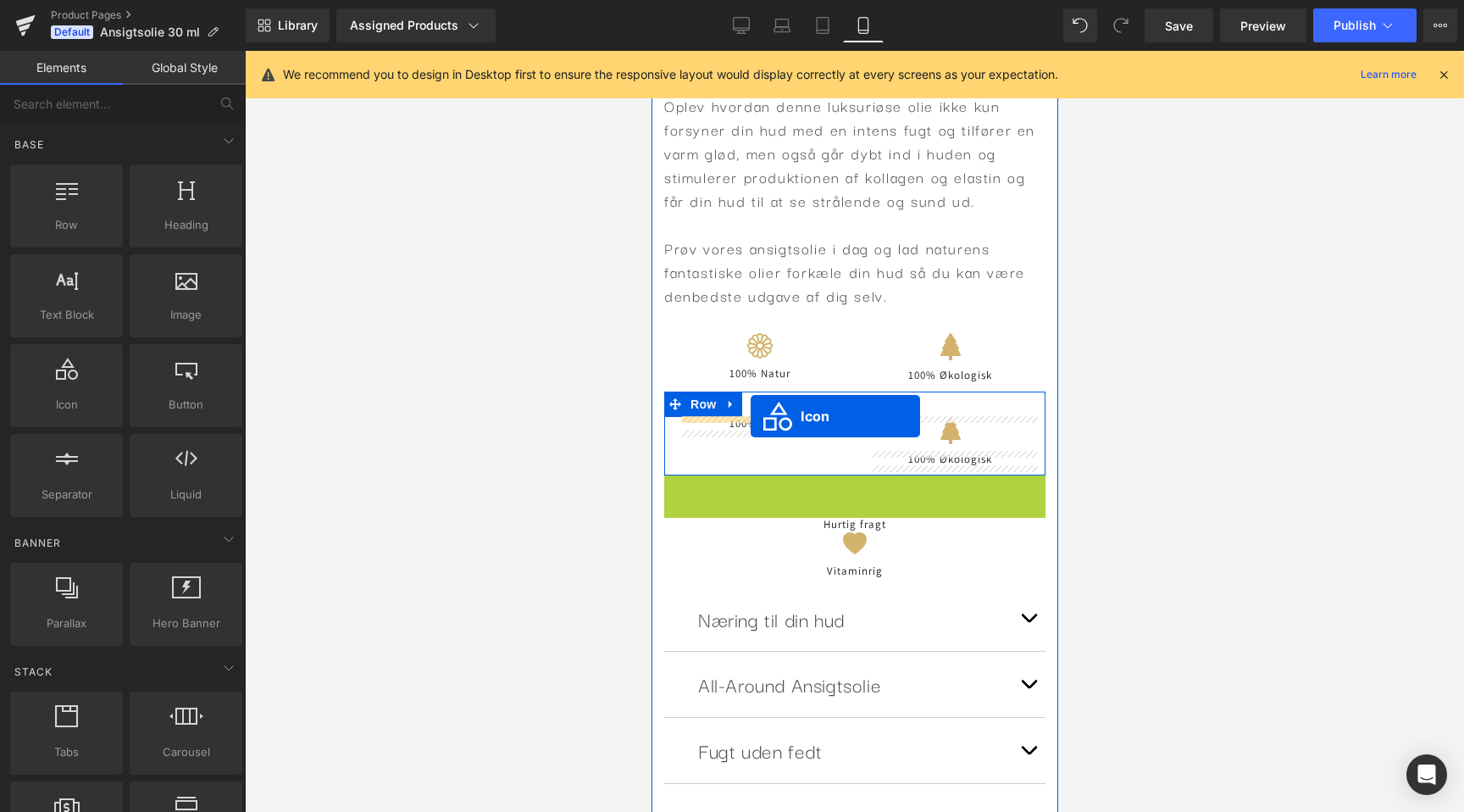
drag, startPoint x: 833, startPoint y: 491, endPoint x: 750, endPoint y: 416, distance: 111.9
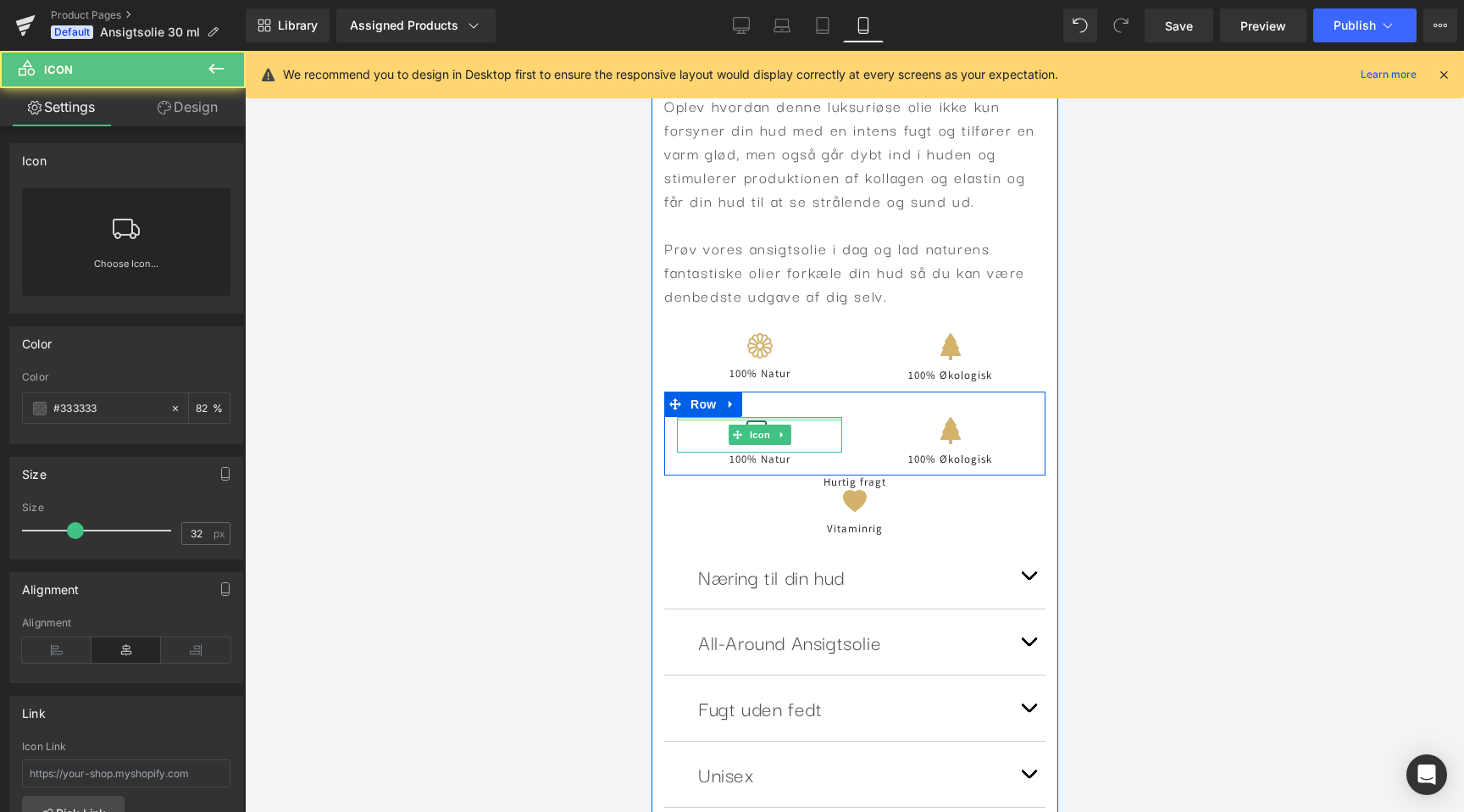
scroll to position [0, 620]
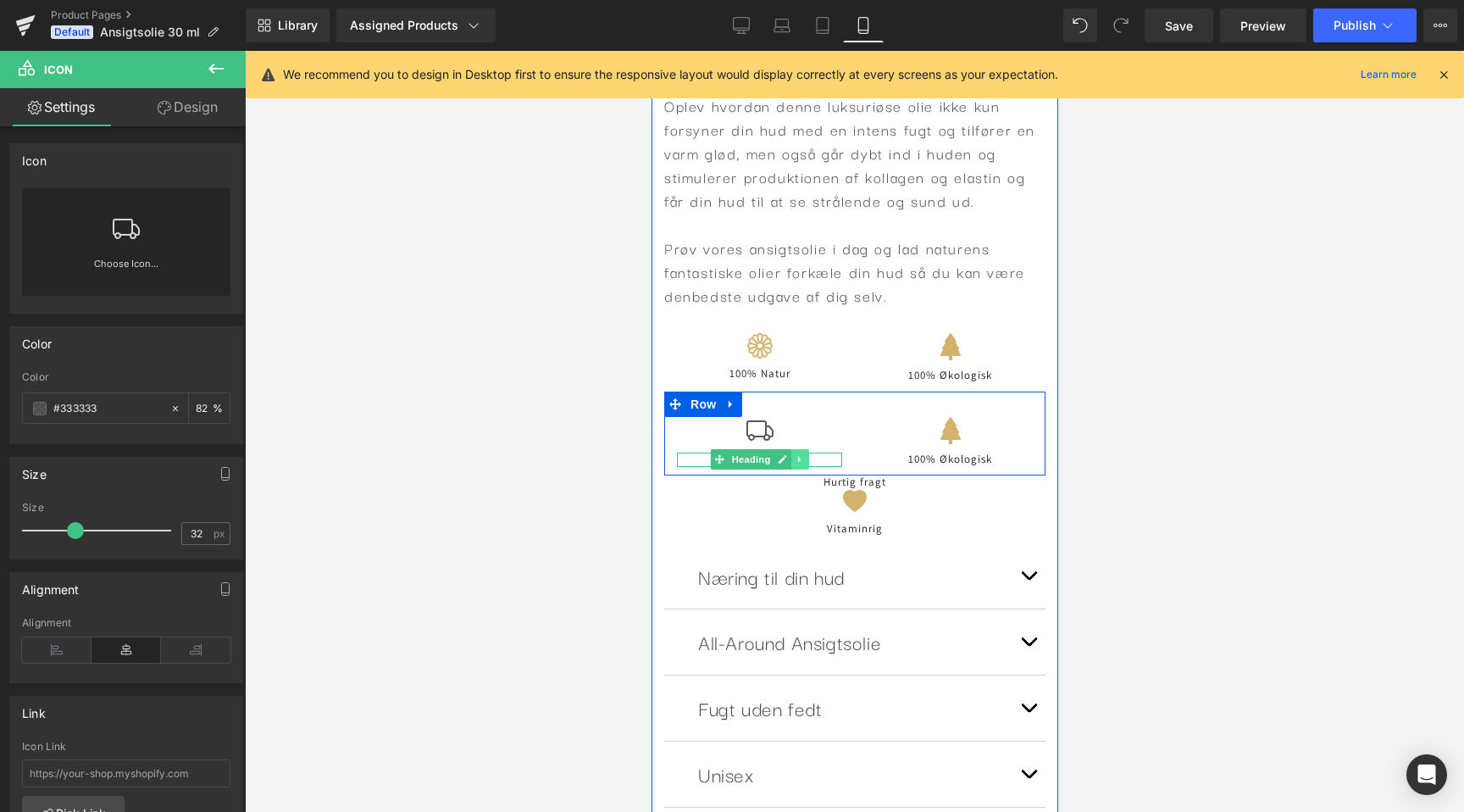
click at [792, 458] on link at bounding box center [799, 460] width 18 height 21
click at [806, 458] on icon at bounding box center [808, 460] width 9 height 9
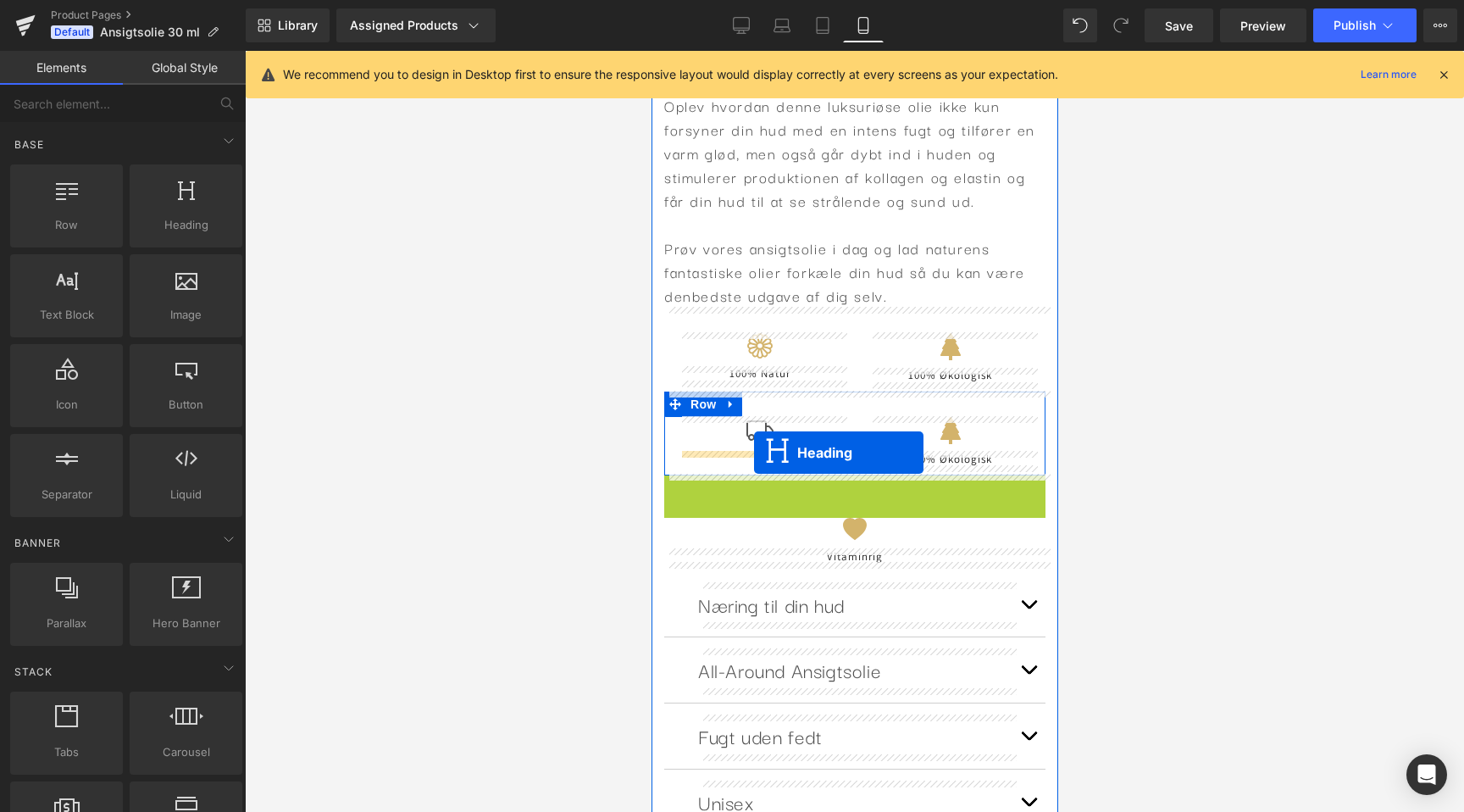
drag, startPoint x: 814, startPoint y: 481, endPoint x: 753, endPoint y: 452, distance: 67.5
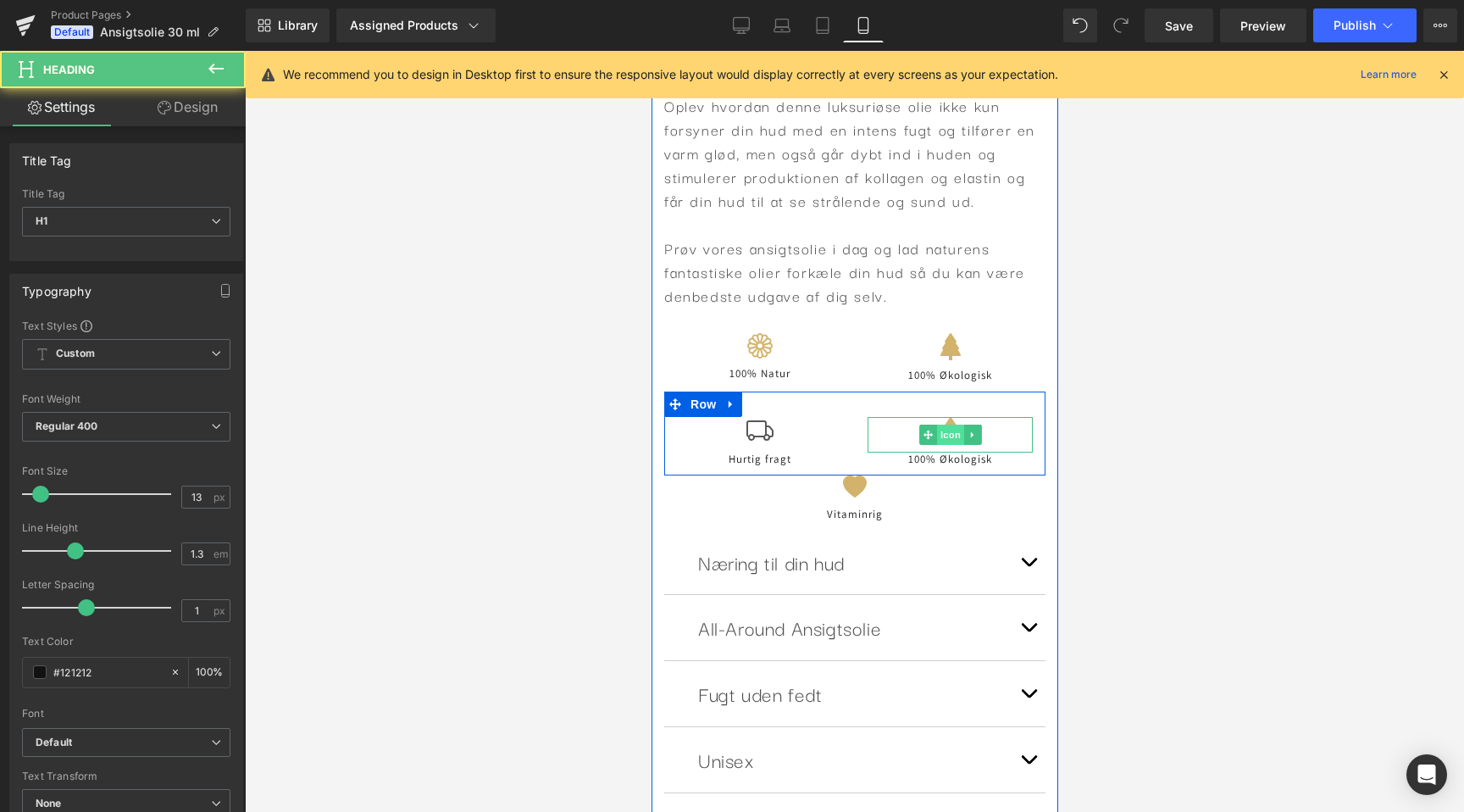
scroll to position [0, 310]
click at [970, 431] on icon at bounding box center [971, 435] width 9 height 10
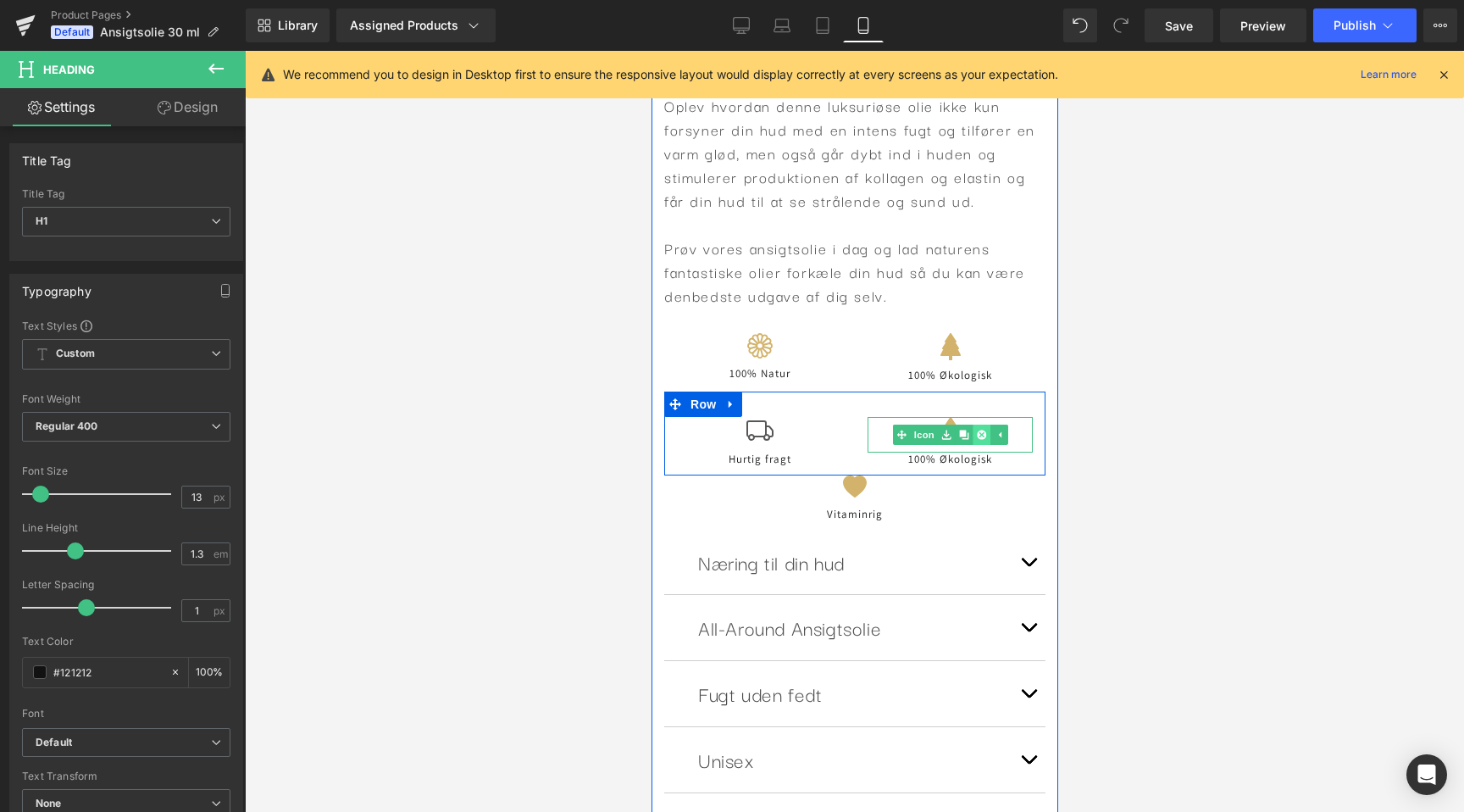
click at [981, 435] on icon at bounding box center [981, 435] width 9 height 9
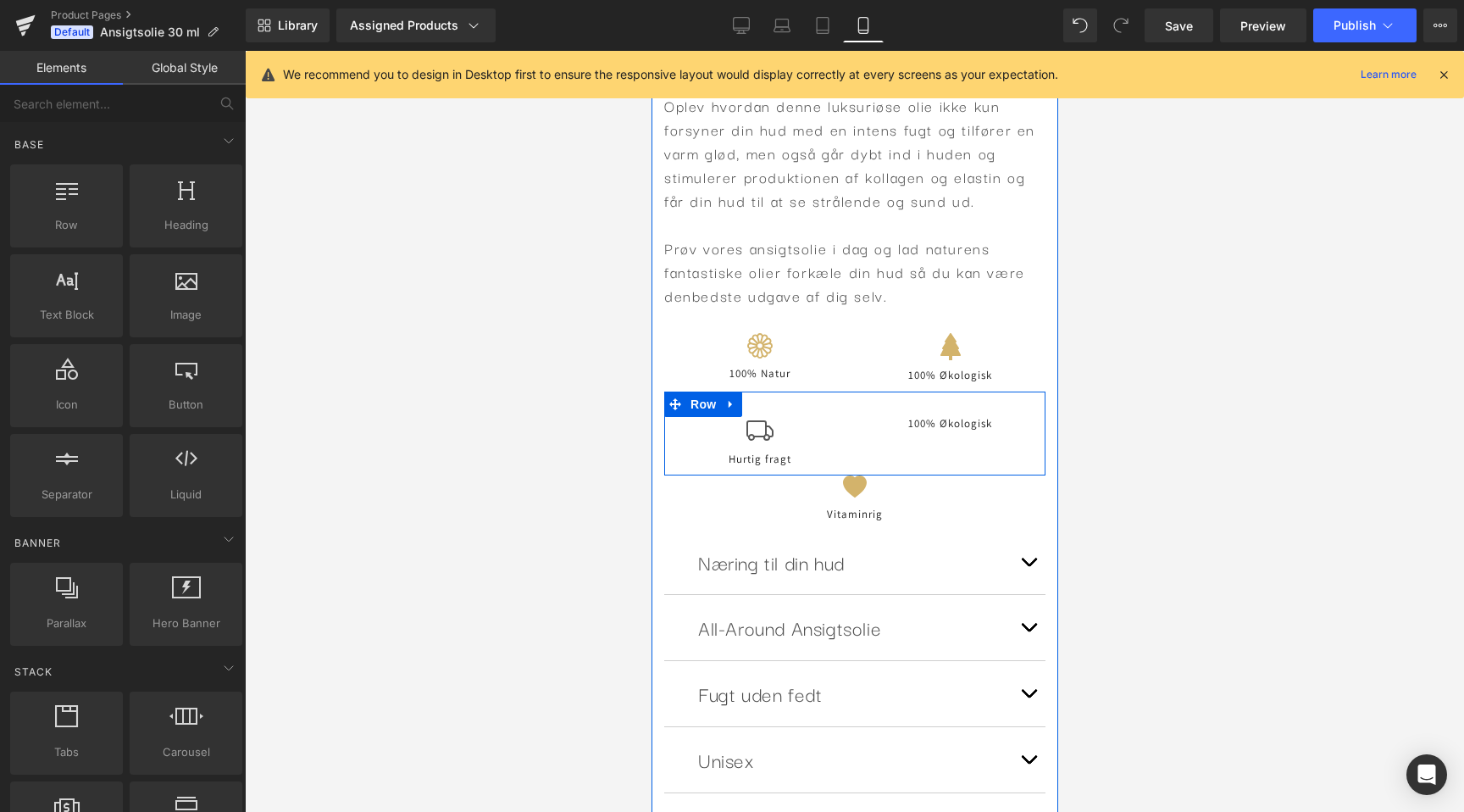
scroll to position [0, 620]
click at [993, 423] on icon at bounding box center [990, 423] width 9 height 10
click at [995, 422] on icon at bounding box center [998, 424] width 9 height 9
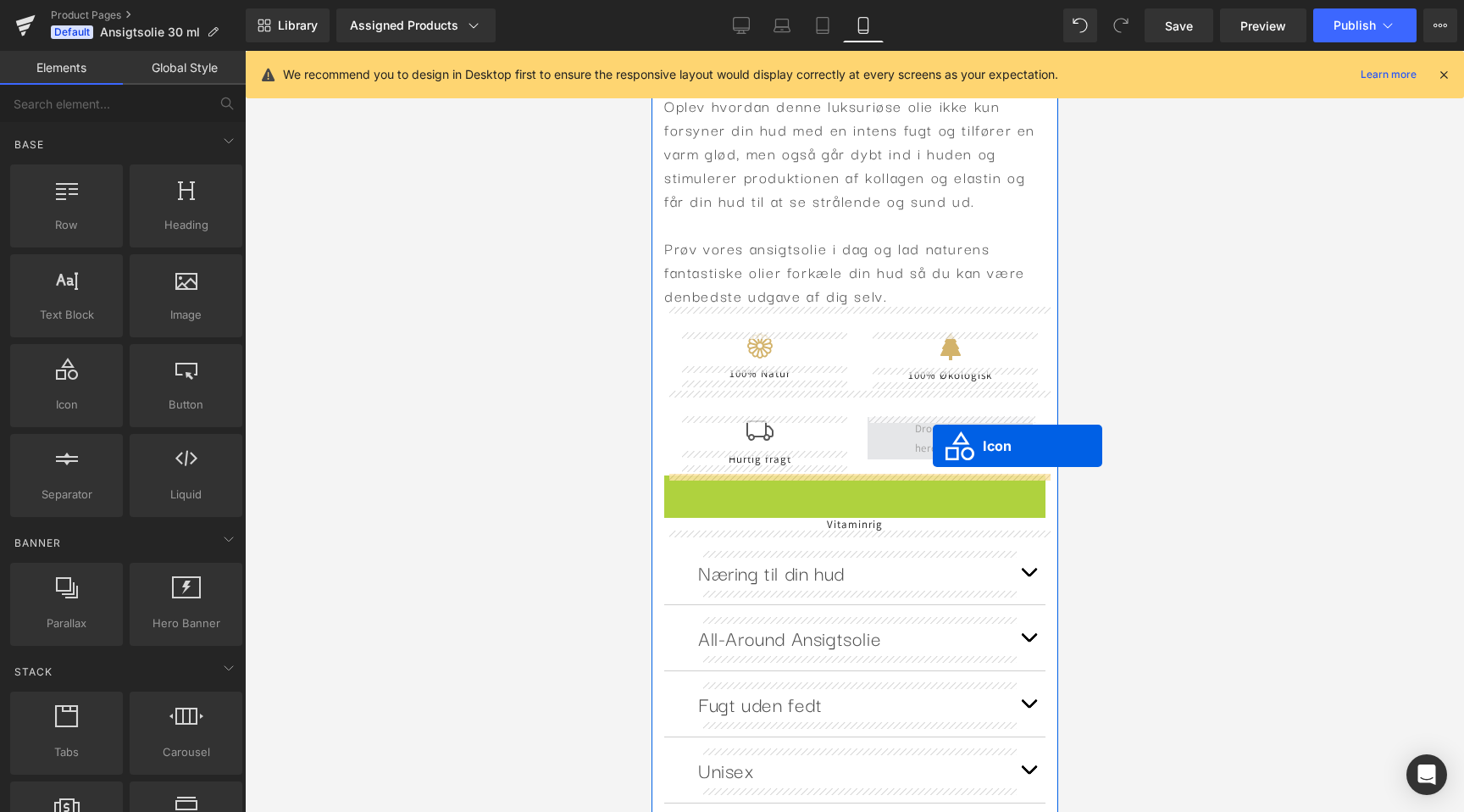
scroll to position [0, 0]
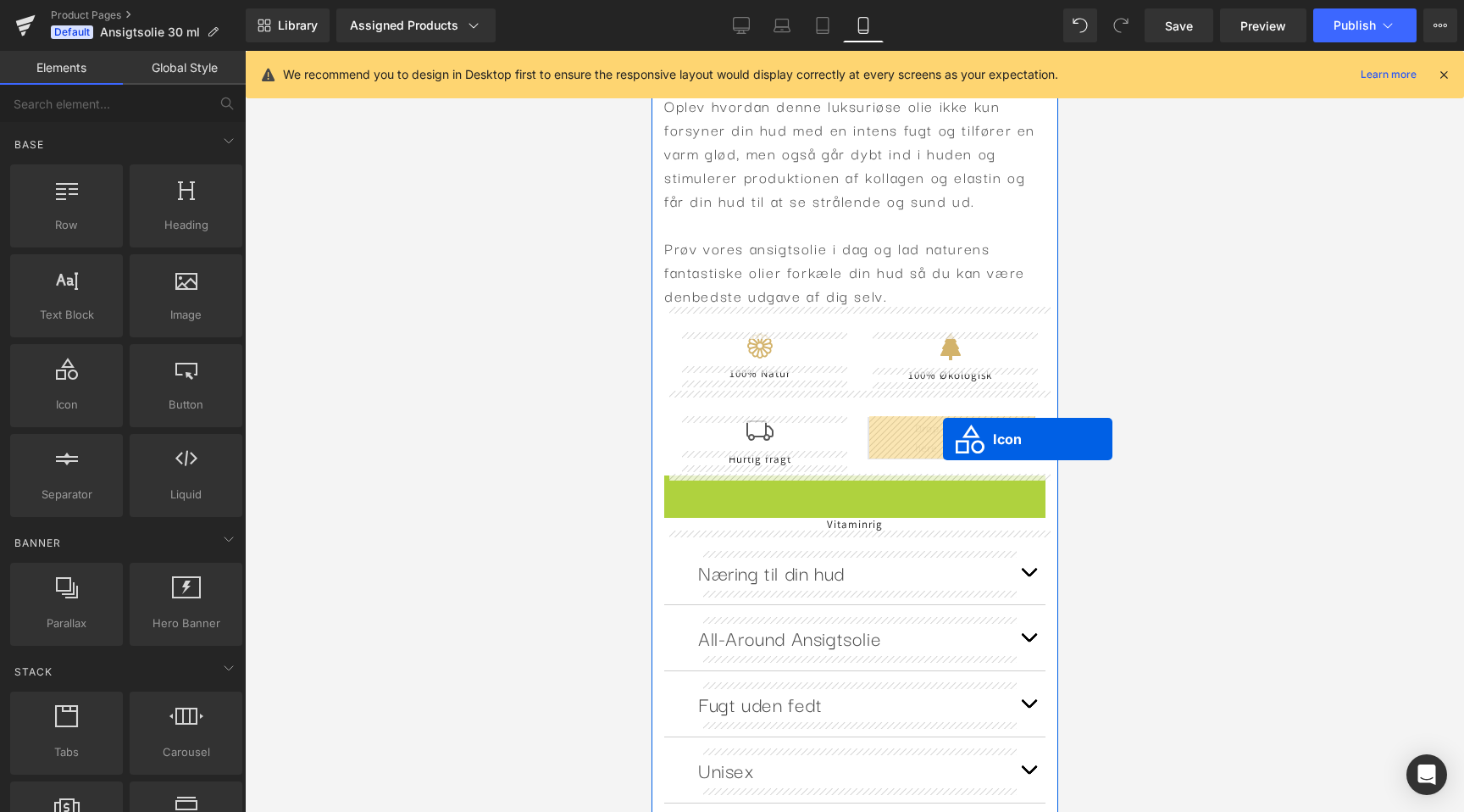
drag, startPoint x: 834, startPoint y: 497, endPoint x: 942, endPoint y: 439, distance: 122.6
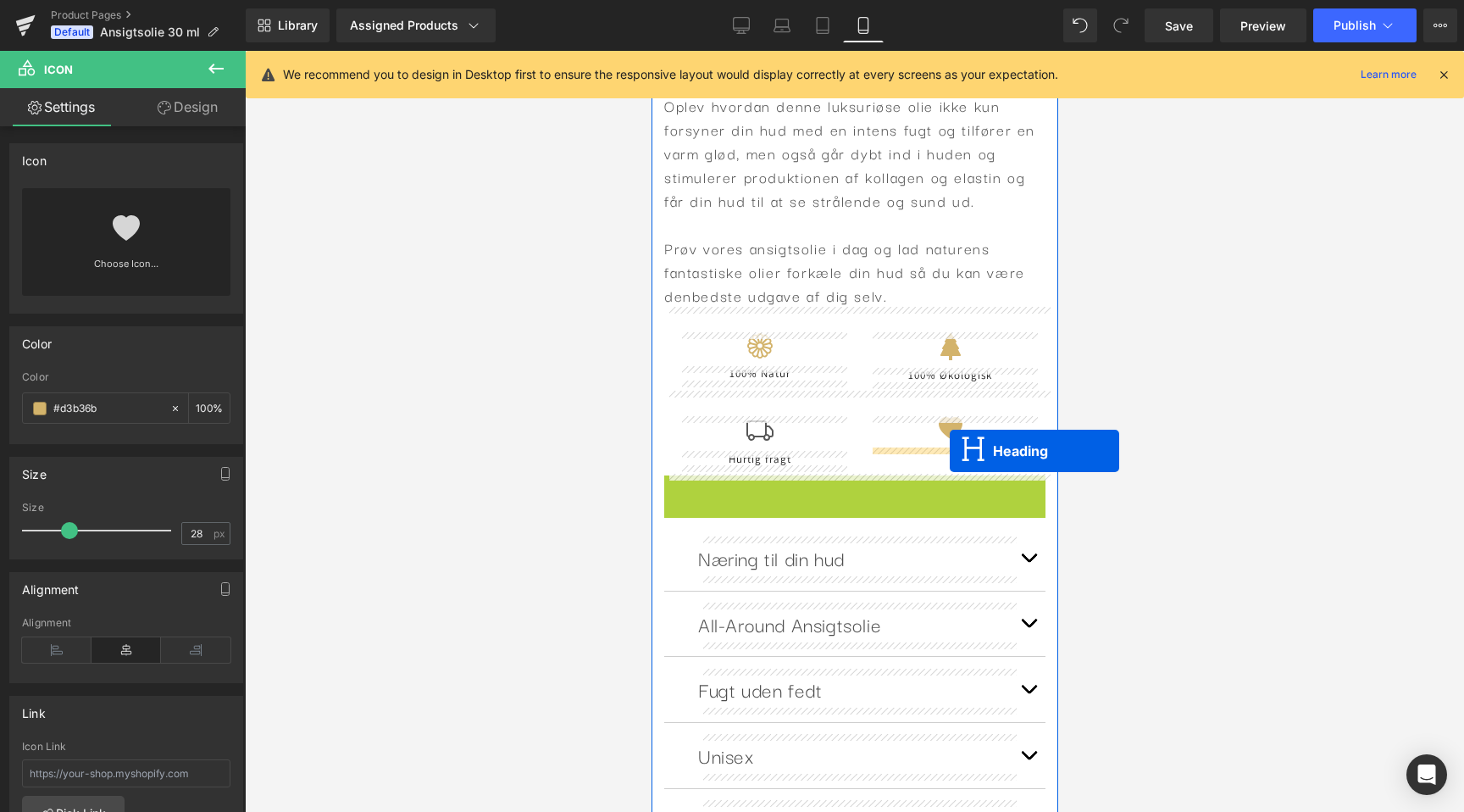
drag, startPoint x: 817, startPoint y: 484, endPoint x: 949, endPoint y: 450, distance: 136.3
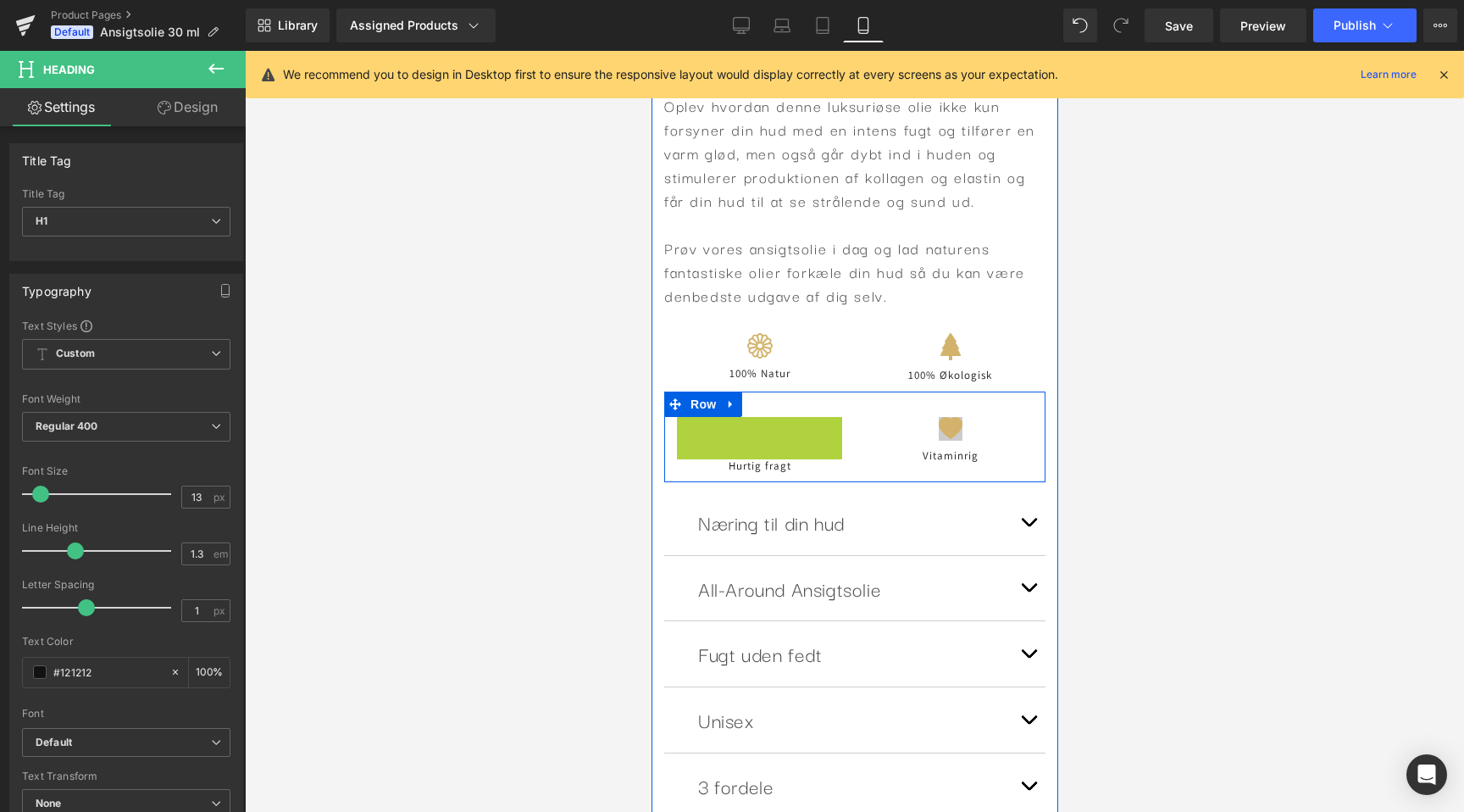
scroll to position [0, 620]
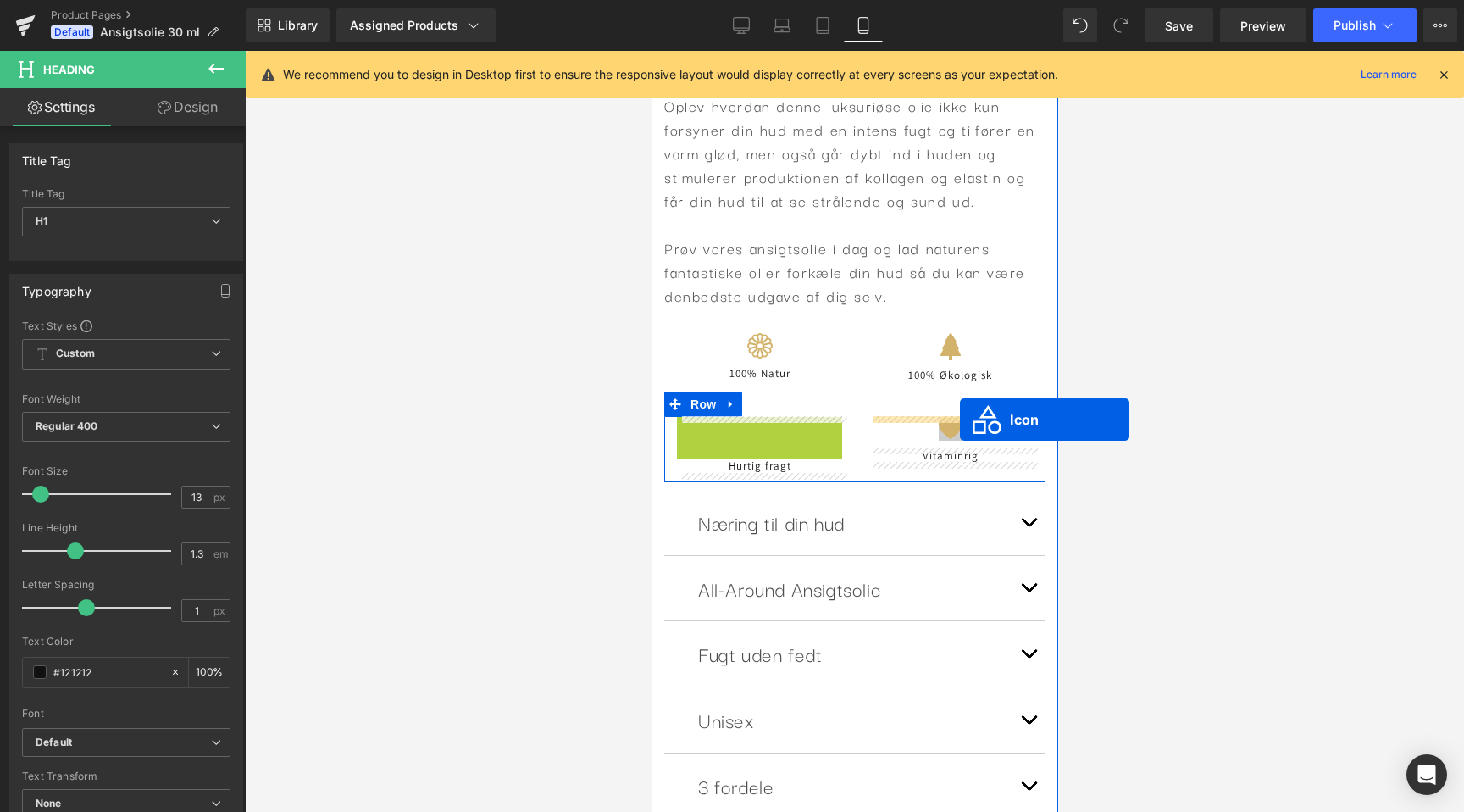
drag, startPoint x: 742, startPoint y: 434, endPoint x: 959, endPoint y: 420, distance: 217.5
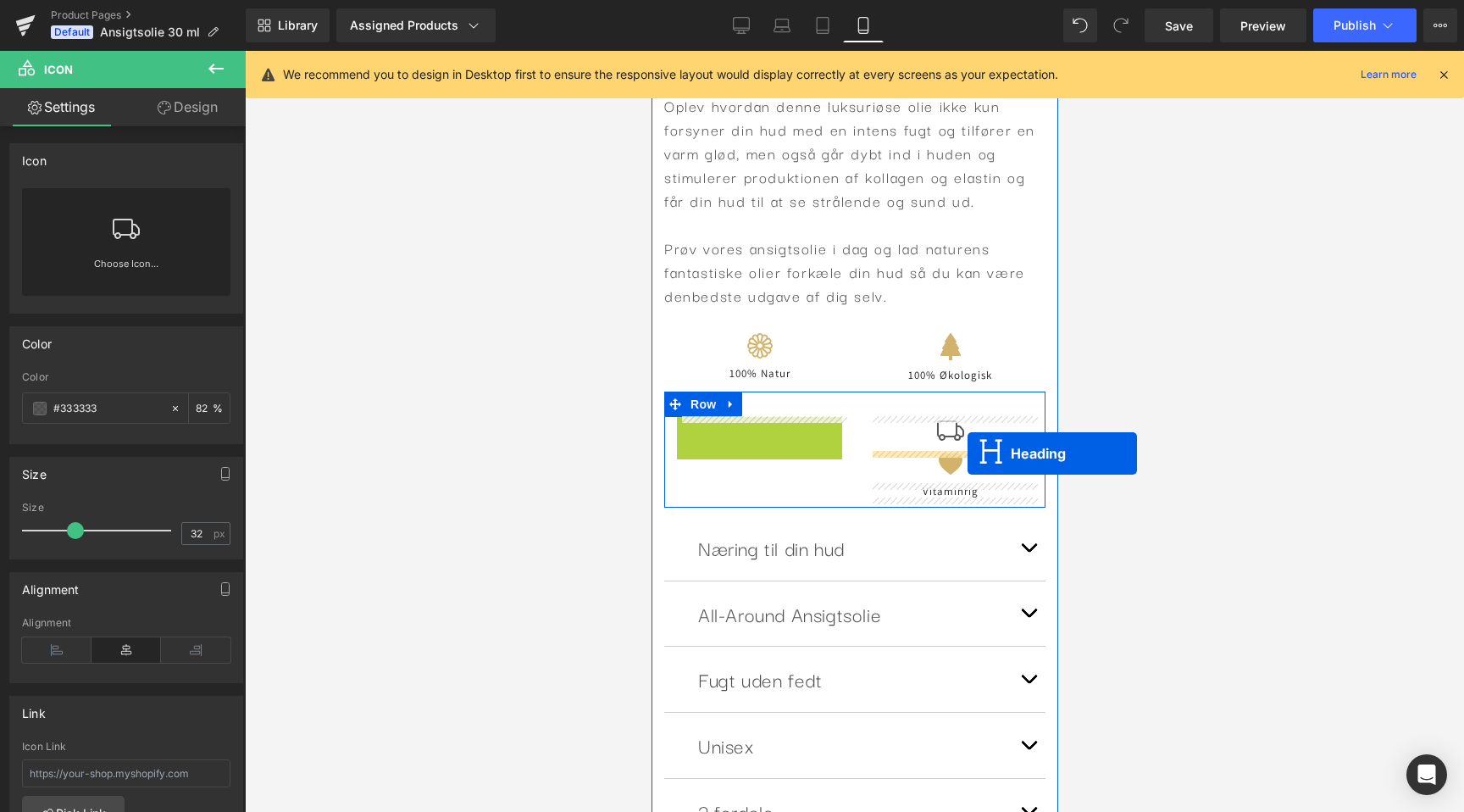
drag, startPoint x: 743, startPoint y: 423, endPoint x: 967, endPoint y: 453, distance: 226.0
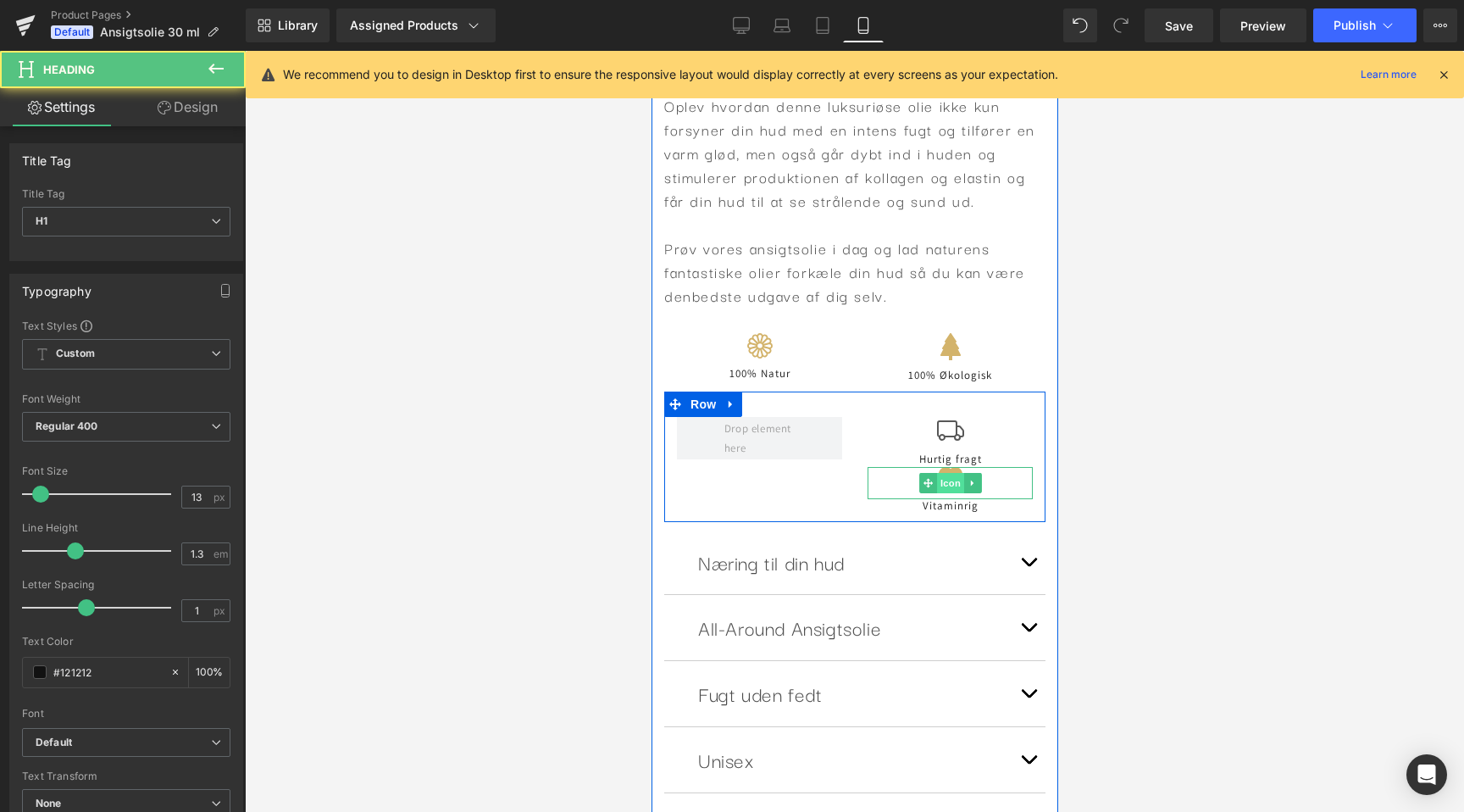
scroll to position [0, 0]
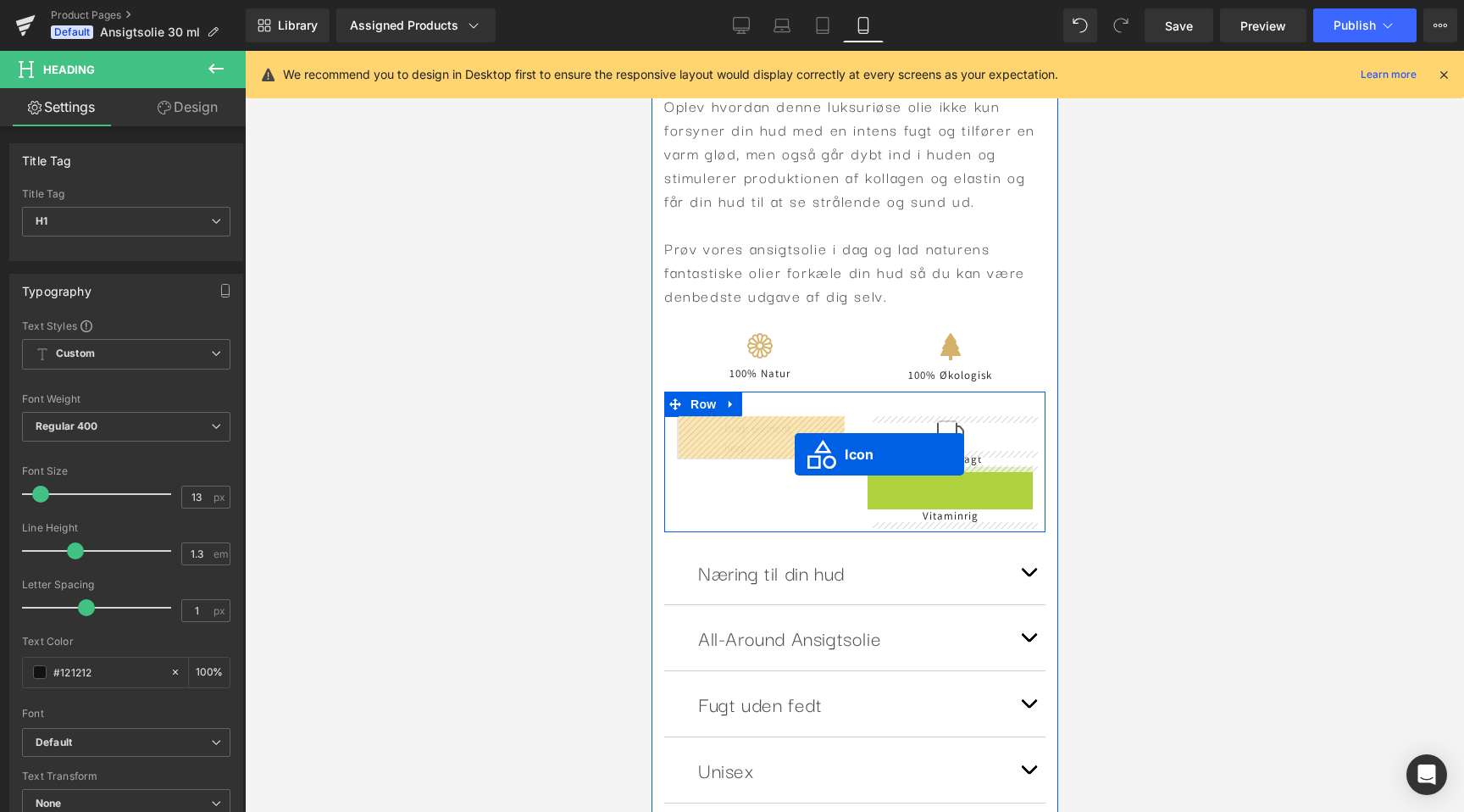
drag, startPoint x: 947, startPoint y: 480, endPoint x: 794, endPoint y: 454, distance: 155.2
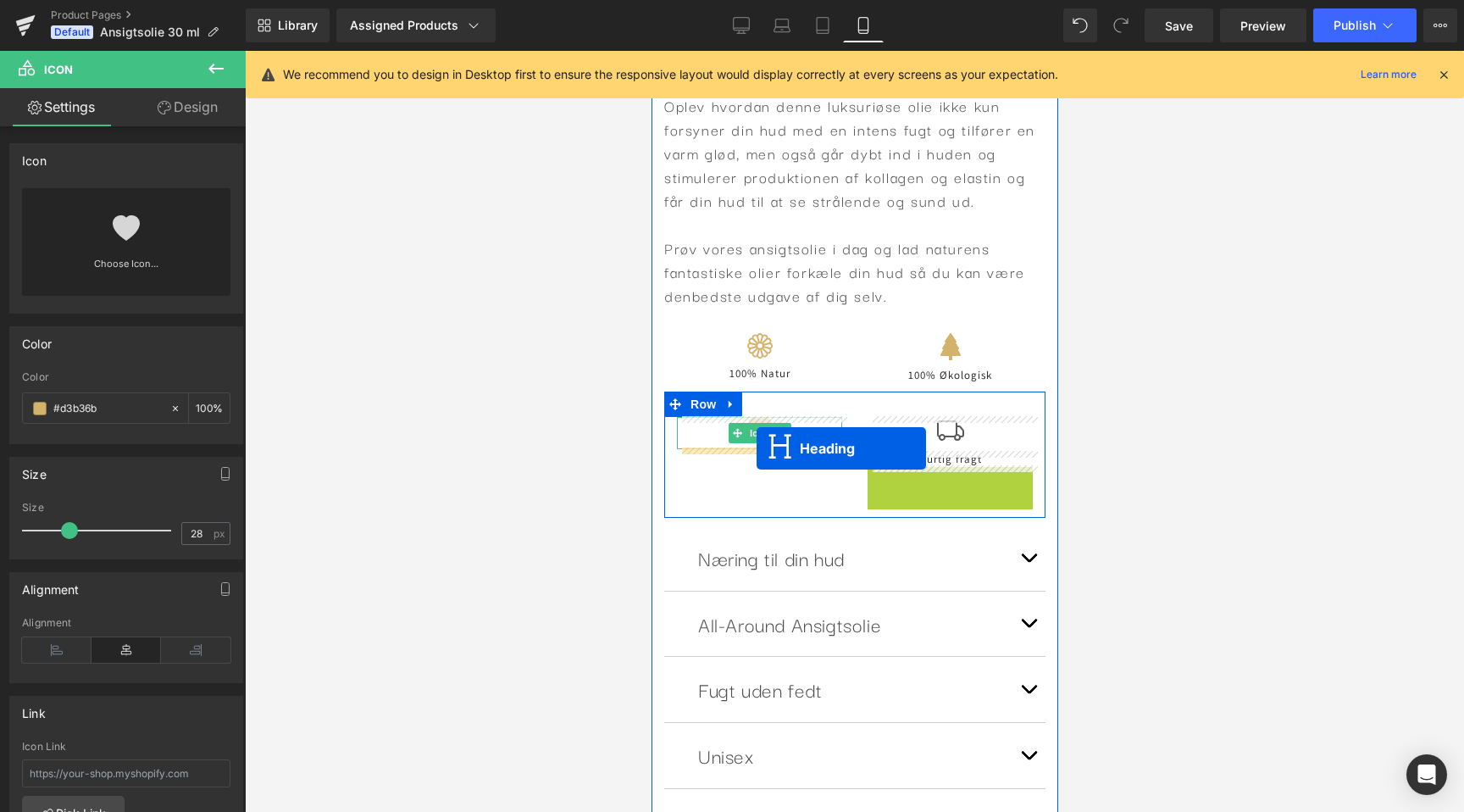
drag, startPoint x: 938, startPoint y: 471, endPoint x: 756, endPoint y: 449, distance: 183.3
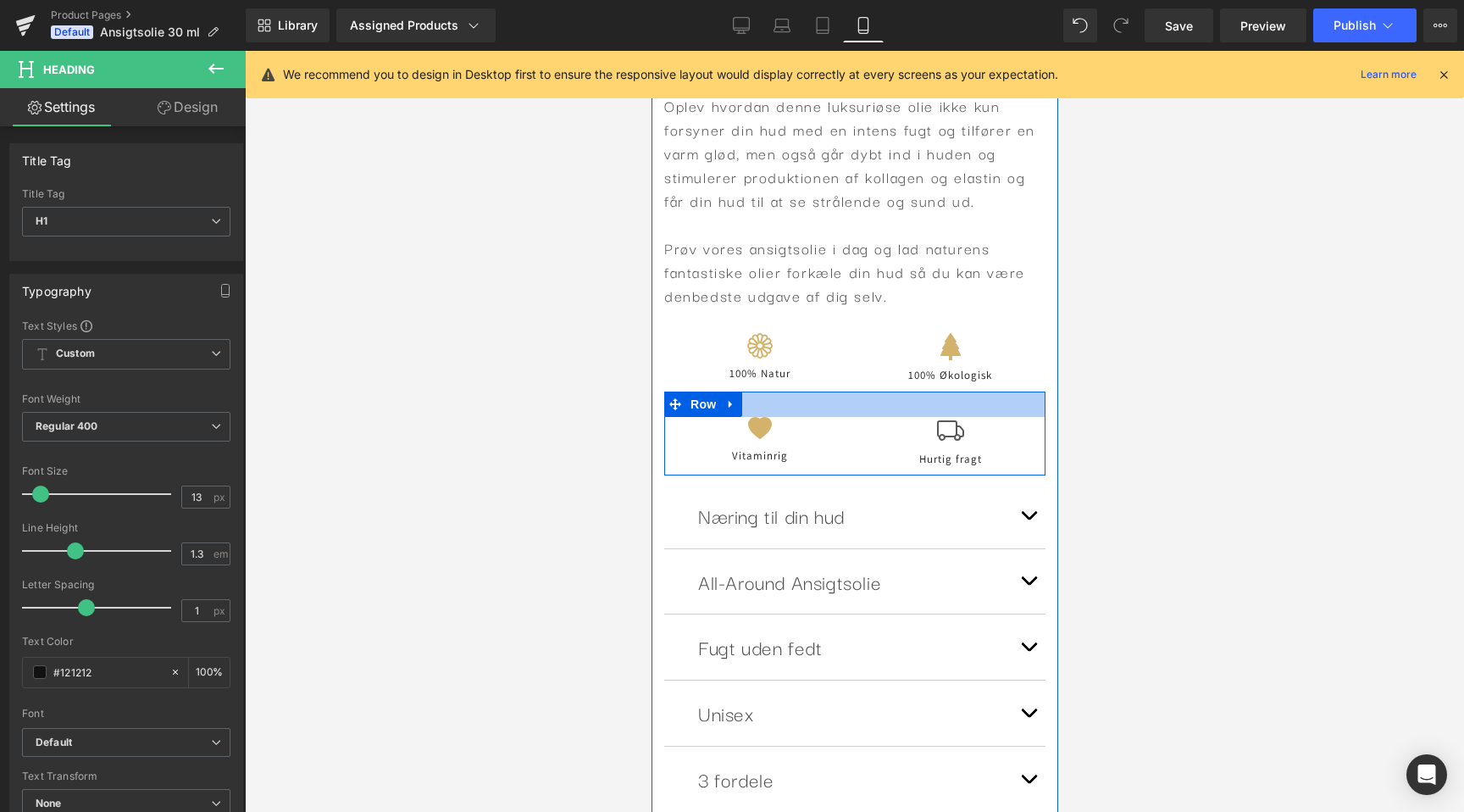
scroll to position [0, 620]
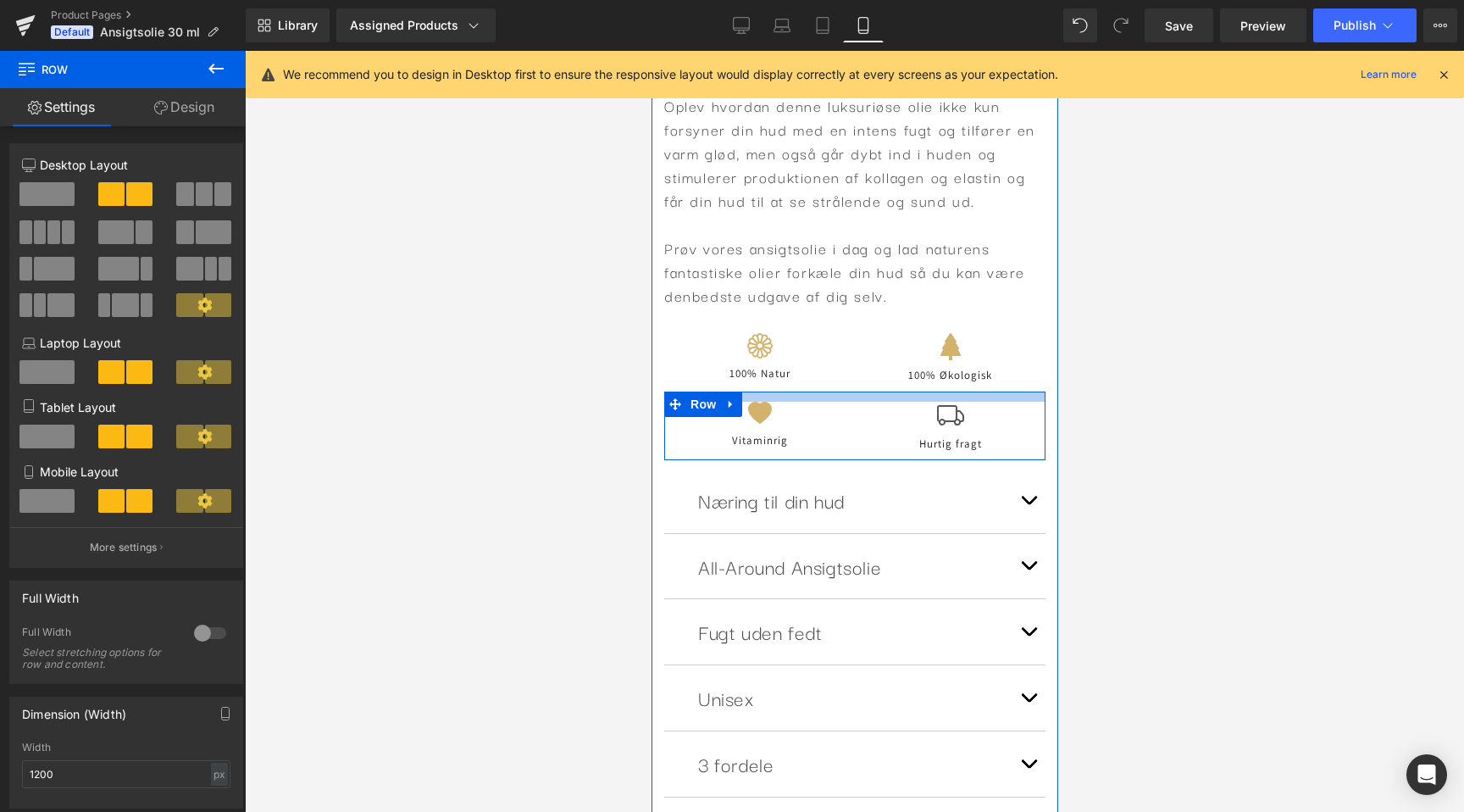
drag, startPoint x: 954, startPoint y: 406, endPoint x: 954, endPoint y: 391, distance: 15.0
click at [954, 391] on div at bounding box center [853, 396] width 381 height 10
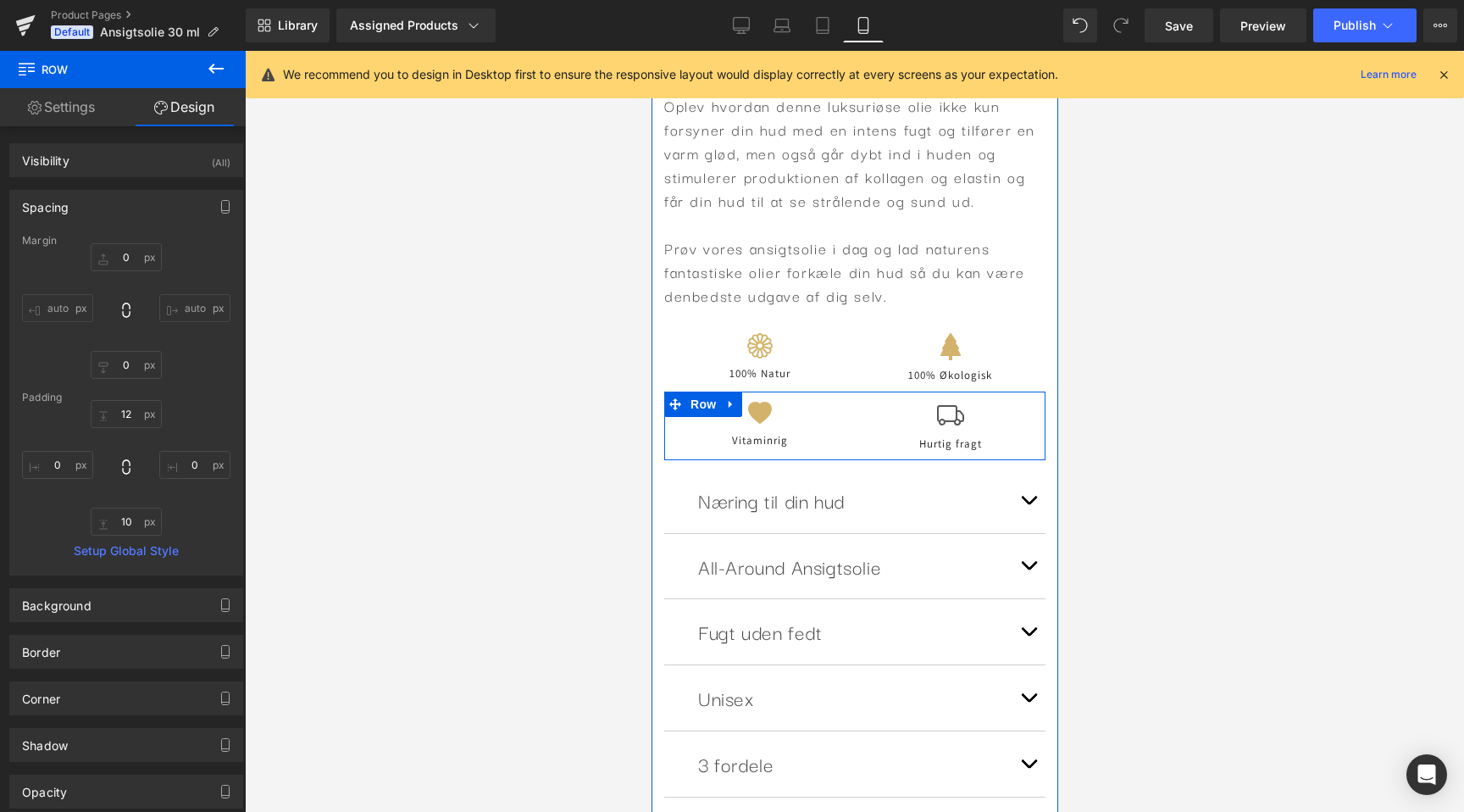
scroll to position [0, 310]
click at [942, 414] on span "Icon" at bounding box center [950, 421] width 27 height 21
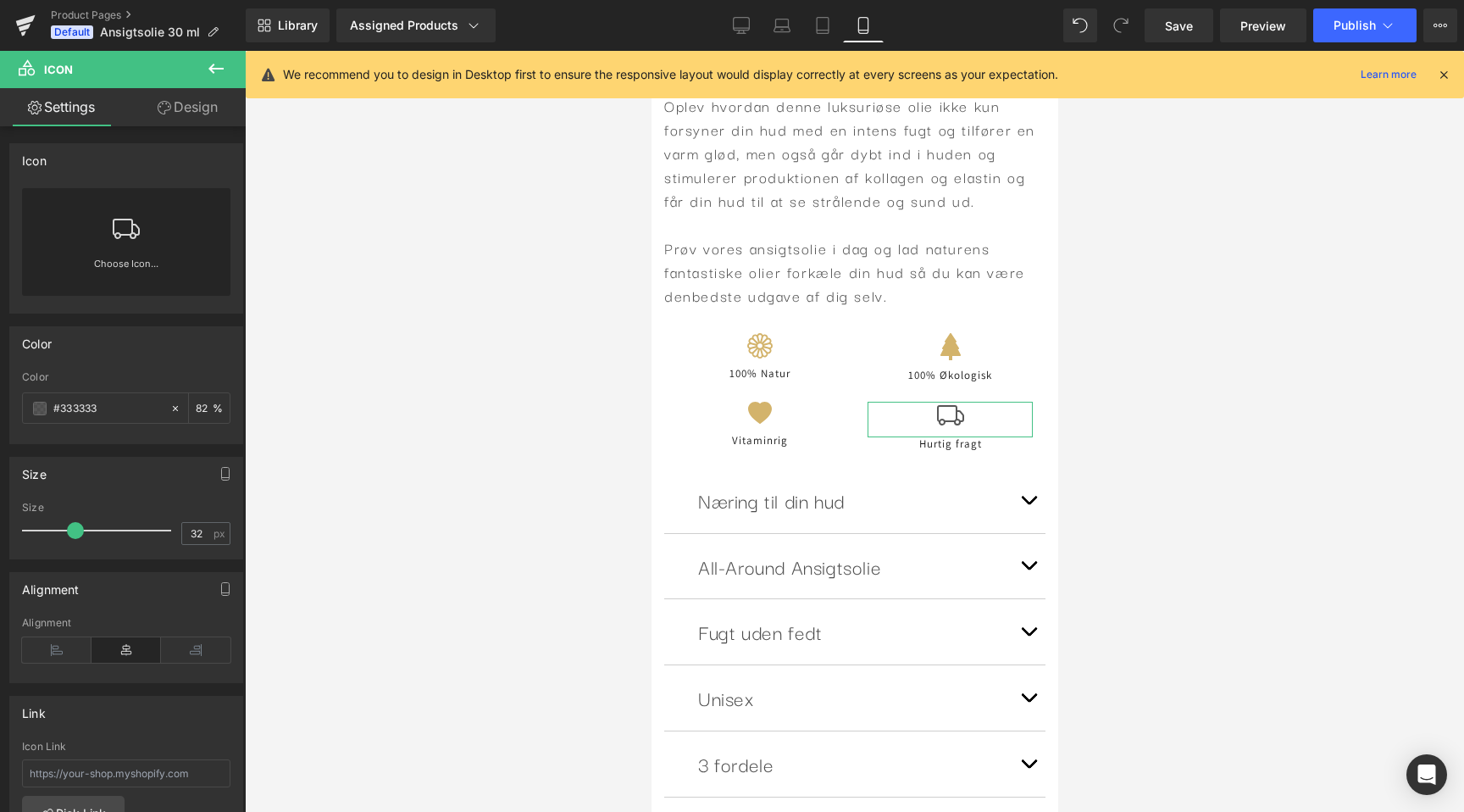
click at [210, 94] on link "Design" at bounding box center [187, 107] width 123 height 38
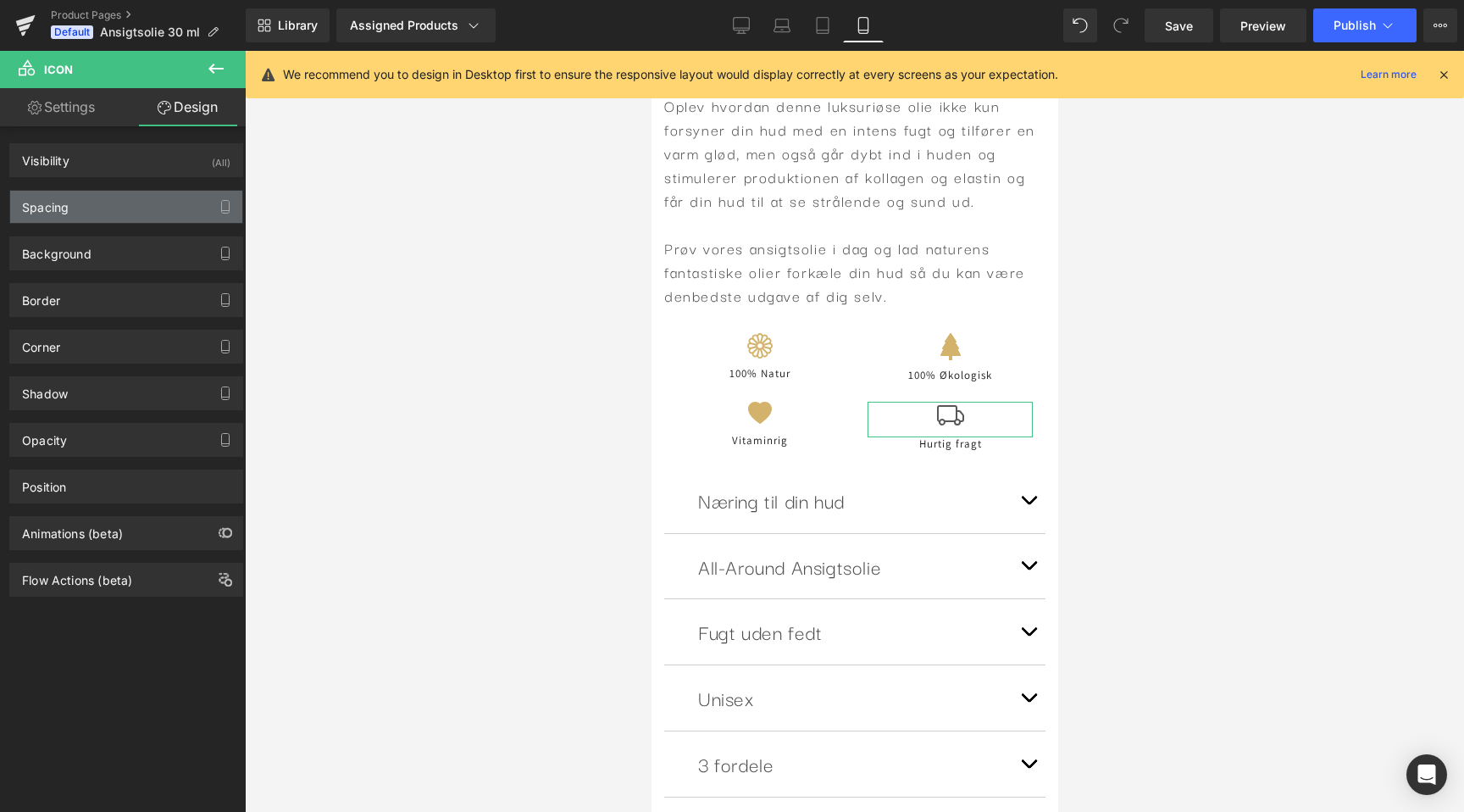
click at [147, 193] on div "Spacing" at bounding box center [126, 207] width 232 height 32
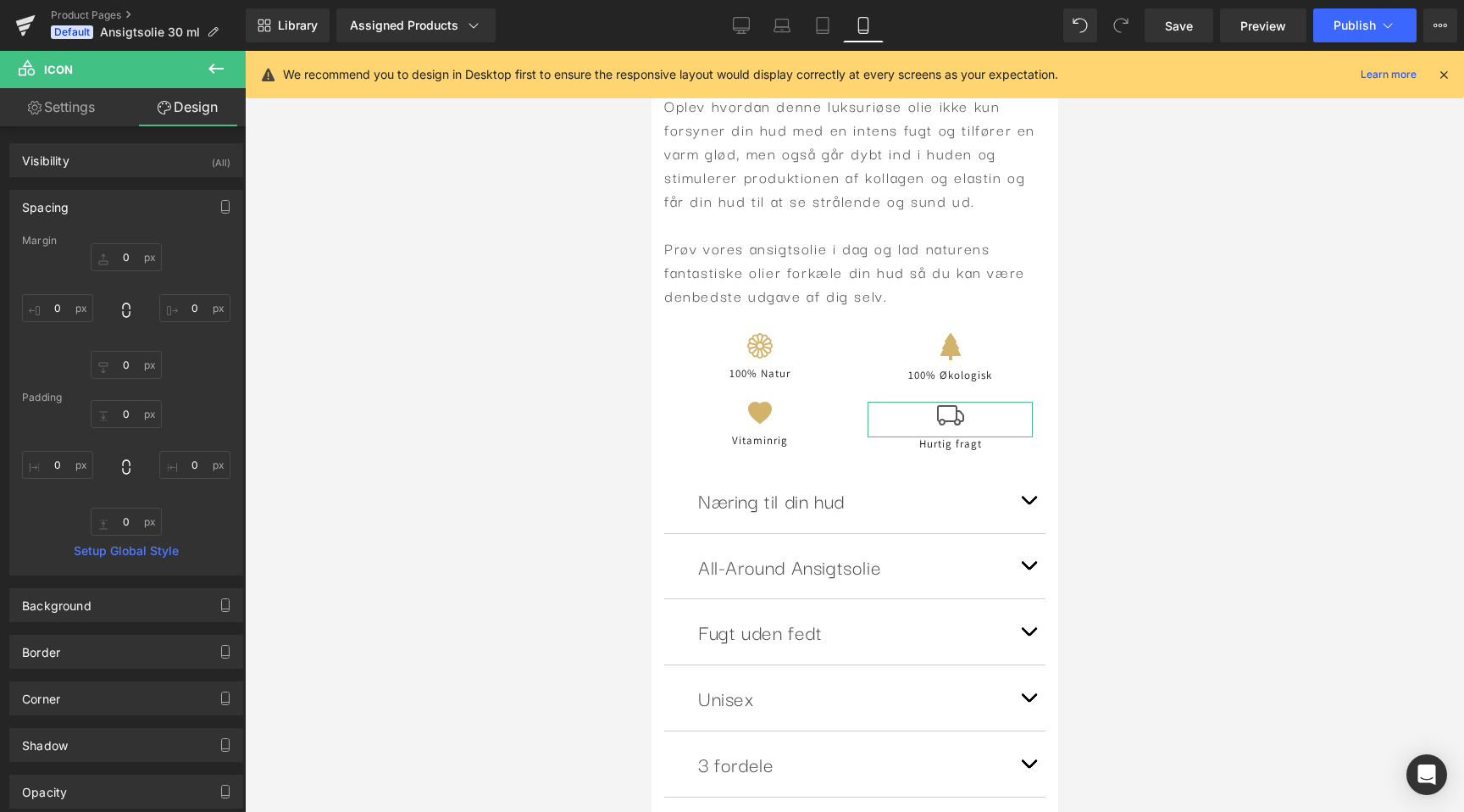
scroll to position [0, 620]
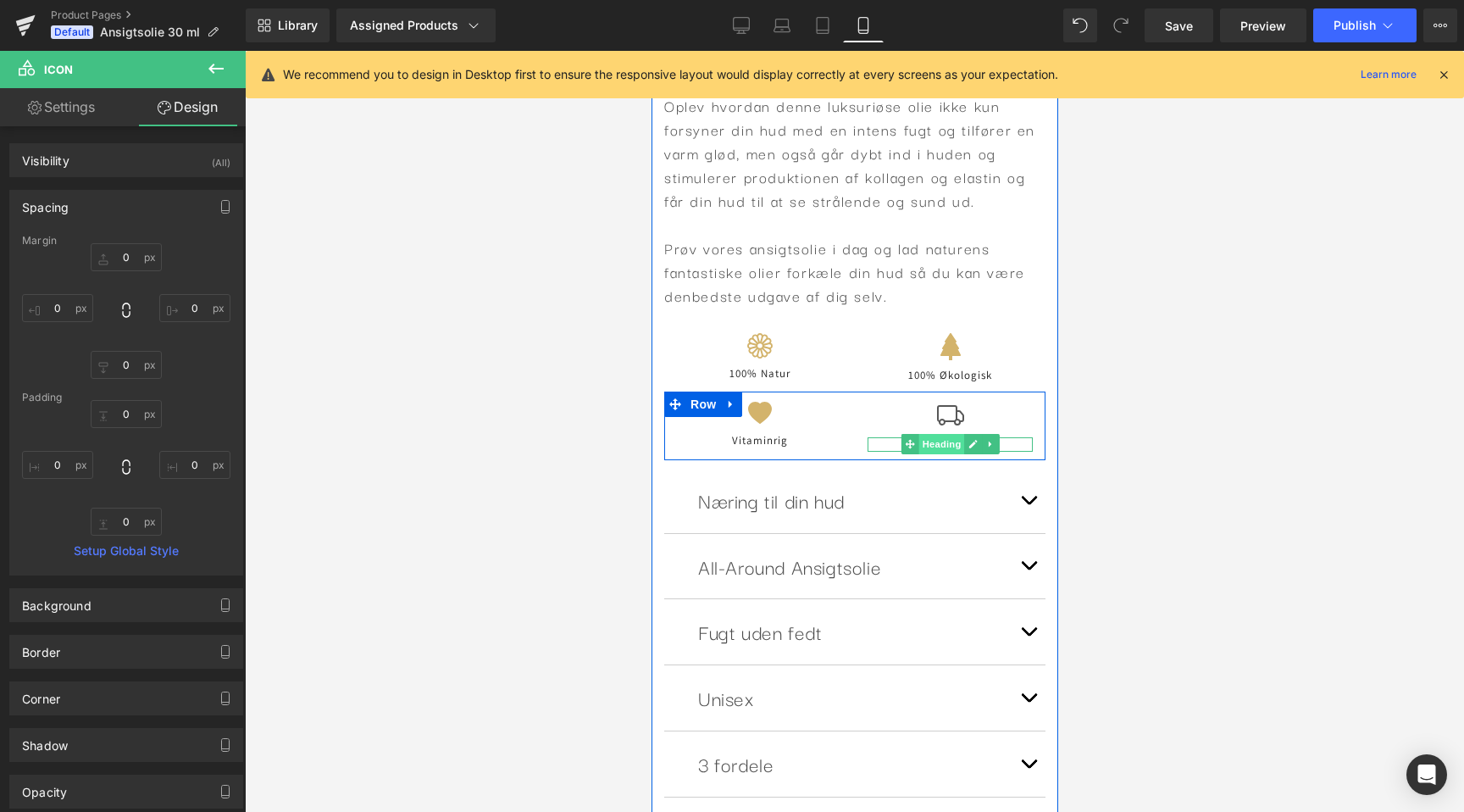
click at [947, 447] on span "Heading" at bounding box center [940, 444] width 46 height 21
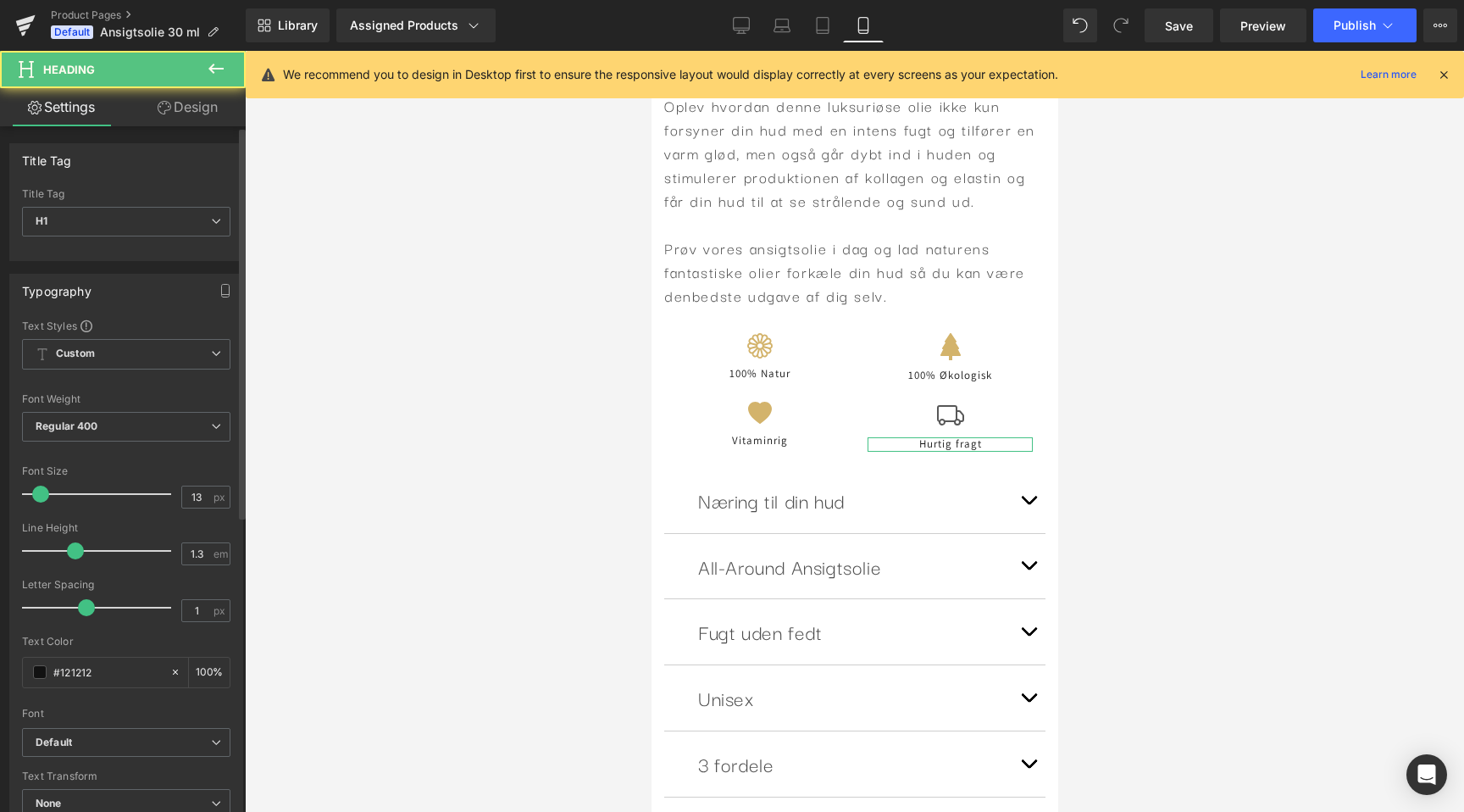
click at [173, 126] on div "Title Tag H1 H2 H3 H4 H5 H6 Title Tag H1 H1 H2 H3 H4 H5 H6 Typography Text Styl…" at bounding box center [126, 703] width 254 height 1155
click at [176, 118] on link "Design" at bounding box center [187, 107] width 123 height 38
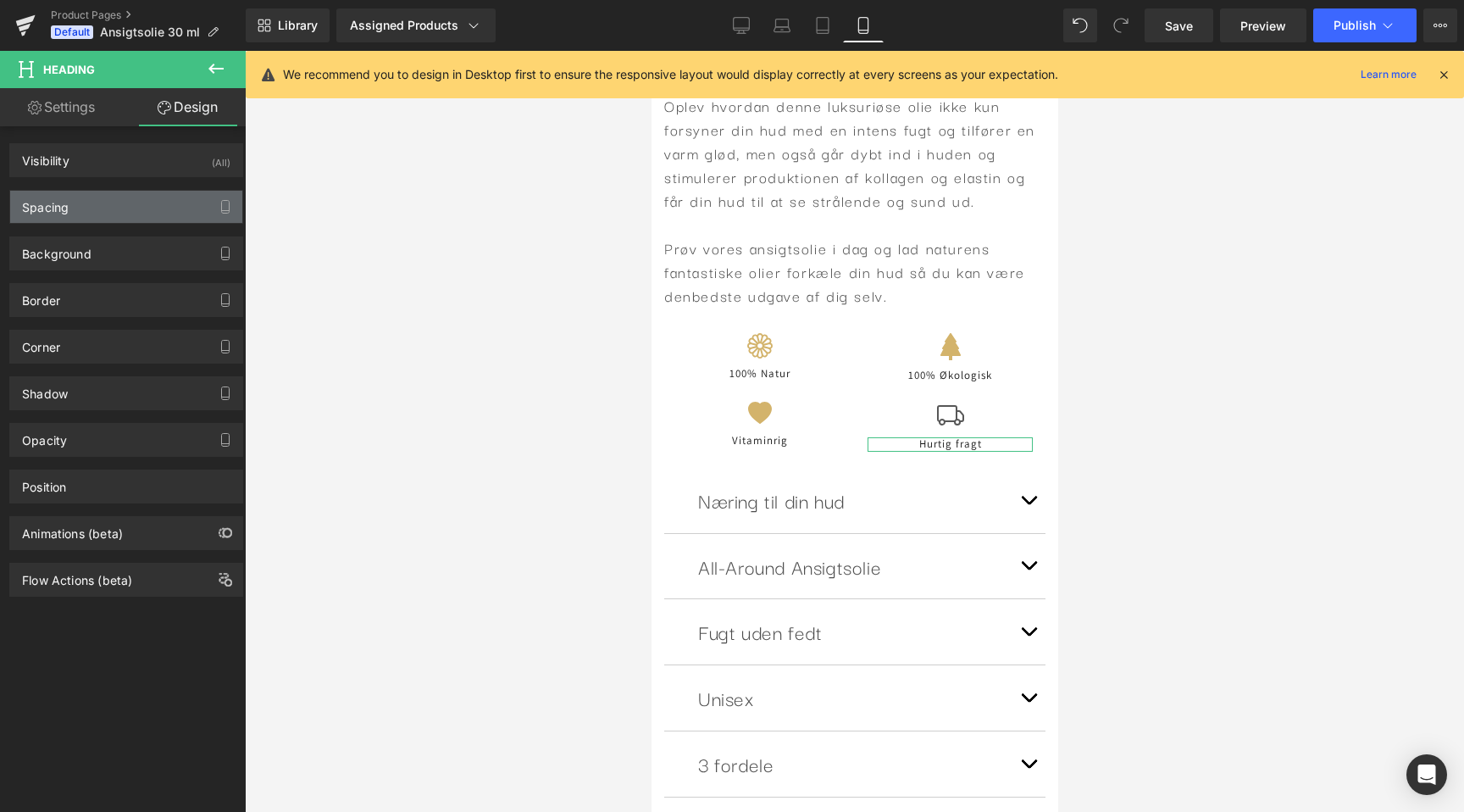
click at [150, 198] on div "Spacing" at bounding box center [126, 207] width 232 height 32
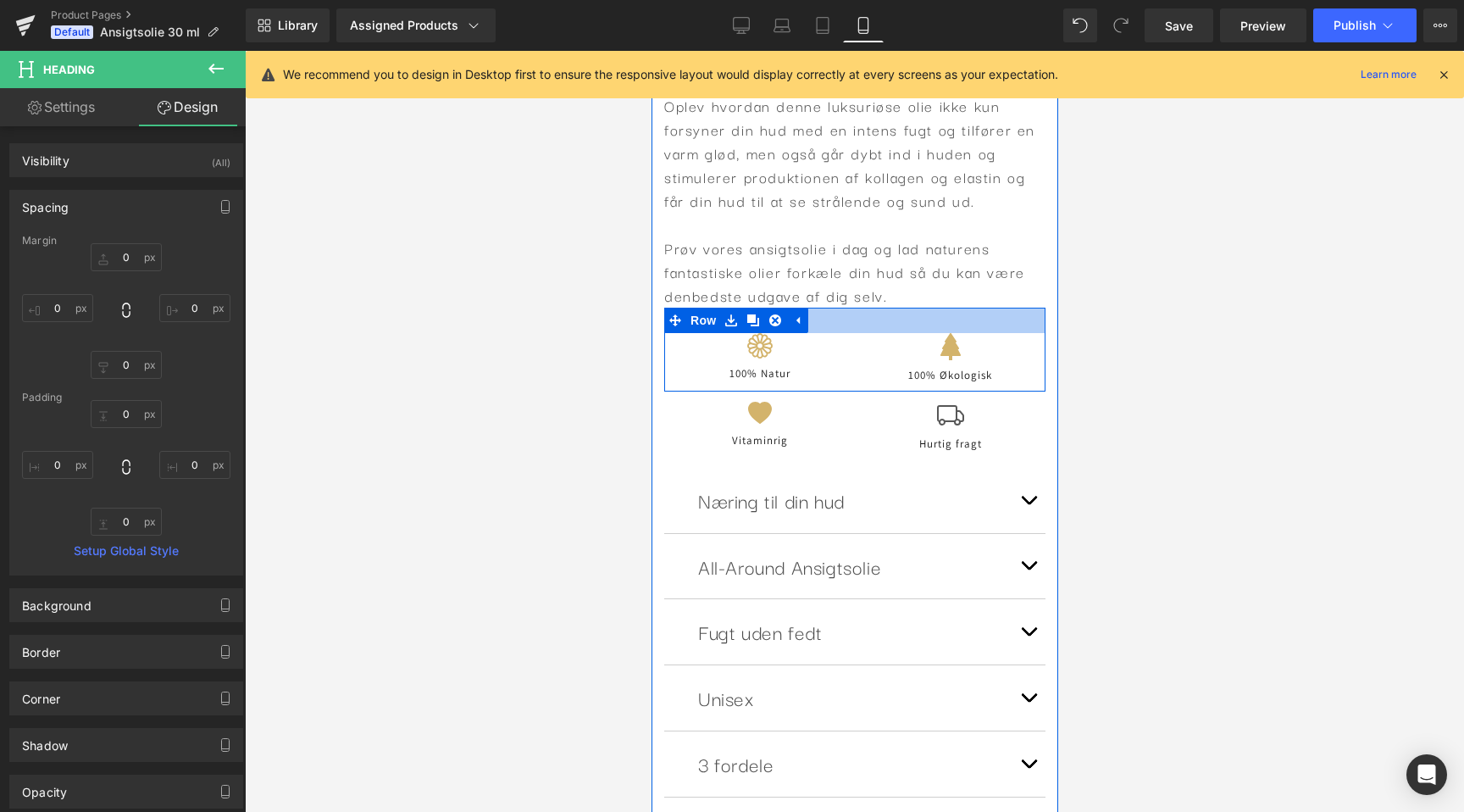
scroll to position [0, 310]
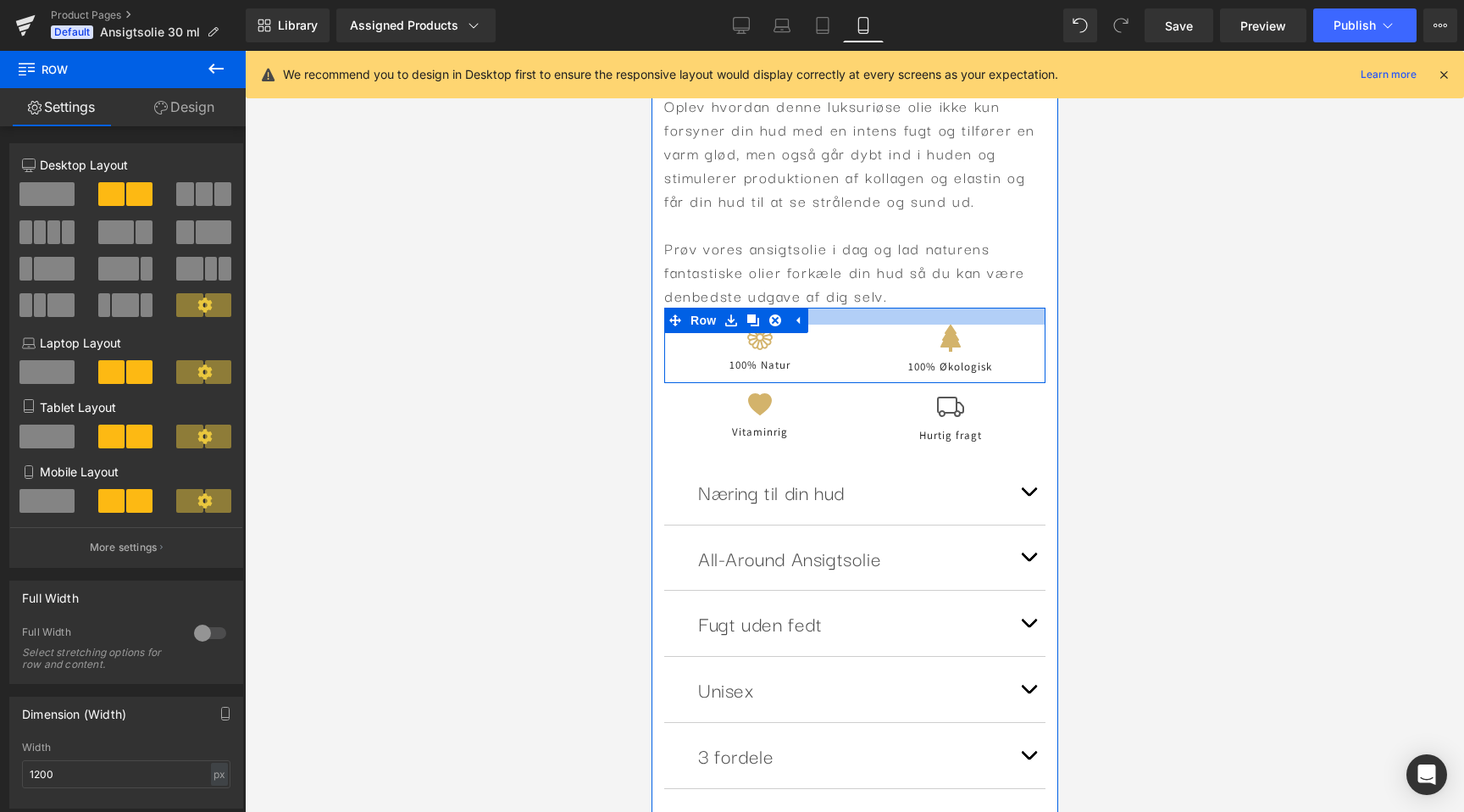
click at [911, 316] on div at bounding box center [853, 316] width 381 height 17
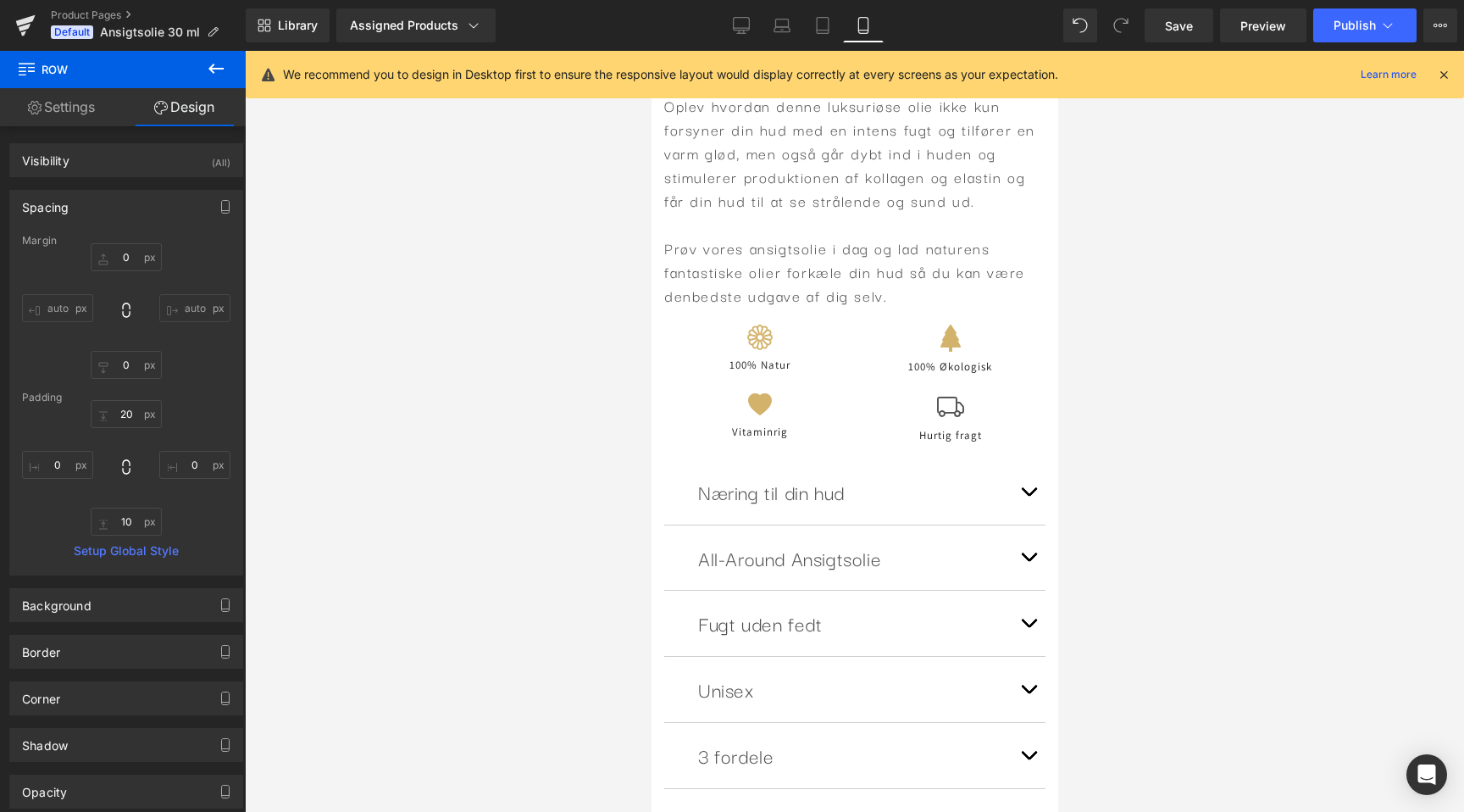
scroll to position [0, 0]
click at [1146, 417] on div at bounding box center [854, 431] width 1220 height 760
click at [495, 500] on div at bounding box center [854, 431] width 1220 height 760
click at [1346, 36] on button "Publish" at bounding box center [1365, 25] width 103 height 34
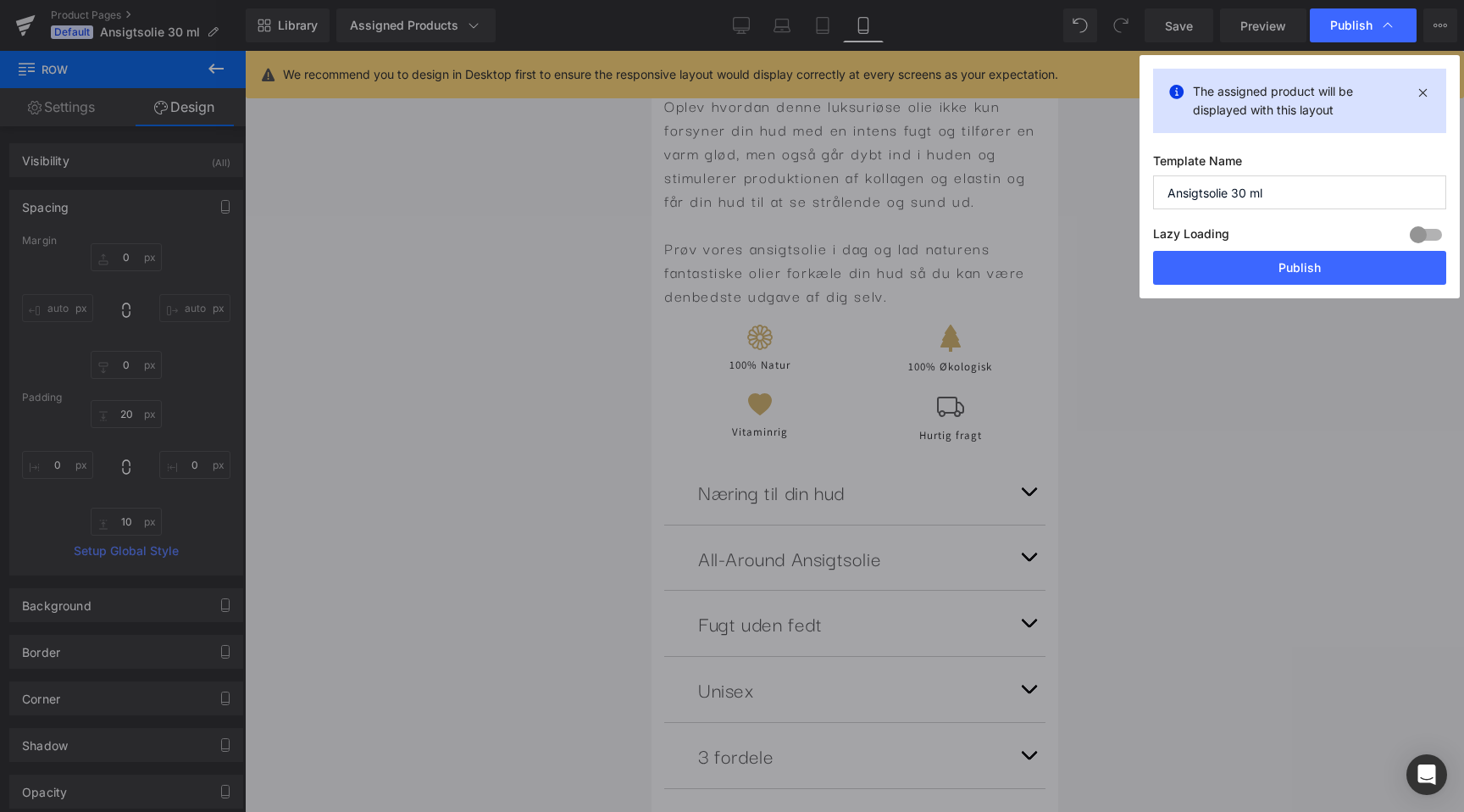
scroll to position [0, 310]
click at [1243, 285] on div "The assigned product will be displayed with this layout Template Name Ansigtsol…" at bounding box center [1300, 177] width 320 height 244
click at [1246, 279] on button "Publish" at bounding box center [1299, 268] width 293 height 34
click at [1269, 387] on div at bounding box center [854, 431] width 1220 height 760
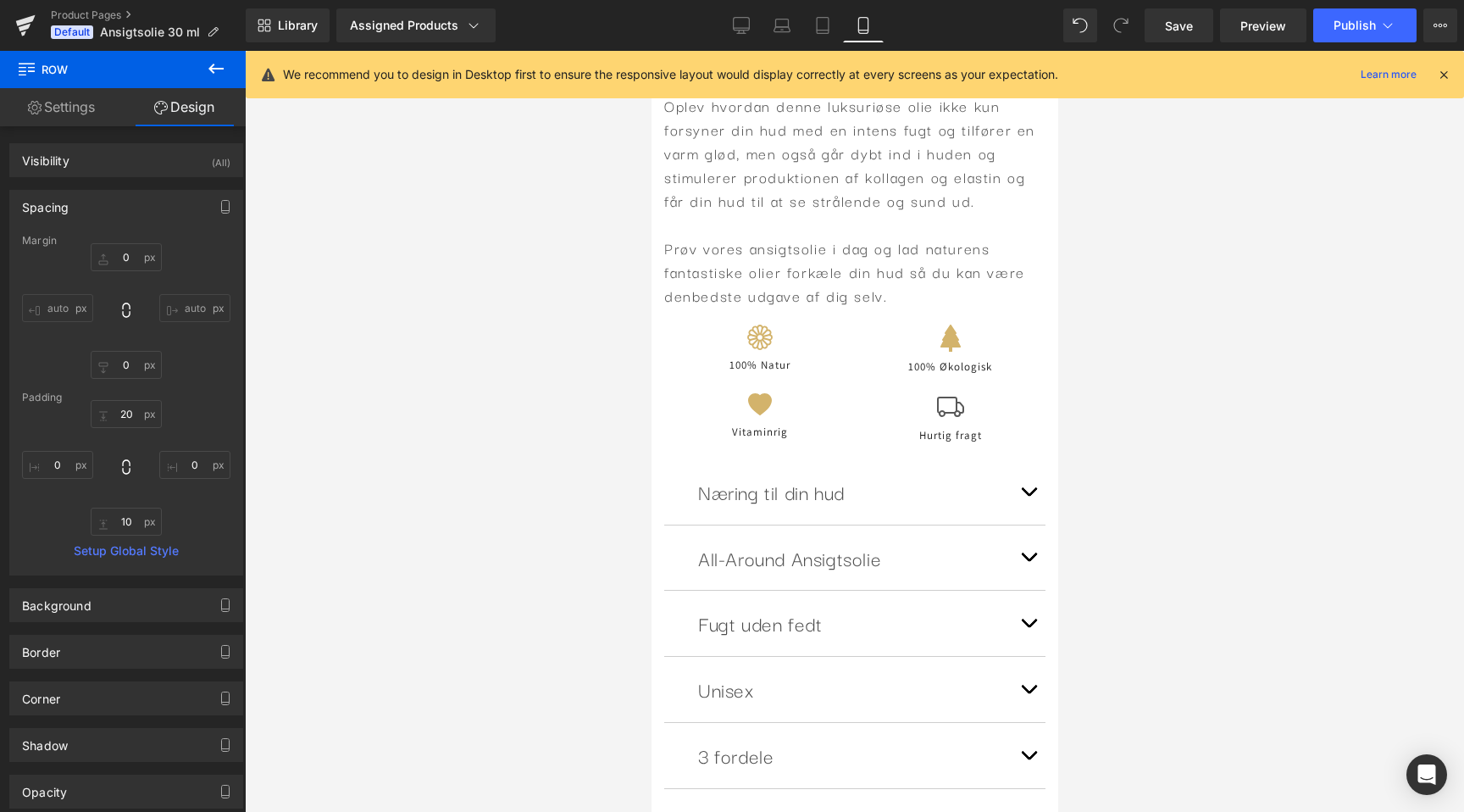
scroll to position [0, 620]
click at [1344, 21] on span "Publish" at bounding box center [1354, 25] width 42 height 13
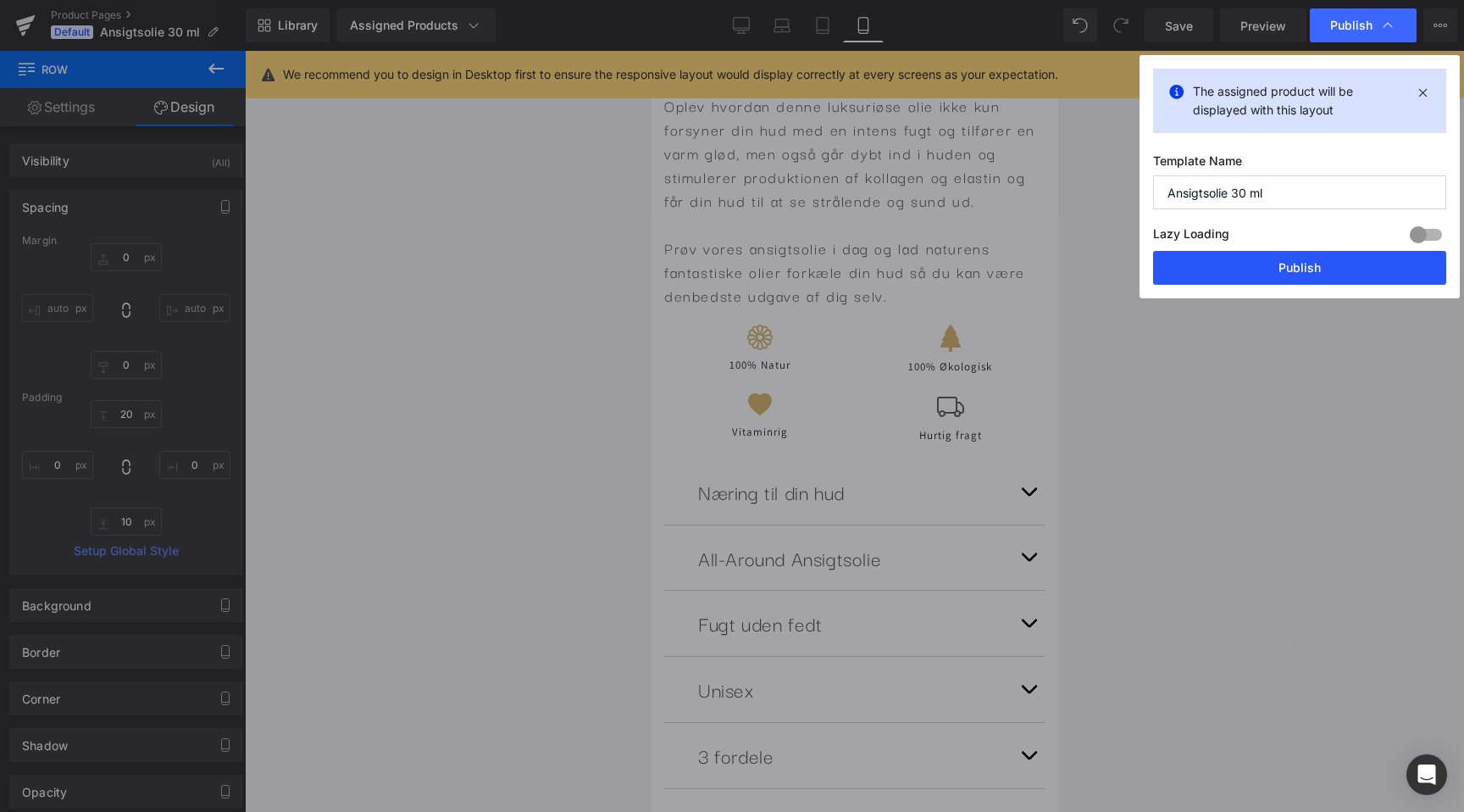
scroll to position [0, 0]
click at [1294, 266] on button "Publish" at bounding box center [1299, 268] width 293 height 34
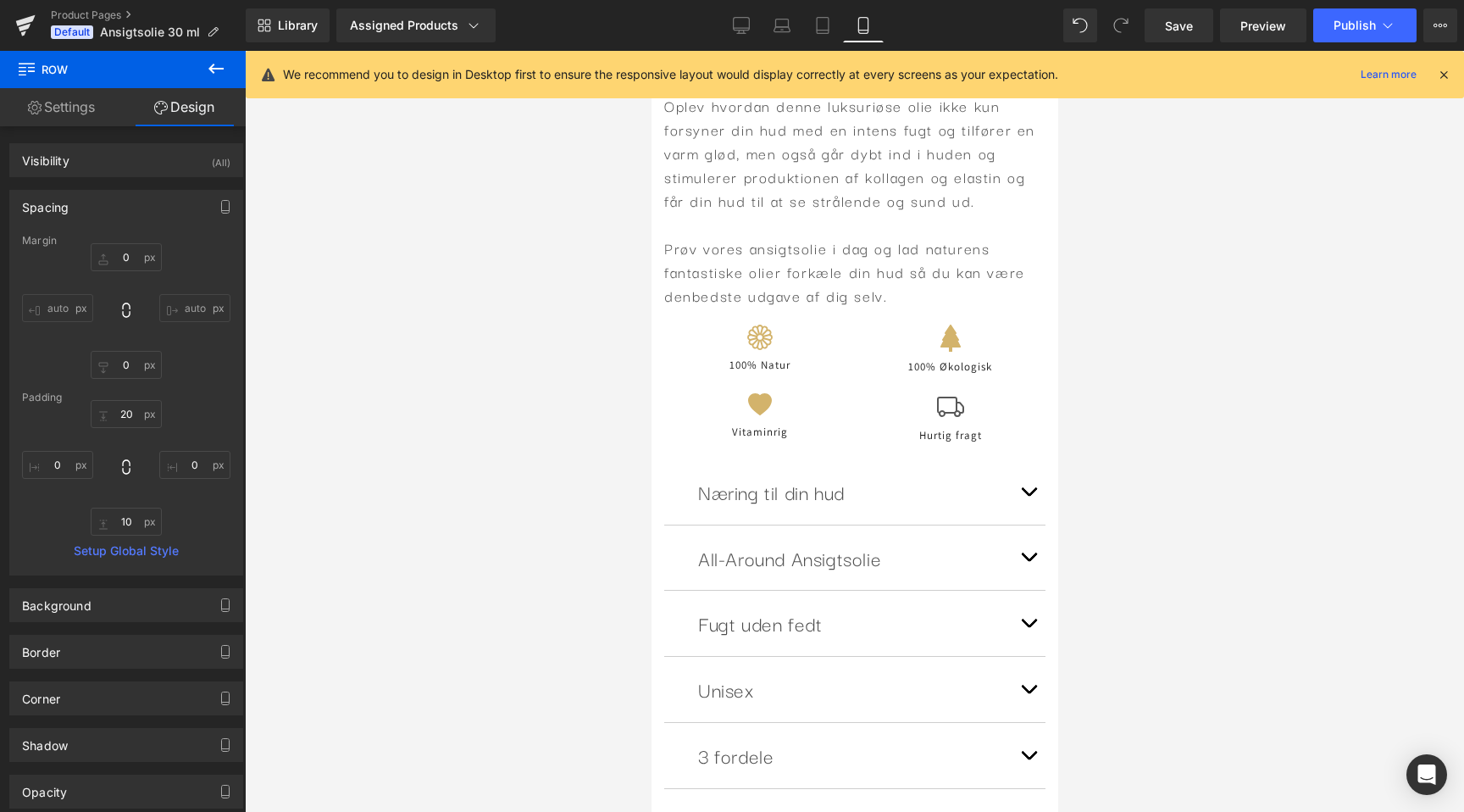
scroll to position [0, 620]
click at [1351, 161] on div at bounding box center [854, 431] width 1220 height 760
click at [1334, 19] on button "Publish" at bounding box center [1365, 25] width 103 height 34
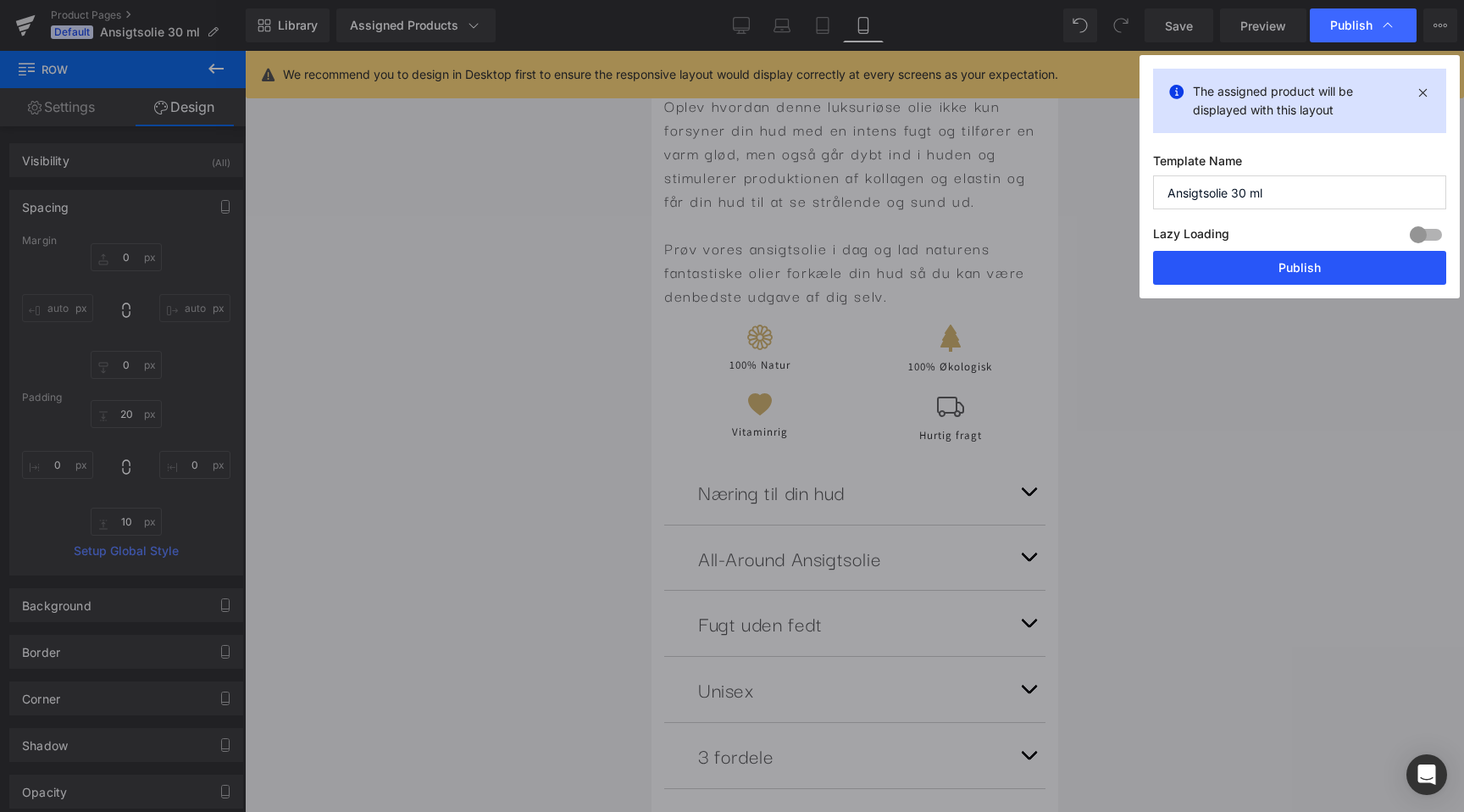
click at [1285, 257] on button "Publish" at bounding box center [1299, 268] width 293 height 34
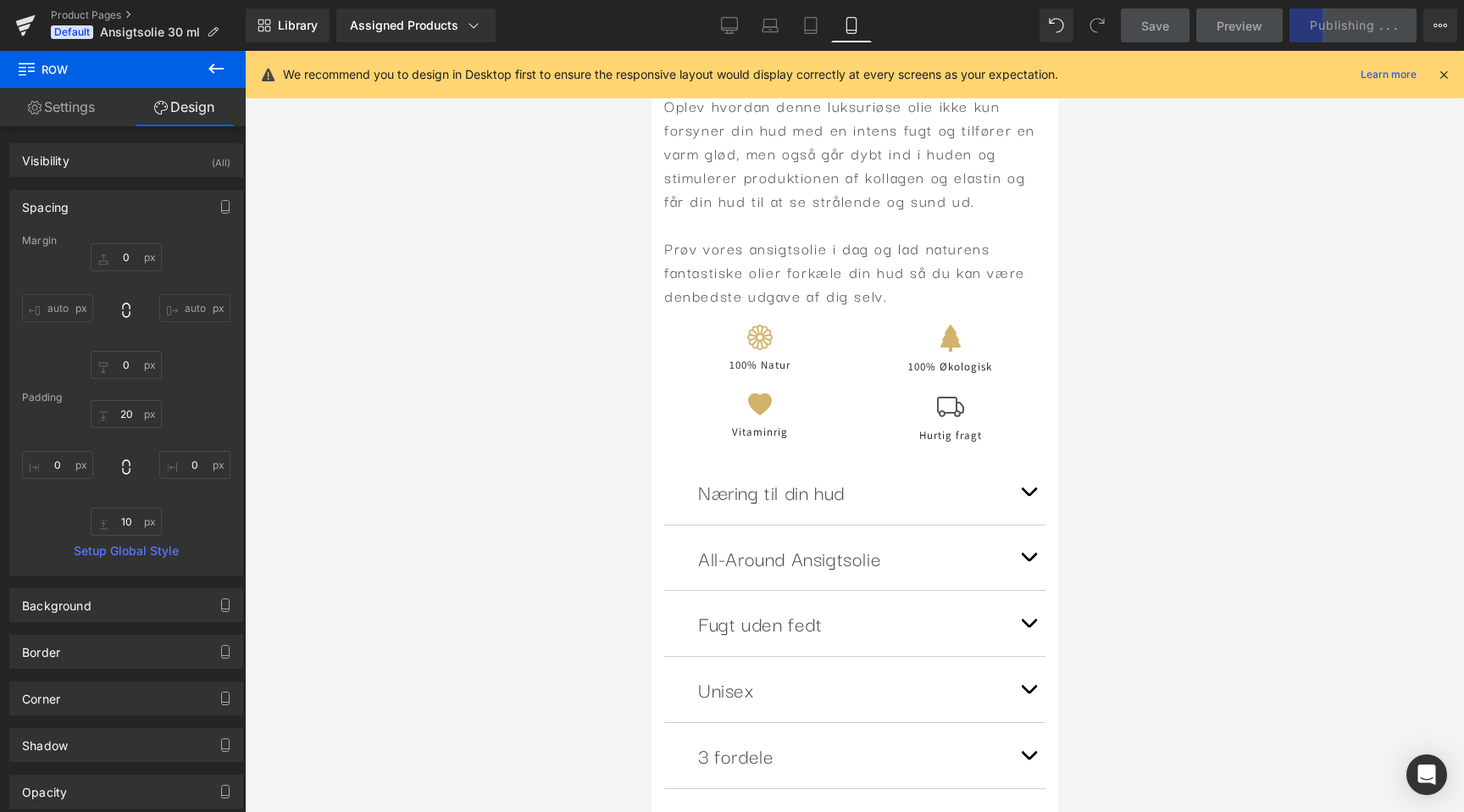
scroll to position [0, 0]
click at [1271, 147] on div at bounding box center [854, 431] width 1220 height 760
click at [1166, 245] on div at bounding box center [854, 431] width 1220 height 760
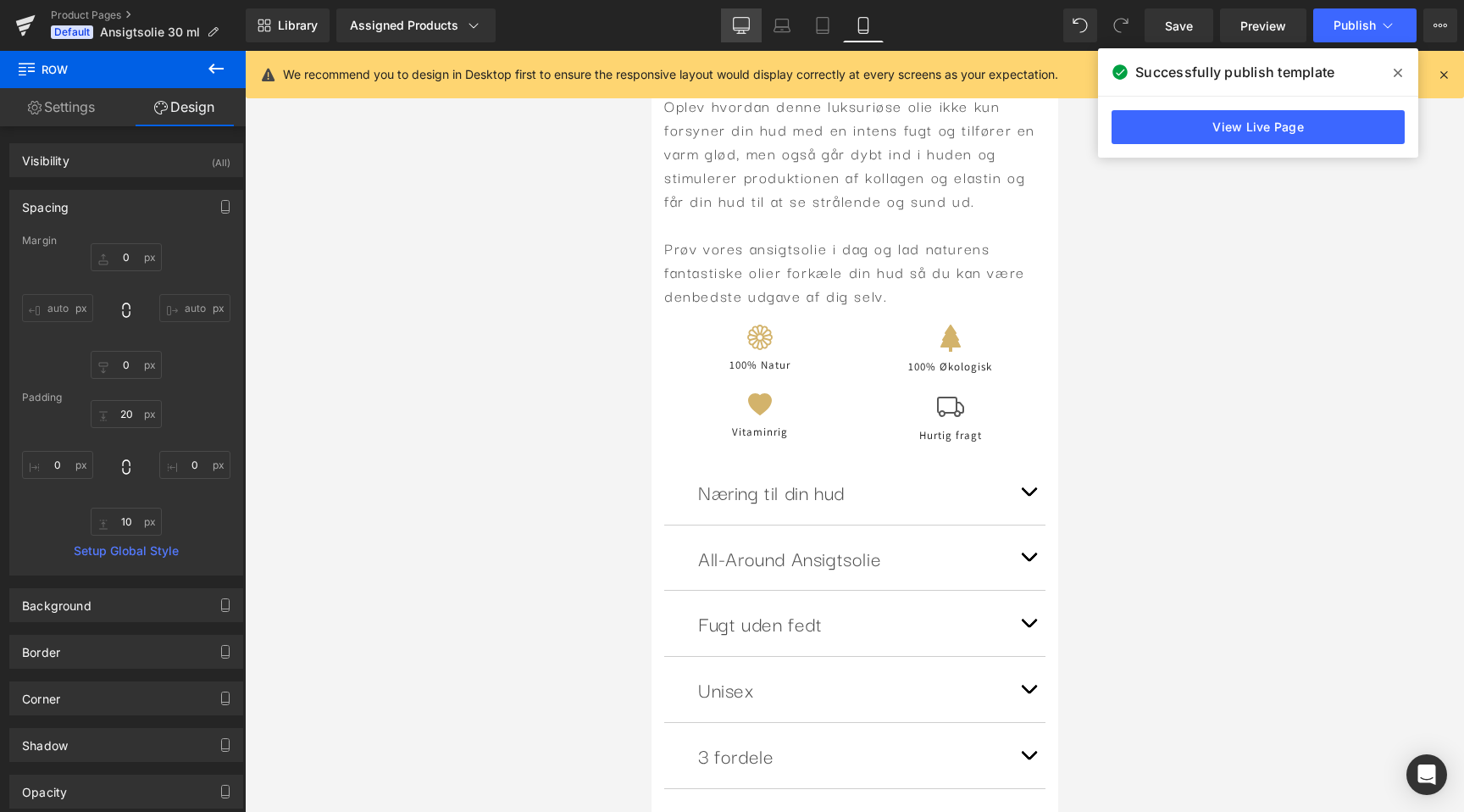
scroll to position [0, 620]
click at [726, 35] on link "Desktop" at bounding box center [741, 25] width 40 height 34
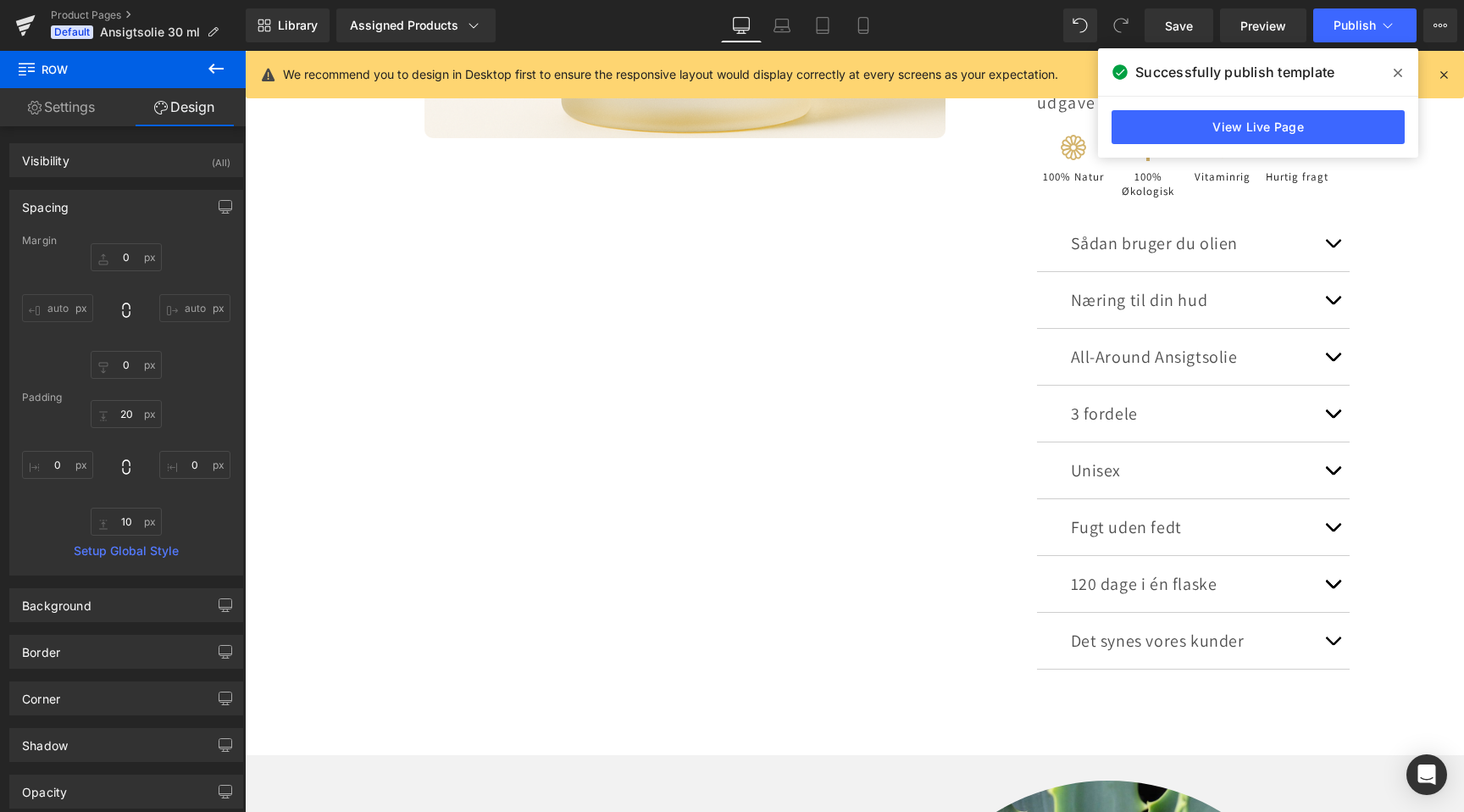
type input "0"
type input "30"
type input "0"
type input "10"
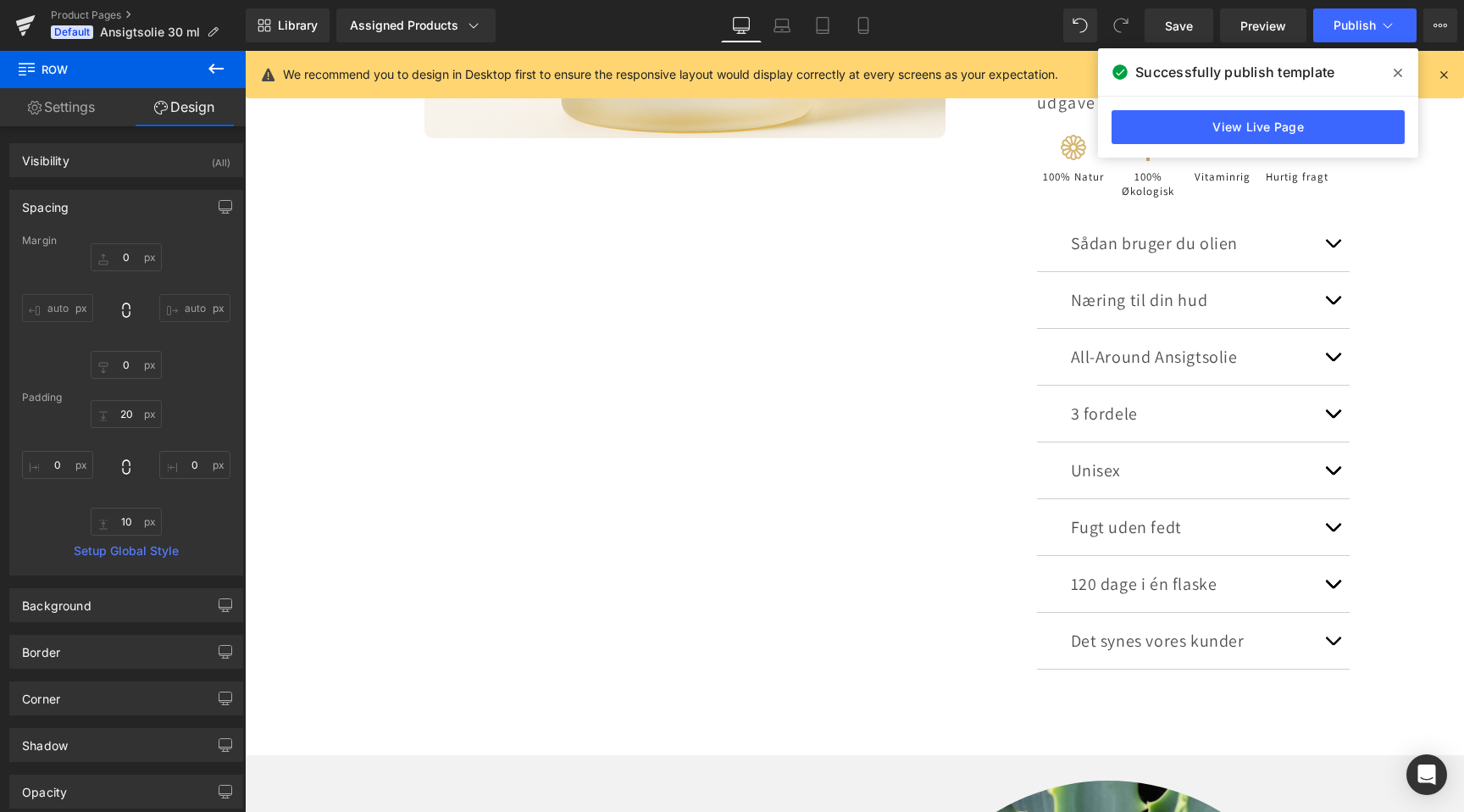
type input "0"
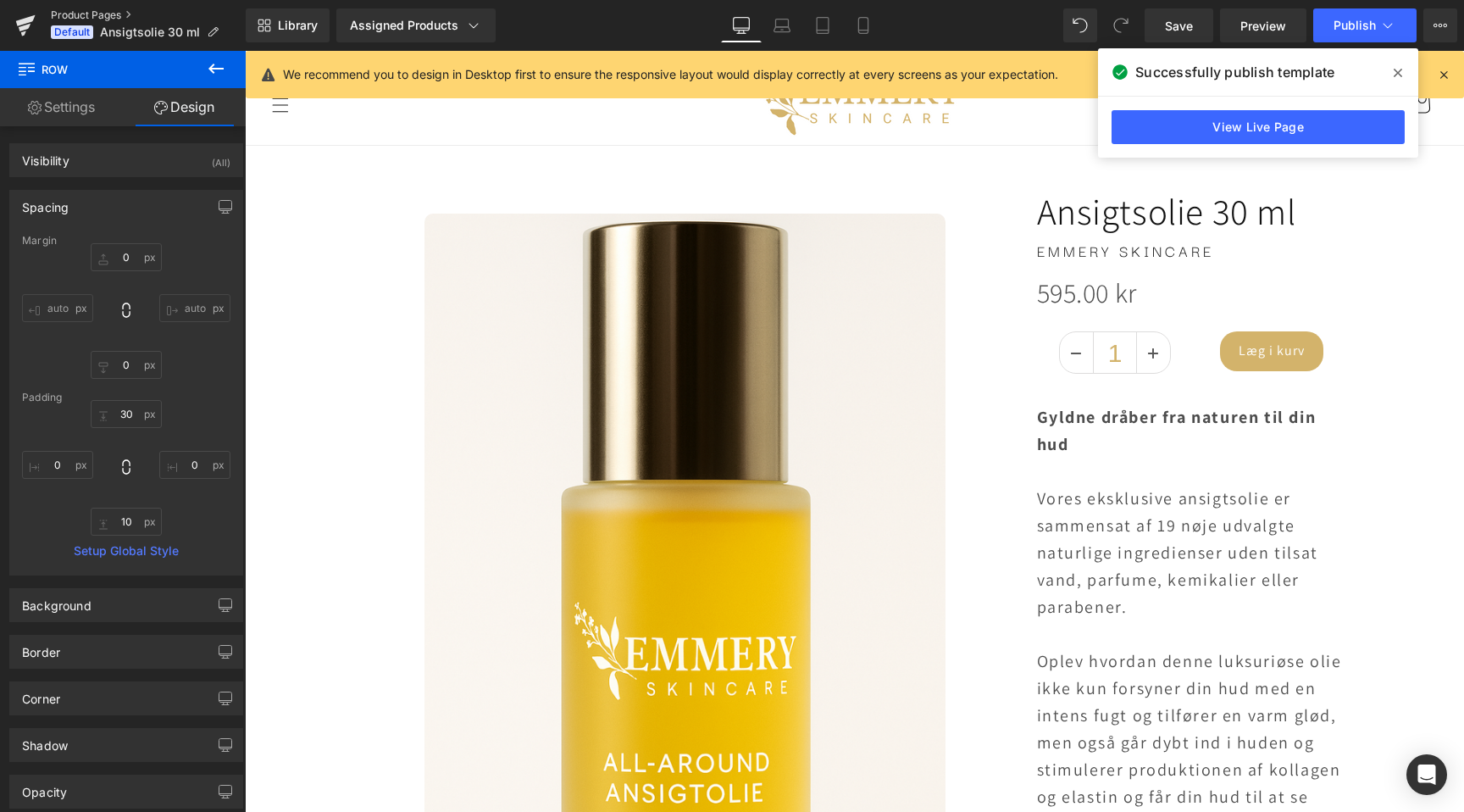
scroll to position [0, 2246]
click at [791, 31] on icon at bounding box center [782, 29] width 16 height 5
type input "0"
type input "30"
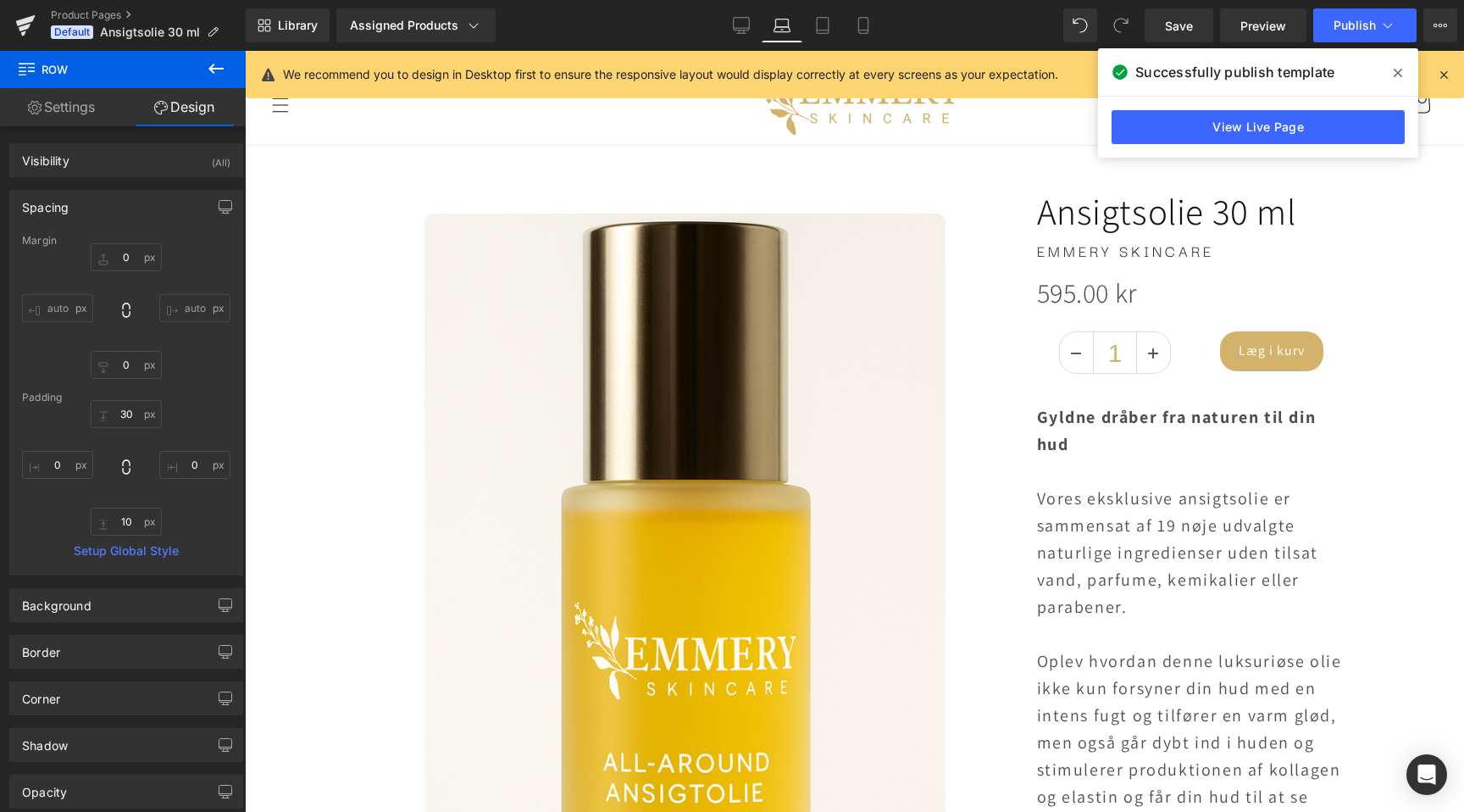
type input "0"
type input "10"
type input "0"
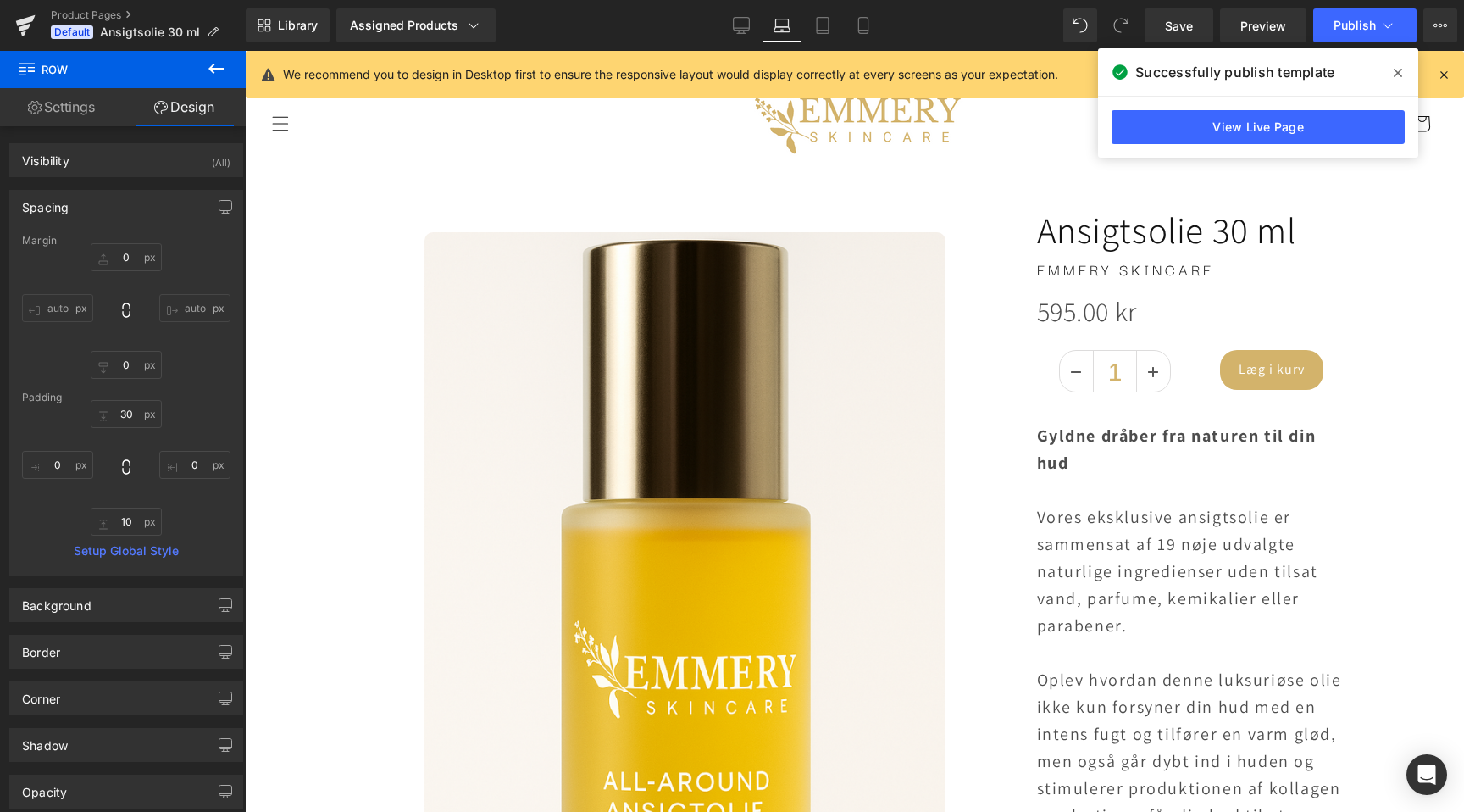
scroll to position [0, 1510]
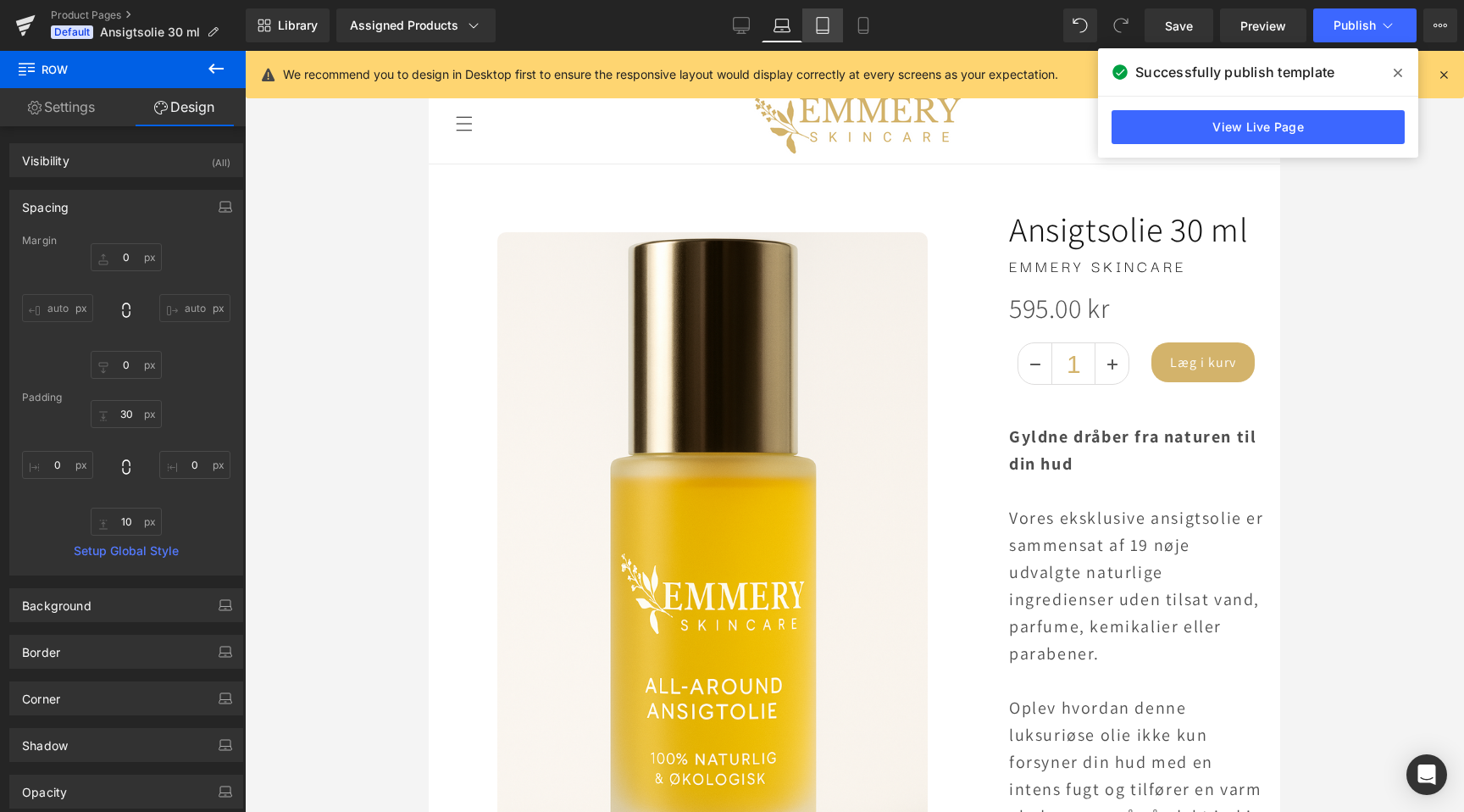
click at [828, 32] on icon at bounding box center [822, 25] width 17 height 17
type input "0"
type input "30"
type input "0"
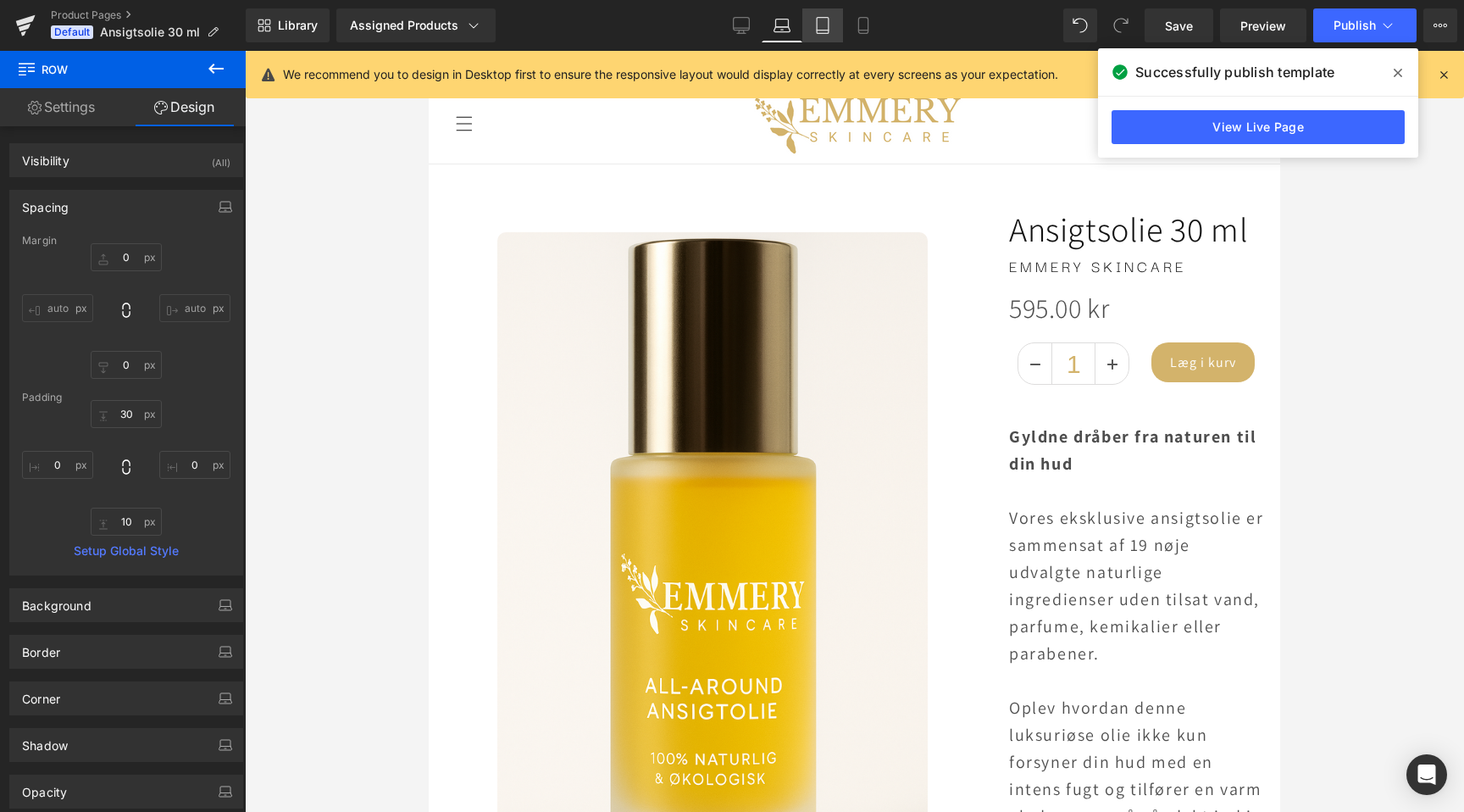
type input "10"
type input "0"
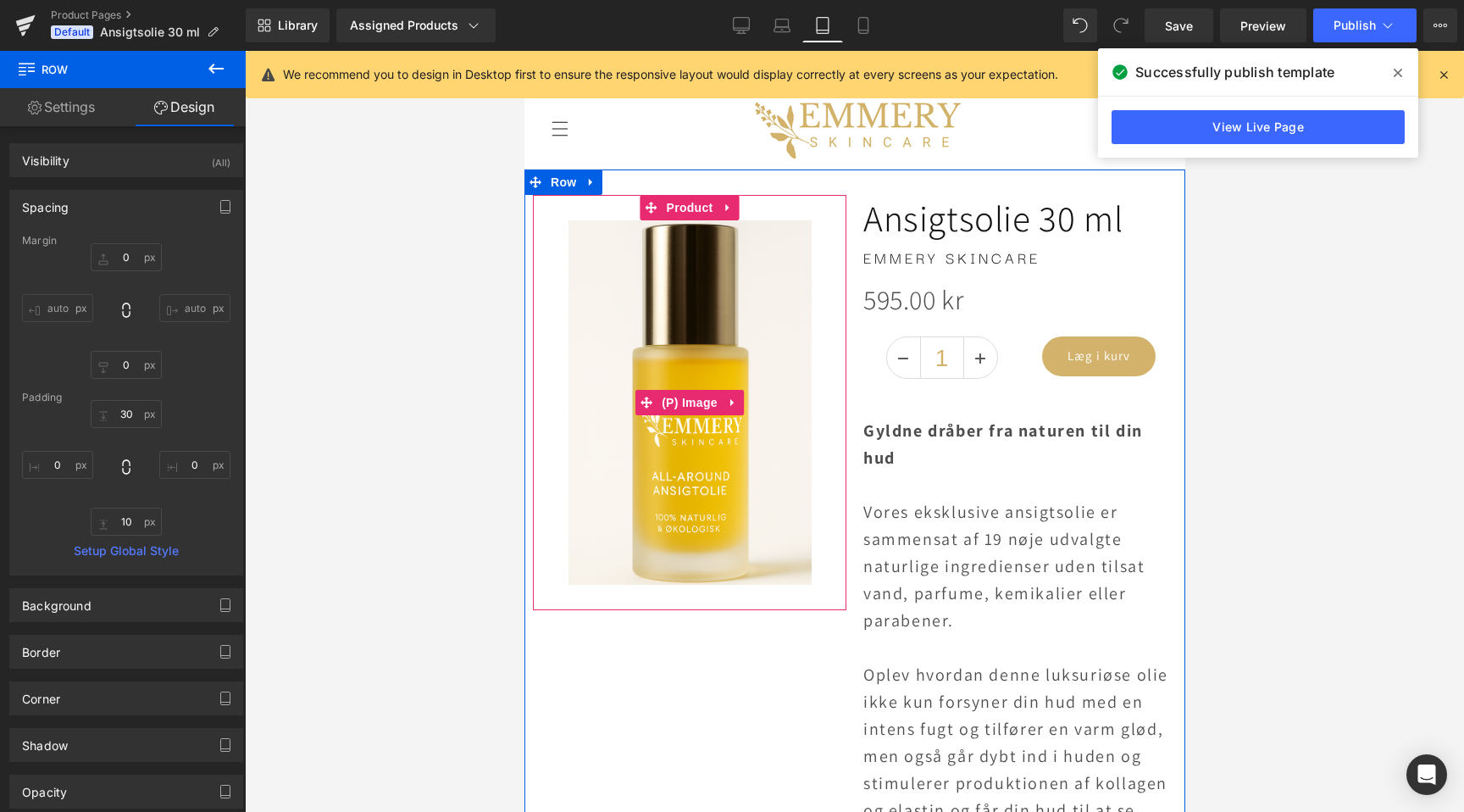
scroll to position [0, 565]
click at [680, 385] on img at bounding box center [689, 402] width 244 height 364
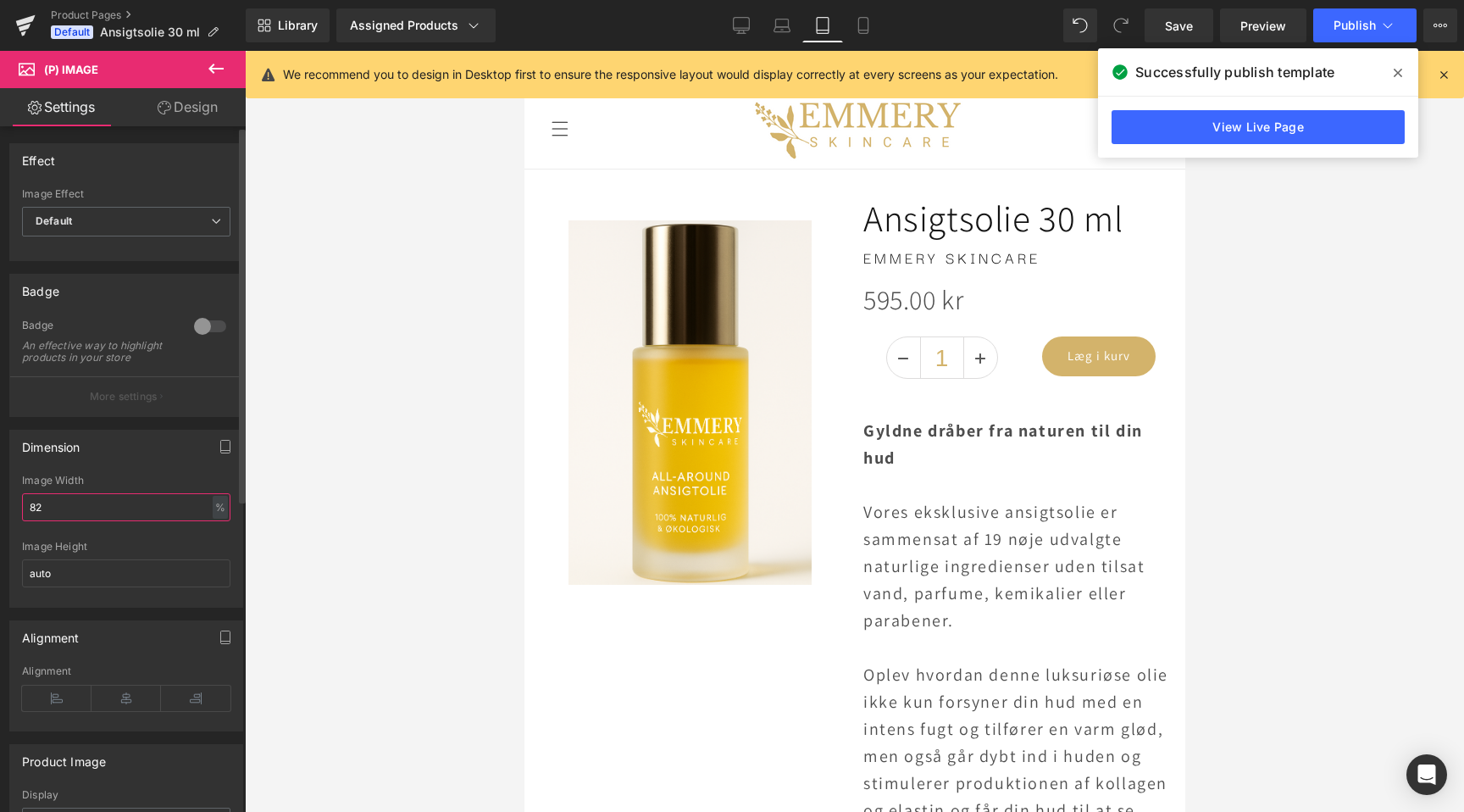
click at [96, 519] on input "82" at bounding box center [126, 508] width 209 height 28
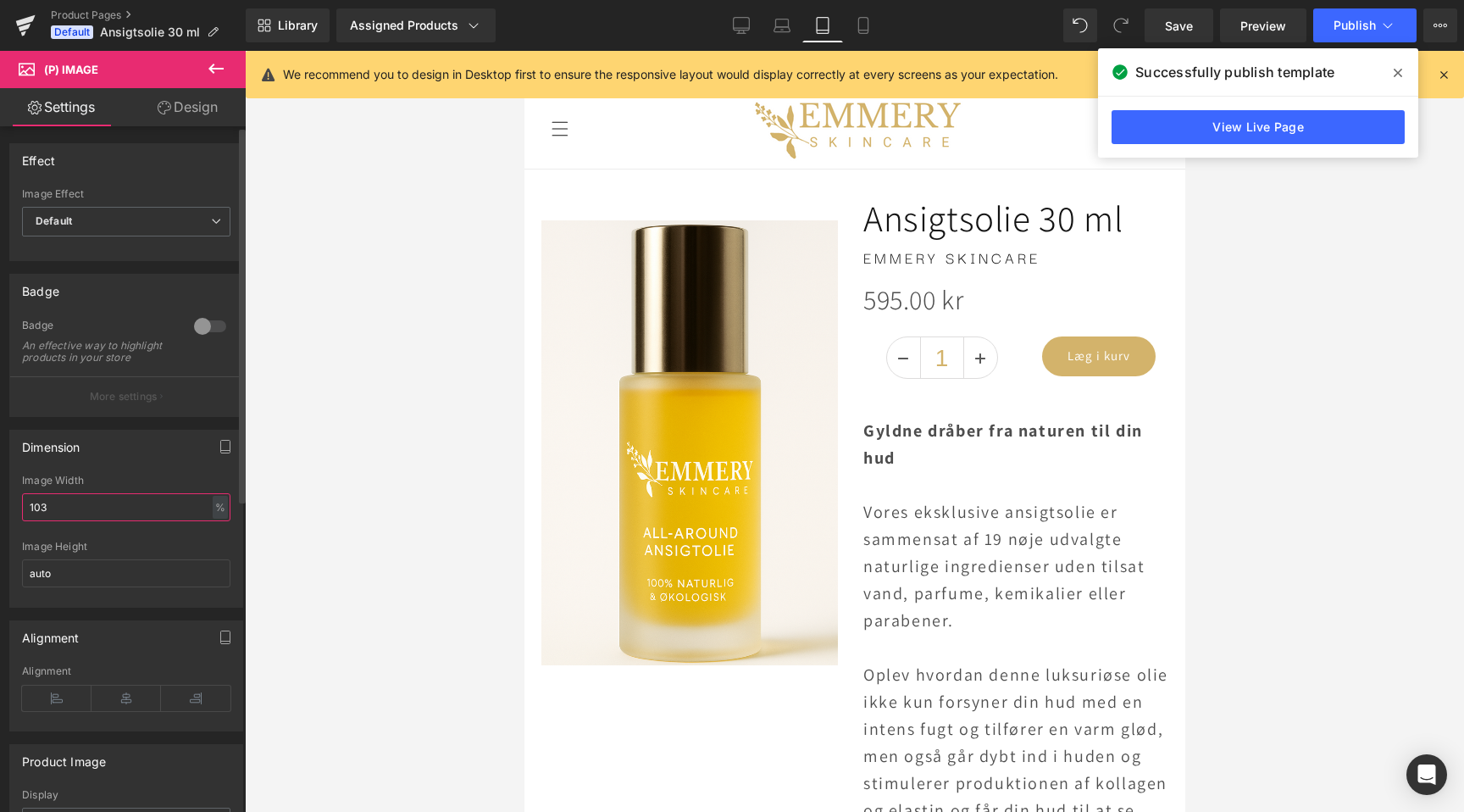
scroll to position [0, 0]
type input "100"
click at [430, 585] on div at bounding box center [854, 431] width 1220 height 760
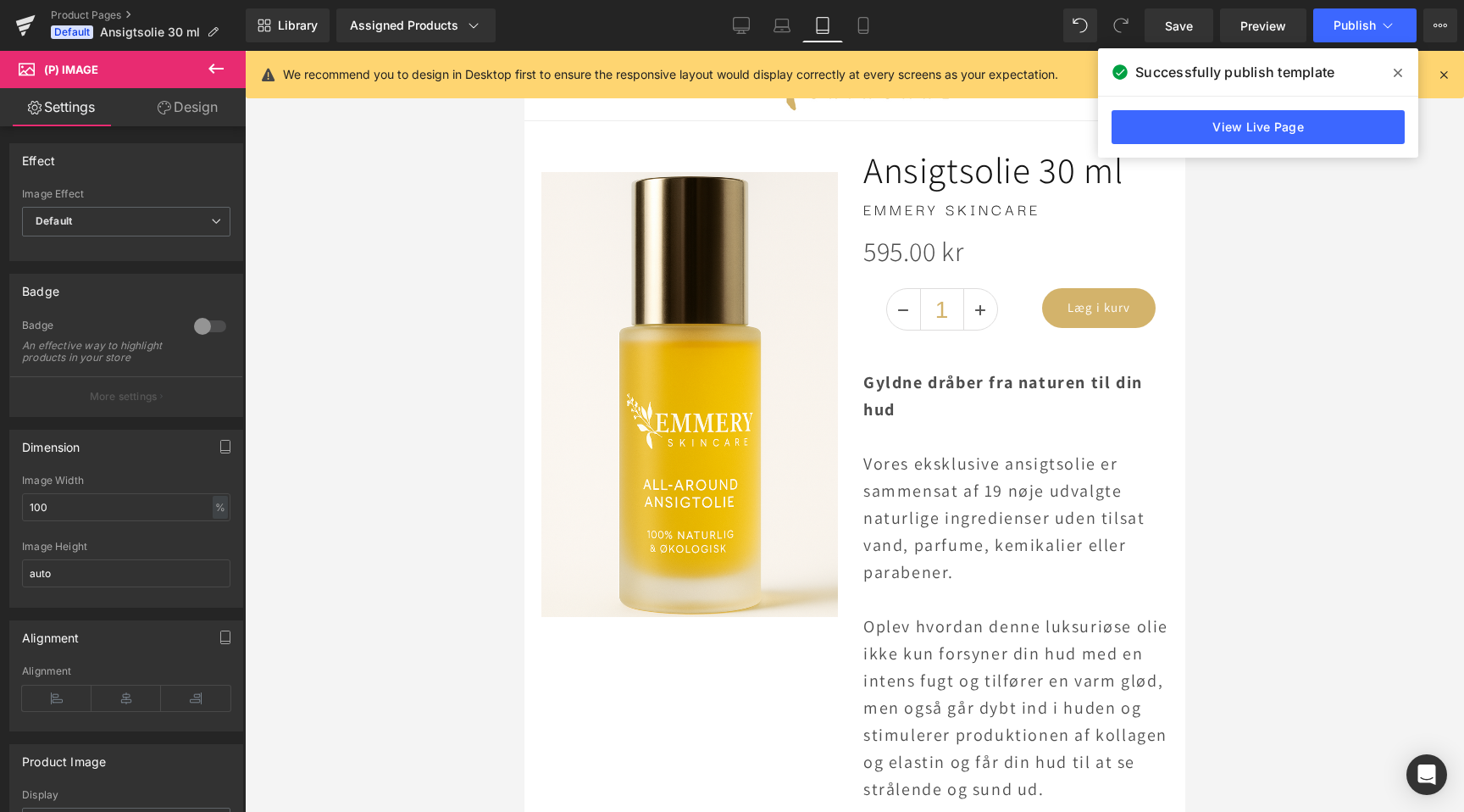
scroll to position [0, 1129]
click at [1338, 31] on span "Publish" at bounding box center [1354, 25] width 42 height 13
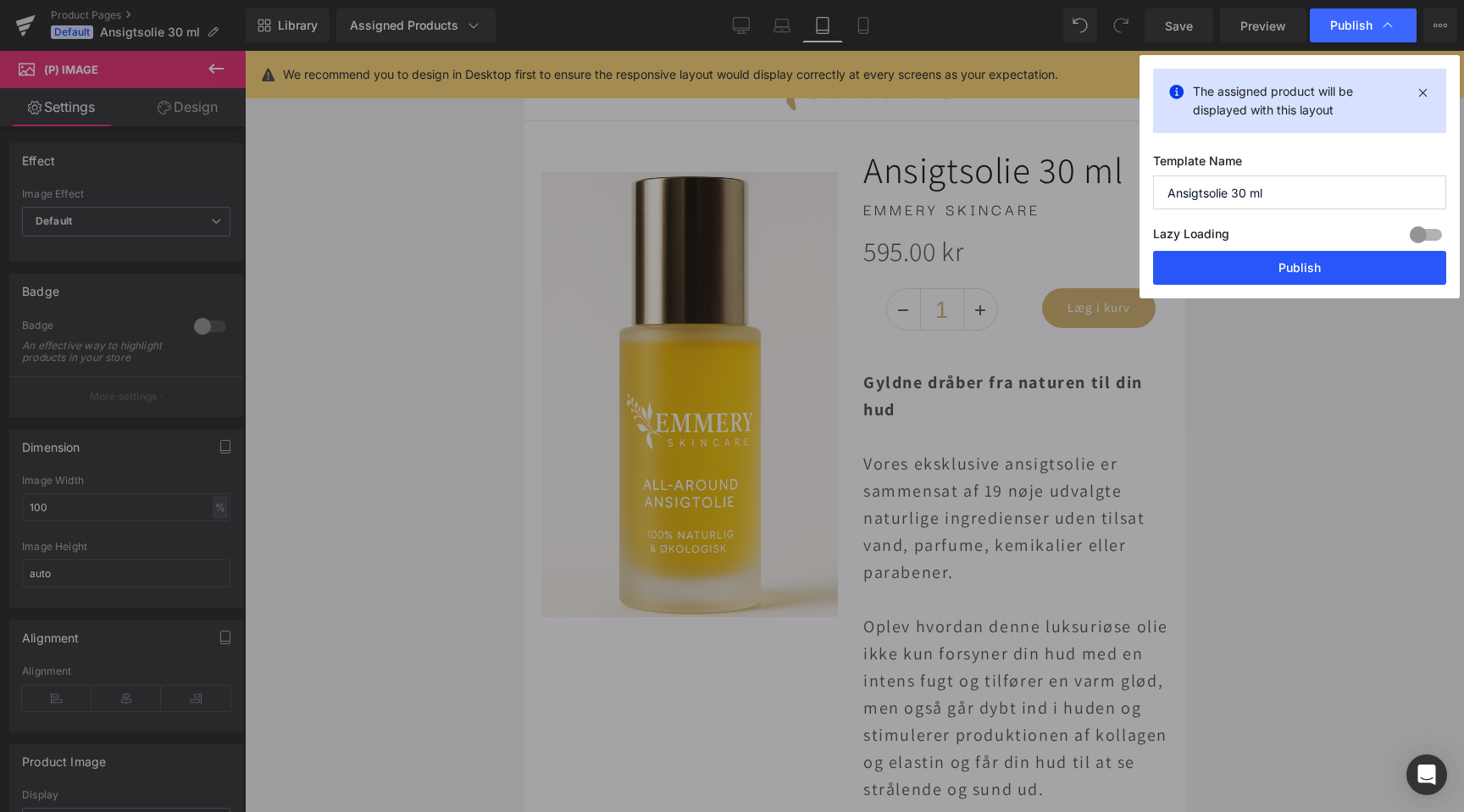
click at [1233, 281] on button "Publish" at bounding box center [1299, 268] width 293 height 34
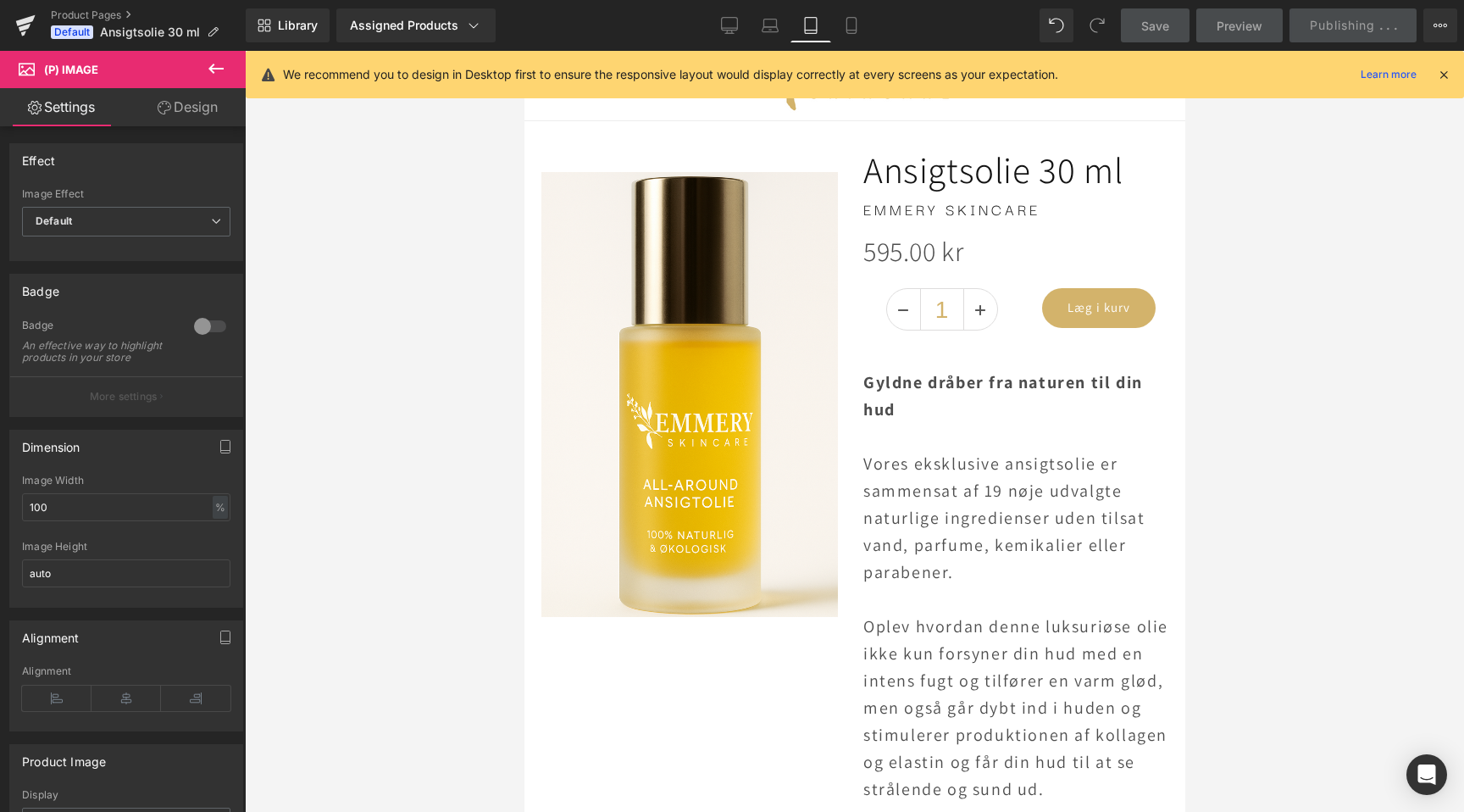
click at [1217, 343] on div at bounding box center [854, 431] width 1220 height 760
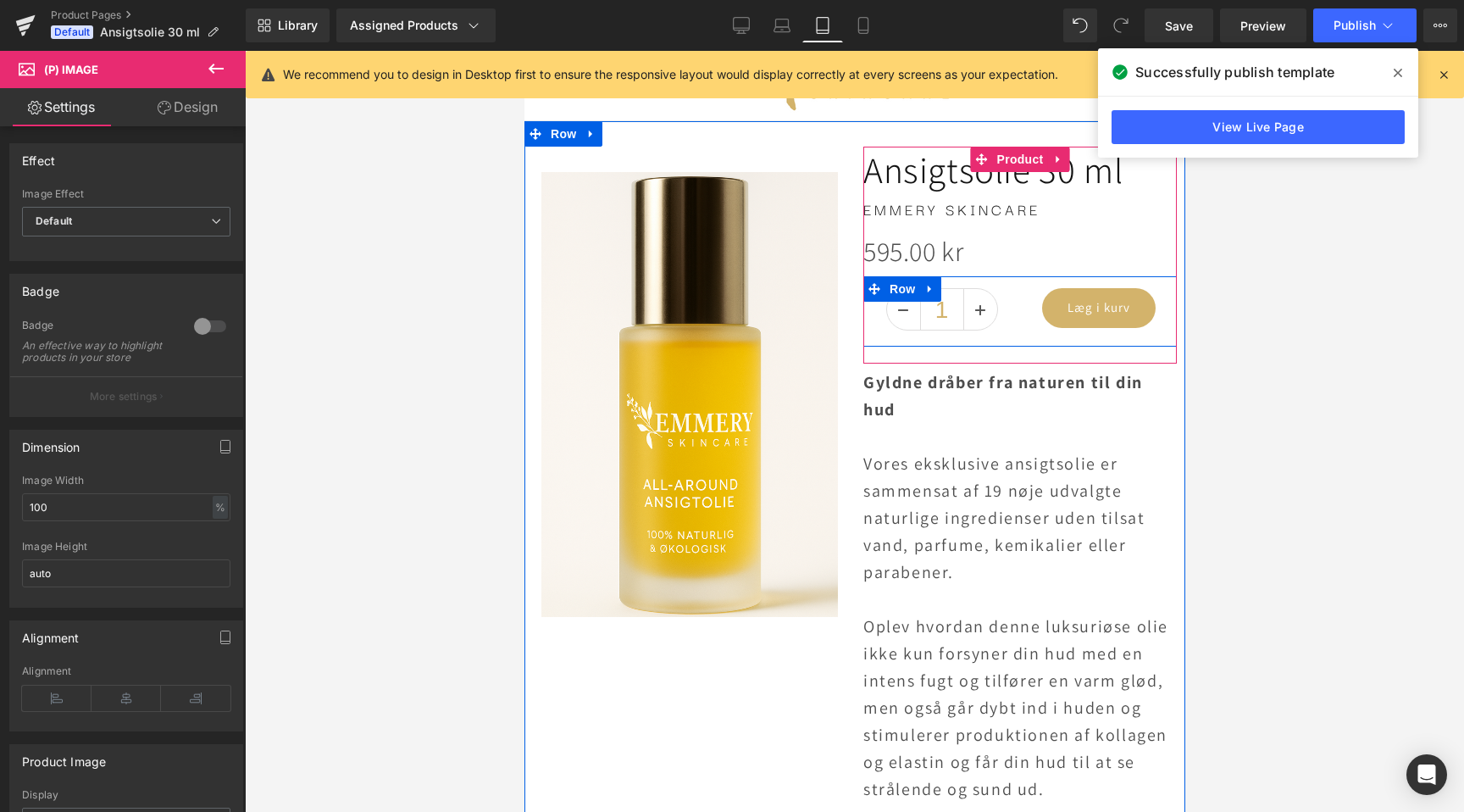
scroll to position [0, 0]
